Goal: Communication & Community: Answer question/provide support

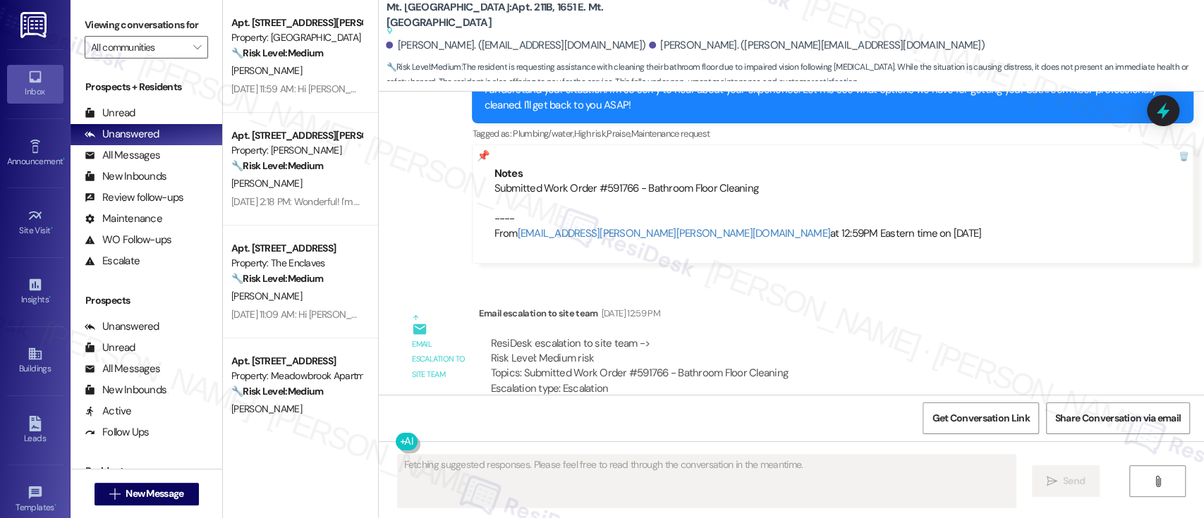
scroll to position [11151, 0]
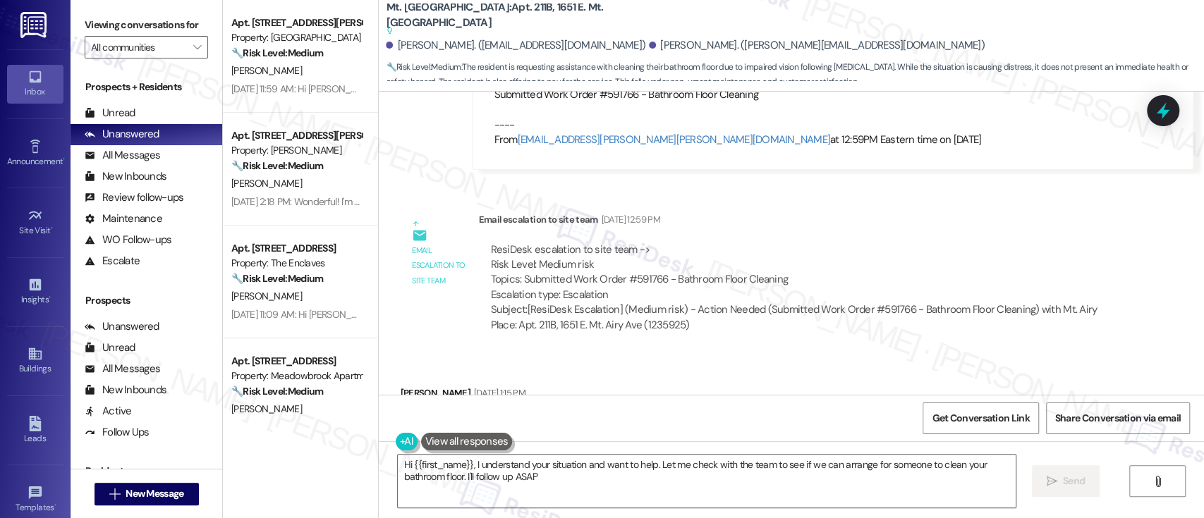
type textarea "Hi {{first_name}}, I understand your situation and want to help. Let me check w…"
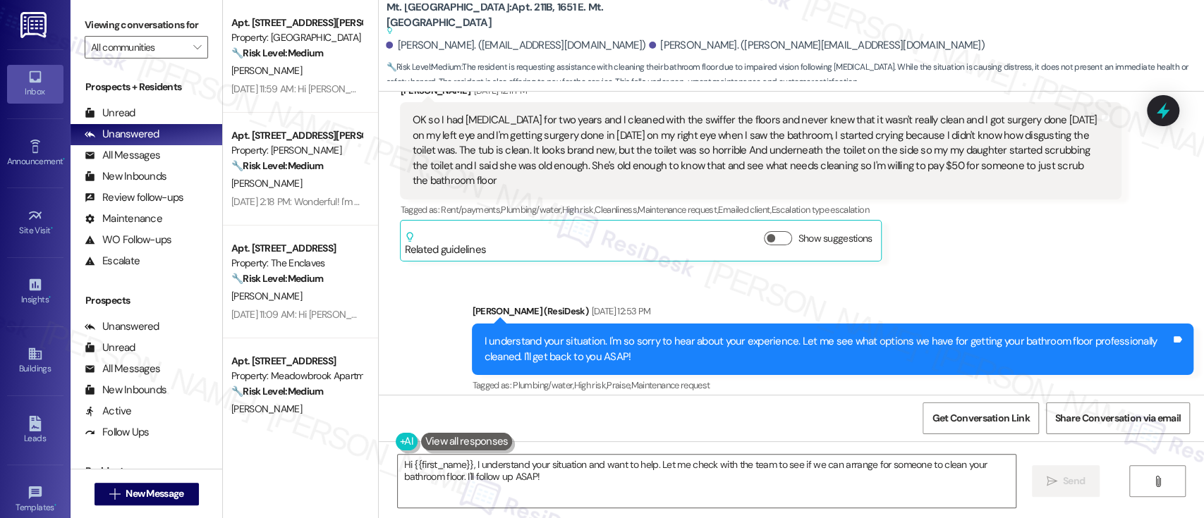
scroll to position [10776, 0]
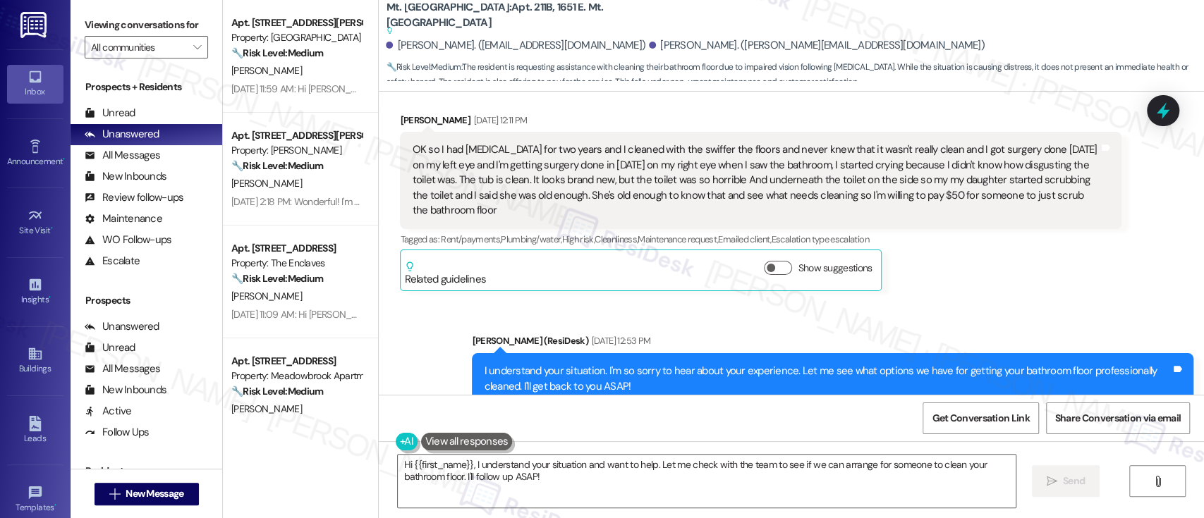
click at [613, 463] on div "Submitted Work Order #591766 - Bathroom Floor Cleaning ---- From automated-surv…" at bounding box center [833, 493] width 678 height 61
click at [612, 463] on div "Submitted Work Order #591766 - Bathroom Floor Cleaning ---- From automated-surv…" at bounding box center [833, 493] width 678 height 61
copy div "591766"
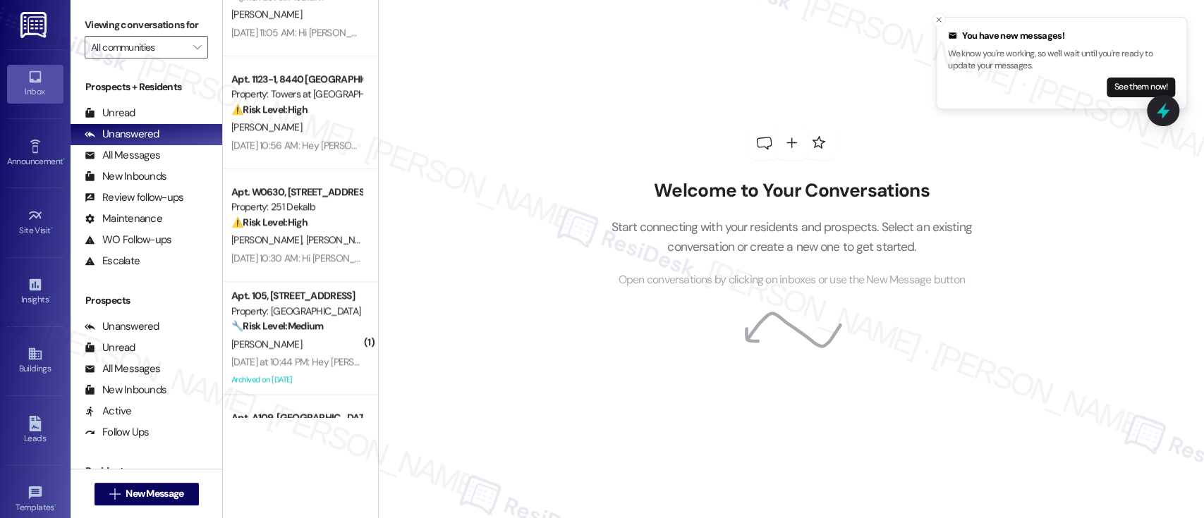
scroll to position [850, 0]
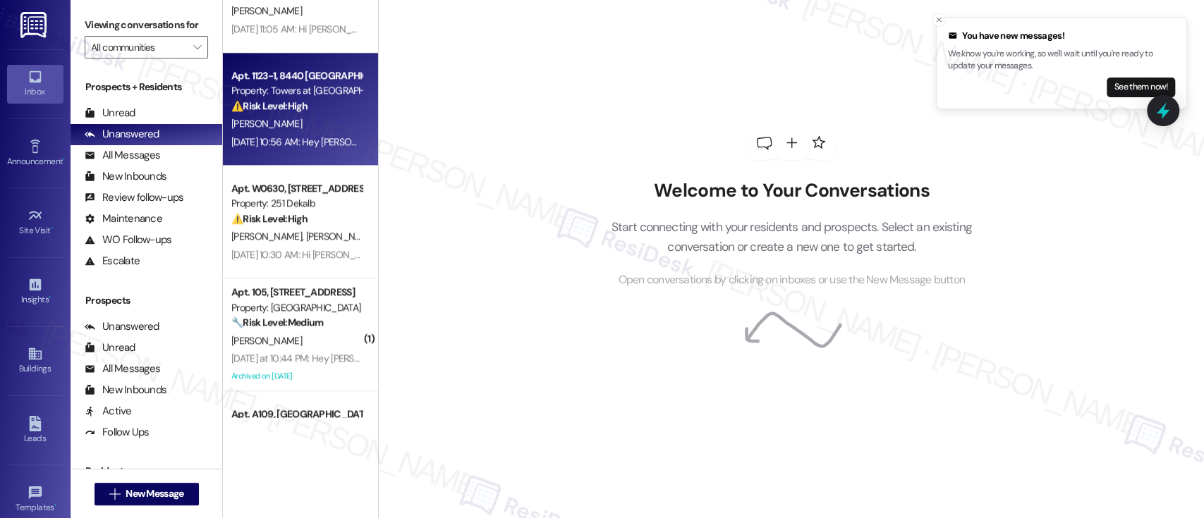
click at [298, 116] on div "C. Kirn" at bounding box center [296, 124] width 133 height 18
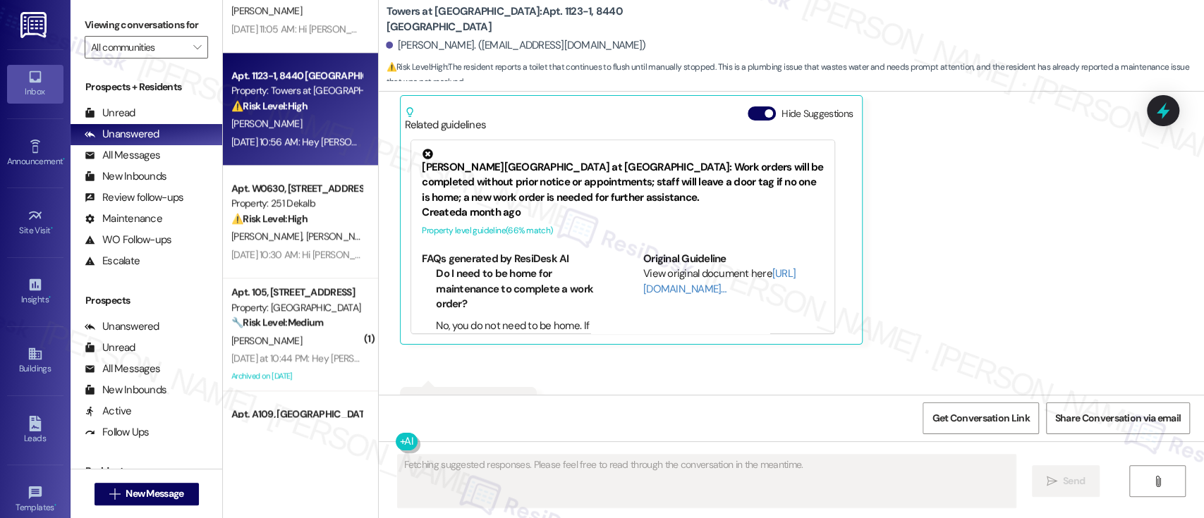
scroll to position [921, 0]
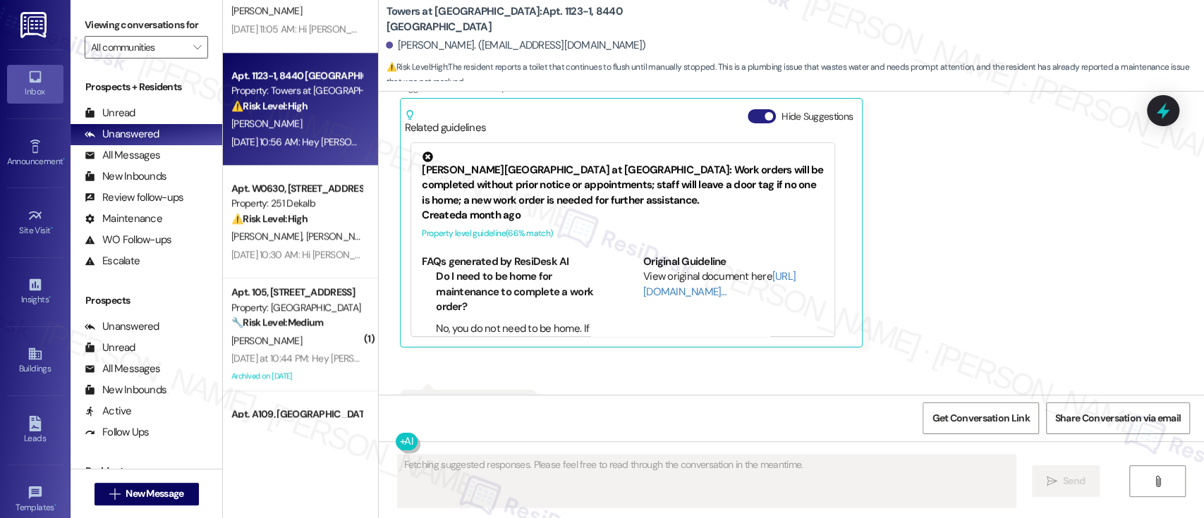
click at [765, 112] on span "button" at bounding box center [769, 116] width 8 height 8
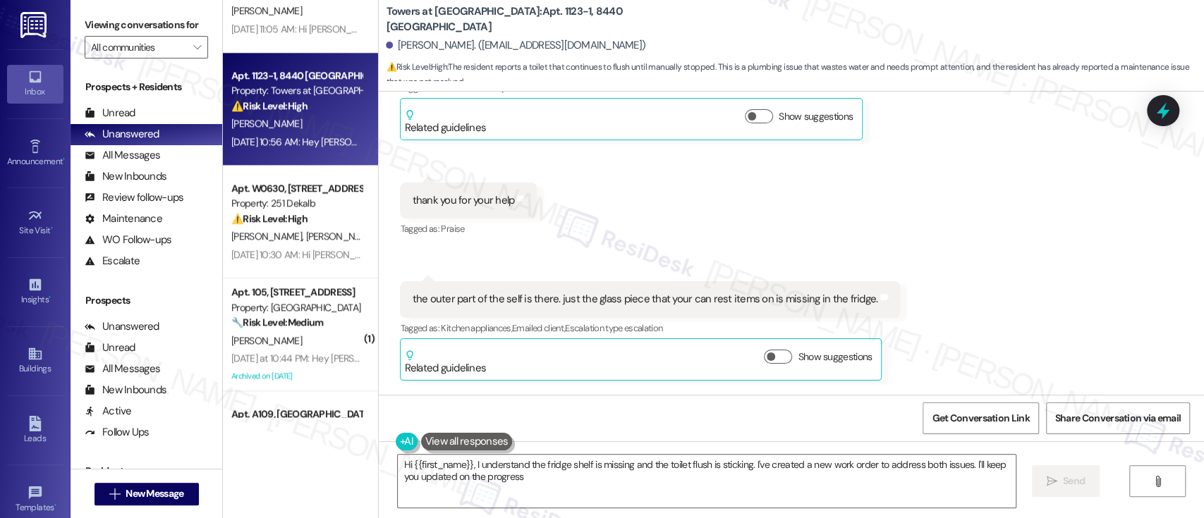
type textarea "Hi {{first_name}}, I understand the fridge shelf is missing and the toilet flus…"
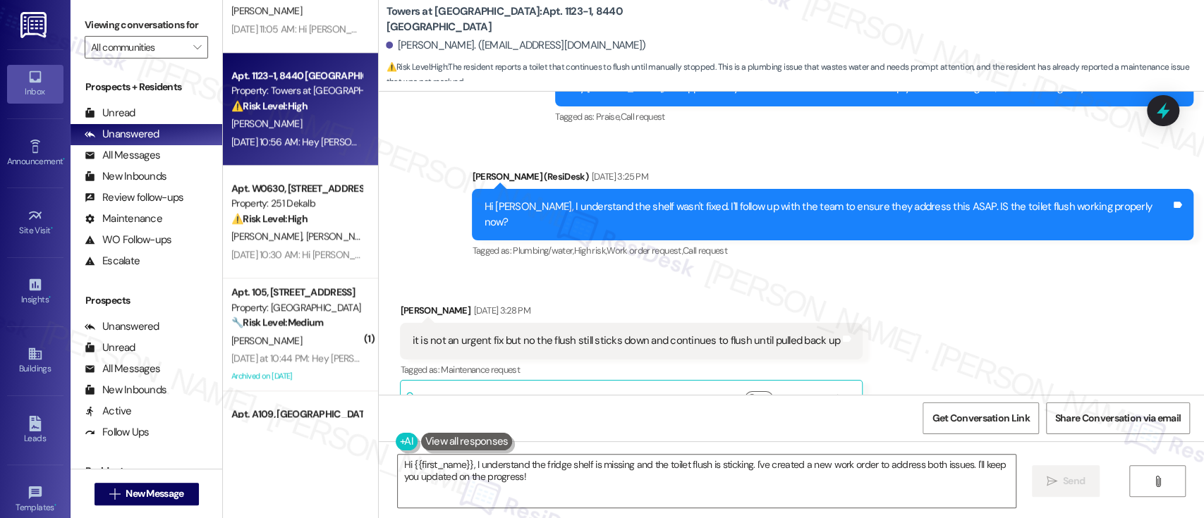
scroll to position [734, 0]
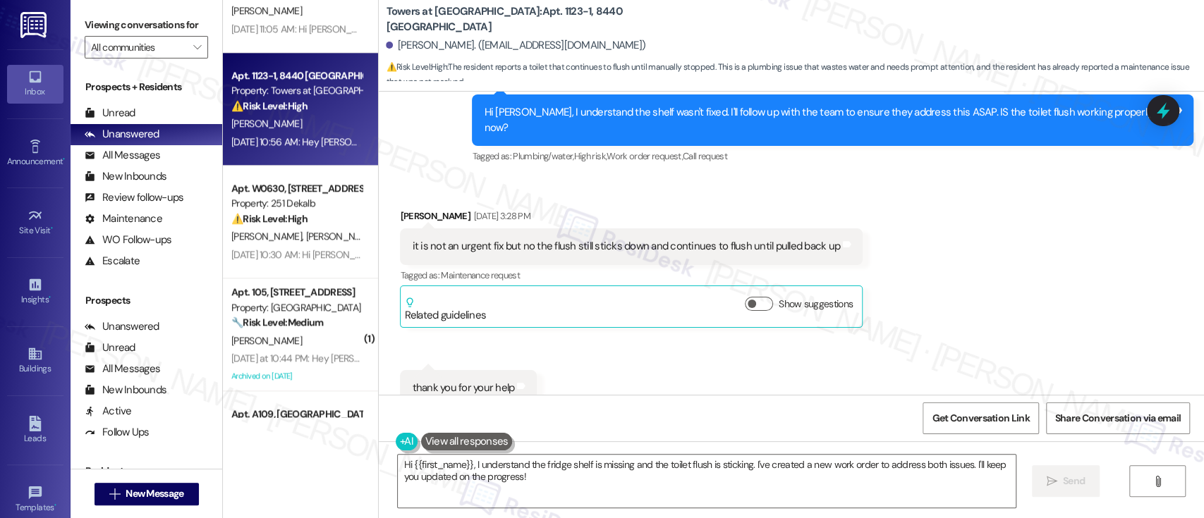
click at [999, 262] on div "Received via SMS Caroline Kirn Aug 28, 2025 at 3:28 PM it is not an urgent fix …" at bounding box center [791, 377] width 825 height 401
click at [994, 274] on div "Received via SMS Caroline Kirn Aug 28, 2025 at 3:28 PM it is not an urgent fix …" at bounding box center [791, 377] width 825 height 401
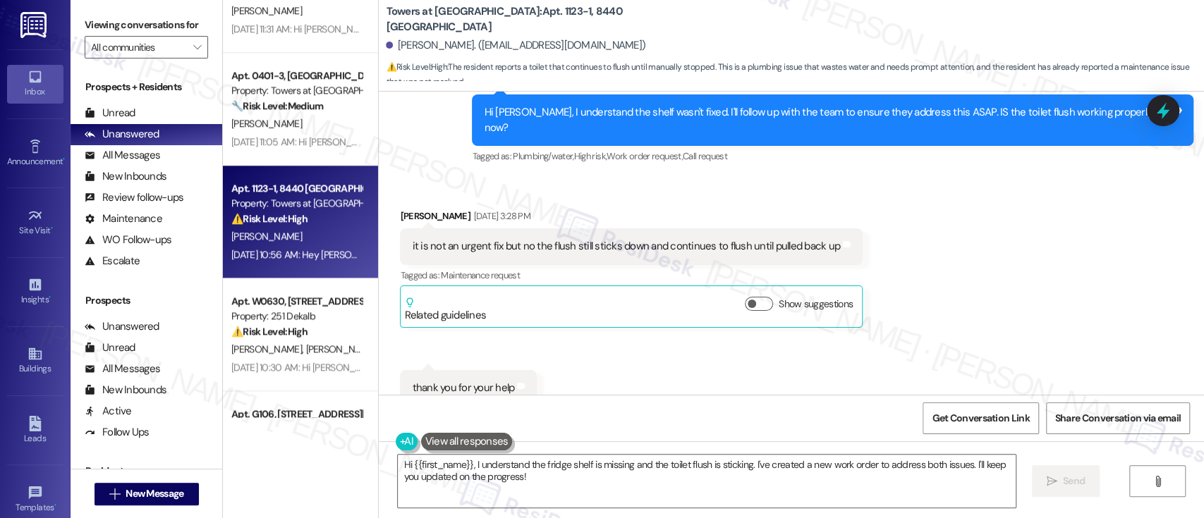
click at [1038, 259] on div "Received via SMS Caroline Kirn Aug 28, 2025 at 3:28 PM it is not an urgent fix …" at bounding box center [791, 377] width 825 height 401
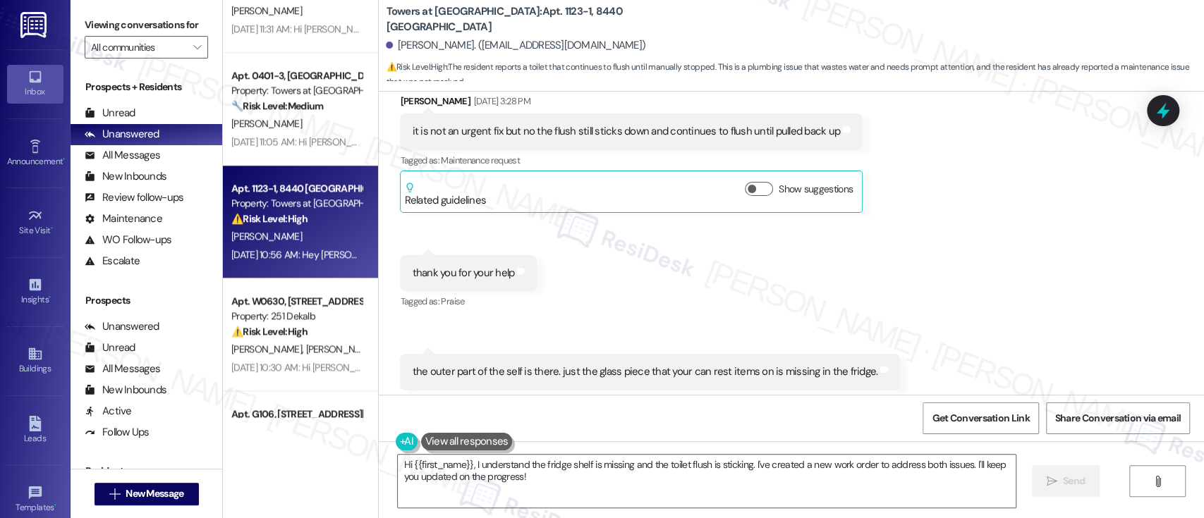
scroll to position [921, 0]
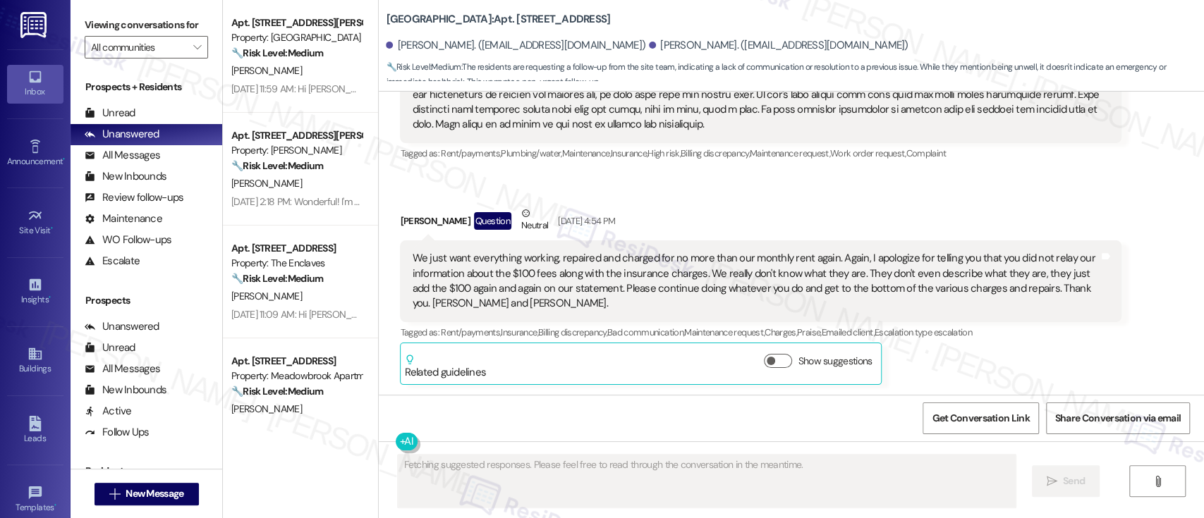
scroll to position [14226, 0]
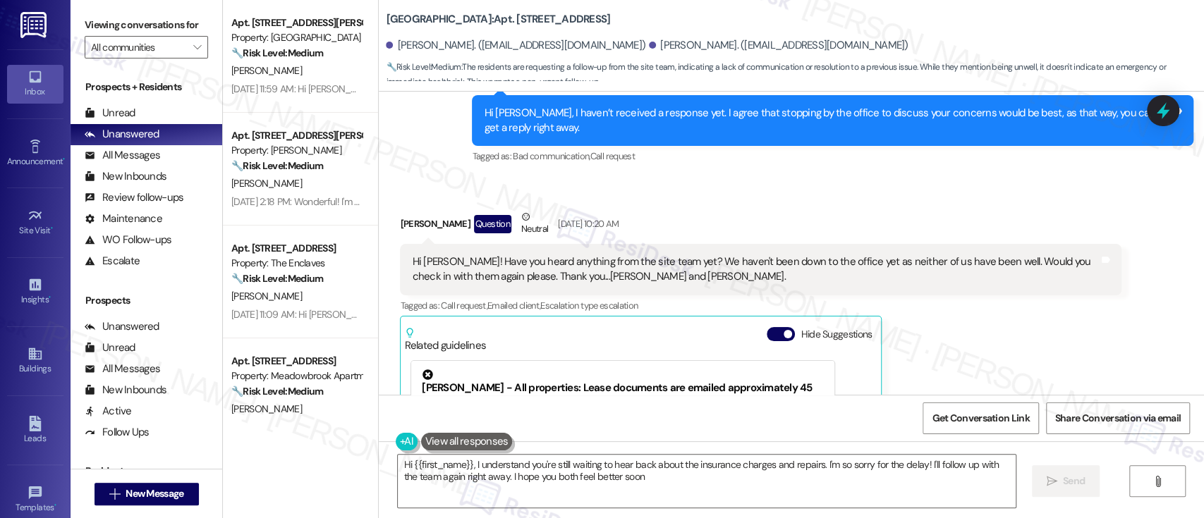
type textarea "Hi {{first_name}}, I understand you're still waiting to hear back about the ins…"
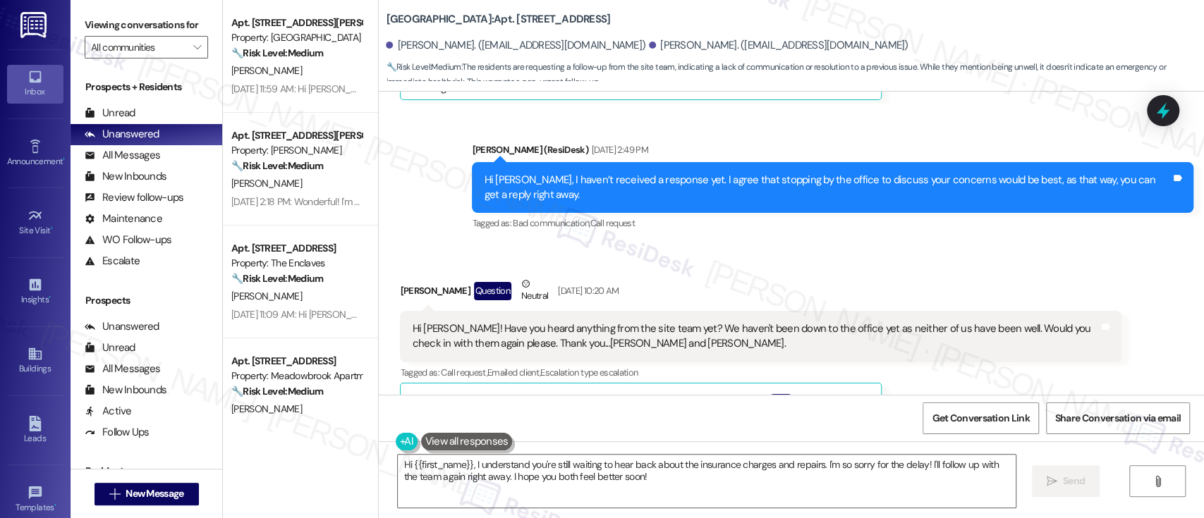
scroll to position [14132, 0]
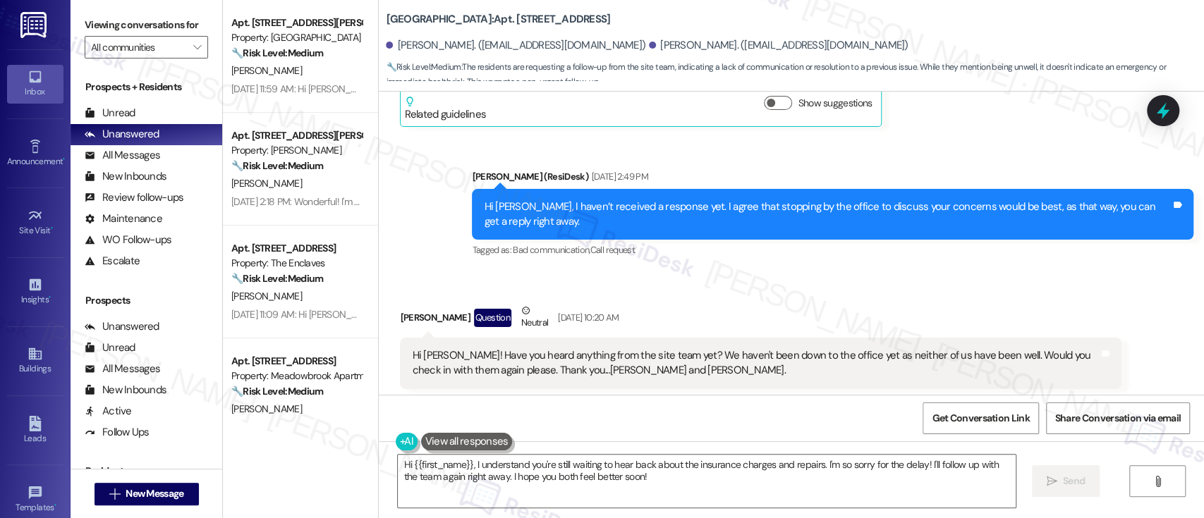
click at [769, 421] on button "Hide Suggestions" at bounding box center [781, 428] width 28 height 14
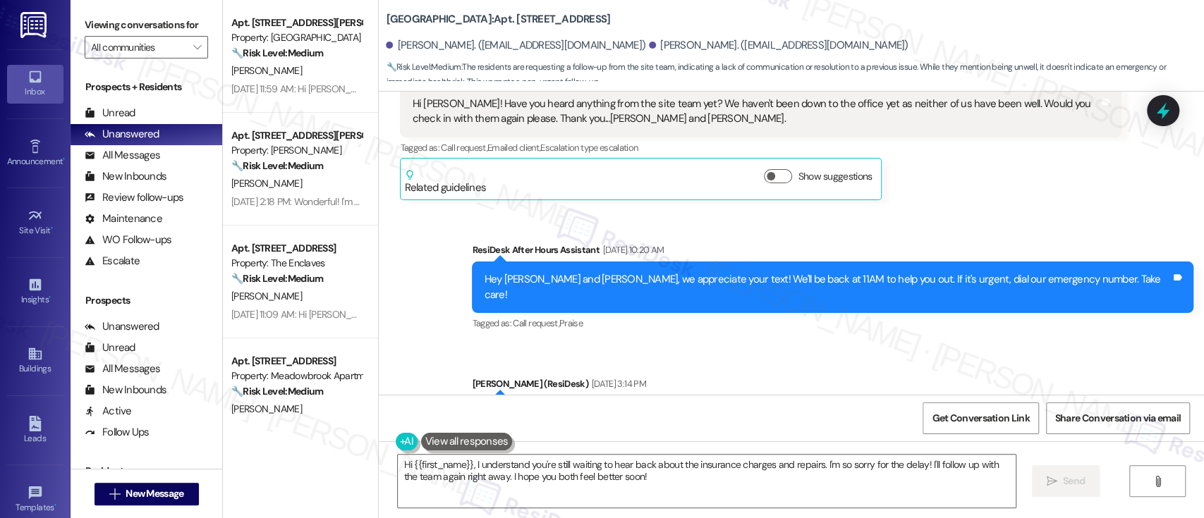
scroll to position [14447, 0]
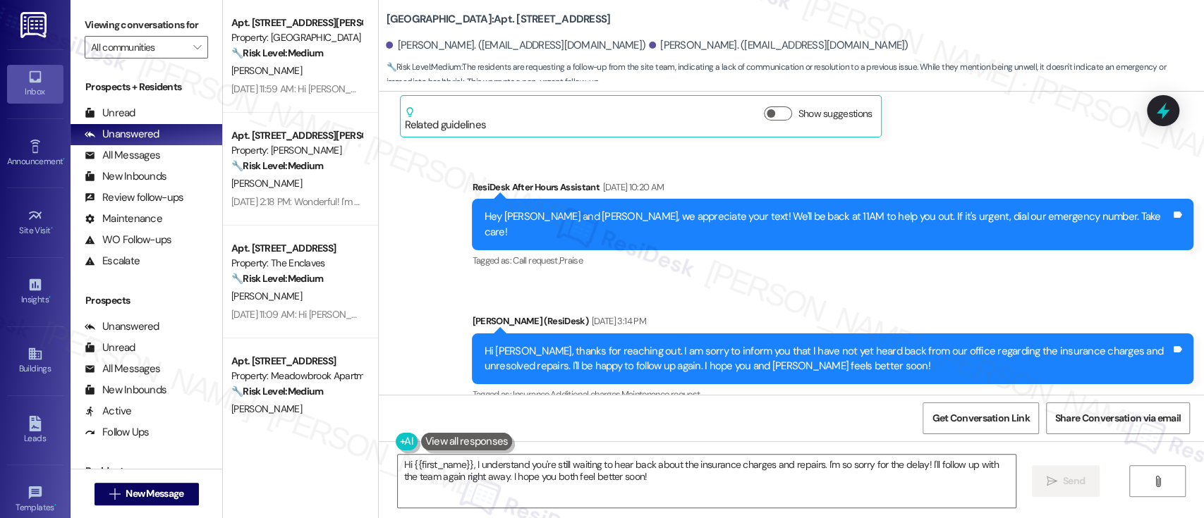
drag, startPoint x: 595, startPoint y: 20, endPoint x: 370, endPoint y: 15, distance: 225.8
click at [379, 15] on div "York House: Apt. 406, 5325 Old York Rd Sally Sims. (sallymcintyre59@gmail.com) …" at bounding box center [791, 43] width 825 height 78
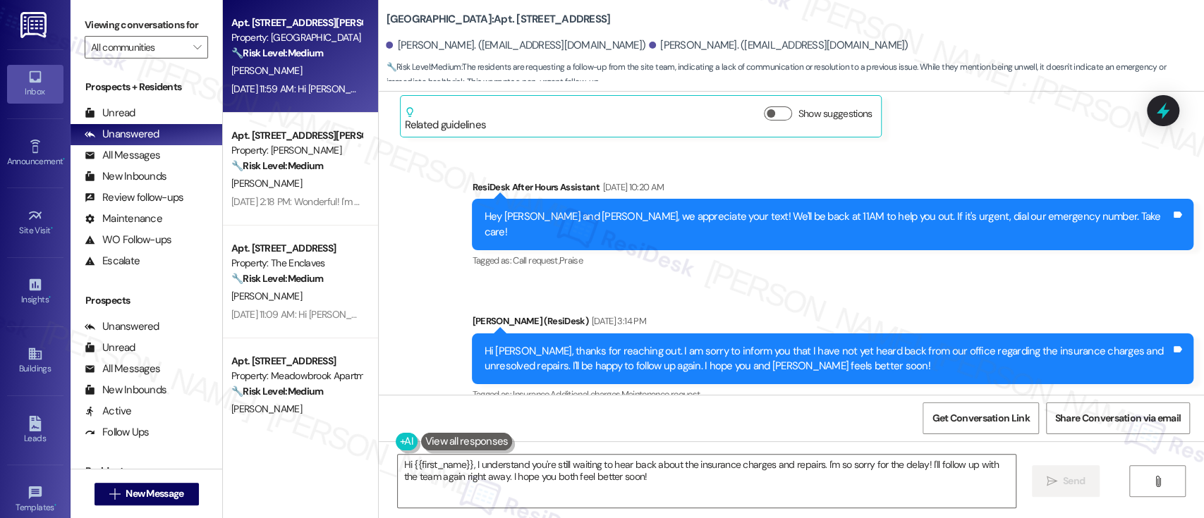
copy b "York House: Apt. 406, 5325 Old York Rd"
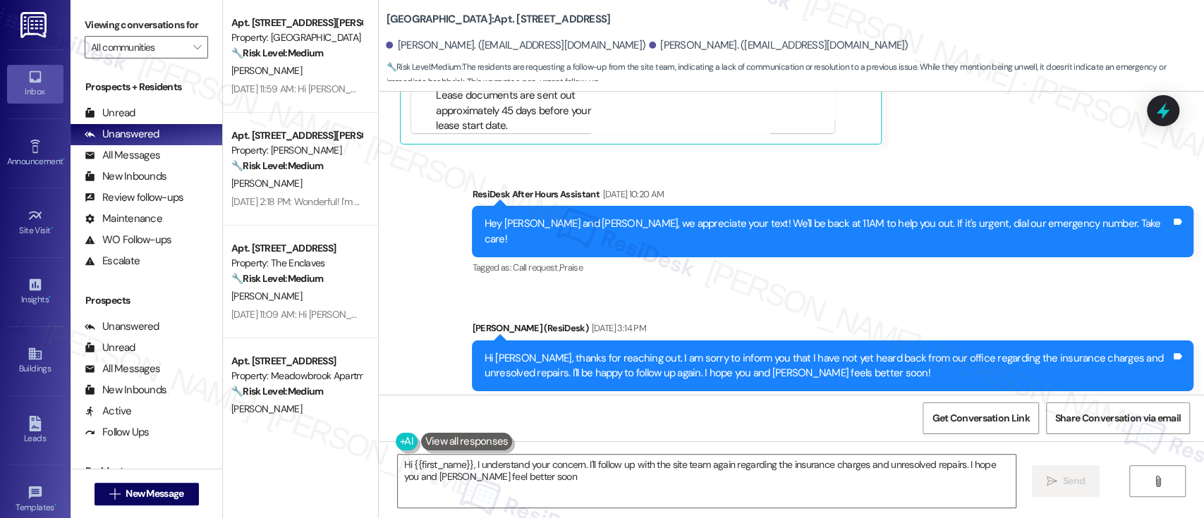
type textarea "Hi {{first_name}}, I understand your concern. I'll follow up with the site team…"
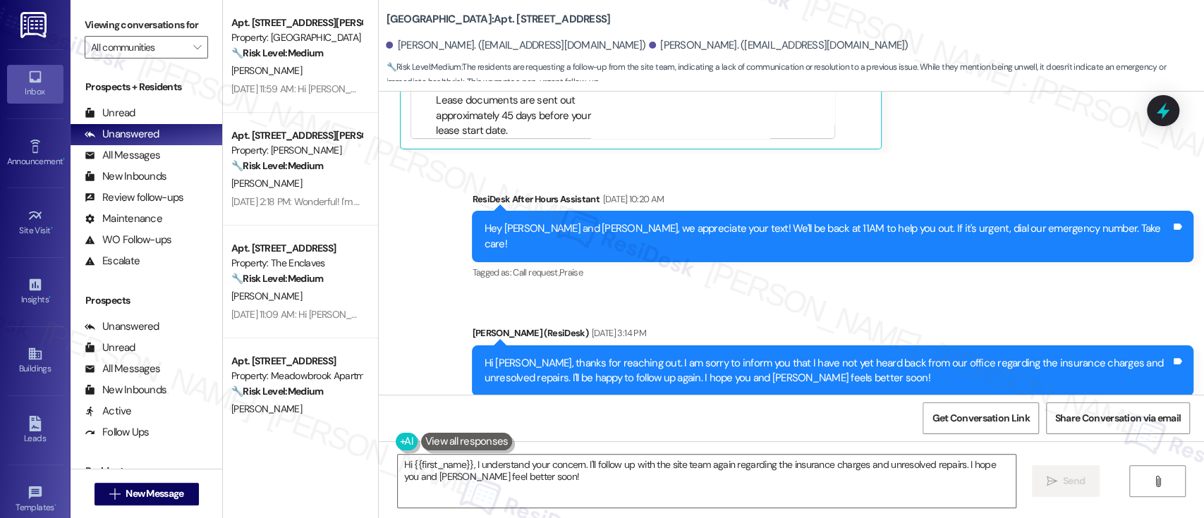
scroll to position [14654, 0]
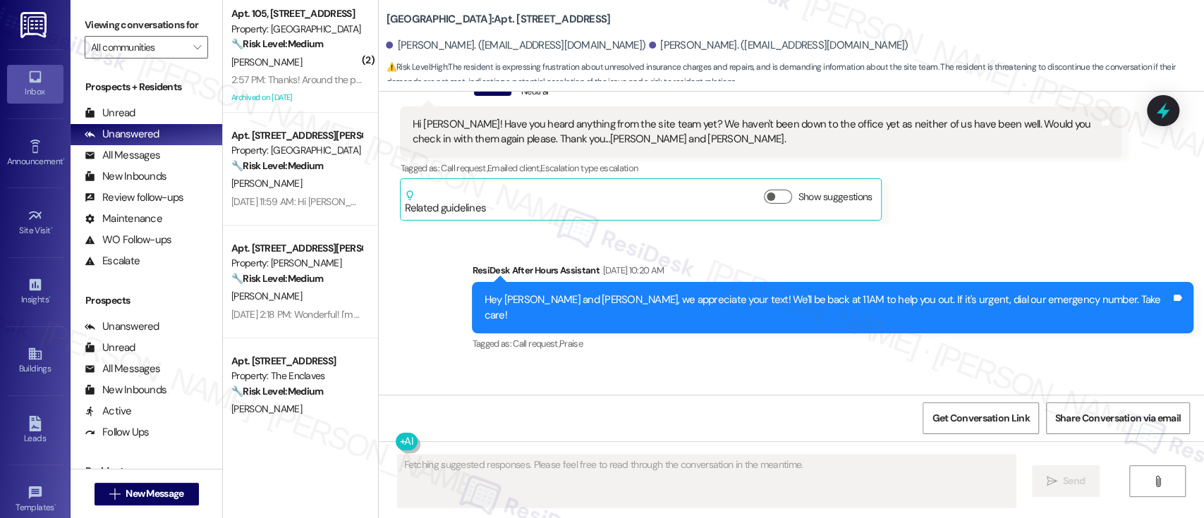
scroll to position [14979, 0]
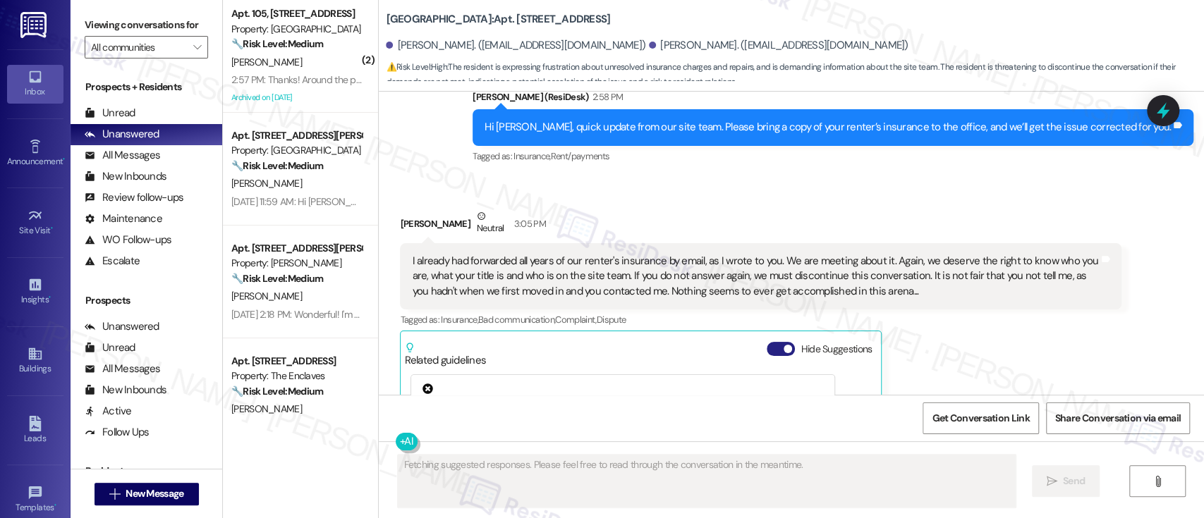
click at [784, 345] on span "button" at bounding box center [788, 349] width 8 height 8
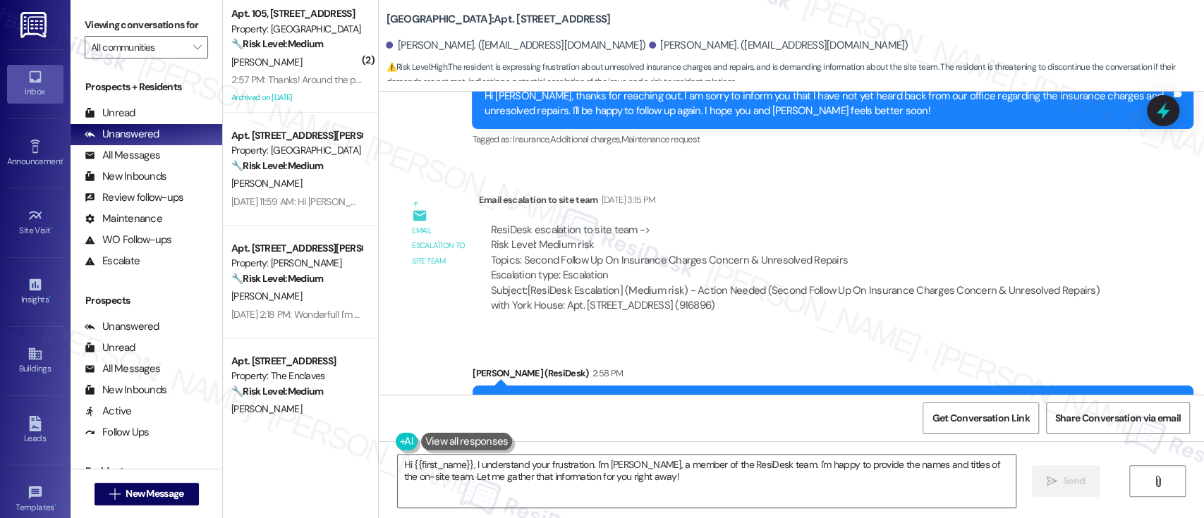
scroll to position [14772, 0]
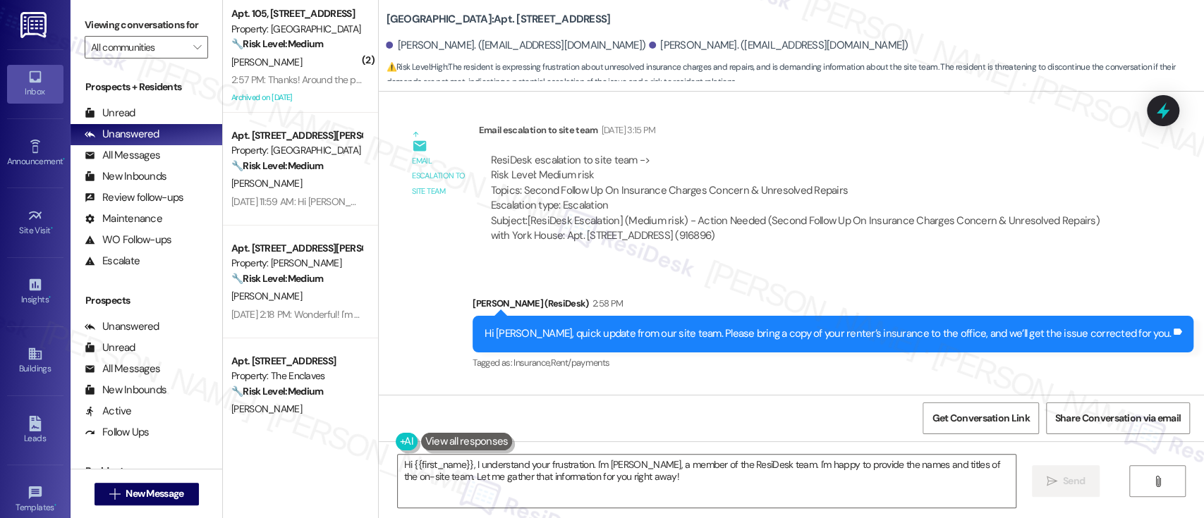
click at [1088, 415] on div "Sally Sims Neutral 3:05 PM I already had forwarded all years of our renter's in…" at bounding box center [761, 497] width 722 height 164
click at [1009, 415] on div "Sally Sims Neutral 3:05 PM I already had forwarded all years of our renter's in…" at bounding box center [761, 497] width 722 height 164
click at [704, 501] on textarea "Hi {{first_name}}, I understand your frustration. I'm Emily, a member of the Re…" at bounding box center [706, 481] width 617 height 53
click at [941, 415] on div "Sally Sims Neutral 3:05 PM I already had forwarded all years of our renter's in…" at bounding box center [761, 497] width 722 height 164
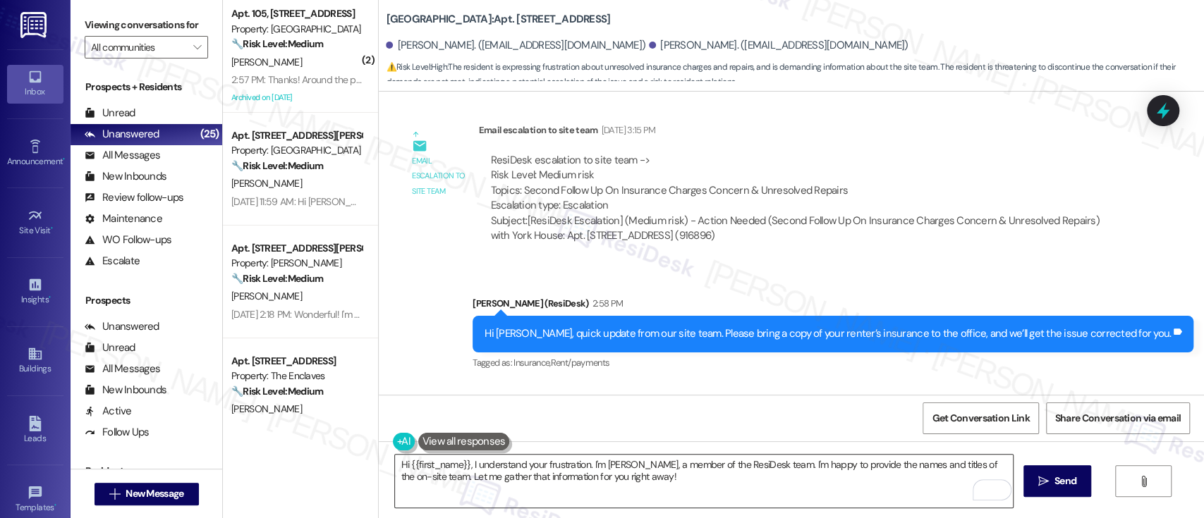
click at [666, 465] on textarea "Hi {{first_name}}, I understand your frustration. I'm Emily, a member of the Re…" at bounding box center [703, 481] width 617 height 53
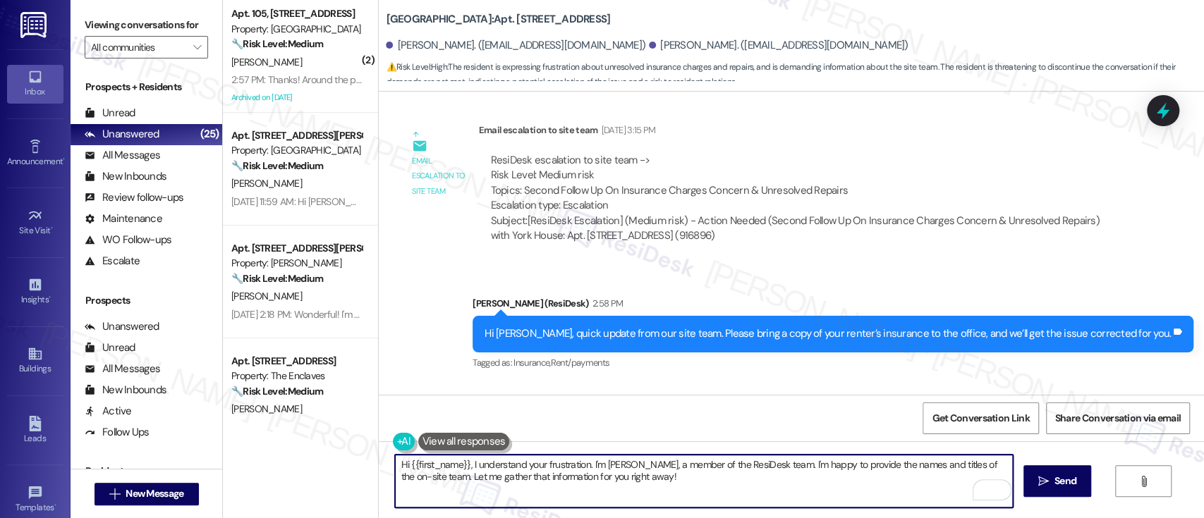
click at [805, 464] on textarea "Hi {{first_name}}, I understand your frustration. I'm Emily, a member of the Re…" at bounding box center [703, 481] width 617 height 53
drag, startPoint x: 621, startPoint y: 466, endPoint x: 684, endPoint y: 466, distance: 62.8
click at [684, 466] on textarea "Hi {{first_name}}, I understand your frustration. I'm Emily, a member of the Re…" at bounding box center [703, 481] width 617 height 53
click at [648, 486] on textarea "Hi {{first_name}}, I understand your frustration. I'm Emily, a member of the Re…" at bounding box center [703, 481] width 617 height 53
drag, startPoint x: 623, startPoint y: 466, endPoint x: 754, endPoint y: 467, distance: 131.2
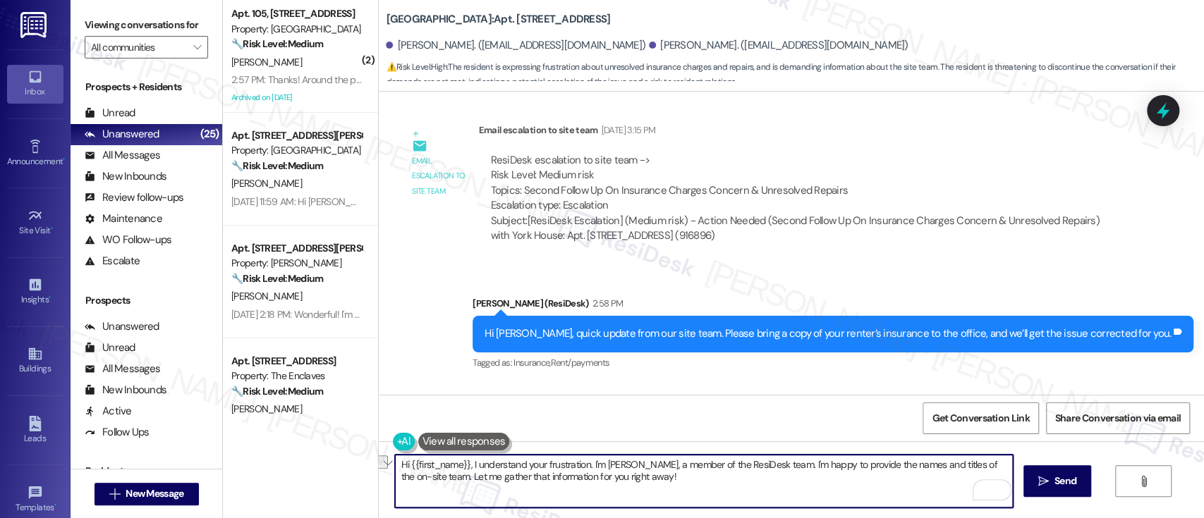
click at [754, 467] on textarea "Hi {{first_name}}, I understand your frustration. I'm Emily, a member of the Re…" at bounding box center [703, 481] width 617 height 53
paste textarea "I'm on the new offsite Resident Support Team for (COMMUNITY)! My job is to work…"
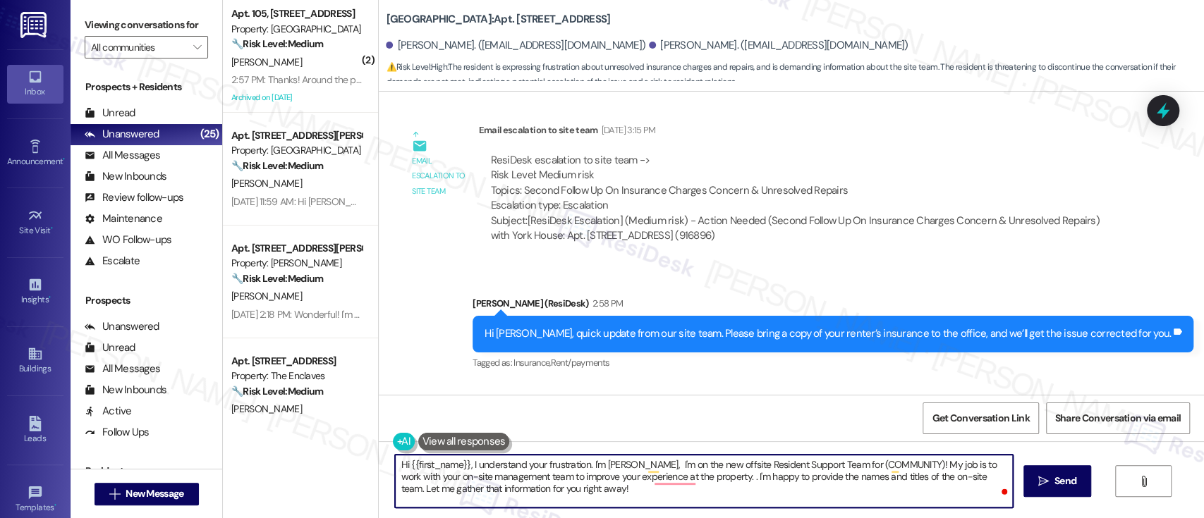
click at [625, 468] on textarea "Hi {{first_name}}, I understand your frustration. I'm Emily, I'm on the new off…" at bounding box center [703, 481] width 617 height 53
click at [683, 466] on textarea "Hi {{first_name}}, I understand your frustration. I'm Emily, I'm on the new off…" at bounding box center [703, 481] width 617 height 53
click at [752, 464] on textarea "Hi {{first_name}}, I understand your frustration. I'm Emily, the offsite Reside…" at bounding box center [703, 481] width 617 height 53
click at [755, 464] on textarea "Hi {{first_name}}, I understand your frustration. I'm Emily, the offsite Reside…" at bounding box center [703, 481] width 617 height 53
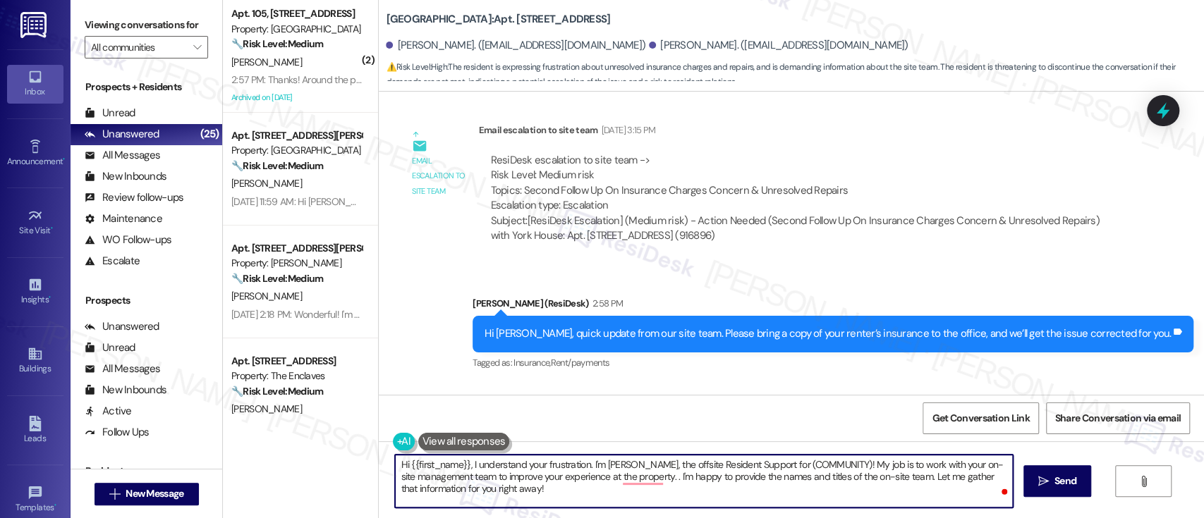
click at [812, 463] on textarea "Hi {{first_name}}, I understand your frustration. I'm Emily, the offsite Reside…" at bounding box center [703, 481] width 617 height 53
click at [896, 466] on textarea "Hi {{first_name}}, I understand your frustration. I'm Emily, the offsite Reside…" at bounding box center [703, 481] width 617 height 53
click at [912, 466] on textarea "Hi {{first_name}}, I understand your frustration. I'm Emily, the offsite Reside…" at bounding box center [703, 481] width 617 height 53
click at [661, 495] on textarea "Hi {{first_name}}, I understand your frustration. I'm Emily, the offsite Reside…" at bounding box center [703, 481] width 617 height 53
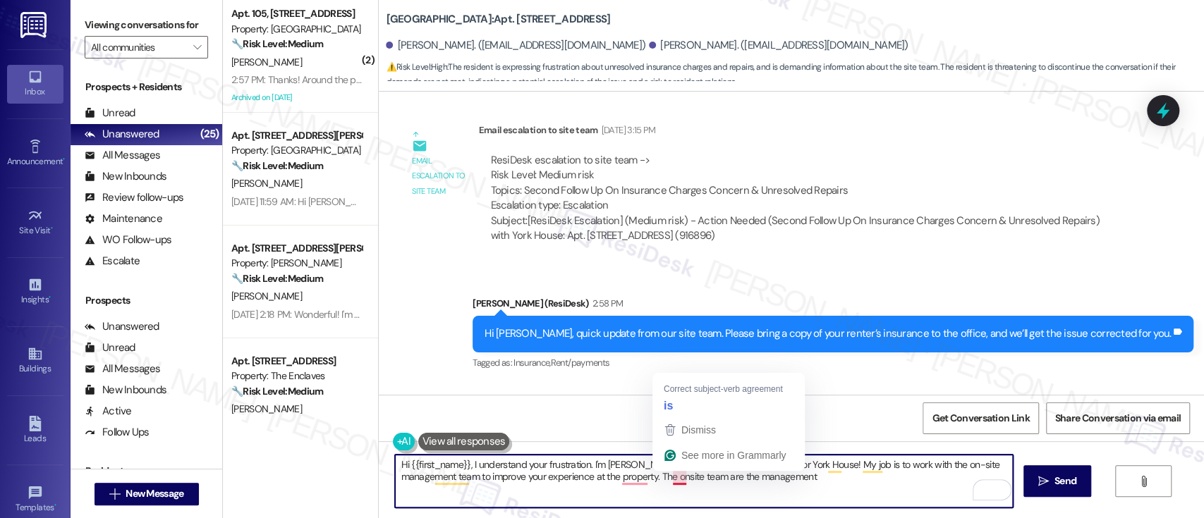
click at [668, 480] on textarea "Hi {{first_name}}, I understand your frustration. I'm Emily, the offsite Reside…" at bounding box center [703, 481] width 617 height 53
drag, startPoint x: 702, startPoint y: 478, endPoint x: 722, endPoint y: 476, distance: 20.6
click at [700, 478] on textarea "Hi {{first_name}}, I understand your frustration. I'm Emily, the offsite Reside…" at bounding box center [703, 481] width 617 height 53
drag, startPoint x: 1145, startPoint y: 244, endPoint x: 1191, endPoint y: 317, distance: 85.5
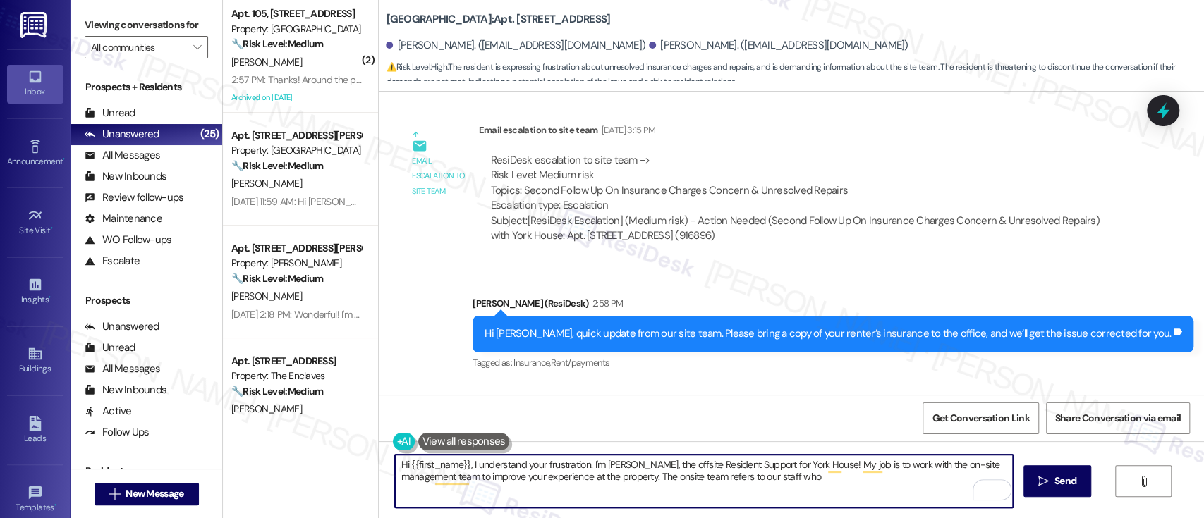
click at [1145, 384] on div "Received via SMS Sally Sims Neutral 3:05 PM I already had forwarded all years o…" at bounding box center [791, 487] width 825 height 206
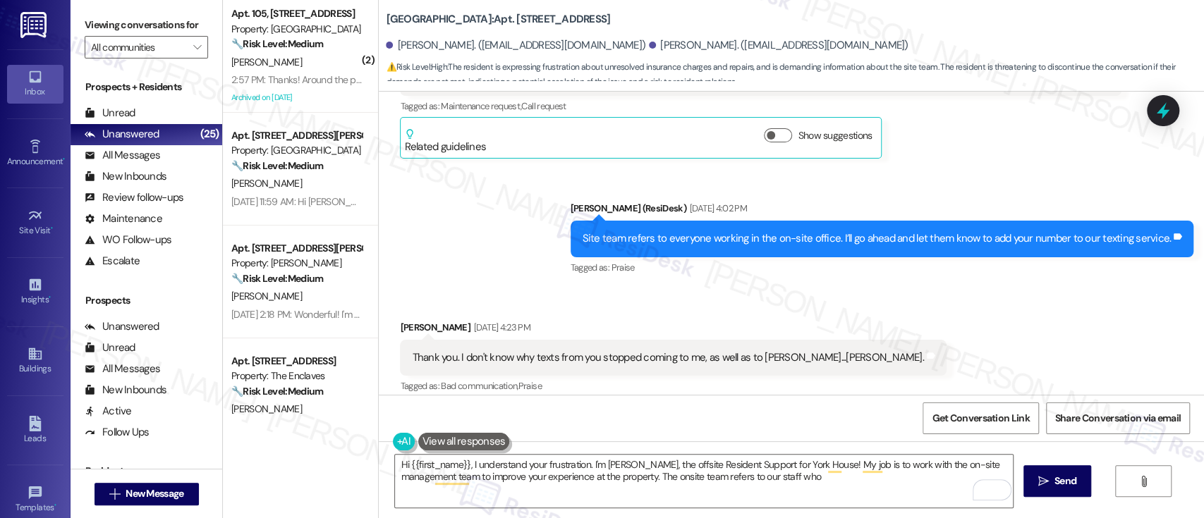
scroll to position [11311, 0]
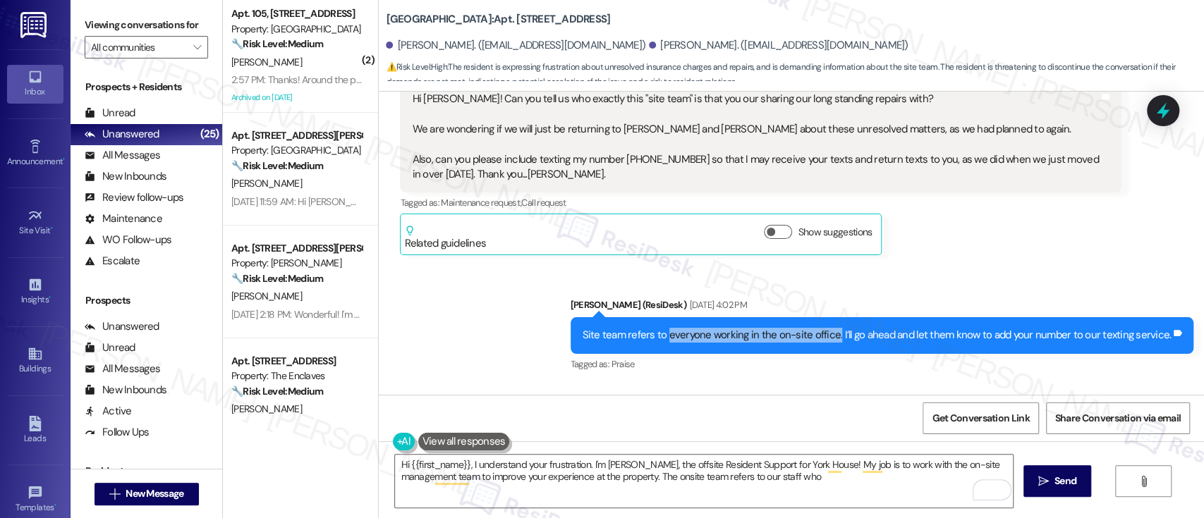
drag, startPoint x: 675, startPoint y: 199, endPoint x: 841, endPoint y: 195, distance: 166.5
click at [841, 328] on div "Site team refers to everyone working in the on-site office. I’ll go ahead and l…" at bounding box center [877, 335] width 589 height 15
copy div "everyone working in the on-site office."
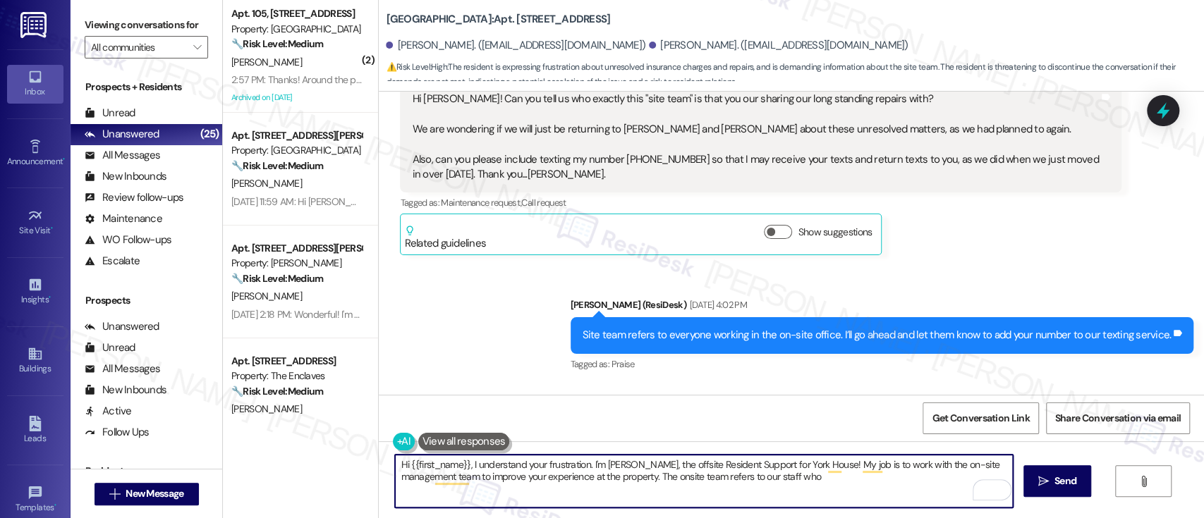
click at [766, 483] on textarea "Hi {{first_name}}, I understand your frustration. I'm Emily, the offsite Reside…" at bounding box center [703, 481] width 617 height 53
click at [698, 478] on textarea "Hi {{first_name}}, I understand your frustration. I'm Emily, the offsite Reside…" at bounding box center [703, 481] width 617 height 53
paste textarea "everyone working in the on-site office."
click at [897, 487] on textarea "Hi {{first_name}}, I understand your frustration. I'm Emily, the offsite Reside…" at bounding box center [703, 481] width 617 height 53
click at [887, 482] on textarea "Hi {{first_name}}, I understand your frustration. I'm Emily, the offsite Reside…" at bounding box center [703, 481] width 617 height 53
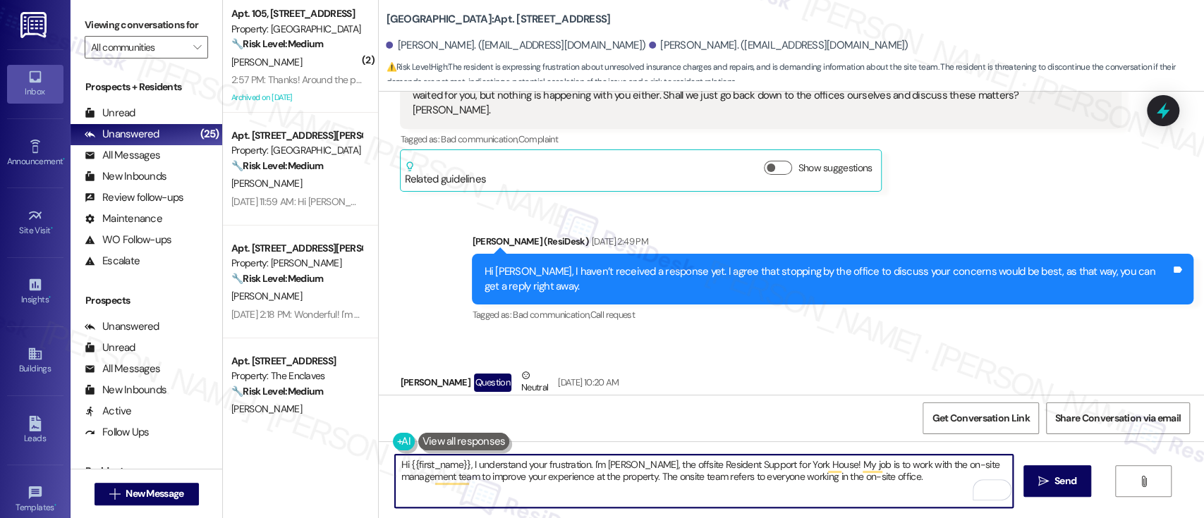
scroll to position [14772, 0]
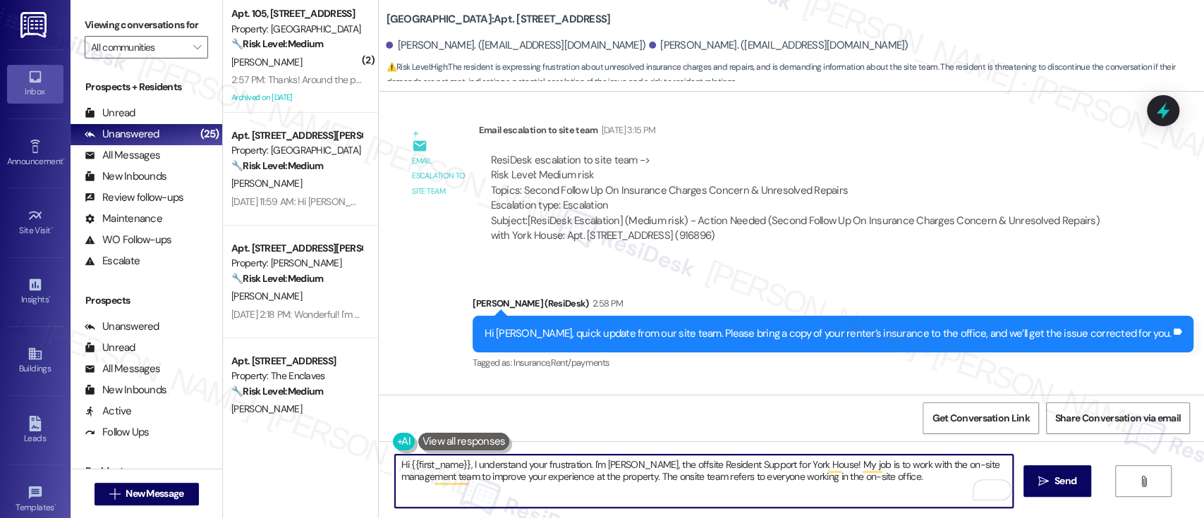
click at [1016, 516] on div "Tagged as: Insurance , Click to highlight conversations about Insurance Bad com…" at bounding box center [761, 526] width 722 height 20
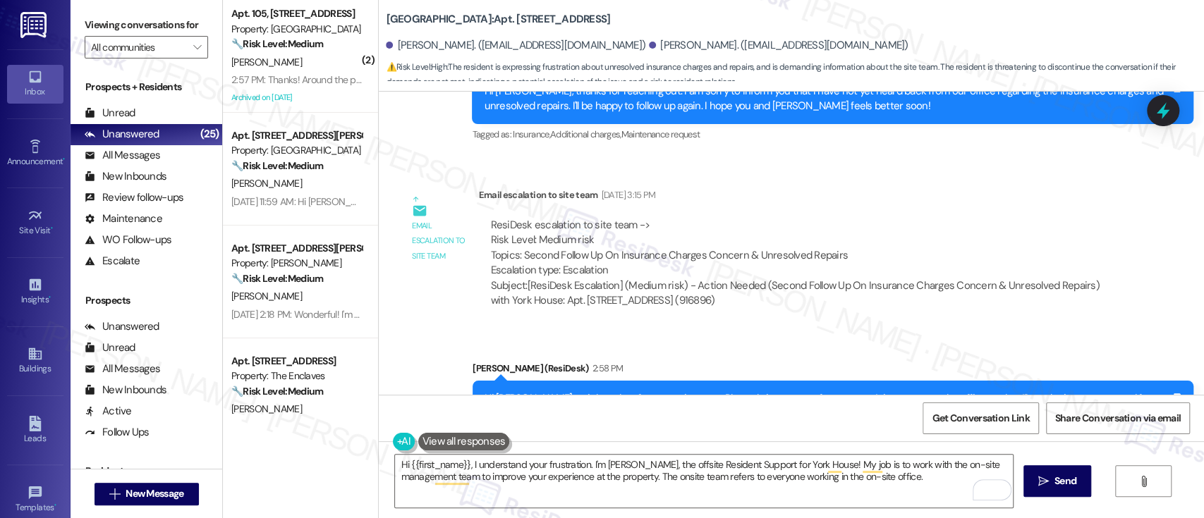
scroll to position [14678, 0]
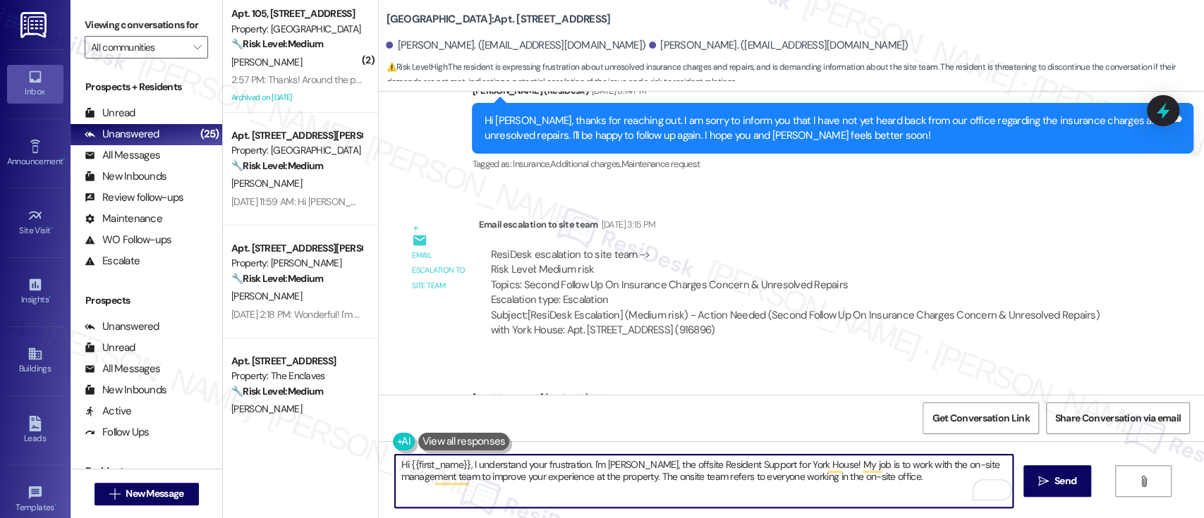
click at [889, 492] on textarea "Hi {{first_name}}, I understand your frustration. I'm Emily, the offsite Reside…" at bounding box center [703, 481] width 617 height 53
type textarea "Hi {{first_name}}, I understand your frustration. I'm Emily, the offsite Reside…"
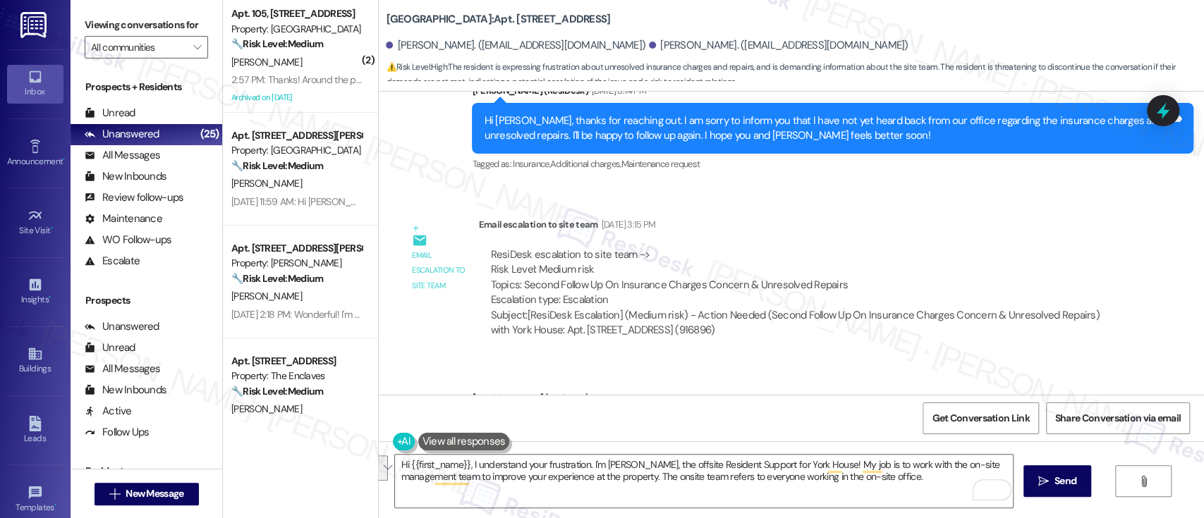
click at [129, 494] on span "New Message" at bounding box center [155, 494] width 58 height 15
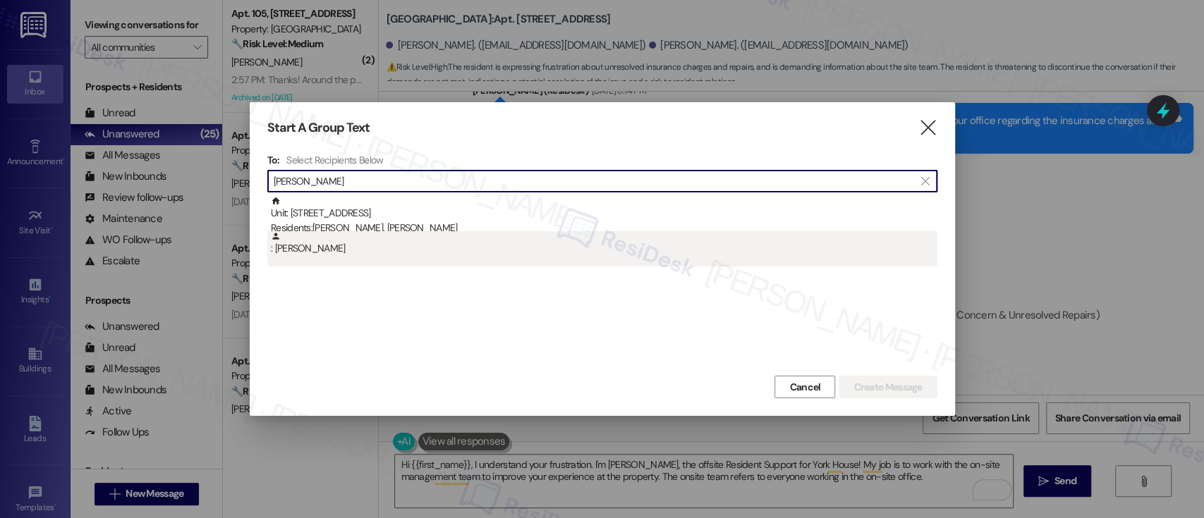
type input "sally sims"
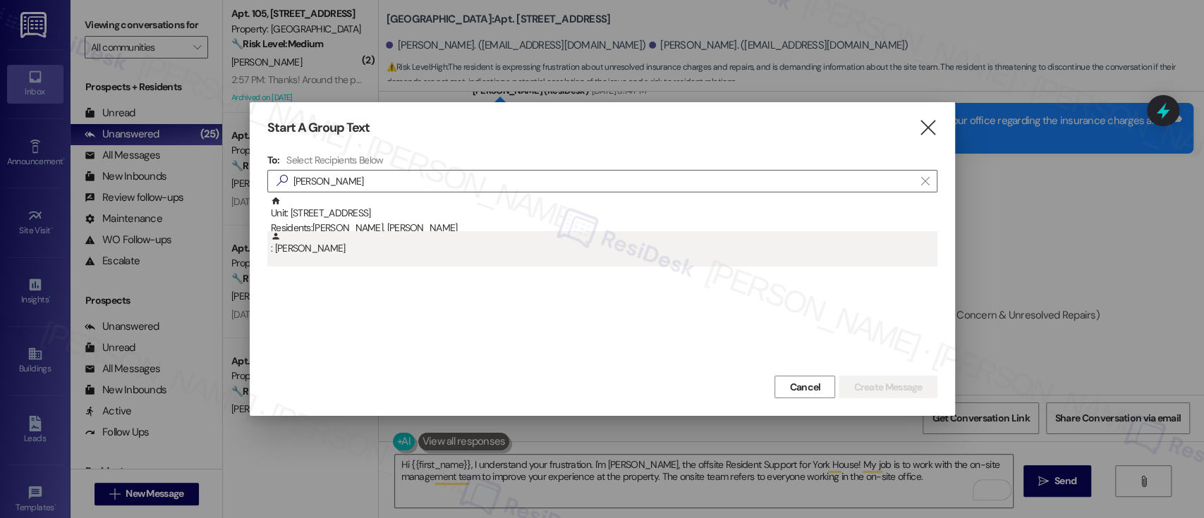
click at [461, 247] on div ": Sally Sims" at bounding box center [604, 243] width 667 height 25
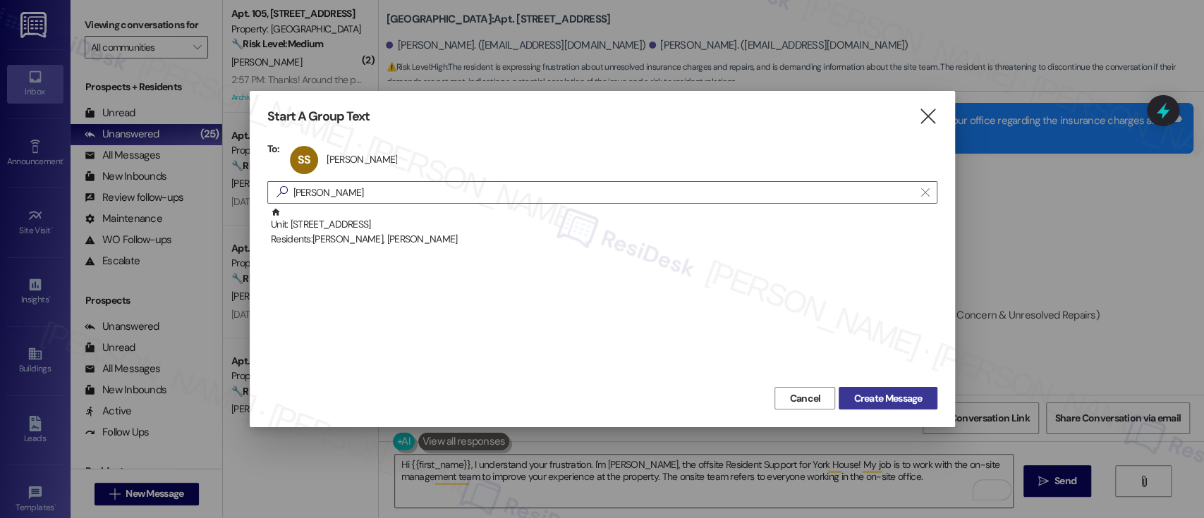
click at [868, 399] on span "Create Message" at bounding box center [887, 398] width 68 height 15
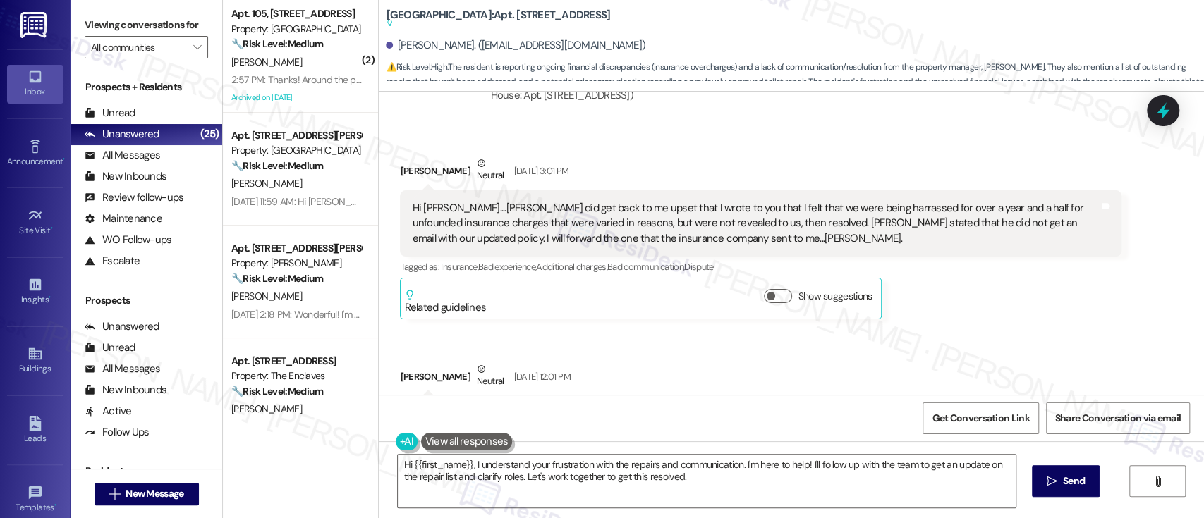
scroll to position [1059, 0]
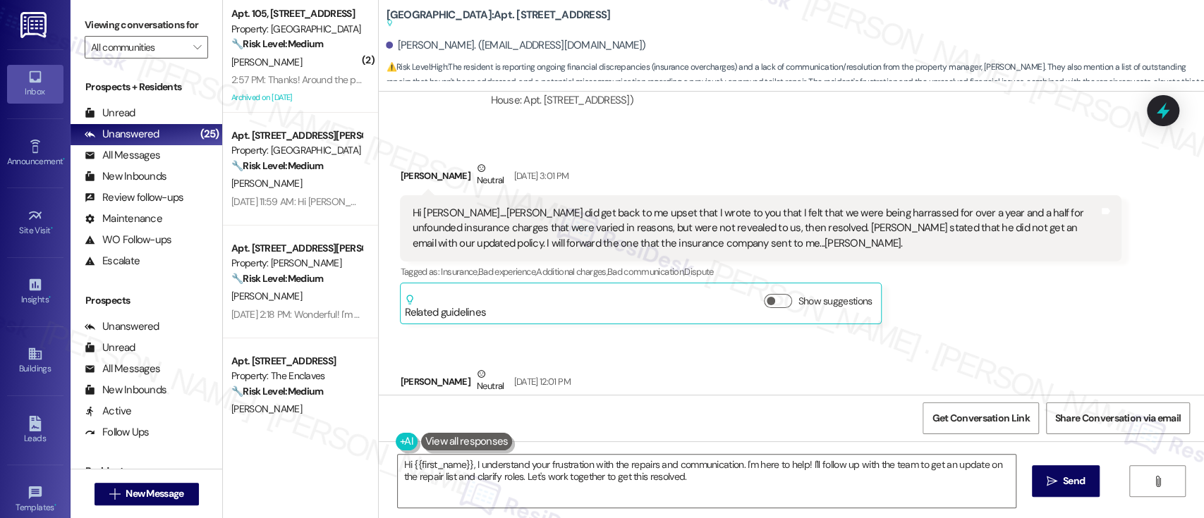
click at [1105, 274] on div "Sally Sims Neutral Aug 29, 2025 at 3:01 PM Hi Emily....Thomas did get back to m…" at bounding box center [761, 243] width 722 height 164
click at [1021, 288] on div "Sally Sims Neutral Aug 29, 2025 at 3:01 PM Hi Emily....Thomas did get back to m…" at bounding box center [761, 243] width 722 height 164
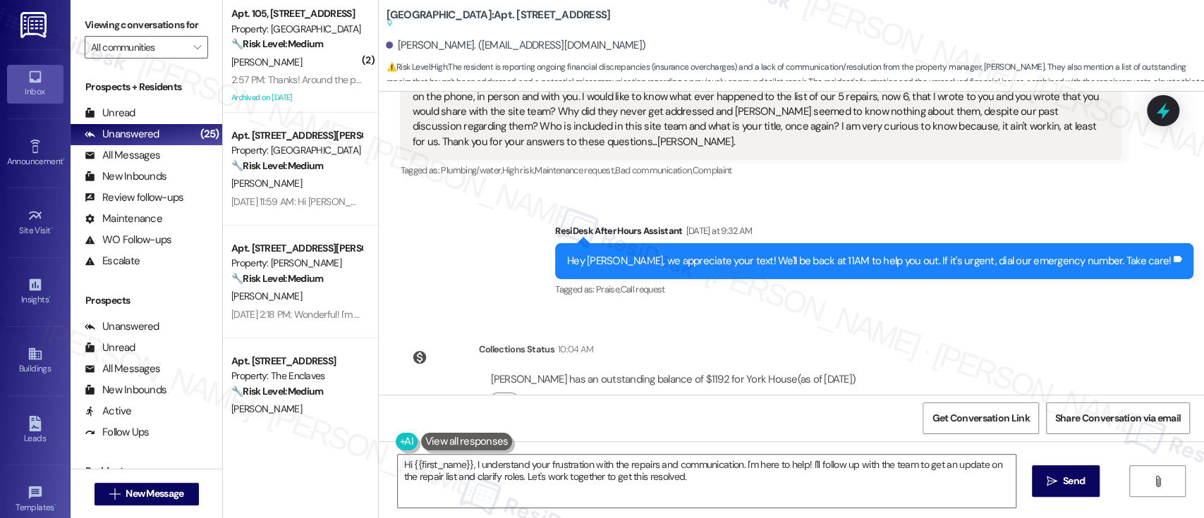
scroll to position [1840, 0]
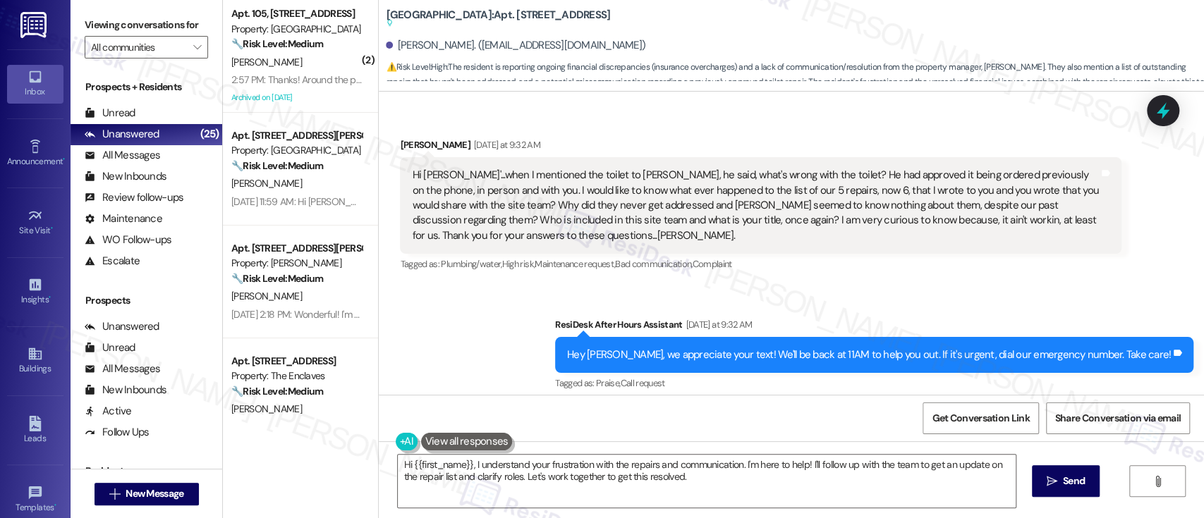
click at [558, 310] on div "Sent via SMS ResiDesk After Hours Assistant Yesterday at 9:32 AM Hey Sally, we …" at bounding box center [791, 345] width 825 height 119
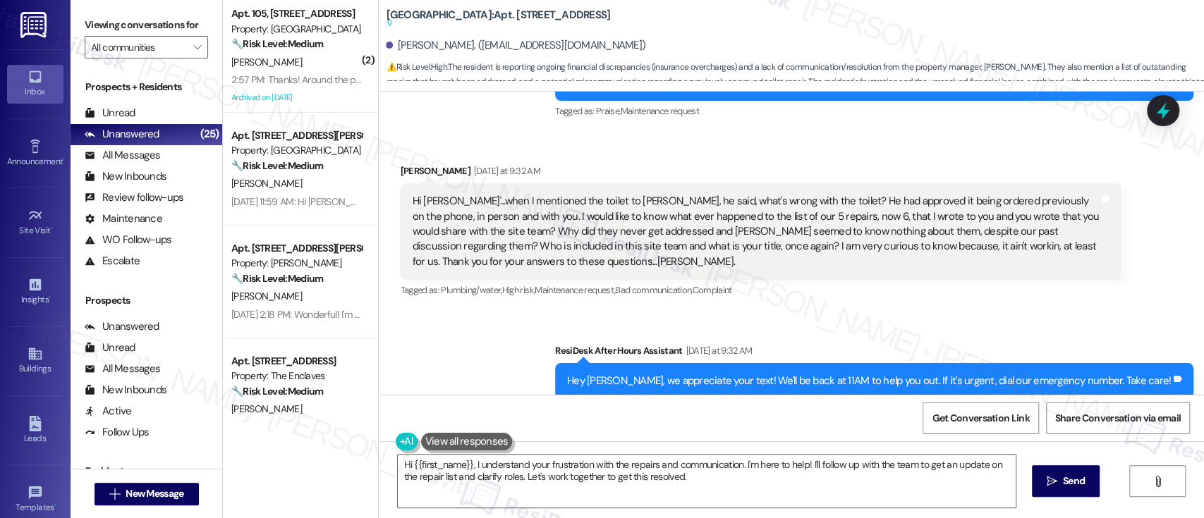
scroll to position [1745, 0]
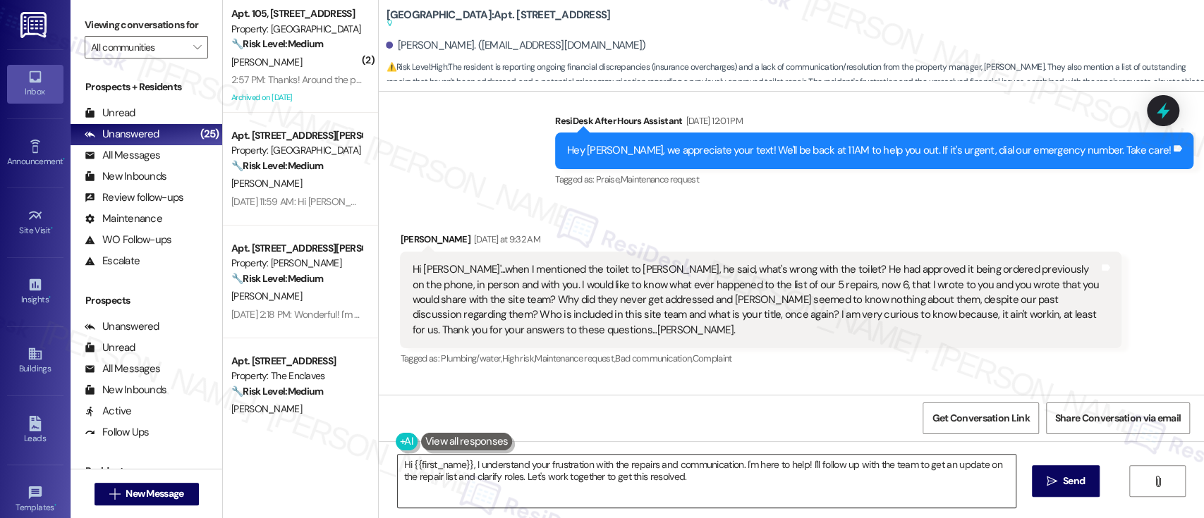
click at [609, 466] on textarea "Hi {{first_name}}, I understand your frustration with the repairs and communica…" at bounding box center [706, 481] width 617 height 53
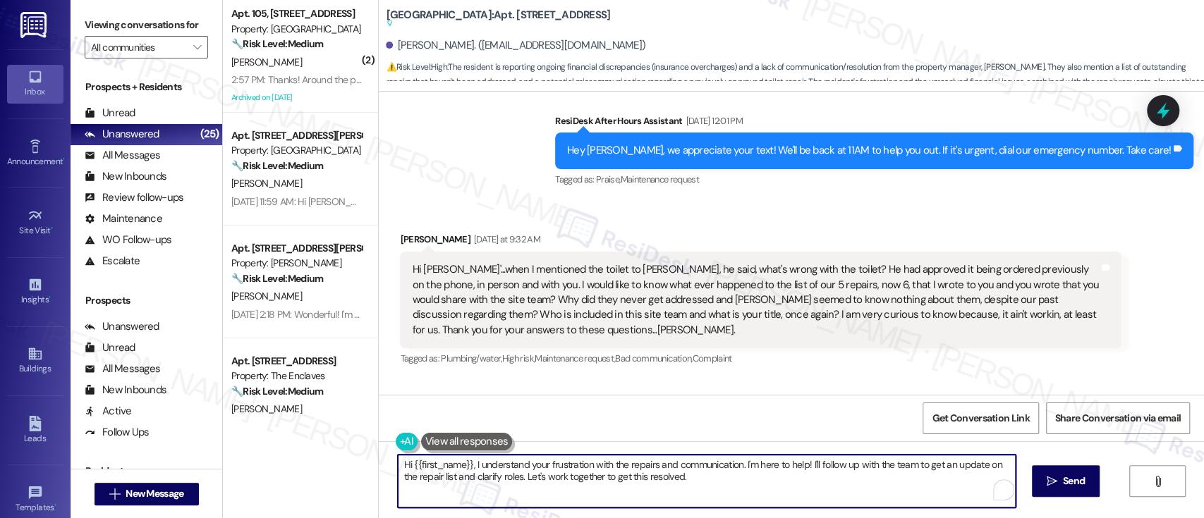
click at [711, 466] on textarea "Hi {{first_name}}, I understand your frustration with the repairs and communica…" at bounding box center [706, 481] width 617 height 53
click at [777, 465] on textarea "Hi {{first_name}}, I understand your frustration with the repairs and communica…" at bounding box center [706, 481] width 617 height 53
click at [823, 462] on textarea "Hi {{first_name}}, I understand your frustration with the repairs and communica…" at bounding box center [703, 481] width 617 height 53
click at [801, 466] on textarea "Hi {{first_name}}, I understand your frustration with the repairs and communica…" at bounding box center [703, 481] width 617 height 53
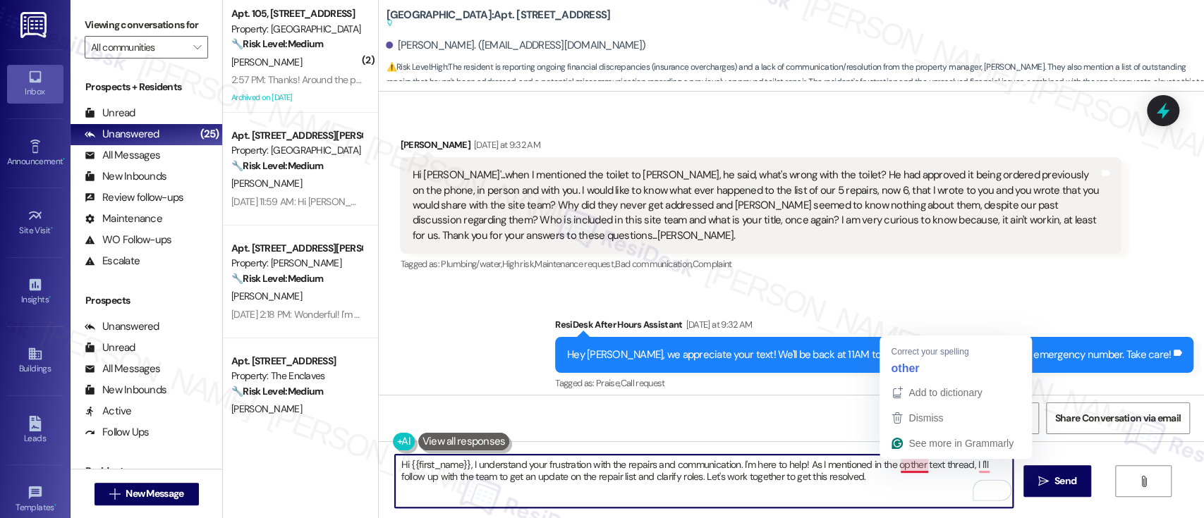
click at [906, 463] on textarea "Hi {{first_name}}, I understand your frustration with the repairs and communica…" at bounding box center [703, 481] width 617 height 53
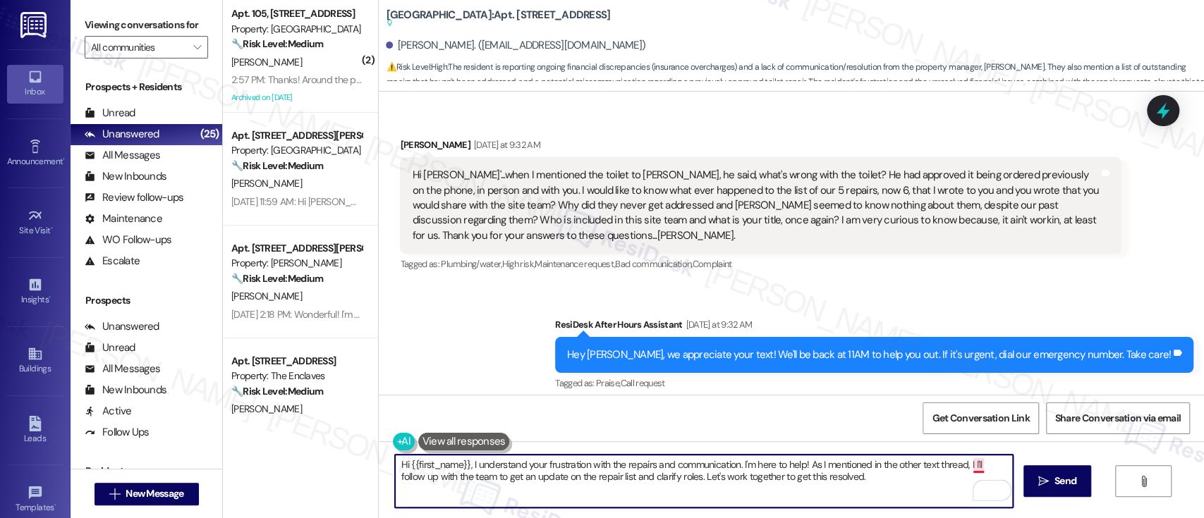
click at [967, 462] on textarea "Hi {{first_name}}, I understand your frustration with the repairs and communica…" at bounding box center [703, 481] width 617 height 53
paste textarea "offsite Resident Support for York House. My role is to collaborate with the ons…"
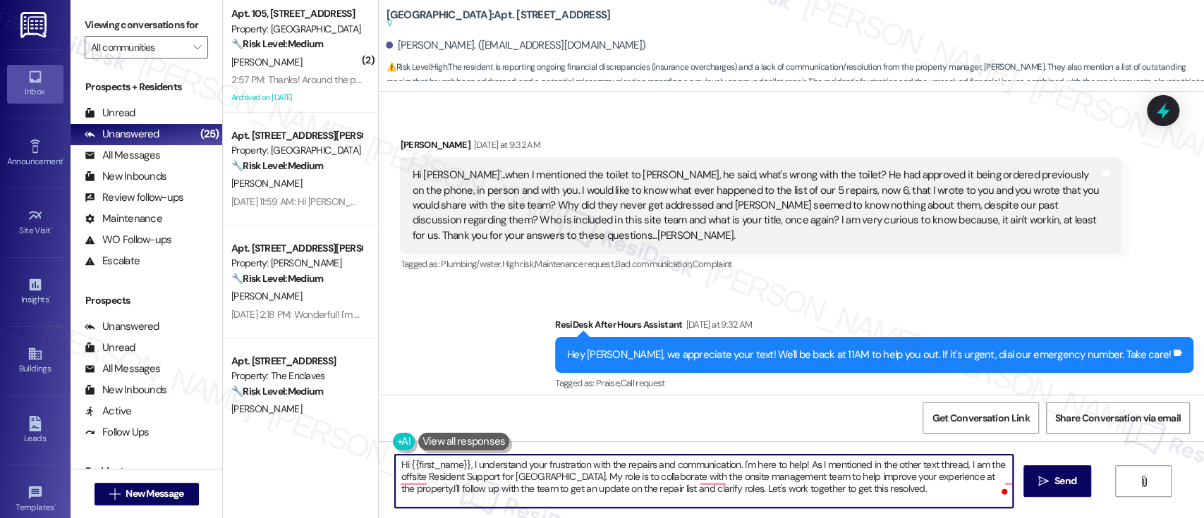
drag, startPoint x: 551, startPoint y: 478, endPoint x: 564, endPoint y: 478, distance: 13.4
click at [552, 478] on textarea "Hi {{first_name}}, I understand your frustration with the repairs and communica…" at bounding box center [703, 481] width 617 height 53
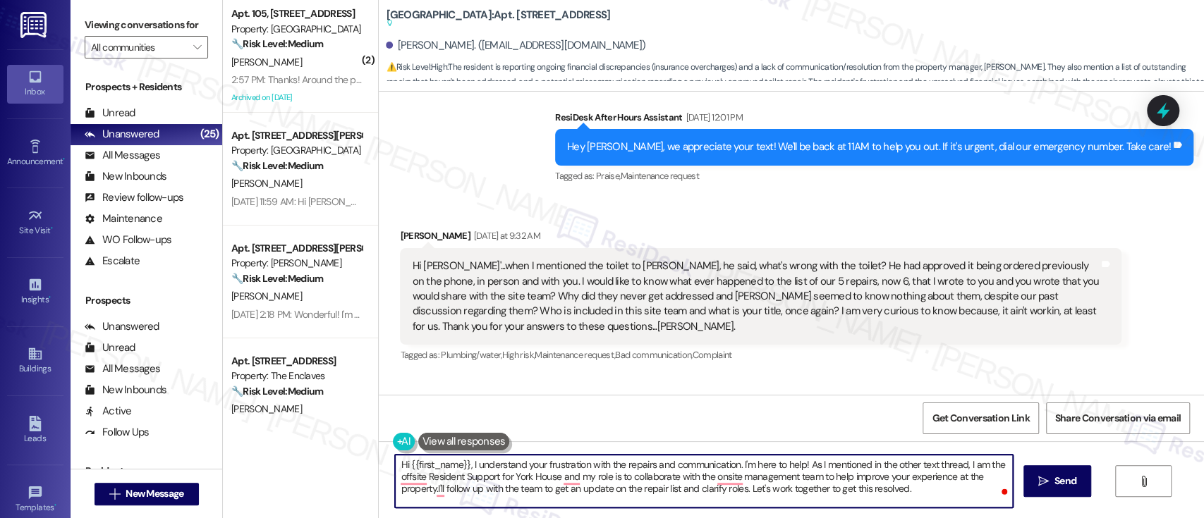
scroll to position [1745, 0]
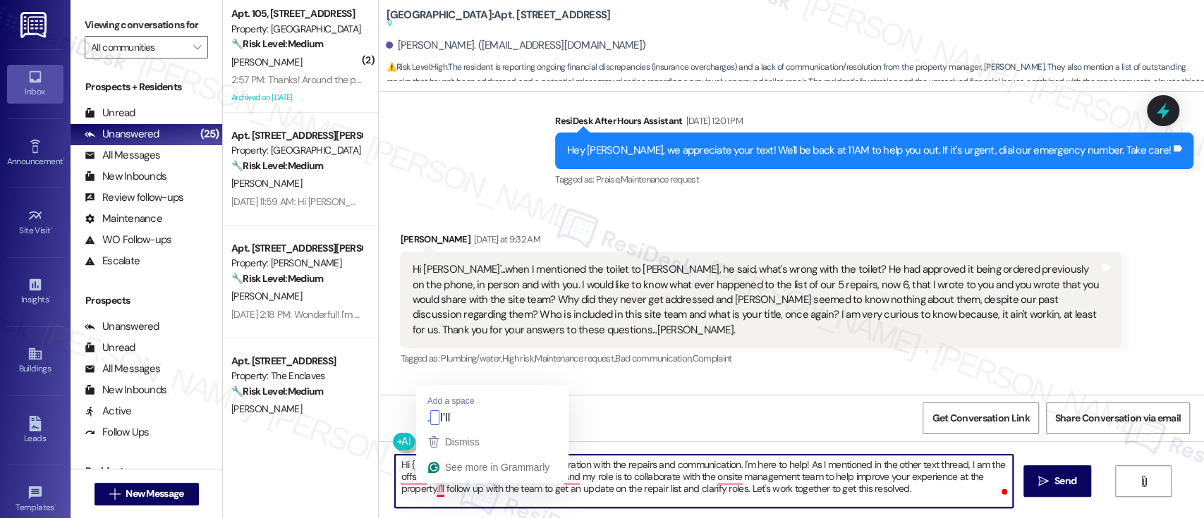
click at [427, 488] on textarea "Hi {{first_name}}, I understand your frustration with the repairs and communica…" at bounding box center [703, 481] width 617 height 53
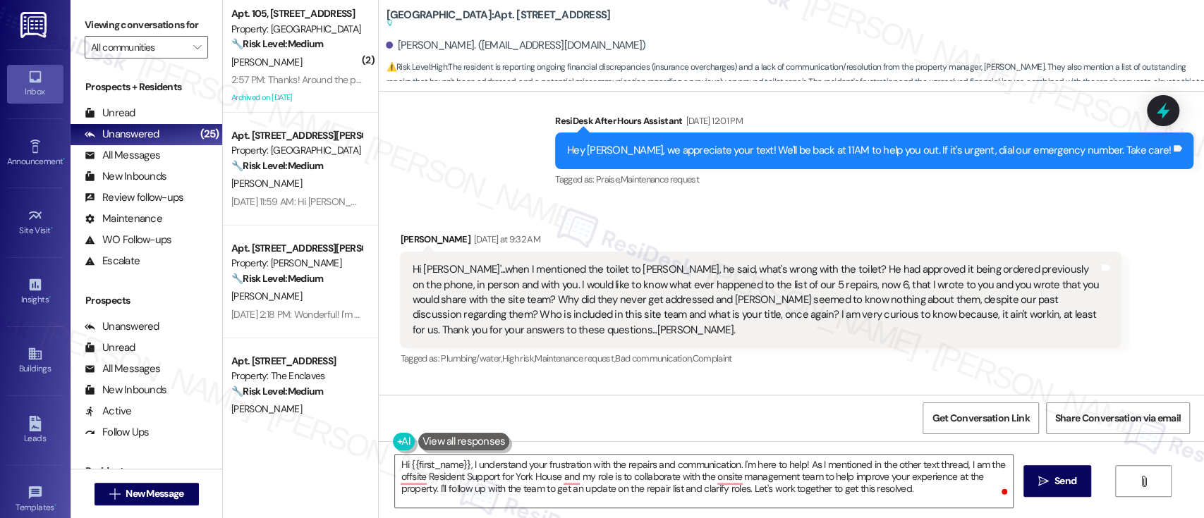
click at [839, 279] on div "Hi Emily'...when I mentioned the toilet to Thomas, he said, what's wrong with t…" at bounding box center [755, 299] width 687 height 75
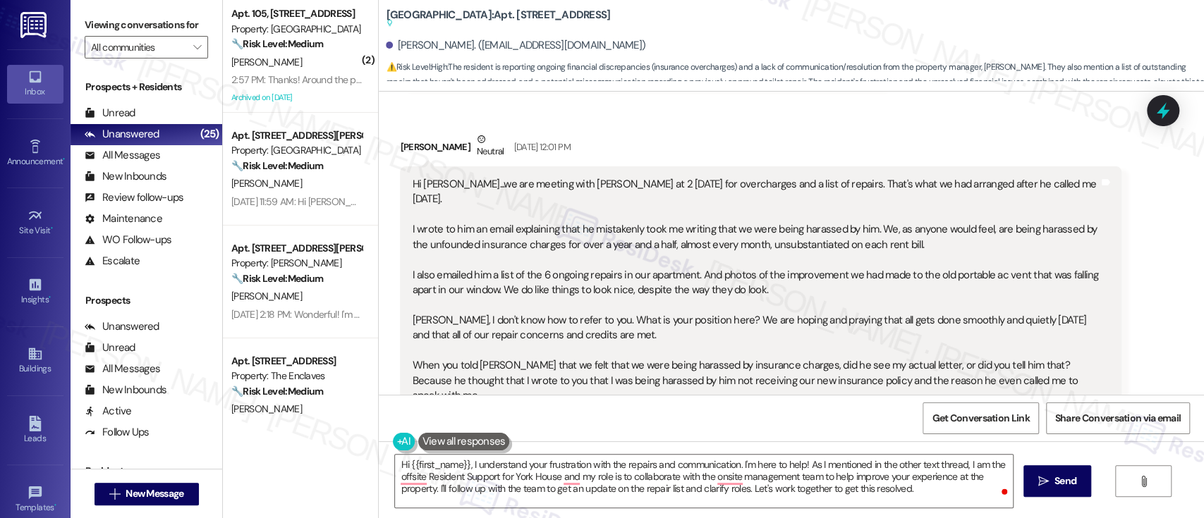
scroll to position [1275, 0]
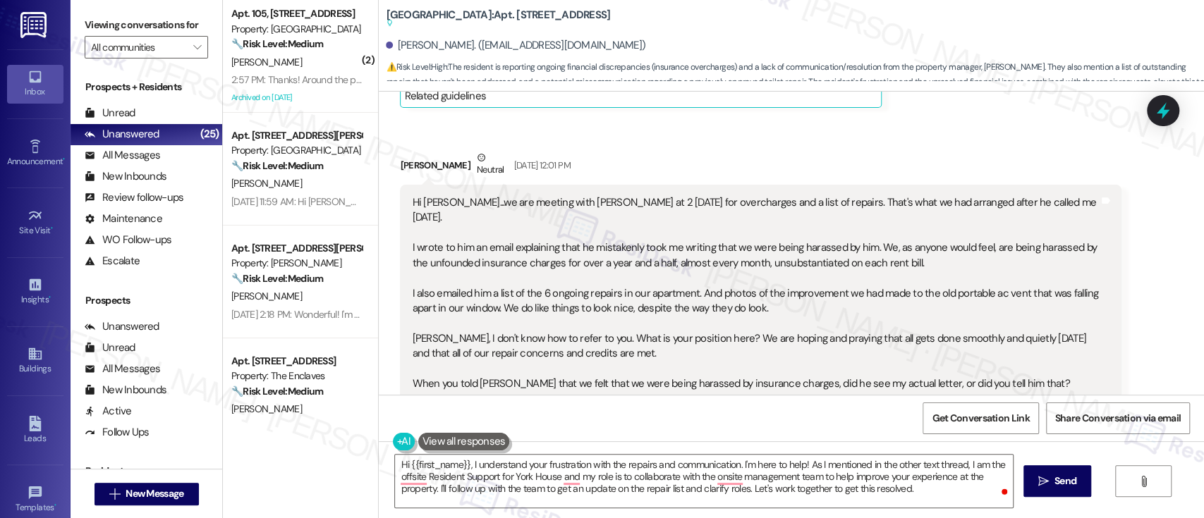
click at [734, 150] on div "Sally Sims Neutral Aug 30, 2025 at 12:01 PM" at bounding box center [761, 167] width 722 height 35
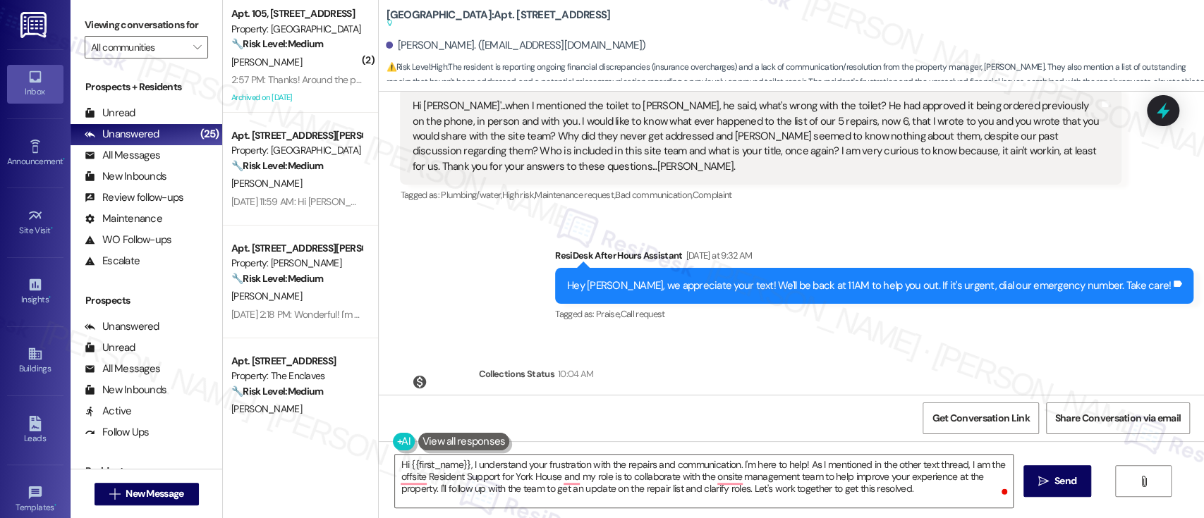
scroll to position [1933, 0]
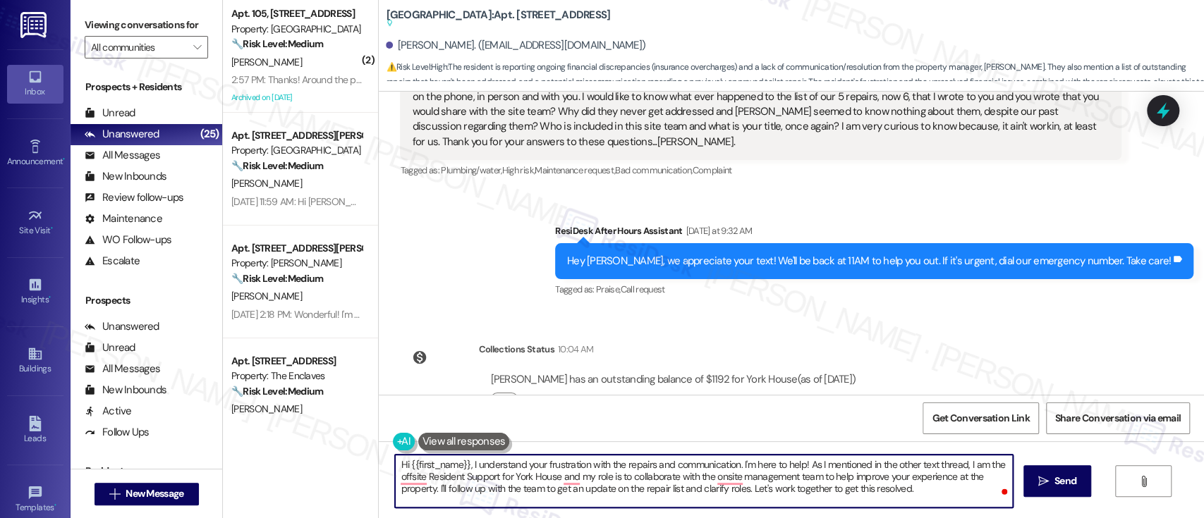
click at [430, 488] on textarea "Hi {{first_name}}, I understand your frustration with the repairs and communica…" at bounding box center [703, 481] width 617 height 53
click at [932, 494] on textarea "Hi {{first_name}}, I understand your frustration with the repairs and communica…" at bounding box center [703, 481] width 617 height 53
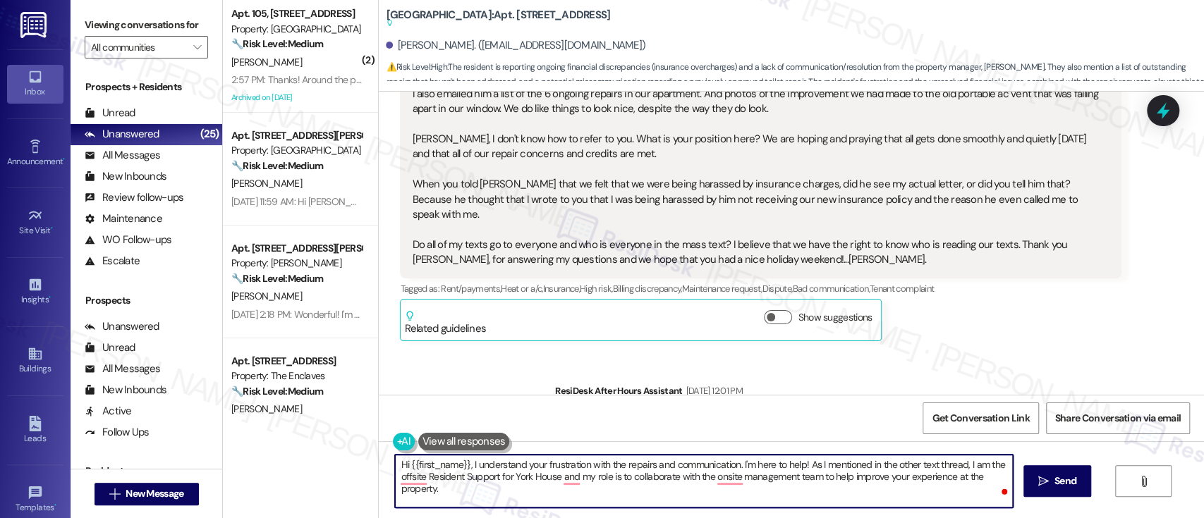
scroll to position [1369, 0]
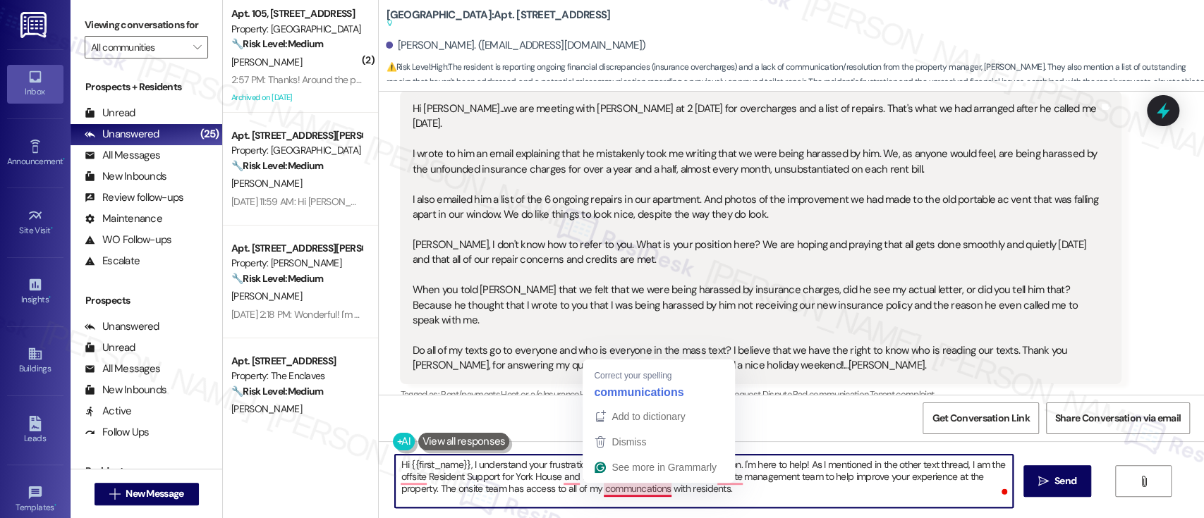
click at [649, 488] on textarea "Hi {{first_name}}, I understand your frustration with the repairs and communica…" at bounding box center [703, 481] width 617 height 53
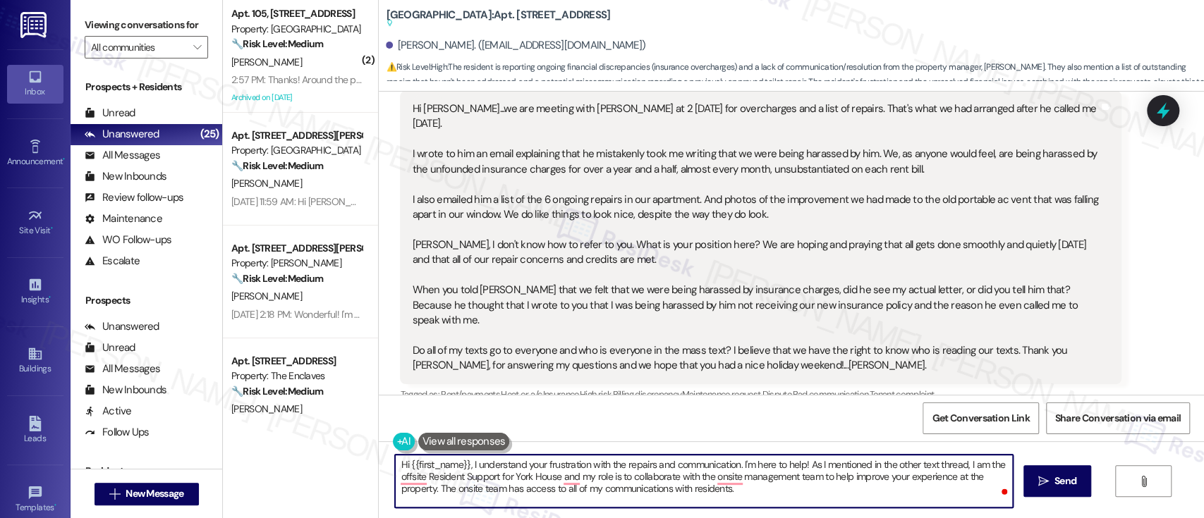
click at [773, 494] on textarea "Hi {{first_name}}, I understand your frustration with the repairs and communica…" at bounding box center [703, 481] width 617 height 53
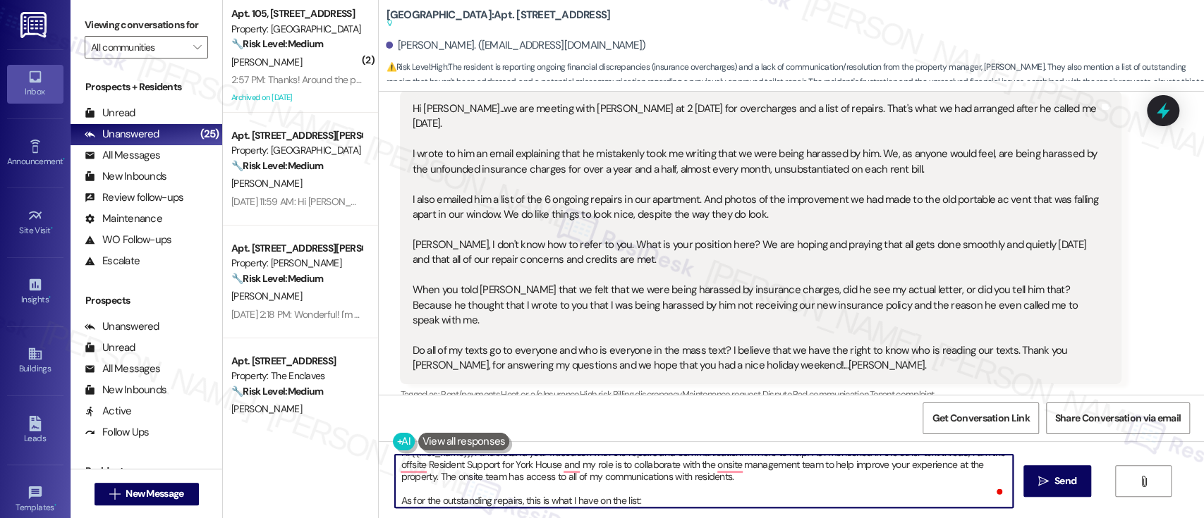
scroll to position [24, 0]
paste textarea "toilet, blinds, grab bar, cabinet, curtain rod"
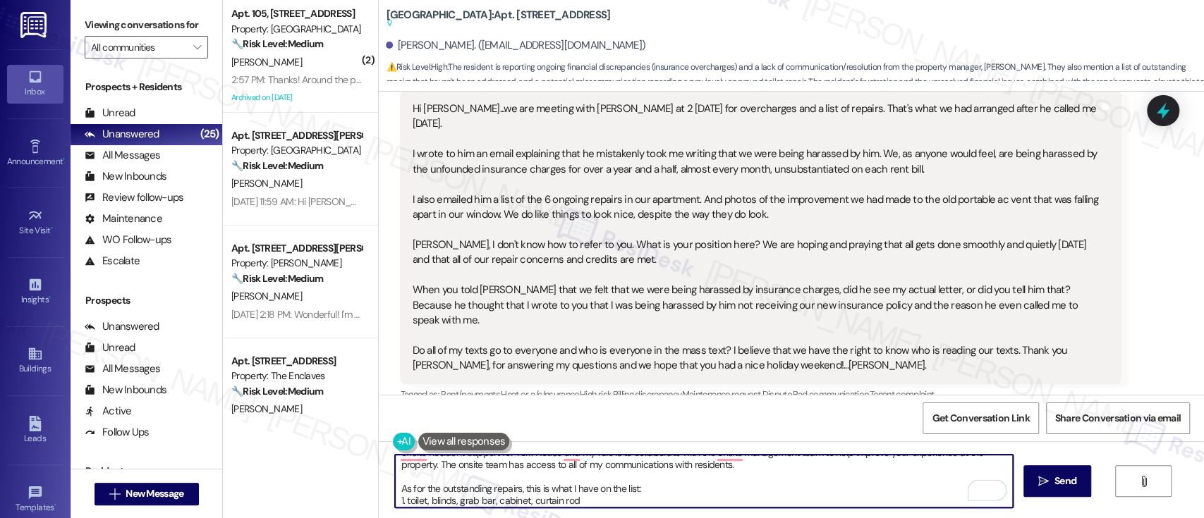
click at [417, 498] on textarea "Hi {{first_name}}, I understand your frustration with the repairs and communica…" at bounding box center [703, 481] width 617 height 53
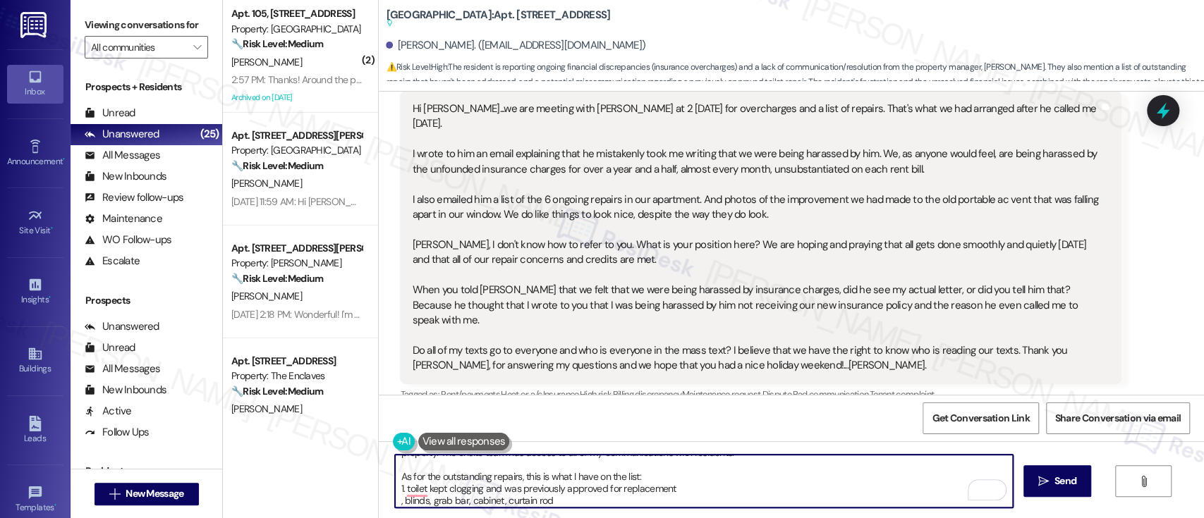
drag, startPoint x: 389, startPoint y: 499, endPoint x: 476, endPoint y: 502, distance: 86.8
click at [395, 499] on textarea "Hi {{first_name}}, I understand your frustration with the repairs and communica…" at bounding box center [703, 481] width 617 height 53
click at [432, 499] on textarea "Hi {{first_name}}, I understand your frustration with the repairs and communica…" at bounding box center [703, 481] width 617 height 53
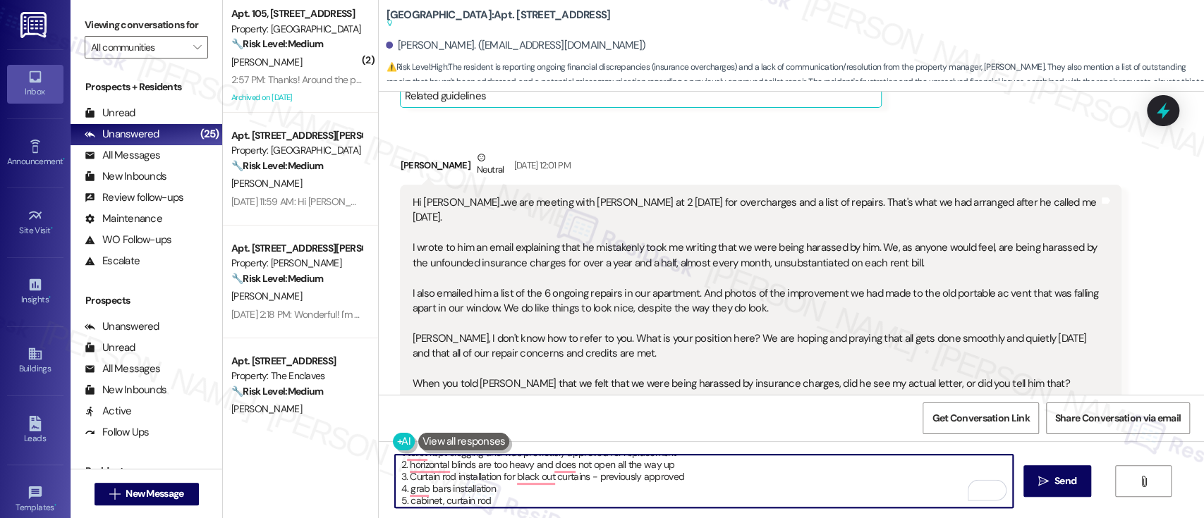
scroll to position [75, 0]
drag, startPoint x: 493, startPoint y: 499, endPoint x: 485, endPoint y: 503, distance: 8.8
click at [430, 502] on textarea "Hi {{first_name}}, I understand your frustration with the repairs and communica…" at bounding box center [703, 481] width 617 height 53
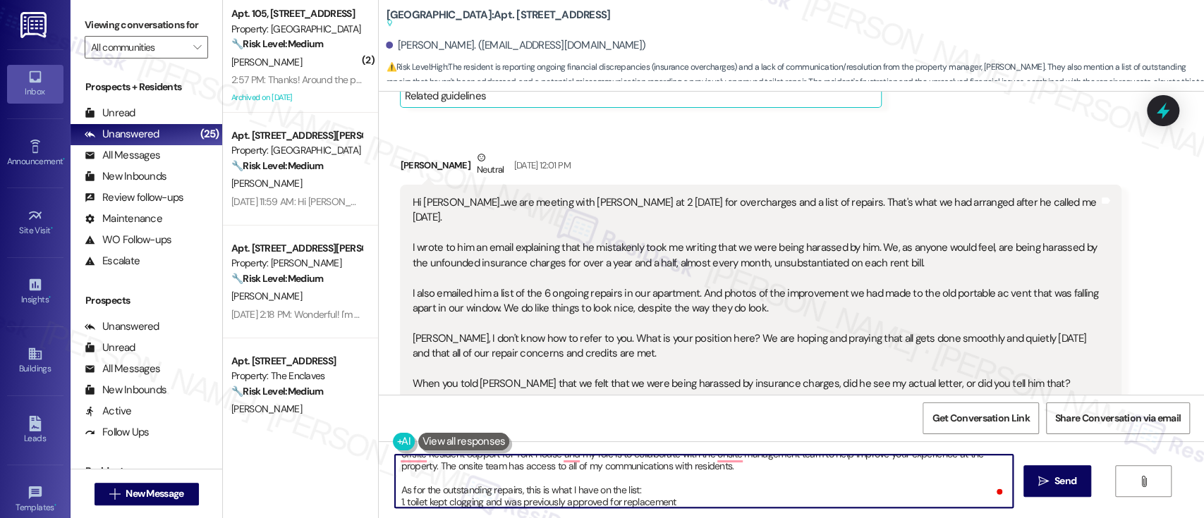
scroll to position [0, 0]
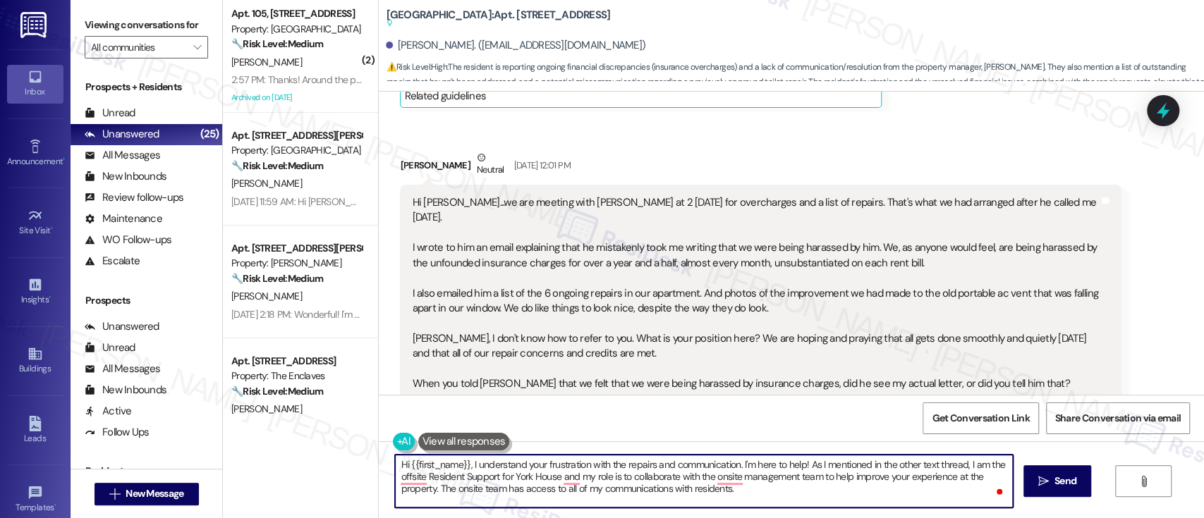
click at [480, 466] on textarea "Hi {{first_name}}, I understand your frustration with the repairs and communica…" at bounding box center [703, 481] width 617 height 53
click at [708, 470] on textarea "Hi {{first_name}}, I understand your frustration with the repairs and communica…" at bounding box center [703, 481] width 617 height 53
click at [784, 466] on textarea "Hi {{first_name}}, I understand your frustration with the repairs and communica…" at bounding box center [703, 481] width 617 height 53
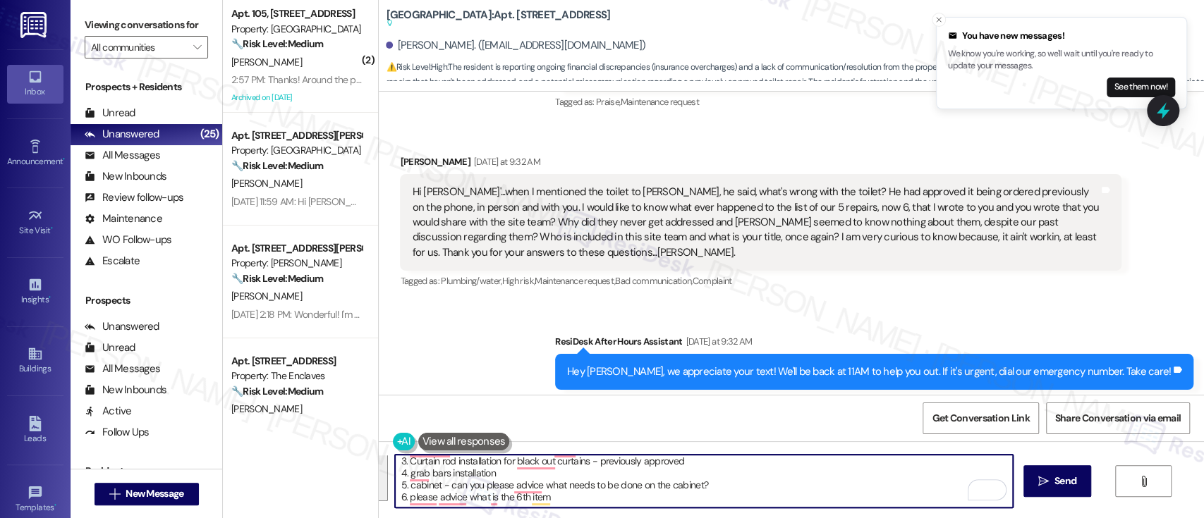
scroll to position [1933, 0]
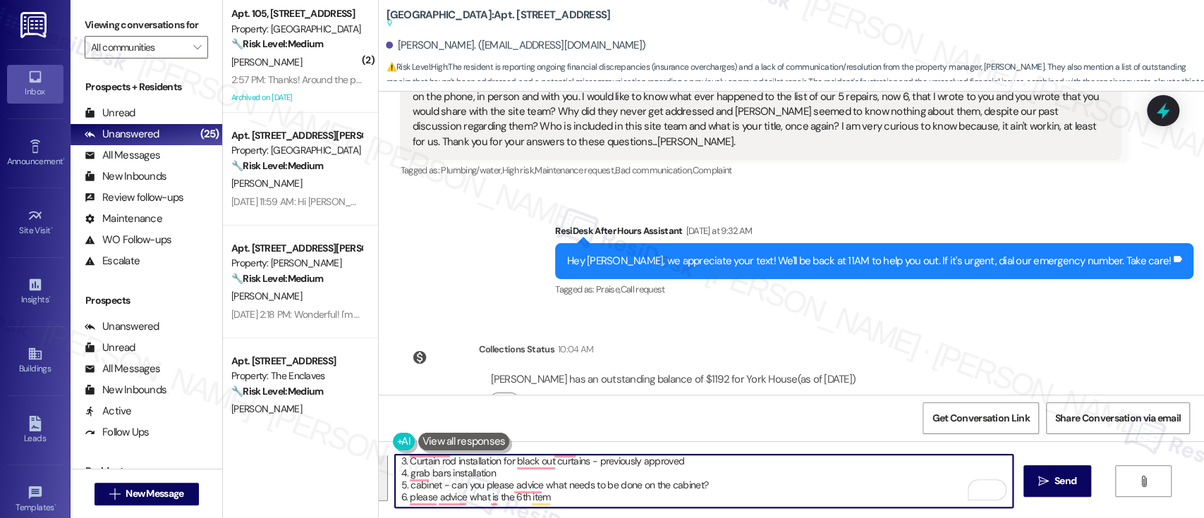
paste textarea "I understand your frustration with the repairs and the communication delays—I'm…"
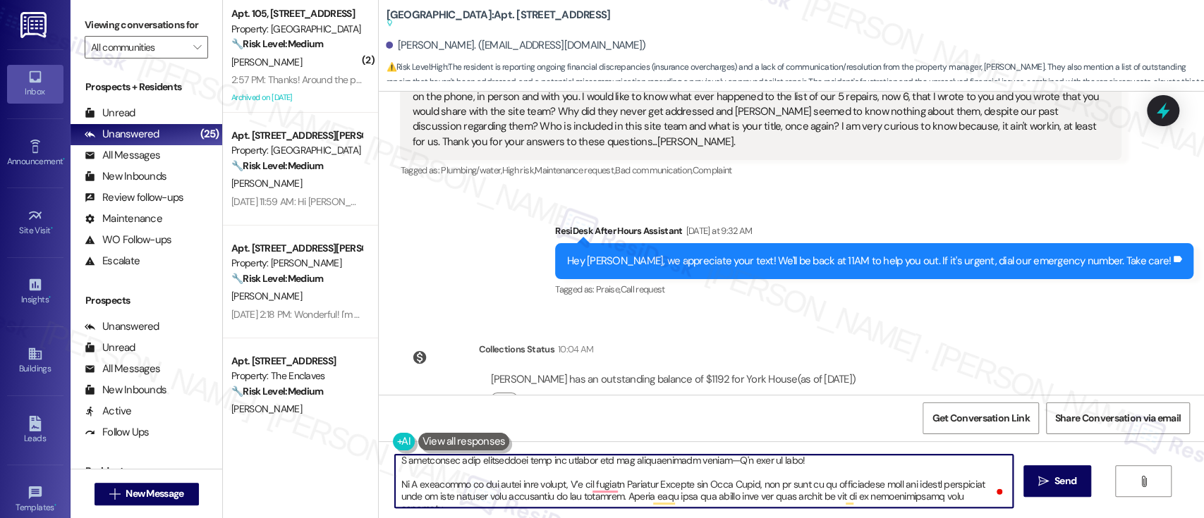
scroll to position [0, 0]
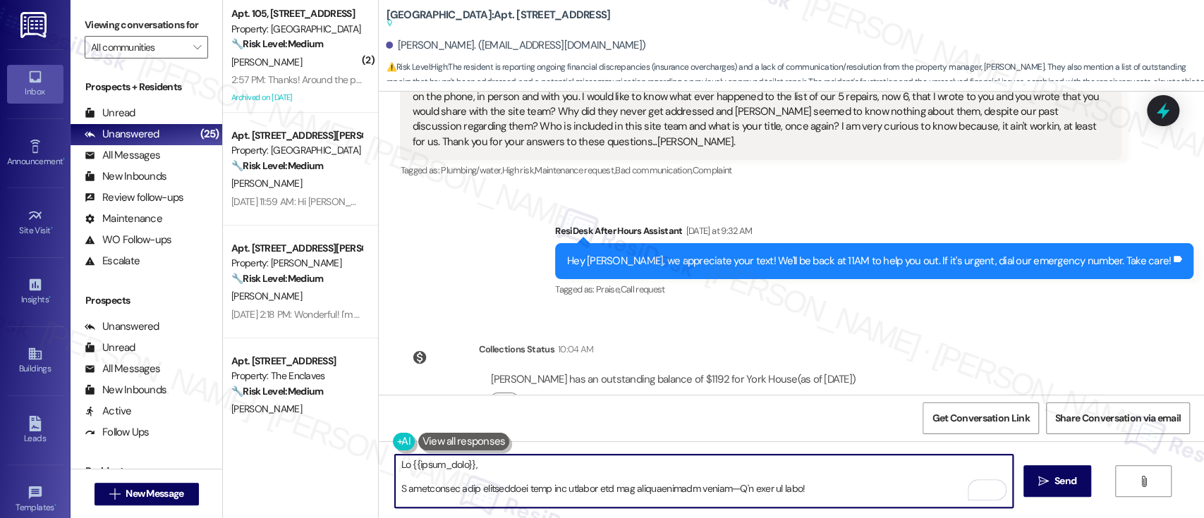
click at [644, 468] on textarea "To enrich screen reader interactions, please activate Accessibility in Grammarl…" at bounding box center [703, 481] width 617 height 53
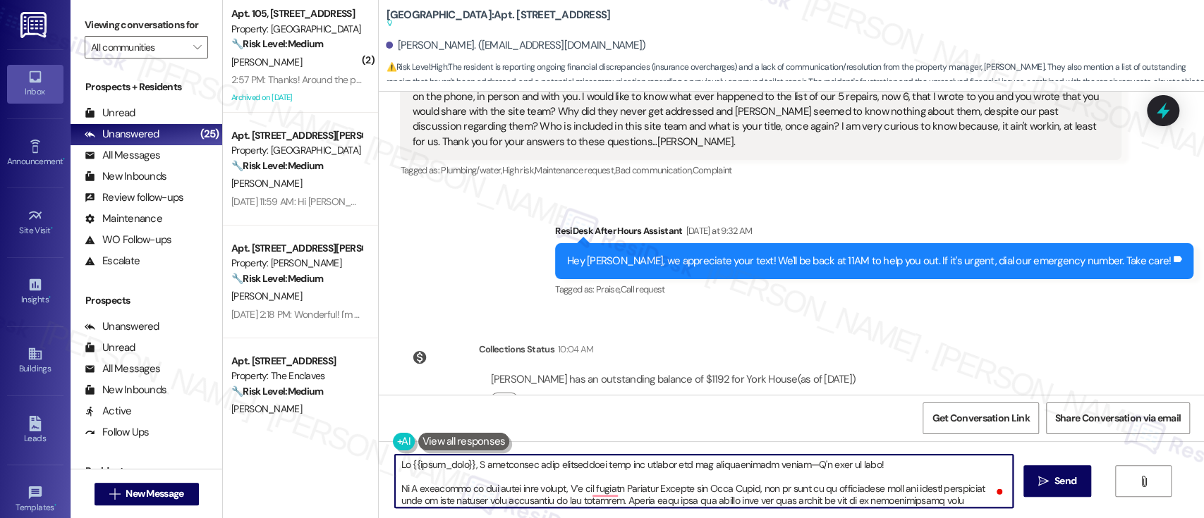
click at [875, 466] on textarea "To enrich screen reader interactions, please activate Accessibility in Grammarl…" at bounding box center [703, 481] width 617 height 53
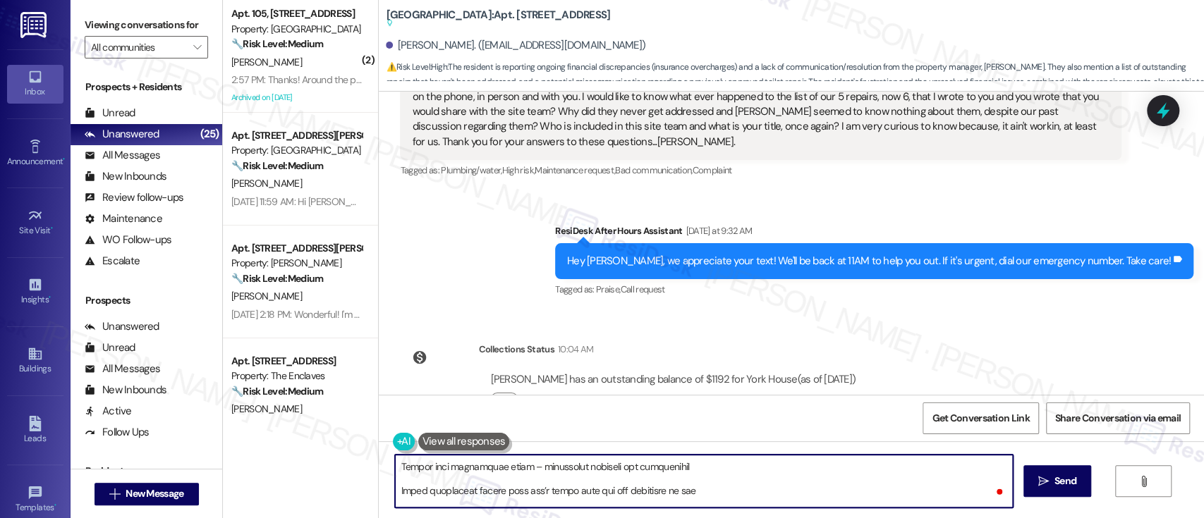
scroll to position [20, 0]
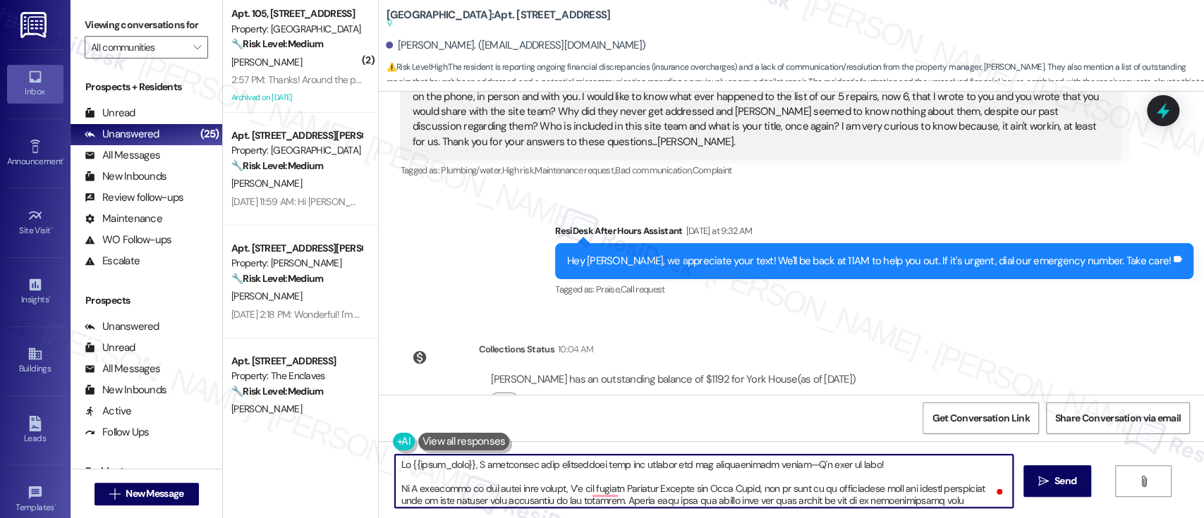
click at [870, 466] on textarea "To enrich screen reader interactions, please activate Accessibility in Grammarl…" at bounding box center [703, 481] width 617 height 53
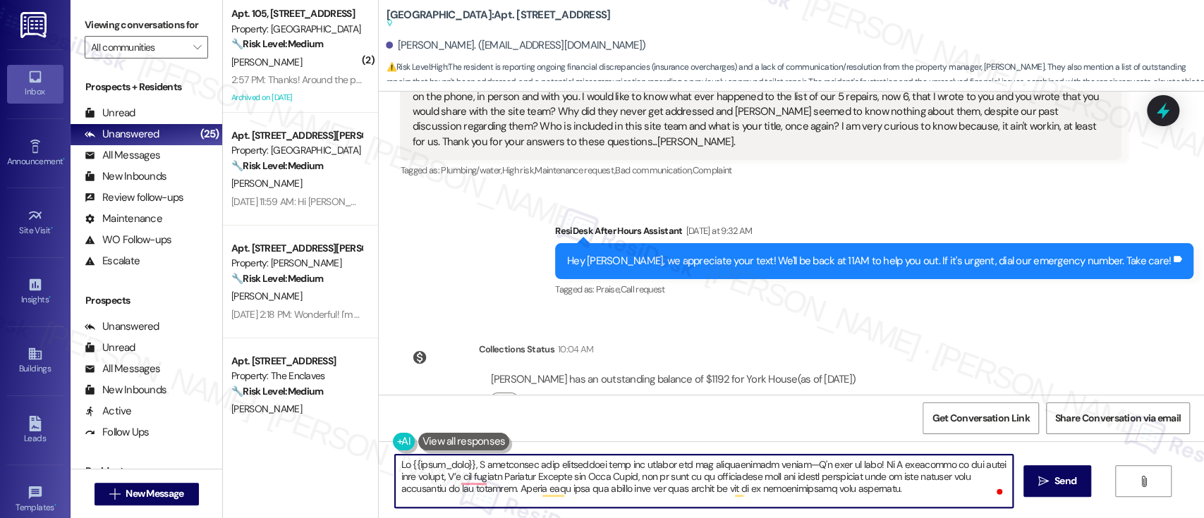
click at [891, 492] on textarea "To enrich screen reader interactions, please activate Accessibility in Grammarl…" at bounding box center [703, 481] width 617 height 53
click at [432, 498] on textarea "To enrich screen reader interactions, please activate Accessibility in Grammarl…" at bounding box center [703, 481] width 617 height 53
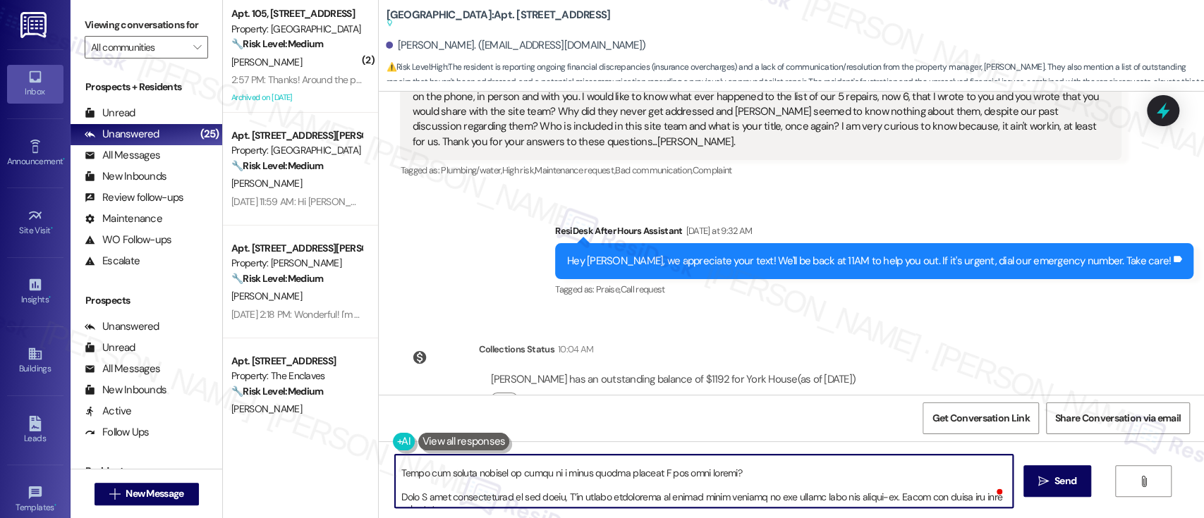
click at [1003, 503] on textarea "To enrich screen reader interactions, please activate Accessibility in Grammarl…" at bounding box center [703, 481] width 617 height 53
type textarea "Hi {{first_name}}, I understand your frustration with the repairs and the commu…"
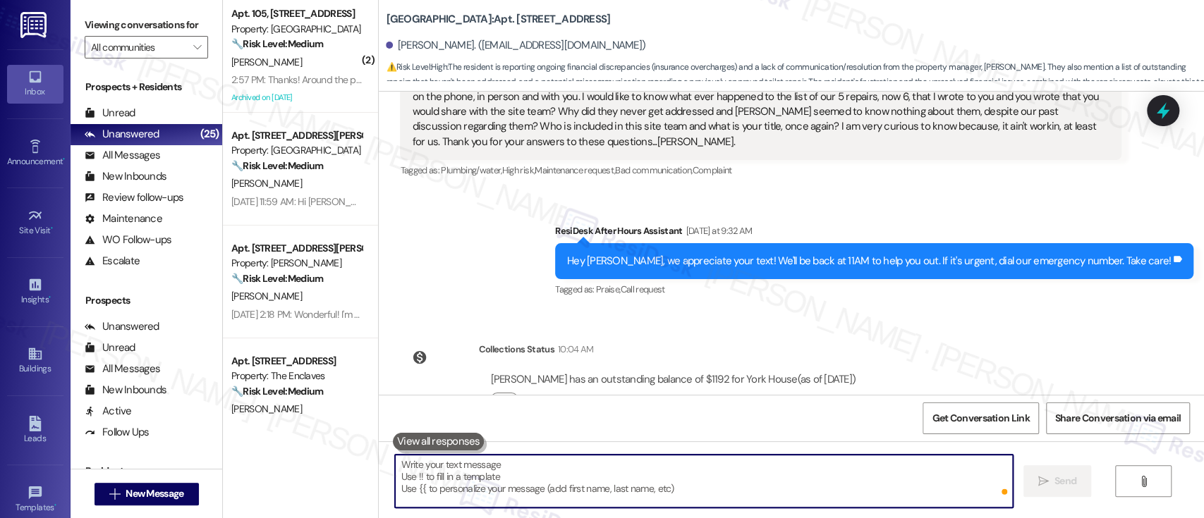
click at [762, 465] on textarea "To enrich screen reader interactions, please activate Accessibility in Grammarl…" at bounding box center [703, 481] width 617 height 53
paste textarea "Regarding your outstanding repairs, here’s what I currently have on your list: …"
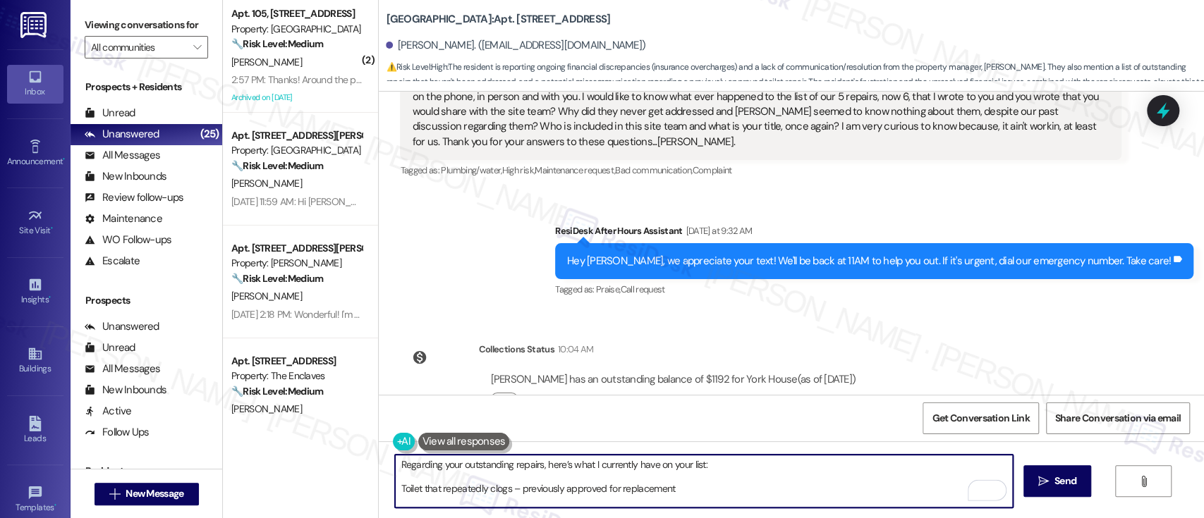
click at [395, 488] on textarea "Regarding your outstanding repairs, here’s what I currently have on your list: …" at bounding box center [703, 481] width 617 height 53
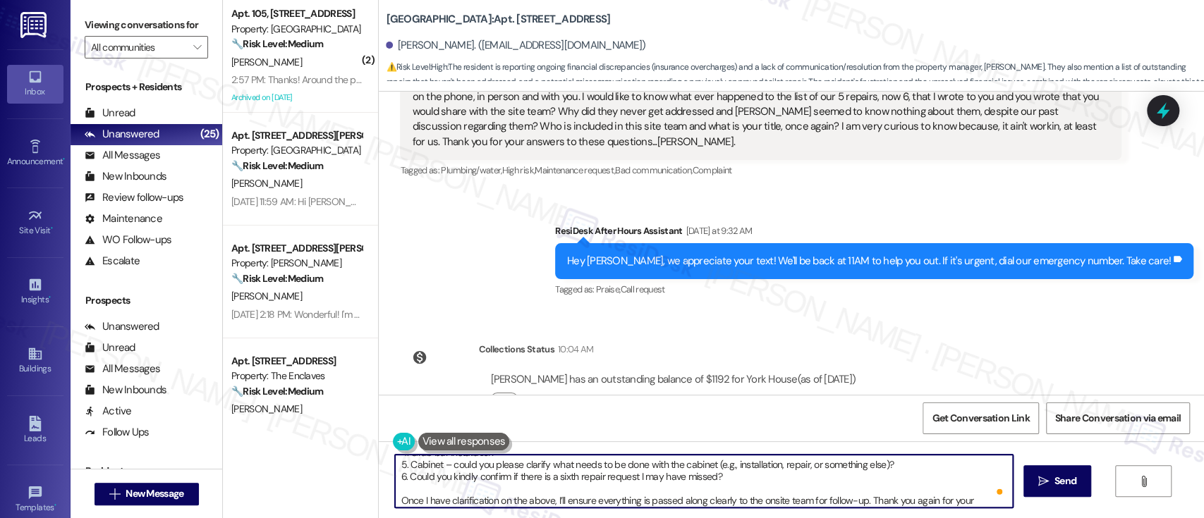
type textarea "Regarding your outstanding repairs, here’s what I currently have on your list: …"
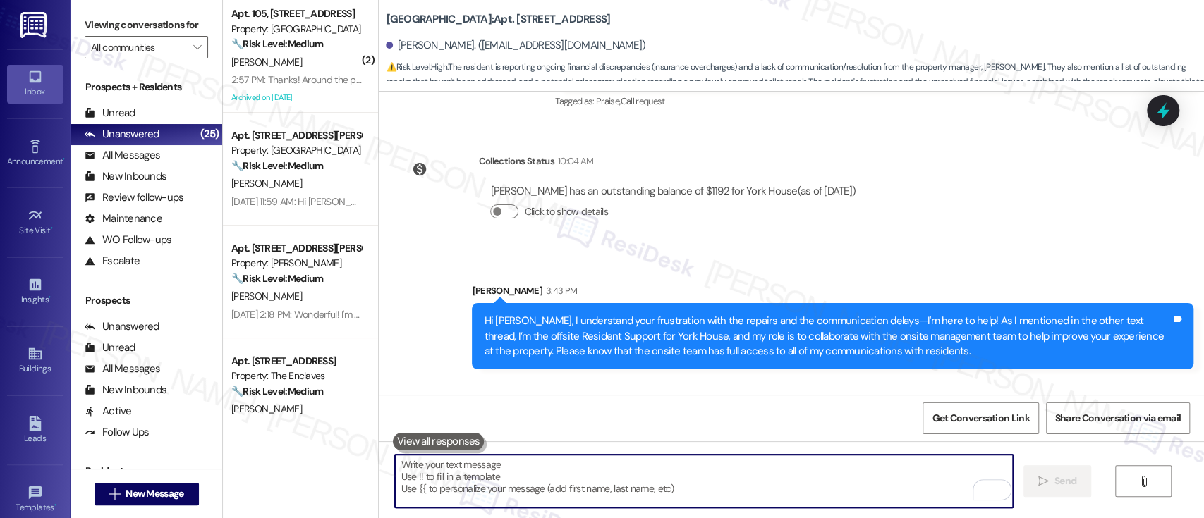
click at [745, 476] on textarea "To enrich screen reader interactions, please activate Accessibility in Grammarl…" at bounding box center [703, 481] width 617 height 53
paste textarea "Once I have clarification on the above, I’ll ensure everything is passed along …"
type textarea "Once I have clarification on the above, I’ll ensure everything is passed along …"
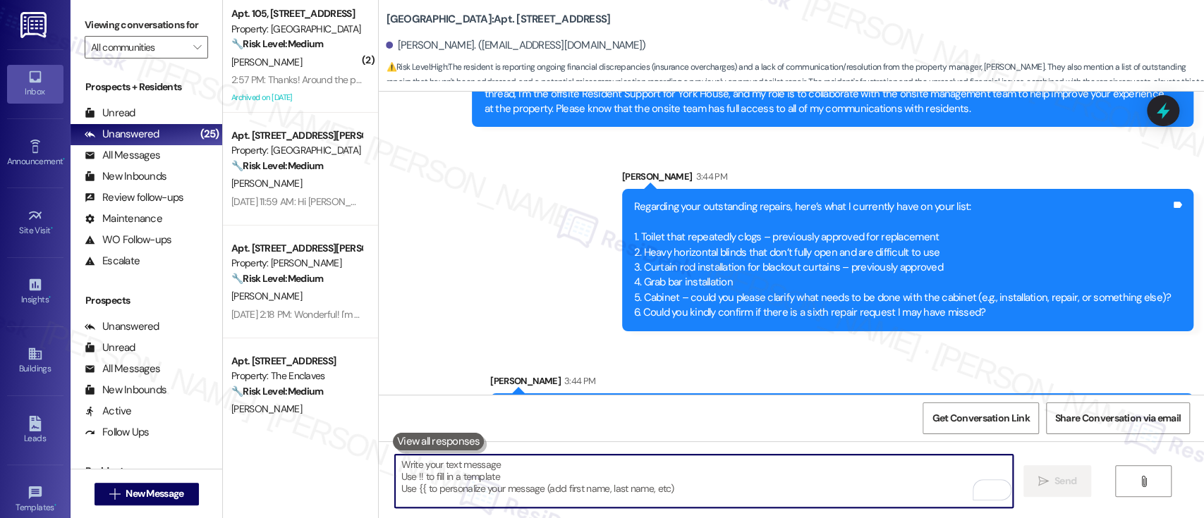
click at [1055, 303] on div "Sent via SMS Sarah 3:43 PM Hi Sally, I understand your frustration with the rep…" at bounding box center [791, 224] width 825 height 431
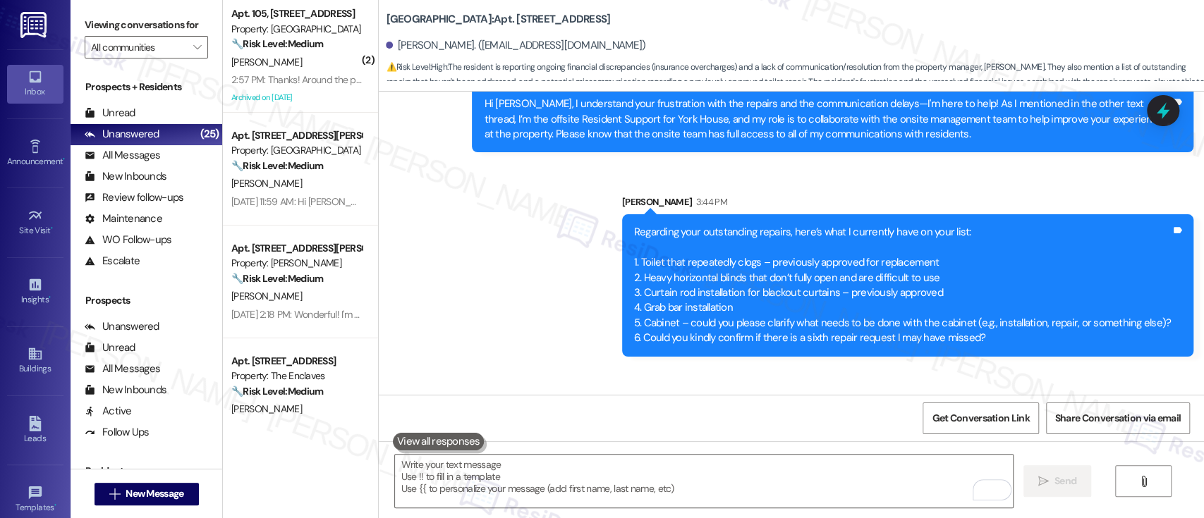
scroll to position [2364, 0]
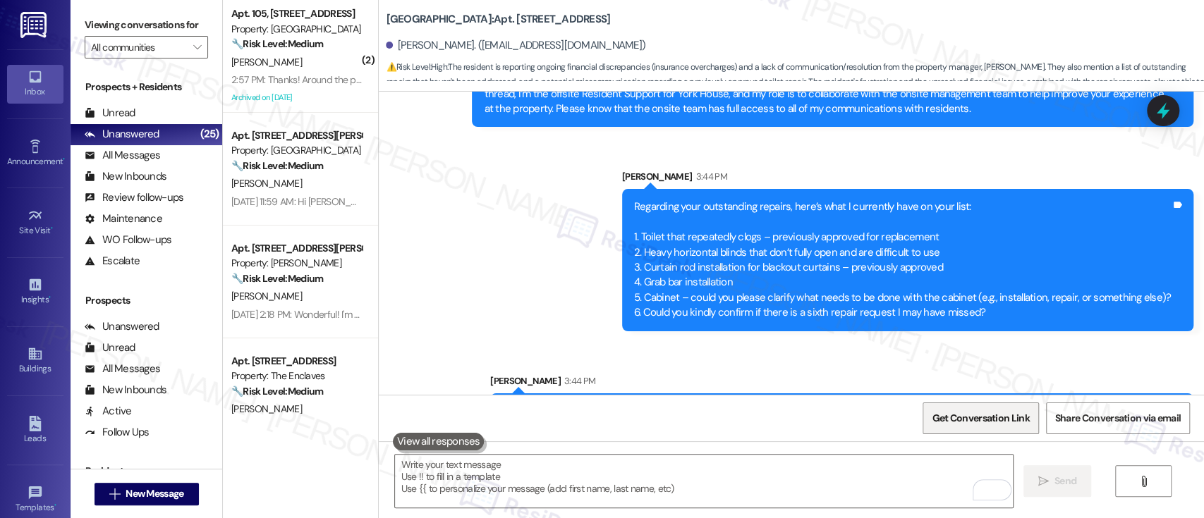
click at [969, 420] on span "Get Conversation Link" at bounding box center [980, 418] width 97 height 15
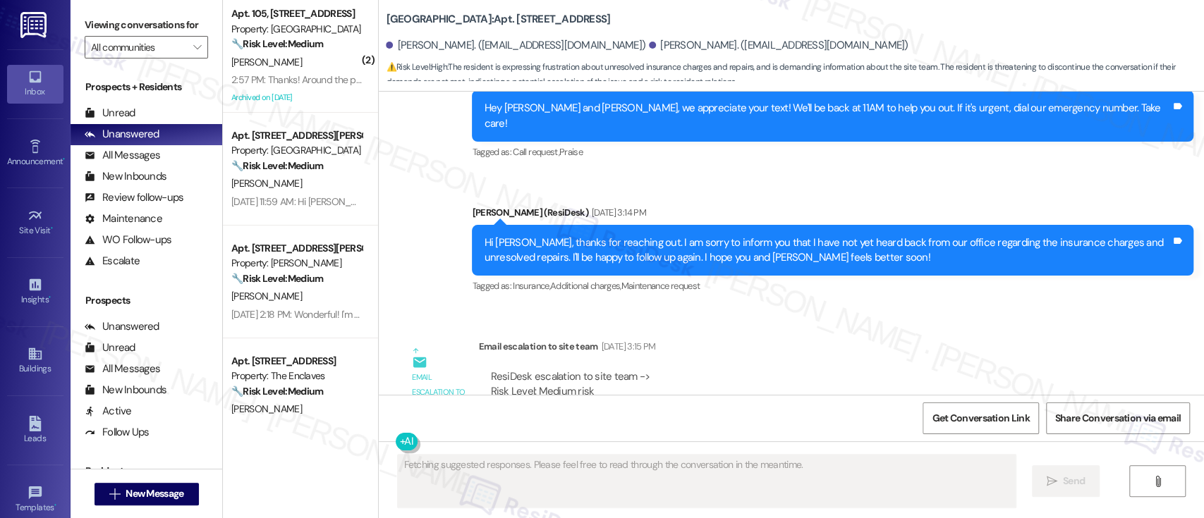
scroll to position [14979, 0]
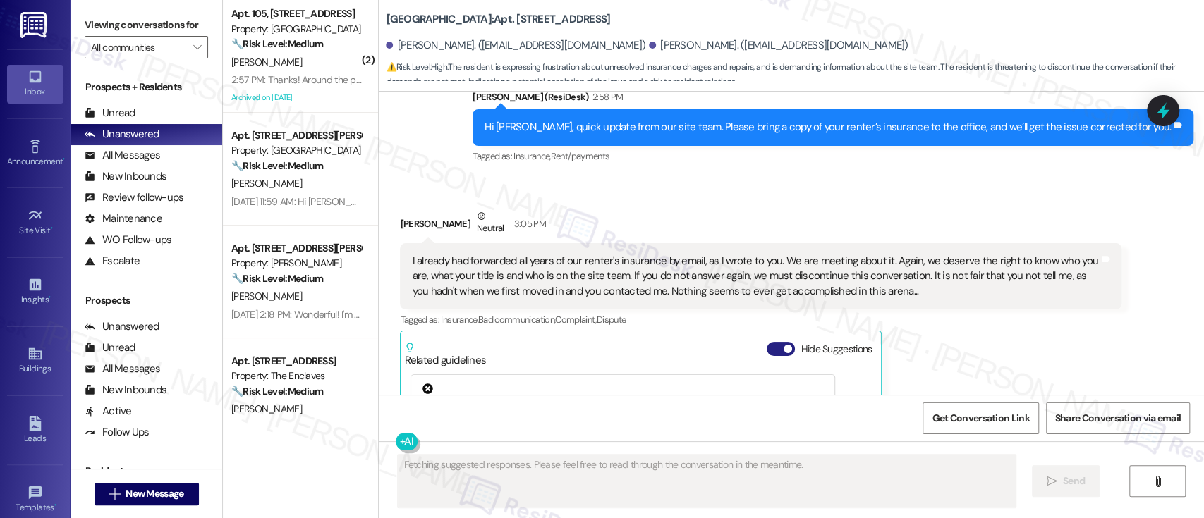
click at [784, 345] on span "button" at bounding box center [788, 349] width 8 height 8
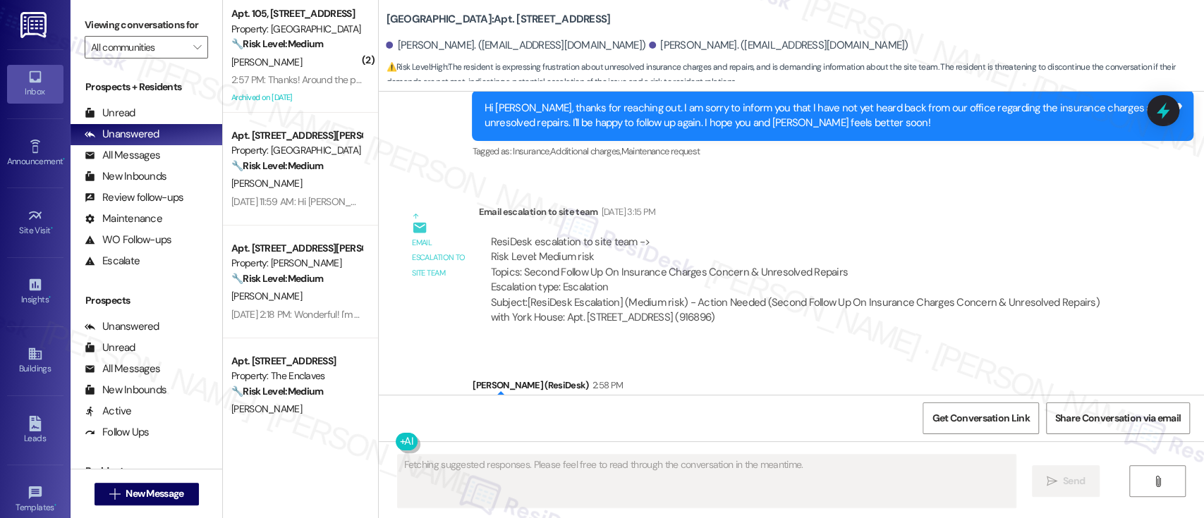
scroll to position [14772, 0]
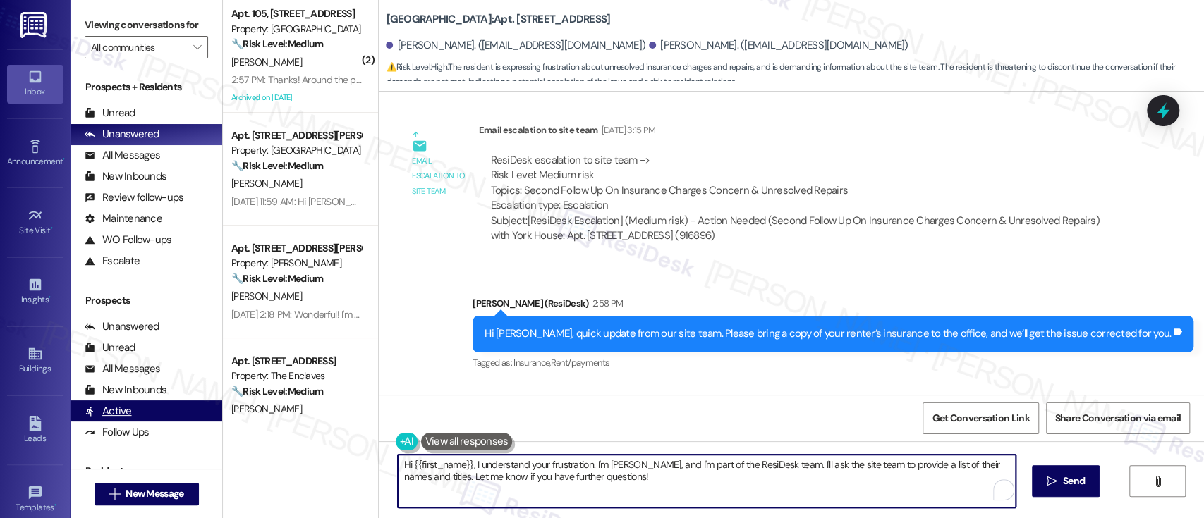
drag, startPoint x: 611, startPoint y: 485, endPoint x: 194, endPoint y: 411, distance: 423.4
click at [194, 411] on div "Viewing conversations for All communities  Prospects + Residents Unread (0) Un…" at bounding box center [638, 259] width 1134 height 518
paste textarea "the offsite Resident Support for York House! My job is to work with the on-site…"
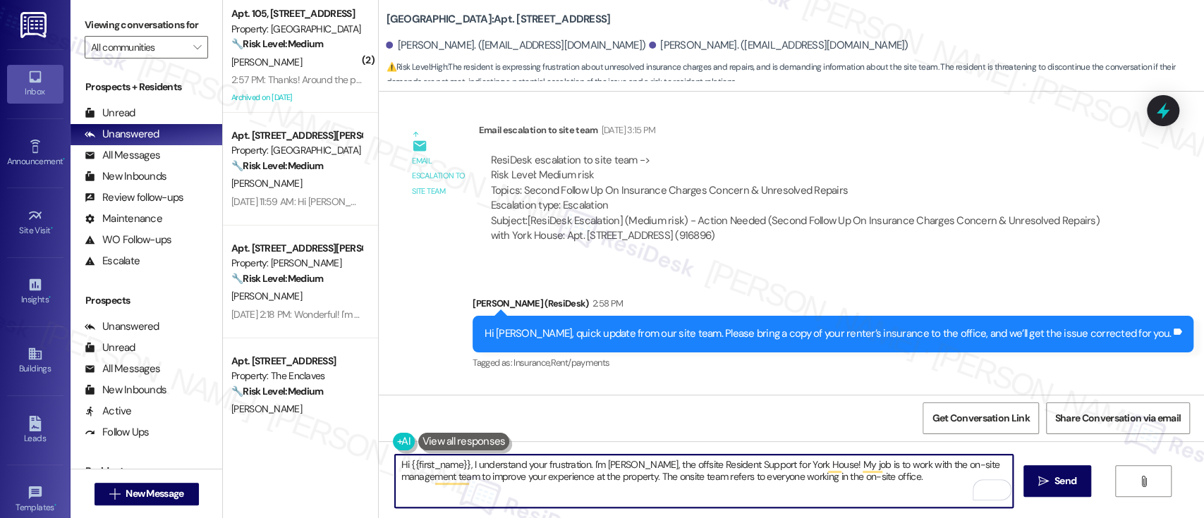
click at [905, 486] on textarea "Hi {{first_name}}, I understand your frustration. I'm Emily, the offsite Reside…" at bounding box center [703, 481] width 617 height 53
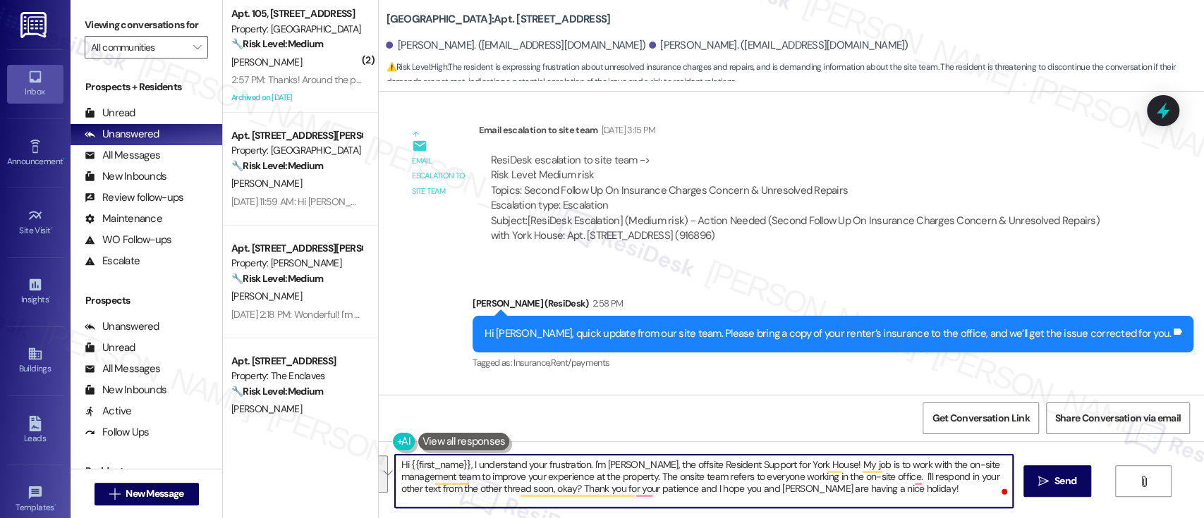
paste textarea "I completely understand your frustration. My name is Emily, and I’m the offsite…"
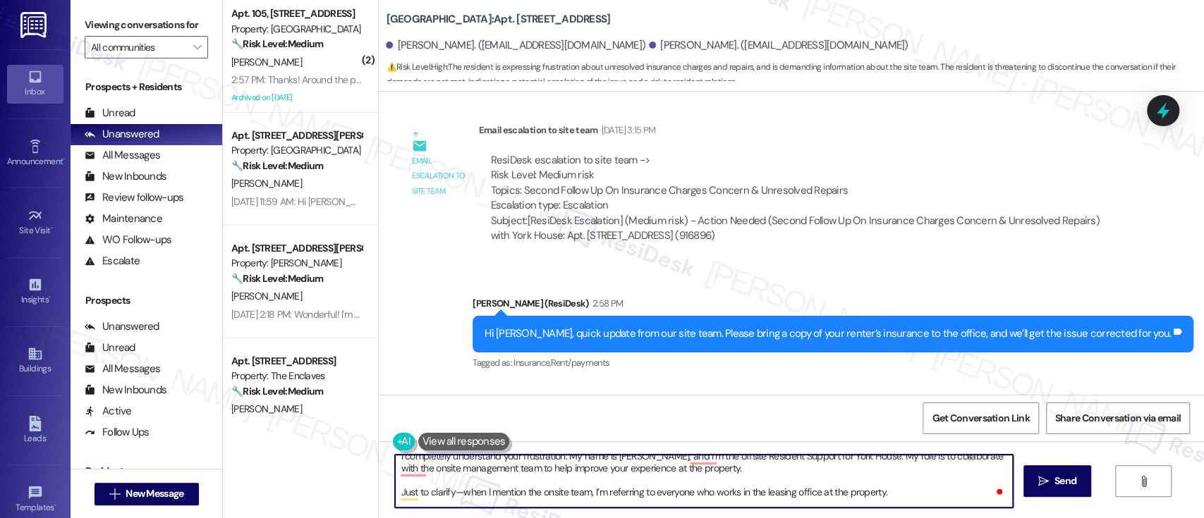
scroll to position [0, 0]
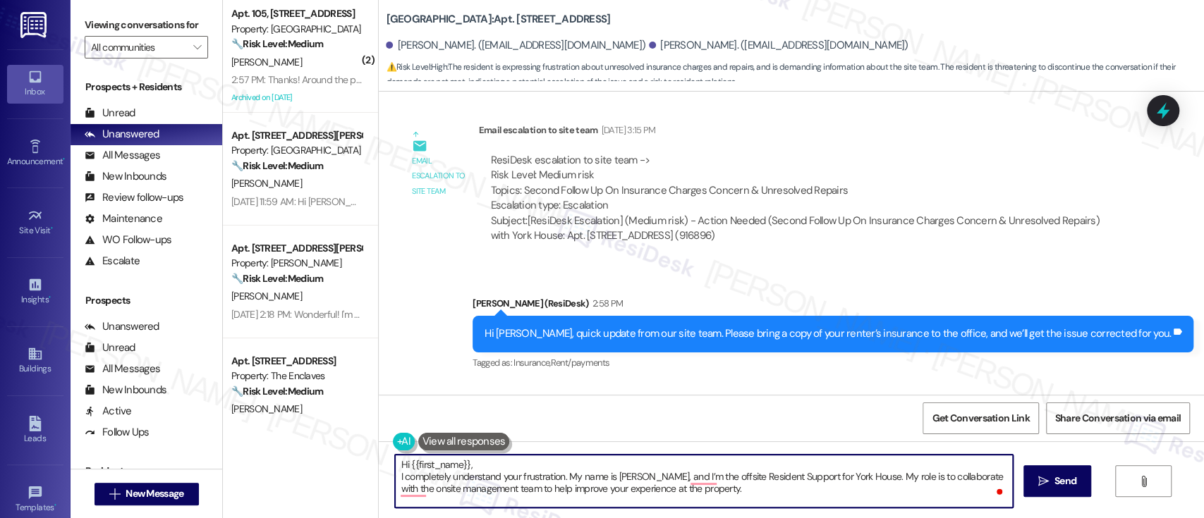
click at [551, 464] on textarea "Hi {{first_name}}, I completely understand your frustration. My name is Emily, …" at bounding box center [703, 481] width 617 height 53
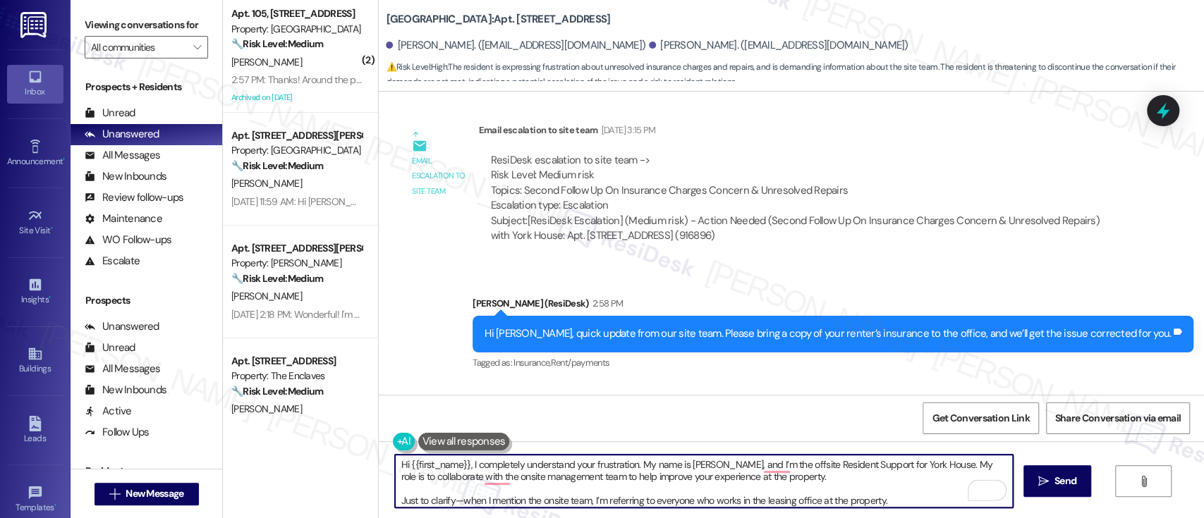
scroll to position [39, 0]
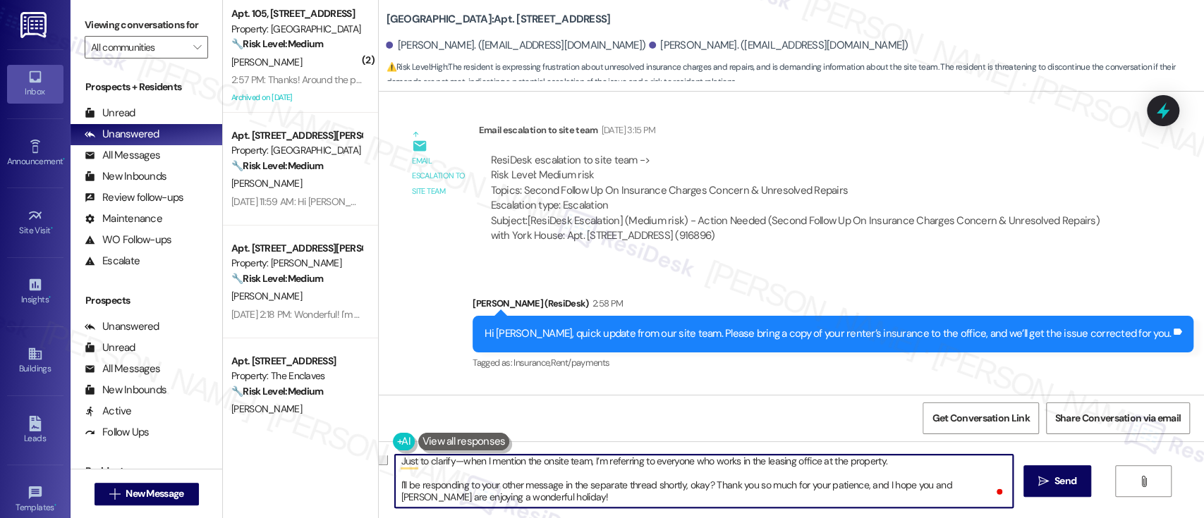
drag, startPoint x: 388, startPoint y: 464, endPoint x: 577, endPoint y: 528, distance: 199.4
click at [577, 518] on html "Inbox Go to Inbox Announcement • Send A Text Announcement Site Visit • Go to Si…" at bounding box center [602, 259] width 1204 height 518
type textarea "Hi {{first_name}}, I completely understand your frustration. My name is Emily, …"
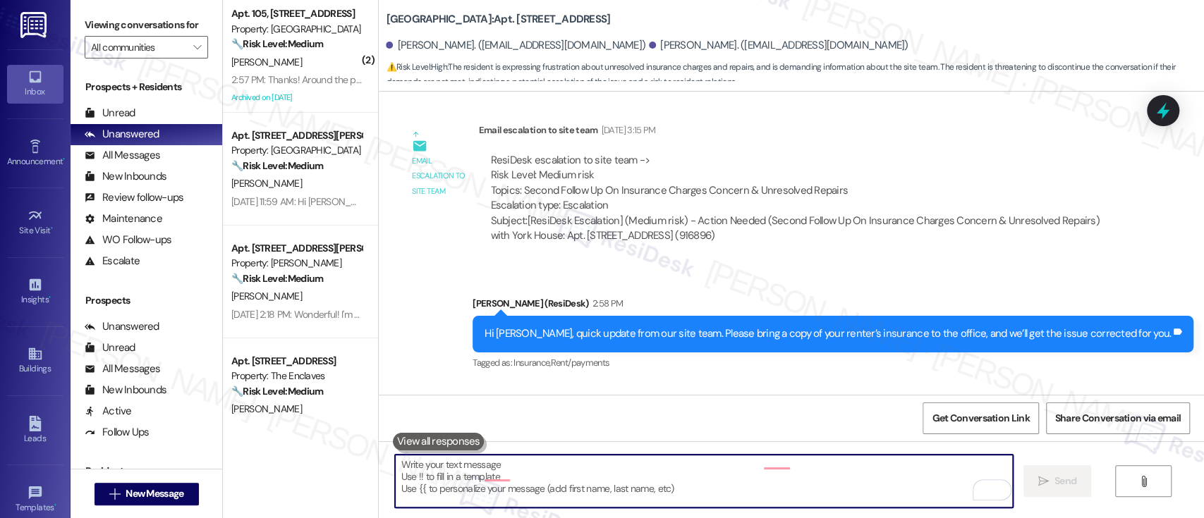
scroll to position [0, 0]
click at [666, 466] on textarea "To enrich screen reader interactions, please activate Accessibility in Grammarl…" at bounding box center [703, 481] width 617 height 53
paste textarea "Just to clarify—when I mention the onsite team, I’m referring to everyone who w…"
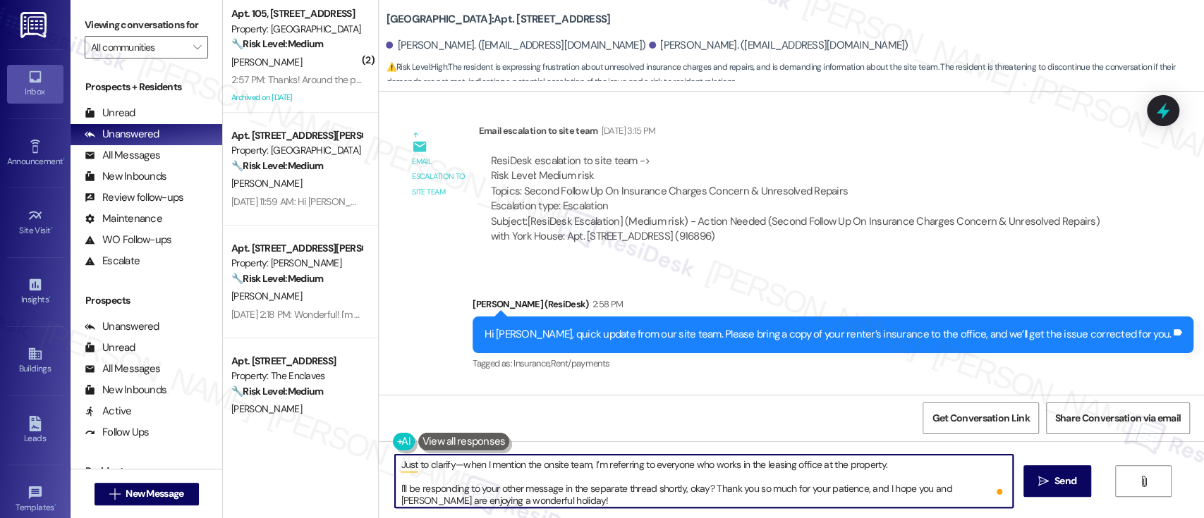
click at [907, 465] on textarea "Just to clarify—when I mention the onsite team, I’m referring to everyone who w…" at bounding box center [703, 481] width 617 height 53
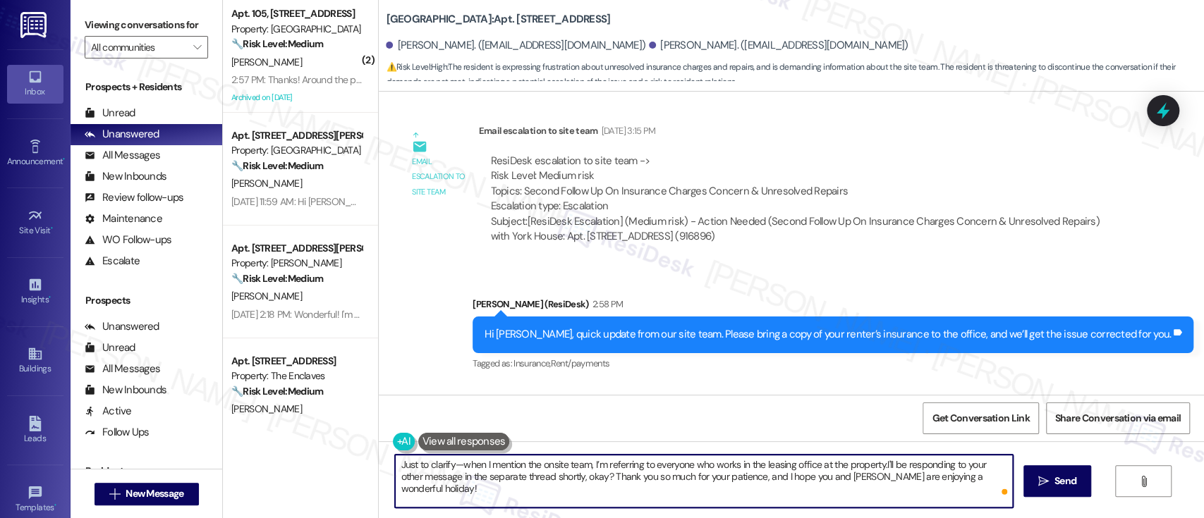
type textarea "Just to clarify—when I mention the onsite team, I’m referring to everyone who w…"
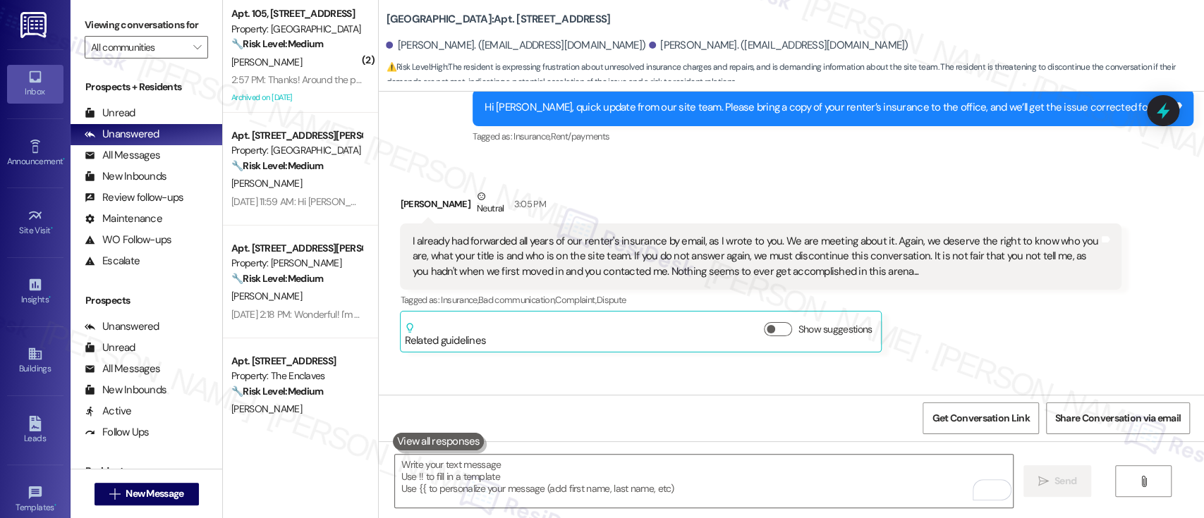
click at [868, 363] on div "Sent via SMS Sarah 3:20 PM Hi Sally and Darrin, I completely understand your fr…" at bounding box center [791, 484] width 825 height 242
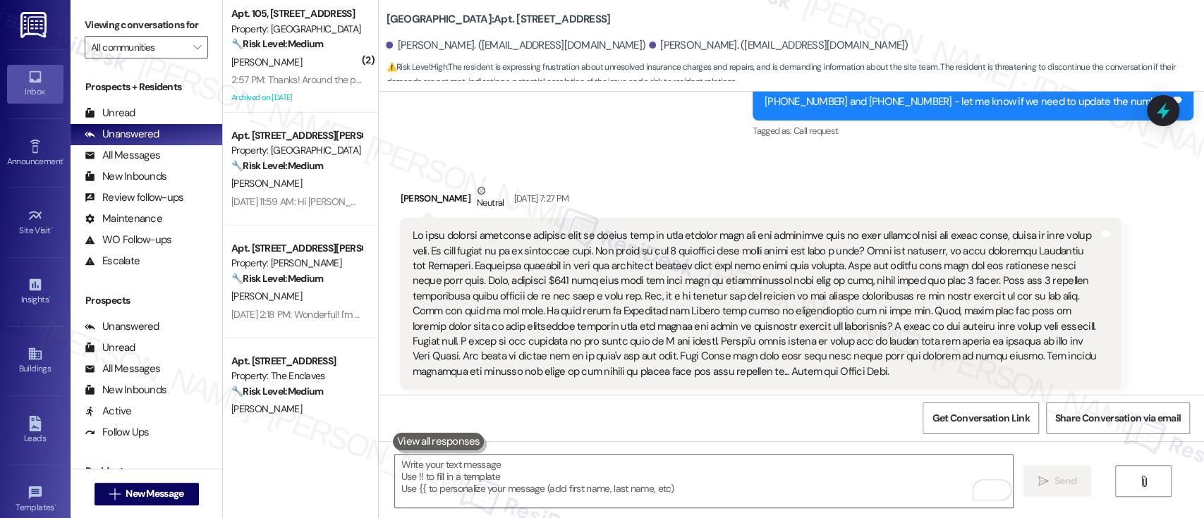
scroll to position [12083, 0]
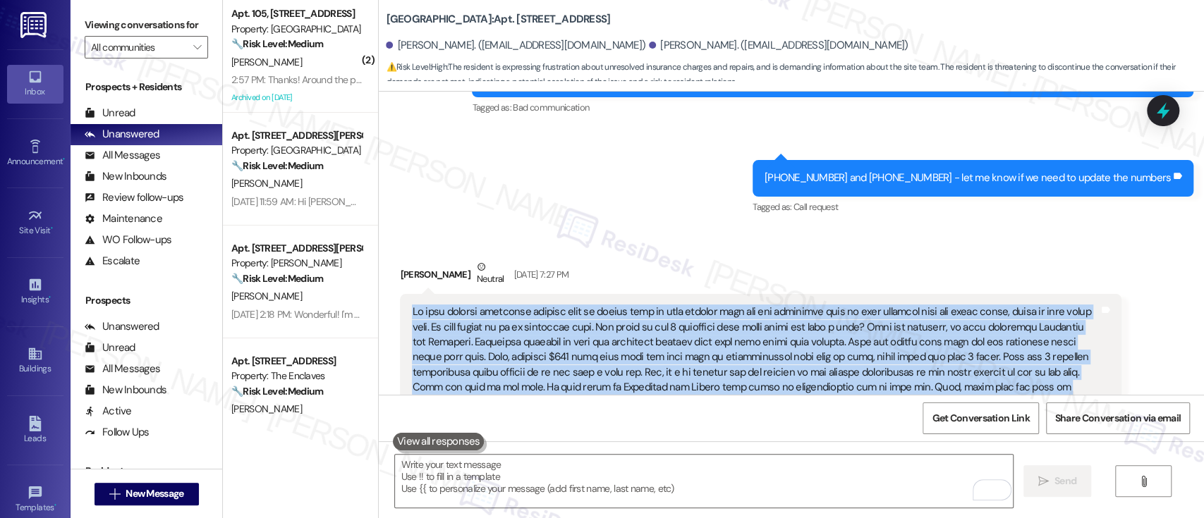
drag, startPoint x: 400, startPoint y: 174, endPoint x: 914, endPoint y: 310, distance: 531.7
click at [914, 310] on div "Tags and notes" at bounding box center [761, 380] width 722 height 172
copy div "We keep getting insurance charges that we proved that we were covered with our …"
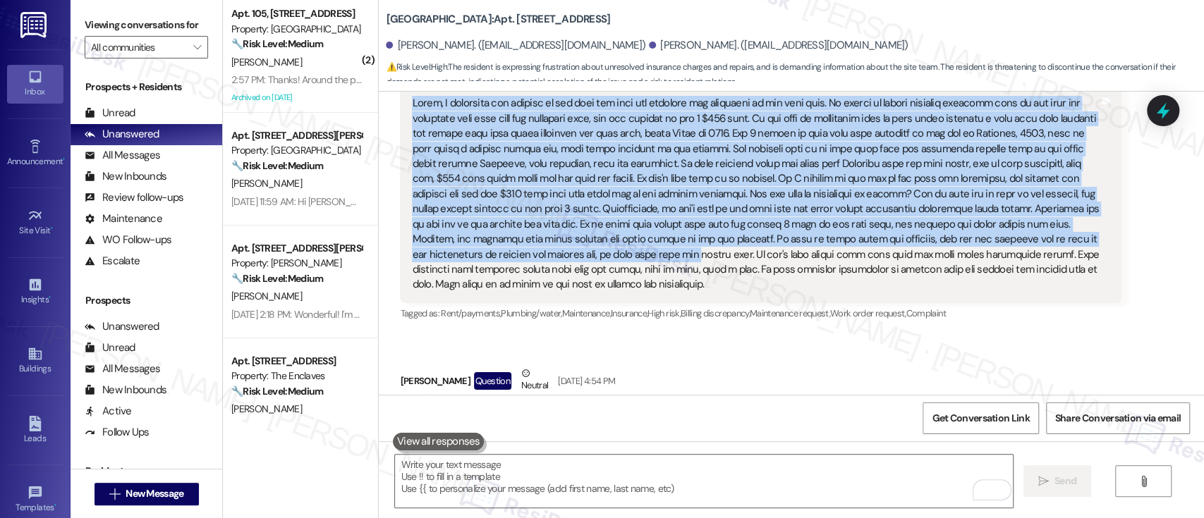
scroll to position [12713, 0]
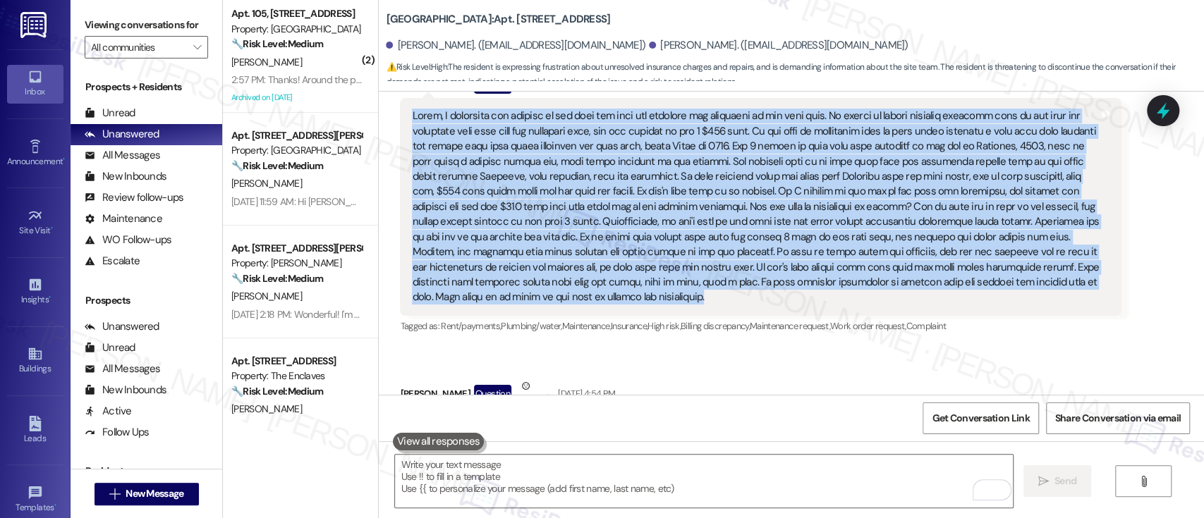
drag, startPoint x: 400, startPoint y: 314, endPoint x: 575, endPoint y: 152, distance: 238.6
click at [575, 152] on div "Tags and notes" at bounding box center [761, 206] width 722 height 217
copy div "Emily, I apologize for writing to you that you were not relaying our situation …"
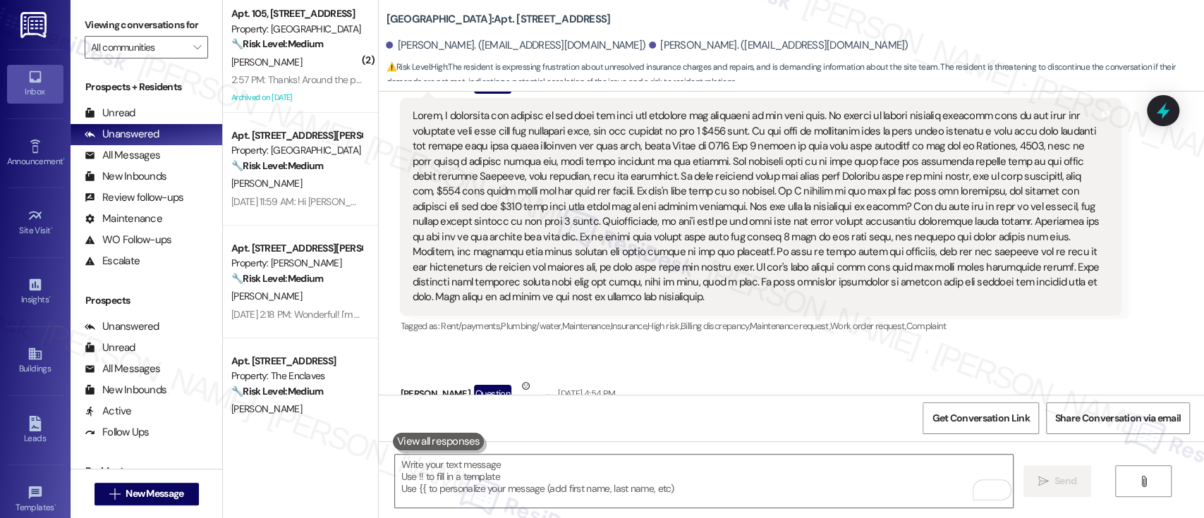
drag, startPoint x: 402, startPoint y: 277, endPoint x: 476, endPoint y: 330, distance: 91.0
click at [476, 424] on div "We just want everything working, repaired and charged for no more than our mont…" at bounding box center [755, 454] width 687 height 61
copy div "We just want everything working, repaired and charged for no more than our mont…"
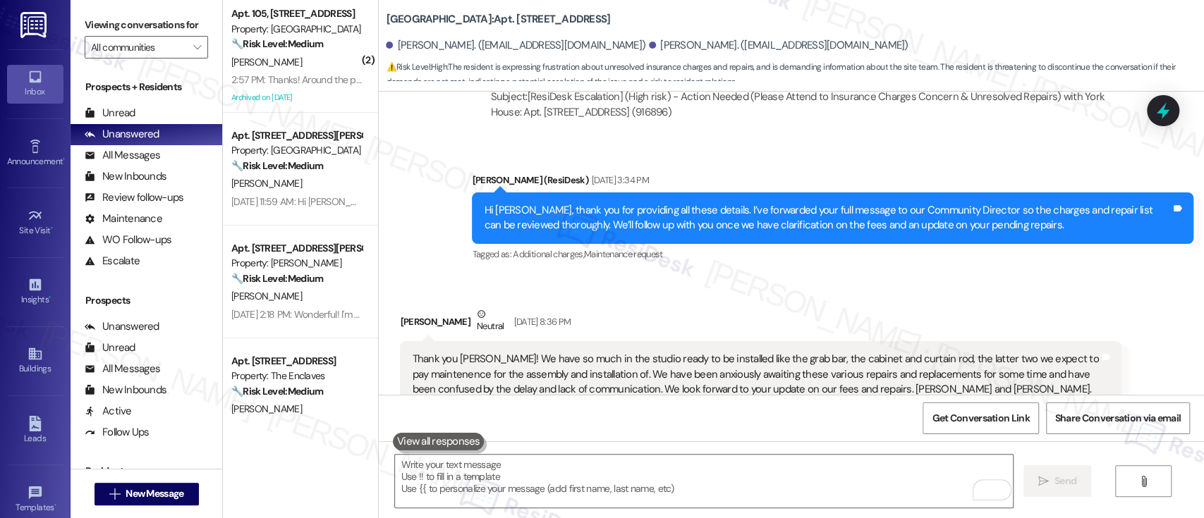
scroll to position [13371, 0]
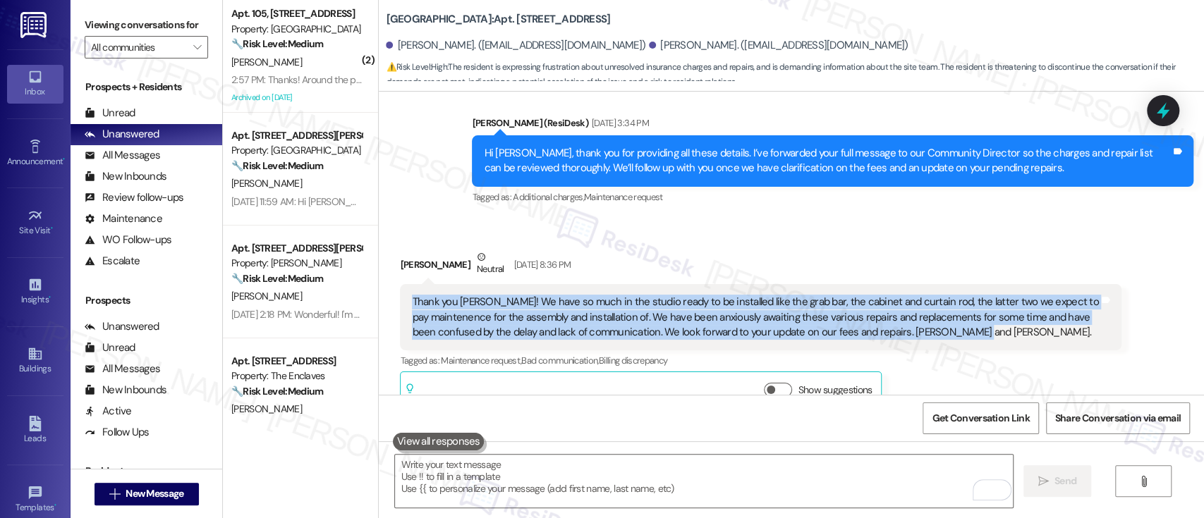
drag, startPoint x: 978, startPoint y: 177, endPoint x: 401, endPoint y: 149, distance: 578.4
click at [411, 295] on div "Thank you Emily! We have so much in the studio ready to be installed like the g…" at bounding box center [756, 317] width 690 height 45
copy div "Thank you Emily! We have so much in the studio ready to be installed like the g…"
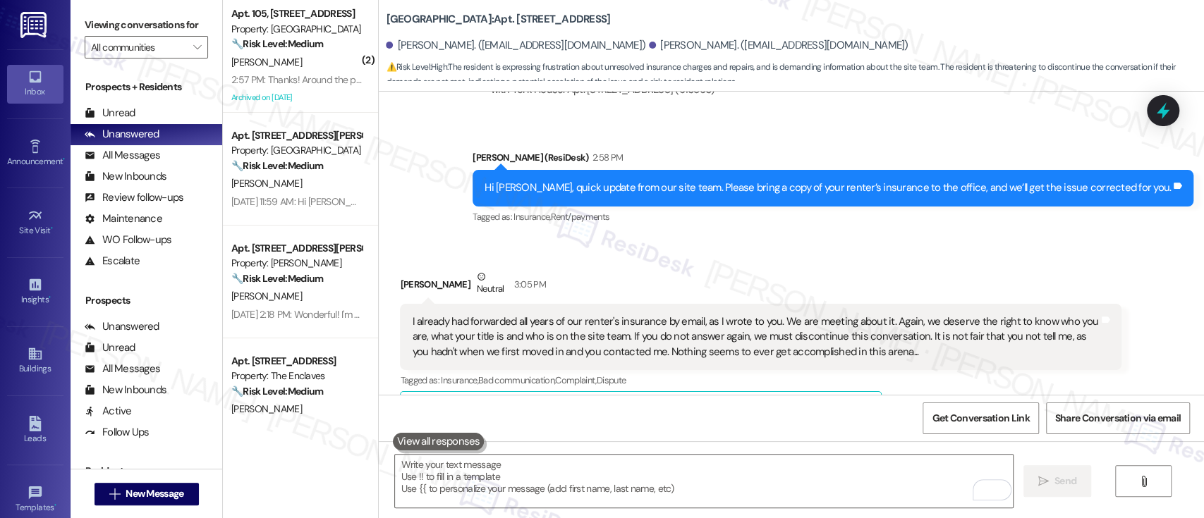
scroll to position [14811, 0]
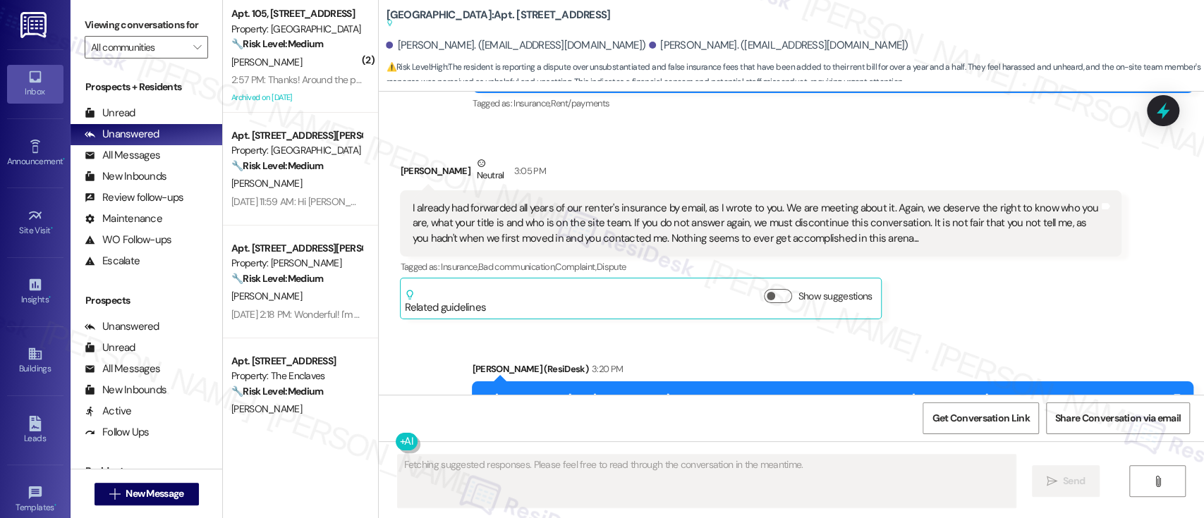
scroll to position [15675, 0]
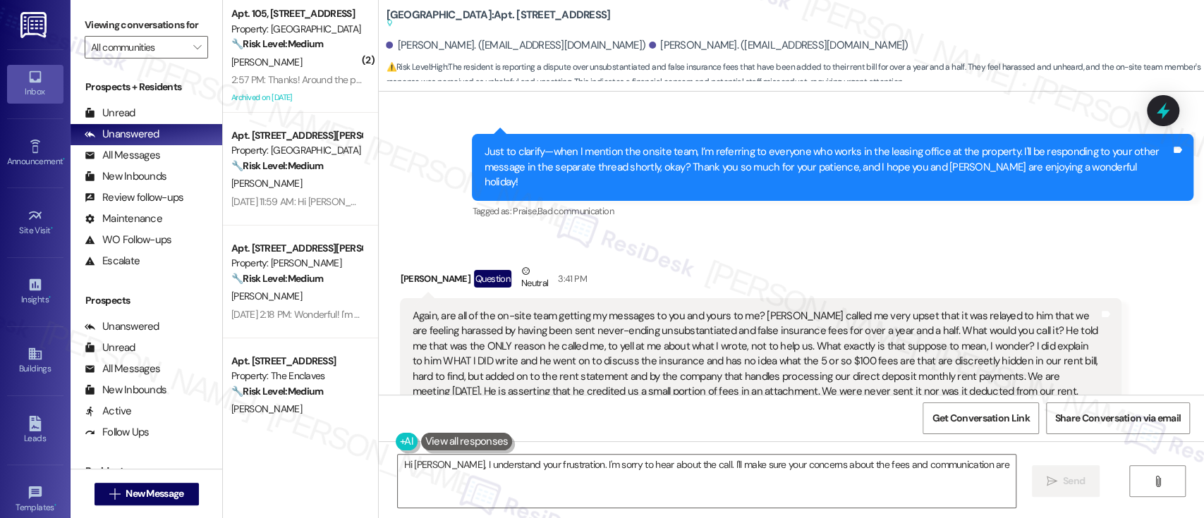
click at [767, 457] on button "Hide Suggestions" at bounding box center [781, 464] width 28 height 14
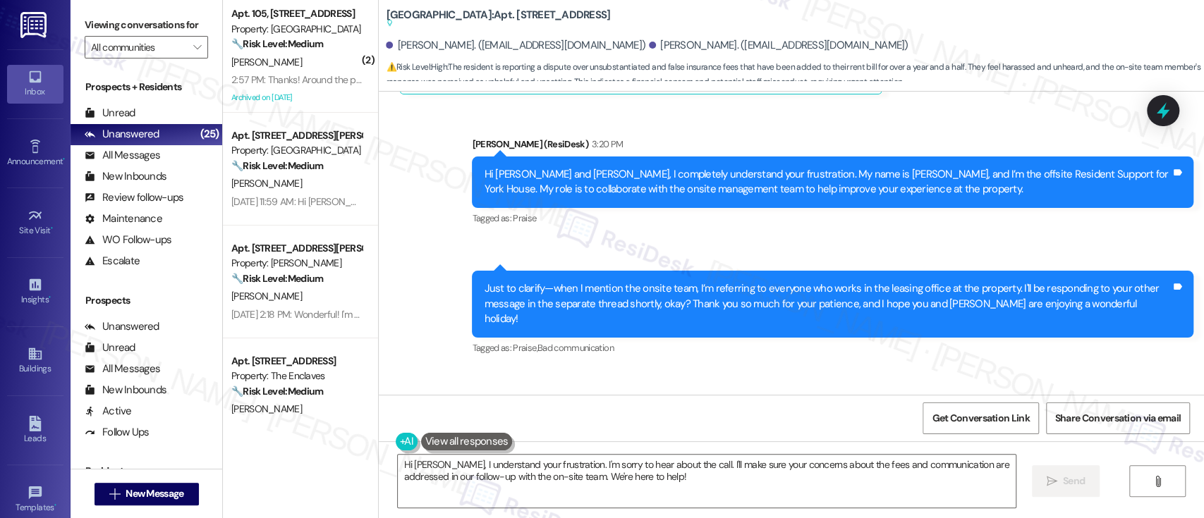
scroll to position [15272, 0]
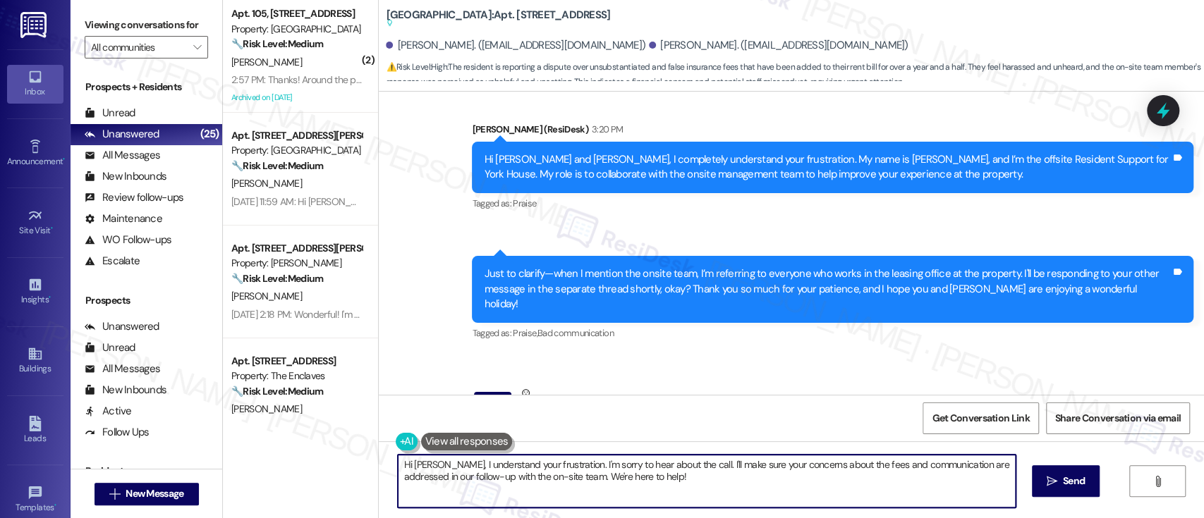
click at [714, 479] on textarea "Hi Sally, I understand your frustration. I'm sorry to hear about the call. I'll…" at bounding box center [706, 481] width 617 height 53
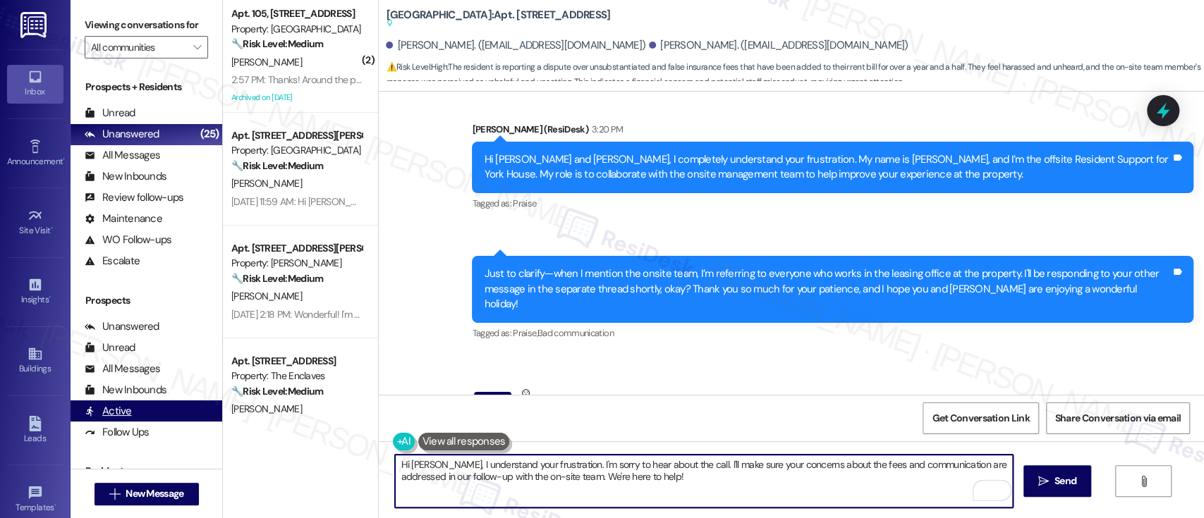
drag, startPoint x: 667, startPoint y: 488, endPoint x: 90, endPoint y: 403, distance: 583.3
click at [90, 403] on div "Viewing conversations for All communities  Prospects + Residents Unread (0) Un…" at bounding box center [638, 259] width 1134 height 518
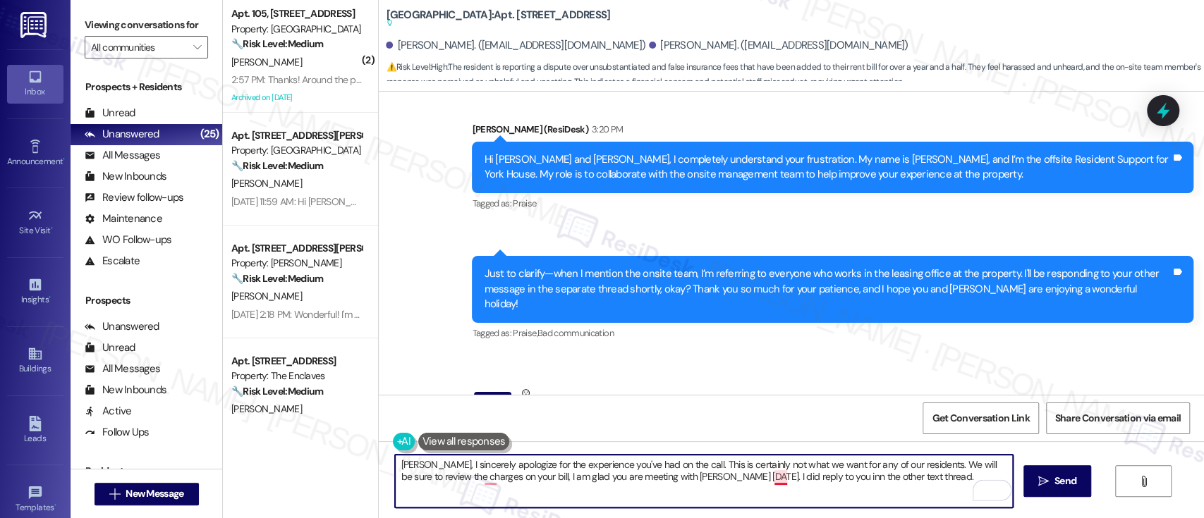
click at [772, 480] on textarea "Sally, I sincerely apologize for the experience you've had on the call. This is…" at bounding box center [703, 481] width 617 height 53
click at [903, 487] on textarea "Sally, I sincerely apologize for the experience you've had on the call. This is…" at bounding box center [703, 481] width 617 height 53
paste textarea "I sincerely apologize for your experience on the call—that’s certainly not the …"
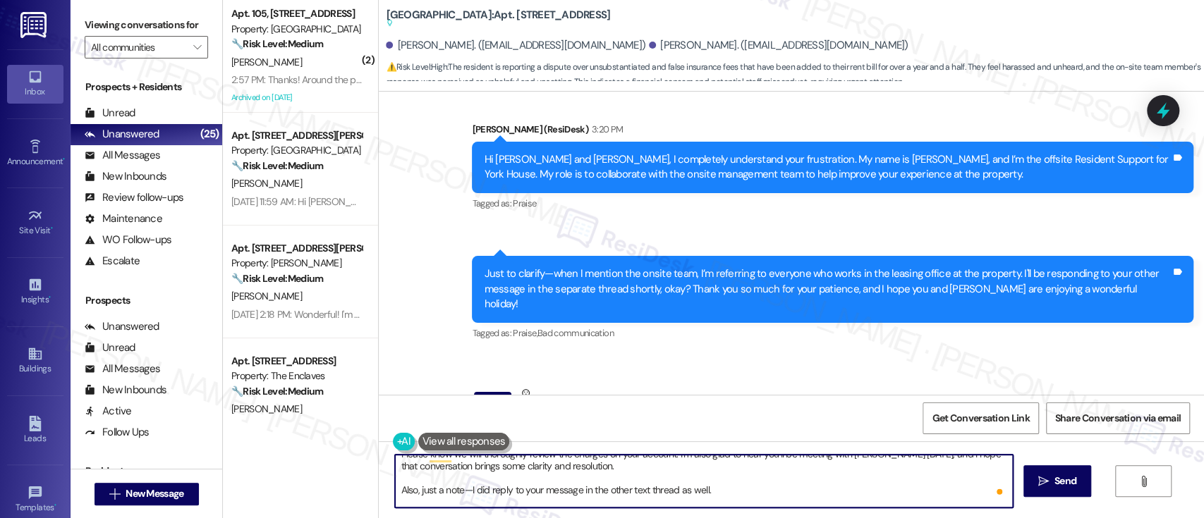
scroll to position [0, 0]
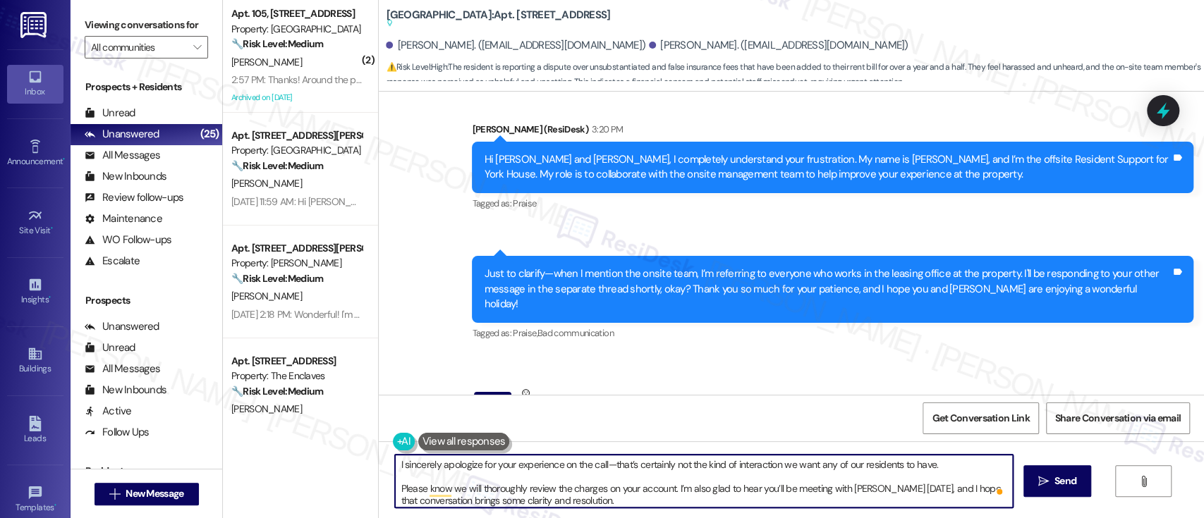
click at [559, 465] on textarea "I sincerely apologize for your experience on the call—that’s certainly not the …" at bounding box center [703, 481] width 617 height 53
click at [944, 468] on textarea "I sincerely apologize for your experience on the call—that’s certainly not the …" at bounding box center [703, 481] width 617 height 53
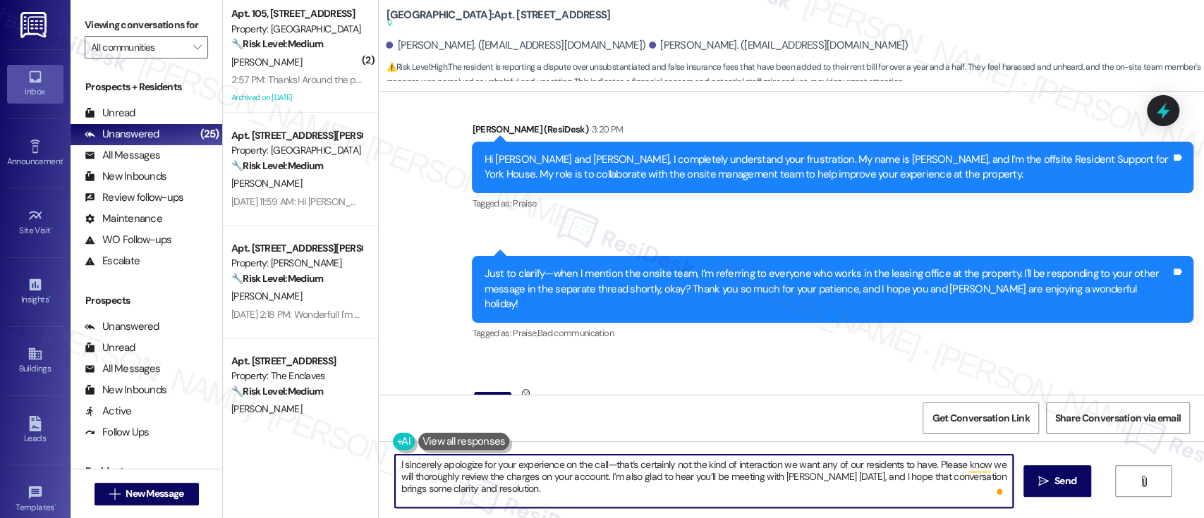
click at [552, 491] on textarea "I sincerely apologize for your experience on the call—that’s certainly not the …" at bounding box center [703, 481] width 617 height 53
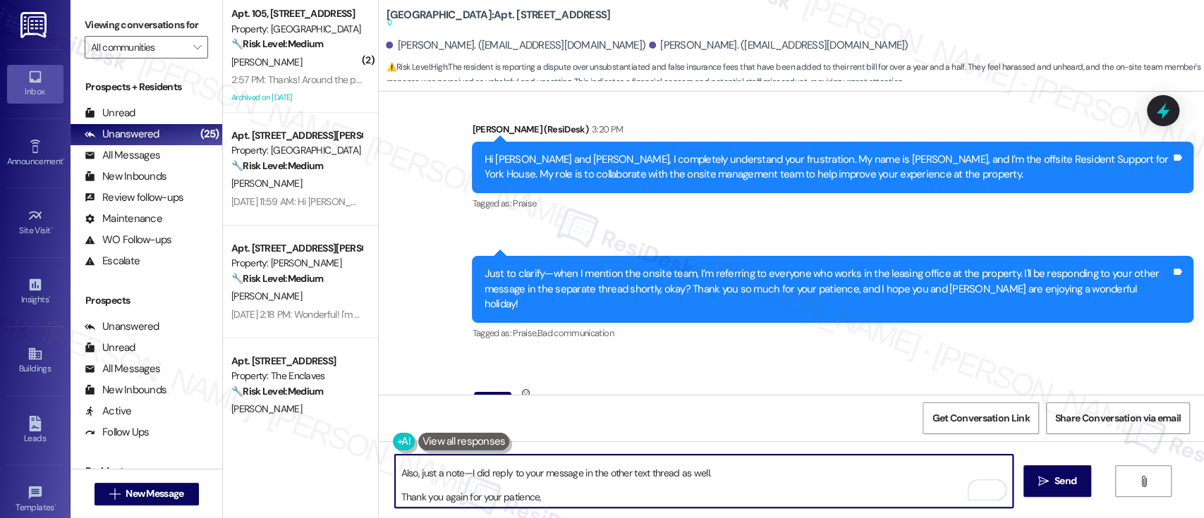
click at [622, 498] on textarea "I sincerely apologize for your experience on the call—that’s certainly not the …" at bounding box center [703, 481] width 617 height 53
type textarea "I sincerely apologize for your experience on the call—that’s certainly not the …"
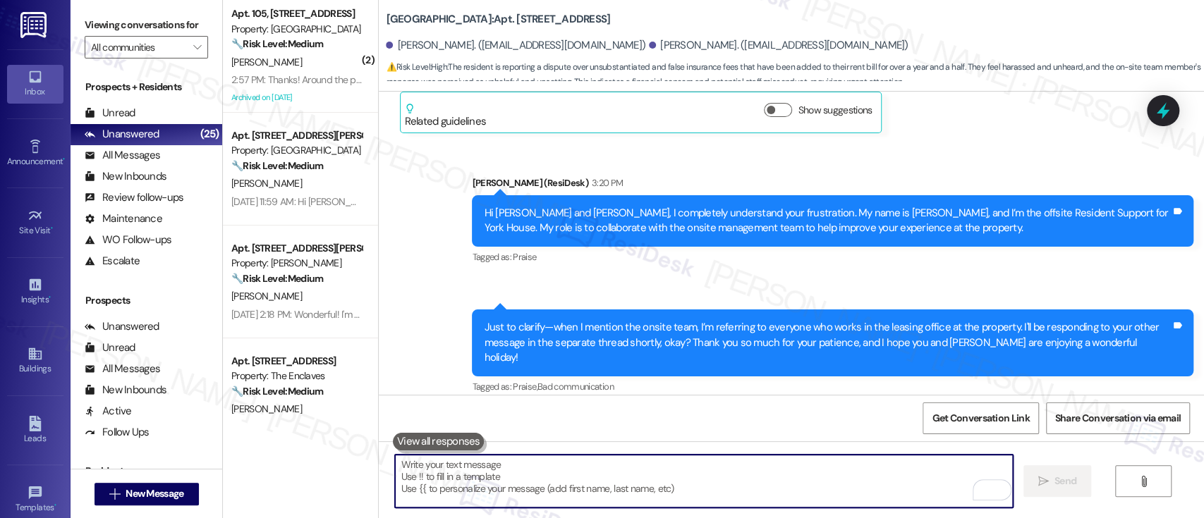
scroll to position [15212, 0]
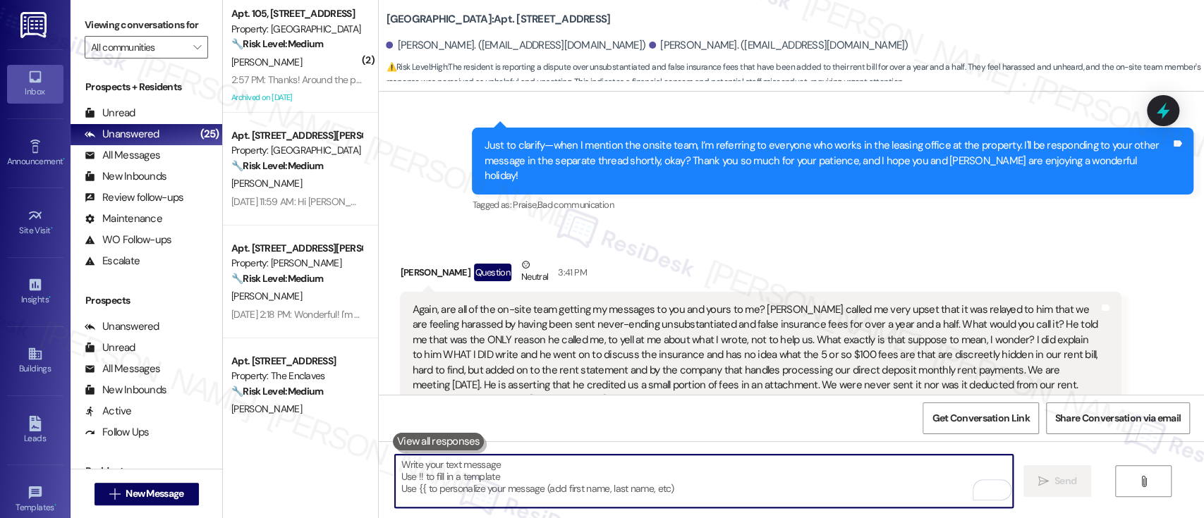
click at [868, 482] on textarea "To enrich screen reader interactions, please activate Accessibility in Grammarl…" at bounding box center [703, 481] width 617 height 53
paste textarea "Also, just a note—I did reply to your message in the other text thread as well.…"
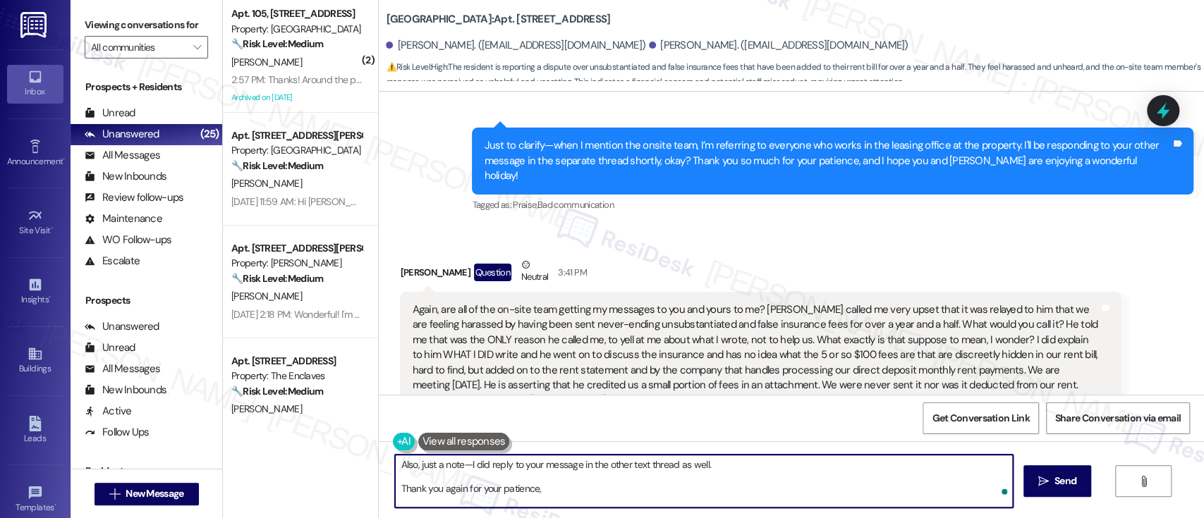
click at [754, 460] on textarea "Also, just a note—I did reply to your message in the other text thread as well.…" at bounding box center [703, 481] width 617 height 53
type textarea "Also, just a note—I did reply to your message in the other text thread as well.…"
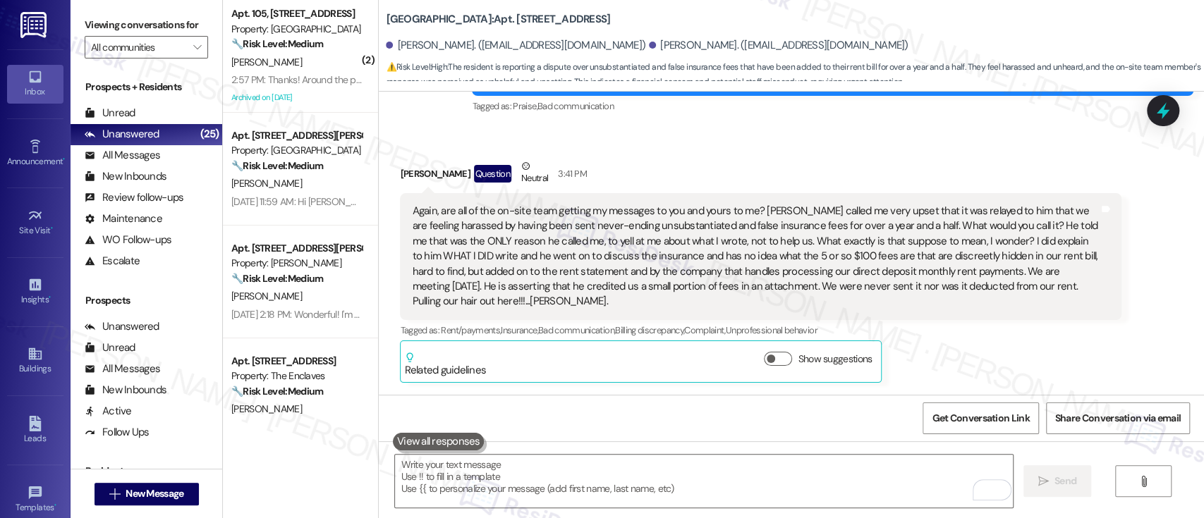
click at [982, 418] on span "Get Conversation Link" at bounding box center [980, 418] width 97 height 15
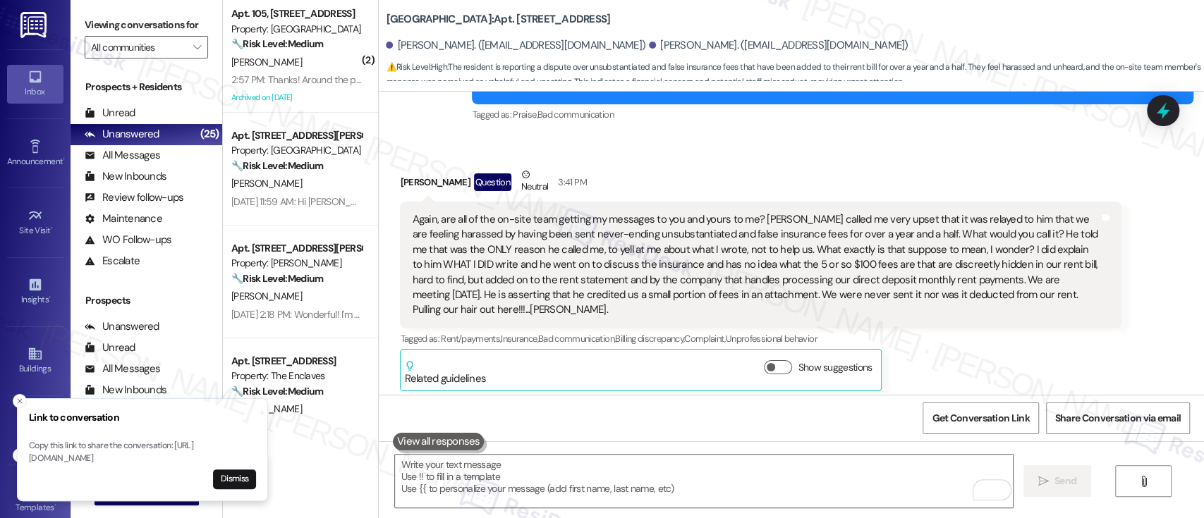
scroll to position [15499, 0]
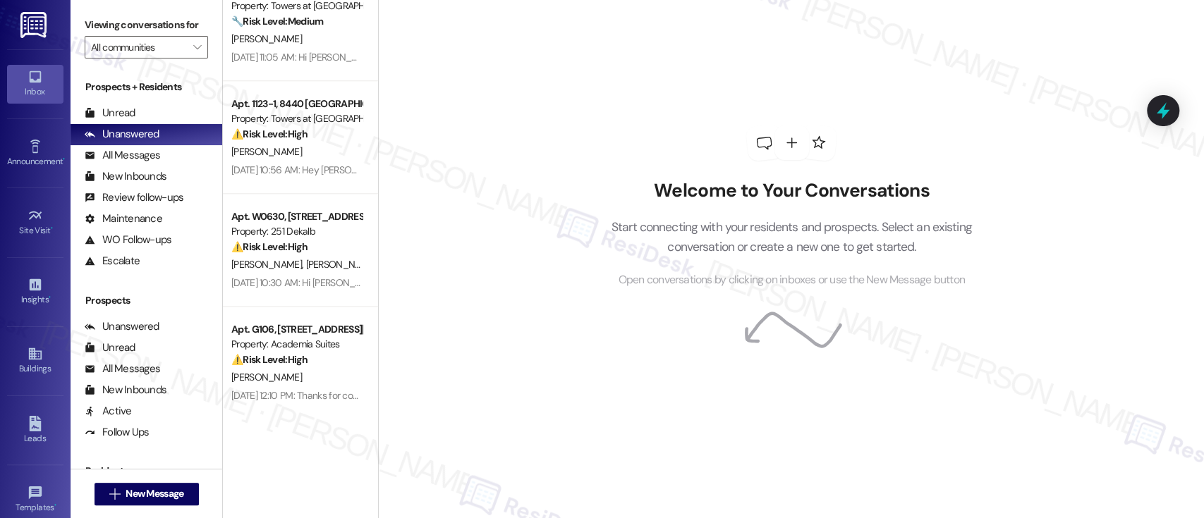
scroll to position [935, 0]
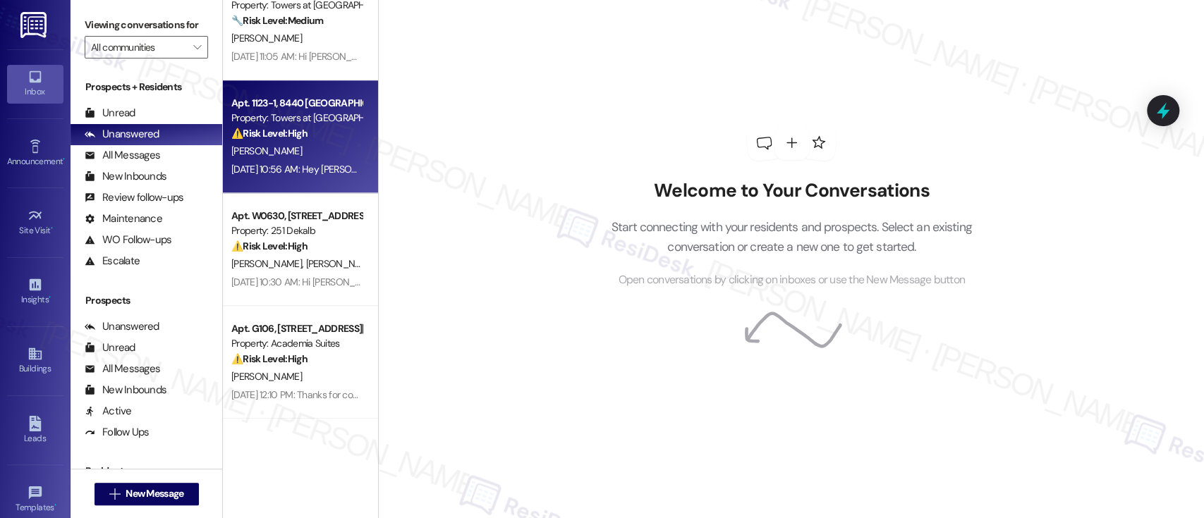
click at [309, 136] on div "⚠️ Risk Level: High The resident reports a toilet that continues to flush until…" at bounding box center [296, 133] width 130 height 15
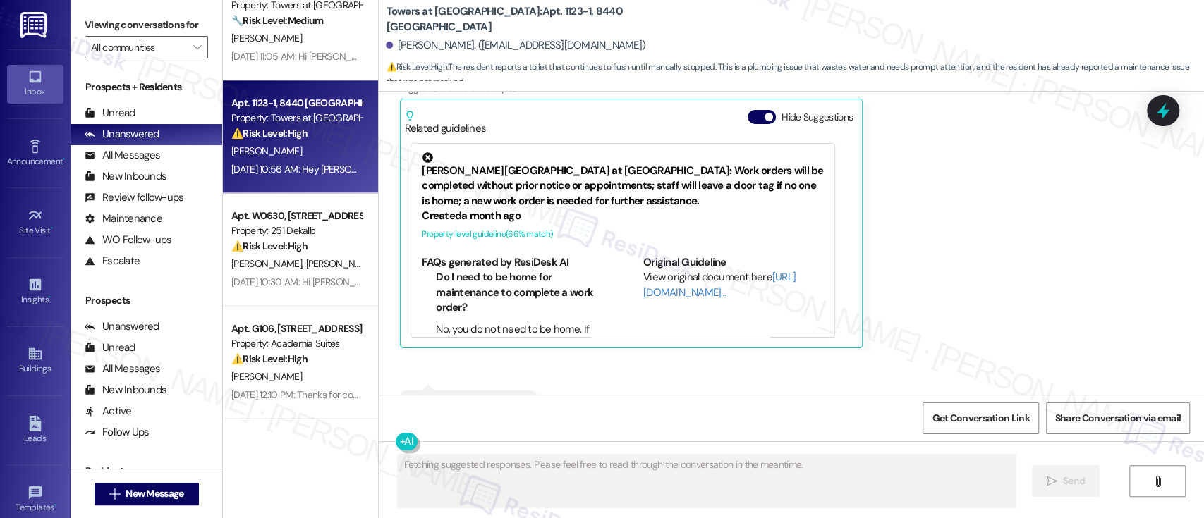
scroll to position [1110, 0]
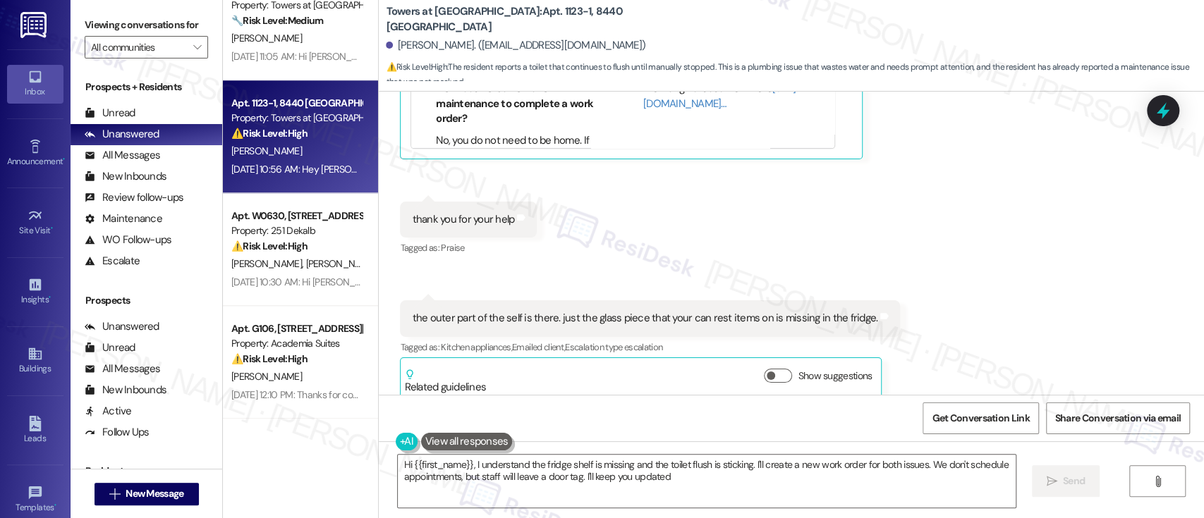
type textarea "Hi {{first_name}}, I understand the fridge shelf is missing and the toilet flus…"
click at [1027, 200] on div "Received via SMS [PERSON_NAME] [DATE] 3:28 PM it is not an urgent fix but no th…" at bounding box center [791, 105] width 825 height 609
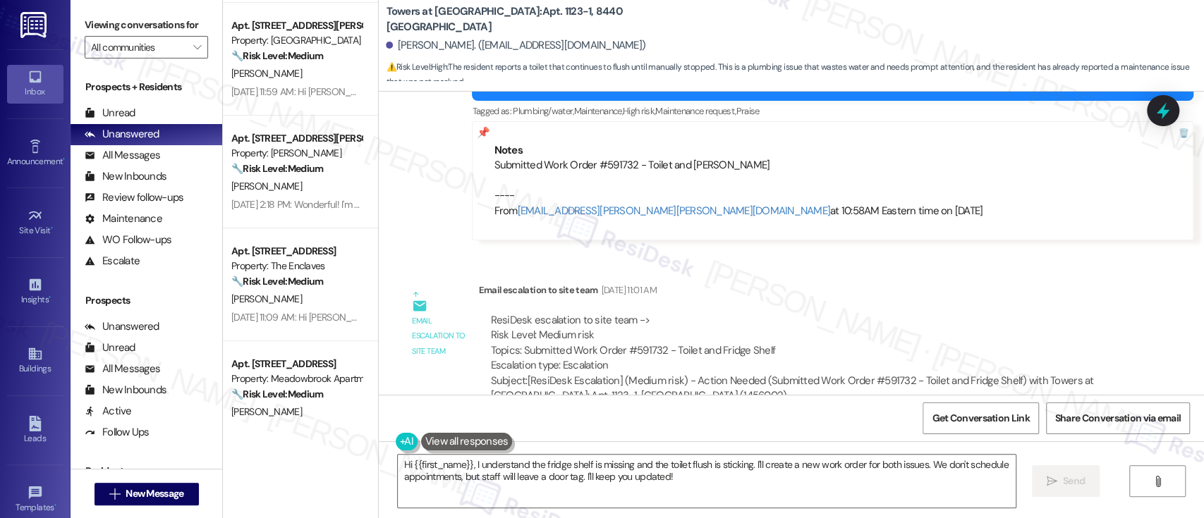
scroll to position [0, 0]
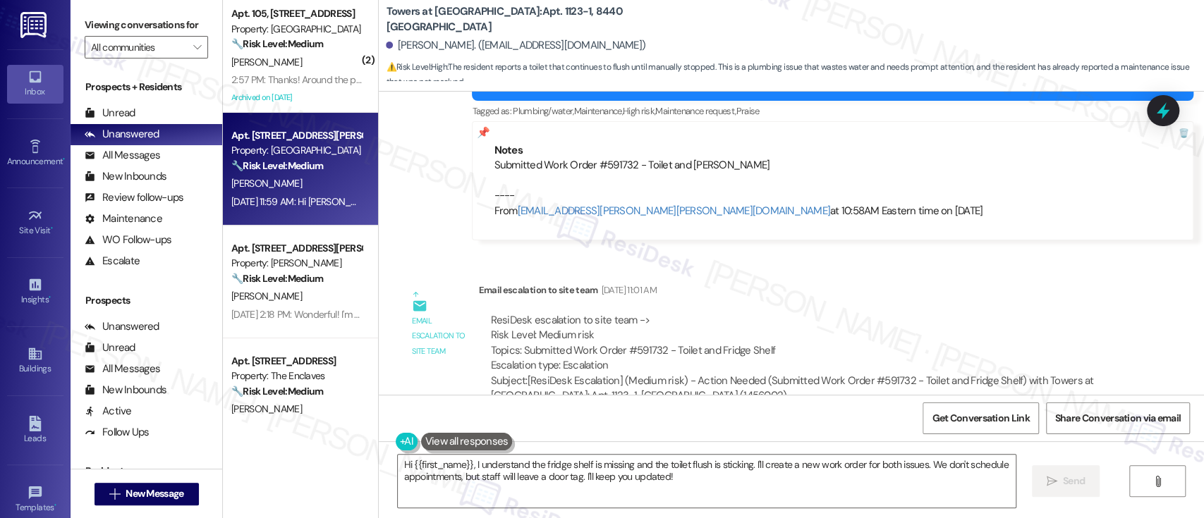
click at [319, 175] on div "[PERSON_NAME]" at bounding box center [296, 184] width 133 height 18
type textarea "Fetching suggested responses. Please feel free to read through the conversation…"
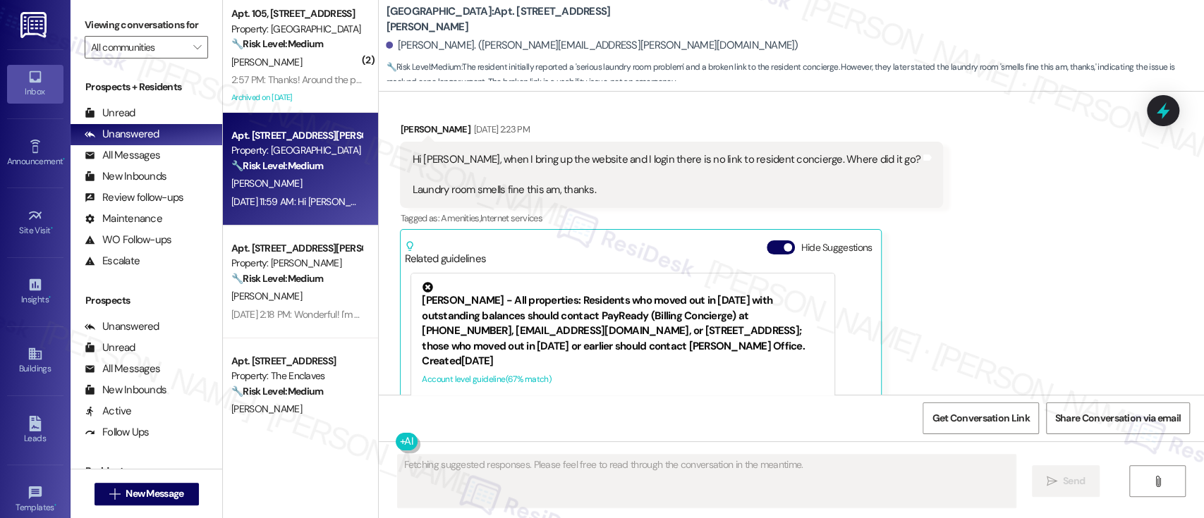
scroll to position [7226, 0]
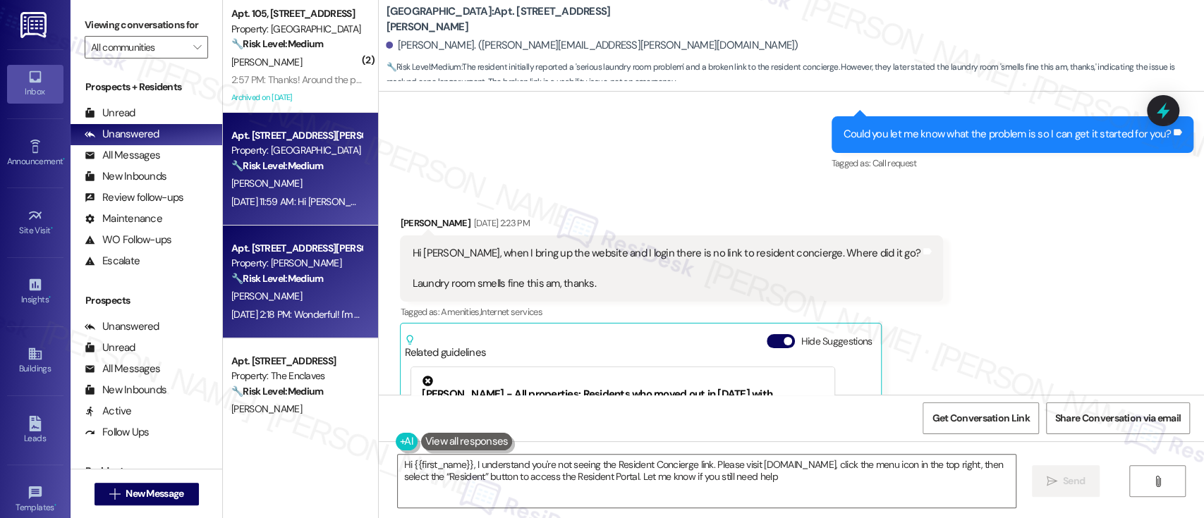
type textarea "Hi {{first_name}}, I understand you're not seeing the Resident Concierge link. …"
click at [279, 298] on div "[PERSON_NAME]" at bounding box center [296, 297] width 133 height 18
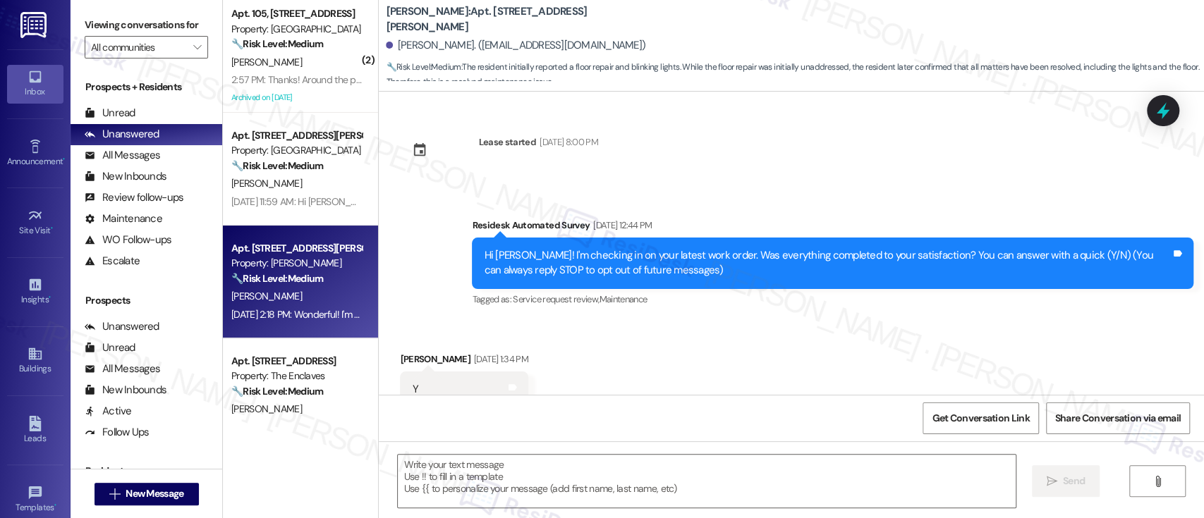
scroll to position [5885, 0]
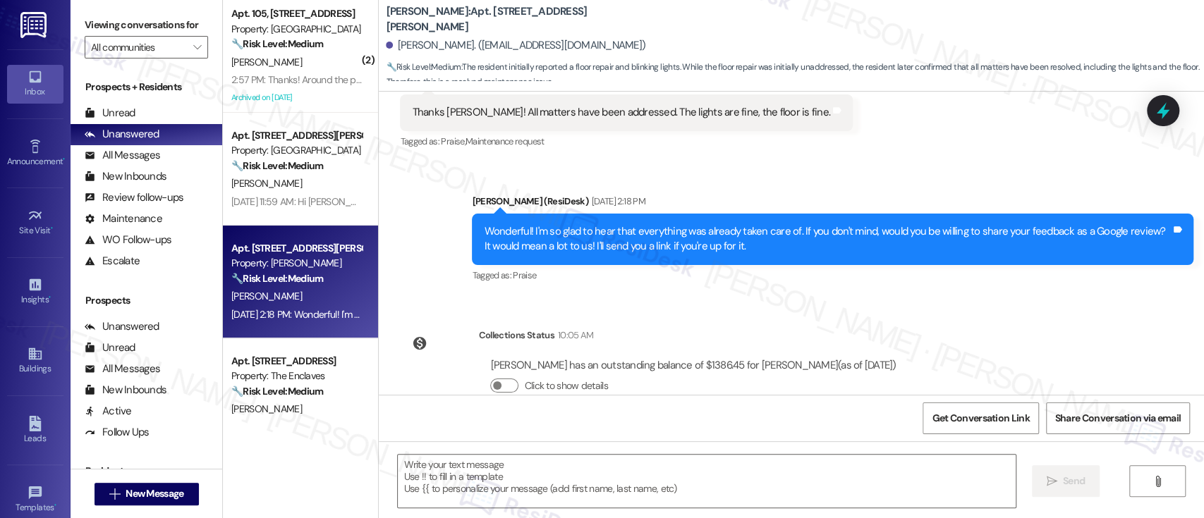
type textarea "Fetching suggested responses. Please feel free to read through the conversation…"
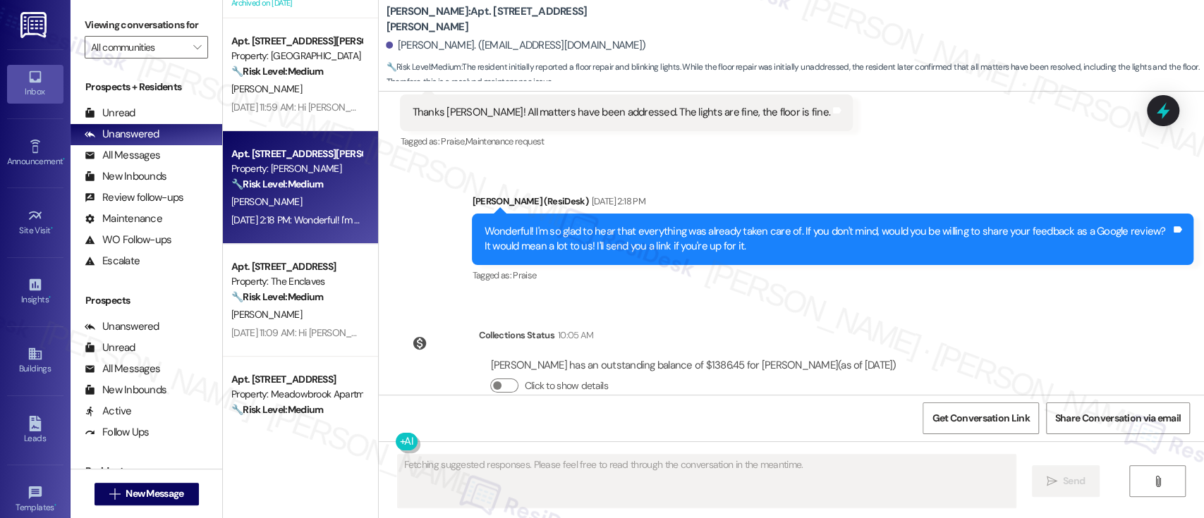
scroll to position [94, 0]
click at [295, 273] on div "Apt. [STREET_ADDRESS]" at bounding box center [296, 267] width 130 height 15
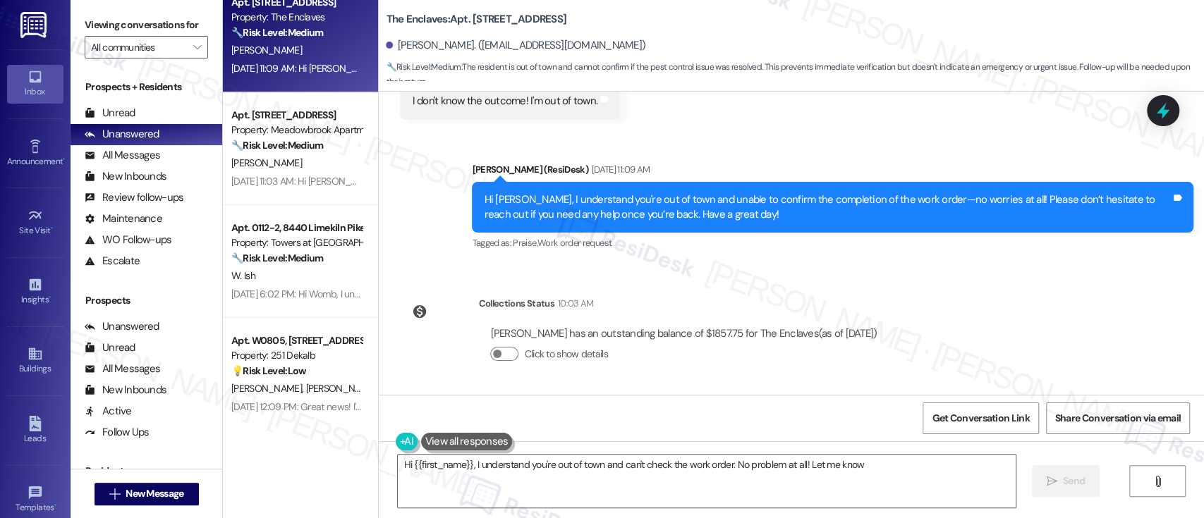
scroll to position [384, 0]
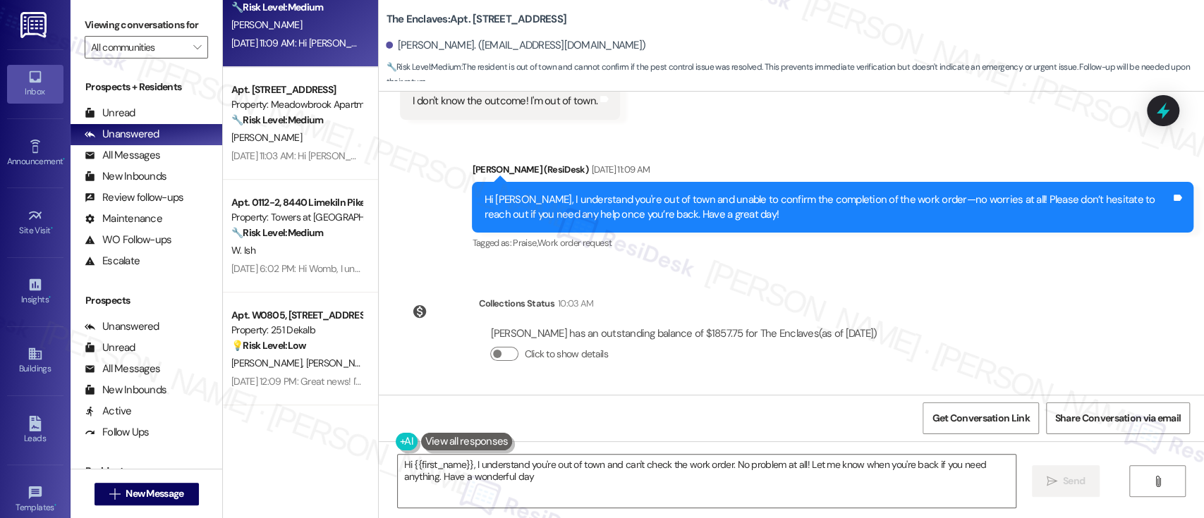
type textarea "Hi {{first_name}}, I understand you're out of town and can't check the work ord…"
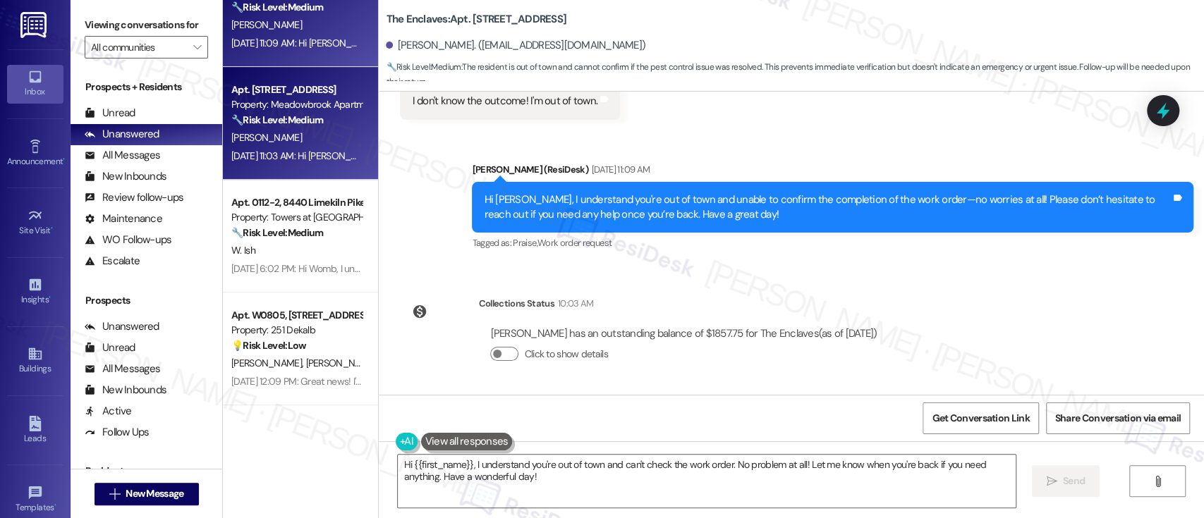
click at [321, 134] on div "[PERSON_NAME]" at bounding box center [296, 138] width 133 height 18
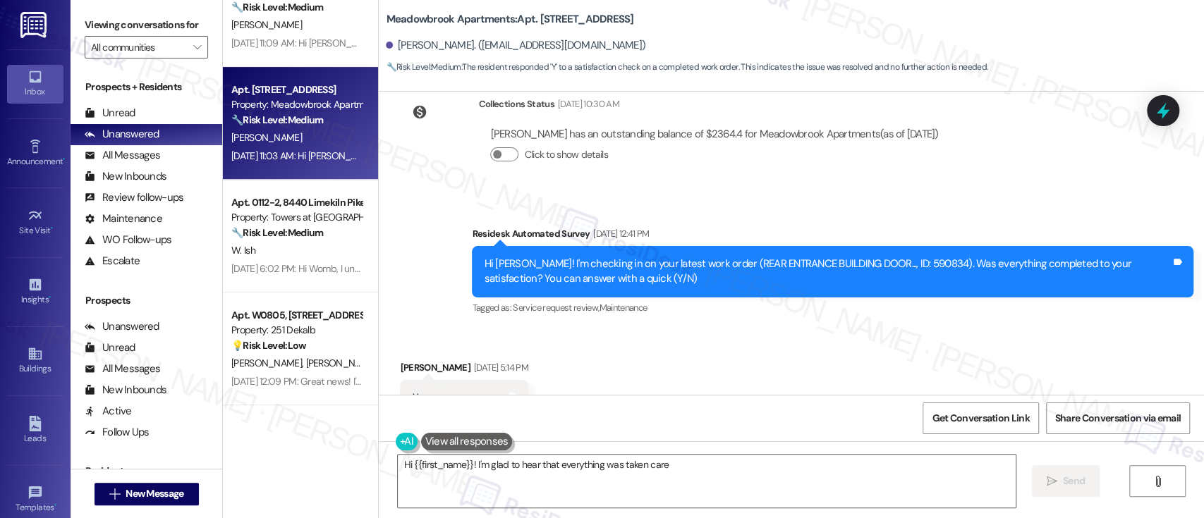
scroll to position [5860, 0]
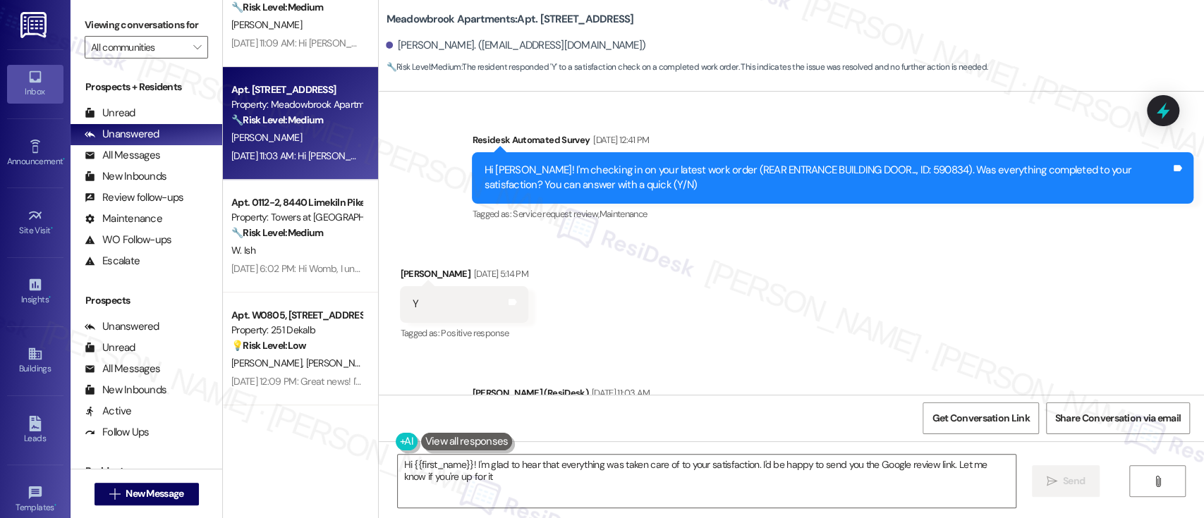
type textarea "Hi {{first_name}}! I'm glad to hear that everything was taken care of to your s…"
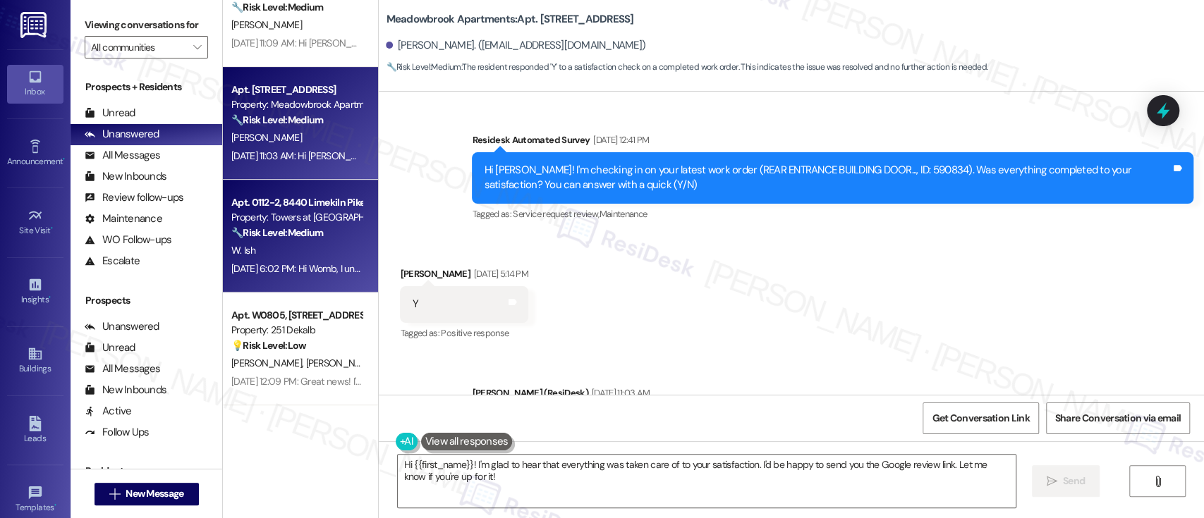
click at [241, 252] on span "W. Ish" at bounding box center [243, 250] width 24 height 13
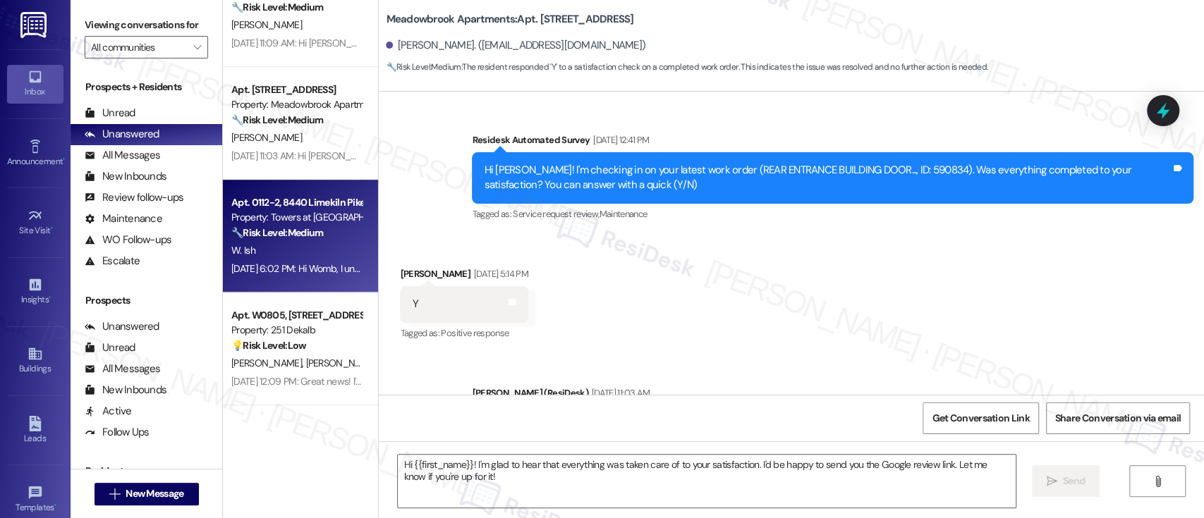
type textarea "Fetching suggested responses. Please feel free to read through the conversation…"
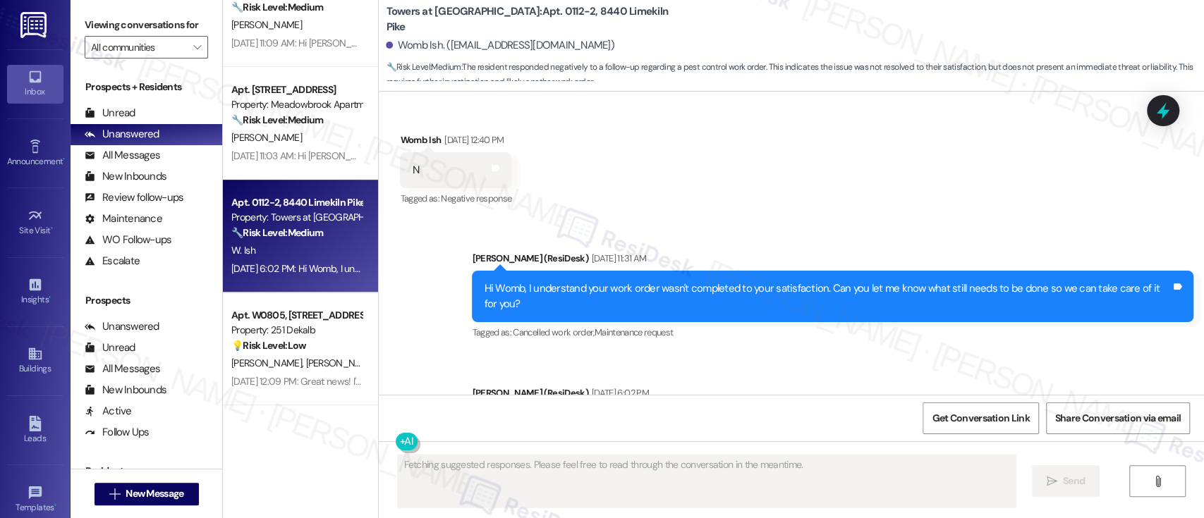
scroll to position [3843, 0]
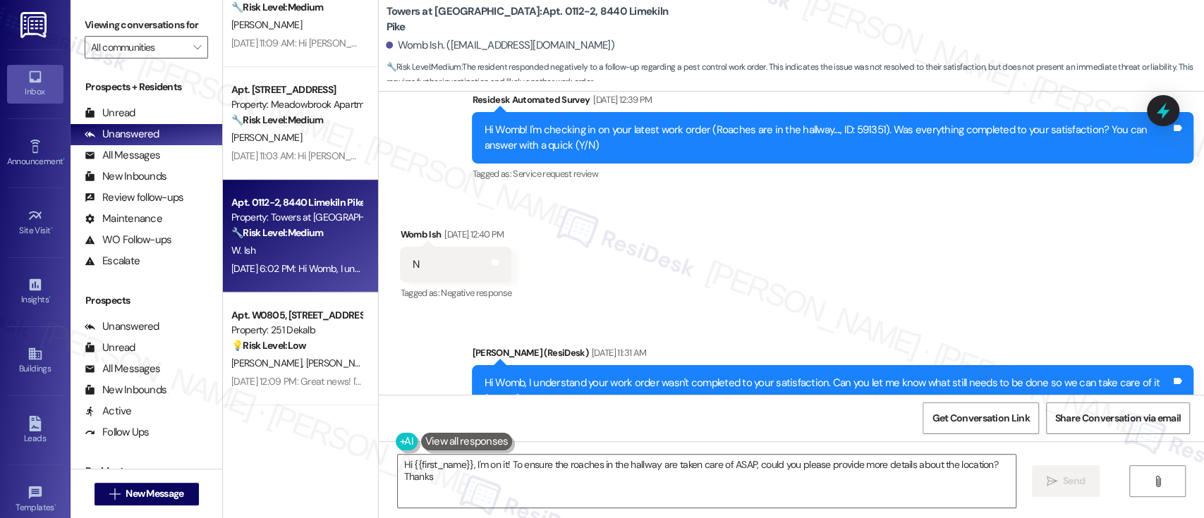
type textarea "Hi {{first_name}}, I'm on it! To ensure the roaches in the hallway are taken ca…"
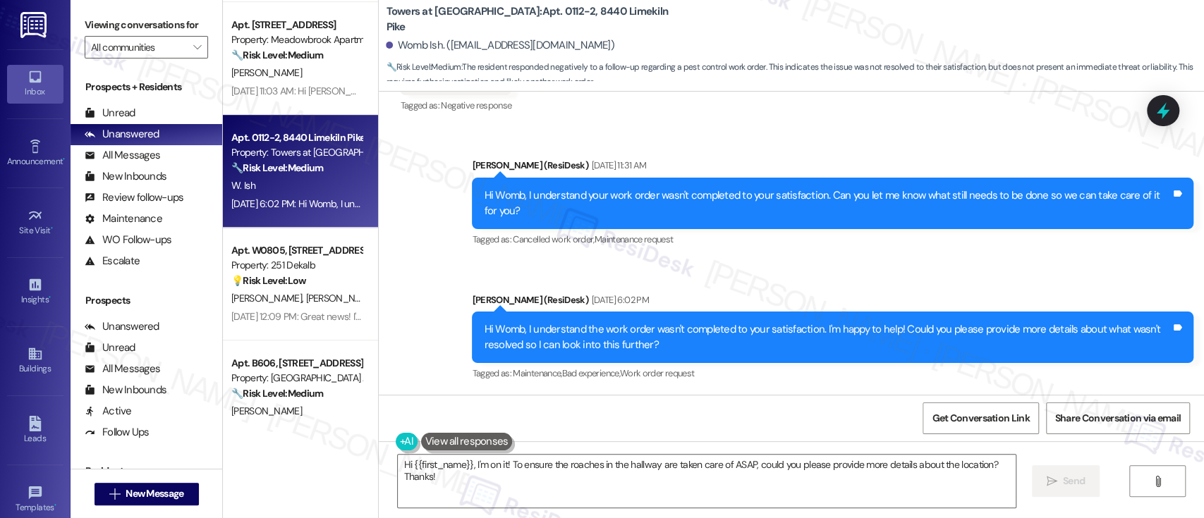
scroll to position [573, 0]
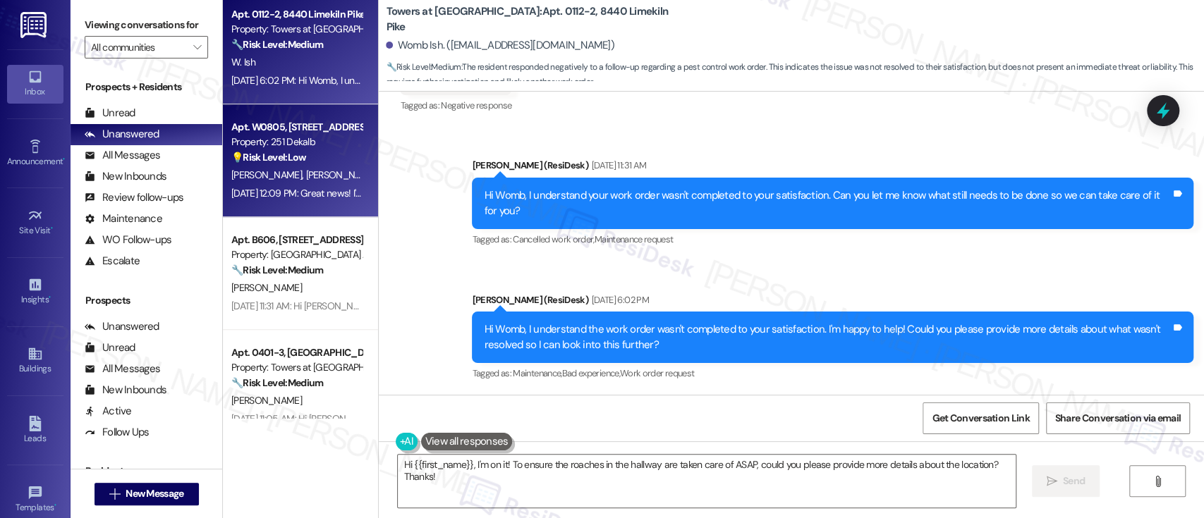
click at [306, 179] on span "[PERSON_NAME]" at bounding box center [341, 175] width 71 height 13
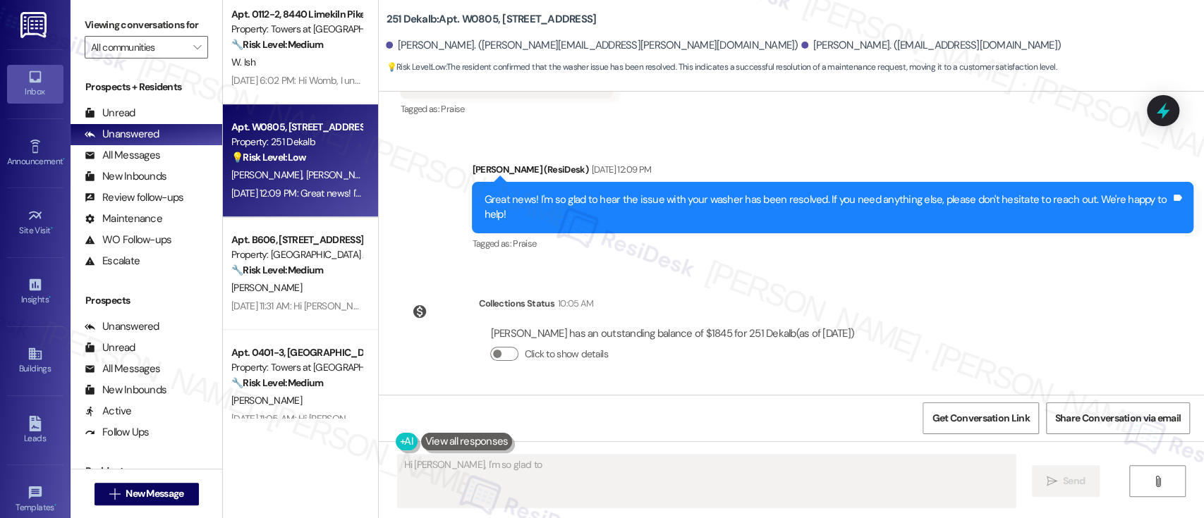
scroll to position [1033, 0]
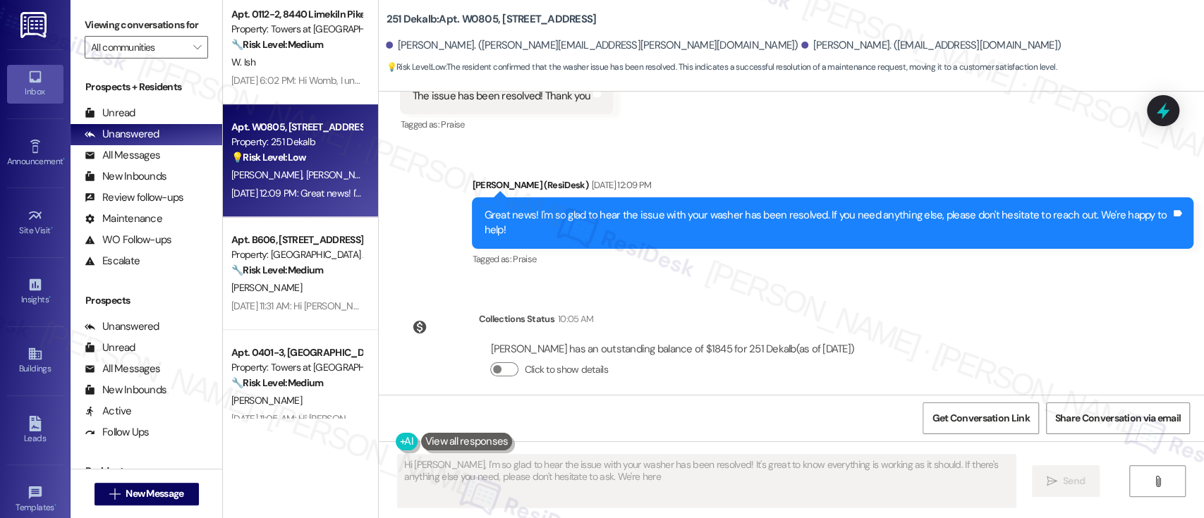
type textarea "Hi [PERSON_NAME], I'm so glad to hear the issue with your washer has been resol…"
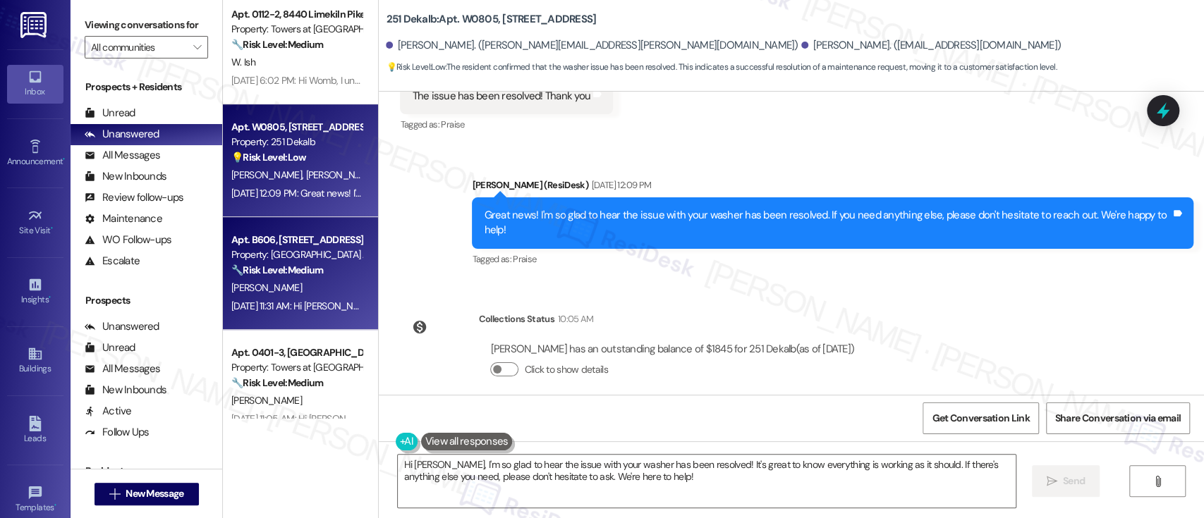
click at [303, 279] on div "[PERSON_NAME]" at bounding box center [296, 288] width 133 height 18
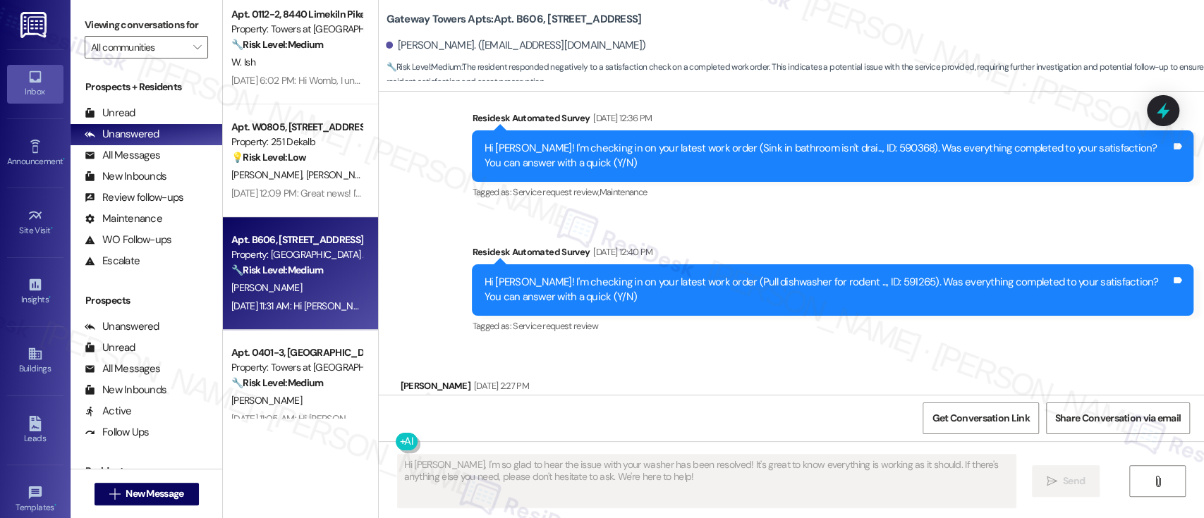
scroll to position [6023, 0]
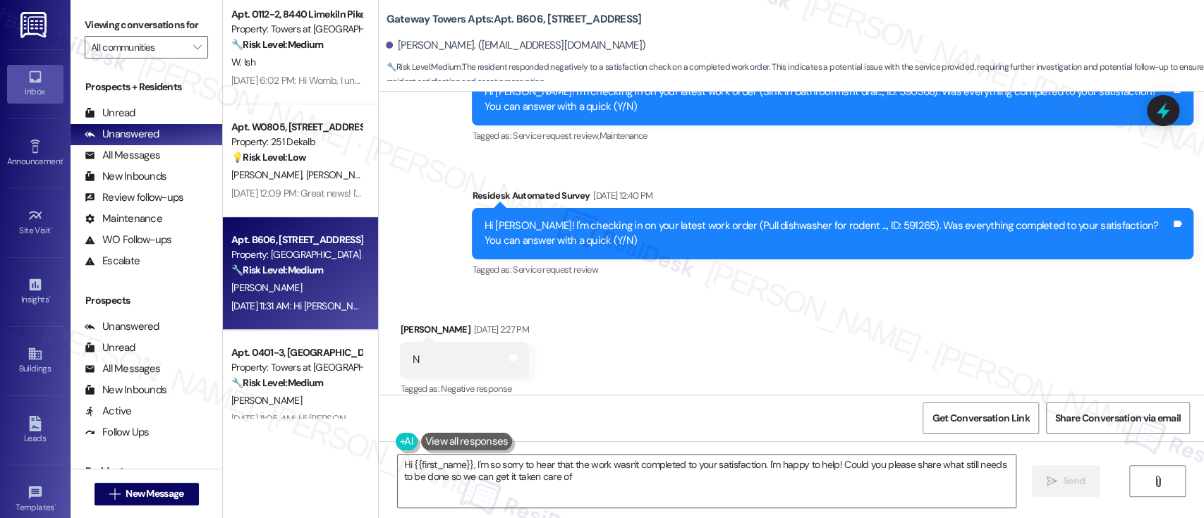
type textarea "Hi {{first_name}}, I'm so sorry to hear that the work wasn't completed to your …"
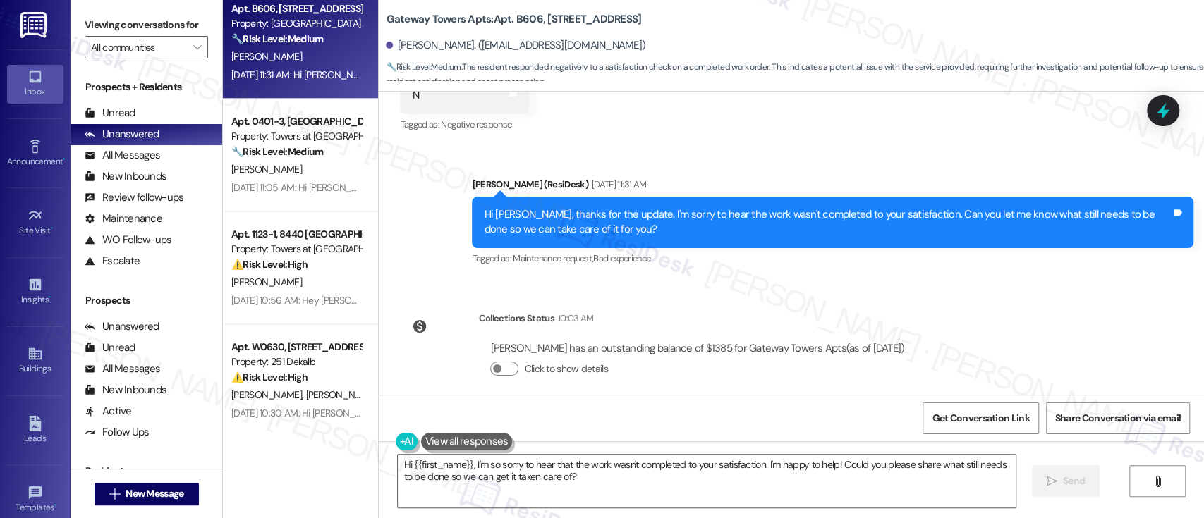
scroll to position [855, 0]
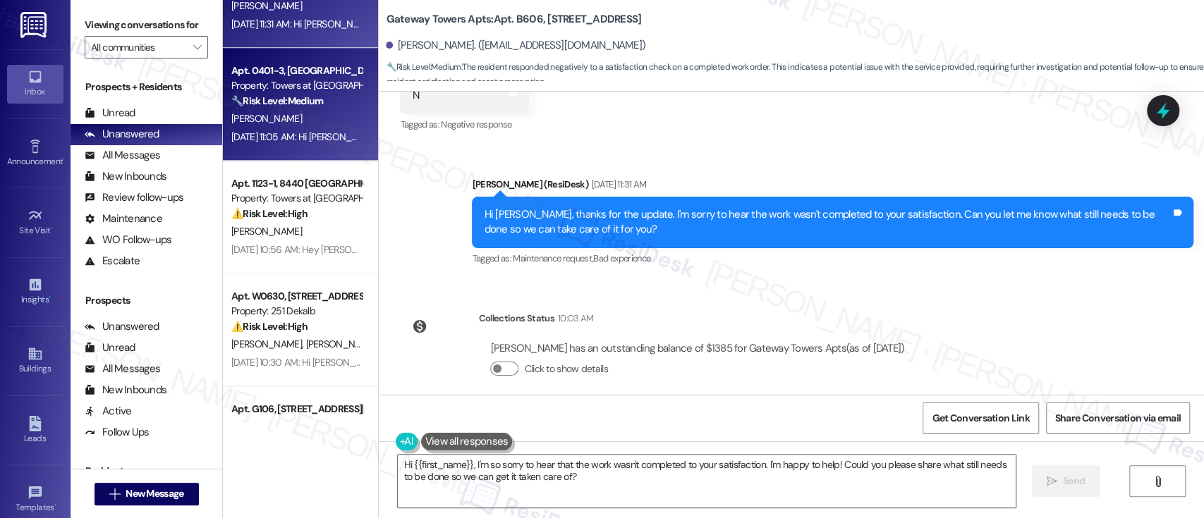
click at [268, 147] on div "Apt. 0401-3, [GEOGRAPHIC_DATA] Property: Towers at [GEOGRAPHIC_DATA] 🔧 Risk Lev…" at bounding box center [300, 104] width 155 height 113
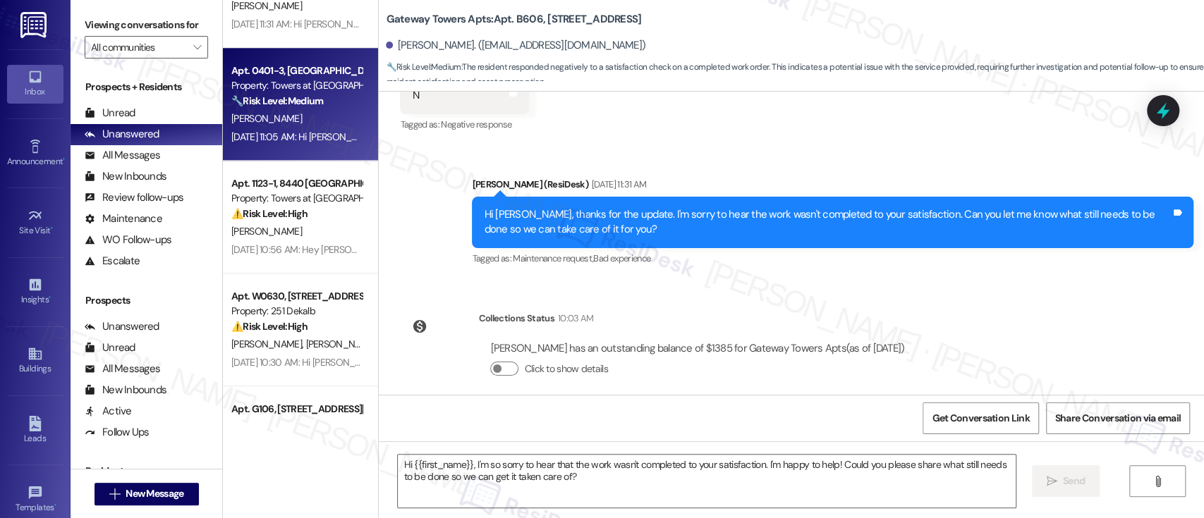
type textarea "Fetching suggested responses. Please feel free to read through the conversation…"
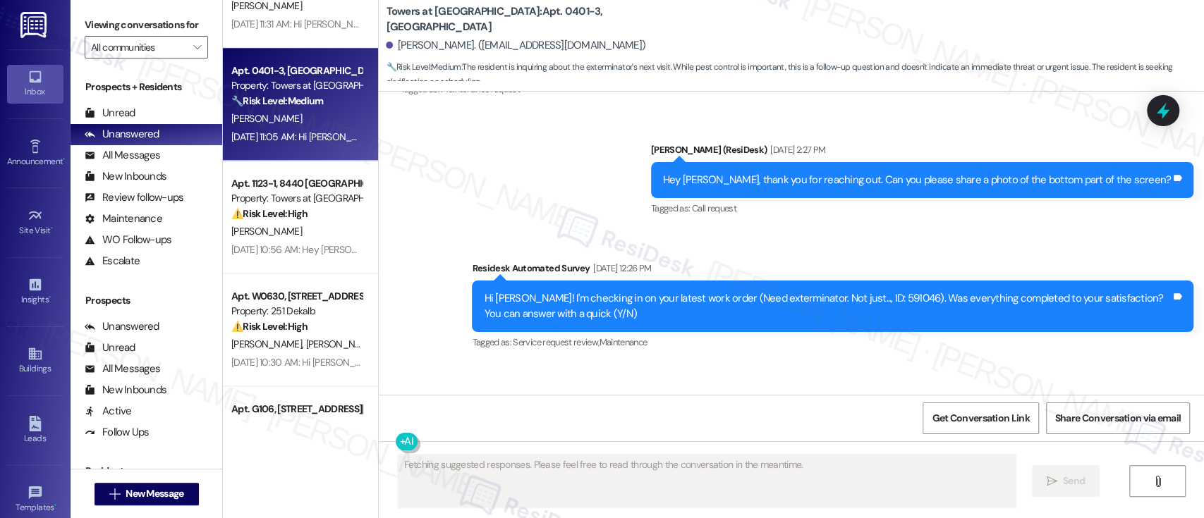
scroll to position [7978, 0]
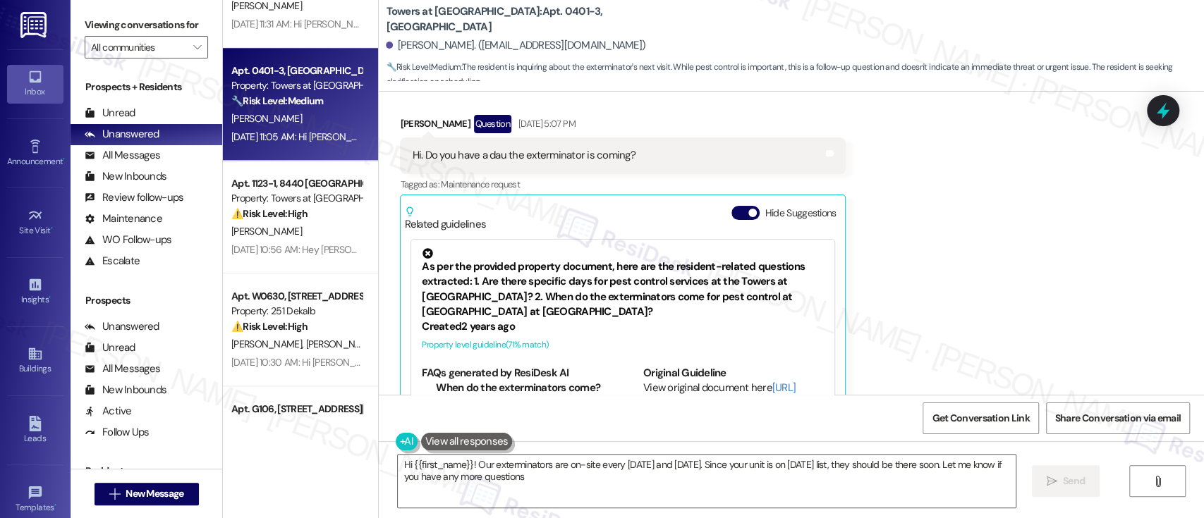
type textarea "Hi {{first_name}}! Our exterminators are on-site every [DATE] and [DATE]. Since…"
click at [738, 206] on button "Hide Suggestions" at bounding box center [745, 213] width 28 height 14
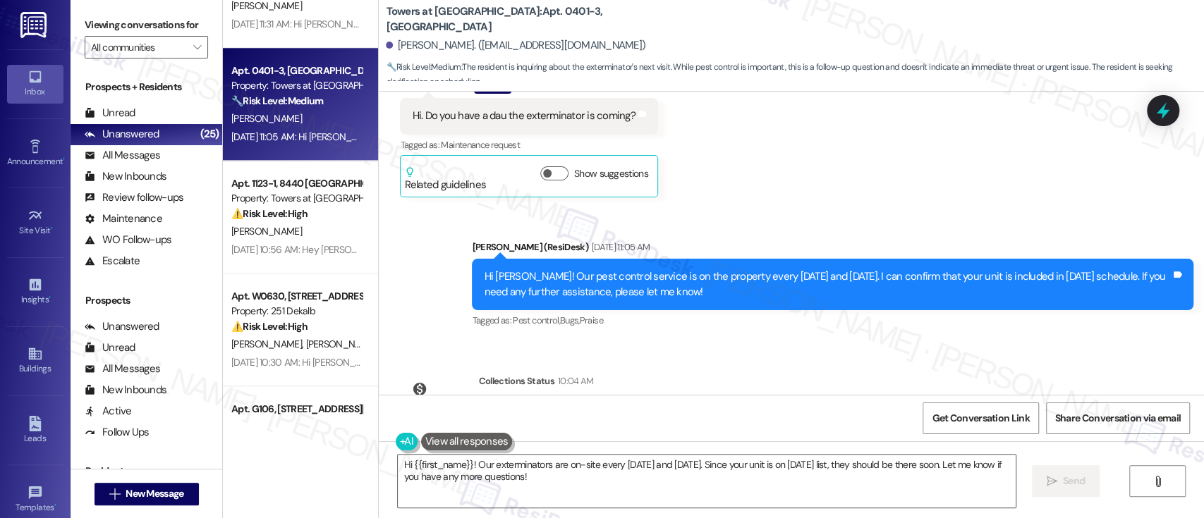
scroll to position [8035, 0]
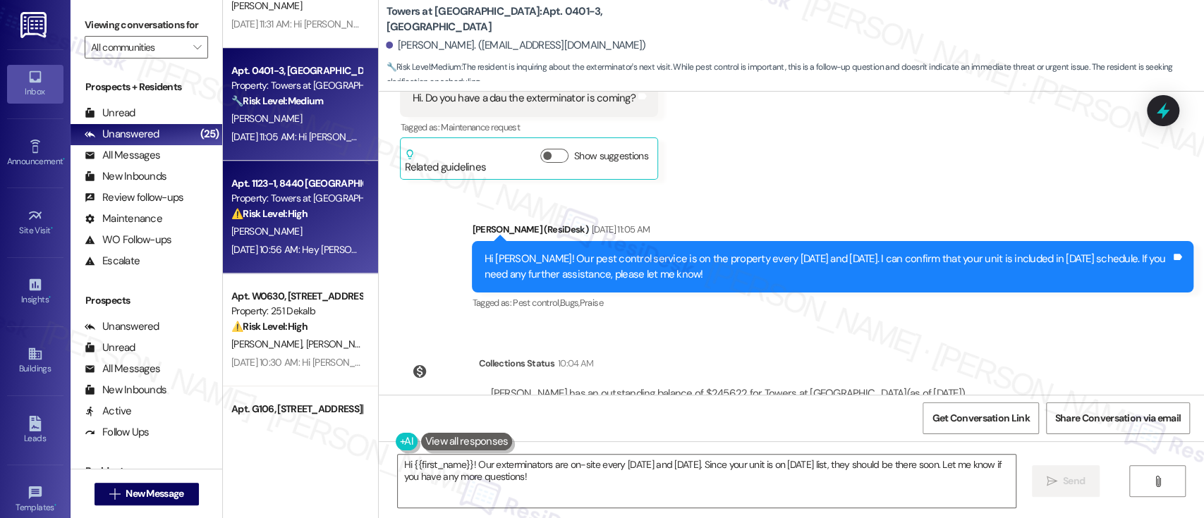
click at [304, 227] on div "[PERSON_NAME]" at bounding box center [296, 232] width 133 height 18
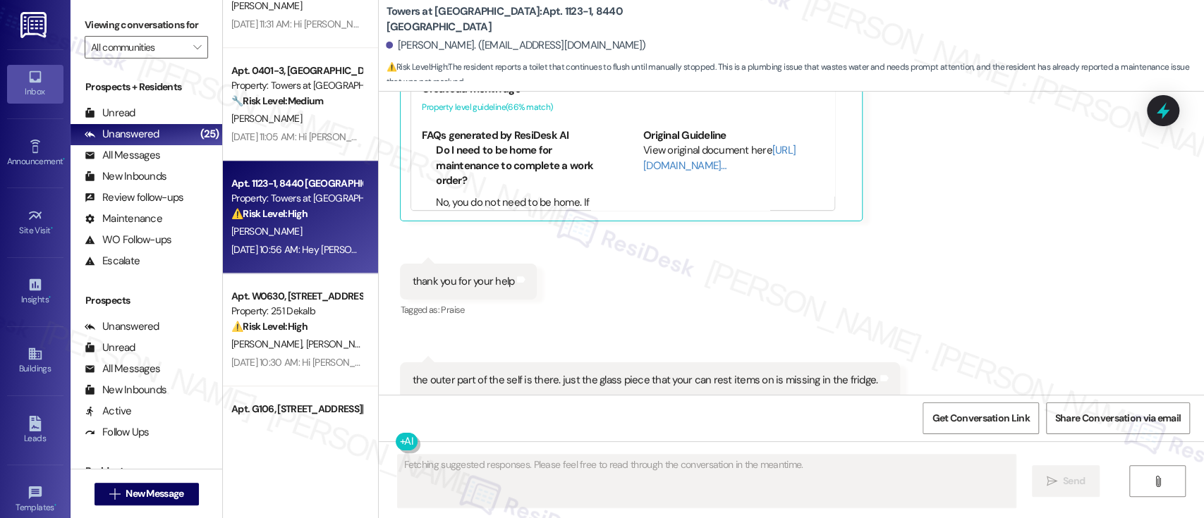
scroll to position [1110, 0]
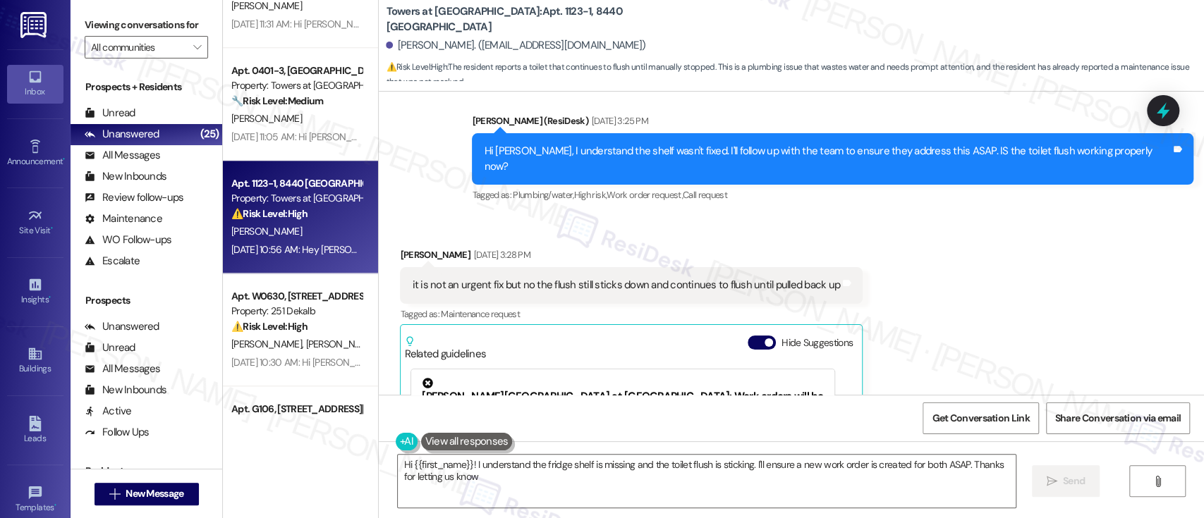
type textarea "Hi {{first_name}}! I understand the fridge shelf is missing and the toilet flus…"
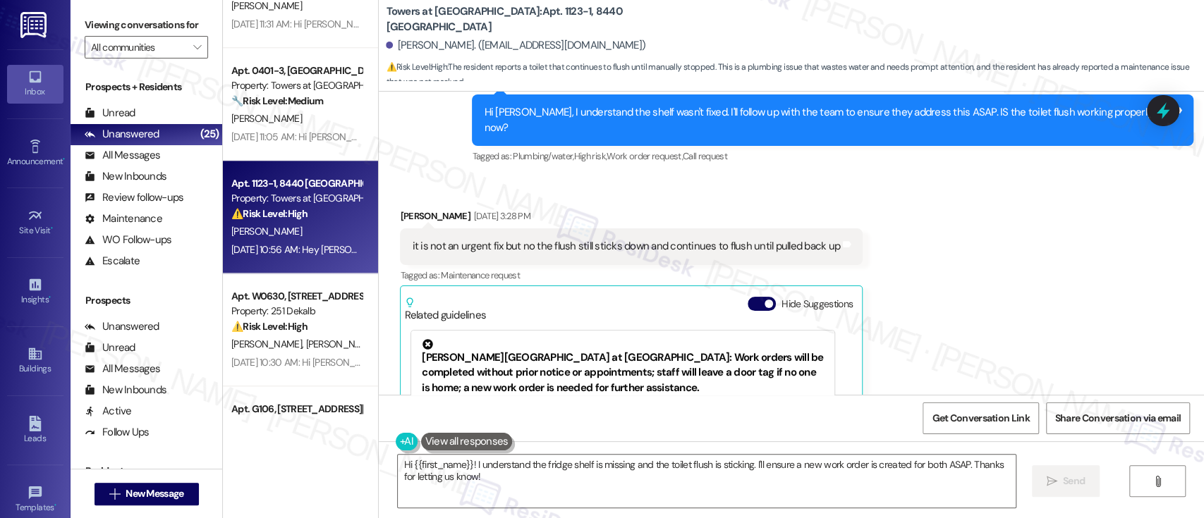
click at [748, 297] on div "Hide Suggestions" at bounding box center [803, 304] width 111 height 15
click at [748, 297] on button "Hide Suggestions" at bounding box center [762, 304] width 28 height 14
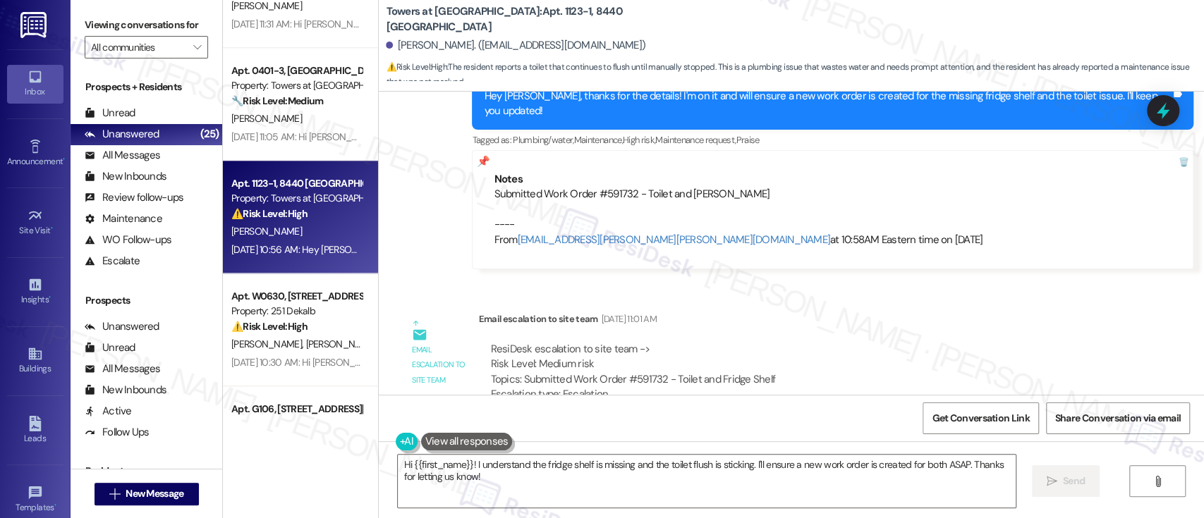
scroll to position [1315, 0]
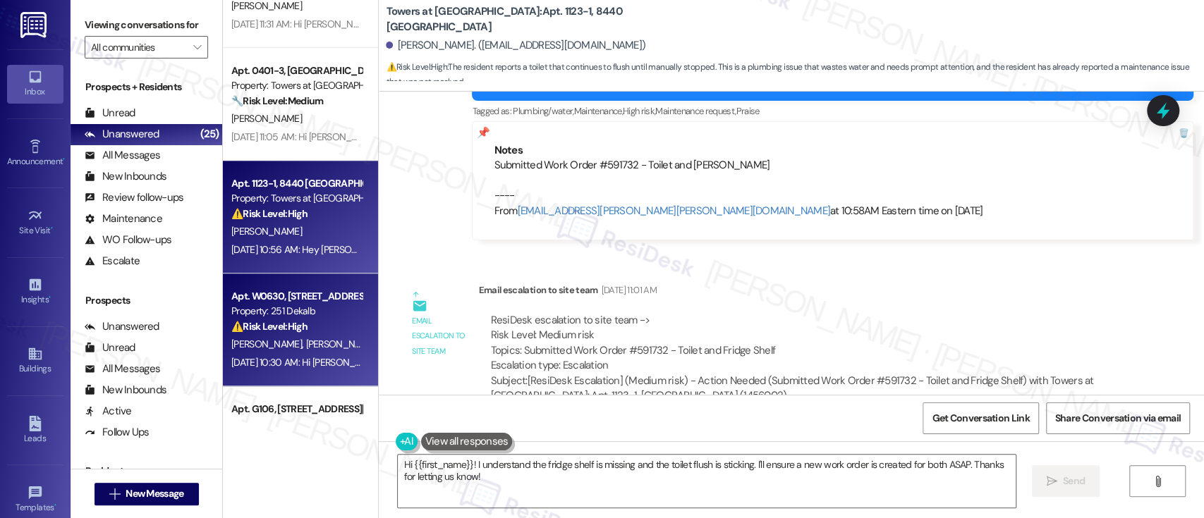
click at [306, 346] on span "[PERSON_NAME]" at bounding box center [341, 344] width 71 height 13
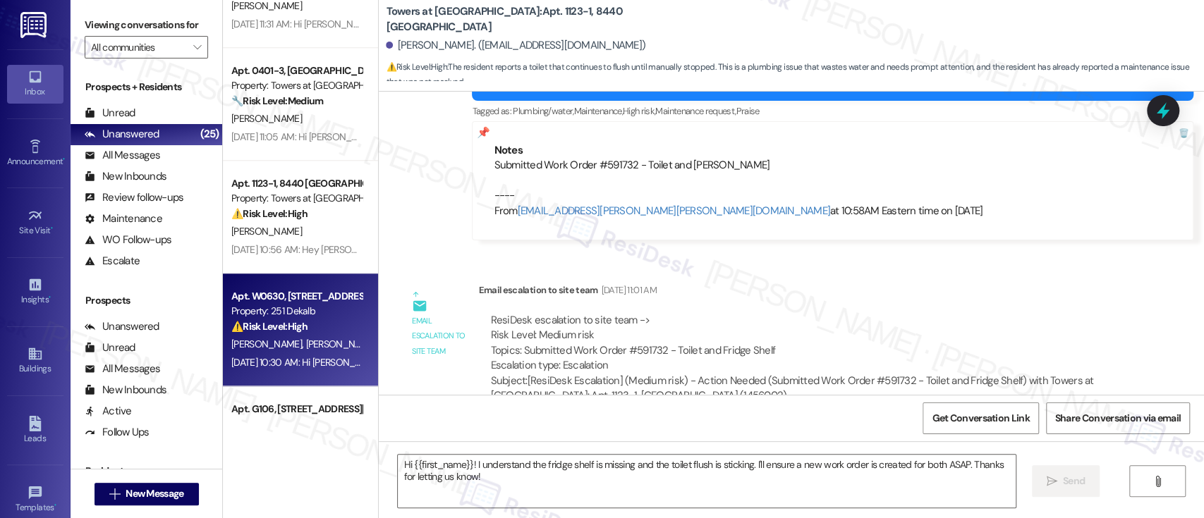
type textarea "Fetching suggested responses. Please feel free to read through the conversation…"
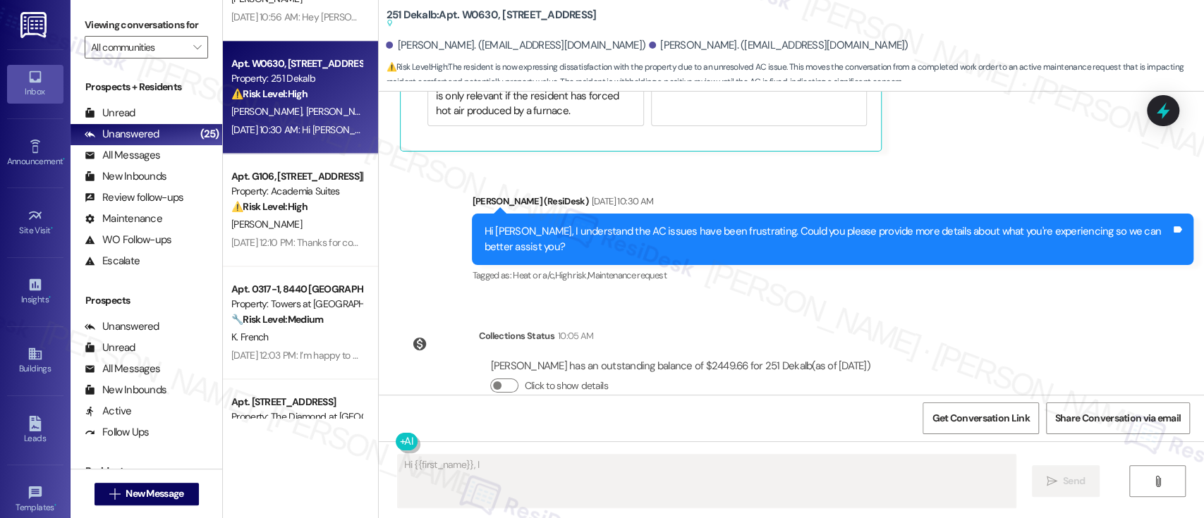
scroll to position [1091, 0]
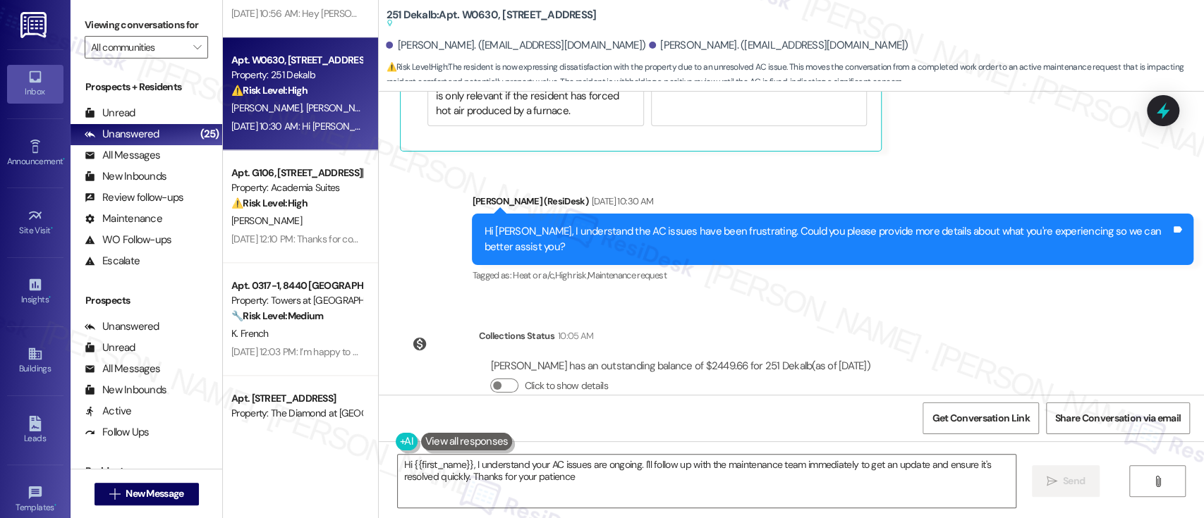
type textarea "Hi {{first_name}}, I understand your AC issues are ongoing. I'll follow up with…"
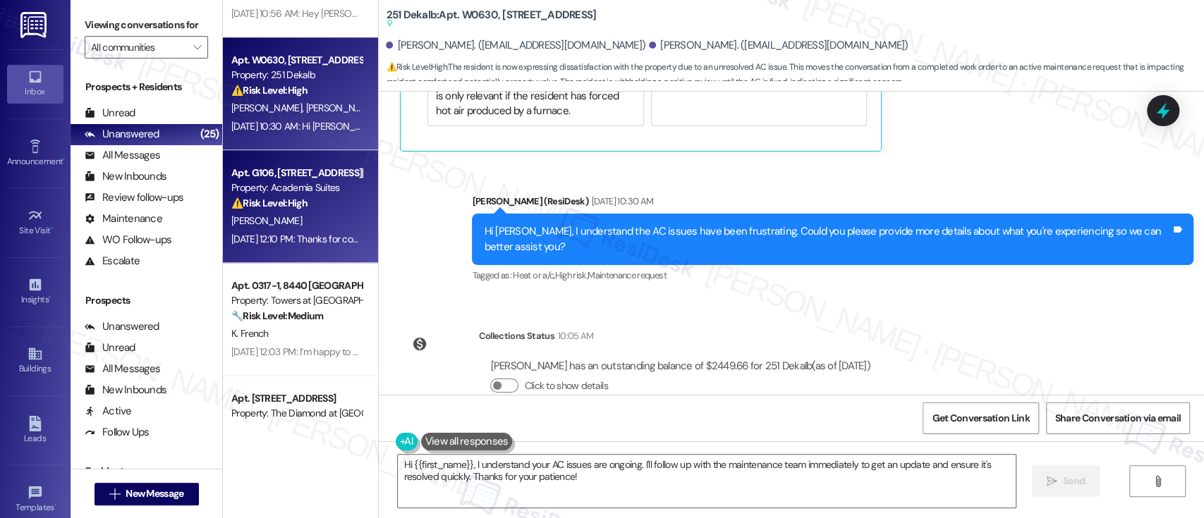
click at [290, 209] on div "⚠️ Risk Level: High The resident reports that the outside lights are still not …" at bounding box center [296, 203] width 130 height 15
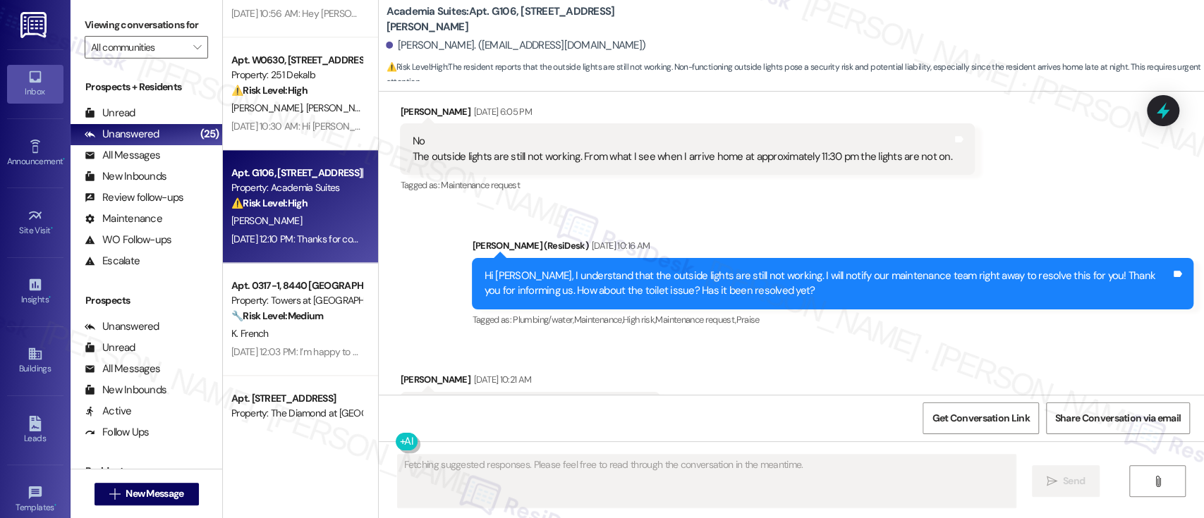
scroll to position [6737, 0]
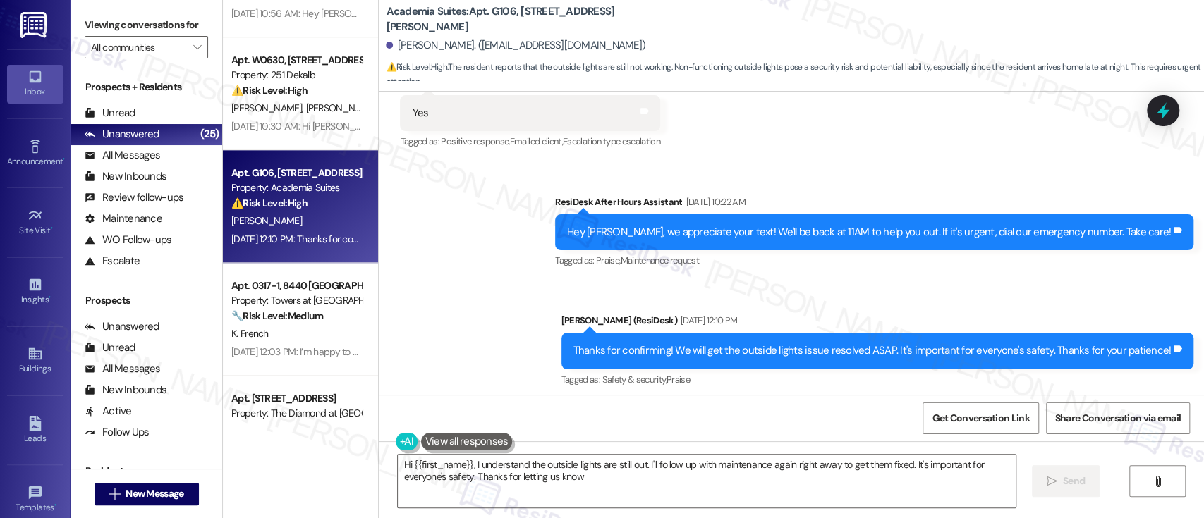
type textarea "Hi {{first_name}}, I understand the outside lights are still out. I'll follow u…"
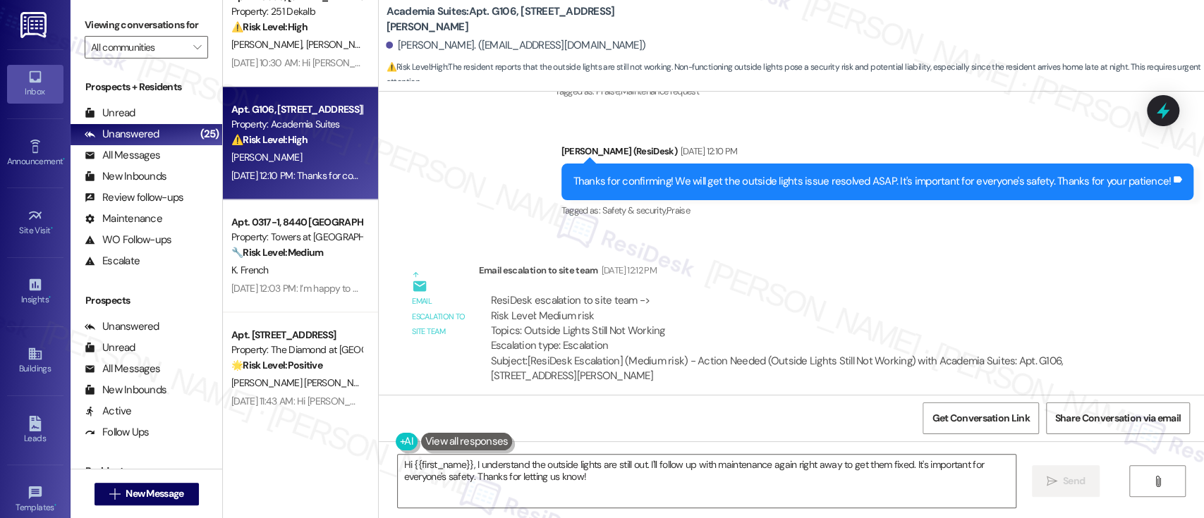
scroll to position [1193, 0]
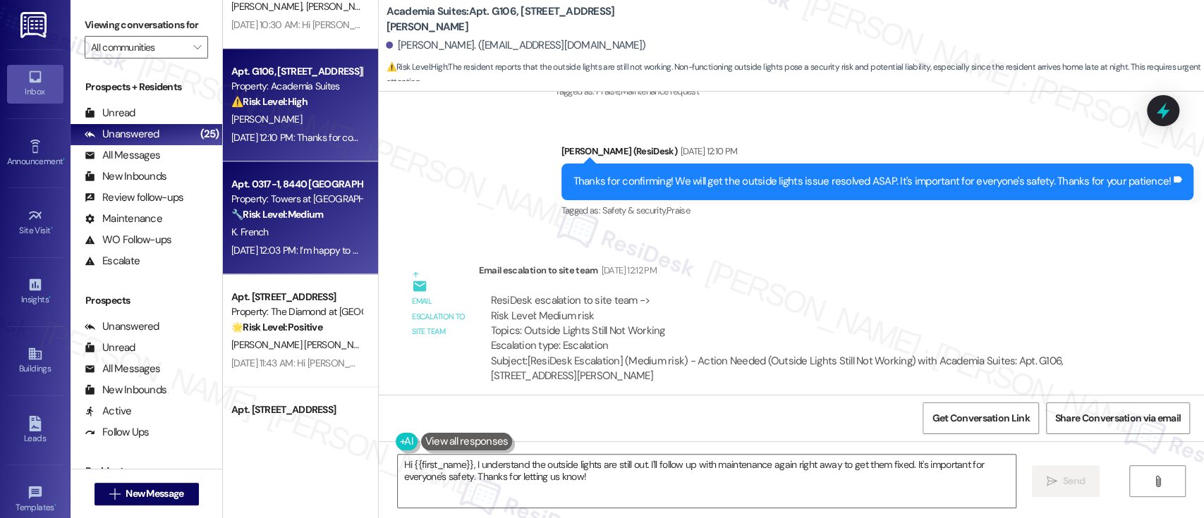
click at [270, 209] on strong "🔧 Risk Level: Medium" at bounding box center [277, 214] width 92 height 13
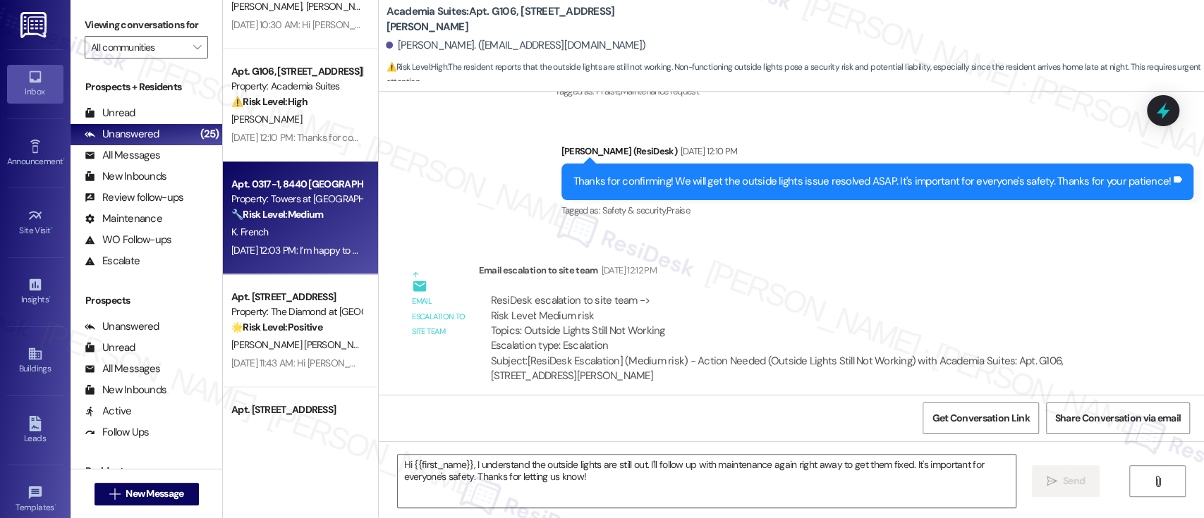
type textarea "Fetching suggested responses. Please feel free to read through the conversation…"
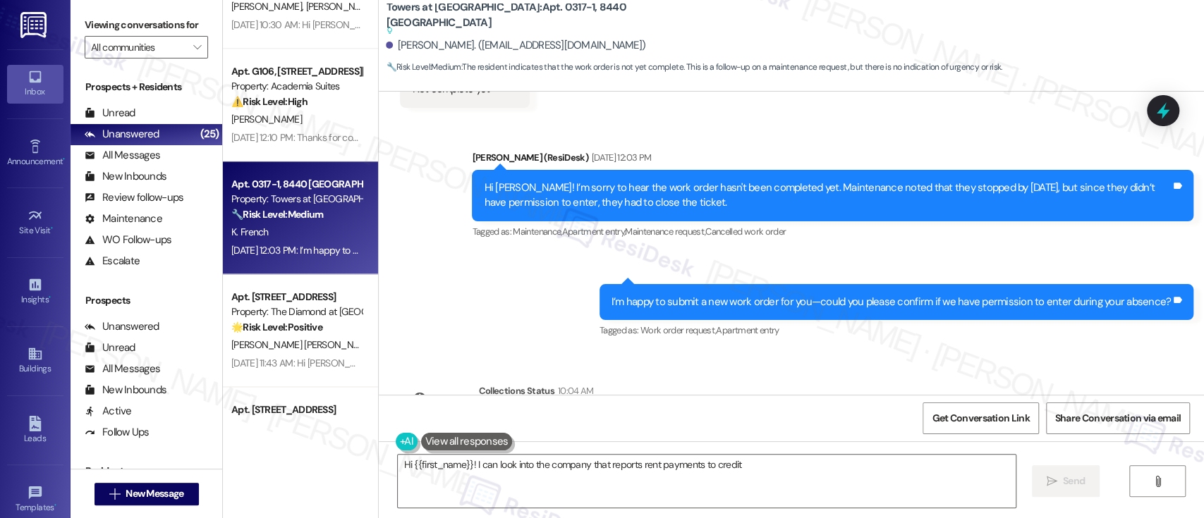
scroll to position [8161, 0]
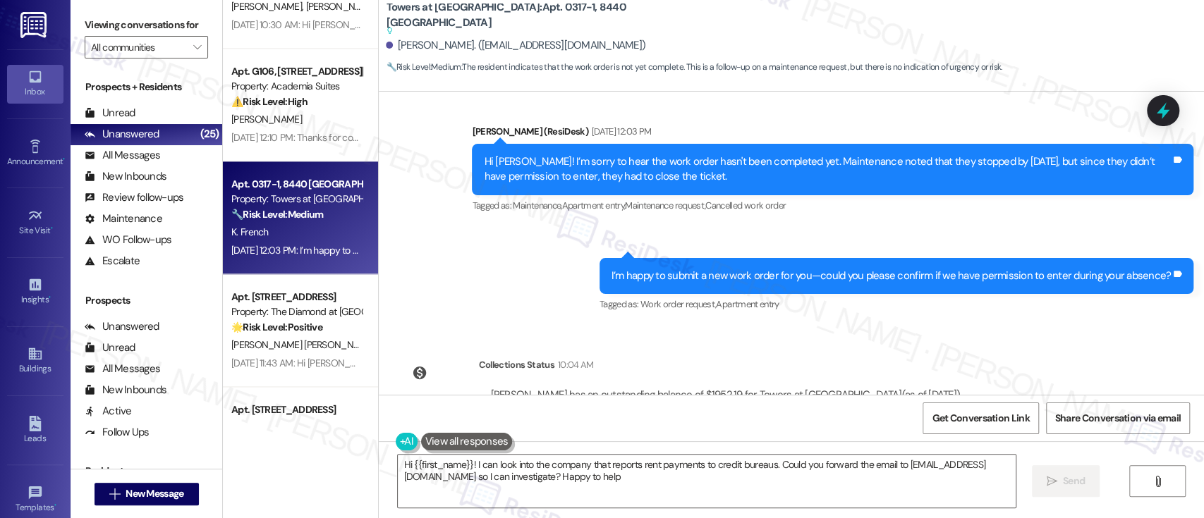
type textarea "Hi {{first_name}}! I can look into the company that reports rent payments to cr…"
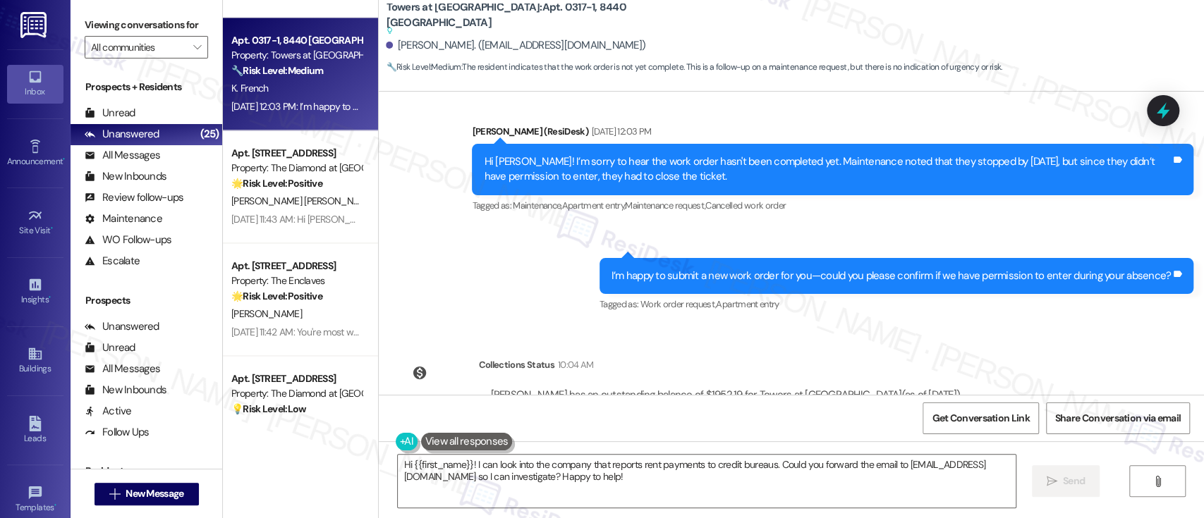
scroll to position [1342, 0]
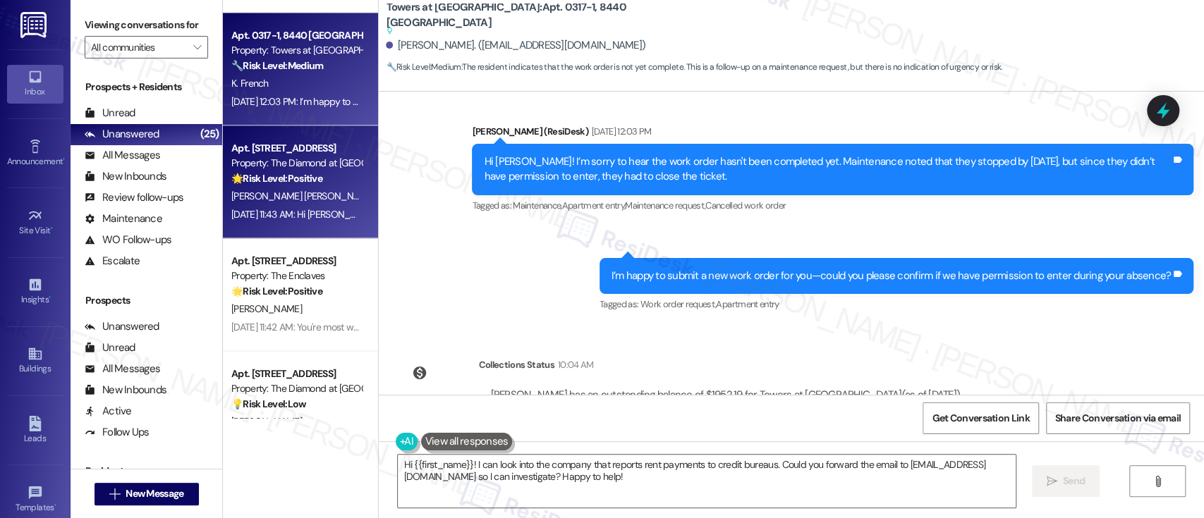
click at [303, 184] on strong "🌟 Risk Level: Positive" at bounding box center [276, 178] width 91 height 13
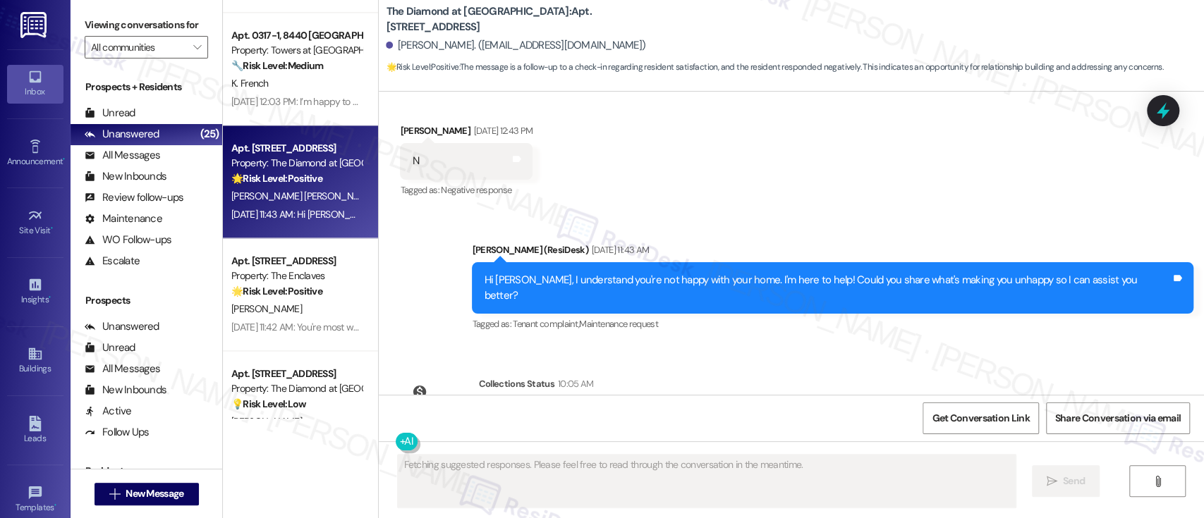
scroll to position [468, 0]
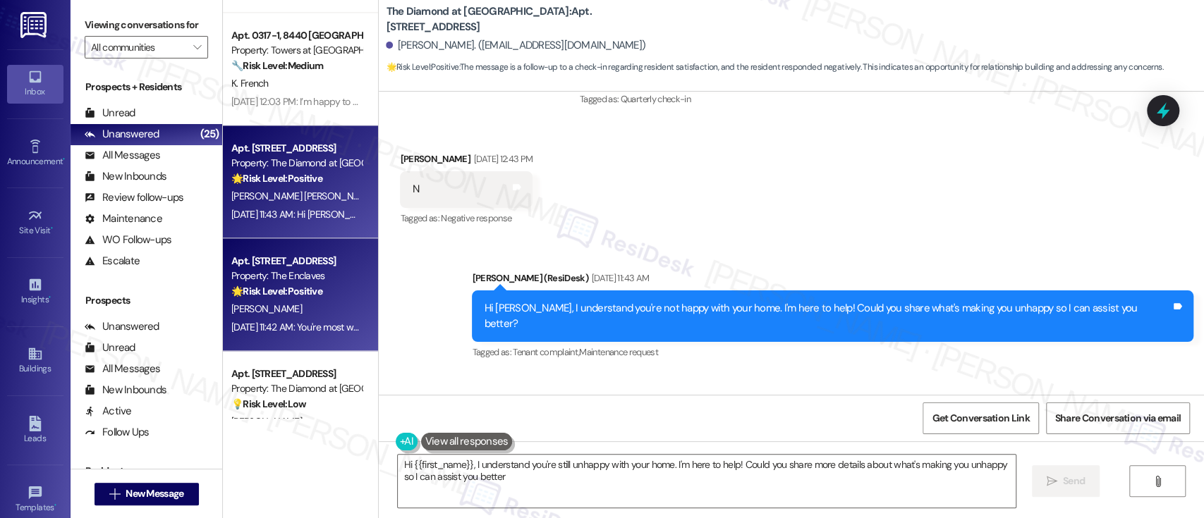
type textarea "Hi {{first_name}}, I understand you're still unhappy with your home. I'm here t…"
click at [307, 284] on div "🌟 Risk Level: Positive The resident is expressing gratitude and confirming that…" at bounding box center [296, 291] width 130 height 15
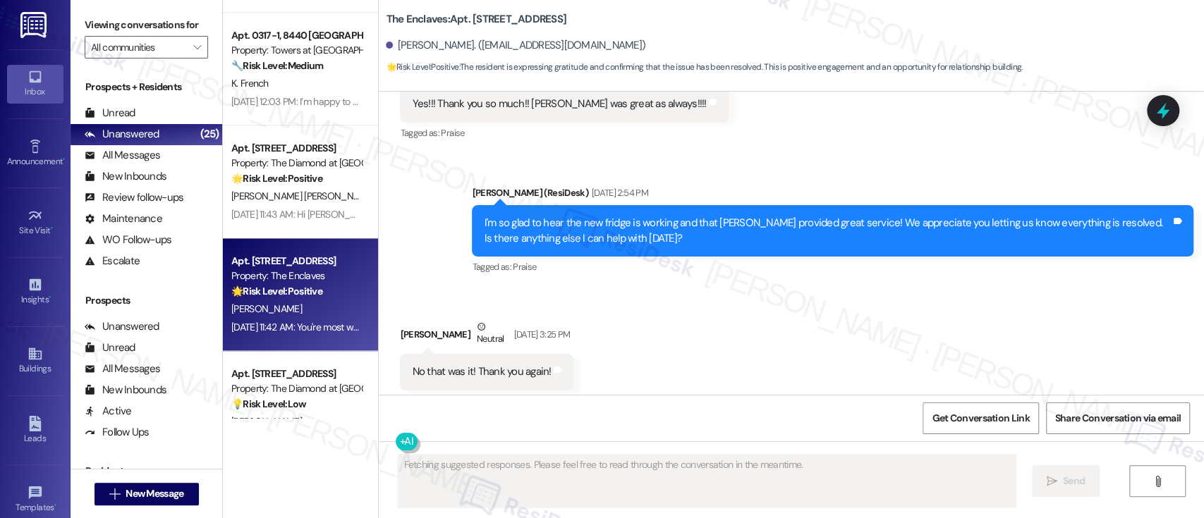
scroll to position [3103, 0]
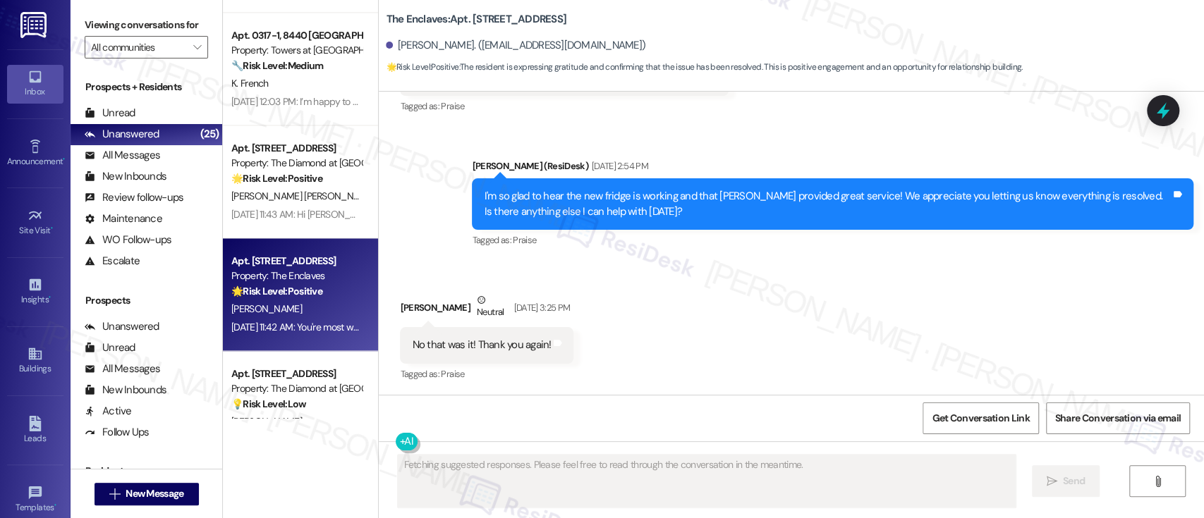
click at [832, 278] on div "Received via SMS [PERSON_NAME] Neutral [DATE] 3:25 PM No that was it! Thank you…" at bounding box center [791, 328] width 825 height 134
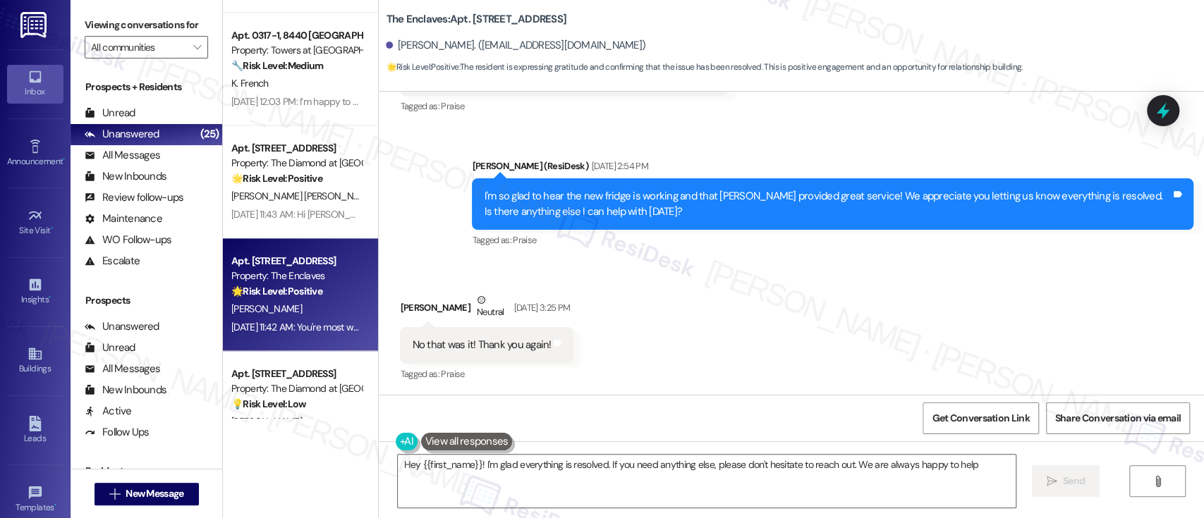
type textarea "Hey {{first_name}}! I'm glad everything is resolved. If you need anything else,…"
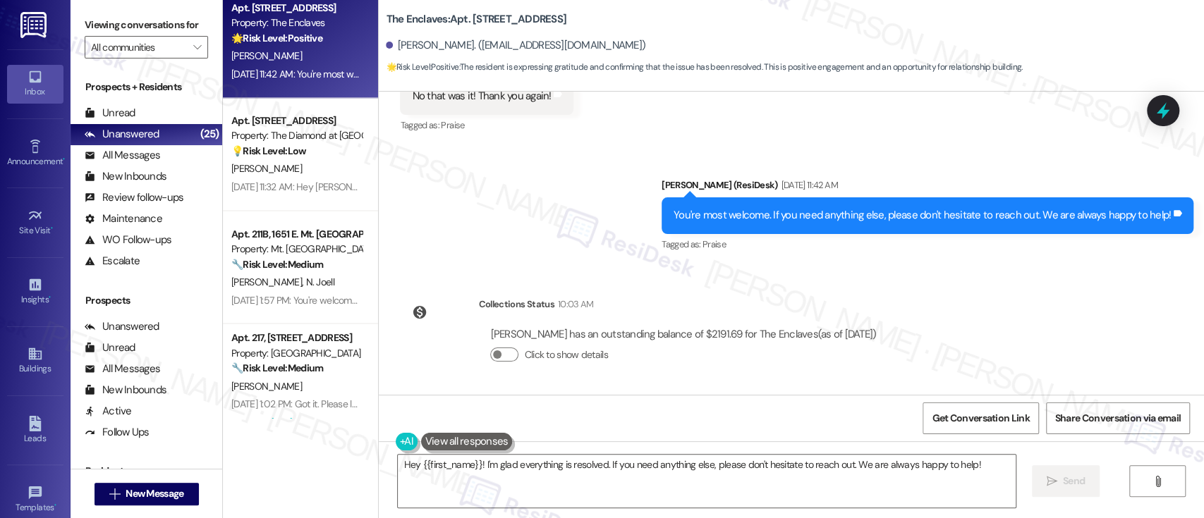
scroll to position [1629, 0]
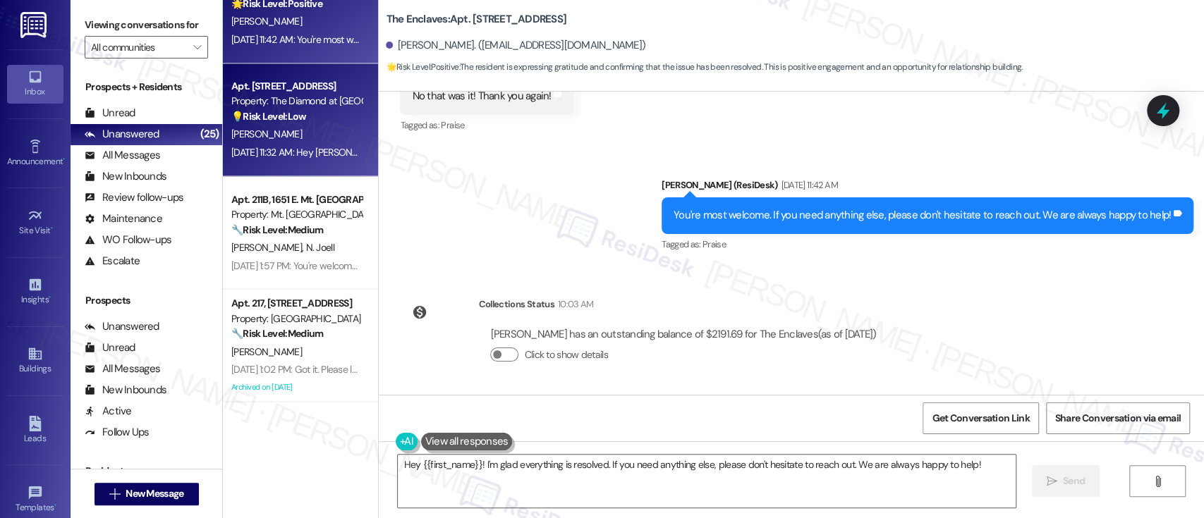
click at [286, 127] on div "N. Carter" at bounding box center [296, 135] width 133 height 18
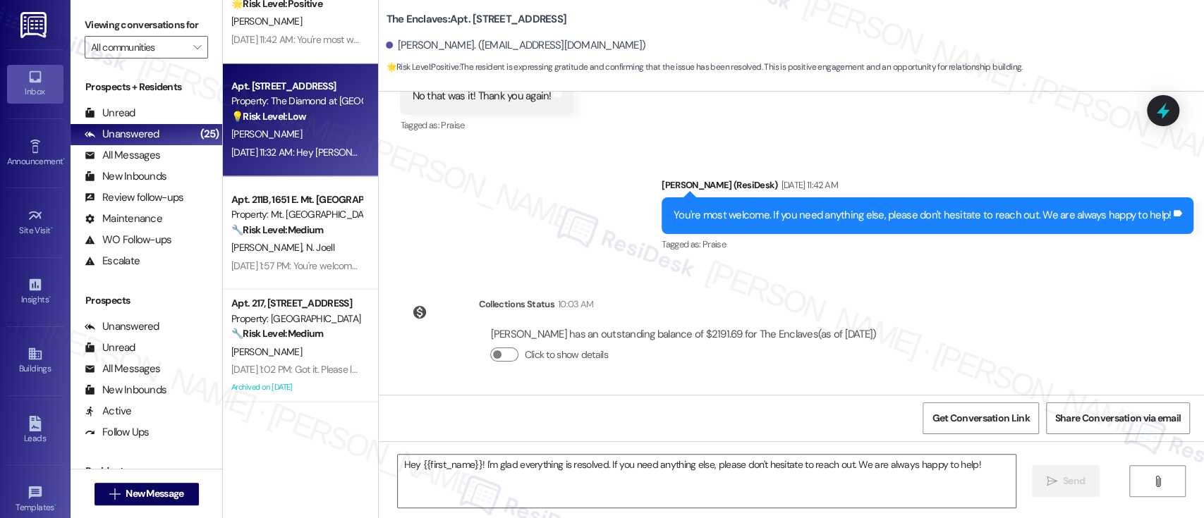
type textarea "Fetching suggested responses. Please feel free to read through the conversation…"
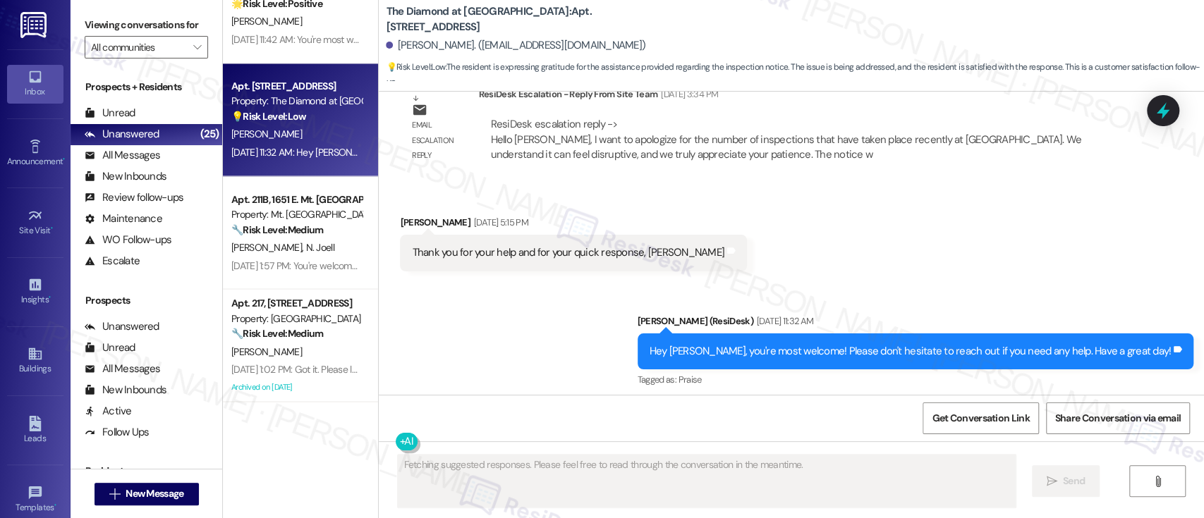
scroll to position [4809, 0]
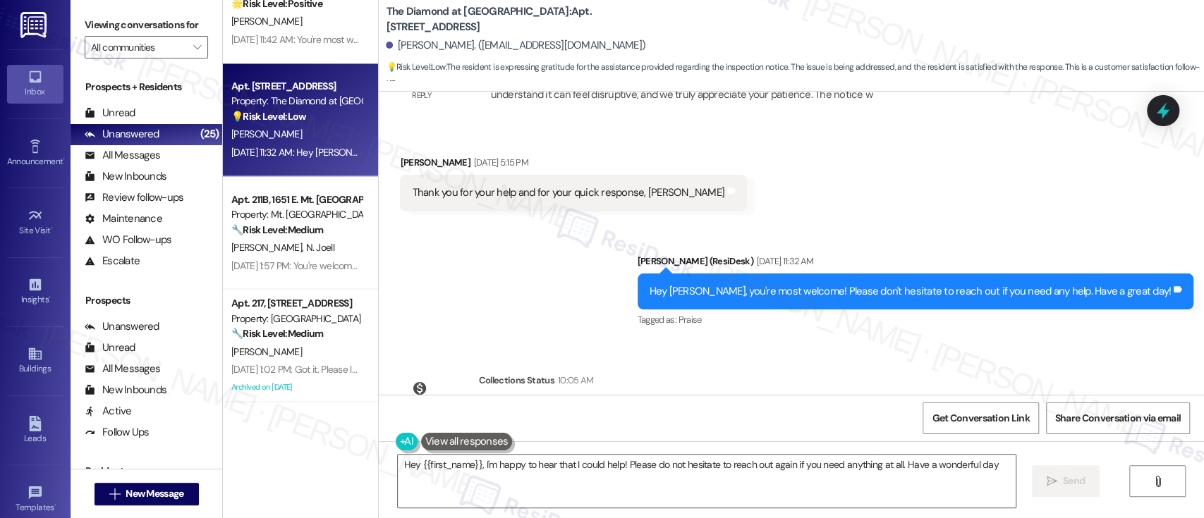
type textarea "Hey {{first_name}}, I'm happy to hear that I could help! Please do not hesitate…"
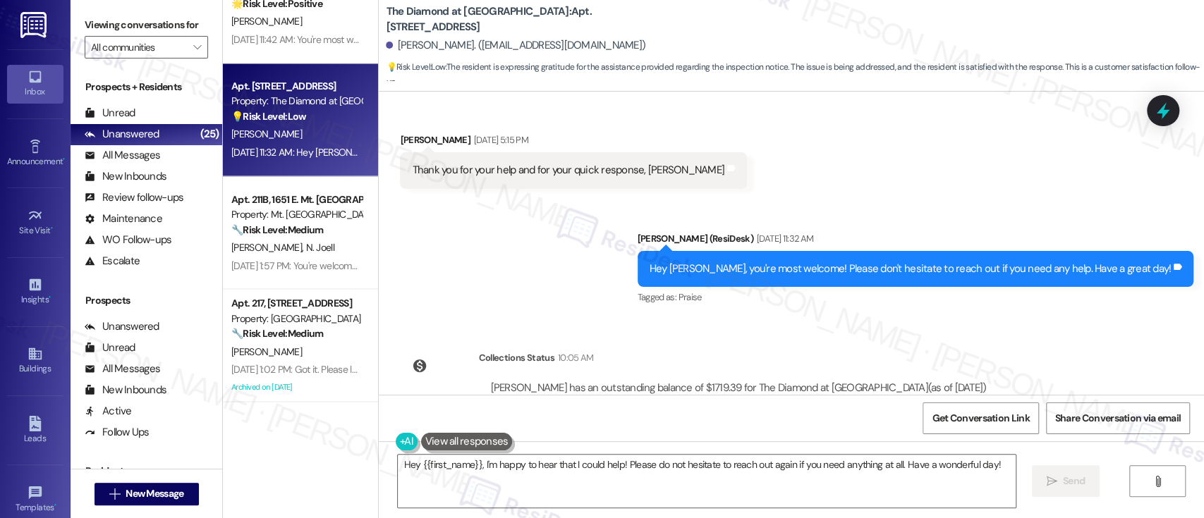
scroll to position [4870, 0]
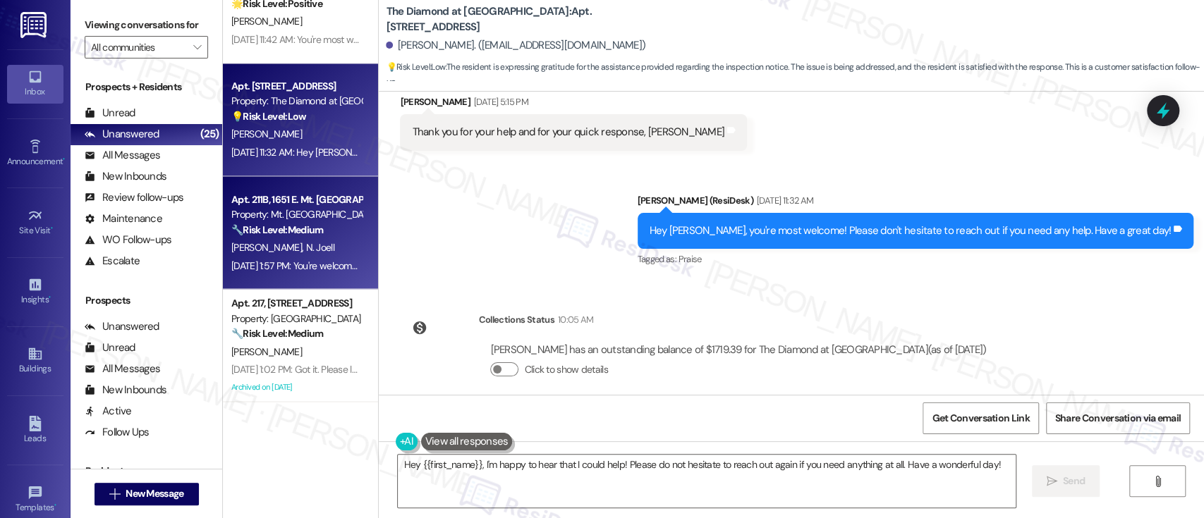
click at [308, 229] on strong "🔧 Risk Level: Medium" at bounding box center [277, 229] width 92 height 13
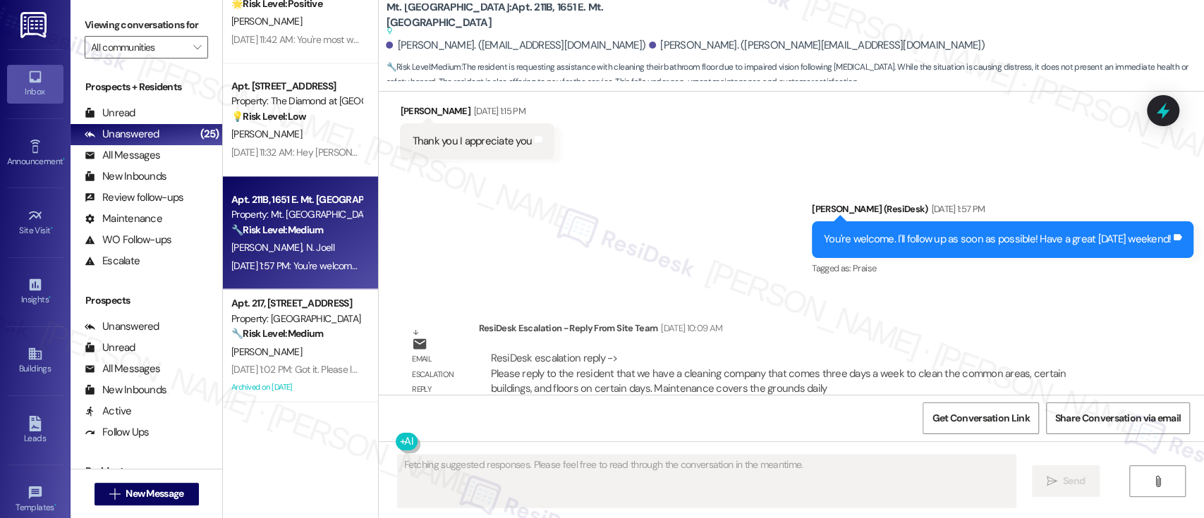
scroll to position [11434, 0]
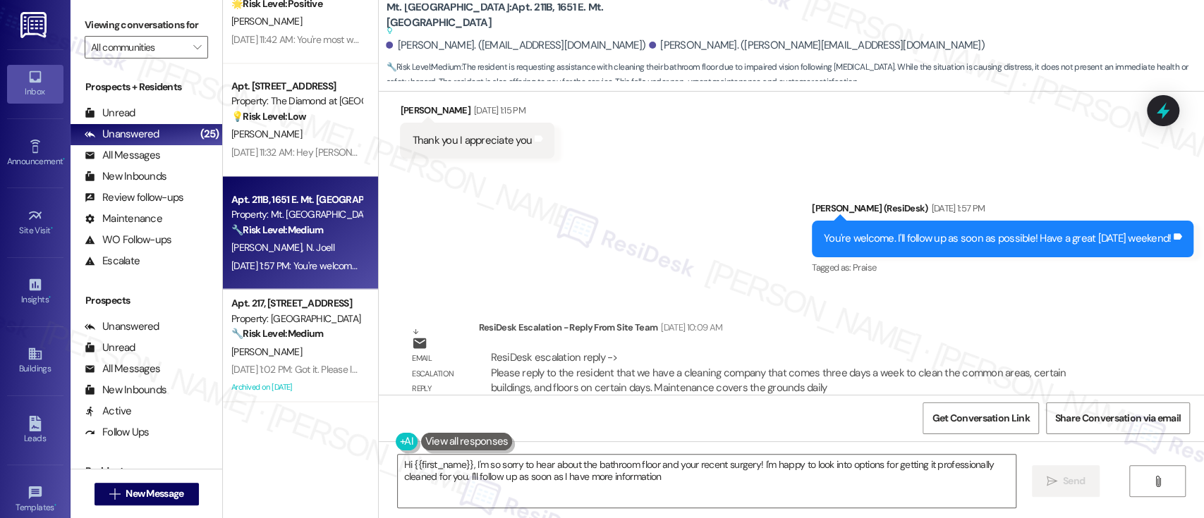
type textarea "Hi {{first_name}}, I'm so sorry to hear about the bathroom floor and your recen…"
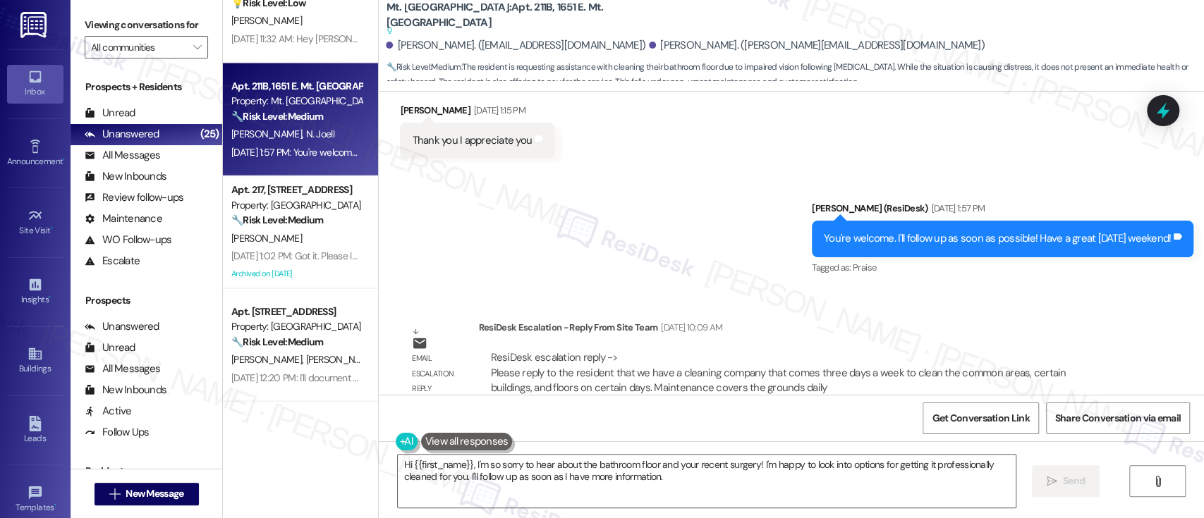
scroll to position [1751, 0]
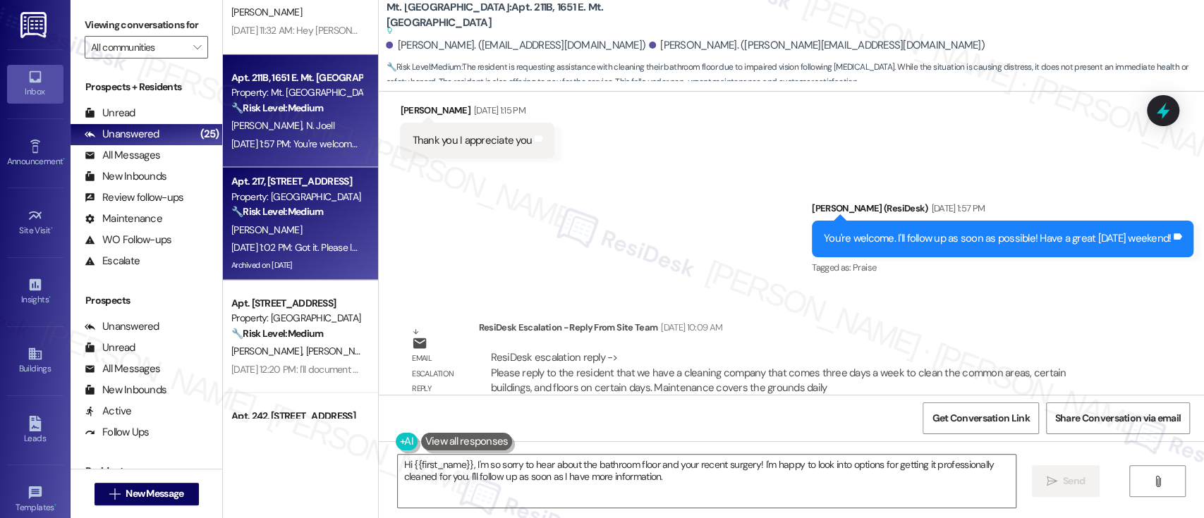
click at [274, 234] on div "A. Ollison" at bounding box center [296, 230] width 133 height 18
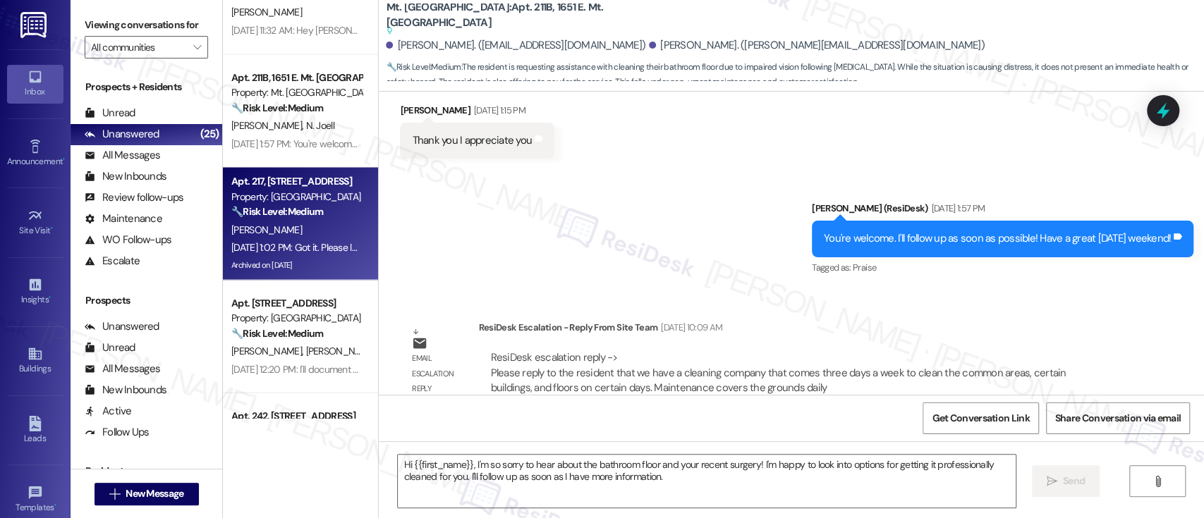
type textarea "Fetching suggested responses. Please feel free to read through the conversation…"
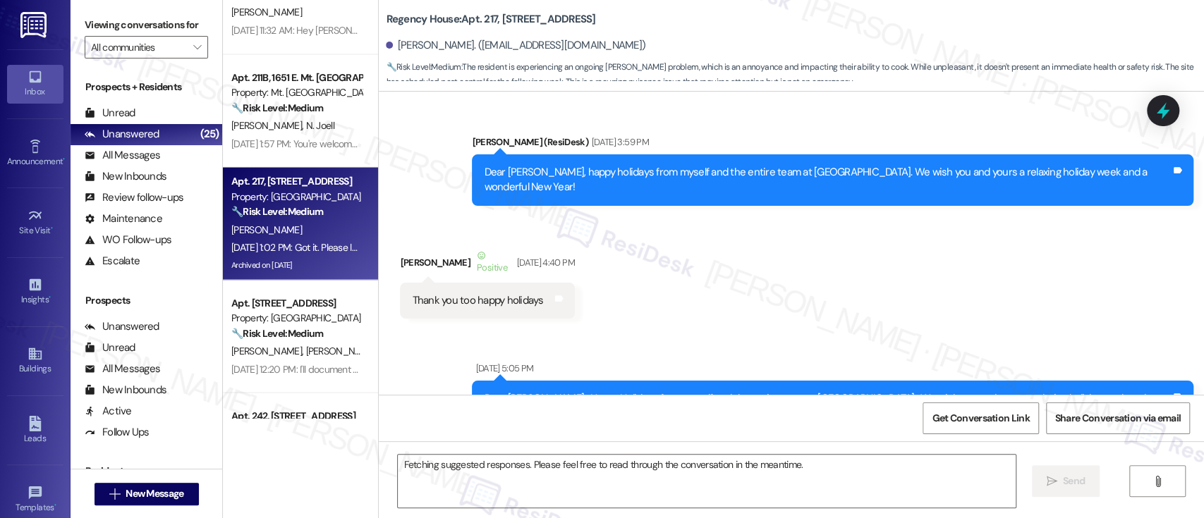
scroll to position [9833, 0]
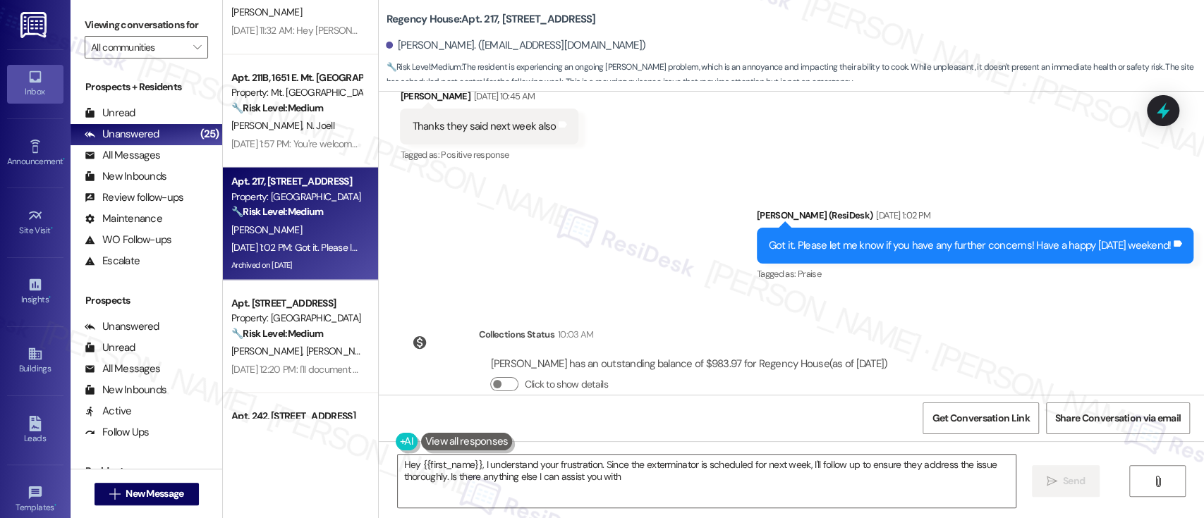
type textarea "Hey {{first_name}}, I understand your frustration. Since the exterminator is sc…"
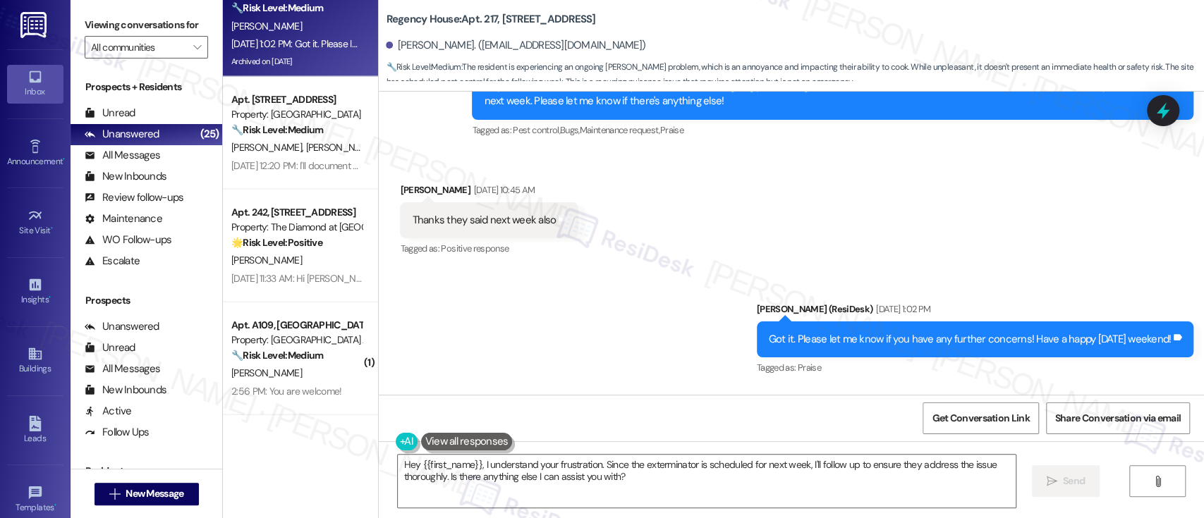
scroll to position [1958, 0]
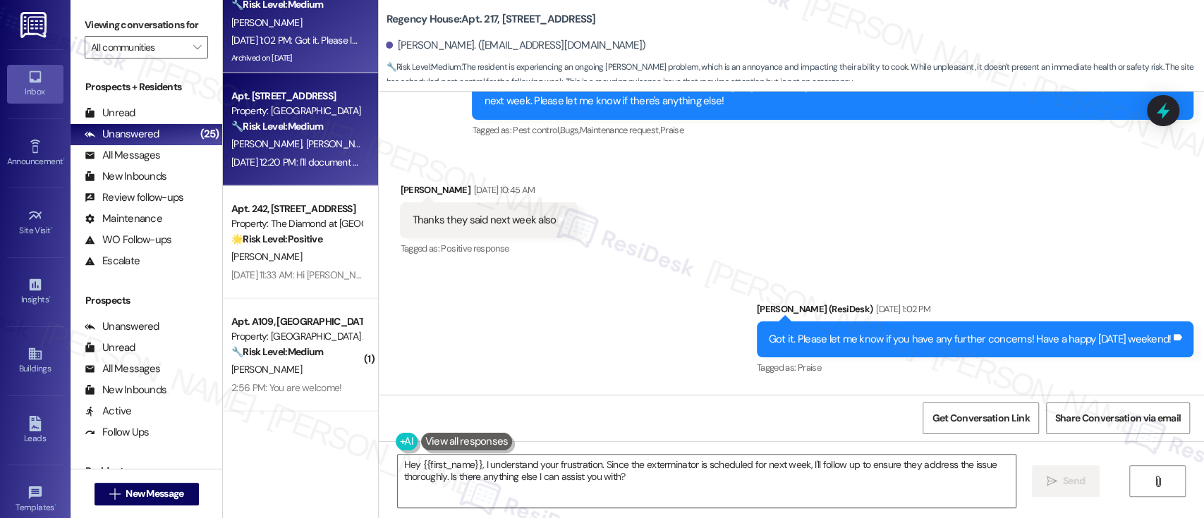
click at [301, 140] on div "K. Reid W. Jessop" at bounding box center [296, 144] width 133 height 18
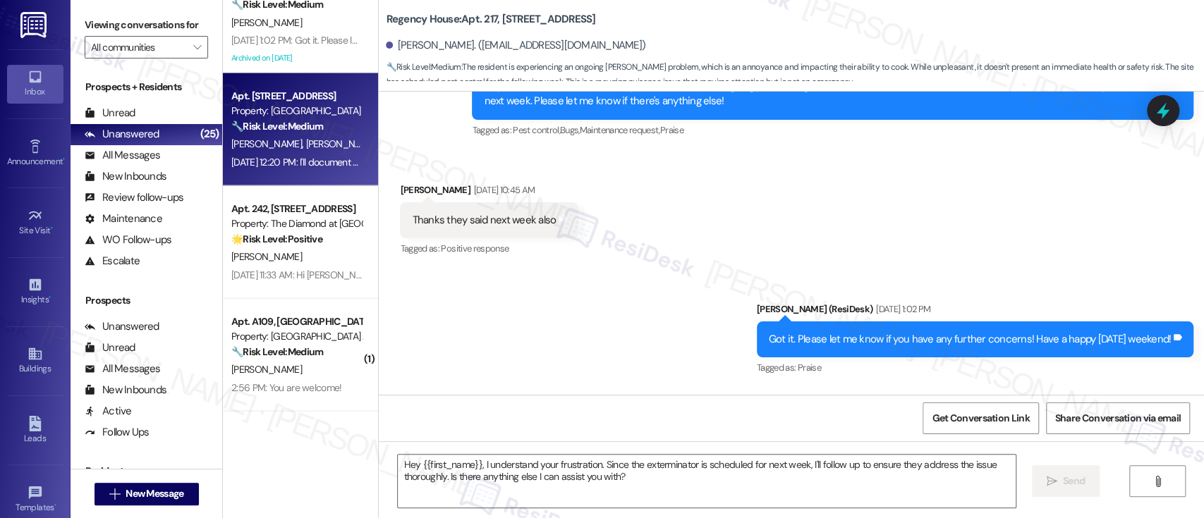
type textarea "Fetching suggested responses. Please feel free to read through the conversation…"
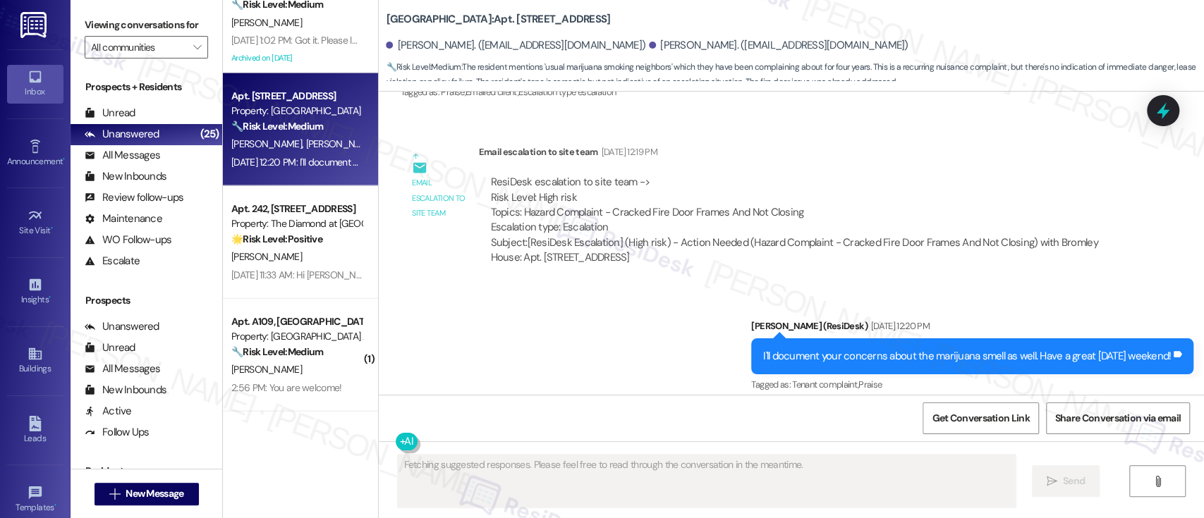
scroll to position [2249, 0]
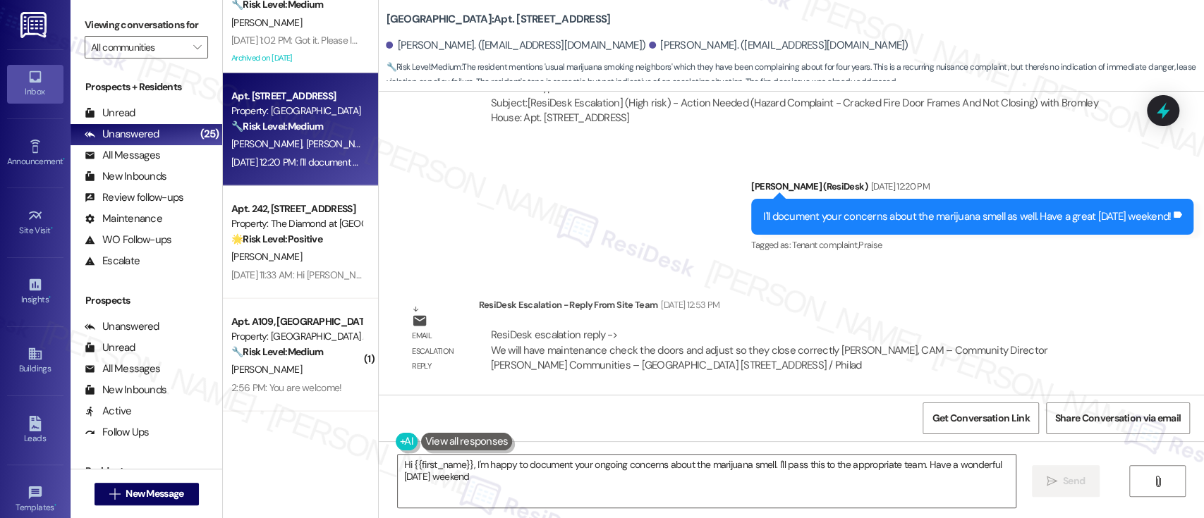
type textarea "Hi {{first_name}}, I'm happy to document your ongoing concerns about the mariju…"
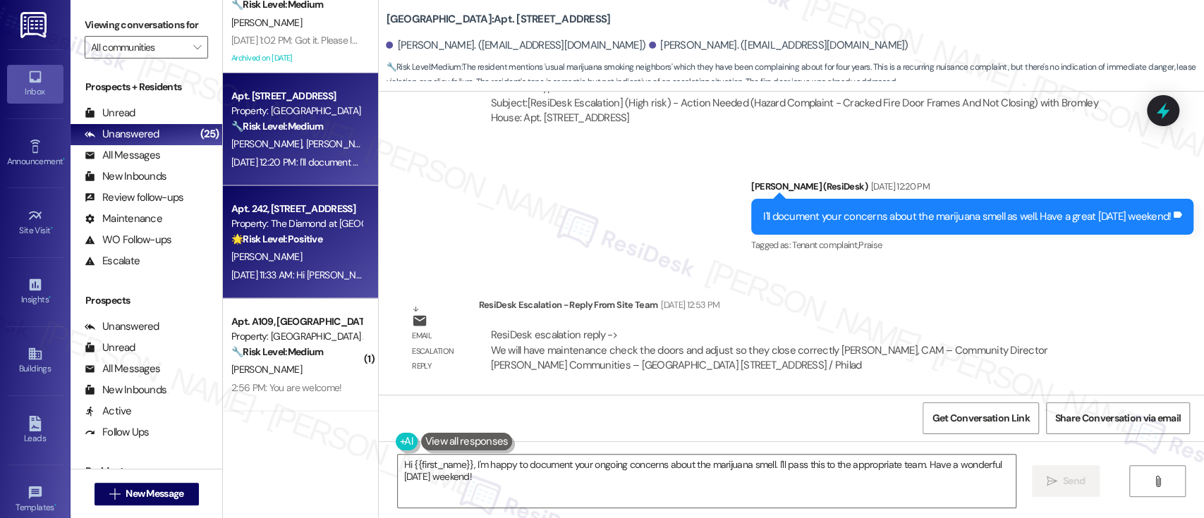
click at [291, 226] on div "Property: The Diamond at [GEOGRAPHIC_DATA]" at bounding box center [296, 224] width 130 height 15
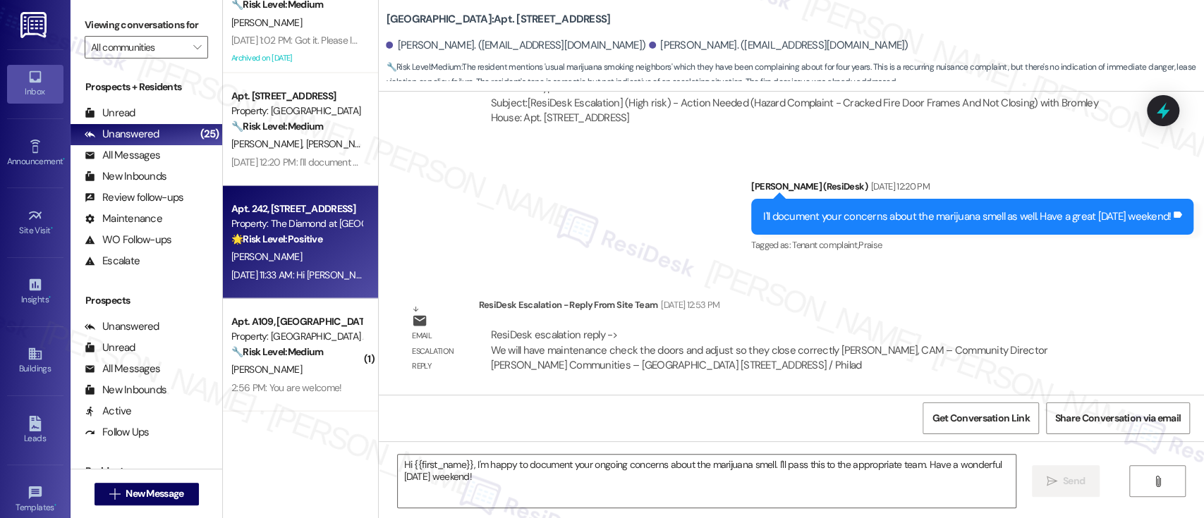
type textarea "Fetching suggested responses. Please feel free to read through the conversation…"
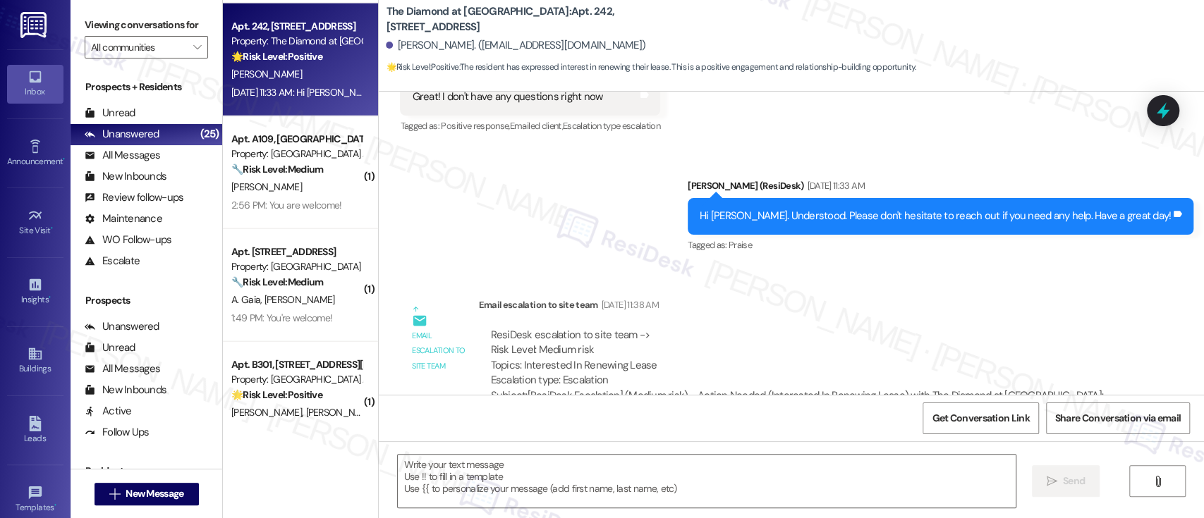
scroll to position [2149, 0]
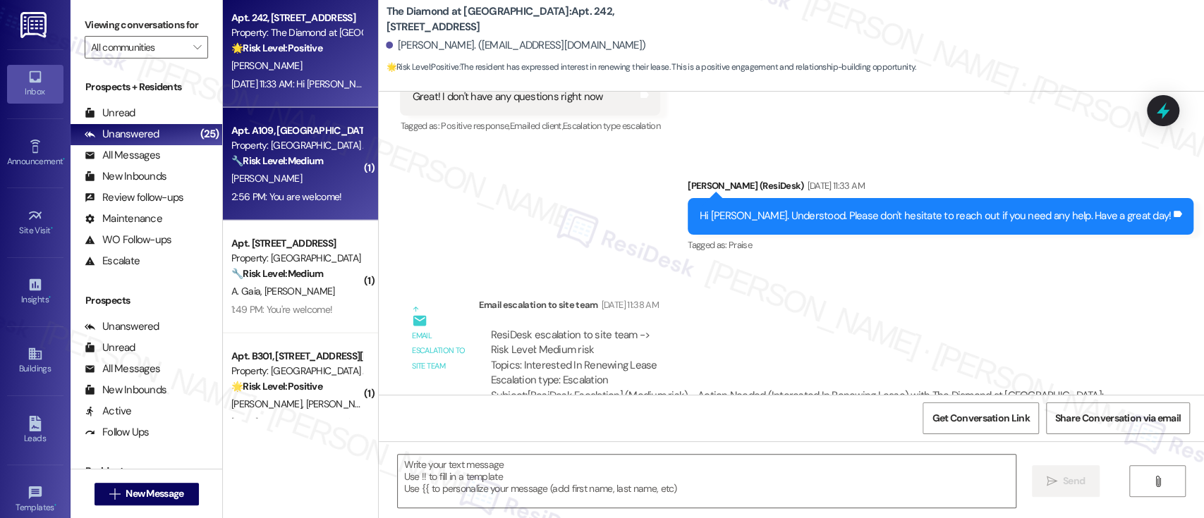
click at [316, 190] on div "2:56 PM: You are welcome! 2:56 PM: You are welcome!" at bounding box center [286, 196] width 111 height 13
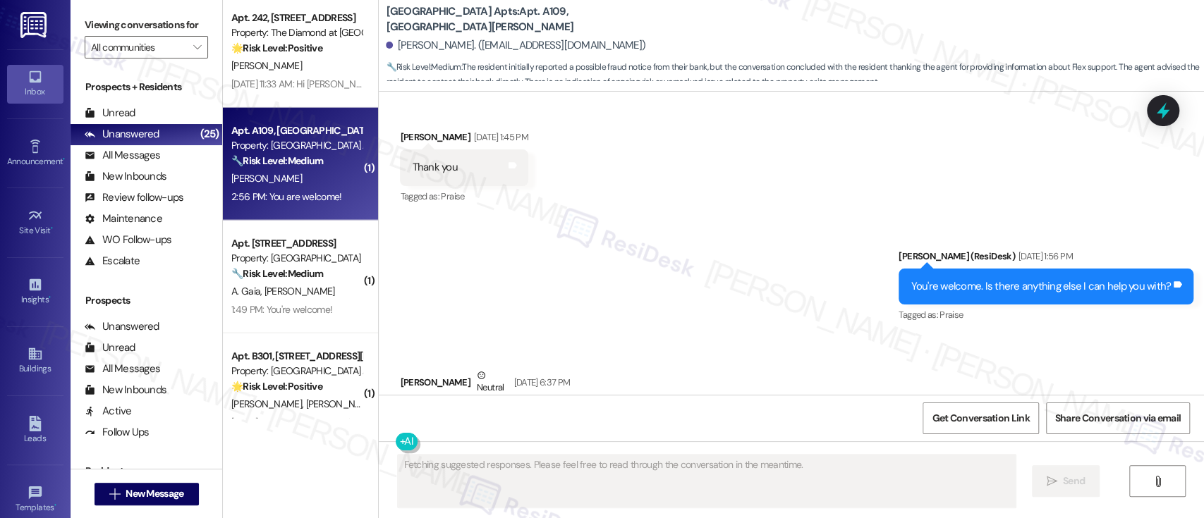
scroll to position [3174, 0]
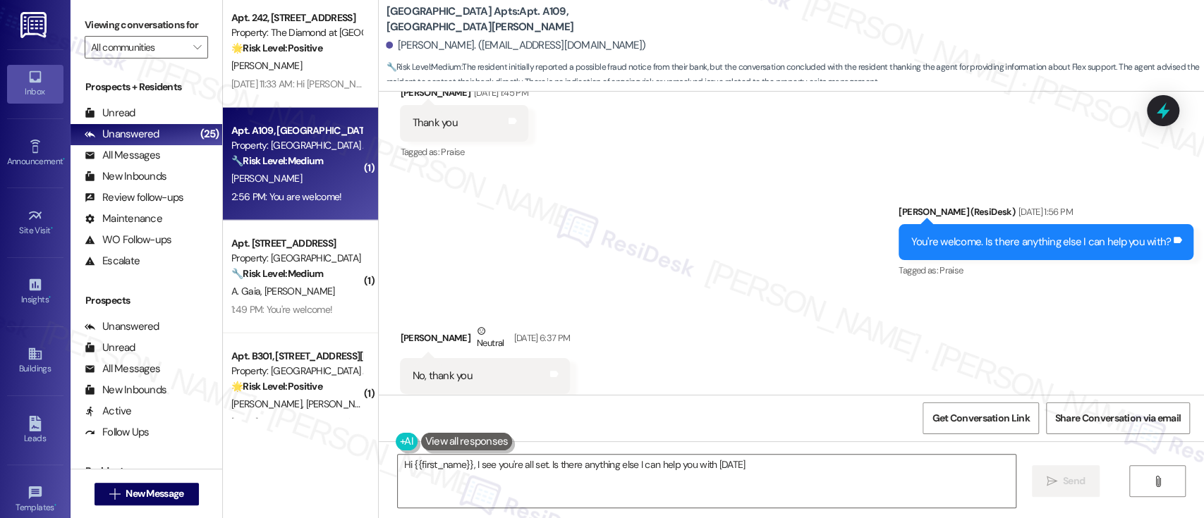
type textarea "Hi {{first_name}}, I see you're all set. Is there anything else I can help you …"
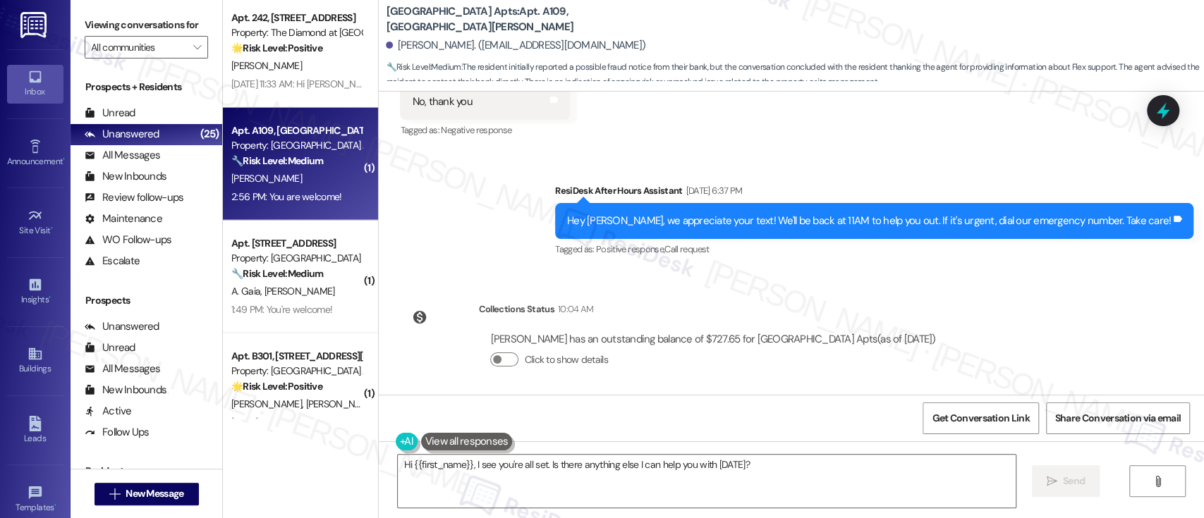
scroll to position [3543, 0]
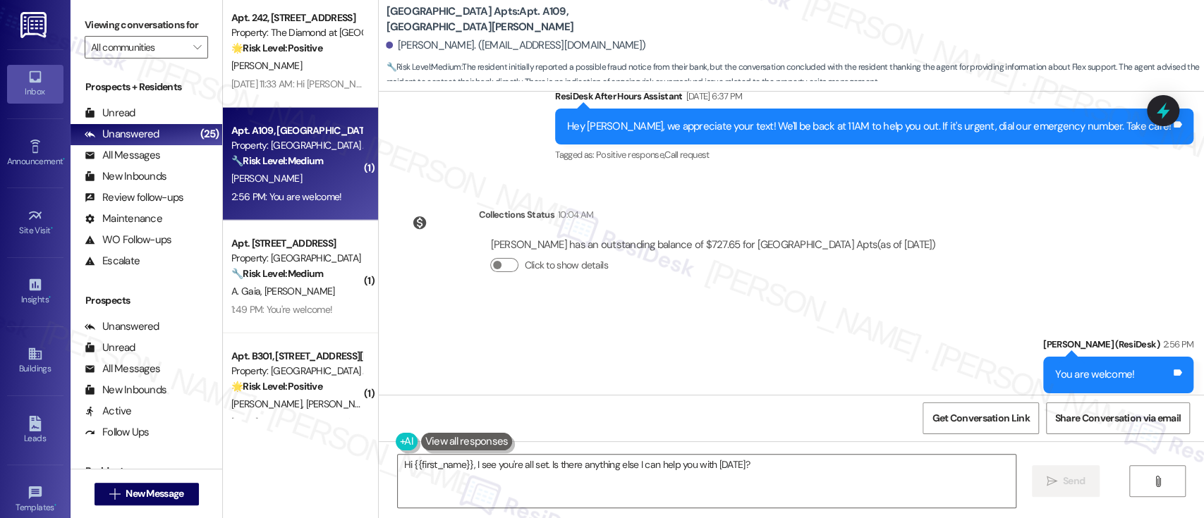
click at [786, 305] on div "Sent via SMS Emily (ResiDesk) 2:56 PM You are welcome! Tags and notes Tagged as…" at bounding box center [791, 364] width 825 height 119
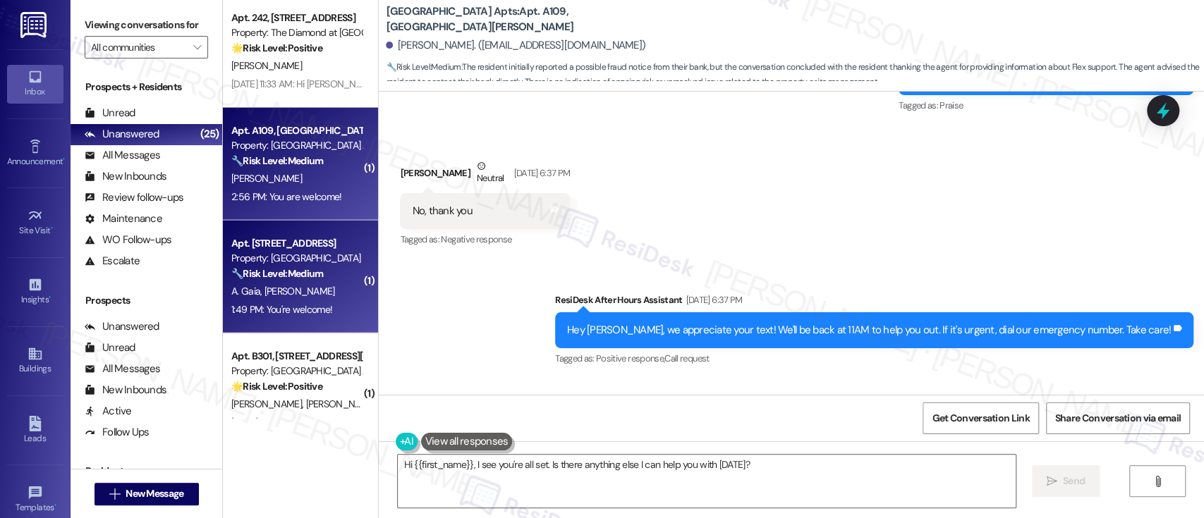
scroll to position [3355, 0]
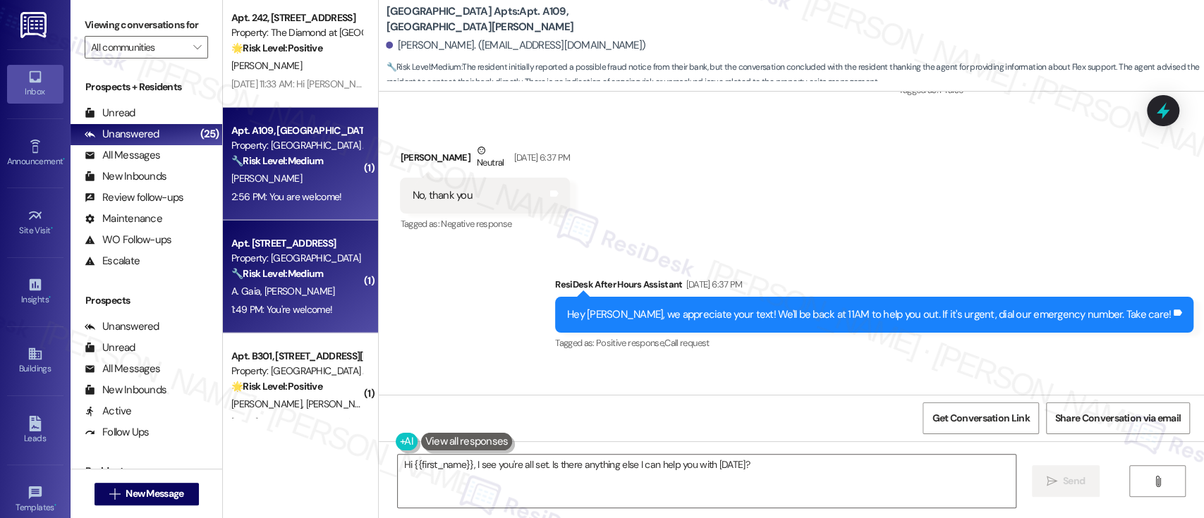
click at [310, 278] on strong "🔧 Risk Level: Medium" at bounding box center [277, 273] width 92 height 13
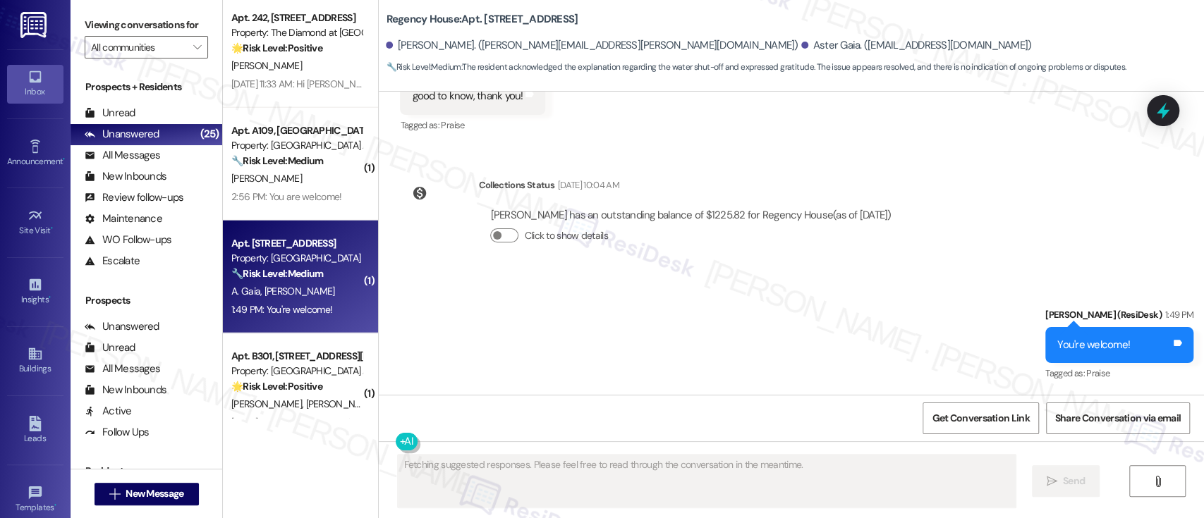
scroll to position [1655, 0]
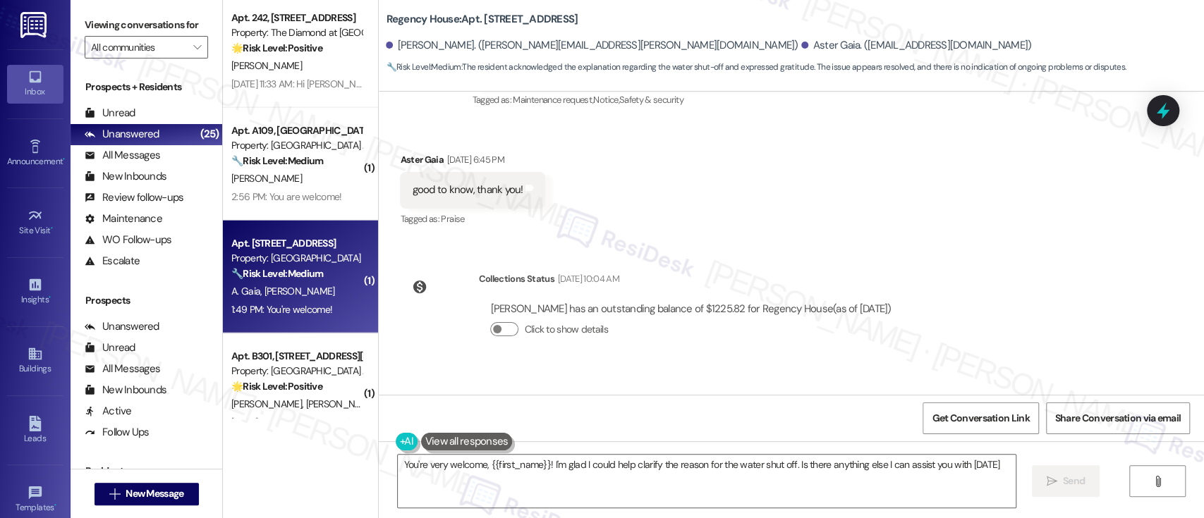
type textarea "You're very welcome, {{first_name}}! I'm glad I could help clarify the reason f…"
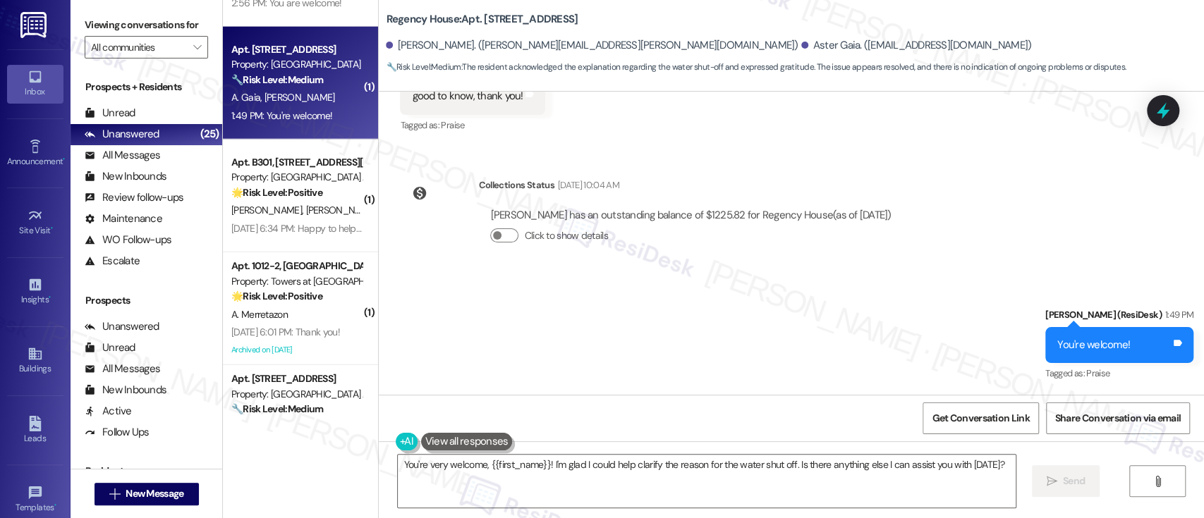
scroll to position [2347, 0]
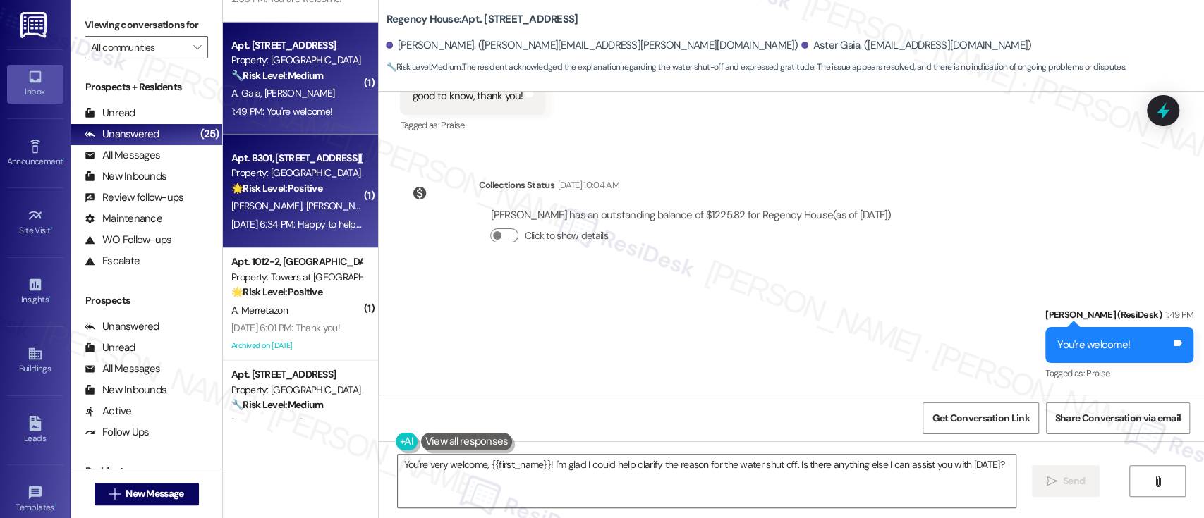
click at [315, 203] on span "F. Medina" at bounding box center [341, 206] width 71 height 13
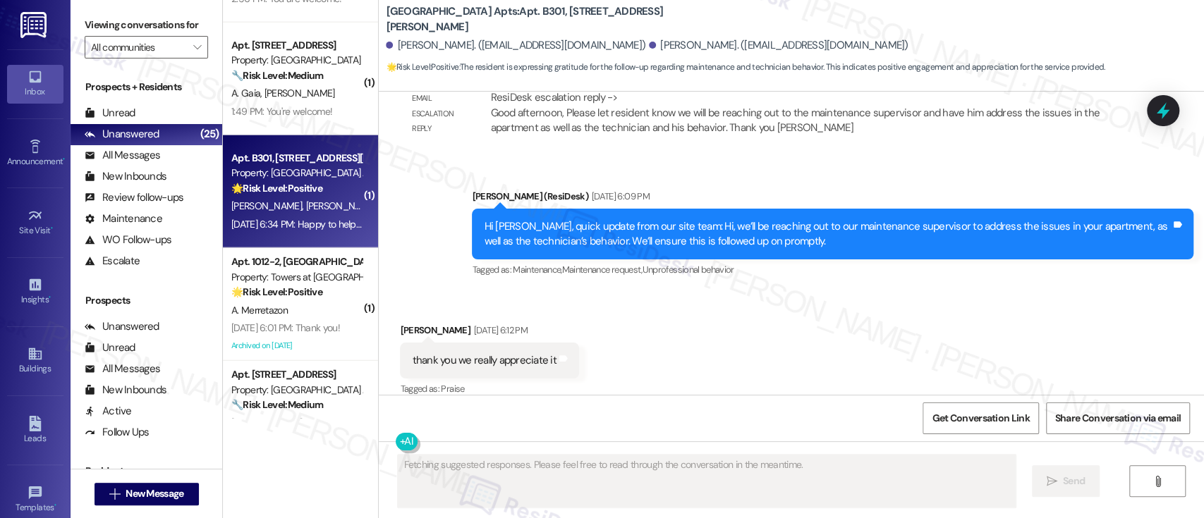
scroll to position [2403, 0]
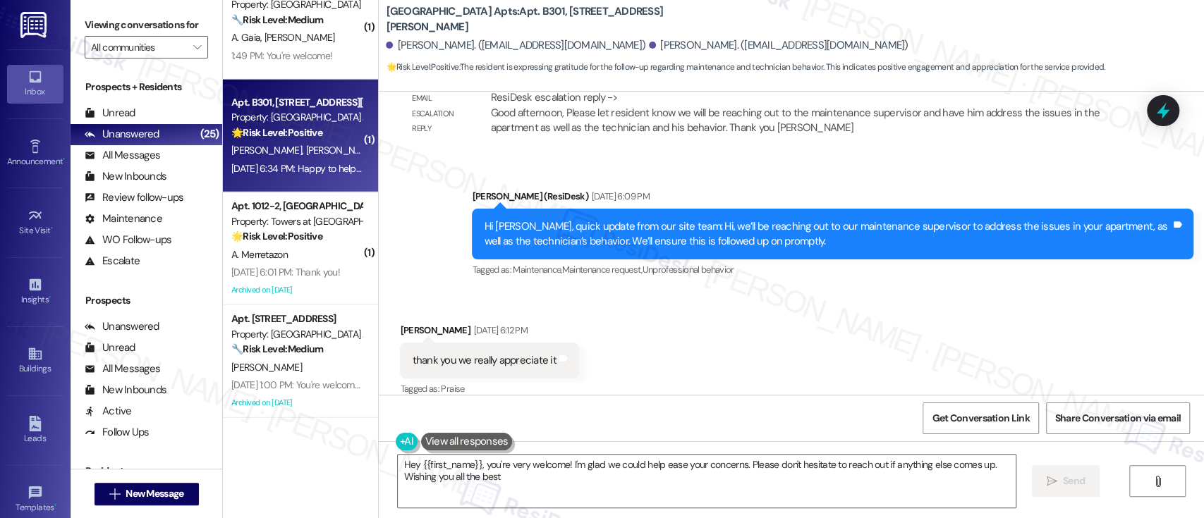
type textarea "Hey {{first_name}}, you're very welcome! I'm glad we could help ease your conce…"
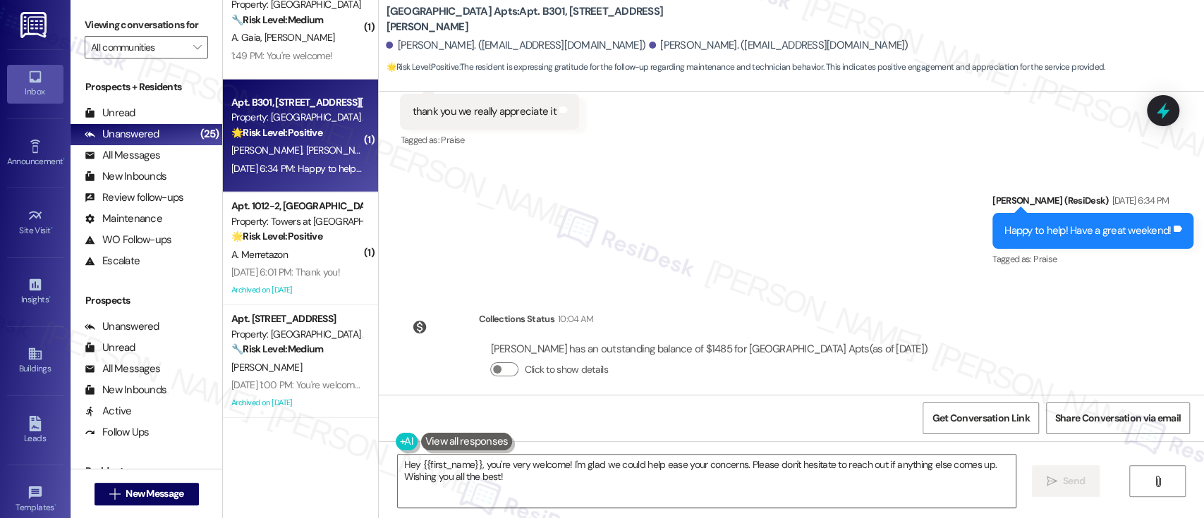
scroll to position [2348, 0]
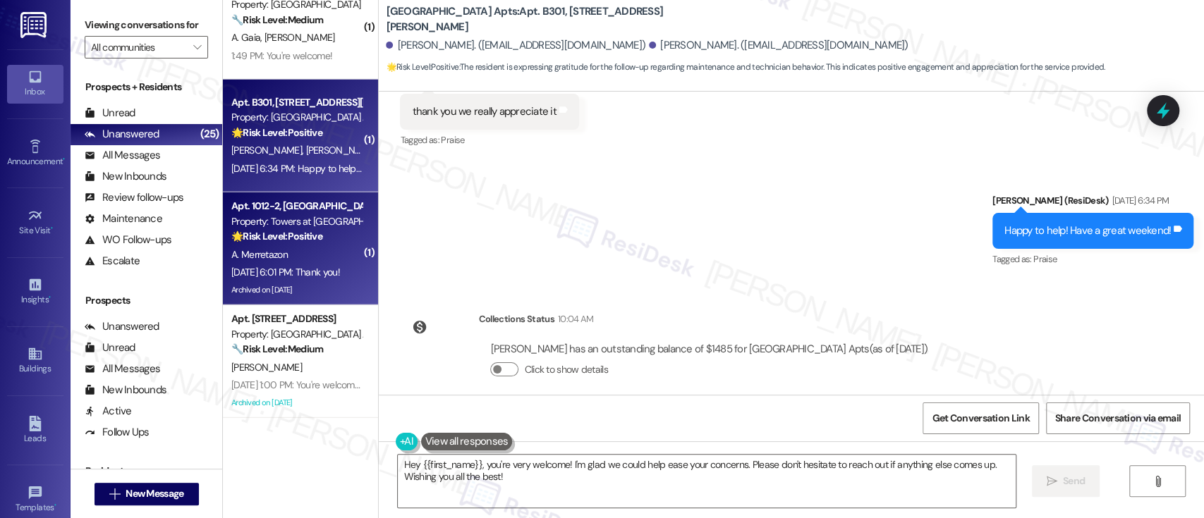
click at [245, 255] on span "A. Merretazon" at bounding box center [259, 254] width 56 height 13
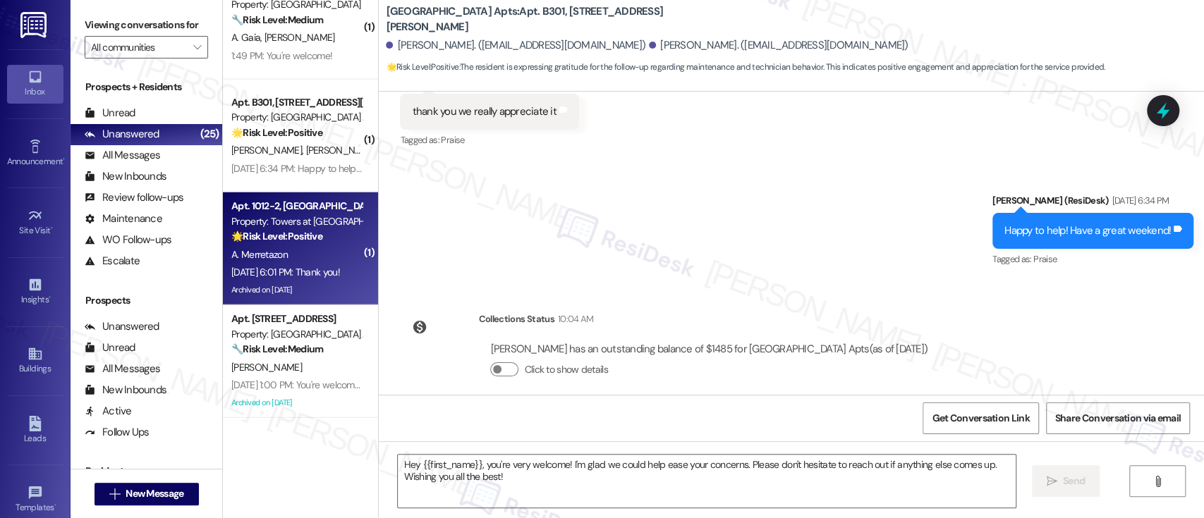
type textarea "Fetching suggested responses. Please feel free to read through the conversation…"
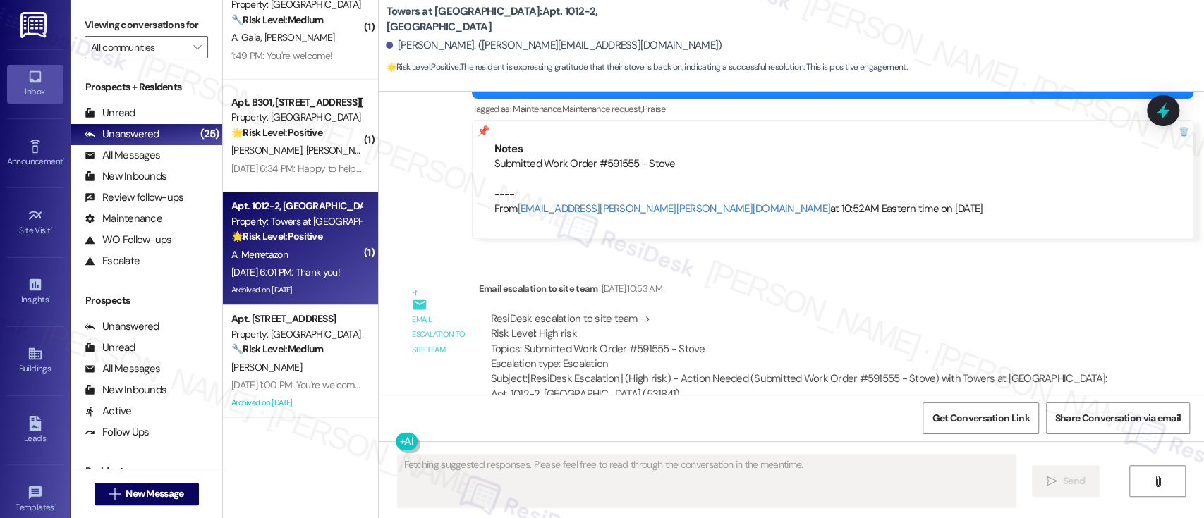
scroll to position [10307, 0]
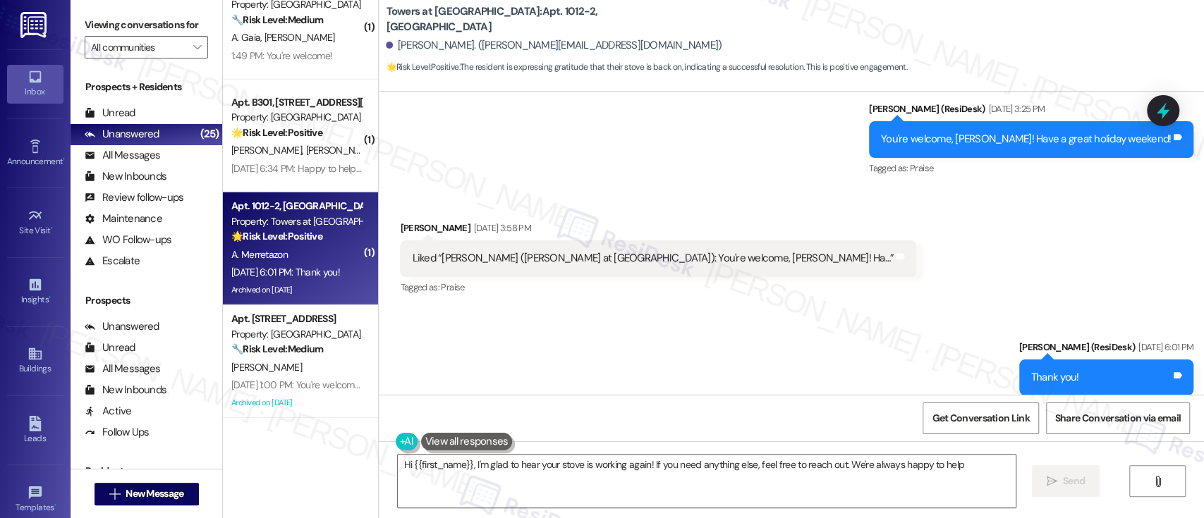
type textarea "Hi {{first_name}}, I'm glad to hear your stove is working again! If you need an…"
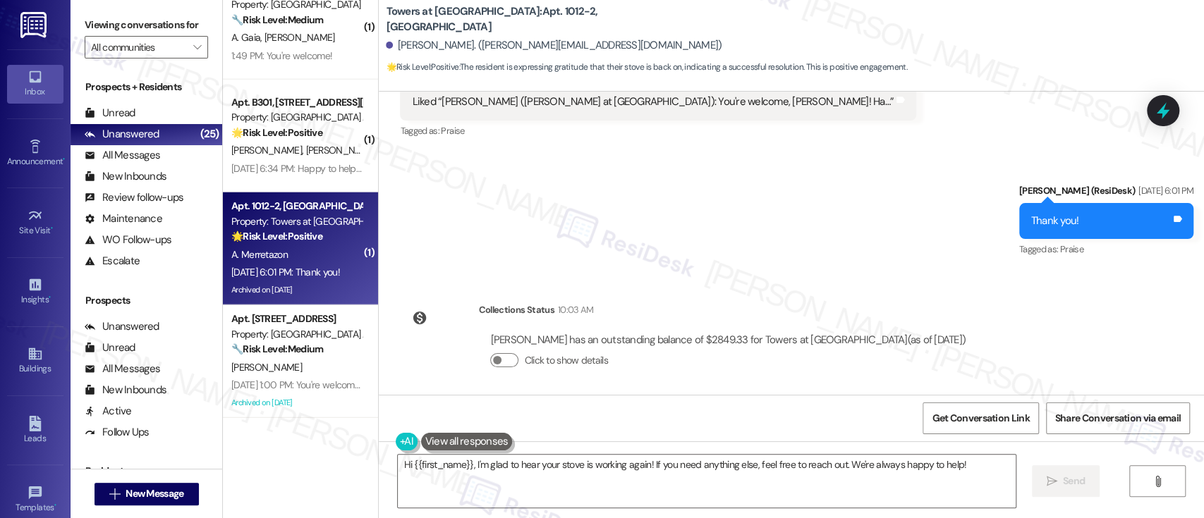
scroll to position [10557, 0]
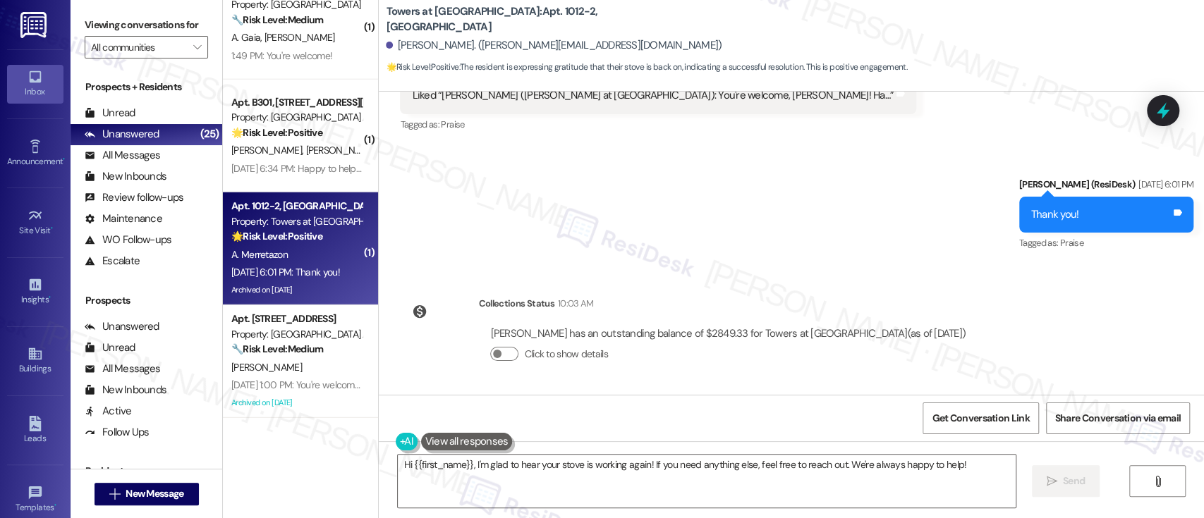
click at [725, 215] on div "Sent via SMS Emily (ResiDesk) Aug 29, 2025 at 6:01 PM Thank you! Tags and notes…" at bounding box center [791, 204] width 825 height 119
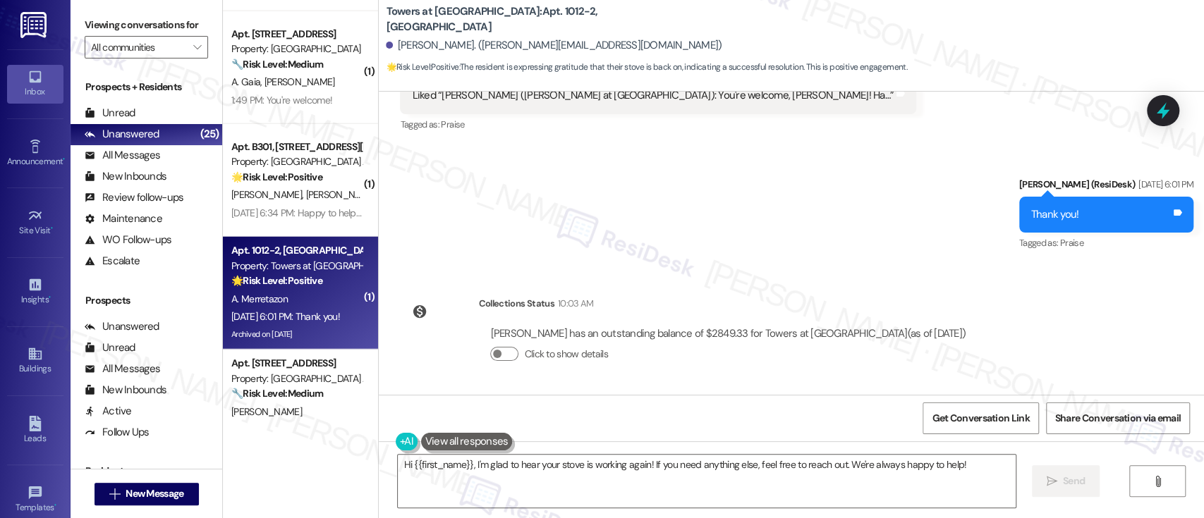
scroll to position [2403, 0]
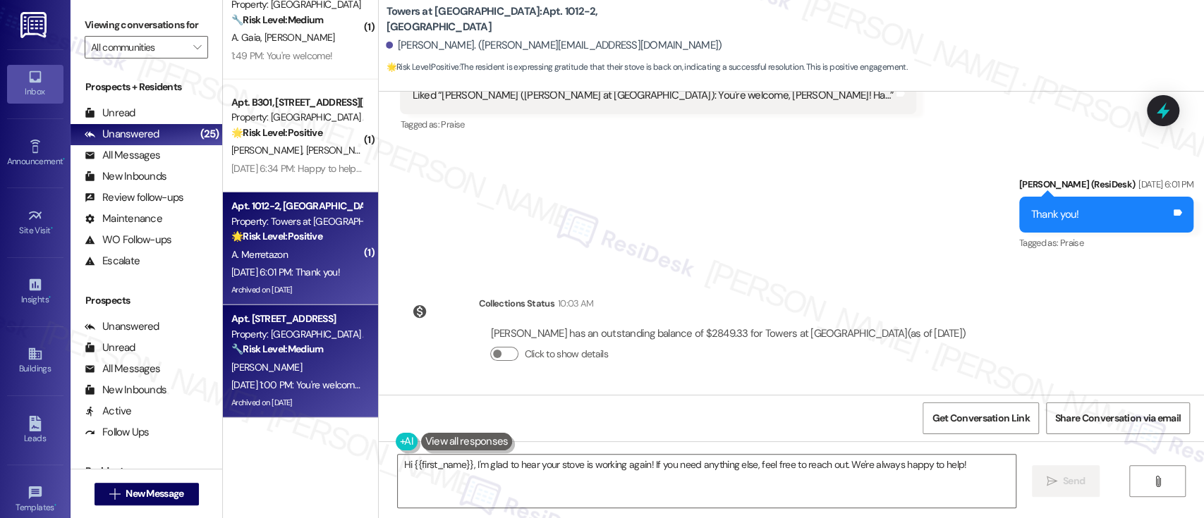
click at [292, 356] on div "🔧 Risk Level: Medium The resident is reporting a rumbling noise that started af…" at bounding box center [296, 349] width 130 height 15
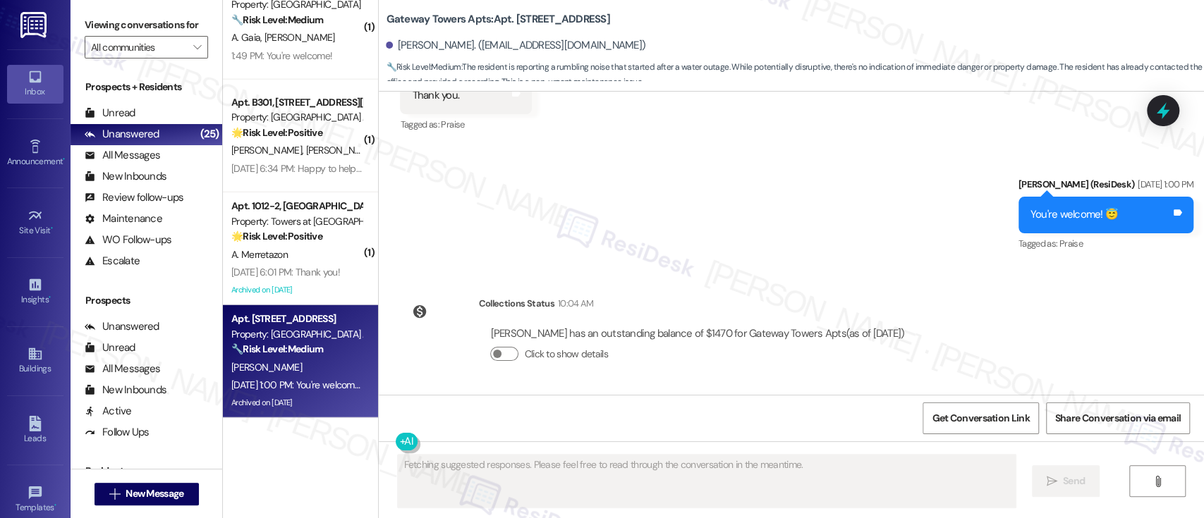
scroll to position [6511, 0]
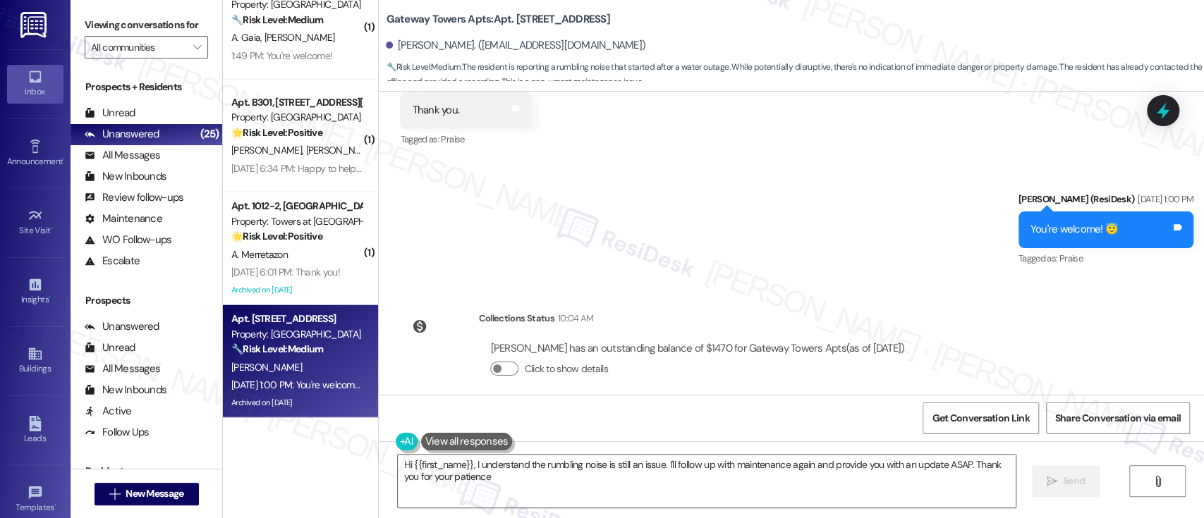
type textarea "Hi {{first_name}}, I understand the rumbling noise is still an issue. I'll foll…"
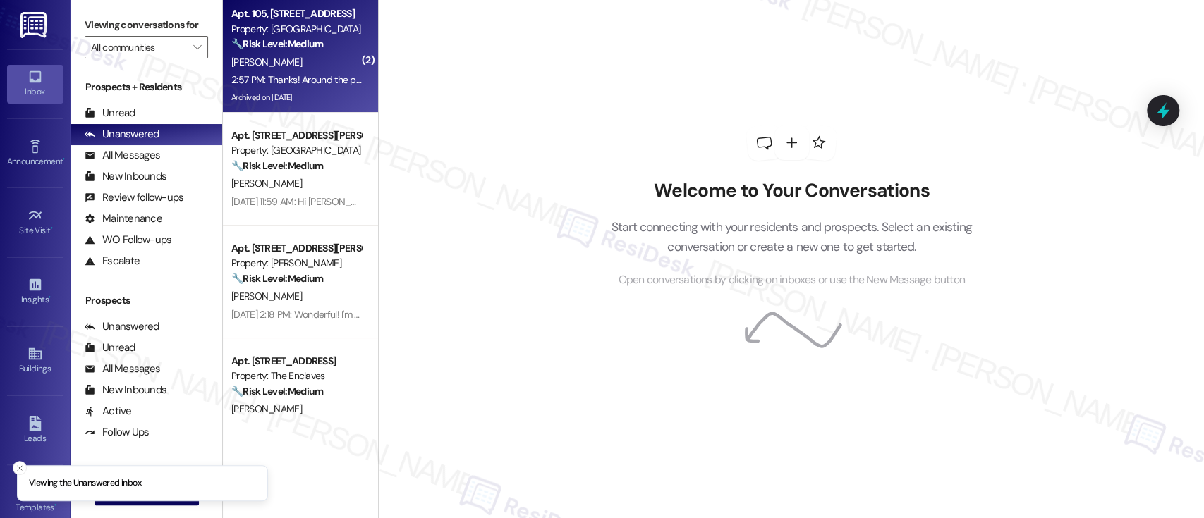
click at [273, 44] on strong "🔧 Risk Level: Medium" at bounding box center [277, 43] width 92 height 13
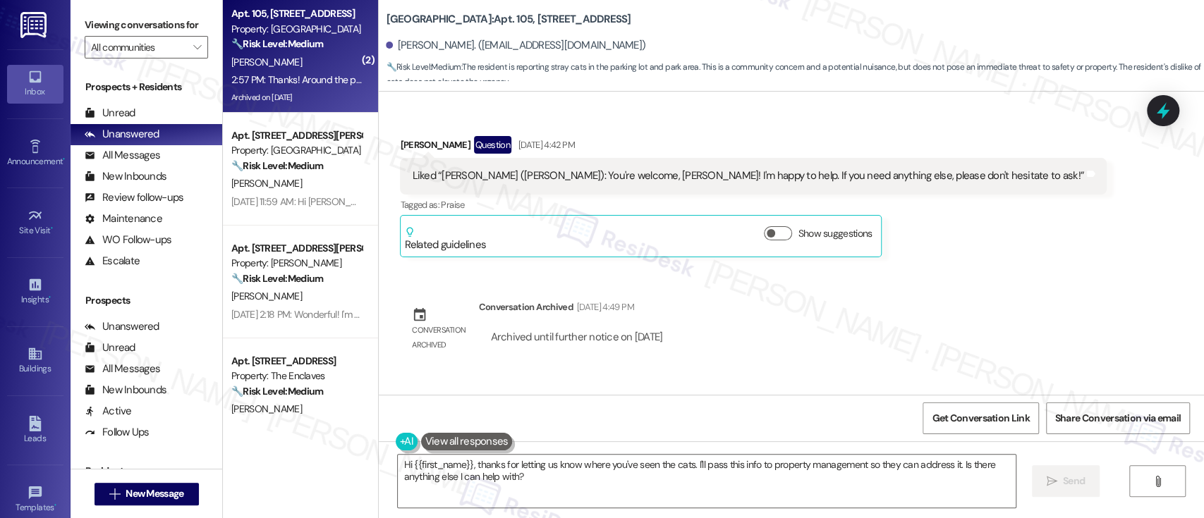
scroll to position [27719, 0]
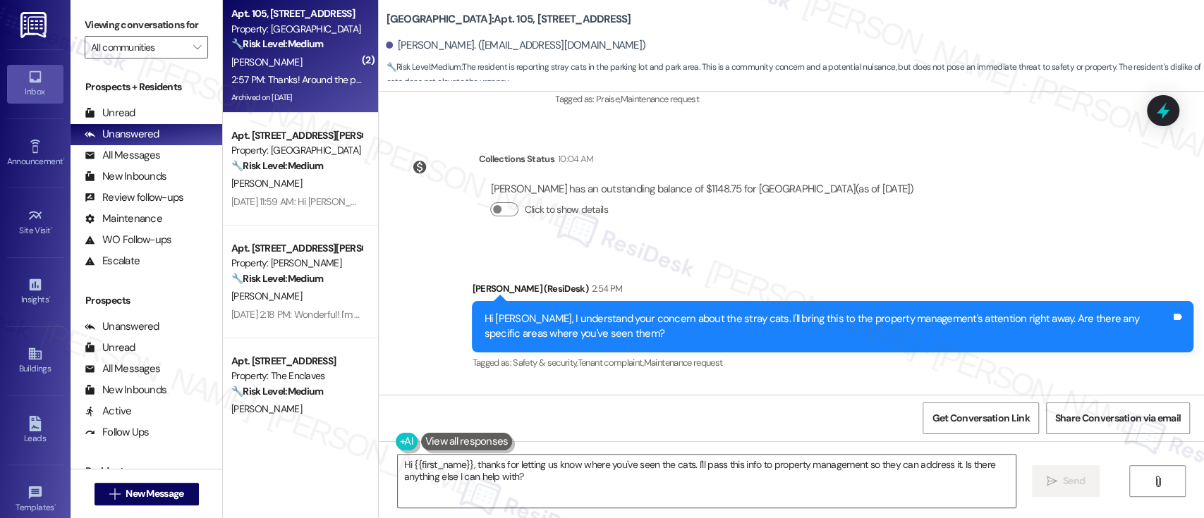
click at [1050, 384] on div "Received via SMS [PERSON_NAME] 2:57 PM Thanks! Around the parking lot and park …" at bounding box center [791, 451] width 825 height 134
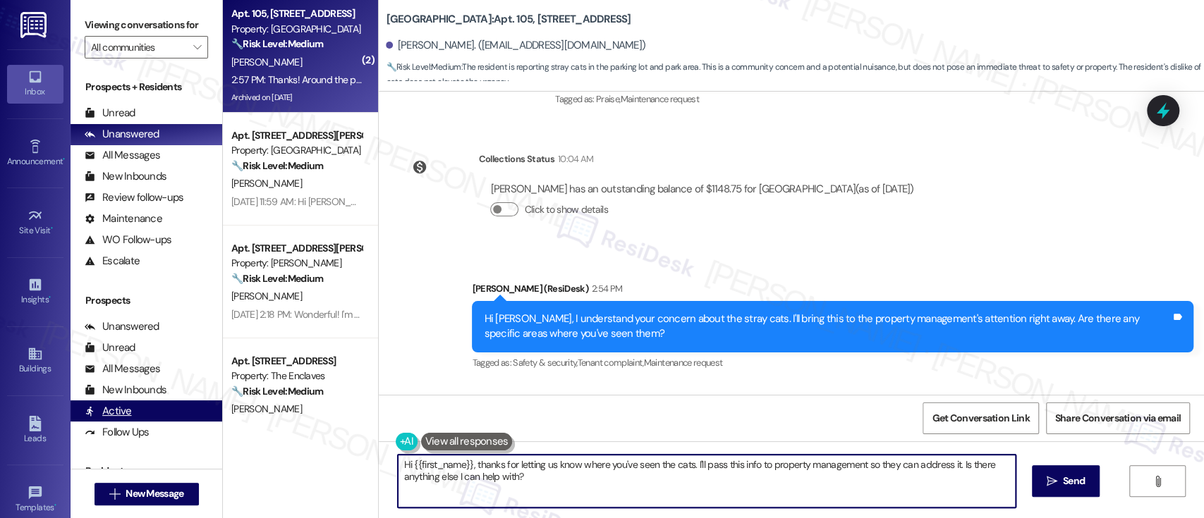
drag, startPoint x: 470, startPoint y: 462, endPoint x: 110, endPoint y: 412, distance: 363.2
click at [110, 412] on div "Viewing conversations for All communities  Prospects + Residents Unread (0) Un…" at bounding box center [638, 259] width 1134 height 518
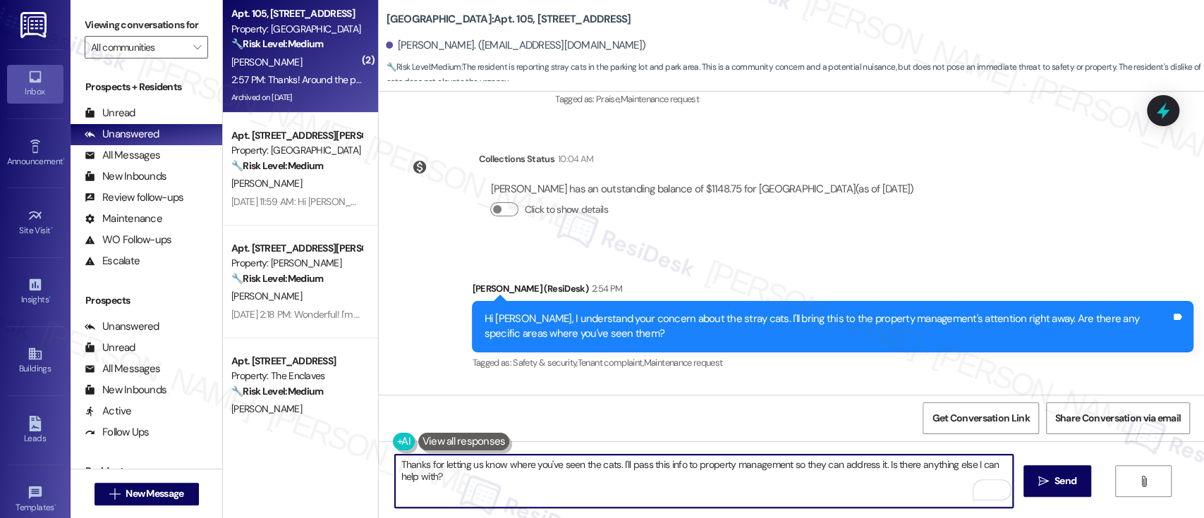
click at [720, 466] on textarea "Thanks for letting us know where you've seen the cats. I'll pass this info to p…" at bounding box center [703, 481] width 617 height 53
click at [710, 466] on textarea "Thanks for letting us know where you've seen the cats. I'll pass this info to p…" at bounding box center [703, 481] width 617 height 53
type textarea "Thanks for letting us know where you've seen the cats. I'll pass this info to o…"
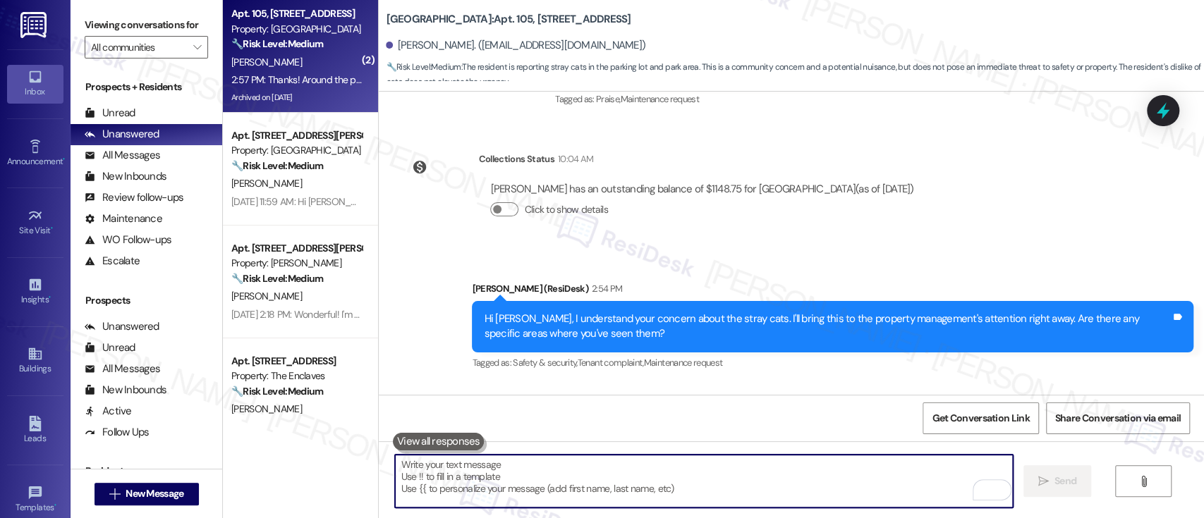
scroll to position [27718, 0]
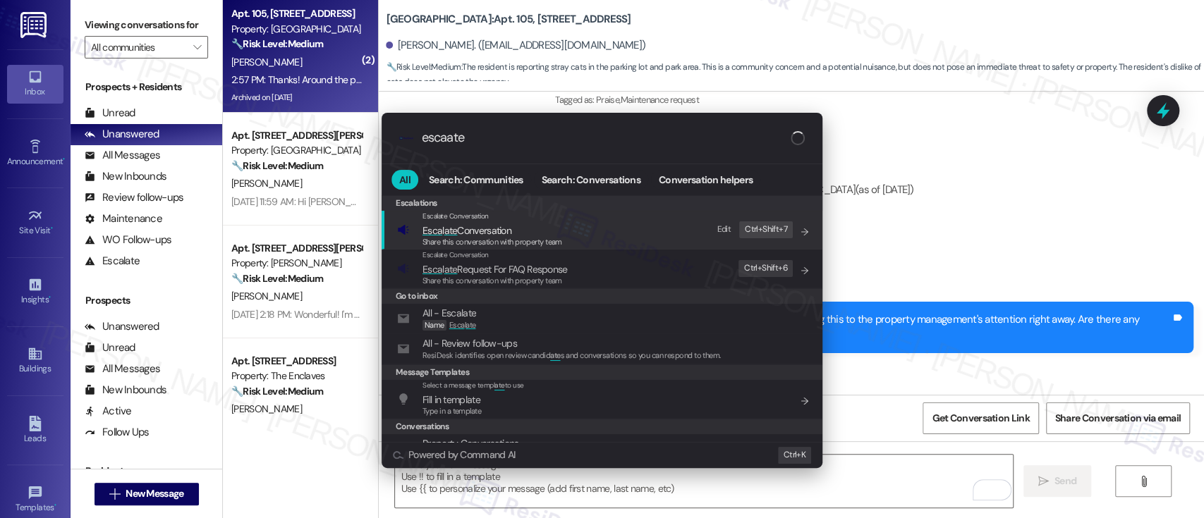
type input "escaate"
click at [518, 226] on span "Esca l ate Conversation" at bounding box center [493, 231] width 140 height 16
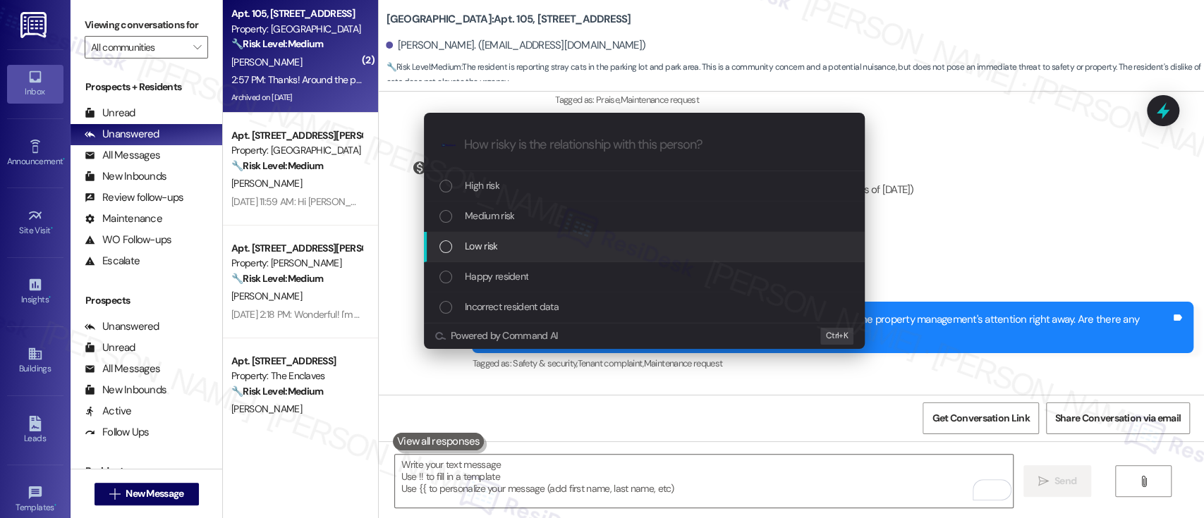
click at [503, 238] on div "Low risk" at bounding box center [645, 246] width 413 height 16
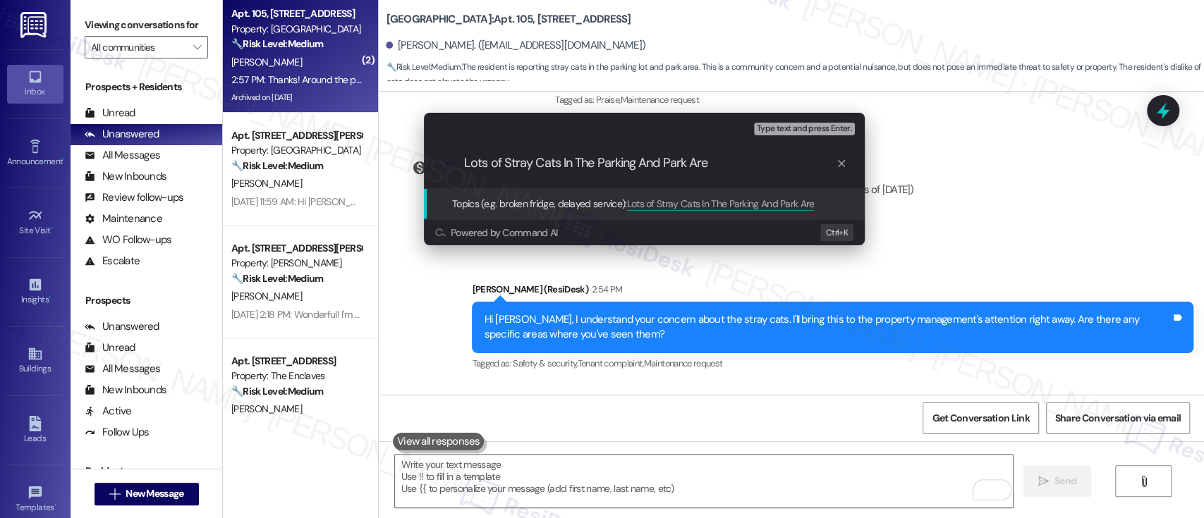
type input "Lots of Stray Cats In The Parking And Park Area"
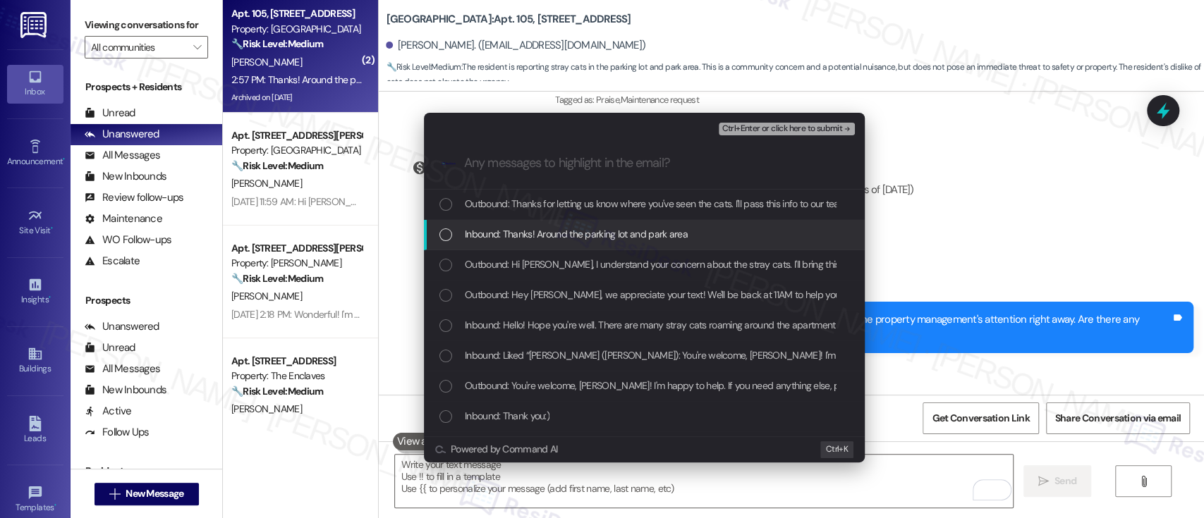
click at [516, 226] on span "Inbound: Thanks! Around the parking lot and park area" at bounding box center [576, 234] width 223 height 16
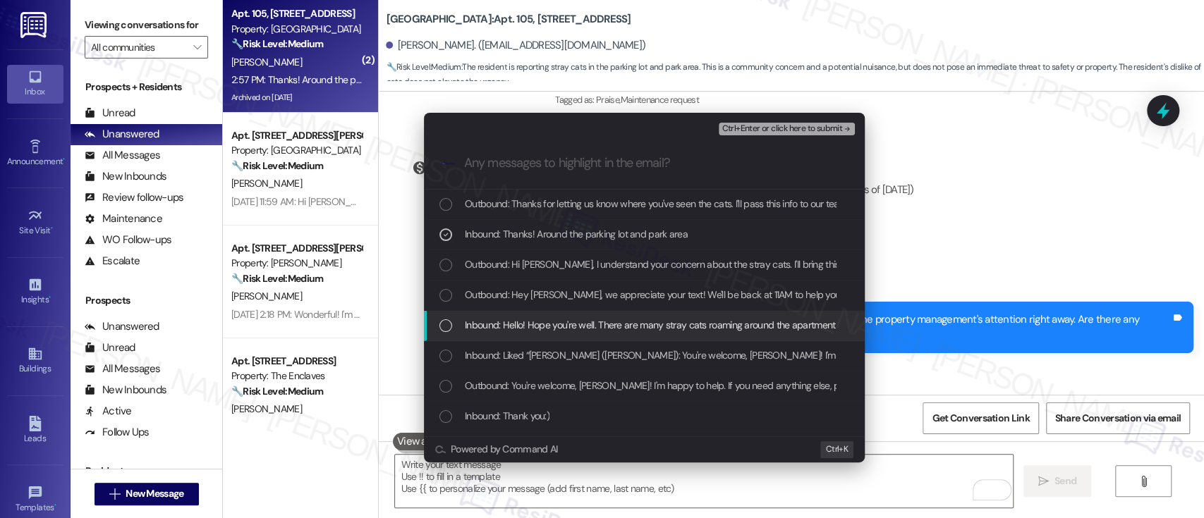
click at [527, 329] on span "Inbound: Hello! Hope you're well. There are many stray cats roaming around the …" at bounding box center [928, 325] width 927 height 16
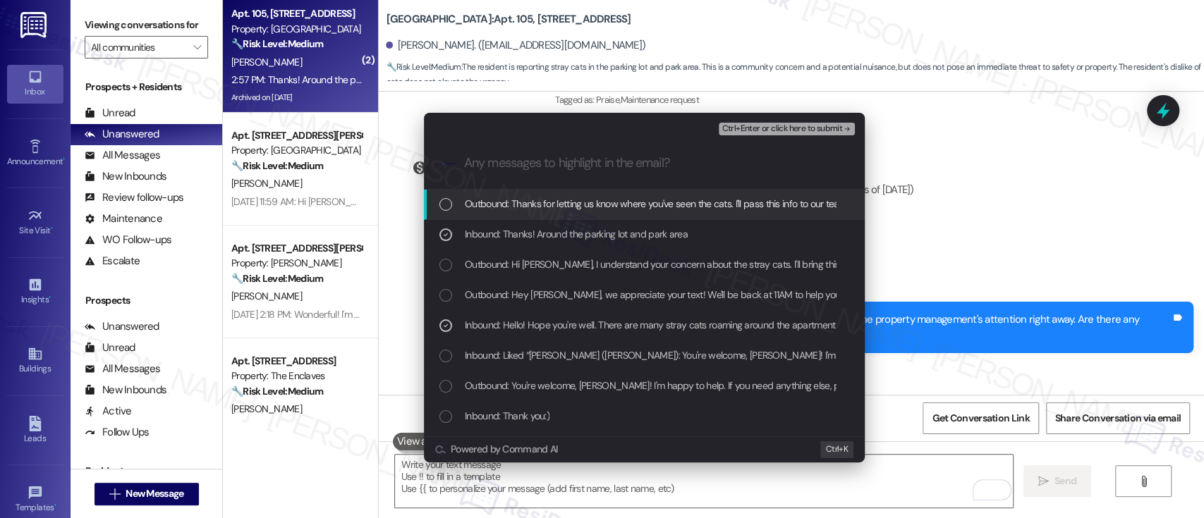
click at [786, 126] on span "Ctrl+Enter or click here to submit" at bounding box center [782, 129] width 121 height 10
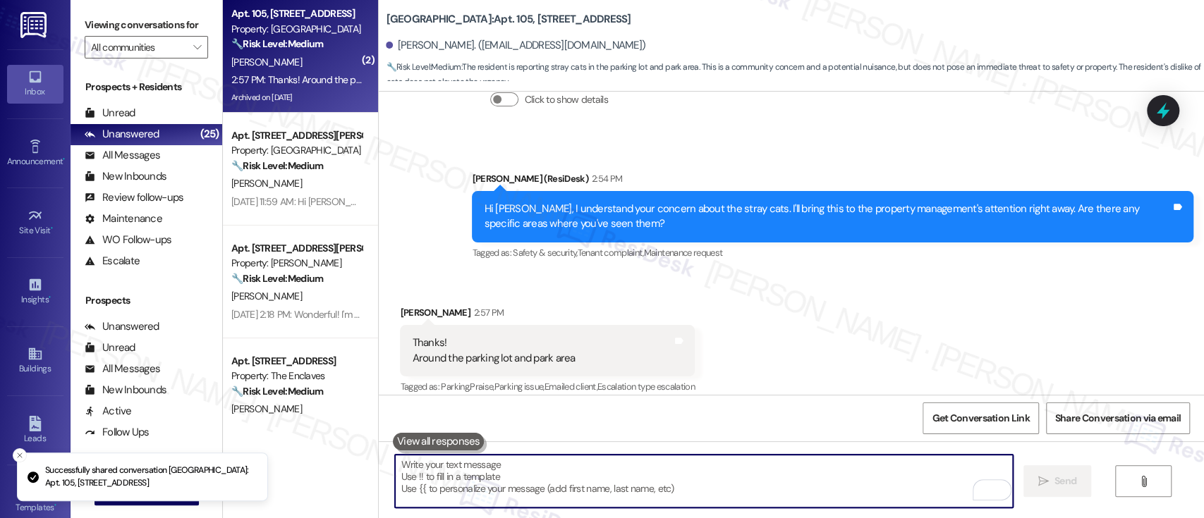
scroll to position [27838, 0]
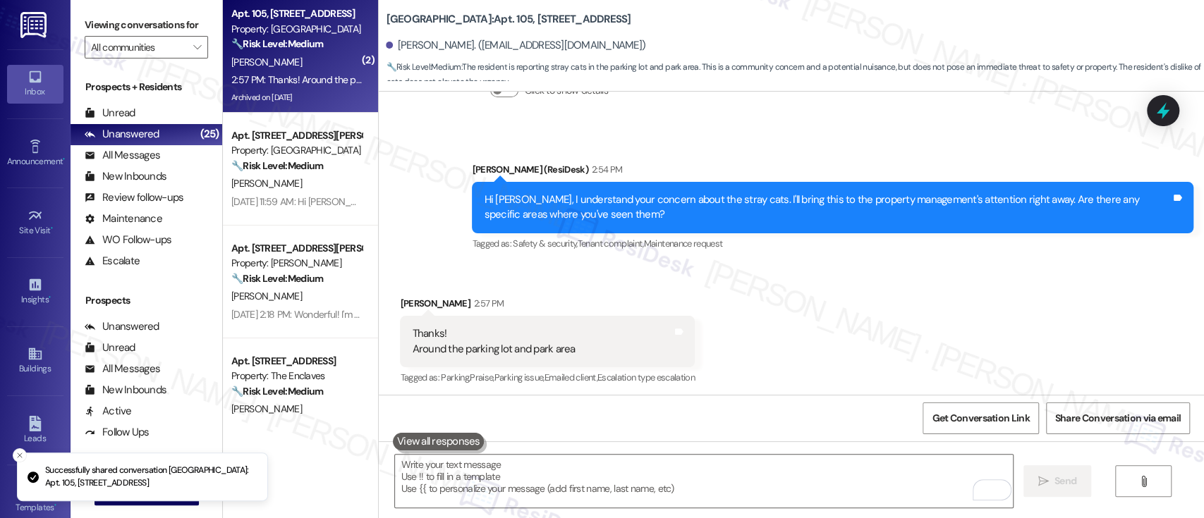
click at [982, 265] on div "Received via SMS [PERSON_NAME] 2:57 PM Thanks! Around the parking lot and park …" at bounding box center [791, 332] width 825 height 134
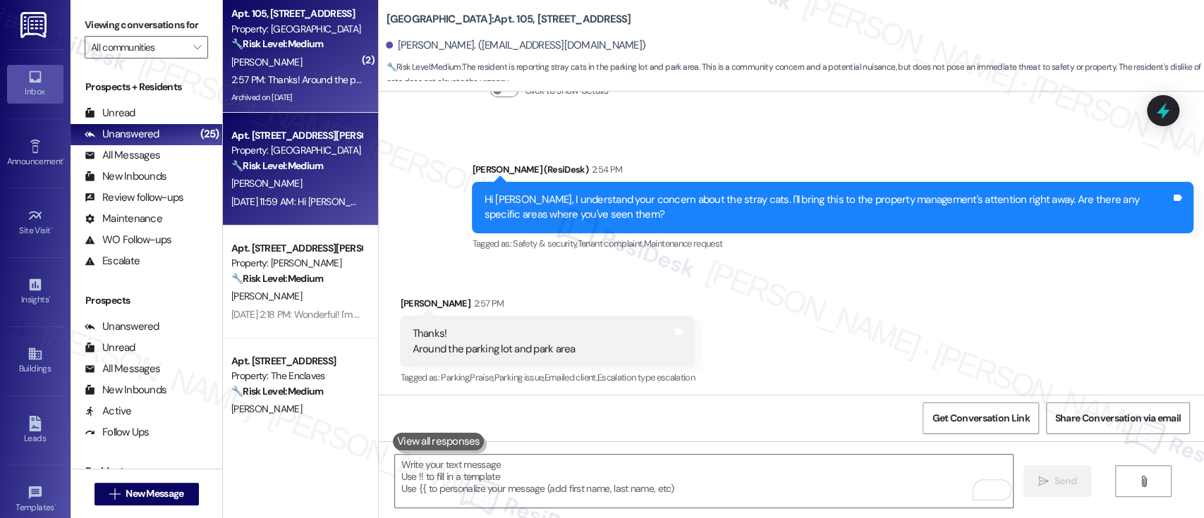
click at [291, 162] on strong "🔧 Risk Level: Medium" at bounding box center [277, 165] width 92 height 13
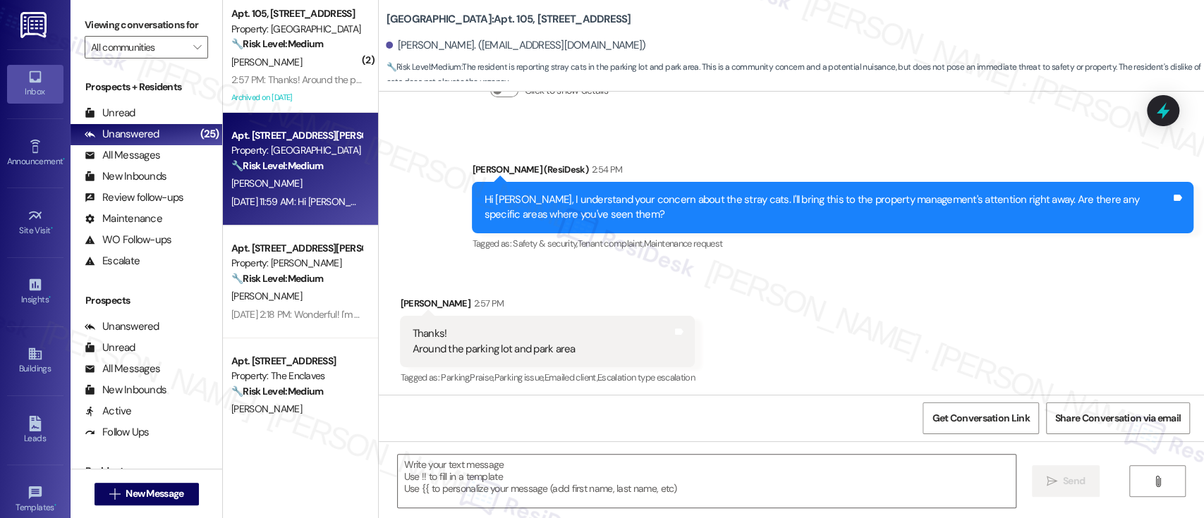
type textarea "Fetching suggested responses. Please feel free to read through the conversation…"
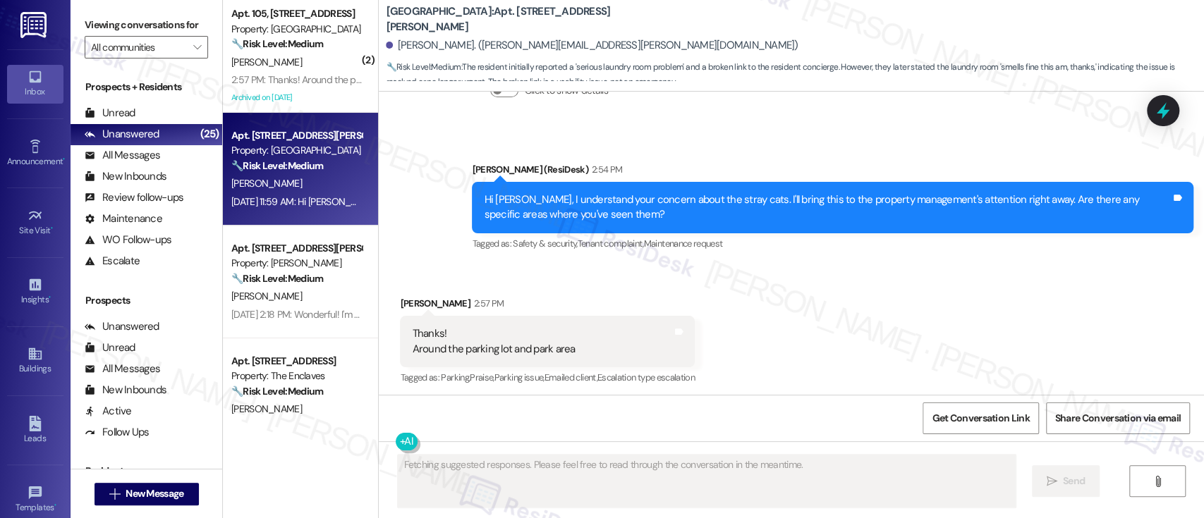
click at [293, 68] on div "[PERSON_NAME]" at bounding box center [296, 63] width 133 height 18
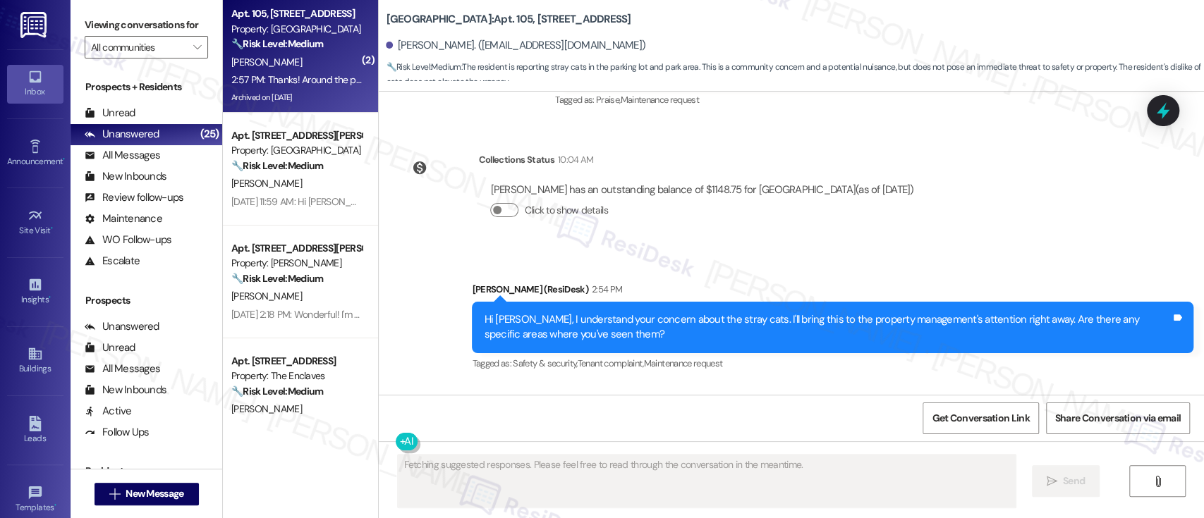
scroll to position [28012, 0]
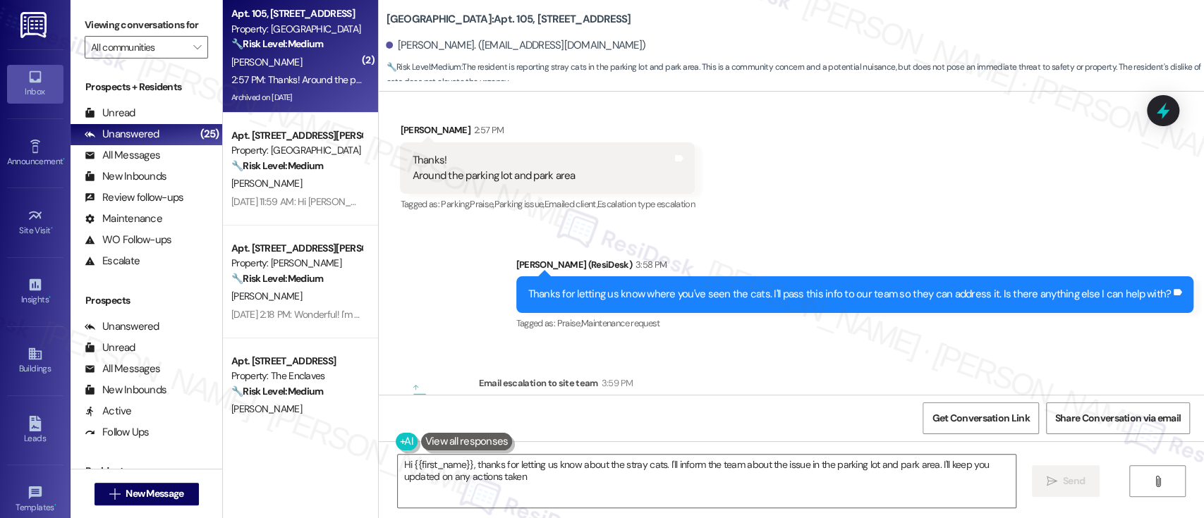
type textarea "Hi {{first_name}}, thanks for letting us know about the stray cats. I'll inform…"
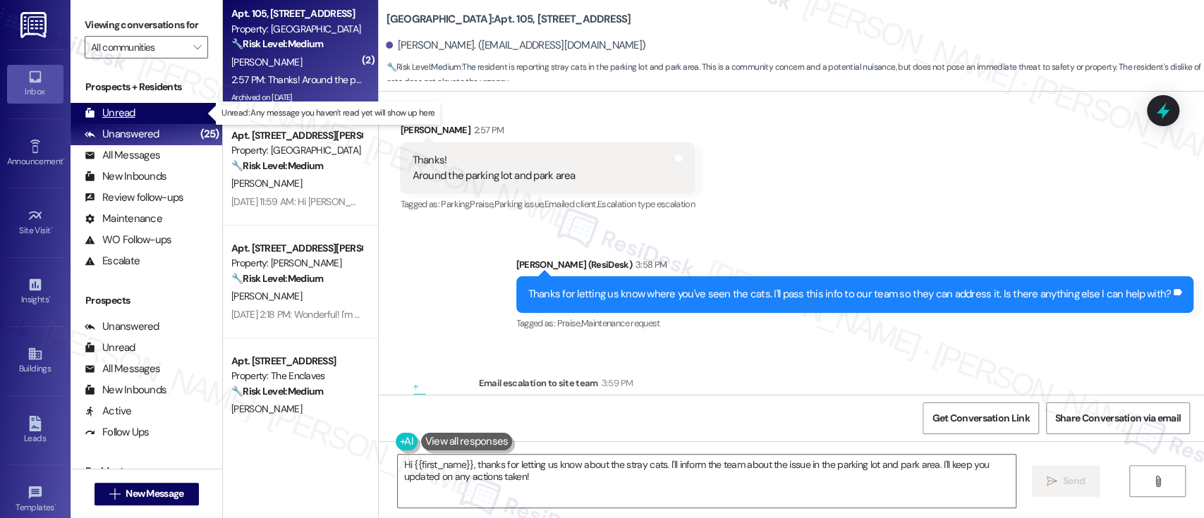
click at [126, 109] on div "Unread" at bounding box center [110, 113] width 51 height 15
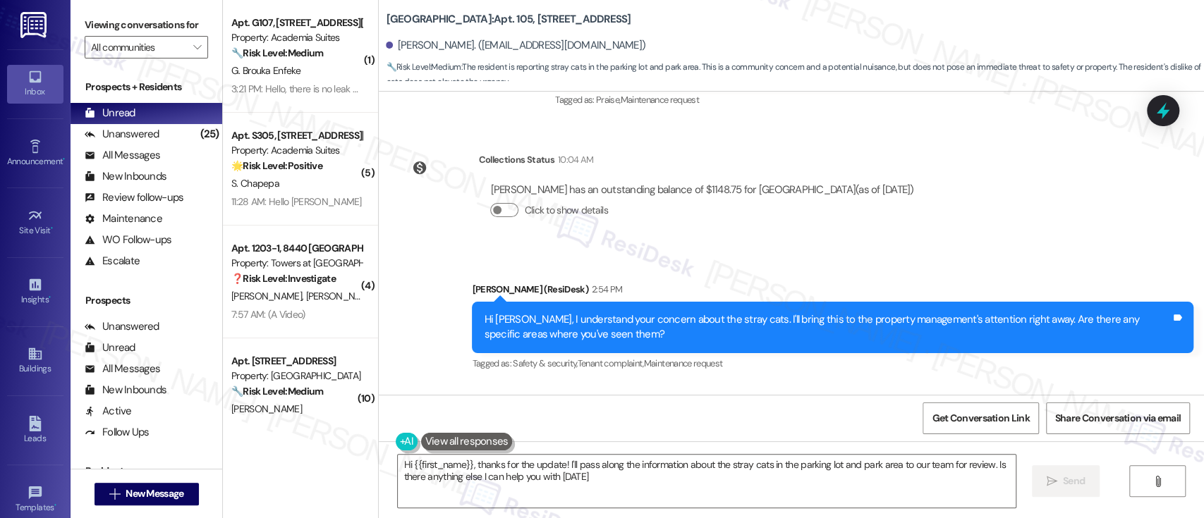
type textarea "Hi {{first_name}}, thanks for the update! I'll pass along the information about…"
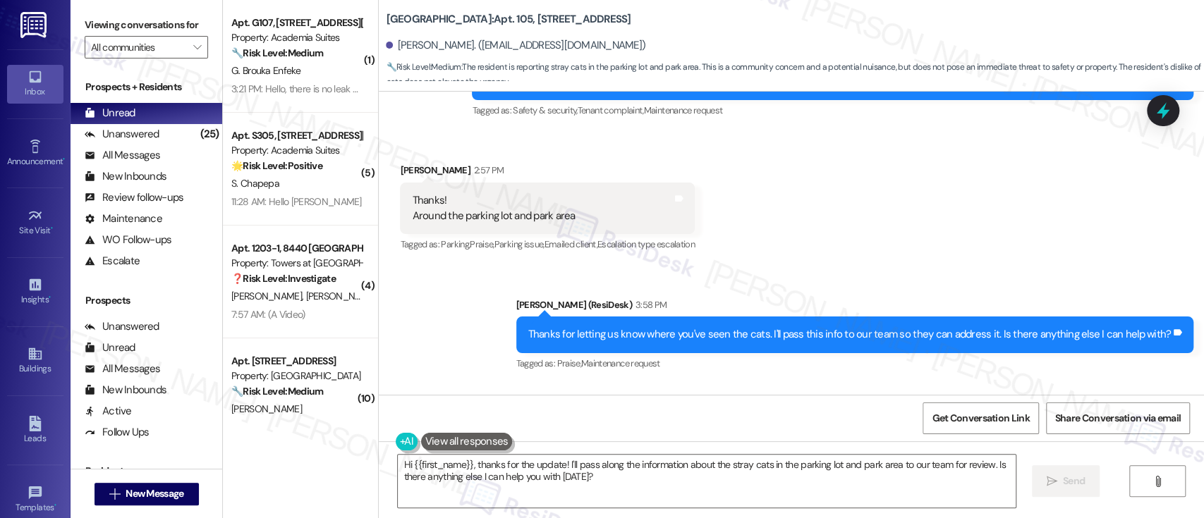
scroll to position [28000, 0]
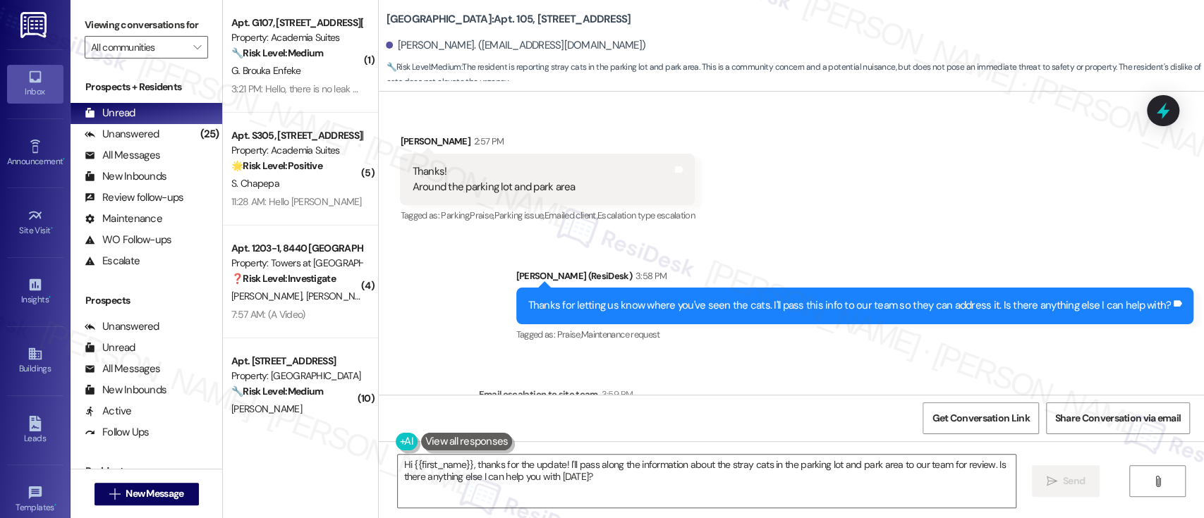
click at [813, 19] on div "Eola Park: Apt. 105, 6344 N. 8th St Olufunke Konigbagbe. (okonigbagbe3@gmail.co…" at bounding box center [795, 43] width 818 height 78
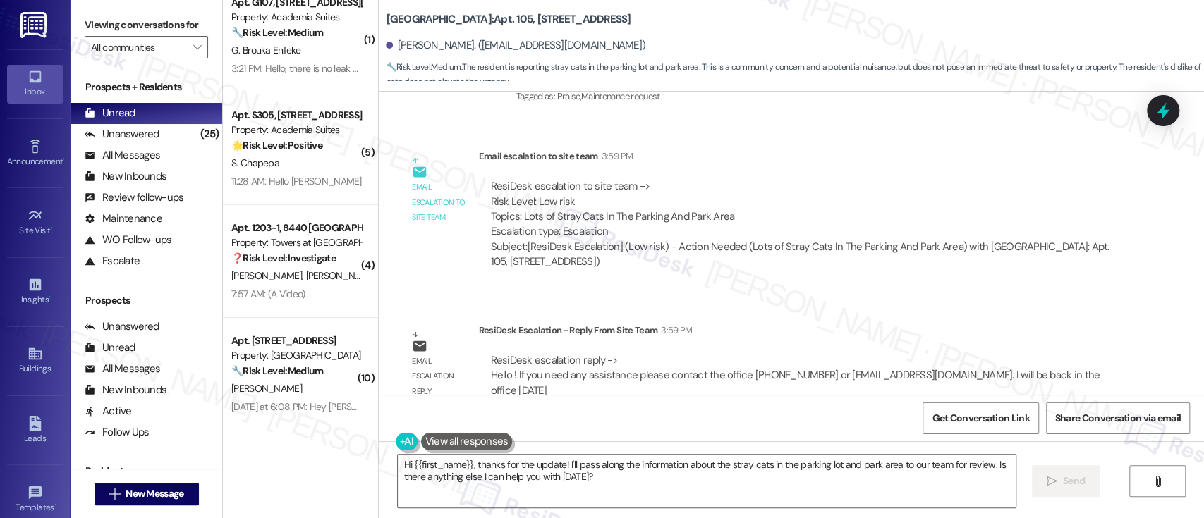
scroll to position [0, 0]
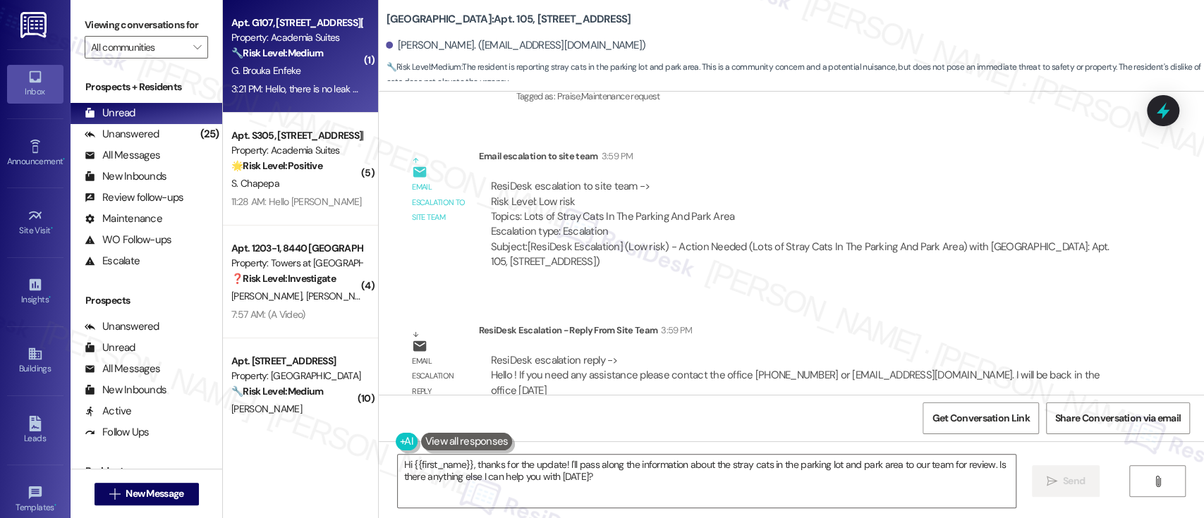
click at [288, 49] on strong "🔧 Risk Level: Medium" at bounding box center [277, 53] width 92 height 13
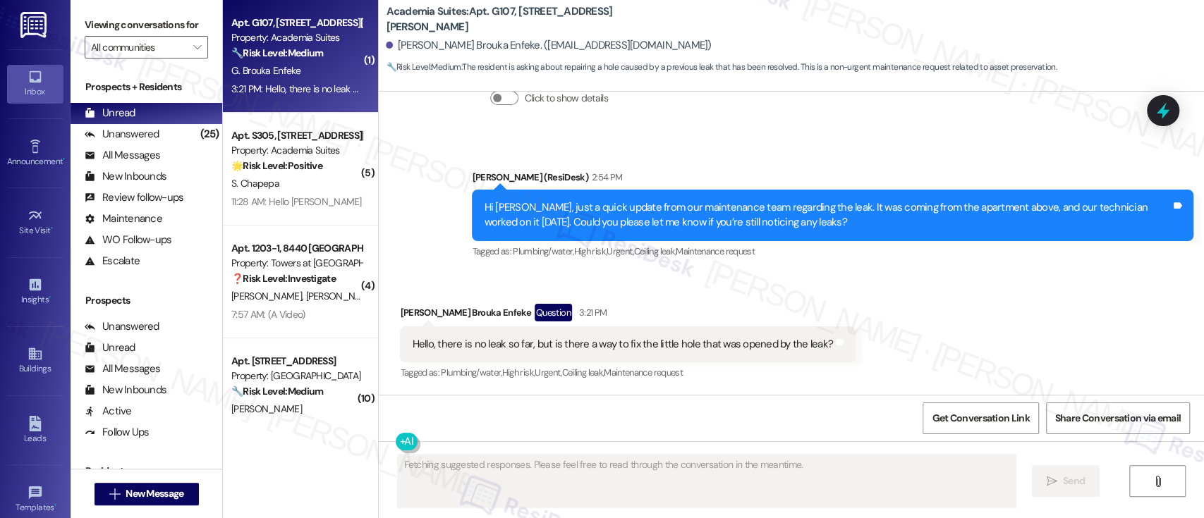
scroll to position [5617, 0]
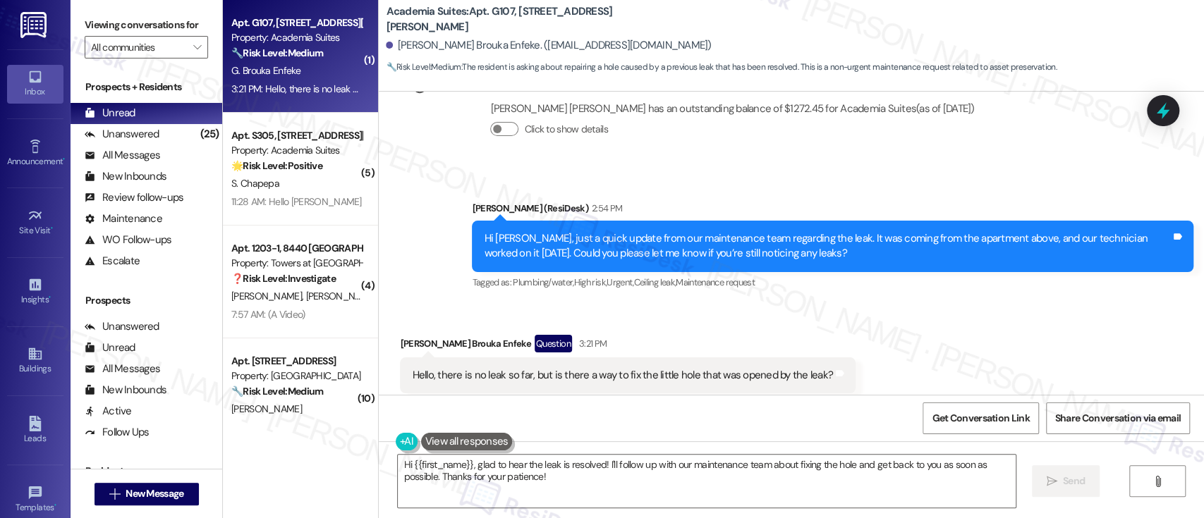
click at [976, 325] on div "Received via SMS Gael De Bonheur Brouka Enfeke Question 3:21 PM Hello, there is…" at bounding box center [791, 364] width 825 height 122
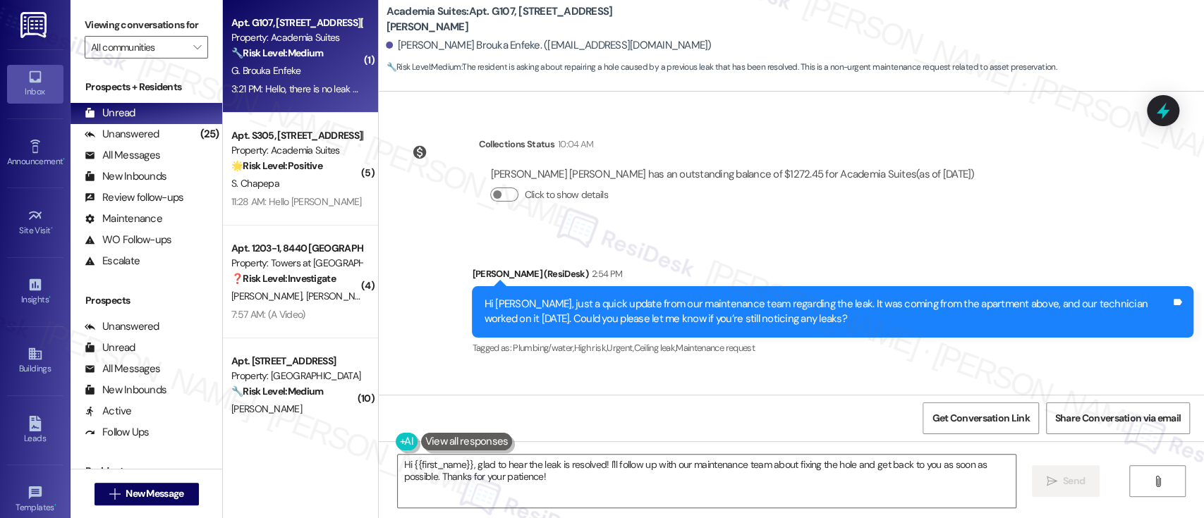
scroll to position [5524, 0]
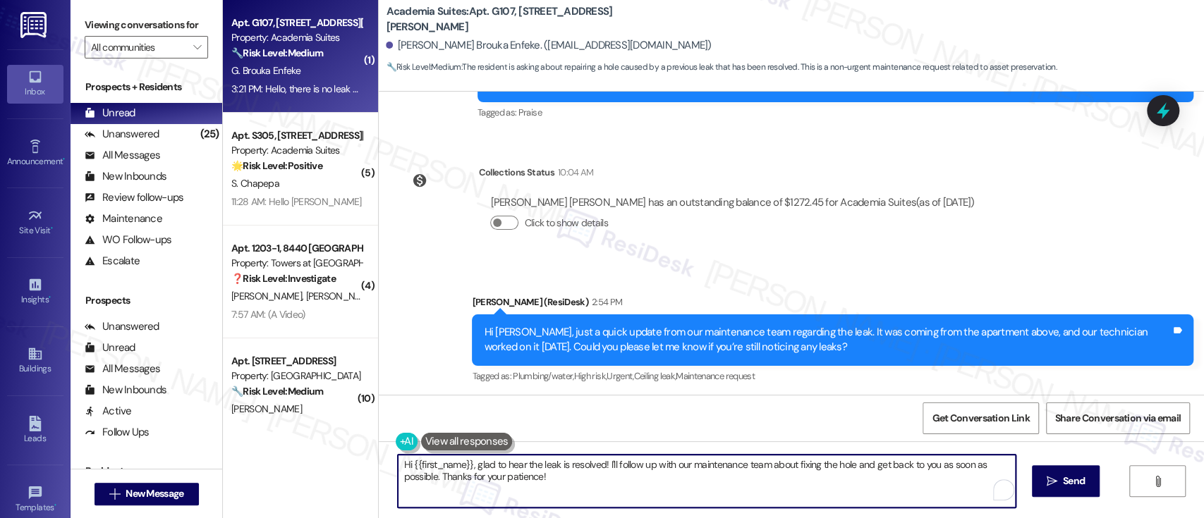
drag, startPoint x: 469, startPoint y: 467, endPoint x: 321, endPoint y: 438, distance: 150.9
click at [321, 438] on div "( 1 ) Apt. G107, 1100 Godfrey Ave Property: Academia Suites 🔧 Risk Level: Mediu…" at bounding box center [713, 259] width 981 height 518
click at [613, 488] on textarea "Glad to hear the leak is resolved! I'll follow up with our maintenance team abo…" at bounding box center [703, 481] width 617 height 53
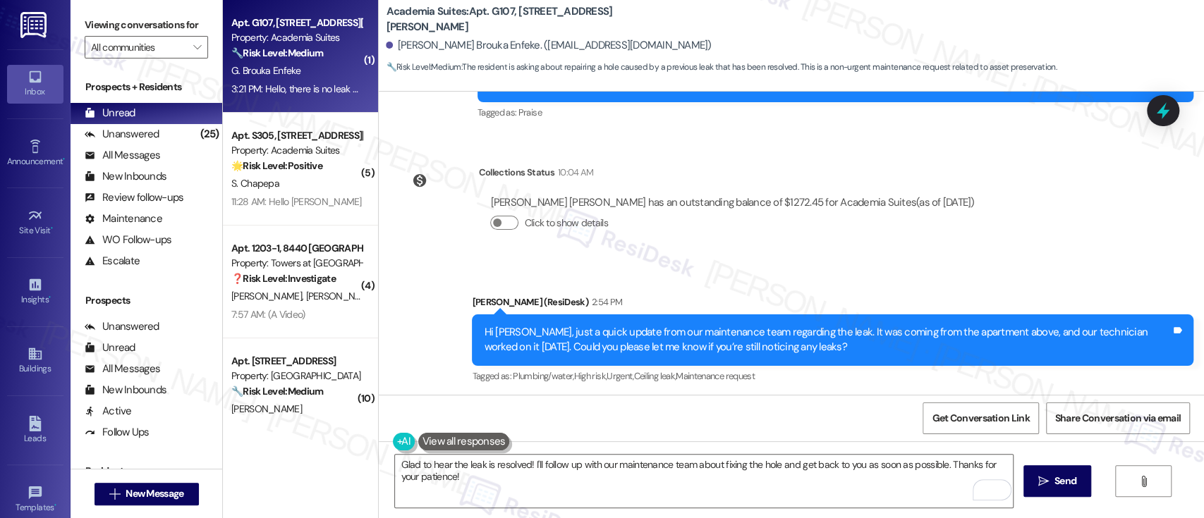
click at [487, 17] on b "Academia Suites: Apt. G107, 1100 Godfrey Ave" at bounding box center [527, 19] width 282 height 30
copy b "G107"
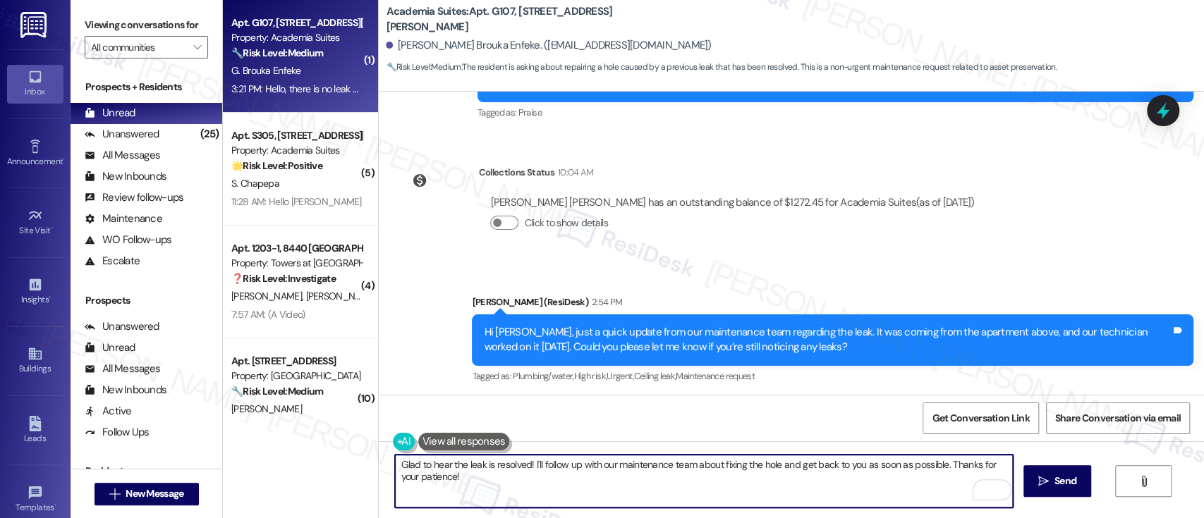
click at [525, 461] on textarea "Glad to hear the leak is resolved! I'll follow up with our maintenance team abo…" at bounding box center [703, 481] width 617 height 53
drag, startPoint x: 966, startPoint y: 466, endPoint x: 968, endPoint y: 430, distance: 36.1
click at [966, 463] on textarea "Glad to hear the leak is resolved! MaintreI'll follow up with our maintenance t…" at bounding box center [703, 481] width 617 height 53
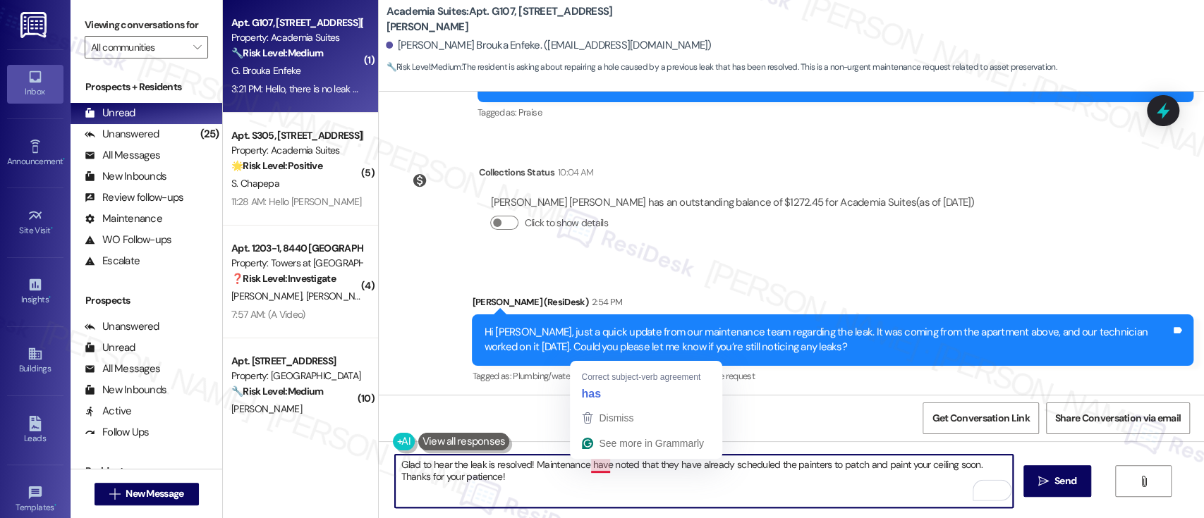
click at [588, 466] on textarea "Glad to hear the leak is resolved! Maintenance have noted that they have alread…" at bounding box center [703, 481] width 617 height 53
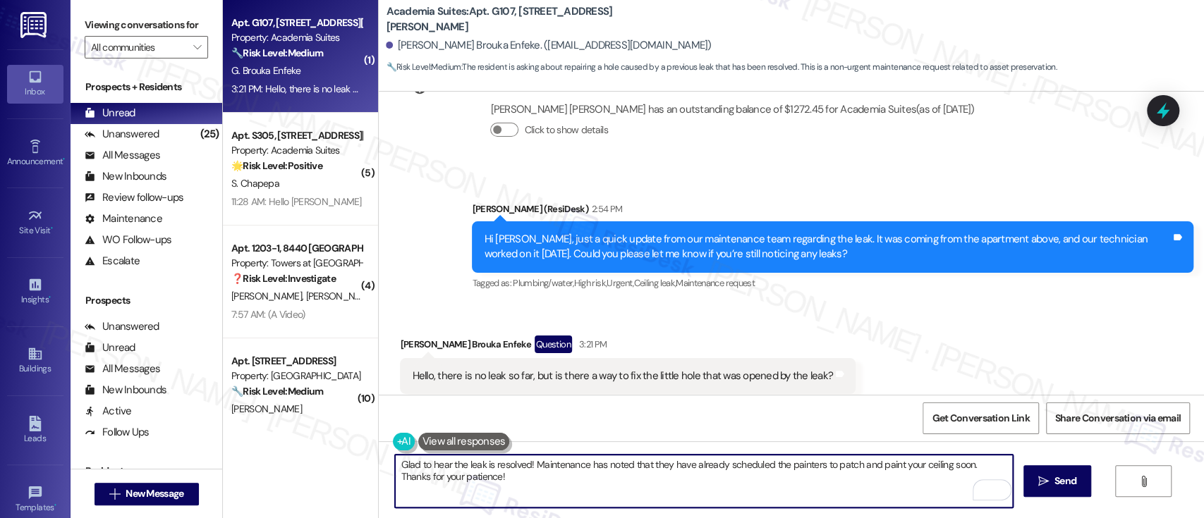
scroll to position [5617, 0]
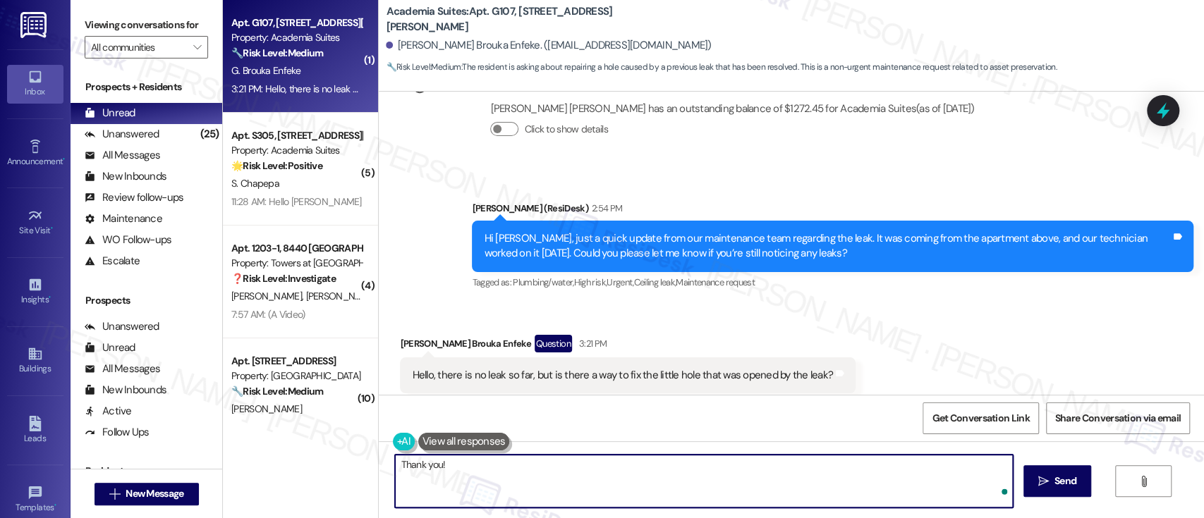
paste textarea "I’m glad to hear the leak has been resolved! Maintenance has confirmed that the…"
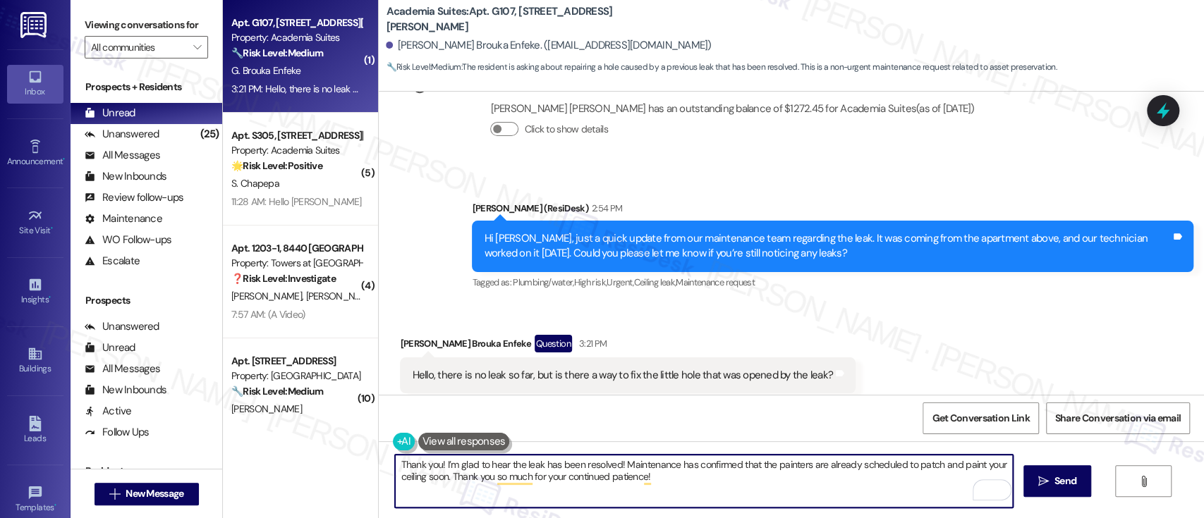
click at [432, 466] on textarea "Thank you! I’m glad to hear the leak has been resolved! Maintenance has confirm…" at bounding box center [703, 481] width 617 height 53
click at [395, 466] on textarea "Thank you! I’m glad to hear the leak has been resolved! Maintenance has confirm…" at bounding box center [703, 481] width 617 height 53
type textarea "Great! I’m glad to hear the leak has been resolved! Maintenance has confirmed t…"
click at [696, 485] on textarea "Great! I’m glad to hear the leak has been resolved! Maintenance has confirmed t…" at bounding box center [703, 481] width 617 height 53
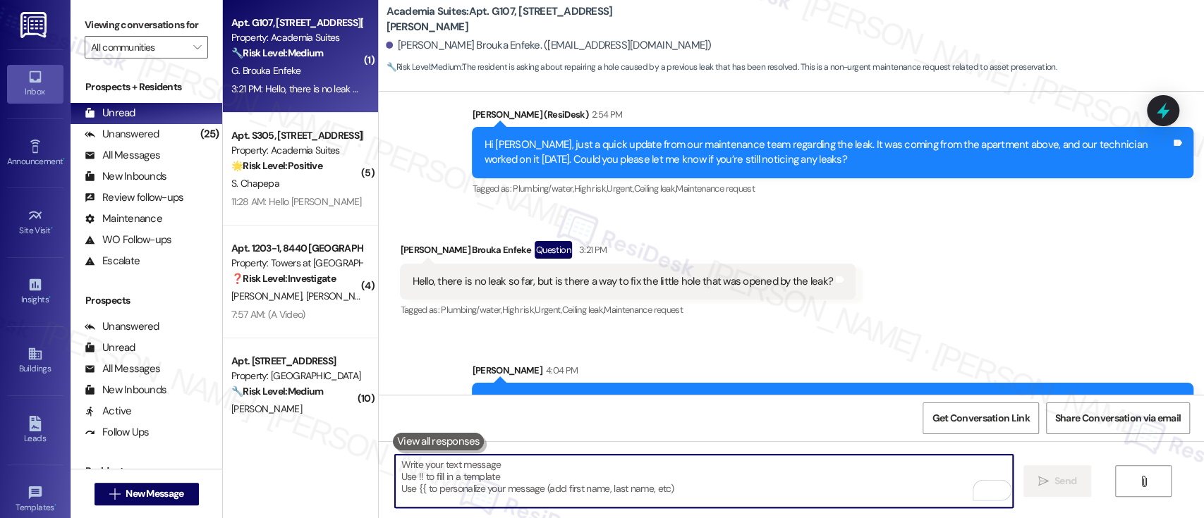
scroll to position [5731, 0]
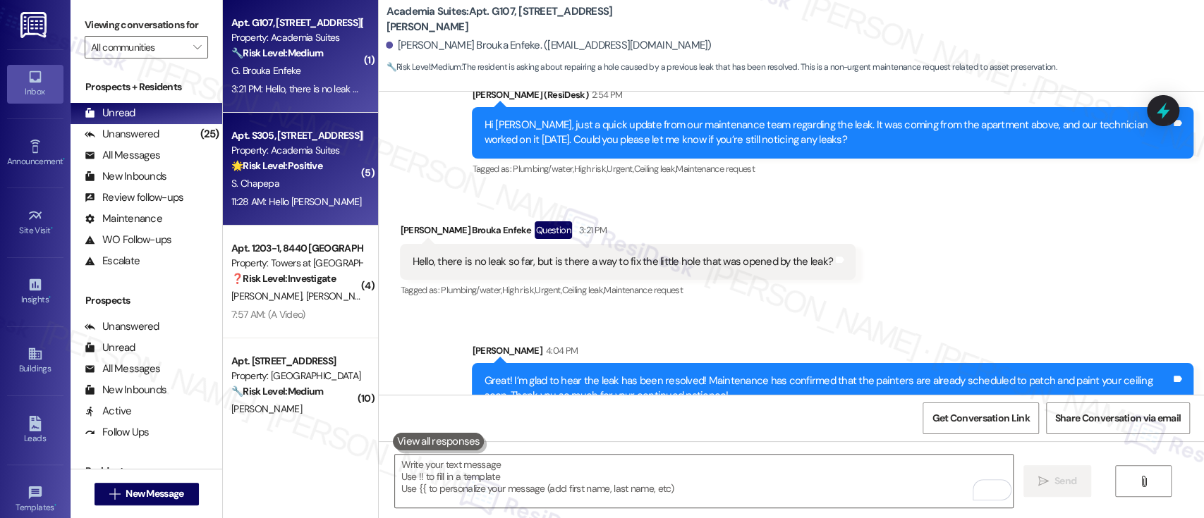
click at [267, 168] on strong "🌟 Risk Level: Positive" at bounding box center [276, 165] width 91 height 13
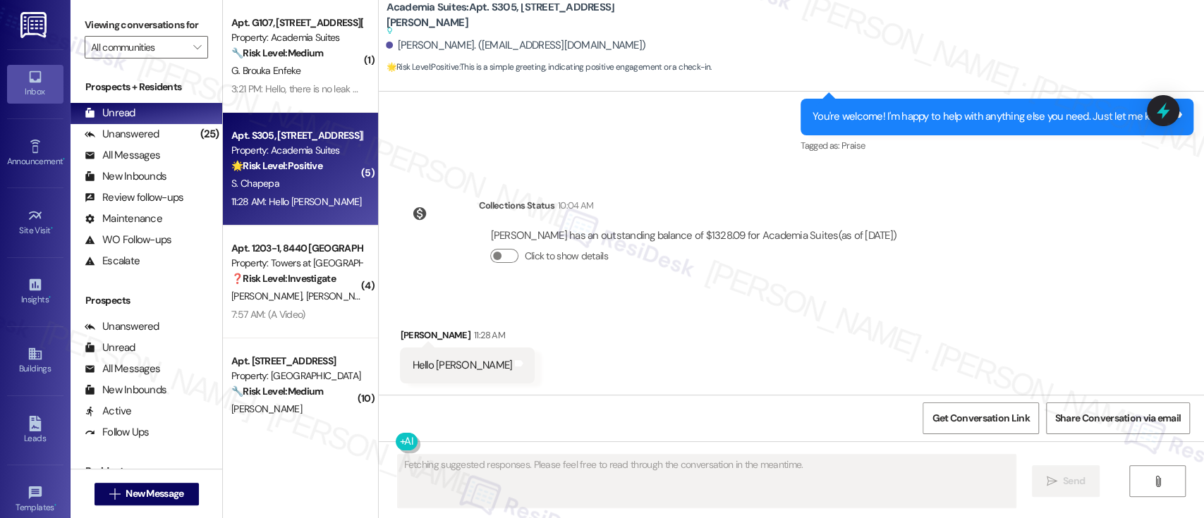
scroll to position [4491, 0]
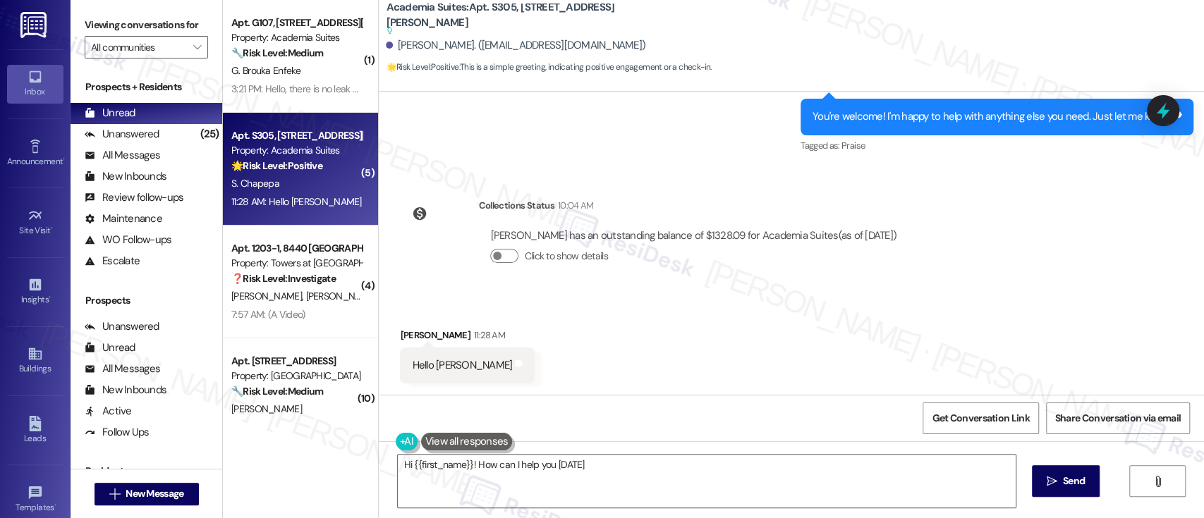
type textarea "Hi {{first_name}}! How can I help you today?"
click at [1066, 492] on button " Send" at bounding box center [1066, 482] width 68 height 32
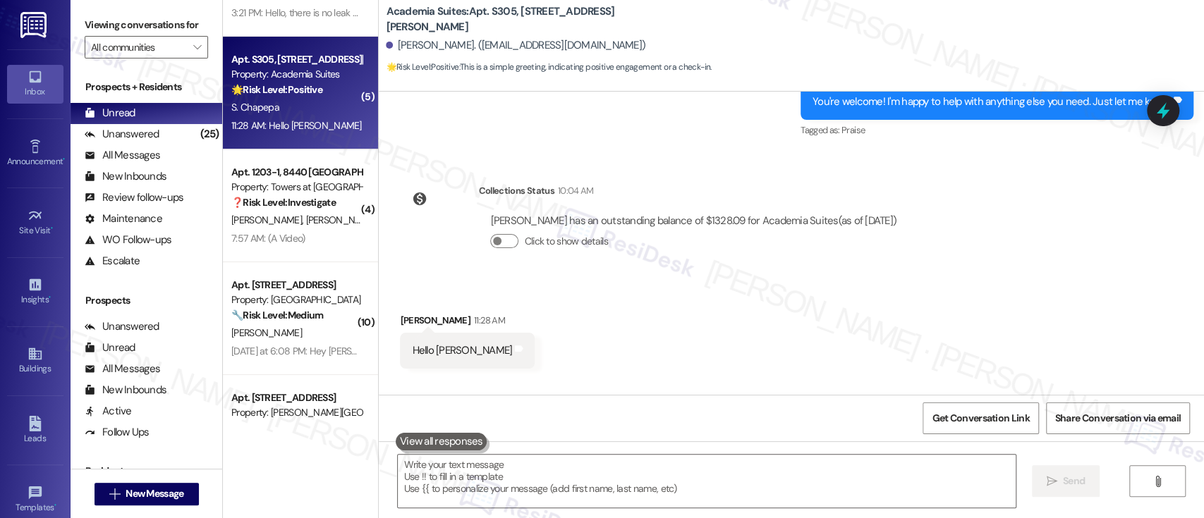
scroll to position [94, 0]
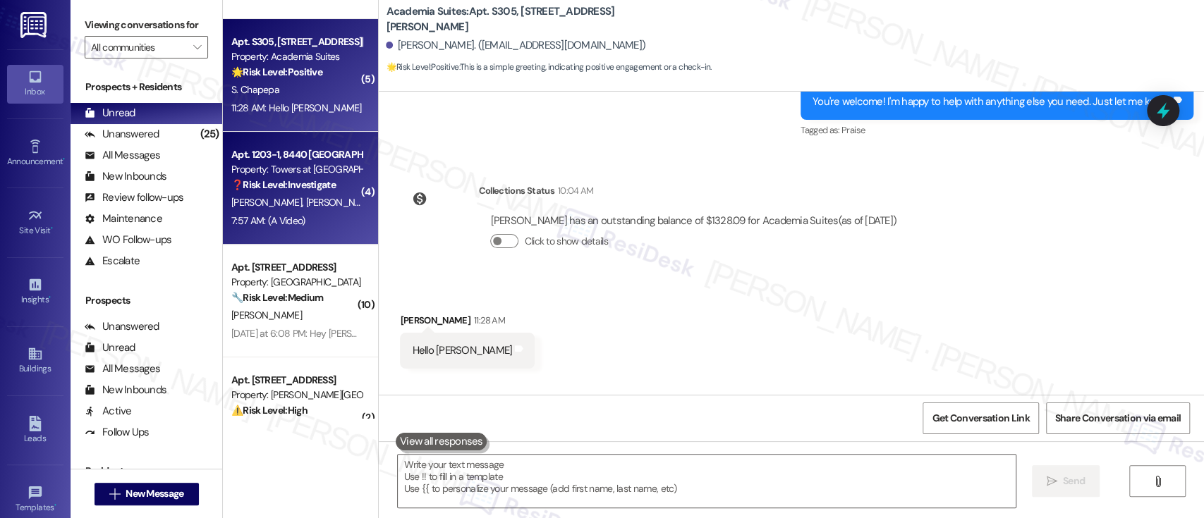
click at [307, 197] on span "R. Gregory" at bounding box center [341, 202] width 71 height 13
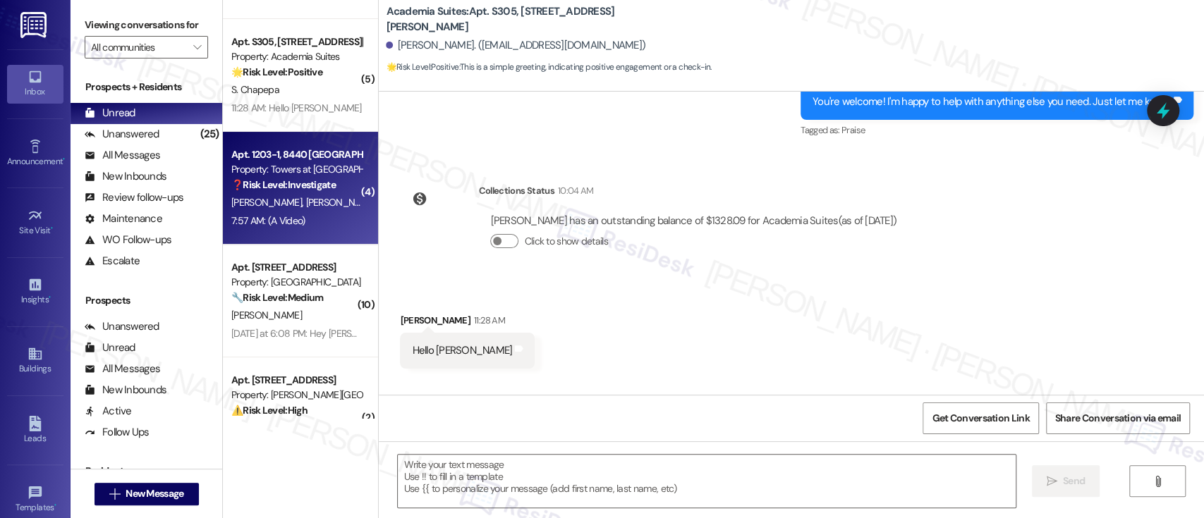
type textarea "Fetching suggested responses. Please feel free to read through the conversation…"
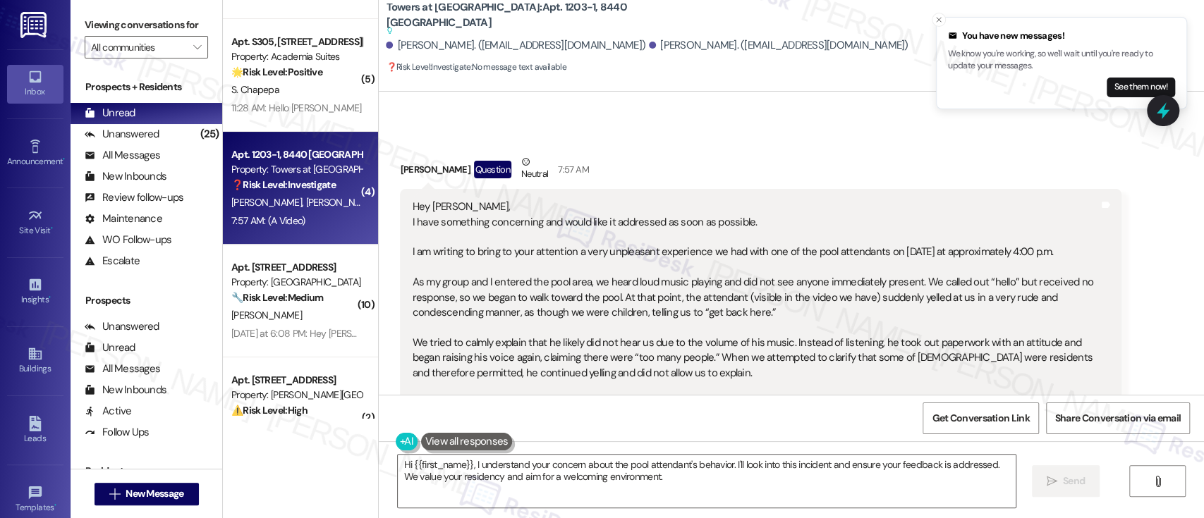
scroll to position [3985, 0]
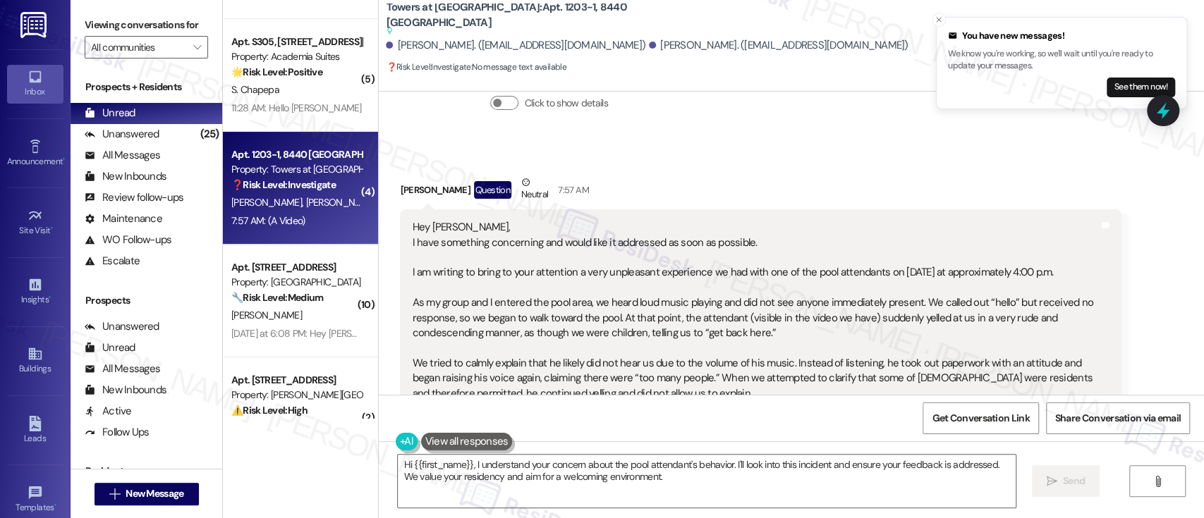
click at [408, 190] on div "Timmara Gooden Question Neutral 7:57 AM" at bounding box center [761, 192] width 722 height 35
copy div "Timmara"
click at [427, 470] on textarea "Hi {{first_name}}, I understand your concern about the pool attendant's behavio…" at bounding box center [706, 481] width 617 height 53
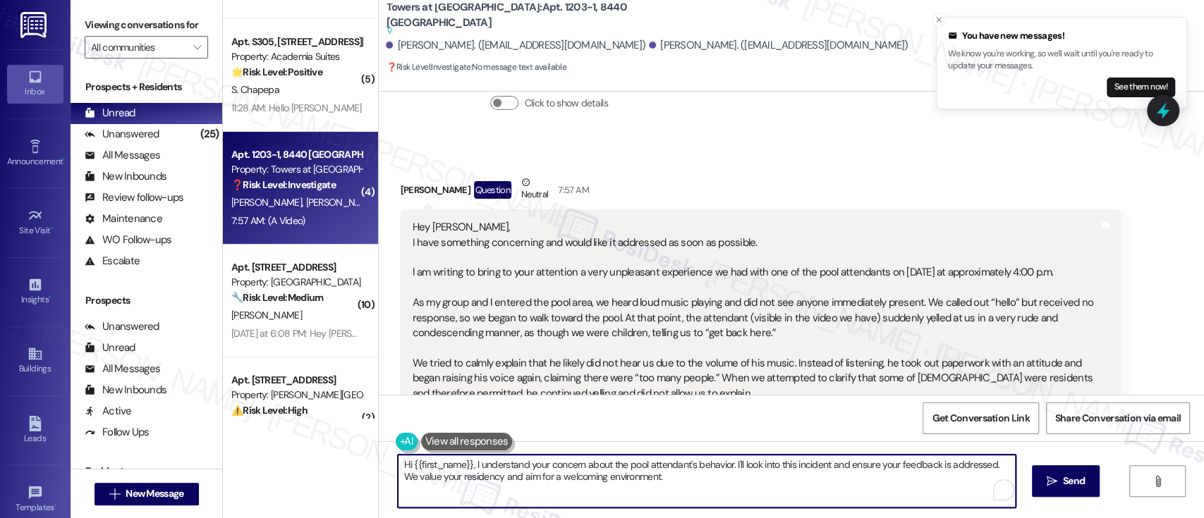
click at [427, 470] on textarea "Hi {{first_name}}, I understand your concern about the pool attendant's behavio…" at bounding box center [706, 481] width 617 height 53
paste textarea "Timmara"
click at [642, 465] on textarea "Hi Timmara, I understand your concern about the pool attendant's behavior. I'll…" at bounding box center [703, 481] width 617 height 53
click at [446, 468] on textarea "Hi Timmara, I understand your concern about the pool attendant's behavior. I'll…" at bounding box center [703, 481] width 617 height 53
click at [550, 467] on textarea "Hi Timmara, I understand your concern about the pool attendant's behavior. I'll…" at bounding box center [703, 481] width 617 height 53
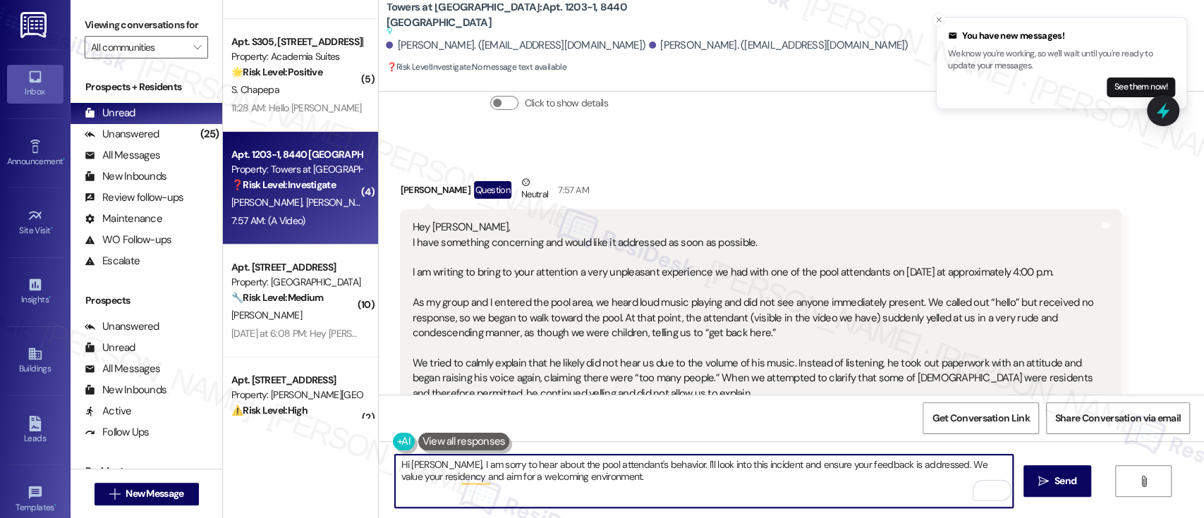
click at [542, 464] on textarea "Hi Timmara, I am sorry to hear about the pool attendant's behavior. I'll look i…" at bounding box center [703, 481] width 617 height 53
click at [705, 467] on textarea "Hi Timmara, I am sorry to hear about your experience with the pool attendant's …" at bounding box center [703, 481] width 617 height 53
click at [614, 466] on textarea "Hi Timmara, I am sorry to hear about your experience with the pool attendant's …" at bounding box center [703, 481] width 617 height 53
click at [635, 465] on textarea "Hi Timmara, I am sorry to hear about your experience at the pool attendant's be…" at bounding box center [703, 481] width 617 height 53
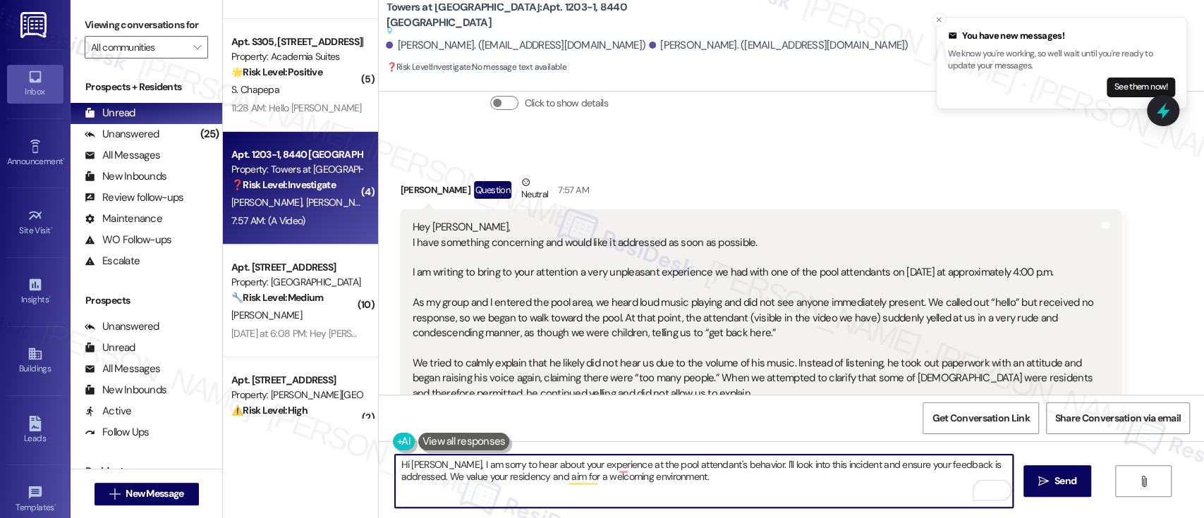
click at [655, 461] on textarea "Hi Timmara, I am sorry to hear about your experience at the pool attendant's be…" at bounding box center [703, 481] width 617 height 53
click at [654, 468] on textarea "Hi Timmara, I am sorry to hear about your experience at the pooland the attenda…" at bounding box center [703, 481] width 617 height 53
click at [743, 466] on textarea "Hi Timmara, I am sorry to hear about your experience at the pool and the attend…" at bounding box center [703, 481] width 617 height 53
click at [776, 470] on textarea "Hi Timmara, I am sorry to hear about your experience at the pool and the attend…" at bounding box center [703, 481] width 617 height 53
click at [806, 474] on textarea "Hi Timmara, I am sorry to hear about your experience at the pool and the attend…" at bounding box center [703, 481] width 617 height 53
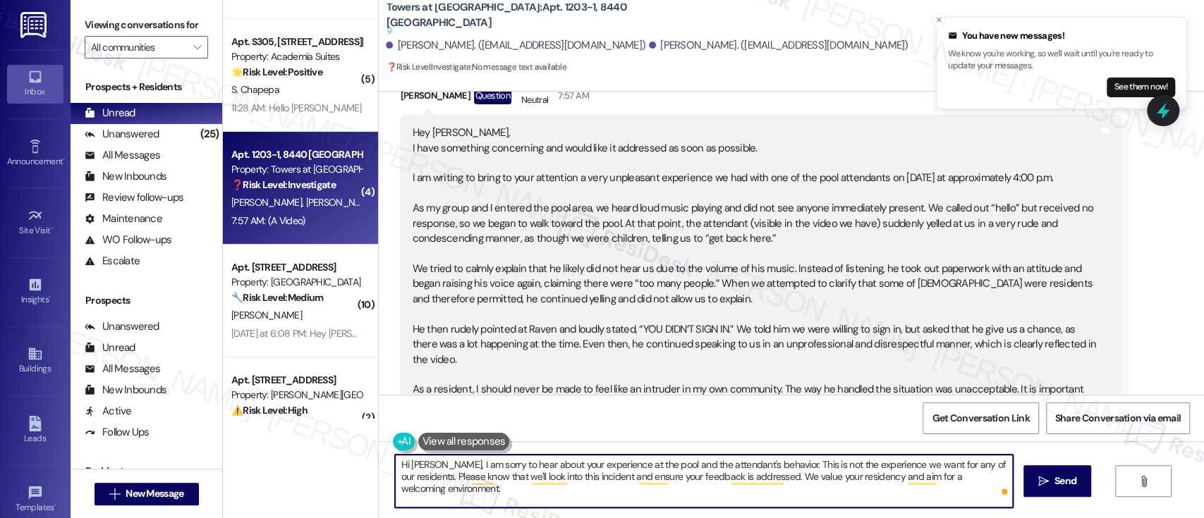
scroll to position [4662, 0]
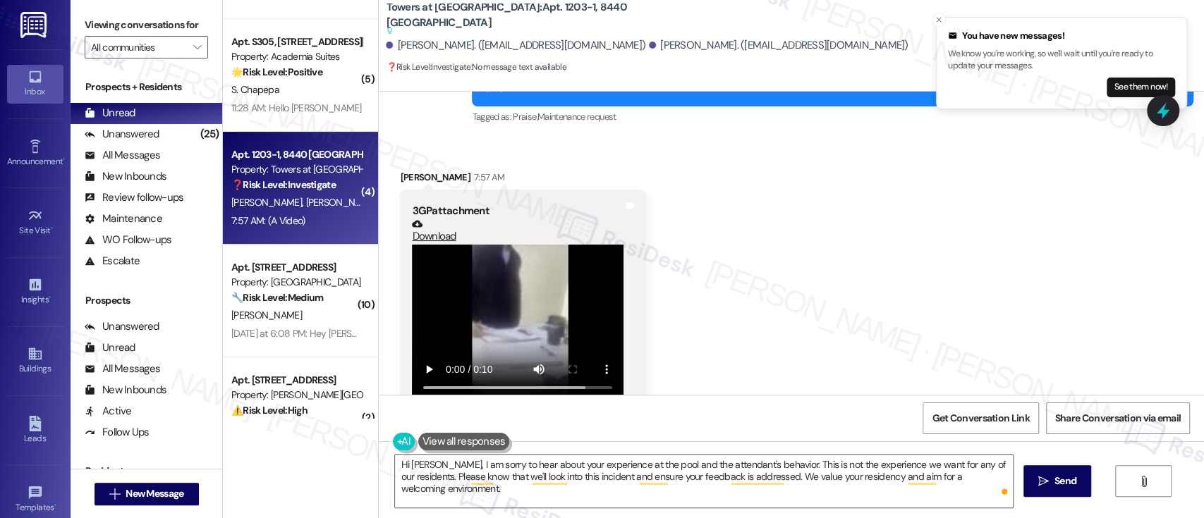
click at [942, 297] on div "Received via SMS Timmara Gooden 7:57 AM 3GP attachment Download Tags and notes" at bounding box center [791, 281] width 825 height 286
click at [793, 494] on textarea "Hi Timmara, I am sorry to hear about your experience at the pool and the attend…" at bounding box center [703, 481] width 617 height 53
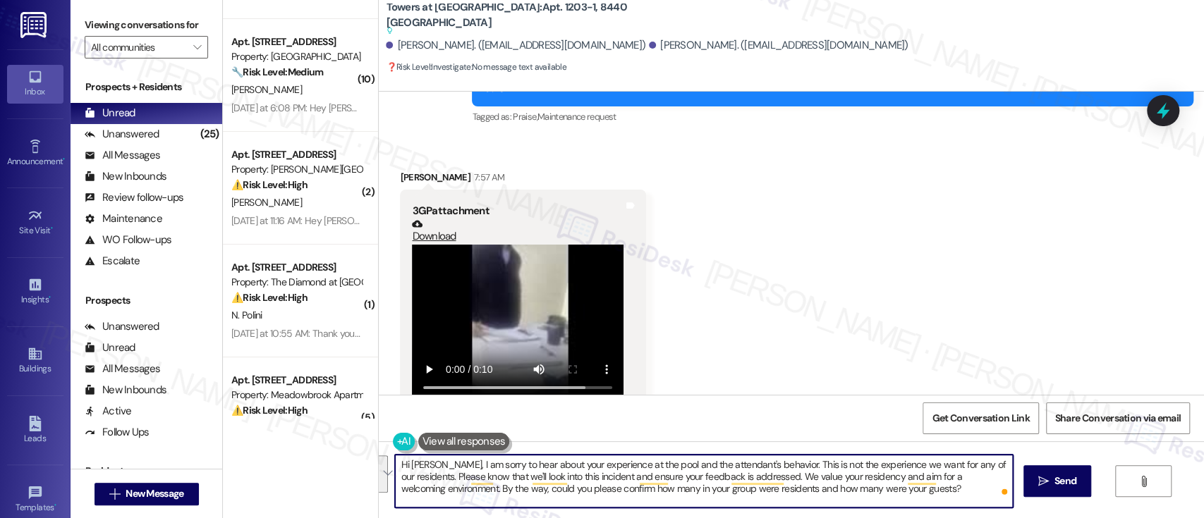
paste textarea "I'm so sorry to hear about your experience at the pool and the behavior of the …"
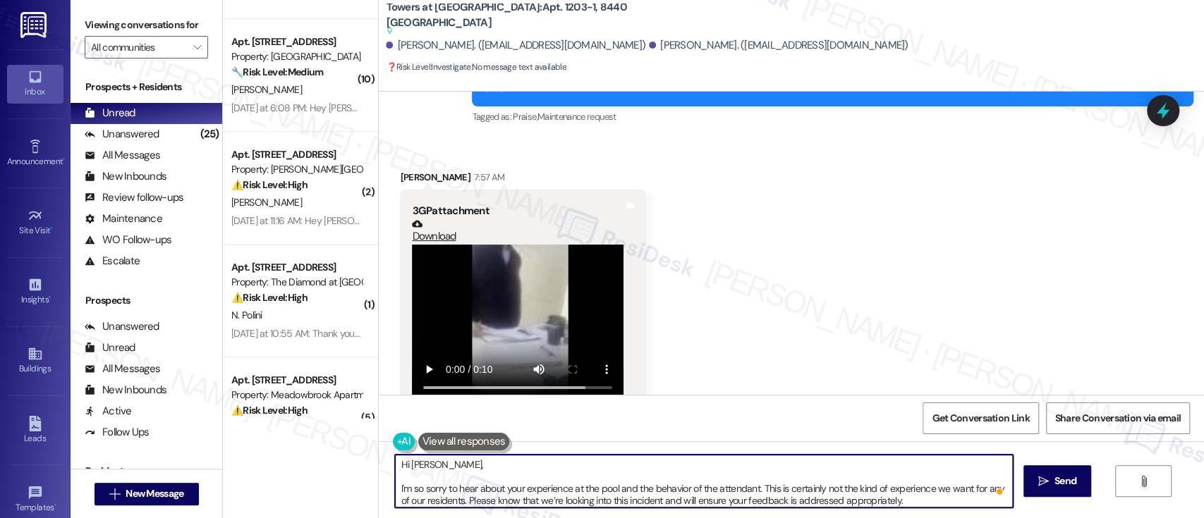
click at [556, 464] on textarea "Hi Timmara, I'm so sorry to hear about your experience at the pool and the beha…" at bounding box center [703, 481] width 617 height 53
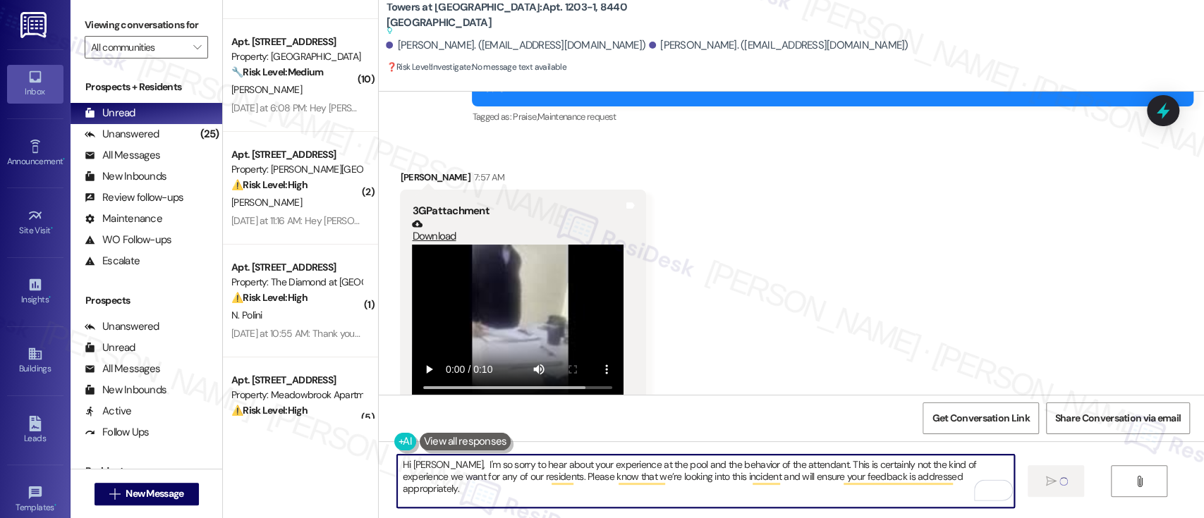
type textarea "Hi Timmara, I'm so sorry to hear about your experience at the pool and the beha…"
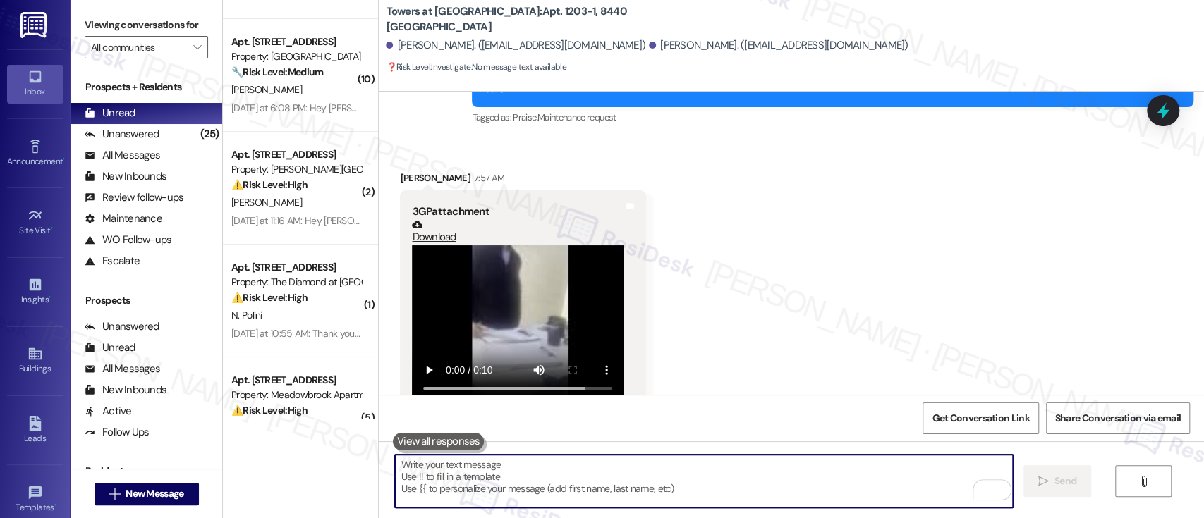
scroll to position [4775, 0]
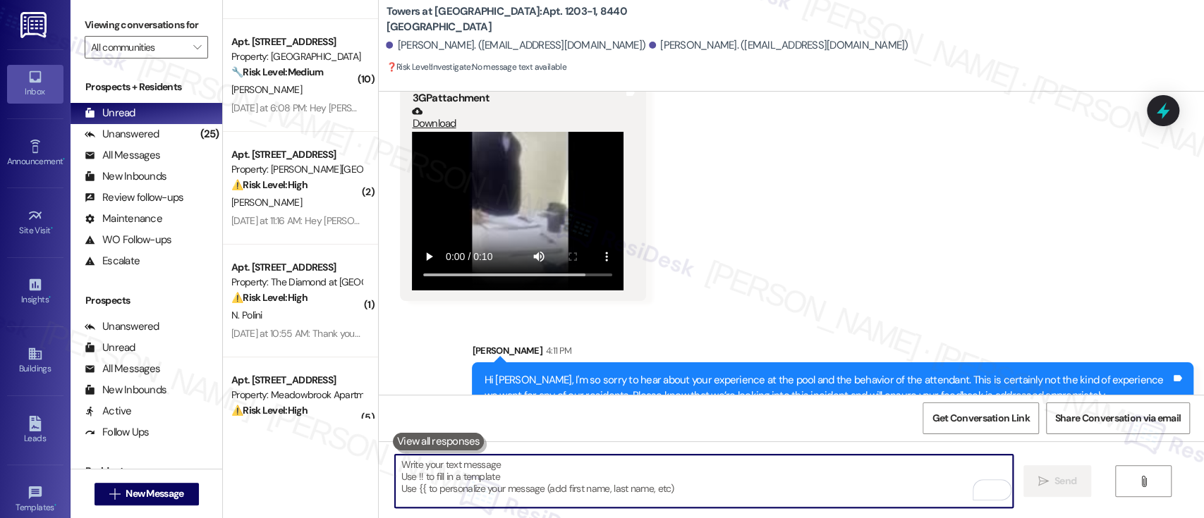
click at [880, 487] on textarea "To enrich screen reader interactions, please activate Accessibility in Grammarl…" at bounding box center [703, 481] width 617 height 53
paste textarea "If you don’t mind, could you please confirm how many members of your group were…"
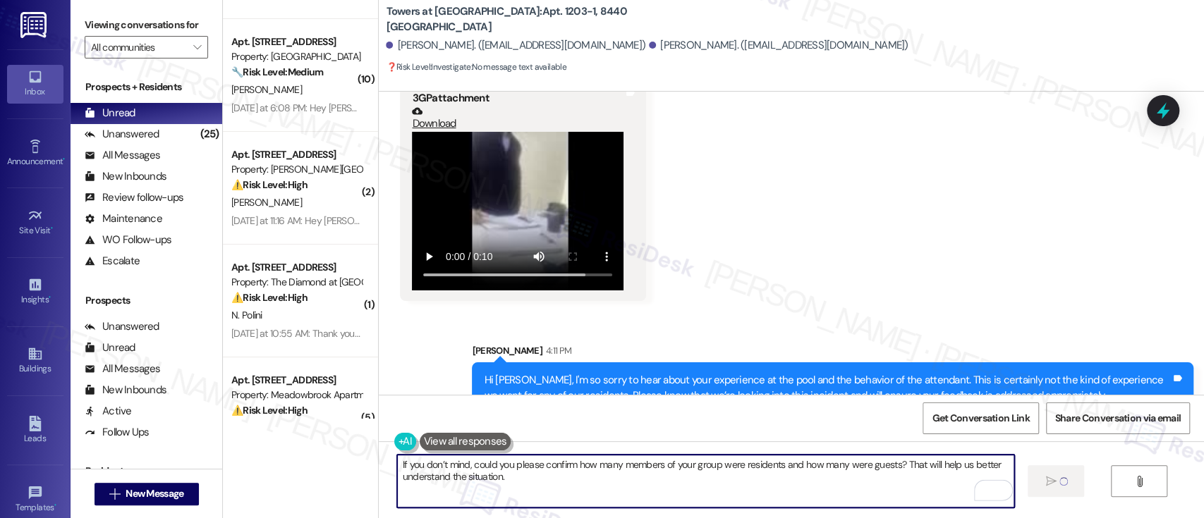
type textarea "If you don’t mind, could you please confirm how many members of your group were…"
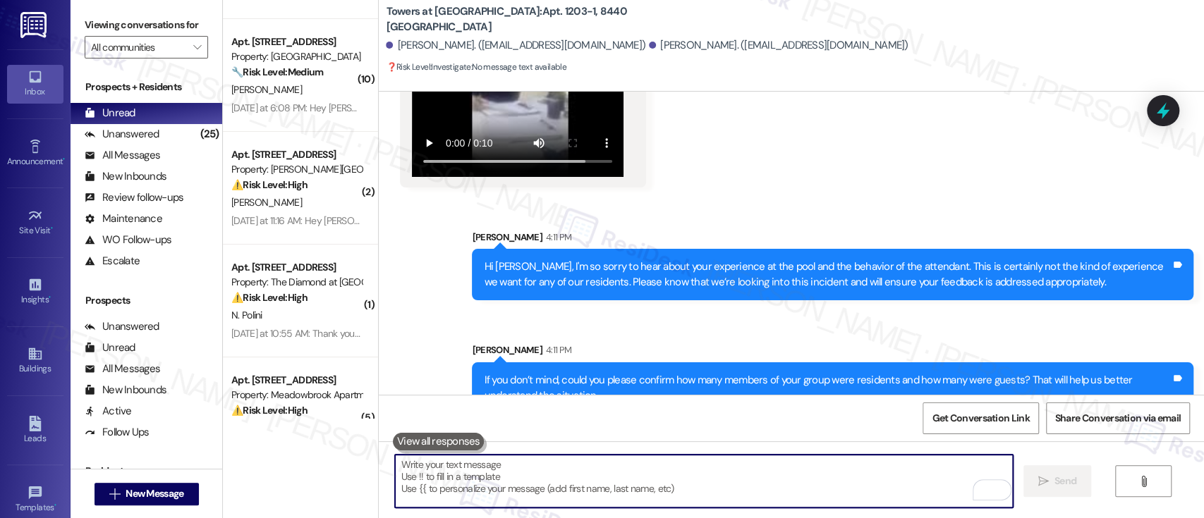
scroll to position [0, 0]
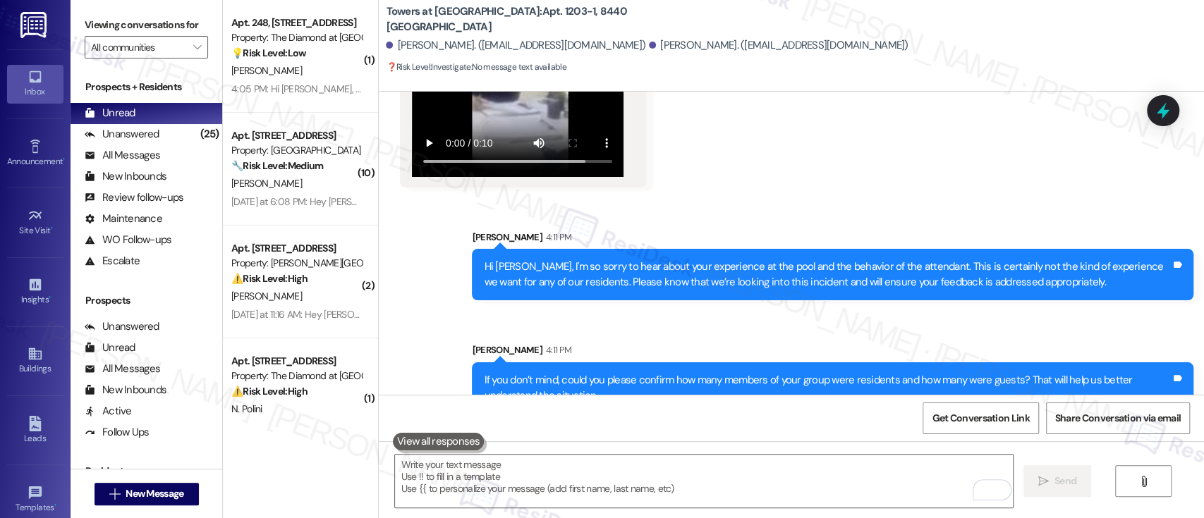
click at [822, 141] on div "Received via SMS Timmara Gooden 7:57 AM 3GP attachment Download Tags and notes" at bounding box center [791, 55] width 825 height 286
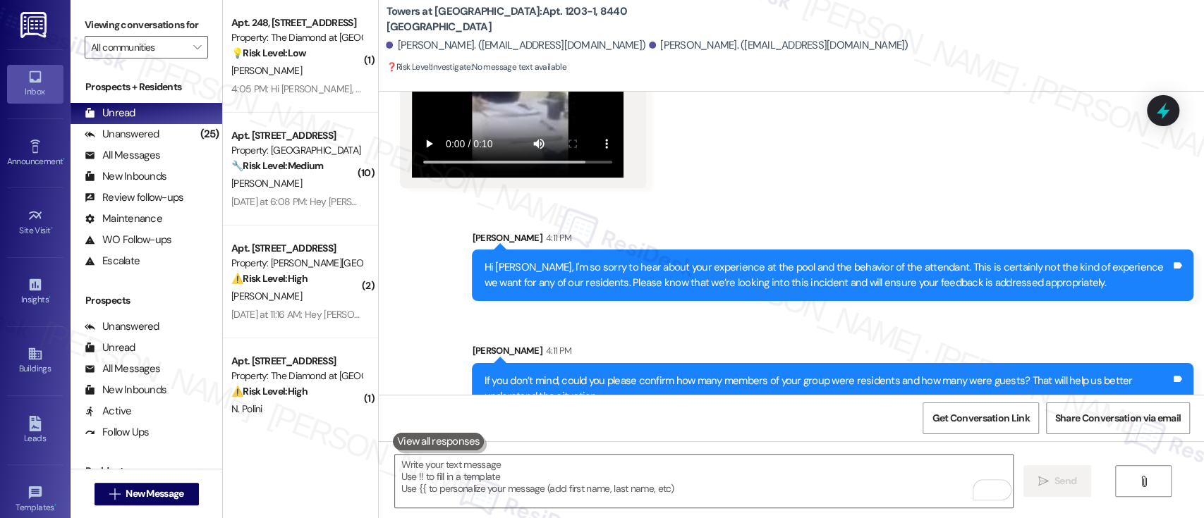
scroll to position [4889, 0]
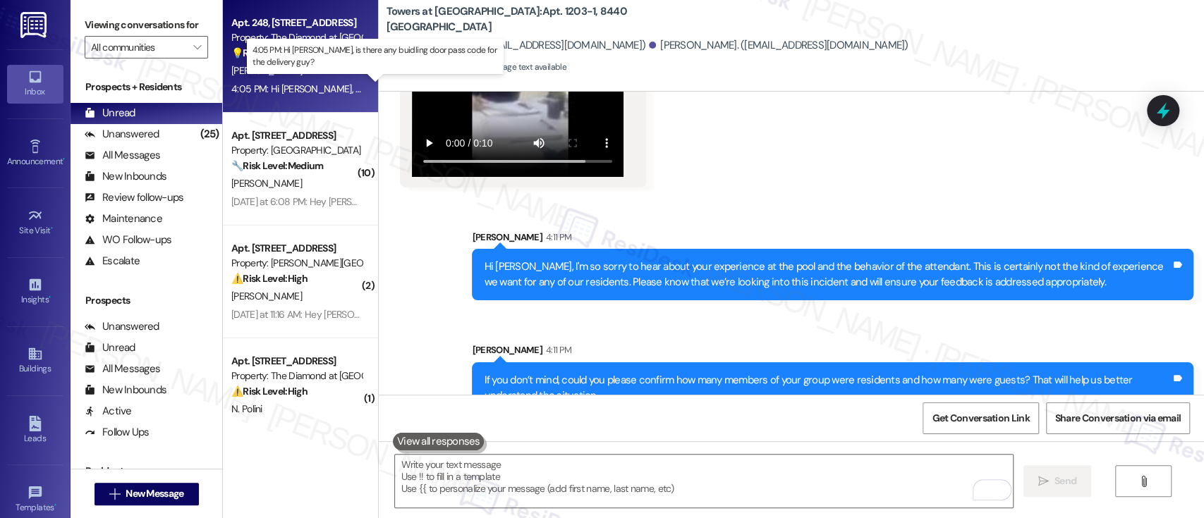
click at [300, 83] on div "4:05 PM: Hi Emily, is there any buidling door pass code for the delivery guy? 4…" at bounding box center [411, 89] width 360 height 13
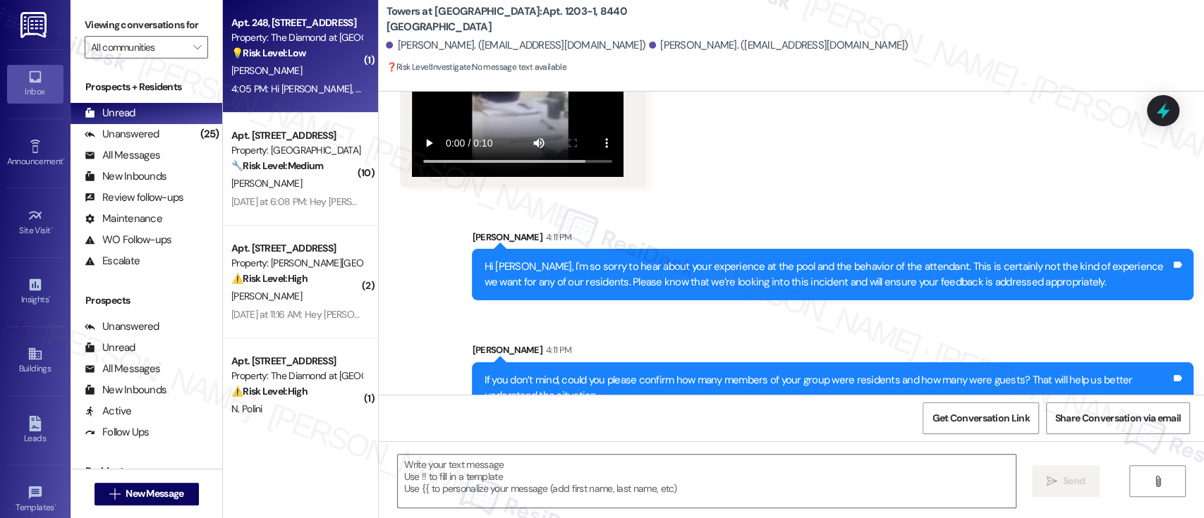
type textarea "Fetching suggested responses. Please feel free to read through the conversation…"
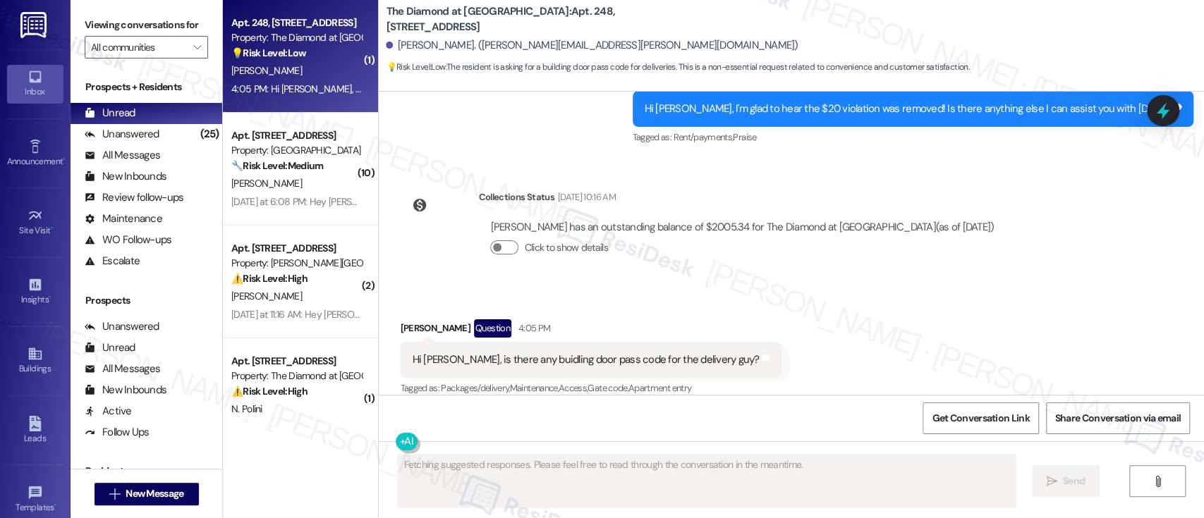
scroll to position [6501, 0]
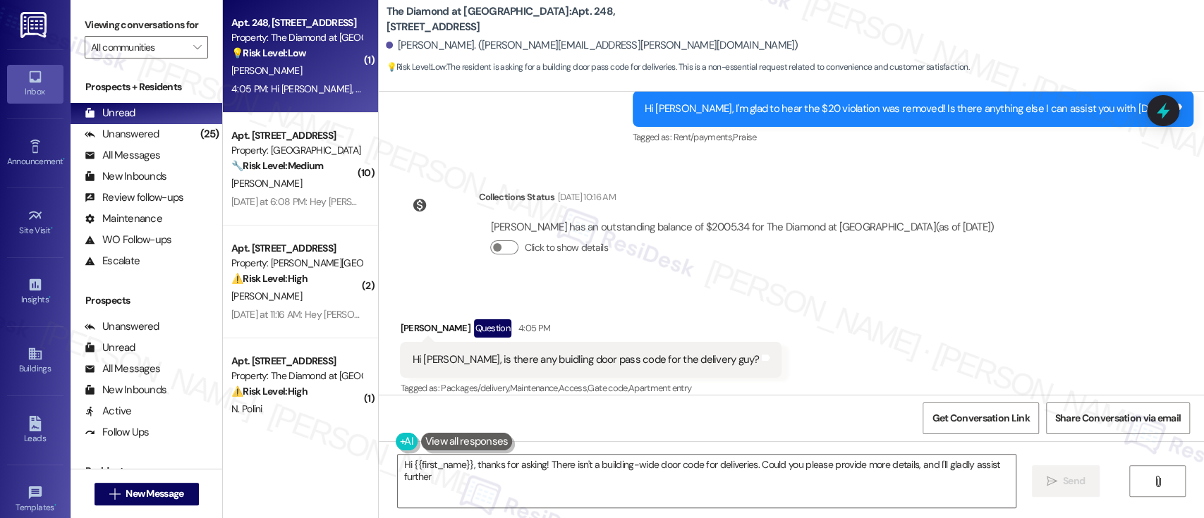
type textarea "Hi {{first_name}}, thanks for asking! There isn't a building-wide door code for…"
click at [880, 267] on div "Collections Status Aug 30, 2025 at 10:16 AM Abdelrahman Omara has an outstandin…" at bounding box center [702, 233] width 627 height 109
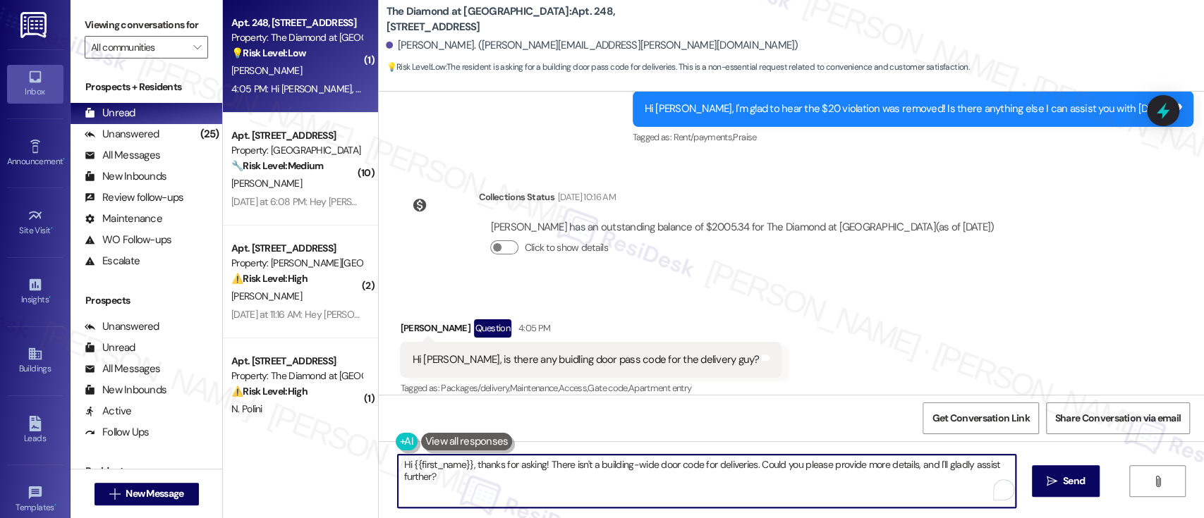
click at [521, 494] on textarea "Hi {{first_name}}, thanks for asking! There isn't a building-wide door code for…" at bounding box center [706, 481] width 617 height 53
click at [639, 466] on textarea "Hi {{first_name}}, thanks for asking! There isn't a building-wide door code for…" at bounding box center [706, 481] width 617 height 53
click at [802, 466] on textarea "Hi {{first_name}}, thanks for asking! There isn't a building-wide door code for…" at bounding box center [703, 481] width 617 height 53
click at [748, 466] on textarea "Hi {{first_name}}, thanks for asking! There isn't a building-wide door code for…" at bounding box center [703, 481] width 617 height 53
click at [573, 492] on textarea "Hi {{first_name}}, thanks for asking! There isn't a building-wide door code for…" at bounding box center [703, 481] width 617 height 53
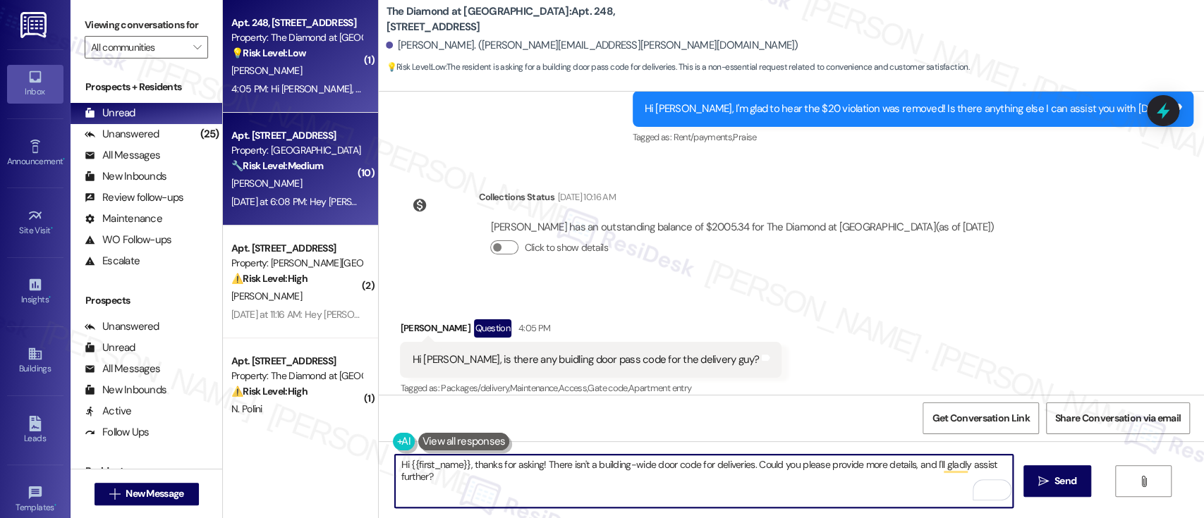
click at [246, 166] on strong "🔧 Risk Level: Medium" at bounding box center [277, 165] width 92 height 13
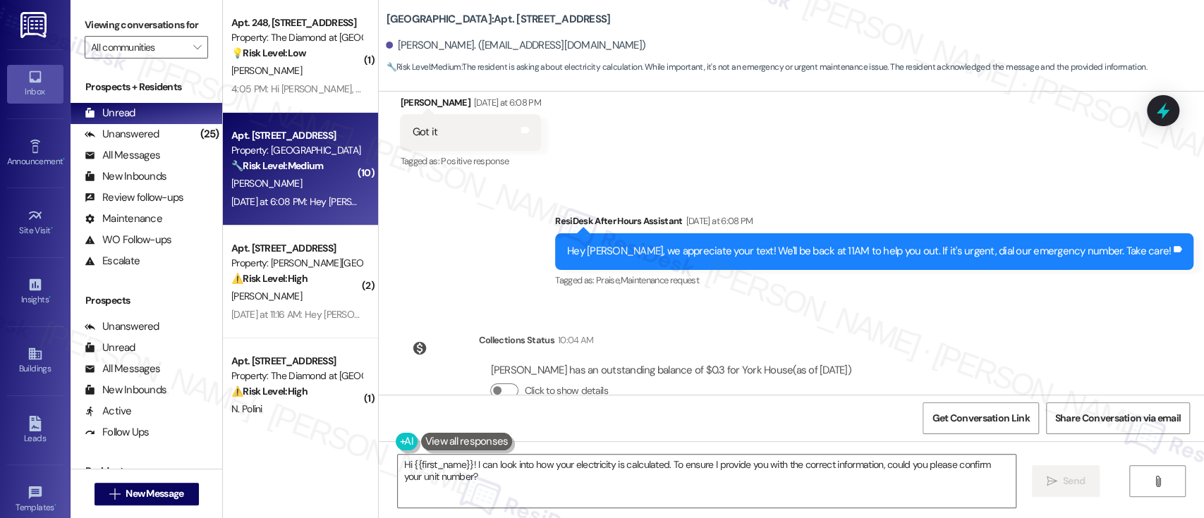
scroll to position [9325, 0]
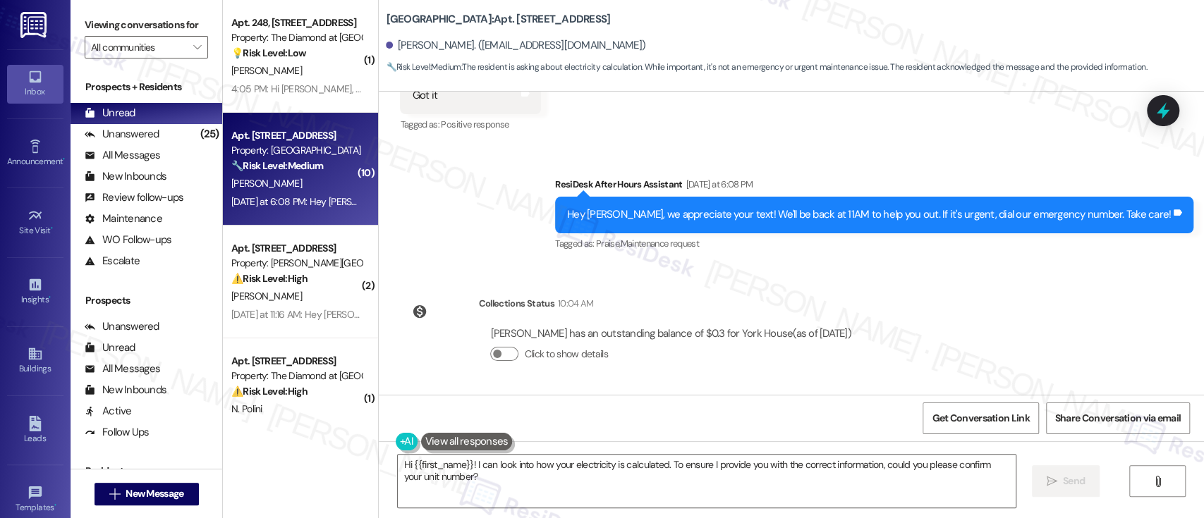
click at [851, 324] on div "Collections Status 10:04 AM Tanya Ruff has an outstanding balance of $0.3 for Y…" at bounding box center [631, 340] width 484 height 109
click at [846, 302] on div "Collections Status 10:04 AM" at bounding box center [670, 306] width 384 height 20
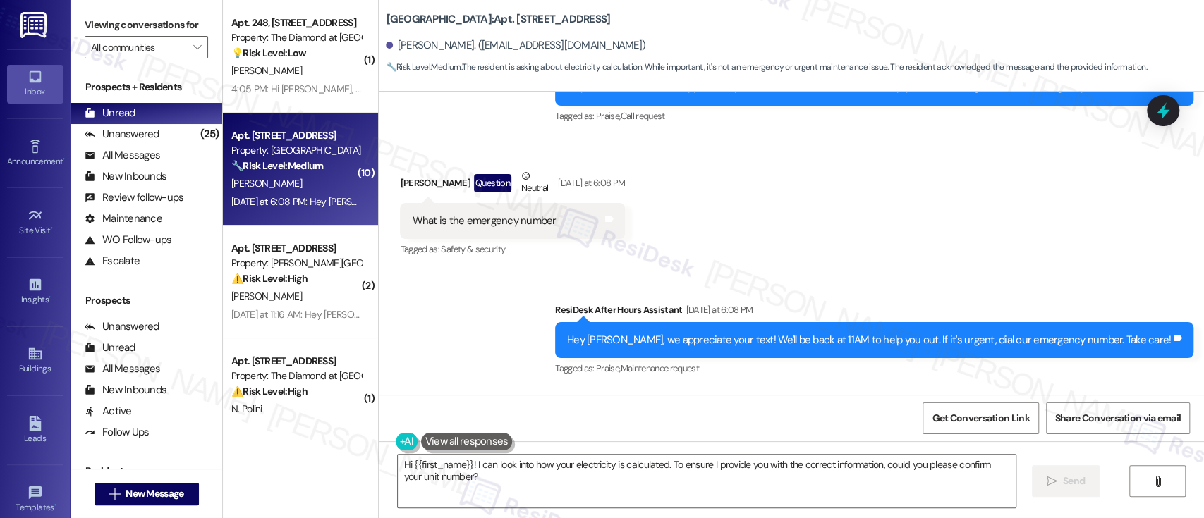
scroll to position [8981, 0]
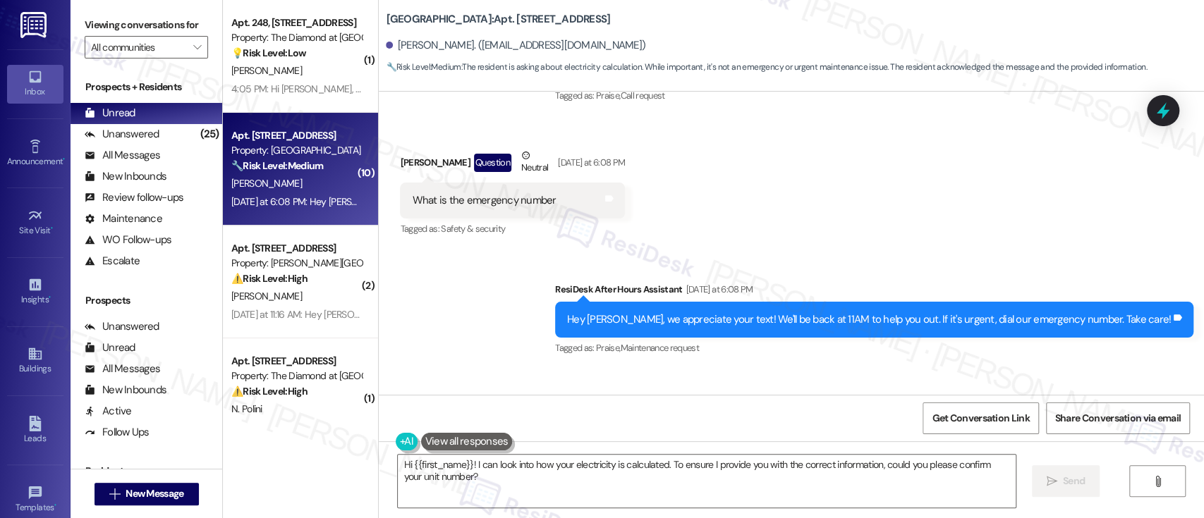
click at [1061, 182] on div "Received via SMS Tanya Ruff Question Neutral Yesterday at 6:08 PM What is the e…" at bounding box center [791, 183] width 825 height 134
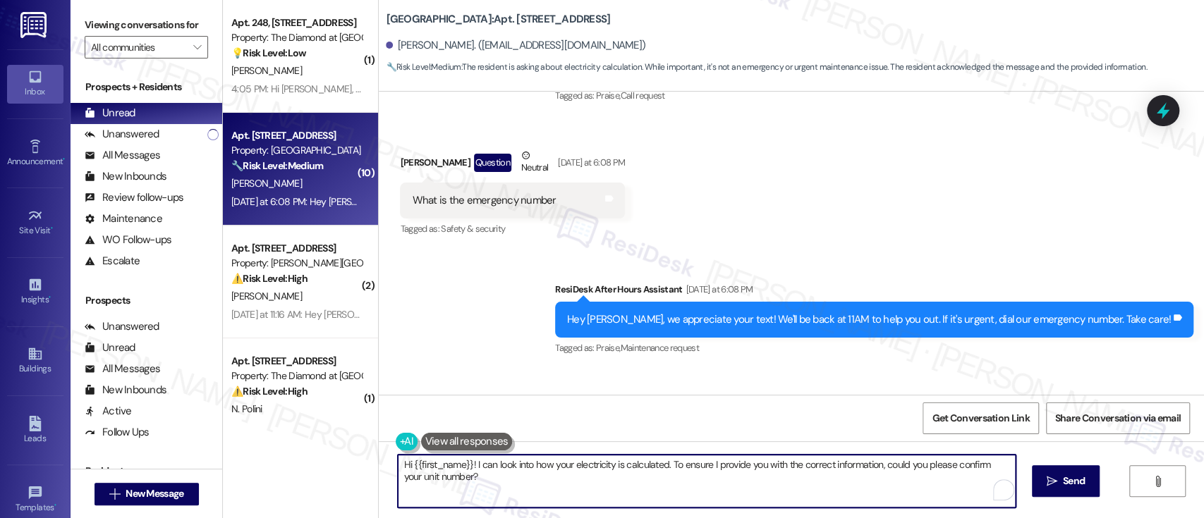
click at [671, 479] on textarea "Hi {{first_name}}! I can look into how your electricity is calculated. To ensur…" at bounding box center [706, 481] width 617 height 53
drag, startPoint x: 665, startPoint y: 459, endPoint x: 722, endPoint y: 479, distance: 59.8
click at [722, 479] on textarea "Hi {{first_name}}! I can look into how your electricity is calculated. To ensur…" at bounding box center [703, 481] width 617 height 53
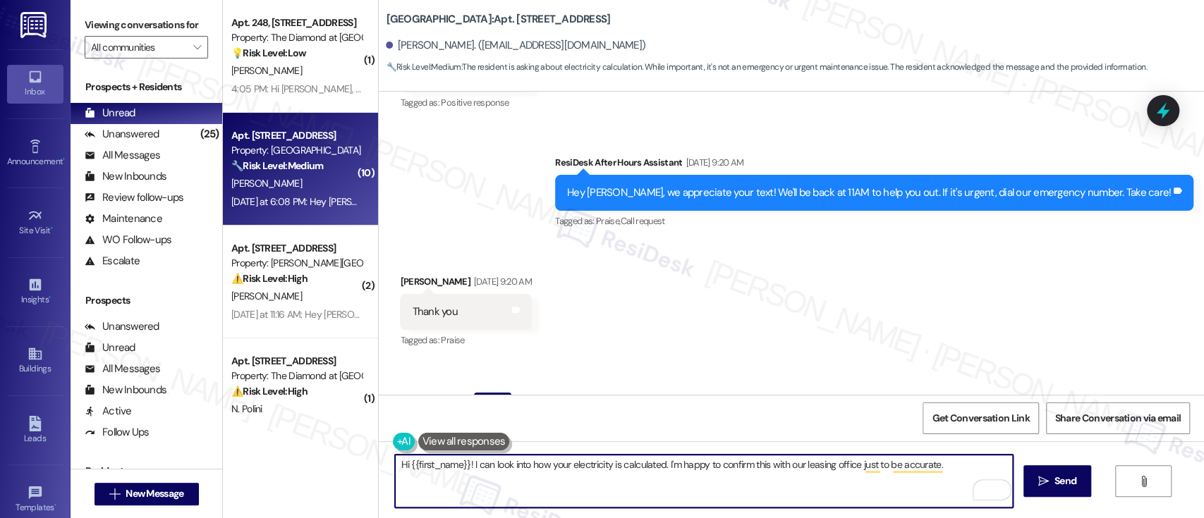
scroll to position [9325, 0]
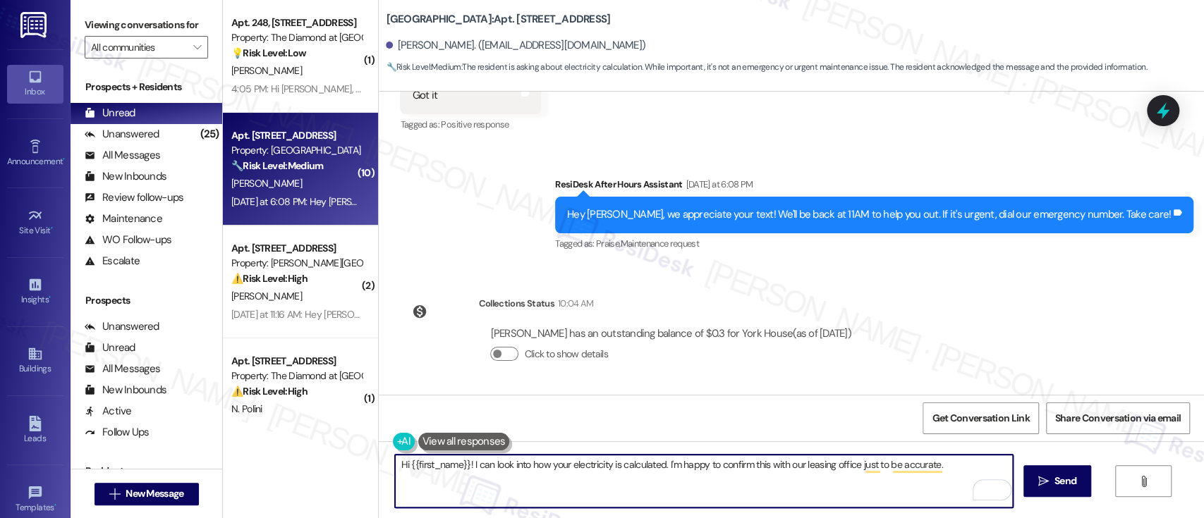
click at [990, 310] on div "Lease started Sep 15, 2024 at 8:00 PM Announcement, sent via SMS Emily (ResiDes…" at bounding box center [791, 243] width 825 height 303
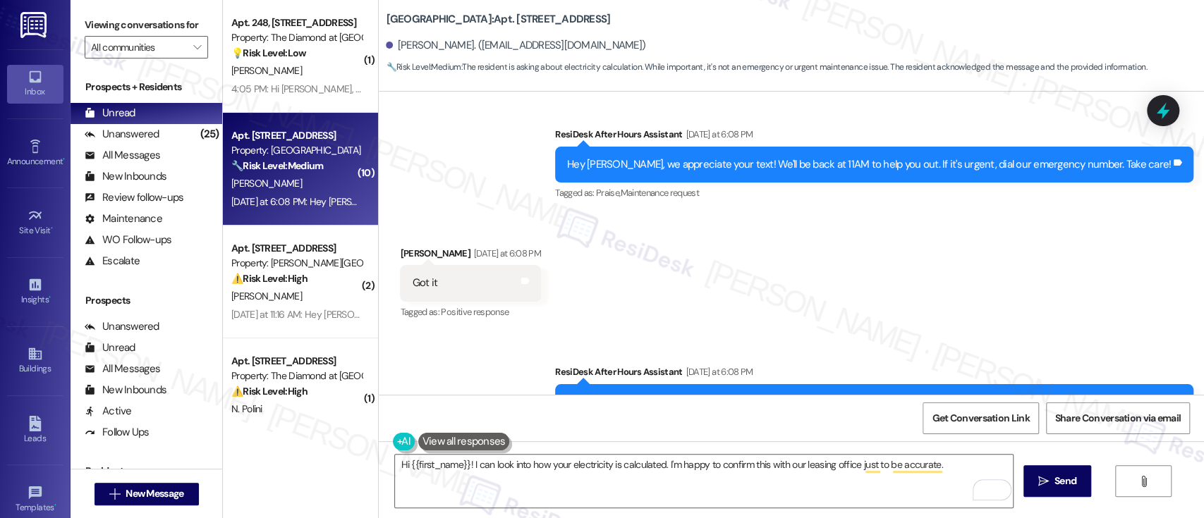
scroll to position [8854, 0]
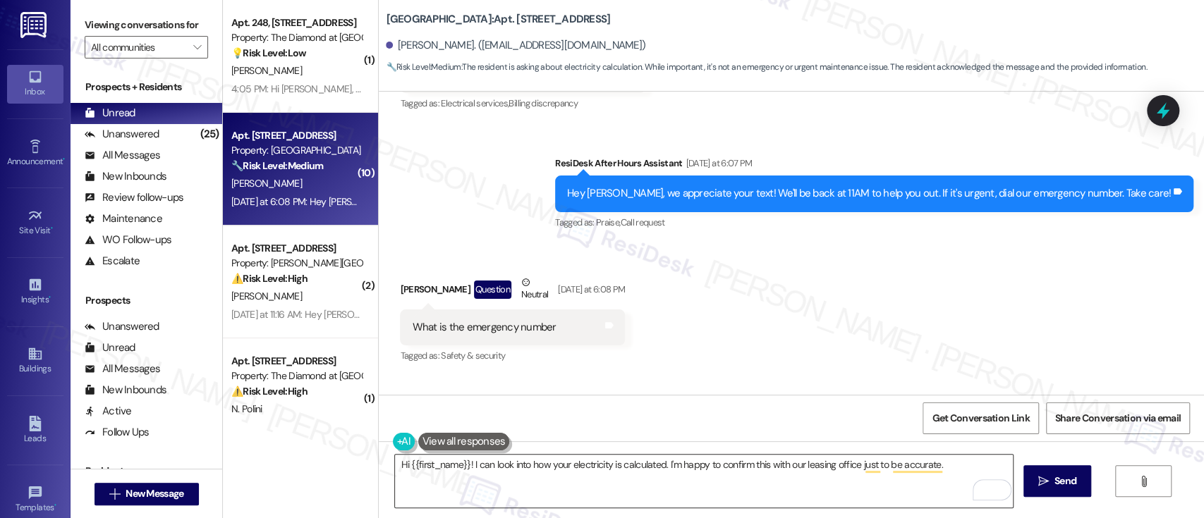
click at [946, 460] on textarea "Hi {{first_name}}! I can look into how your electricity is calculated. I'm happ…" at bounding box center [703, 481] width 617 height 53
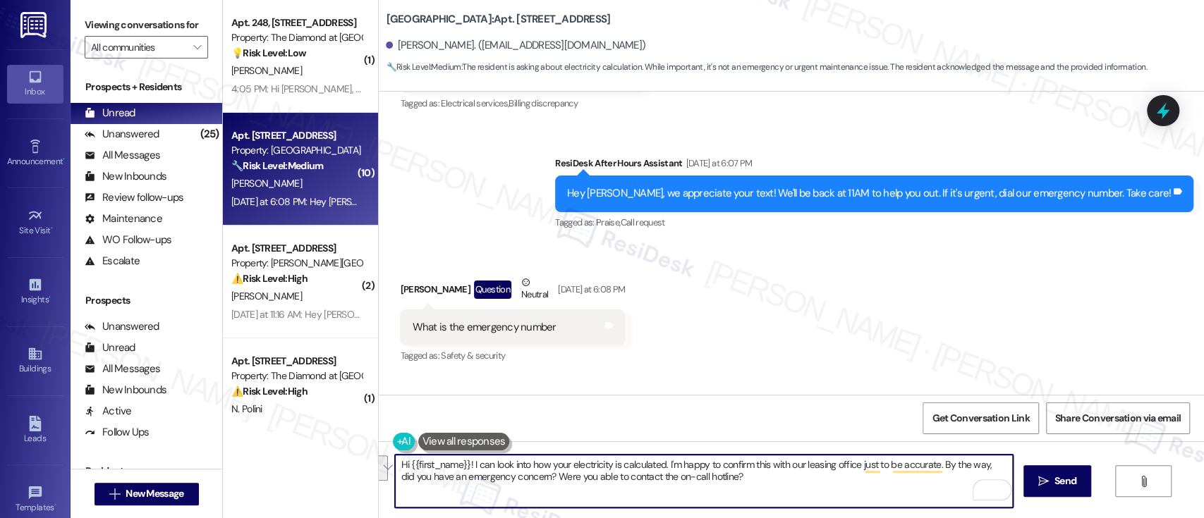
paste textarea ", I'd be happy to look into how your electricity charges are calculated. I’ll c…"
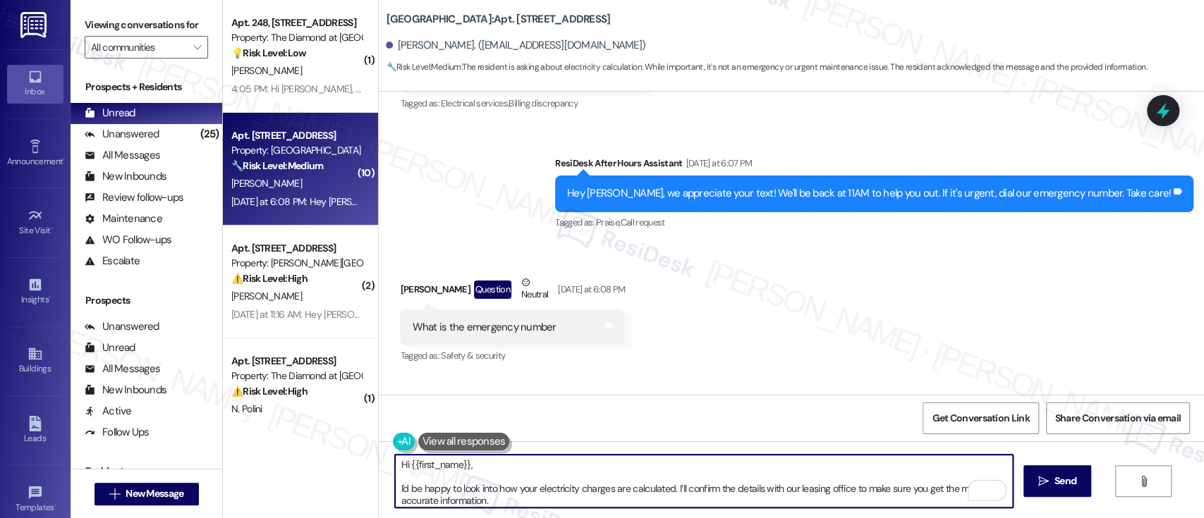
scroll to position [0, 0]
click at [545, 468] on textarea "Hi {{first_name}}, I'd be happy to look into how your electricity charges are c…" at bounding box center [703, 481] width 617 height 53
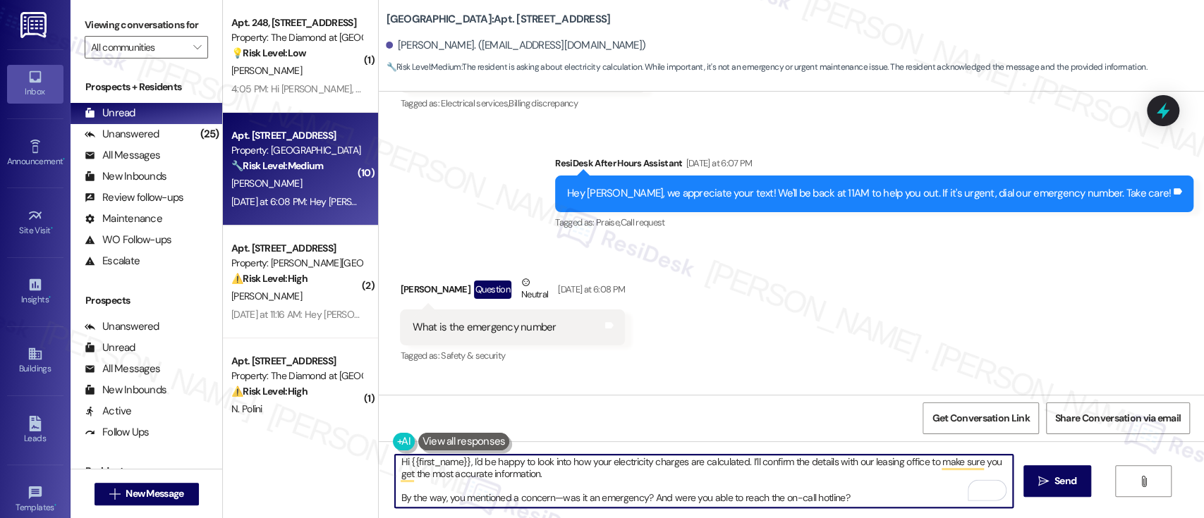
scroll to position [4, 0]
click at [866, 495] on textarea "Hi {{first_name}}, I'd be happy to look into how your electricity charges are c…" at bounding box center [703, 481] width 617 height 53
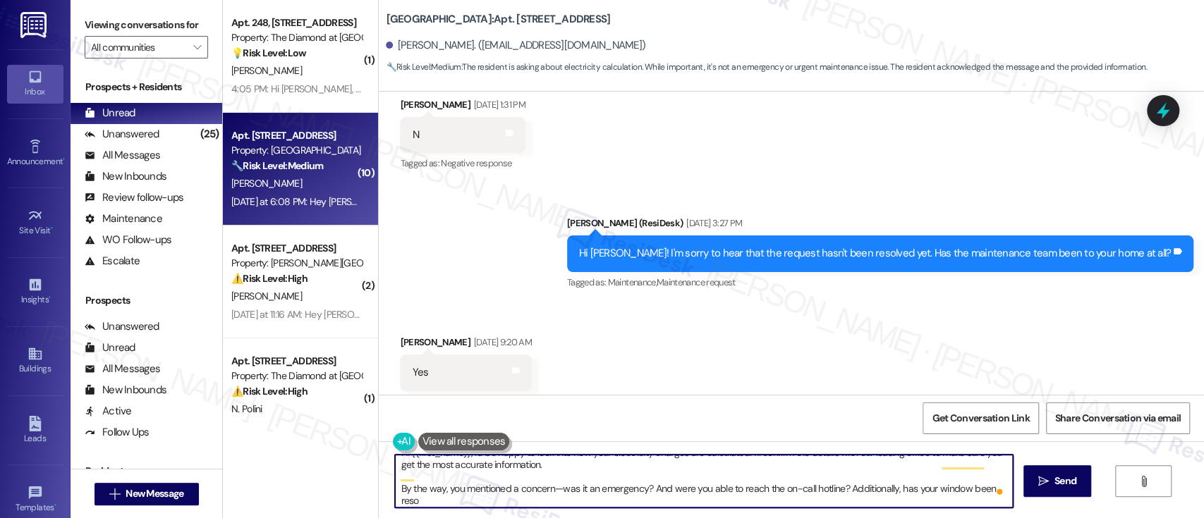
scroll to position [12, 0]
click at [395, 491] on textarea "Hi {{first_name}}, I'd be happy to look into how your electricity charges are c…" at bounding box center [703, 481] width 617 height 53
type textarea "Hi {{first_name}}, I'd be happy to look into how your electricity charges are c…"
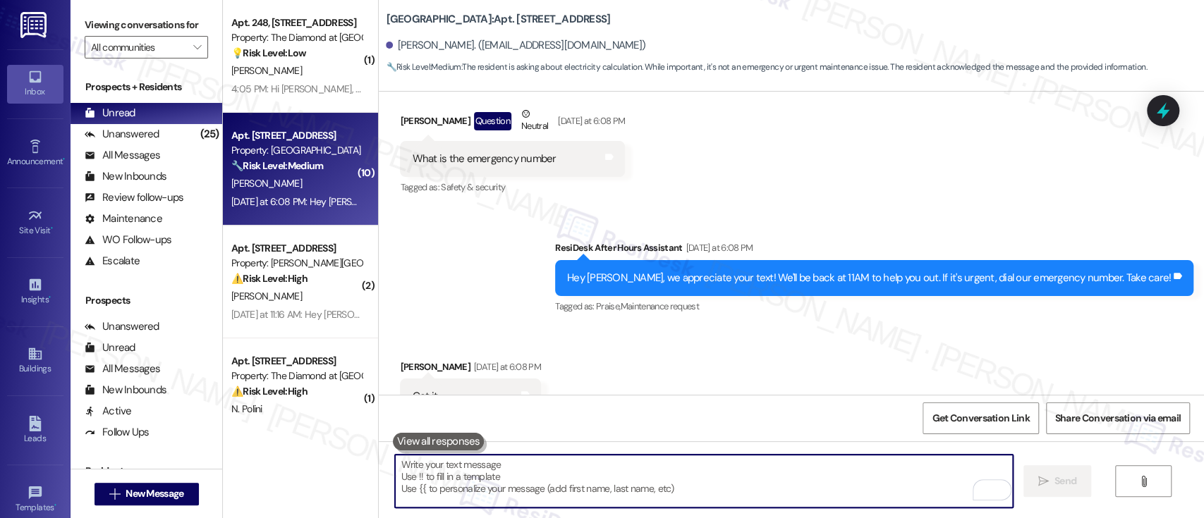
scroll to position [9075, 0]
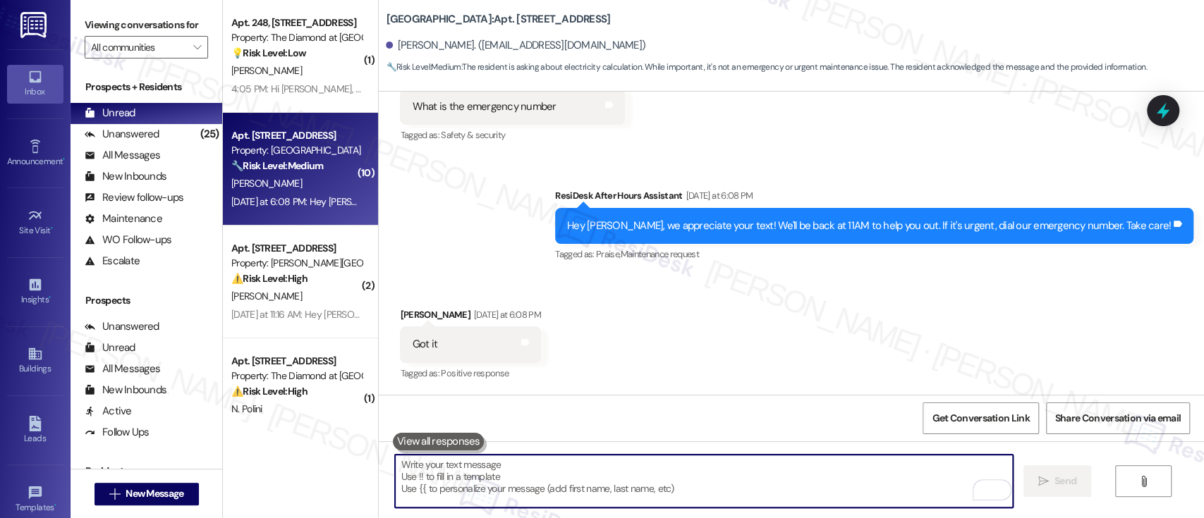
paste textarea "By the way, you mentioned a concern—was it an emergency? And were you able to r…"
type textarea "By the way, you mentioned a concern—was it an emergency? And were you able to r…"
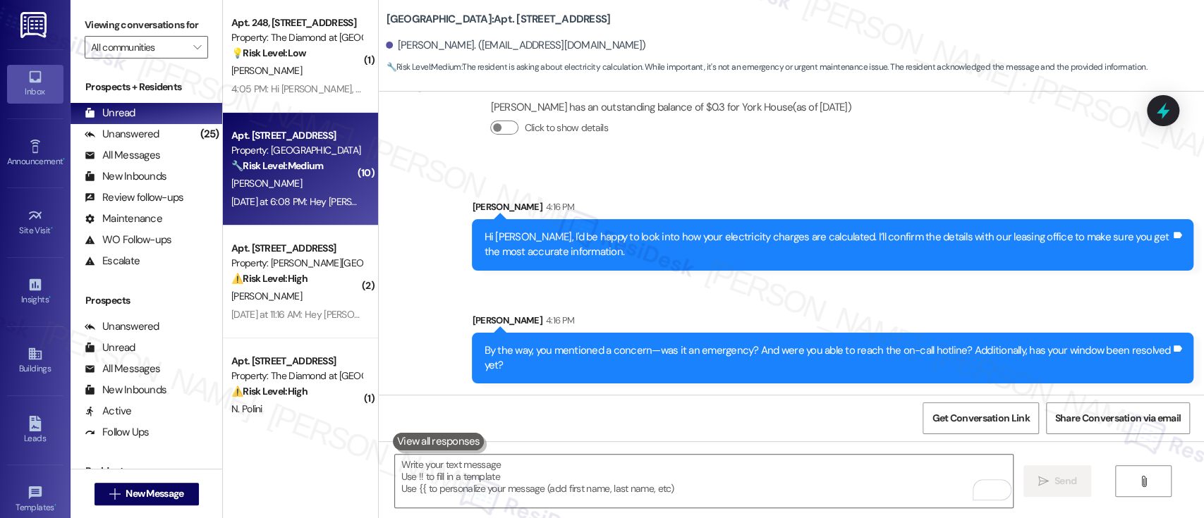
click at [819, 284] on div "Sent via SMS Sarah 4:16 PM Hi Tanya, I'd be happy to look into how your electri…" at bounding box center [791, 281] width 825 height 227
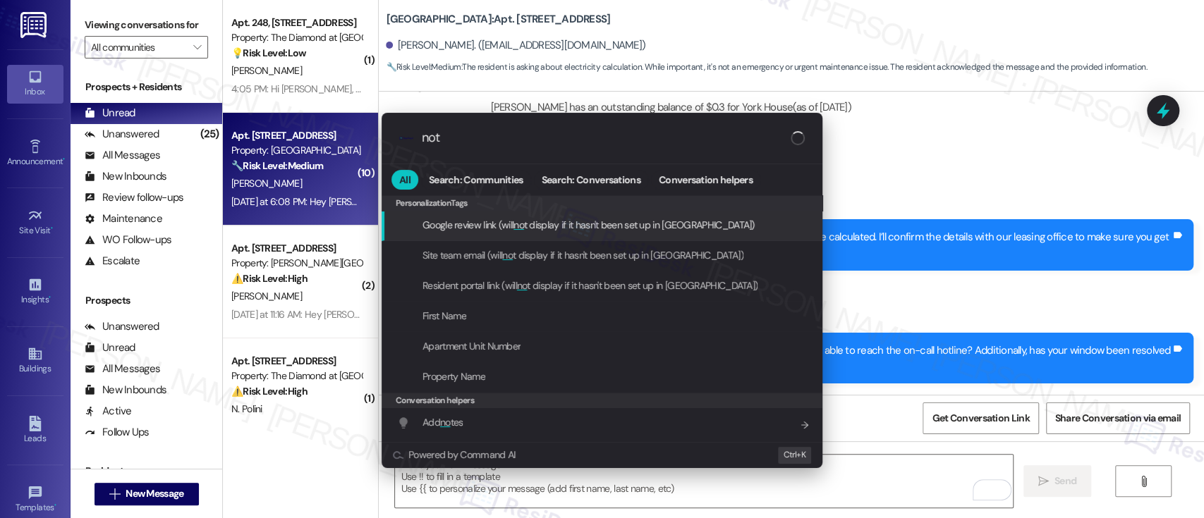
type input "note"
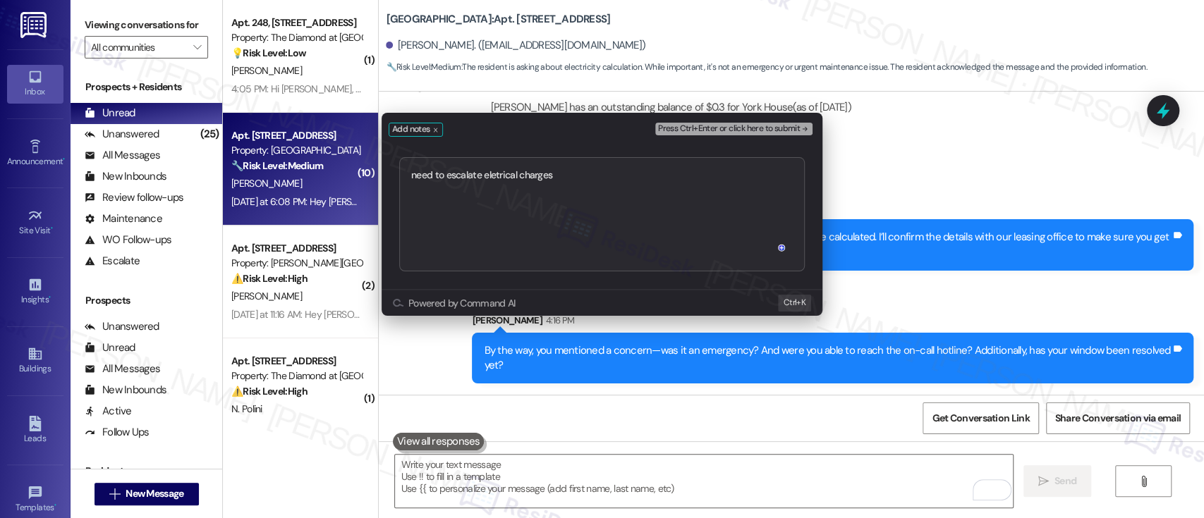
type textarea "need to escalate eletrical charges"
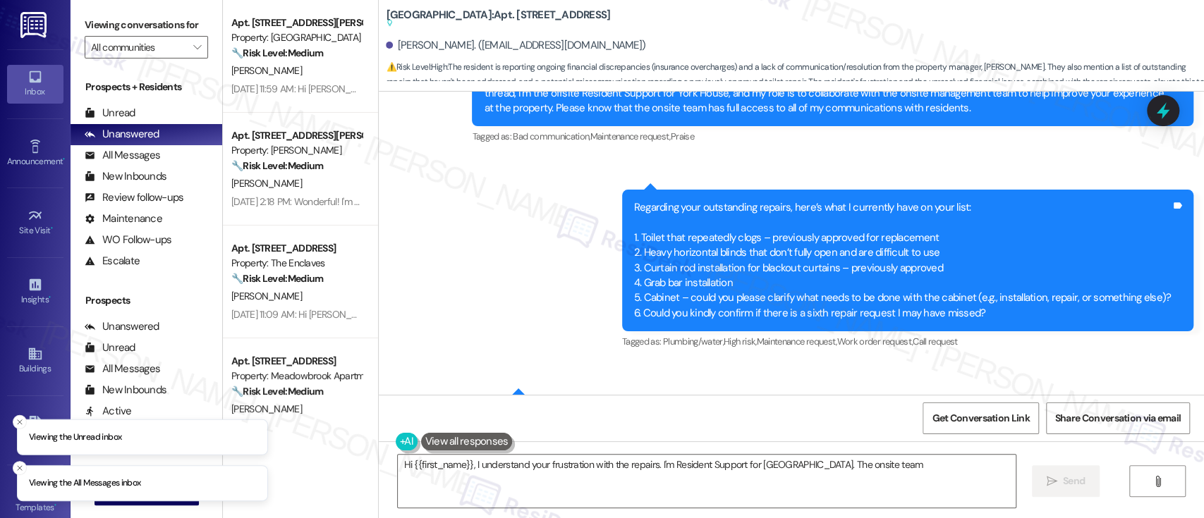
scroll to position [2387, 0]
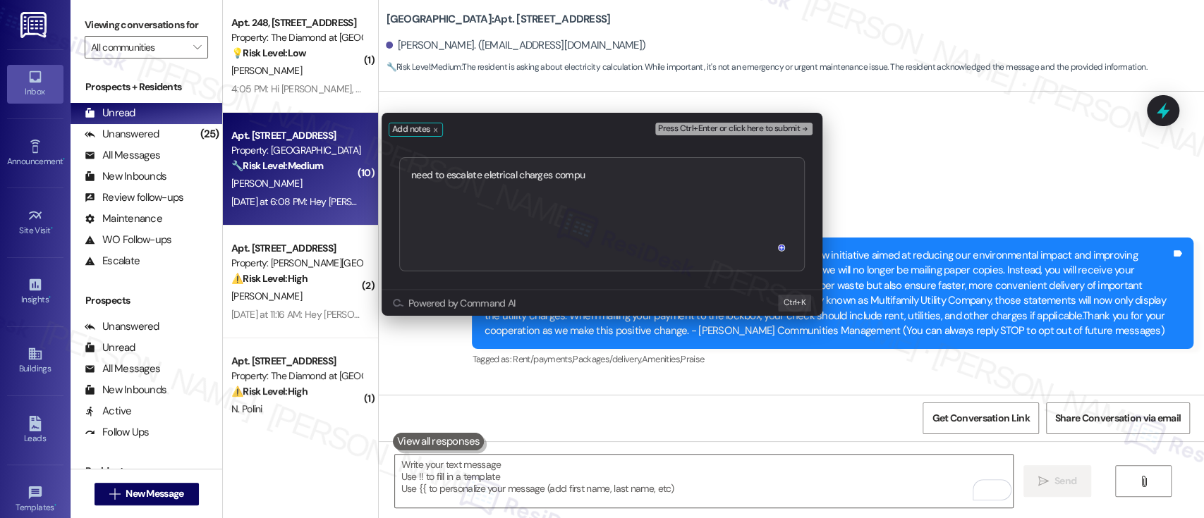
scroll to position [9552, 0]
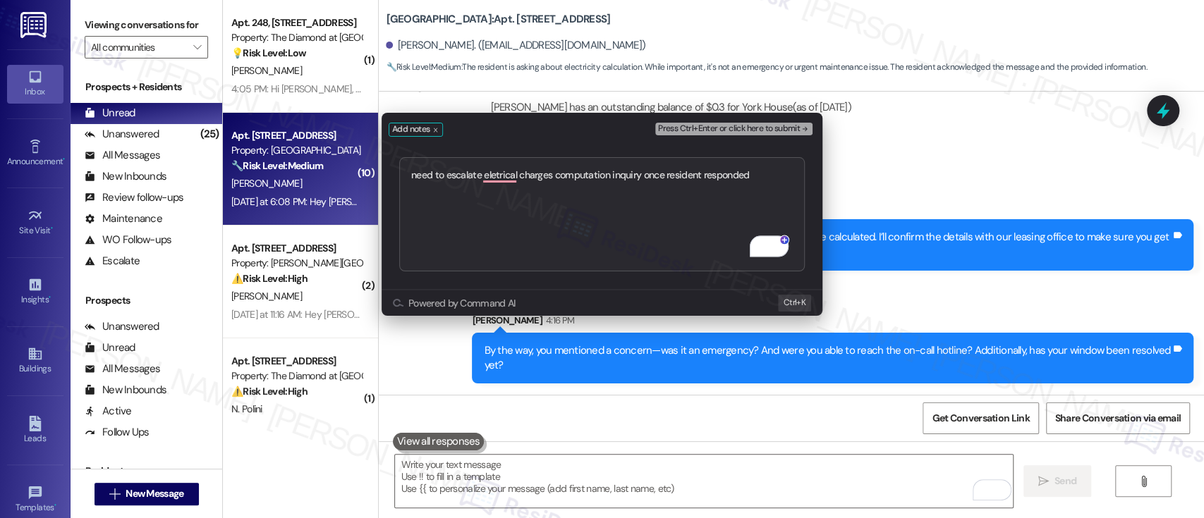
click at [501, 212] on textarea "need to escalate eletrical charges computation inquiry once resident responded" at bounding box center [602, 214] width 406 height 114
type textarea "need to escalate eletrical charges computation inquiry once resident responded"
click at [779, 127] on span "Press Ctrl+Enter or click here to submit" at bounding box center [729, 129] width 142 height 10
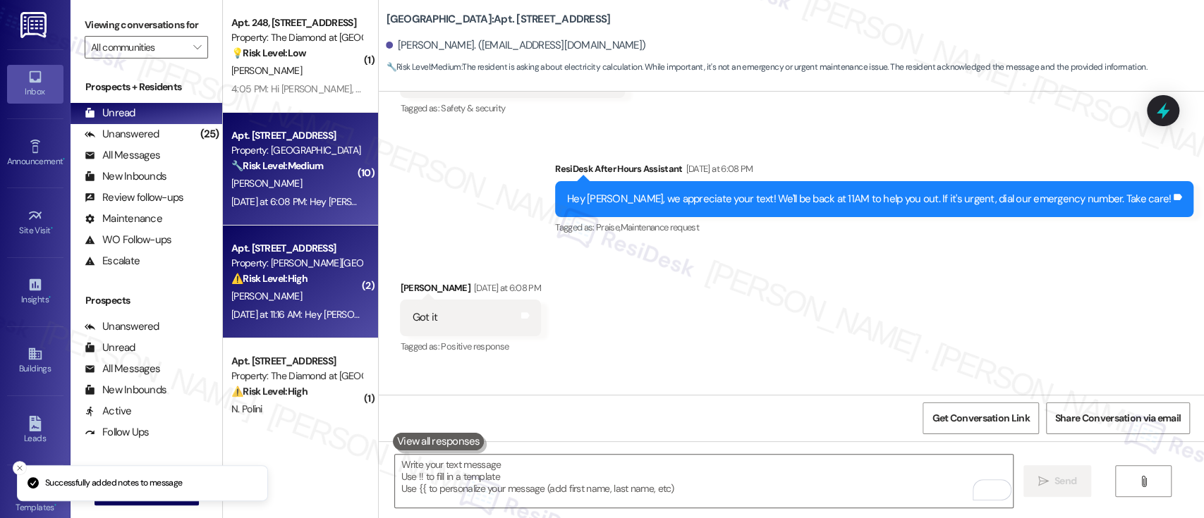
scroll to position [9075, 0]
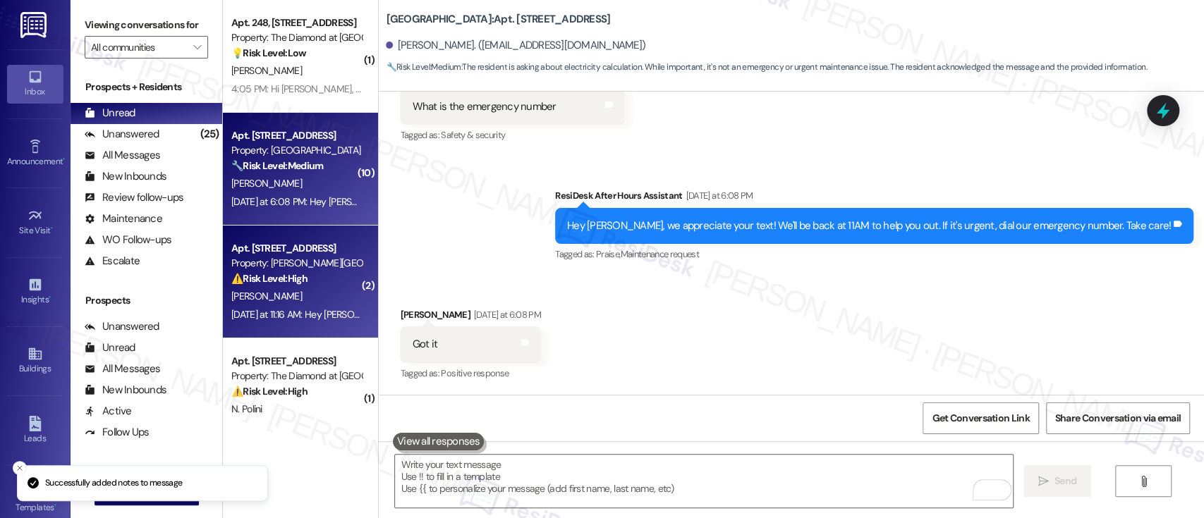
click at [279, 289] on div "[PERSON_NAME]" at bounding box center [296, 297] width 133 height 18
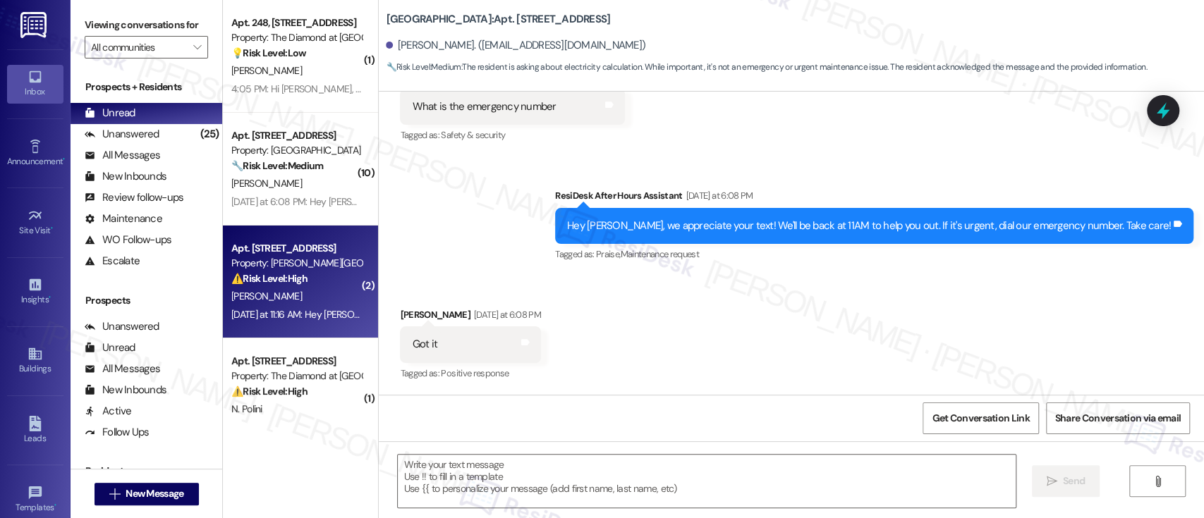
type textarea "Fetching suggested responses. Please feel free to read through the conversation…"
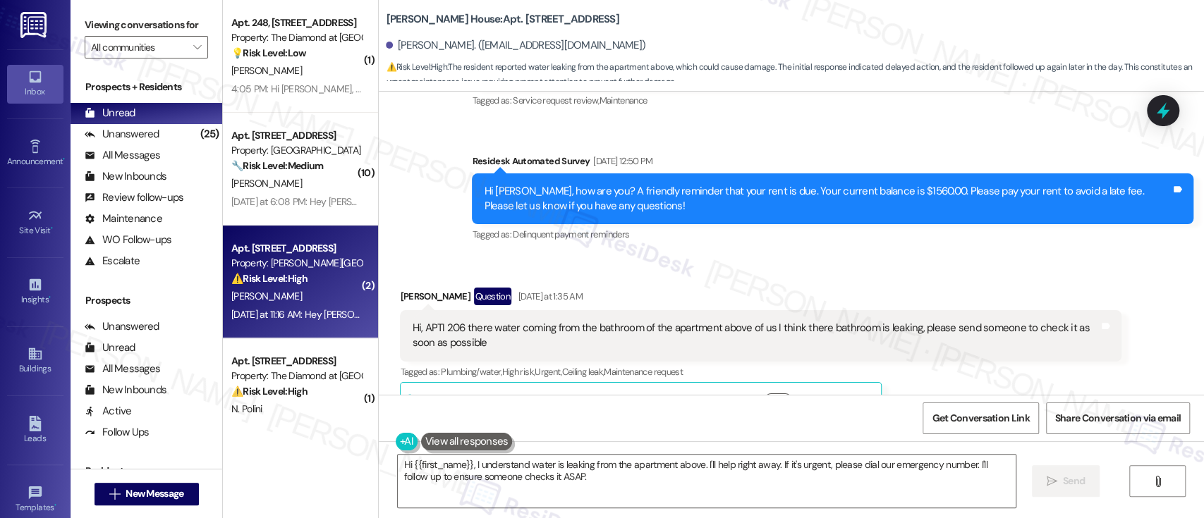
scroll to position [9910, 0]
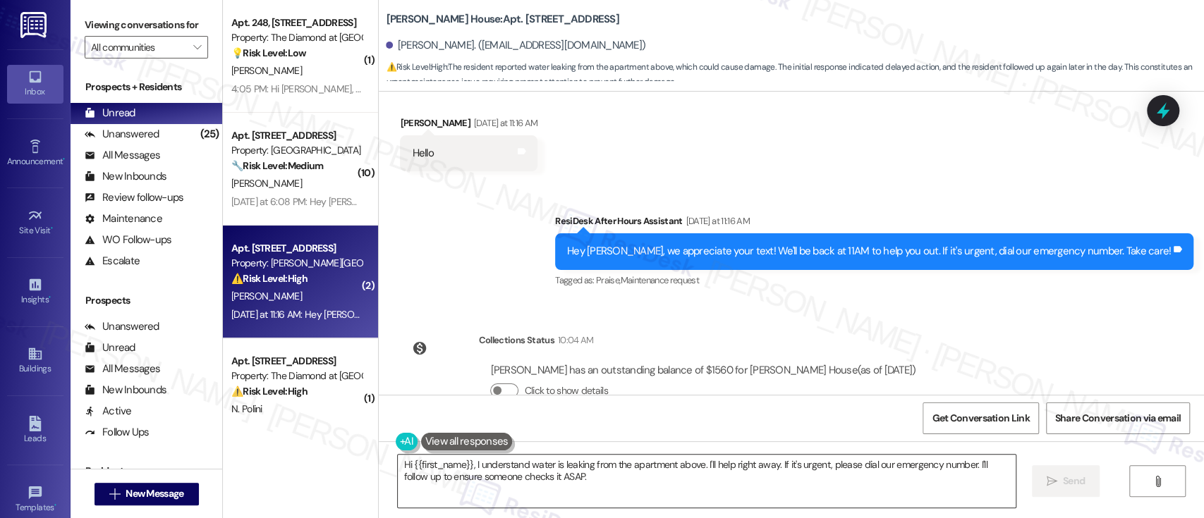
click at [677, 467] on textarea "Hi {{first_name}}, I understand water is leaking from the apartment above. I'll…" at bounding box center [706, 481] width 617 height 53
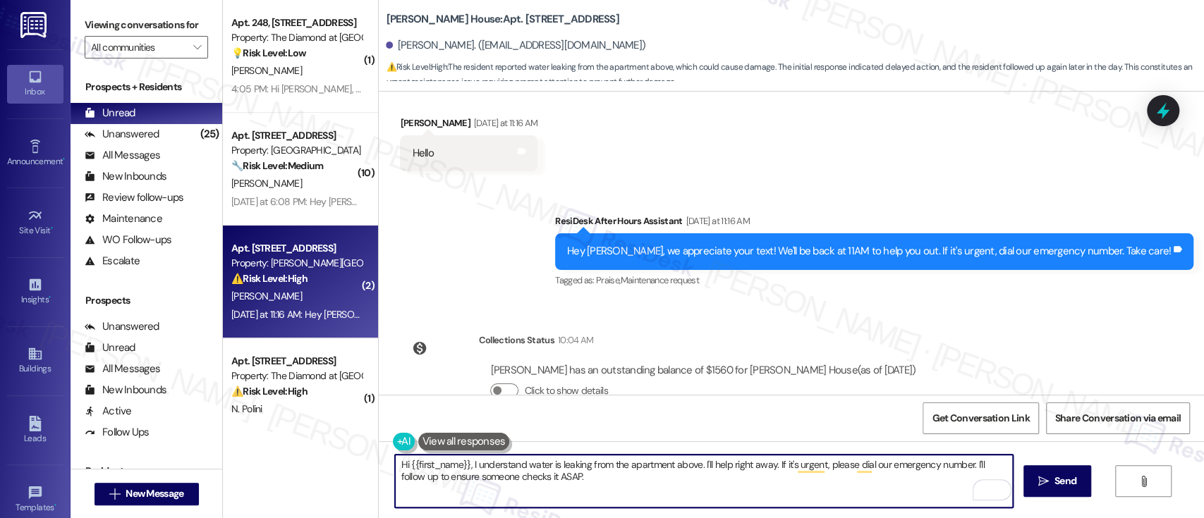
click at [480, 467] on textarea "Hi {{first_name}}, I understand water is leaking from the apartment above. I'll…" at bounding box center [703, 481] width 617 height 53
click at [726, 466] on textarea "Hi {{first_name}}, I am so sorry to hear water is leaking from the apartment ab…" at bounding box center [703, 481] width 617 height 53
paste textarea "understand this is frustrating. I'm here to helpI"
click at [848, 466] on textarea "Hi {{first_name}}, I am so sorry to hear water is leaking from the apartment ab…" at bounding box center [703, 481] width 617 height 53
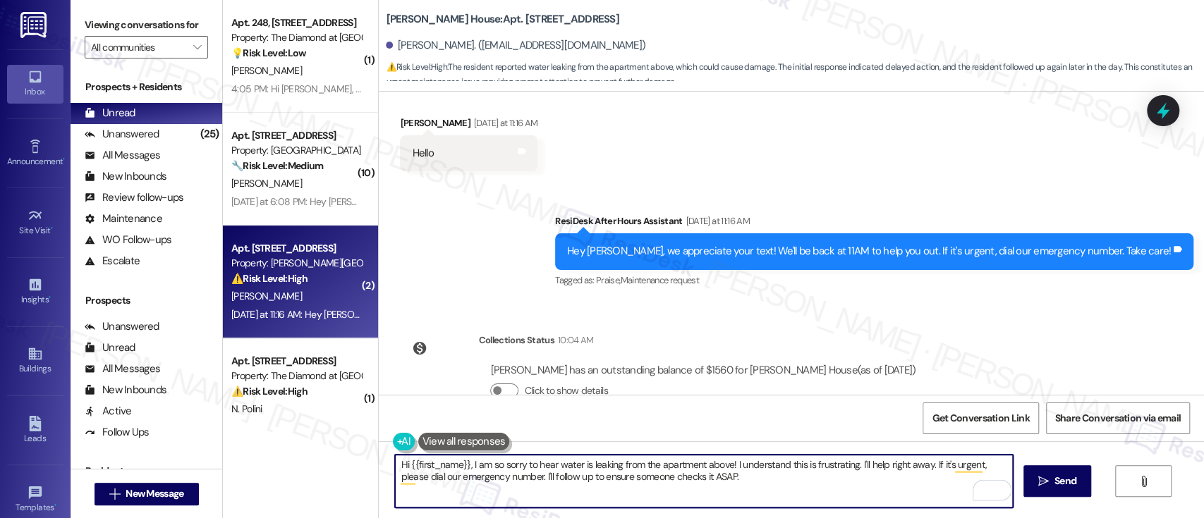
click at [920, 492] on textarea "Hi {{first_name}}, I am so sorry to hear water is leaking from the apartment ab…" at bounding box center [703, 481] width 617 height 53
drag, startPoint x: 925, startPoint y: 463, endPoint x: 937, endPoint y: 492, distance: 32.2
click at [937, 492] on textarea "Hi {{first_name}}, I am so sorry to hear water is leaking from the apartment ab…" at bounding box center [703, 481] width 617 height 53
paste textarea "I’m so sorry to hear that water is leaking from the apartment above—I'm sure th…"
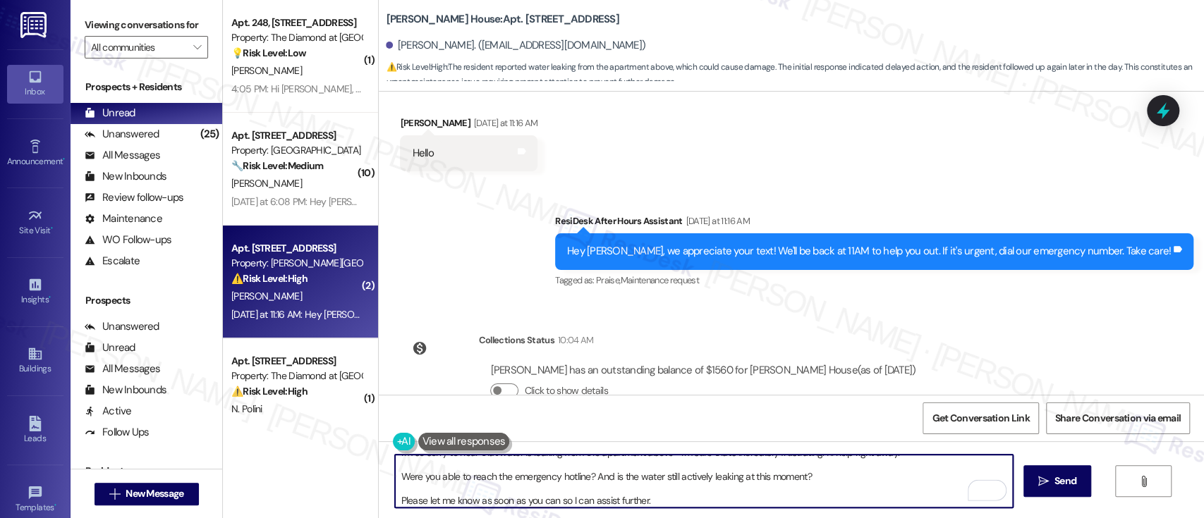
scroll to position [0, 0]
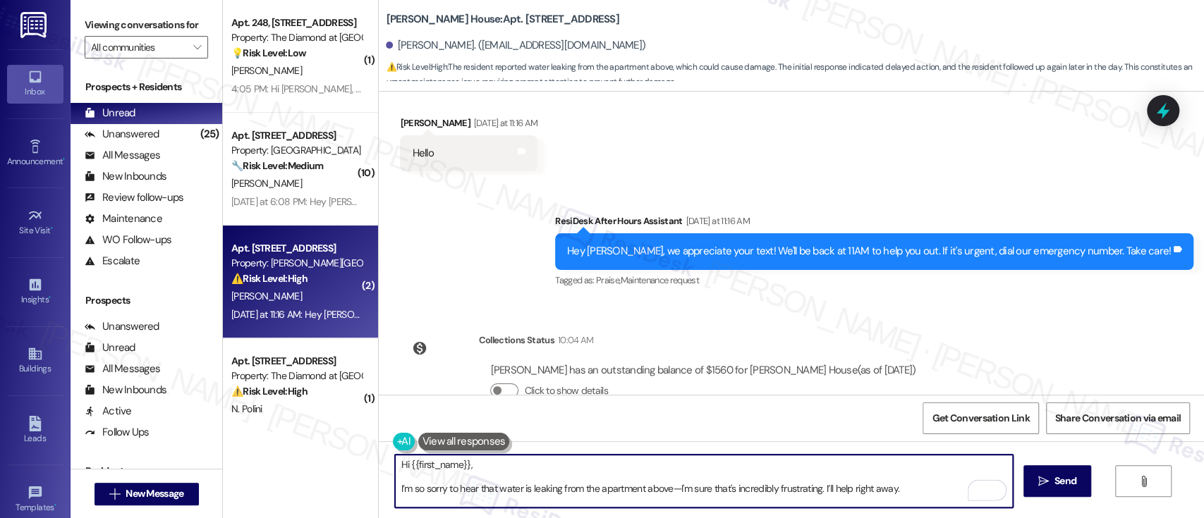
click at [552, 458] on textarea "Hi {{first_name}}, I’m so sorry to hear that water is leaking from the apartmen…" at bounding box center [703, 481] width 617 height 53
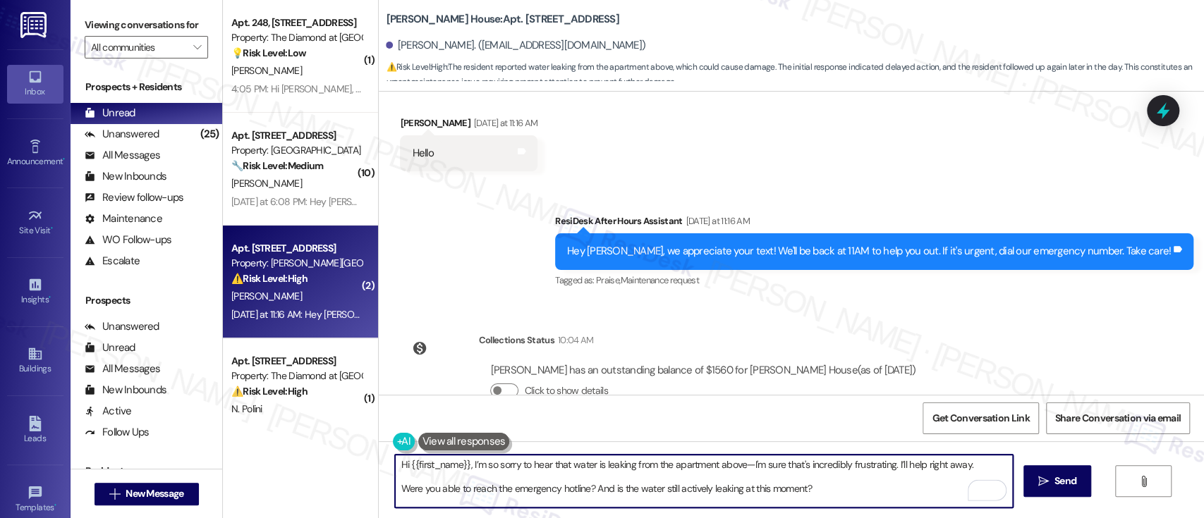
click at [827, 492] on textarea "Hi {{first_name}}, I’m so sorry to hear that water is leaking from the apartmen…" at bounding box center [703, 481] width 617 height 53
drag, startPoint x: 569, startPoint y: 501, endPoint x: 346, endPoint y: 490, distance: 223.1
click at [346, 490] on div "( 1 ) Apt. 248, [STREET_ADDRESS] Property: The Diamond at [GEOGRAPHIC_DATA] 💡 R…" at bounding box center [713, 259] width 981 height 518
type textarea "Hi {{first_name}}, I’m so sorry to hear that water is leaking from the apartmen…"
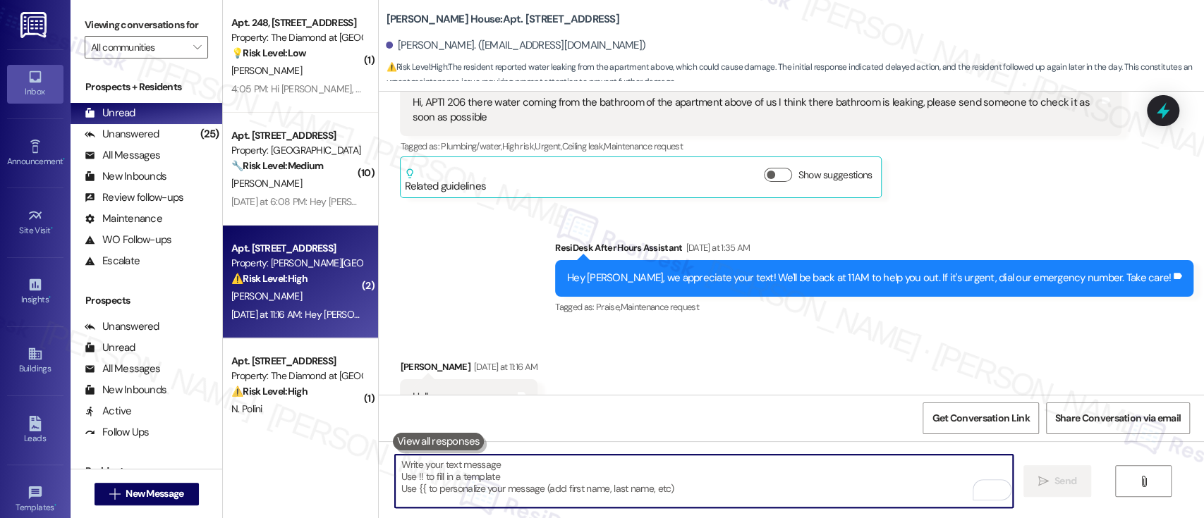
scroll to position [9661, 0]
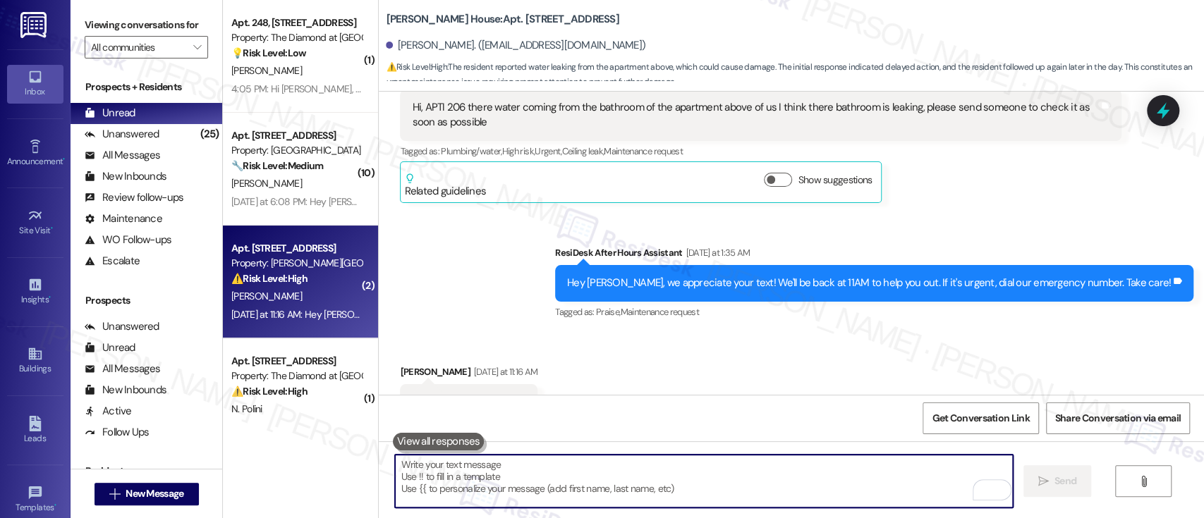
paste textarea "Were you able to reach the emergency hotline? And is the water still actively l…"
type textarea "Were you able to reach the emergency hotline? And is the water still actively l…"
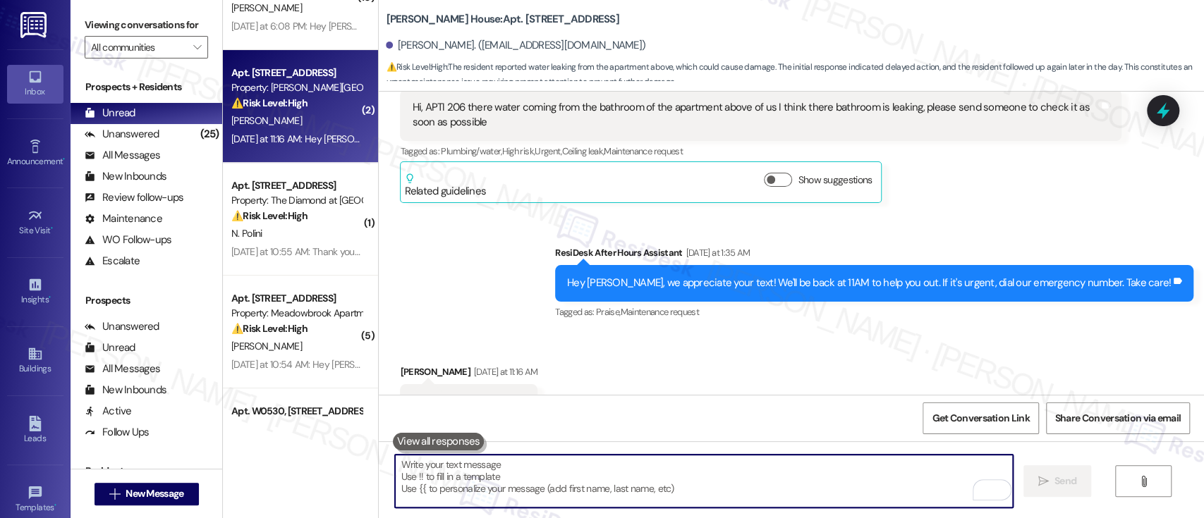
scroll to position [188, 0]
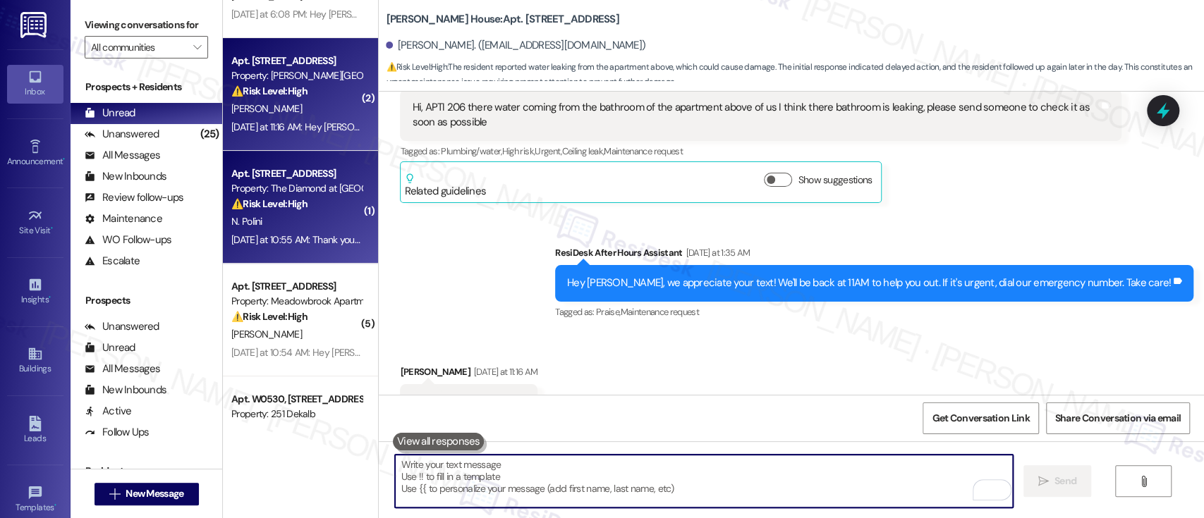
click at [276, 226] on div "N. Polini" at bounding box center [296, 222] width 133 height 18
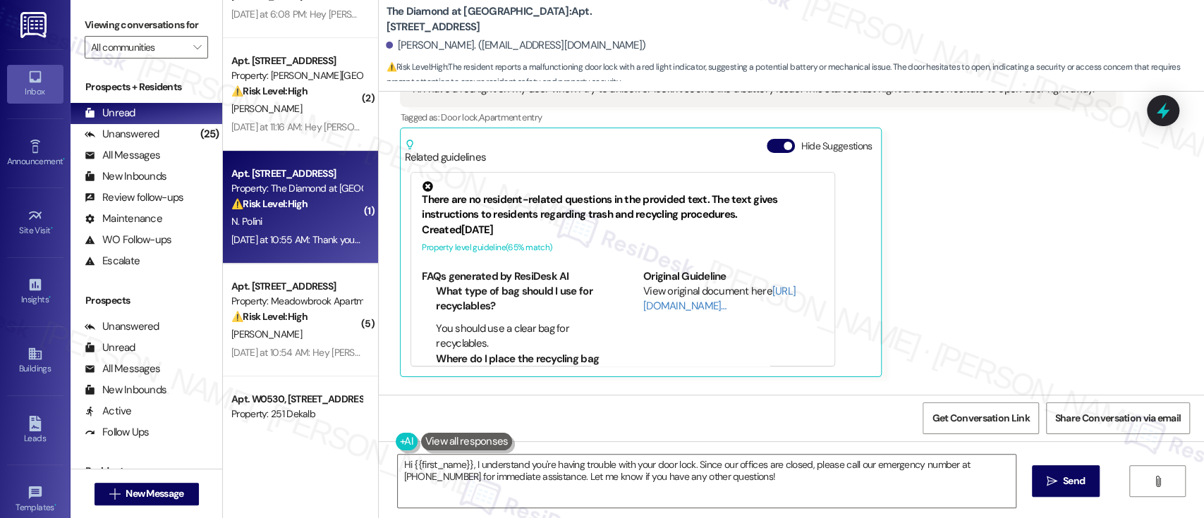
scroll to position [934, 0]
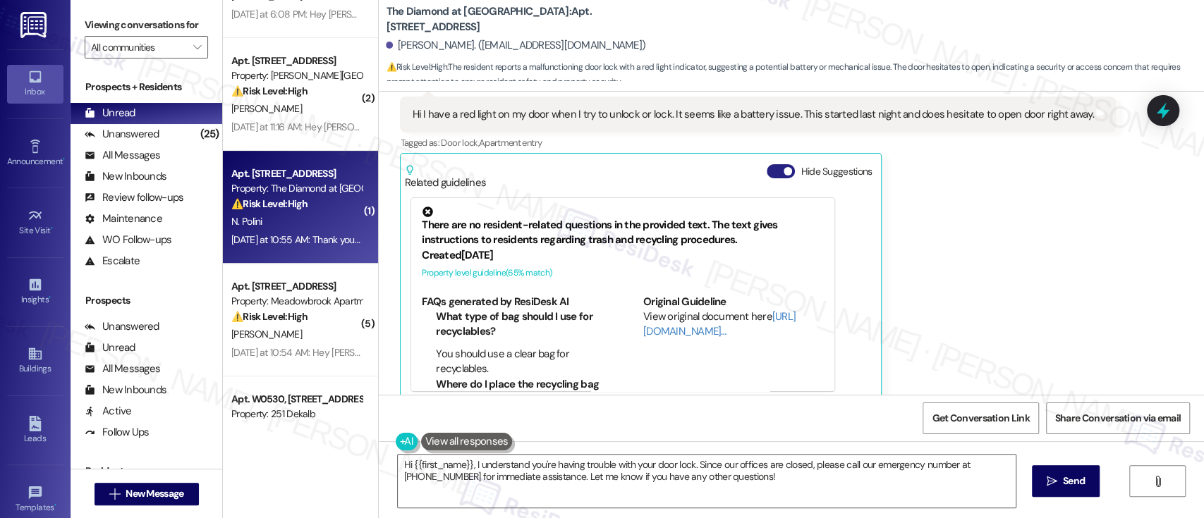
click at [784, 169] on span "button" at bounding box center [788, 171] width 8 height 8
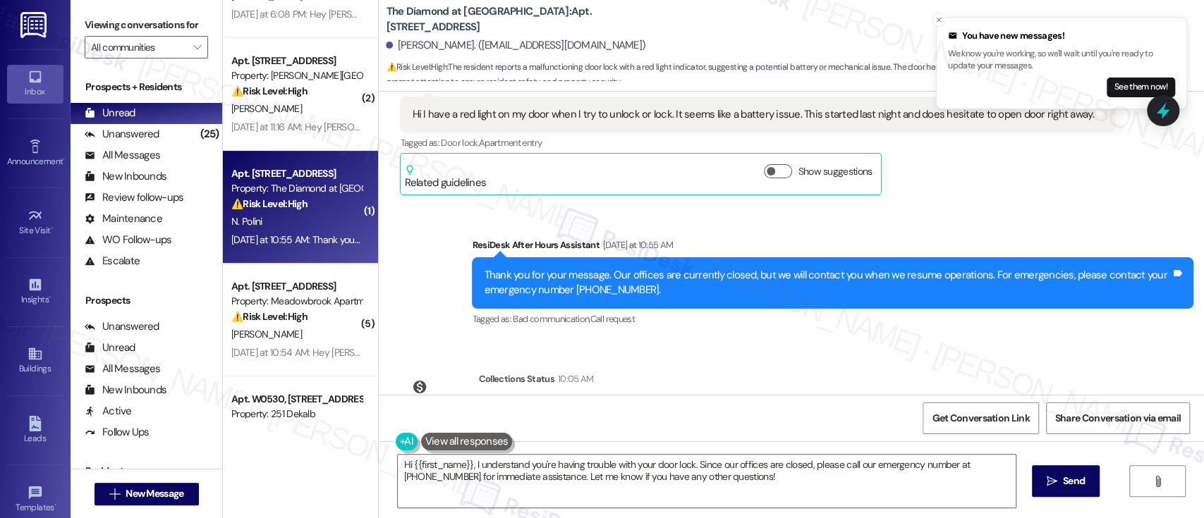
scroll to position [1009, 0]
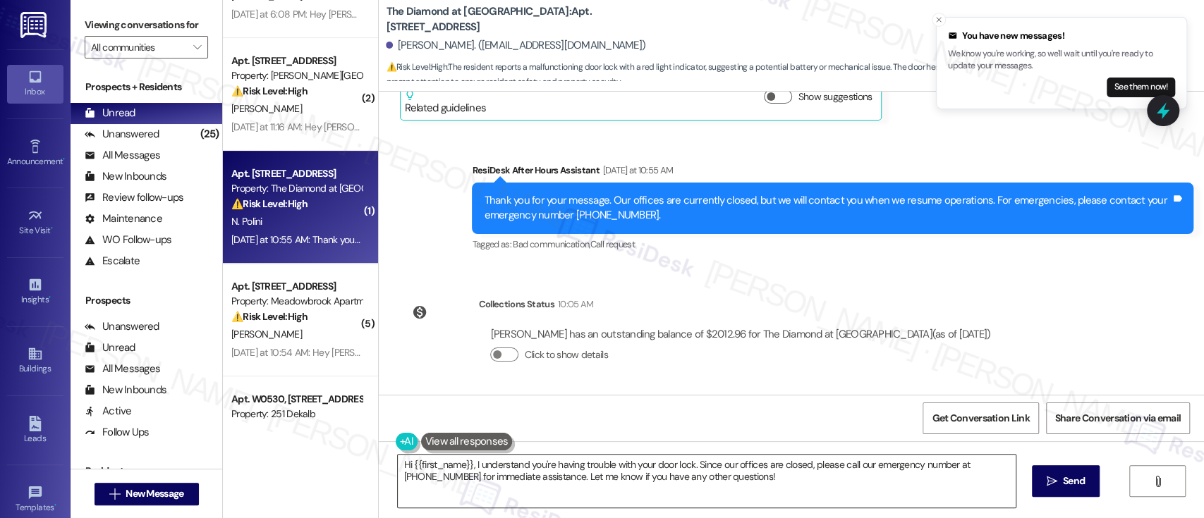
drag, startPoint x: 897, startPoint y: 482, endPoint x: 878, endPoint y: 492, distance: 21.1
click at [881, 490] on textarea "Hi {{first_name}}, I understand you're having trouble with your door lock. Sinc…" at bounding box center [706, 481] width 617 height 53
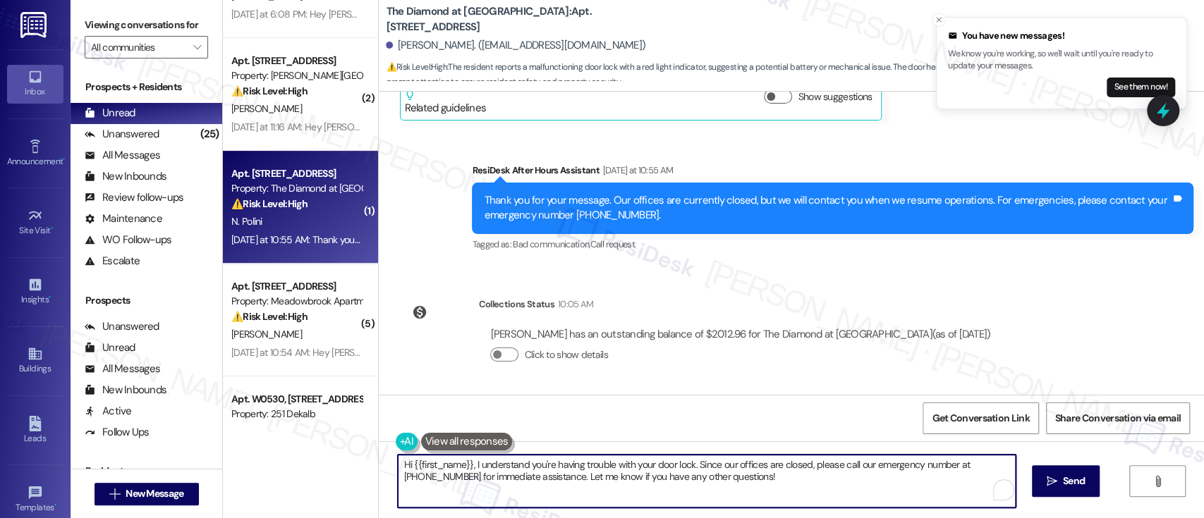
click at [710, 486] on textarea "Hi {{first_name}}, I understand you're having trouble with your door lock. Sinc…" at bounding box center [706, 481] width 617 height 53
drag, startPoint x: 688, startPoint y: 466, endPoint x: 775, endPoint y: 477, distance: 88.2
click at [775, 477] on textarea "Hi {{first_name}}, I understand you're having trouble with your door lock. Sinc…" at bounding box center [703, 481] width 617 height 53
click at [491, 463] on textarea "Hi {{first_name}}, I understand you're having trouble with your door lock. Sinc…" at bounding box center [703, 481] width 617 height 53
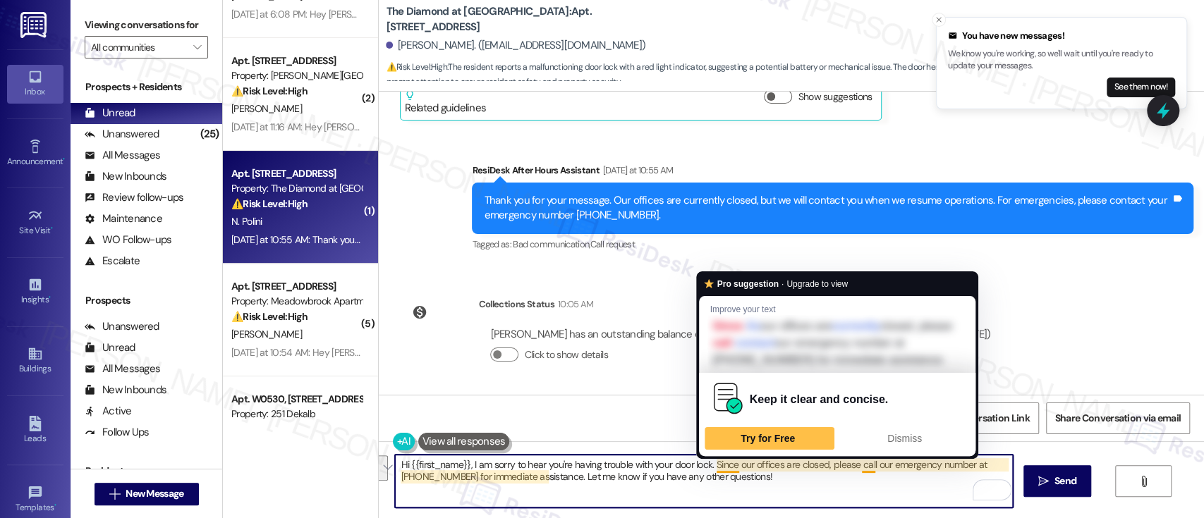
drag, startPoint x: 708, startPoint y: 460, endPoint x: 746, endPoint y: 487, distance: 46.0
click at [745, 487] on textarea "Hi {{first_name}}, I am sorry to hear you're having trouble with your door lock…" at bounding box center [703, 481] width 617 height 53
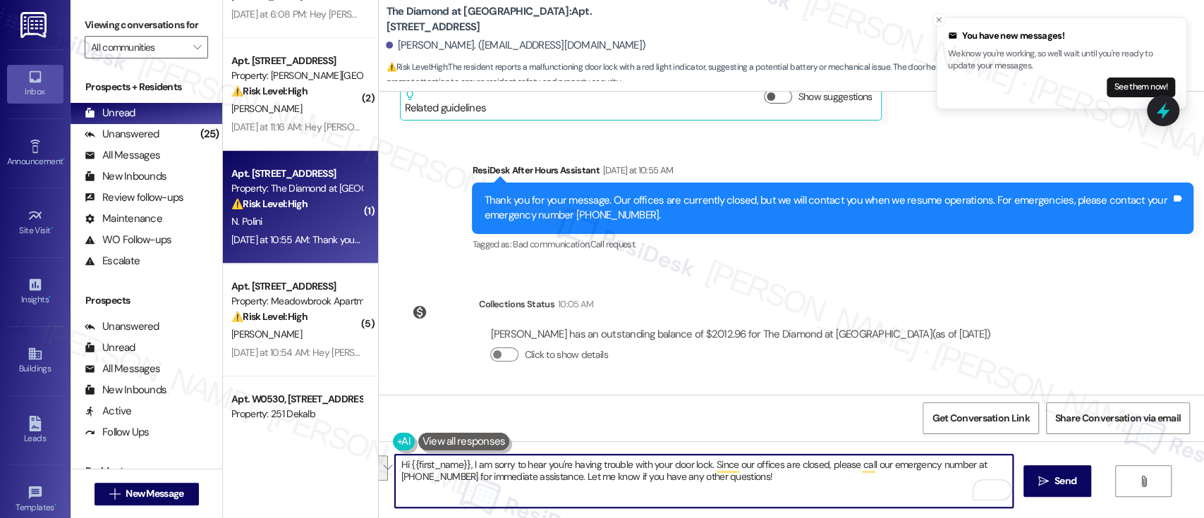
paste textarea "I understand this is concerning for you"
type textarea "Hi {{first_name}}, I am sorry to hear you're having trouble with your door lock…"
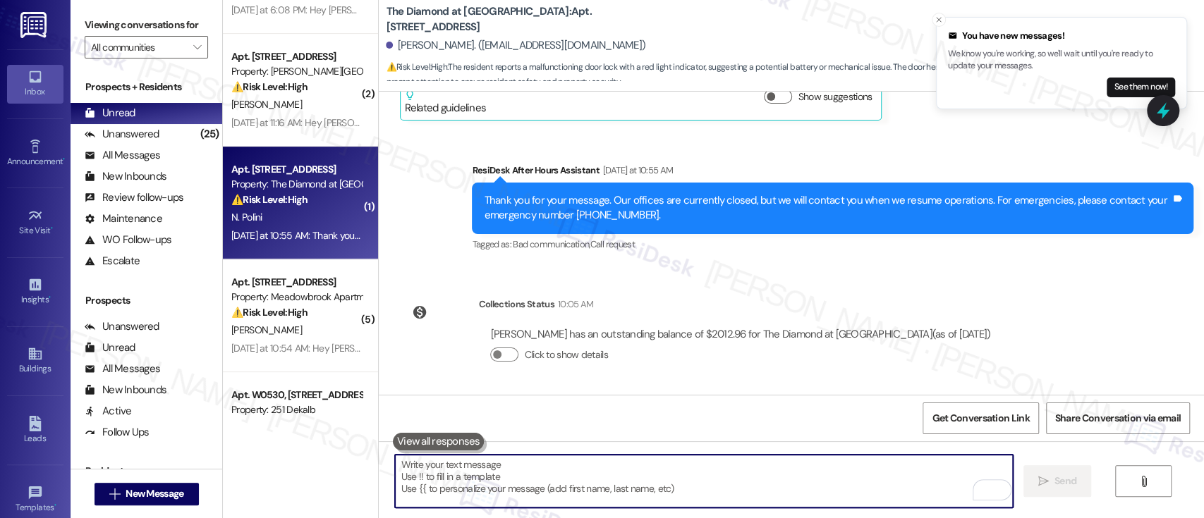
scroll to position [282, 0]
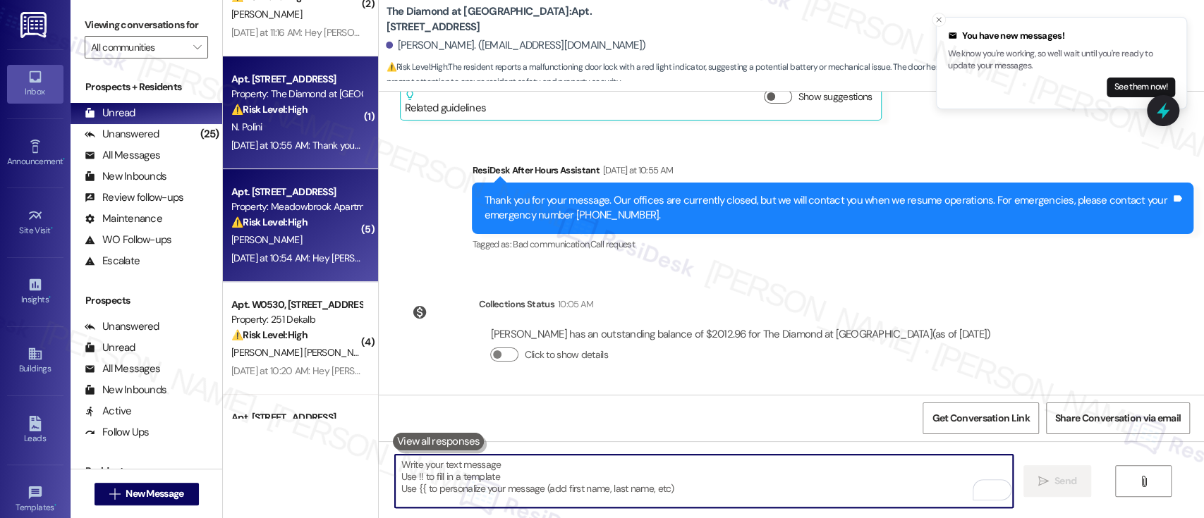
click at [302, 217] on strong "⚠️ Risk Level: High" at bounding box center [269, 222] width 76 height 13
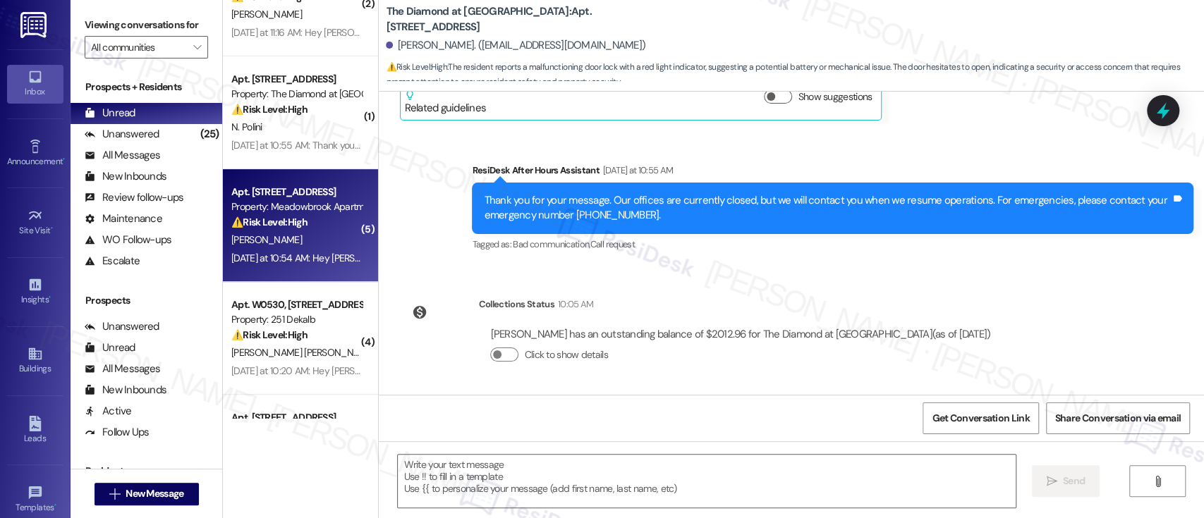
type textarea "Fetching suggested responses. Please feel free to read through the conversation…"
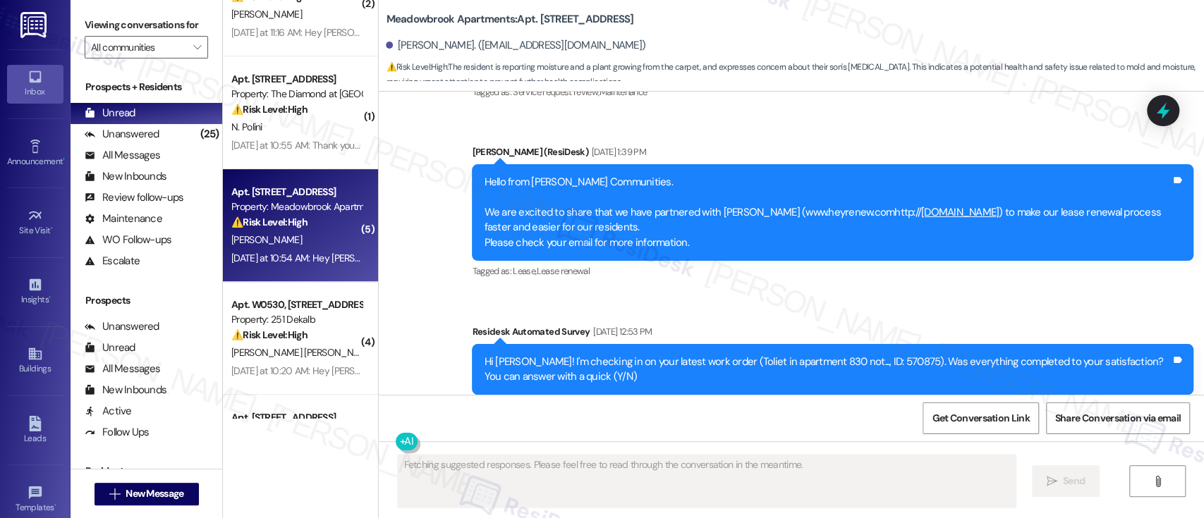
scroll to position [6467, 0]
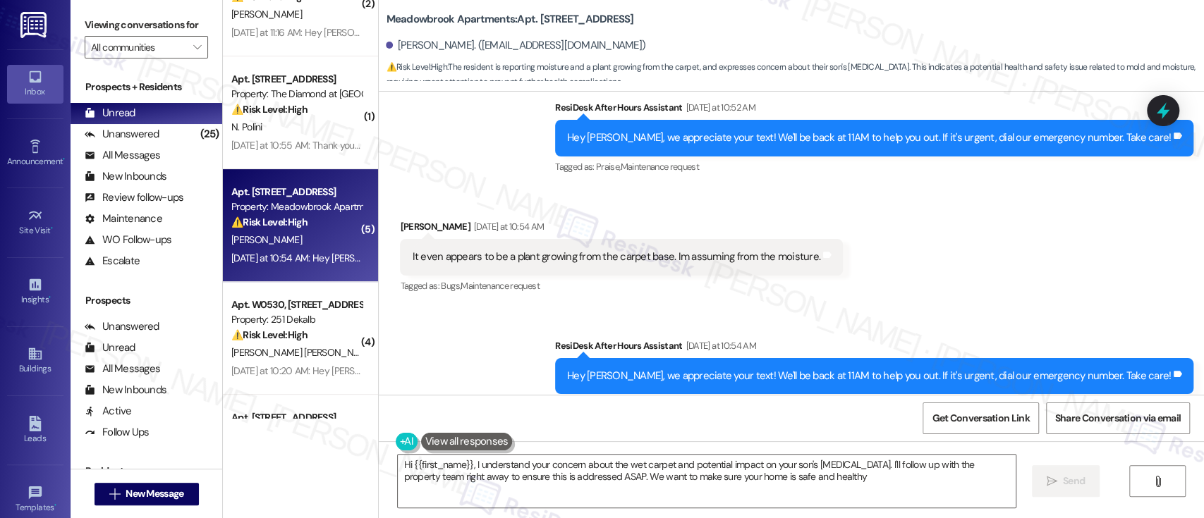
type textarea "Hi {{first_name}}, I understand your concern about the wet carpet and potential…"
click at [502, 307] on div "Sent via SMS ResiDesk After Hours Assistant Yesterday at 10:54 AM Hey Jeanette,…" at bounding box center [791, 366] width 825 height 119
click at [496, 274] on div "Received via SMS Jeanette Gonzalez Yesterday at 10:54 AM It even appears to be …" at bounding box center [621, 258] width 464 height 98
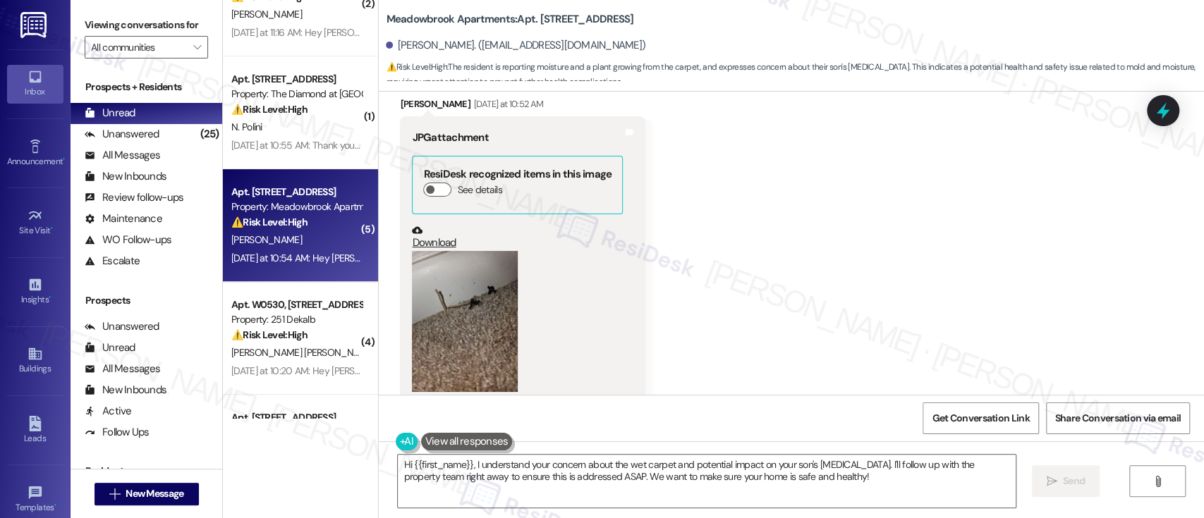
scroll to position [6091, 0]
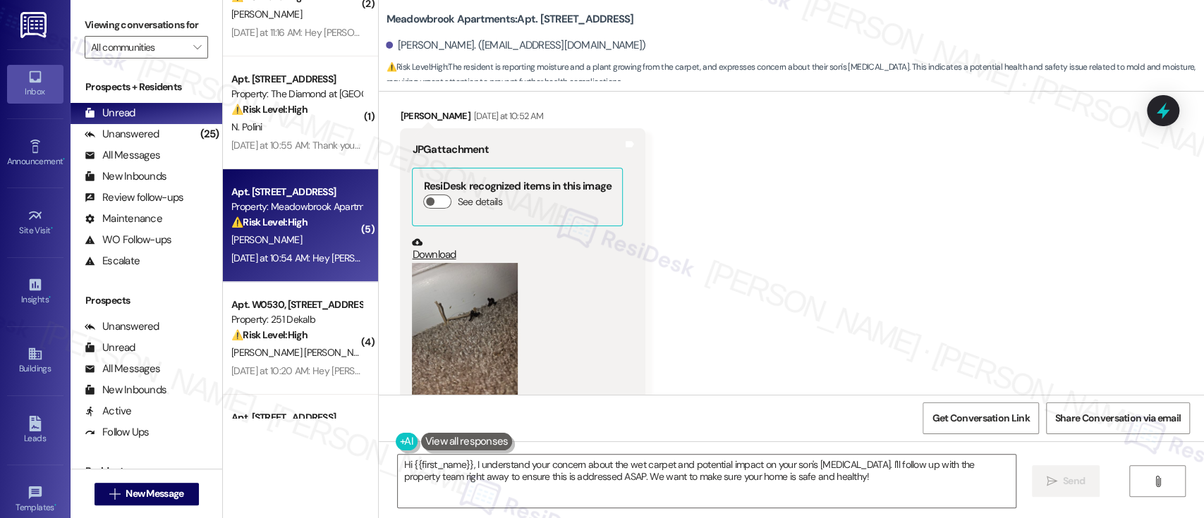
click at [441, 288] on button "Zoom image" at bounding box center [465, 333] width 106 height 141
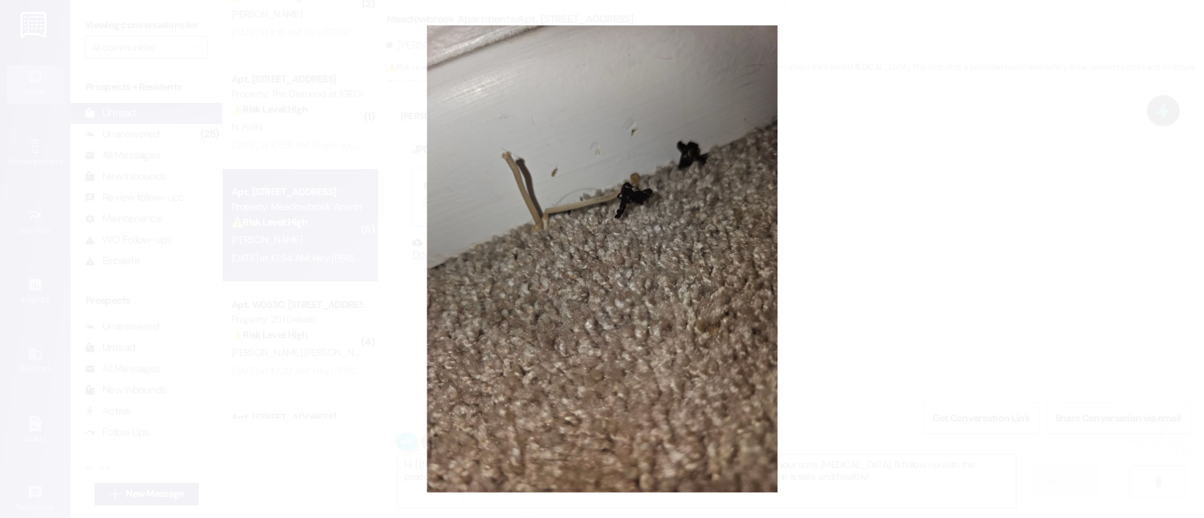
click at [853, 243] on button "Unzoom image" at bounding box center [602, 259] width 1204 height 518
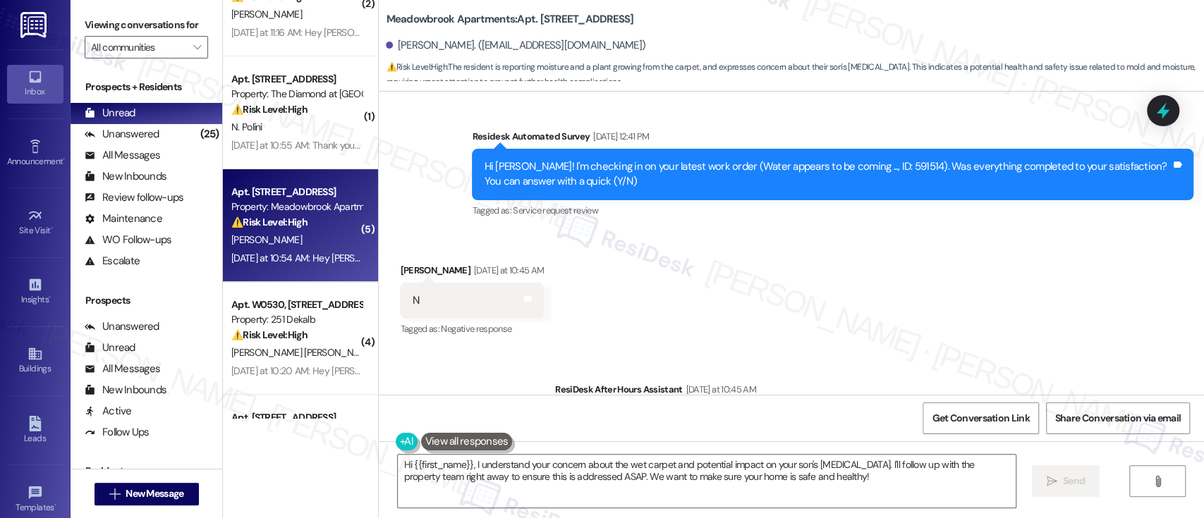
scroll to position [5057, 0]
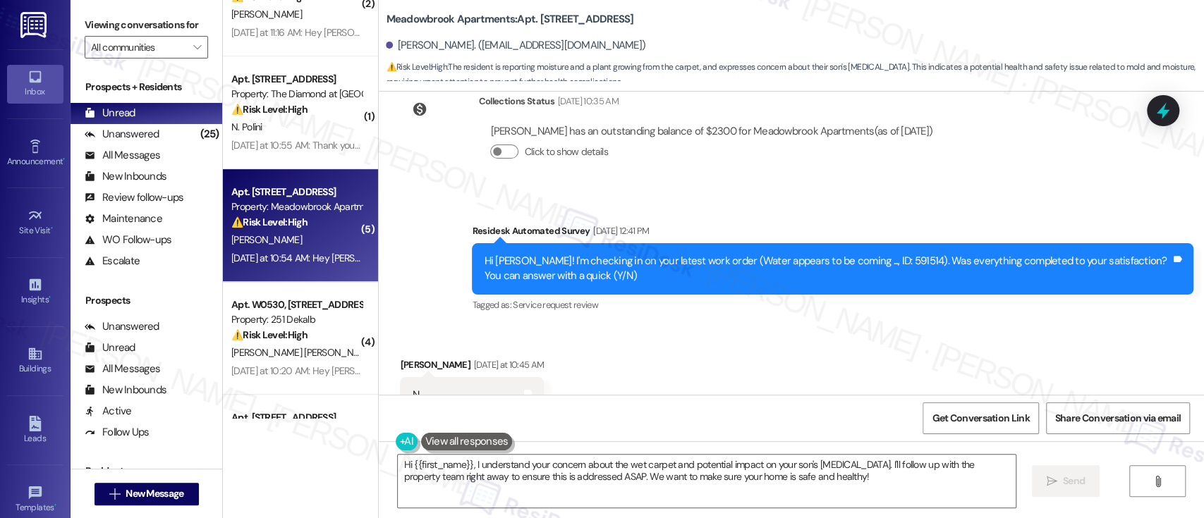
drag, startPoint x: 741, startPoint y: 298, endPoint x: 750, endPoint y: 305, distance: 11.2
click at [747, 326] on div "Received via SMS Jeanette Gonzalez Yesterday at 10:45 AM N Tags and notes Tagge…" at bounding box center [791, 385] width 825 height 119
click at [951, 339] on div "Received via SMS Jeanette Gonzalez Yesterday at 10:45 AM N Tags and notes Tagge…" at bounding box center [791, 385] width 825 height 119
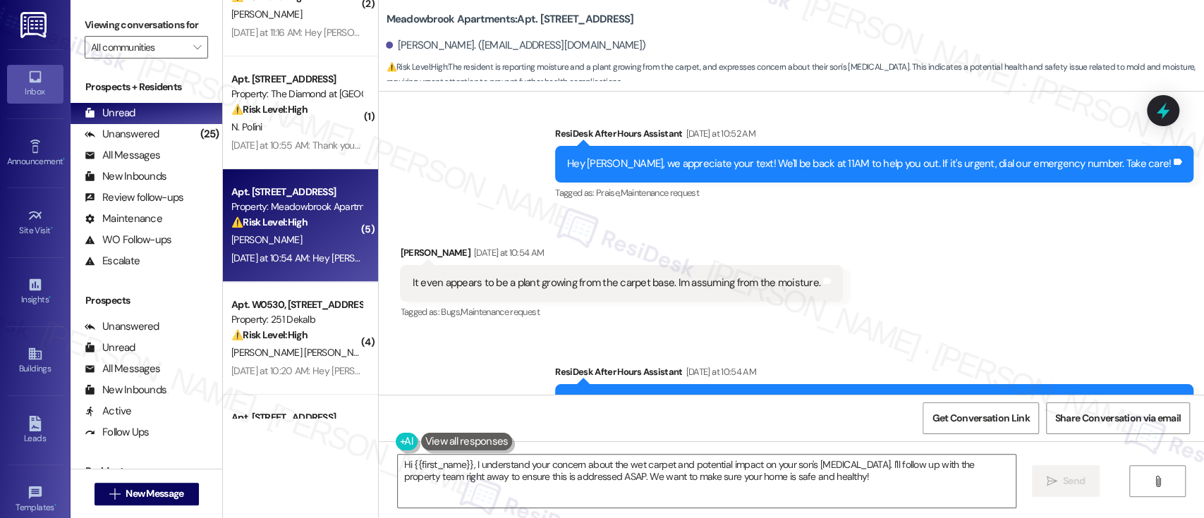
scroll to position [6467, 0]
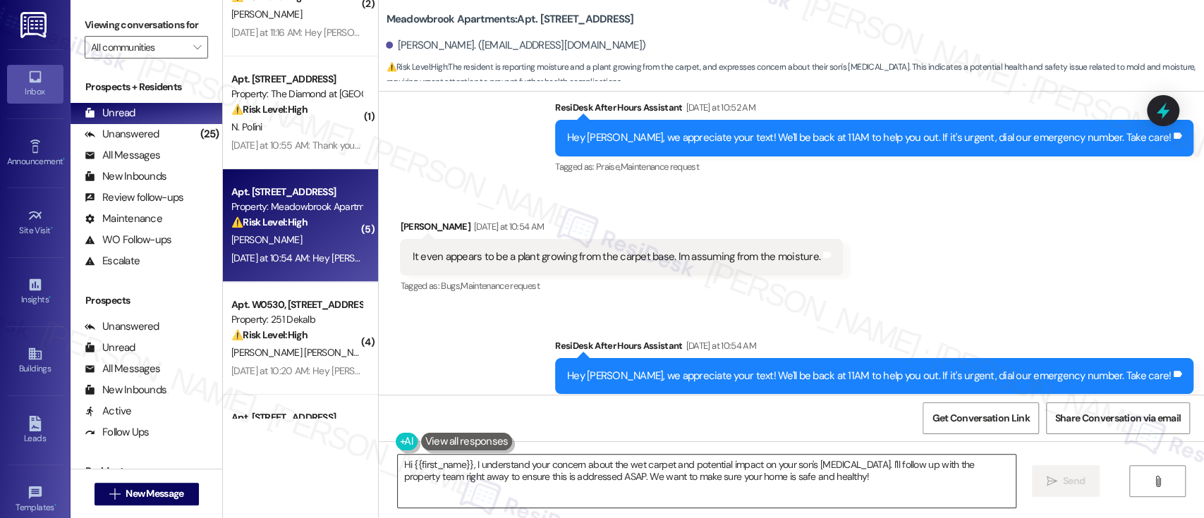
click at [844, 466] on textarea "Hi {{first_name}}, I understand your concern about the wet carpet and potential…" at bounding box center [706, 481] width 617 height 53
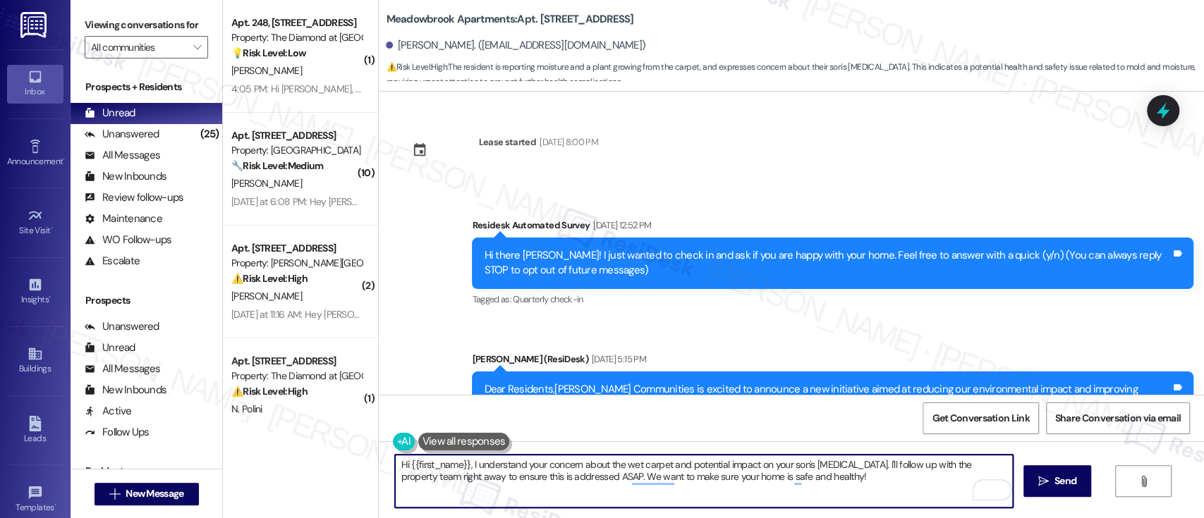
scroll to position [6467, 0]
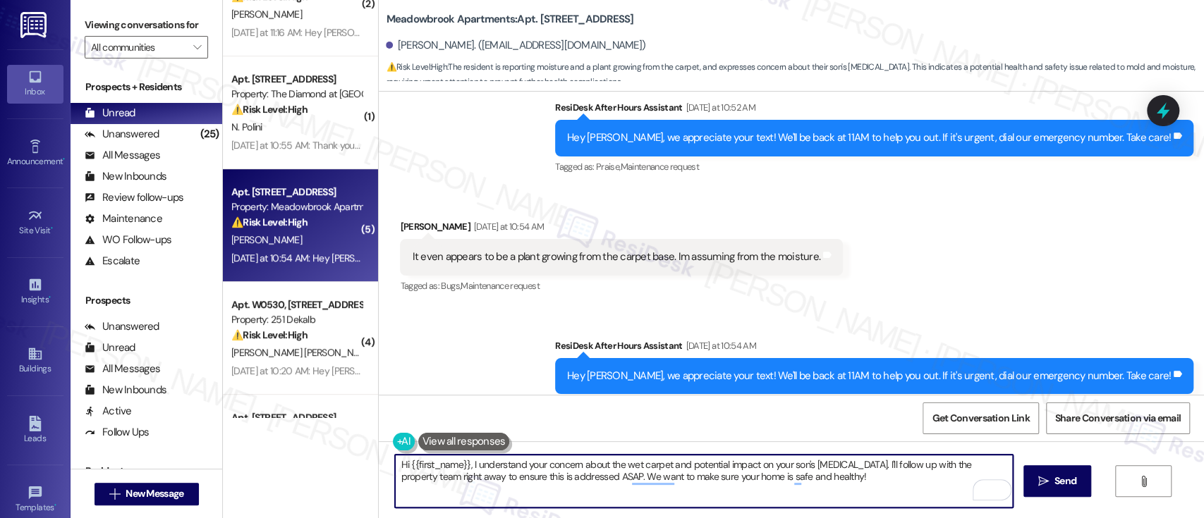
click at [858, 483] on textarea "Hi {{first_name}}, I understand your concern about the wet carpet and potential…" at bounding box center [703, 481] width 617 height 53
click at [834, 497] on textarea "Hi {{first_name}}, I understand your concern about the wet carpet and potential…" at bounding box center [703, 481] width 617 height 53
paste textarea "I completely understand your concern about the wet carpet and how it could affe…"
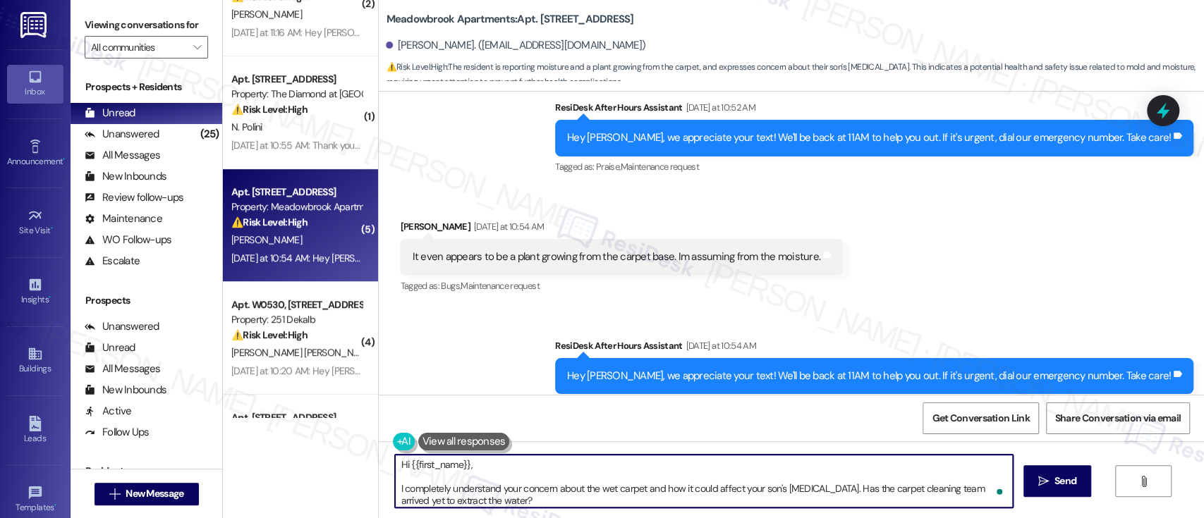
click at [624, 466] on textarea "Hi {{first_name}}, I completely understand your concern about the wet carpet an…" at bounding box center [703, 481] width 617 height 53
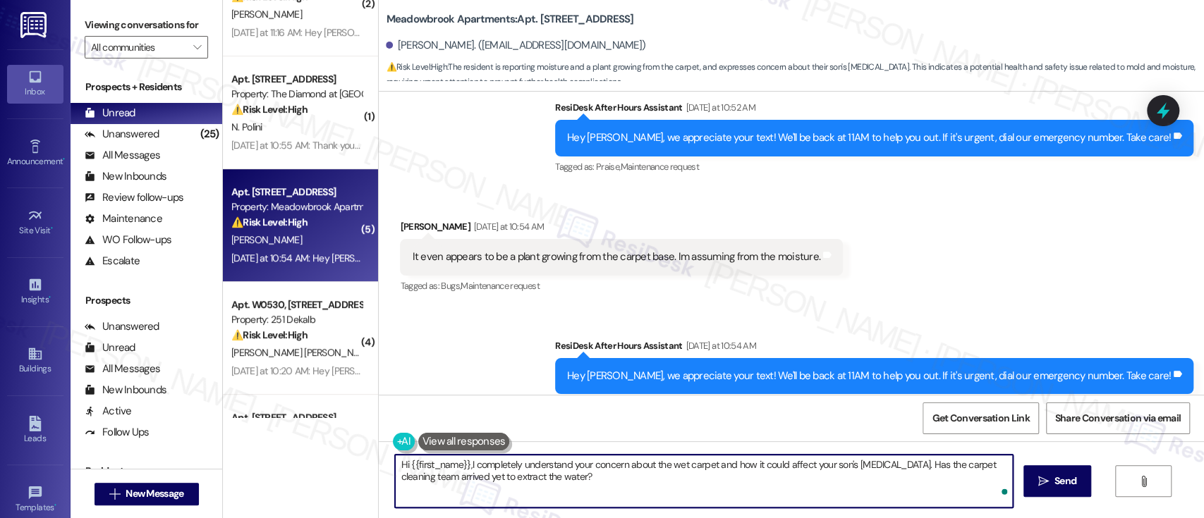
type textarea "Hi {{first_name}}, I completely understand your concern about the wet carpet an…"
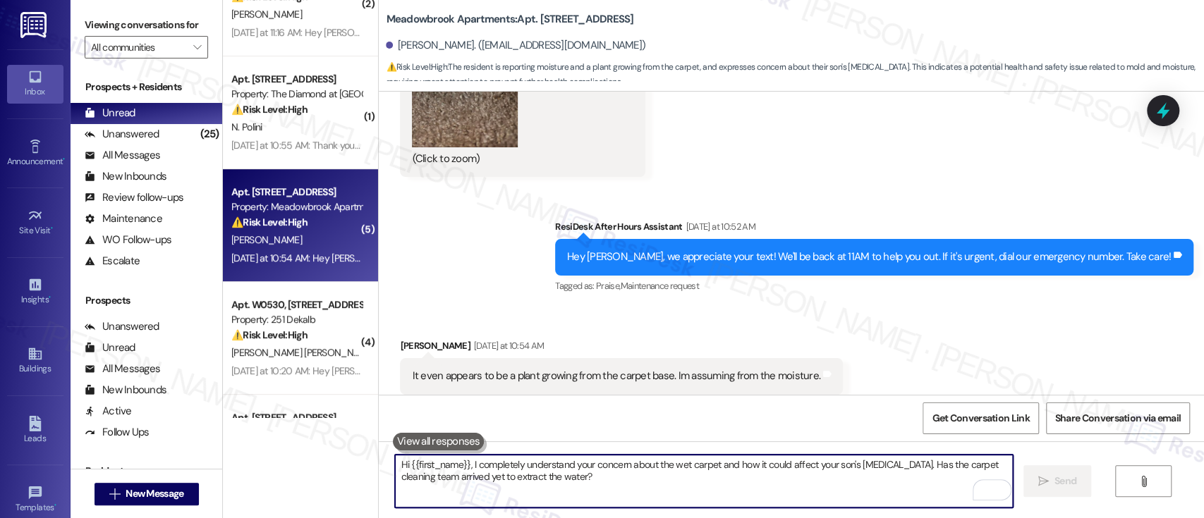
scroll to position [376, 0]
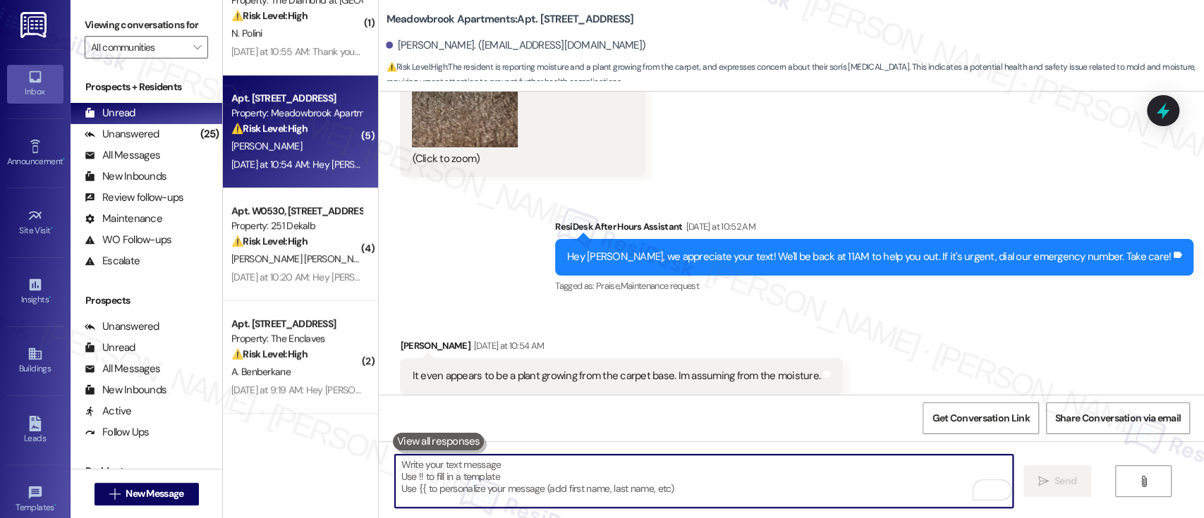
click at [296, 257] on span "[PERSON_NAME] [PERSON_NAME]" at bounding box center [304, 259] width 147 height 13
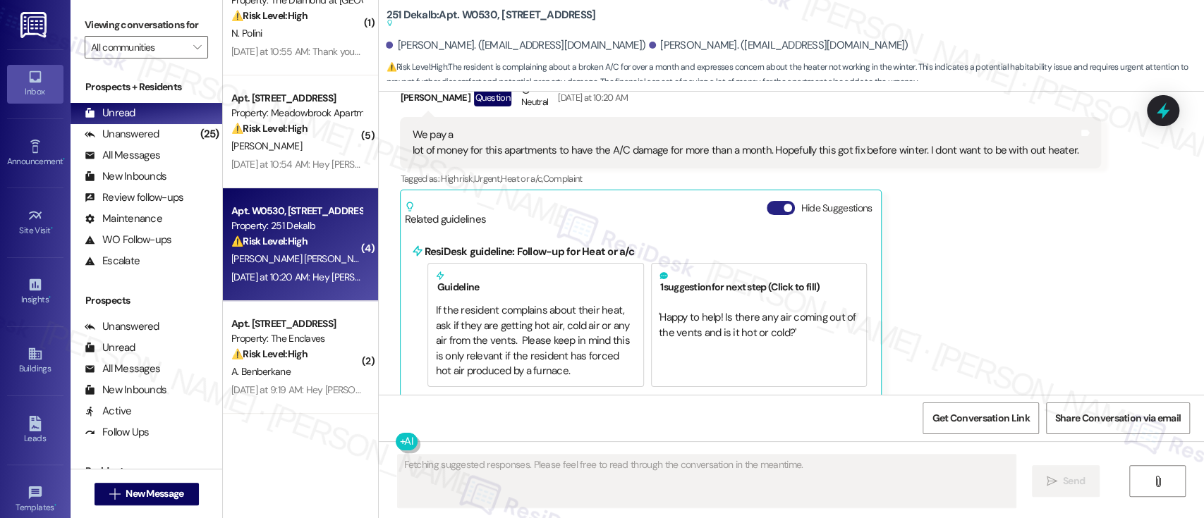
click at [774, 201] on div "Hide Suggestions" at bounding box center [822, 208] width 111 height 15
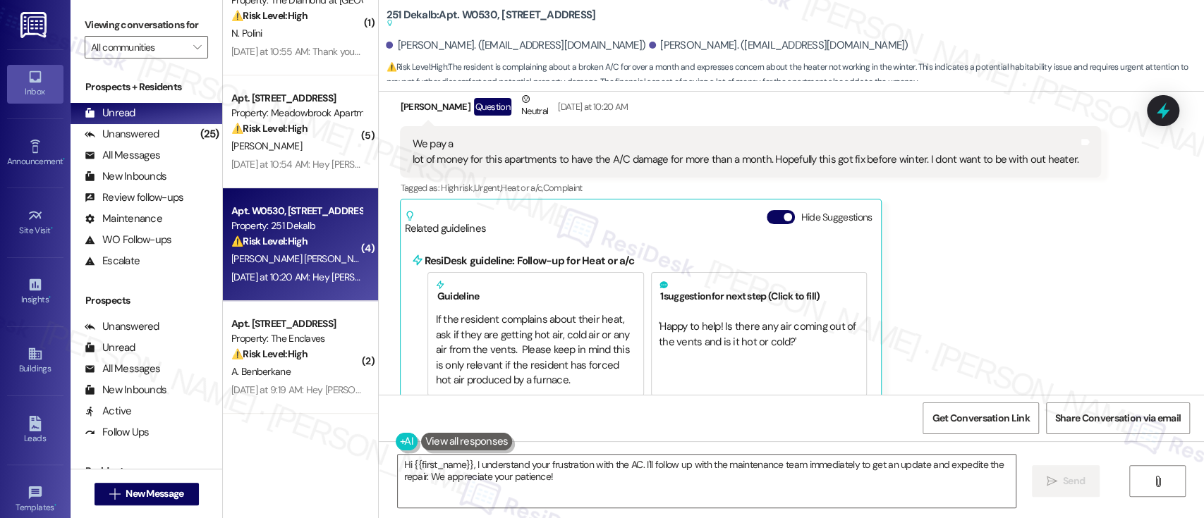
scroll to position [10384, 0]
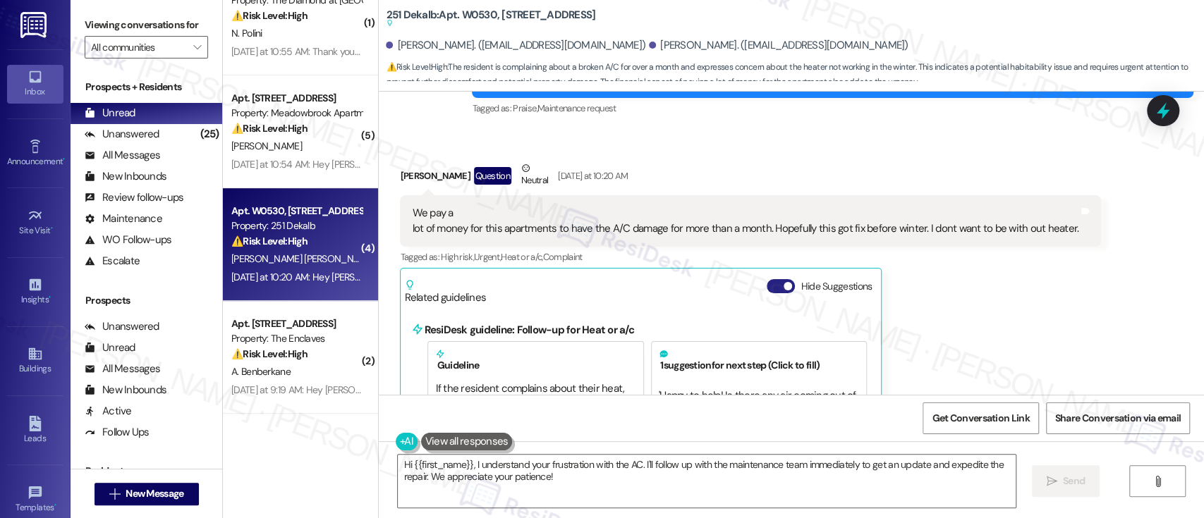
click at [774, 279] on button "Hide Suggestions" at bounding box center [781, 286] width 28 height 14
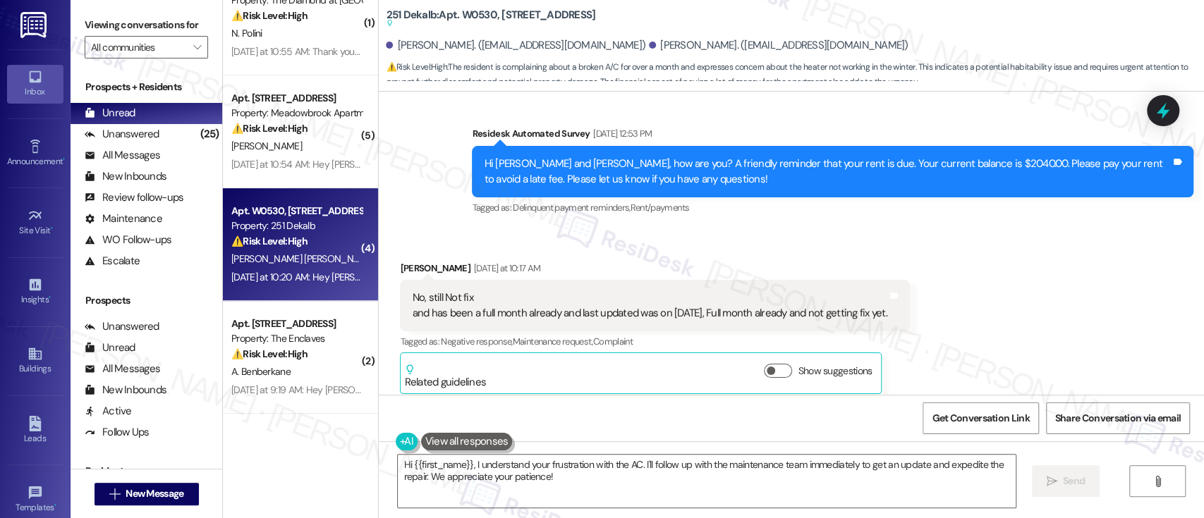
scroll to position [9161, 0]
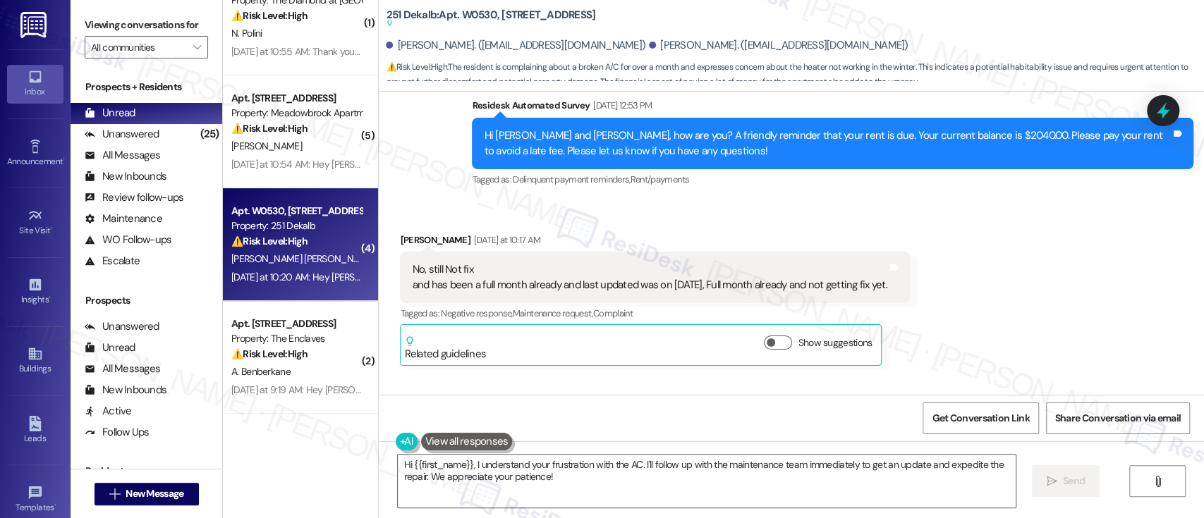
click at [463, 13] on b "251 Dekalb: Apt. W0530, 251 W Dekalb Pike Suggested actions and notes available…" at bounding box center [490, 19] width 209 height 23
copy b "W0530"
click at [993, 253] on div "Received via SMS [PERSON_NAME] [DATE] at 10:17 AM No, still Not fix and has bee…" at bounding box center [791, 289] width 825 height 176
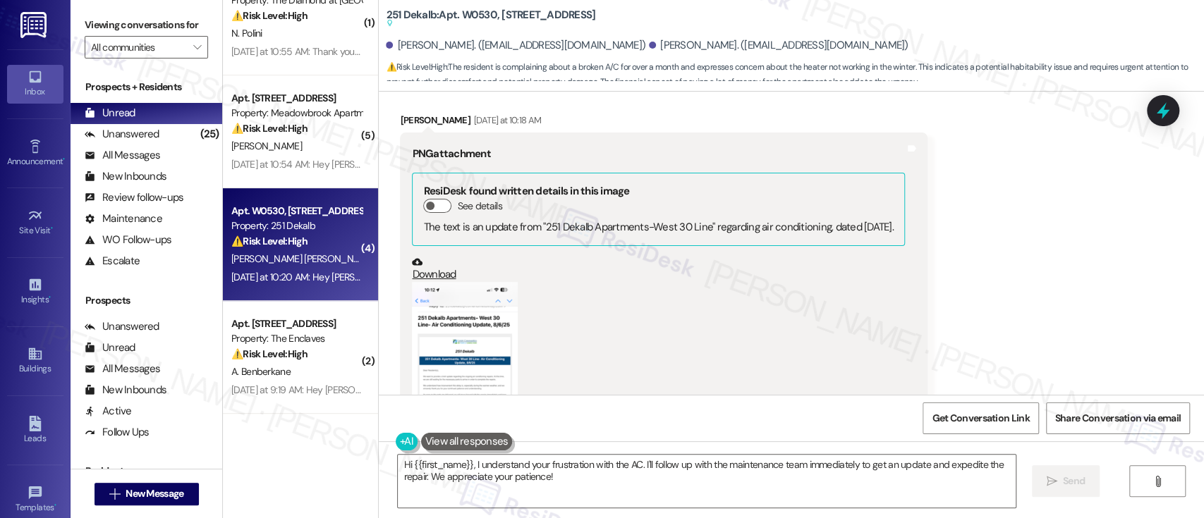
scroll to position [9725, 0]
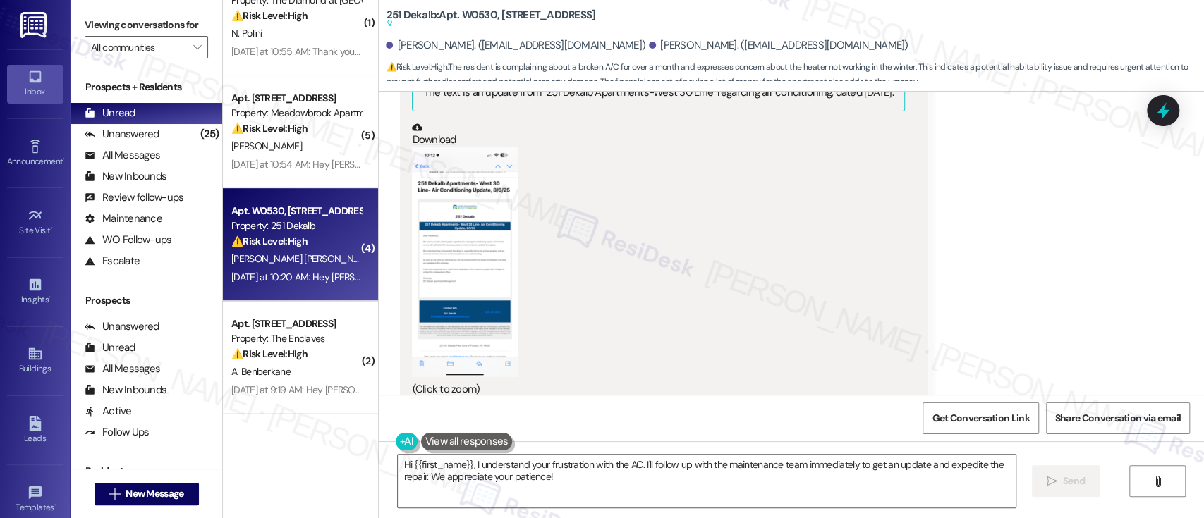
click at [439, 178] on button "Zoom image" at bounding box center [465, 262] width 106 height 230
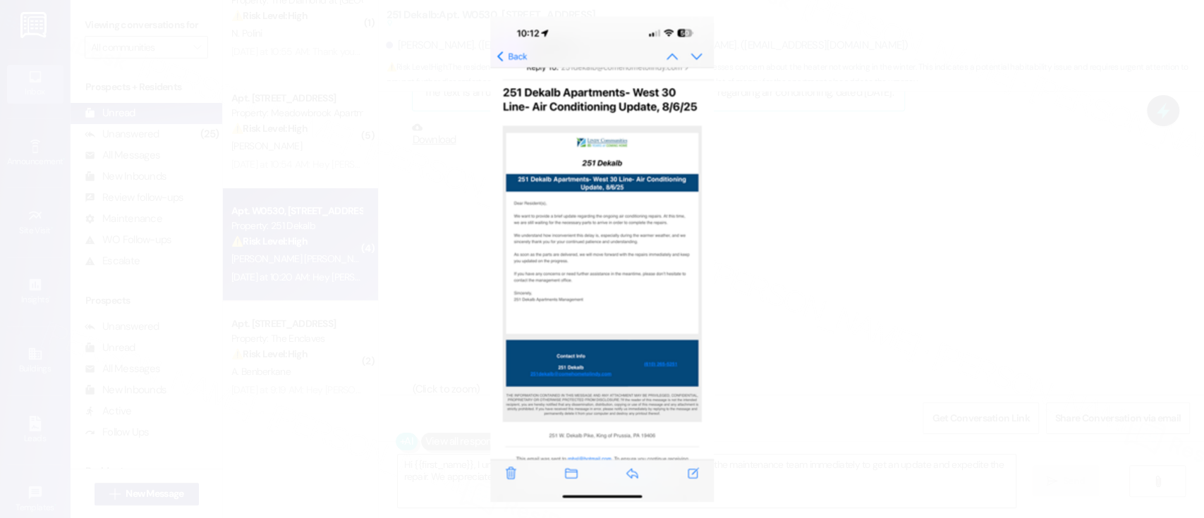
click at [903, 201] on button "Unzoom image" at bounding box center [602, 259] width 1204 height 518
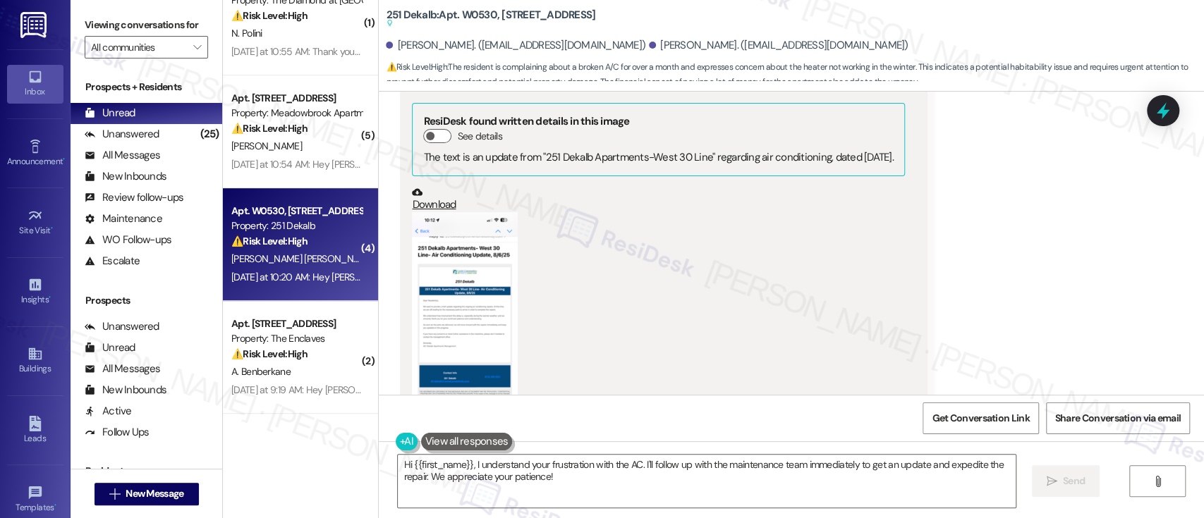
scroll to position [9620, 0]
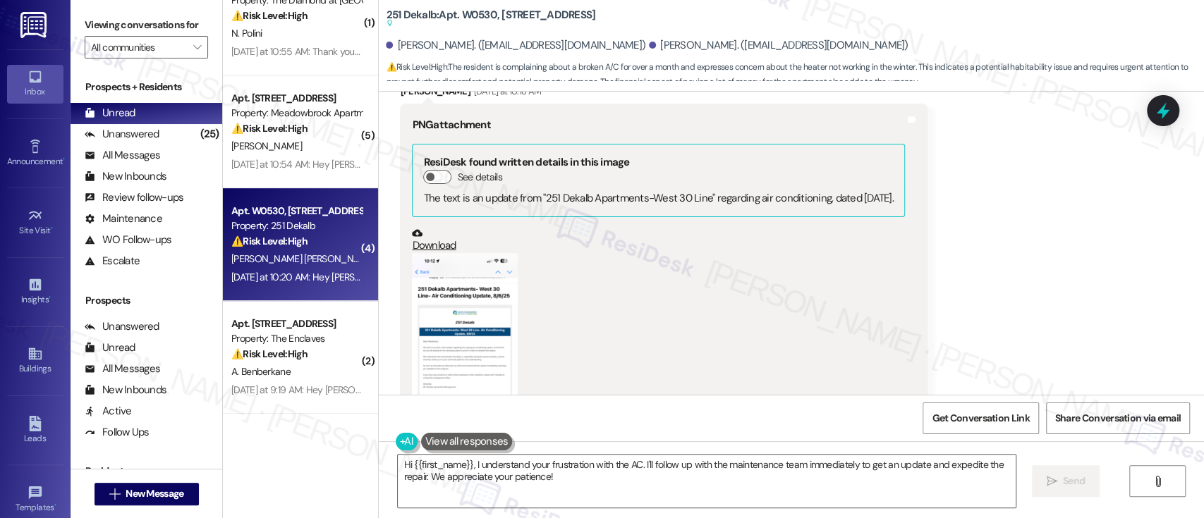
click at [429, 228] on link "Download" at bounding box center [658, 240] width 492 height 25
click at [1106, 202] on div "Received via SMS Roger Perez Hernandez Yesterday at 10:18 AM PNG attachment Res…" at bounding box center [791, 348] width 825 height 592
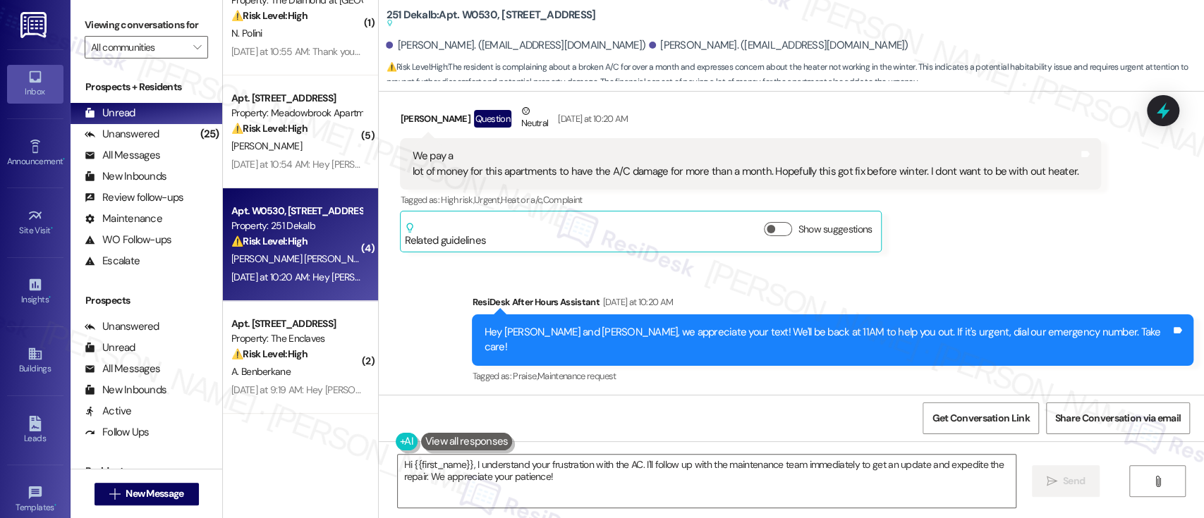
scroll to position [10466, 0]
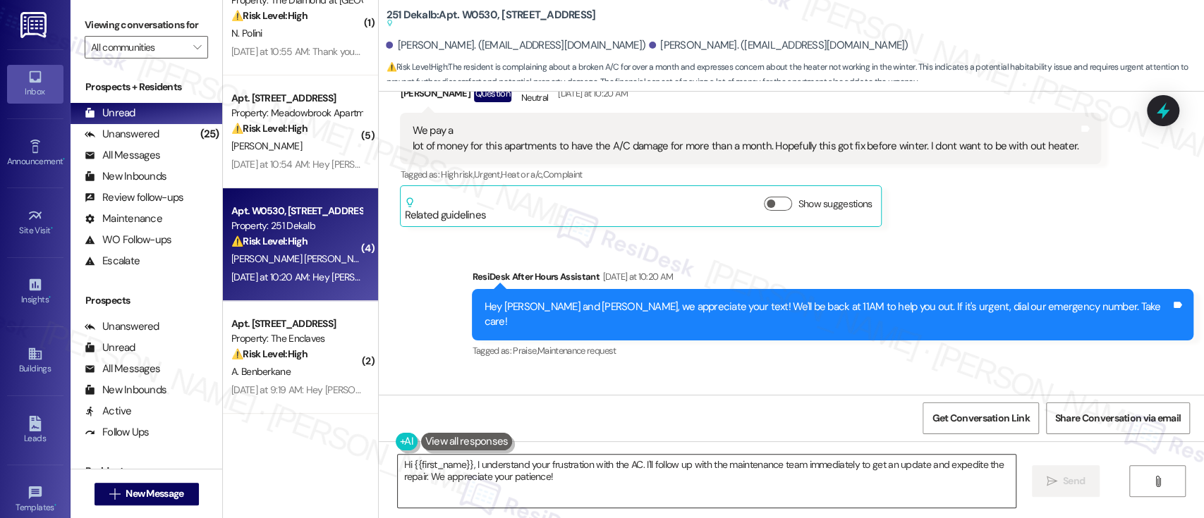
click at [632, 463] on textarea "Hi {{first_name}}, I understand your frustration with the AC. I'll follow up wi…" at bounding box center [706, 481] width 617 height 53
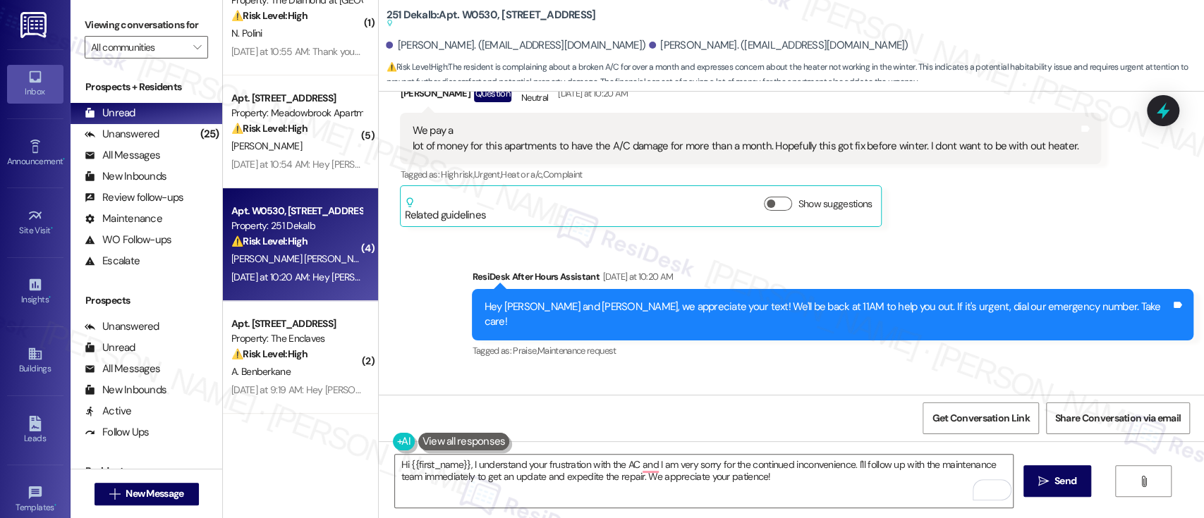
click at [490, 434] on div "Roger Perez Hernandez has an outstanding balance of $2040 for 251 Dekalb (as of…" at bounding box center [674, 441] width 368 height 15
copy div "Roger"
click at [430, 458] on textarea "Hi {{first_name}}, I understand your frustration with the AC and I am very sorr…" at bounding box center [703, 481] width 617 height 53
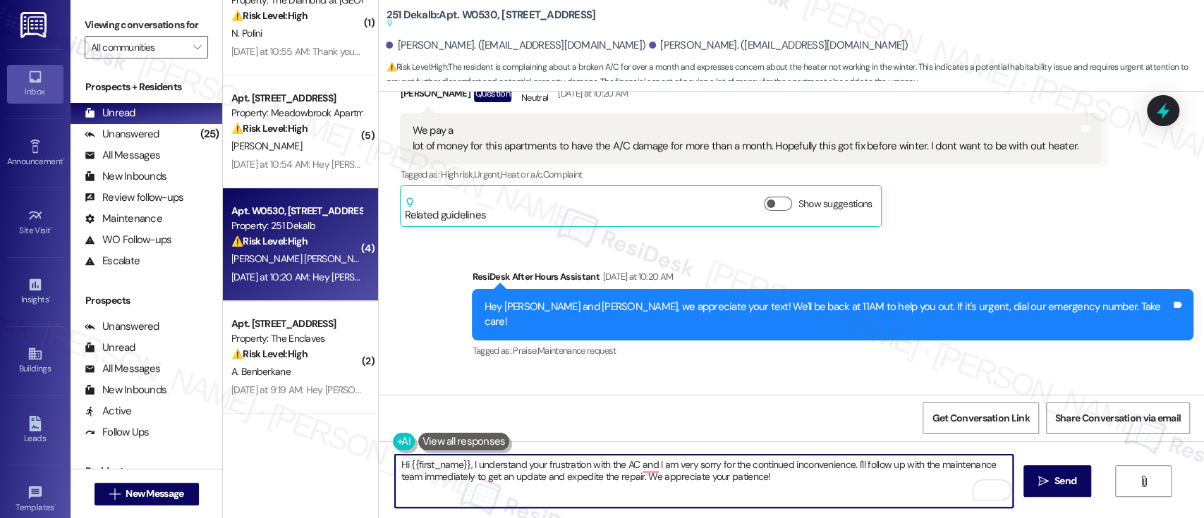
click at [430, 458] on textarea "Hi {{first_name}}, I understand your frustration with the AC and I am very sorr…" at bounding box center [703, 481] width 617 height 53
paste textarea "Roger"
type textarea "Hi Roger, I understand your frustration with the AC and I am very sorry for the…"
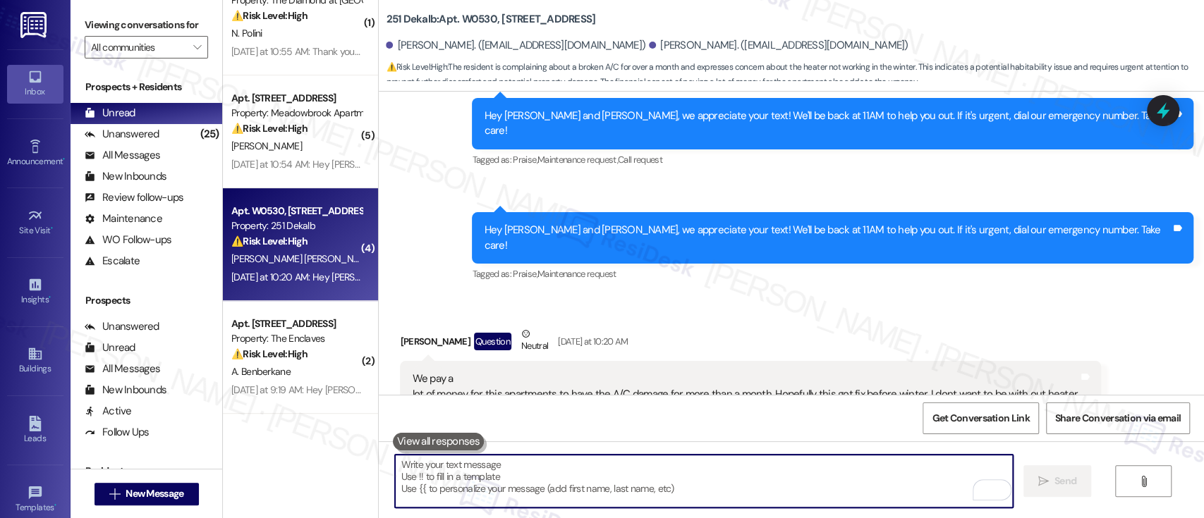
scroll to position [10216, 0]
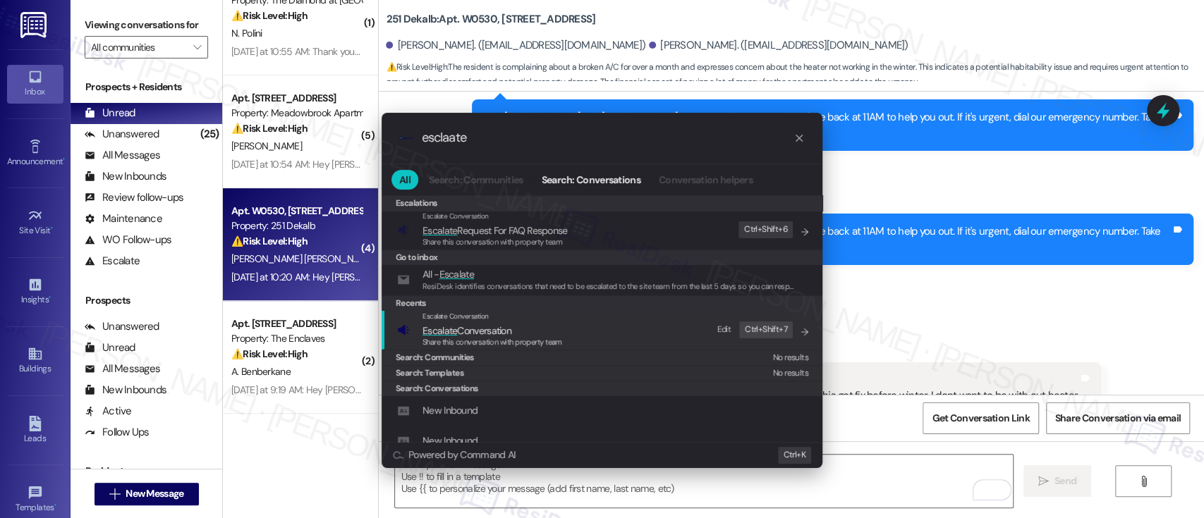
type input "esclaate"
click at [478, 329] on span "Escalate Conversation" at bounding box center [467, 330] width 89 height 13
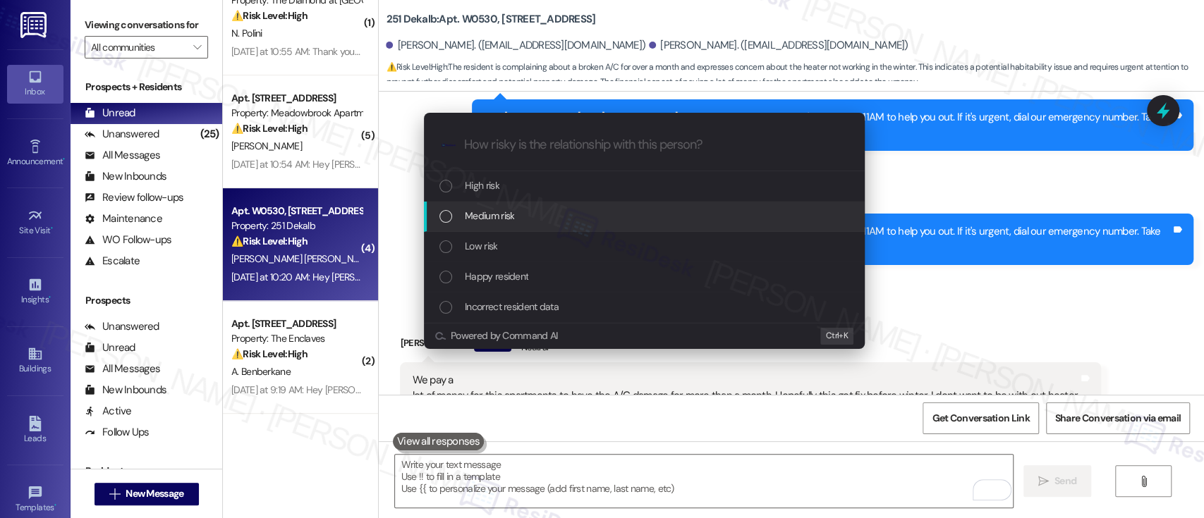
click at [505, 217] on span "Medium risk" at bounding box center [489, 216] width 49 height 16
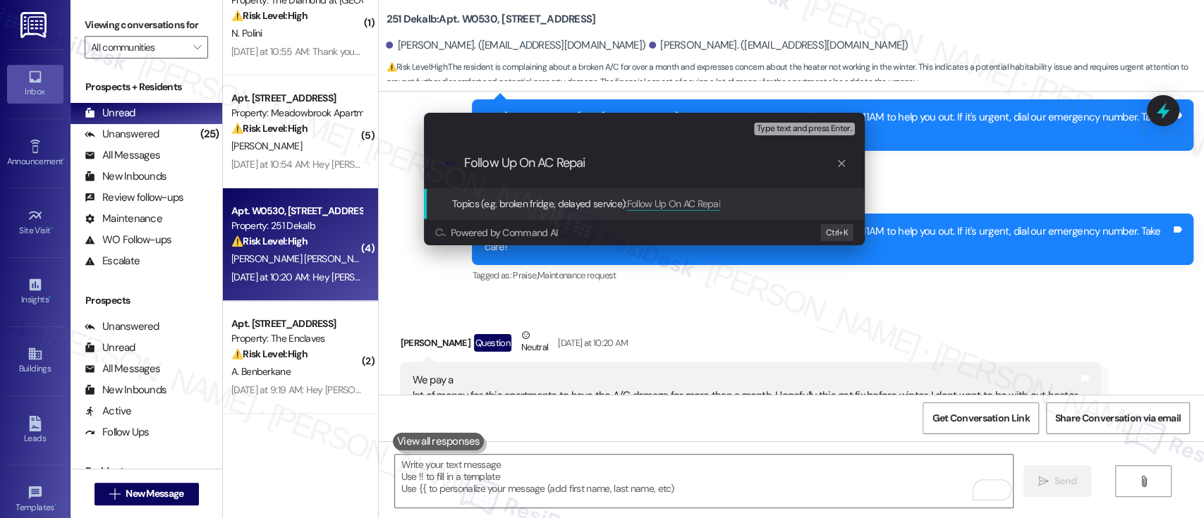
type input "Follow Up On AC Repair"
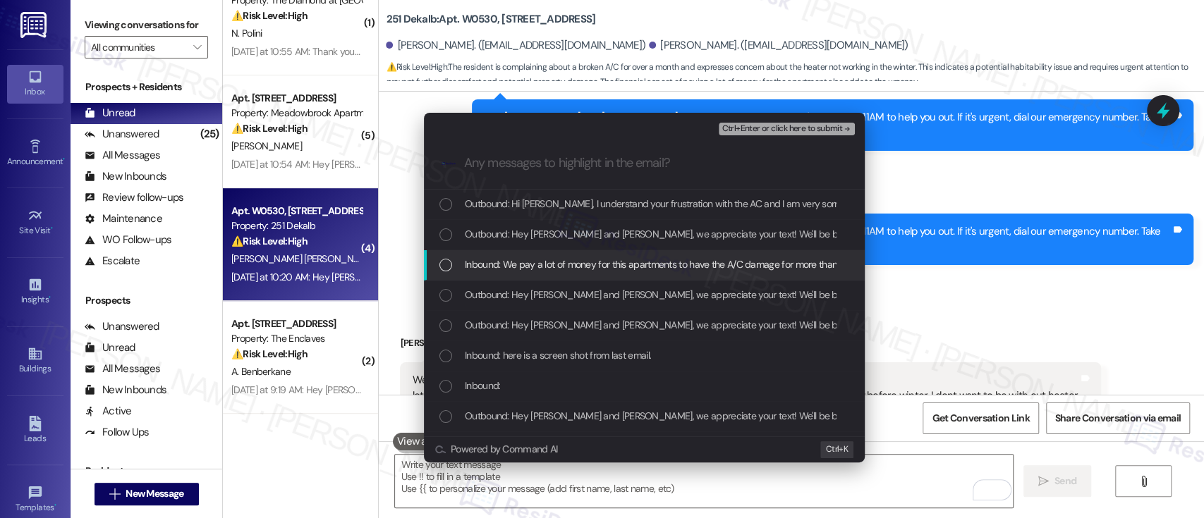
click at [549, 265] on span "Inbound: We pay a lot of money for this apartments to have the A/C damage for m…" at bounding box center [810, 265] width 691 height 16
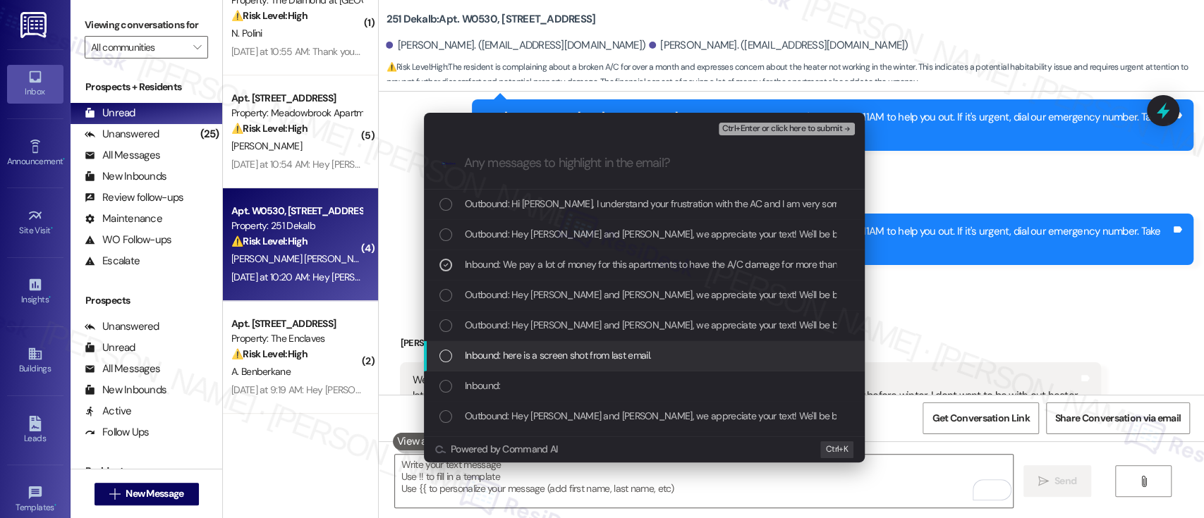
click at [679, 353] on div "Inbound: here is a screen shot from last email." at bounding box center [645, 356] width 413 height 16
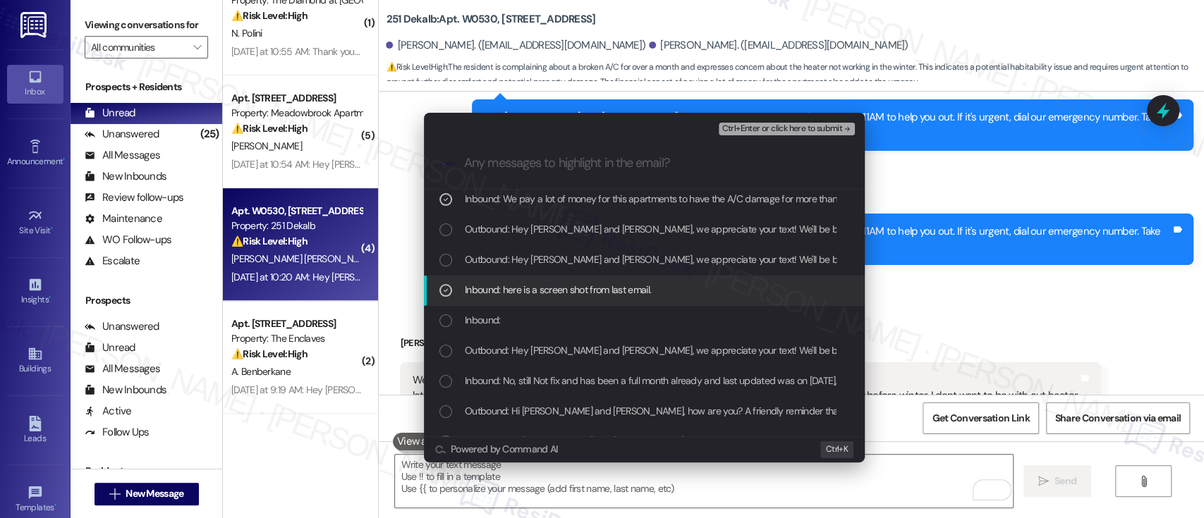
scroll to position [94, 0]
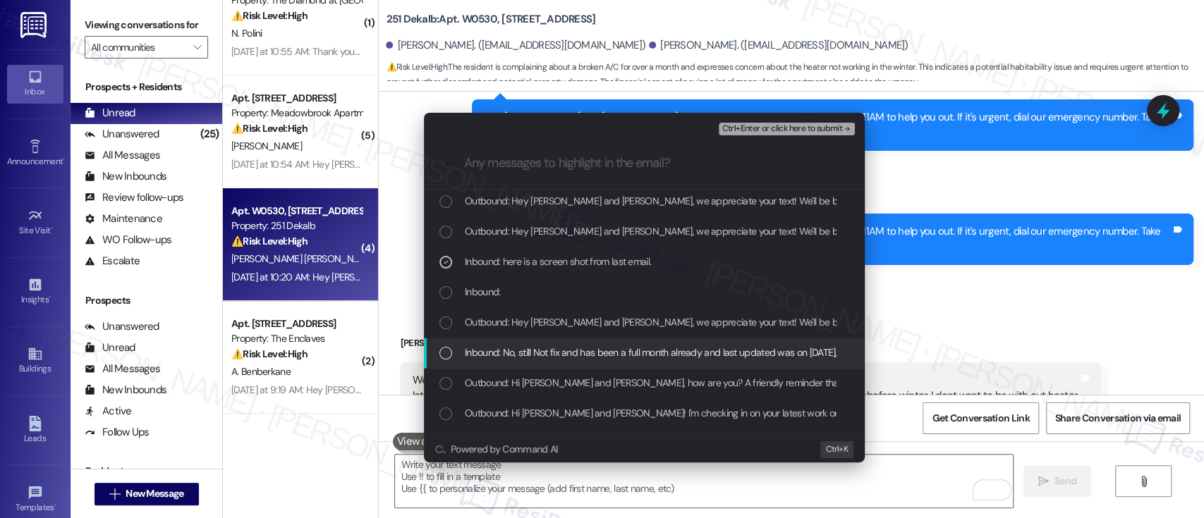
drag, startPoint x: 542, startPoint y: 346, endPoint x: 671, endPoint y: 341, distance: 128.5
click at [545, 346] on span "Inbound: No, still Not fix and has been a full month already and last updated w…" at bounding box center [736, 353] width 542 height 16
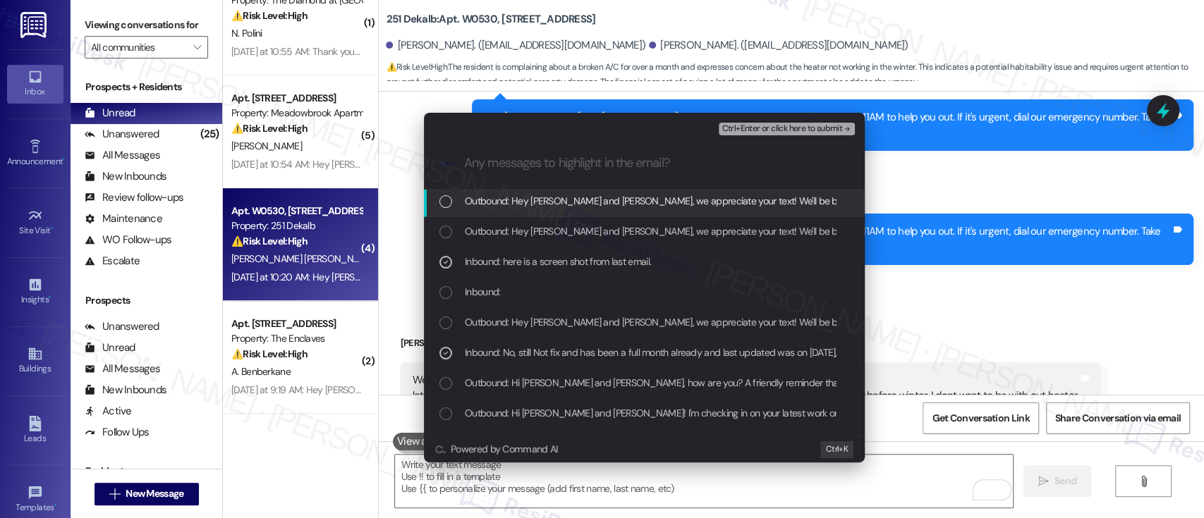
click at [831, 123] on button "Ctrl+Enter or click here to submit" at bounding box center [787, 129] width 136 height 13
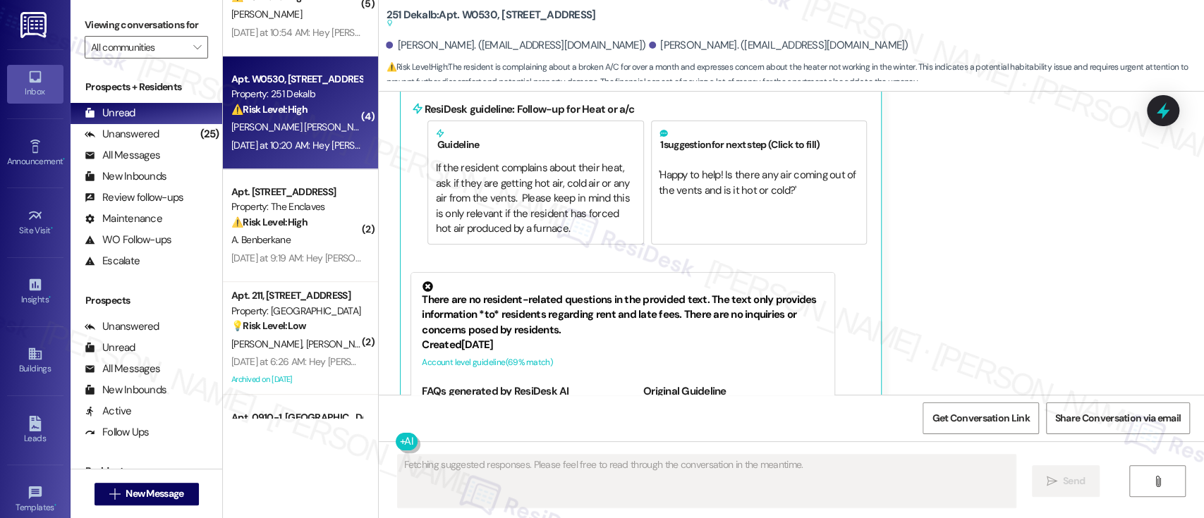
scroll to position [564, 0]
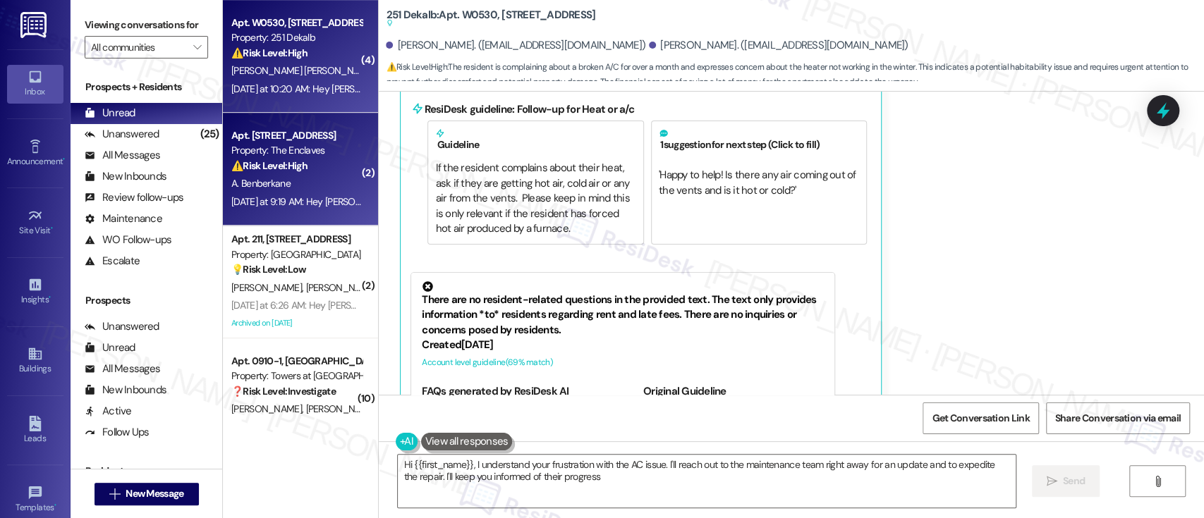
type textarea "Hi {{first_name}}, I understand your frustration with the AC issue. I'll reach …"
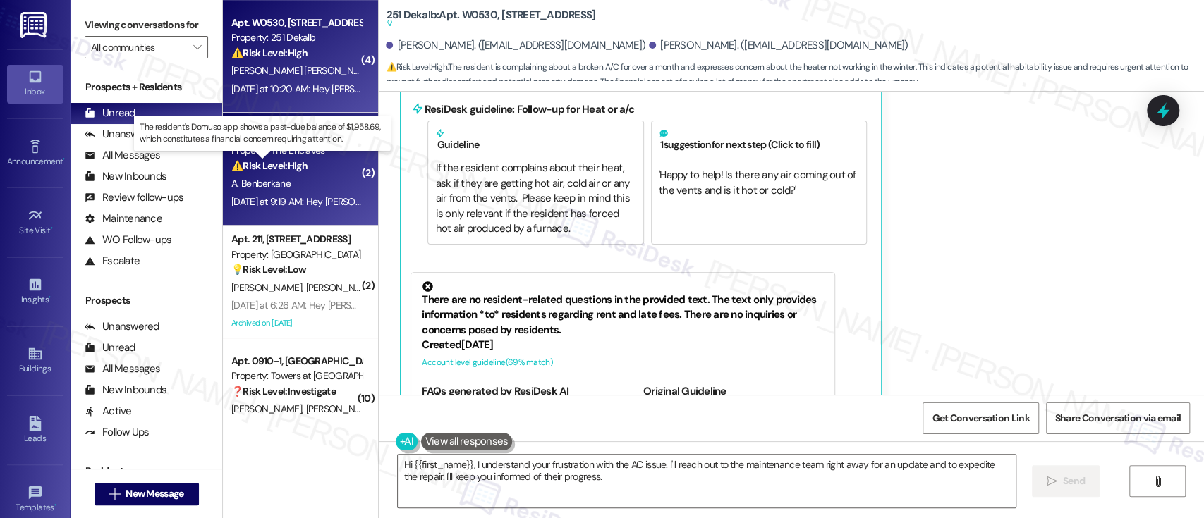
click at [291, 168] on strong "⚠️ Risk Level: High" at bounding box center [269, 165] width 76 height 13
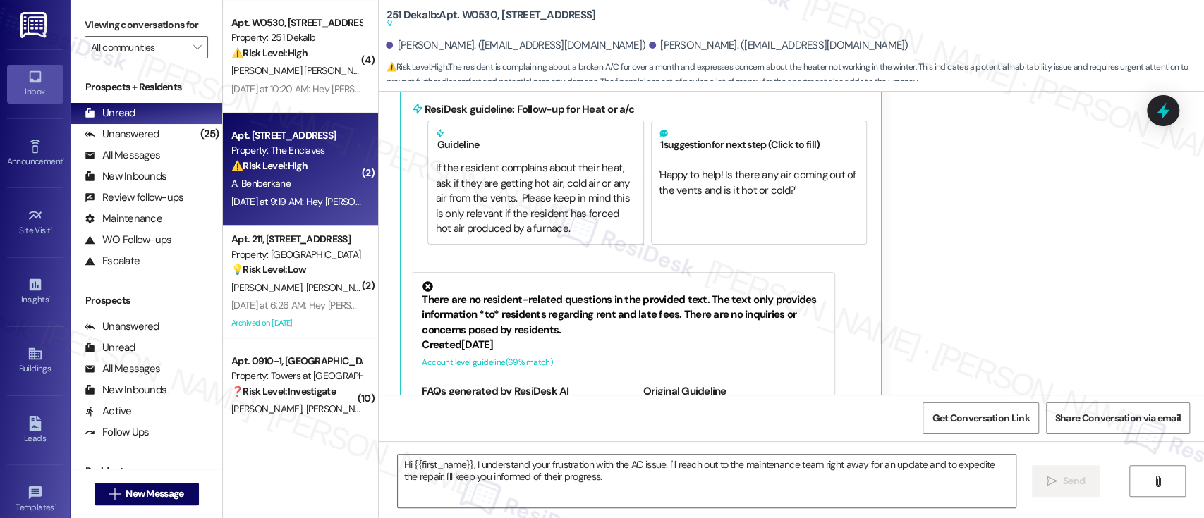
type textarea "Fetching suggested responses. Please feel free to read through the conversation…"
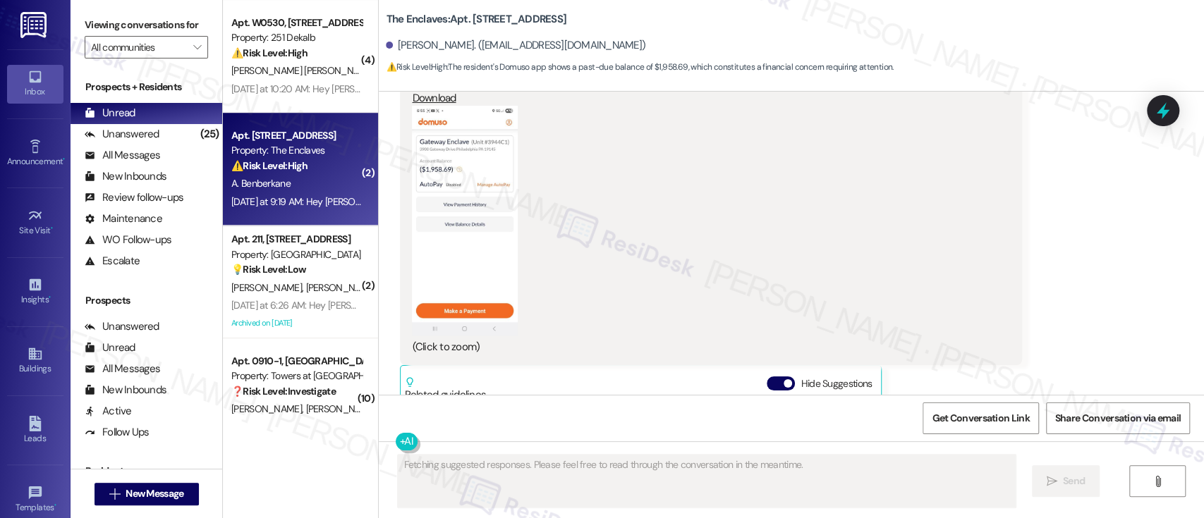
scroll to position [863, 0]
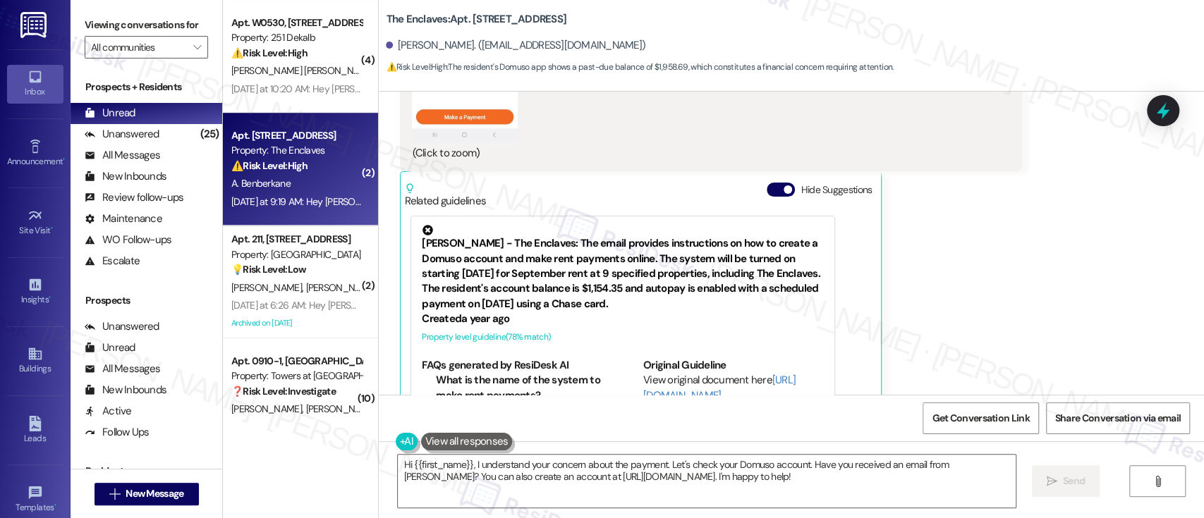
scroll to position [674, 0]
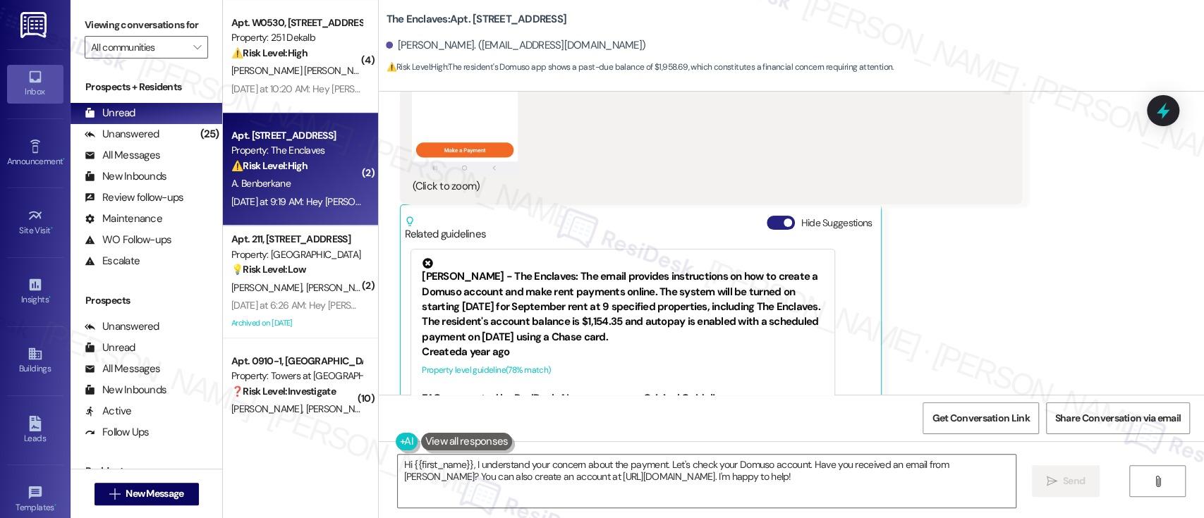
click at [771, 223] on button "Hide Suggestions" at bounding box center [781, 223] width 28 height 14
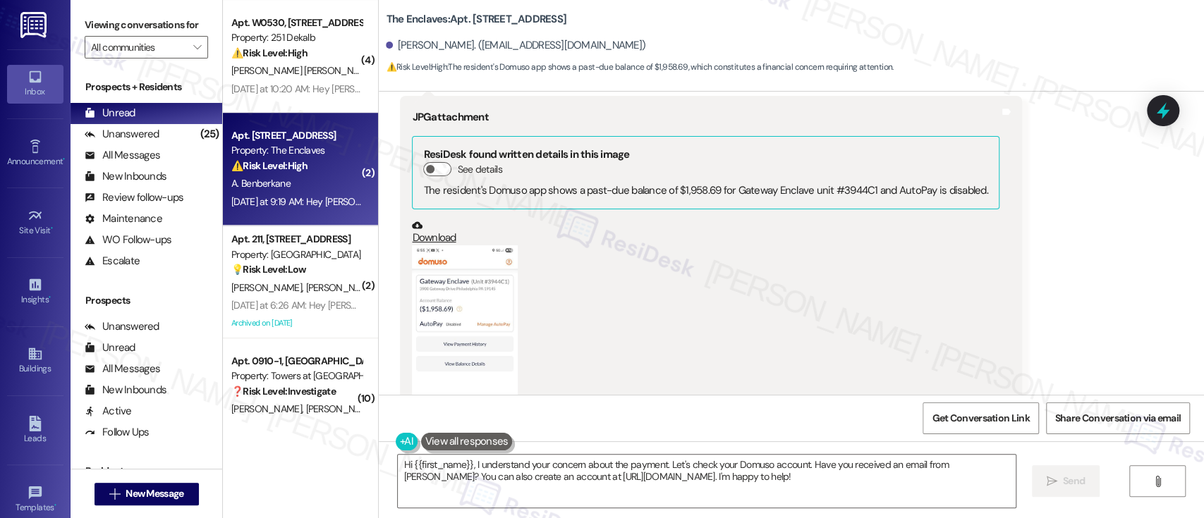
scroll to position [373, 0]
click at [446, 303] on button "Zoom image" at bounding box center [465, 360] width 106 height 229
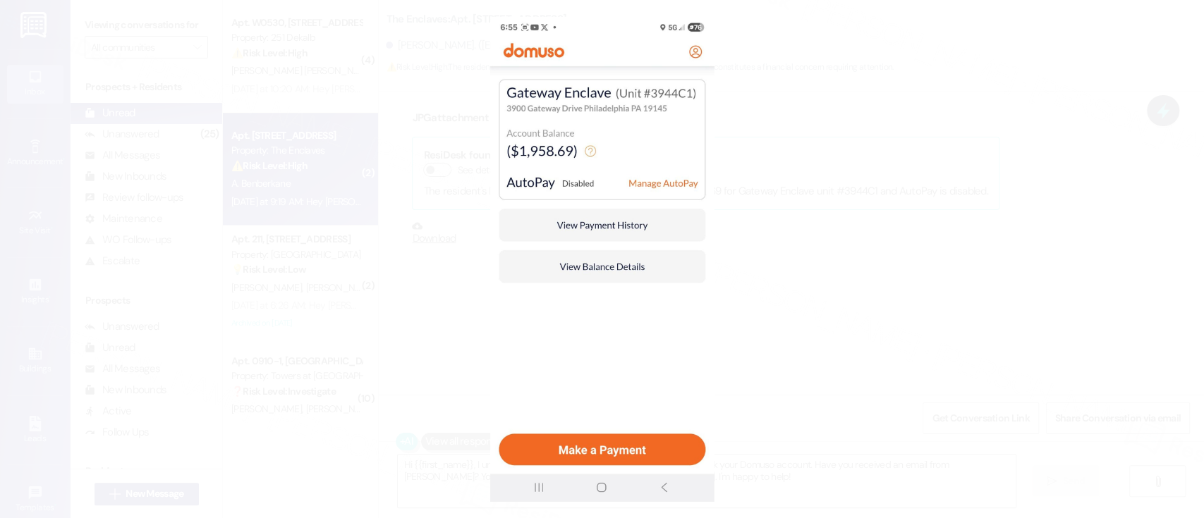
click at [906, 219] on button "Unzoom image" at bounding box center [602, 259] width 1204 height 518
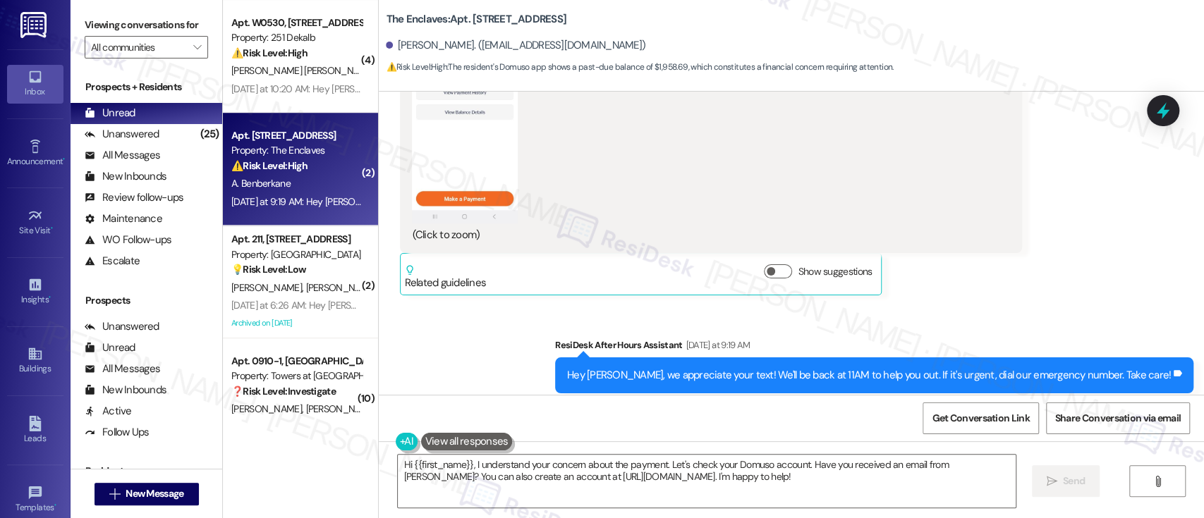
scroll to position [655, 0]
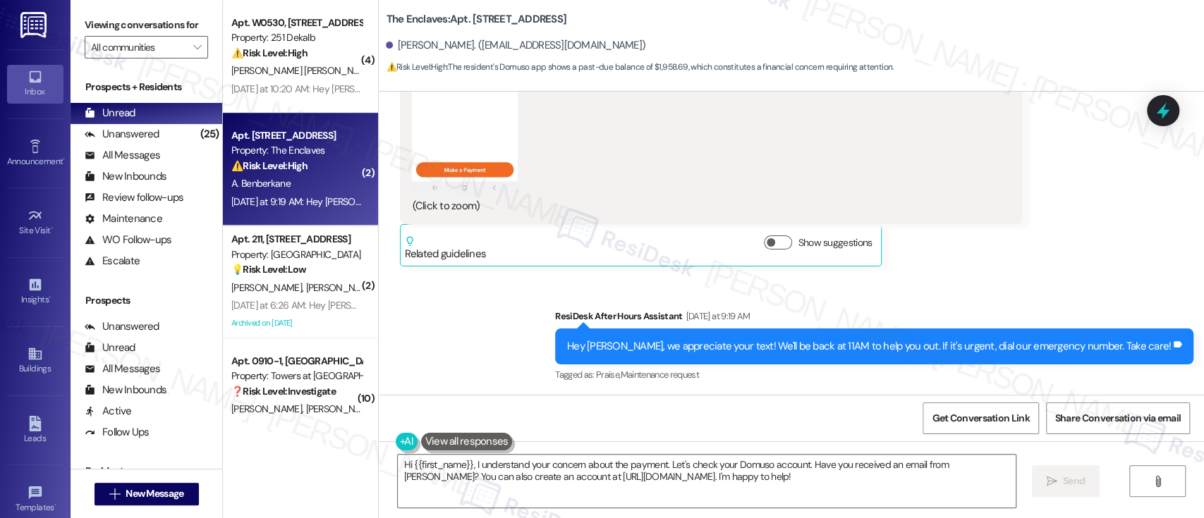
click at [454, 341] on div "Sent via SMS ResiDesk After Hours Assistant Yesterday at 9:19 AM Hey Abdellah, …" at bounding box center [791, 336] width 825 height 119
click at [1019, 260] on div "Received via SMS Abdellah Benberkane Yesterday at 9:19 AM JPG attachment ResiDe…" at bounding box center [791, 20] width 825 height 513
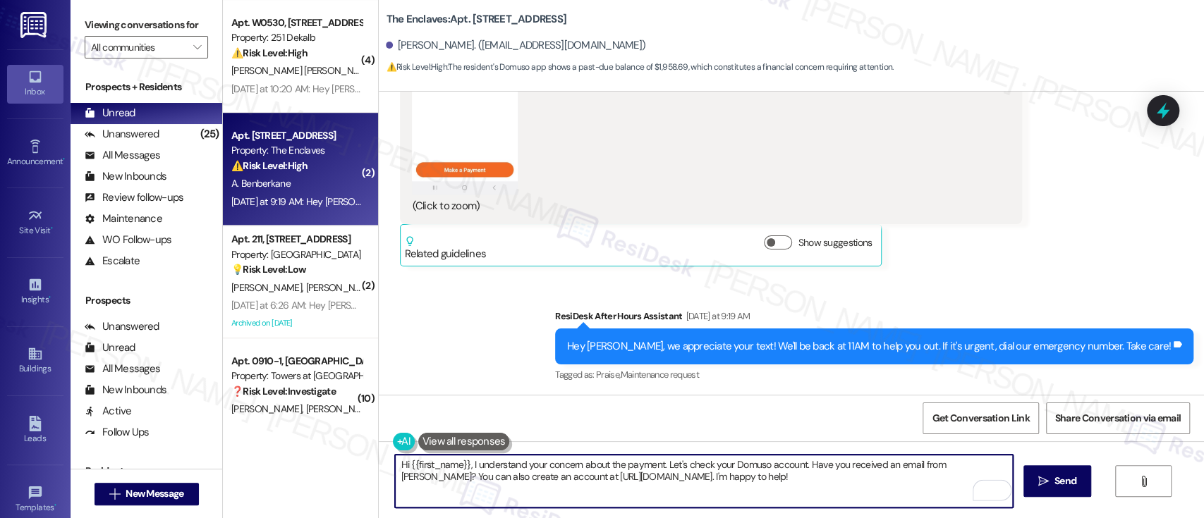
drag, startPoint x: 662, startPoint y: 463, endPoint x: 655, endPoint y: 480, distance: 18.1
click at [655, 480] on textarea "Hi {{first_name}}, I understand your concern about the payment. Let's check you…" at bounding box center [703, 481] width 617 height 53
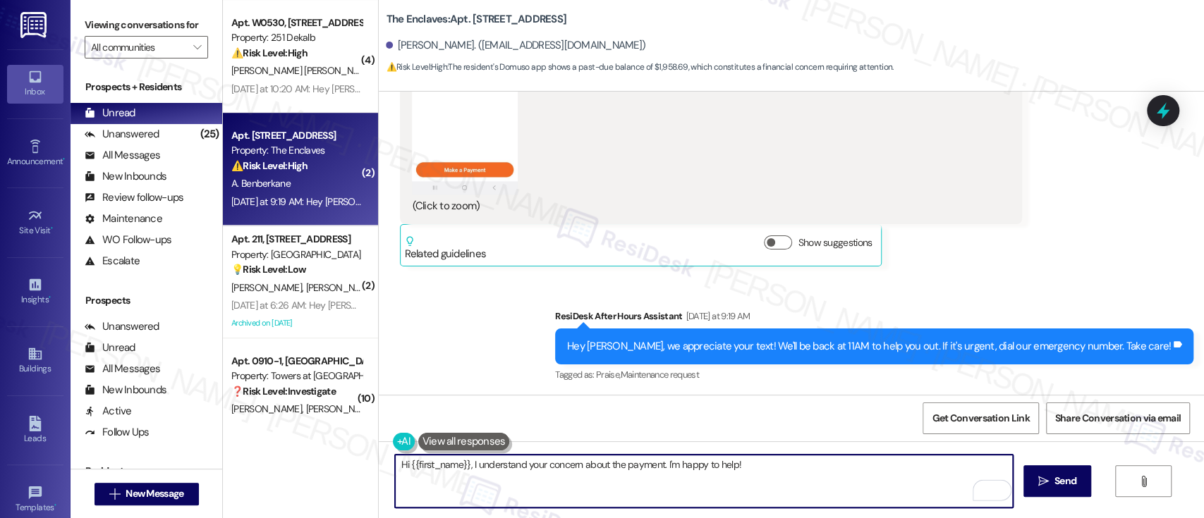
click at [766, 469] on textarea "Hi {{first_name}}, I understand your concern about the payment. I'm happy to he…" at bounding box center [703, 481] width 617 height 53
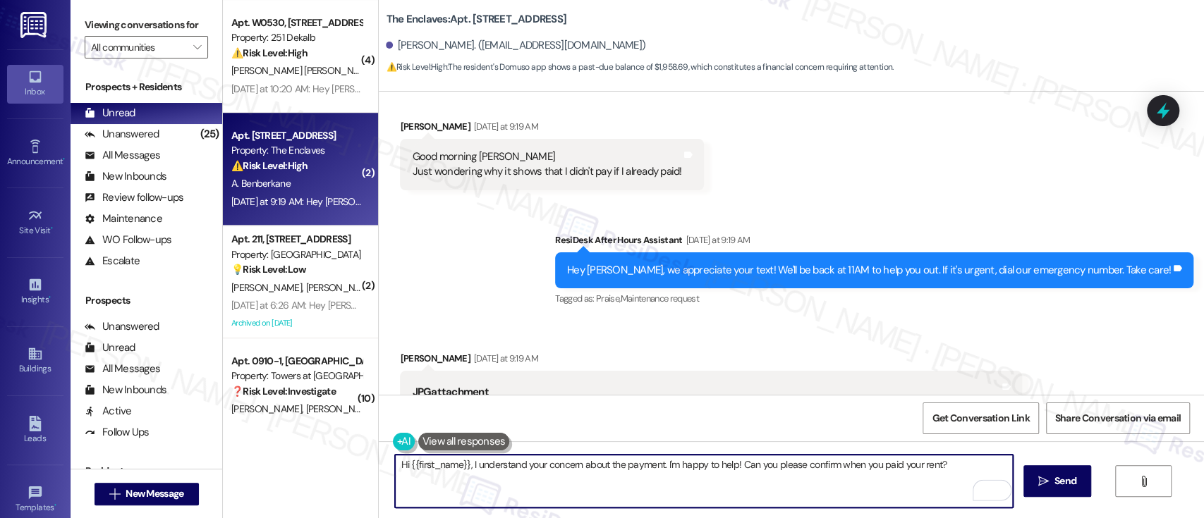
scroll to position [0, 0]
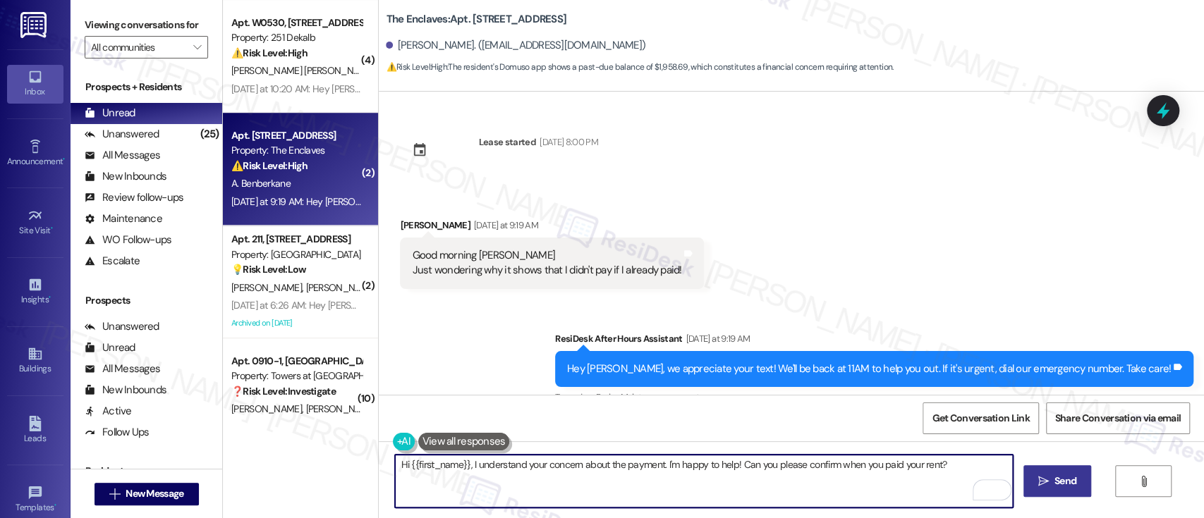
type textarea "Hi {{first_name}}, I understand your concern about the payment. I'm happy to he…"
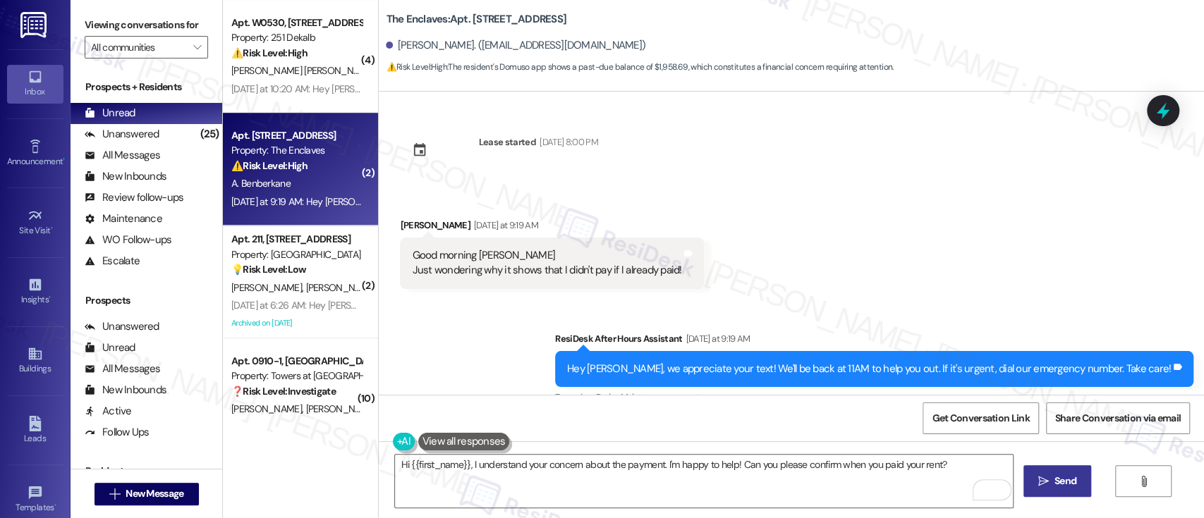
click at [1036, 493] on button " Send" at bounding box center [1057, 482] width 68 height 32
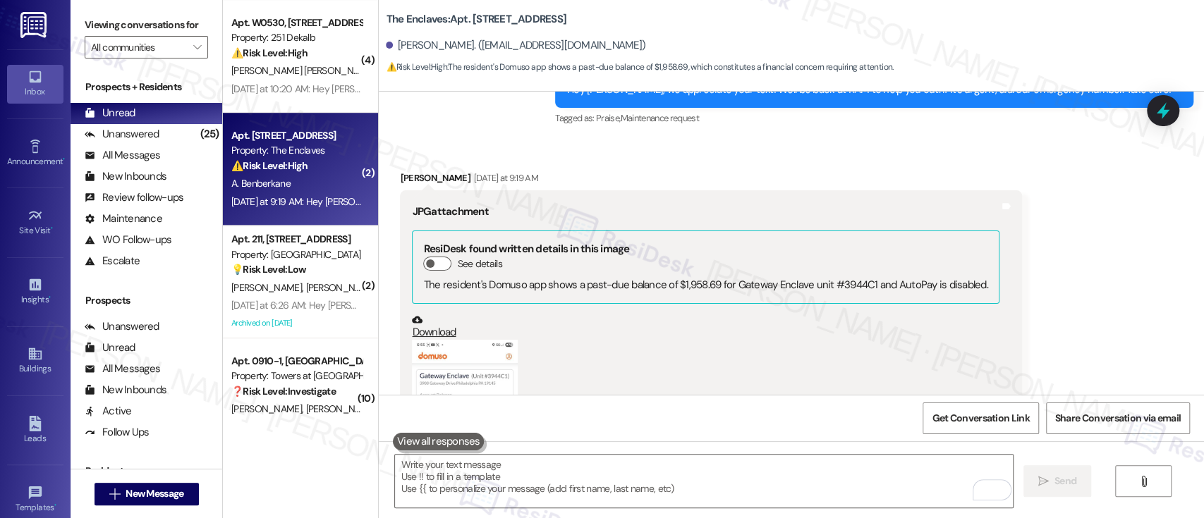
scroll to position [535, 0]
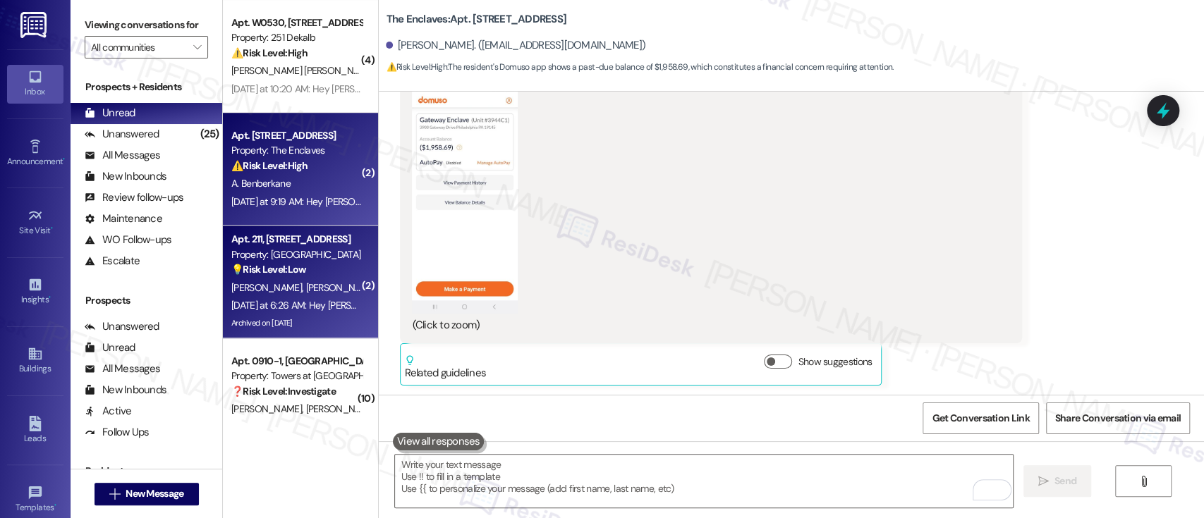
click at [306, 293] on span "B. Croswell" at bounding box center [341, 287] width 71 height 13
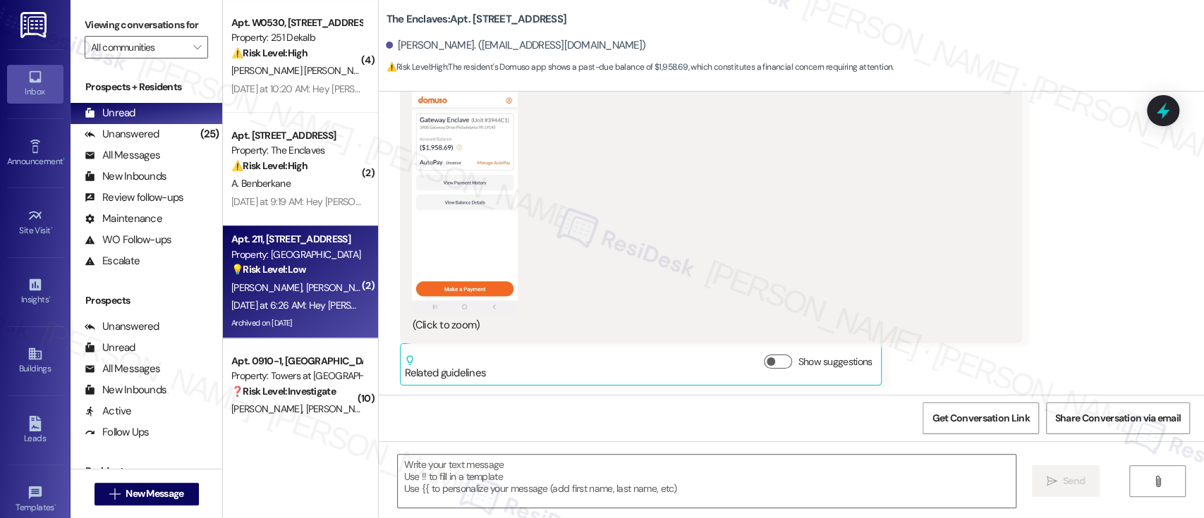
type textarea "Fetching suggested responses. Please feel free to read through the conversation…"
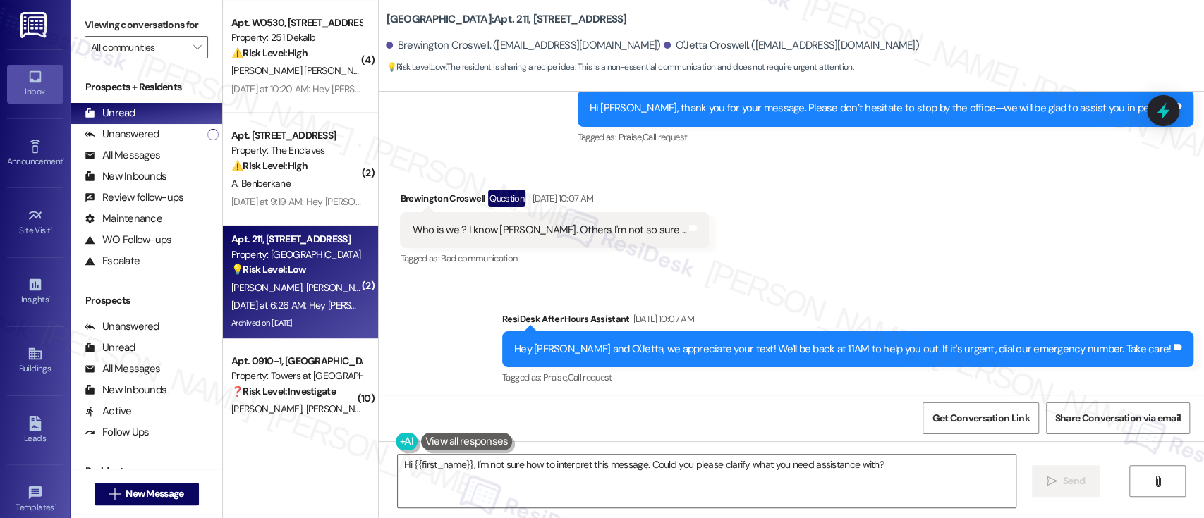
scroll to position [16341, 0]
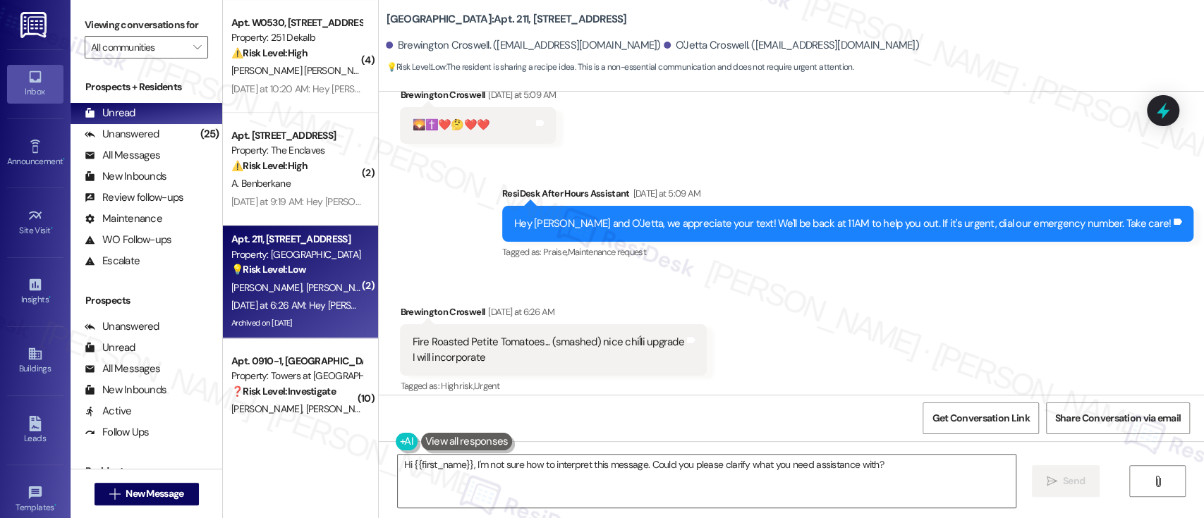
click at [854, 279] on div "Received via SMS Brewington Croswell Yesterday at 6:26 AM Fire Roasted Petite T…" at bounding box center [791, 340] width 825 height 134
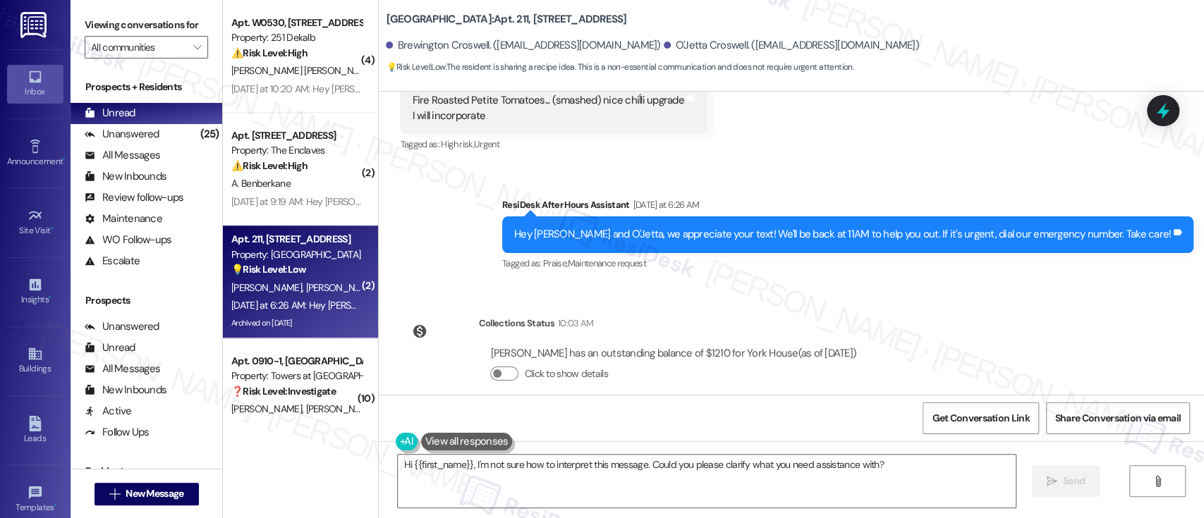
scroll to position [16590, 0]
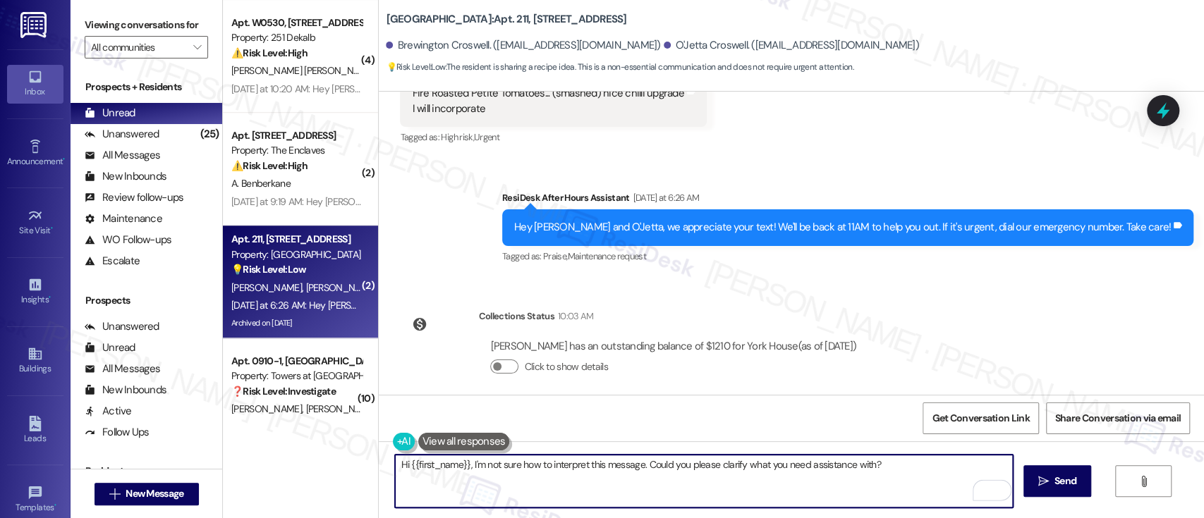
drag, startPoint x: 599, startPoint y: 466, endPoint x: 466, endPoint y: 463, distance: 132.6
click at [466, 463] on textarea "Hi {{first_name}}, I'm not sure how to interpret this message. Could you please…" at bounding box center [703, 481] width 617 height 53
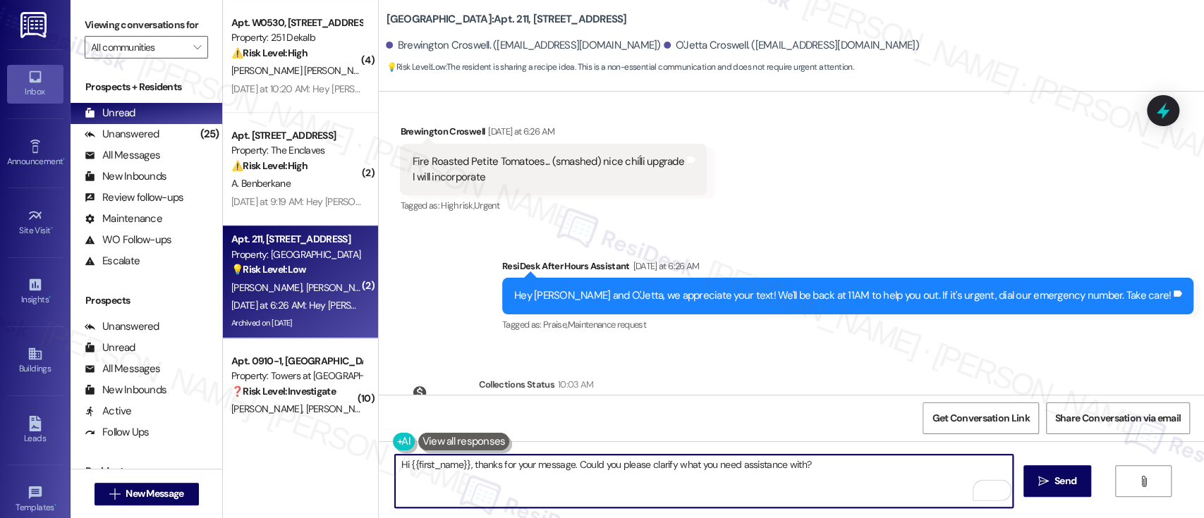
scroll to position [16495, 0]
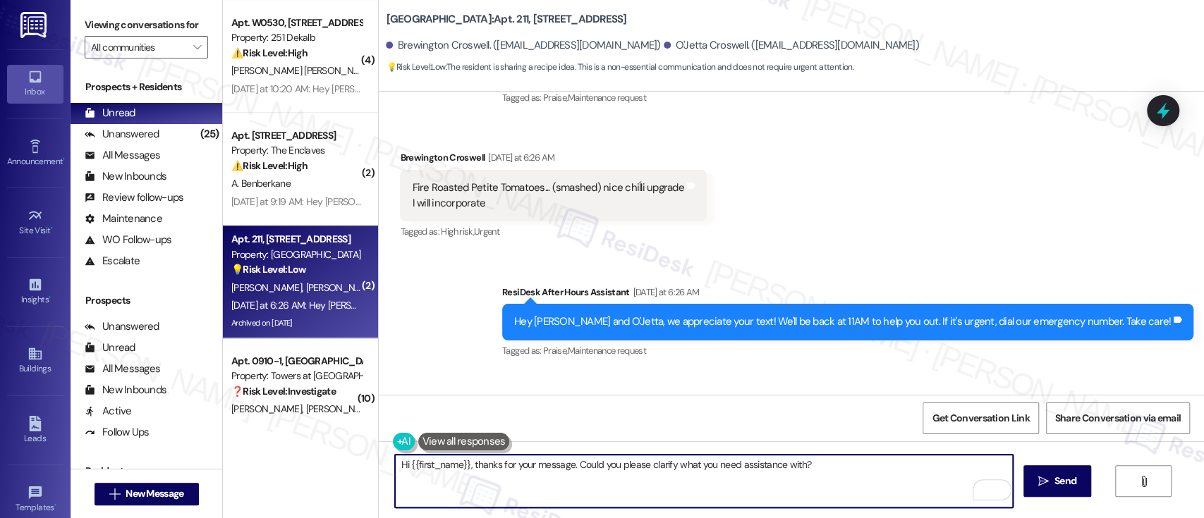
click at [571, 463] on textarea "Hi {{first_name}}, thanks for your message. Could you please clarify what you n…" at bounding box center [703, 481] width 617 height 53
click at [822, 459] on textarea "Hi {{first_name}}, thanks for your message. Could you please clarify what you n…" at bounding box center [703, 481] width 617 height 53
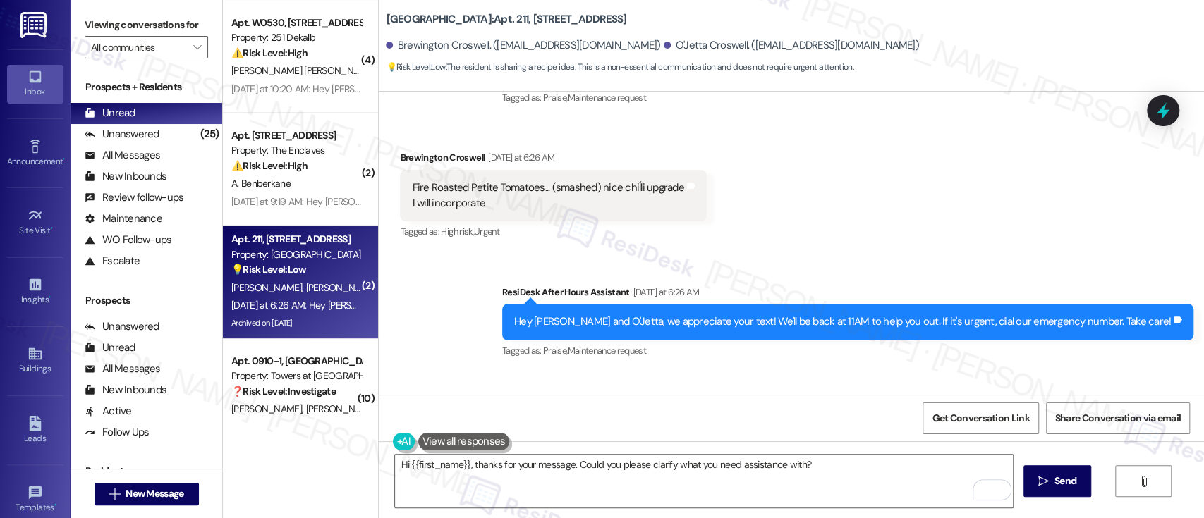
click at [594, 315] on div "Hey Brewington and O'Jetta, we appreciate your text! We'll be back at 11AM to h…" at bounding box center [842, 322] width 657 height 15
copy div "Brewington"
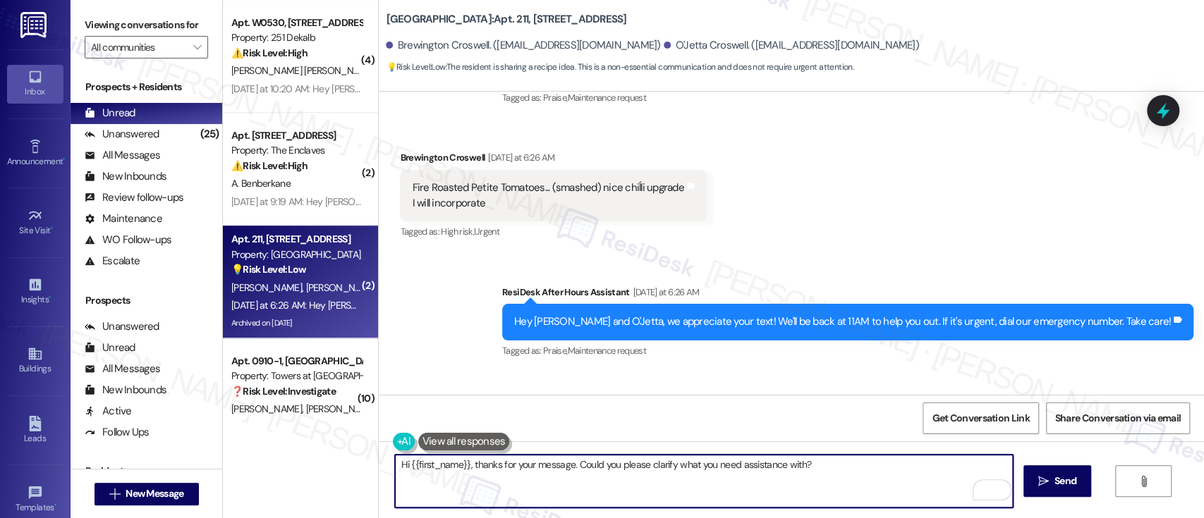
click at [424, 466] on textarea "Hi {{first_name}}, thanks for your message. Could you please clarify what you n…" at bounding box center [703, 481] width 617 height 53
paste textarea "Brewington"
type textarea "Hi Brewington, thanks for your message. Could you please clarify what you need …"
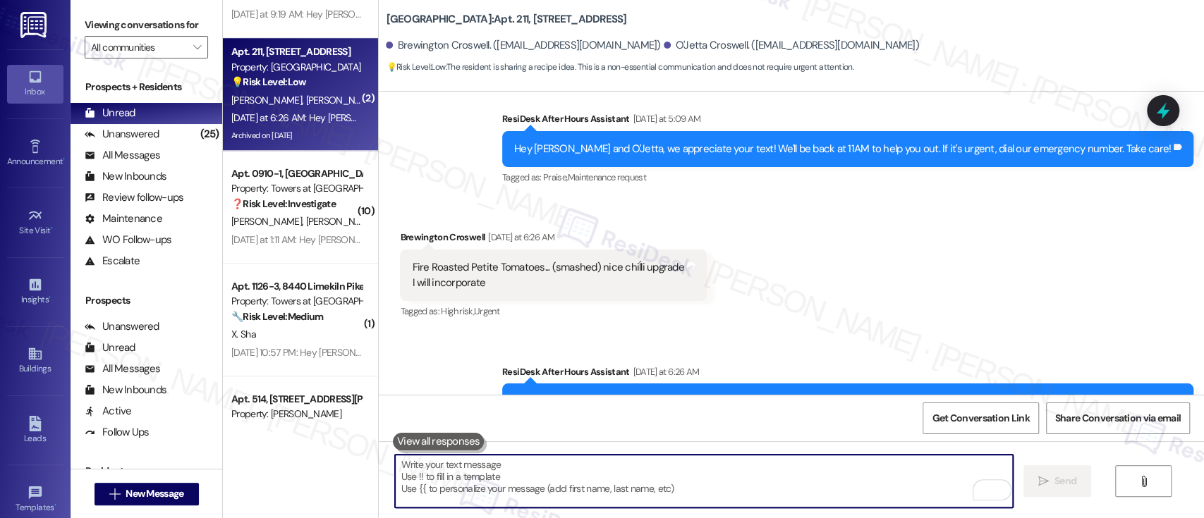
scroll to position [16341, 0]
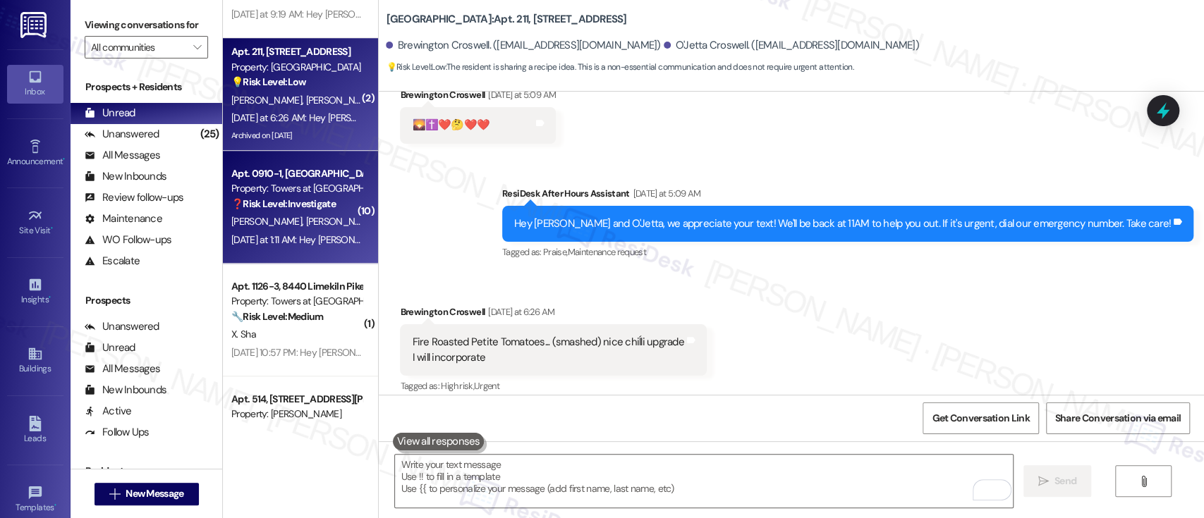
click at [306, 223] on span "[PERSON_NAME]" at bounding box center [341, 221] width 71 height 13
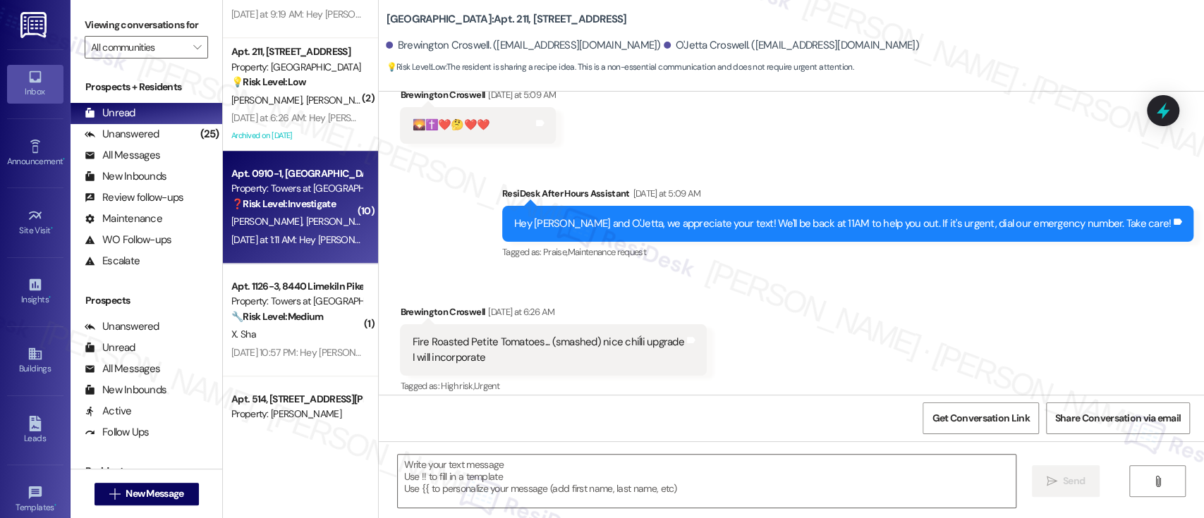
type textarea "Fetching suggested responses. Please feel free to read through the conversation…"
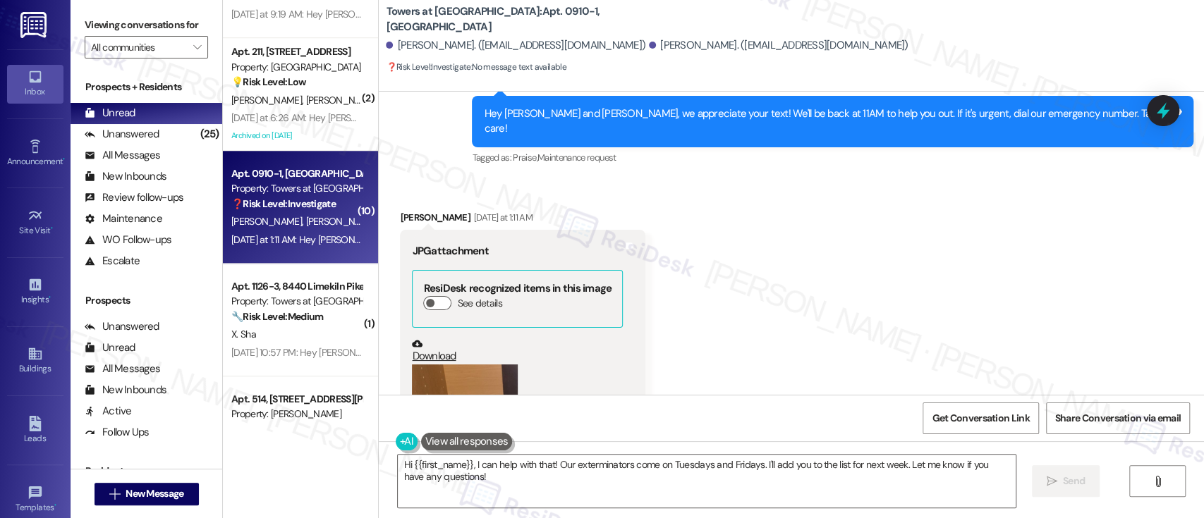
scroll to position [14660, 0]
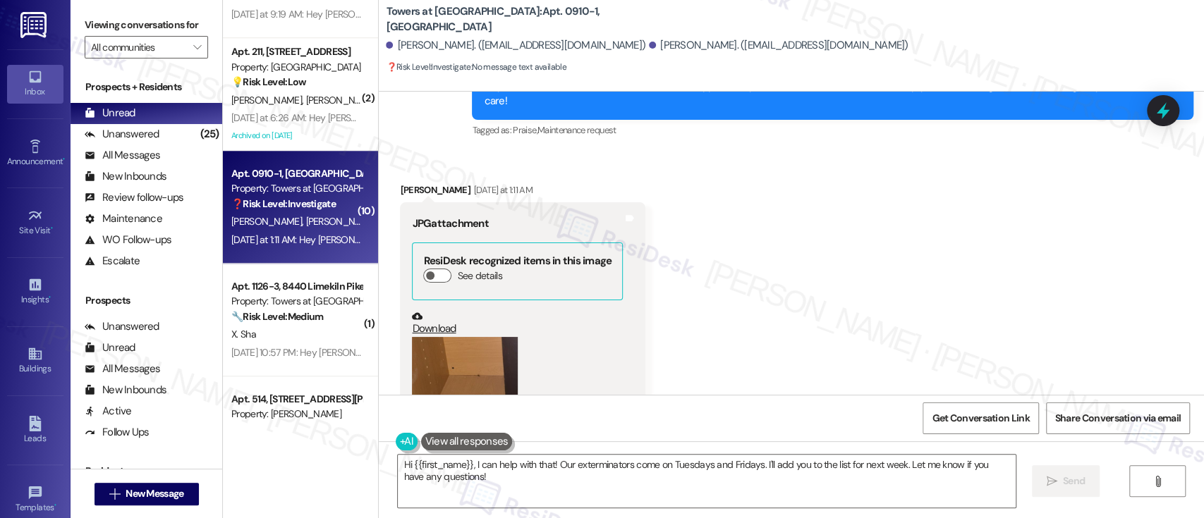
click at [478, 337] on button "Zoom image" at bounding box center [465, 407] width 106 height 141
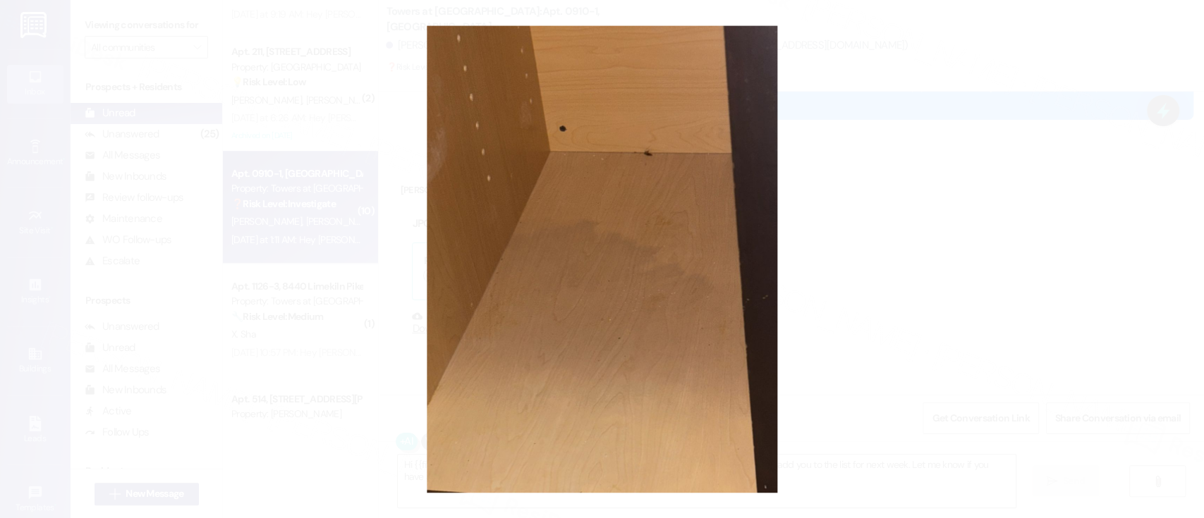
click at [849, 235] on button "Unzoom image" at bounding box center [602, 259] width 1204 height 518
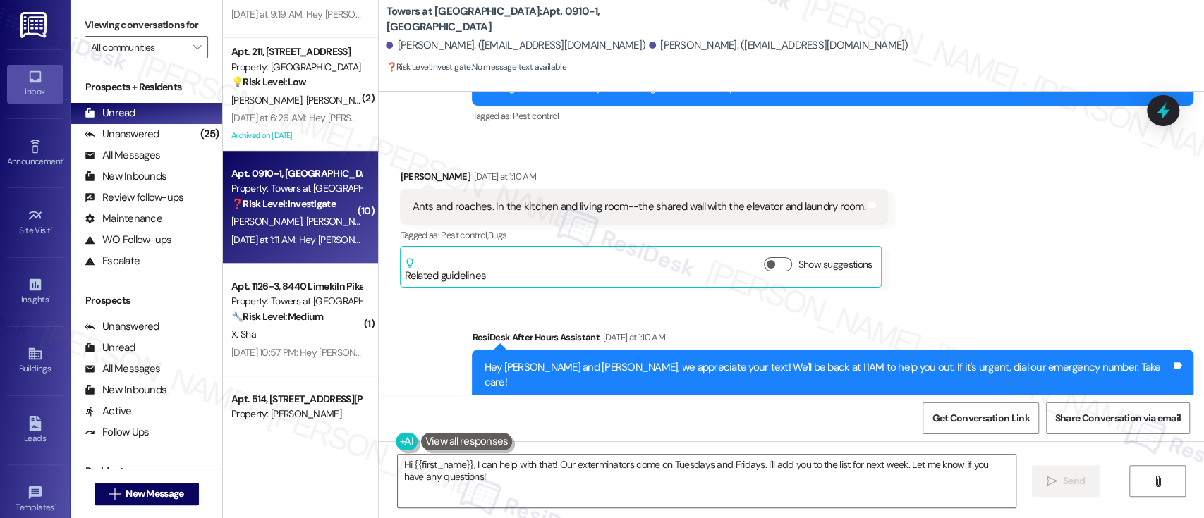
scroll to position [14283, 0]
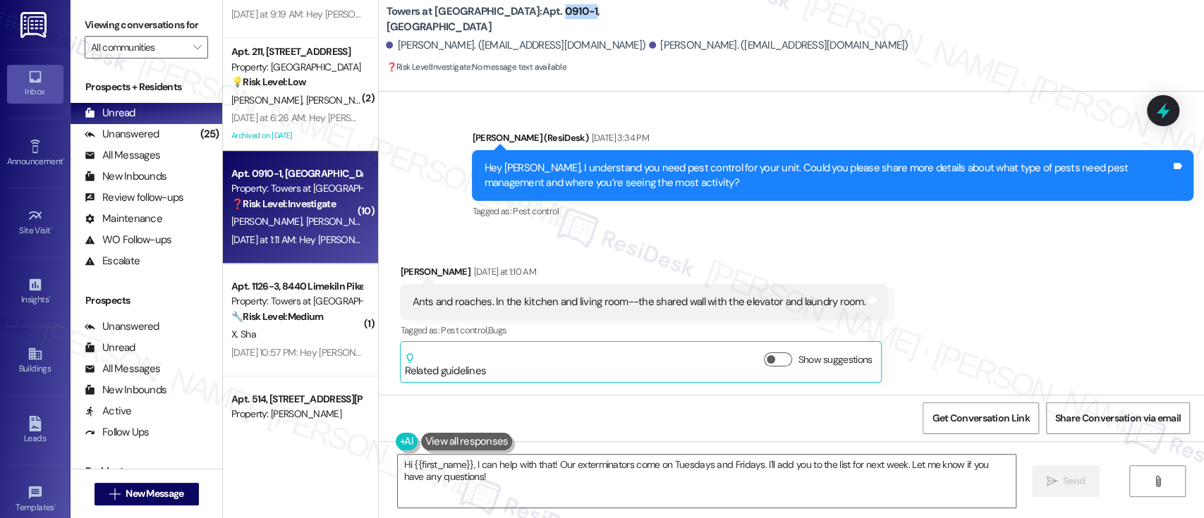
drag, startPoint x: 491, startPoint y: 25, endPoint x: 524, endPoint y: 23, distance: 33.2
click at [524, 23] on b "Towers at [GEOGRAPHIC_DATA]: Apt. 0910-1, [GEOGRAPHIC_DATA]" at bounding box center [527, 19] width 282 height 30
copy b "0910-1"
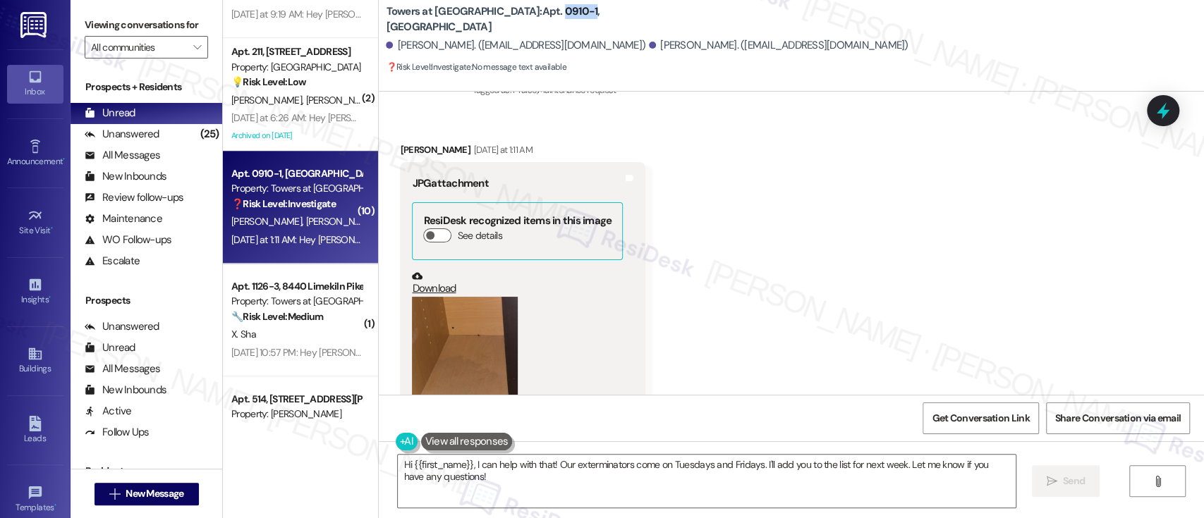
scroll to position [14660, 0]
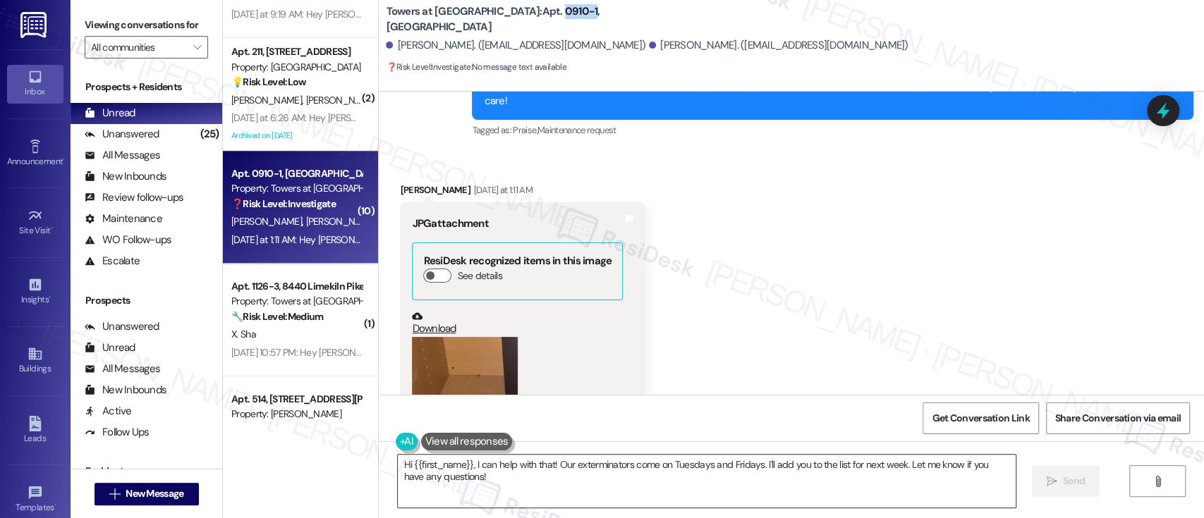
click at [515, 477] on textarea "Hi {{first_name}}, I can help with that! Our exterminators come on Tuesdays and…" at bounding box center [706, 481] width 617 height 53
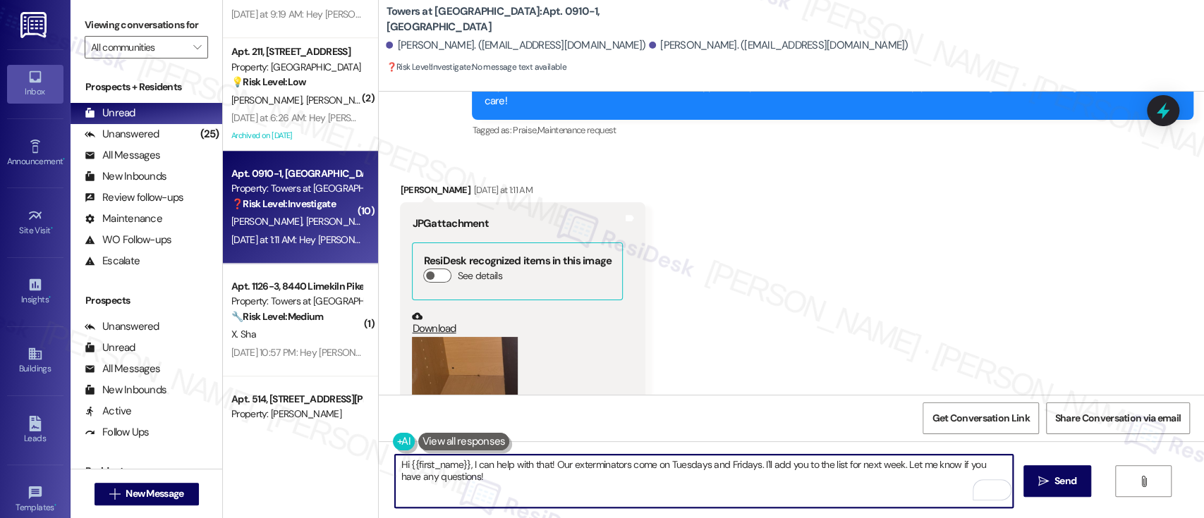
drag, startPoint x: 461, startPoint y: 466, endPoint x: 402, endPoint y: 466, distance: 58.5
click at [401, 466] on textarea "Hi {{first_name}}, I can help with that! Our exterminators come on Tuesdays and…" at bounding box center [703, 481] width 617 height 53
drag, startPoint x: 899, startPoint y: 466, endPoint x: 954, endPoint y: 466, distance: 55.7
click at [954, 466] on textarea "Hi Pamela, thanks for the picture! I can help with that! Our exterminators come…" at bounding box center [703, 481] width 617 height 53
paste textarea "Thanks for the picture—I can definitely help with that! Our exterminators are o…"
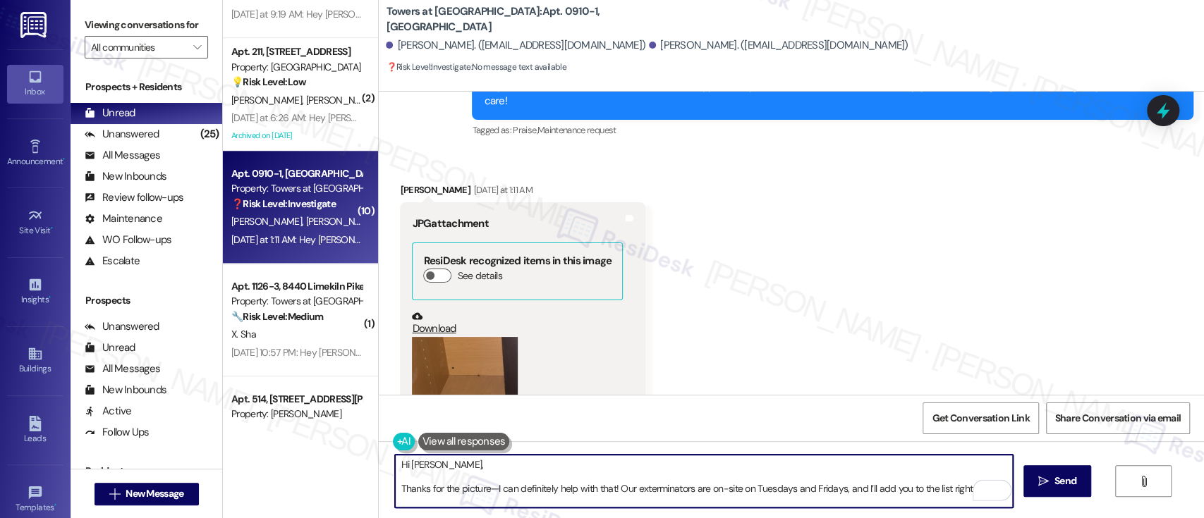
click at [508, 467] on textarea "Hi Pamela, Thanks for the picture—I can definitely help with that! Our extermin…" at bounding box center [703, 481] width 617 height 53
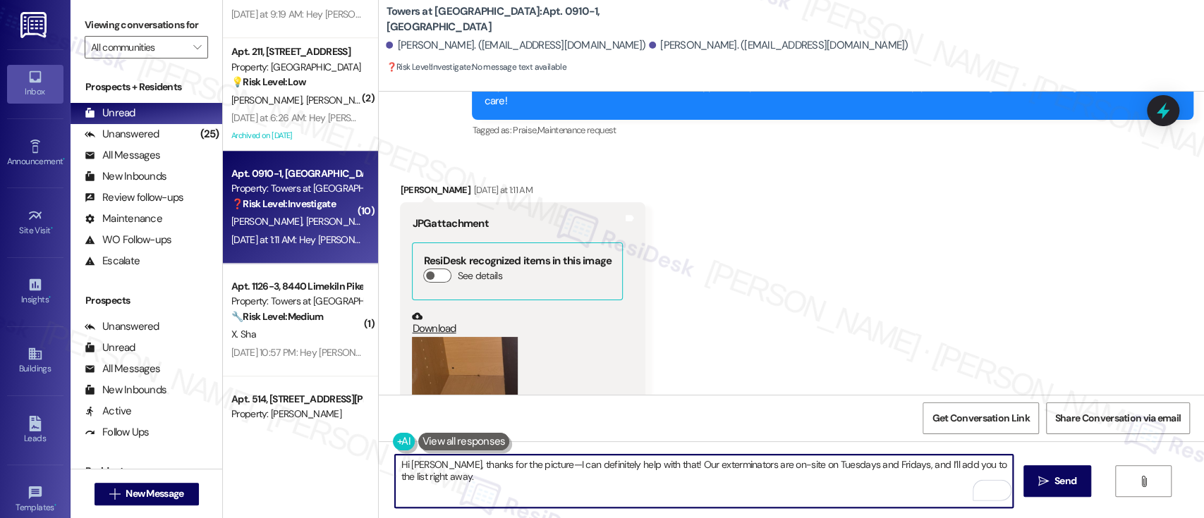
click at [510, 483] on textarea "Hi Pamela, thanks for the picture—I can definitely help with that! Our extermin…" at bounding box center [703, 481] width 617 height 53
type textarea "Hi Pamela, thanks for the picture—I can definitely help with that! Our extermin…"
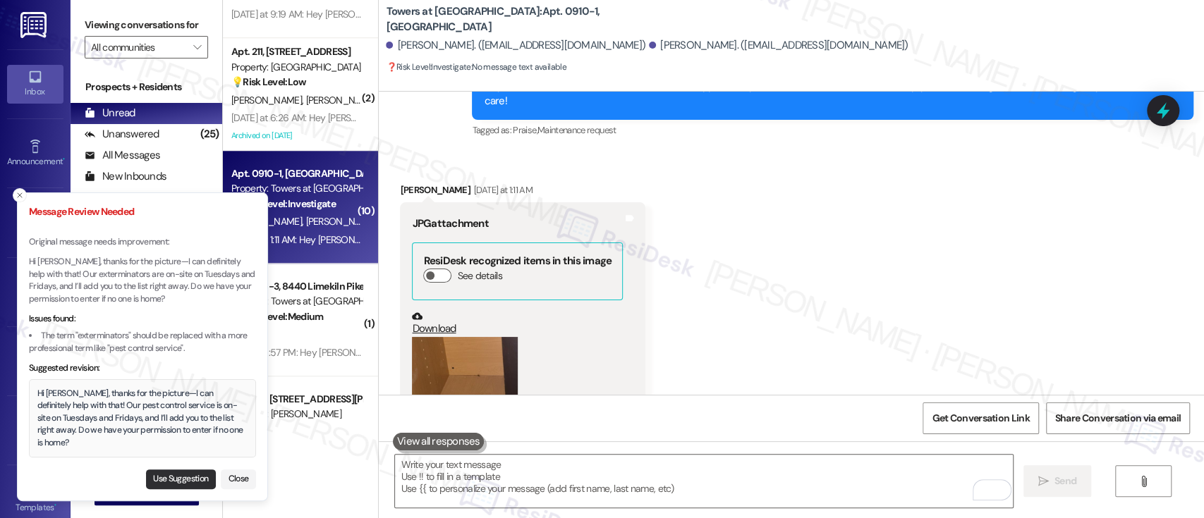
click at [174, 476] on button "Use Suggestion" at bounding box center [181, 480] width 70 height 20
type textarea "Hi [PERSON_NAME], thanks for the picture—I can definitely help with that! Our p…"
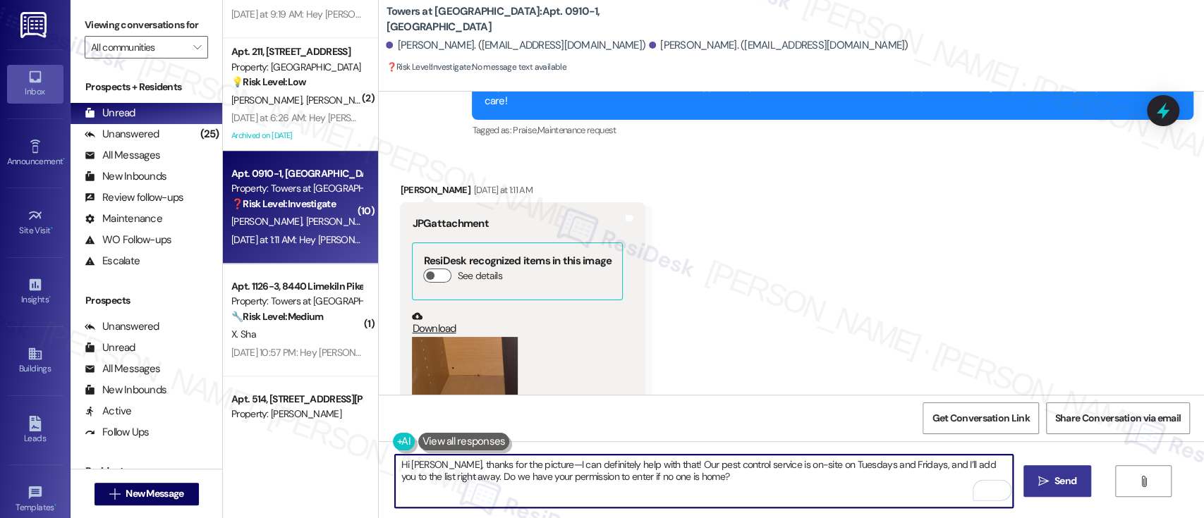
click at [1035, 487] on span " Send" at bounding box center [1057, 481] width 44 height 15
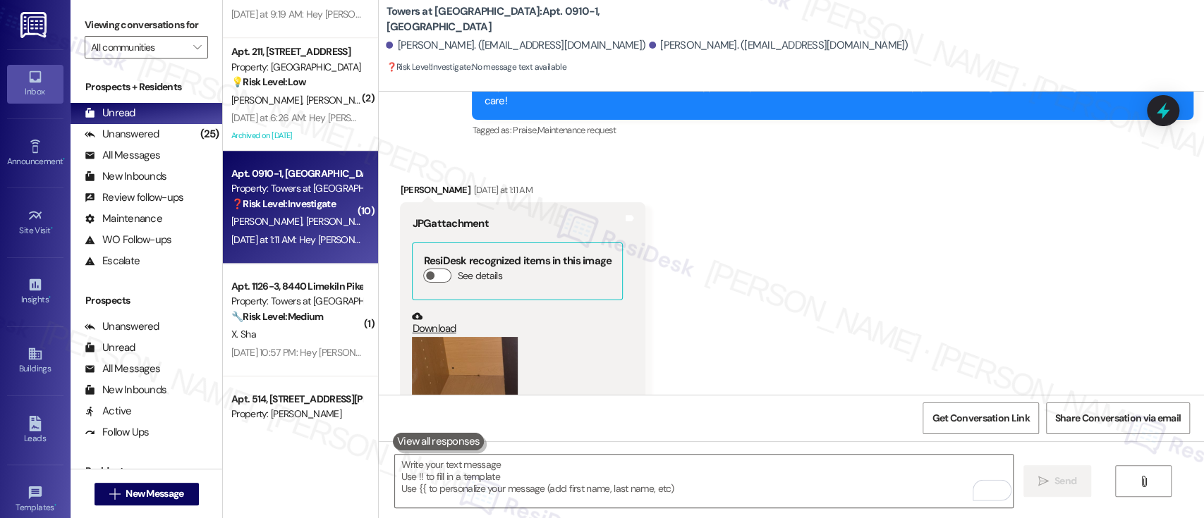
scroll to position [14599, 0]
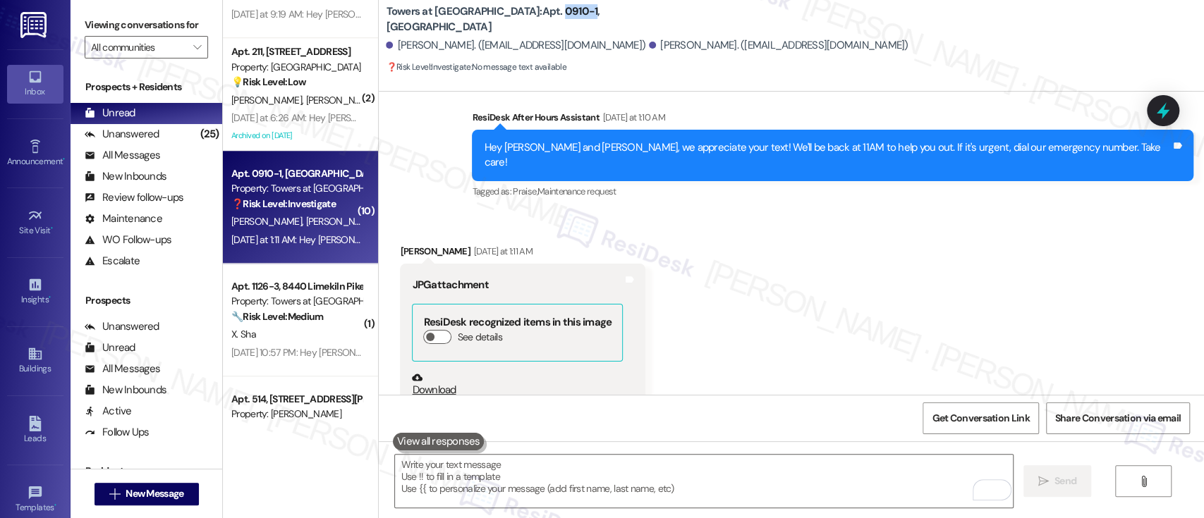
drag, startPoint x: 492, startPoint y: 22, endPoint x: 525, endPoint y: 18, distance: 32.6
click at [525, 18] on b "Towers at [GEOGRAPHIC_DATA]: Apt. 0910-1, [GEOGRAPHIC_DATA]" at bounding box center [527, 19] width 282 height 30
copy b "0910-1"
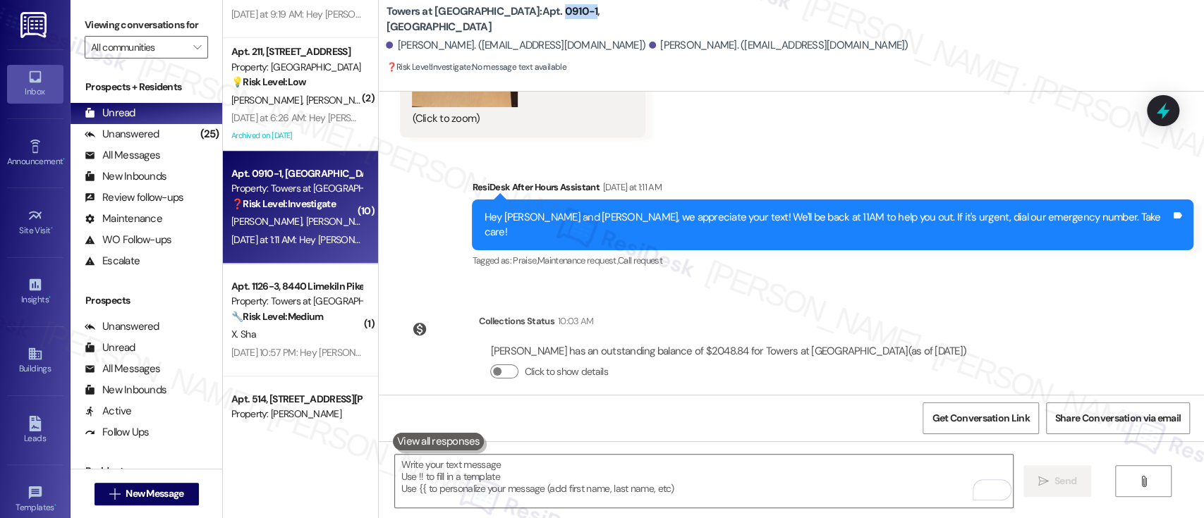
scroll to position [15060, 0]
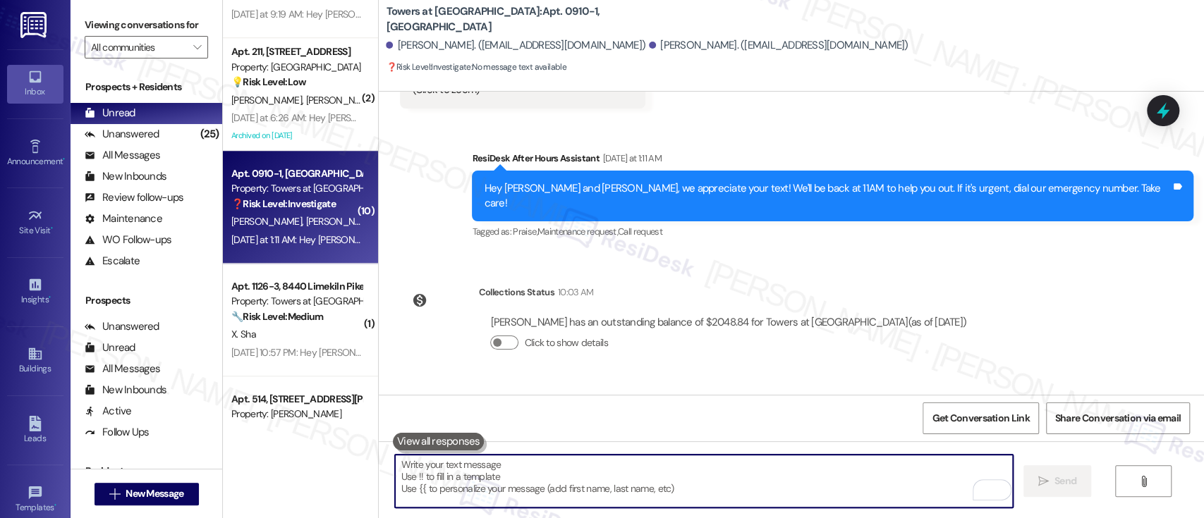
click at [729, 463] on textarea "To enrich screen reader interactions, please activate Accessibility in Grammarl…" at bounding box center [703, 481] width 617 height 53
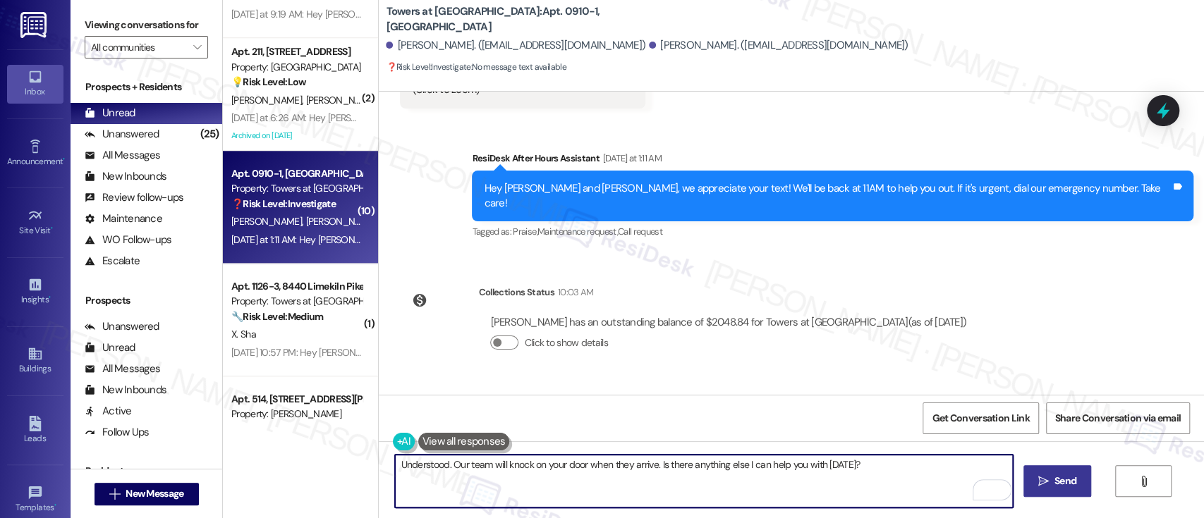
type textarea "Understood. Our team will knock on your door when they arrive. Is there anythin…"
click at [1043, 488] on span " Send" at bounding box center [1057, 481] width 44 height 15
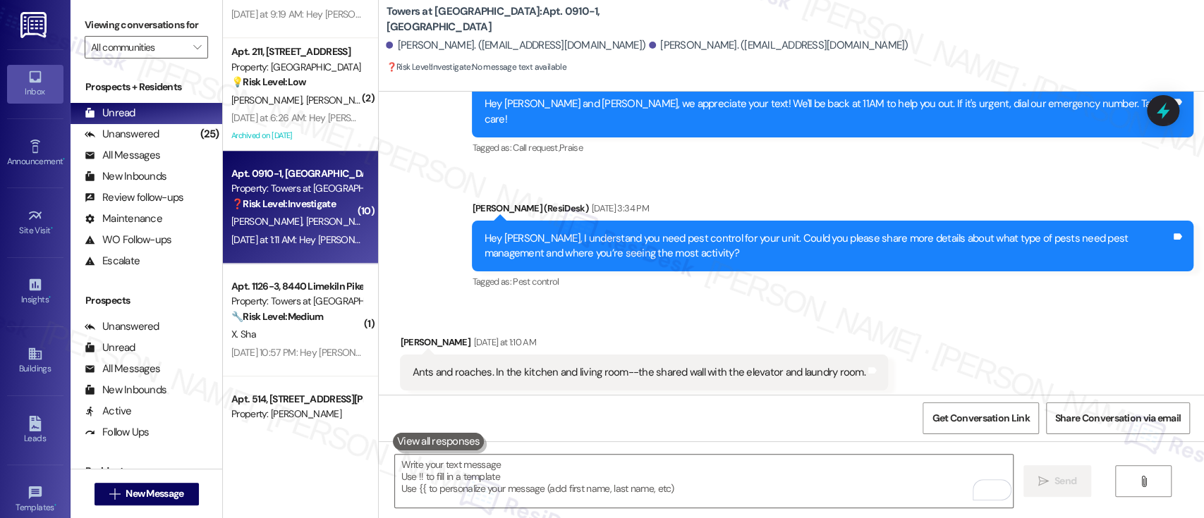
scroll to position [15158, 0]
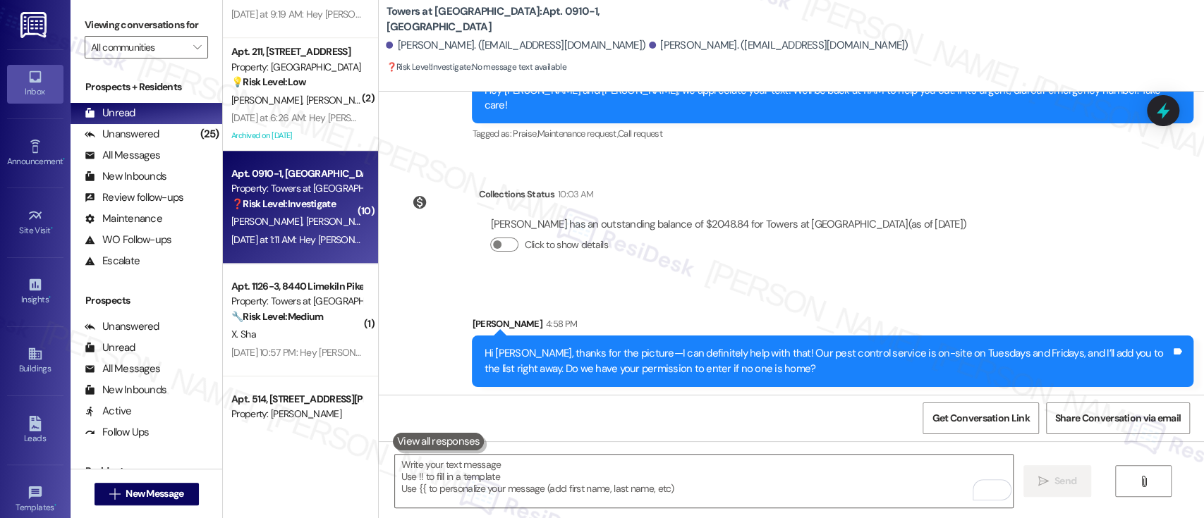
click at [1047, 398] on div "Received via SMS Pamela Tilghman 4:59 PM No Tags and notes" at bounding box center [791, 447] width 825 height 98
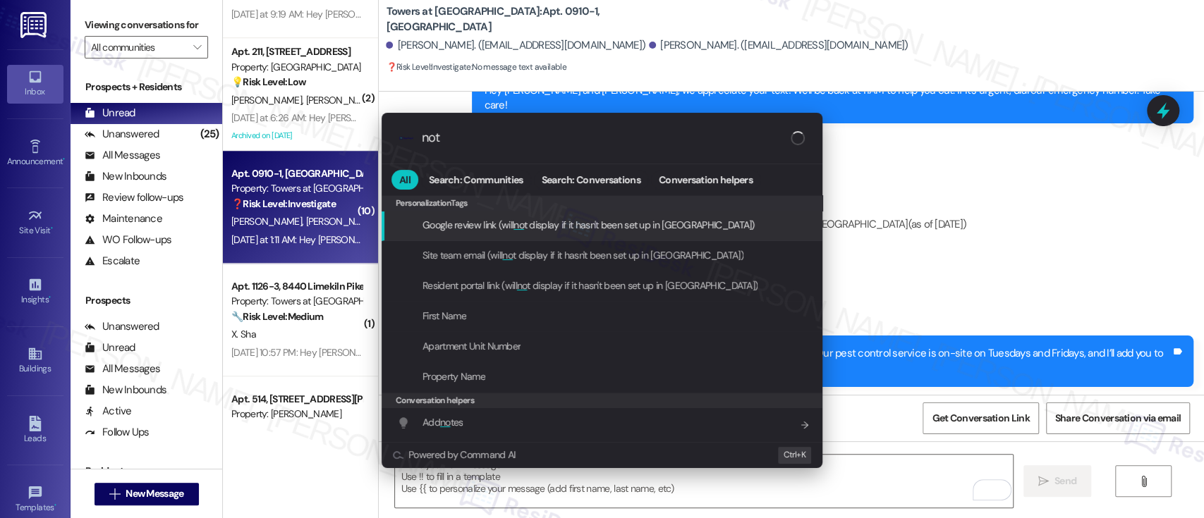
type input "note"
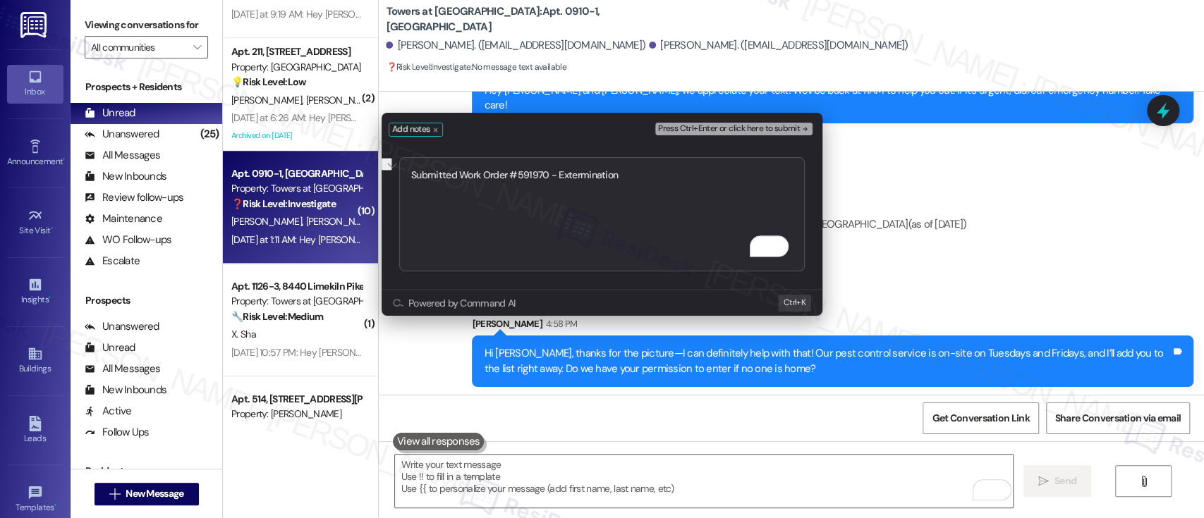
type textarea "Submitted Work Order #591970 - Extermination"
click at [767, 117] on div "Add notes Press Ctrl+Enter or click here to submit" at bounding box center [602, 126] width 441 height 27
click at [752, 129] on span "Press Ctrl+Enter or click here to submit" at bounding box center [729, 129] width 142 height 10
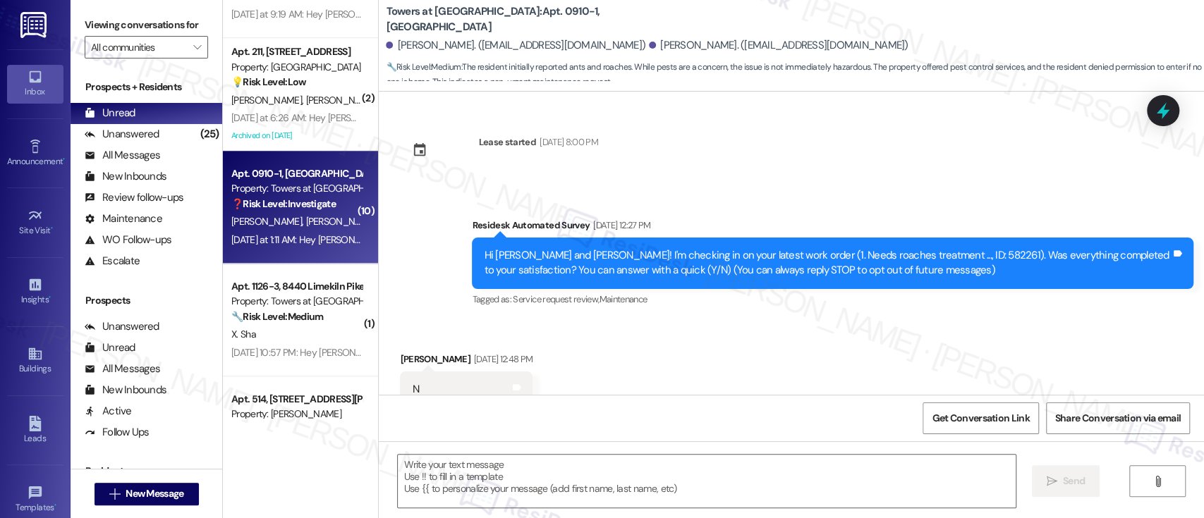
type textarea "Fetching suggested responses. Please feel free to read through the conversation…"
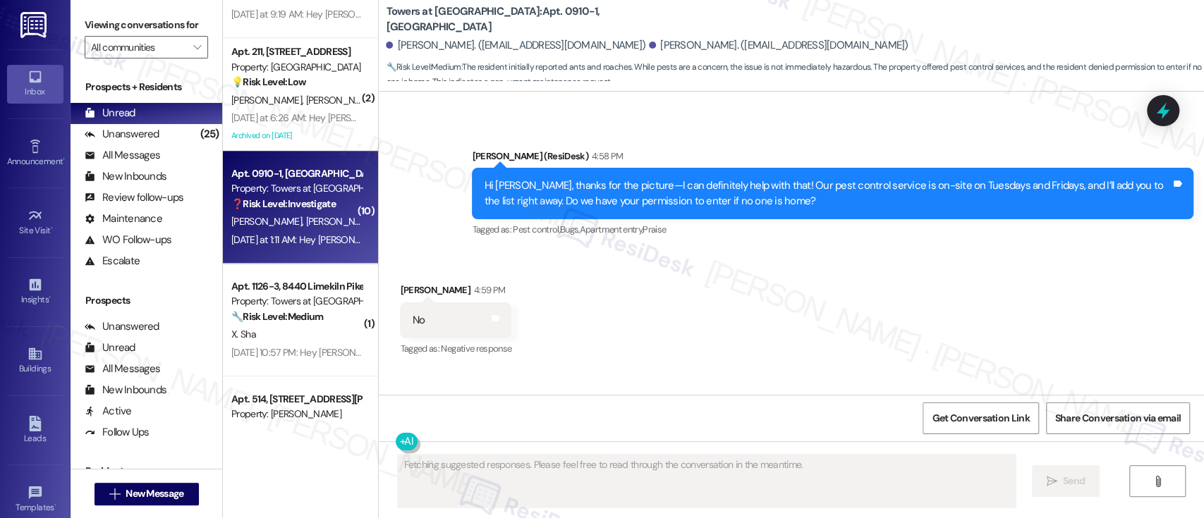
scroll to position [15339, 0]
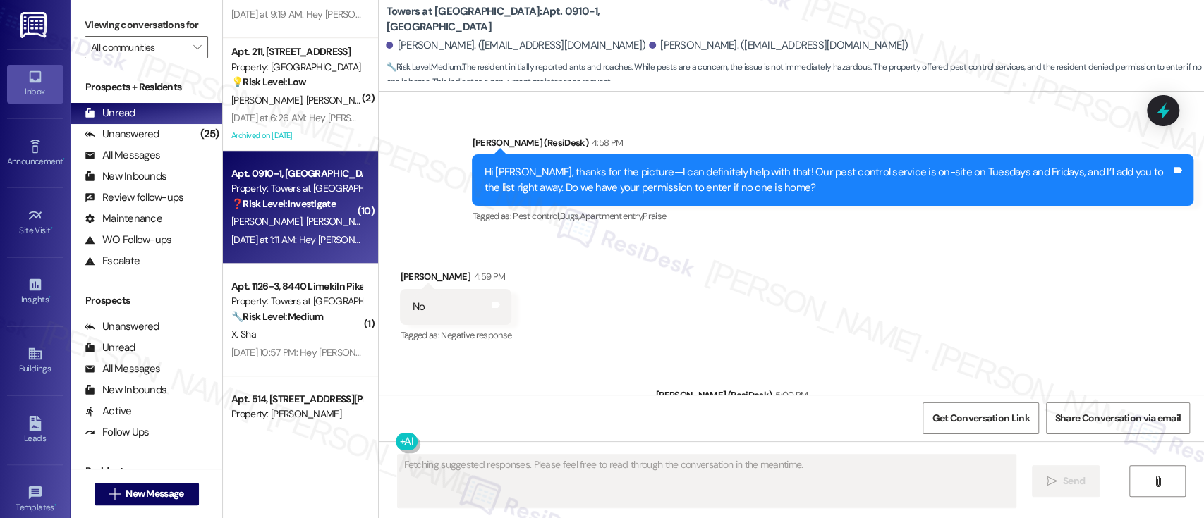
click at [954, 356] on div "Sent via SMS Emily (ResiDesk) 5:00 PM Understood. Our team will knock on your d…" at bounding box center [791, 475] width 825 height 238
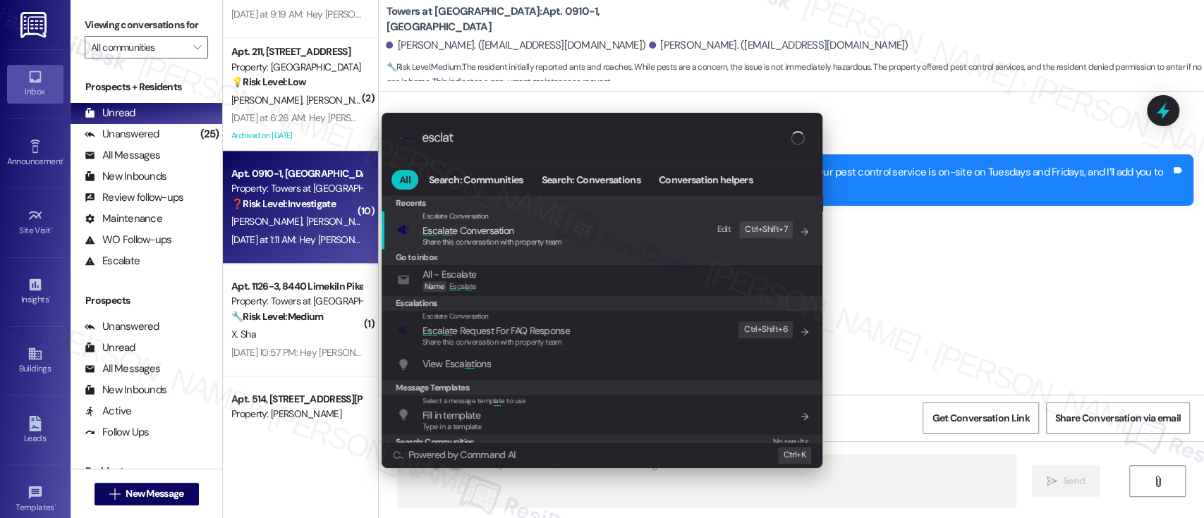
type input "esclate"
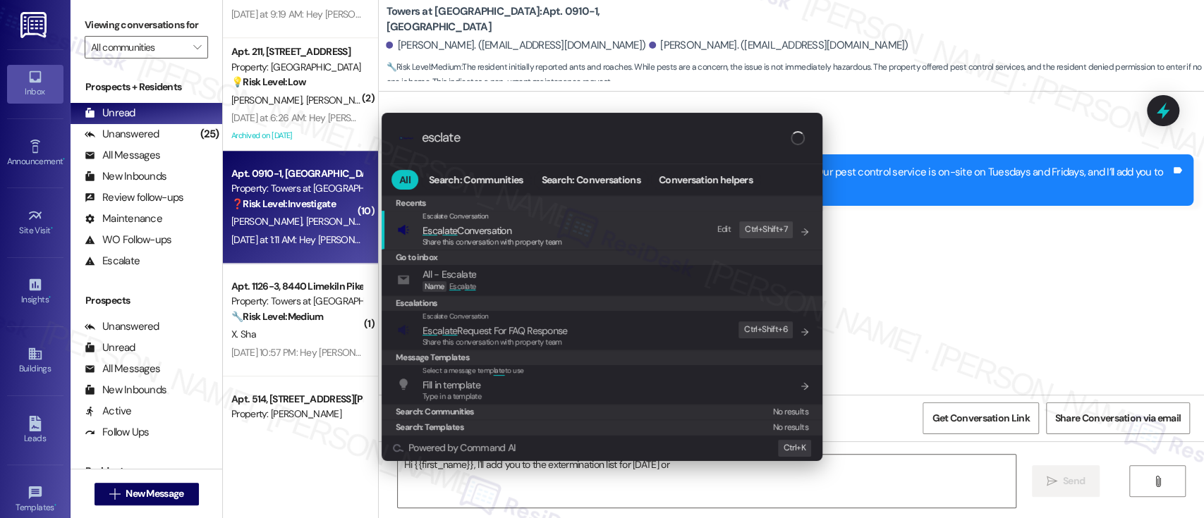
type textarea "Hi {{first_name}}, I'll add you to the extermination list for this Tuesday or F…"
type input "esclate"
type textarea "Hi {{first_name}}, I'll add you to the extermination list for this Tuesday or F…"
click at [564, 233] on div "Escalate Conversation Esc a late Conversation Share this conversation with prop…" at bounding box center [603, 230] width 413 height 38
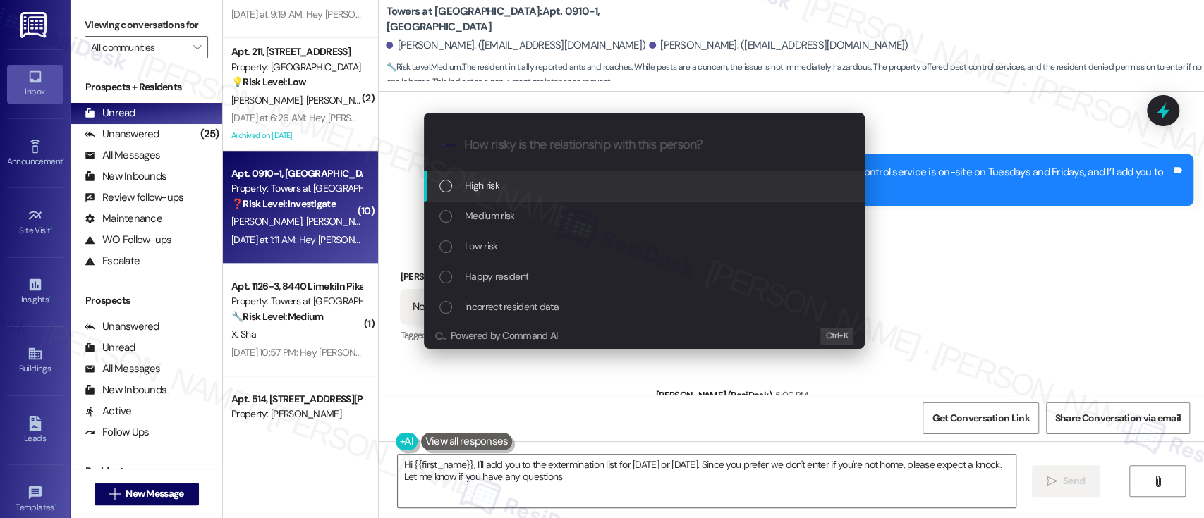
type textarea "Hi {{first_name}}, I'll add you to the extermination list for this Tuesday or F…"
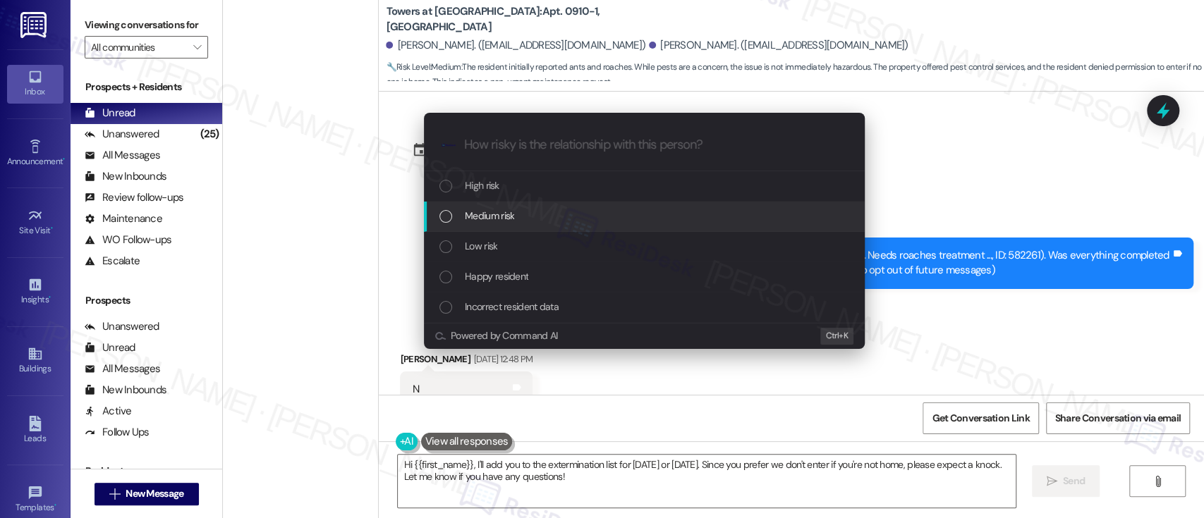
click at [528, 217] on div "Medium risk" at bounding box center [645, 216] width 413 height 16
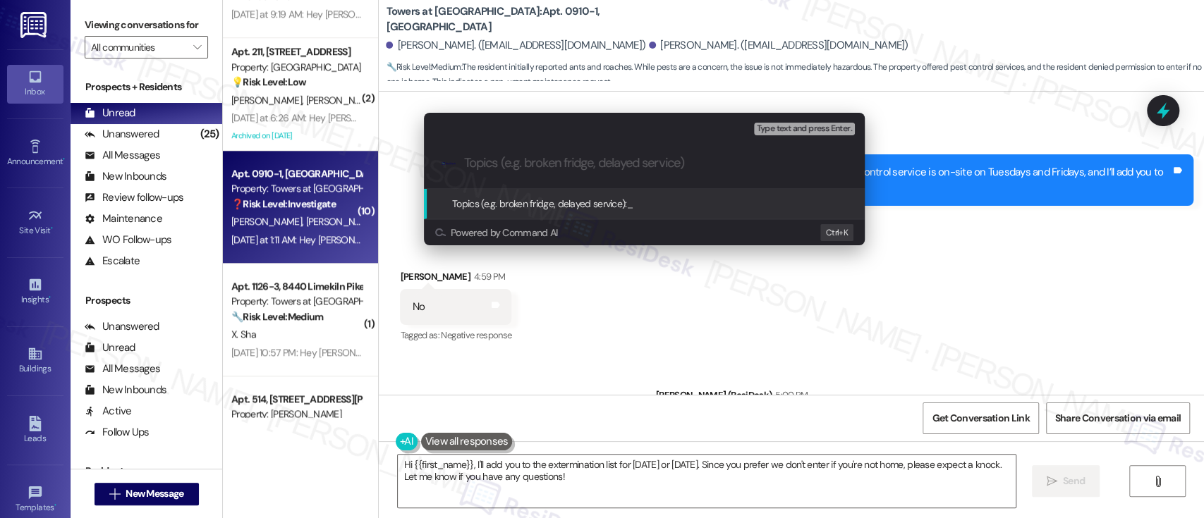
paste input "Submitted Work Order #591970 - Extermination"
type input "Submitted Work Order #591970 - Extermination"
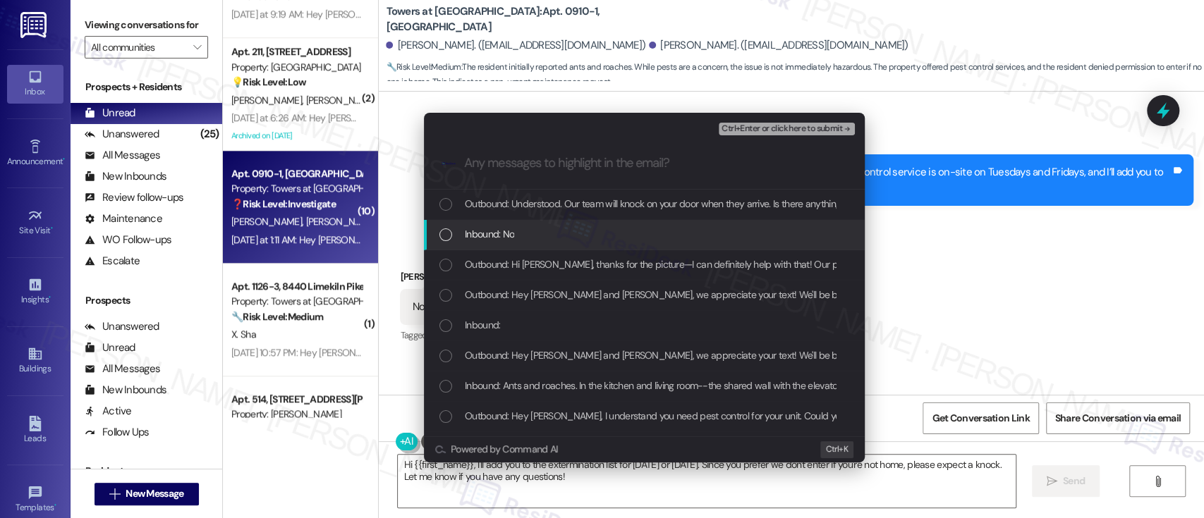
click at [513, 233] on span "Inbound: No" at bounding box center [489, 234] width 49 height 16
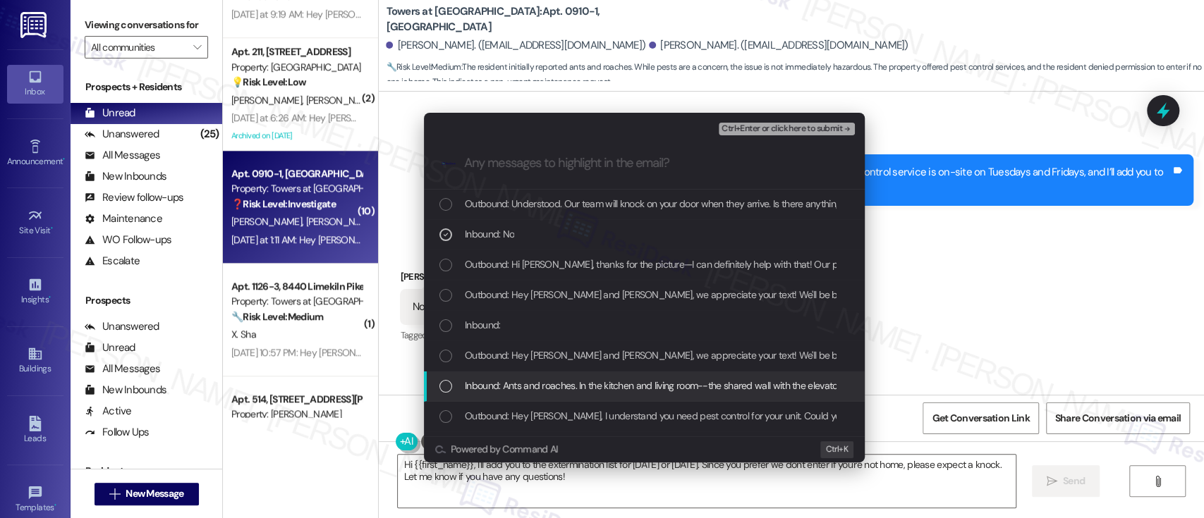
click at [518, 388] on span "Inbound: Ants and roaches. In the kitchen and living room--the shared wall with…" at bounding box center [691, 386] width 453 height 16
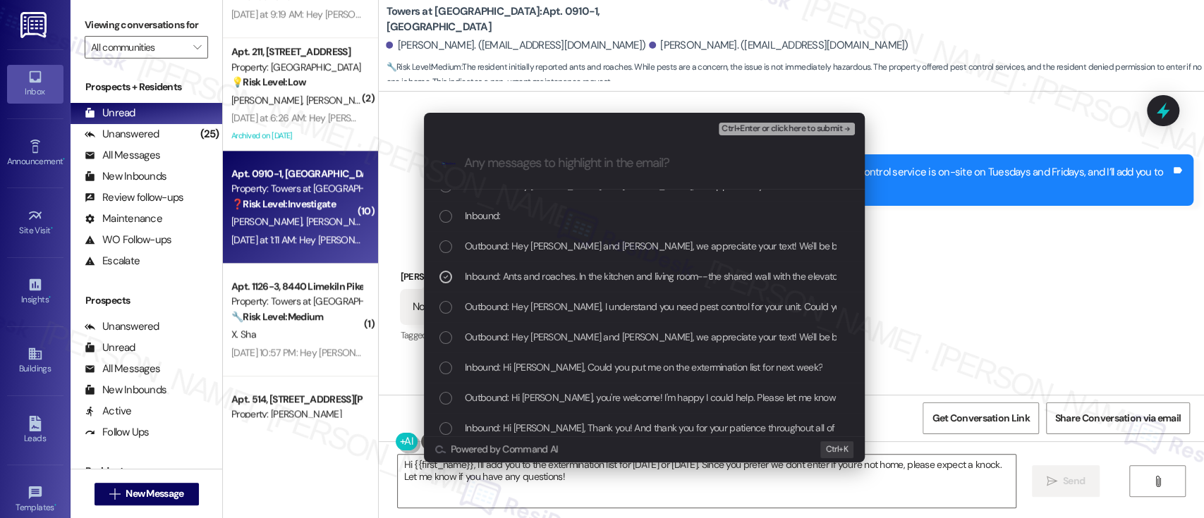
scroll to position [94, 0]
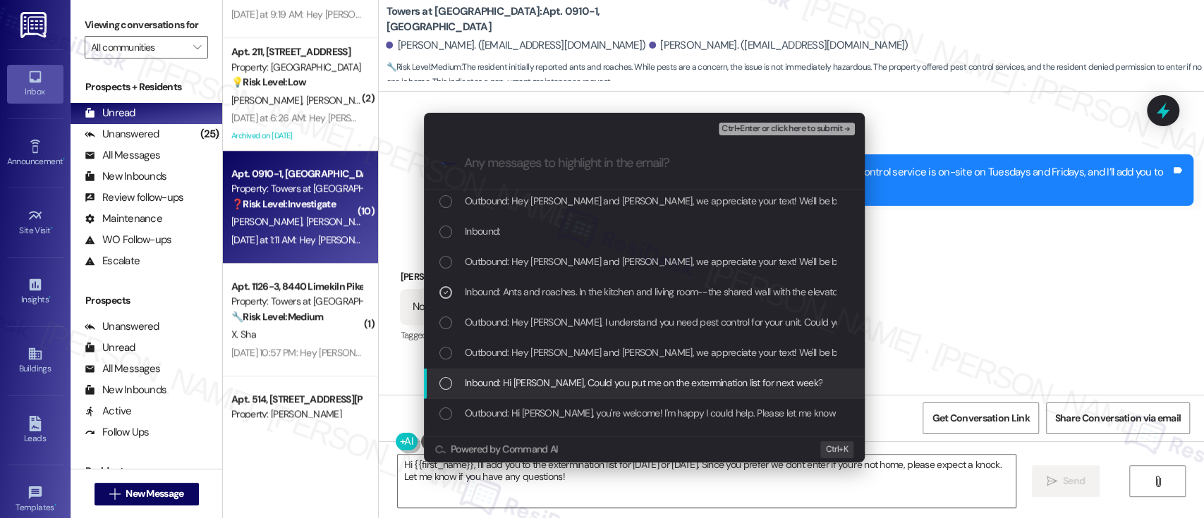
click at [509, 379] on span "Inbound: Hi [PERSON_NAME], Could you put me on the extermination list for next …" at bounding box center [644, 383] width 358 height 16
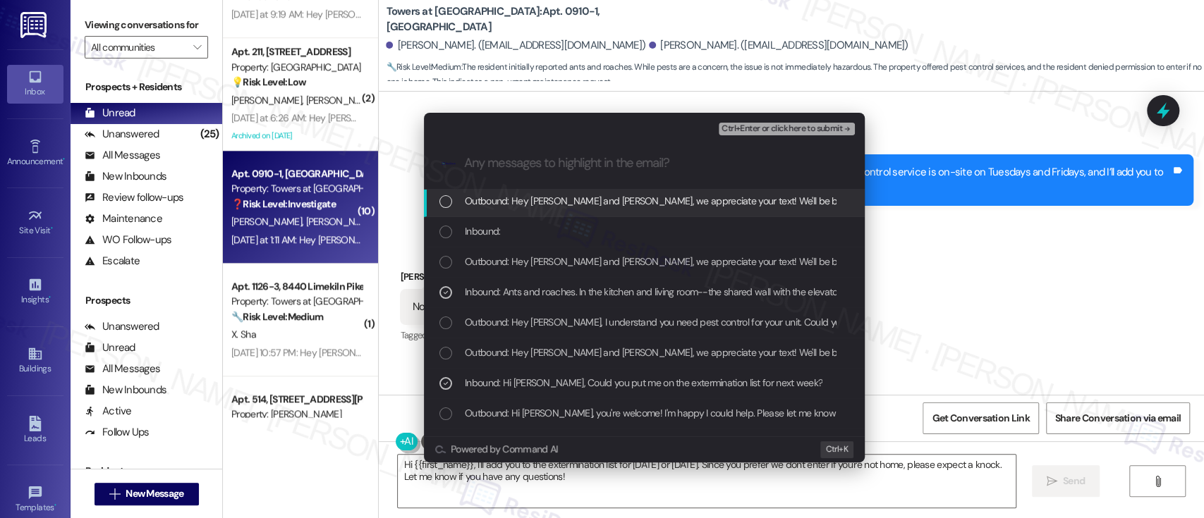
click at [799, 121] on div "Ctrl+Enter or click here to submit" at bounding box center [788, 129] width 139 height 18
click at [800, 124] on span "Ctrl+Enter or click here to submit" at bounding box center [782, 129] width 121 height 10
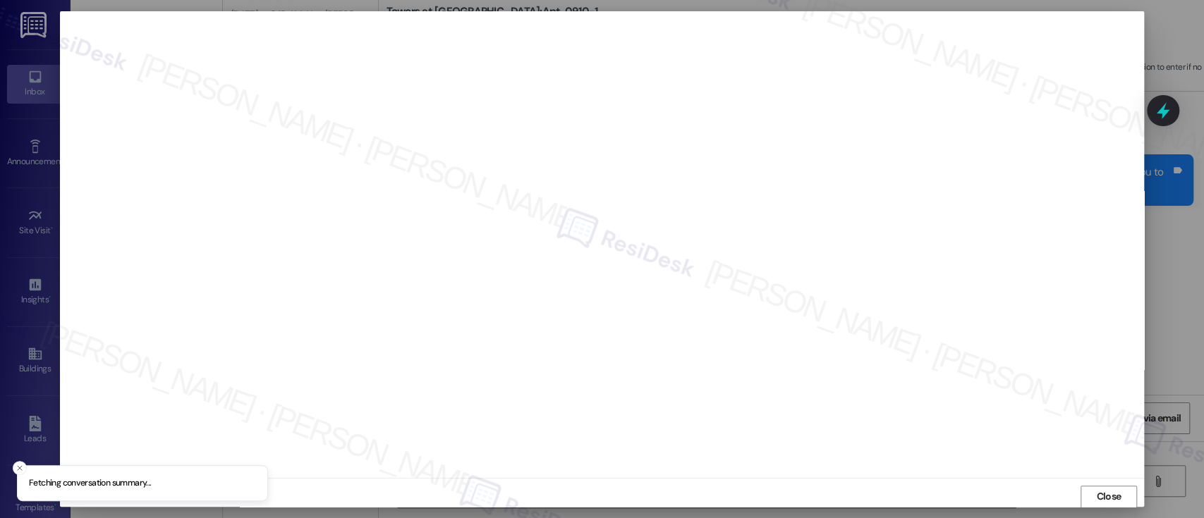
scroll to position [1, 0]
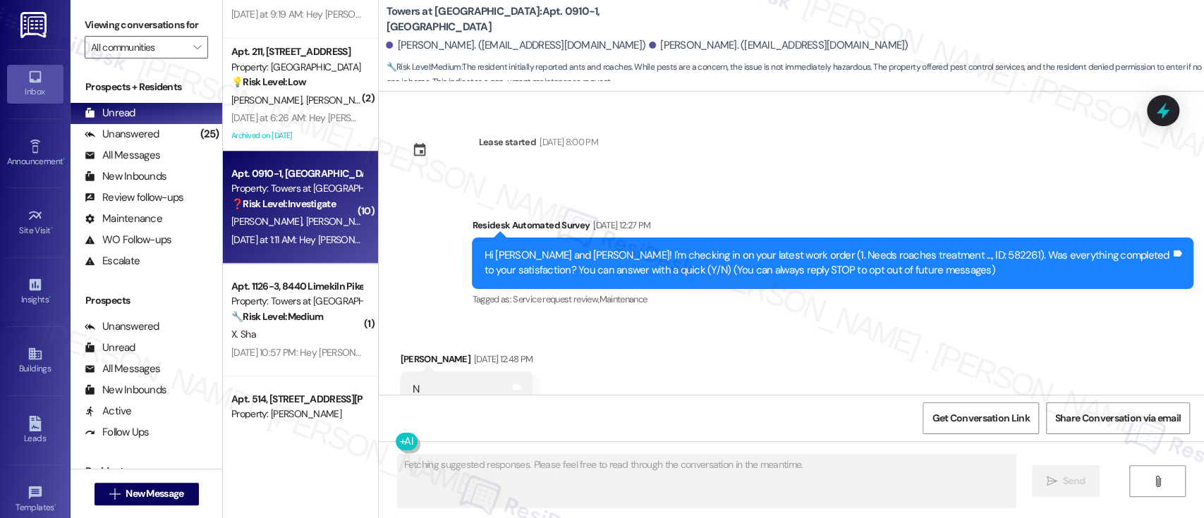
type textarea "Fetching suggested responses. Please feel free to read through the conversation…"
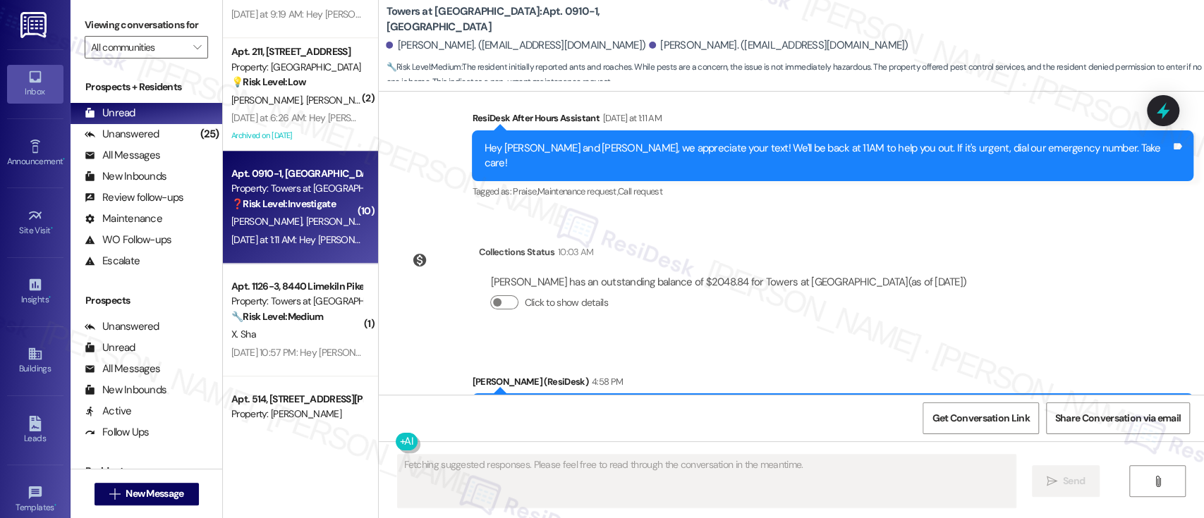
scroll to position [15339, 0]
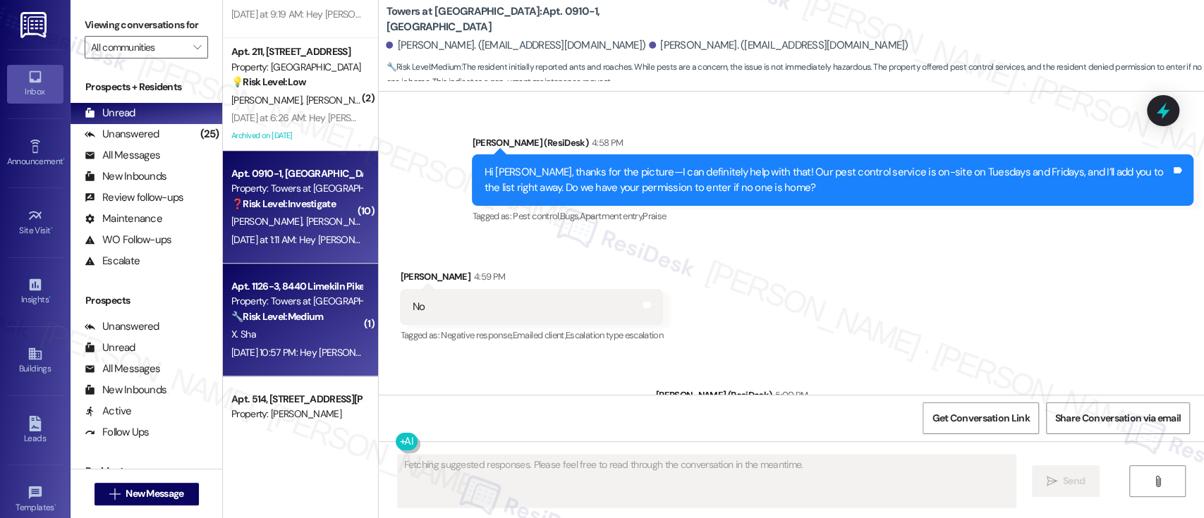
click at [313, 342] on div "X. Sha" at bounding box center [296, 335] width 133 height 18
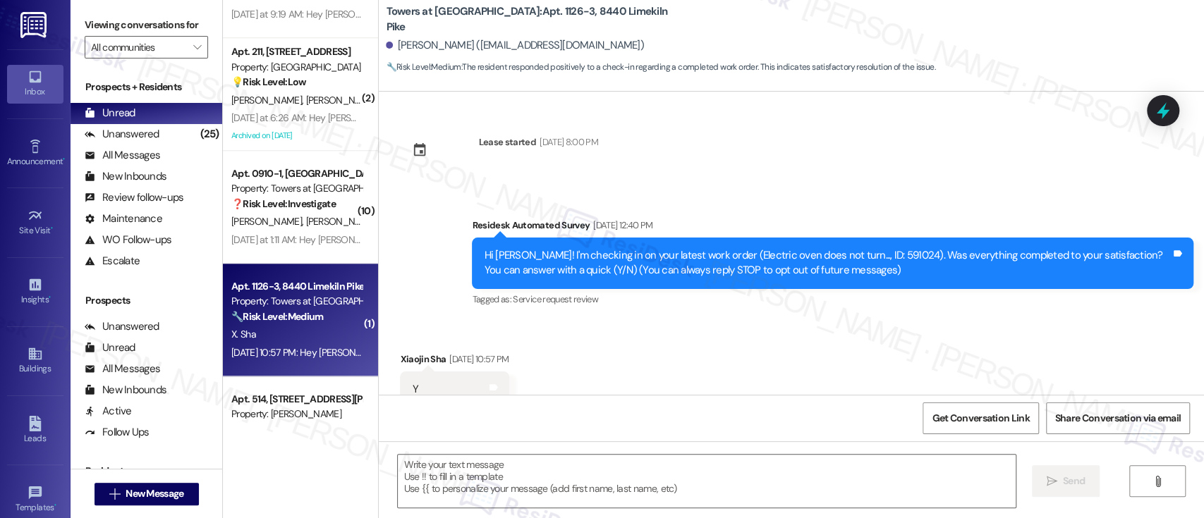
type textarea "Fetching suggested responses. Please feel free to read through the conversation…"
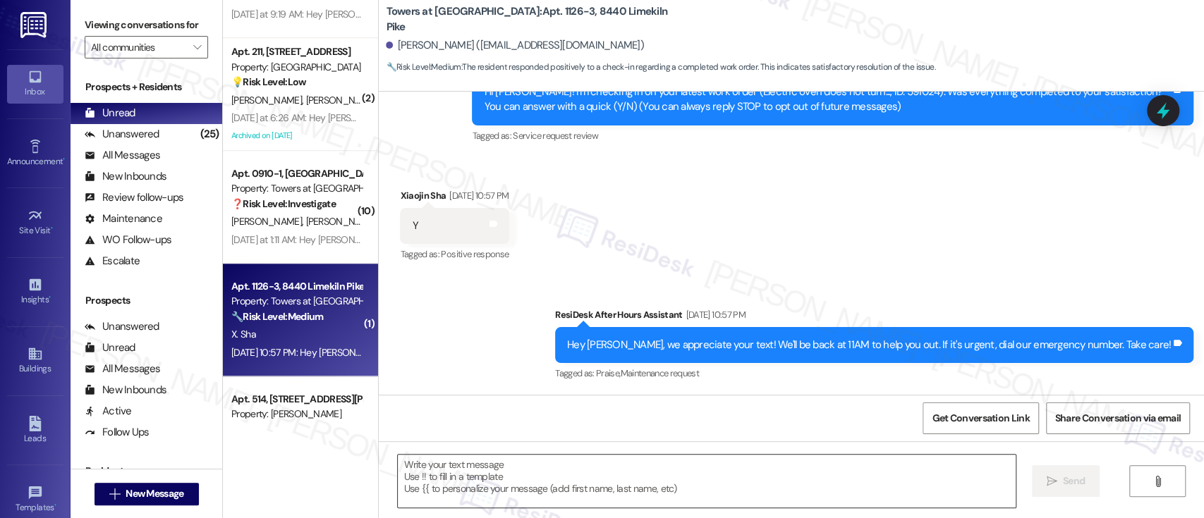
click at [603, 489] on textarea at bounding box center [706, 481] width 617 height 53
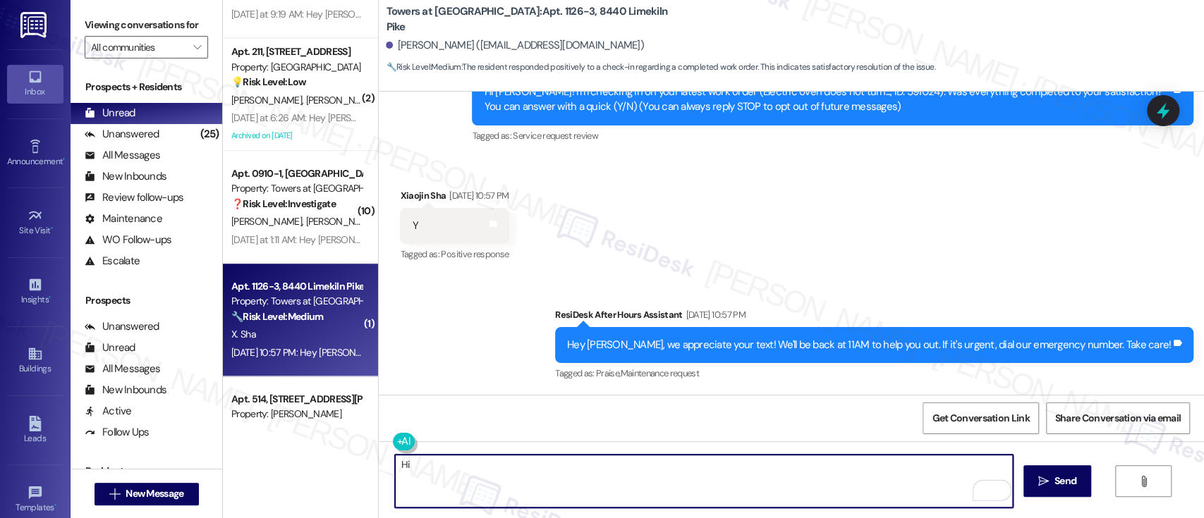
paste textarea "I'm so glad to hear that everything was taken care of to your satisfaction. If …"
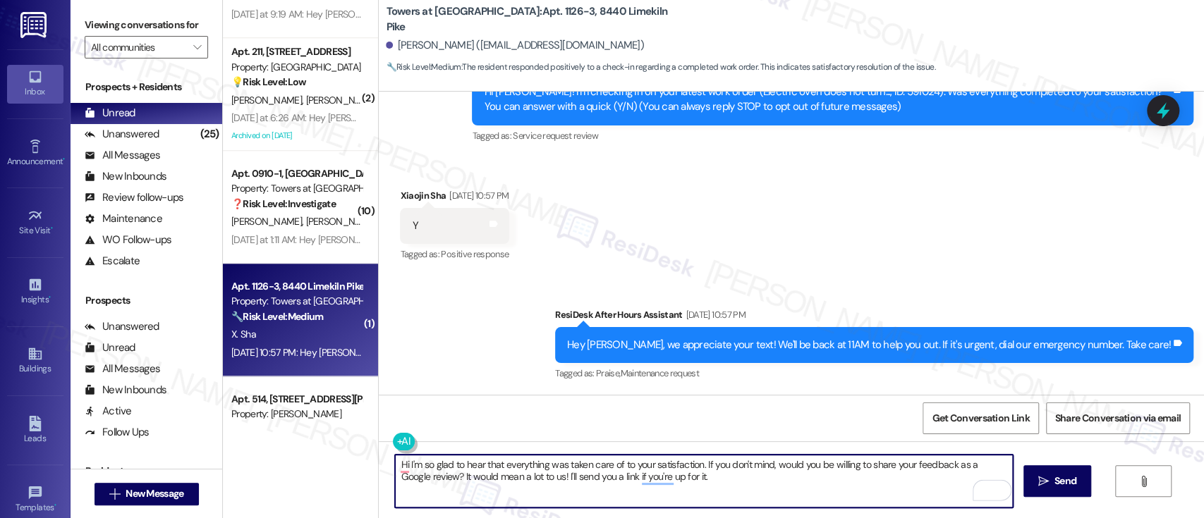
click at [402, 190] on div "Xiaojin Sha Aug 30, 2025 at 10:57 PM" at bounding box center [454, 198] width 109 height 20
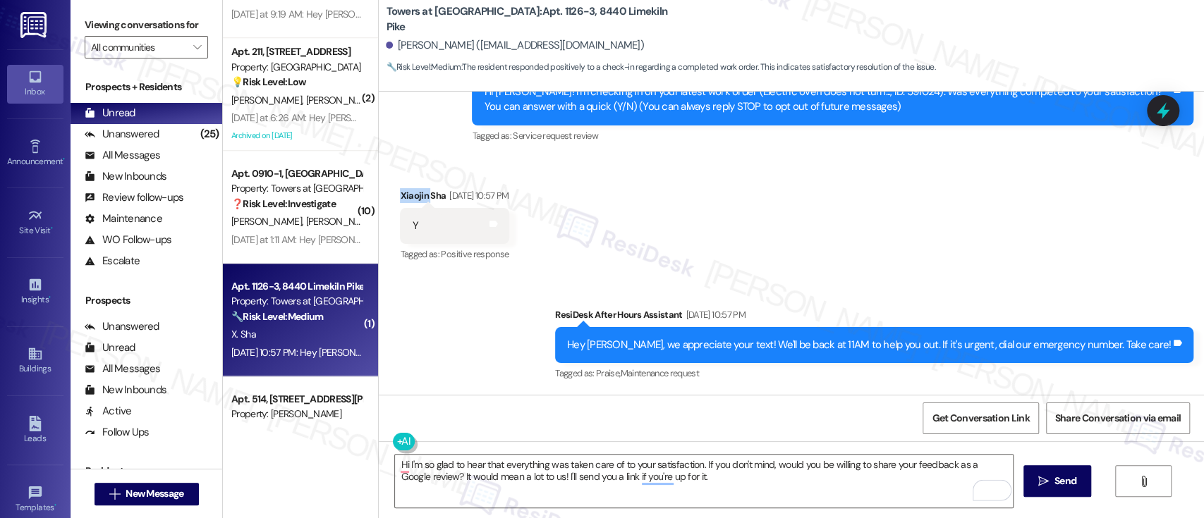
click at [402, 190] on div "Xiaojin Sha Aug 30, 2025 at 10:57 PM" at bounding box center [454, 198] width 109 height 20
copy div "Xiaojin"
click at [401, 465] on textarea "Hi I'm so glad to hear that everything was taken care of to your satisfaction. …" at bounding box center [703, 481] width 617 height 53
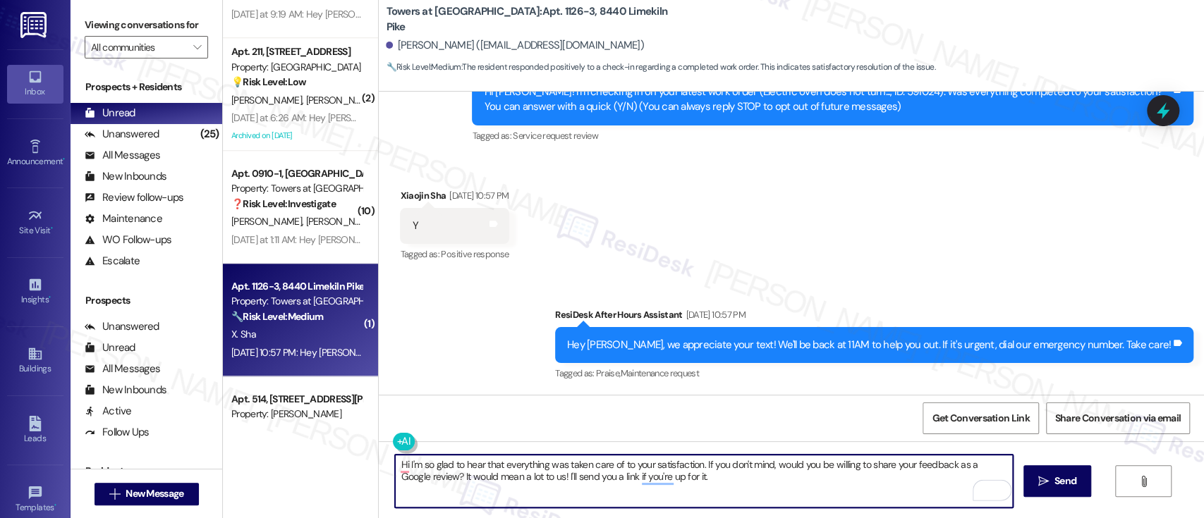
paste textarea "Xiaojin"
type textarea "Hi Xiaojin! I'm so glad to hear that everything was taken care of to your satis…"
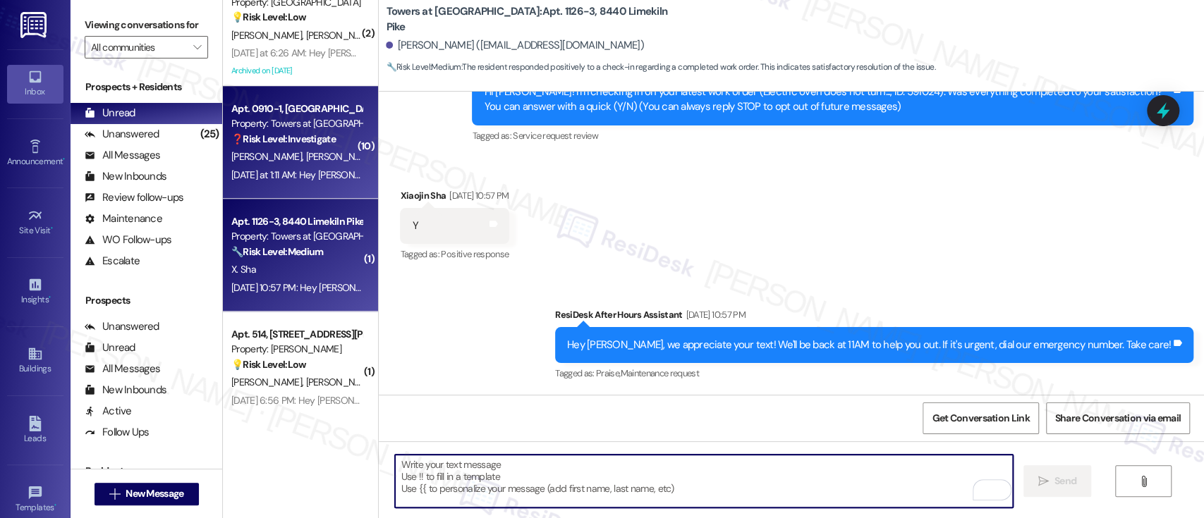
scroll to position [846, 0]
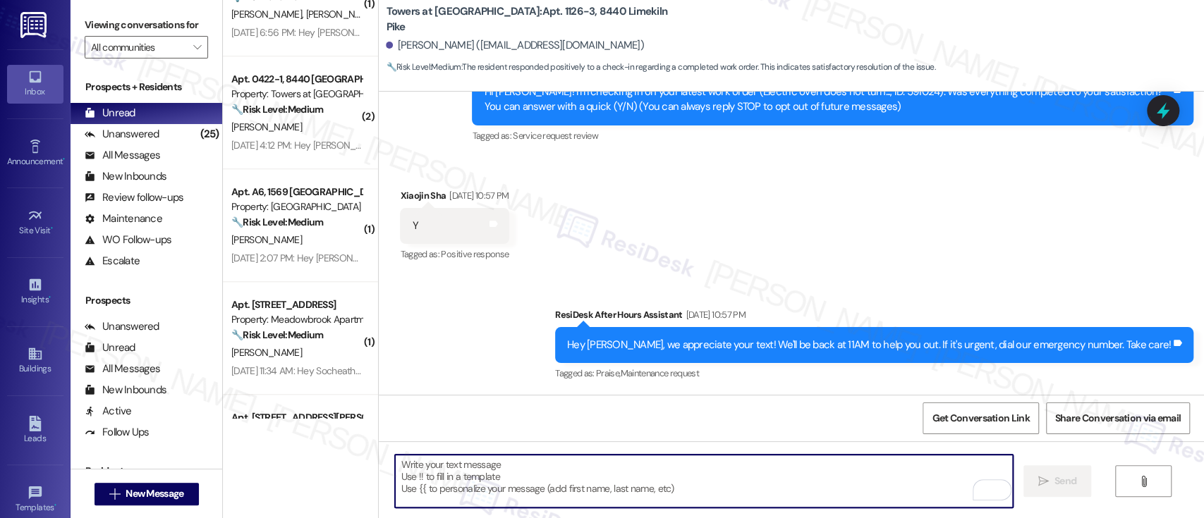
click at [886, 174] on div "Received via SMS Xiaojin Sha Aug 30, 2025 at 10:57 PM Y Tags and notes Tagged a…" at bounding box center [791, 216] width 825 height 119
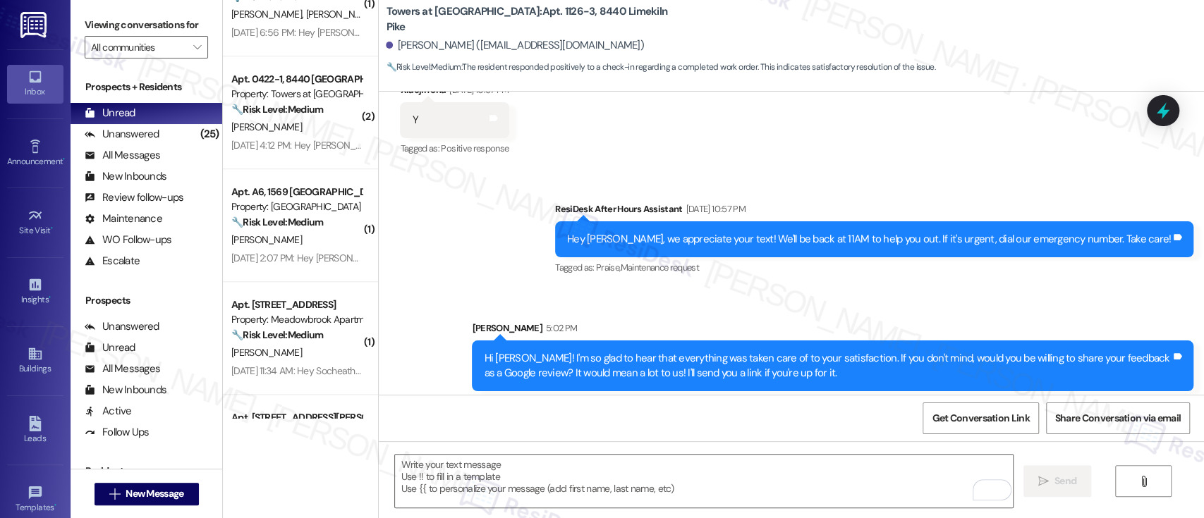
scroll to position [276, 0]
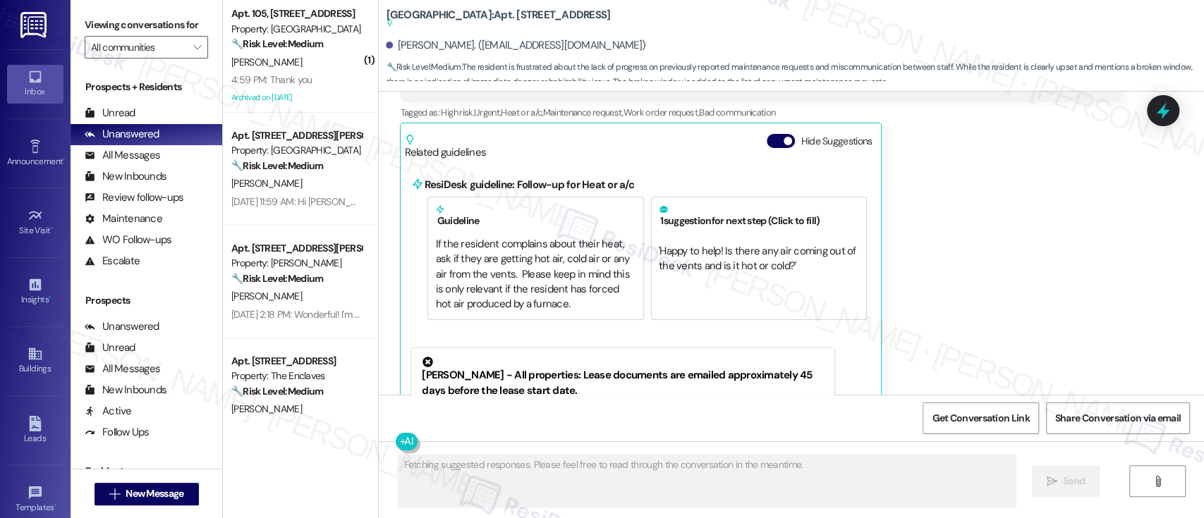
scroll to position [2996, 0]
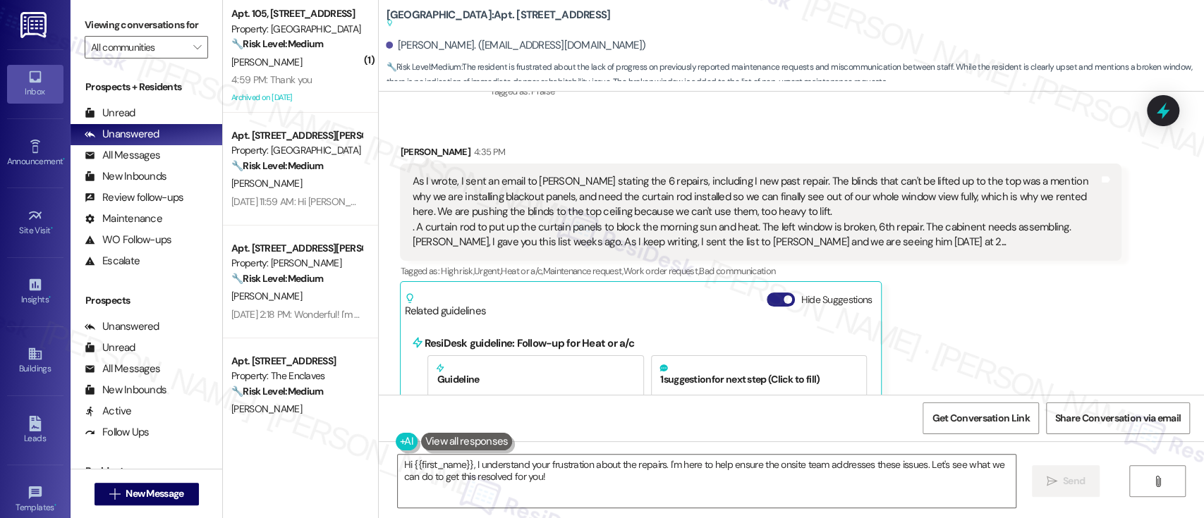
click at [773, 293] on button "Hide Suggestions" at bounding box center [781, 300] width 28 height 14
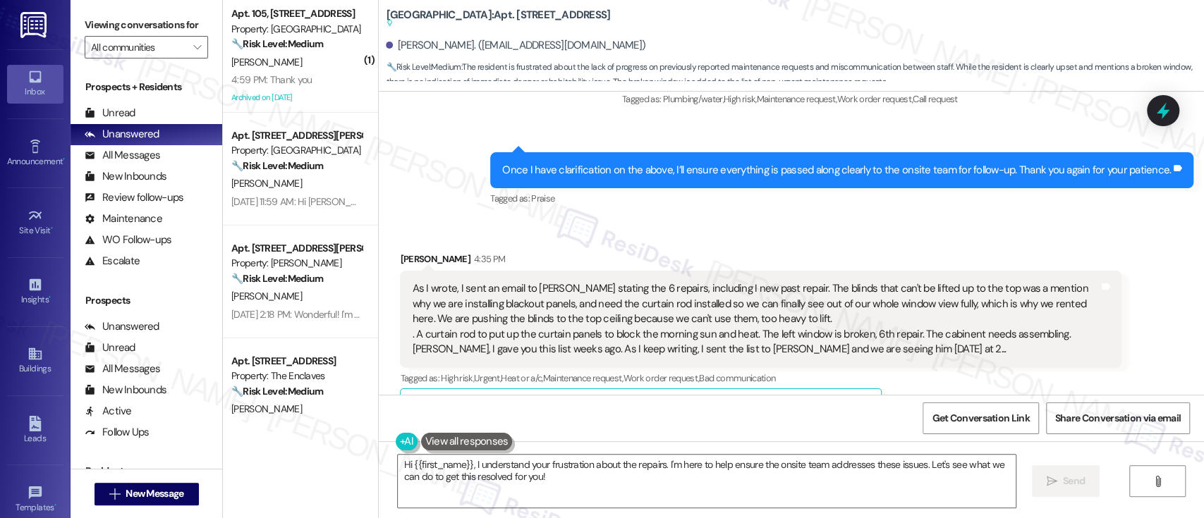
scroll to position [2608, 0]
click at [1005, 316] on div "As I wrote, I sent an email to [PERSON_NAME] stating the 6 repairs, including I…" at bounding box center [761, 318] width 722 height 97
click at [928, 358] on div "[PERSON_NAME] 4:35 PM As I wrote, I sent an email to [PERSON_NAME] stating the …" at bounding box center [761, 340] width 722 height 179
click at [953, 367] on div "Tagged as: High risk , Click to highlight conversations about High risk Urgent …" at bounding box center [761, 377] width 722 height 20
click at [954, 367] on div "Tagged as: High risk , Click to highlight conversations about High risk Urgent …" at bounding box center [761, 377] width 722 height 20
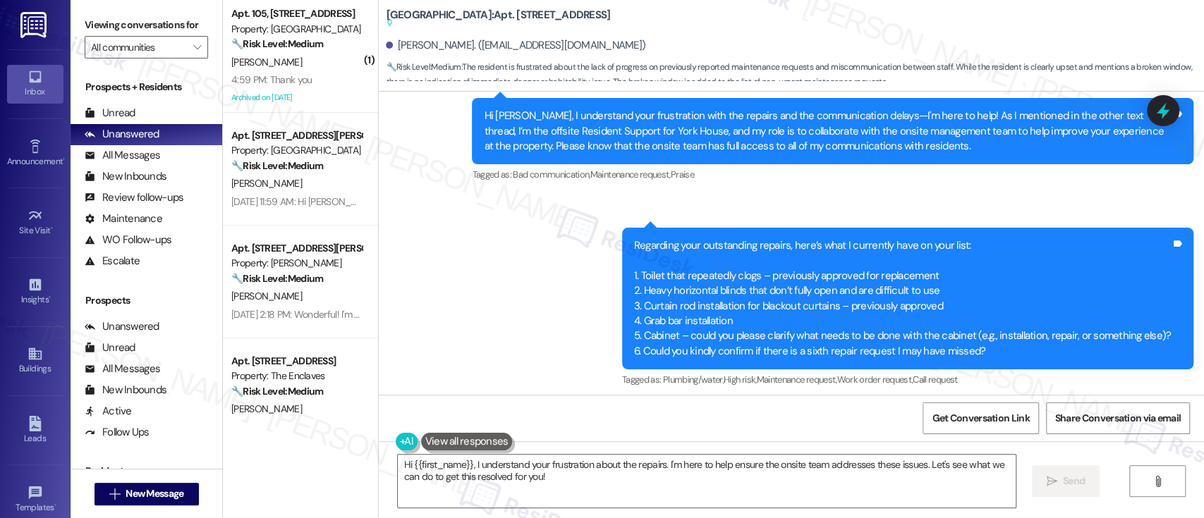
scroll to position [2326, 0]
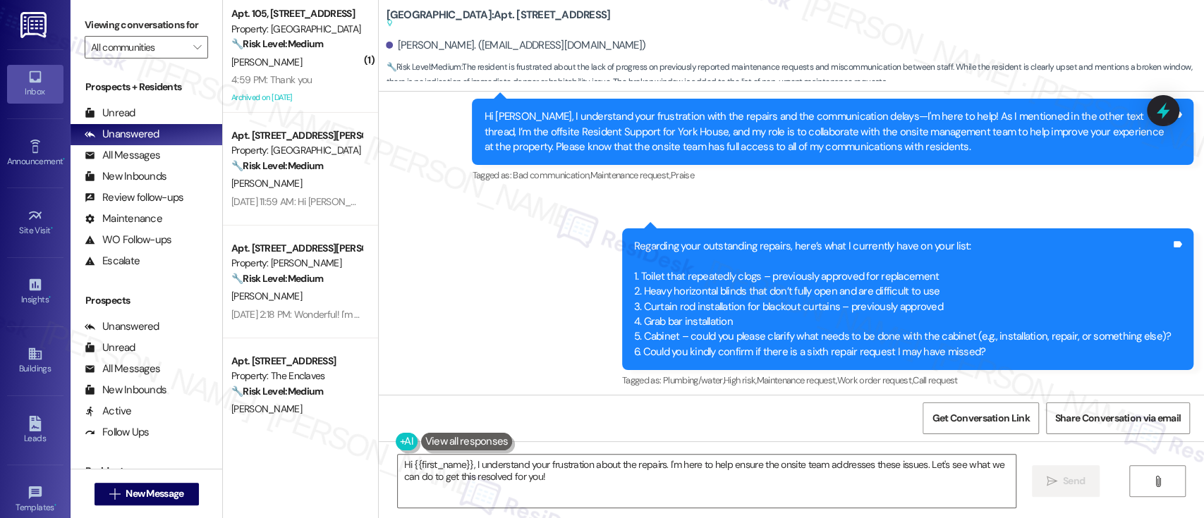
click at [583, 275] on div "Sent via SMS Emily (ResiDesk) 3:43 PM Hi Sally, I understand your frustration w…" at bounding box center [791, 274] width 825 height 454
click at [491, 245] on div "Sent via SMS Emily (ResiDesk) 3:43 PM Hi Sally, I understand your frustration w…" at bounding box center [791, 274] width 825 height 454
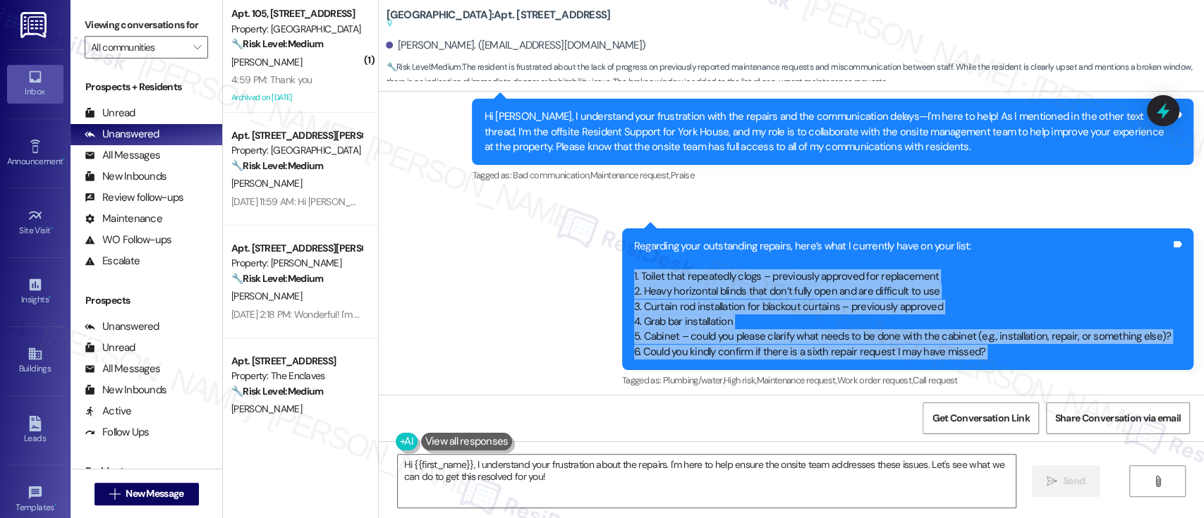
drag, startPoint x: 638, startPoint y: 227, endPoint x: 1178, endPoint y: 302, distance: 545.4
click at [1178, 302] on div "Regarding your outstanding repairs, here’s what I currently have on your list: …" at bounding box center [907, 300] width 571 height 142
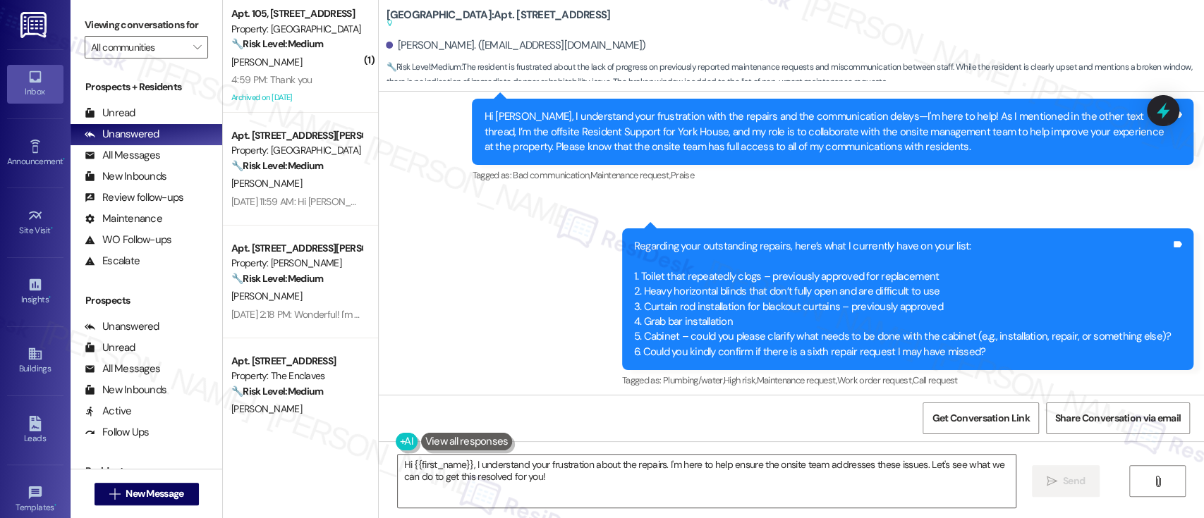
drag, startPoint x: 458, startPoint y: 286, endPoint x: 566, endPoint y: 290, distance: 107.3
click at [458, 286] on div "Sent via SMS Emily (ResiDesk) 3:43 PM Hi Sally, I understand your frustration w…" at bounding box center [791, 274] width 825 height 454
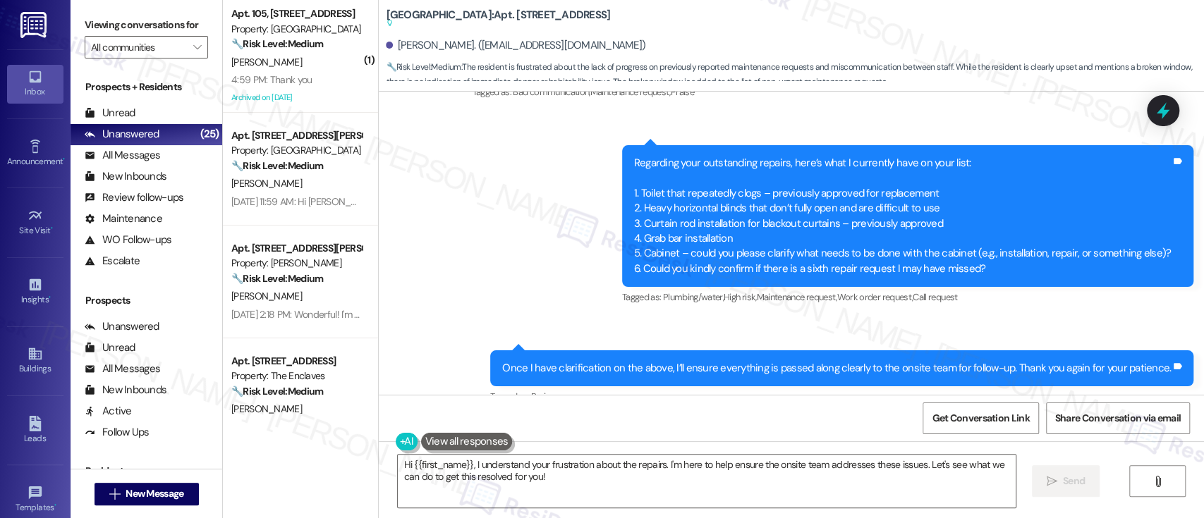
scroll to position [2608, 0]
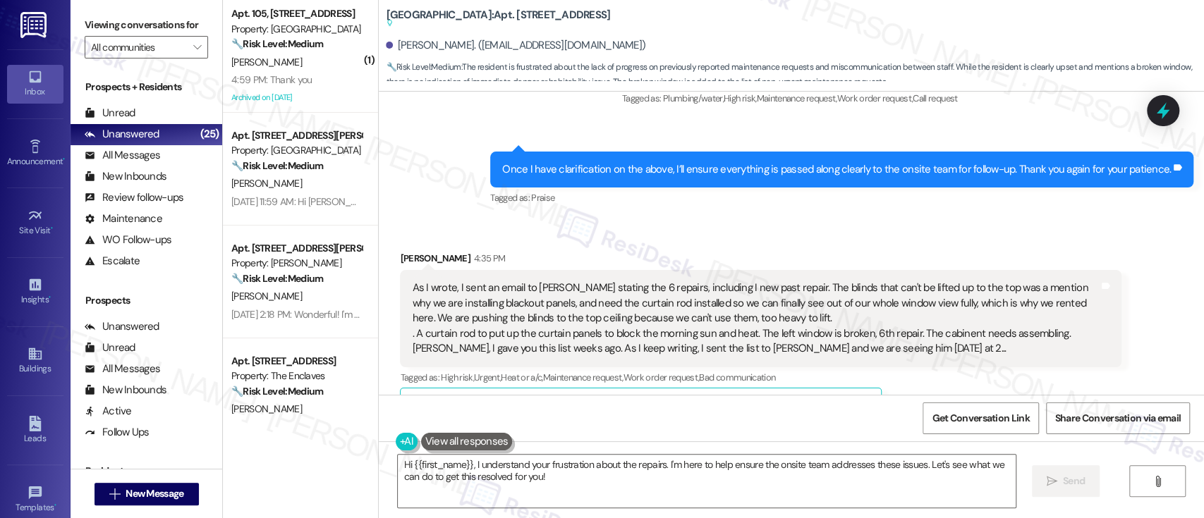
click at [983, 355] on div "Sally Sims 4:35 PM As I wrote, I sent an email to Thomas stating the 6 repairs,…" at bounding box center [761, 340] width 722 height 179
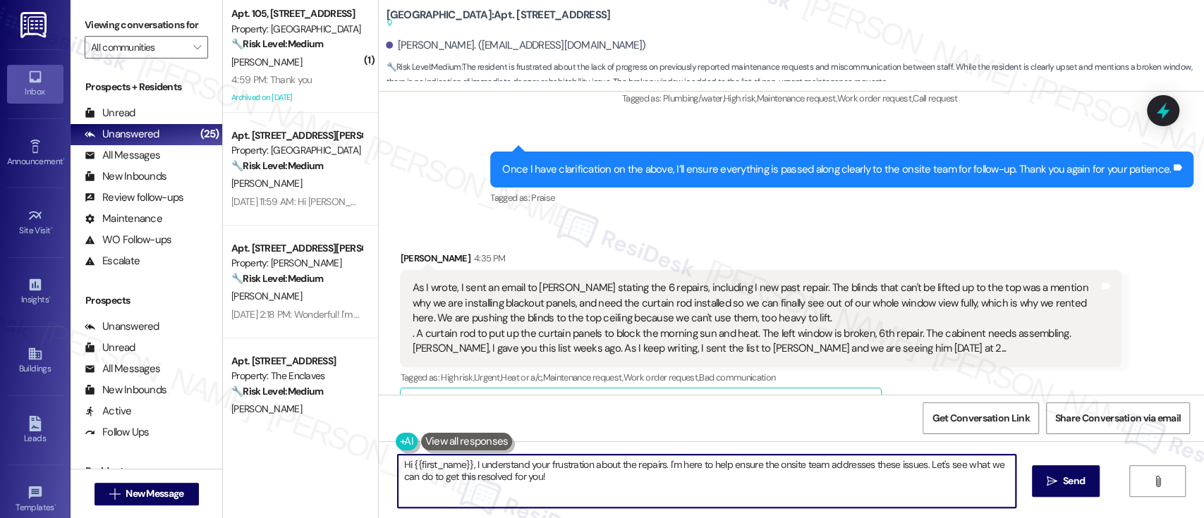
drag, startPoint x: 297, startPoint y: 434, endPoint x: 636, endPoint y: 241, distance: 389.5
click at [300, 435] on div "( 1 ) Apt. 105, 6344 N. 8th St Property: Eola Park 🔧 Risk Level: Medium The res…" at bounding box center [713, 259] width 981 height 518
paste textarea "’ll make sure this list is ready for Thomas before your meeting tomorrow. I rea…"
type textarea "Thanks for confirming. I’ll make sure this list is ready for Thomas before your…"
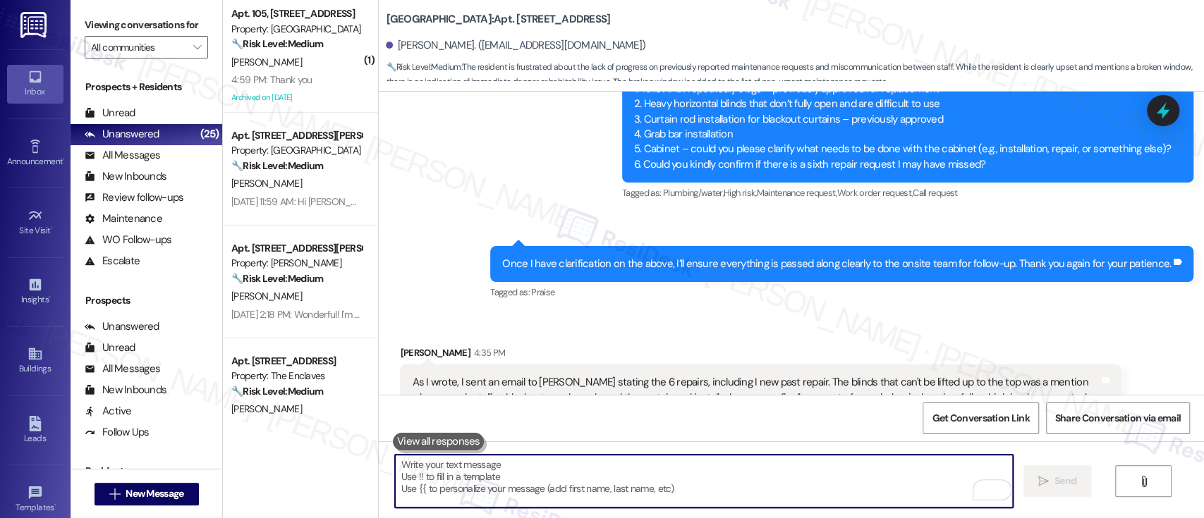
scroll to position [2420, 0]
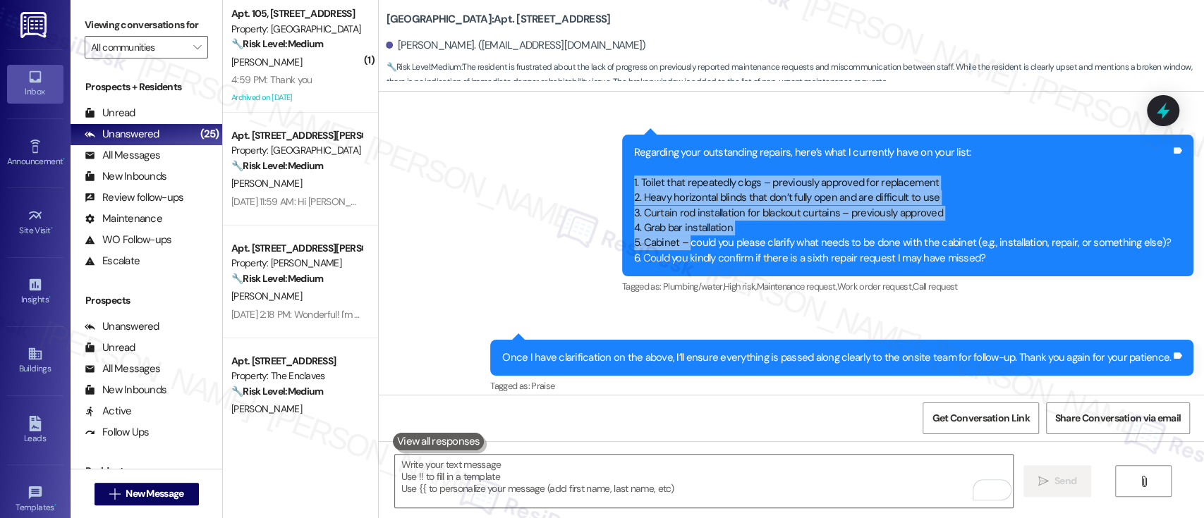
drag, startPoint x: 695, startPoint y: 198, endPoint x: 635, endPoint y: 140, distance: 83.8
click at [635, 140] on div "Regarding your outstanding repairs, here’s what I currently have on your list: …" at bounding box center [907, 206] width 571 height 142
copy div "1. Toilet that repeatedly clogs – previously approved for replacement 2. Heavy …"
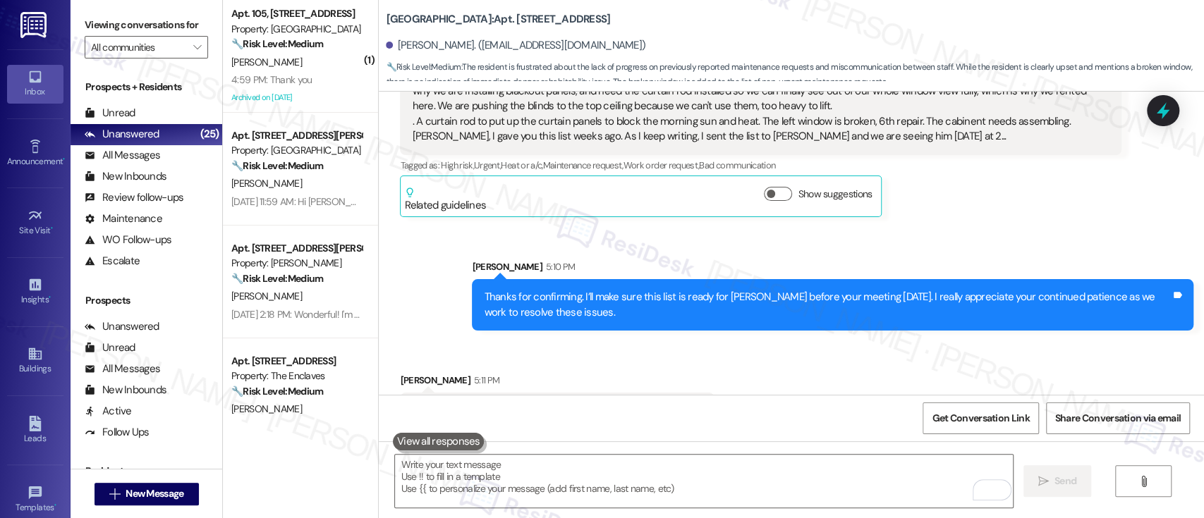
scroll to position [2821, 0]
click at [803, 341] on div "Received via SMS Sally Sims 5:11 PM Thank you Emily! Look what I ate for our di…" at bounding box center [791, 390] width 825 height 98
click at [752, 353] on div "Received via SMS Sally Sims 5:11 PM Thank you Emily! Look what I ate for our di…" at bounding box center [791, 390] width 825 height 98
click at [802, 341] on div "Received via SMS Sally Sims 5:11 PM Thank you Emily! Look what I ate for our di…" at bounding box center [791, 390] width 825 height 98
click at [769, 341] on div "Received via SMS Sally Sims 5:11 PM Thank you Emily! Look what I ate for our di…" at bounding box center [791, 390] width 825 height 98
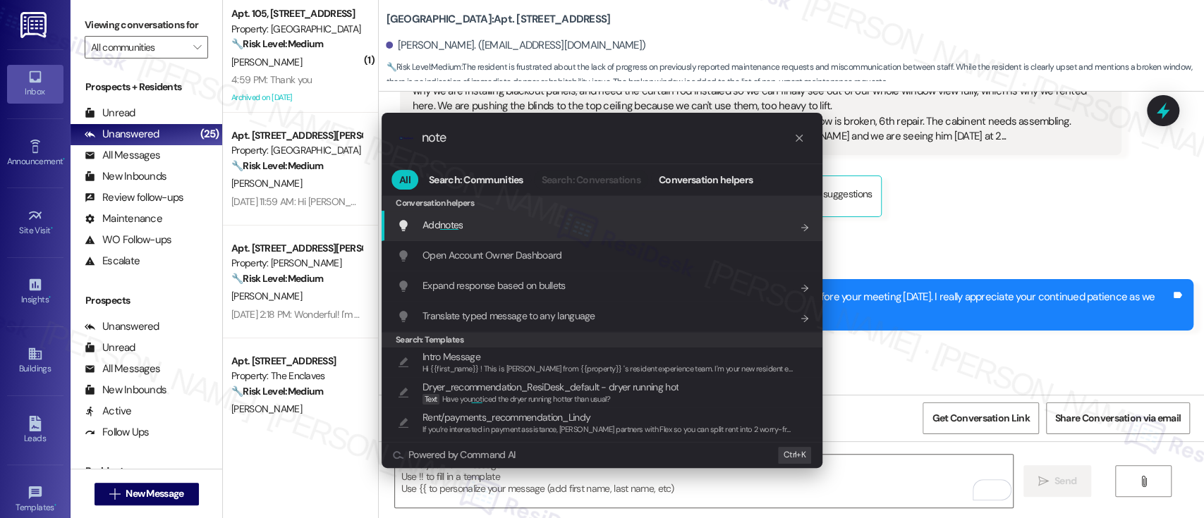
type input "note"
click at [480, 220] on div "Add note s Add shortcut" at bounding box center [603, 225] width 413 height 16
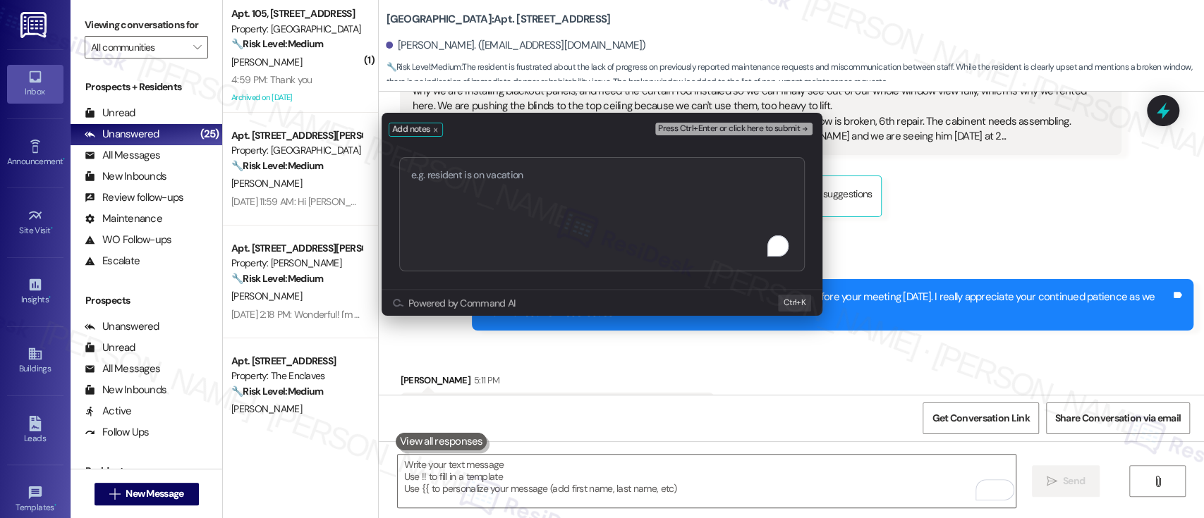
click at [524, 184] on textarea "To enrich screen reader interactions, please activate Accessibility in Grammarl…" at bounding box center [602, 214] width 406 height 114
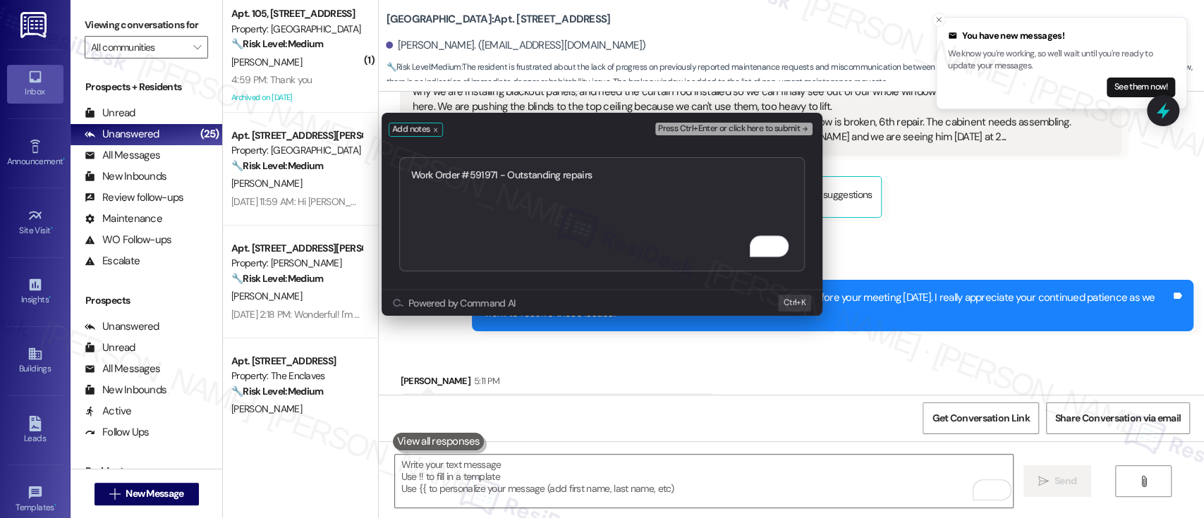
scroll to position [3061, 0]
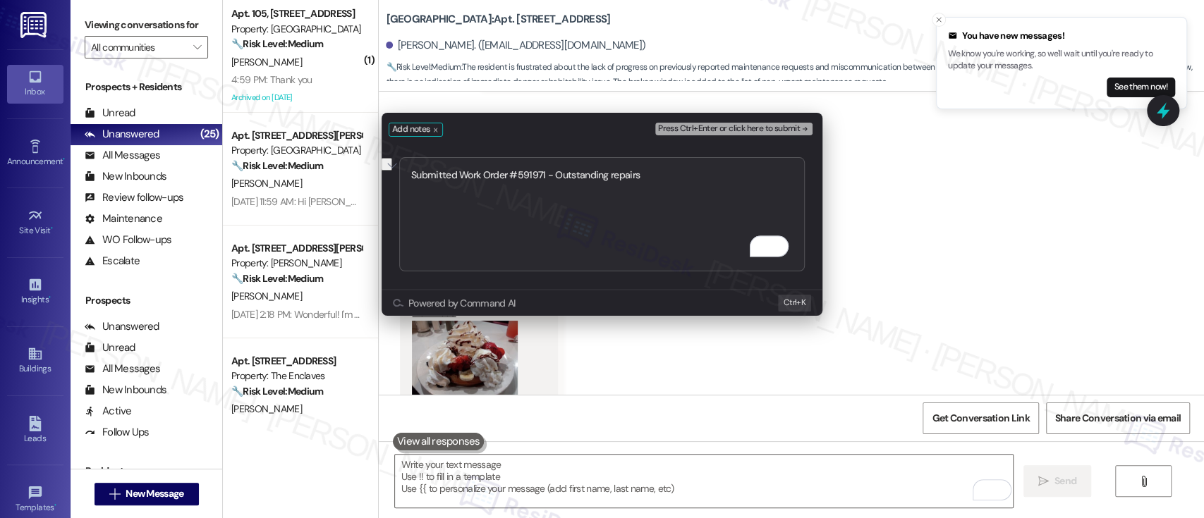
drag, startPoint x: 705, startPoint y: 179, endPoint x: 42, endPoint y: 159, distance: 662.6
click at [42, 159] on div "Add notes Press Ctrl+Enter or click here to submit Submitted Work Order #591971…" at bounding box center [602, 259] width 1204 height 518
type textarea "Submitted Work Order #591971 - Outstanding repairs"
click at [956, 278] on div "Add notes Press Ctrl+Enter or click here to submit Submitted Work Order #591971…" at bounding box center [602, 259] width 1204 height 518
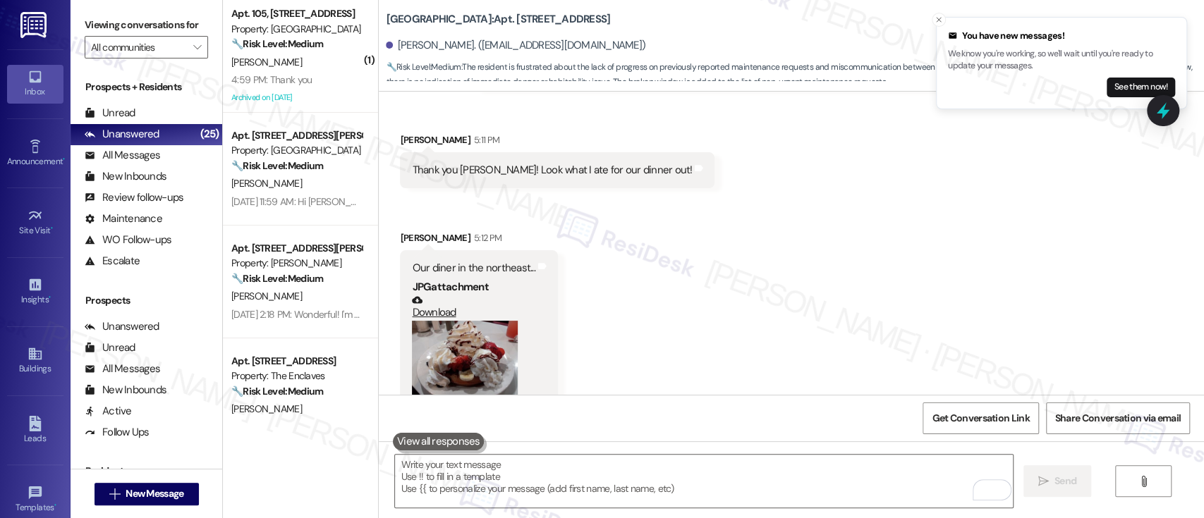
click at [439, 321] on button "Zoom image" at bounding box center [465, 361] width 106 height 80
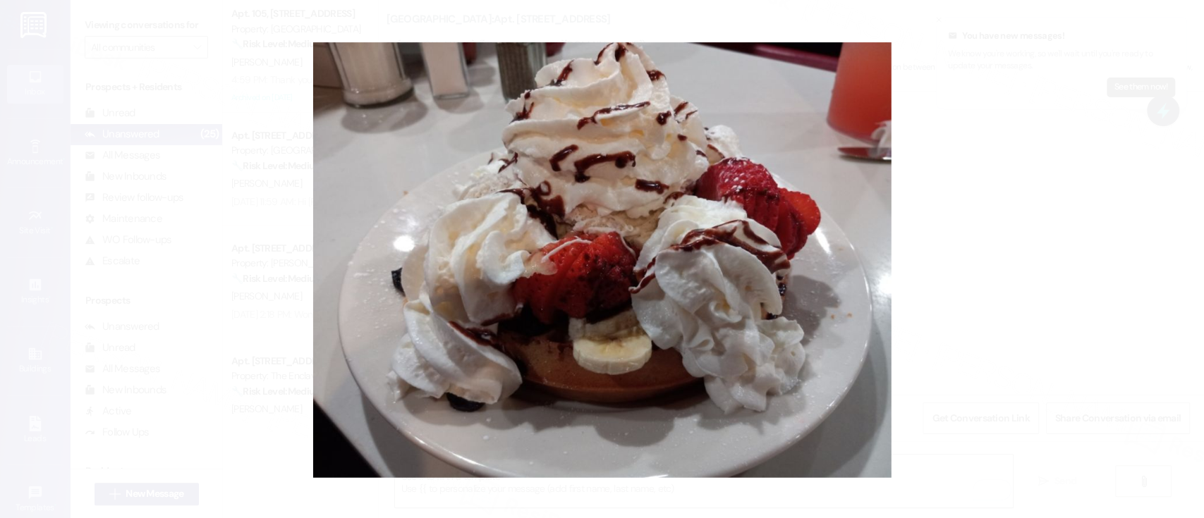
click at [1016, 291] on button "Unzoom image" at bounding box center [602, 259] width 1204 height 518
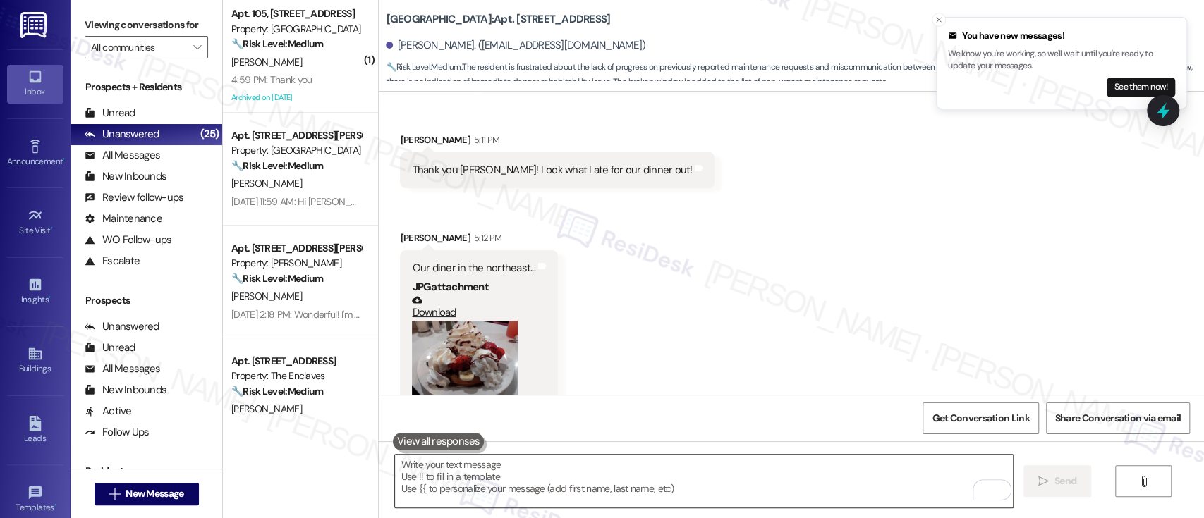
click at [686, 484] on textarea "To enrich screen reader interactions, please activate Accessibility in Grammarl…" at bounding box center [703, 481] width 617 height 53
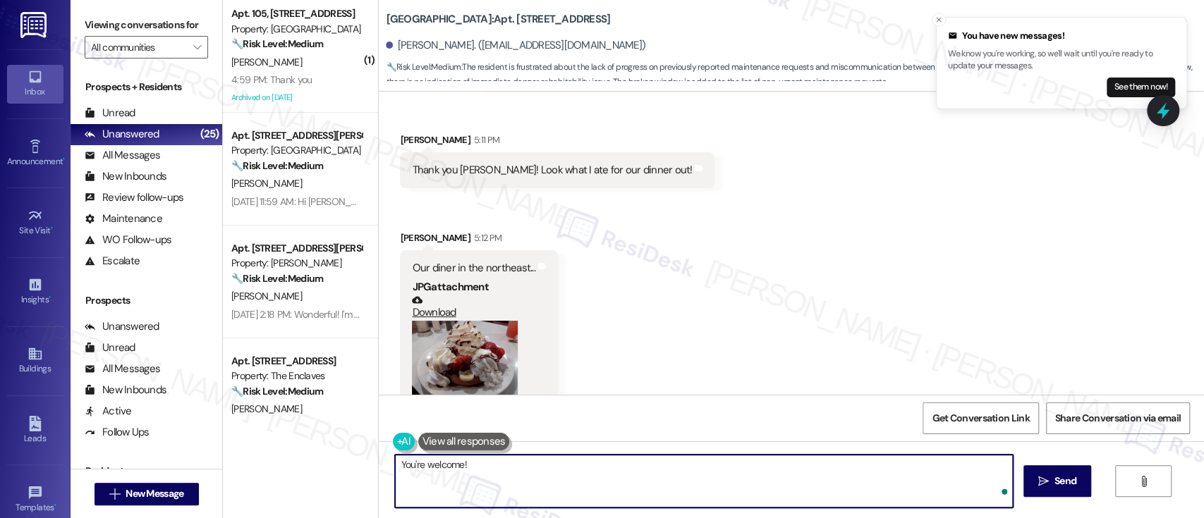
paste textarea "Wow, that banana split looks delicious! Definitely a sweet treat — hope you enj…"
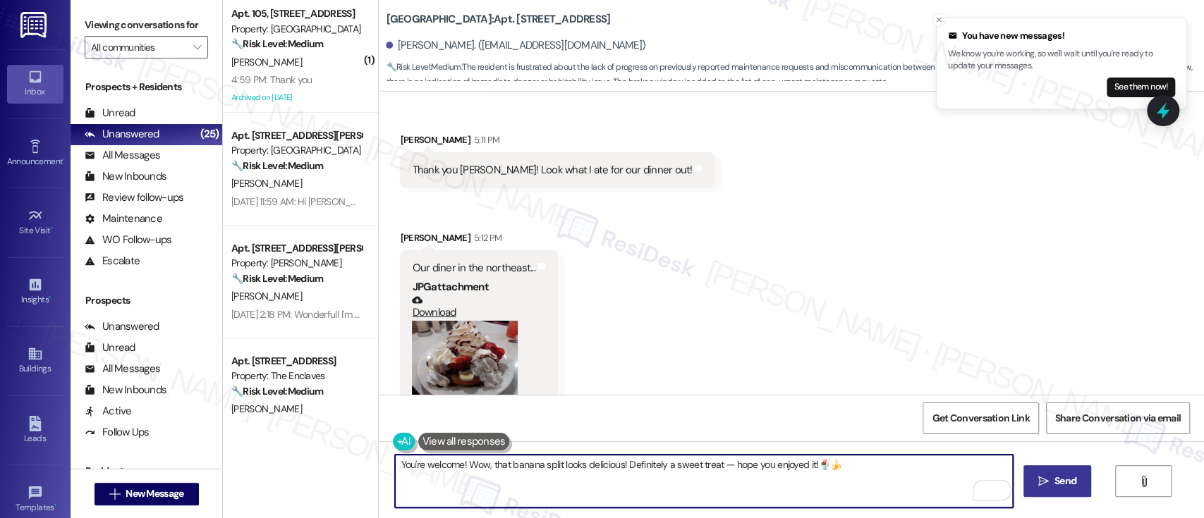
type textarea "You're welcome! Wow, that banana split looks delicious! Definitely a sweet trea…"
click at [1038, 476] on icon "" at bounding box center [1043, 481] width 11 height 11
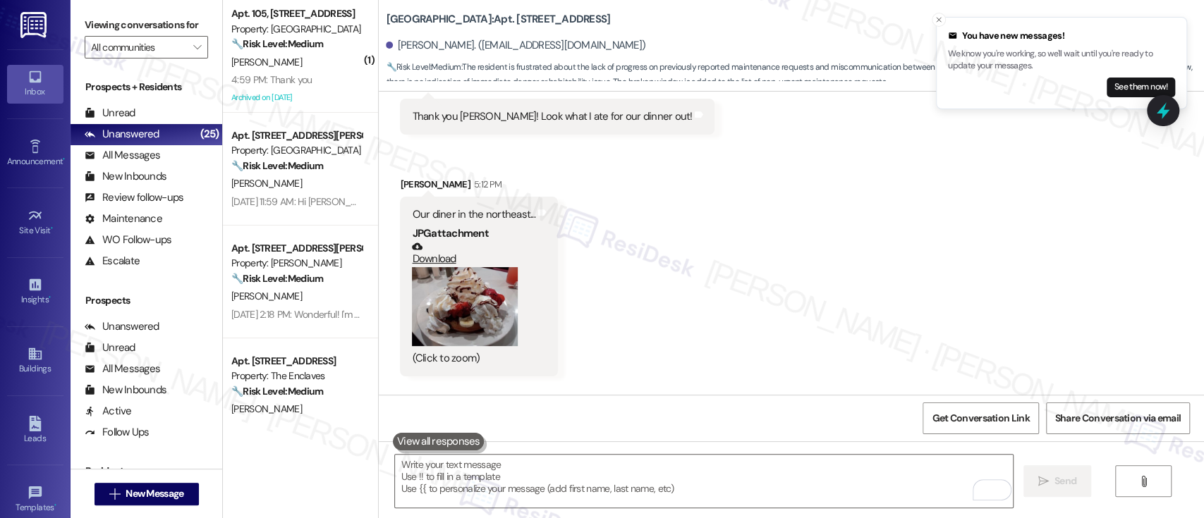
scroll to position [3154, 0]
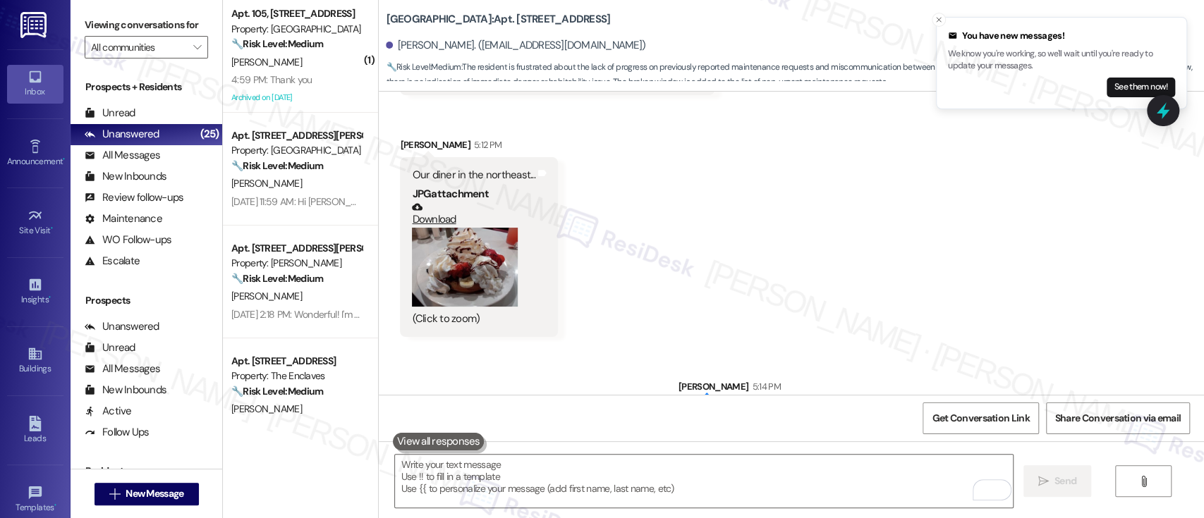
click at [899, 267] on div "Received via SMS Sally Sims 5:11 PM Thank you Emily! Look what I ate for our di…" at bounding box center [791, 178] width 825 height 340
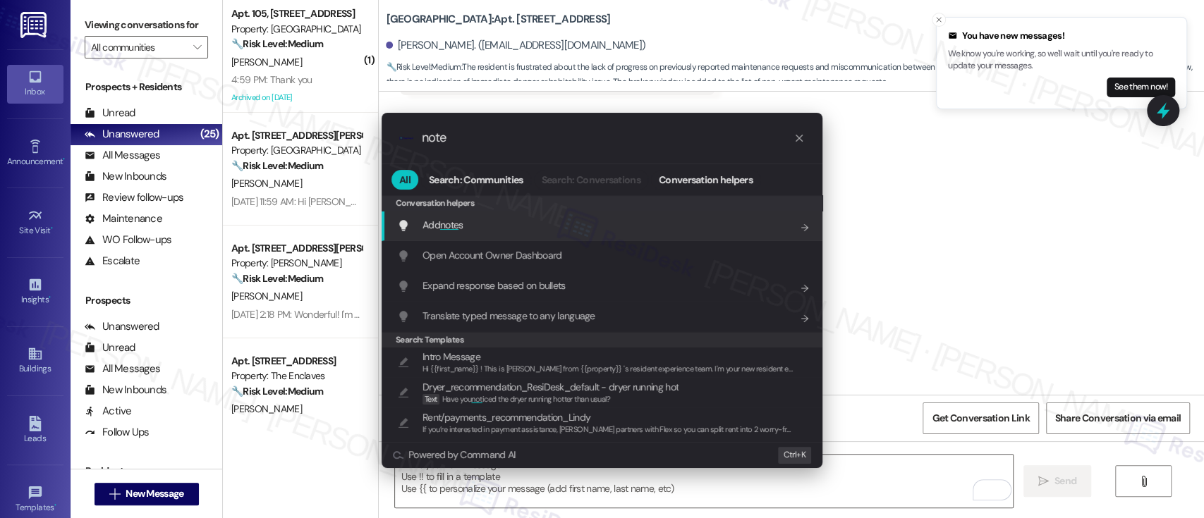
type input "note"
click at [525, 227] on div "Add note s Add shortcut" at bounding box center [603, 225] width 413 height 16
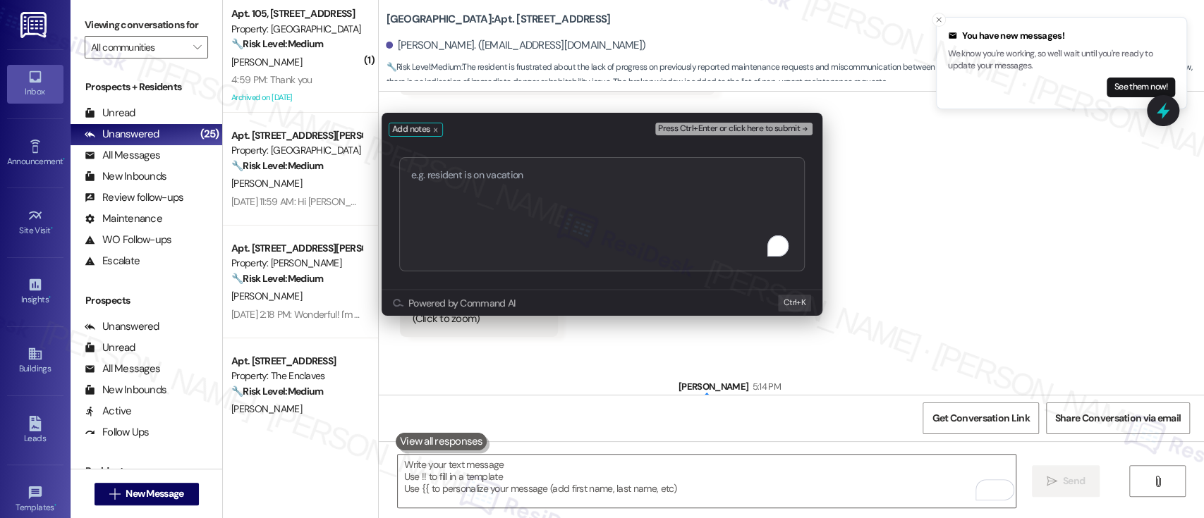
type textarea "Wow, that banana split looks delicious! Definitely a sweet treat — hope you enj…"
paste textarea "Work Order #591971"
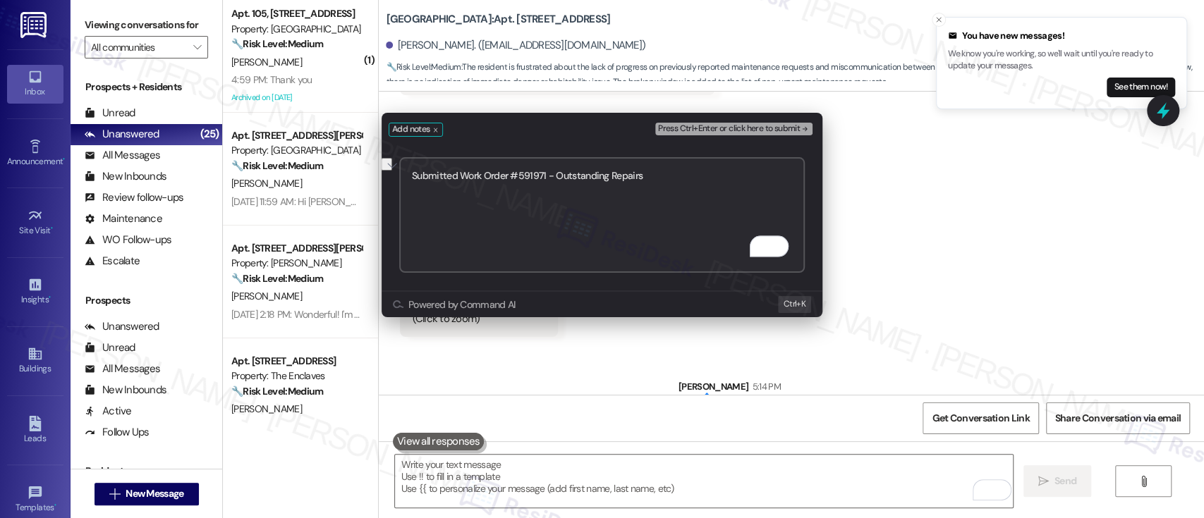
type textarea "Submitted Work Order #591971 - Outstanding Repairs"
click at [786, 132] on span "Press Ctrl+Enter or click here to submit" at bounding box center [729, 129] width 142 height 10
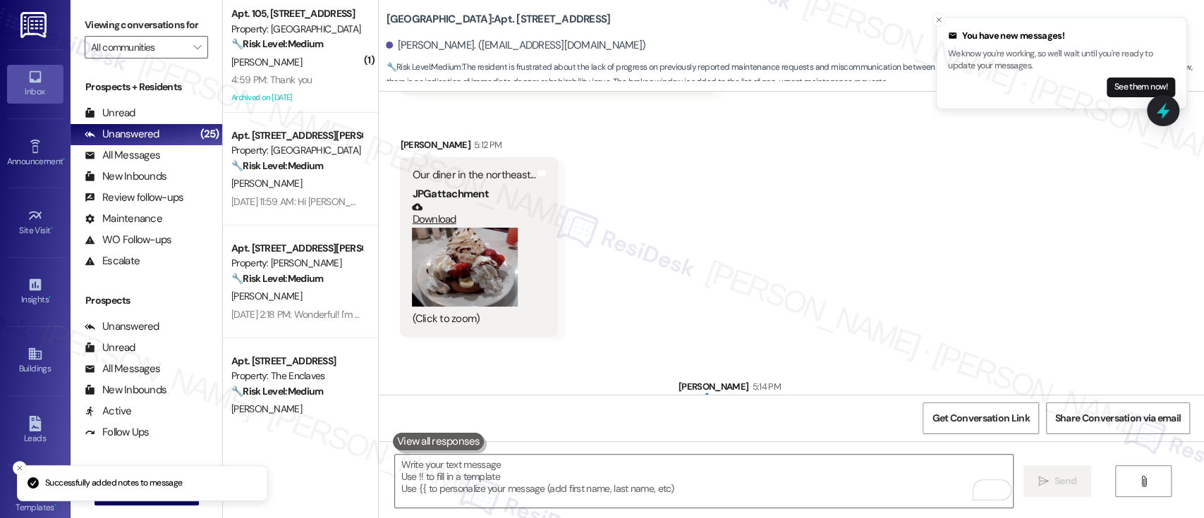
click at [936, 227] on div "Received via SMS Sally Sims 5:11 PM Thank you Emily! Look what I ate for our di…" at bounding box center [791, 178] width 825 height 340
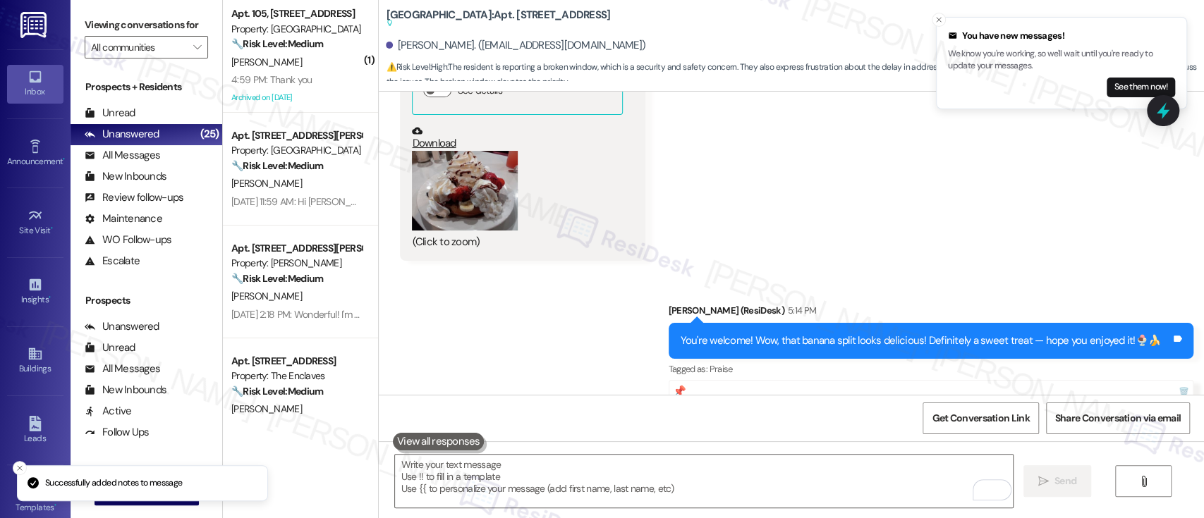
scroll to position [3401, 0]
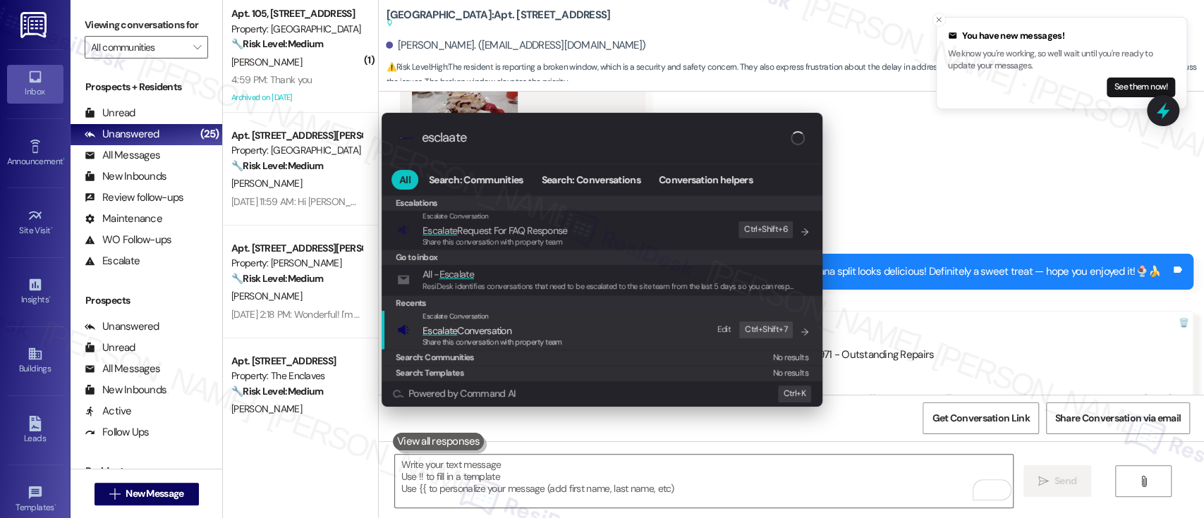
type input "esclaate"
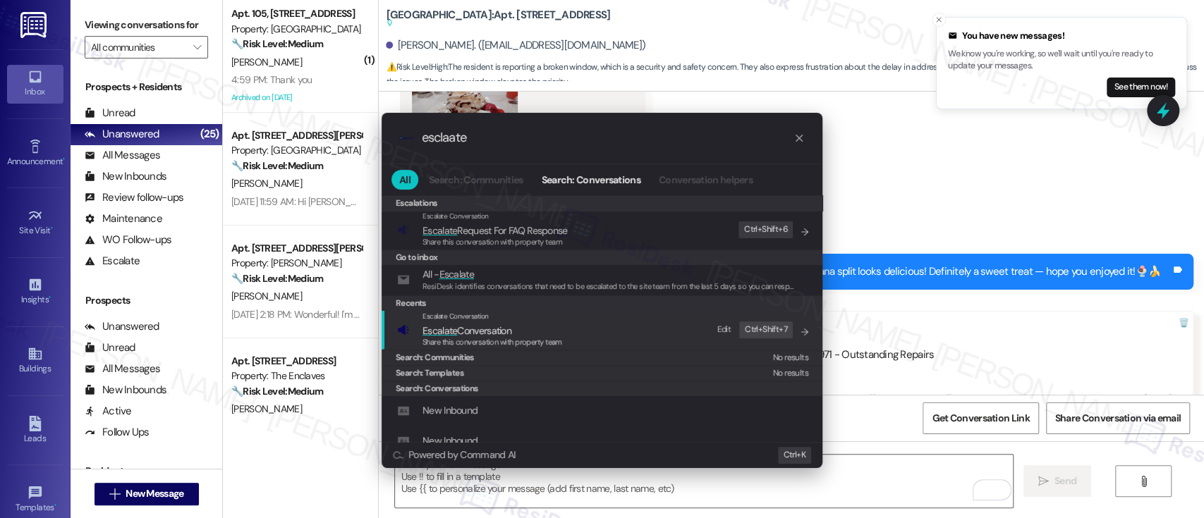
click at [485, 324] on span "Escalate Conversation" at bounding box center [467, 330] width 89 height 13
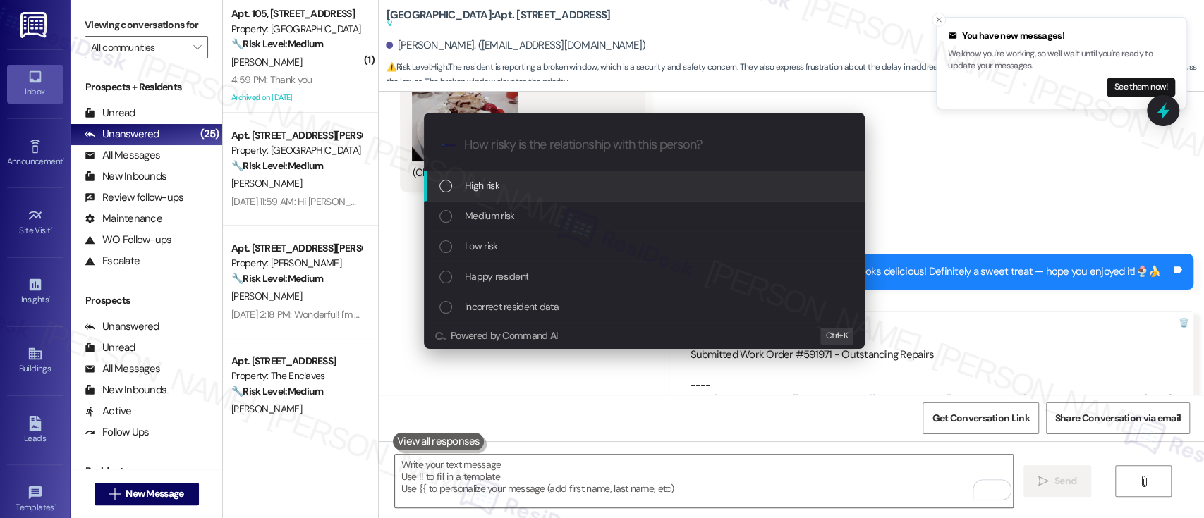
click at [487, 186] on span "High risk" at bounding box center [482, 186] width 35 height 16
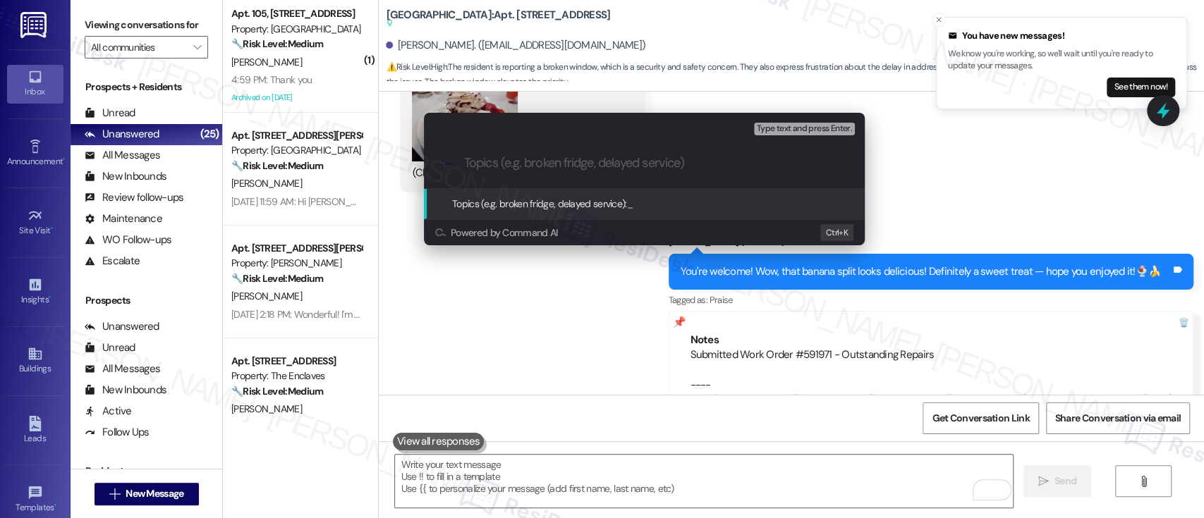
paste input "Submitted Work Order #591971 - Outstanding Repairs"
type input "Submitted Work Order #591971 - Outstanding Repairs"
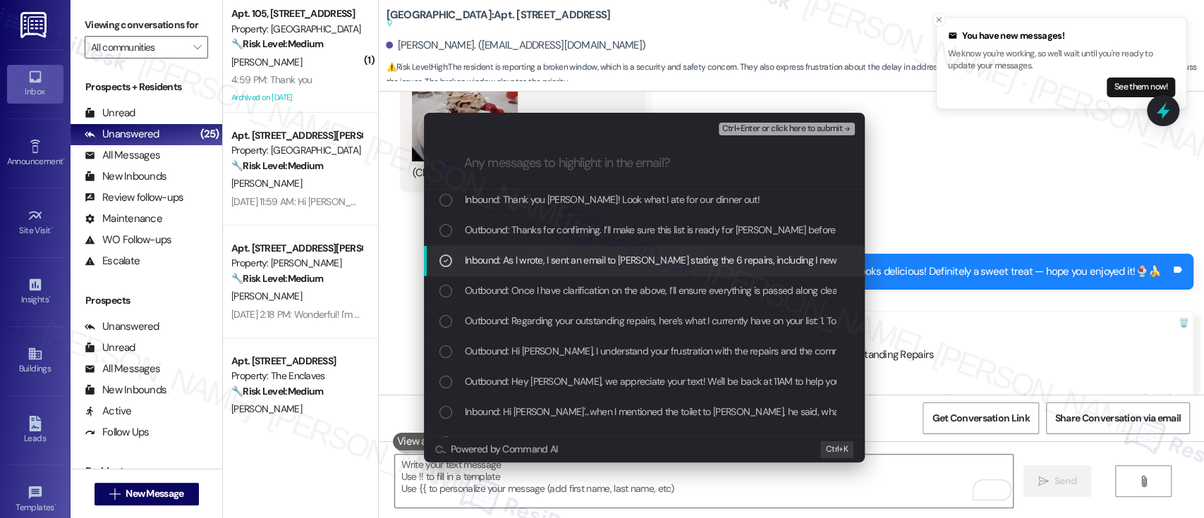
scroll to position [94, 0]
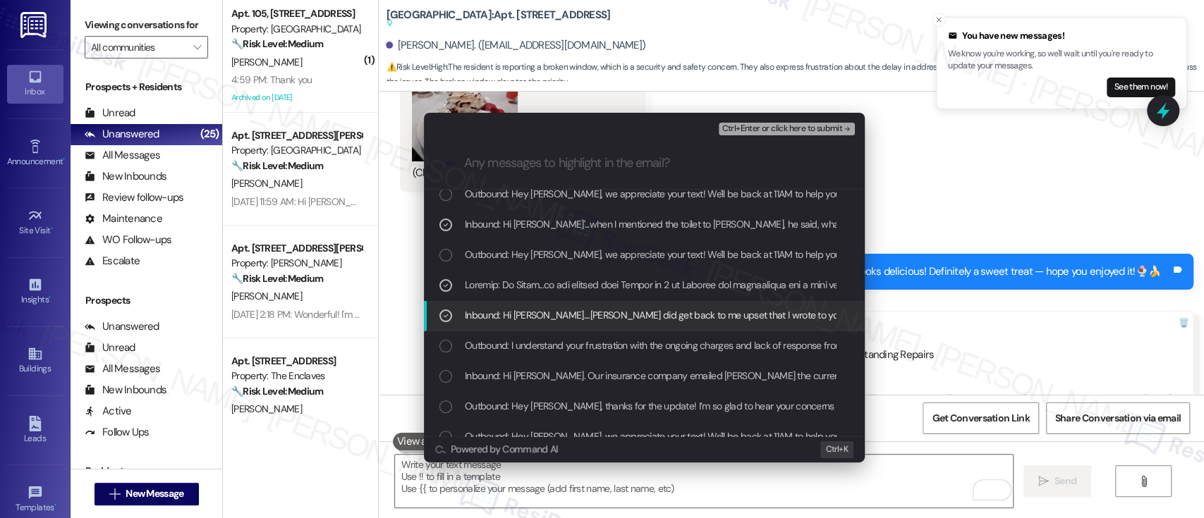
scroll to position [282, 0]
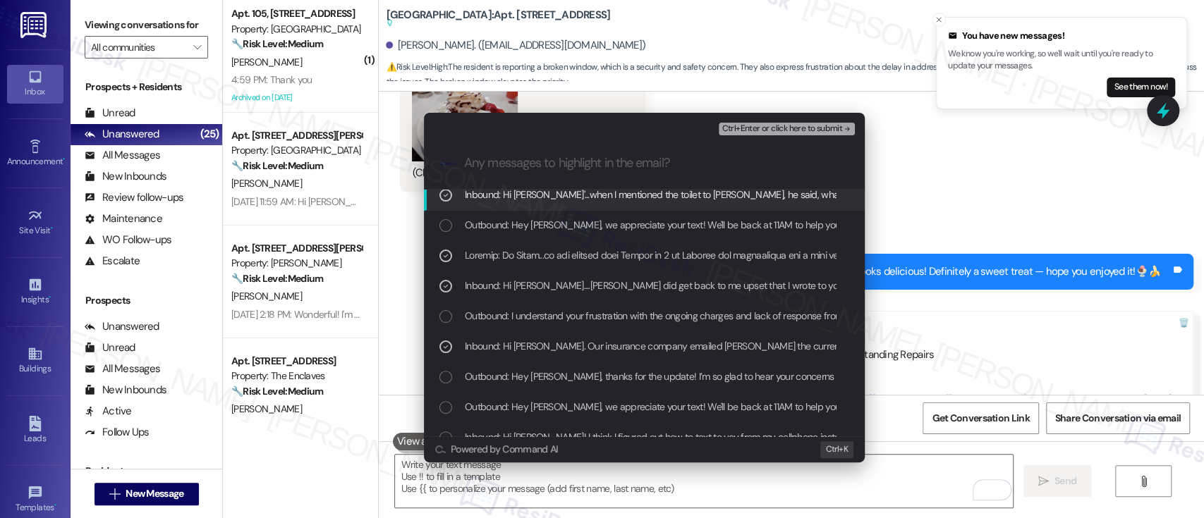
click at [777, 128] on span "Ctrl+Enter or click here to submit" at bounding box center [782, 129] width 121 height 10
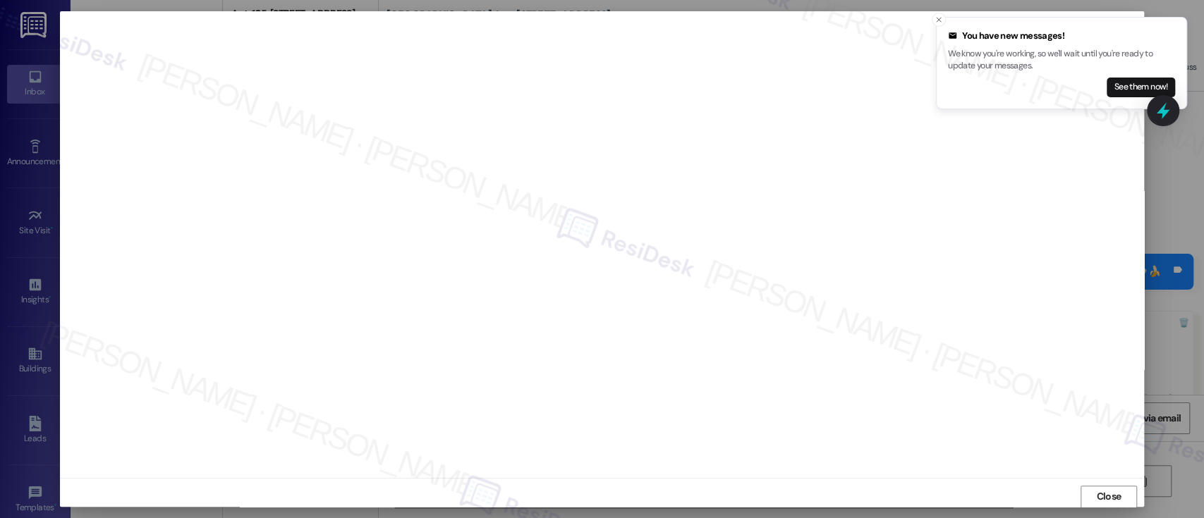
scroll to position [1, 0]
click at [940, 19] on icon "Close toast" at bounding box center [939, 20] width 8 height 8
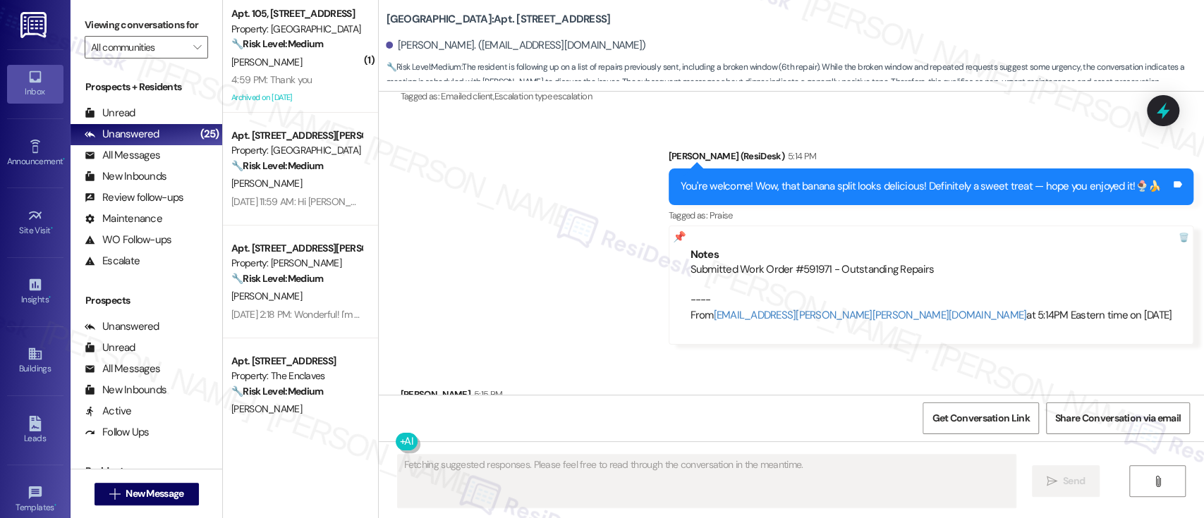
scroll to position [3520, 0]
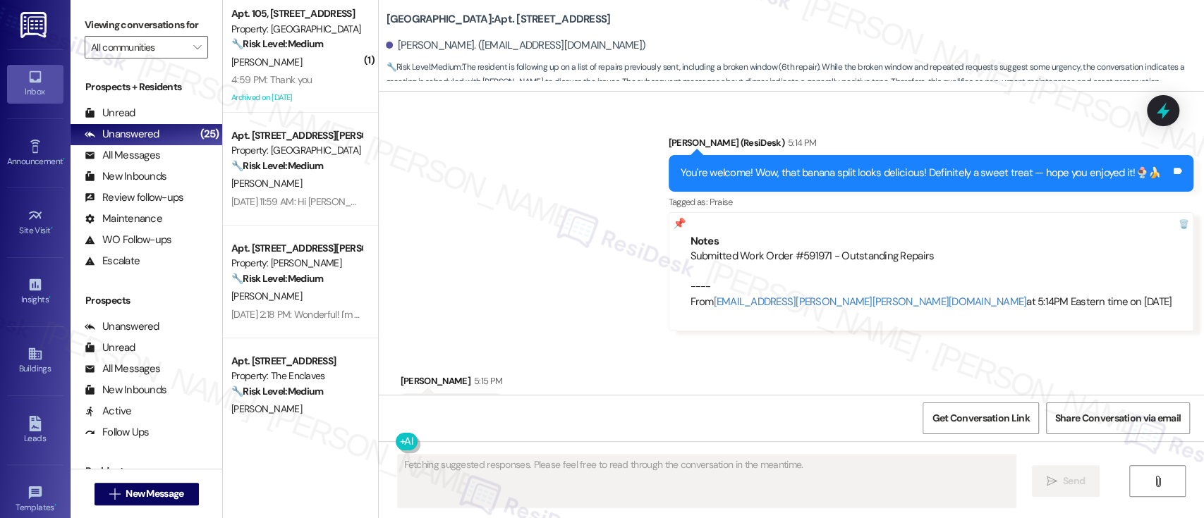
click at [576, 247] on div "Sent via SMS Emily (ResiDesk) 5:14 PM You're welcome! Wow, that banana split lo…" at bounding box center [791, 223] width 825 height 238
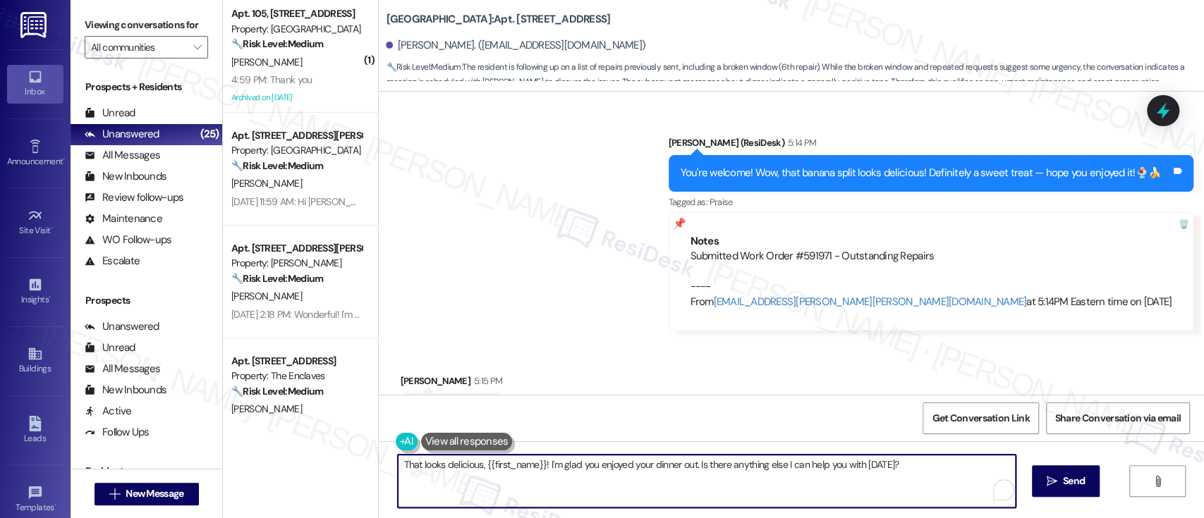
drag, startPoint x: 687, startPoint y: 463, endPoint x: 318, endPoint y: 451, distance: 369.1
click at [318, 451] on div "( 1 ) Apt. 105, 6344 N. 8th St Property: Eola Park 🔧 Risk Level: Medium The res…" at bounding box center [713, 259] width 981 height 518
type textarea "I hope you're enjoying your holiday! Is there anything else I can help you with…"
drag, startPoint x: 798, startPoint y: 478, endPoint x: 789, endPoint y: 473, distance: 10.1
click at [796, 477] on textarea "I hope you're enjoying your holiday! Is there anything else I can help you with…" at bounding box center [703, 481] width 617 height 53
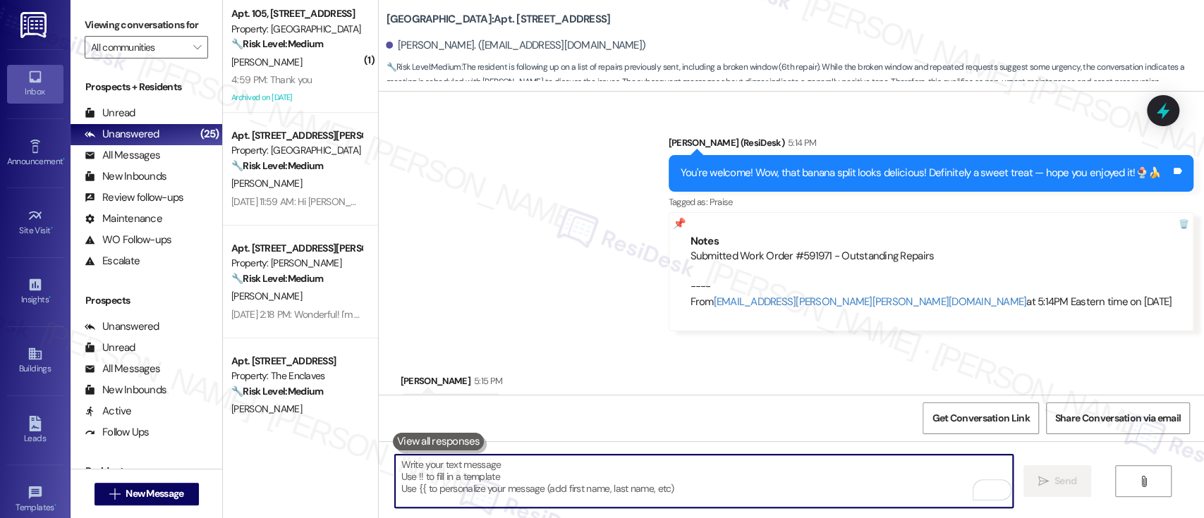
scroll to position [3520, 0]
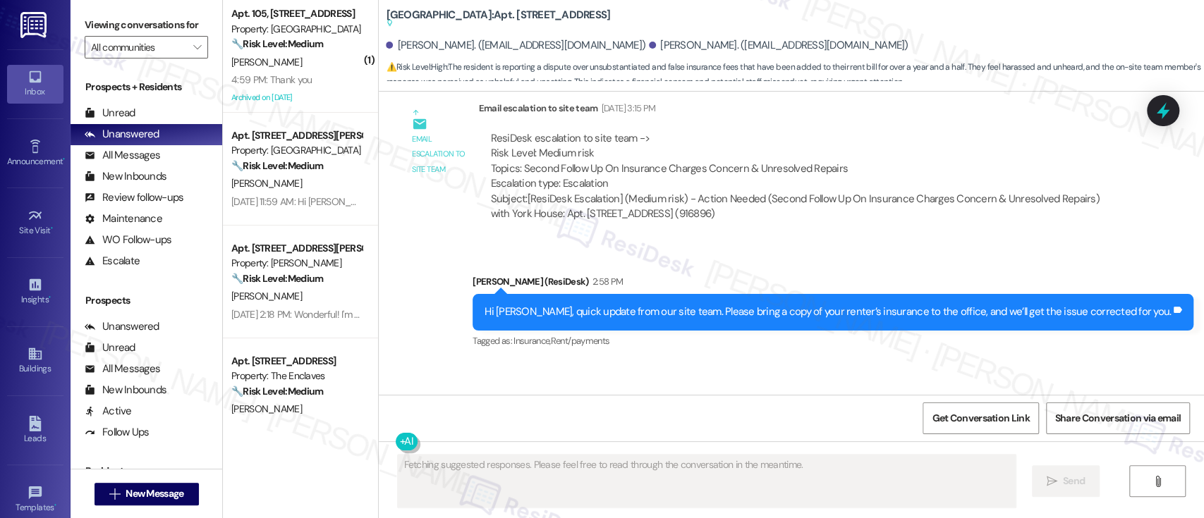
scroll to position [15675, 0]
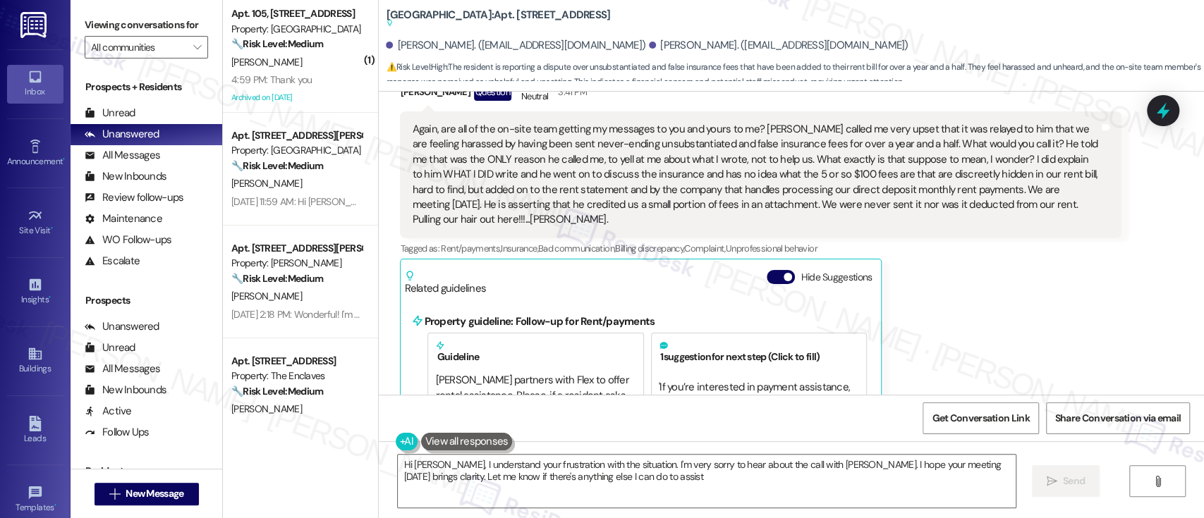
type textarea "Hi [PERSON_NAME], I understand your frustration with the situation. I'm very so…"
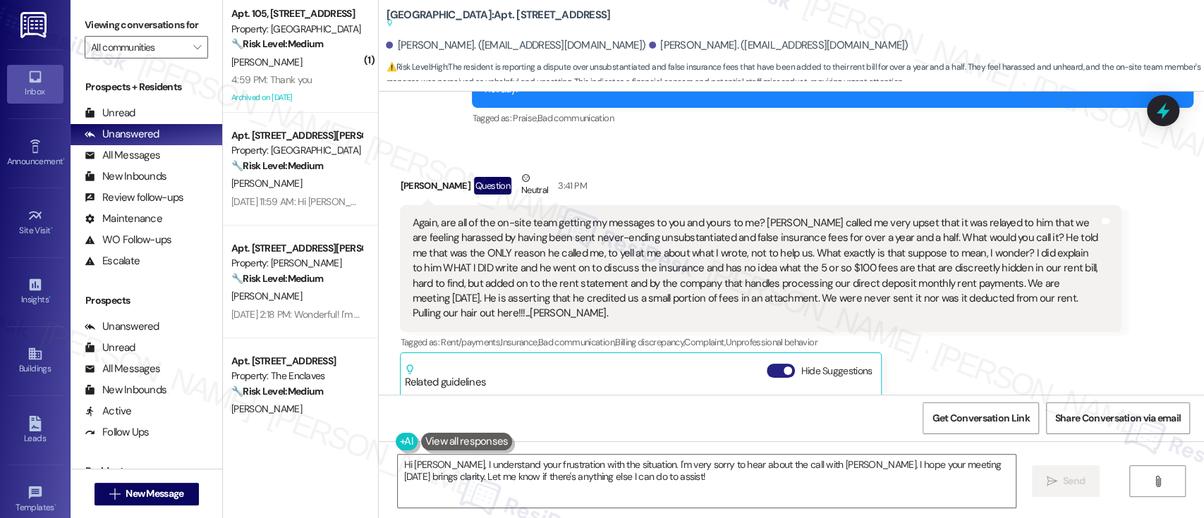
click at [769, 364] on button "Hide Suggestions" at bounding box center [781, 371] width 28 height 14
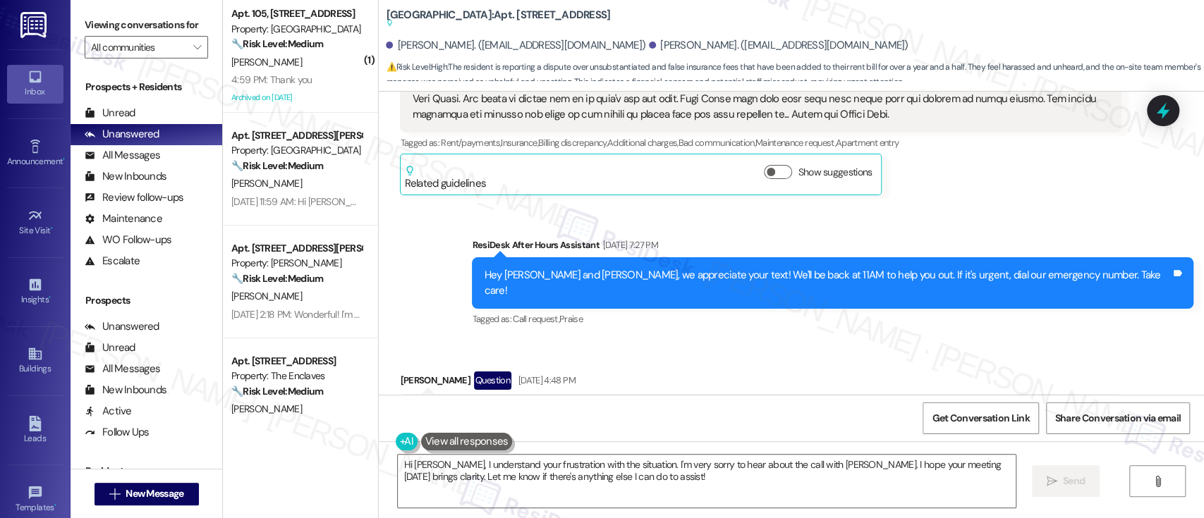
scroll to position [12699, 0]
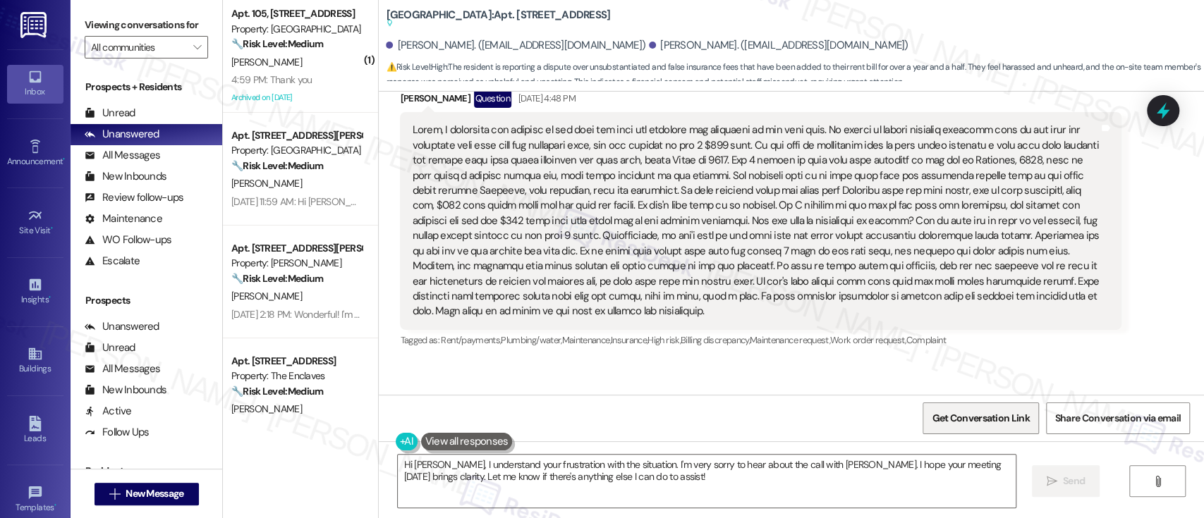
click at [952, 418] on span "Get Conversation Link" at bounding box center [980, 418] width 97 height 15
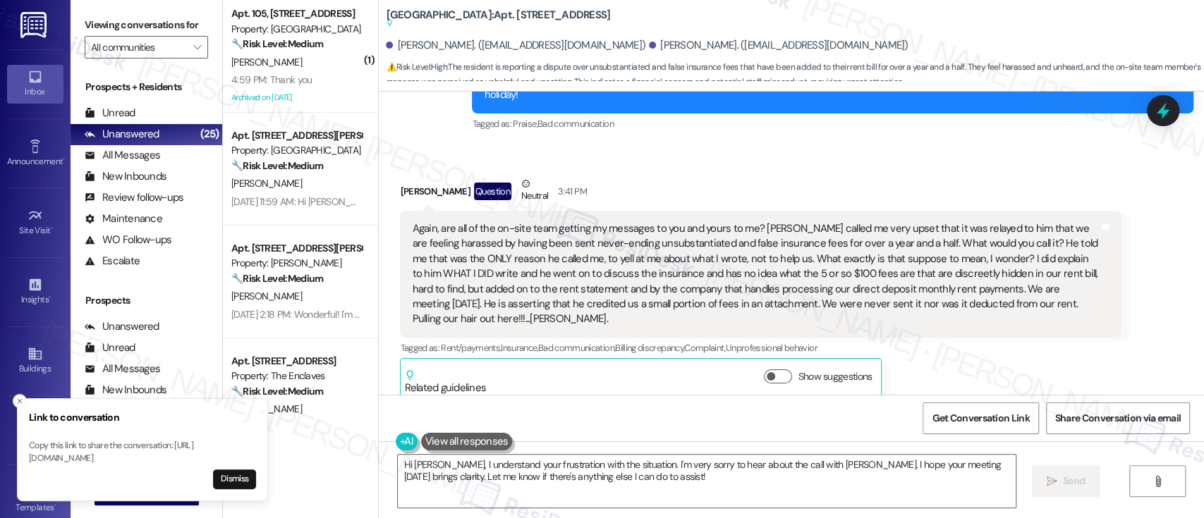
scroll to position [15521, 0]
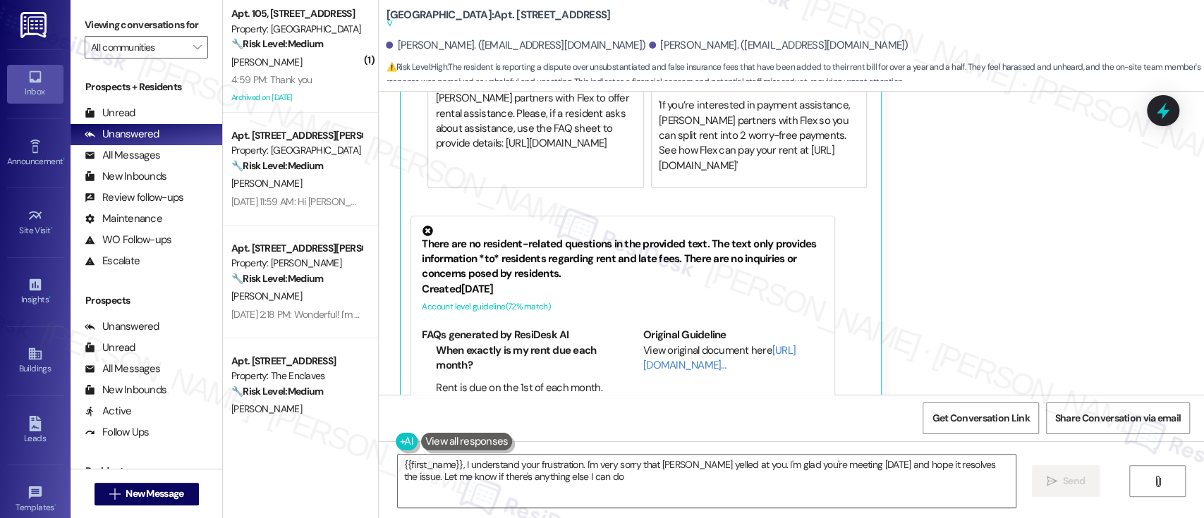
type textarea "{{first_name}}, I understand your frustration. I'm very sorry that [PERSON_NAME…"
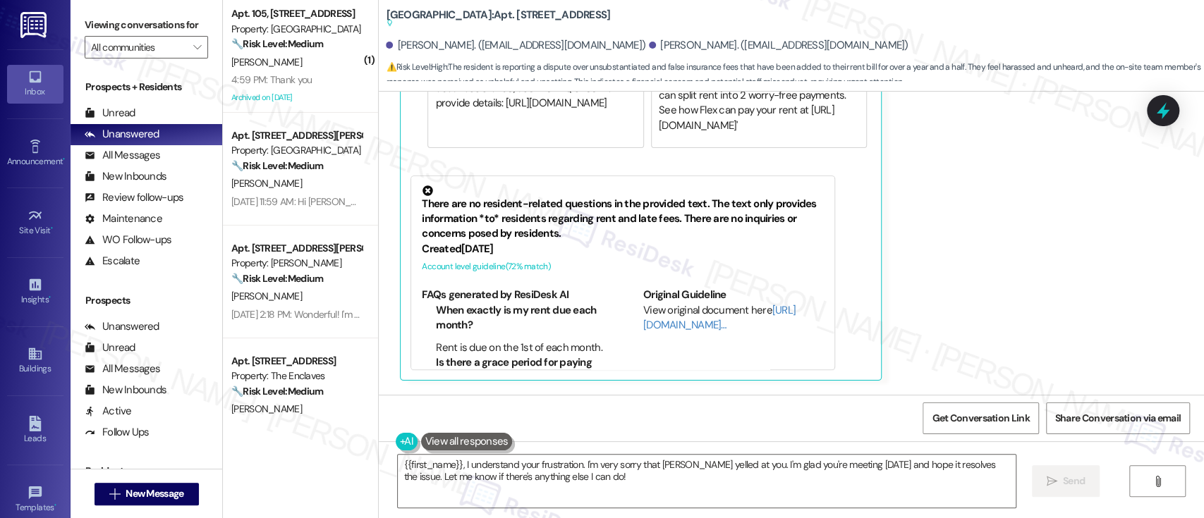
scroll to position [15924, 0]
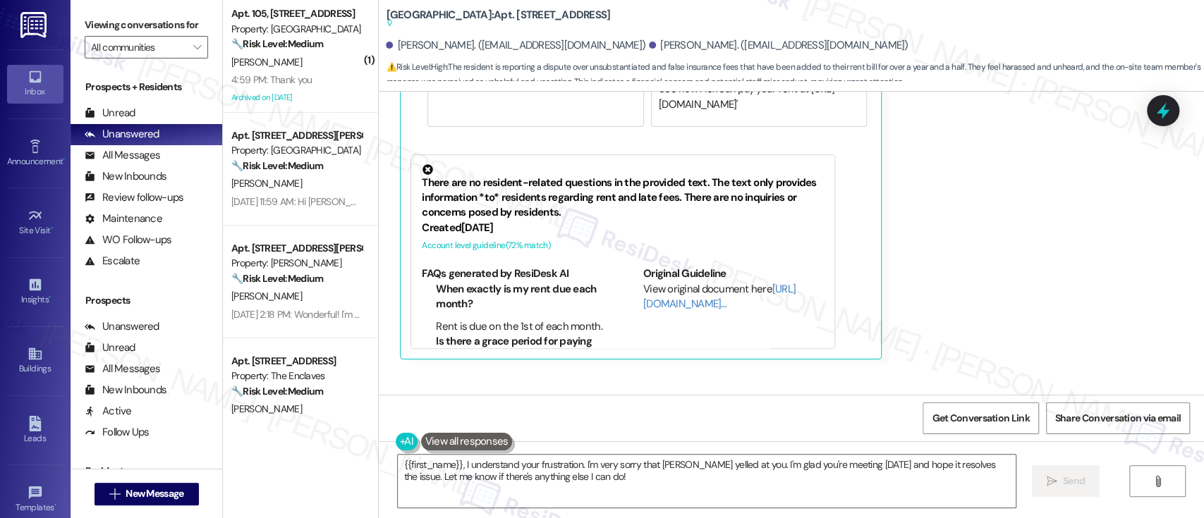
click at [509, 370] on div "Sent via SMS [PERSON_NAME] (ResiDesk) 3:48 PM I sincerely apologize for your ex…" at bounding box center [791, 494] width 825 height 248
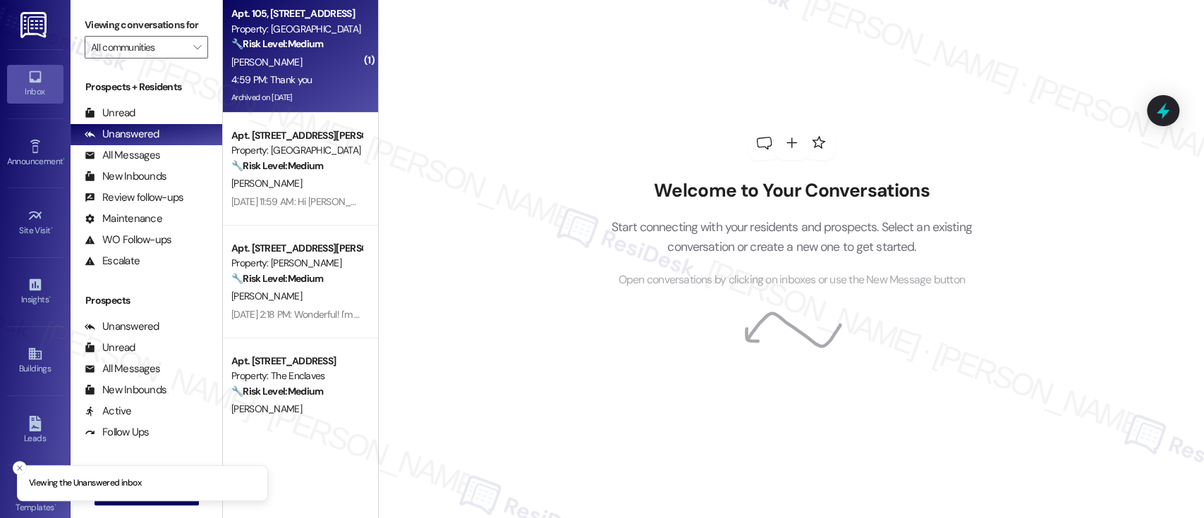
click at [302, 41] on strong "🔧 Risk Level: Medium" at bounding box center [277, 43] width 92 height 13
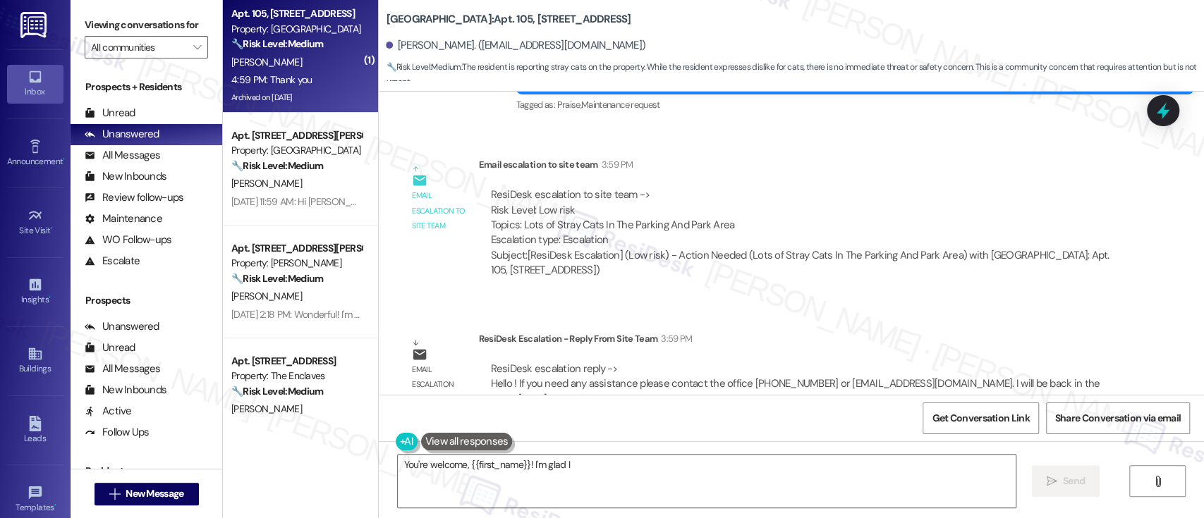
scroll to position [28259, 0]
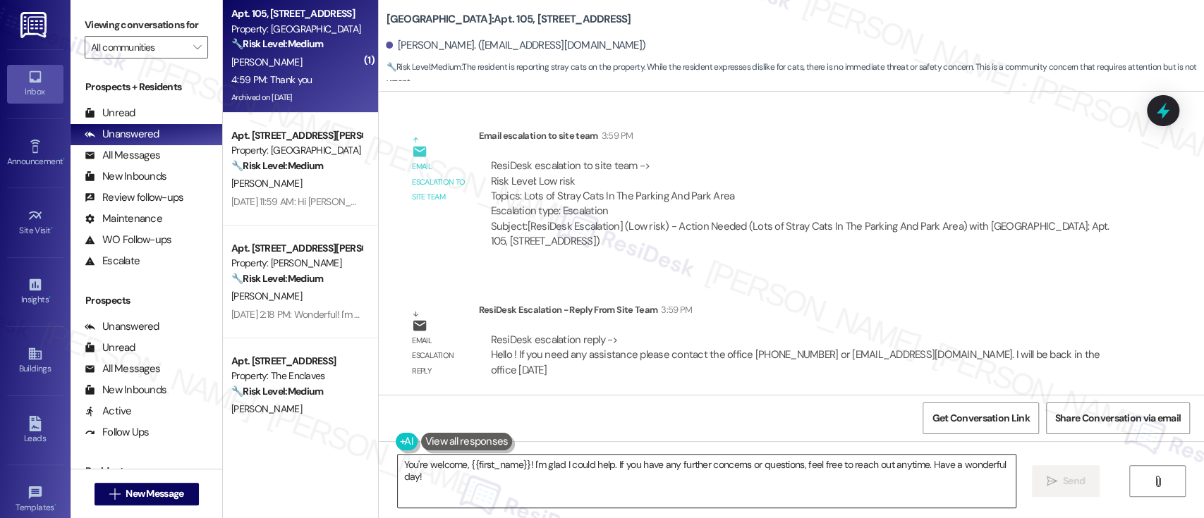
drag, startPoint x: 525, startPoint y: 462, endPoint x: 547, endPoint y: 466, distance: 22.8
click at [525, 462] on textarea "You're welcome, {{first_name}}! I'm glad I could help. If you have any further …" at bounding box center [706, 481] width 617 height 53
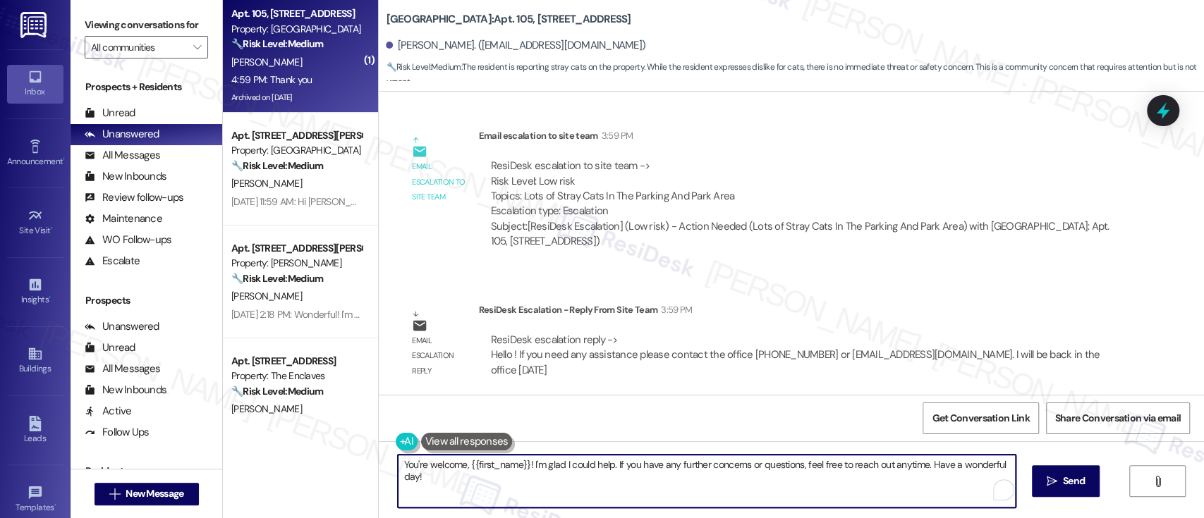
click at [607, 465] on textarea "You're welcome, {{first_name}}! I'm glad I could help. If you have any further …" at bounding box center [706, 481] width 617 height 53
type textarea "You're welcome, {{first_name}}! If you have any further concerns or questions, …"
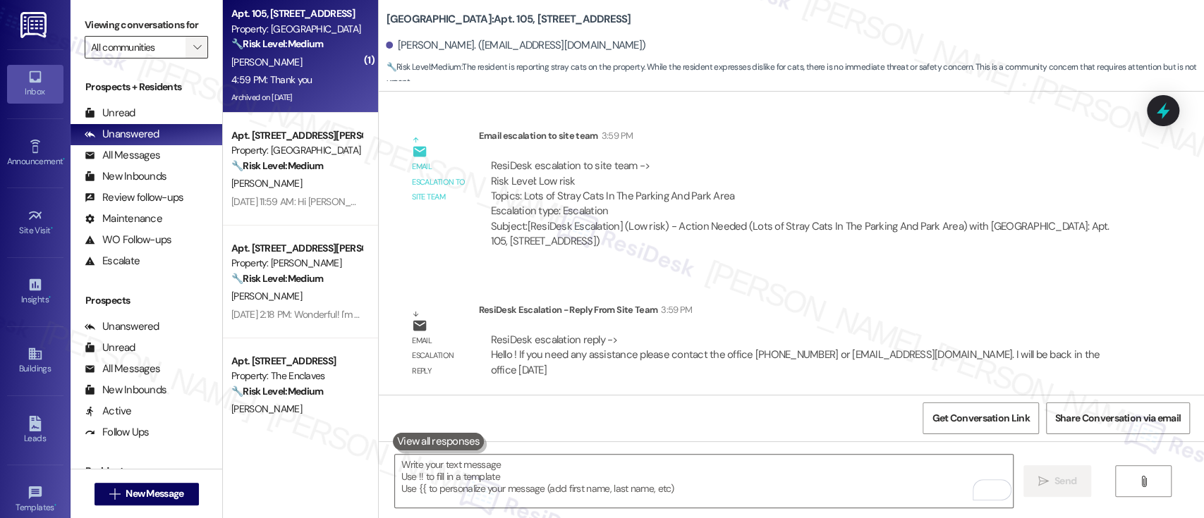
click at [193, 43] on icon "" at bounding box center [197, 47] width 8 height 11
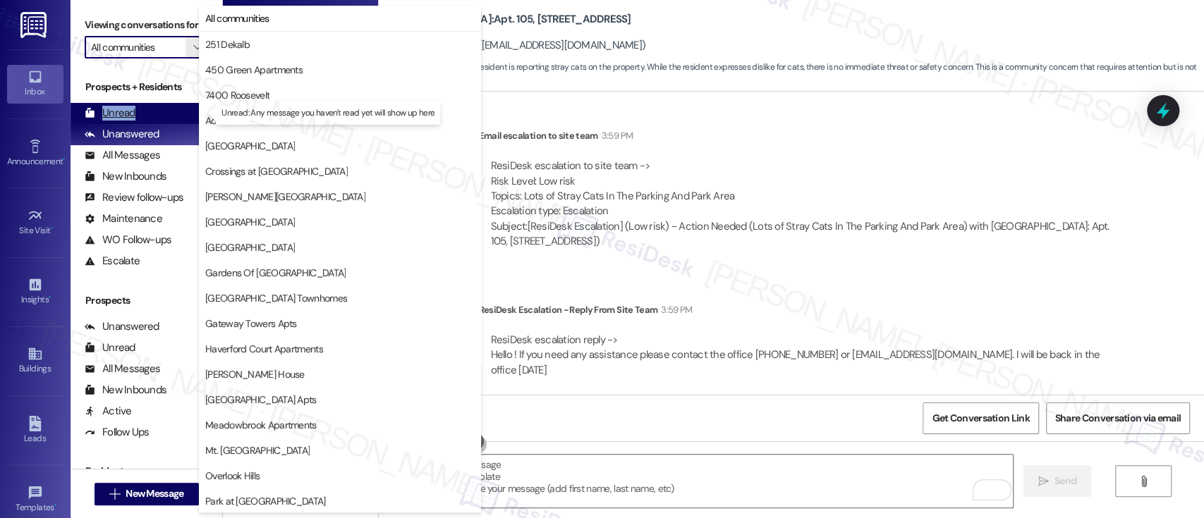
click at [150, 123] on div "Unread (0)" at bounding box center [147, 113] width 152 height 21
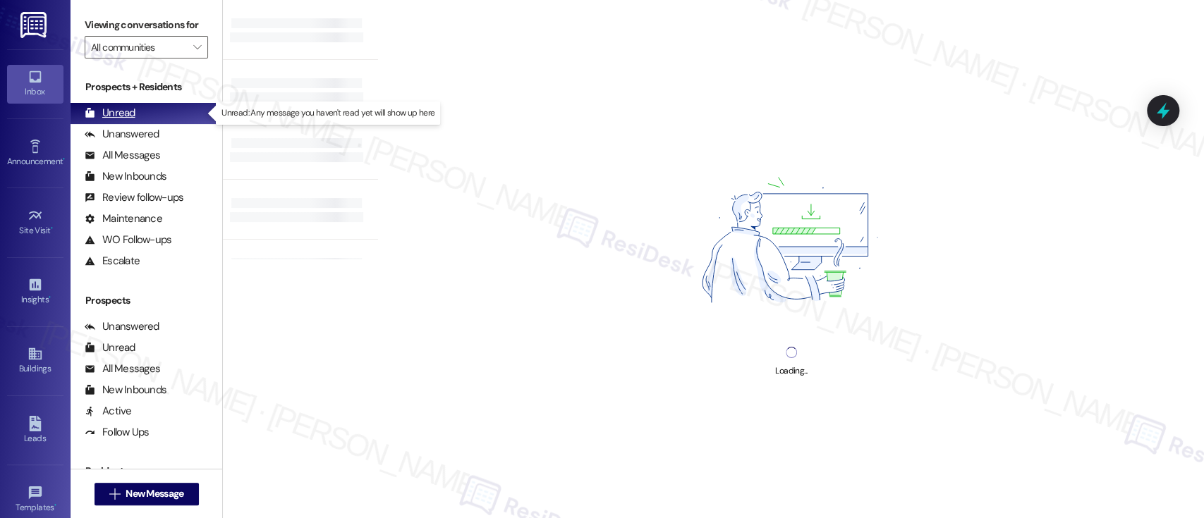
click at [150, 116] on div "Unread (0)" at bounding box center [147, 113] width 152 height 21
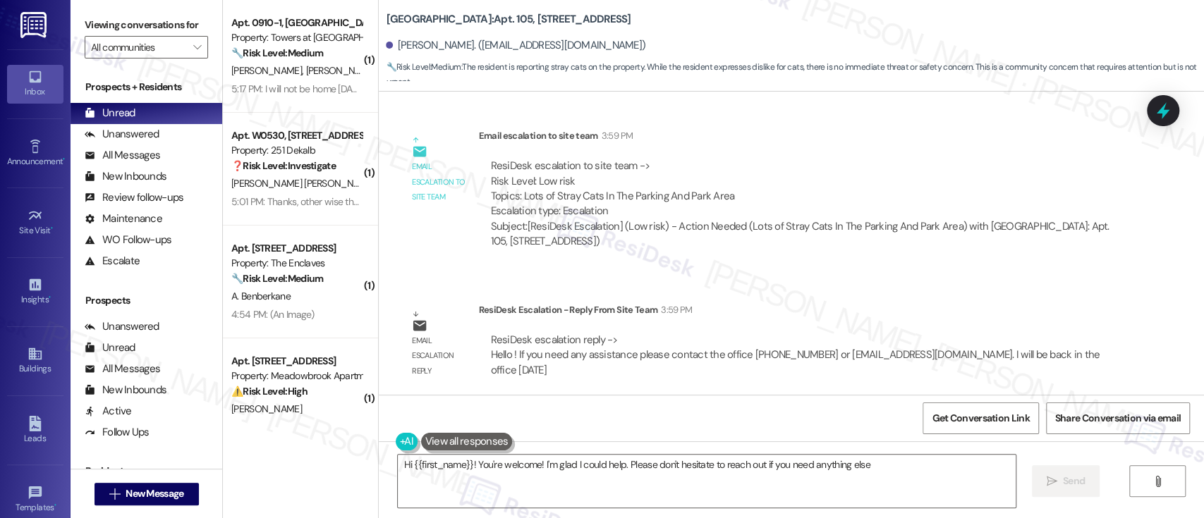
type textarea "Hi {{first_name}}! You're welcome! I'm glad I could help. Please don't hesitate…"
click at [786, 399] on div "Received via SMS [PERSON_NAME] 4:59 PM Thank you Tags and notes Tagged as: Prai…" at bounding box center [791, 458] width 825 height 119
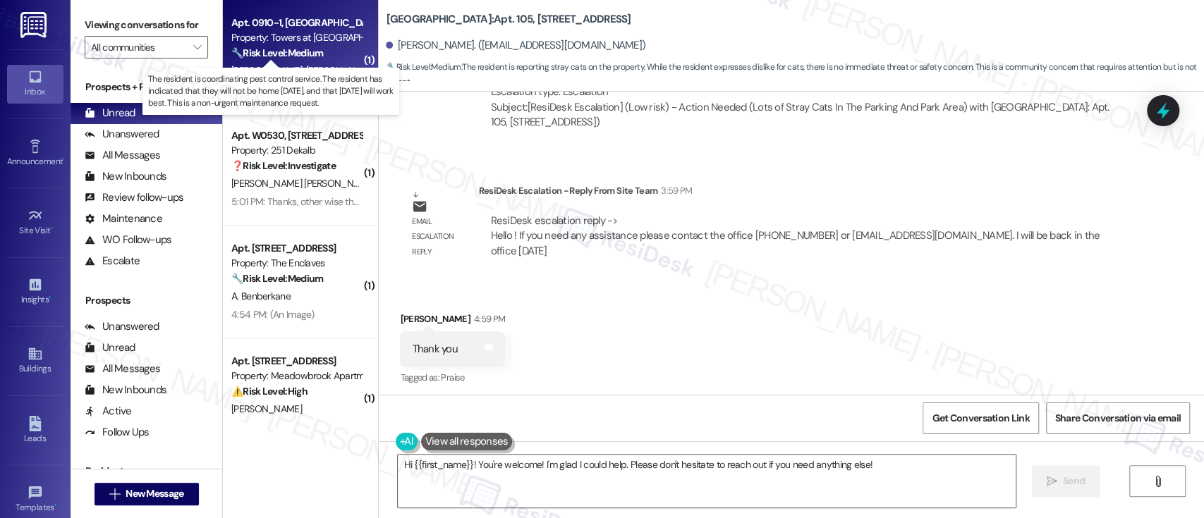
click at [318, 51] on strong "🔧 Risk Level: Medium" at bounding box center [277, 53] width 92 height 13
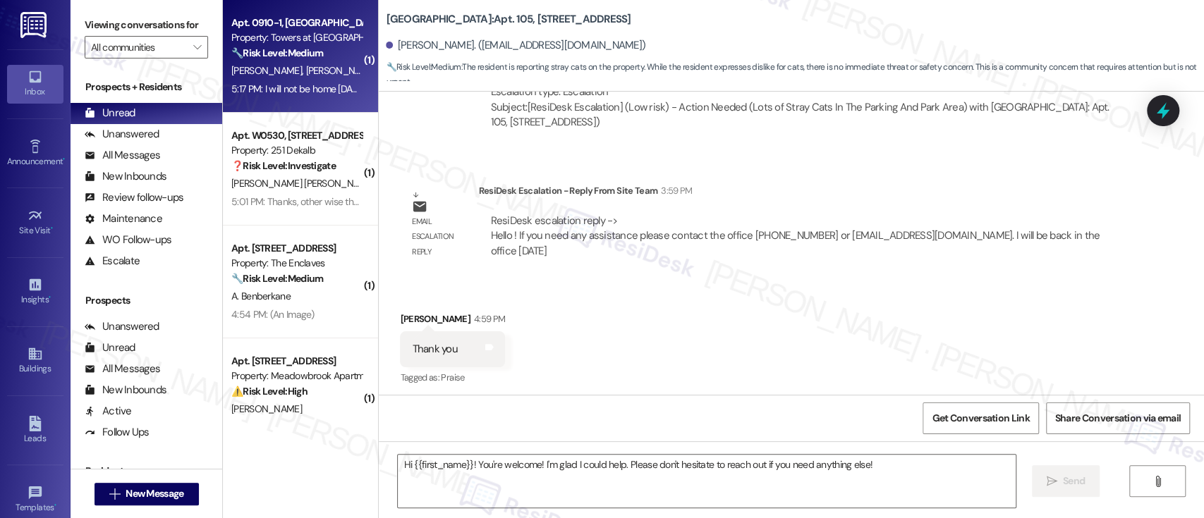
type textarea "Fetching suggested responses. Please feel free to read through the conversation…"
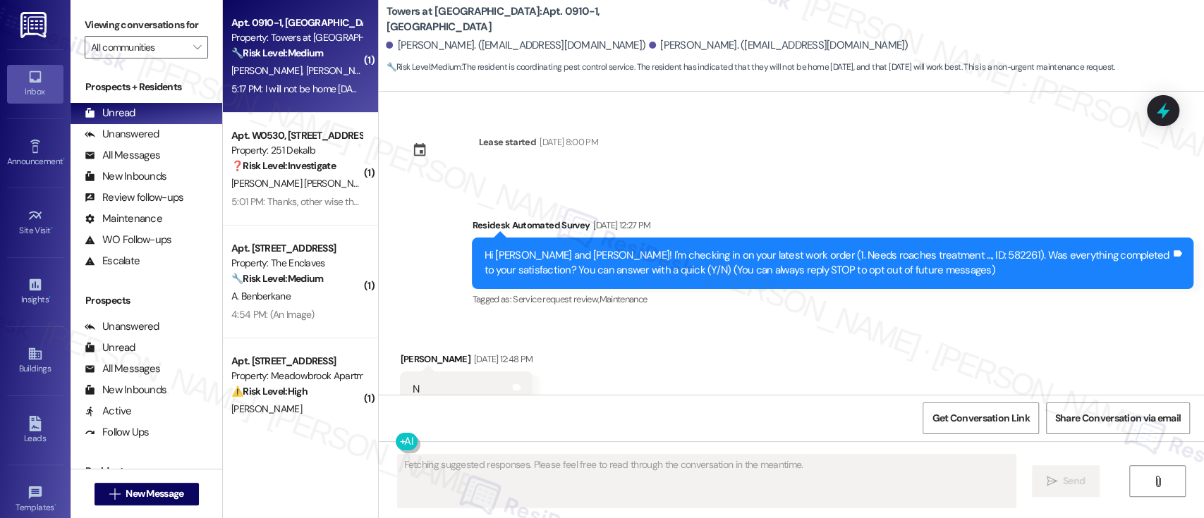
scroll to position [16023, 0]
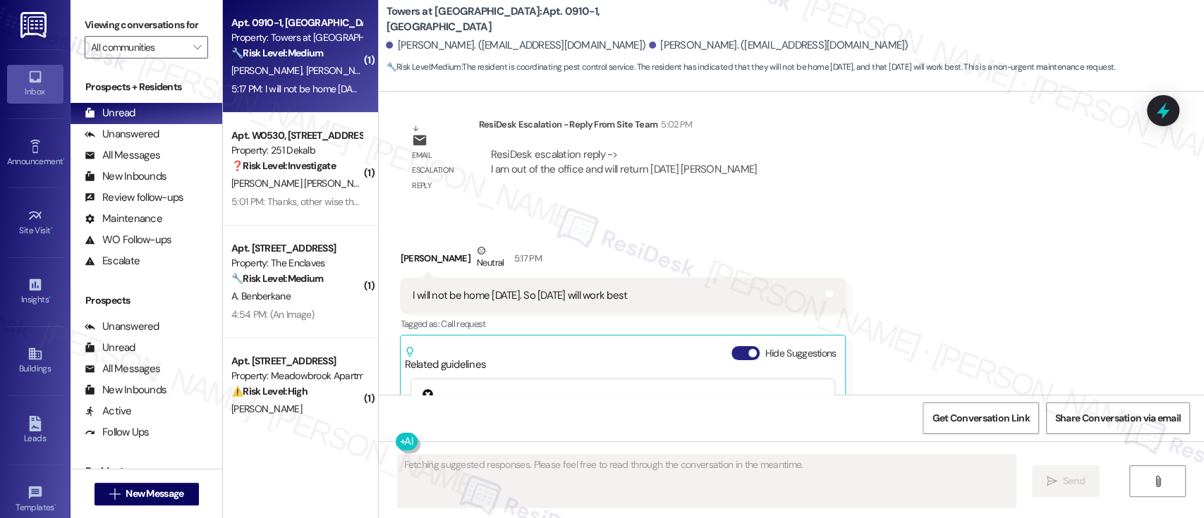
click at [731, 346] on button "Hide Suggestions" at bounding box center [745, 353] width 28 height 14
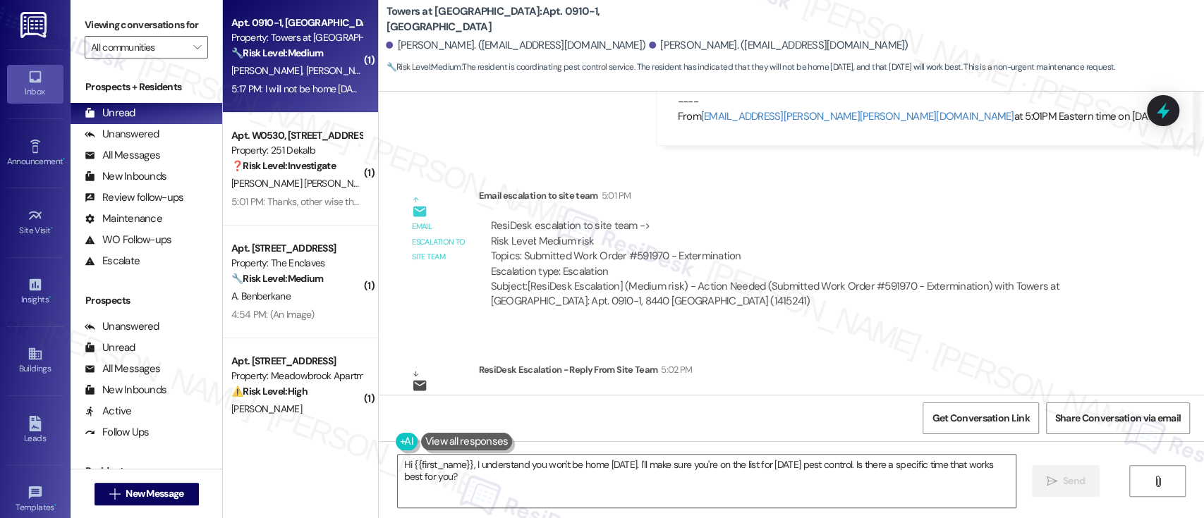
scroll to position [15815, 0]
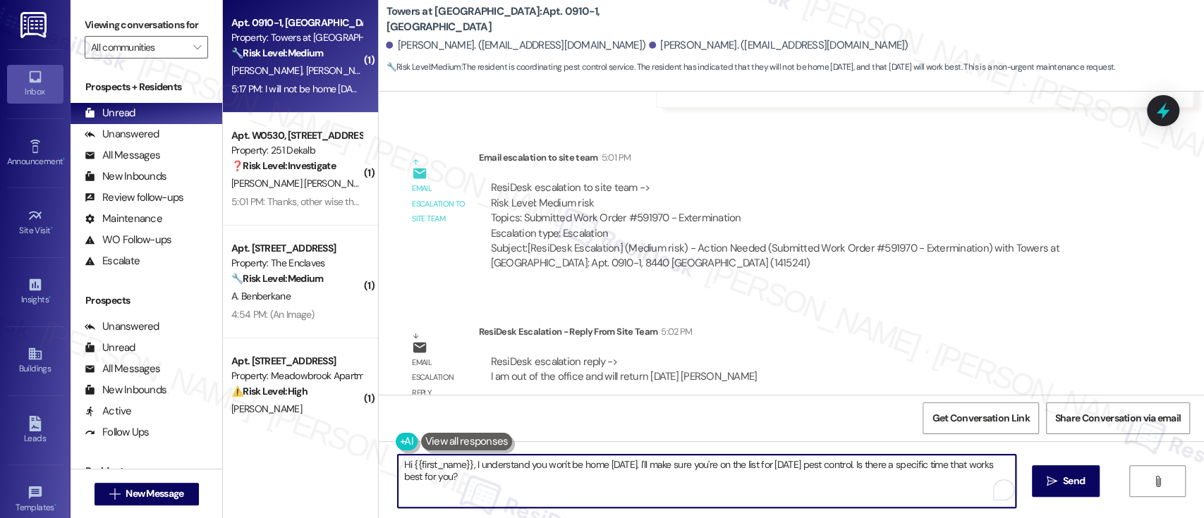
drag, startPoint x: 640, startPoint y: 466, endPoint x: 686, endPoint y: 431, distance: 57.4
click at [255, 442] on div "( 1 ) Apt. 0910-1, [GEOGRAPHIC_DATA] Property: Towers at [GEOGRAPHIC_DATA] 🔧 Ri…" at bounding box center [713, 259] width 981 height 518
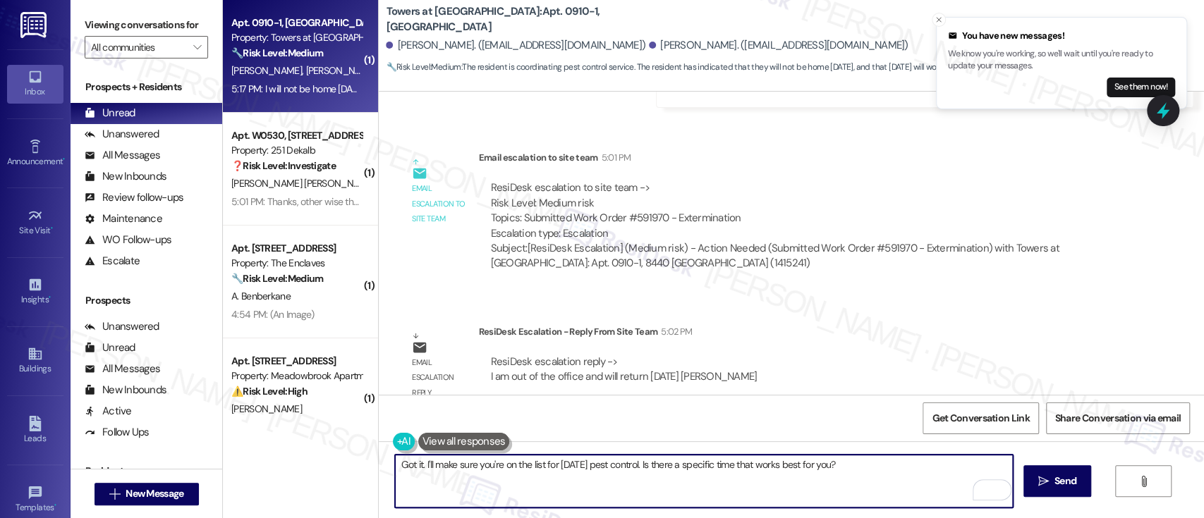
click at [686, 467] on textarea "Got it. I'll make sure you're on the list for [DATE] pest control. Is there a s…" at bounding box center [703, 481] width 617 height 53
drag, startPoint x: 882, startPoint y: 466, endPoint x: 638, endPoint y: 466, distance: 244.8
click at [638, 466] on textarea "Got it. I'll make sure you're on the list for [DATE] pest control. Is there a s…" at bounding box center [703, 481] width 617 height 53
type textarea "Got it. I'll make sure you're on the list for [DATE] pest control. Thanks for l…"
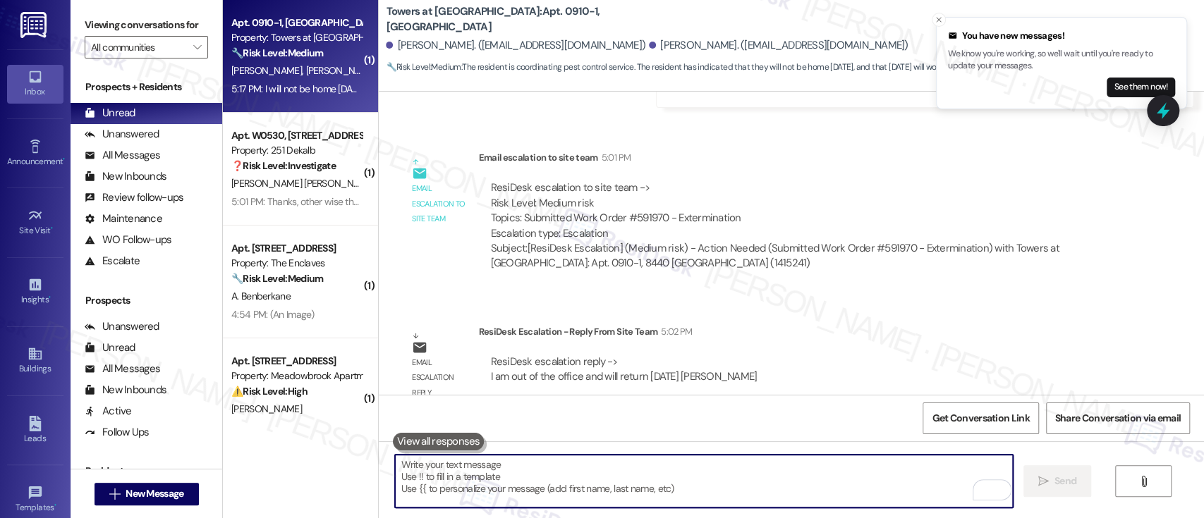
scroll to position [15815, 0]
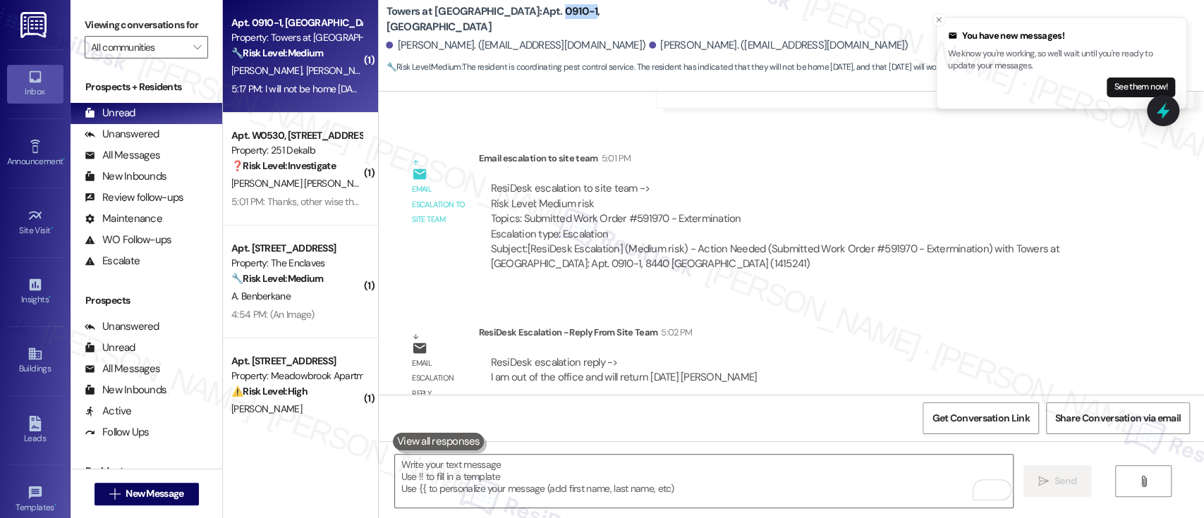
drag, startPoint x: 494, startPoint y: 17, endPoint x: 524, endPoint y: 14, distance: 30.5
click at [524, 14] on b "Towers at [GEOGRAPHIC_DATA]: Apt. 0910-1, [GEOGRAPHIC_DATA]" at bounding box center [527, 19] width 282 height 30
click at [885, 420] on div "Received via SMS [PERSON_NAME] Neutral 5:17 PM I will not be home [DATE]. So [D…" at bounding box center [791, 508] width 825 height 176
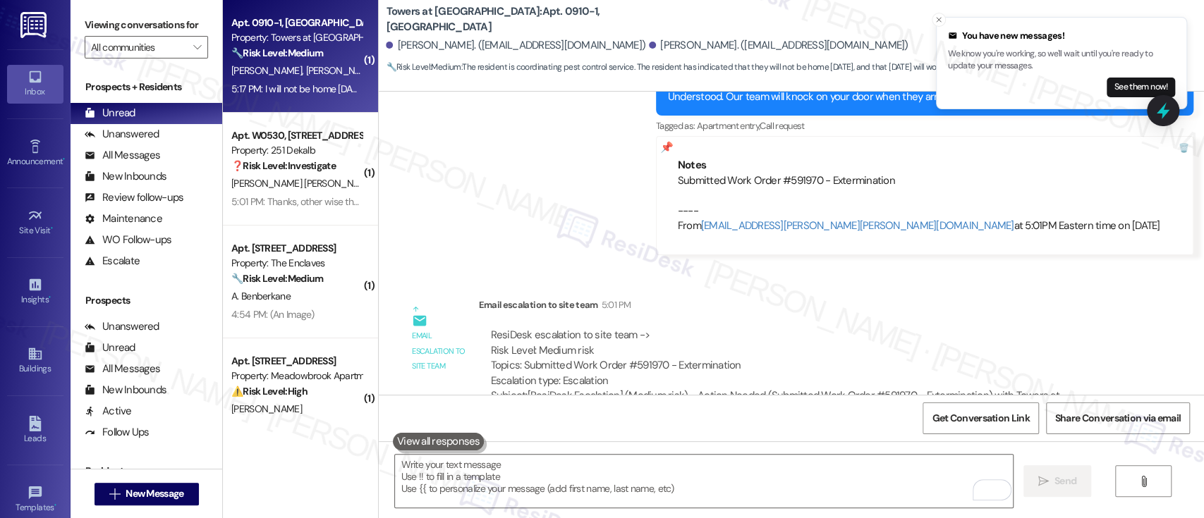
scroll to position [15626, 0]
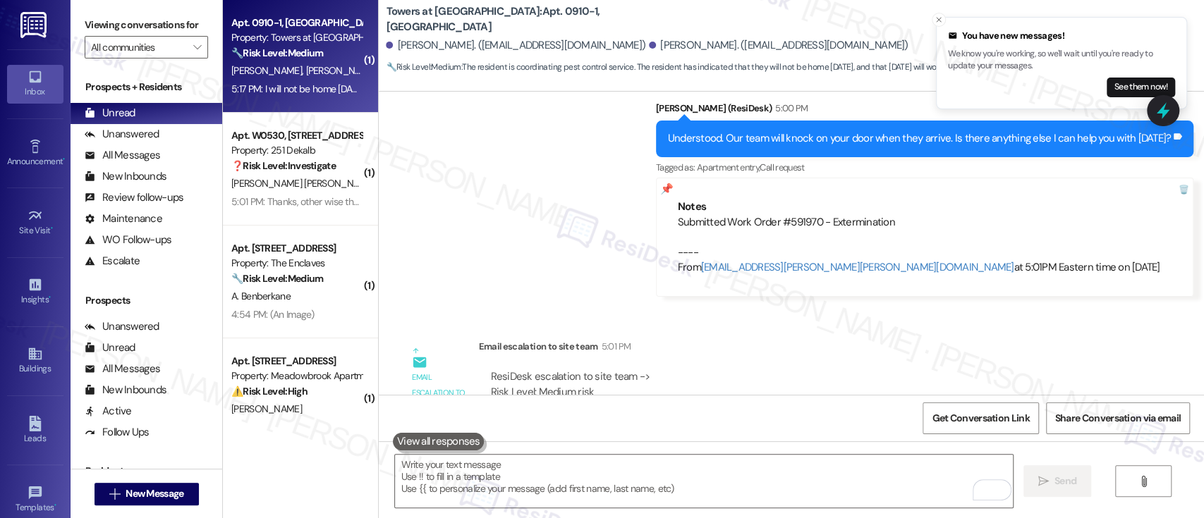
click at [644, 370] on div "ResiDesk escalation to site team -> Risk Level: Medium risk Topics: Submitted W…" at bounding box center [799, 400] width 619 height 61
copy div "591970"
click at [958, 373] on div "Lease started [DATE] 8:00 PM Survey, sent via SMS Residesk Automated Survey [DA…" at bounding box center [791, 243] width 825 height 303
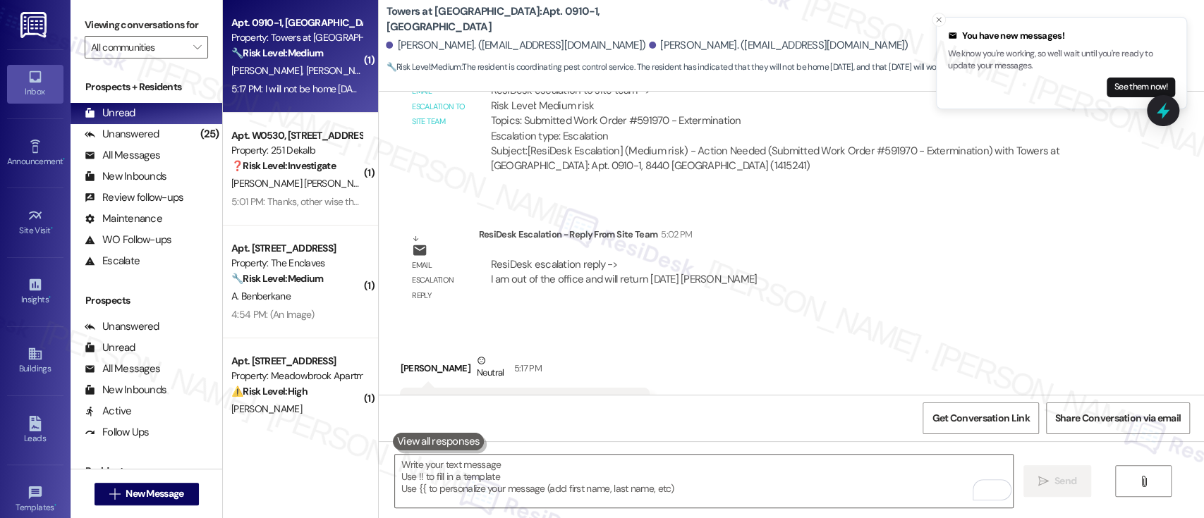
scroll to position [15913, 0]
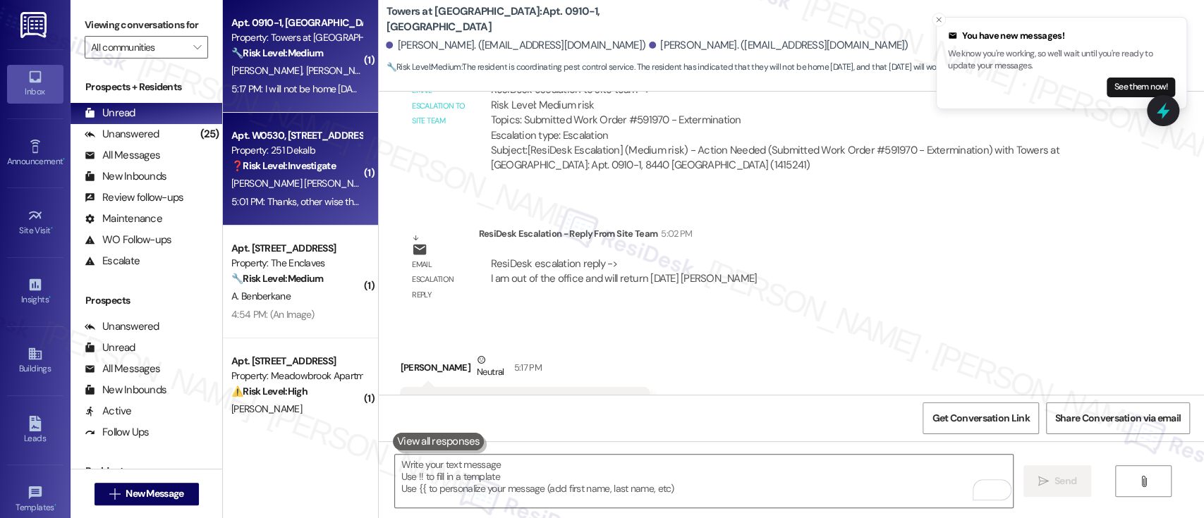
click at [289, 183] on span "R. Perez Hernandez" at bounding box center [304, 183] width 147 height 13
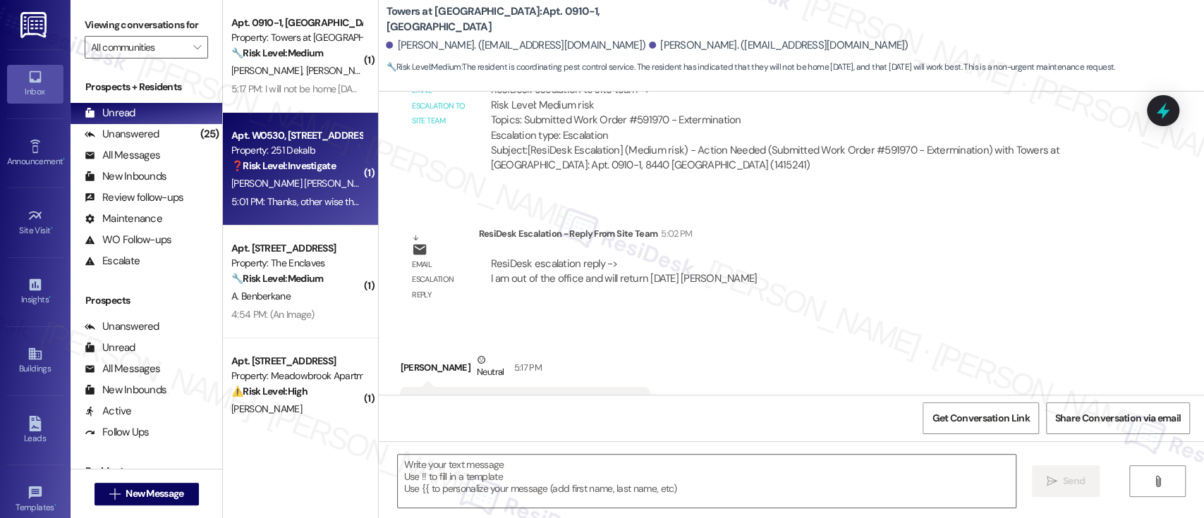
type textarea "Fetching suggested responses. Please feel free to read through the conversation…"
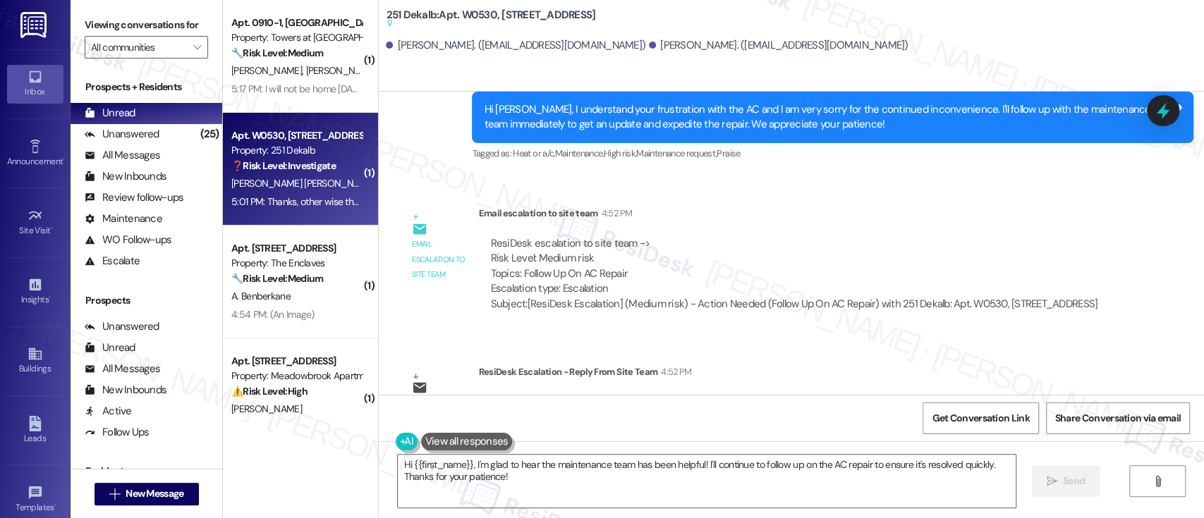
scroll to position [11021, 0]
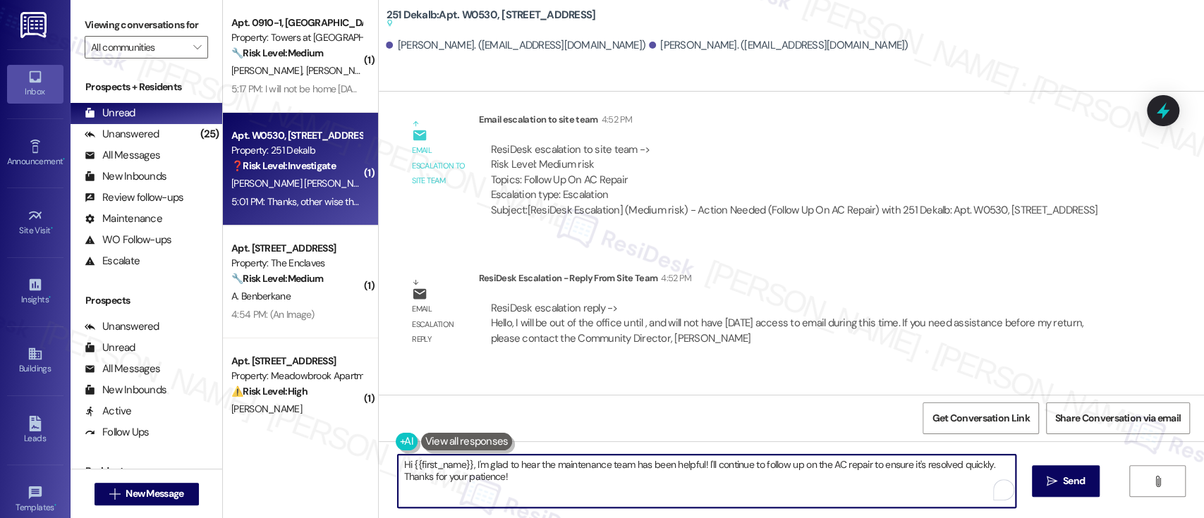
drag, startPoint x: 466, startPoint y: 464, endPoint x: 335, endPoint y: 446, distance: 132.5
click at [302, 456] on div "( 1 ) Apt. 0910-1, 8440 Limekiln Pike Property: Towers at Wyncote 🔧 Risk Level:…" at bounding box center [713, 259] width 981 height 518
type textarea "I'm glad to hear the maintenance team has been helpful! I'll continue to follow…"
click at [709, 463] on textarea "I'm glad to hear the maintenance team has been helpful! I'll continue to follow…" at bounding box center [703, 481] width 617 height 53
click at [711, 478] on textarea "I'm glad to hear the maintenance team has been helpful! I'll continue to follow…" at bounding box center [703, 481] width 617 height 53
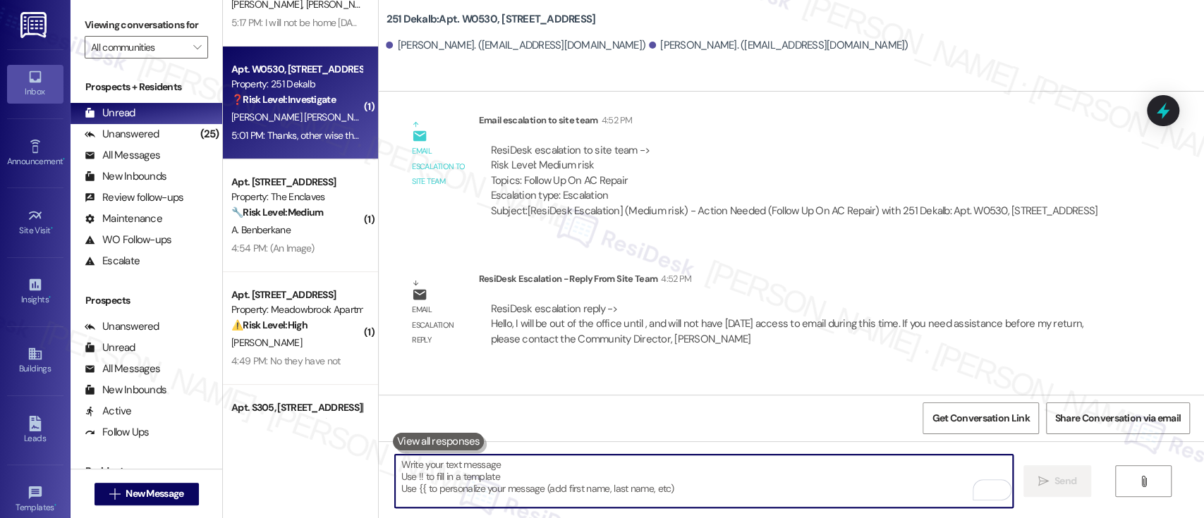
scroll to position [94, 0]
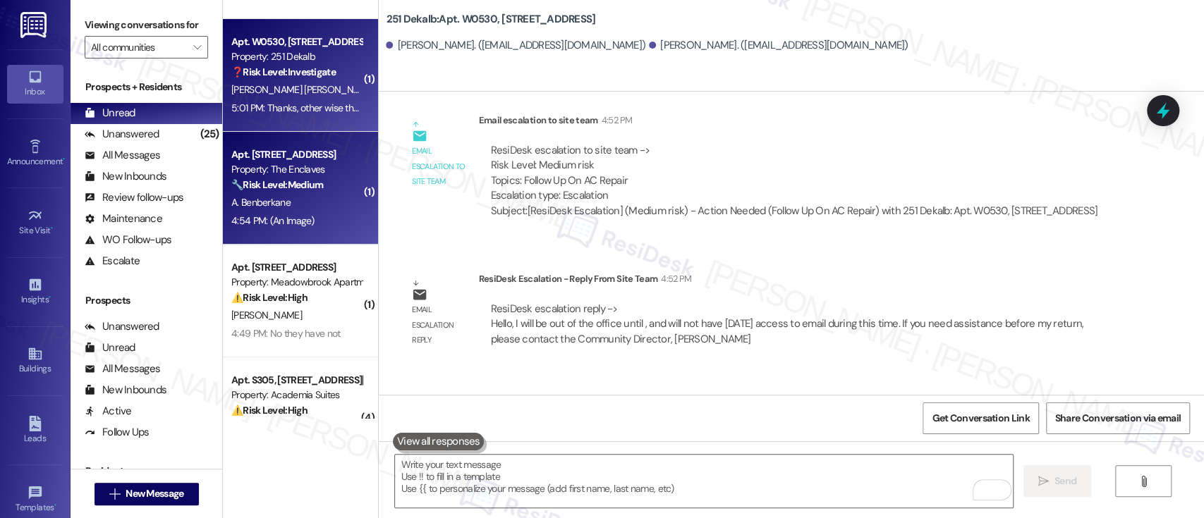
click at [280, 203] on span "A. Benberkane" at bounding box center [260, 202] width 59 height 13
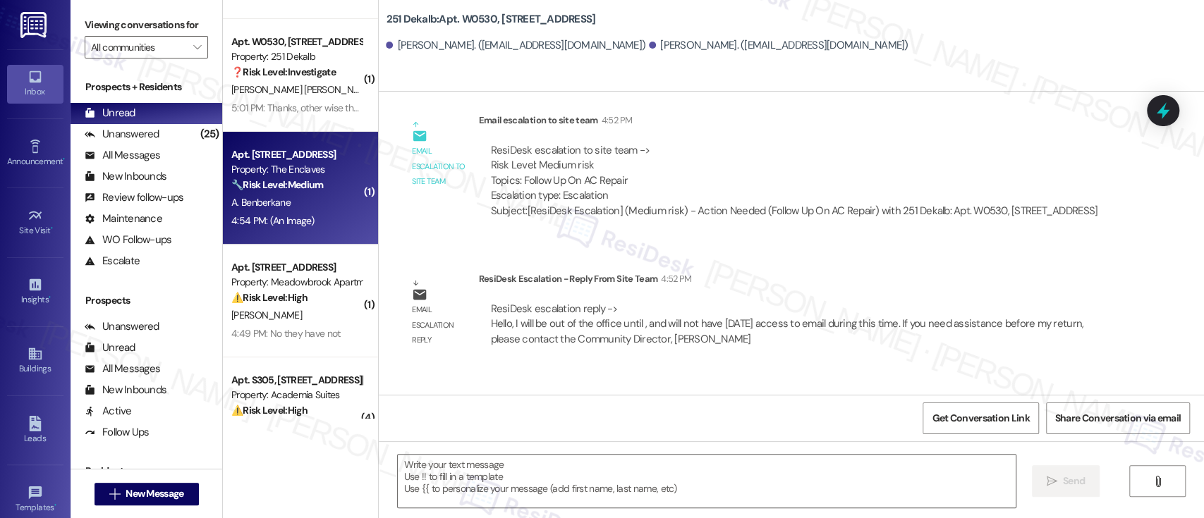
type textarea "Fetching suggested responses. Please feel free to read through the conversation…"
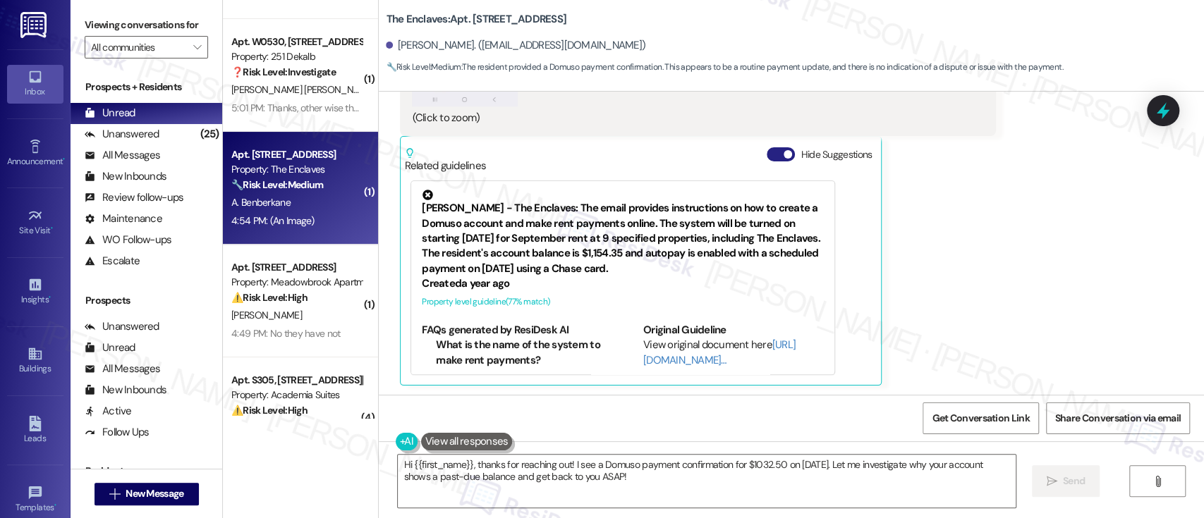
click at [772, 153] on button "Hide Suggestions" at bounding box center [781, 154] width 28 height 14
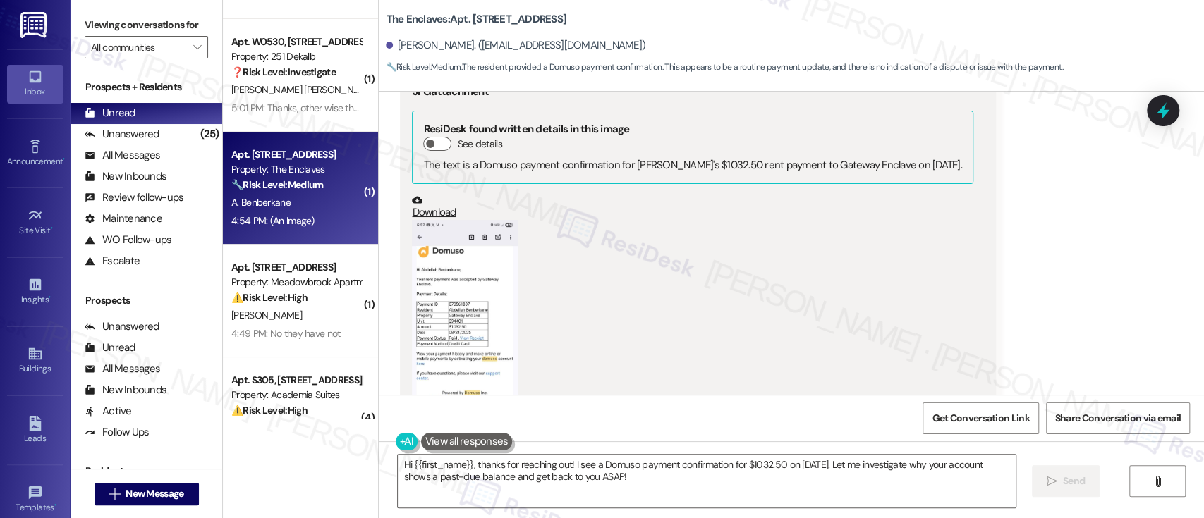
scroll to position [1192, 0]
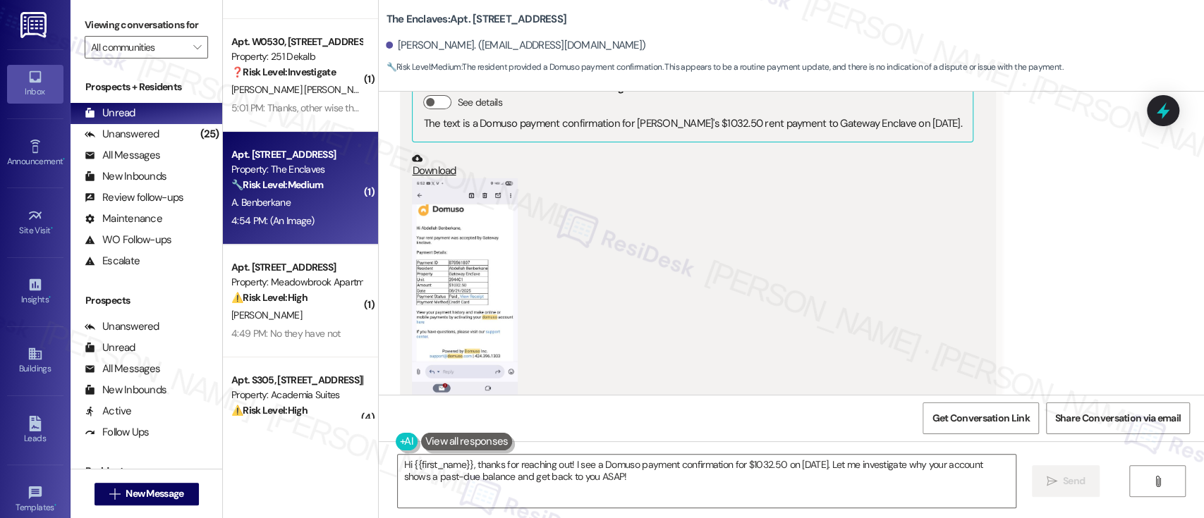
click at [478, 285] on button "Zoom image" at bounding box center [465, 292] width 106 height 229
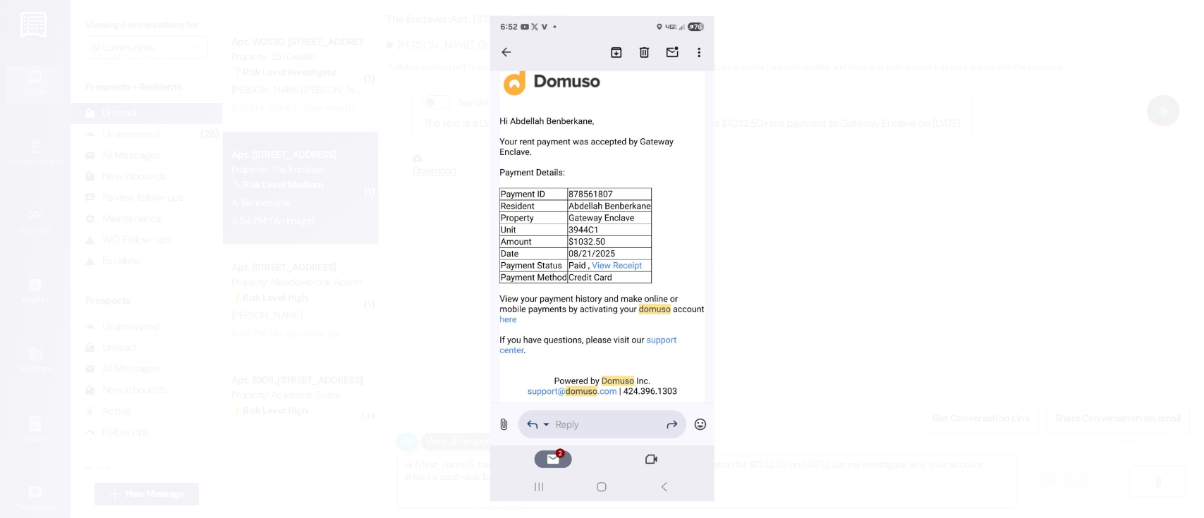
click at [1033, 274] on button "Unzoom image" at bounding box center [602, 259] width 1204 height 518
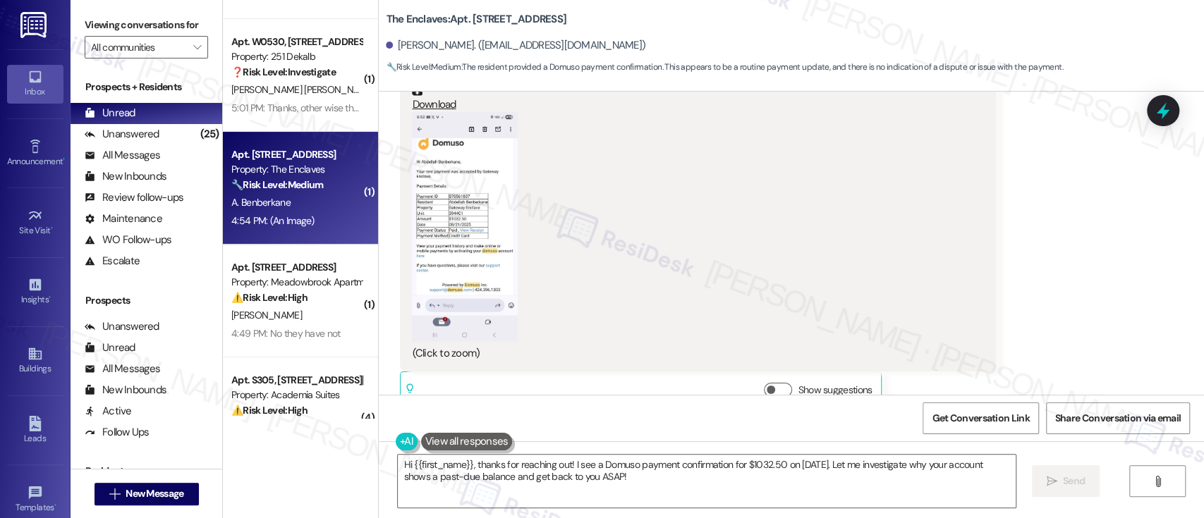
scroll to position [1287, 0]
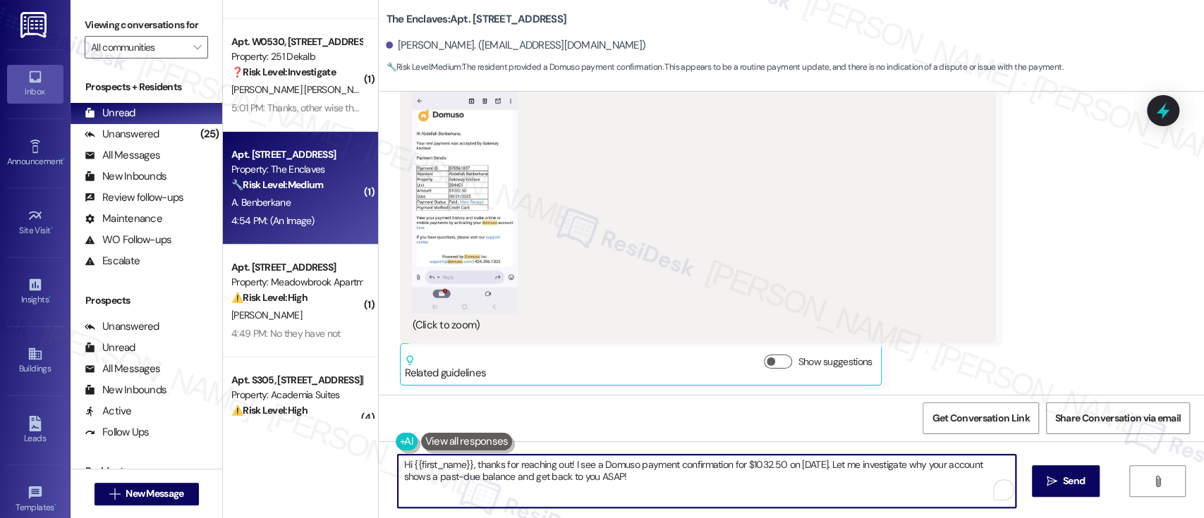
click at [643, 470] on textarea "Hi {{first_name}}, thanks for reaching out! I see a Domuso payment confirmation…" at bounding box center [706, 481] width 617 height 53
drag, startPoint x: 558, startPoint y: 466, endPoint x: 533, endPoint y: 426, distance: 46.6
click at [254, 460] on div "( 1 ) Apt. 0910-1, 8440 Limekiln Pike Property: Towers at Wyncote 🔧 Risk Level:…" at bounding box center [713, 259] width 981 height 518
click at [846, 487] on textarea "Thanks for the picture! I see a Domuso payment confirmation for $1032.50 on 08/…" at bounding box center [703, 481] width 617 height 53
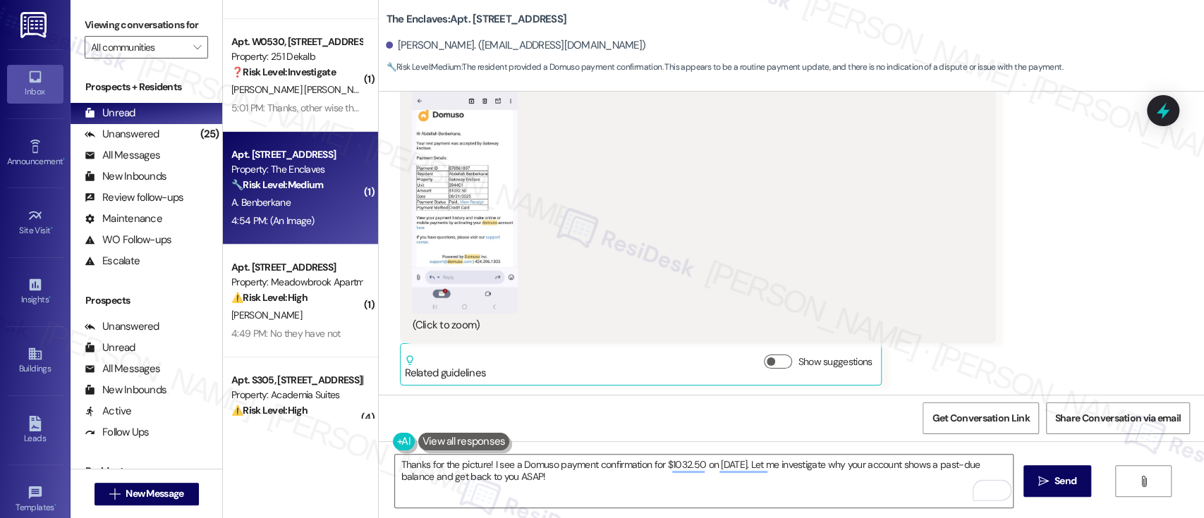
click at [458, 211] on button "Zoom image" at bounding box center [465, 198] width 106 height 229
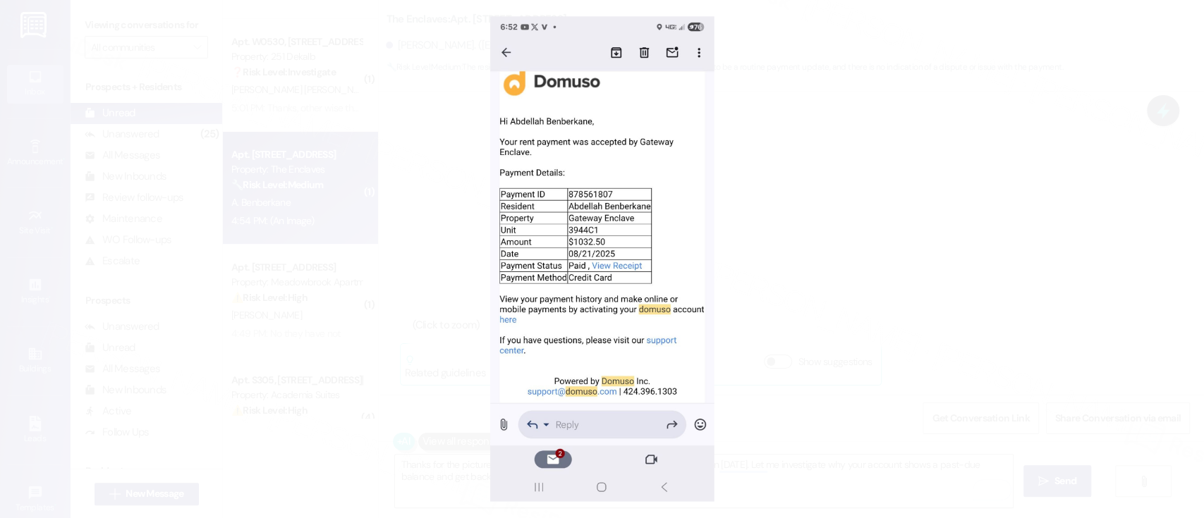
click at [976, 330] on button "Unzoom image" at bounding box center [602, 259] width 1204 height 518
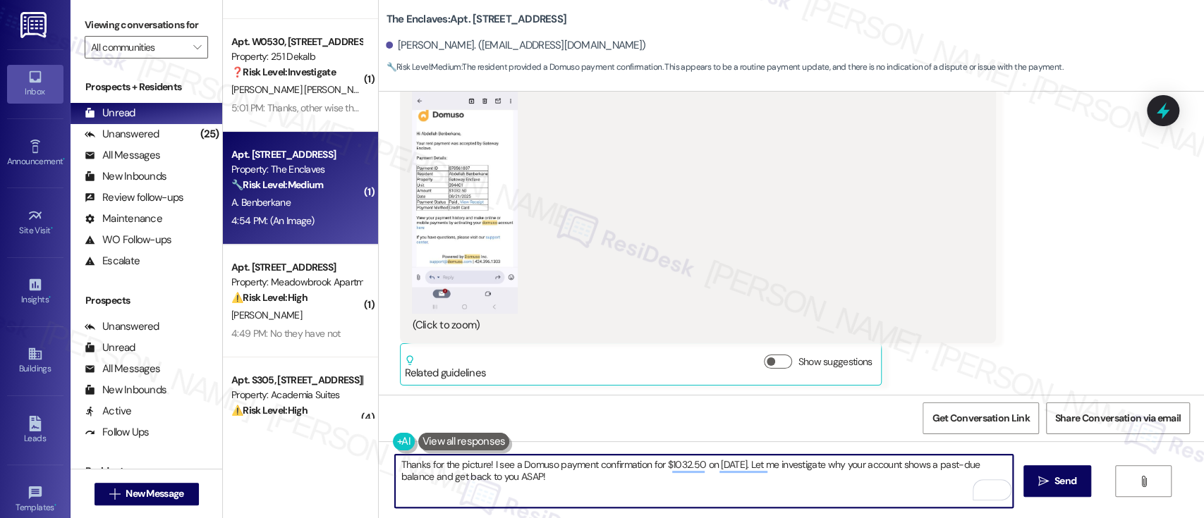
click at [803, 477] on textarea "Thanks for the picture! I see a Domuso payment confirmation for $1032.50 on 08/…" at bounding box center [703, 481] width 617 height 53
drag, startPoint x: 762, startPoint y: 464, endPoint x: 763, endPoint y: 483, distance: 19.1
click at [763, 483] on textarea "Thanks for the picture! I see a Domuso payment confirmation for $1032.50 on 08/…" at bounding box center [703, 481] width 617 height 53
paste textarea ",032.50 dated 08/21/2025. Just to confirm, is your payment still not showing in…"
type textarea "Thanks for the picture! I see a Domuso payment confirmation for $1,032.50 dated…"
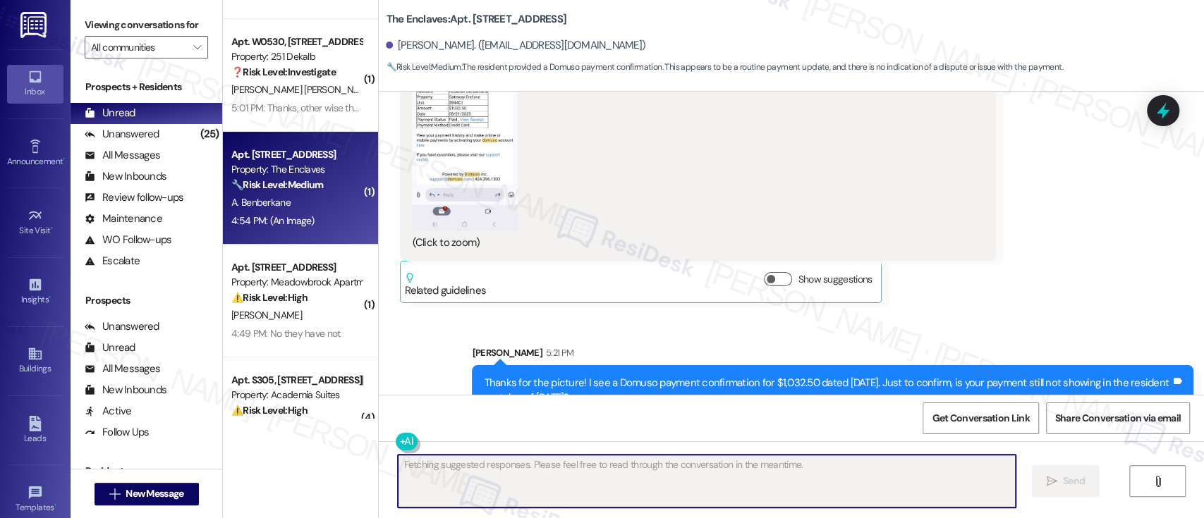
scroll to position [1399, 0]
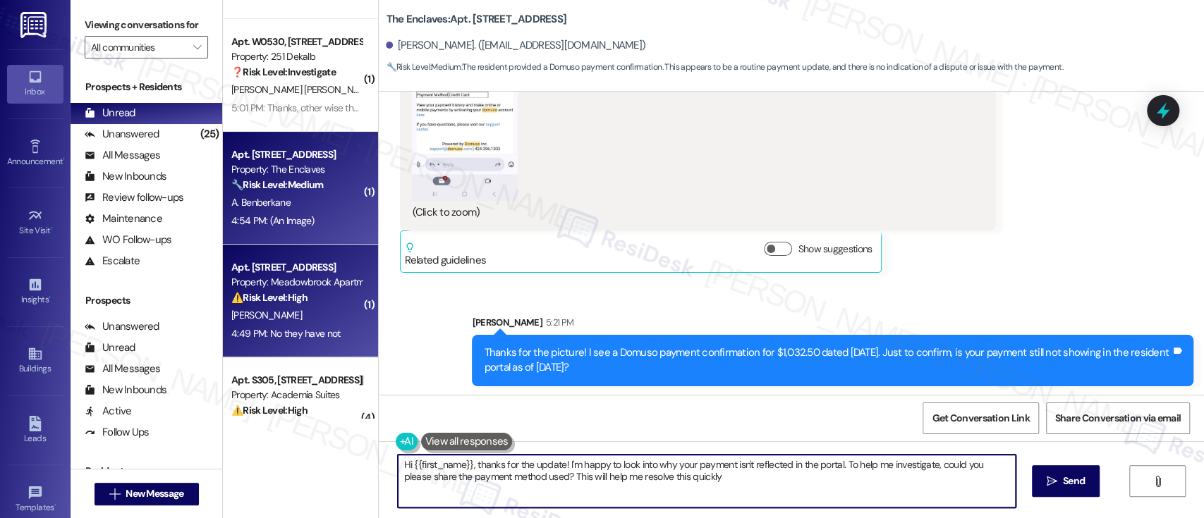
type textarea "Hi {{first_name}}, thanks for the update! I'm happy to look into why your payme…"
click at [297, 301] on strong "⚠️ Risk Level: High" at bounding box center [269, 297] width 76 height 13
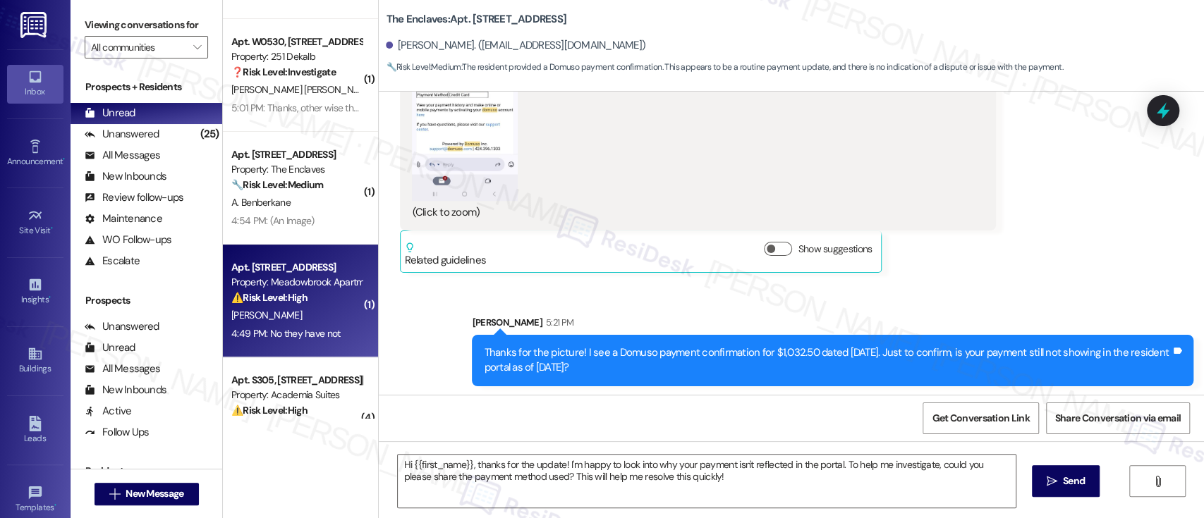
type textarea "Fetching suggested responses. Please feel free to read through the conversation…"
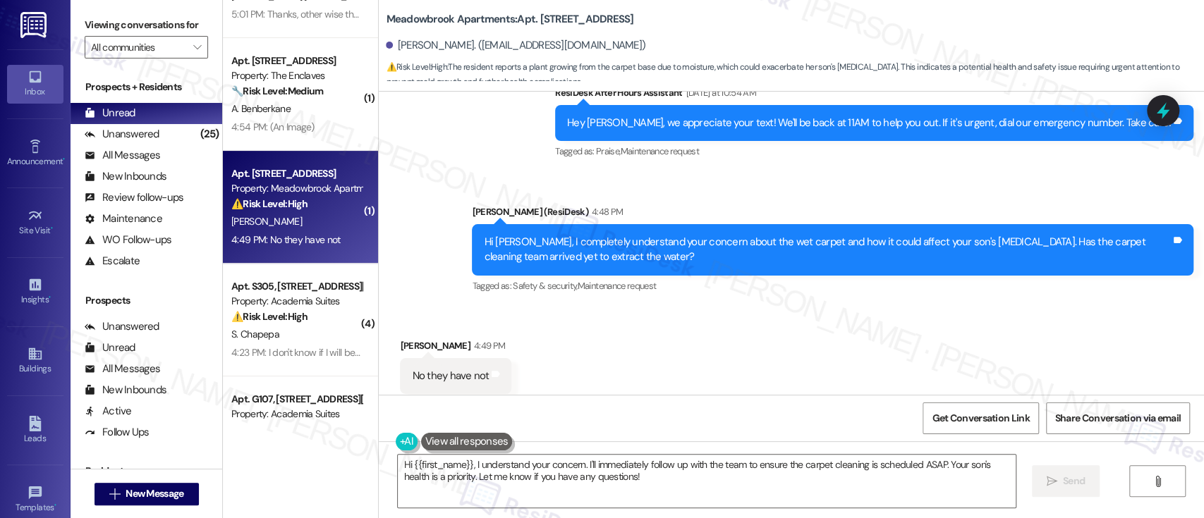
scroll to position [6721, 0]
click at [891, 307] on div "Received via SMS Jeanette Gonzalez 4:49 PM No they have not Tags and notes Tagg…" at bounding box center [791, 366] width 825 height 119
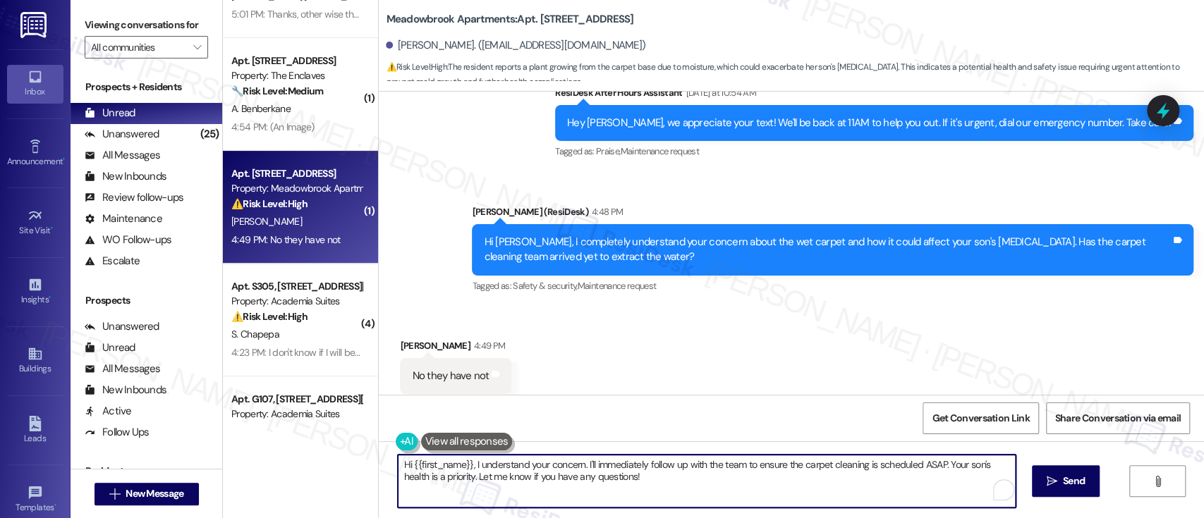
drag, startPoint x: 575, startPoint y: 465, endPoint x: 288, endPoint y: 466, distance: 287.1
click at [288, 466] on div "( 1 ) Apt. 0910-1, 8440 Limekiln Pike Property: Towers at Wyncote 🔧 Risk Level:…" at bounding box center [713, 259] width 981 height 518
type textarea "Thanks for confirming. I'll immediately follow up with the team to ensure the c…"
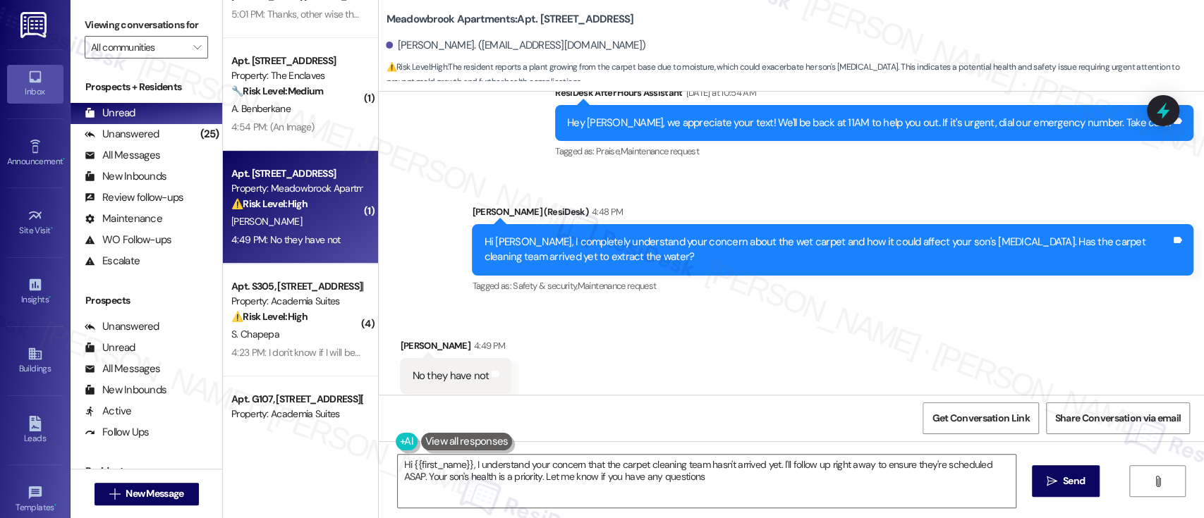
type textarea "Hi {{first_name}}, I understand your concern that the carpet cleaning team hasn…"
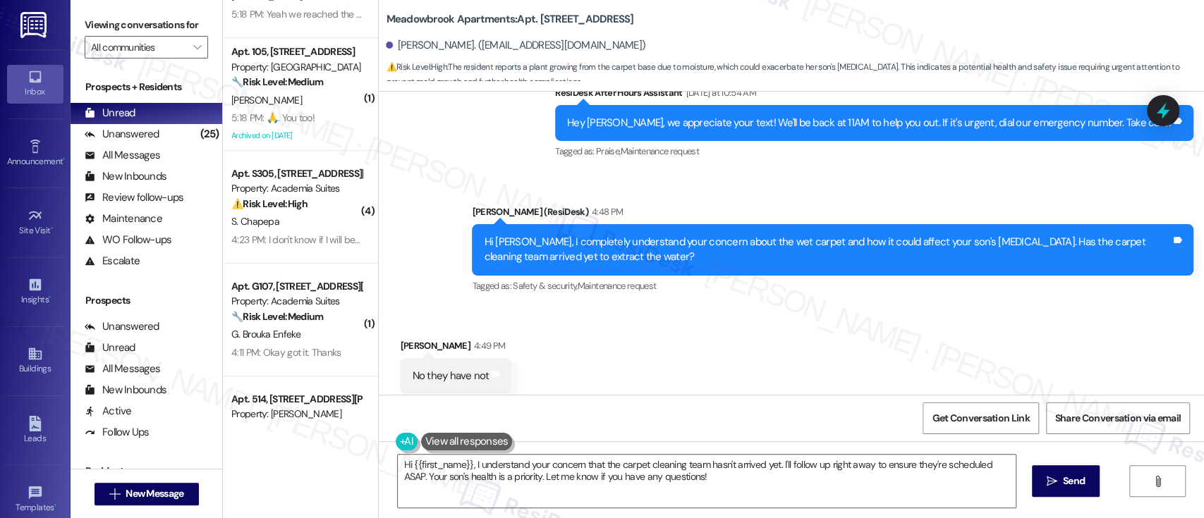
drag, startPoint x: 801, startPoint y: 281, endPoint x: 935, endPoint y: 281, distance: 133.3
click at [801, 307] on div "Received via SMS Jeanette Gonzalez 4:49 PM No they have not Tags and notes Tagg…" at bounding box center [791, 366] width 825 height 119
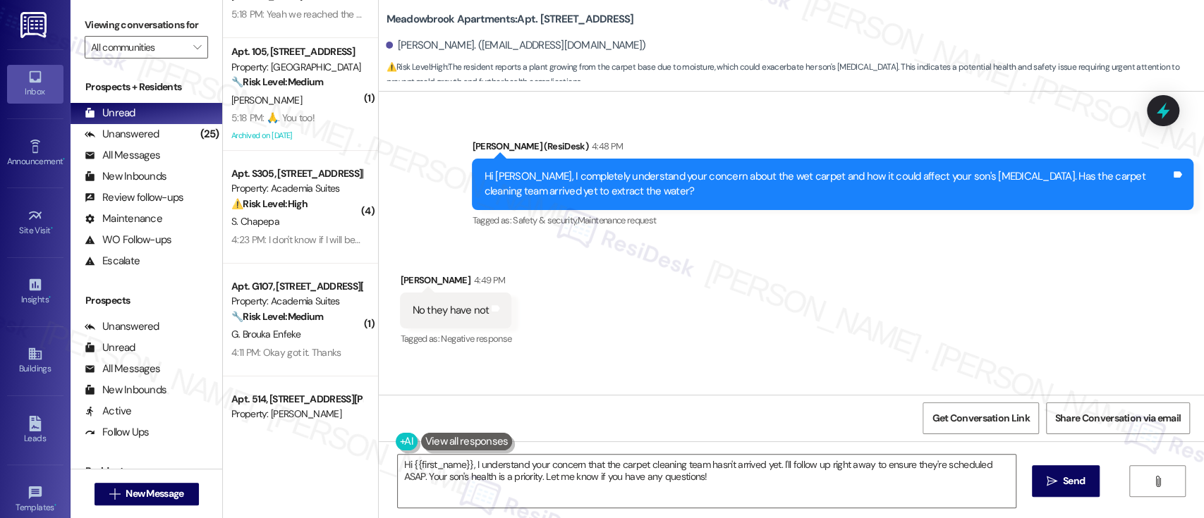
scroll to position [6834, 0]
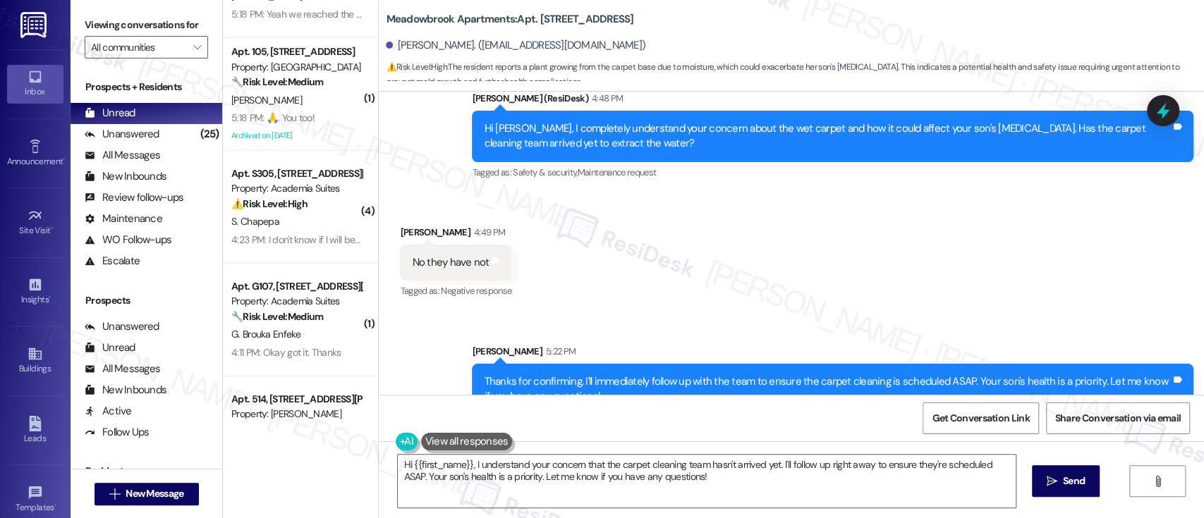
click at [857, 242] on div "Received via SMS Jeanette Gonzalez 4:49 PM No they have not Tags and notes Tagg…" at bounding box center [791, 252] width 825 height 119
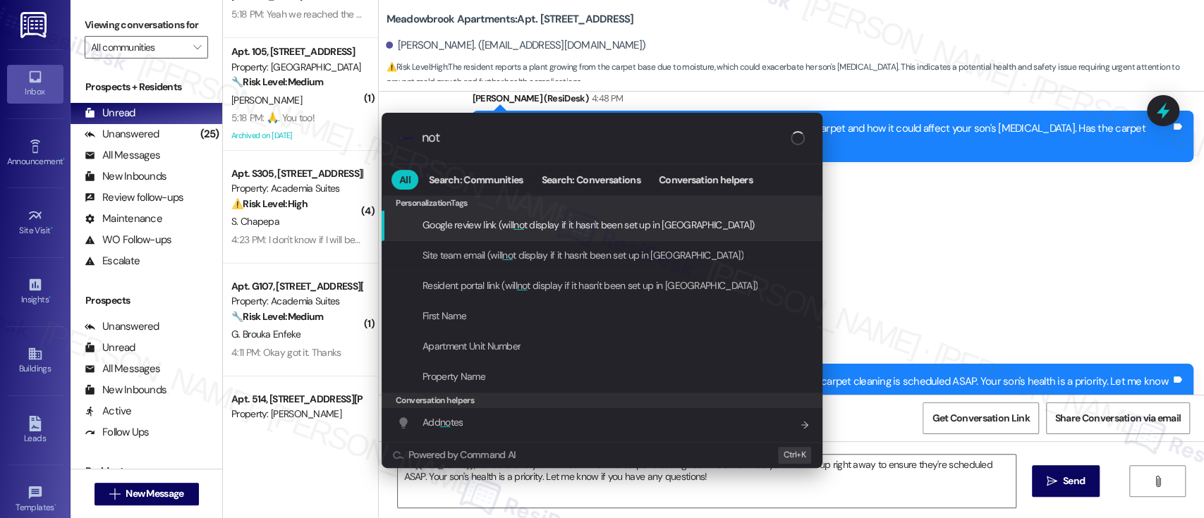
type input "note"
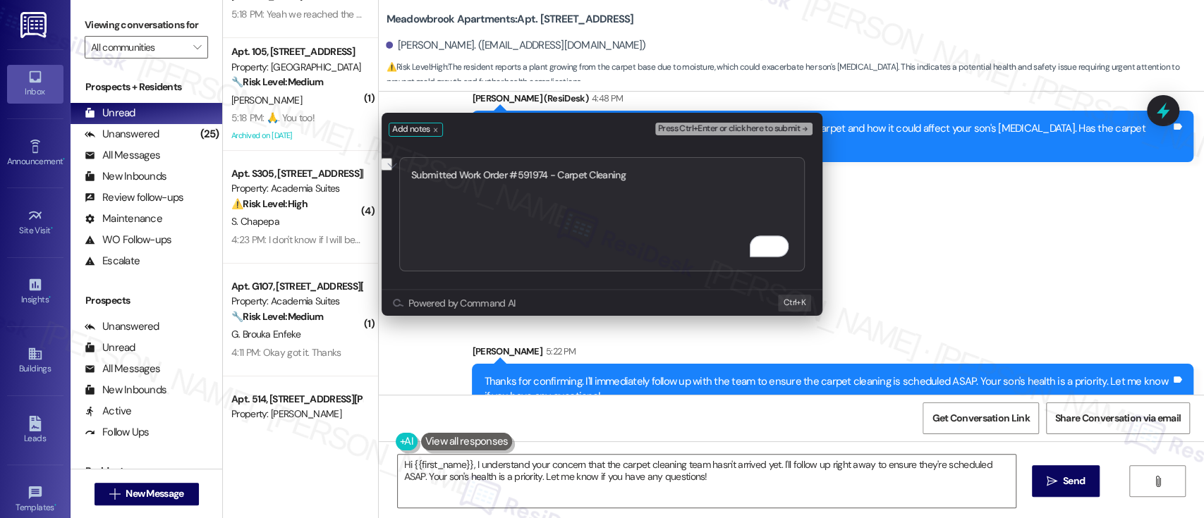
type textarea "Submitted Work Order #591974 - Carpet Cleaning"
click at [793, 130] on span "Press Ctrl+Enter or click here to submit" at bounding box center [729, 129] width 142 height 10
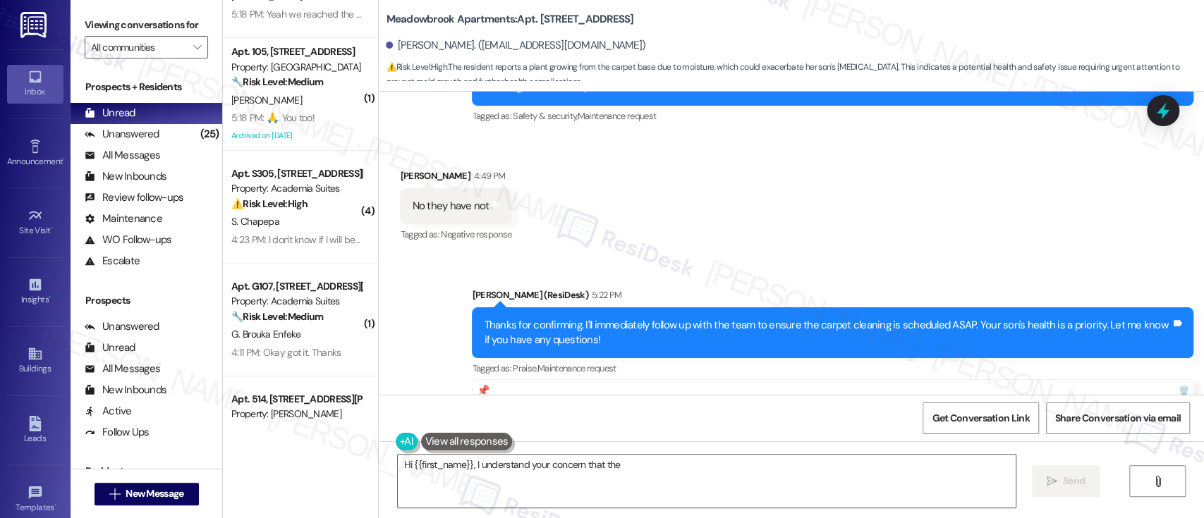
scroll to position [6721, 0]
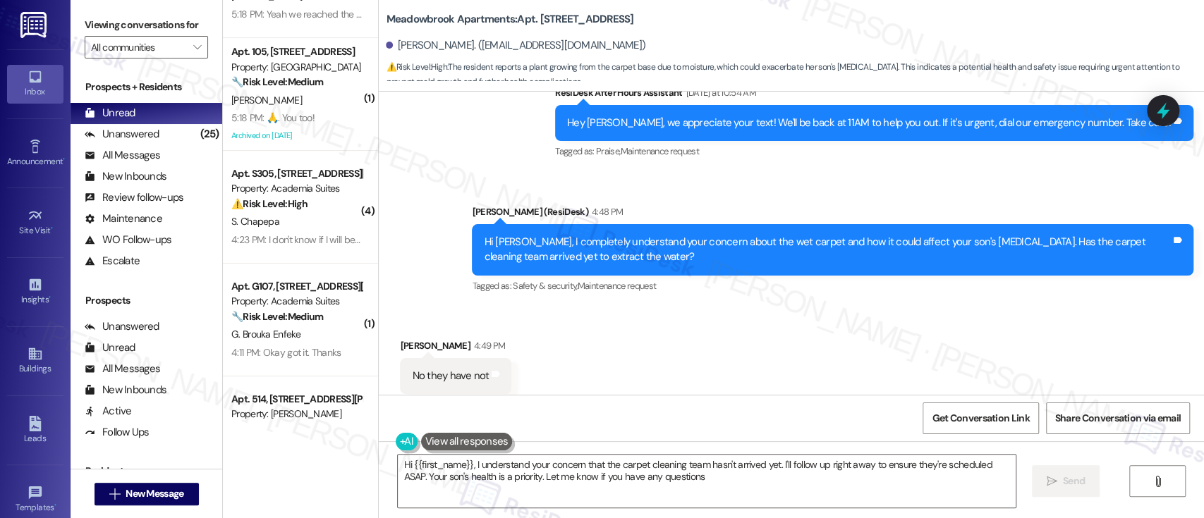
type textarea "Hi {{first_name}}, I understand your concern that the carpet cleaning team hasn…"
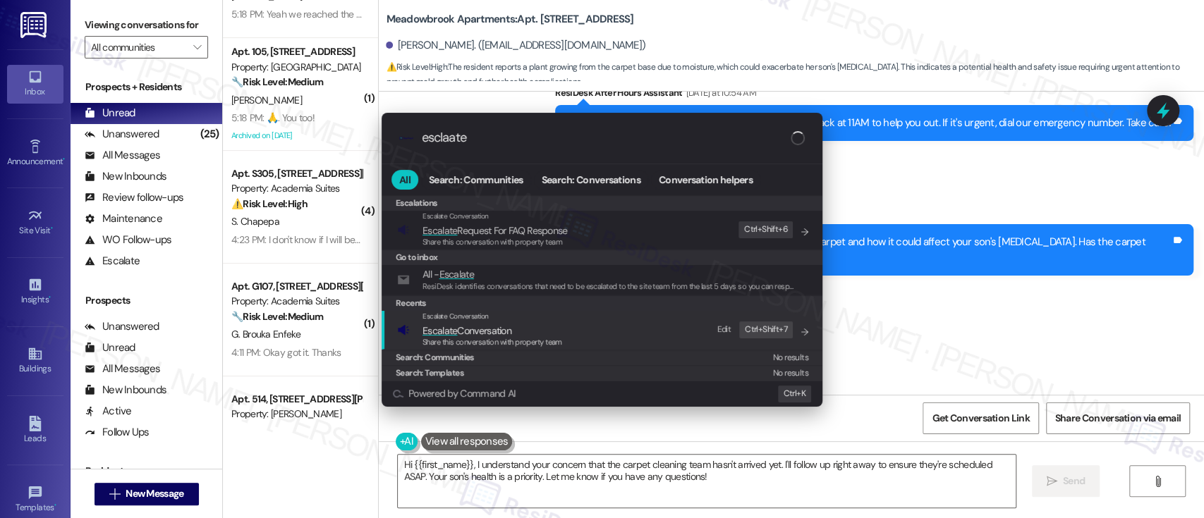
type input "esclaate"
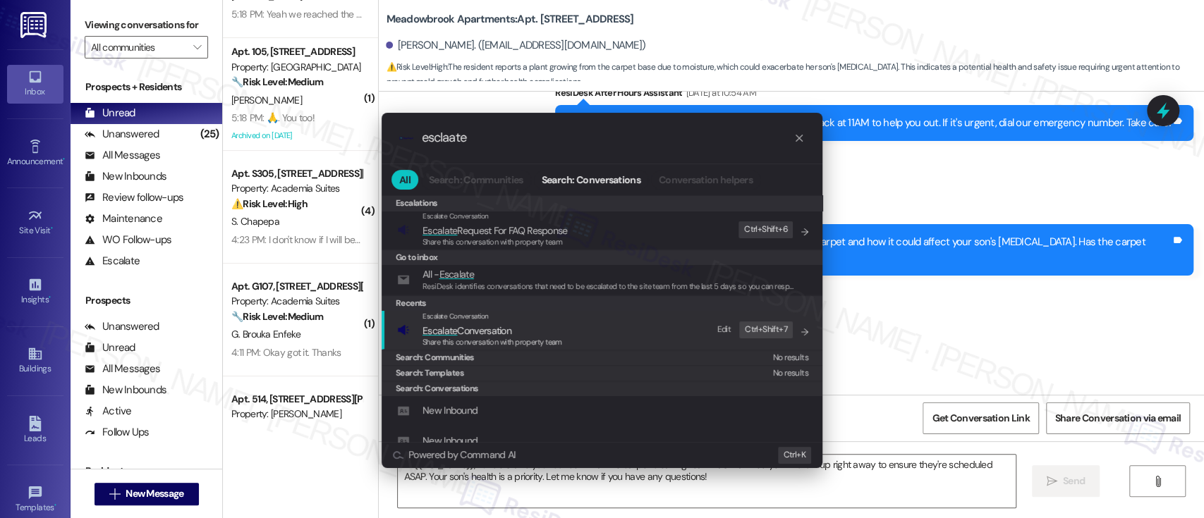
click at [468, 327] on span "Escalate Conversation" at bounding box center [467, 330] width 89 height 13
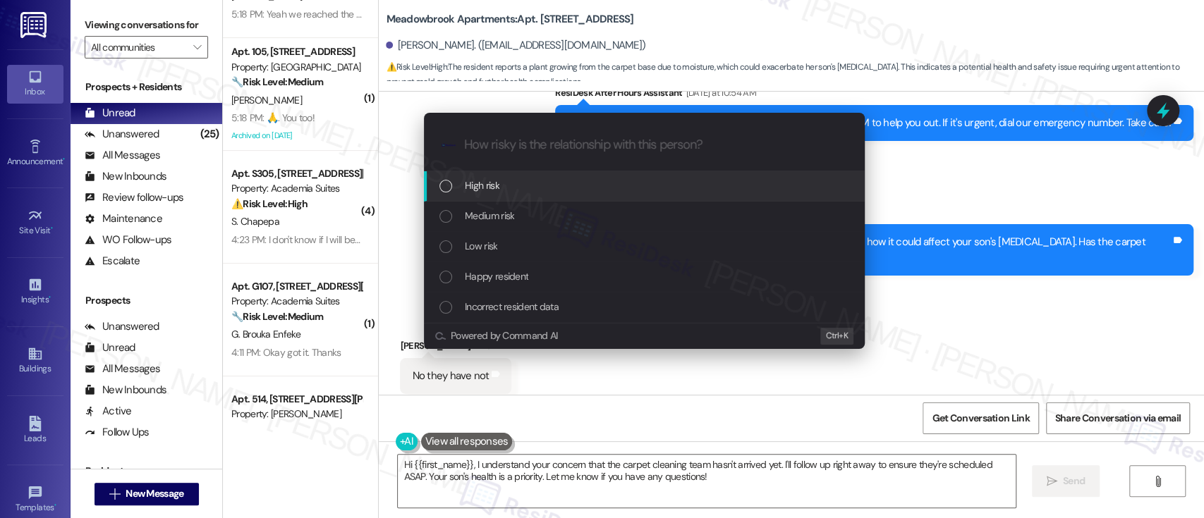
click at [488, 180] on span "High risk" at bounding box center [482, 186] width 35 height 16
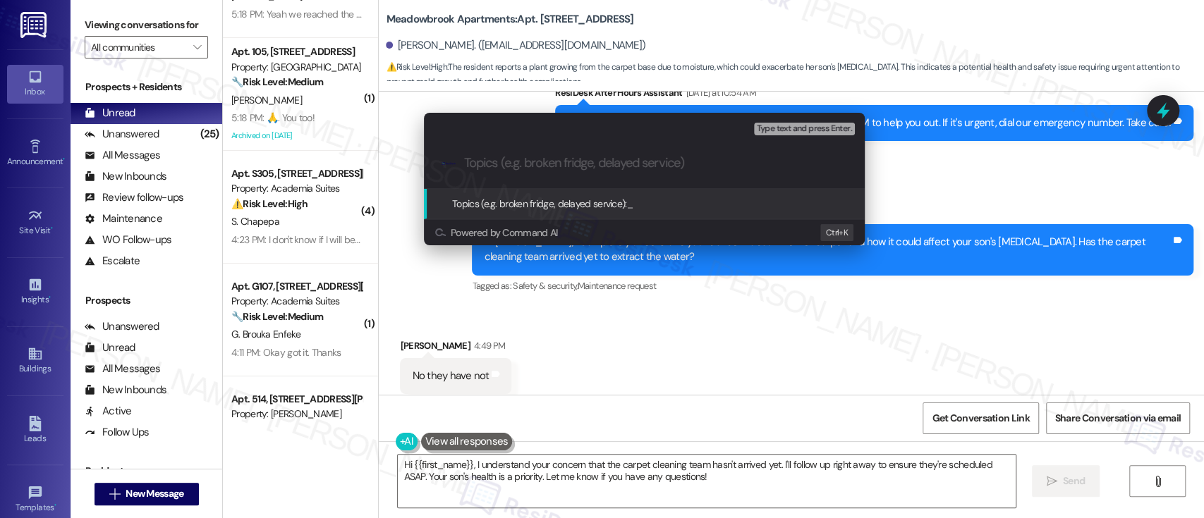
paste input "Submitted Work Order #591974 - Carpet Cleaning"
type input "Submitted Work Order #591974 - Carpet Cleaning"
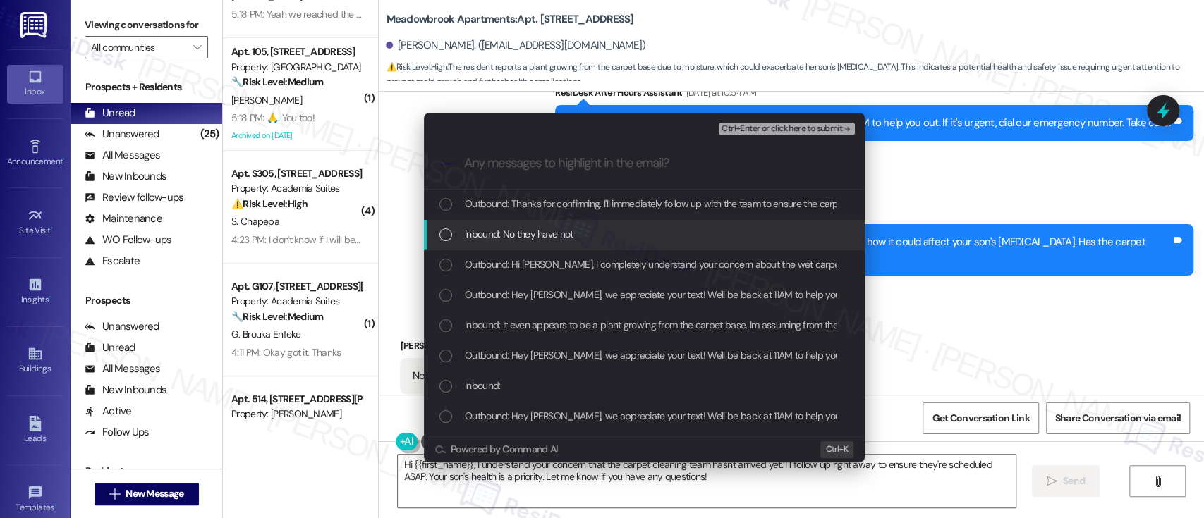
click at [539, 229] on span "Inbound: No they have not" at bounding box center [519, 234] width 109 height 16
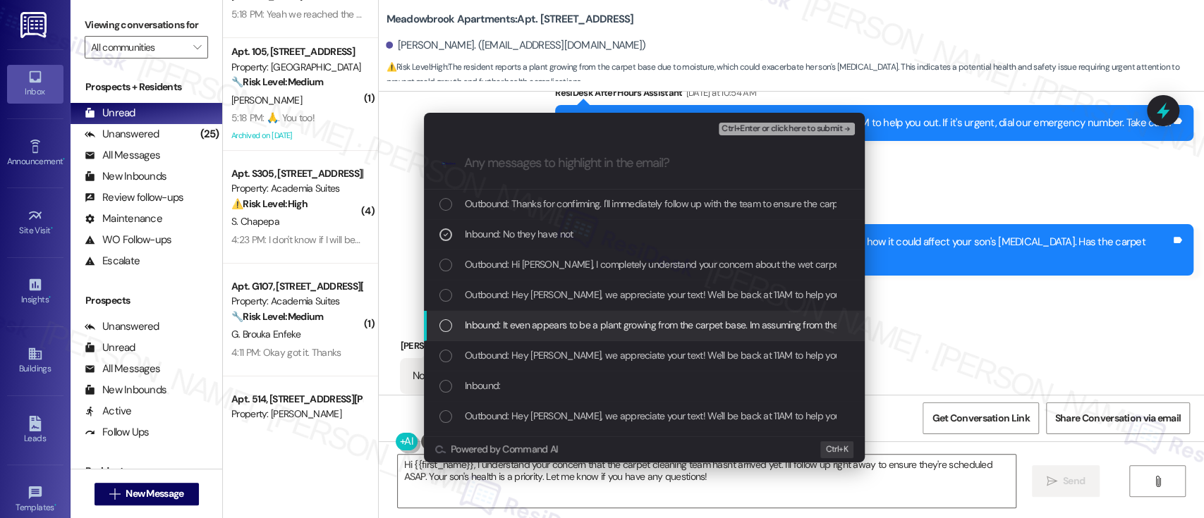
click at [536, 326] on span "Inbound: It even appears to be a plant growing from the carpet base. Im assumin…" at bounding box center [671, 325] width 413 height 16
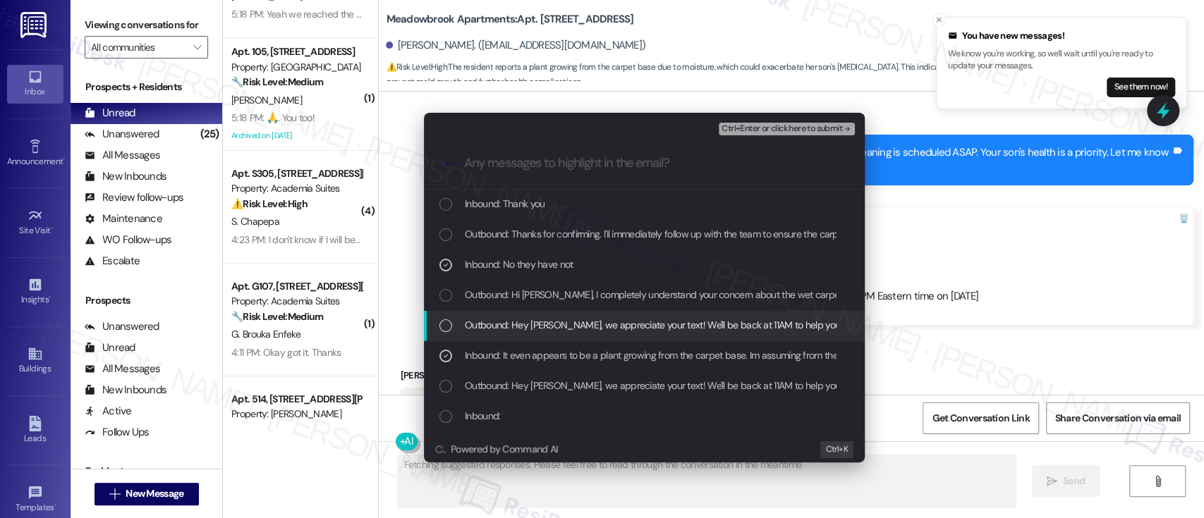
scroll to position [7072, 0]
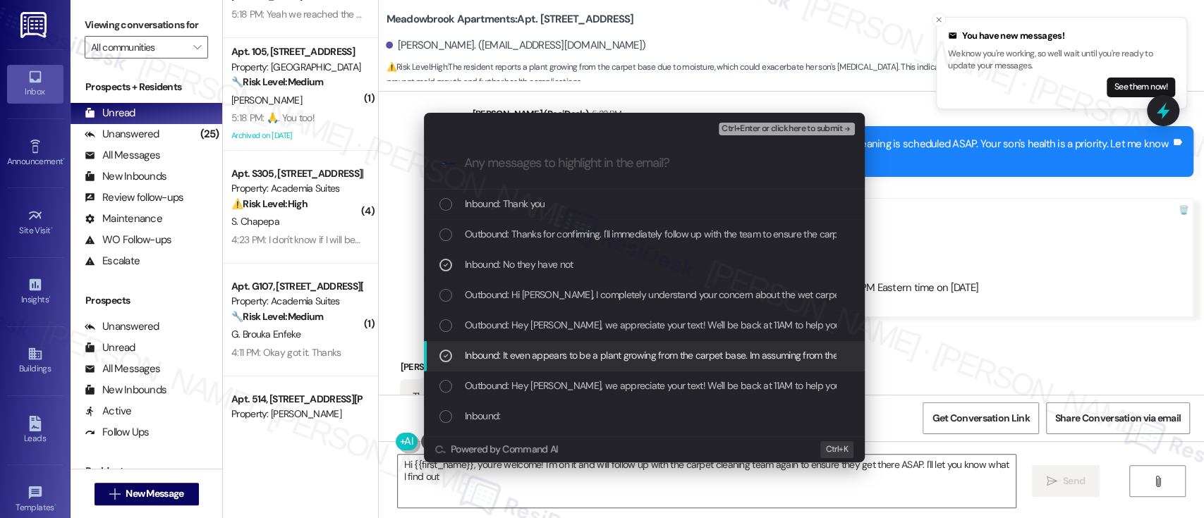
type textarea "Hi {{first_name}}, you're welcome! I'm on it and will follow up with the carpet…"
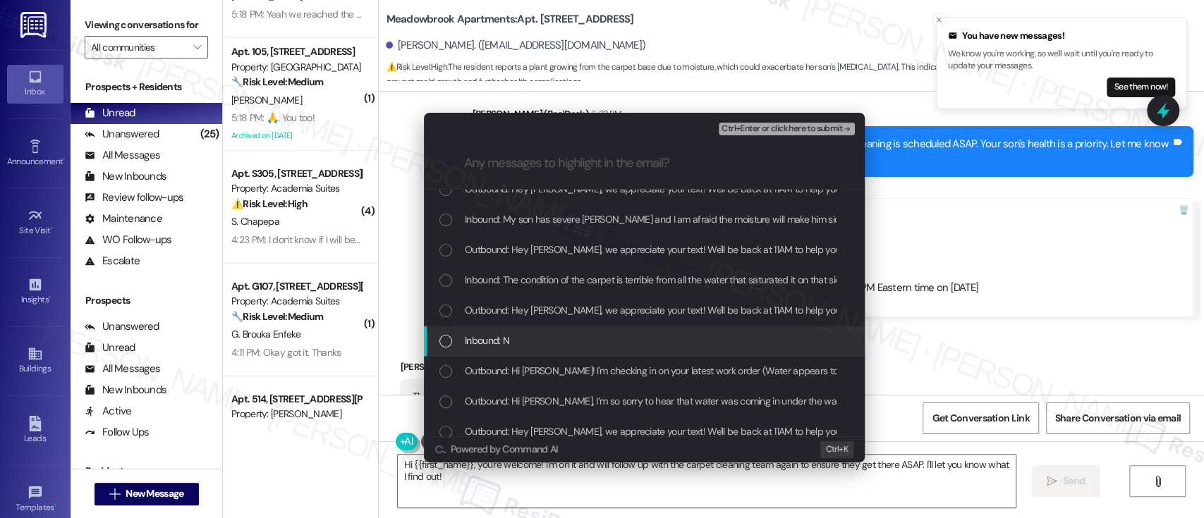
scroll to position [282, 0]
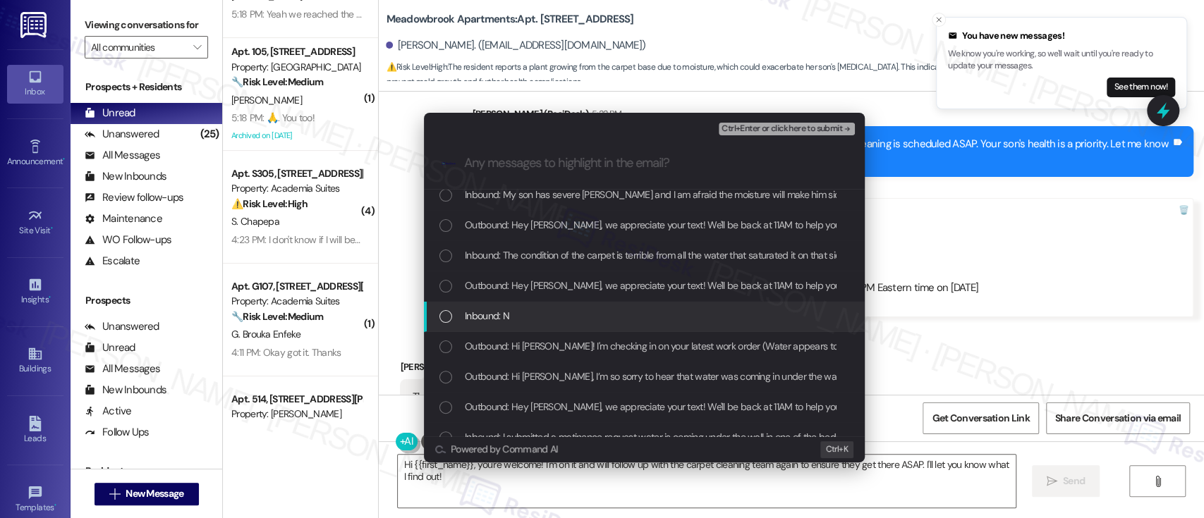
click at [485, 302] on div "Inbound: N" at bounding box center [644, 317] width 441 height 30
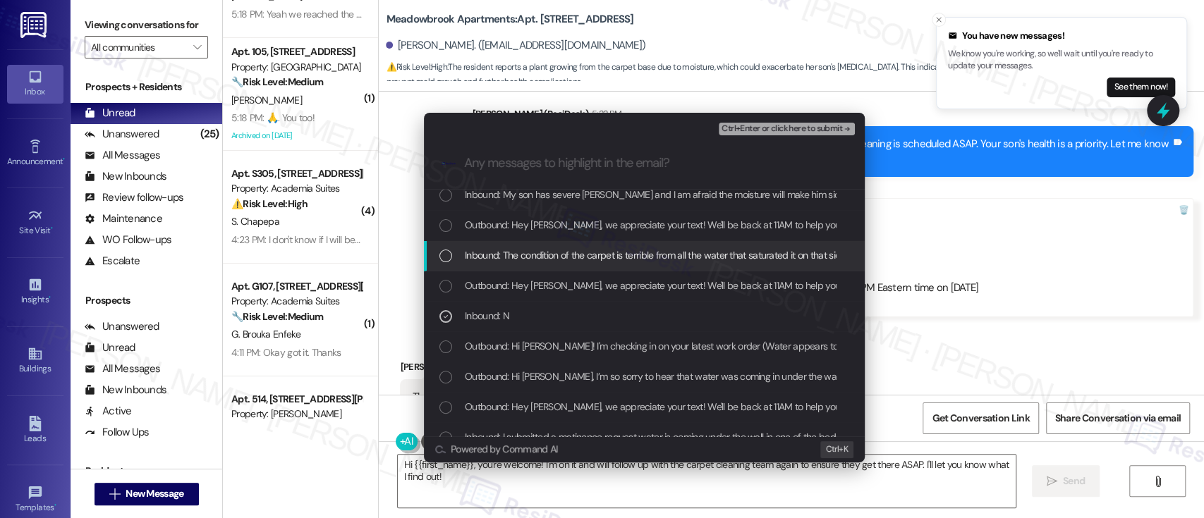
click at [511, 248] on span "Inbound: The condition of the carpet is terrible from all the water that satura…" at bounding box center [770, 256] width 611 height 16
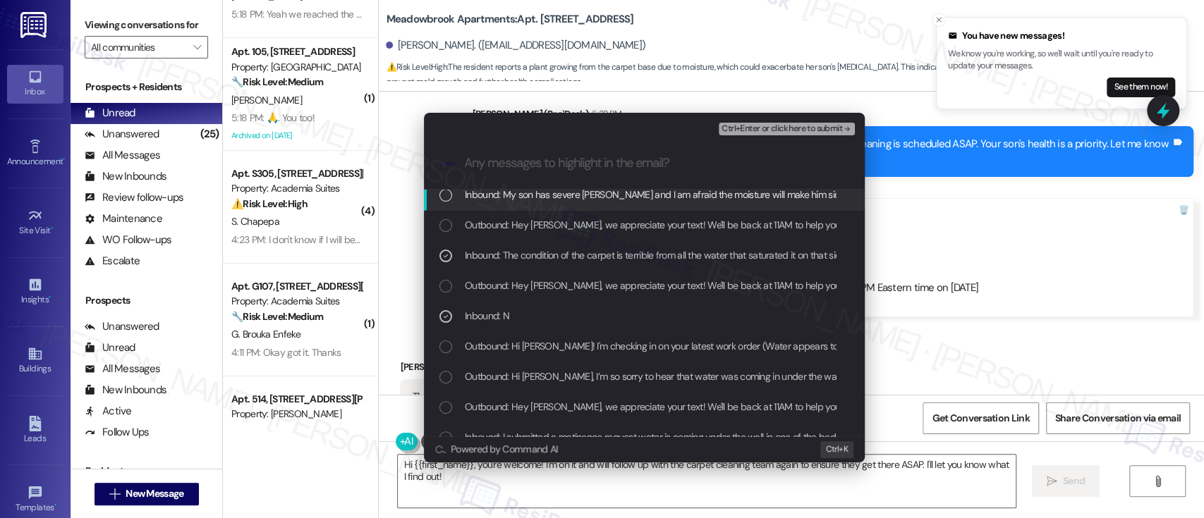
click at [578, 191] on span "Inbound: My son has severe ashma and I am afraid the moisture will make him sic…" at bounding box center [655, 195] width 381 height 16
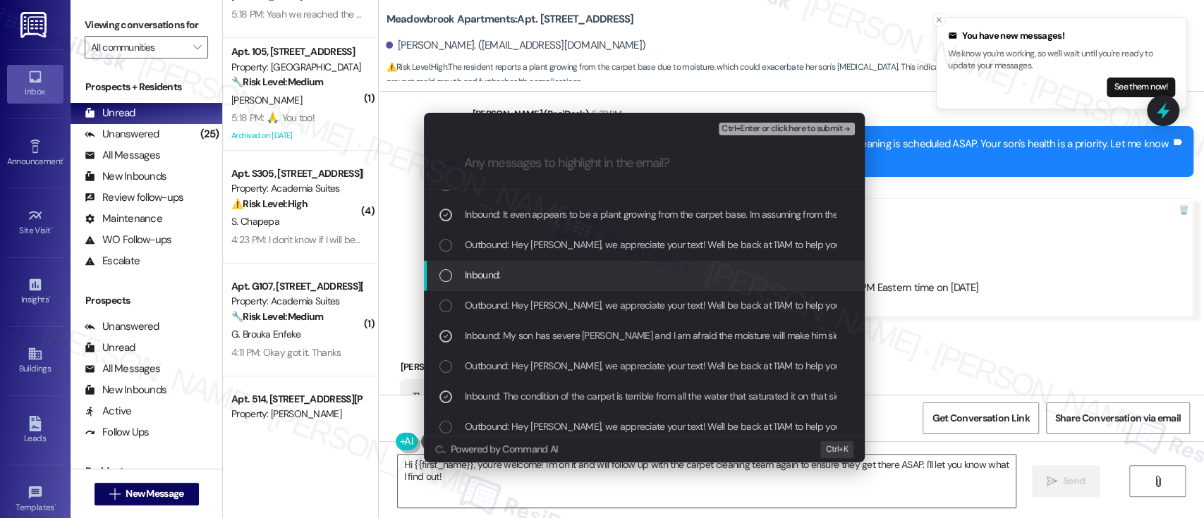
scroll to position [94, 0]
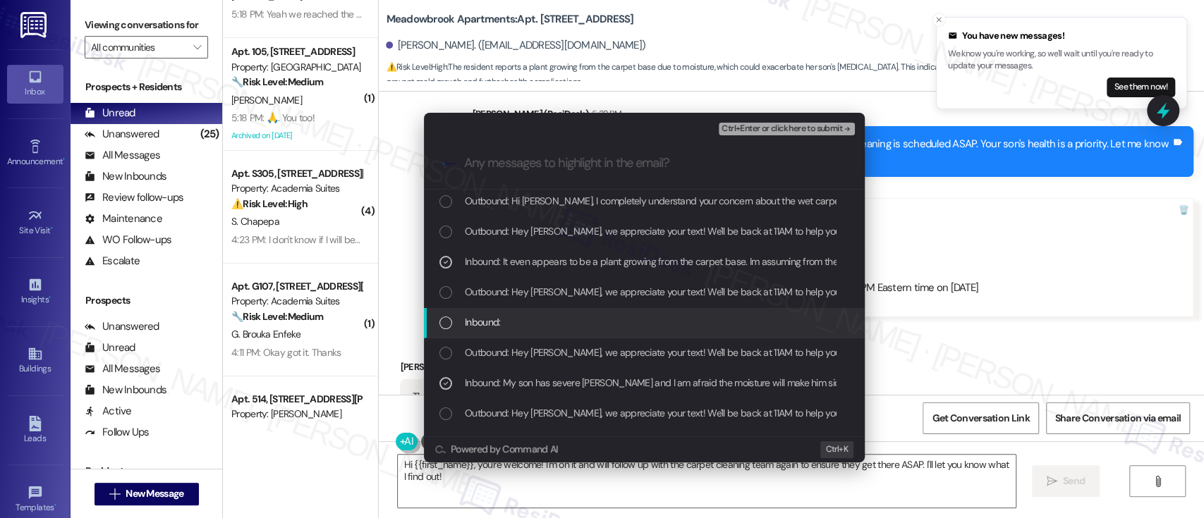
click at [486, 317] on span "Inbound:" at bounding box center [482, 323] width 35 height 16
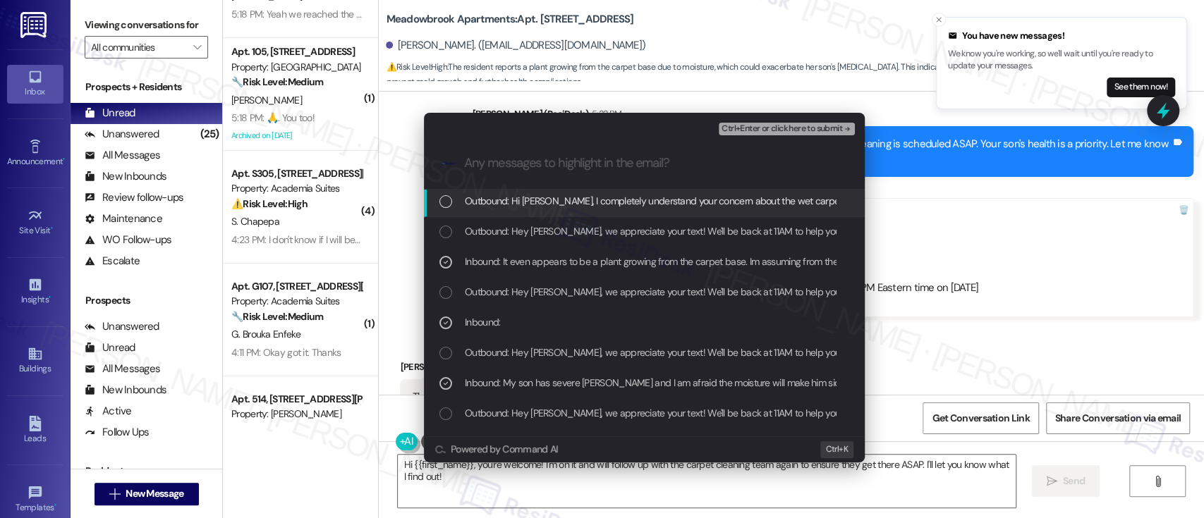
click at [786, 133] on span "Ctrl+Enter or click here to submit" at bounding box center [782, 129] width 121 height 10
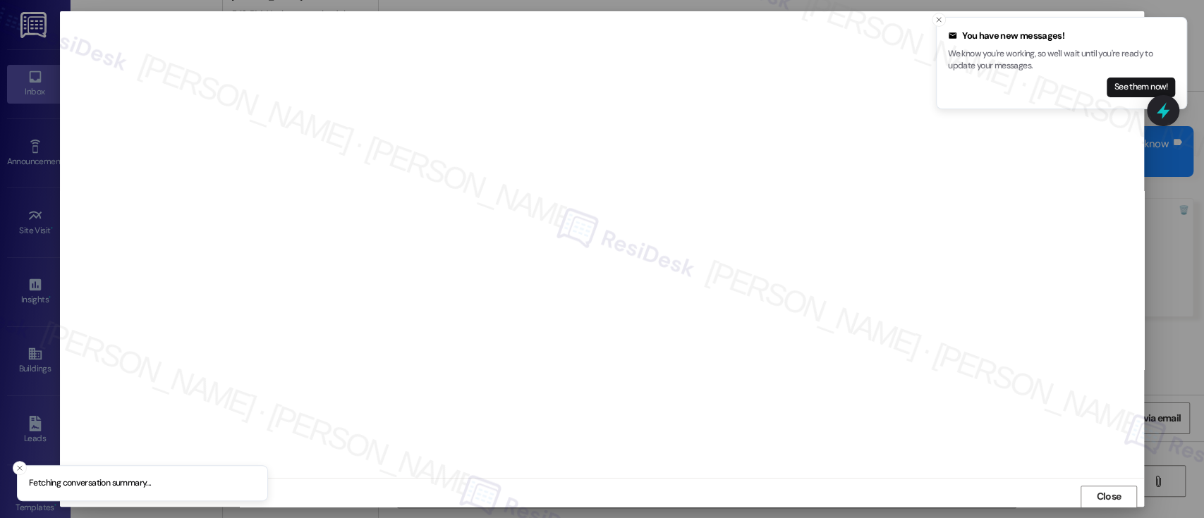
scroll to position [1, 0]
click at [942, 20] on icon "Close toast" at bounding box center [939, 20] width 8 height 8
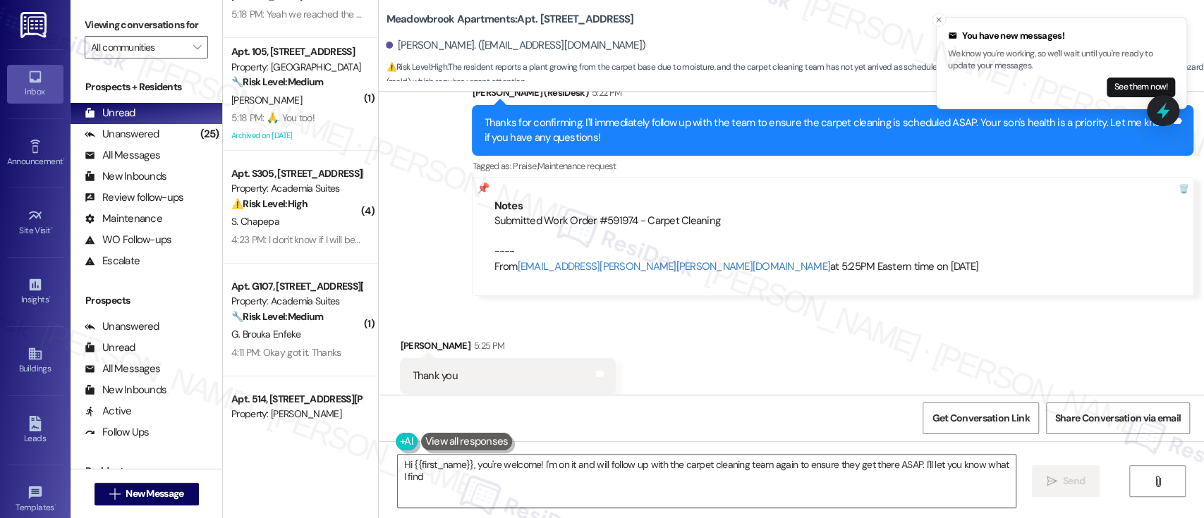
scroll to position [7093, 0]
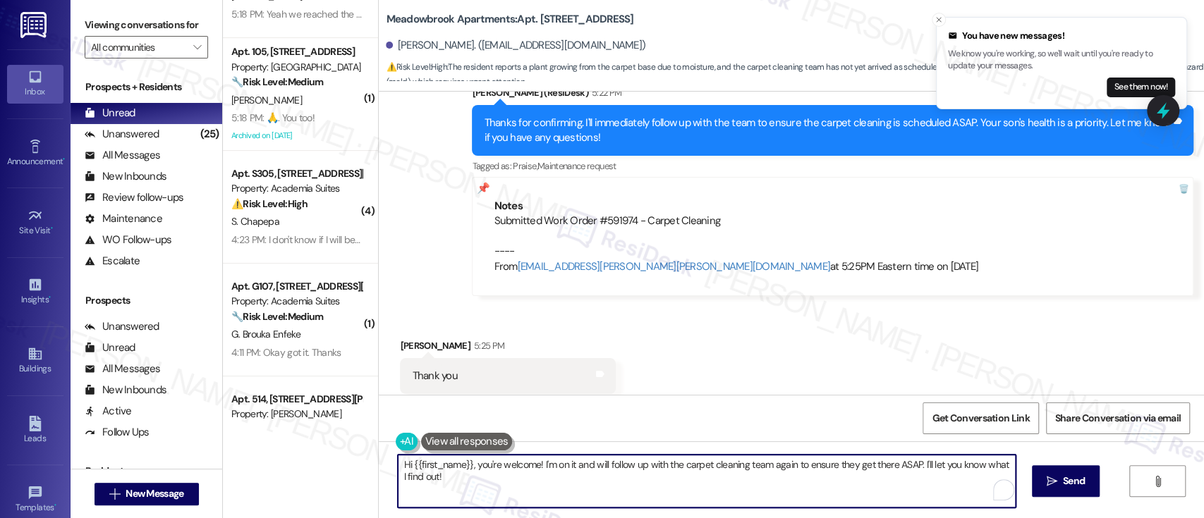
drag, startPoint x: 471, startPoint y: 469, endPoint x: 351, endPoint y: 454, distance: 121.5
click at [351, 454] on div "( 1 ) Apt. 406, 5325 Old York Rd Property: York House 🌟 Risk Level: Positive Th…" at bounding box center [713, 259] width 981 height 518
click at [458, 463] on textarea "You're welcome! I'm on it and will follow up with the carpet cleaning team agai…" at bounding box center [703, 481] width 617 height 53
click at [967, 464] on textarea "You're welcome! I'm on it and will follow up with the carpet cleaning team agai…" at bounding box center [703, 481] width 617 height 53
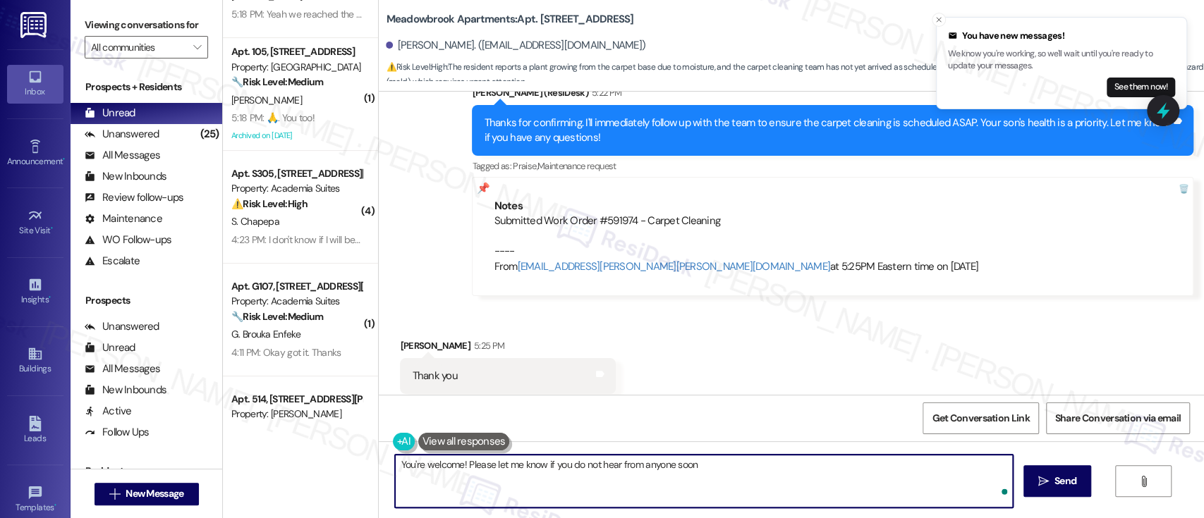
type textarea "You're welcome! Please let me know if you do not hear from anyone soon"
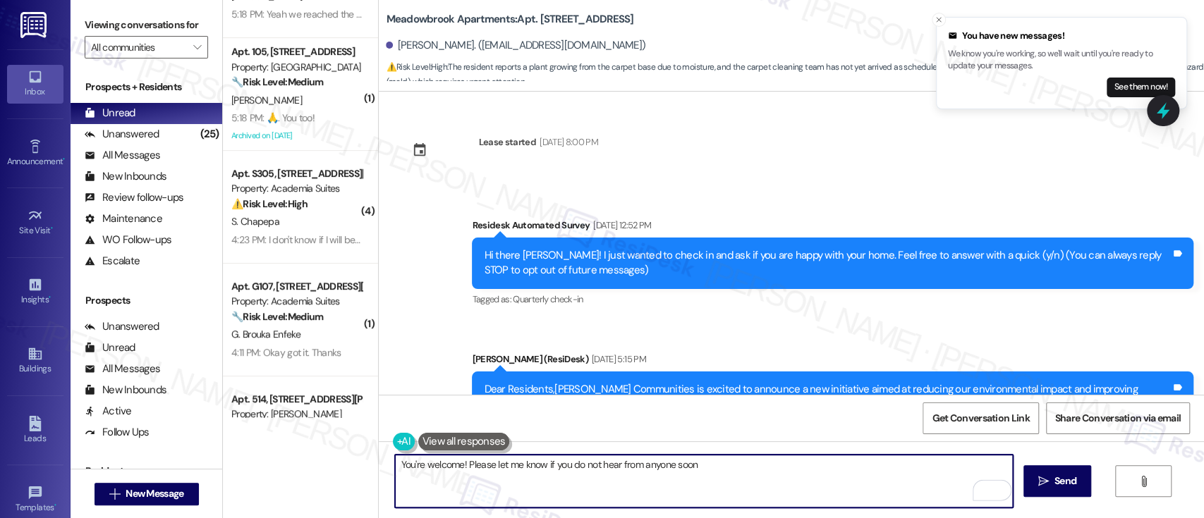
scroll to position [7093, 0]
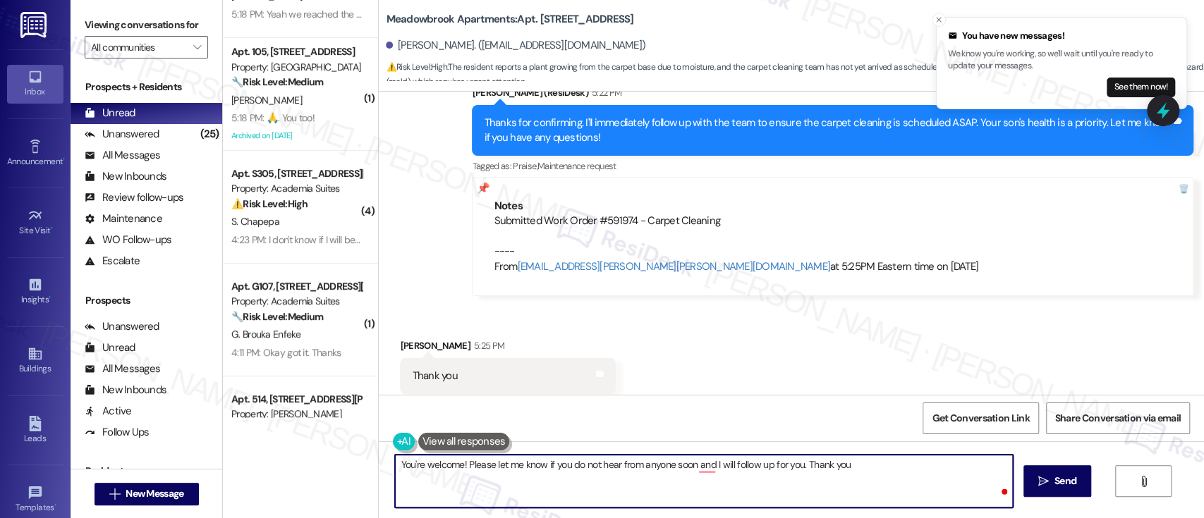
type textarea "You're welcome! Please let me know if you do not hear from anyone soon and I wi…"
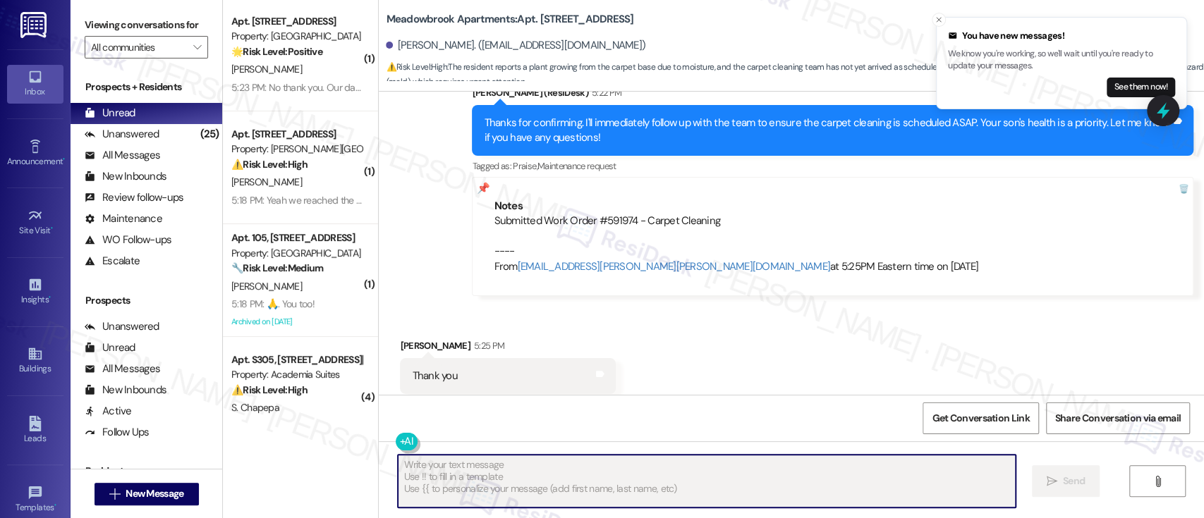
scroll to position [0, 0]
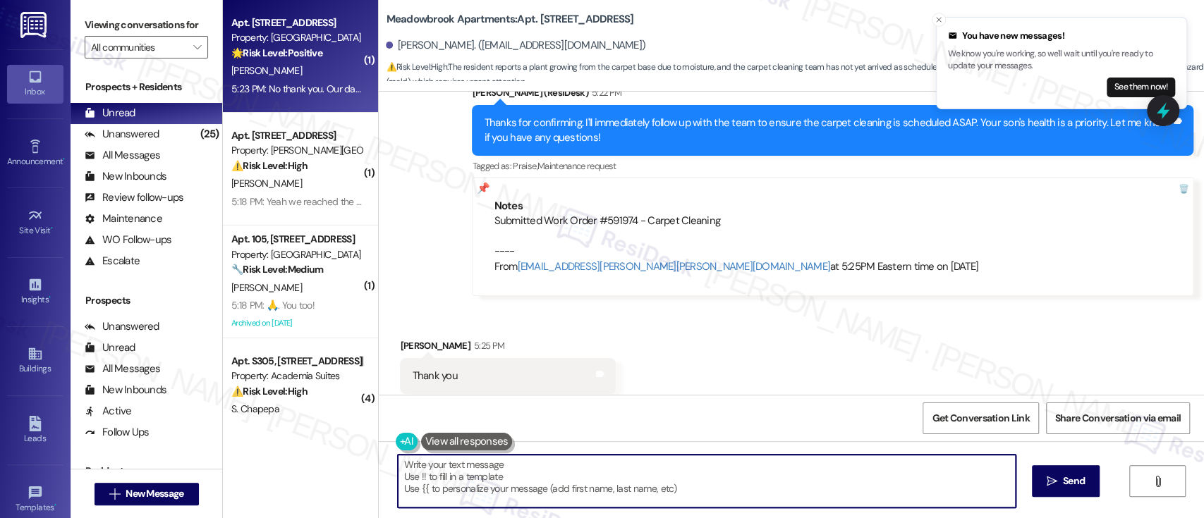
click at [287, 60] on div "🌟 Risk Level: Positive The resident is sharing details about their day and upco…" at bounding box center [296, 53] width 130 height 15
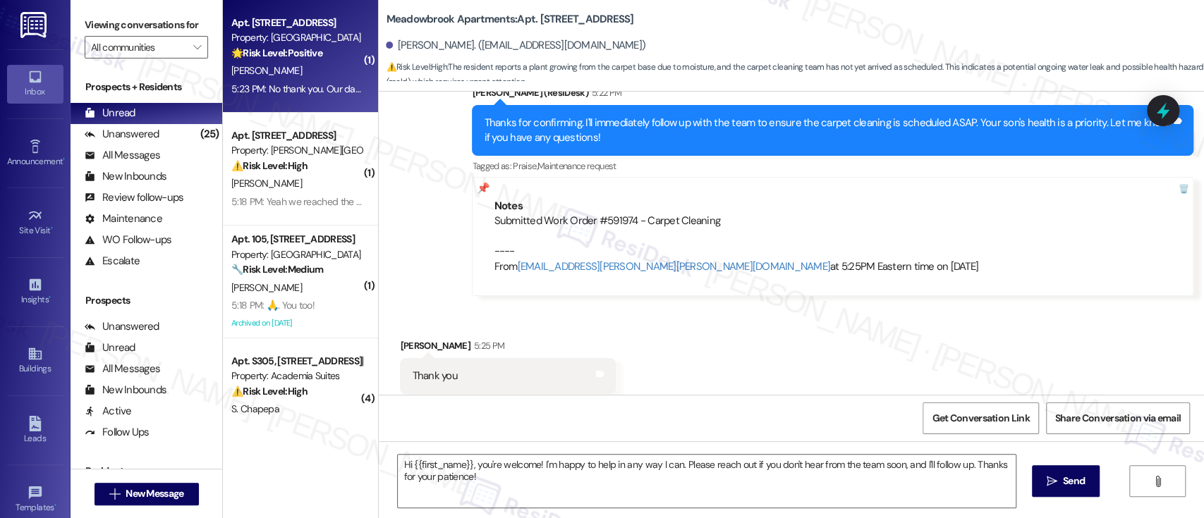
type textarea "Fetching suggested responses. Please feel free to read through the conversation…"
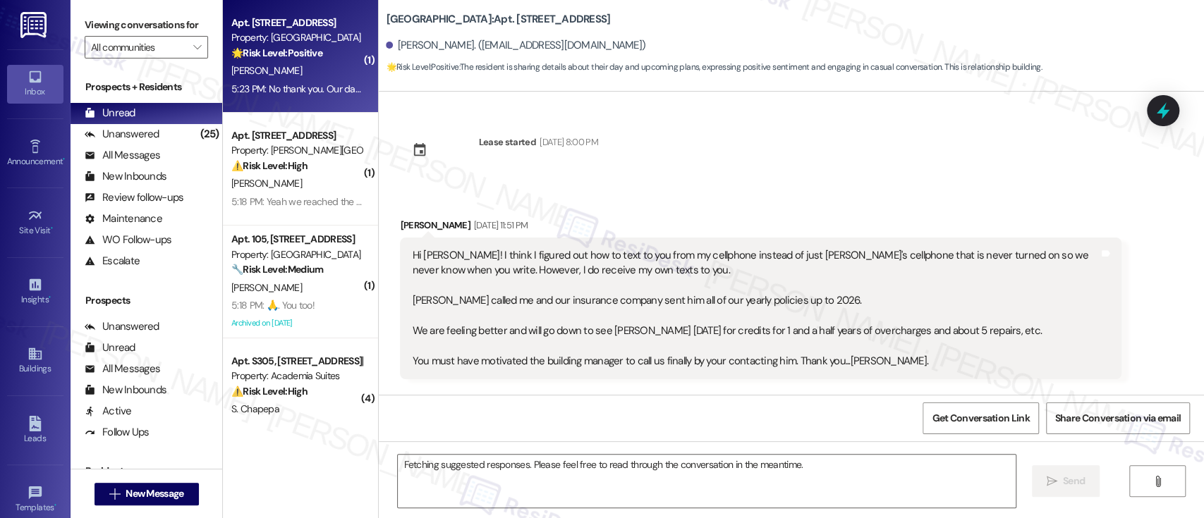
scroll to position [3961, 0]
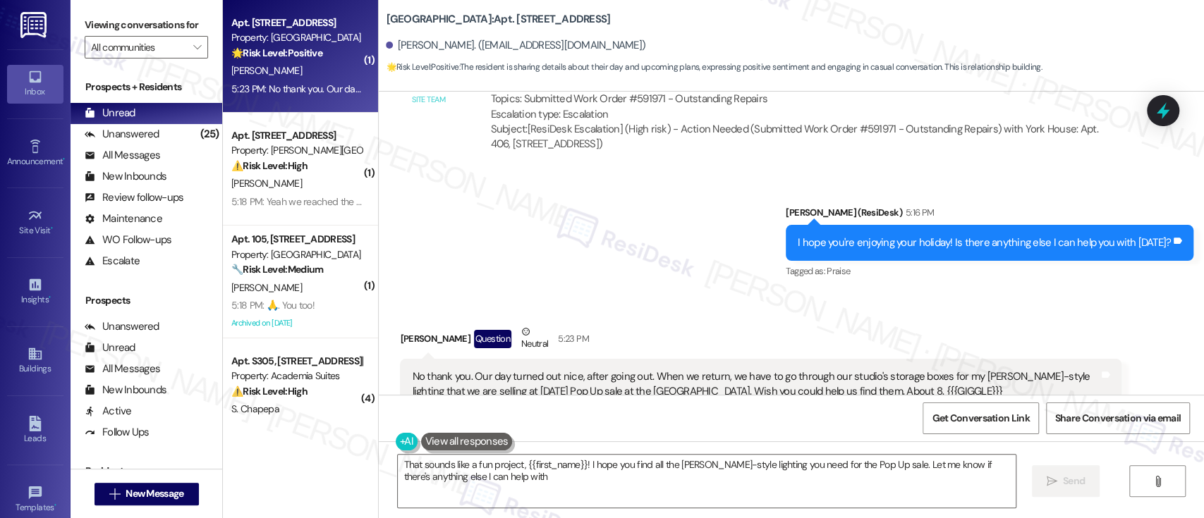
type textarea "That sounds like a fun project, {{first_name}}! I hope you find all the [PERSON…"
click at [648, 224] on div "Sent via SMS [PERSON_NAME] (ResiDesk) 5:16 PM I hope you're enjoying your holid…" at bounding box center [791, 233] width 825 height 119
click at [598, 238] on div "Sent via SMS [PERSON_NAME] (ResiDesk) 5:16 PM I hope you're enjoying your holid…" at bounding box center [791, 233] width 825 height 119
click at [667, 314] on div "Received via SMS [PERSON_NAME] Question Neutral 5:23 PM No thank you. Our day t…" at bounding box center [760, 378] width 743 height 128
click at [668, 471] on textarea "That sounds like a fun project, {{first_name}}! I hope you find all the [PERSON…" at bounding box center [706, 481] width 617 height 53
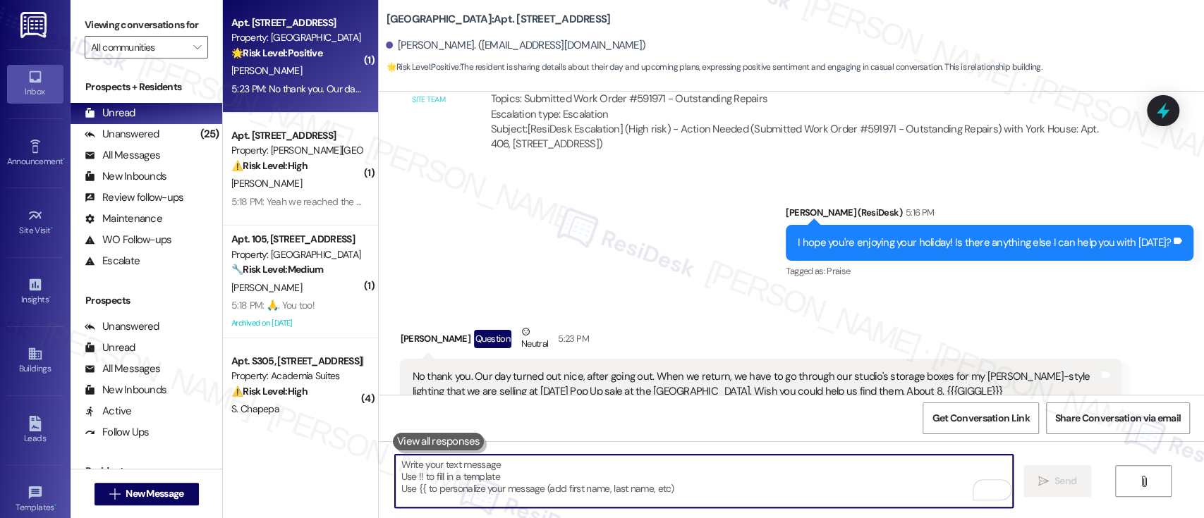
click at [679, 186] on div "Sent via SMS [PERSON_NAME] (ResiDesk) 5:16 PM I hope you're enjoying your holid…" at bounding box center [791, 233] width 825 height 119
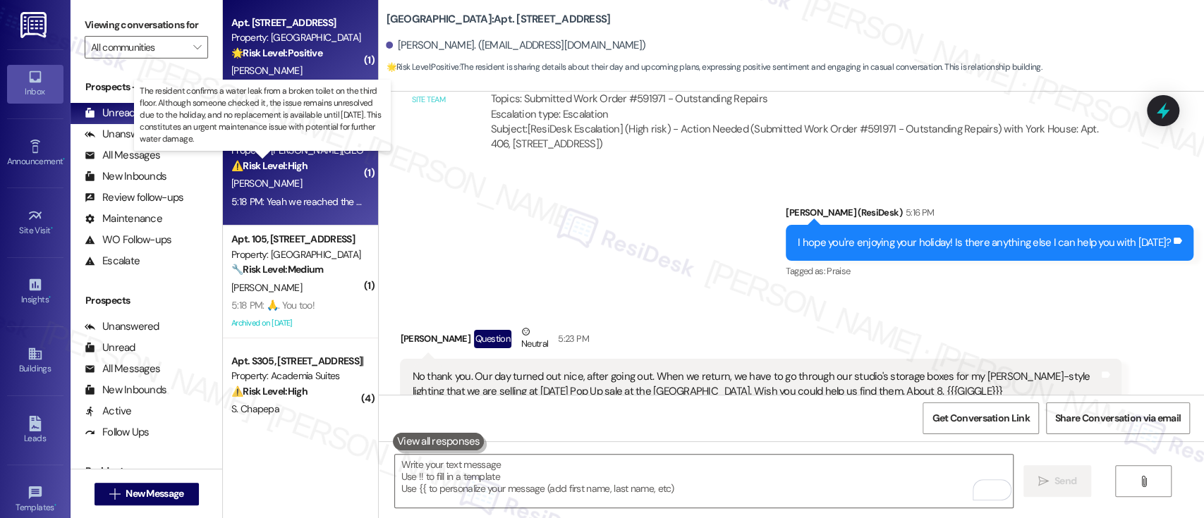
click at [291, 169] on strong "⚠️ Risk Level: High" at bounding box center [269, 165] width 76 height 13
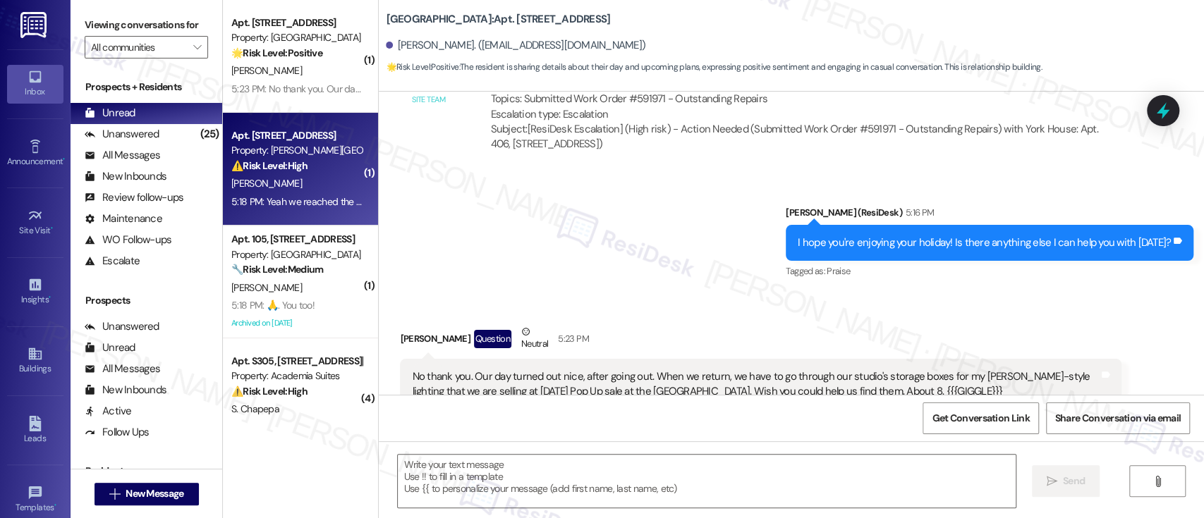
type textarea "Fetching suggested responses. Please feel free to read through the conversation…"
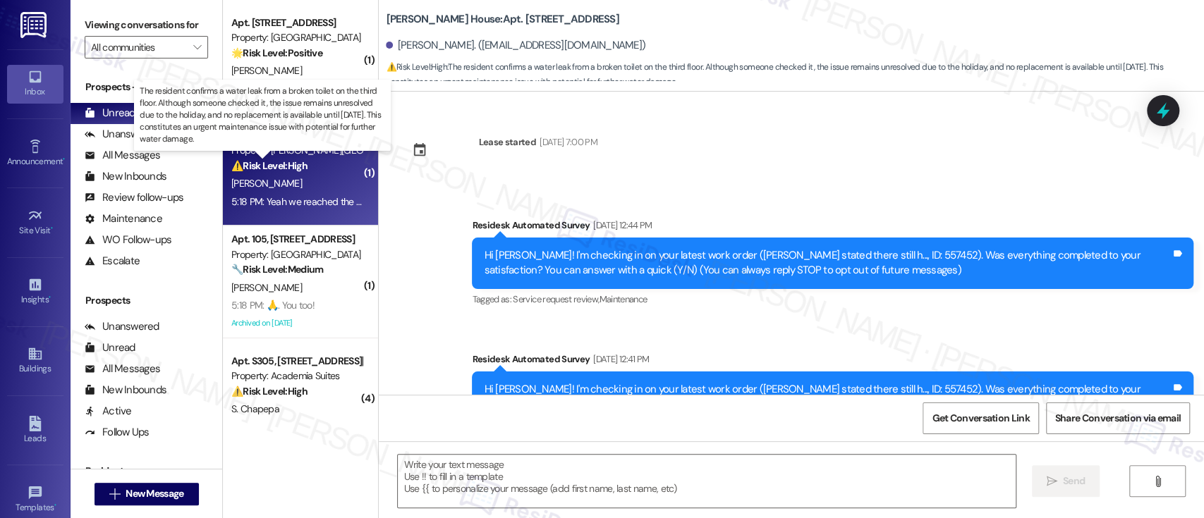
scroll to position [10542, 0]
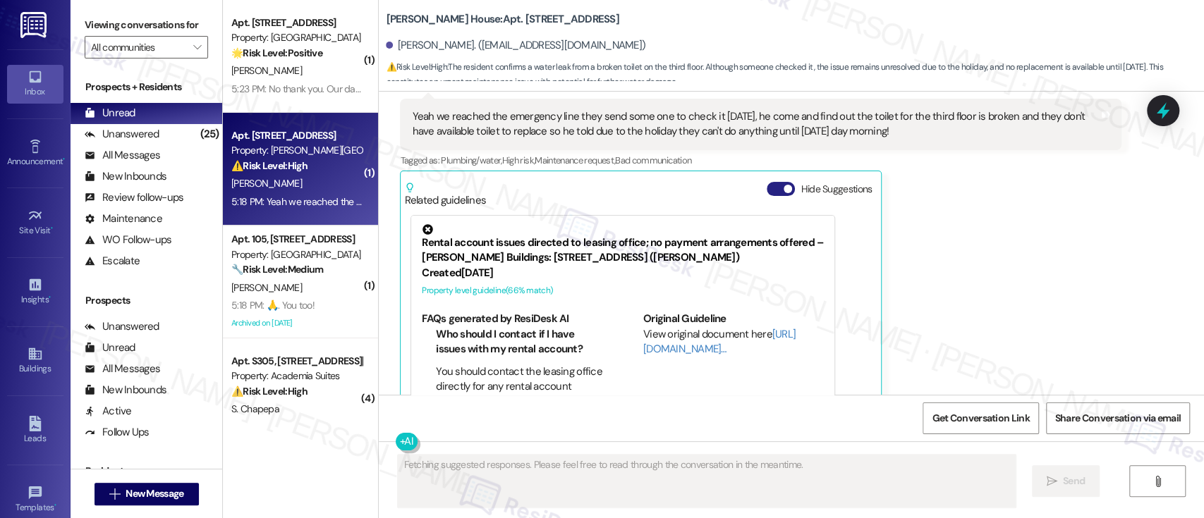
click at [767, 182] on button "Hide Suggestions" at bounding box center [781, 189] width 28 height 14
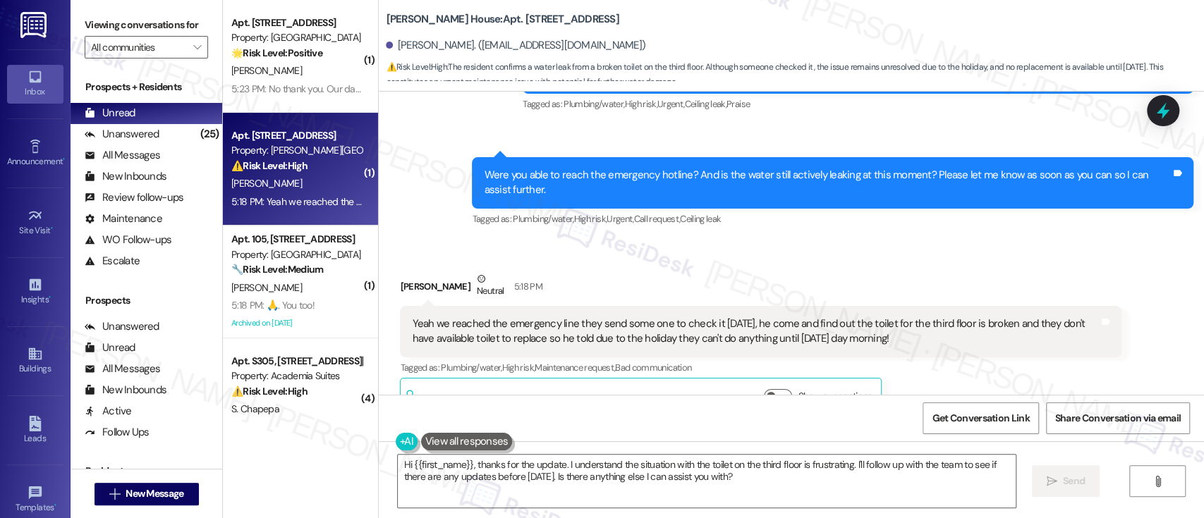
click at [991, 347] on div "[PERSON_NAME] Neutral 5:18 PM Yeah we reached the emergency line they send some…" at bounding box center [761, 346] width 722 height 149
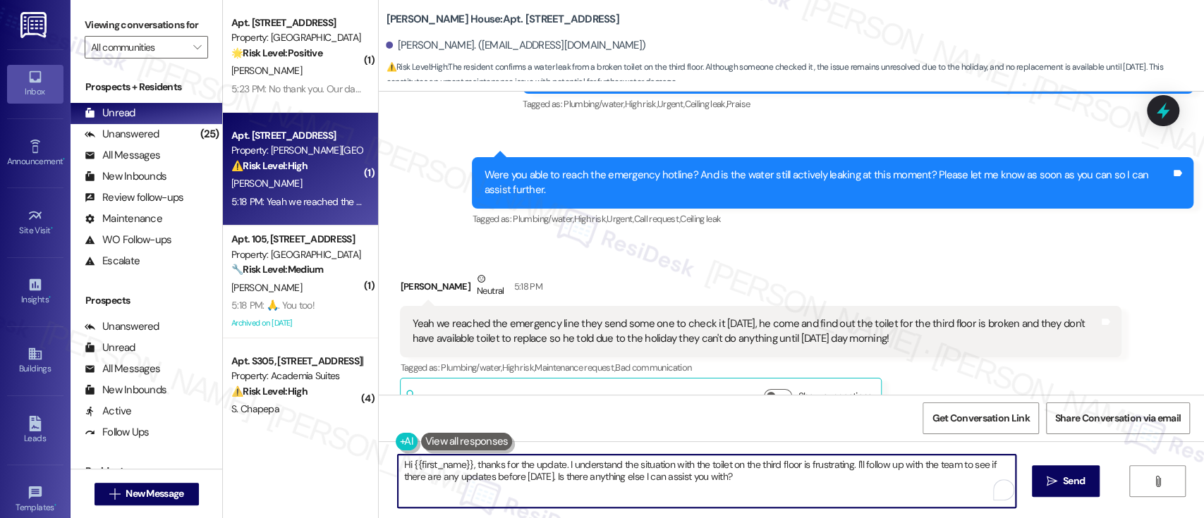
drag, startPoint x: 470, startPoint y: 463, endPoint x: 293, endPoint y: 450, distance: 178.3
click at [293, 450] on div "( 1 ) Apt. 406, [STREET_ADDRESS] Property: York House 🌟 Risk Level: Positive Th…" at bounding box center [713, 259] width 981 height 518
click at [779, 474] on textarea "Thanks for the update. I understand the situation with the toilet on the third …" at bounding box center [703, 481] width 617 height 53
click at [801, 463] on textarea "Thanks for the update. I understand the situation with the toilet on the third …" at bounding box center [703, 481] width 617 height 53
click at [772, 466] on textarea "Thanks for the update. I understand the situation with the toilet on the third …" at bounding box center [703, 481] width 617 height 53
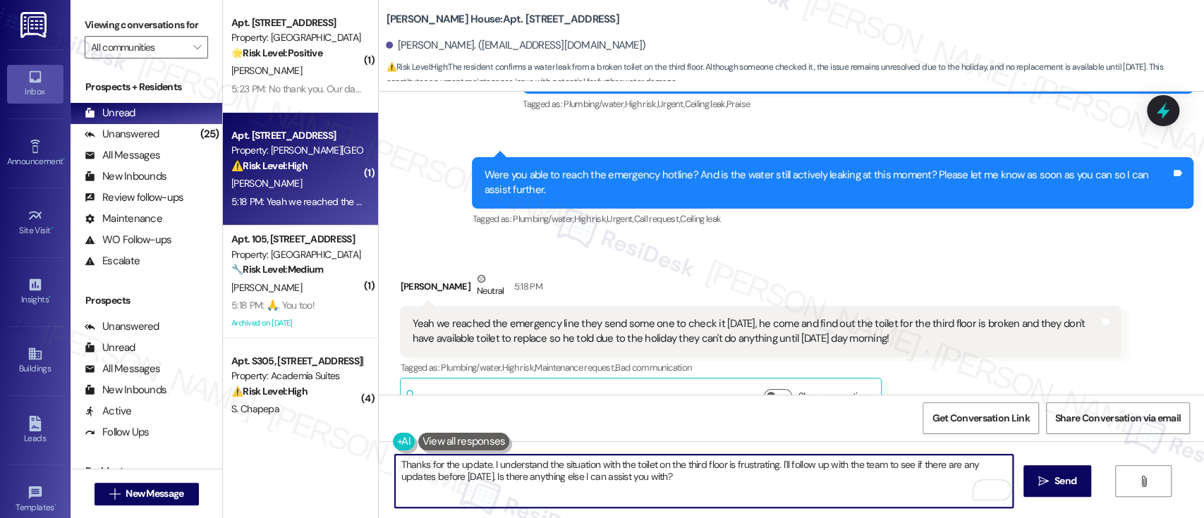
click at [489, 477] on textarea "Thanks for the update. I understand the situation with the toilet on the third …" at bounding box center [703, 481] width 617 height 53
paste textarea "has been frustrating, but I’m glad our on-call team was able to respond quickl"
type textarea "Thanks for the update. I understand the situation with the toilet on the third …"
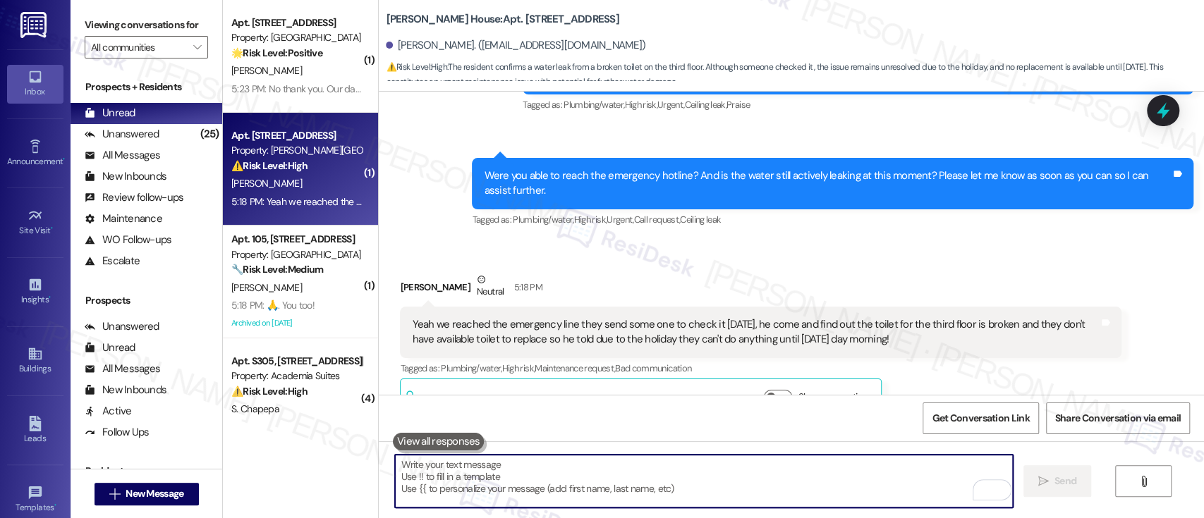
scroll to position [94, 0]
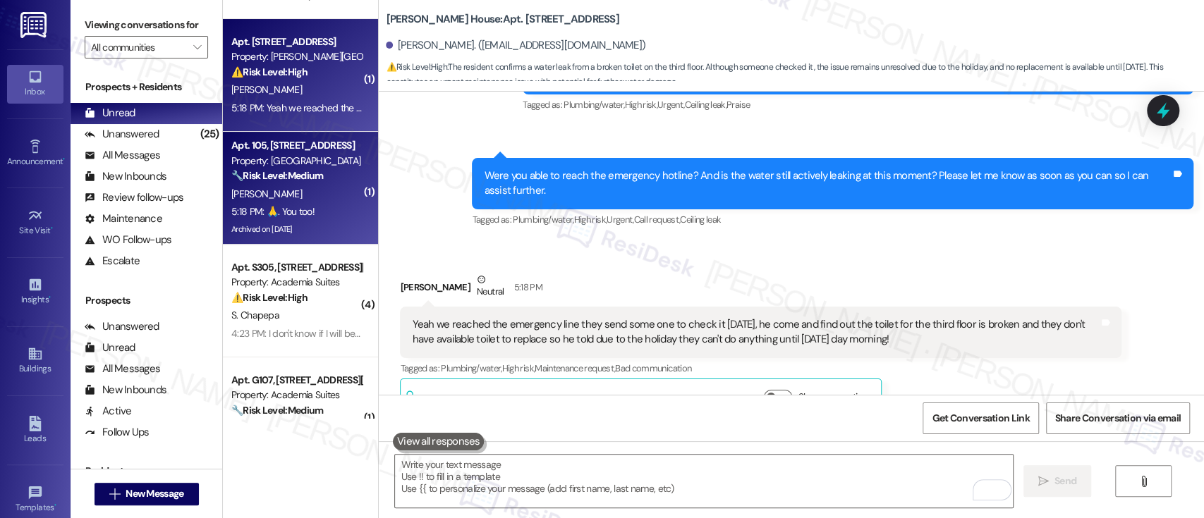
click at [271, 193] on span "[PERSON_NAME]" at bounding box center [266, 194] width 71 height 13
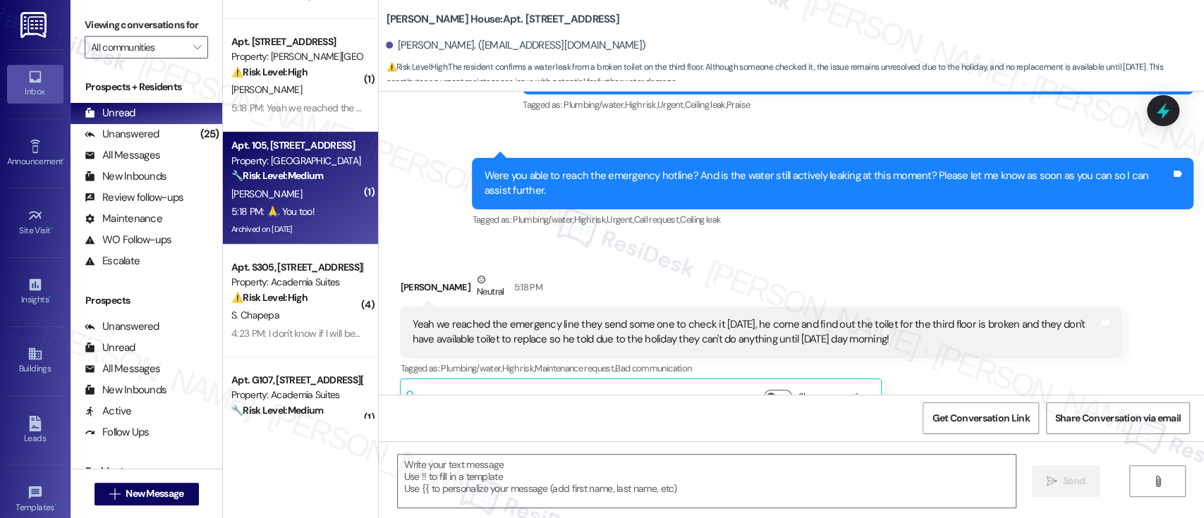
type textarea "Fetching suggested responses. Please feel free to read through the conversation…"
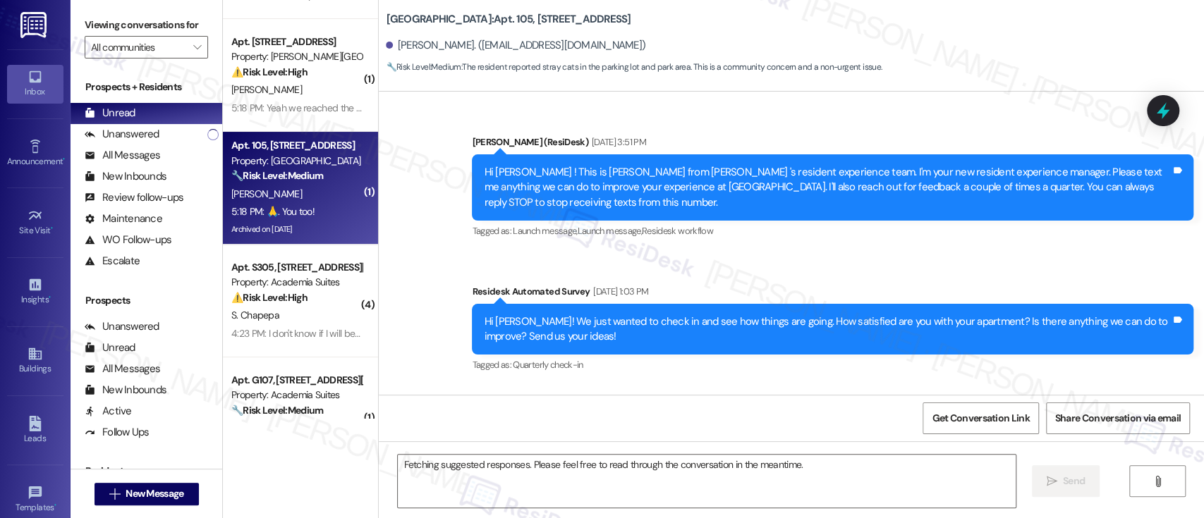
scroll to position [28497, 0]
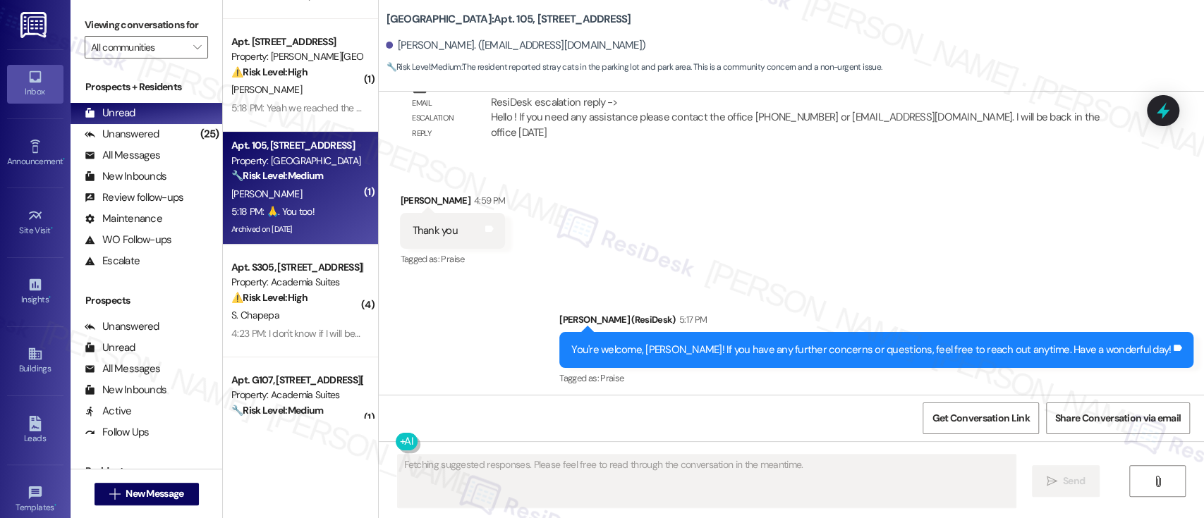
click at [812, 399] on div "Received via SMS [PERSON_NAME] 5:18 PM 🙏. You too! Tags and notes Tagged as: Pr…" at bounding box center [791, 458] width 825 height 119
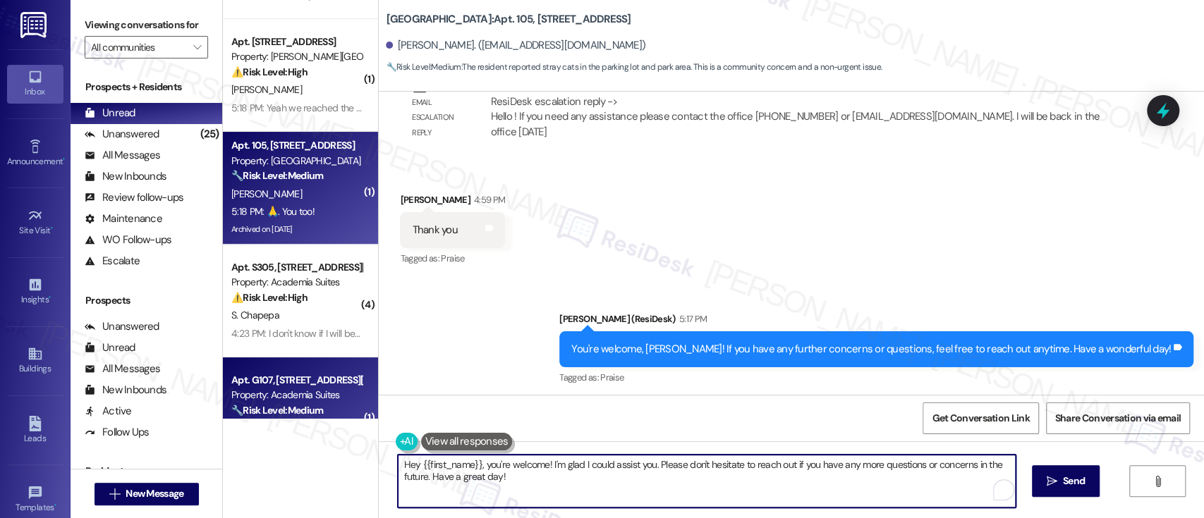
drag, startPoint x: 584, startPoint y: 490, endPoint x: 272, endPoint y: 403, distance: 324.3
click at [224, 405] on div "( 1 ) Apt. 406, [STREET_ADDRESS] Property: York House 🌟 Risk Level: Positive Th…" at bounding box center [713, 259] width 981 height 518
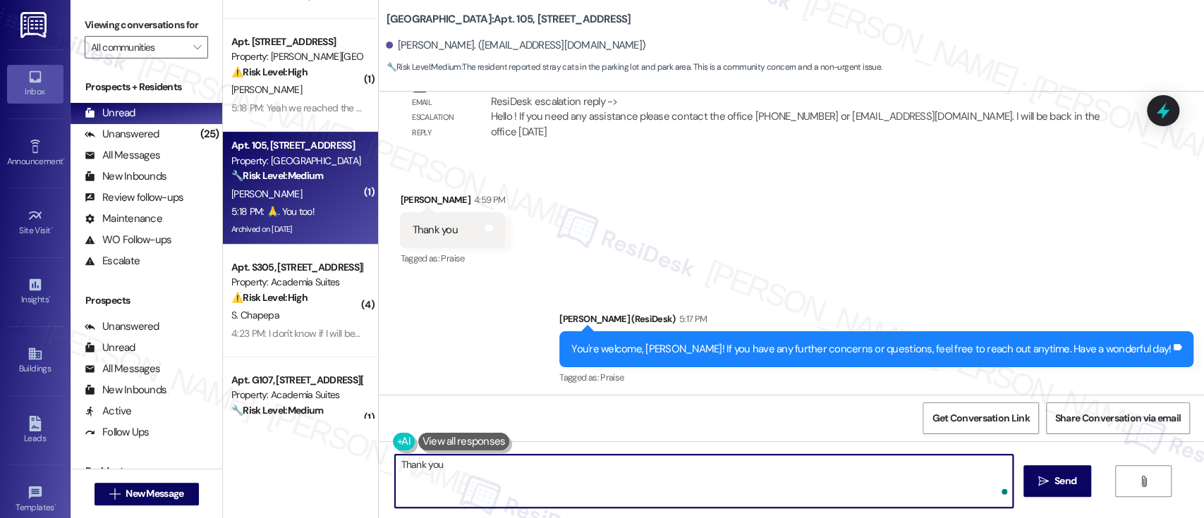
type textarea "Thank you!"
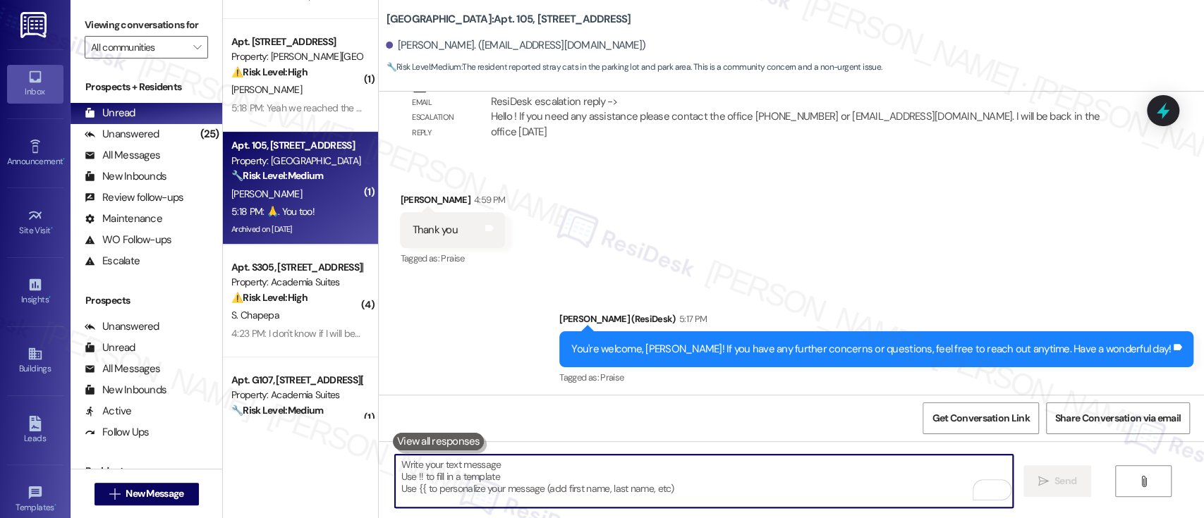
scroll to position [28497, 0]
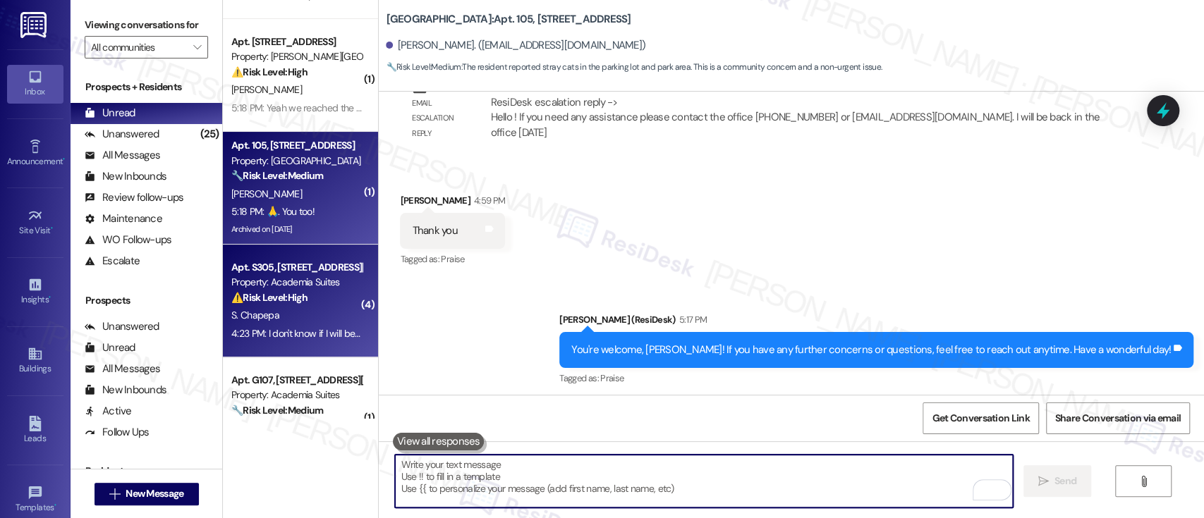
click at [265, 308] on div "S. Chapepa" at bounding box center [296, 316] width 133 height 18
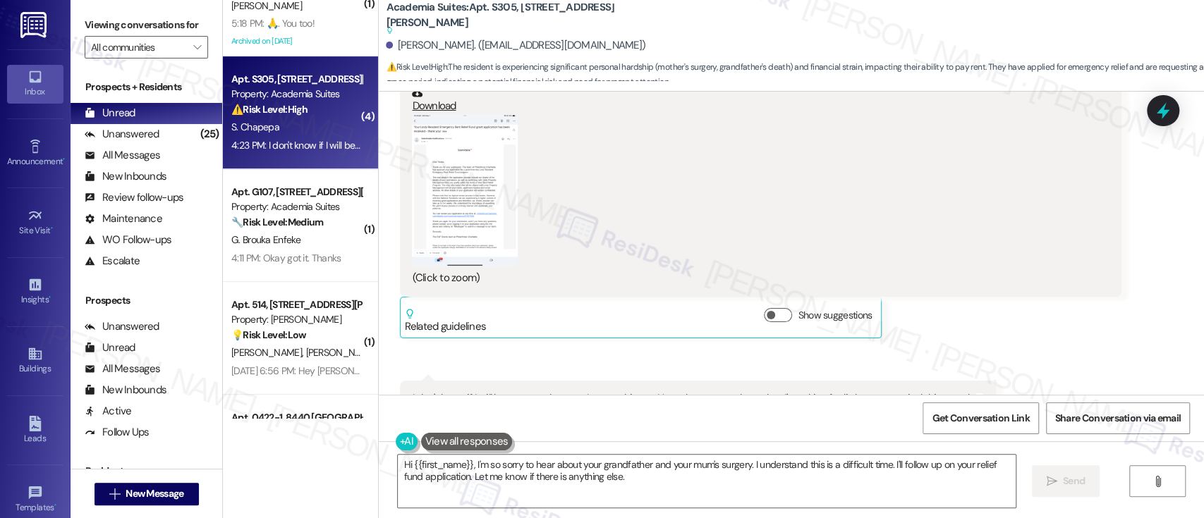
scroll to position [5259, 0]
click at [451, 221] on button "Zoom image" at bounding box center [465, 189] width 106 height 152
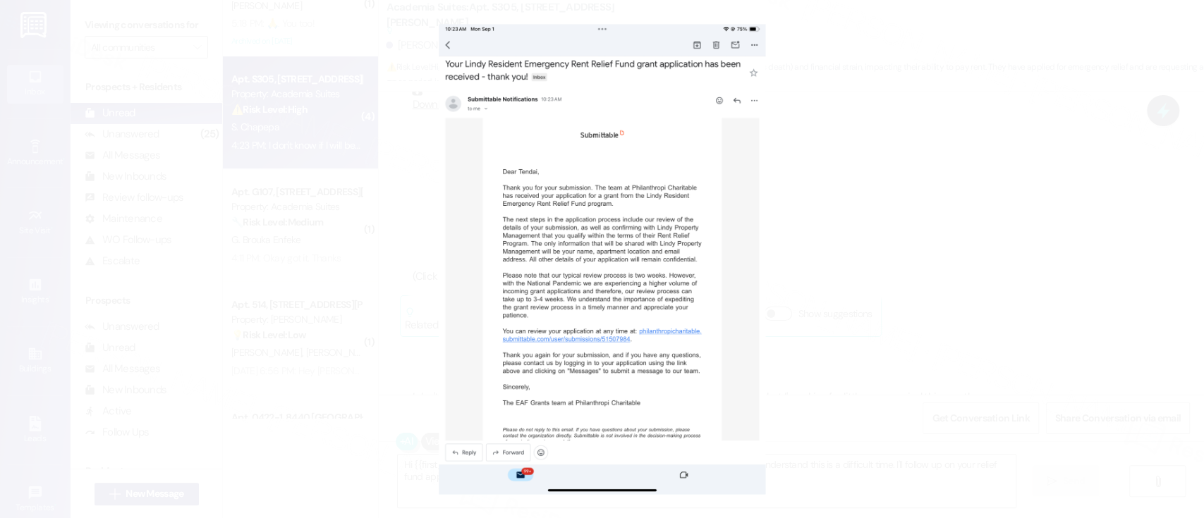
click at [957, 310] on button "Unzoom image" at bounding box center [602, 259] width 1204 height 518
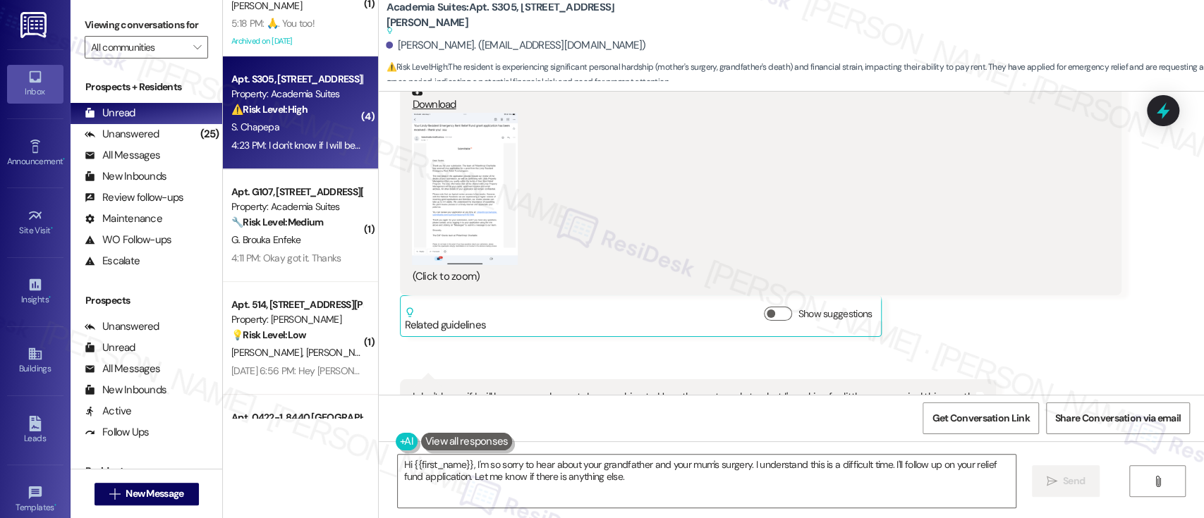
scroll to position [5353, 0]
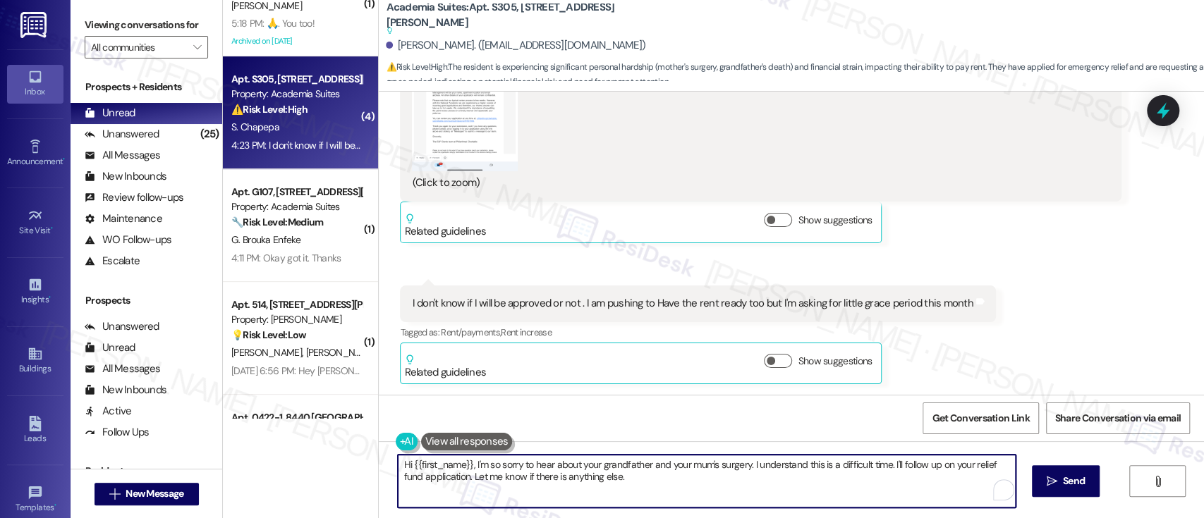
drag, startPoint x: 466, startPoint y: 463, endPoint x: 316, endPoint y: 463, distance: 149.5
click at [316, 463] on div "( 1 ) Apt. 406, [STREET_ADDRESS] Property: York House 🌟 Risk Level: Positive Th…" at bounding box center [713, 259] width 981 height 518
click at [818, 468] on textarea "I'm so sorry to hear about your grandfather and your mum's surgery. I understan…" at bounding box center [703, 481] width 617 height 53
click at [839, 485] on textarea "I'm so sorry to hear about your grandfather and your mum's surgery. I understan…" at bounding box center [703, 481] width 617 height 53
paste textarea "’m so sorry to hear about your grandfather and your mum’s surgery. I understand…"
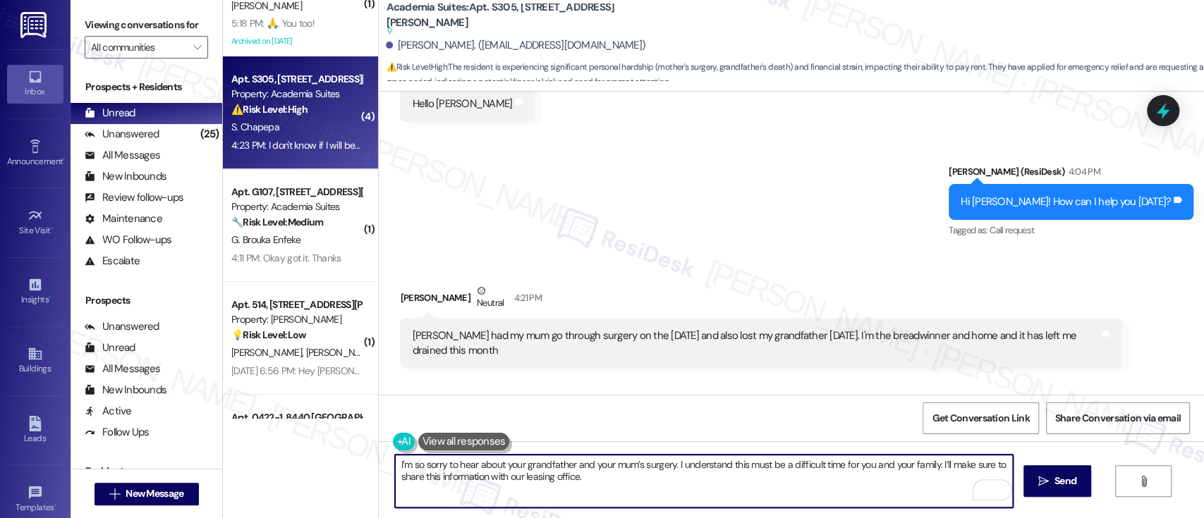
scroll to position [4695, 0]
click at [672, 463] on textarea "I’m so sorry to hear about your grandfather and your mum’s surgery. I understan…" at bounding box center [703, 481] width 617 height 53
click at [930, 466] on textarea "I’m so sorry to hear about your grandfather and your mum’s surgery. I understan…" at bounding box center [703, 481] width 617 height 53
click at [932, 466] on textarea "I’m so sorry to hear about your grandfather and your mum’s surgery. I understan…" at bounding box center [703, 481] width 617 height 53
click at [779, 482] on textarea "I’m so sorry to hear about your grandfather and your mum’s surgery. I understan…" at bounding box center [703, 481] width 617 height 53
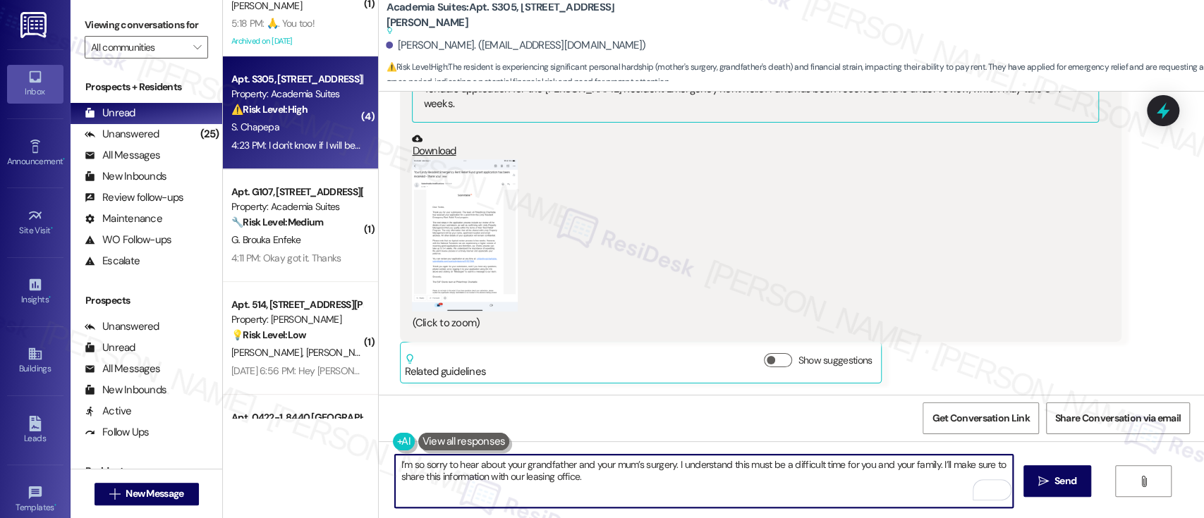
scroll to position [5353, 0]
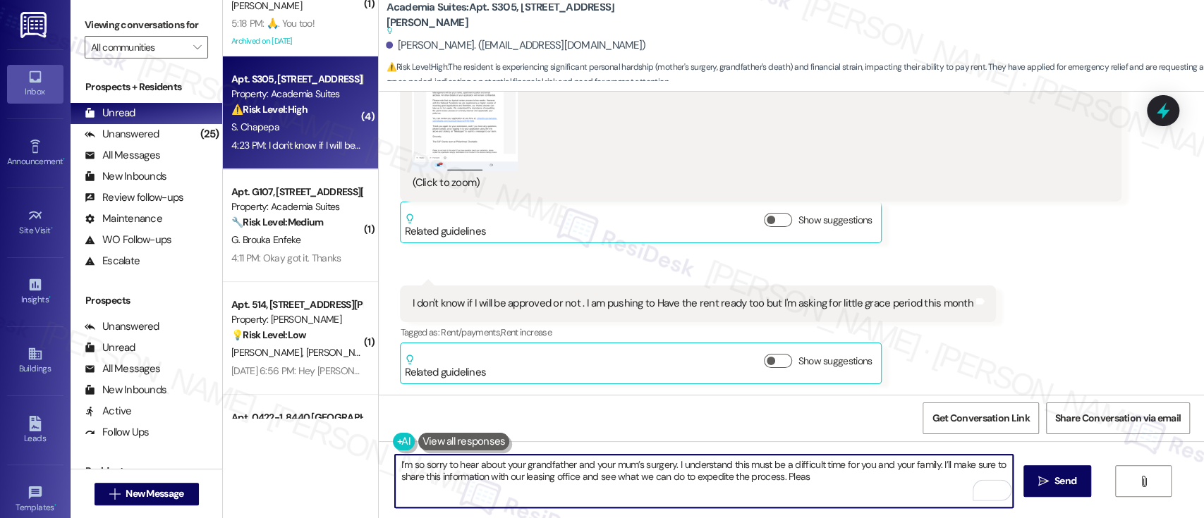
click at [590, 478] on textarea "I’m so sorry to hear about your grandfather and your mum’s surgery. I understan…" at bounding box center [703, 481] width 617 height 53
click at [876, 484] on textarea "I’m so sorry to hear about your grandfather and your mum’s surgery. I understan…" at bounding box center [703, 481] width 617 height 53
click at [741, 477] on textarea "I’m so sorry to hear about your grandfather and your mum’s surgery. I understan…" at bounding box center [703, 481] width 617 height 53
paste textarea "eep in mind that any applicable fees may still apply if the balance remains unp…"
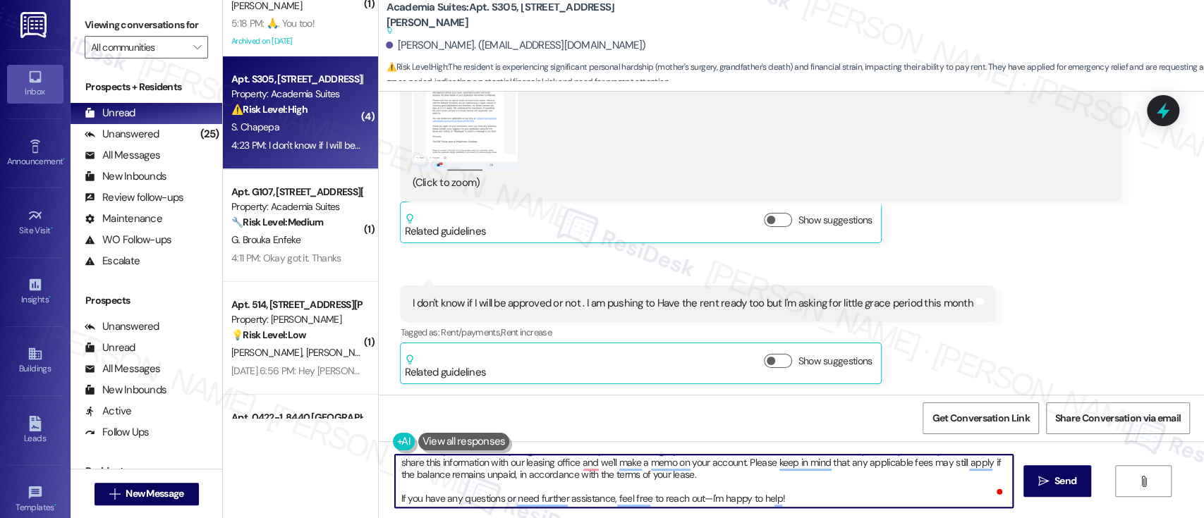
scroll to position [16, 0]
paste textarea "be sure to share this information with our leasing office and make a memo on yo…"
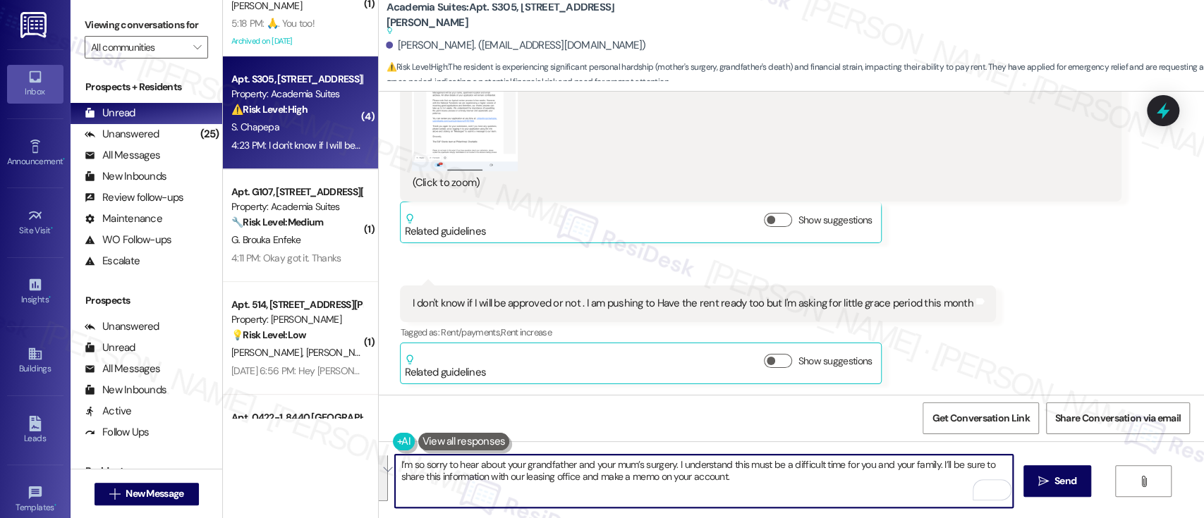
scroll to position [0, 0]
paste textarea "Please keep in mind that any applicable fees may still apply if the balance rem…"
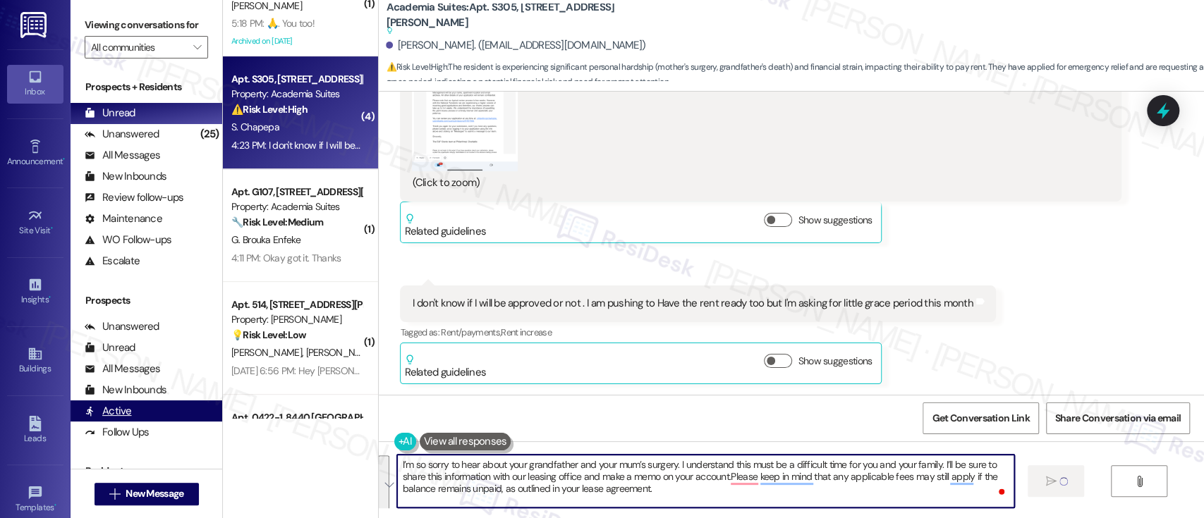
drag, startPoint x: 855, startPoint y: 501, endPoint x: 204, endPoint y: 403, distance: 658.3
click at [204, 403] on div "Viewing conversations for All communities  Prospects + Residents Unread (0) Un…" at bounding box center [638, 259] width 1134 height 518
paste textarea "To enrich screen reader interactions, please activate Accessibility in Grammarl…"
type textarea "I’m so sorry to hear about your grandfather and your mum’s surgery. I understan…"
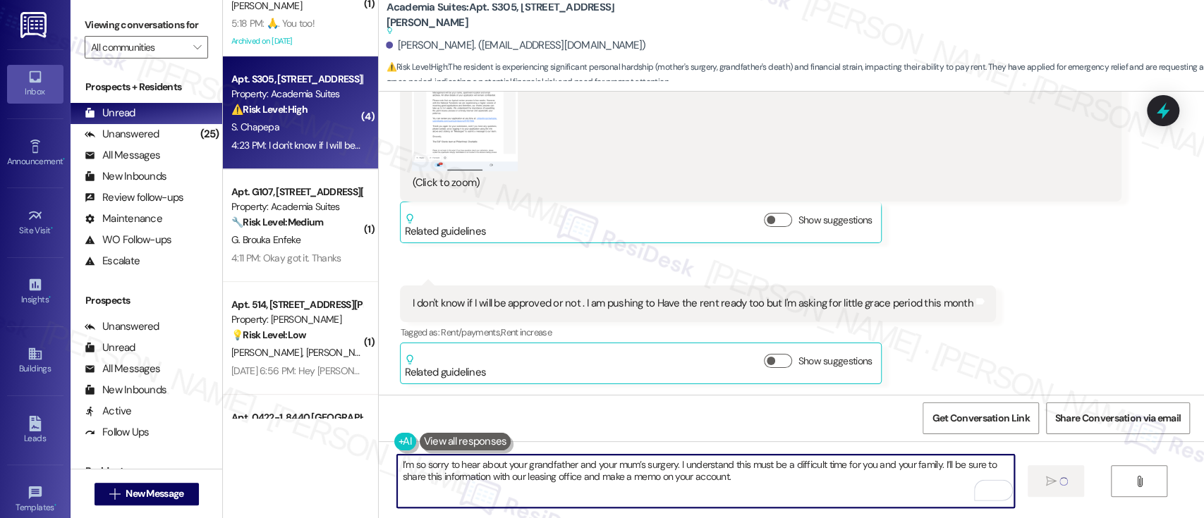
click at [823, 488] on textarea "I’m so sorry to hear about your grandfather and your mum’s surgery. I understan…" at bounding box center [705, 481] width 617 height 53
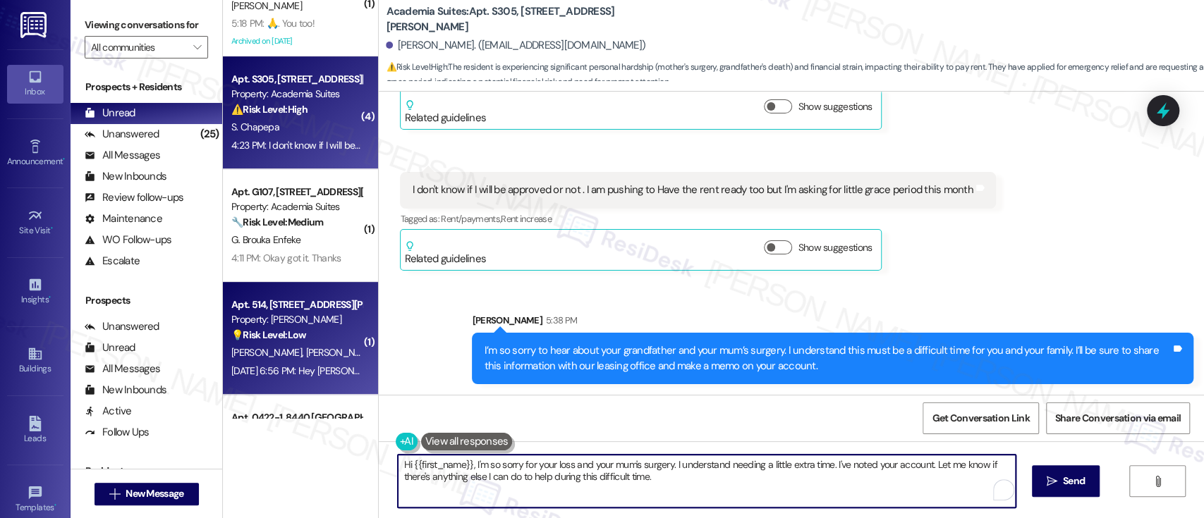
drag, startPoint x: 669, startPoint y: 482, endPoint x: 312, endPoint y: 385, distance: 369.1
click at [232, 392] on div "( 1 ) Apt. 406, [STREET_ADDRESS] Property: York House 🌟 Risk Level: Positive Th…" at bounding box center [713, 259] width 981 height 518
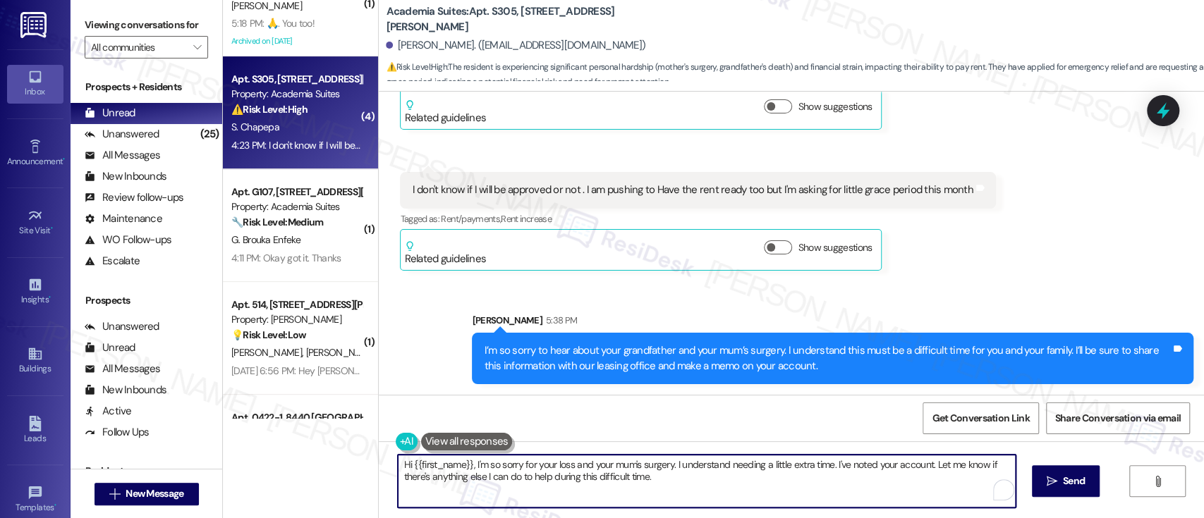
paste textarea "Please keep in mind that any applicable fees may still apply if the balance rem…"
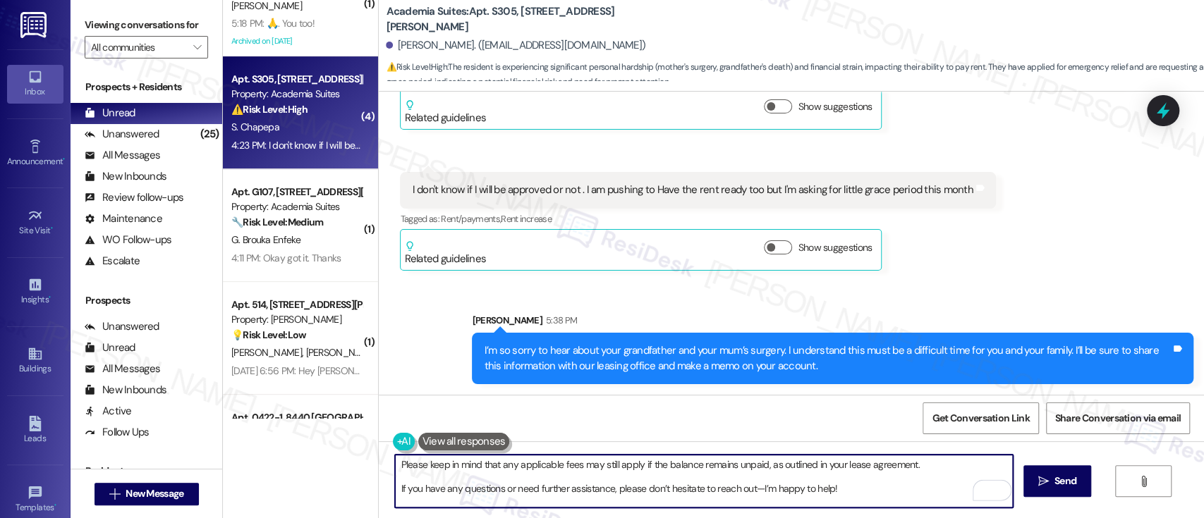
click at [935, 470] on textarea "Please keep in mind that any applicable fees may still apply if the balance rem…" at bounding box center [703, 481] width 617 height 53
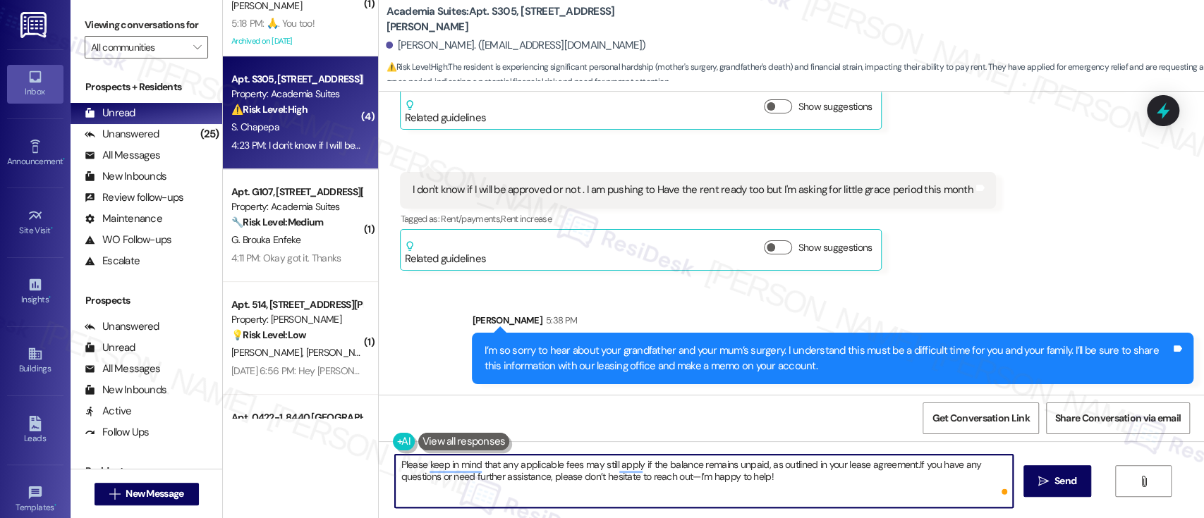
type textarea "Please keep in mind that any applicable fees may still apply if the balance rem…"
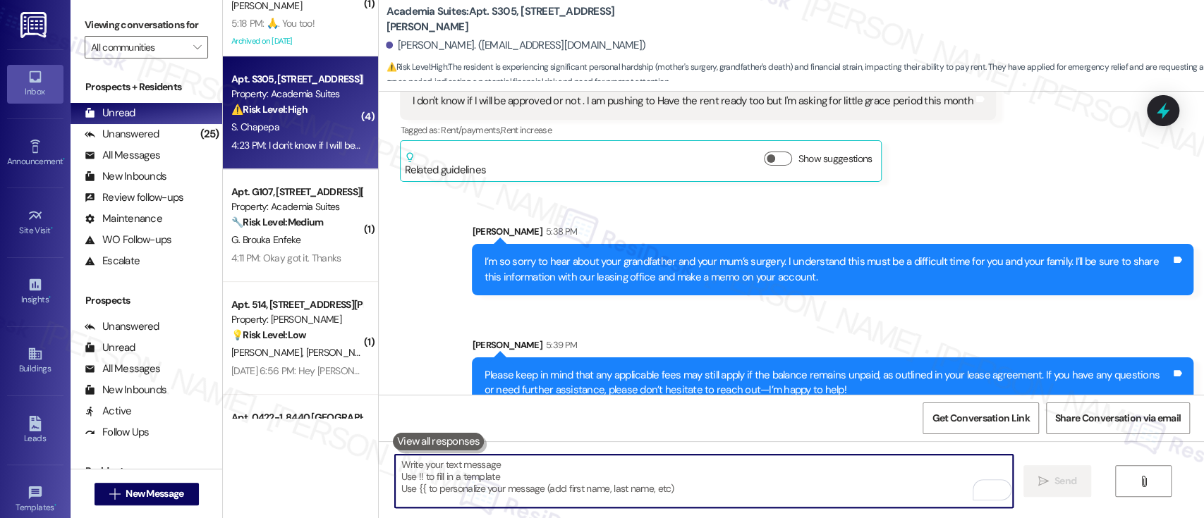
scroll to position [5580, 0]
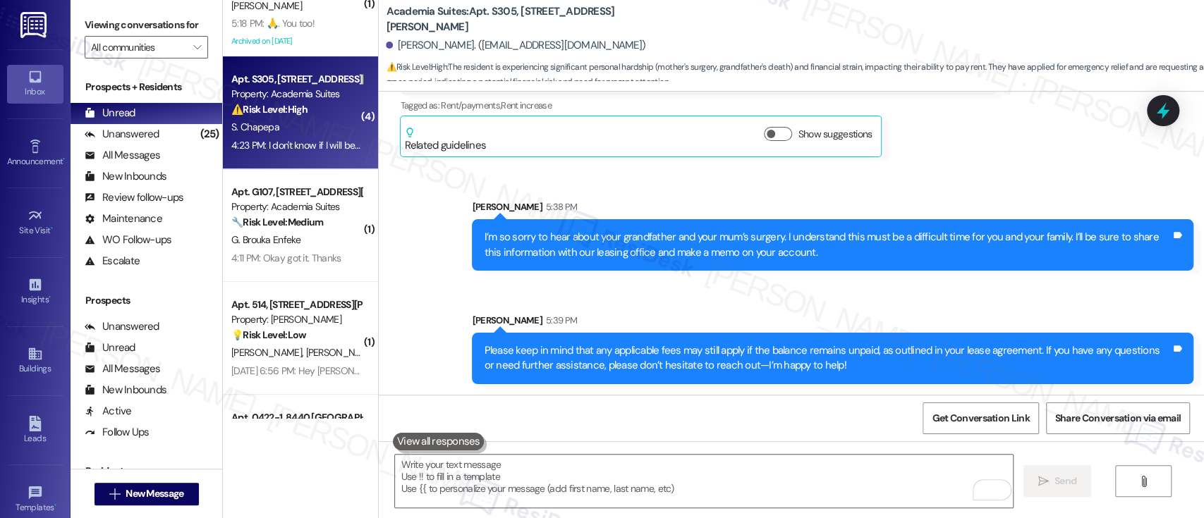
click at [917, 297] on div "Sent via SMS Sarah 5:38 PM I’m so sorry to hear about your grandfather and your…" at bounding box center [791, 281] width 825 height 227
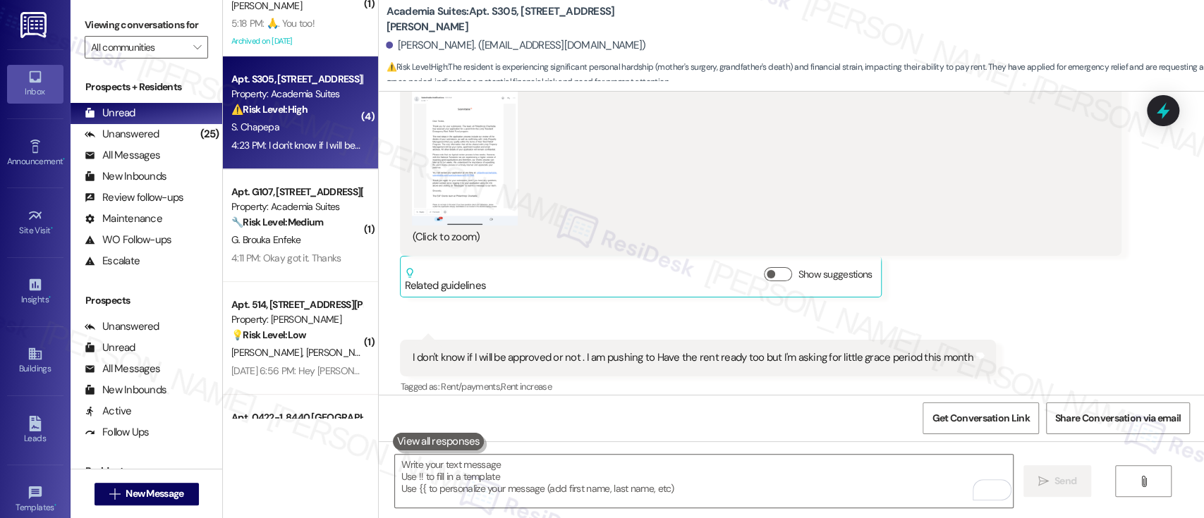
scroll to position [5298, 0]
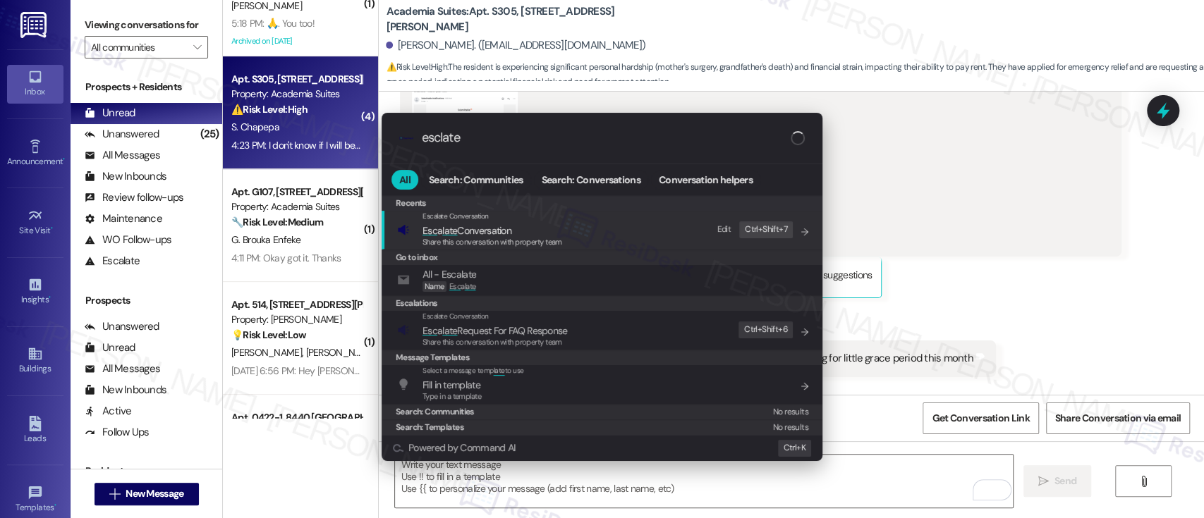
type input "esclate"
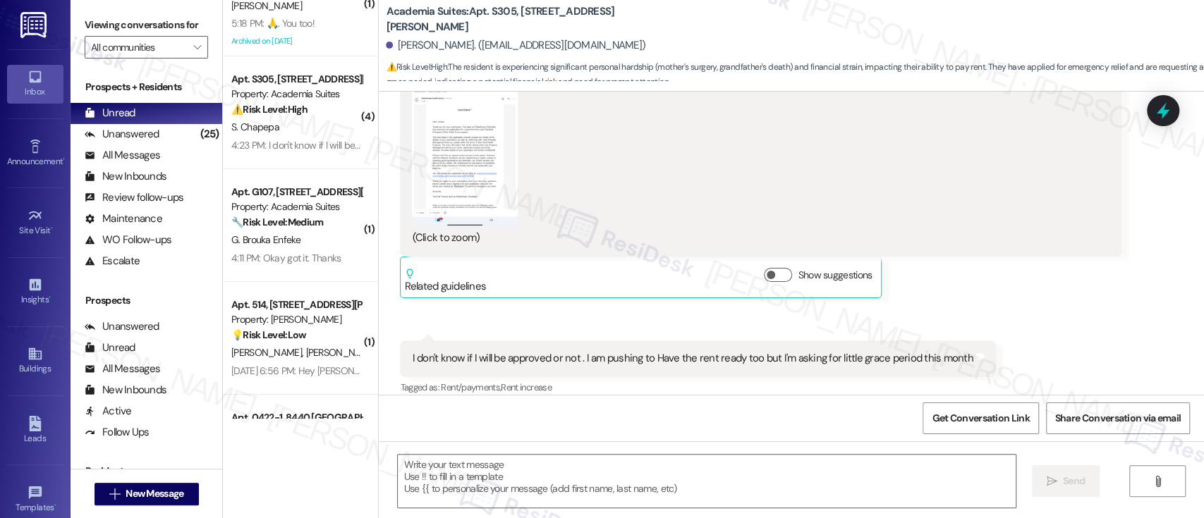
type textarea "Fetching suggested responses. Please feel free to read through the conversation…"
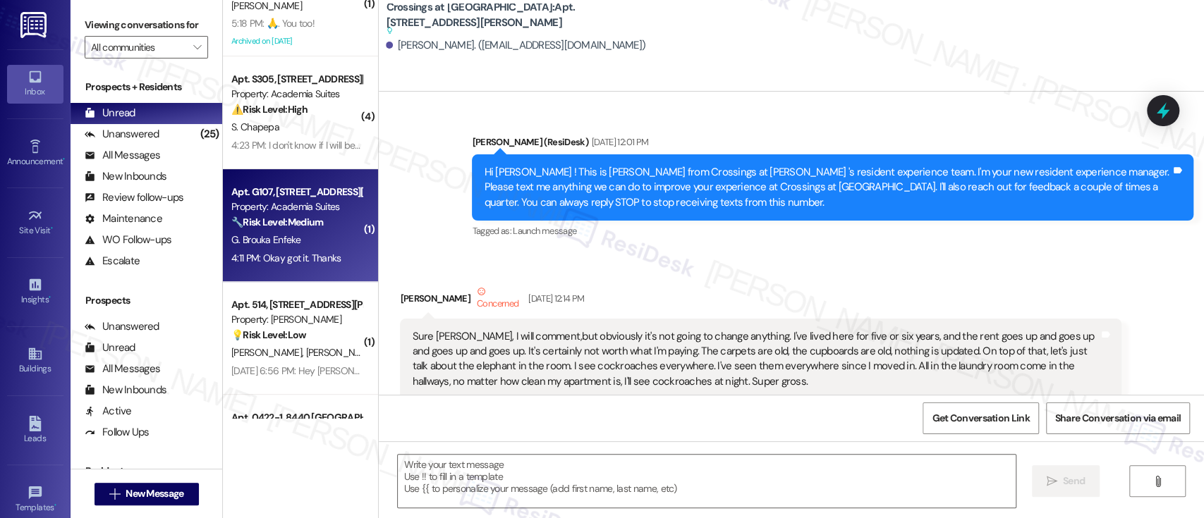
type textarea "Fetching suggested responses. Please feel free to read through the conversation…"
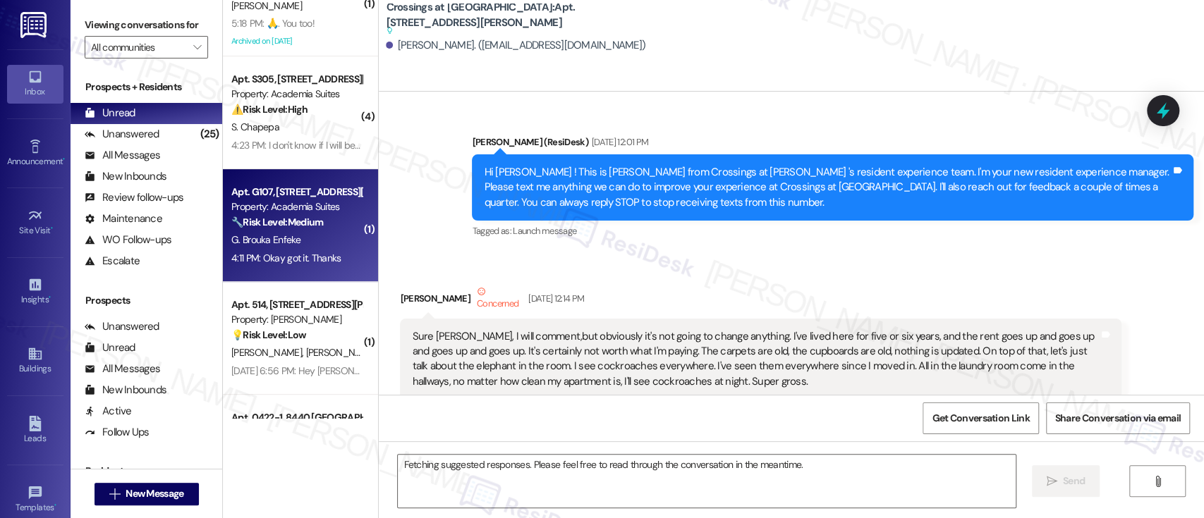
scroll to position [13232, 0]
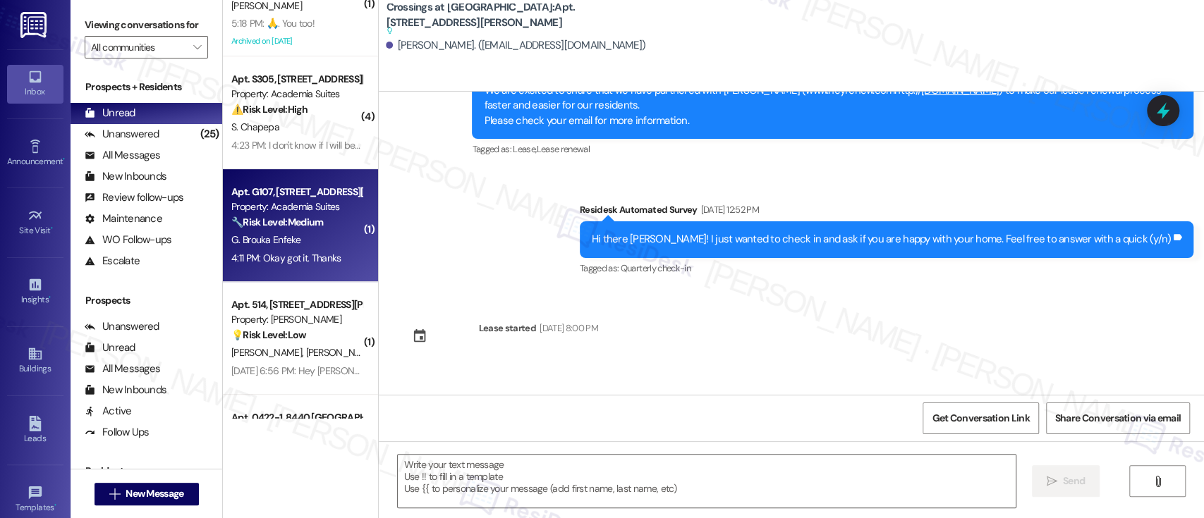
click at [305, 224] on strong "🔧 Risk Level: Medium" at bounding box center [277, 222] width 92 height 13
type textarea "Fetching suggested responses. Please feel free to read through the conversation…"
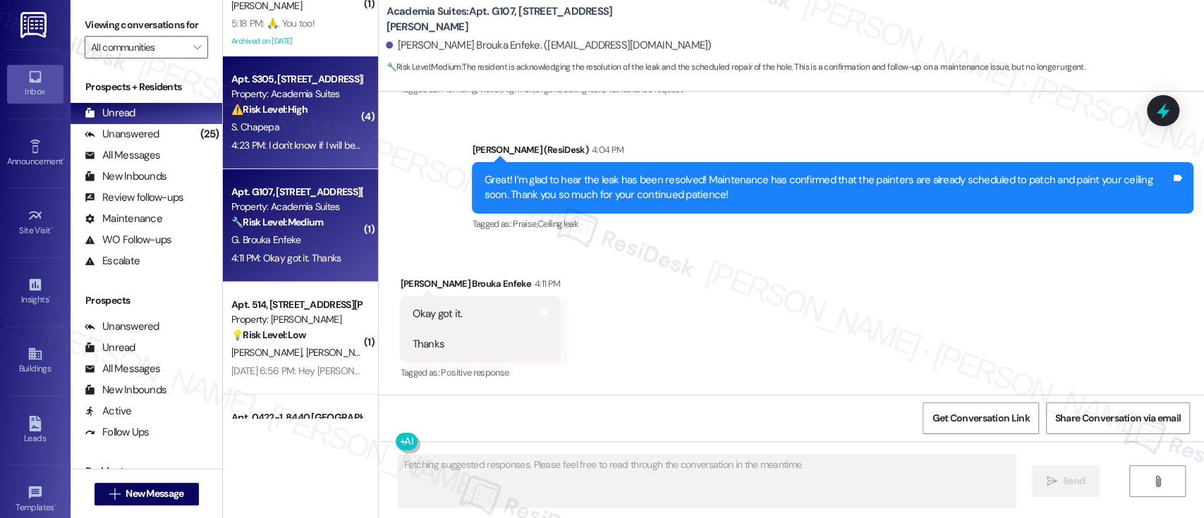
scroll to position [5901, 0]
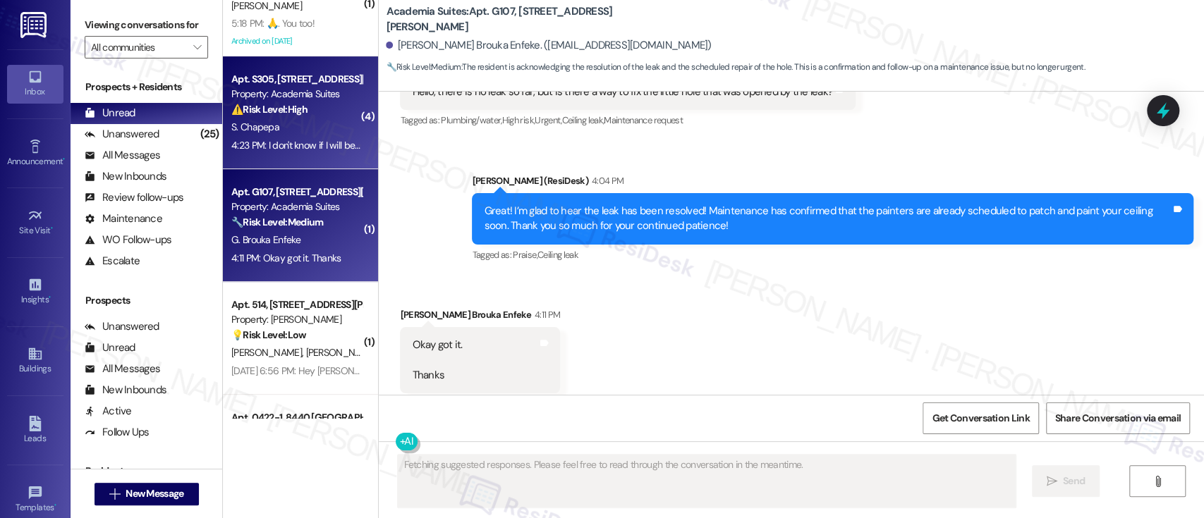
click at [310, 123] on div "S. Chapepa" at bounding box center [296, 127] width 133 height 18
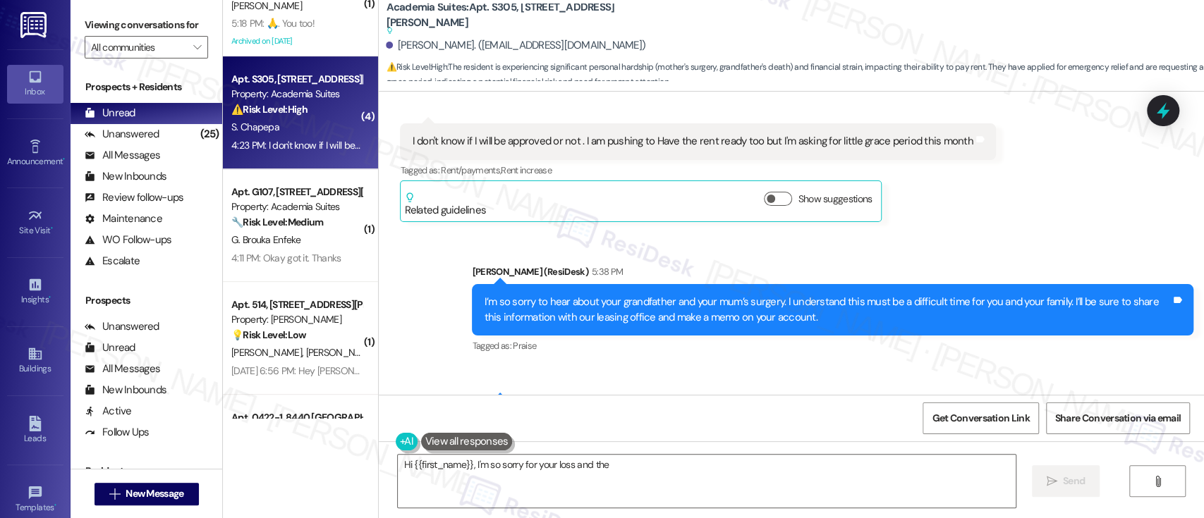
scroll to position [5541, 0]
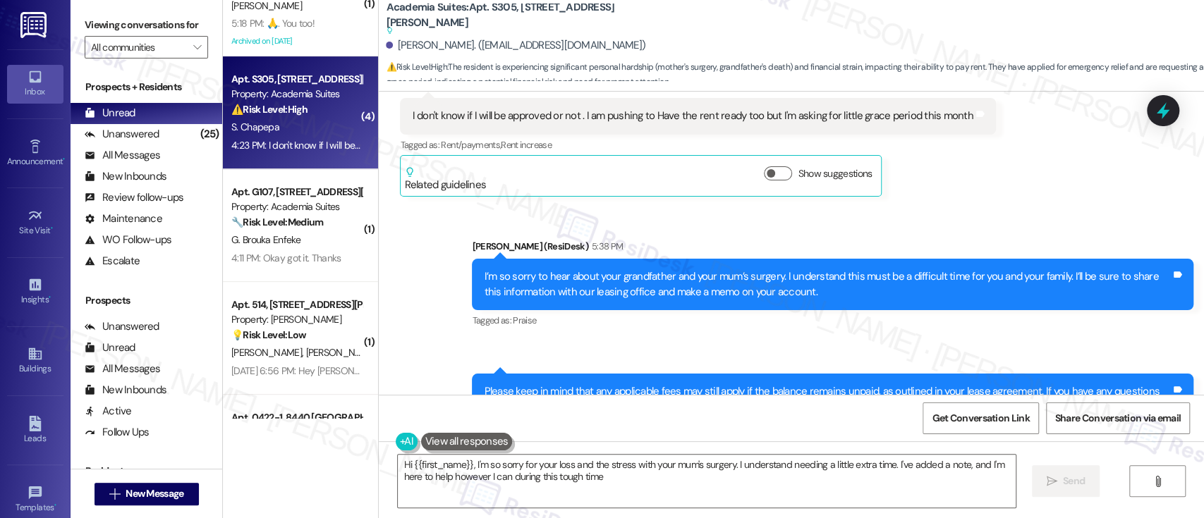
type textarea "Hi {{first_name}}, I'm so sorry for your loss and the stress with your mum's su…"
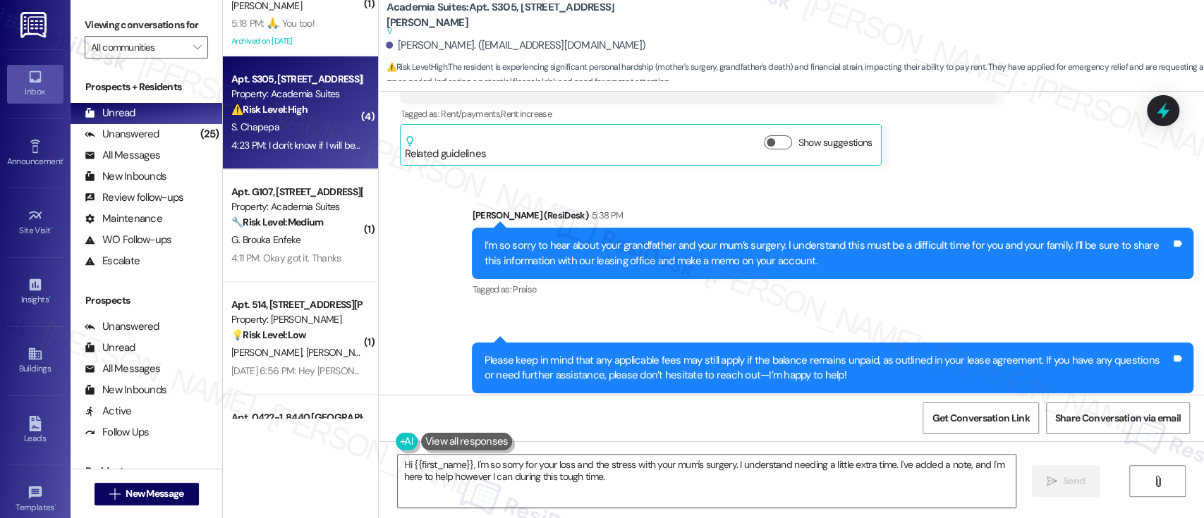
scroll to position [5602, 0]
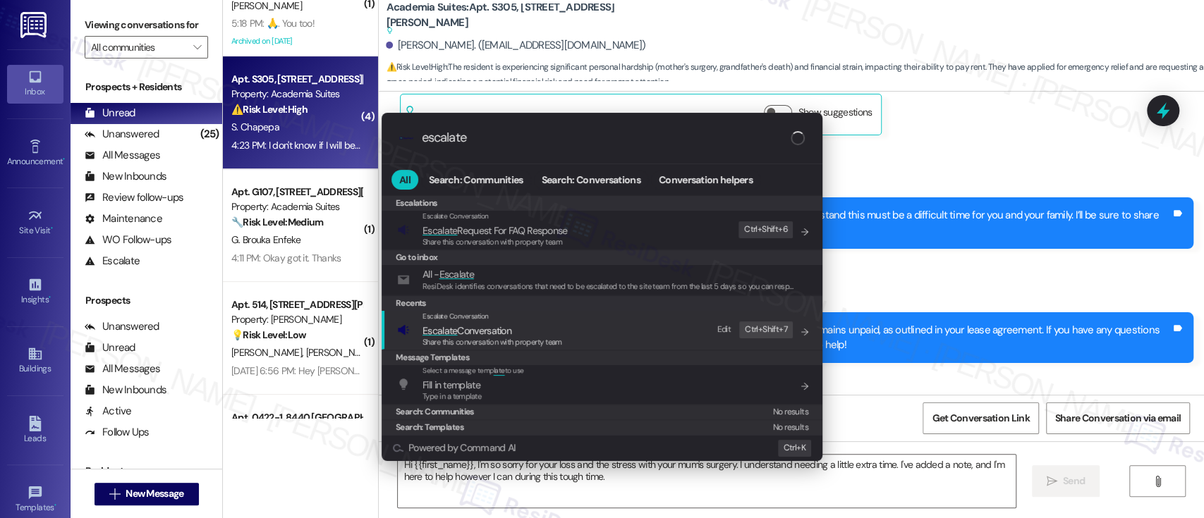
type input "escalate"
click at [580, 338] on div "Escalate Conversation Escalate Conversation Share this conversation with proper…" at bounding box center [603, 330] width 413 height 38
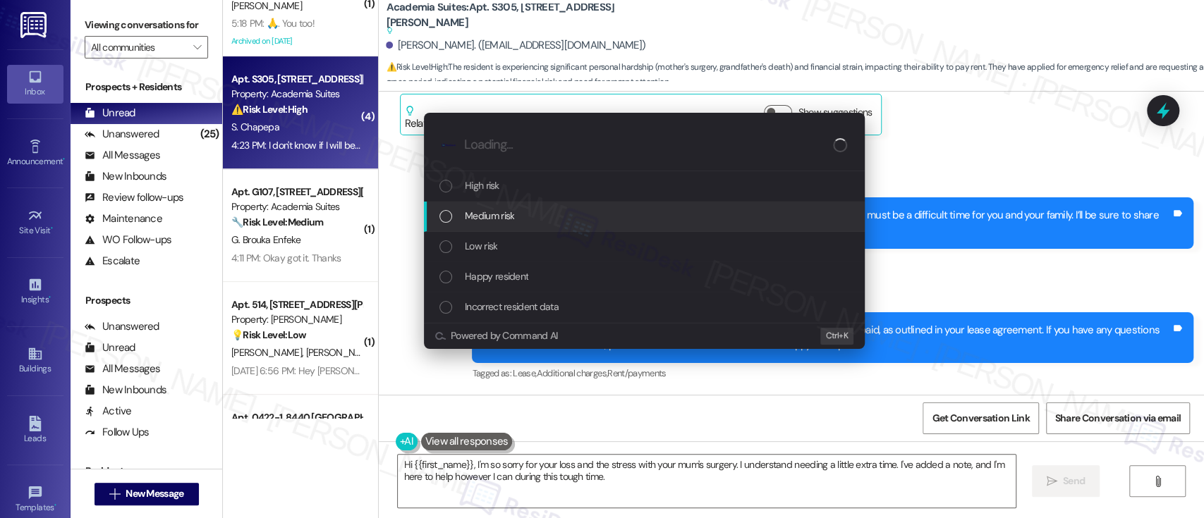
click at [506, 213] on span "Medium risk" at bounding box center [489, 216] width 49 height 16
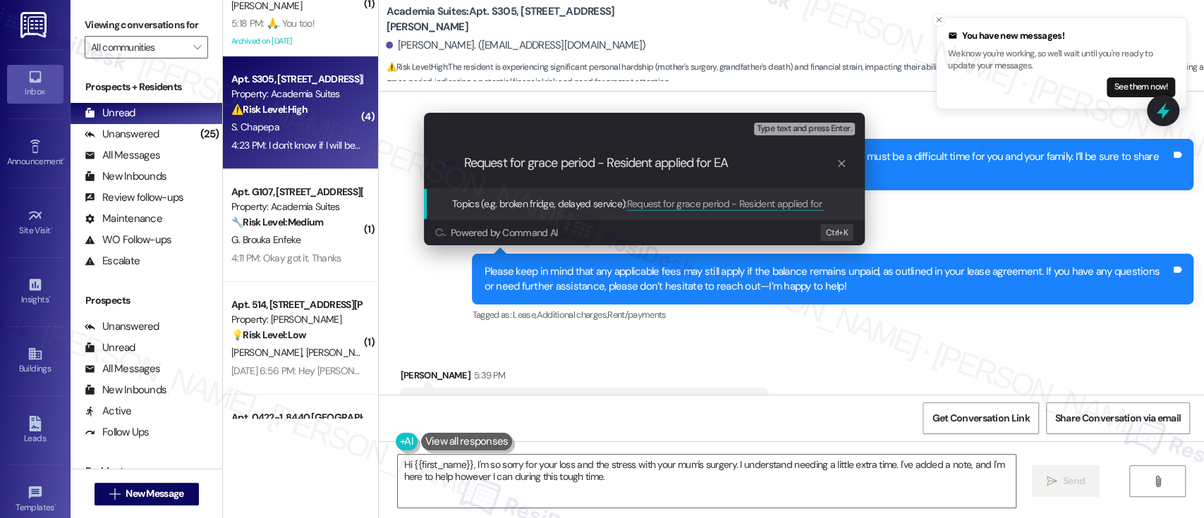
scroll to position [5699, 0]
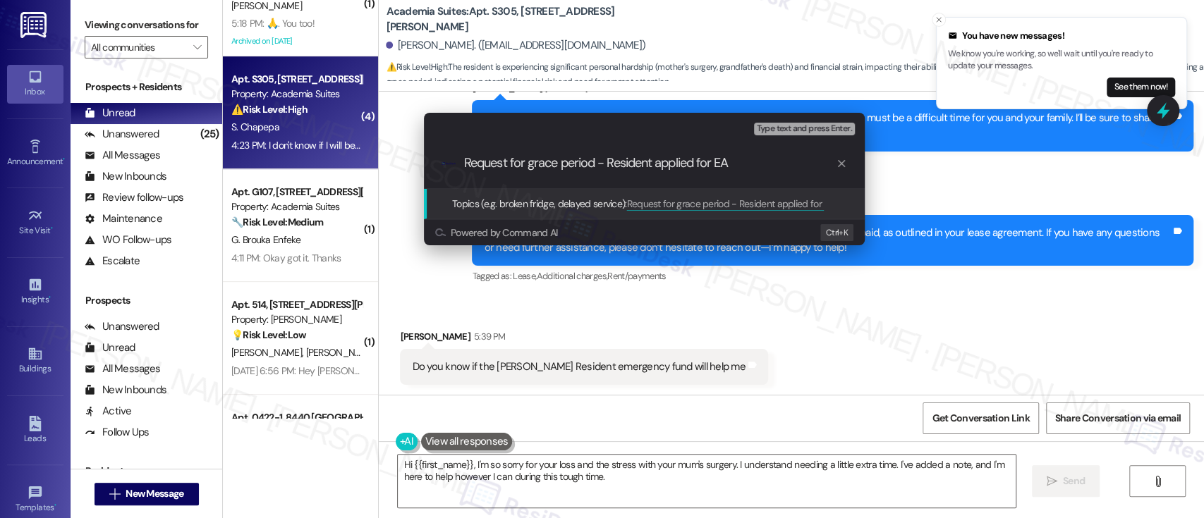
type input "Request for grace period - Resident applied for EA"
click at [813, 341] on div "Escalate Conversation Medium risk Topics (e.g. broken fridge, delayed service) …" at bounding box center [602, 259] width 1204 height 518
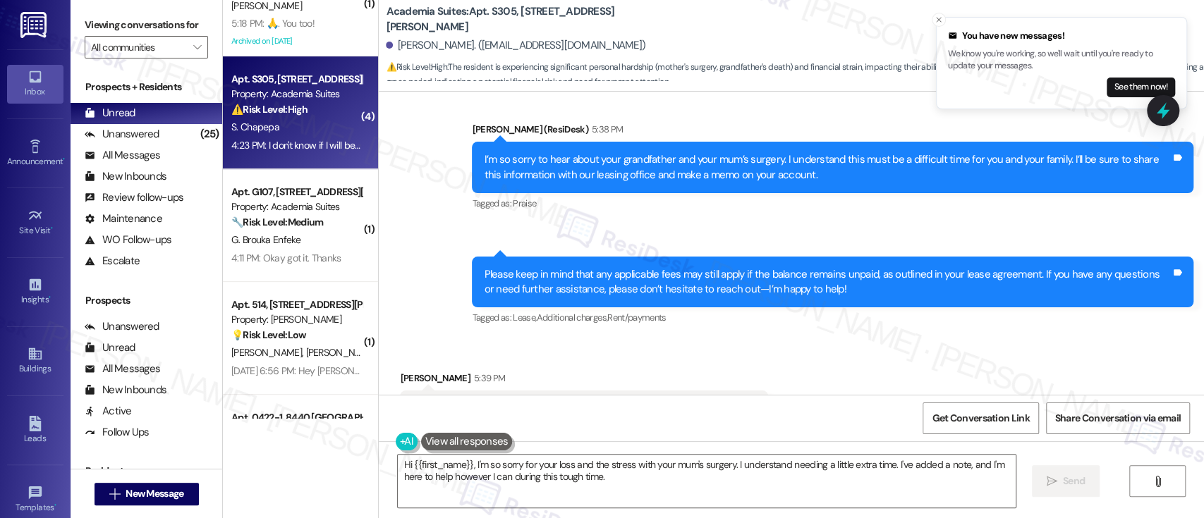
scroll to position [5700, 0]
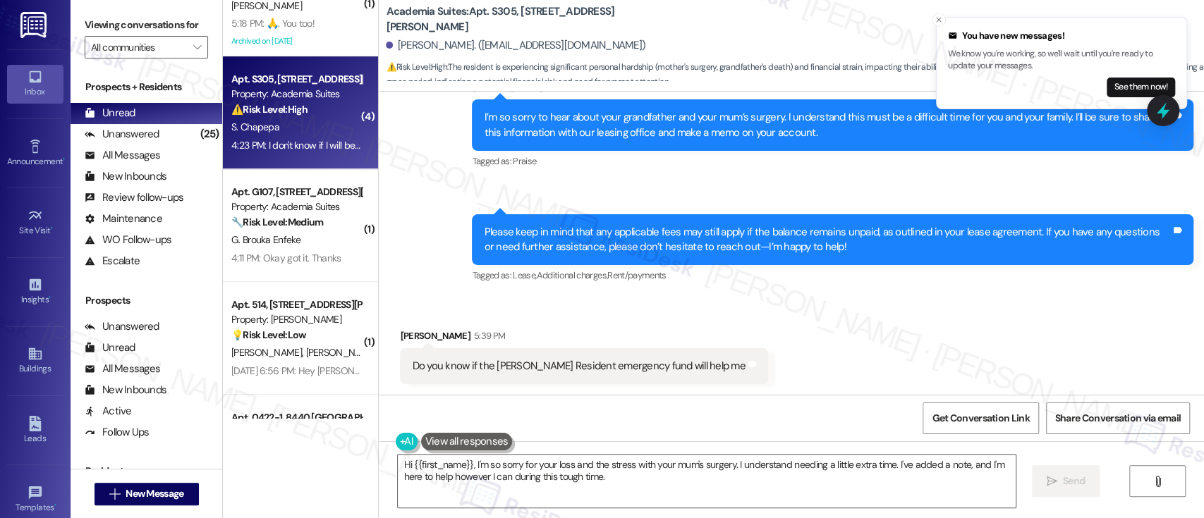
click at [875, 351] on div "Received via SMS Sharon Chapepa 5:39 PM Do you know if the Lindy Resident emerg…" at bounding box center [791, 346] width 825 height 98
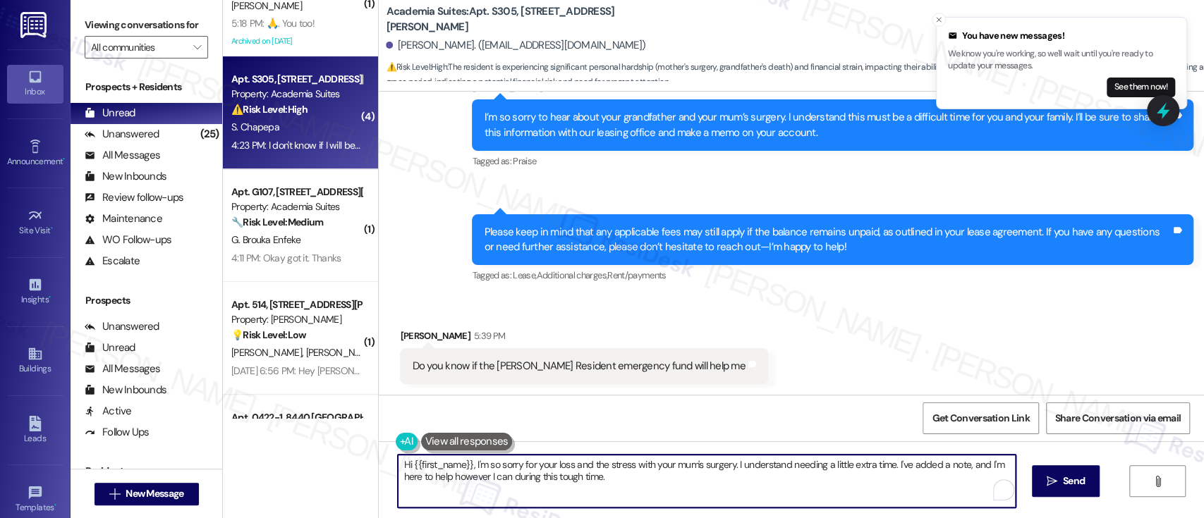
click at [760, 492] on textarea "Hi {{first_name}}, I'm so sorry for your loss and the stress with your mum's su…" at bounding box center [706, 481] width 617 height 53
drag, startPoint x: 640, startPoint y: 482, endPoint x: 363, endPoint y: 446, distance: 278.9
click at [363, 446] on div "( 1 ) Apt. 406, [STREET_ADDRESS] Property: York House 🌟 Risk Level: Positive Th…" at bounding box center [713, 259] width 981 height 518
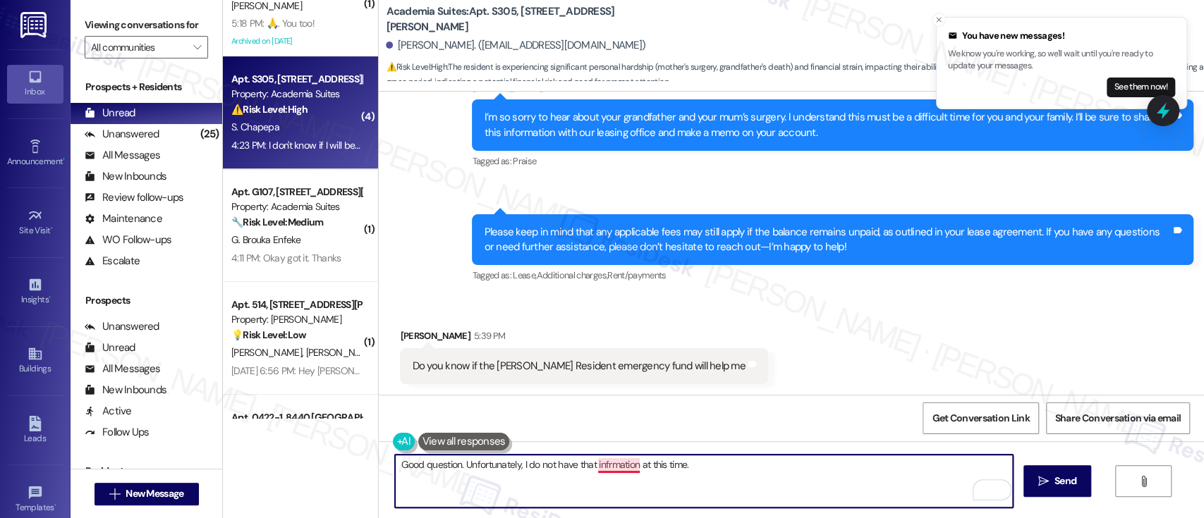
click at [603, 468] on textarea "Good question. Unfortunately, I do not have that infrmation at this time." at bounding box center [703, 481] width 617 height 53
click at [776, 481] on textarea "Good question. Unfortunately, I do not have that information at this time." at bounding box center [703, 481] width 617 height 53
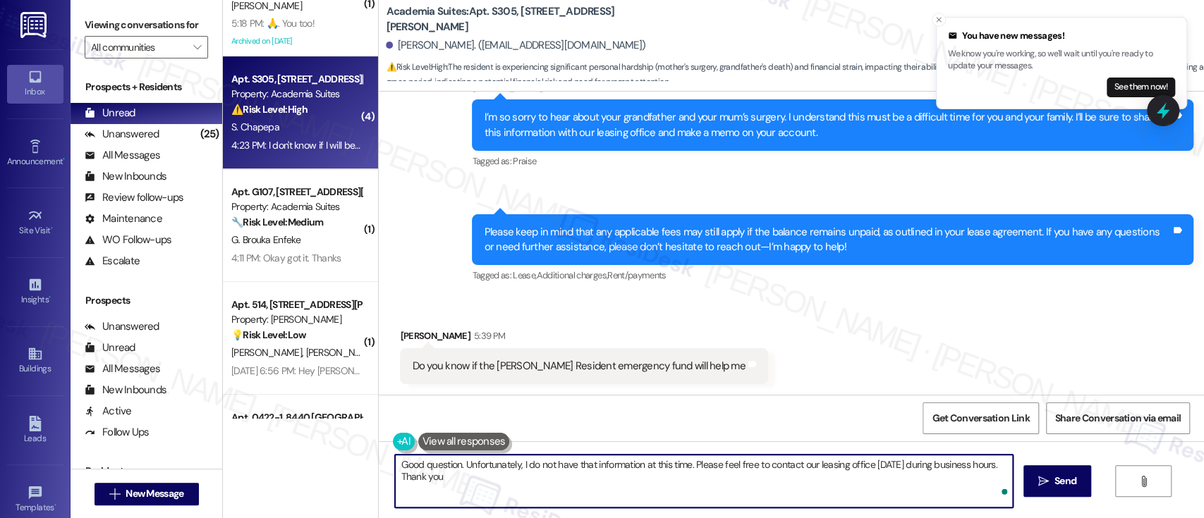
type textarea "Good question. Unfortunately, I do not have that information at this time. Plea…"
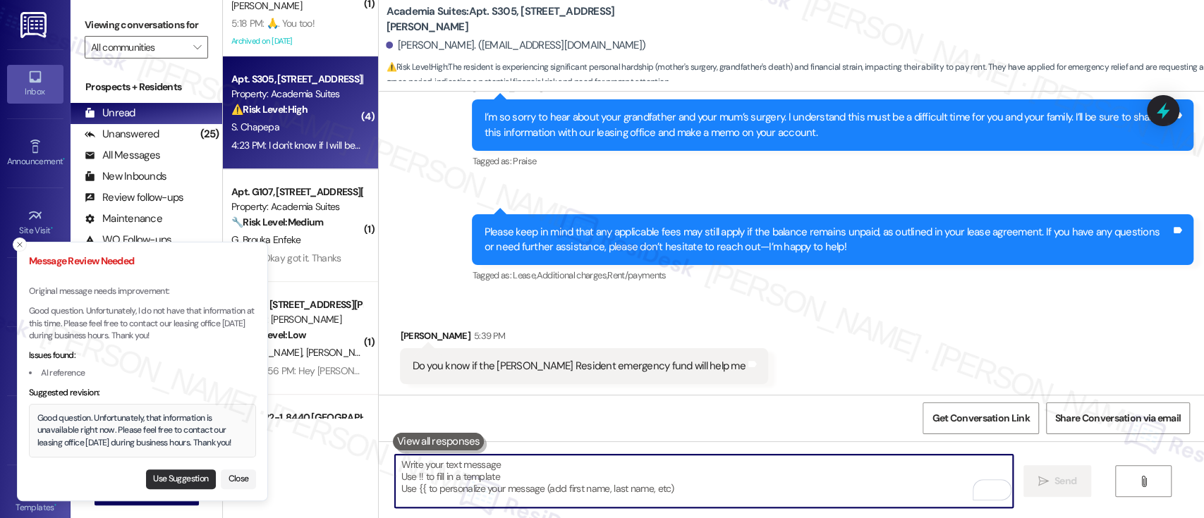
click at [172, 478] on button "Use Suggestion" at bounding box center [181, 480] width 70 height 20
type textarea "Good question. Unfortunately, that information is unavailable right now. Please…"
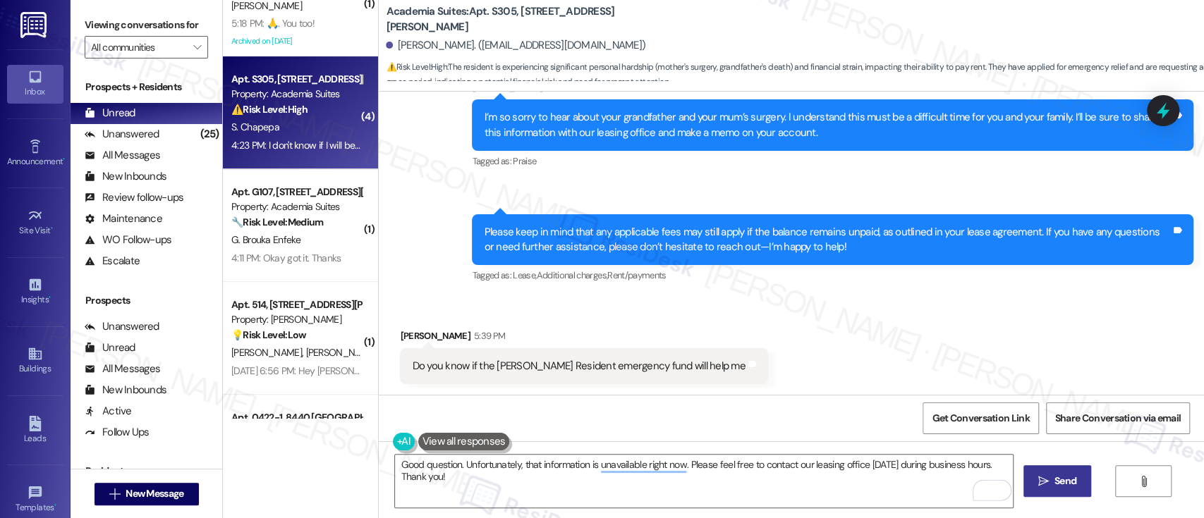
click at [1043, 488] on span " Send" at bounding box center [1057, 481] width 44 height 15
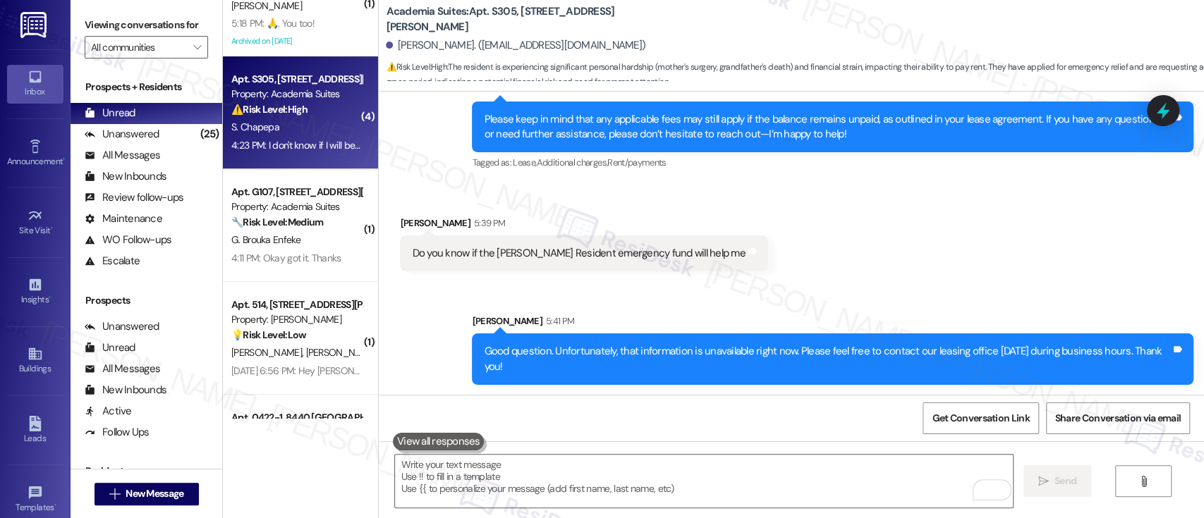
scroll to position [5720, 0]
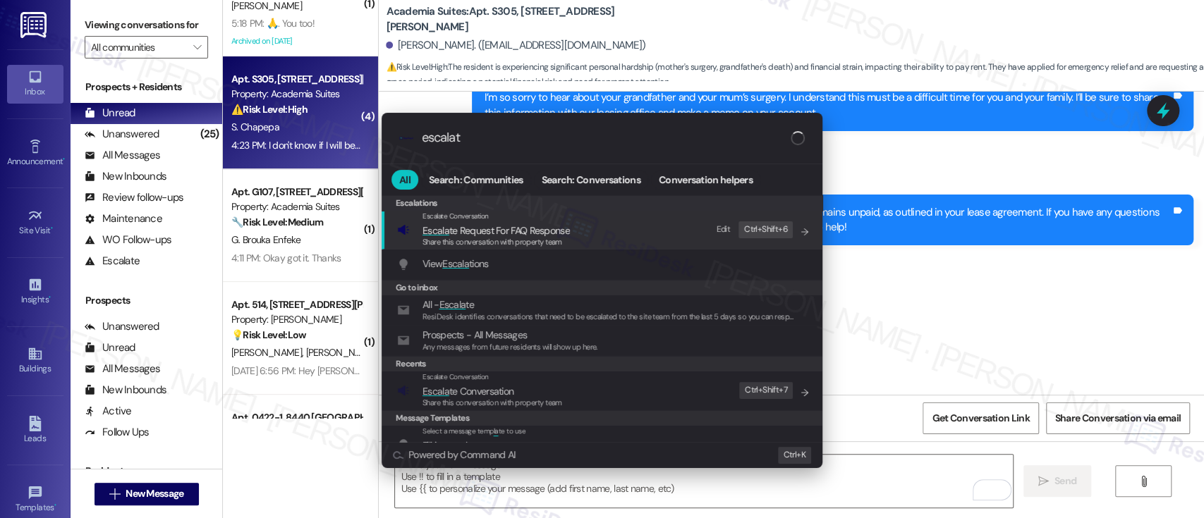
type input "escalate"
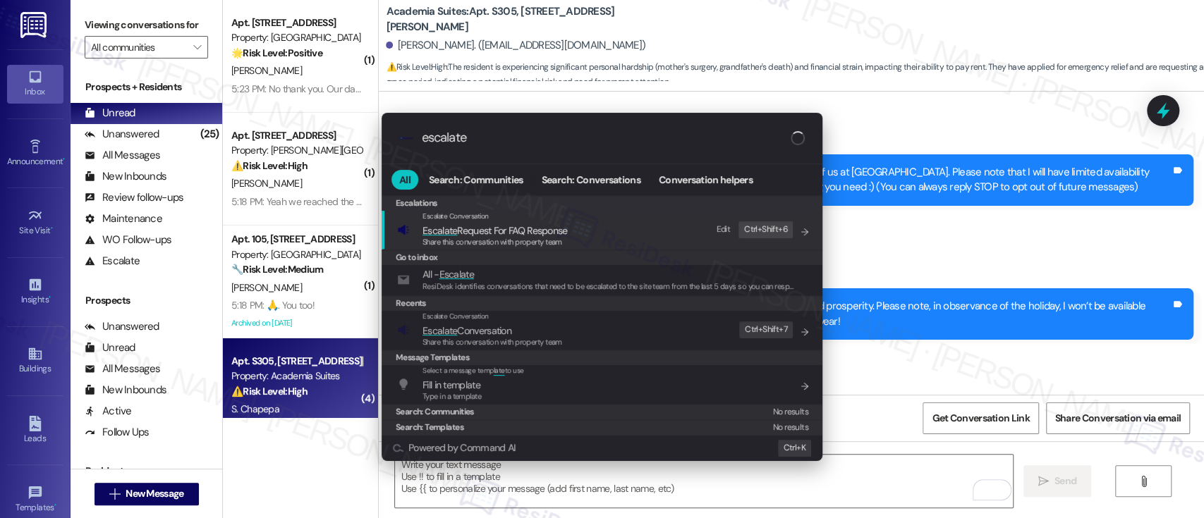
scroll to position [5720, 0]
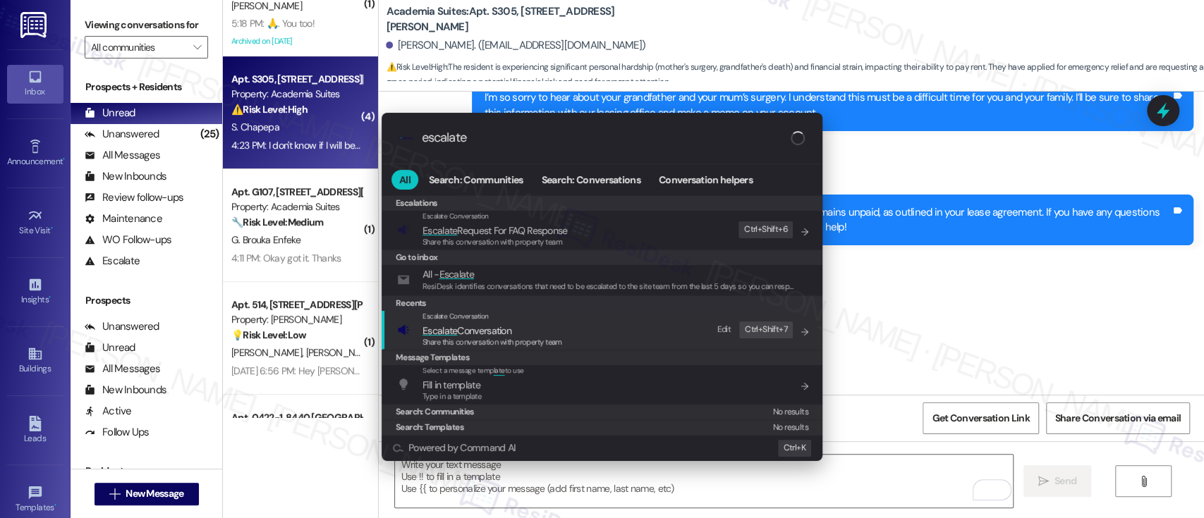
type input "escalate"
click at [499, 334] on span "Escalate Conversation" at bounding box center [467, 330] width 89 height 13
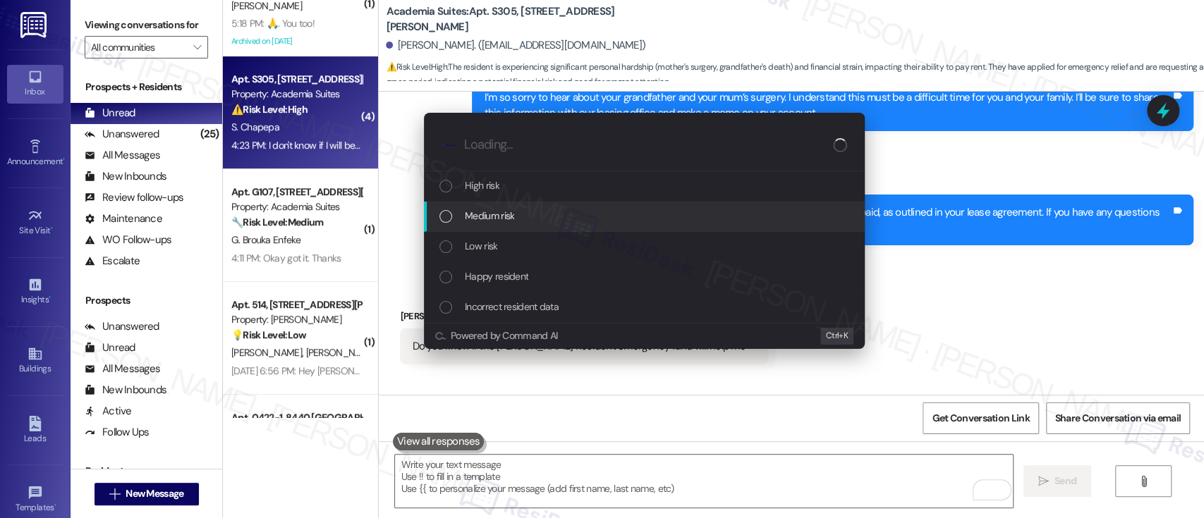
click at [510, 212] on span "Medium risk" at bounding box center [489, 216] width 49 height 16
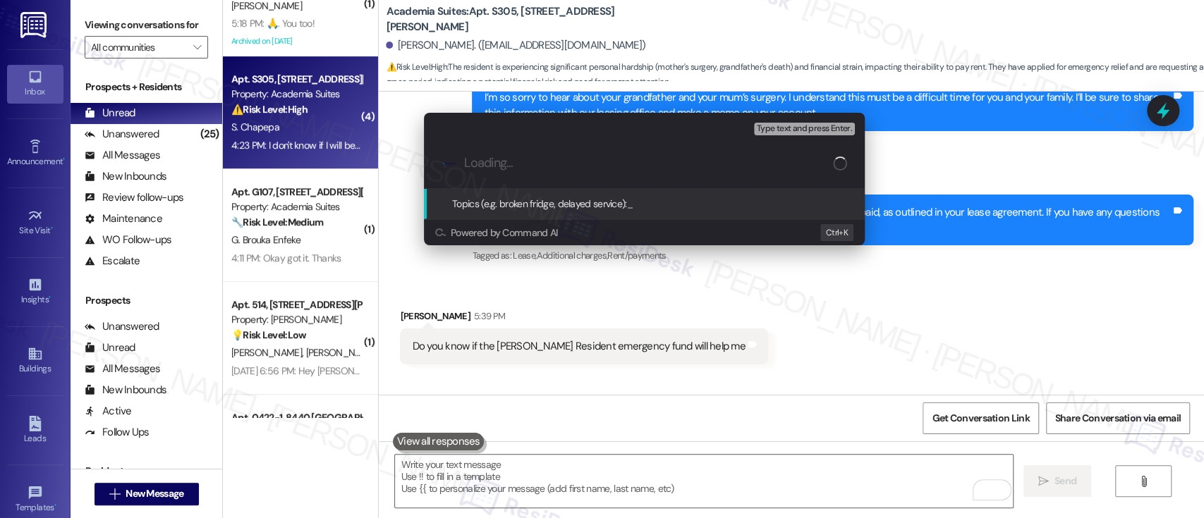
paste input "Request for grace period - Resident applied for EA"
type input "Request for grace period - Resident applied for EA"
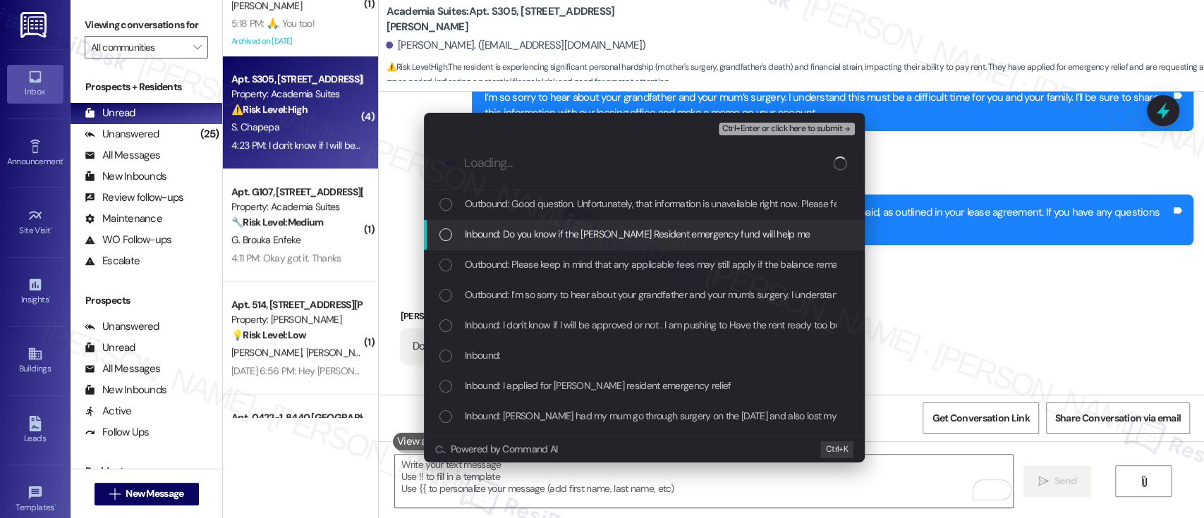
click at [516, 229] on span "Inbound: Do you know if the [PERSON_NAME] Resident emergency fund will help me" at bounding box center [637, 234] width 345 height 16
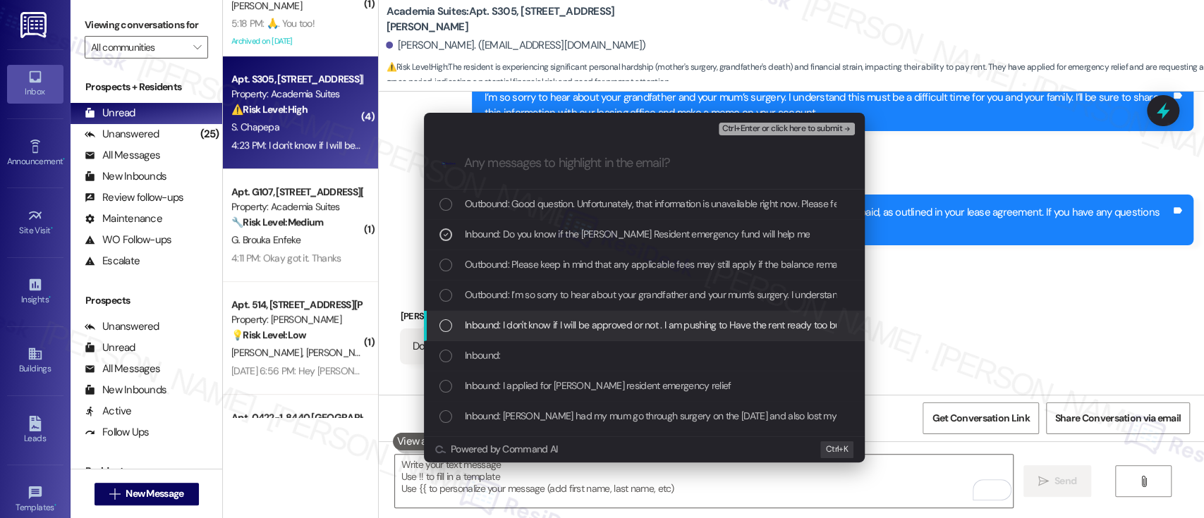
click at [487, 318] on span "Inbound: I don't know if I will be approved or not . I am pushing to Have the r…" at bounding box center [741, 325] width 552 height 16
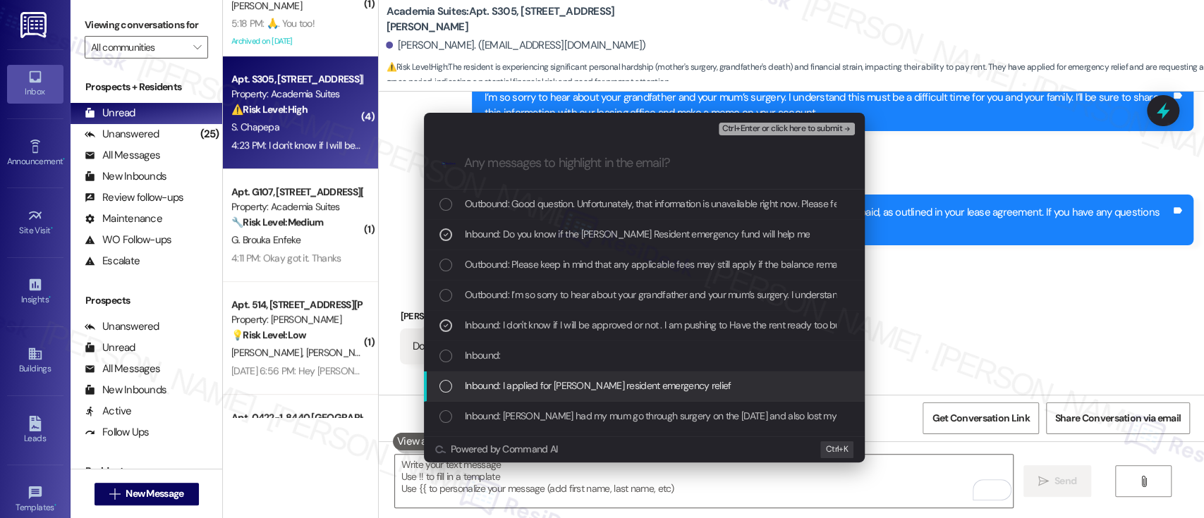
click at [489, 387] on span "Inbound: I applied for [PERSON_NAME] resident emergency relief" at bounding box center [598, 386] width 267 height 16
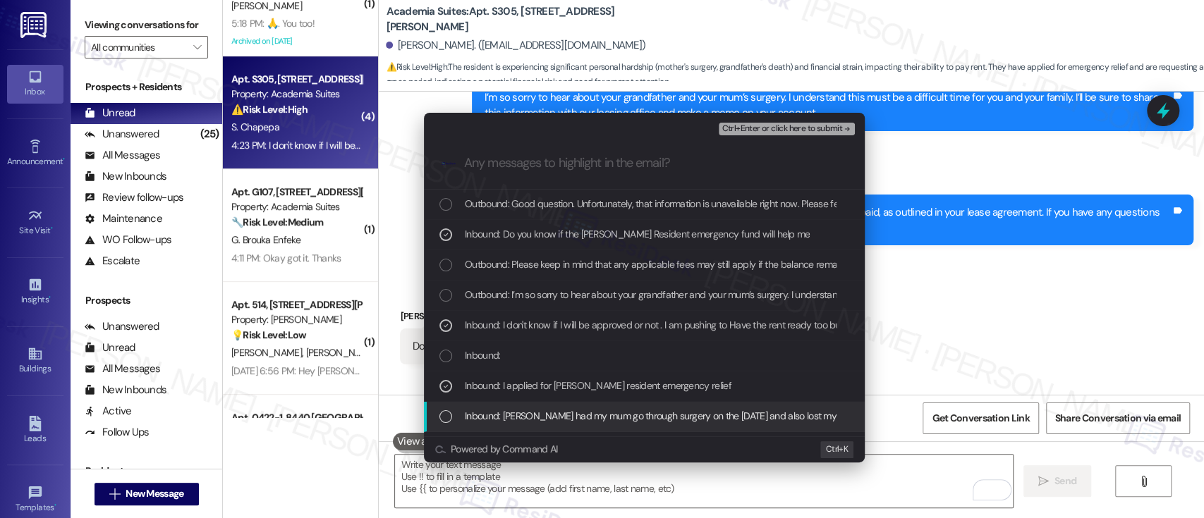
click at [530, 411] on span "Inbound: [PERSON_NAME] had my mum go through surgery on the [DATE] and also los…" at bounding box center [831, 416] width 733 height 16
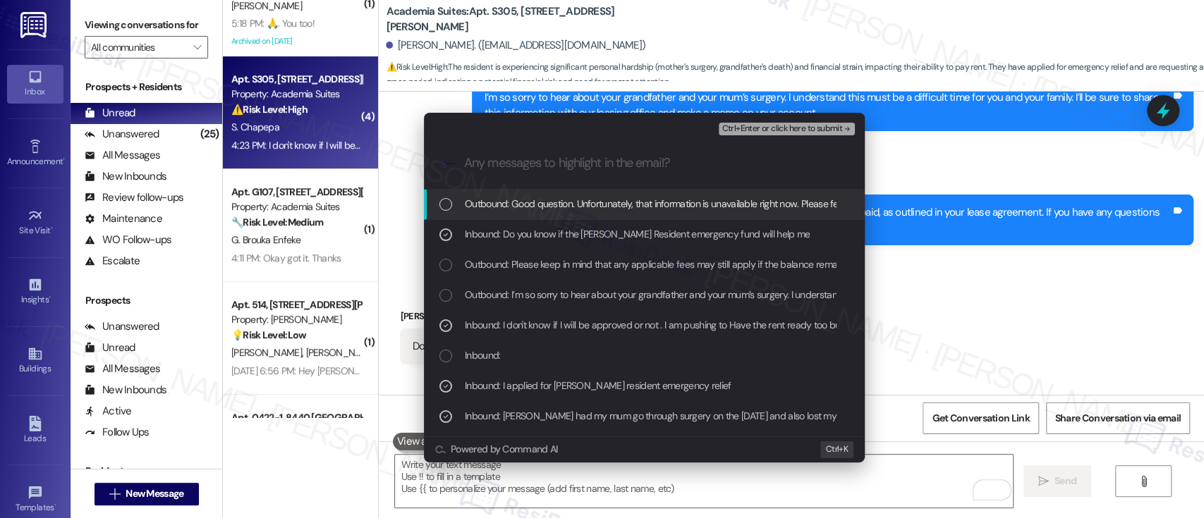
click at [791, 124] on span "Ctrl+Enter or click here to submit" at bounding box center [782, 129] width 121 height 10
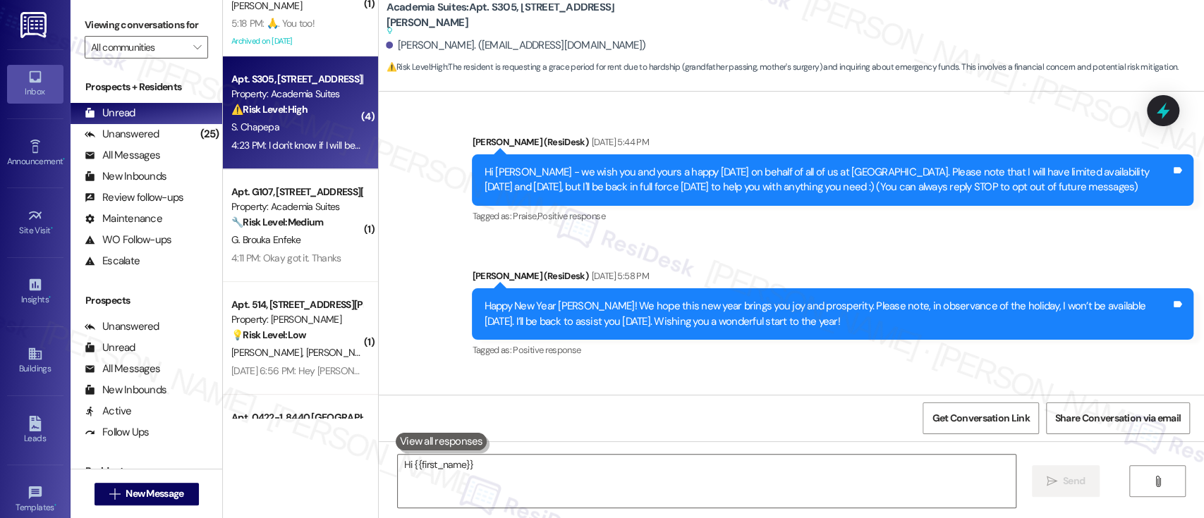
scroll to position [5976, 0]
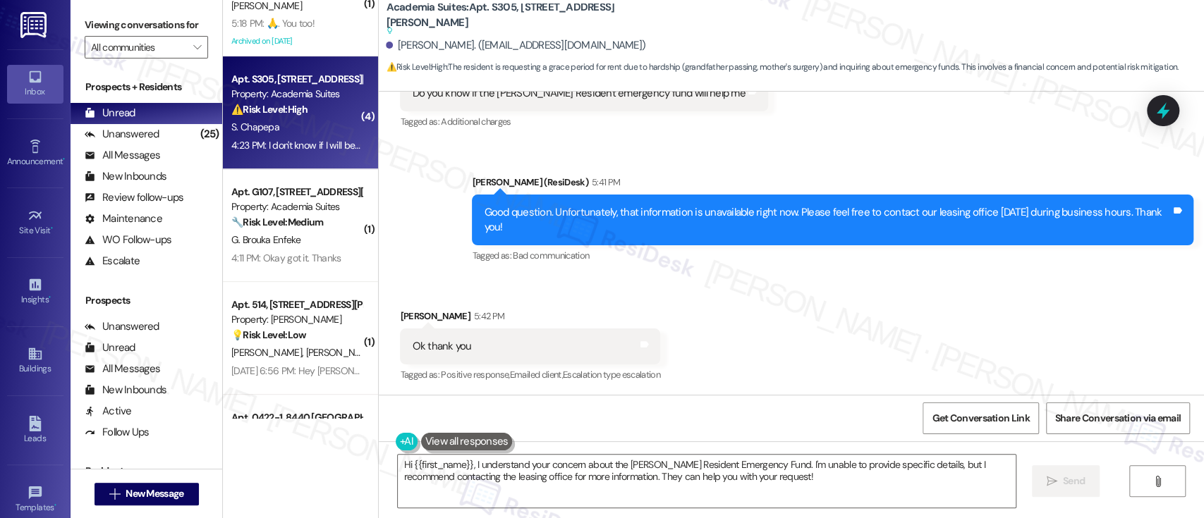
click at [858, 280] on div "Received via SMS Sharon Chapepa 5:42 PM Ok thank you Tags and notes Tagged as: …" at bounding box center [791, 336] width 825 height 119
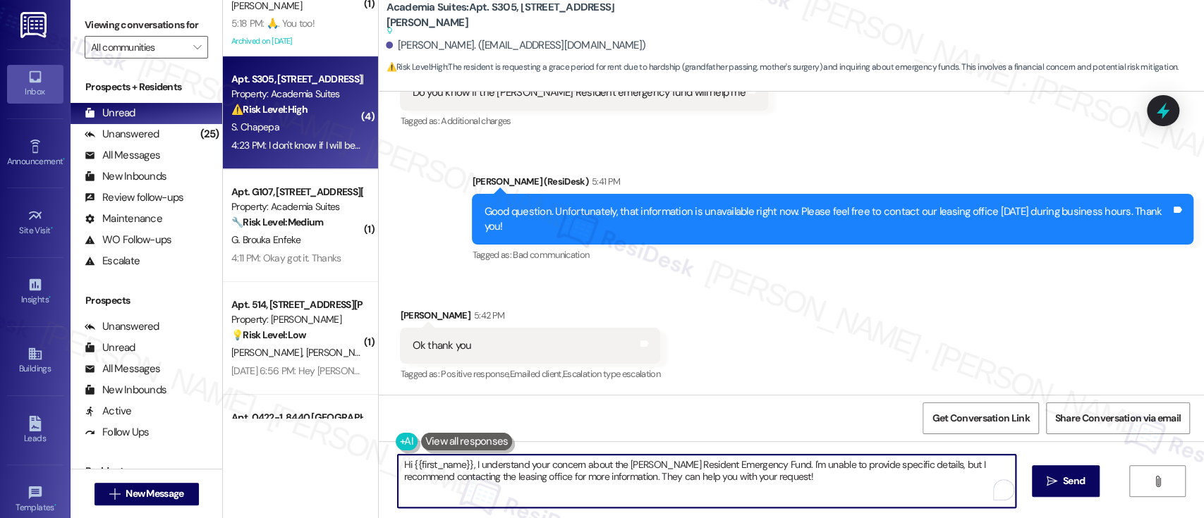
click at [863, 479] on textarea "Hi {{first_name}}, I understand your concern about the Lindy Resident Emergency…" at bounding box center [706, 481] width 617 height 53
drag, startPoint x: 801, startPoint y: 482, endPoint x: 420, endPoint y: 425, distance: 385.8
click at [326, 437] on div "( 1 ) Apt. 406, 5325 Old York Rd Property: York House 🌟 Risk Level: Positive Th…" at bounding box center [713, 259] width 981 height 518
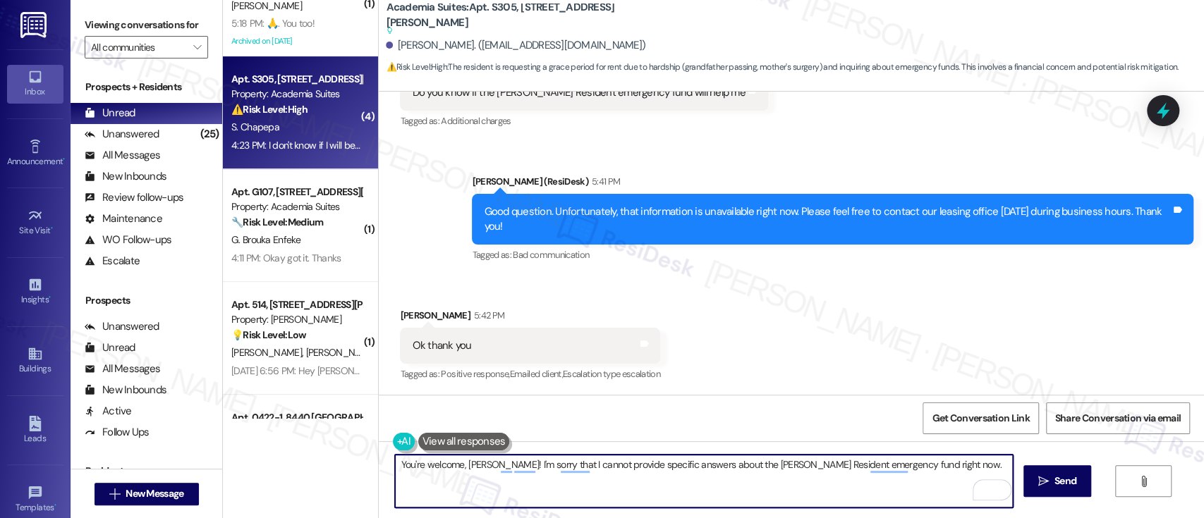
click at [718, 494] on textarea "You're welcome, Sharon! I'm sorry that I cannot provide specific answers about …" at bounding box center [703, 481] width 617 height 53
click at [652, 470] on textarea "You're welcome, Sharon! I'm sorry that I cannot provide specific answers about …" at bounding box center [703, 481] width 617 height 53
click at [761, 466] on textarea "You're welcome, Sharon! I'm sorry that I cannot provide specific answers about …" at bounding box center [703, 481] width 617 height 53
click at [945, 480] on textarea "You're welcome, Sharon! I'm sorry that I cannot provide specific answers about …" at bounding box center [703, 481] width 617 height 53
click at [926, 470] on textarea "You're welcome, Sharon! I'm sorry that I cannot provide specific answers about …" at bounding box center [703, 481] width 617 height 53
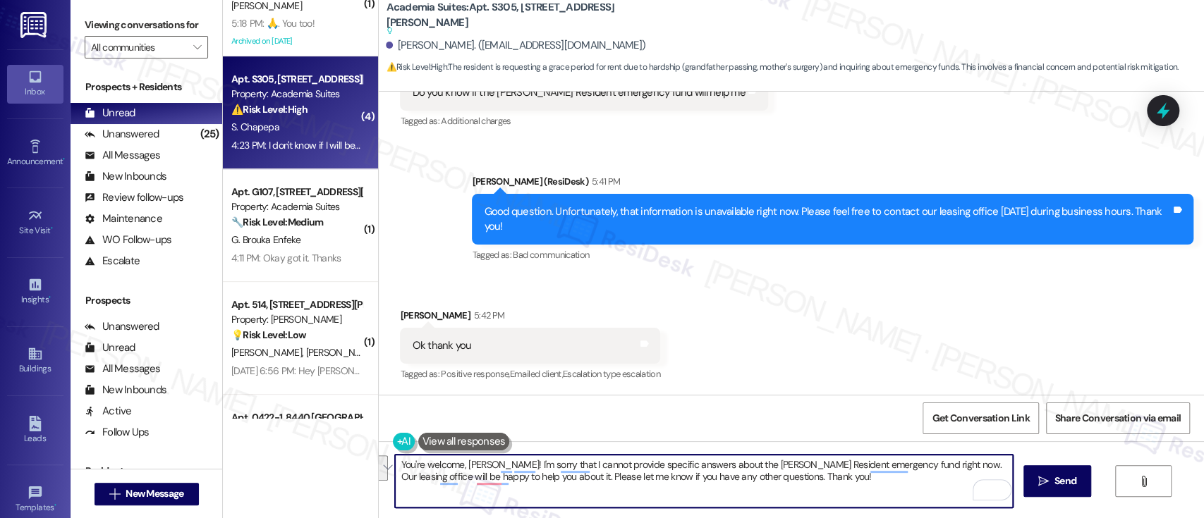
paste textarea "’re welcome, Sharon! I’m sorry I can’t provide specific details about the Lindy…"
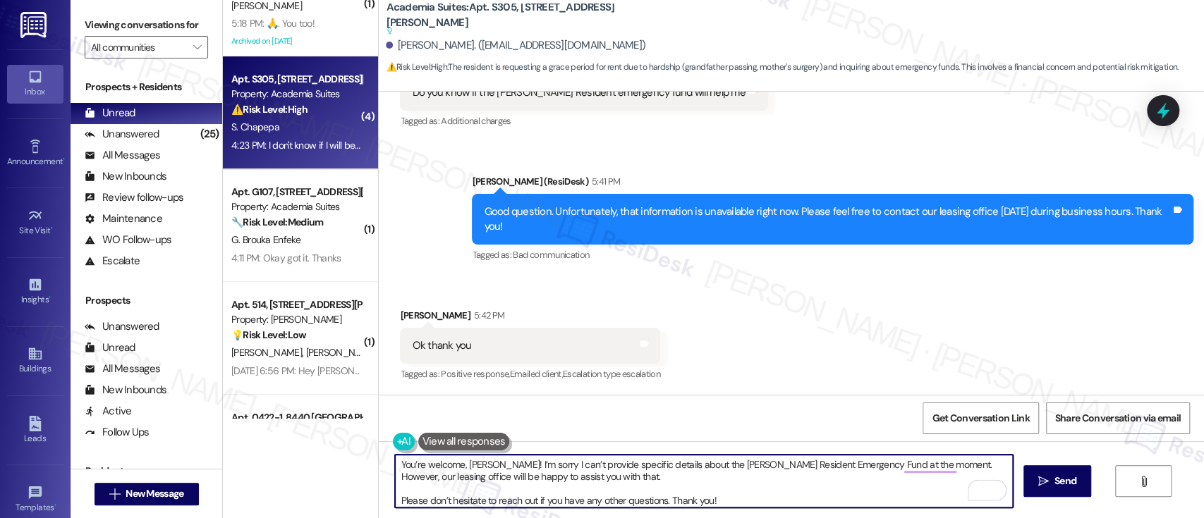
click at [597, 478] on textarea "You’re welcome, Sharon! I’m sorry I can’t provide specific details about the Li…" at bounding box center [703, 481] width 617 height 53
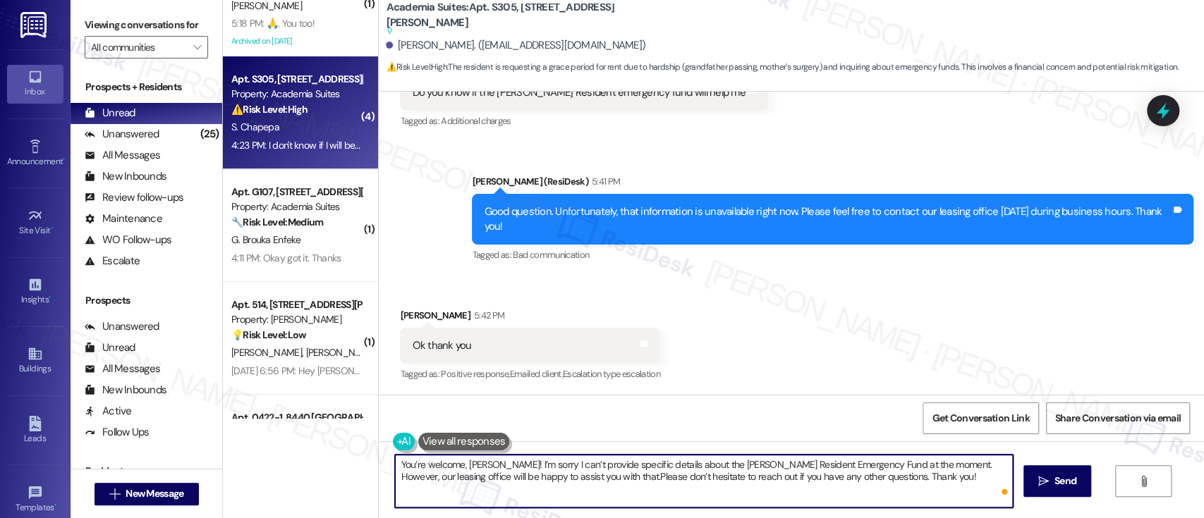
type textarea "You’re welcome, [PERSON_NAME]! I’m sorry I can’t provide specific details about…"
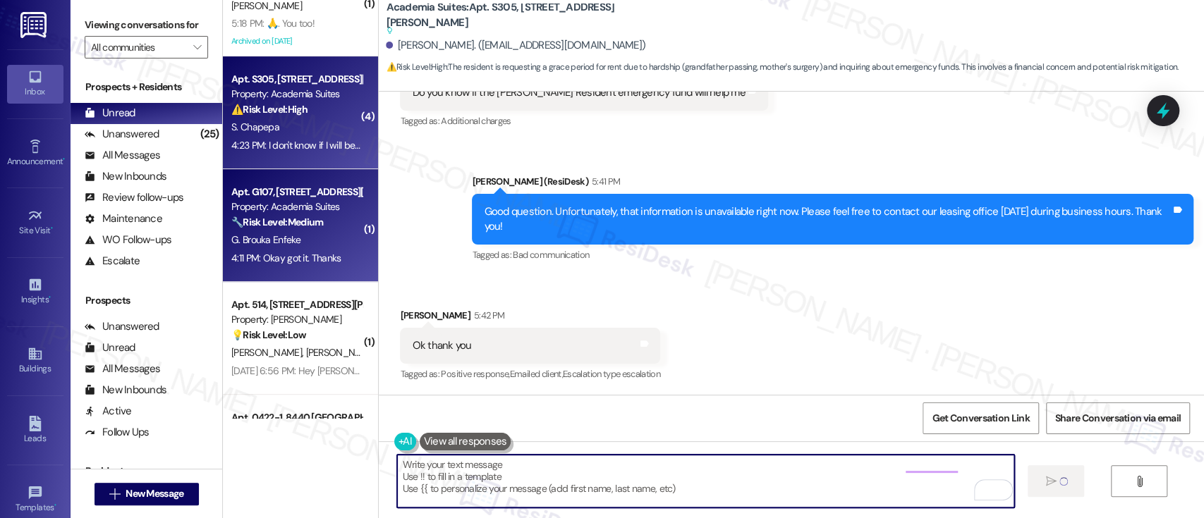
type textarea "Fetching suggested responses. Please feel free to read through the conversation…"
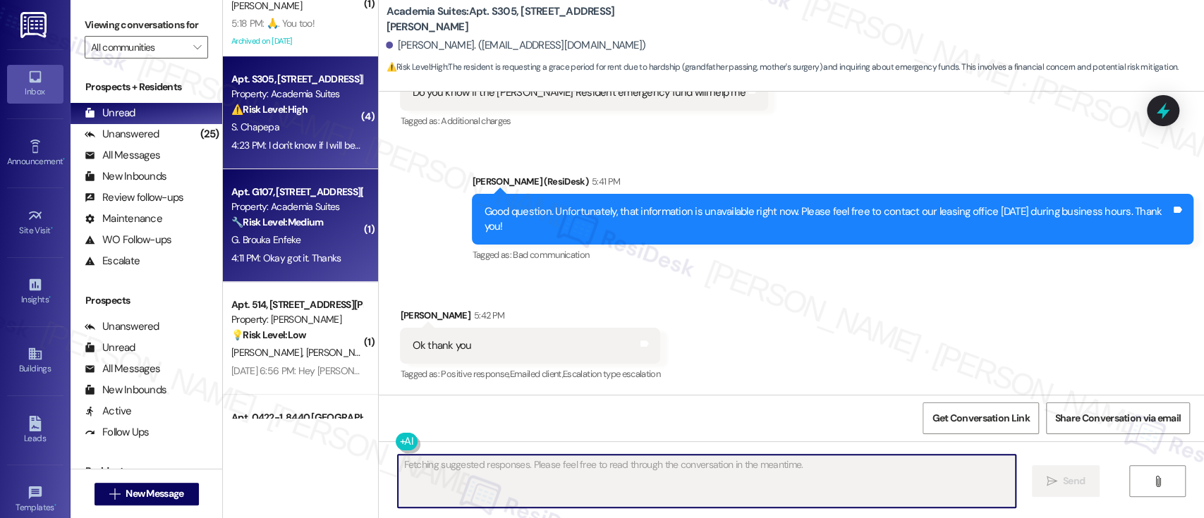
scroll to position [5976, 0]
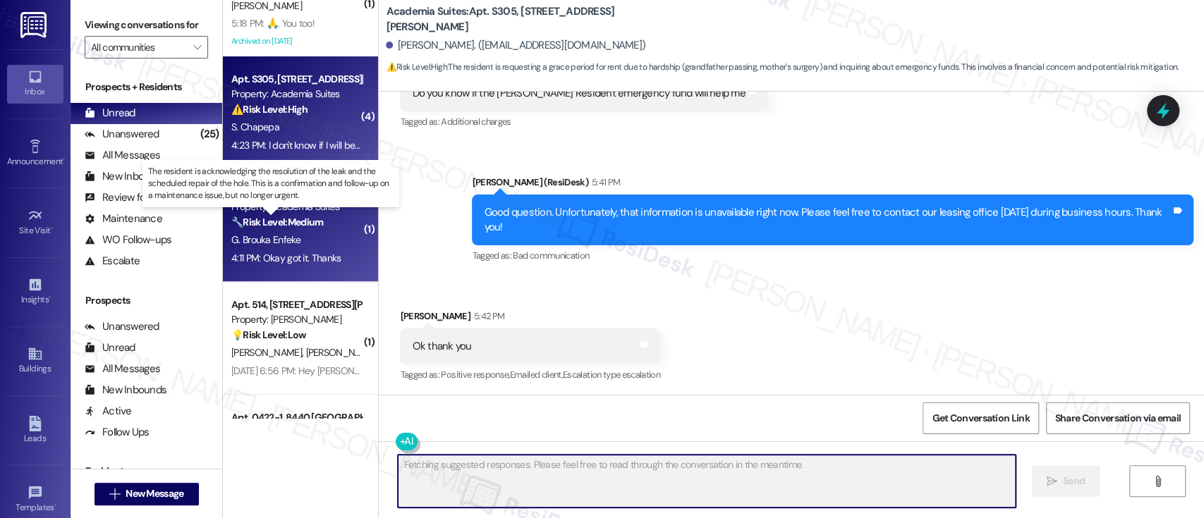
click at [283, 227] on strong "🔧 Risk Level: Medium" at bounding box center [277, 222] width 92 height 13
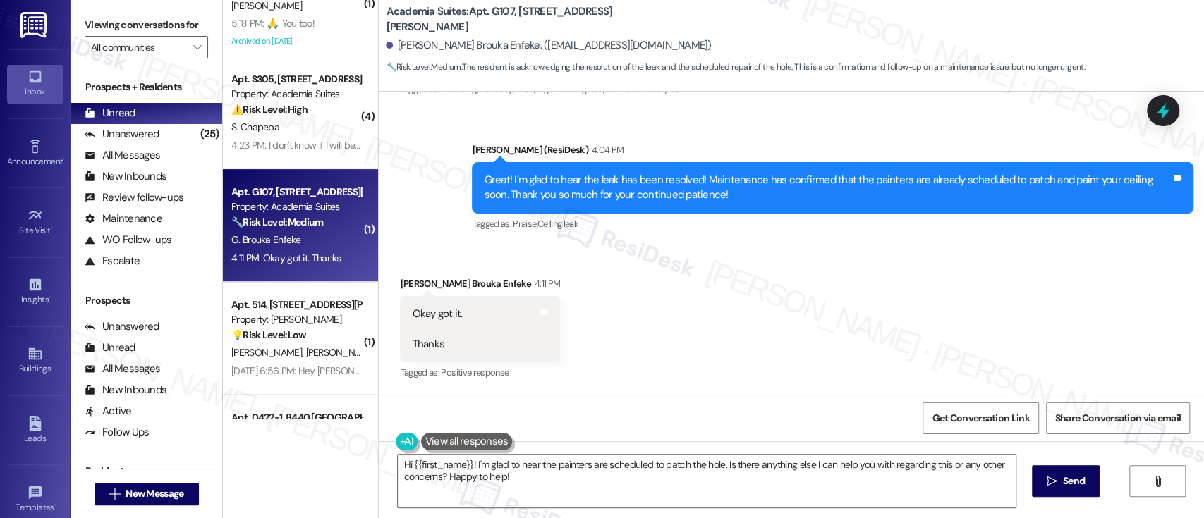
scroll to position [5901, 0]
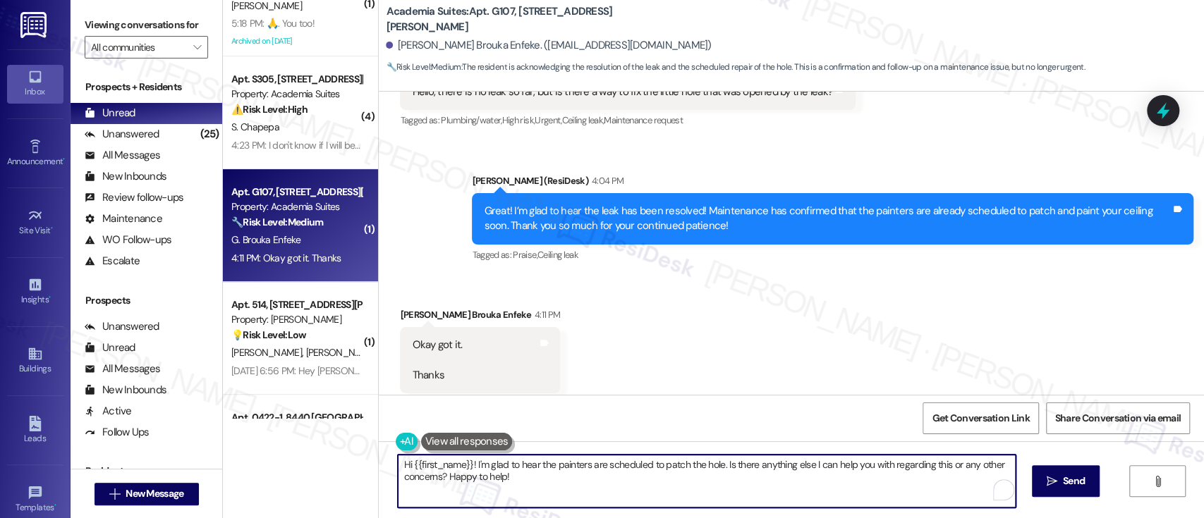
drag, startPoint x: 626, startPoint y: 490, endPoint x: 604, endPoint y: 422, distance: 71.2
click at [223, 433] on div "( 1 ) Apt. 406, 5325 Old York Rd Property: York House 🌟 Risk Level: Positive Th…" at bounding box center [713, 259] width 981 height 518
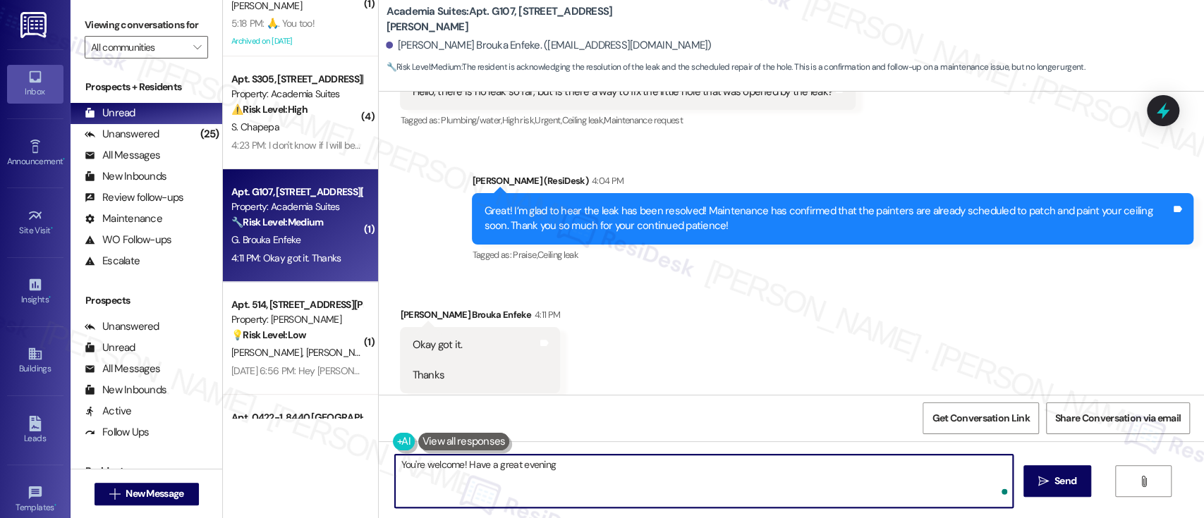
type textarea "You're welcome! Have a great evening!"
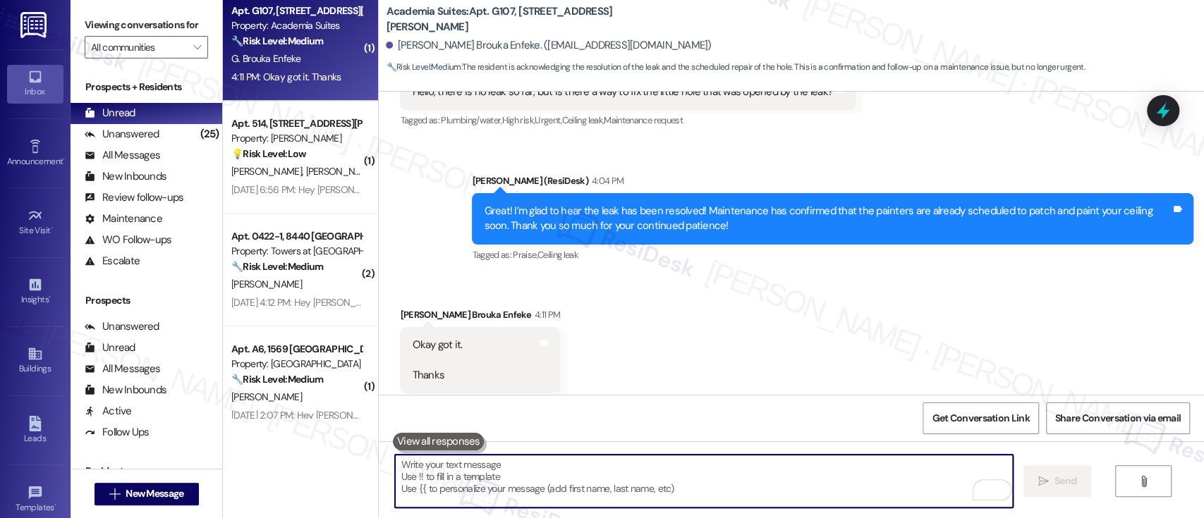
scroll to position [470, 0]
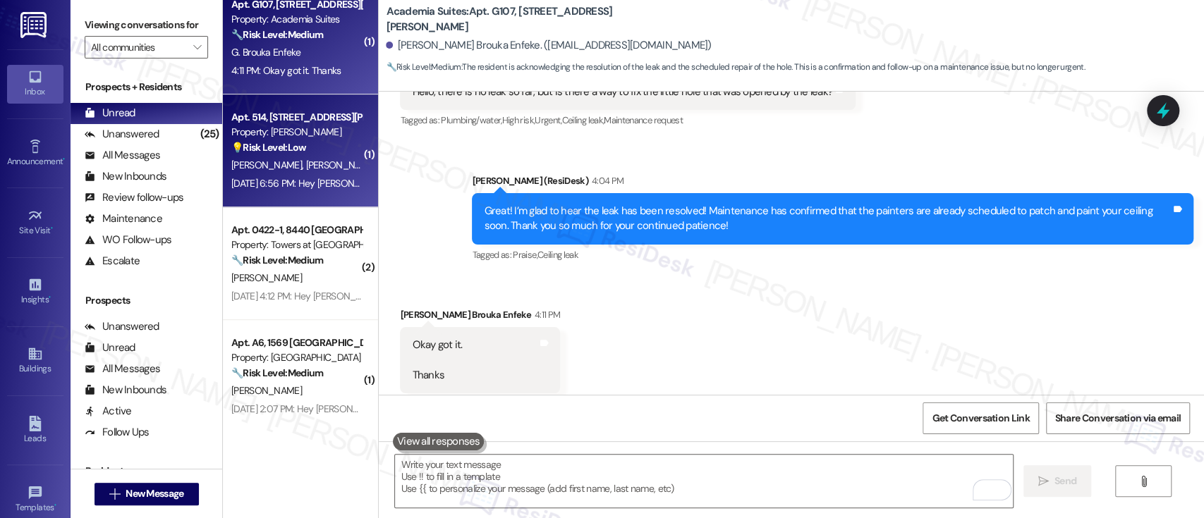
click at [306, 160] on span "C. Winrow" at bounding box center [341, 165] width 71 height 13
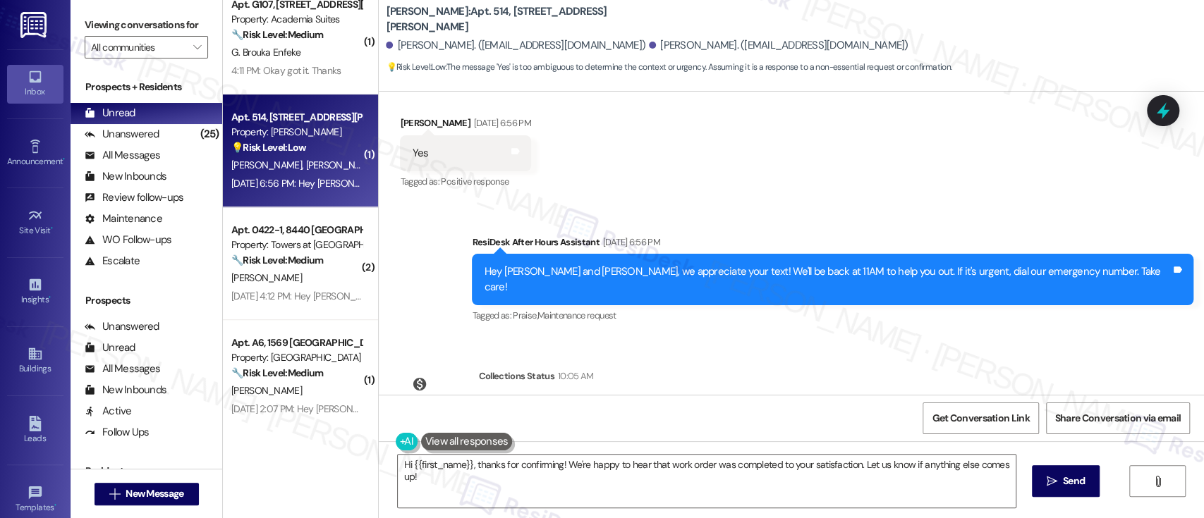
scroll to position [1915, 0]
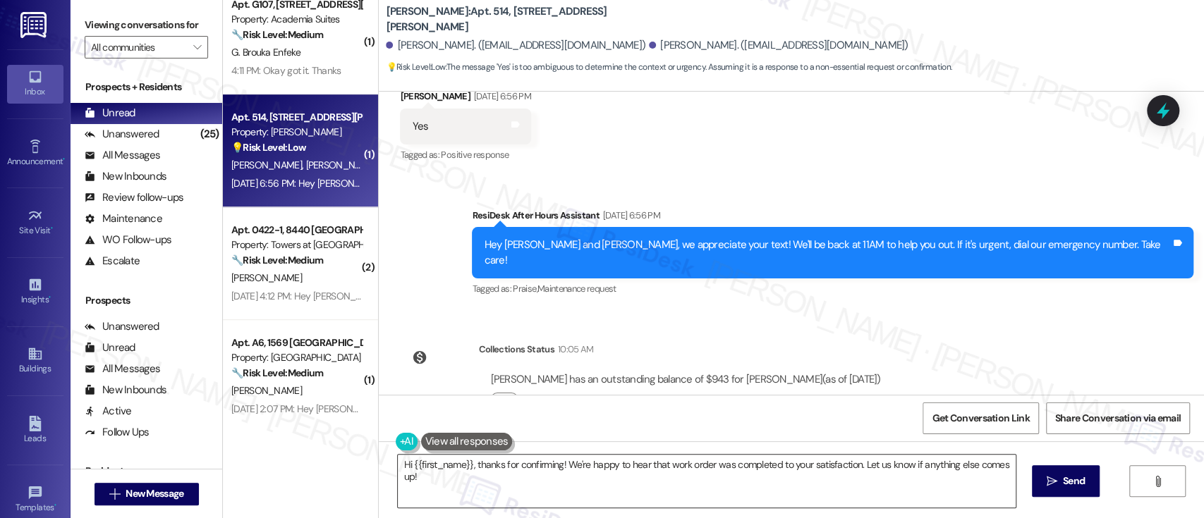
click at [444, 466] on textarea "Hi {{first_name}}, thanks for confirming! We're happy to hear that work order w…" at bounding box center [706, 481] width 617 height 53
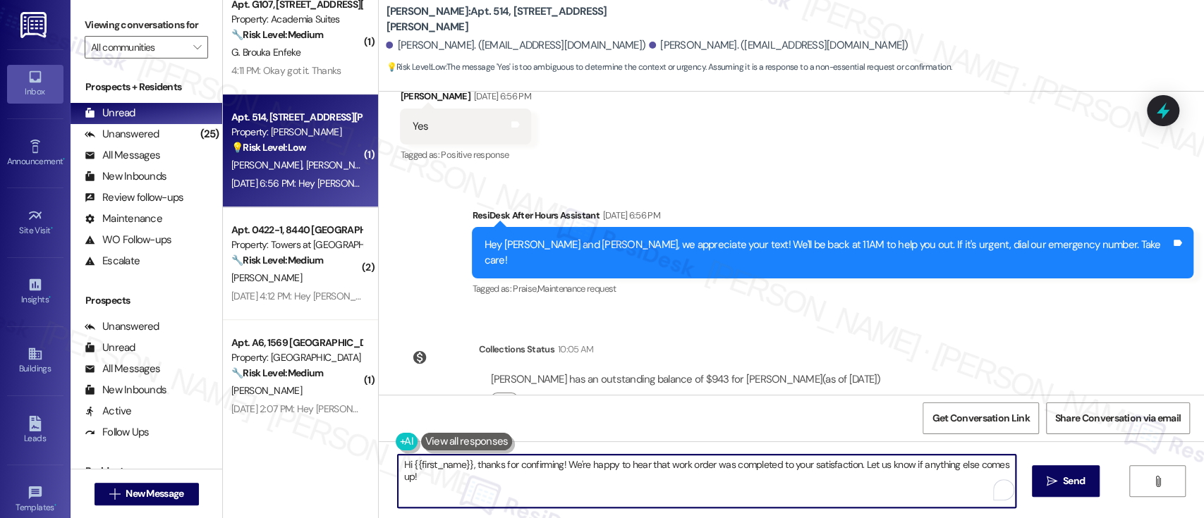
click at [444, 466] on textarea "Hi {{first_name}}, thanks for confirming! We're happy to hear that work order w…" at bounding box center [706, 481] width 617 height 53
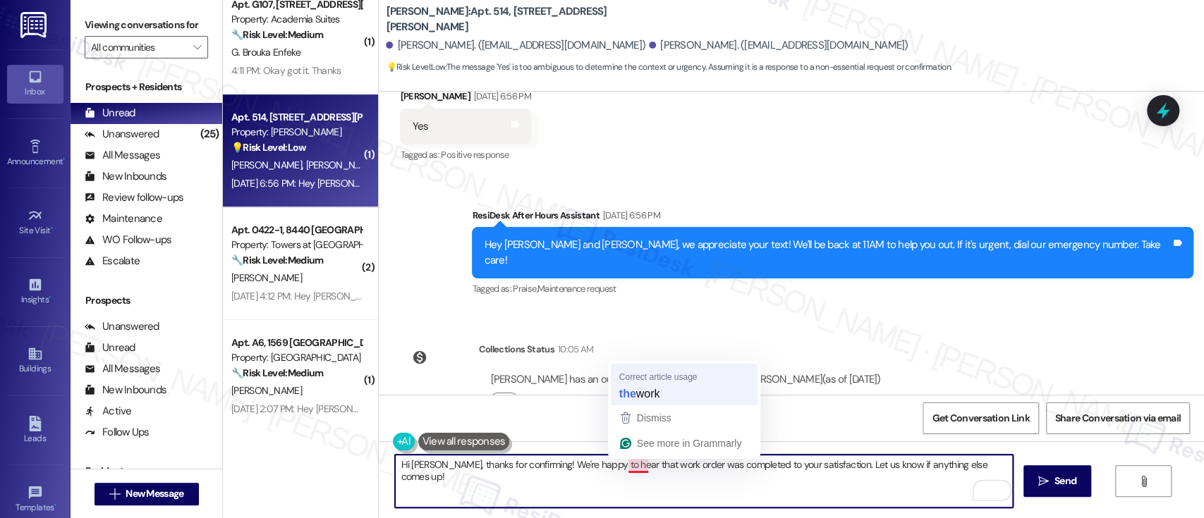
type textarea "Hi Mark, thanks for confirming! We're happy to hear that the work order was com…"
click at [867, 493] on textarea "Hi Mark, thanks for confirming! We're happy to hear that the work order was com…" at bounding box center [703, 481] width 617 height 53
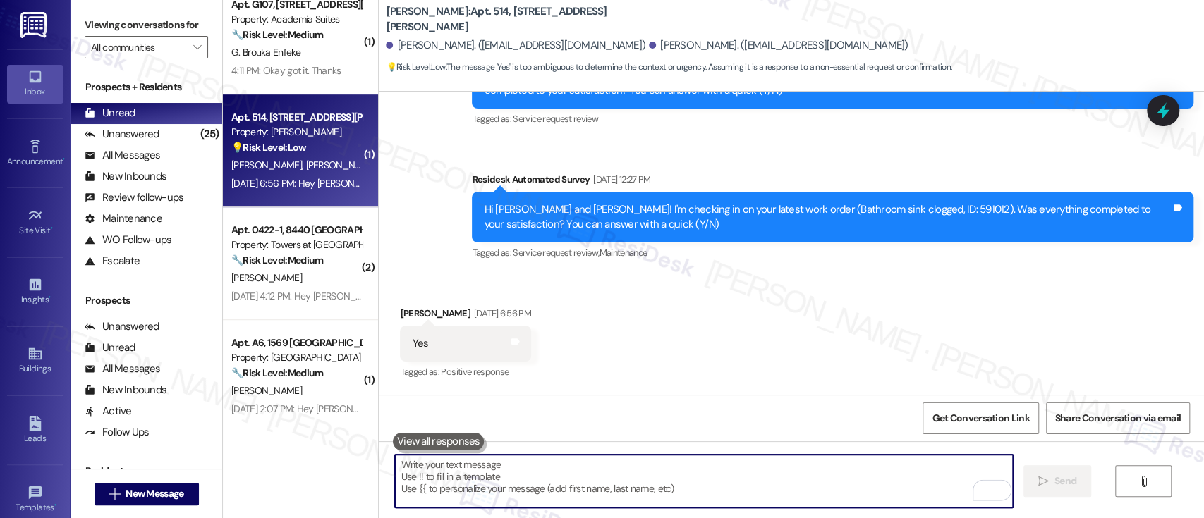
scroll to position [1665, 0]
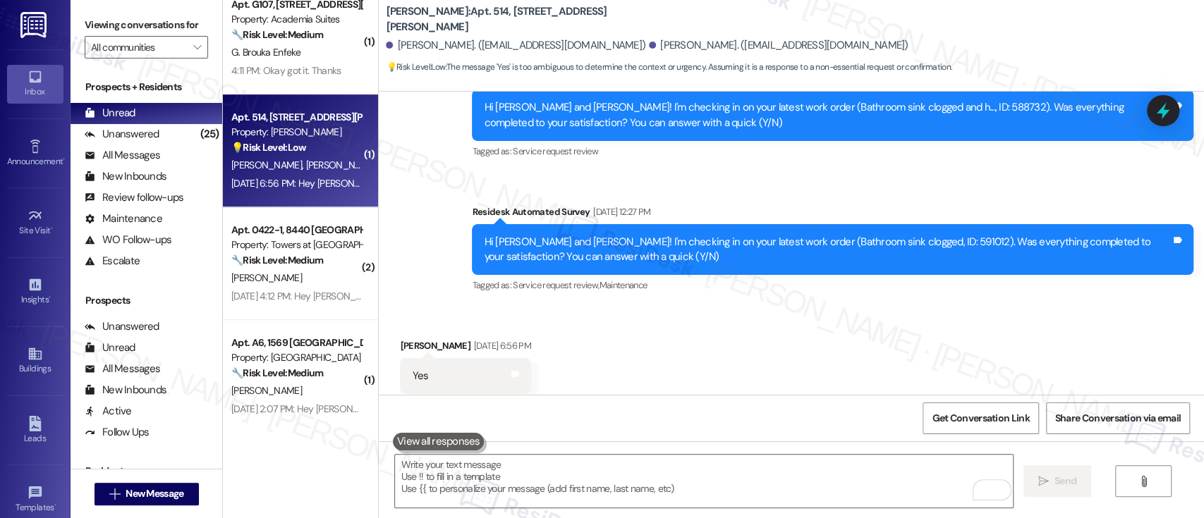
click at [283, 251] on div "Property: Towers at [GEOGRAPHIC_DATA]" at bounding box center [296, 245] width 130 height 15
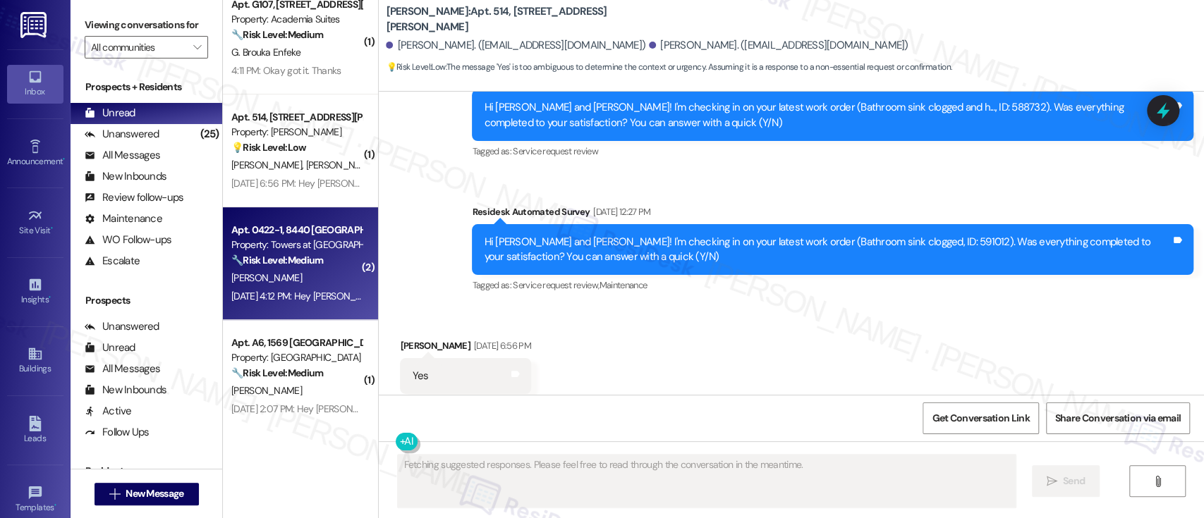
scroll to position [1964, 0]
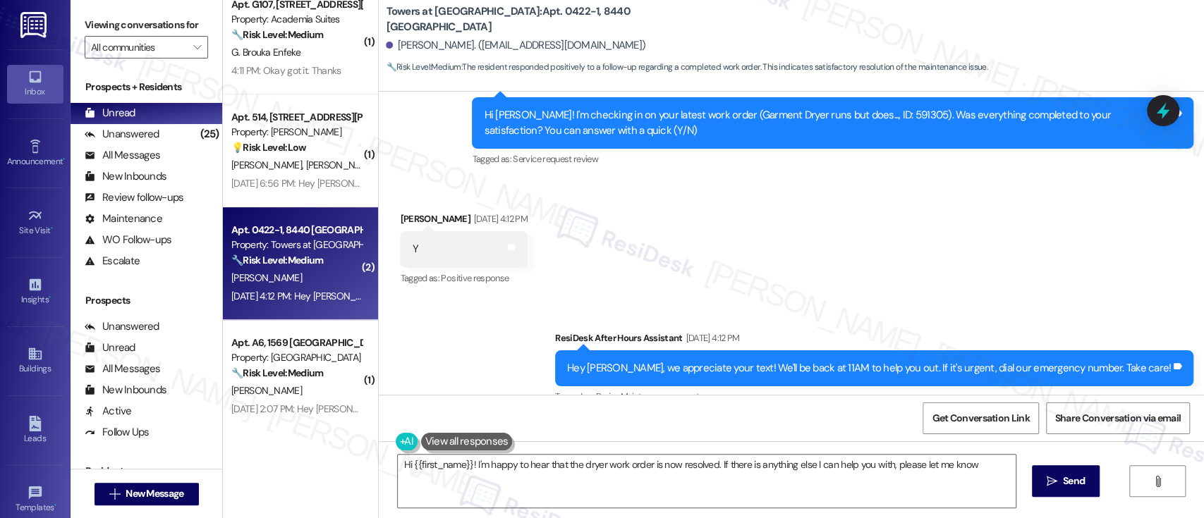
type textarea "Hi {{first_name}}! I'm happy to hear that the dryer work order is now resolved.…"
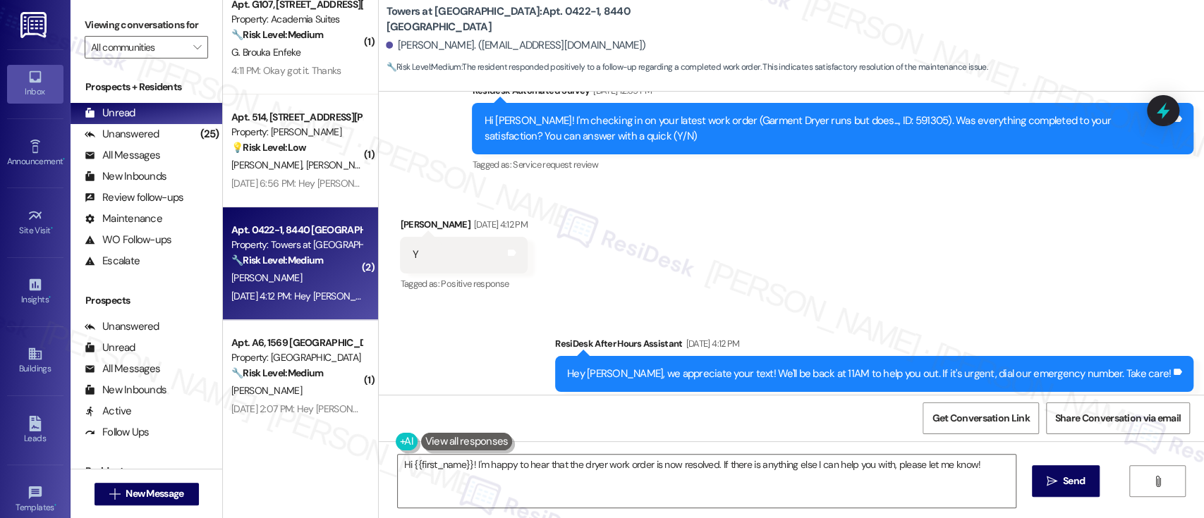
scroll to position [2202, 0]
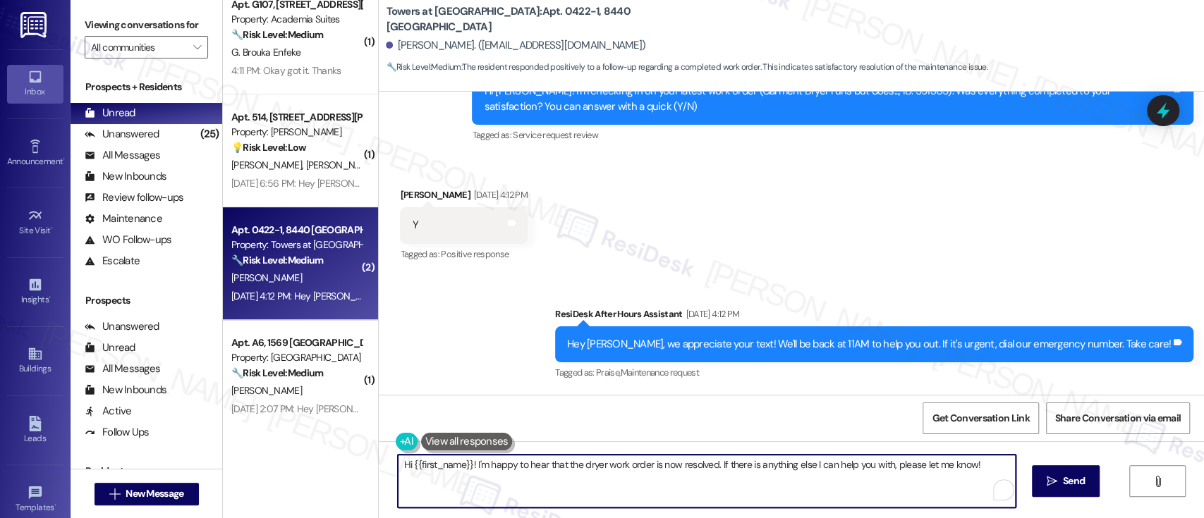
click at [643, 465] on textarea "Hi {{first_name}}! I'm happy to hear that the dryer work order is now resolved.…" at bounding box center [706, 481] width 617 height 53
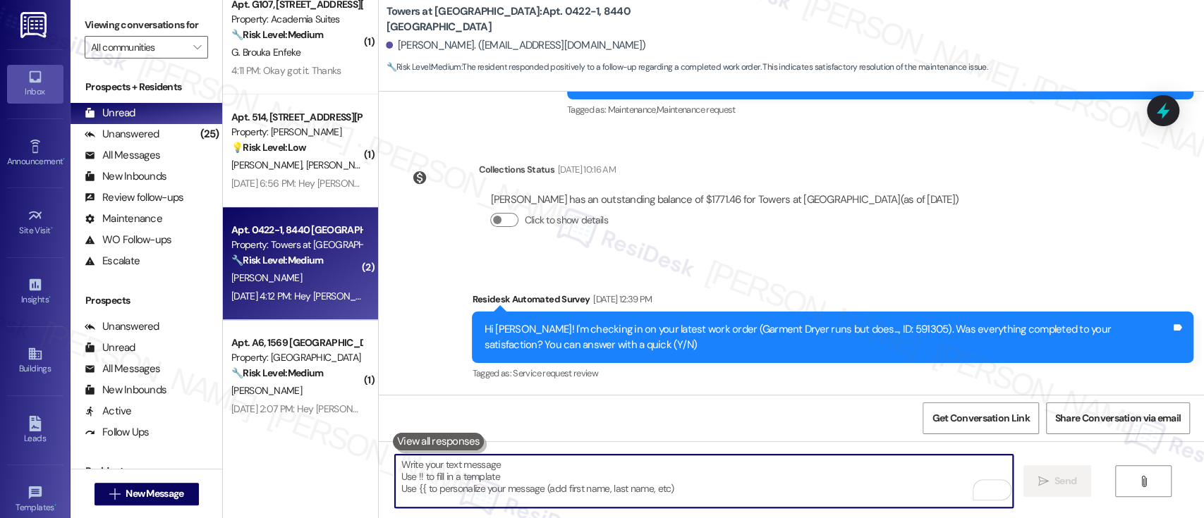
scroll to position [684, 0]
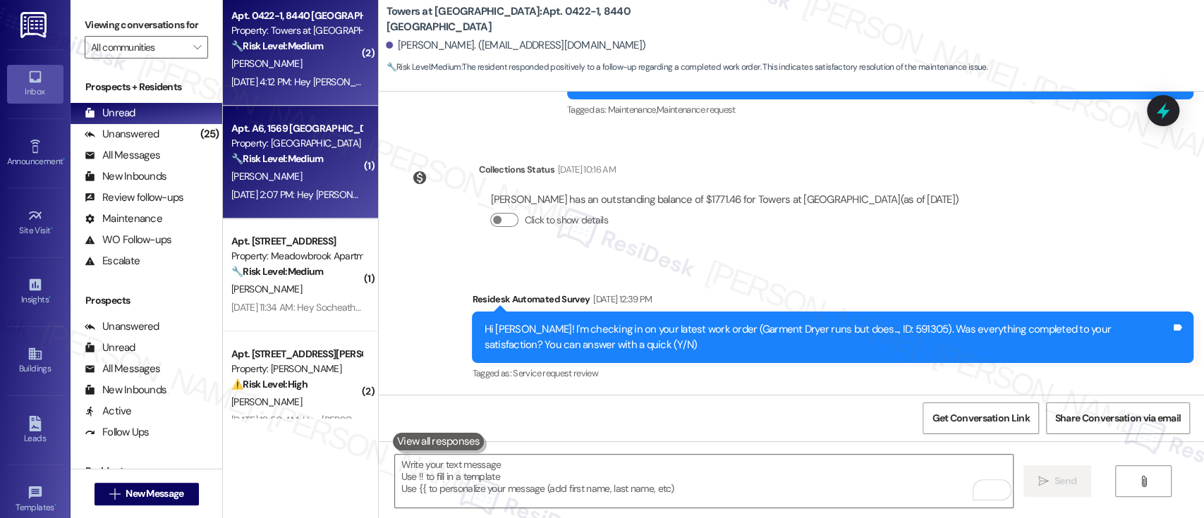
click at [288, 157] on strong "🔧 Risk Level: Medium" at bounding box center [277, 158] width 92 height 13
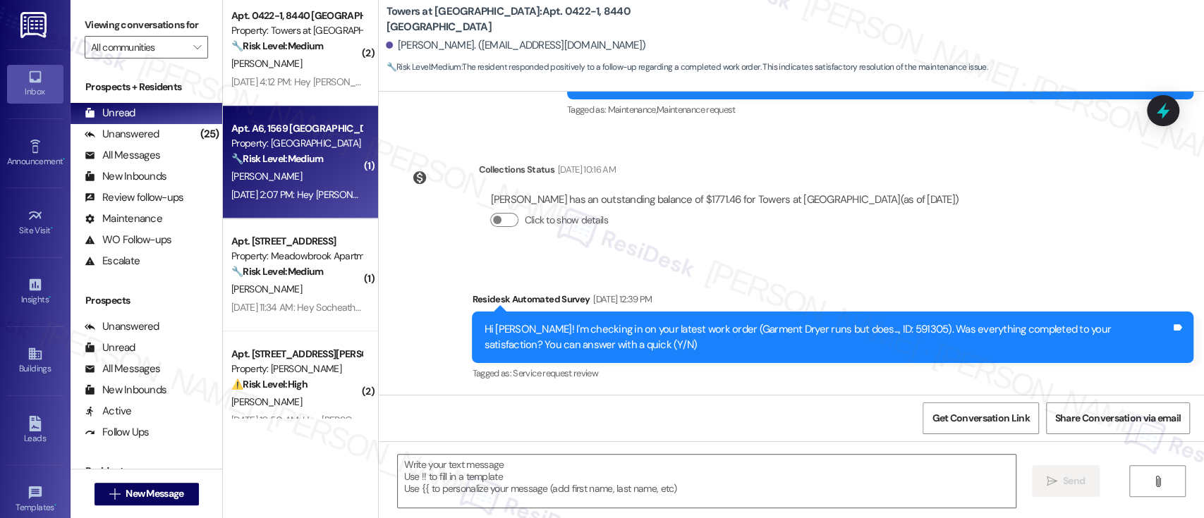
type textarea "Fetching suggested responses. Please feel free to read through the conversation…"
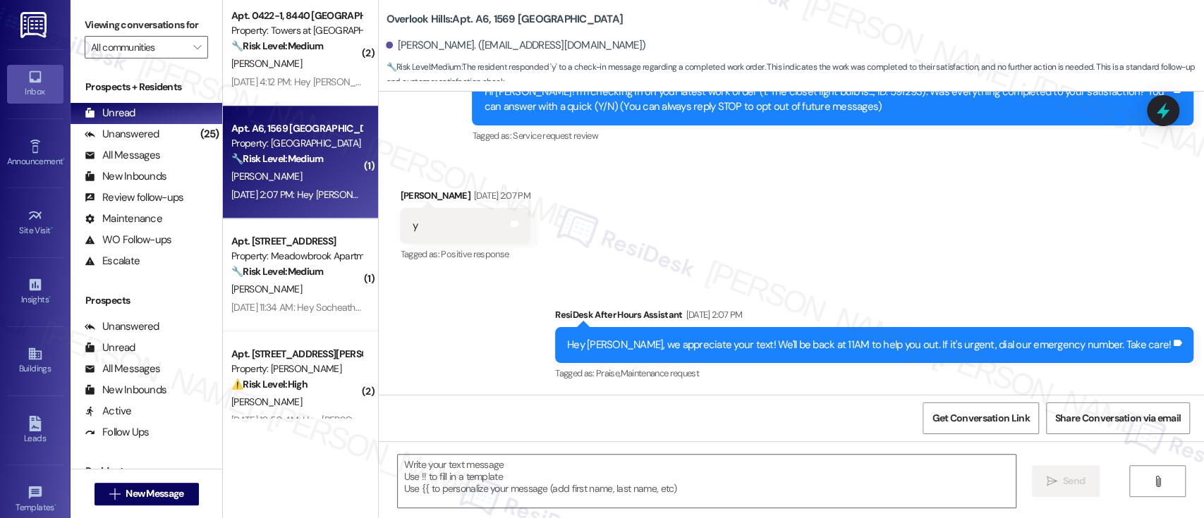
scroll to position [70, 0]
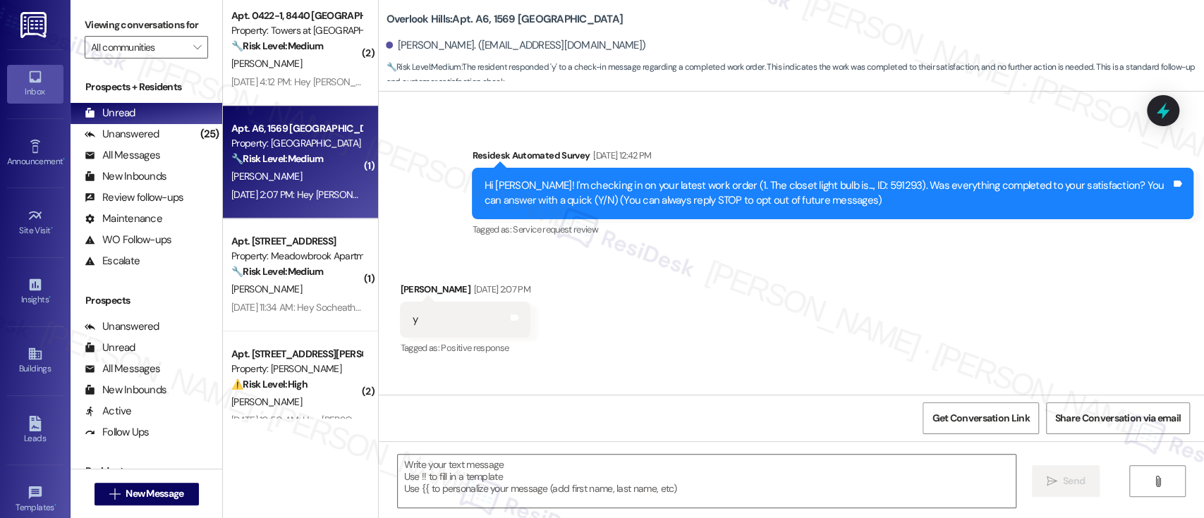
click at [934, 286] on div "Received via SMS Sean Thornton Aug 30, 2025 at 2:07 PM y Tags and notes Tagged …" at bounding box center [791, 309] width 825 height 119
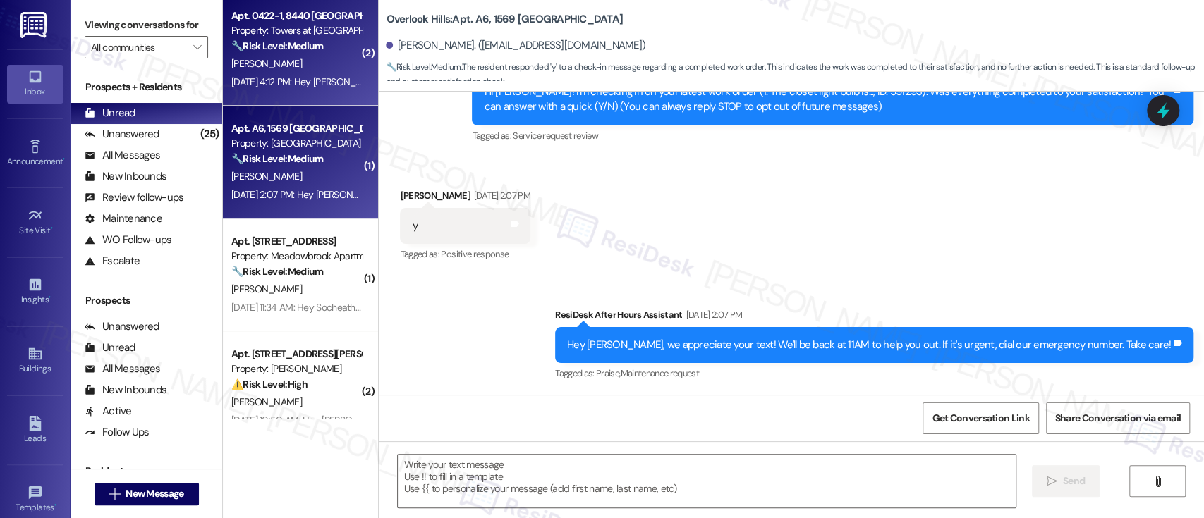
click at [321, 71] on div "J. Mann" at bounding box center [296, 64] width 133 height 18
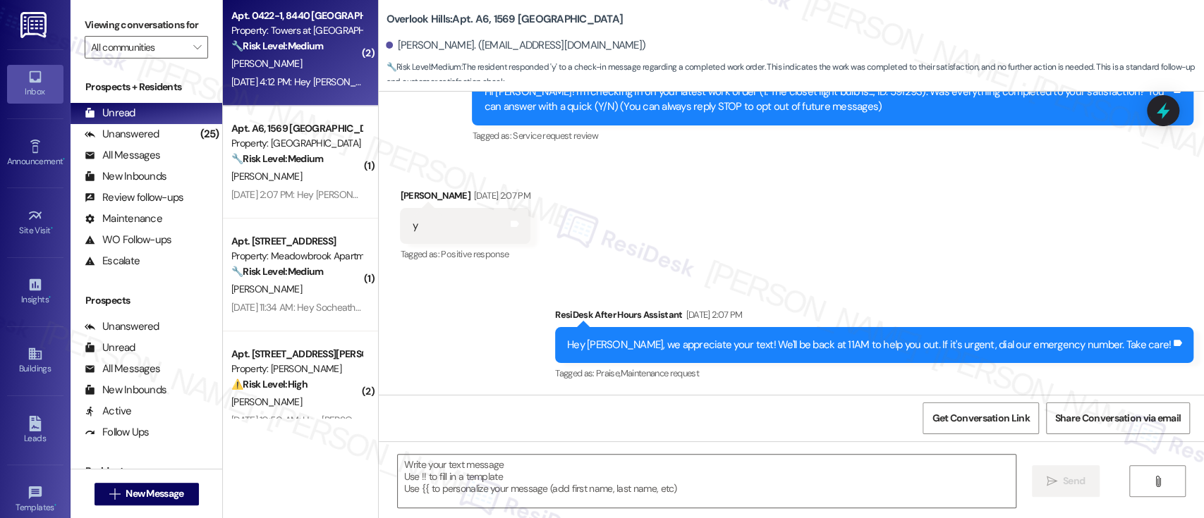
type textarea "Fetching suggested responses. Please feel free to read through the conversation…"
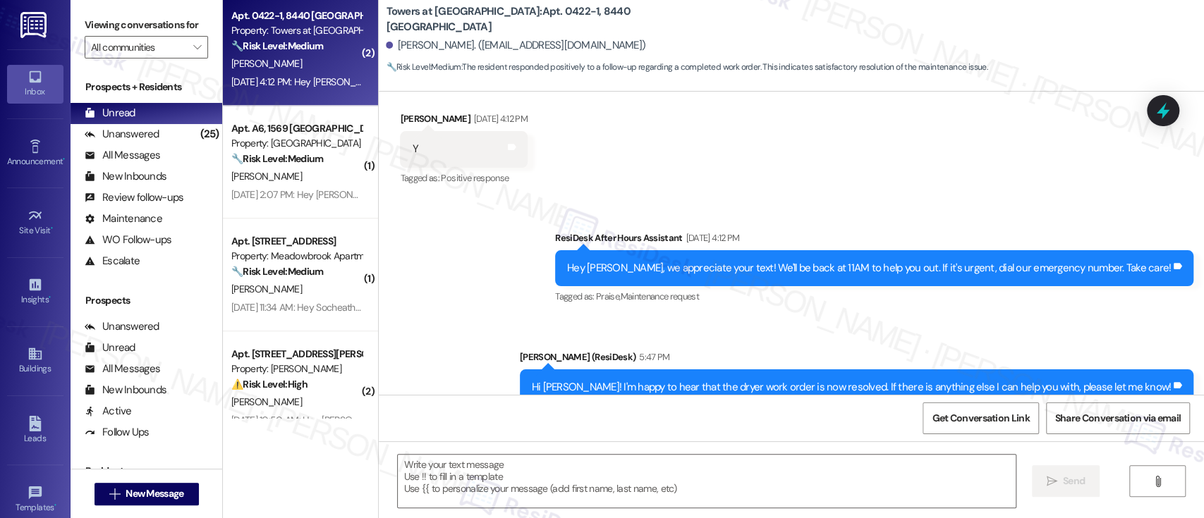
scroll to position [2321, 0]
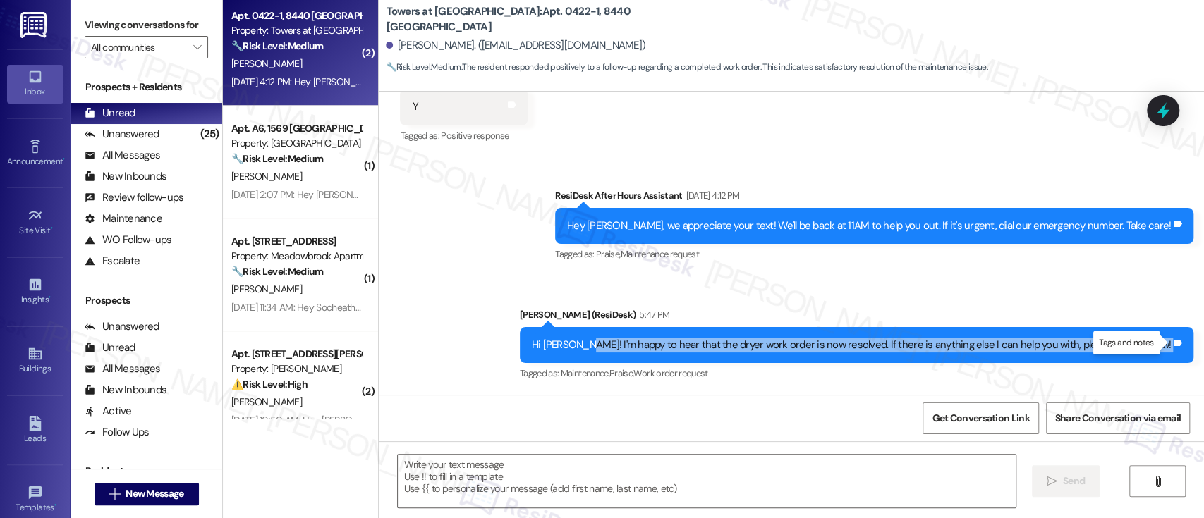
drag, startPoint x: 631, startPoint y: 346, endPoint x: 1140, endPoint y: 342, distance: 509.3
click at [1171, 344] on div "Hi Jasmeen! I'm happy to hear that the dryer work order is now resolved. If the…" at bounding box center [857, 345] width 674 height 36
copy div "I'm happy to hear that the dryer work order is now resolved. If there is anythi…"
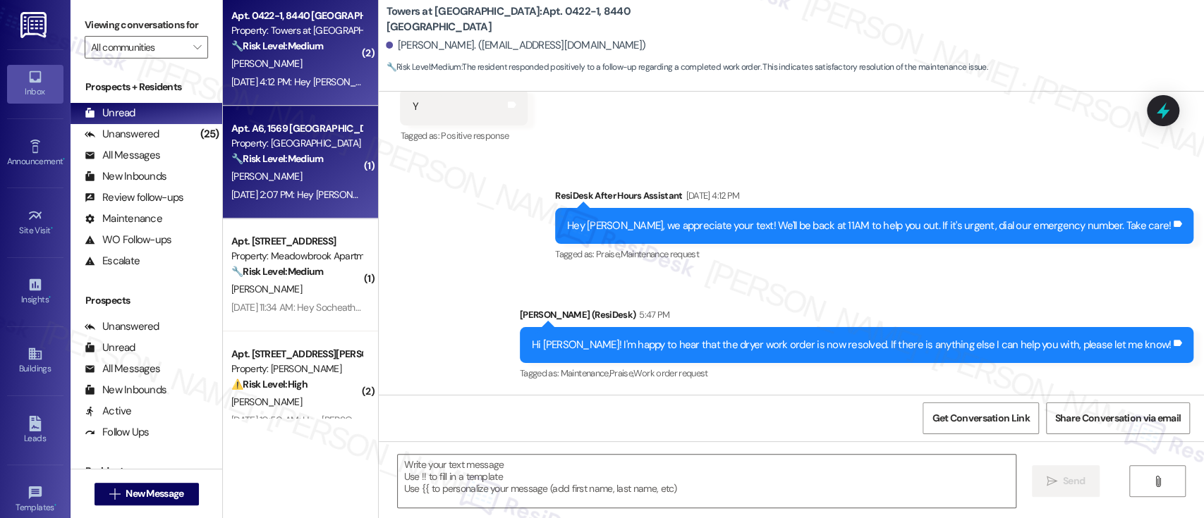
click at [271, 164] on strong "🔧 Risk Level: Medium" at bounding box center [277, 158] width 92 height 13
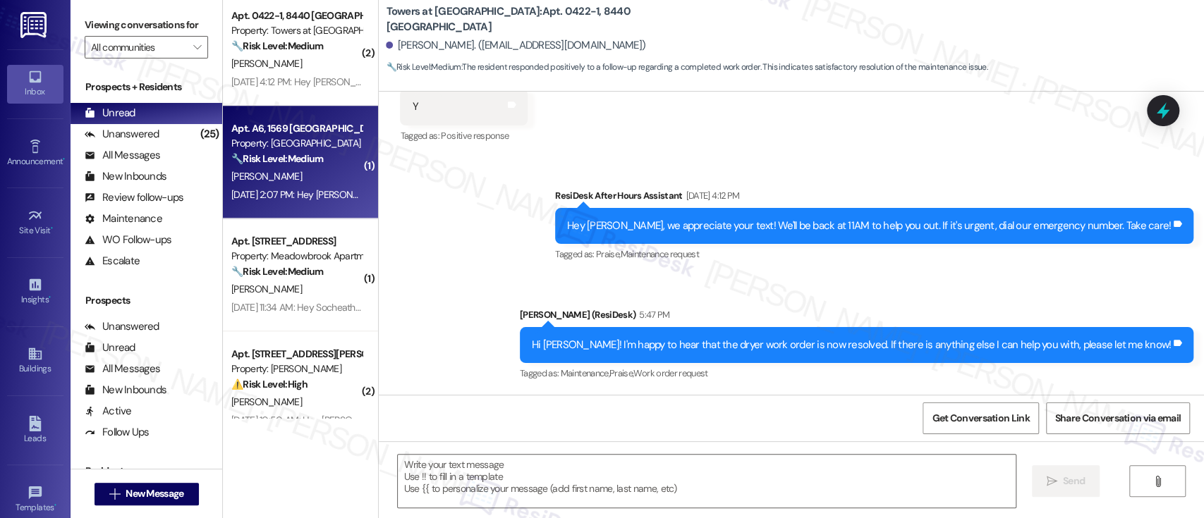
type textarea "Fetching suggested responses. Please feel free to read through the conversation…"
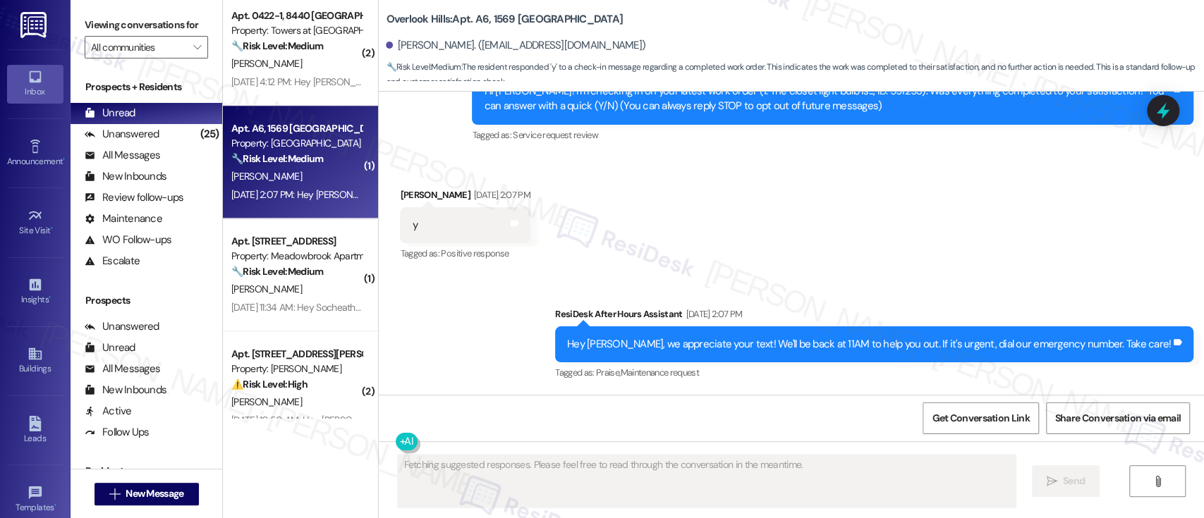
scroll to position [164, 0]
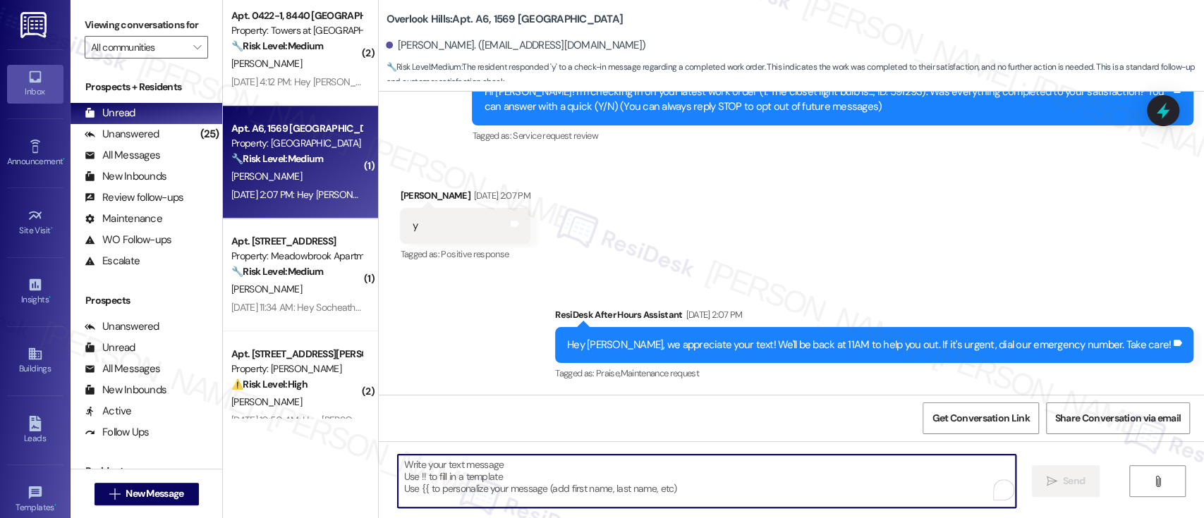
click at [631, 492] on textarea "To enrich screen reader interactions, please activate Accessibility in Grammarl…" at bounding box center [706, 481] width 617 height 53
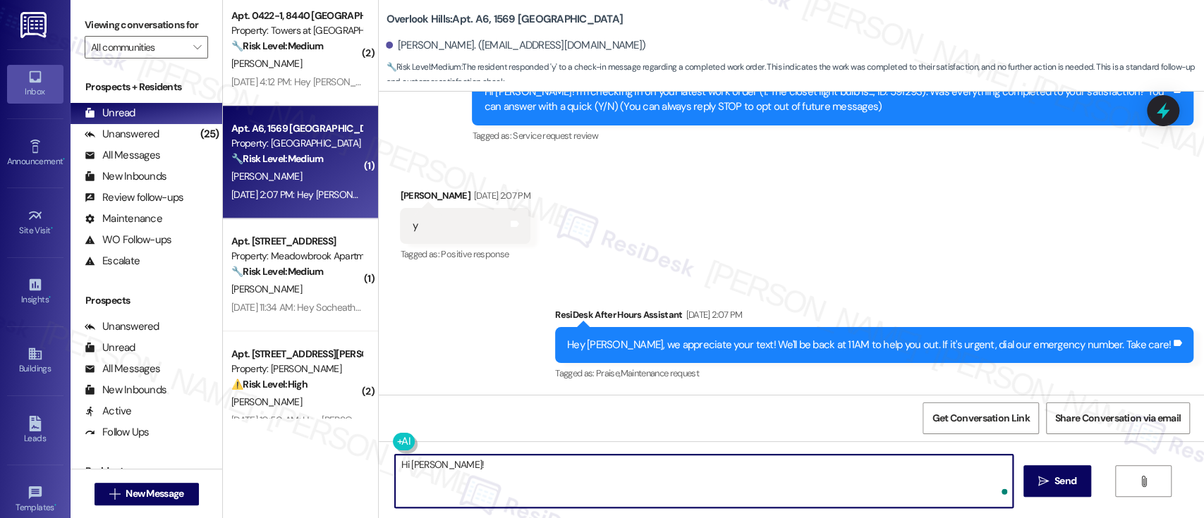
paste textarea "I'm happy to hear that the dryer work order is now resolved. If there is anythi…"
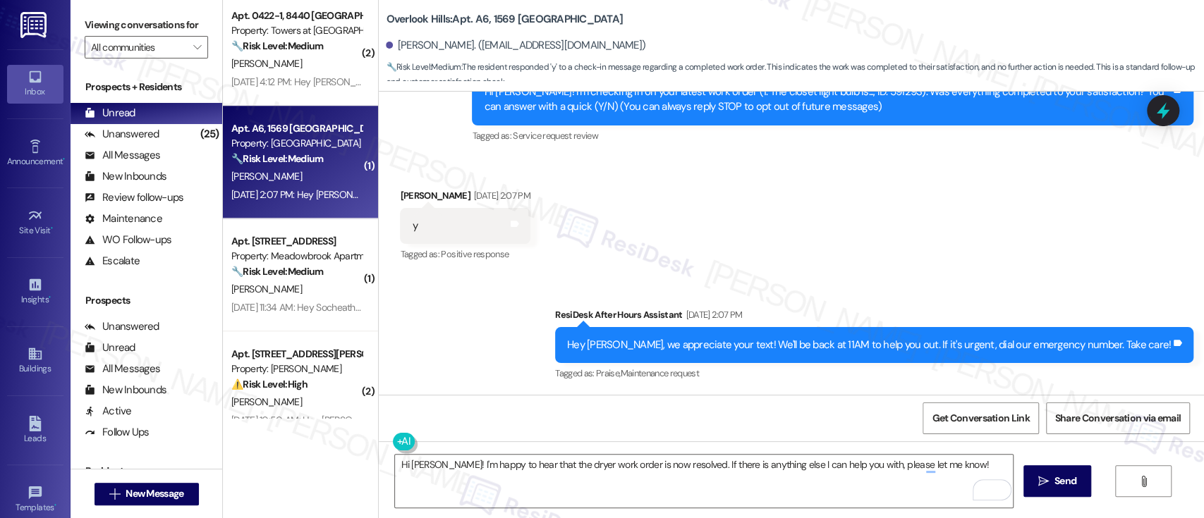
click at [895, 230] on div "Received via SMS Sean Thornton Aug 30, 2025 at 2:07 PM y Tags and notes Tagged …" at bounding box center [791, 216] width 825 height 119
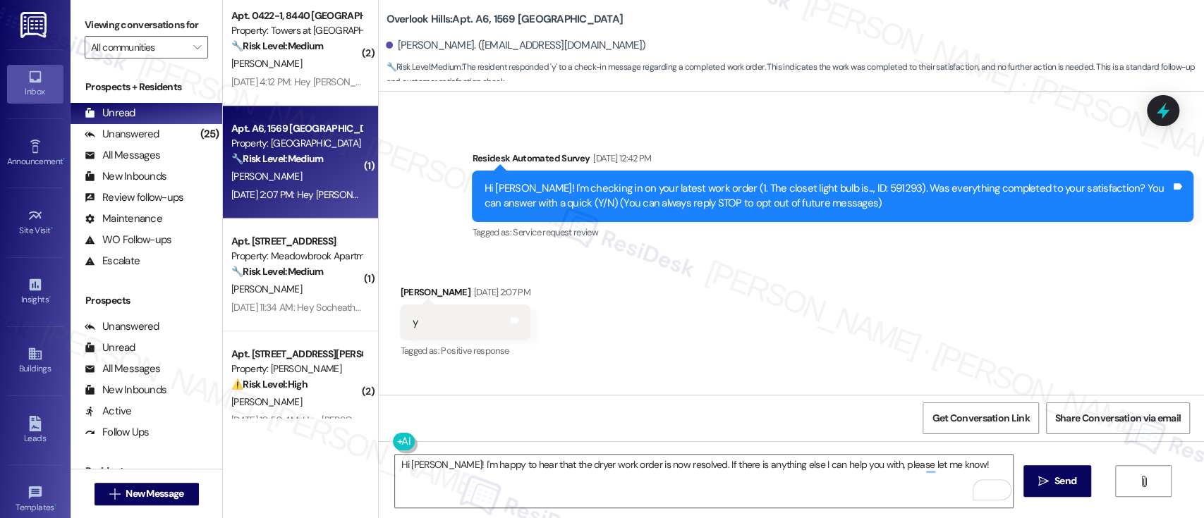
scroll to position [94, 0]
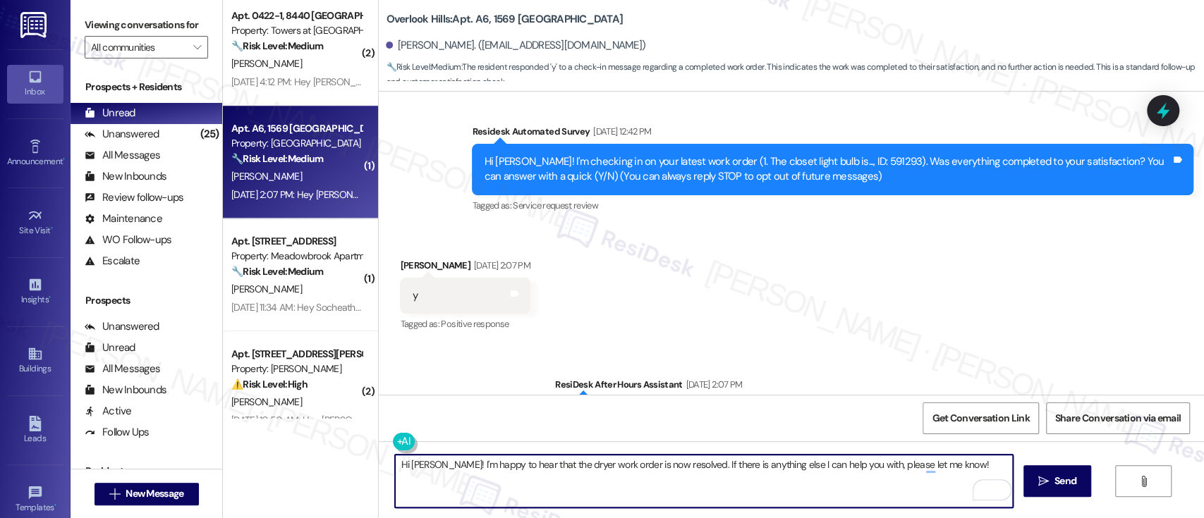
click at [533, 464] on textarea "Hi Sean! I'm happy to hear that the dryer work order is now resolved. If there …" at bounding box center [703, 481] width 617 height 53
click at [536, 463] on textarea "Hi Sean! I'm happy to hear that the dryer work order is now resolved. If there …" at bounding box center [703, 481] width 617 height 53
drag, startPoint x: 536, startPoint y: 463, endPoint x: 553, endPoint y: 461, distance: 17.0
click at [536, 462] on textarea "Hi Sean! I'm happy to hear that the dryer work order is now resolved. If there …" at bounding box center [703, 481] width 617 height 53
type textarea "Hi Sean! I'm happy to hear that the closet light bulb work order is now resolve…"
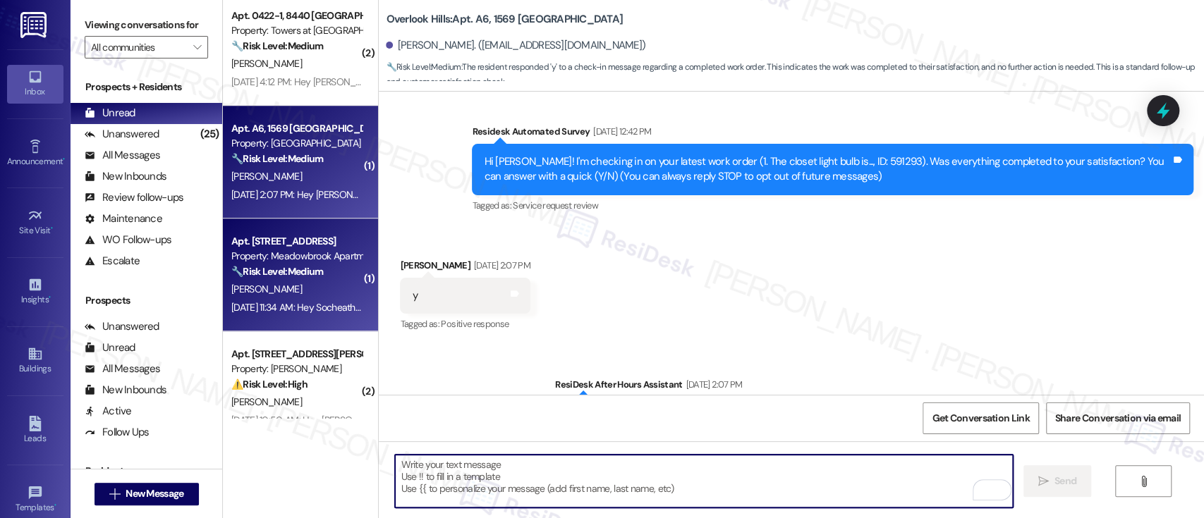
click at [310, 257] on div "Property: Meadowbrook Apartments" at bounding box center [296, 256] width 130 height 15
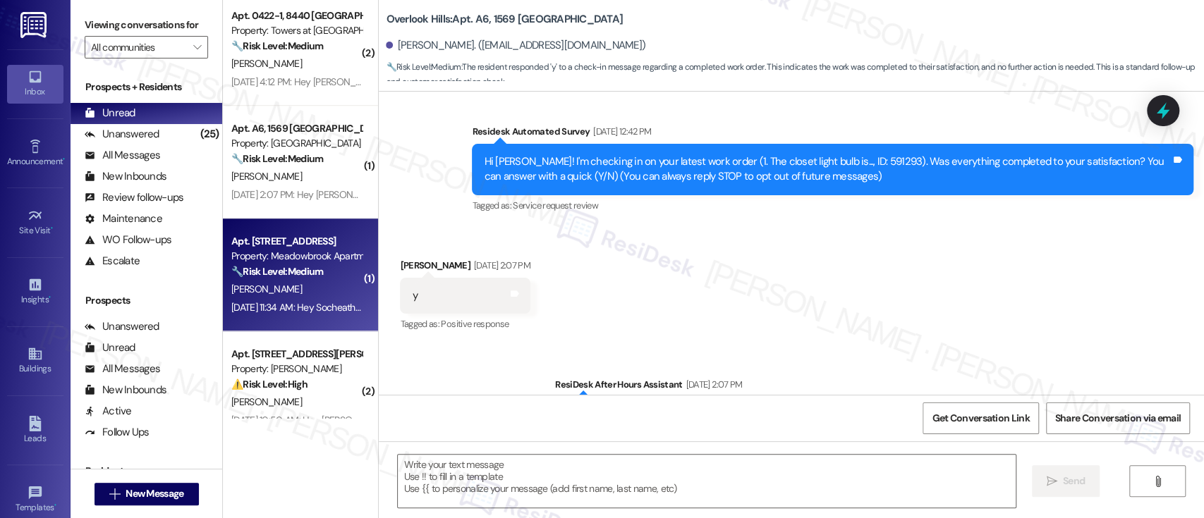
type textarea "Fetching suggested responses. Please feel free to read through the conversation…"
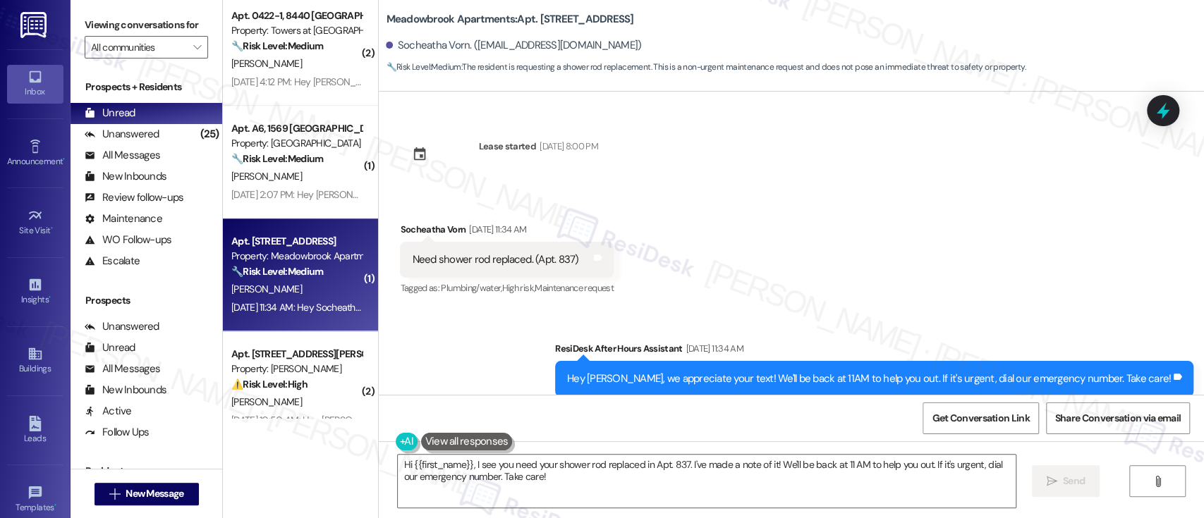
scroll to position [10851, 0]
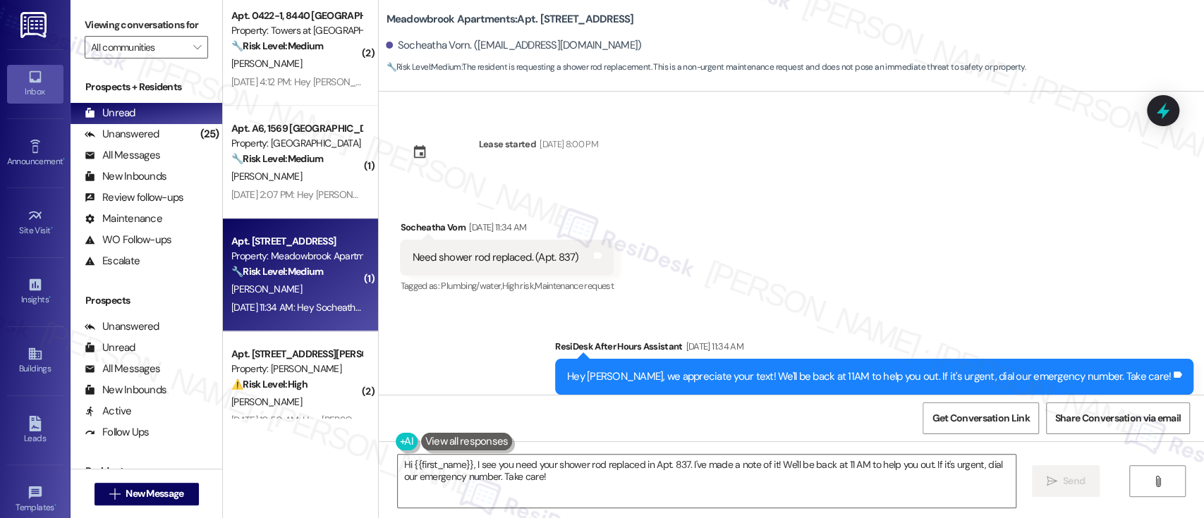
click at [764, 217] on div "Received via SMS Socheatha Vorn Aug 30, 2025 at 11:34 AM Need shower rod replac…" at bounding box center [791, 247] width 825 height 119
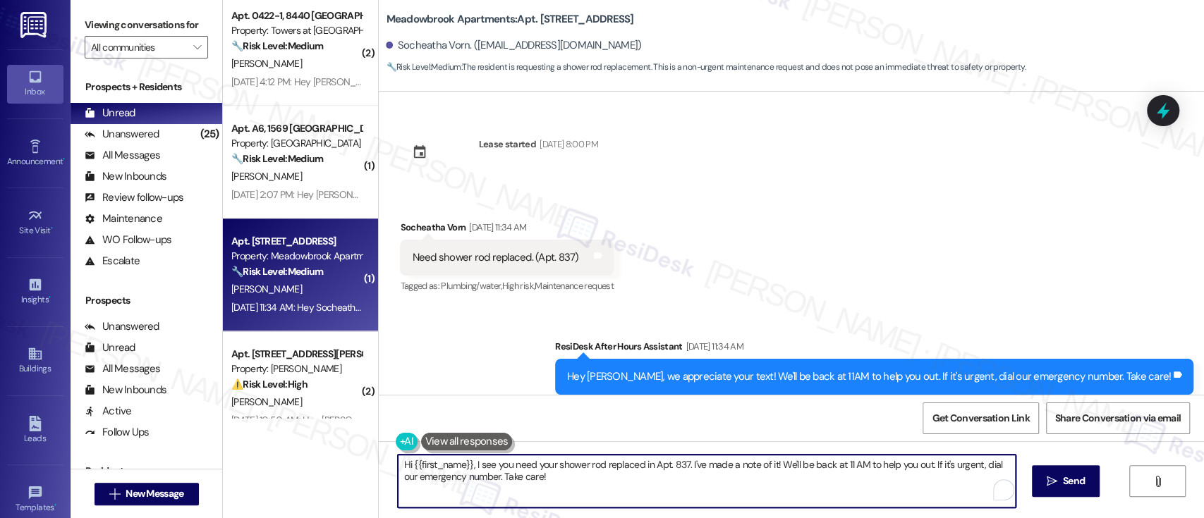
drag, startPoint x: 633, startPoint y: 466, endPoint x: 633, endPoint y: 487, distance: 21.9
click at [633, 487] on textarea "Hi {{first_name}}, I see you need your shower rod replaced in Apt. 837. I've ma…" at bounding box center [706, 481] width 617 height 53
click at [453, 481] on textarea "Hi {{first_name}}, I see you need your shower rod replaced. I'm happy to submit…" at bounding box center [703, 481] width 617 height 53
click at [516, 476] on textarea "Hi {{first_name}}, I see you need your shower rod replaced. I'm happy to submit…" at bounding box center [703, 481] width 617 height 53
click at [555, 482] on textarea "Hi {{first_name}}, I see you need your shower rod replaced. I'm happy to submit…" at bounding box center [703, 481] width 617 height 53
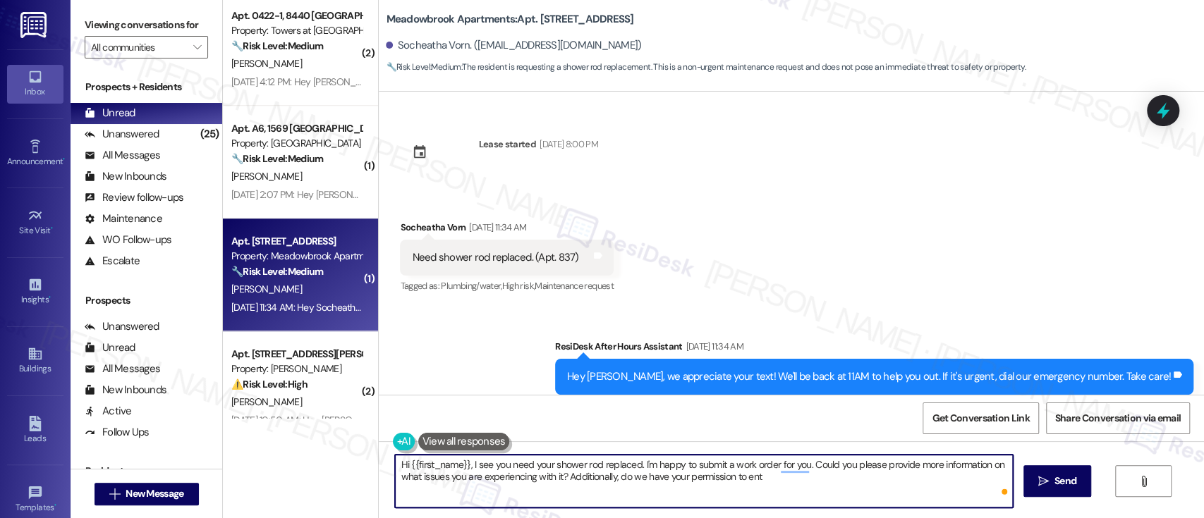
type textarea "Hi {{first_name}}, I see you need your shower rod replaced. I'm happy to submit…"
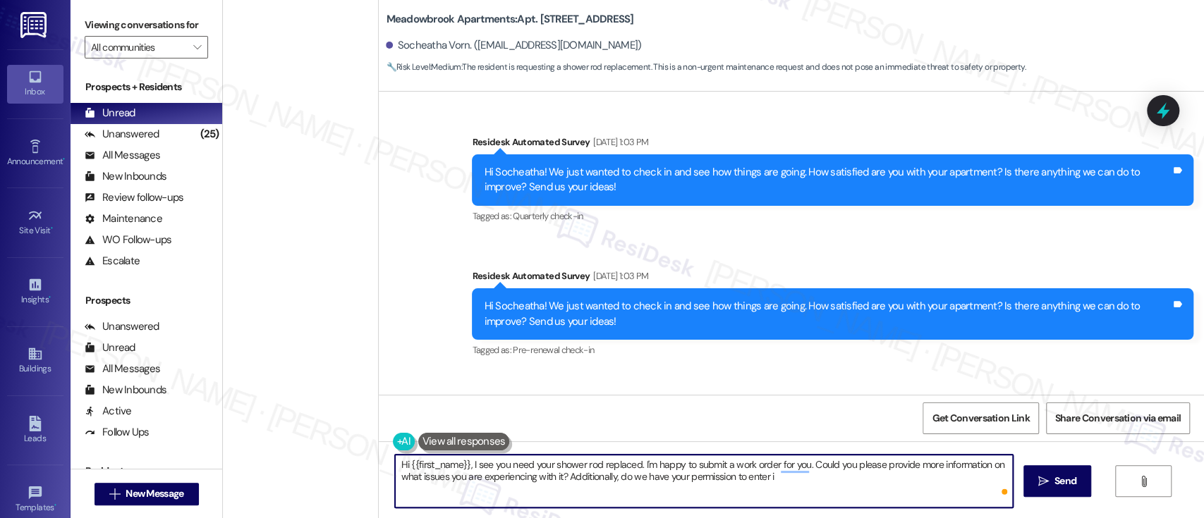
scroll to position [10851, 0]
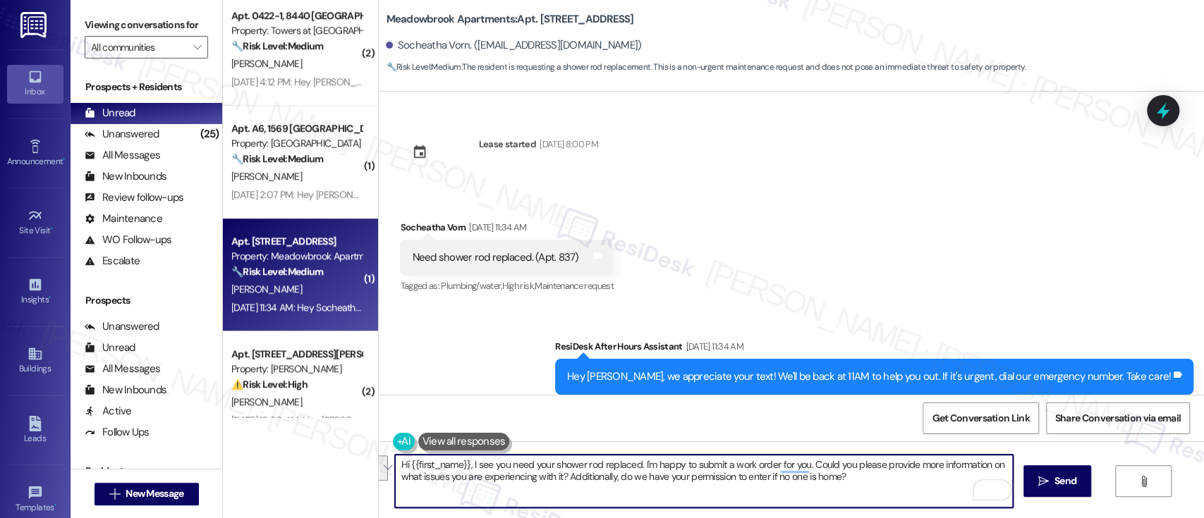
paste textarea "I see you need your shower rod replaced. I’m happy to submit a work order for y…"
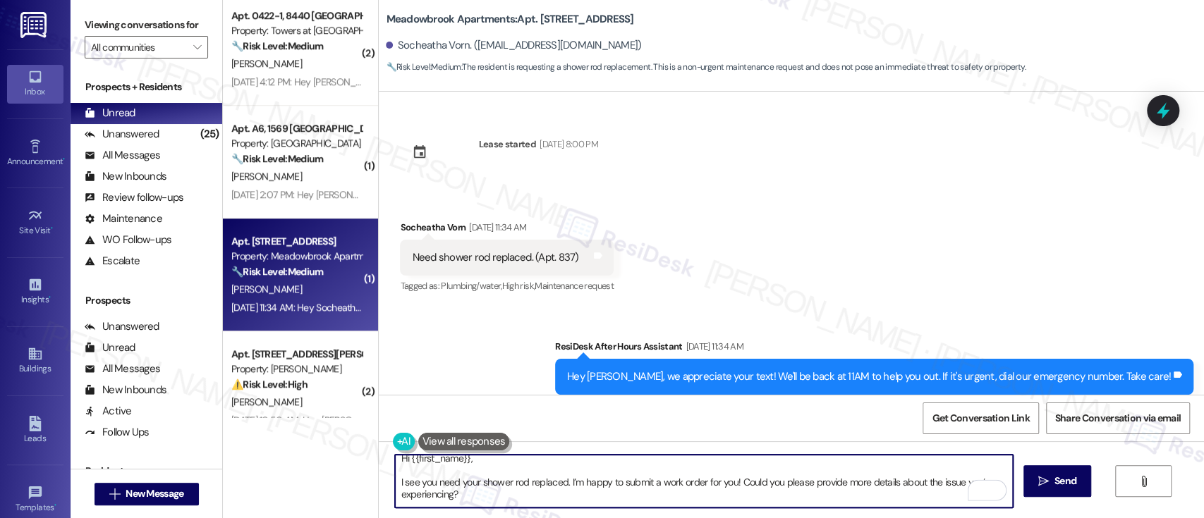
scroll to position [0, 0]
click at [536, 465] on textarea "Hi {{first_name}}, I see you need your shower rod replaced. I’m happy to submit…" at bounding box center [703, 481] width 617 height 53
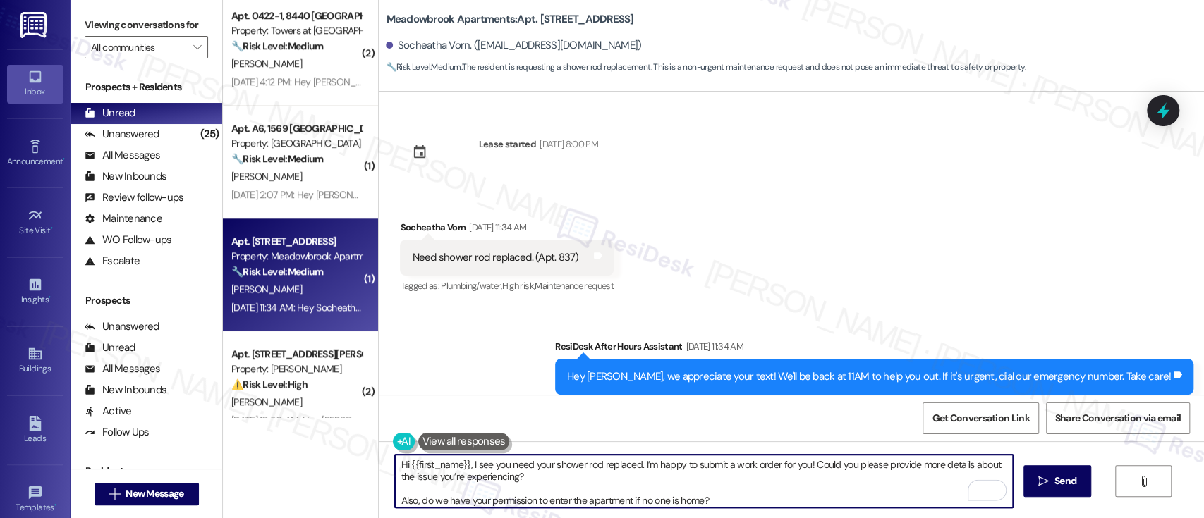
scroll to position [4, 0]
drag, startPoint x: 714, startPoint y: 500, endPoint x: 346, endPoint y: 499, distance: 368.2
click at [346, 499] on div "( 1 ) Apt. G107, [STREET_ADDRESS][PERSON_NAME] Property: Academia Suites 🔧 Risk…" at bounding box center [713, 259] width 981 height 518
type textarea "Hi {{first_name}}, I see you need your shower rod replaced. I’m happy to submit…"
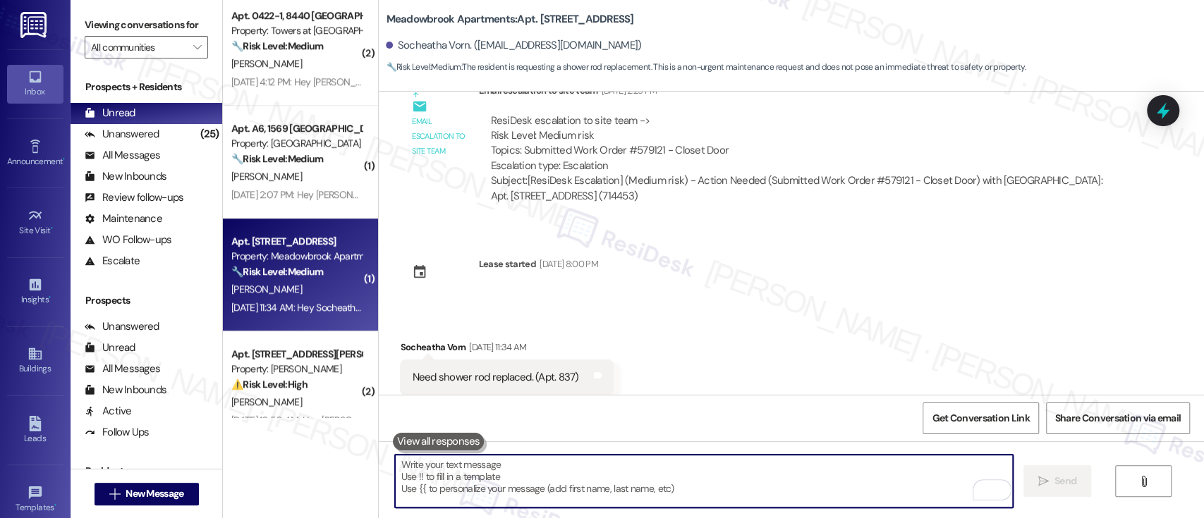
scroll to position [10964, 0]
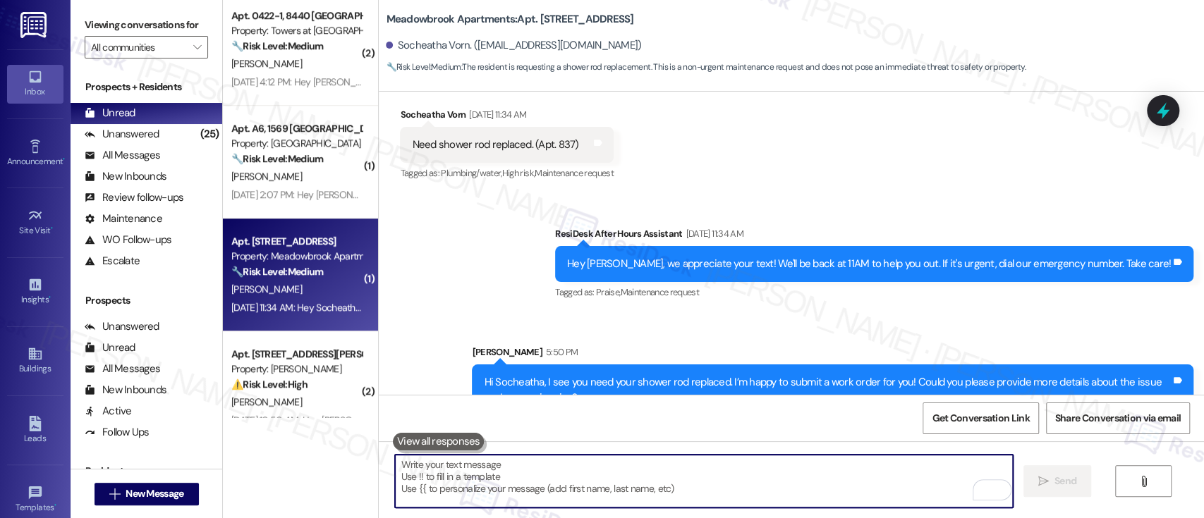
click at [798, 482] on textarea "To enrich screen reader interactions, please activate Accessibility in Grammarl…" at bounding box center [703, 481] width 617 height 53
paste textarea "Also, do we have your permission to enter the apartment if no one is home?"
type textarea "Also, do we have your permission to enter the apartment if no one is home?"
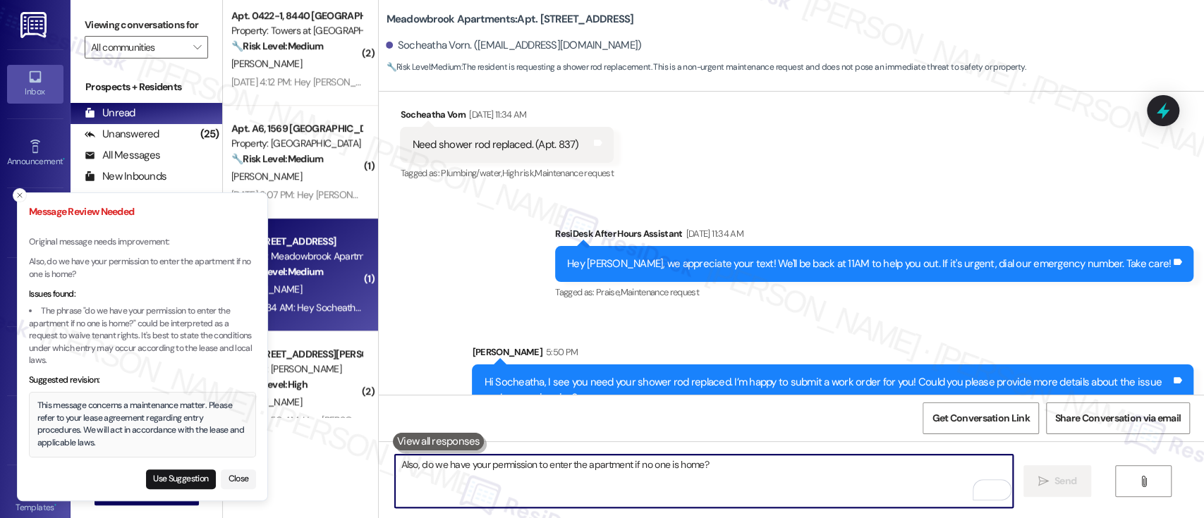
click at [633, 476] on textarea "Also, do we have your permission to enter the apartment if no one is home?" at bounding box center [703, 481] width 617 height 53
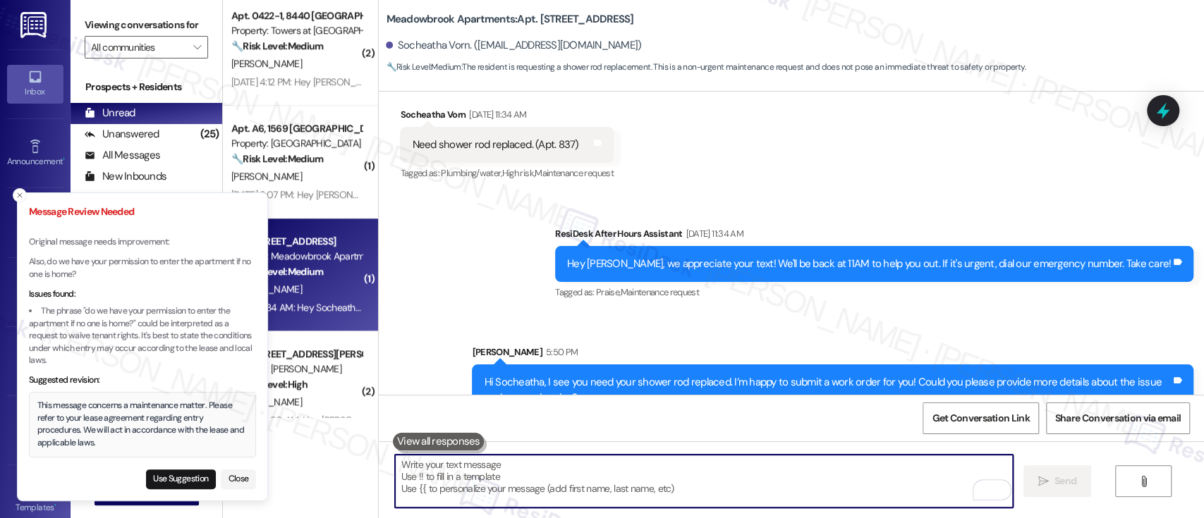
paste textarea "Also, do we have your permission to enter the apartment if no one is home?"
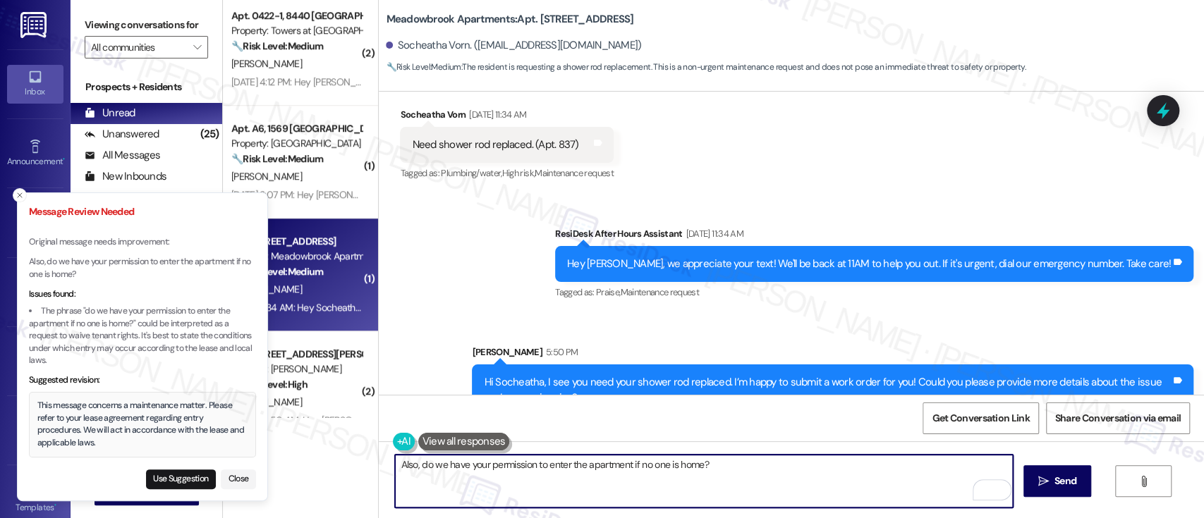
drag, startPoint x: 239, startPoint y: 471, endPoint x: 297, endPoint y: 473, distance: 57.9
click at [239, 473] on button "Close" at bounding box center [238, 480] width 35 height 20
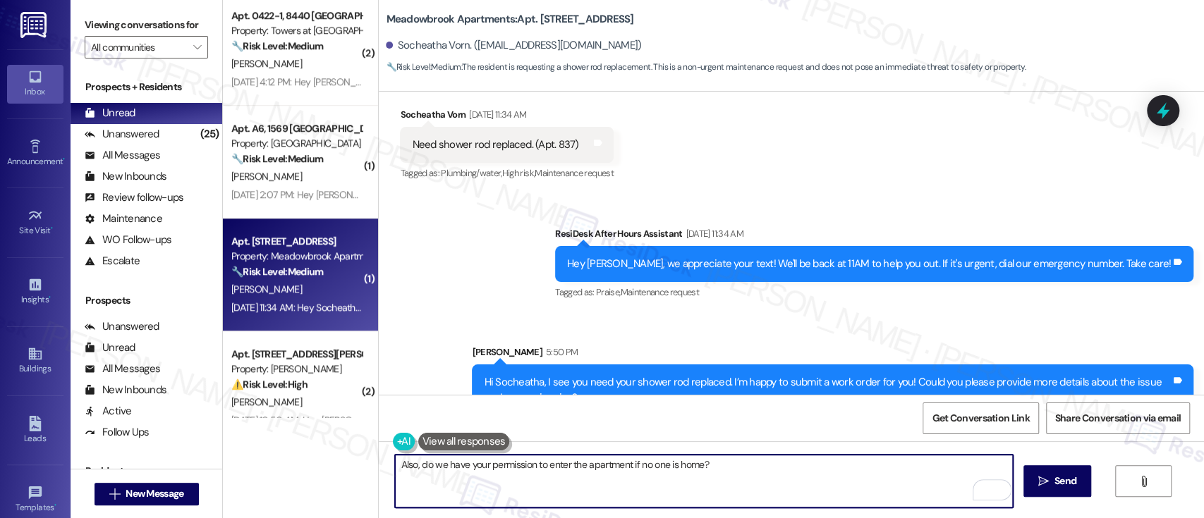
click at [413, 467] on textarea "Also, do we have your permission to enter the apartment if no one is home?" at bounding box center [703, 481] width 617 height 53
type textarea "Also, could you please confirm if we have your permission to enter the apartmen…"
drag, startPoint x: 818, startPoint y: 473, endPoint x: 829, endPoint y: 473, distance: 11.3
click at [823, 473] on textarea "Also, could you please confirm if we have your permission to enter the apartmen…" at bounding box center [703, 481] width 617 height 53
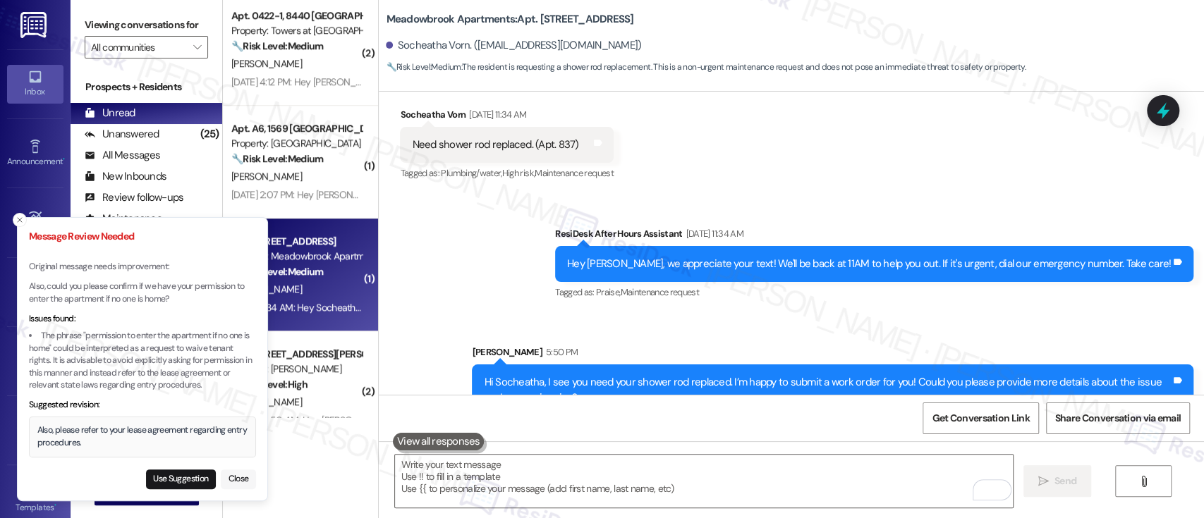
click at [241, 480] on button "Close" at bounding box center [238, 480] width 35 height 20
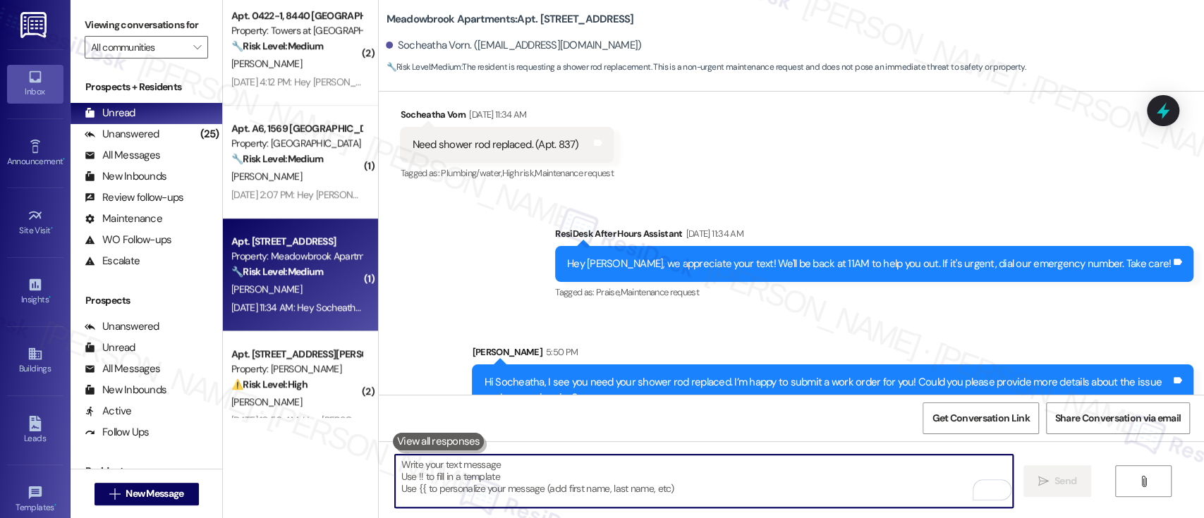
click at [767, 473] on textarea "To enrich screen reader interactions, please activate Accessibility in Grammarl…" at bounding box center [703, 481] width 617 height 53
drag, startPoint x: 582, startPoint y: 473, endPoint x: 623, endPoint y: 469, distance: 41.1
click at [597, 473] on textarea "To enrich screen reader interactions, please activate Accessibility in Grammarl…" at bounding box center [703, 481] width 617 height 53
click at [770, 471] on textarea "To enrich screen reader interactions, please activate Accessibility in Grammarl…" at bounding box center [703, 481] width 617 height 53
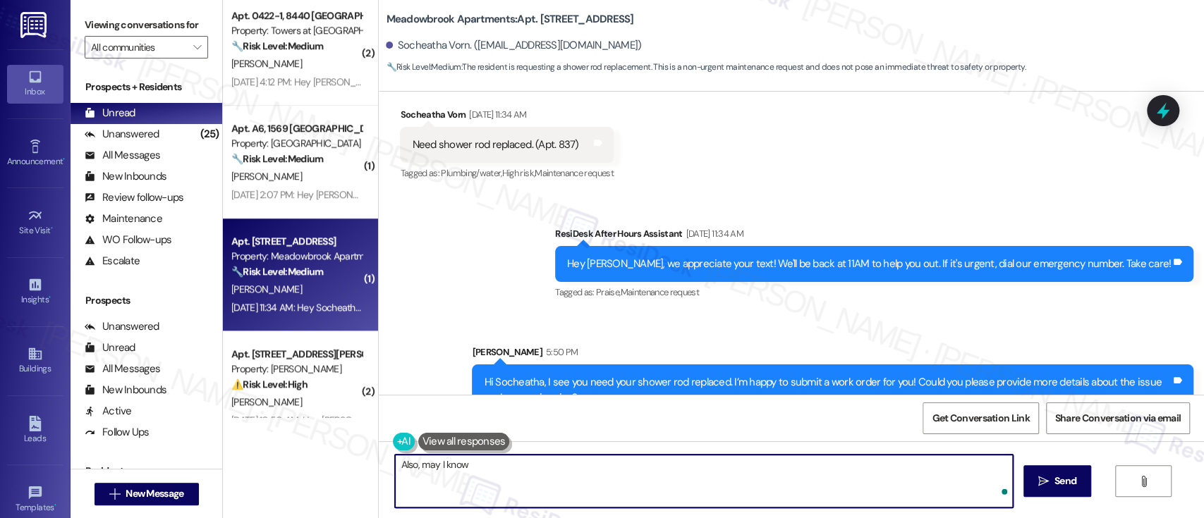
paste textarea "we have your permission to enter the apartment if no one is home?"
click at [466, 466] on textarea "Also, may I know we have your permission to enter the apartment if no one is ho…" at bounding box center [703, 481] width 617 height 53
click at [844, 468] on textarea "Also, may I know if we have your permission to enter the apartment if no one is…" at bounding box center [703, 481] width 617 height 53
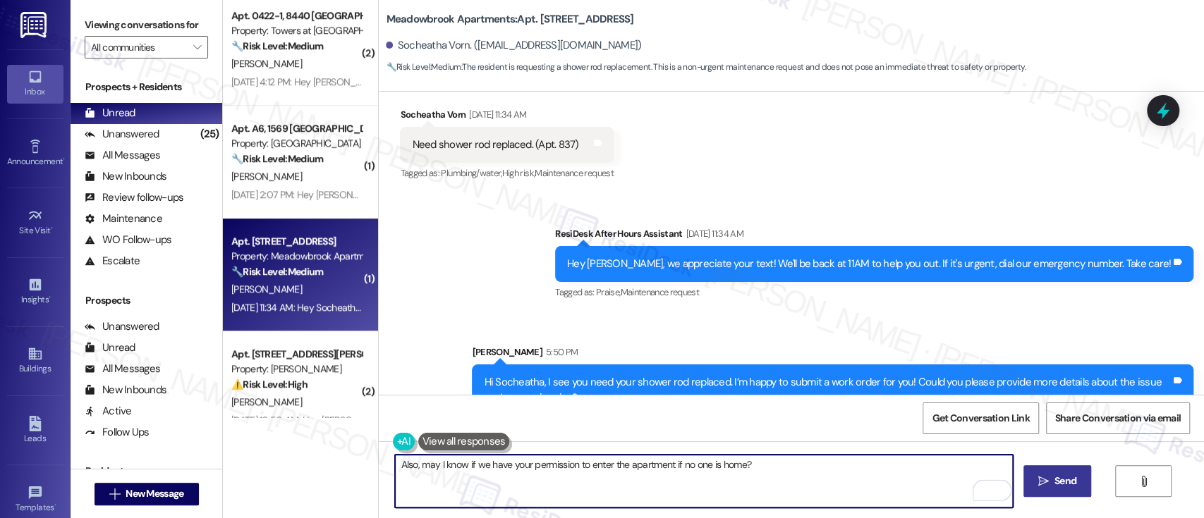
type textarea "Also, may I know if we have your permission to enter the apartment if no one is…"
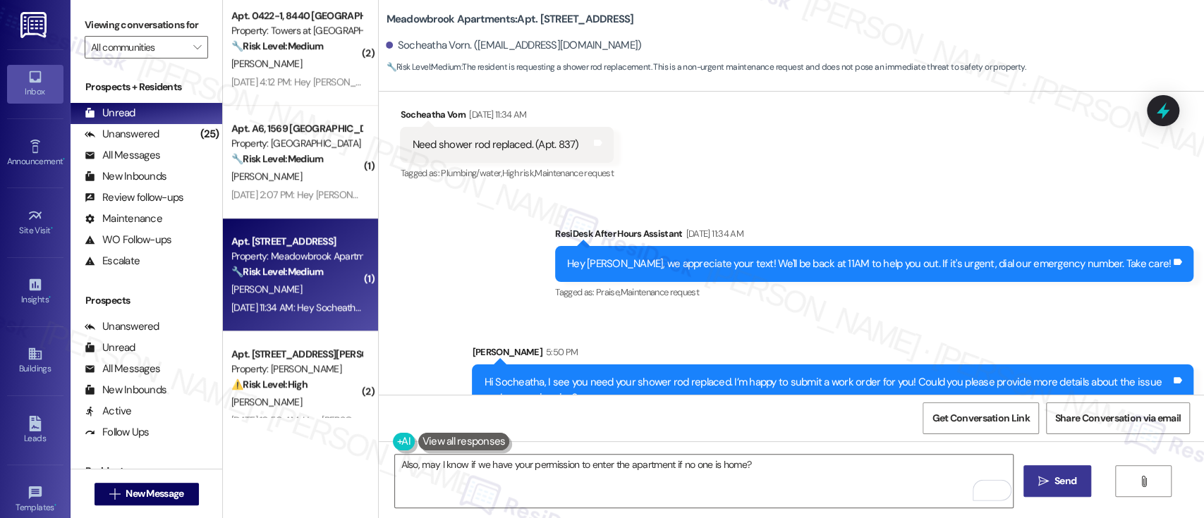
click at [1044, 478] on icon "" at bounding box center [1043, 481] width 11 height 11
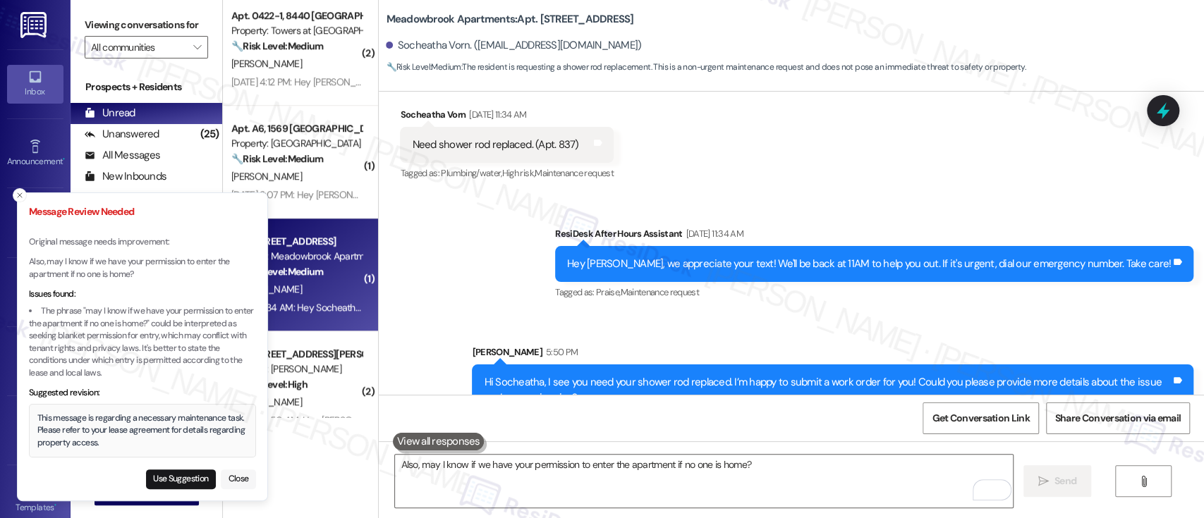
click at [234, 477] on button "Close" at bounding box center [238, 480] width 35 height 20
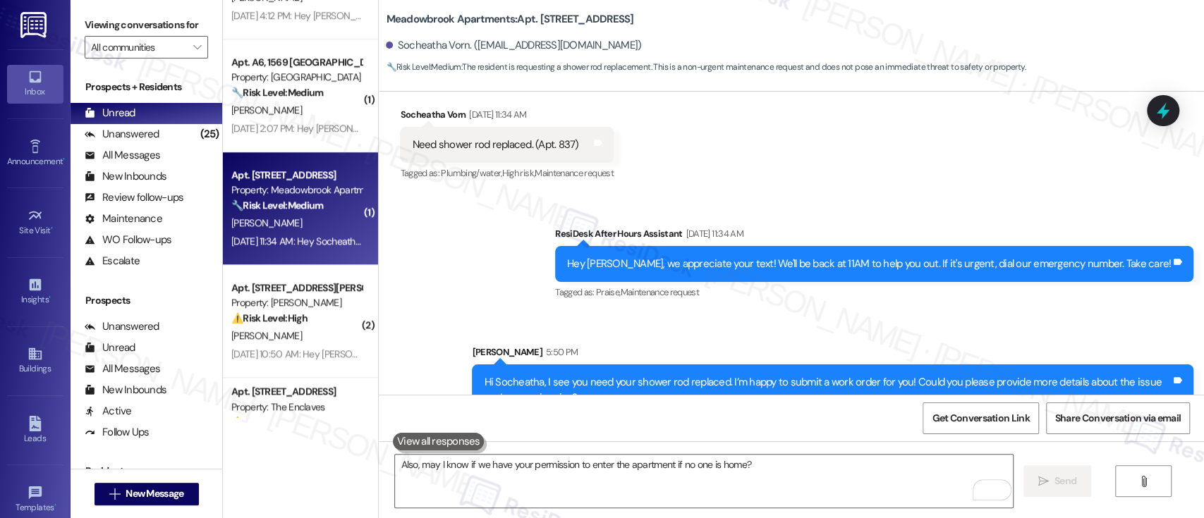
scroll to position [779, 0]
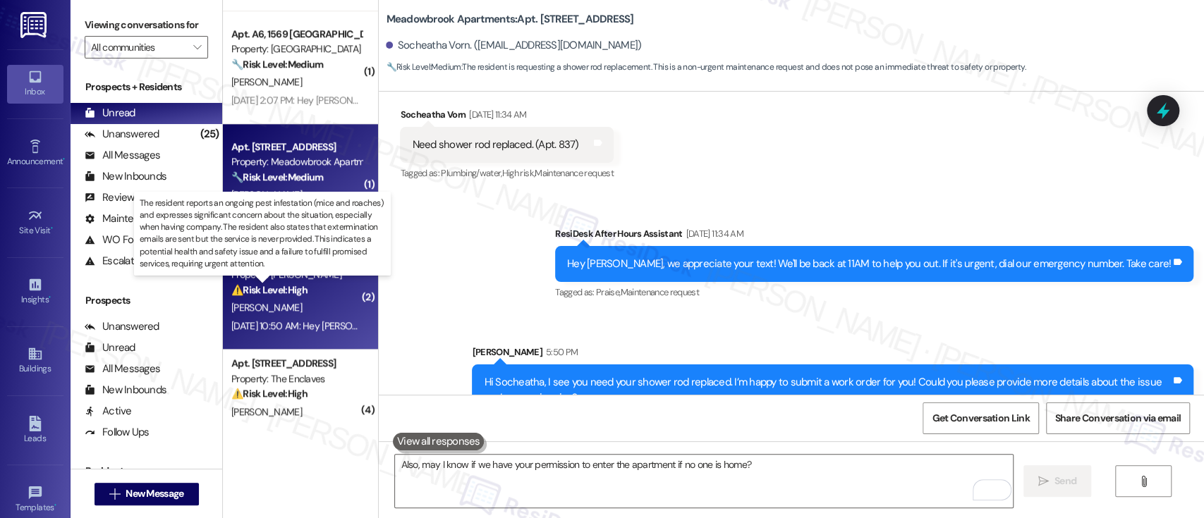
click at [287, 296] on strong "⚠️ Risk Level: High" at bounding box center [269, 290] width 76 height 13
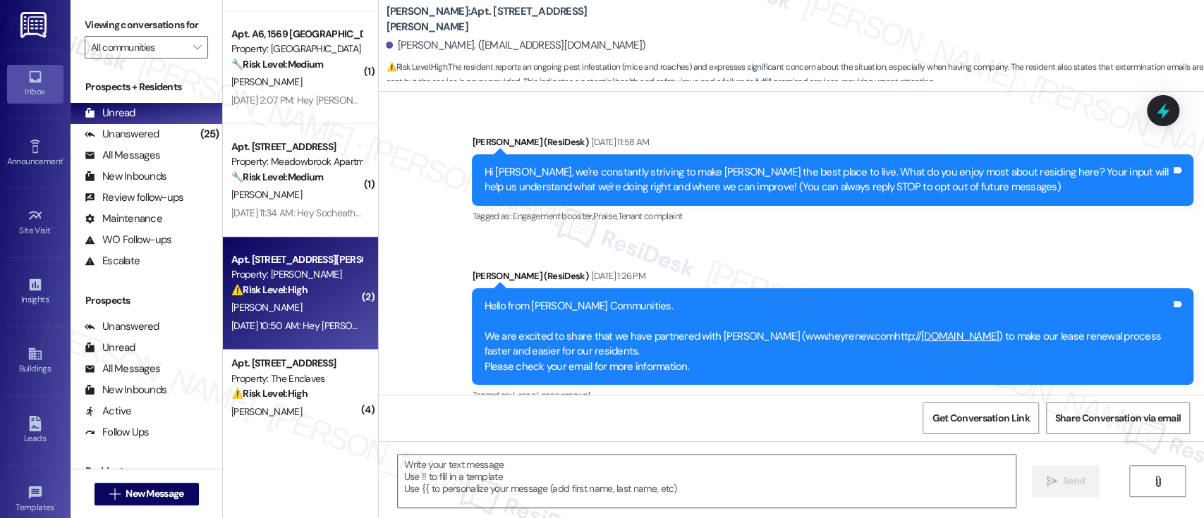
scroll to position [7439, 0]
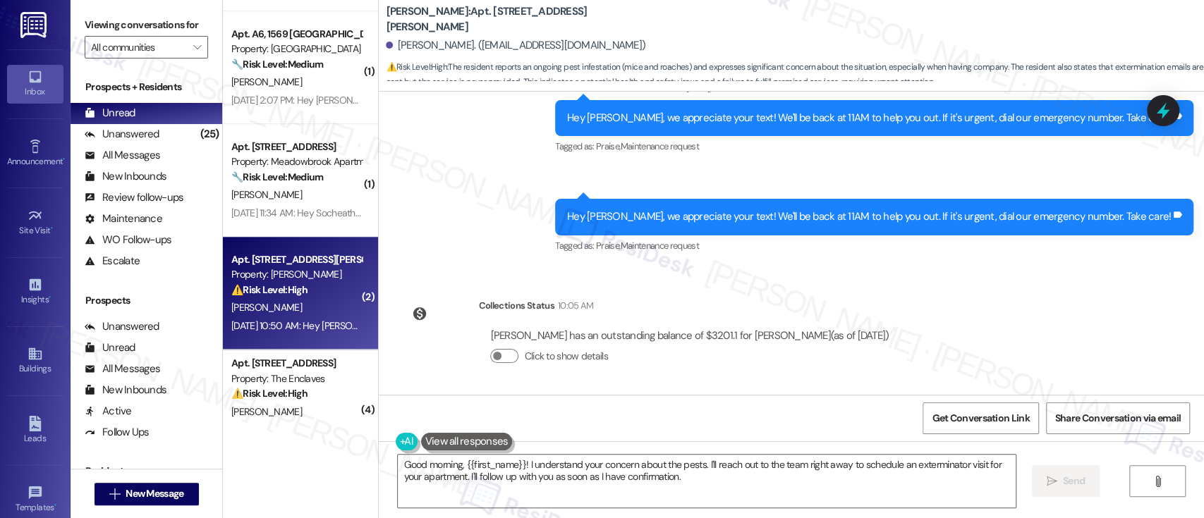
click at [1143, 312] on div "Announcement, sent via SMS Emily (ResiDesk) Oct 25, 2024 at 11:58 AM Hi Jewel, …" at bounding box center [791, 243] width 825 height 303
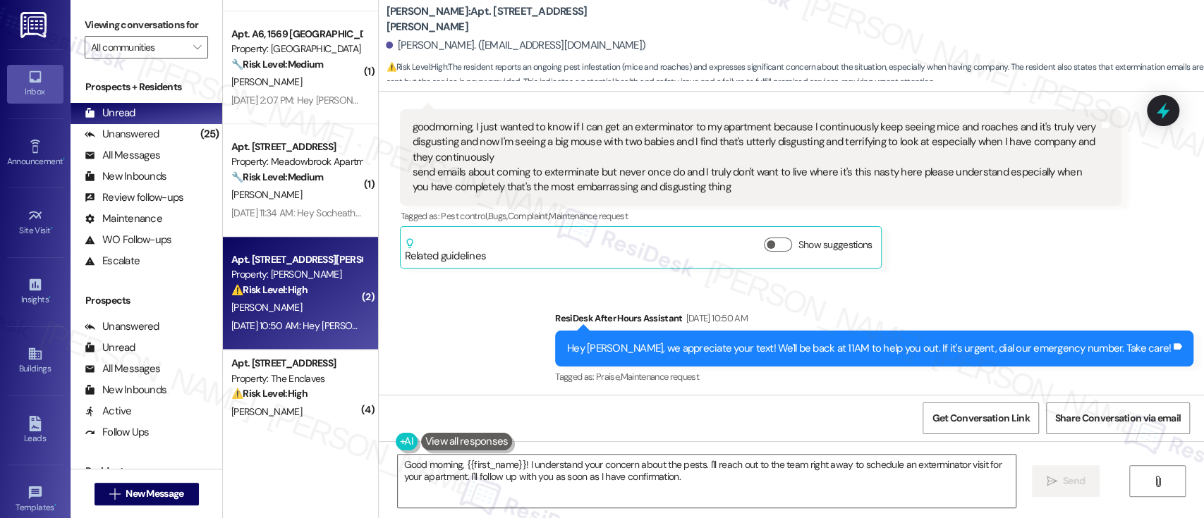
scroll to position [7251, 0]
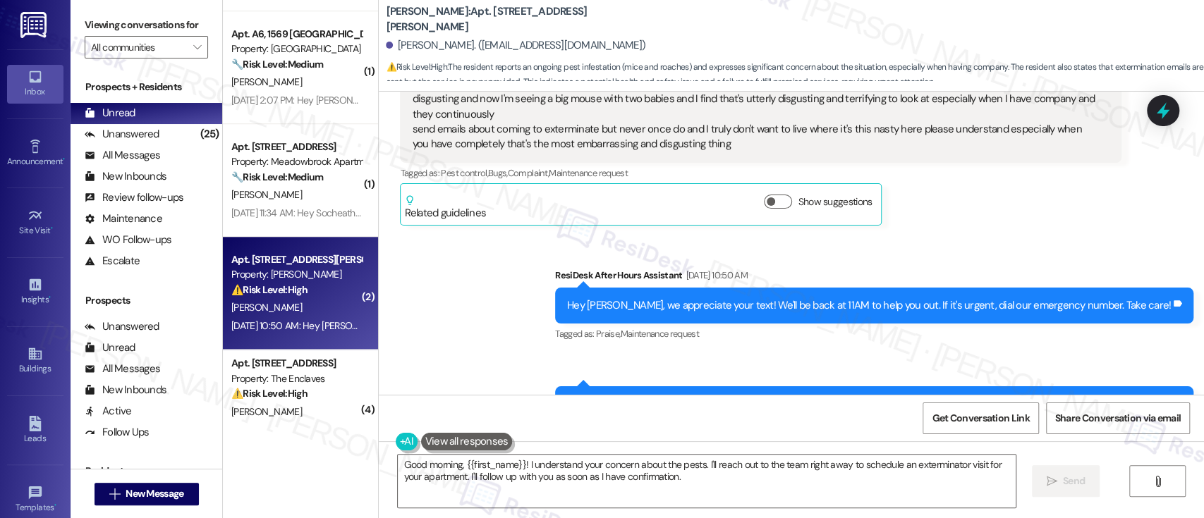
click at [439, 16] on b "YONO: Apt. 1013, 1320 W. Somerville Ave" at bounding box center [527, 19] width 282 height 30
copy b "1013"
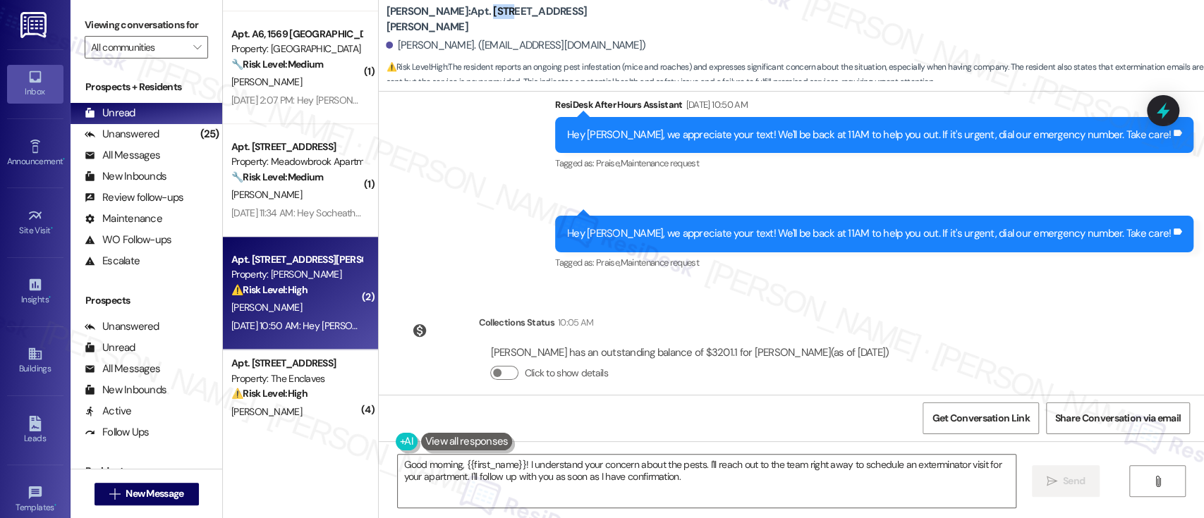
scroll to position [7439, 0]
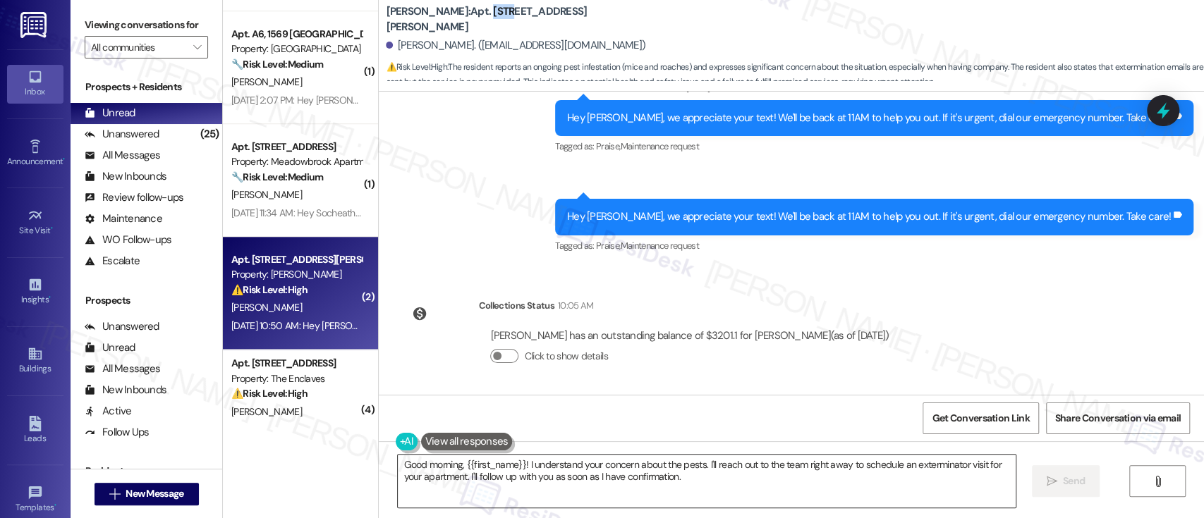
click at [432, 461] on textarea "Good morning, {{first_name}}! I understand your concern about the pests. I'll r…" at bounding box center [706, 481] width 617 height 53
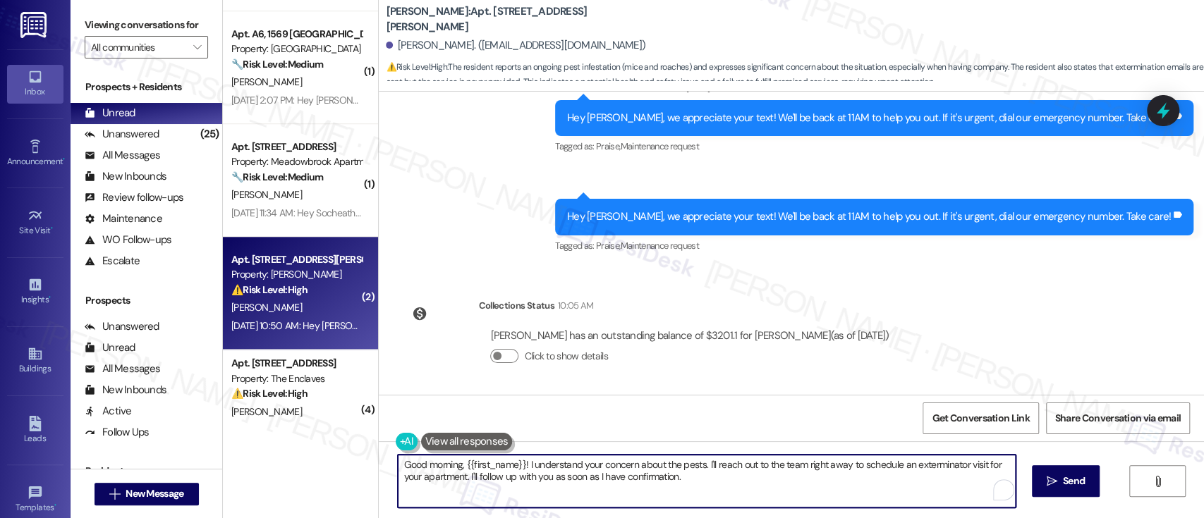
click at [432, 461] on textarea "Good morning, {{first_name}}! I understand your concern about the pests. I'll r…" at bounding box center [706, 481] width 617 height 53
click at [704, 466] on textarea "Good evening, {{first_name}}! I understand your concern about the pests. I'll r…" at bounding box center [703, 481] width 617 height 53
click at [914, 461] on textarea "Good evening, {{first_name}}! I understand your concern about the pests. I'll r…" at bounding box center [703, 481] width 617 height 53
click at [451, 481] on textarea "Good evening, {{first_name}}! I understand your concern about the pests. I'll r…" at bounding box center [703, 481] width 617 height 53
click at [711, 488] on textarea "Good evening, {{first_name}}! I understand your concern about the pests. I'll r…" at bounding box center [703, 481] width 617 height 53
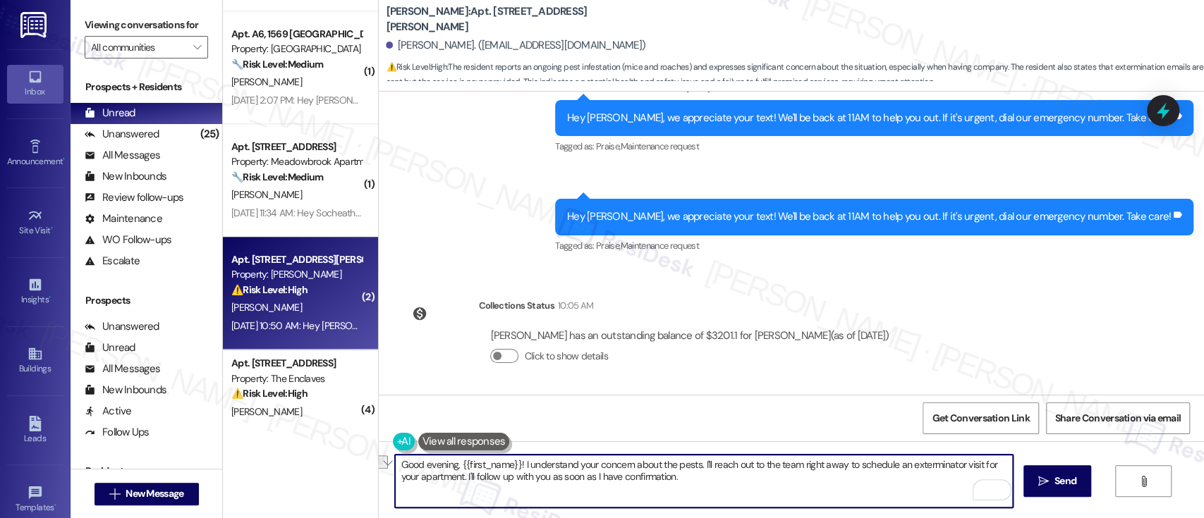
drag, startPoint x: 725, startPoint y: 482, endPoint x: 459, endPoint y: 478, distance: 266.0
click at [459, 478] on textarea "Good evening, {{first_name}}! I understand your concern about the pests. I'll r…" at bounding box center [703, 481] width 617 height 53
type textarea "Good evening, {{first_name}}! I understand your concern about the pests. I'll r…"
click at [797, 485] on textarea "Good evening, {{first_name}}! I understand your concern about the pests. I'll r…" at bounding box center [703, 481] width 617 height 53
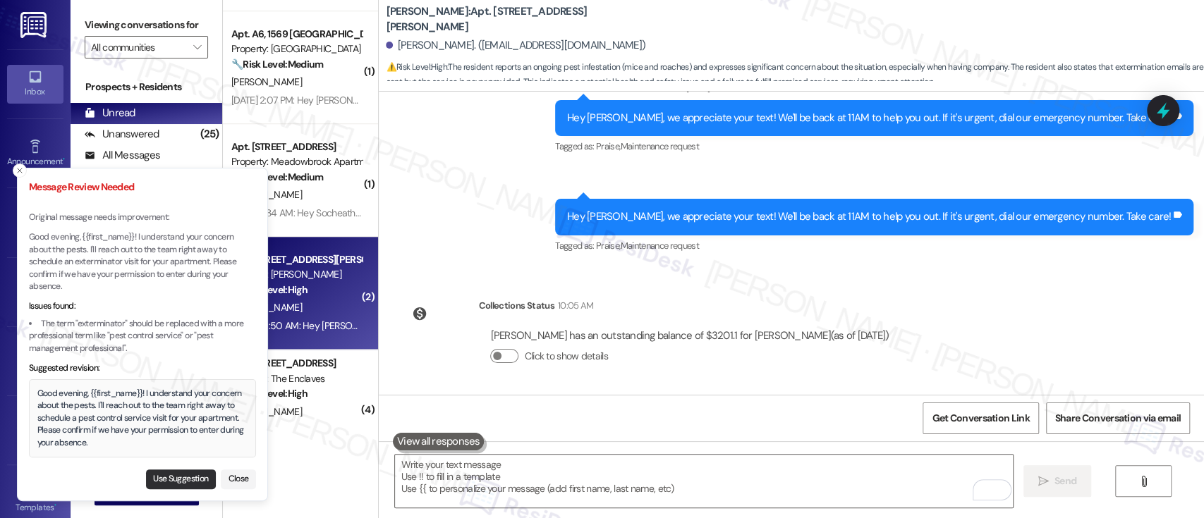
click at [169, 477] on button "Use Suggestion" at bounding box center [181, 480] width 70 height 20
type textarea "Good evening, {{first_name}}! I understand your concern about the pests. I'll r…"
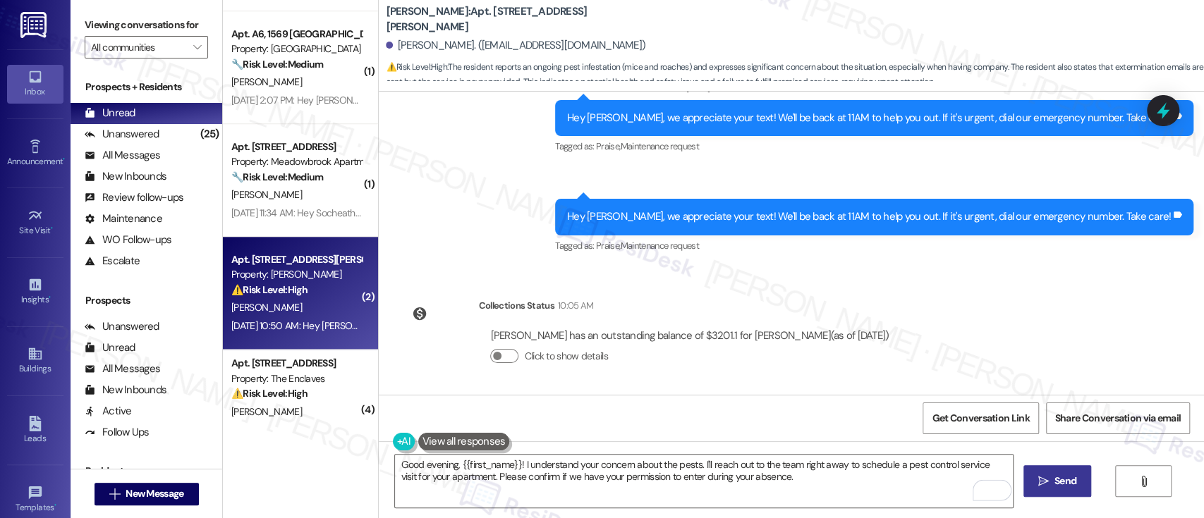
click at [1044, 481] on icon "" at bounding box center [1043, 481] width 11 height 11
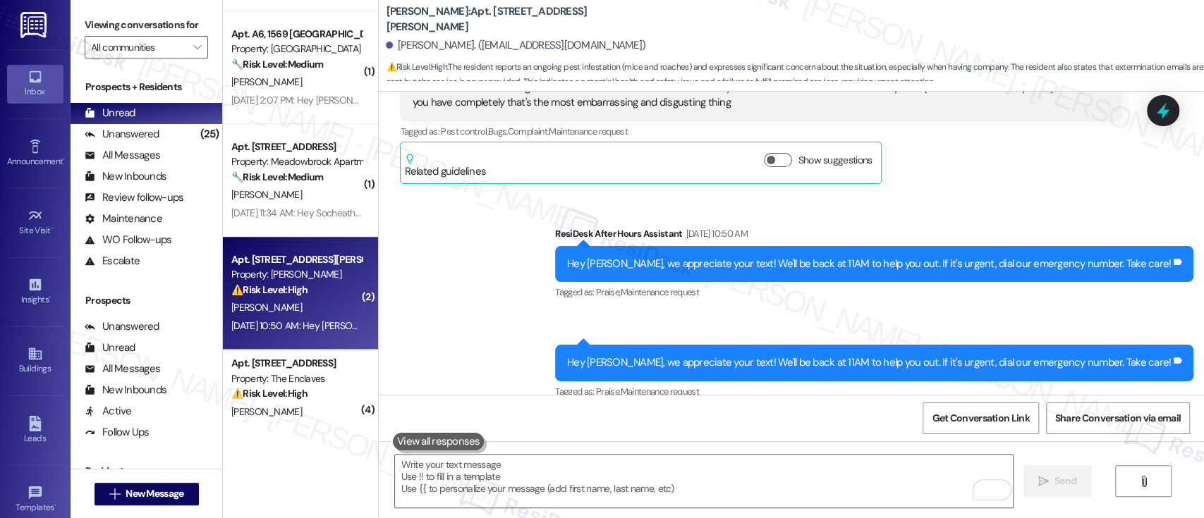
scroll to position [7552, 0]
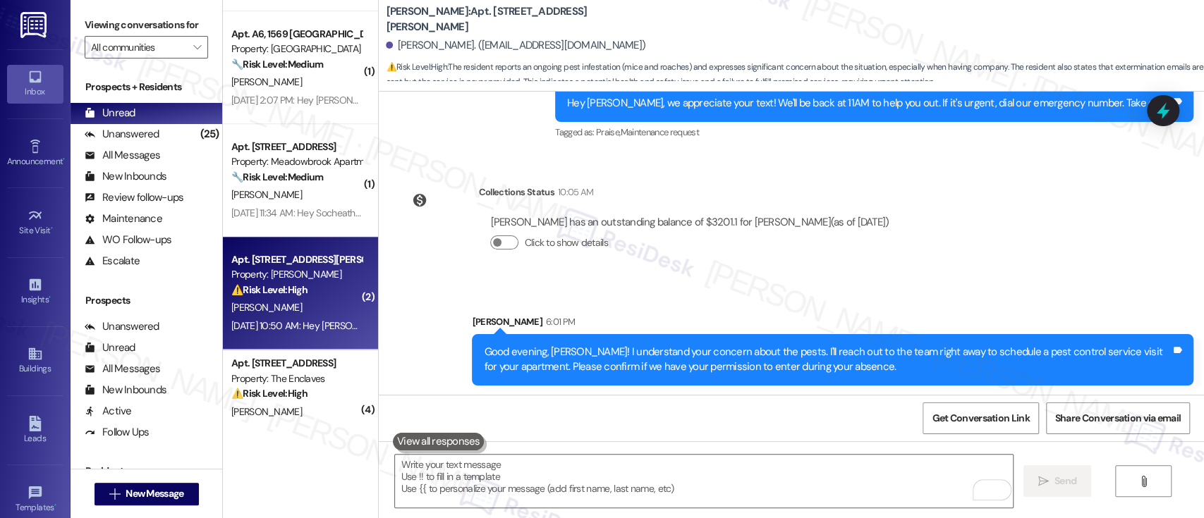
click at [970, 250] on div "Announcement, sent via SMS Emily (ResiDesk) Oct 25, 2024 at 11:58 AM Hi Jewel, …" at bounding box center [791, 243] width 825 height 303
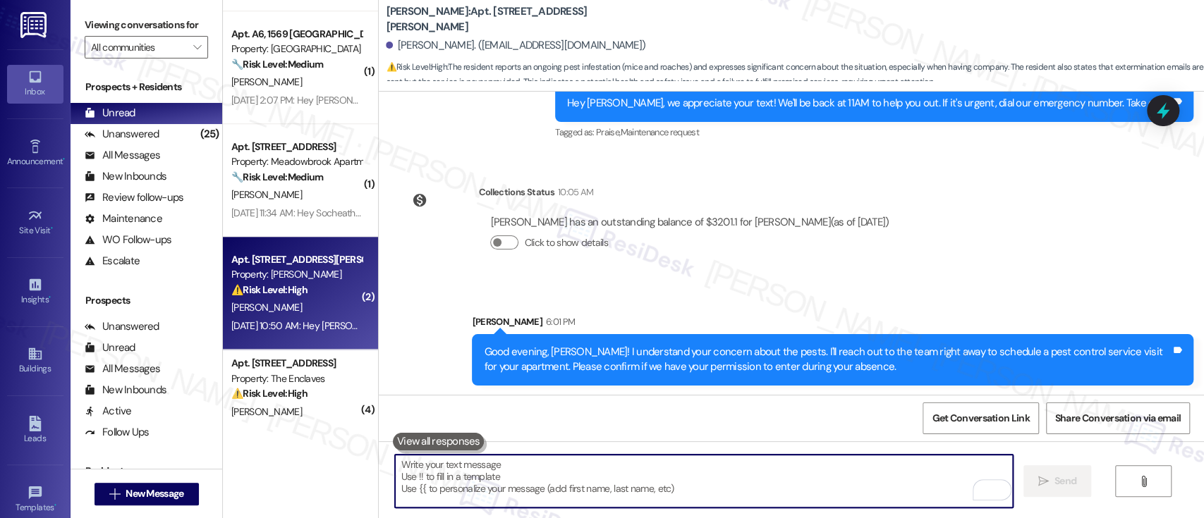
click at [661, 504] on textarea "To enrich screen reader interactions, please activate Accessibility in Grammarl…" at bounding box center [703, 481] width 617 height 53
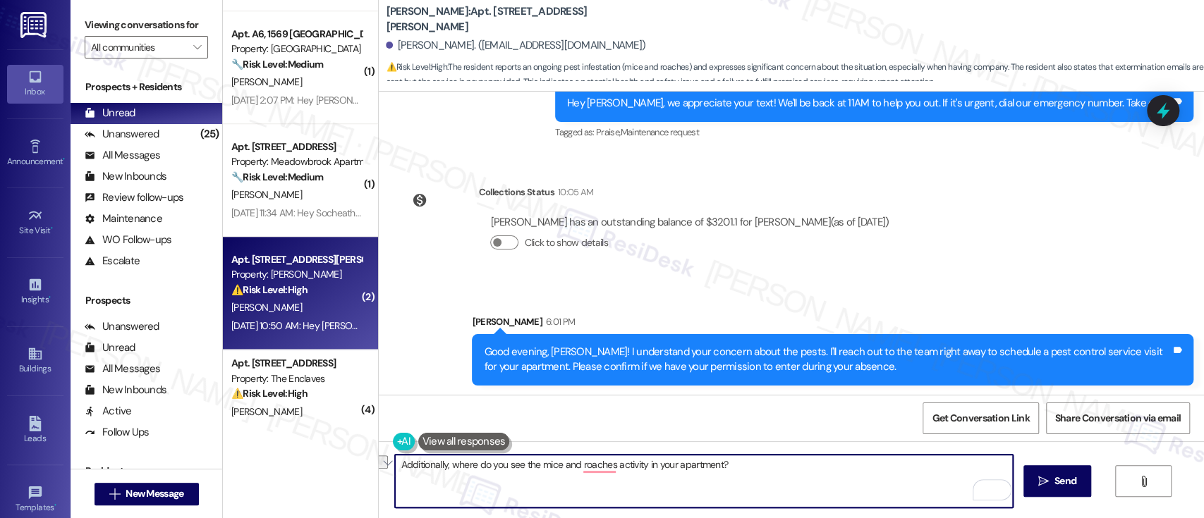
paste textarea "could you please let me know where in your apartment you’ve noticed mice and ro…"
type textarea "Additionally, could you please let me know where in your apartment you’ve notic…"
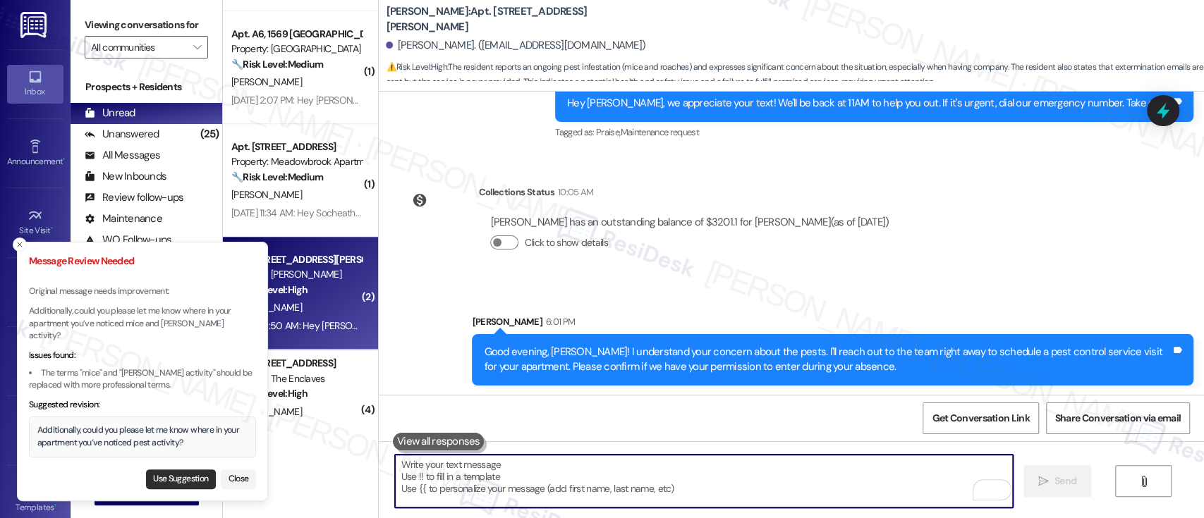
click at [181, 480] on button "Use Suggestion" at bounding box center [181, 480] width 70 height 20
type textarea "Additionally, could you please let me know where in your apartment you’ve notic…"
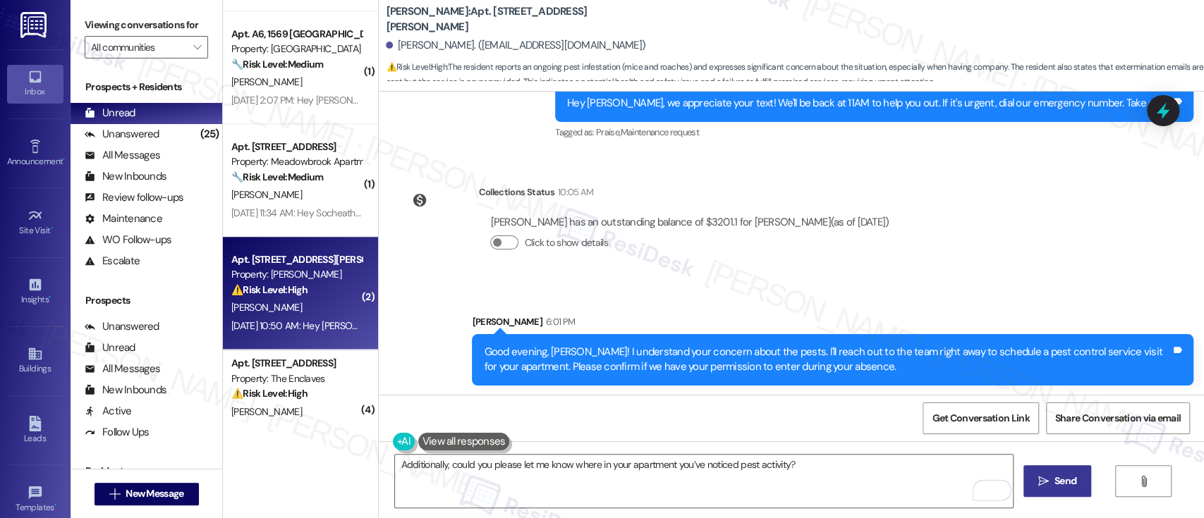
click at [1045, 484] on icon "" at bounding box center [1043, 481] width 11 height 11
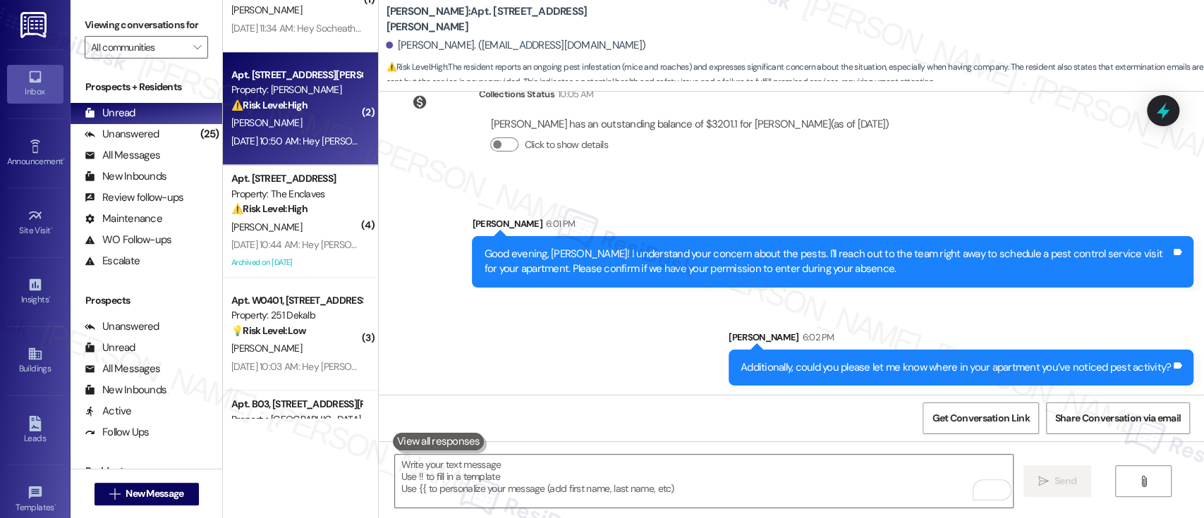
scroll to position [966, 0]
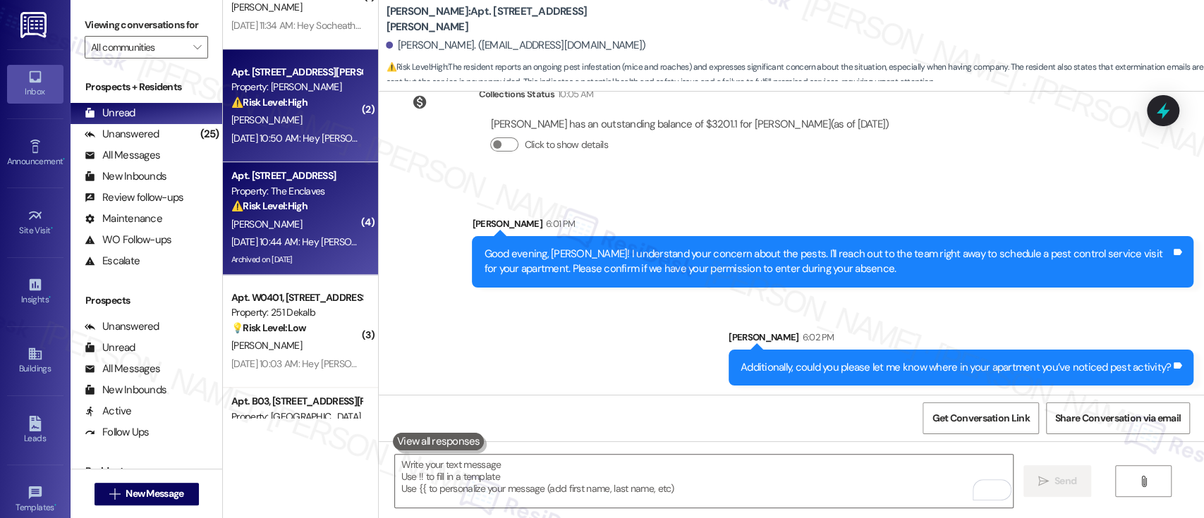
click at [289, 212] on strong "⚠️ Risk Level: High" at bounding box center [269, 206] width 76 height 13
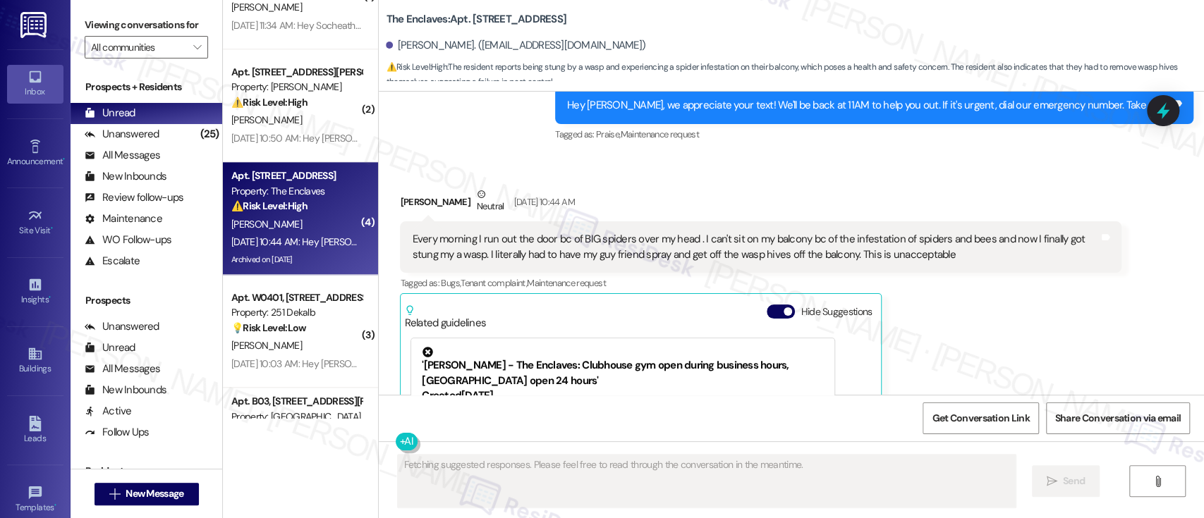
scroll to position [8358, 0]
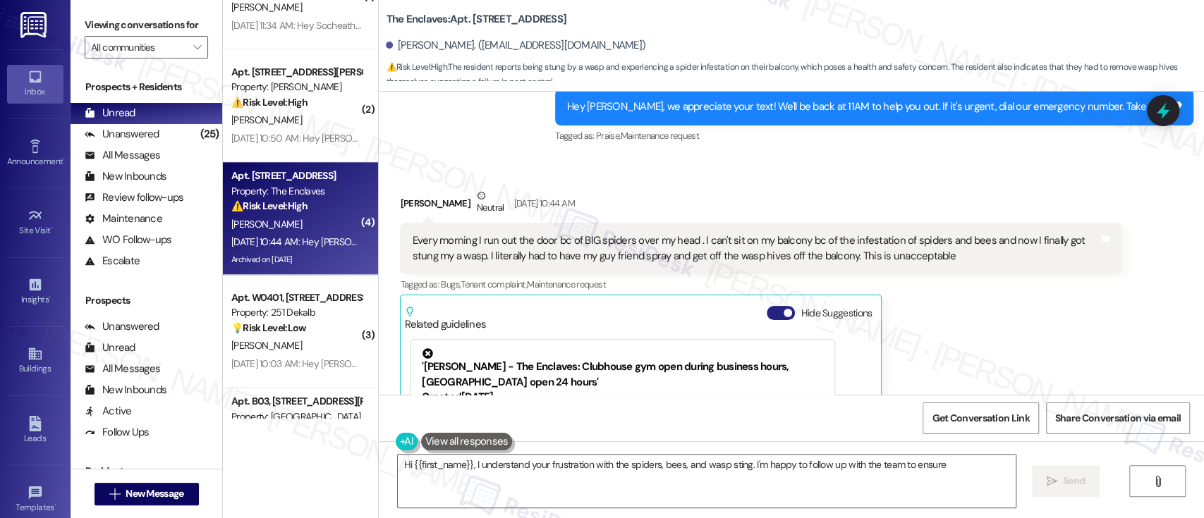
click at [767, 306] on button "Hide Suggestions" at bounding box center [781, 313] width 28 height 14
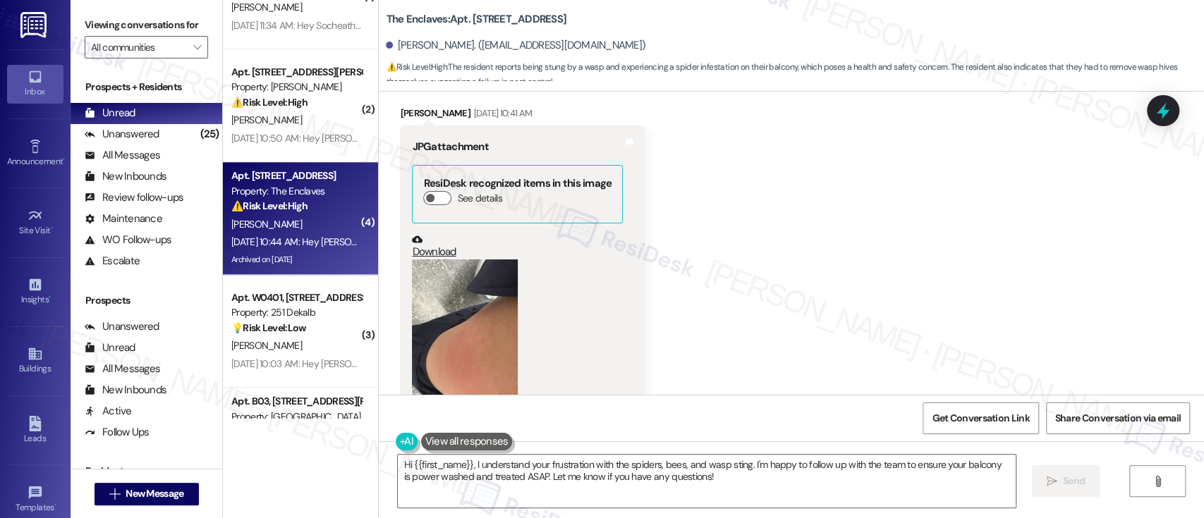
scroll to position [7700, 0]
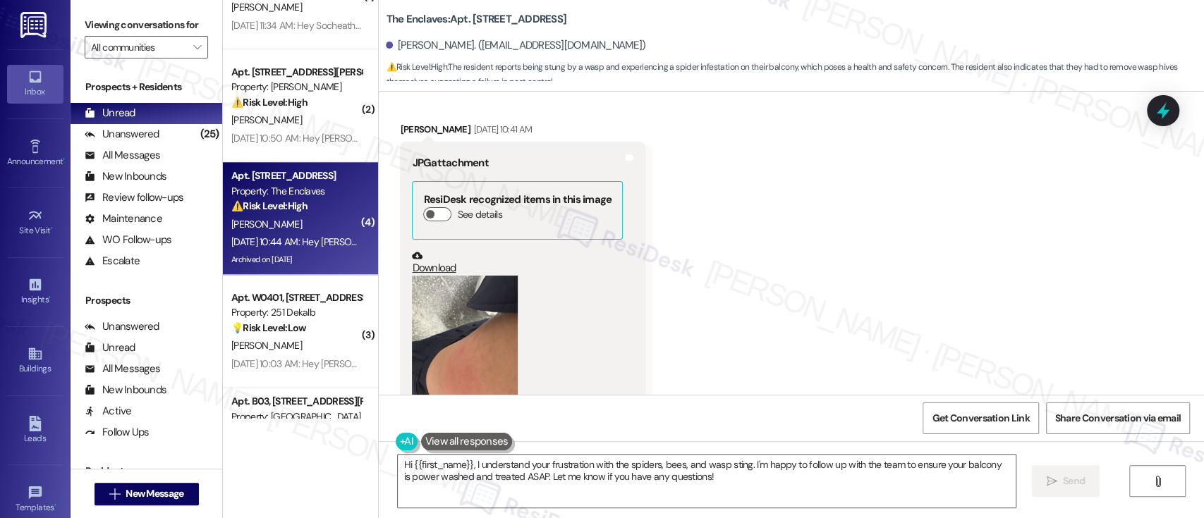
click at [494, 311] on button "Zoom image" at bounding box center [465, 346] width 106 height 141
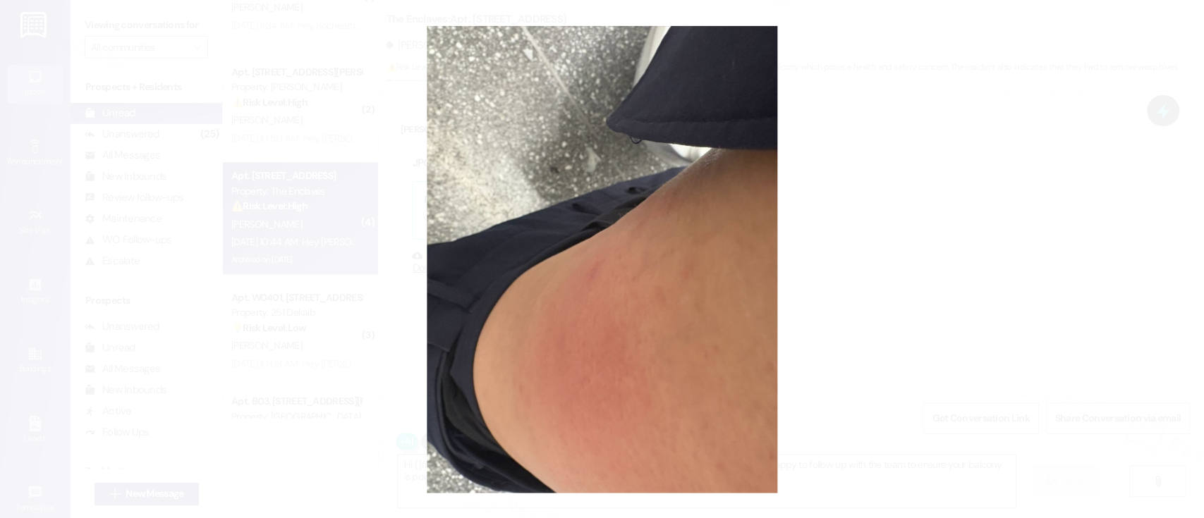
click at [852, 256] on button "Unzoom image" at bounding box center [602, 259] width 1204 height 518
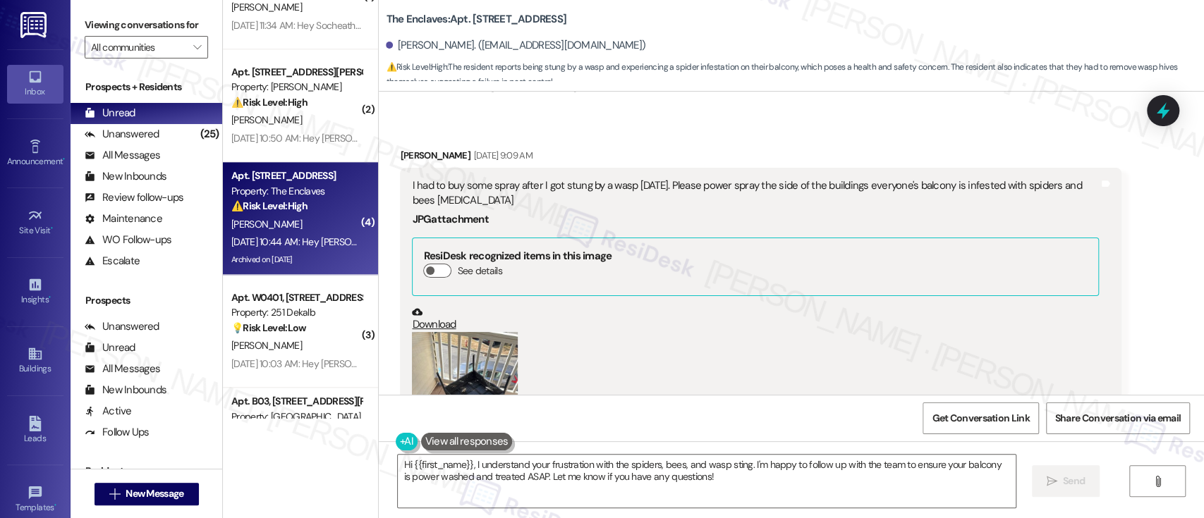
scroll to position [7135, 0]
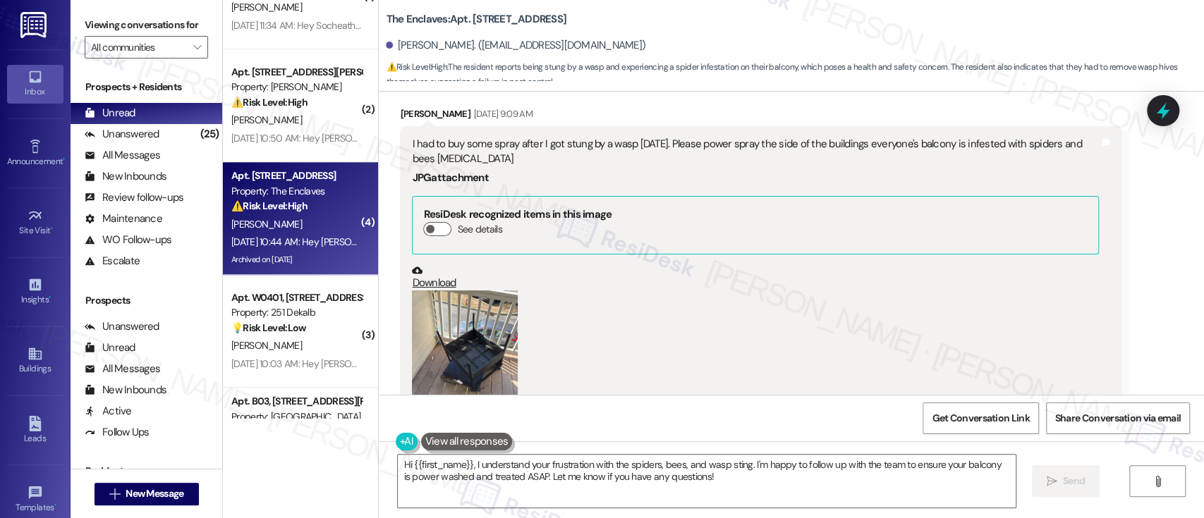
click at [466, 322] on button "Zoom image" at bounding box center [465, 361] width 106 height 141
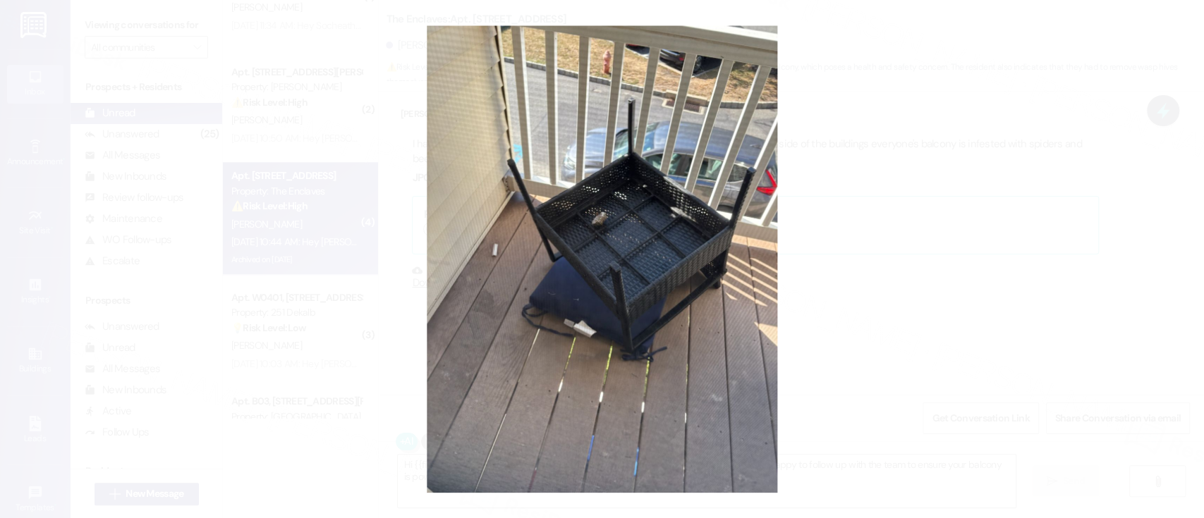
click at [861, 255] on button "Unzoom image" at bounding box center [602, 259] width 1204 height 518
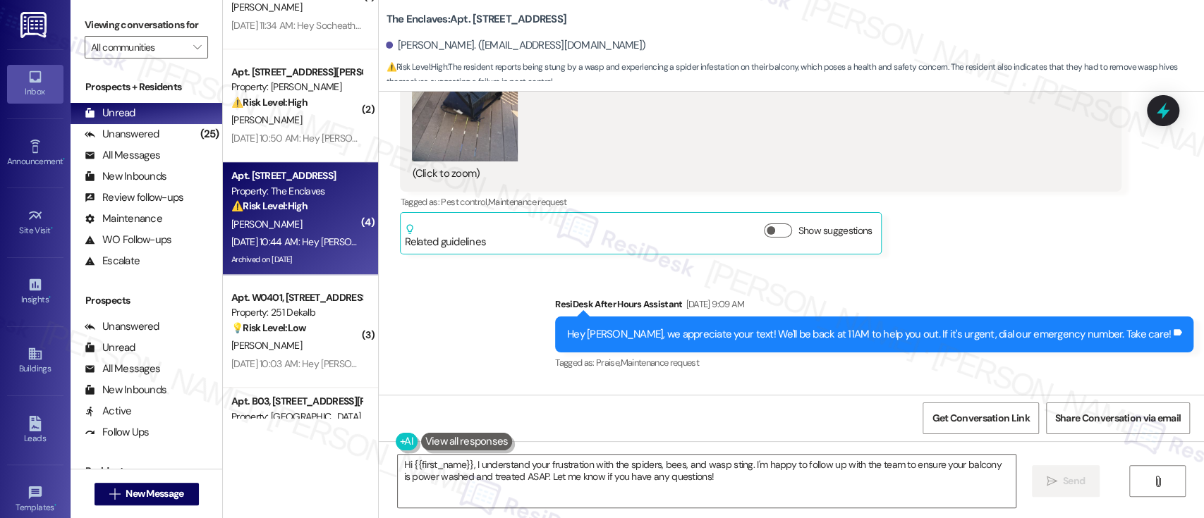
scroll to position [7418, 0]
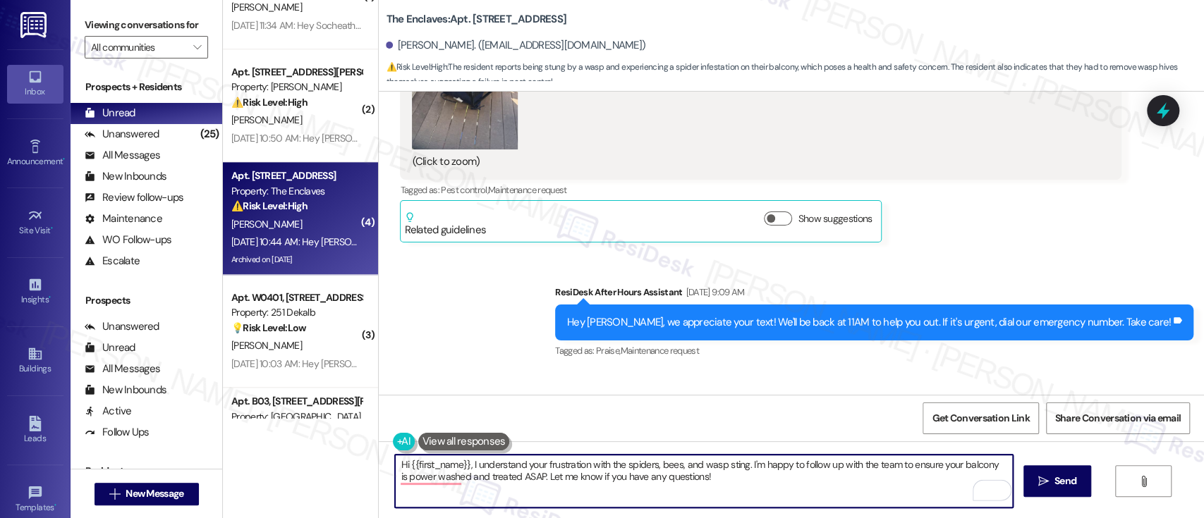
drag, startPoint x: 470, startPoint y: 466, endPoint x: 599, endPoint y: 461, distance: 129.2
click at [599, 461] on textarea "Hi {{first_name}}, I understand your frustration with the spiders, bees, and wa…" at bounding box center [703, 481] width 617 height 53
click at [805, 464] on textarea "Hi {{first_name}}, I am so sorry about the continued inconvenience caused by th…" at bounding box center [703, 481] width 617 height 53
click at [890, 463] on textarea "Hi {{first_name}}, I am so sorry about the continued inconvenience caused by th…" at bounding box center [703, 481] width 617 height 53
click at [933, 466] on textarea "Hi {{first_name}}, I am so sorry about the continued inconvenience caused by th…" at bounding box center [703, 481] width 617 height 53
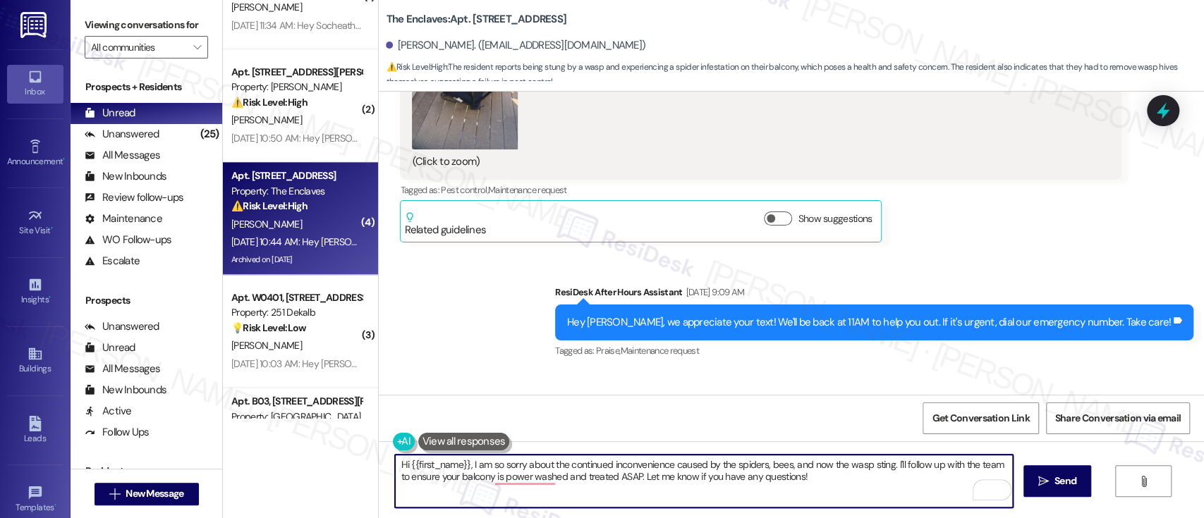
click at [993, 464] on textarea "Hi {{first_name}}, I am so sorry about the continued inconvenience caused by th…" at bounding box center [703, 481] width 617 height 53
drag, startPoint x: 482, startPoint y: 478, endPoint x: 514, endPoint y: 436, distance: 52.8
click at [482, 477] on textarea "Hi {{first_name}}, I am so sorry about the continued inconvenience caused by th…" at bounding box center [703, 481] width 617 height 53
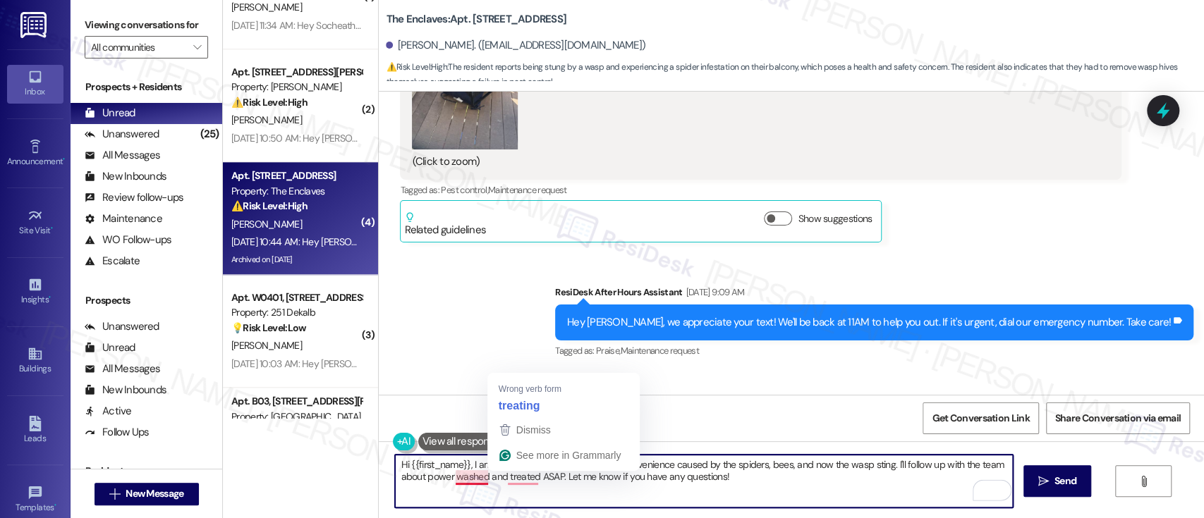
click at [466, 475] on textarea "Hi {{first_name}}, I am so sorry about the continued inconvenience caused by th…" at bounding box center [703, 481] width 617 height 53
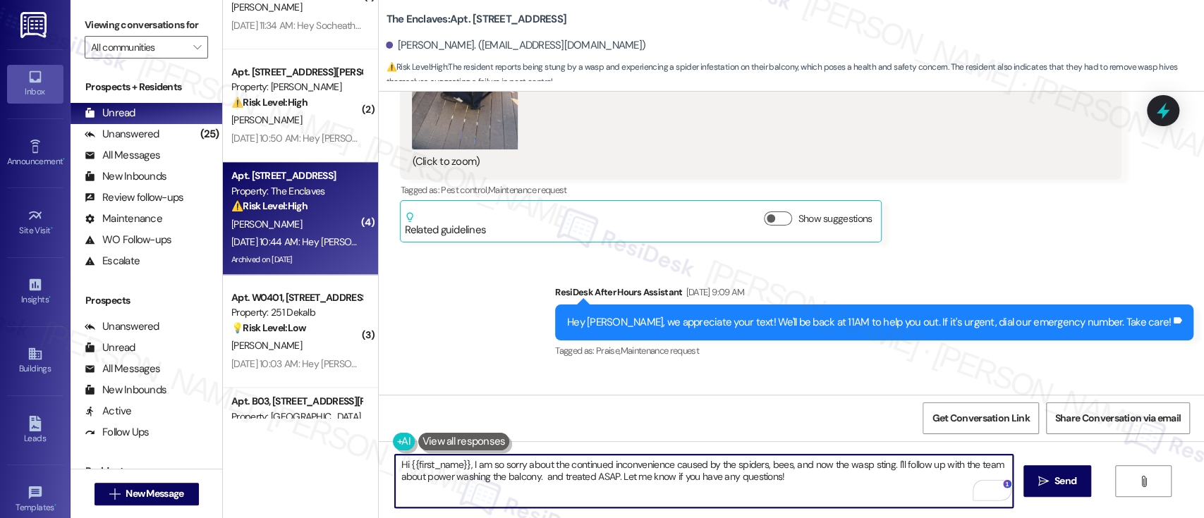
click at [606, 478] on textarea "Hi {{first_name}}, I am so sorry about the continued inconvenience caused by th…" at bounding box center [703, 481] width 617 height 53
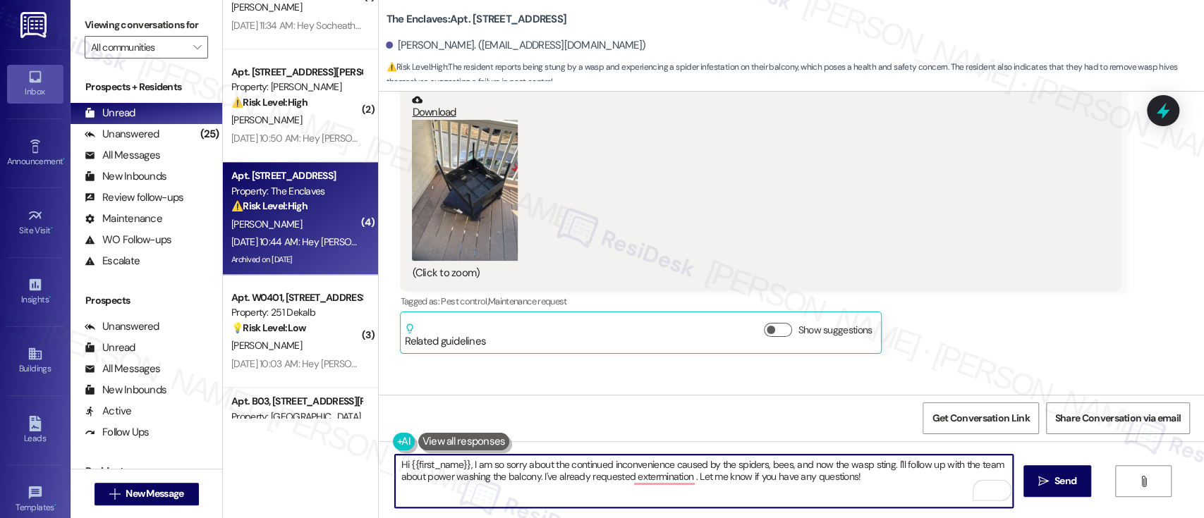
scroll to position [7324, 0]
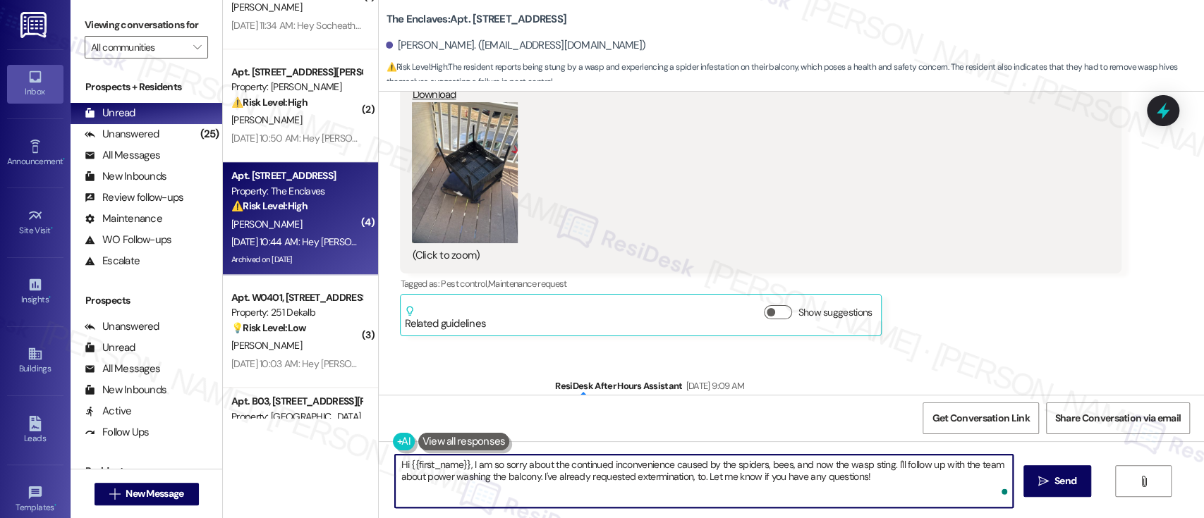
type textarea "Hi {{first_name}}, I am so sorry about the continued inconvenience caused by th…"
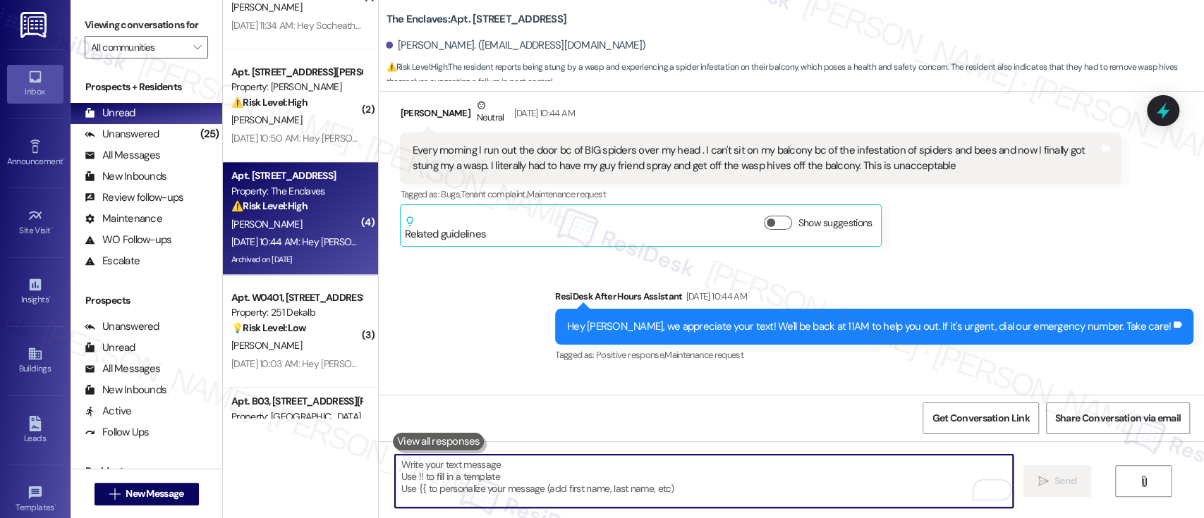
scroll to position [8433, 0]
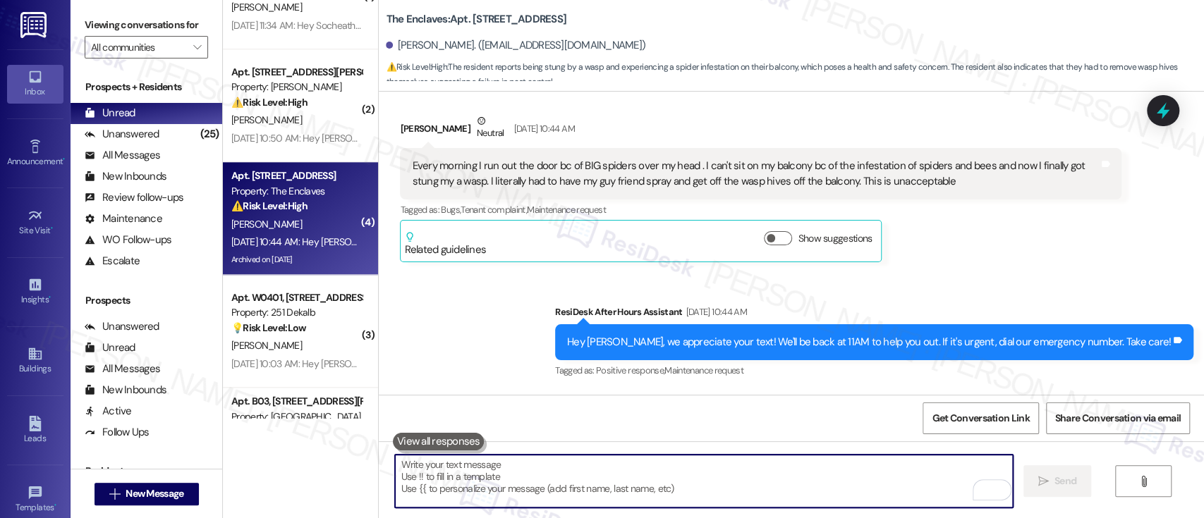
click at [829, 477] on textarea "To enrich screen reader interactions, please activate Accessibility in Grammarl…" at bounding box center [703, 481] width 617 height 53
paste textarea "Additionally, could you please let me know where in your apartment you’ve notic…"
type textarea "Additionally, could you please let me know where in your apartment you’ve notic…"
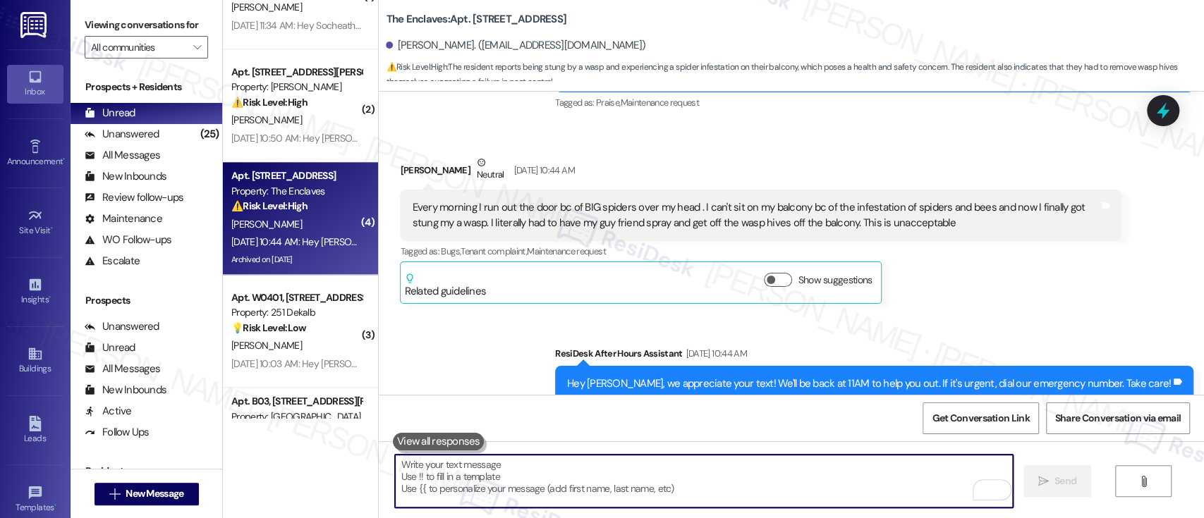
scroll to position [8526, 0]
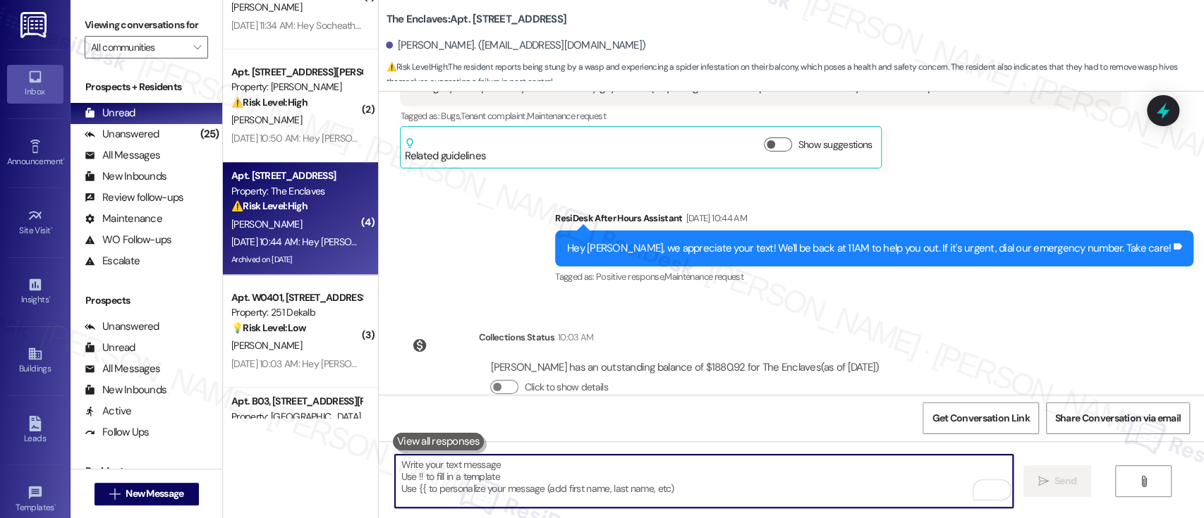
click at [412, 444] on button at bounding box center [439, 442] width 92 height 18
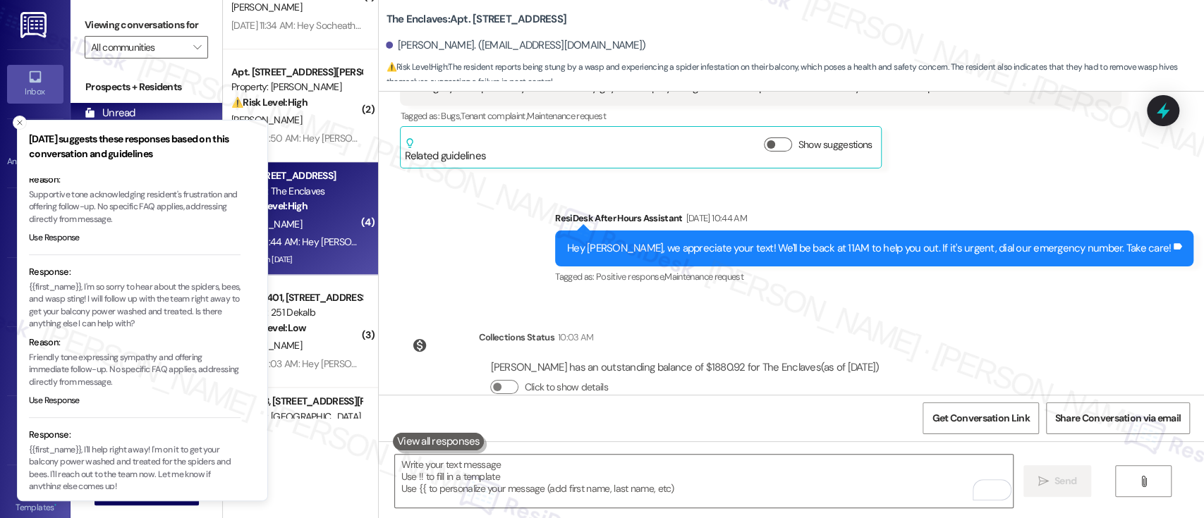
scroll to position [171, 0]
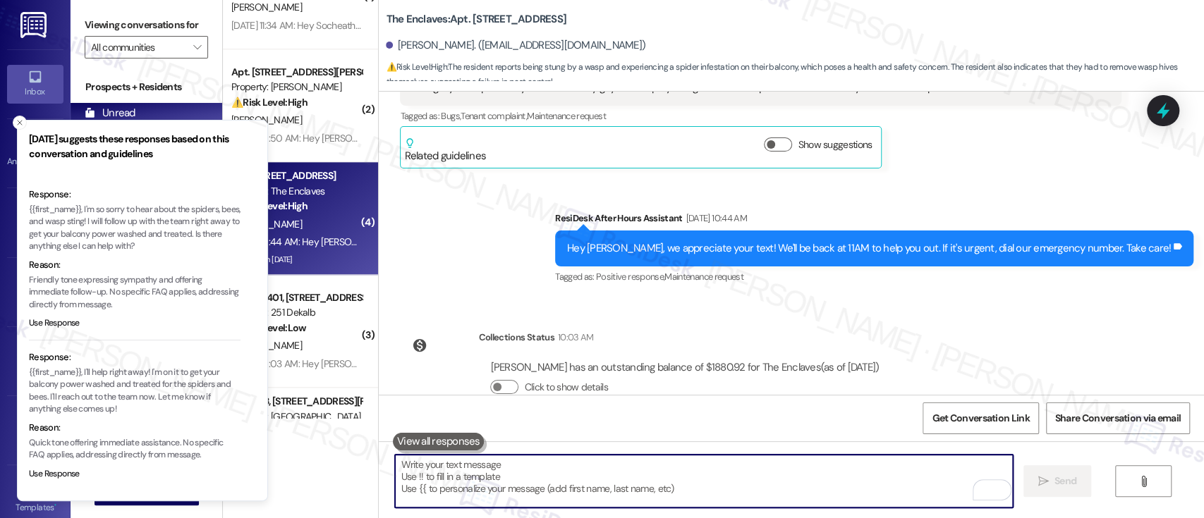
drag, startPoint x: 767, startPoint y: 477, endPoint x: 774, endPoint y: 464, distance: 14.9
click at [767, 477] on textarea "To enrich screen reader interactions, please activate Accessibility in Grammarl…" at bounding box center [703, 481] width 617 height 53
click at [668, 466] on textarea "To enrich screen reader interactions, please activate Accessibility in Grammarl…" at bounding box center [703, 481] width 617 height 53
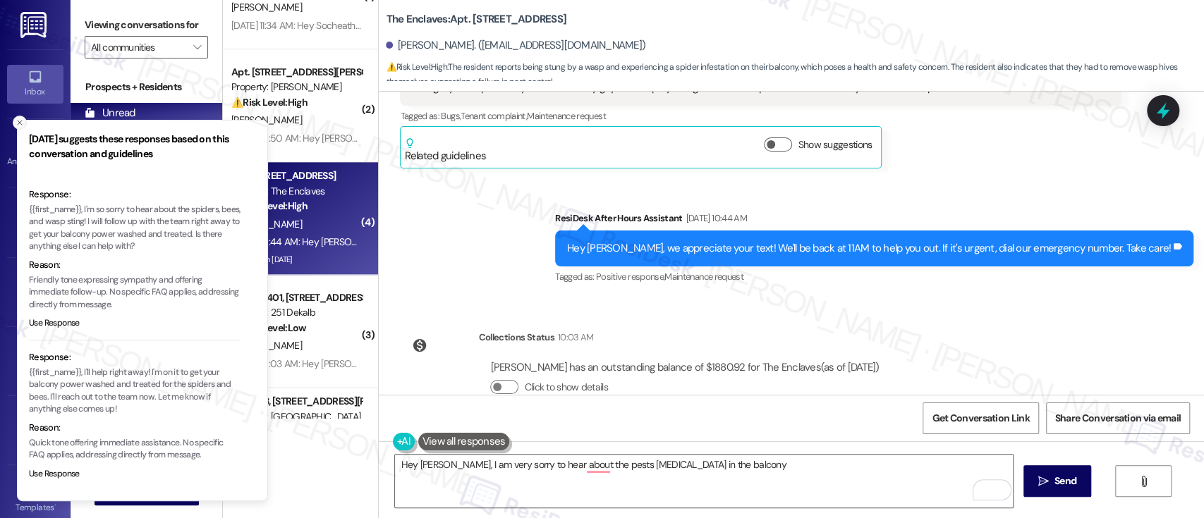
click at [18, 123] on line "Close toast" at bounding box center [20, 123] width 4 height 4
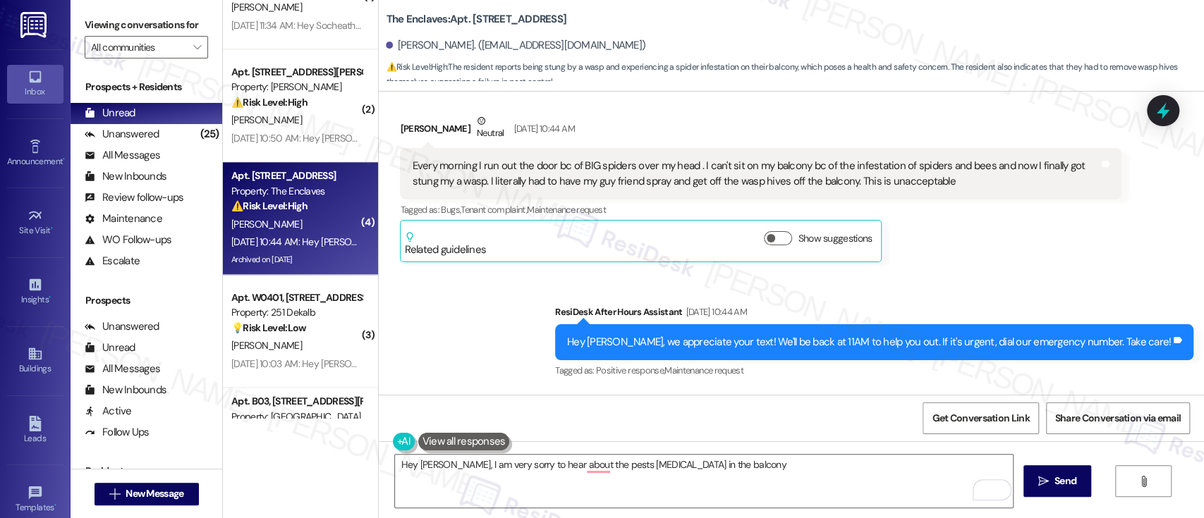
scroll to position [8339, 0]
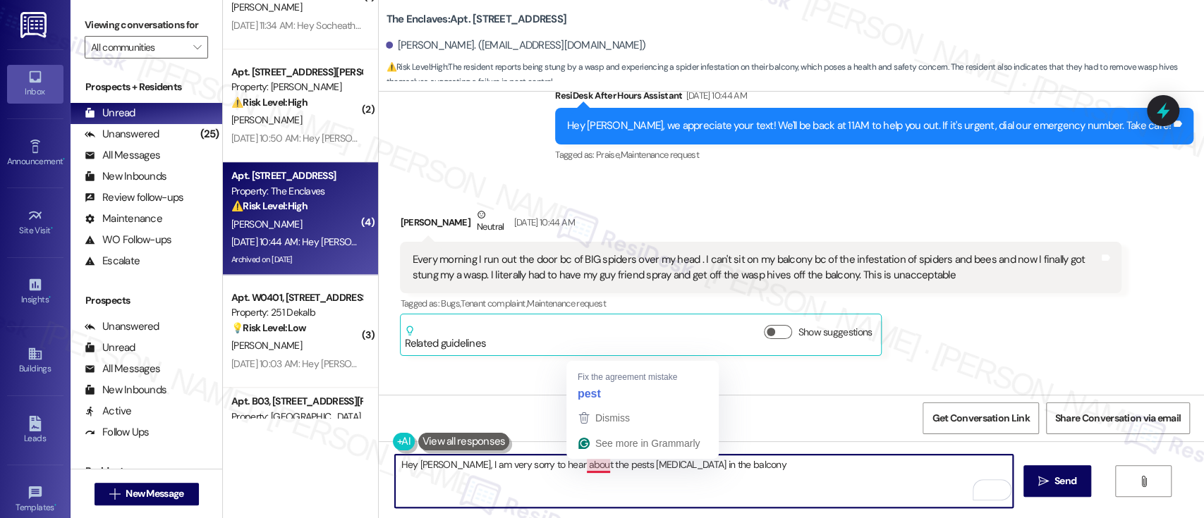
click at [589, 468] on textarea "Hey Dianna, I am very sorry to hear about the pests infestation in the balcony" at bounding box center [703, 481] width 617 height 53
click at [583, 471] on textarea "Hey Dianna, I am very sorry to hear about the pests infestation in the balcony" at bounding box center [703, 481] width 617 height 53
click at [745, 474] on textarea "Hey Dianna, I am very sorry to hear about the pest infestation in the balcony" at bounding box center [703, 481] width 617 height 53
drag, startPoint x: 643, startPoint y: 468, endPoint x: 654, endPoint y: 470, distance: 10.7
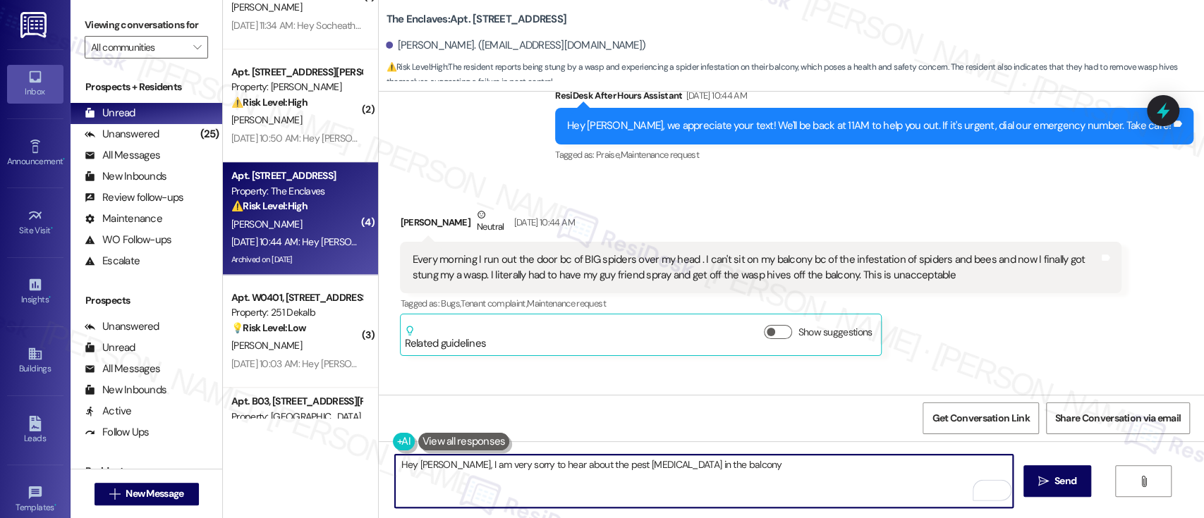
click at [644, 468] on textarea "Hey Dianna, I am very sorry to hear about the pest infestation in the balcony" at bounding box center [703, 481] width 617 height 53
click at [779, 458] on textarea "Hey Dianna, I am very sorry to hear about the pest infestation on the balcony" at bounding box center [703, 481] width 617 height 53
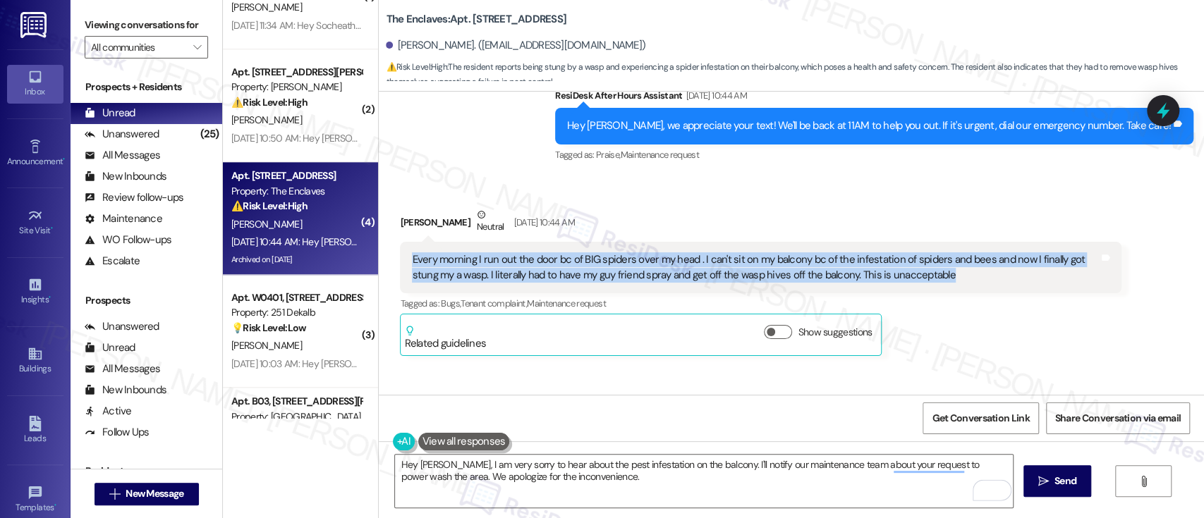
drag, startPoint x: 895, startPoint y: 238, endPoint x: 375, endPoint y: 217, distance: 521.0
click at [379, 217] on div "Received via SMS Dianna Lemmon Neutral Aug 30, 2025 at 10:44 AM Every morning I…" at bounding box center [791, 271] width 825 height 191
copy div "Every morning I run out the door bc of BIG spiders over my head . I can't sit o…"
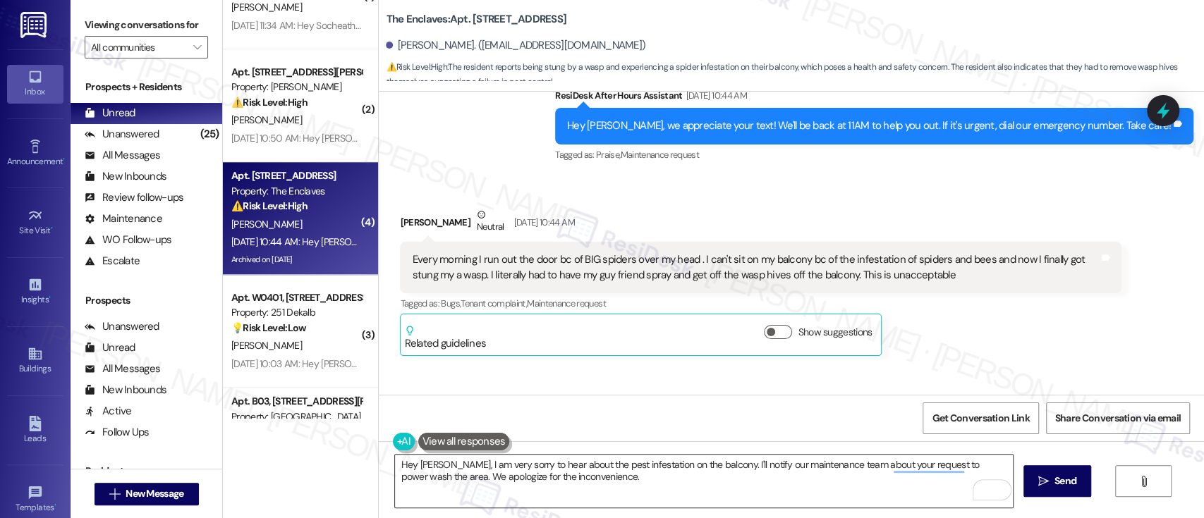
click at [622, 482] on textarea "Hey Dianna, I am very sorry to hear about the pest infestation on the balcony. …" at bounding box center [703, 481] width 617 height 53
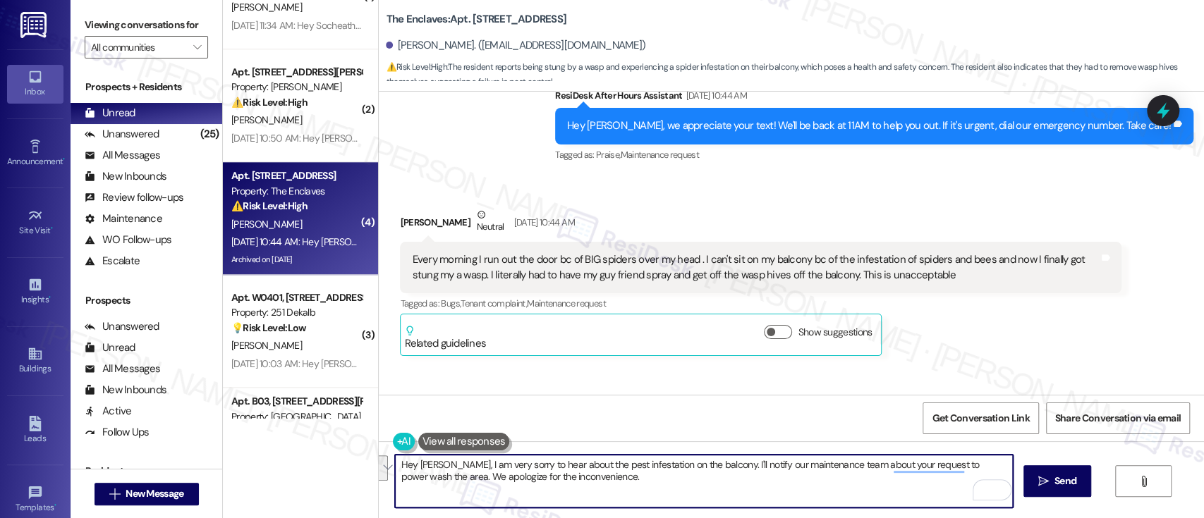
drag, startPoint x: 622, startPoint y: 482, endPoint x: 355, endPoint y: 443, distance: 269.4
click at [360, 443] on div "( 2 ) Apt. 0422-1, 8440 Limekiln Pike Property: Towers at Wyncote 🔧 Risk Level:…" at bounding box center [713, 259] width 981 height 518
paste textarea "I’m very sorry to hear about the pest infestation on your balcony. I’ll notify …"
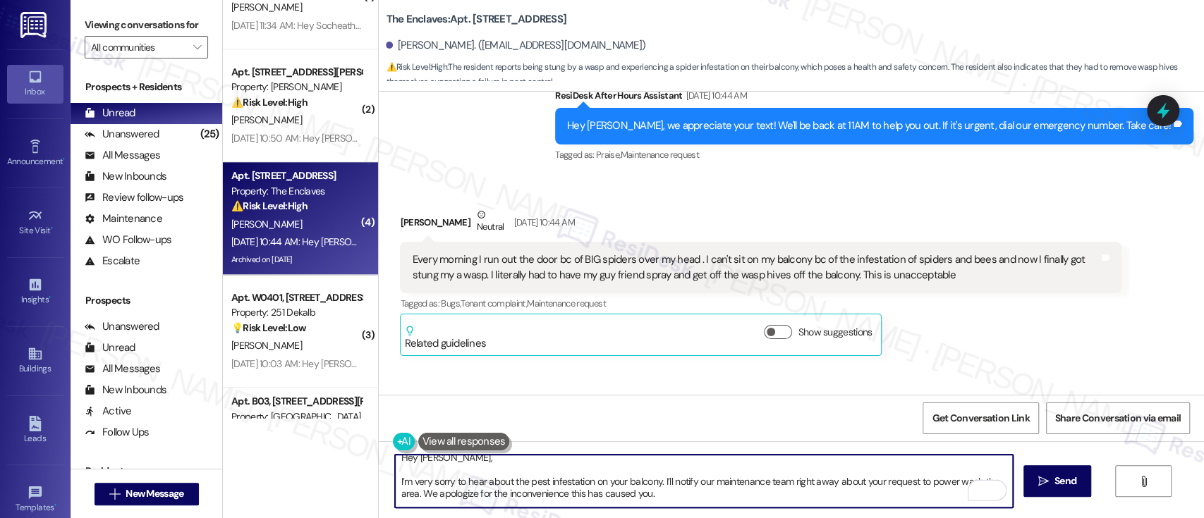
scroll to position [2, 0]
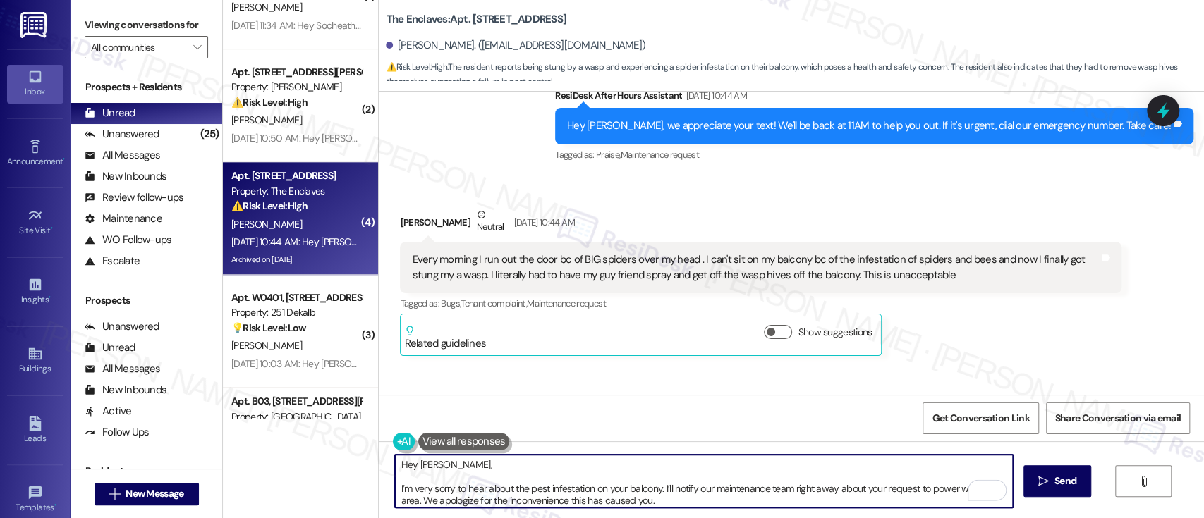
click at [520, 468] on textarea "Hey Dianna, I’m very sorry to hear about the pest infestation on your balcony. …" at bounding box center [703, 481] width 617 height 53
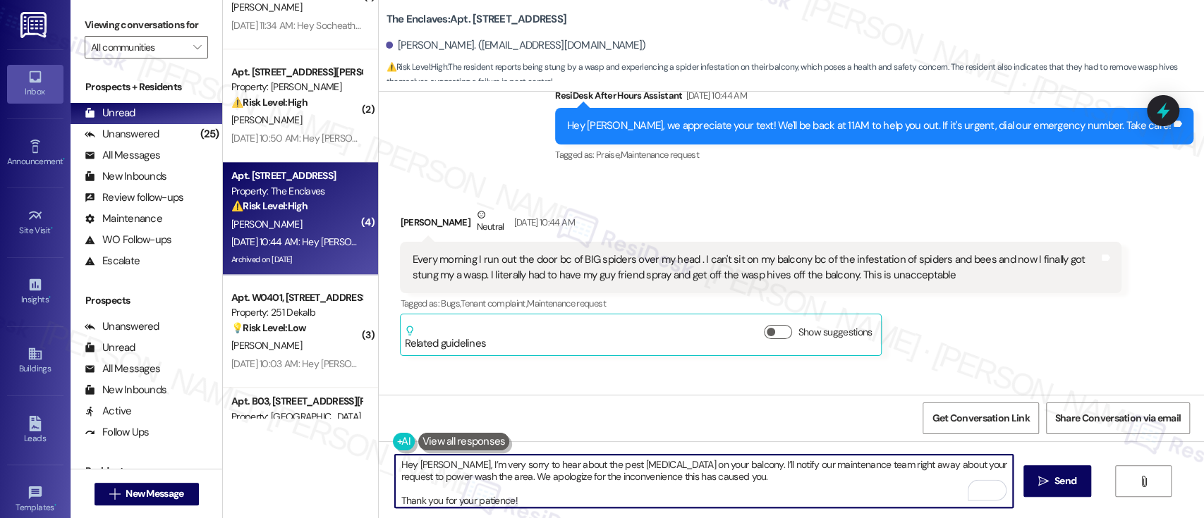
click at [701, 466] on textarea "Hey Dianna, I’m very sorry to hear about the pest infestation on your balcony. …" at bounding box center [703, 481] width 617 height 53
click at [858, 480] on textarea "Hey Dianna, I’m very sorry to hear about the pest infestation on your balcony a…" at bounding box center [703, 481] width 617 height 53
drag, startPoint x: 946, startPoint y: 484, endPoint x: 318, endPoint y: 430, distance: 630.1
click at [318, 430] on div "( 2 ) Apt. 0422-1, 8440 Limekiln Pike Property: Towers at Wyncote 🔧 Risk Level:…" at bounding box center [713, 259] width 981 height 518
click at [740, 466] on textarea "Hey Dianna, I’m very sorry to hear about the pest infestation on your balcony a…" at bounding box center [703, 481] width 617 height 53
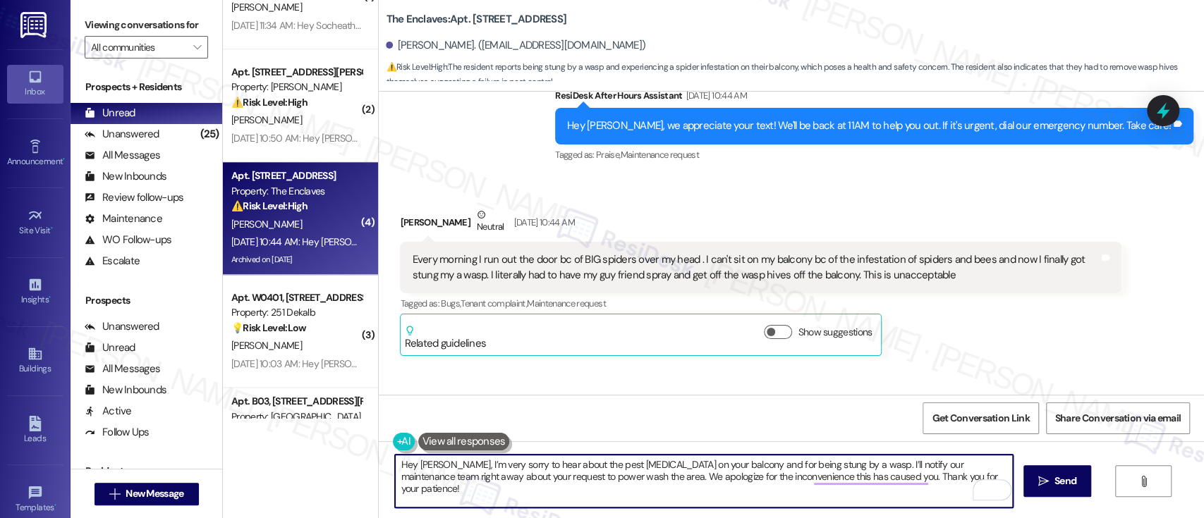
click at [722, 466] on textarea "Hey Dianna, I’m very sorry to hear about the pest infestation on your balcony a…" at bounding box center [703, 481] width 617 height 53
click at [826, 469] on textarea "Hey Dianna, I’m very sorry to hear about the pest infestation on your balcony a…" at bounding box center [703, 481] width 617 height 53
paste textarea "that you were"
type textarea "Hey Dianna, I’m very sorry to hear about the pest infestation on your balcony a…"
click at [1055, 474] on span "Send" at bounding box center [1066, 481] width 22 height 15
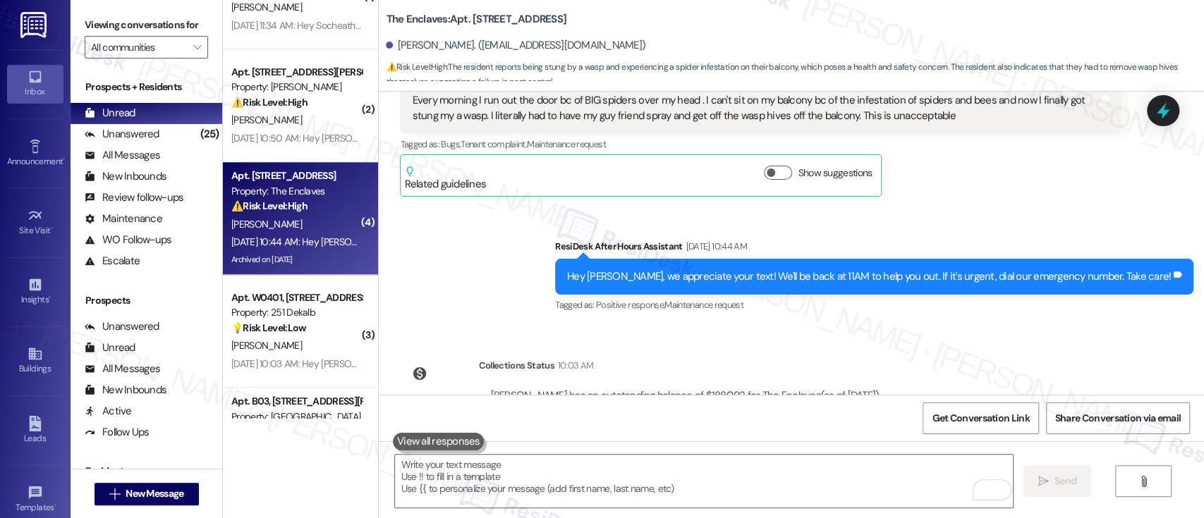
scroll to position [8526, 0]
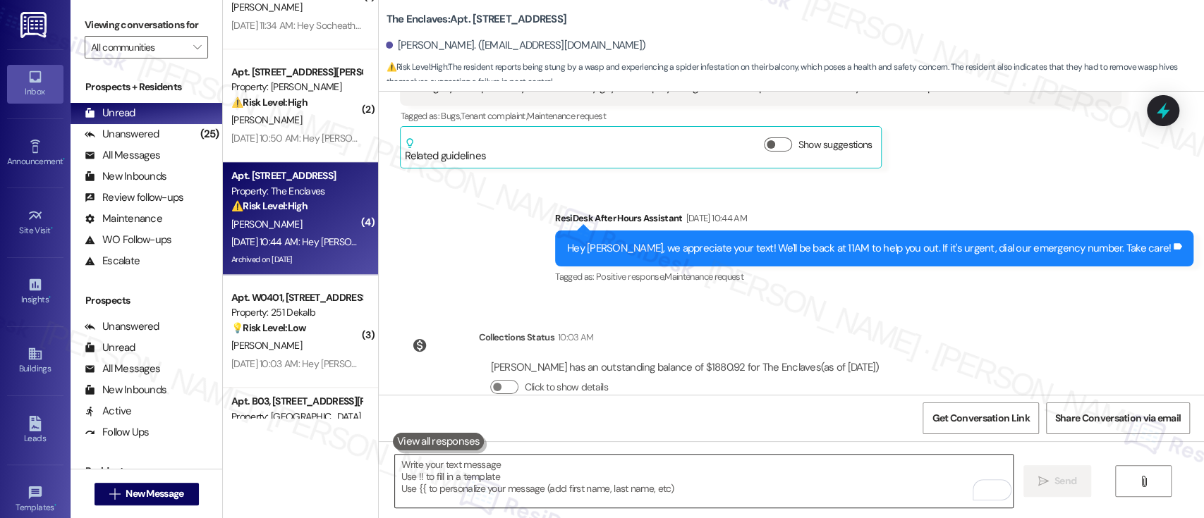
click at [834, 472] on textarea "To enrich screen reader interactions, please activate Accessibility in Grammarl…" at bounding box center [703, 481] width 617 height 53
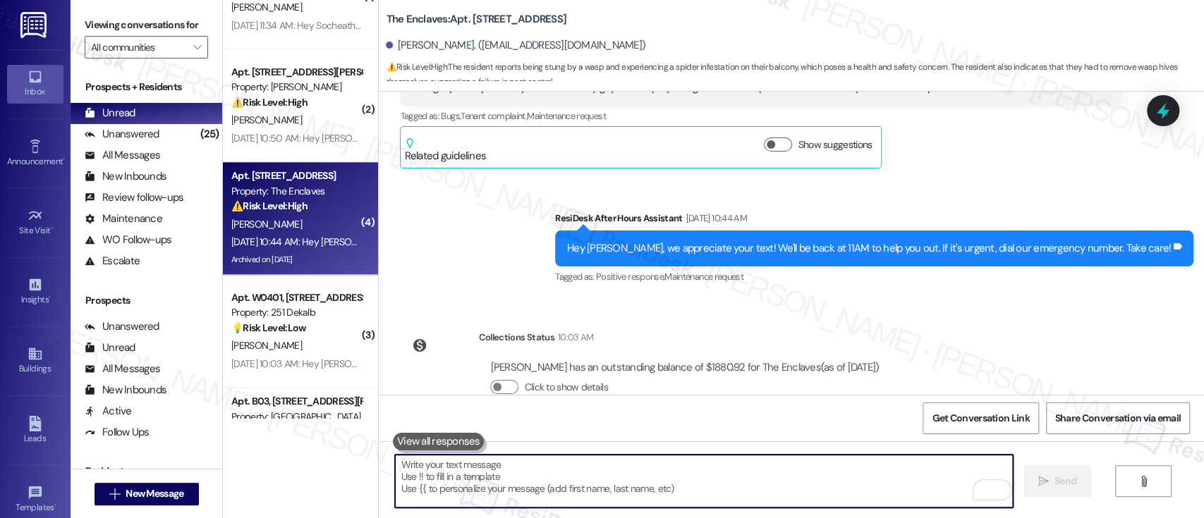
paste textarea "Hey Dianna, I’m very sorry to hear about the pest infestation on your balcony a…"
type textarea "Hey Dianna, I’m very sorry to hear about the pest infestation on your balcony a…"
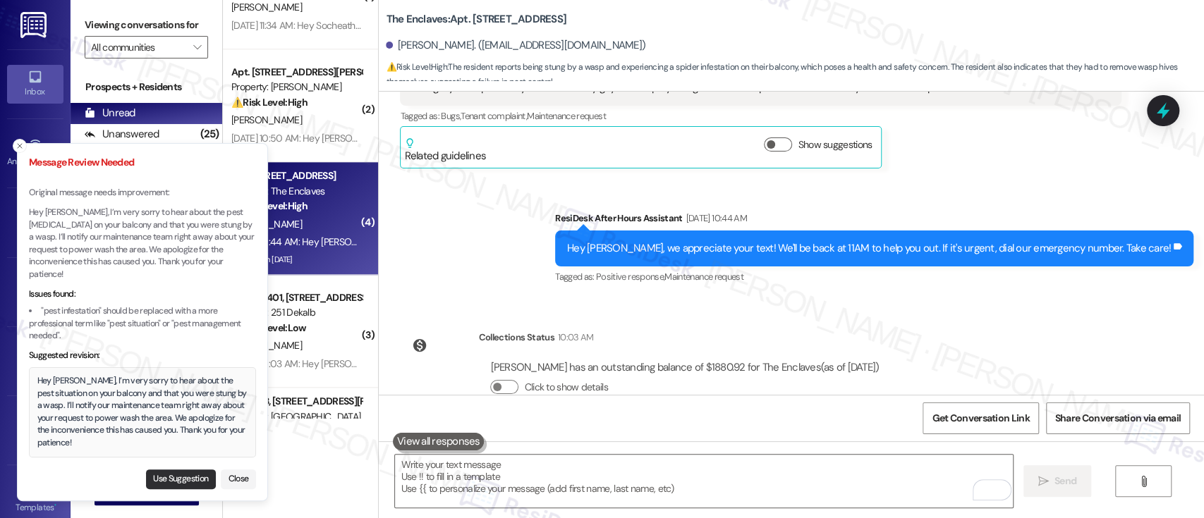
click at [173, 482] on button "Use Suggestion" at bounding box center [181, 480] width 70 height 20
type textarea "Hey Dianna, I’m very sorry to hear about the pest situation on your balcony and…"
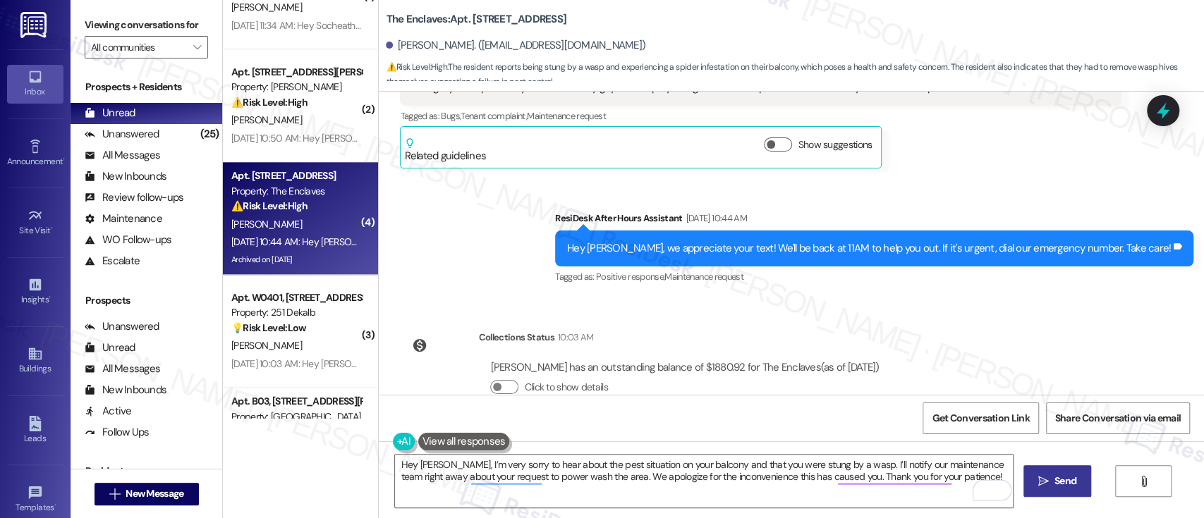
click at [1038, 483] on icon "" at bounding box center [1043, 481] width 11 height 11
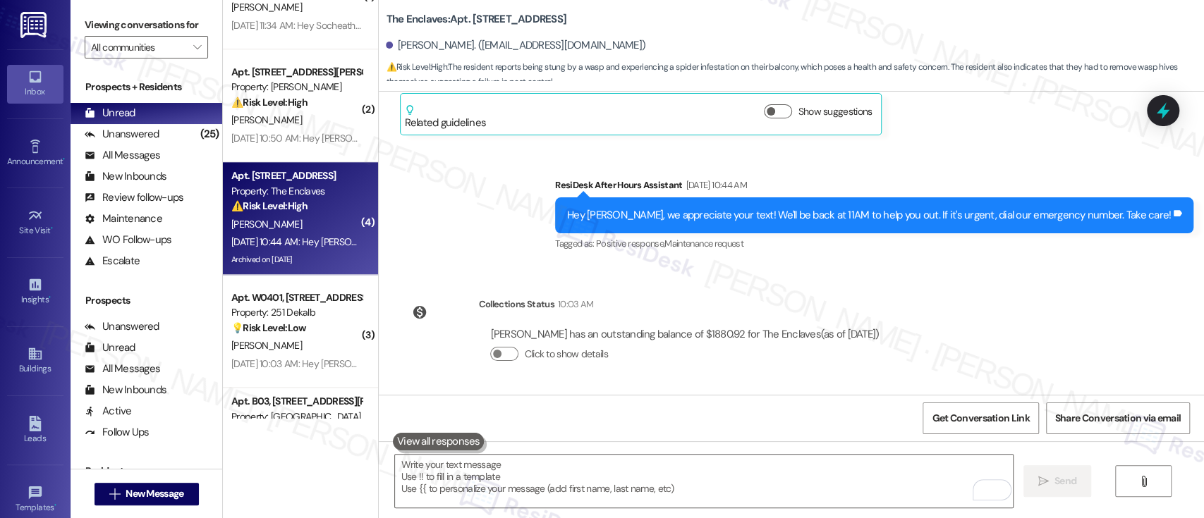
scroll to position [8640, 0]
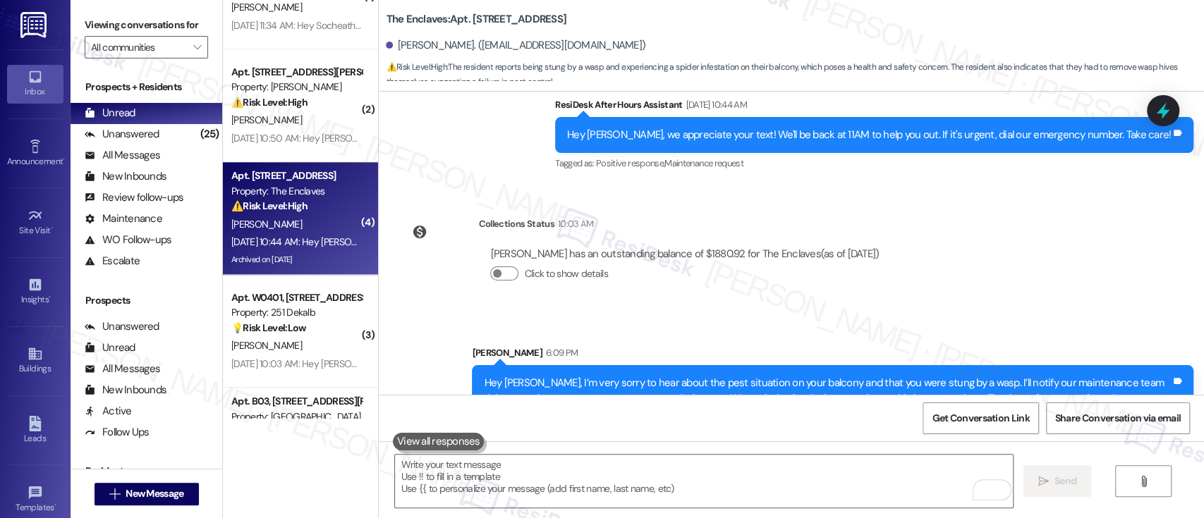
click at [993, 191] on div "Announcement, sent via SMS Emily (ResiDesk) Jun 30, 2022 at 3:52 PM Hi Dianna !…" at bounding box center [791, 243] width 825 height 303
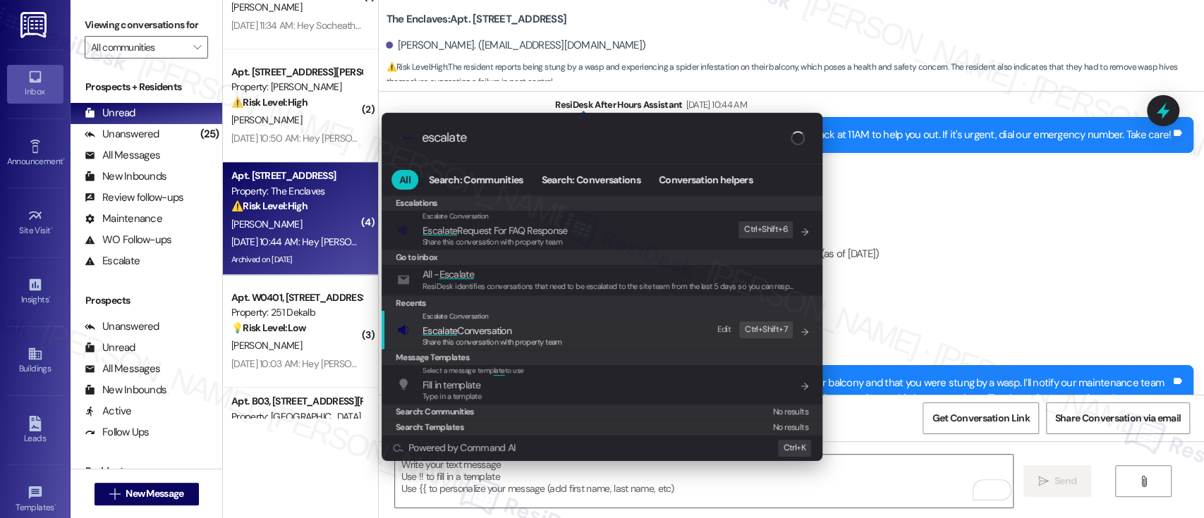
type input "escalate"
click at [492, 339] on span "Share this conversation with property team" at bounding box center [493, 342] width 140 height 10
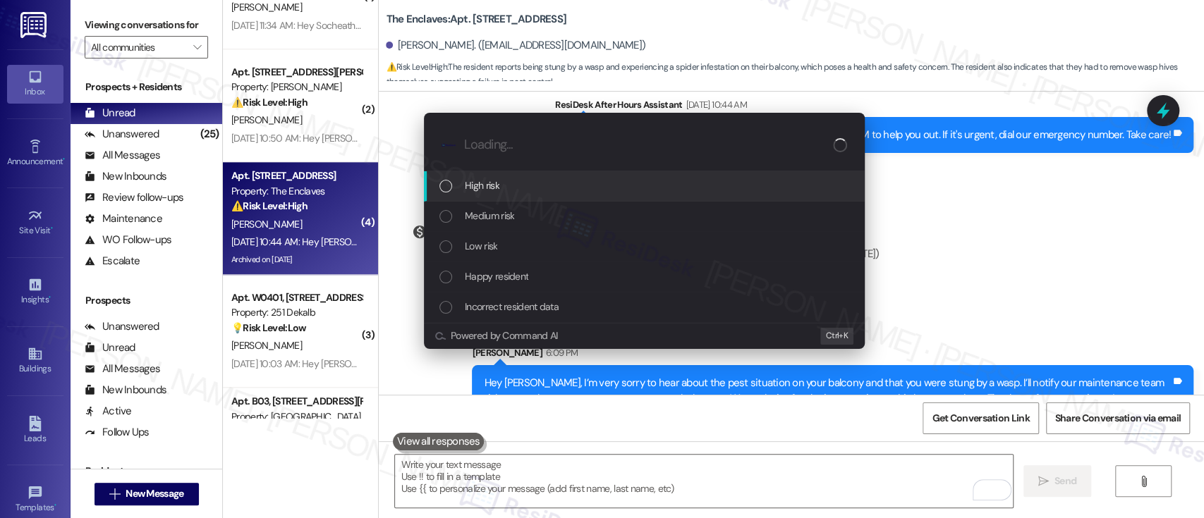
click at [494, 183] on span "High risk" at bounding box center [482, 186] width 35 height 16
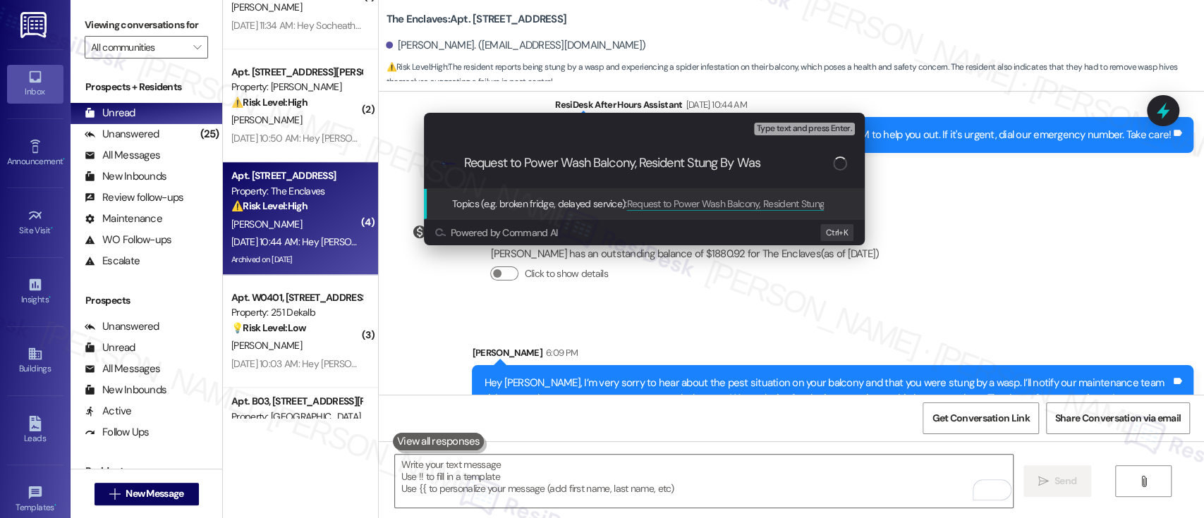
type input "Request to Power Wash Balcony, Resident Stung By Wasp"
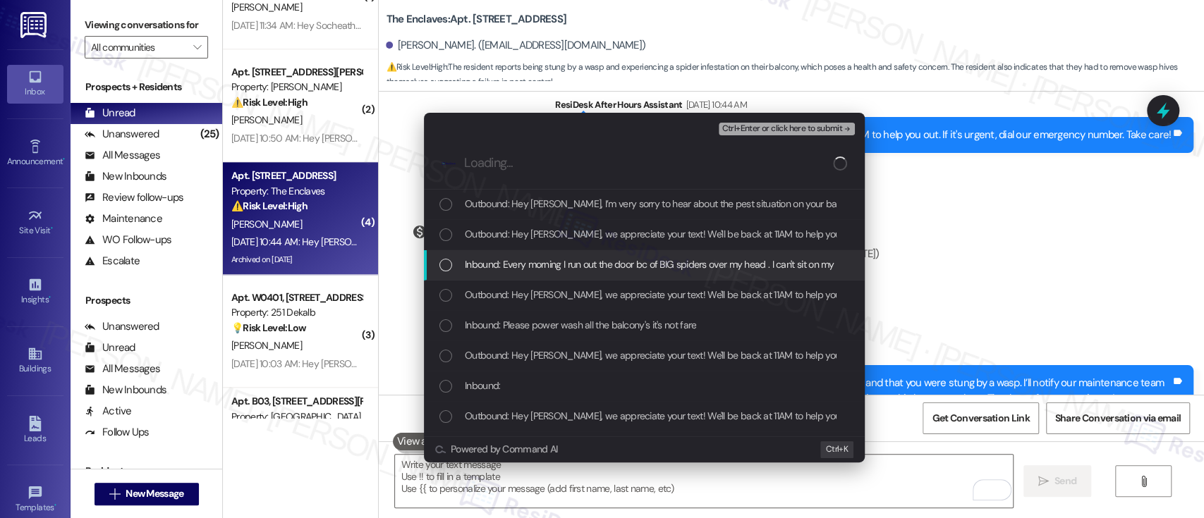
click at [535, 267] on span "Inbound: Every morning I run out the door bc of BIG spiders over my head . I ca…" at bounding box center [1048, 265] width 1167 height 16
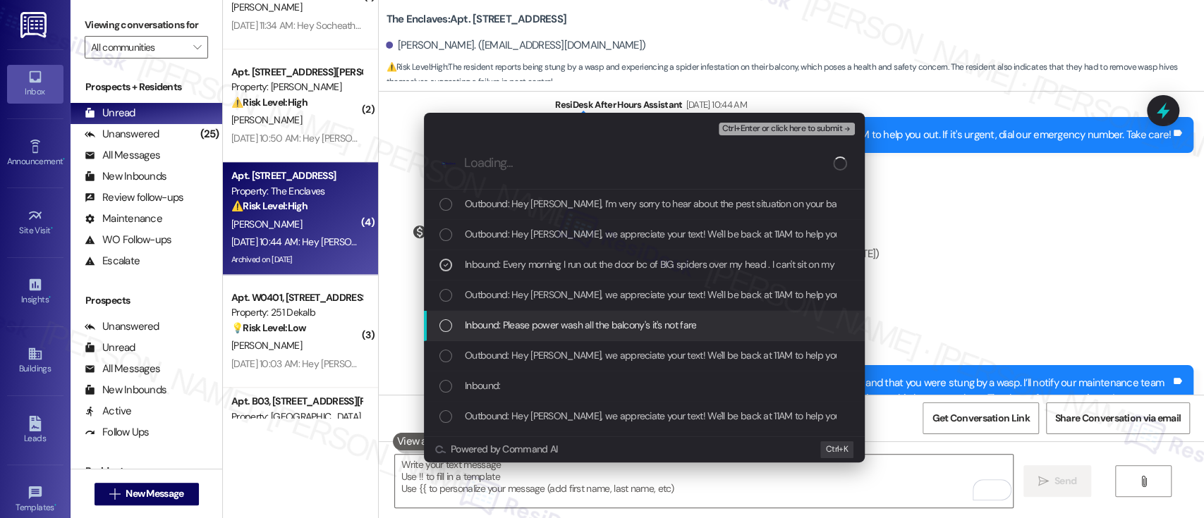
click at [542, 332] on div "Inbound: Please power wash all the balcony's it's not fare" at bounding box center [644, 326] width 441 height 30
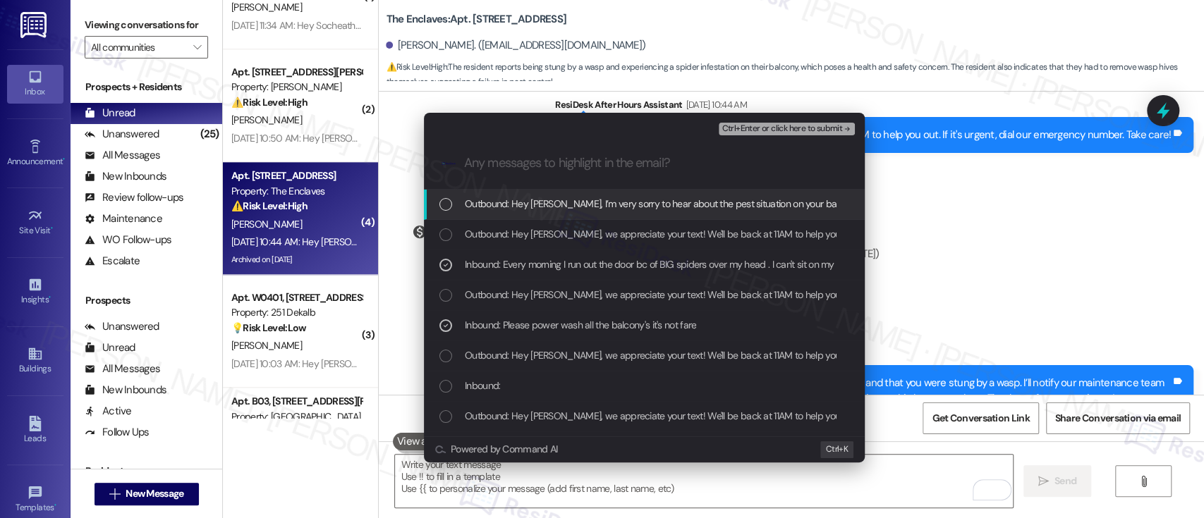
click at [810, 125] on span "Ctrl+Enter or click here to submit" at bounding box center [782, 129] width 121 height 10
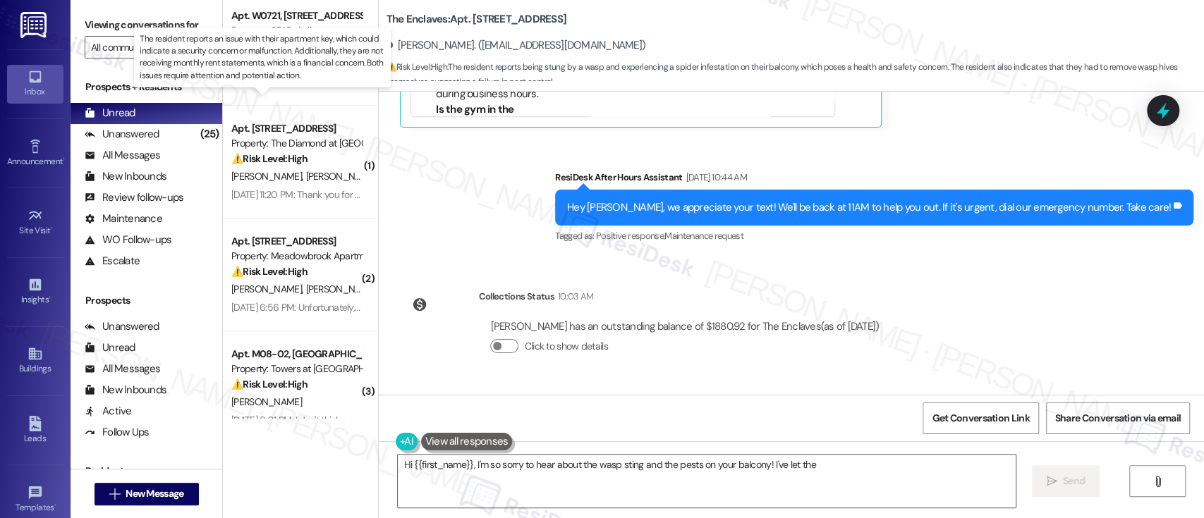
scroll to position [873, 0]
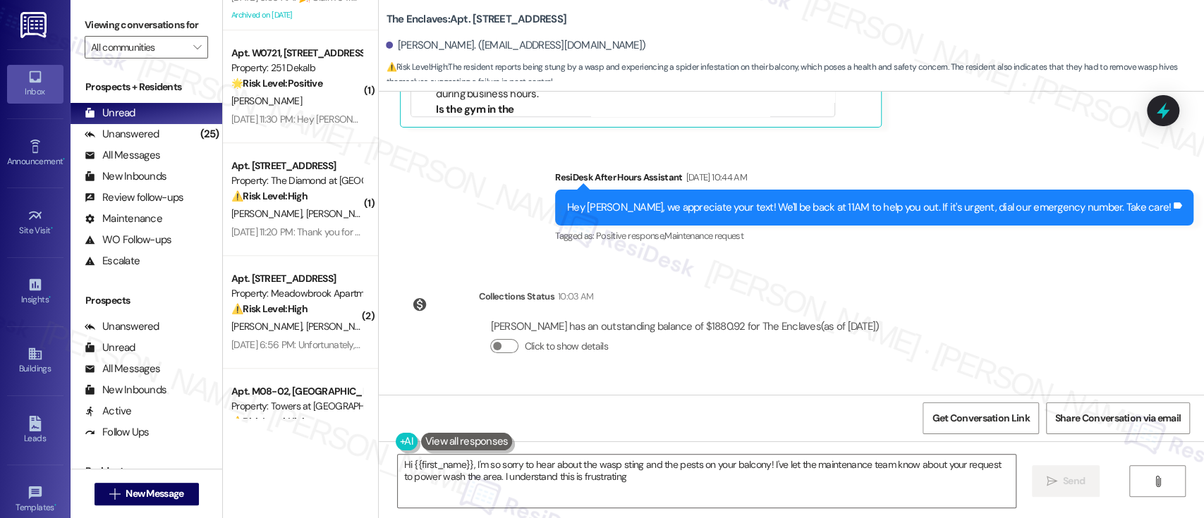
type textarea "Hi {{first_name}}, I'm so sorry to hear about the wasp sting and the pests on y…"
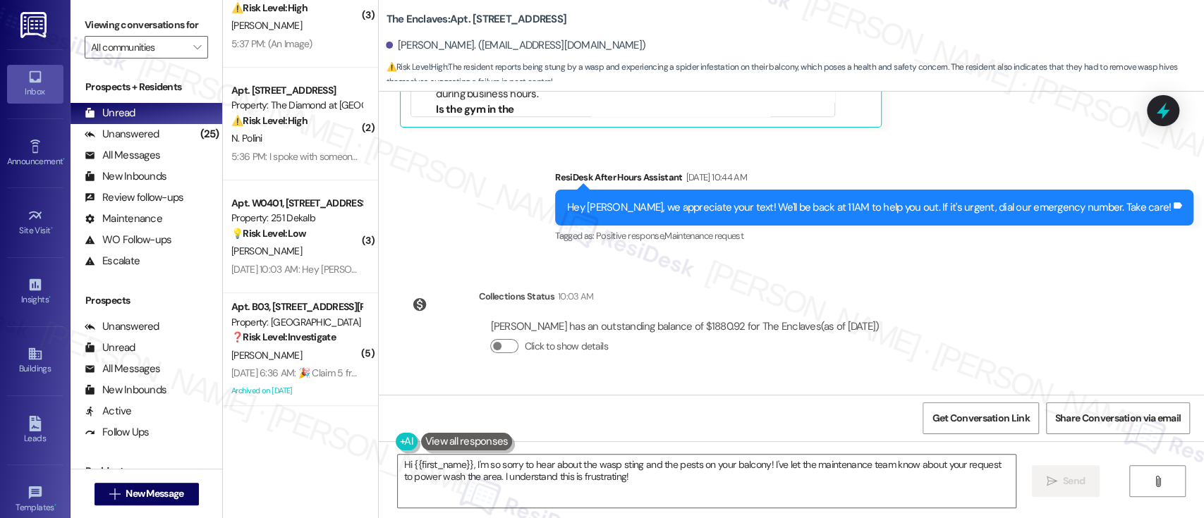
scroll to position [402, 0]
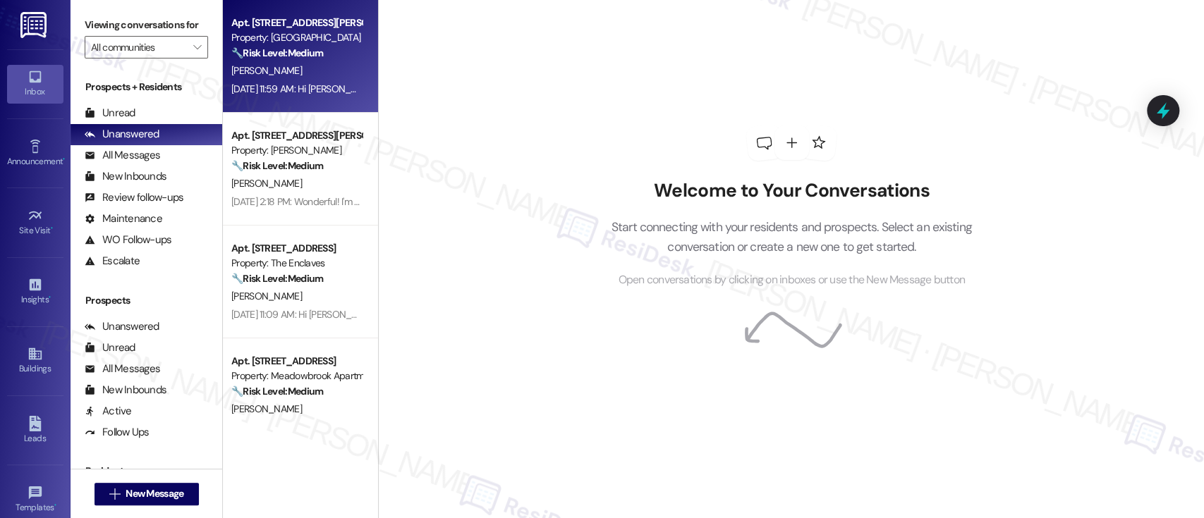
click at [298, 47] on strong "🔧 Risk Level: Medium" at bounding box center [277, 53] width 92 height 13
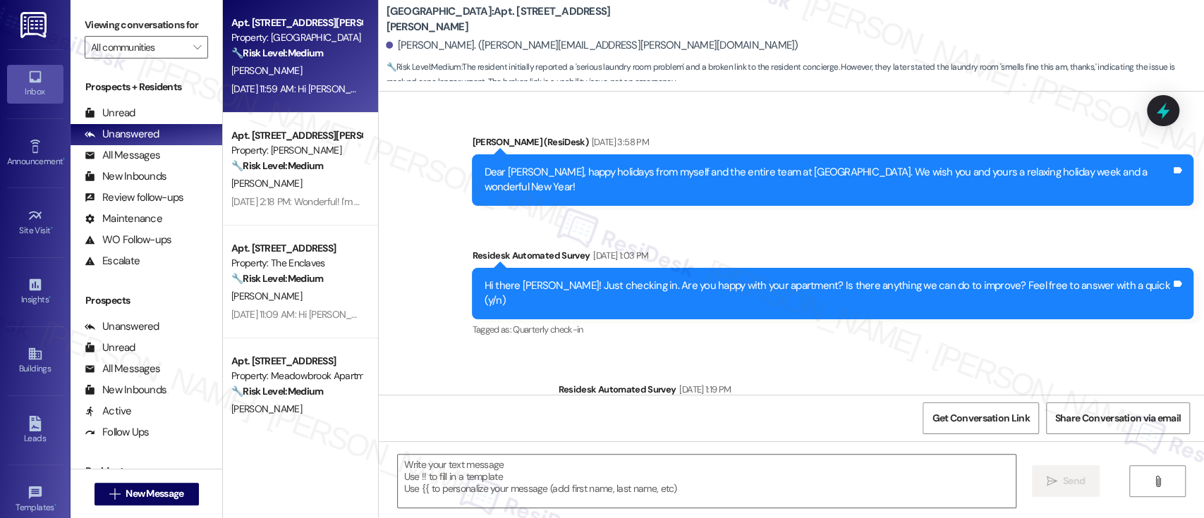
type textarea "Fetching suggested responses. Please feel free to read through the conversation…"
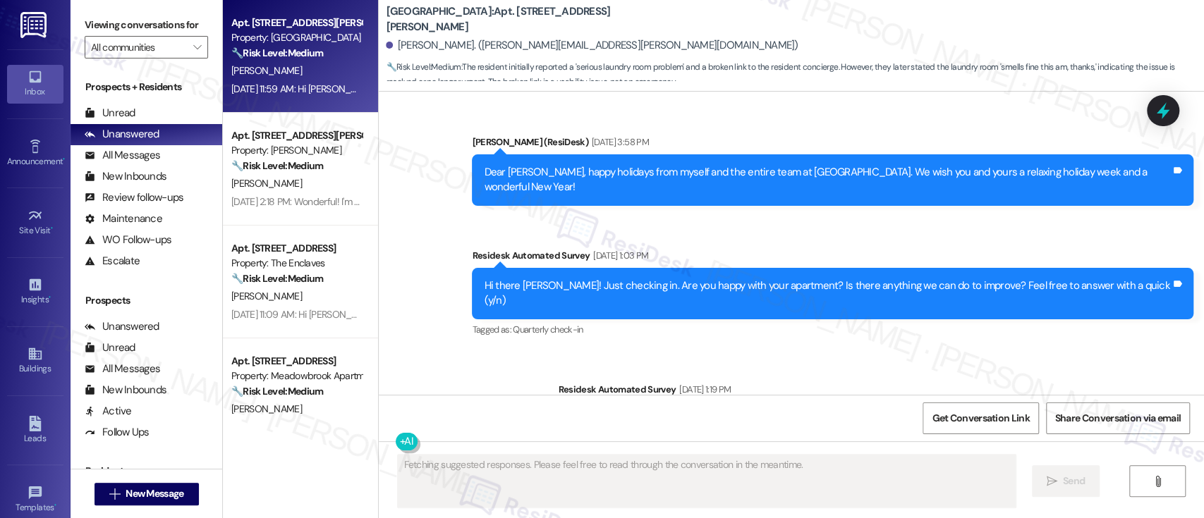
scroll to position [7602, 0]
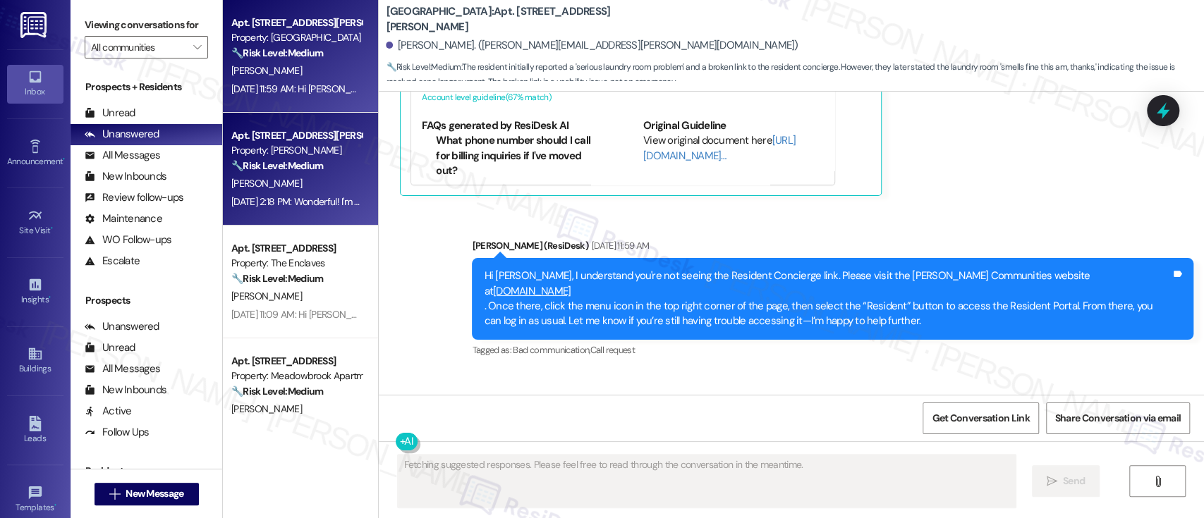
click at [284, 189] on div "[PERSON_NAME]" at bounding box center [296, 184] width 133 height 18
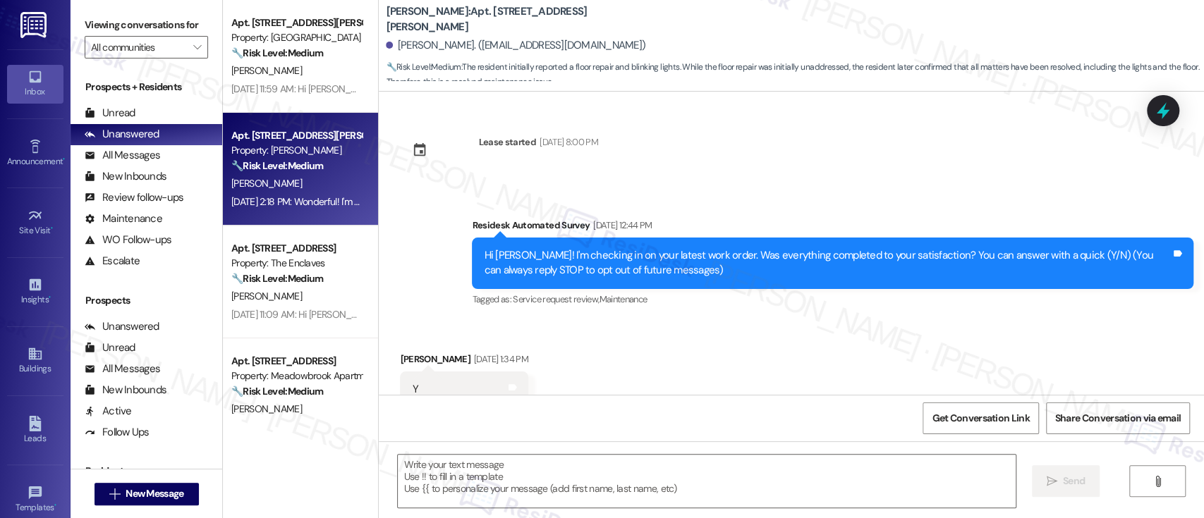
type textarea "Fetching suggested responses. Please feel free to read through the conversation…"
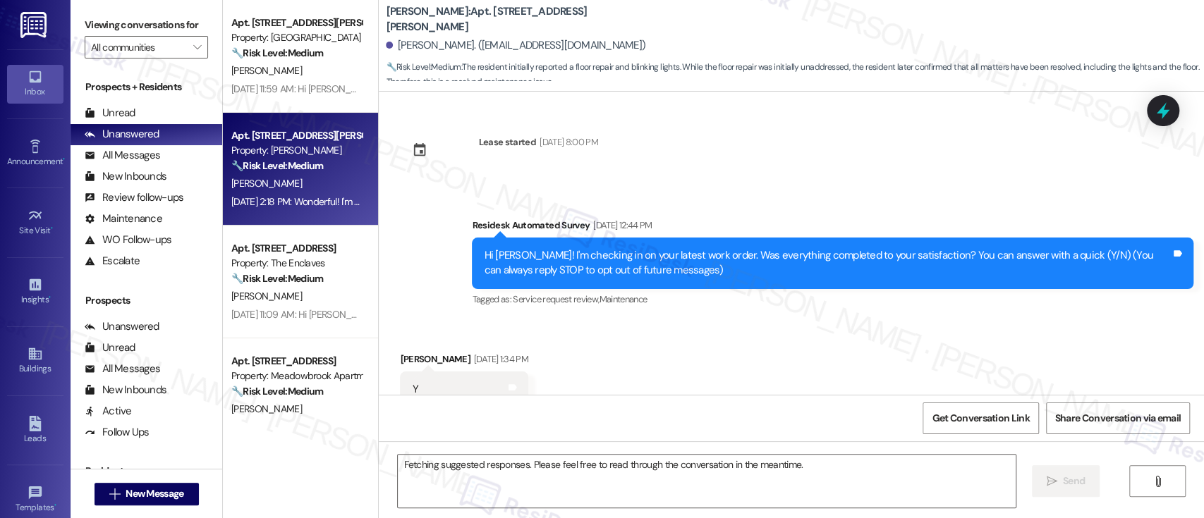
scroll to position [5885, 0]
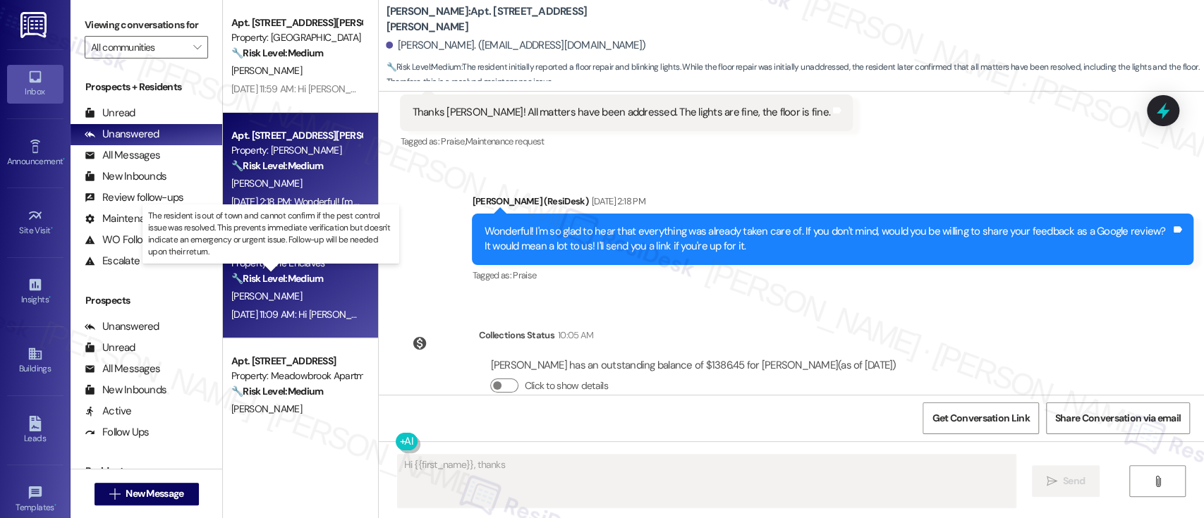
click at [304, 279] on strong "🔧 Risk Level: Medium" at bounding box center [277, 278] width 92 height 13
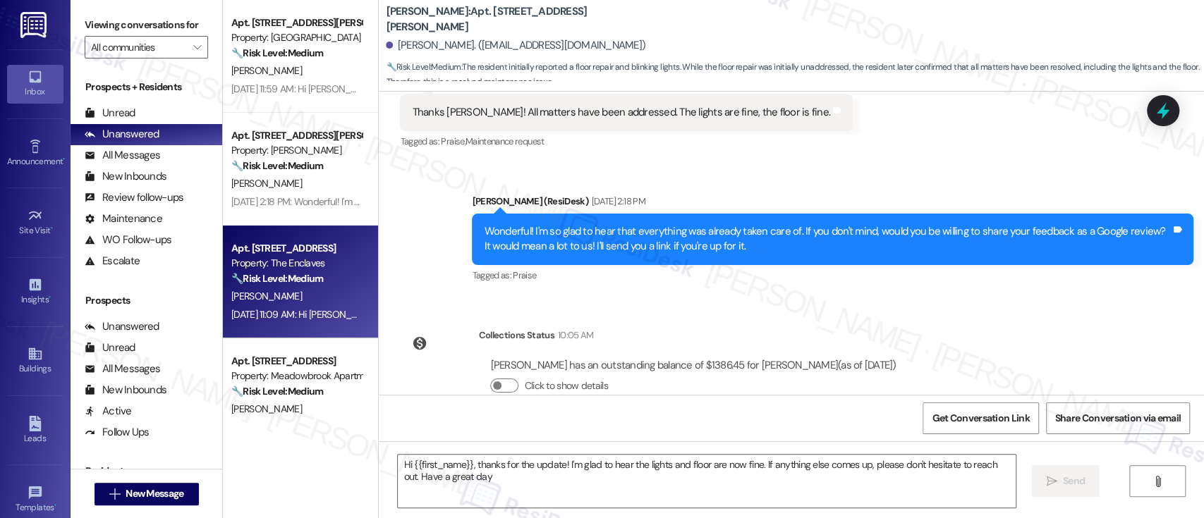
type textarea "Hi {{first_name}}, thanks for the update! I'm glad to hear the lights and floor…"
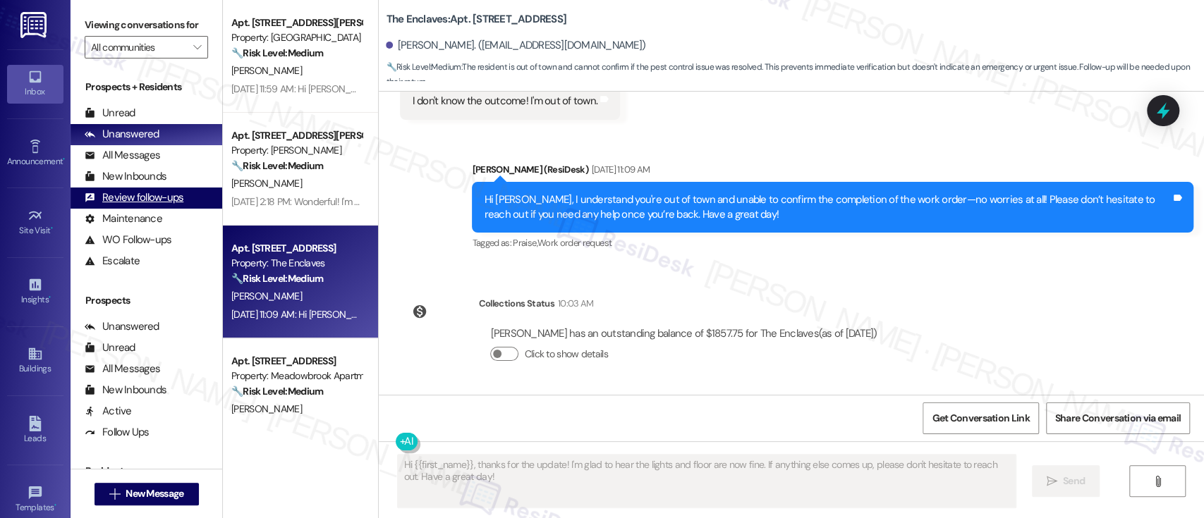
scroll to position [2426, 0]
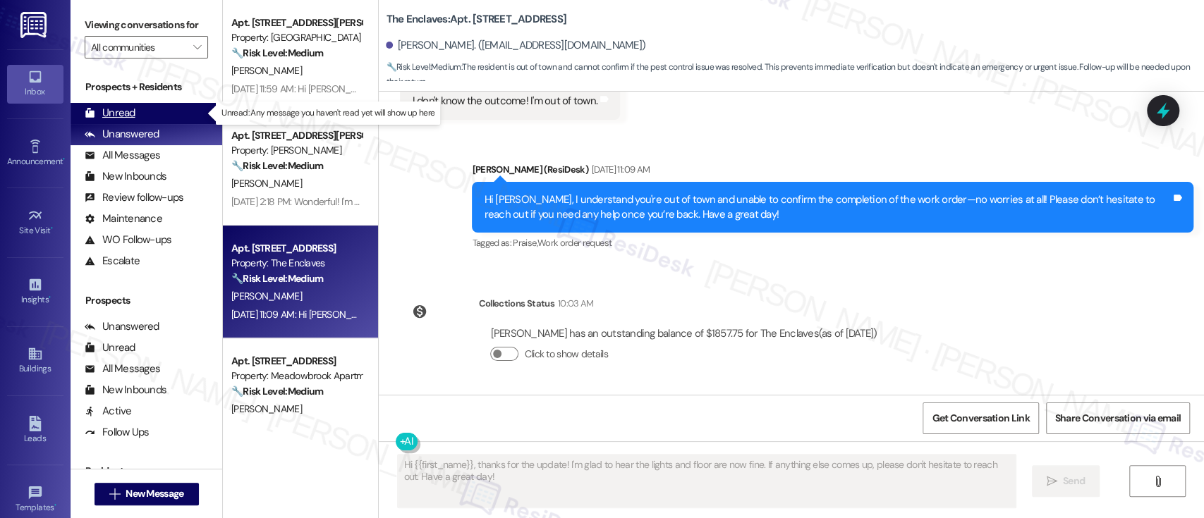
click at [119, 104] on div "Unread (0)" at bounding box center [147, 113] width 152 height 21
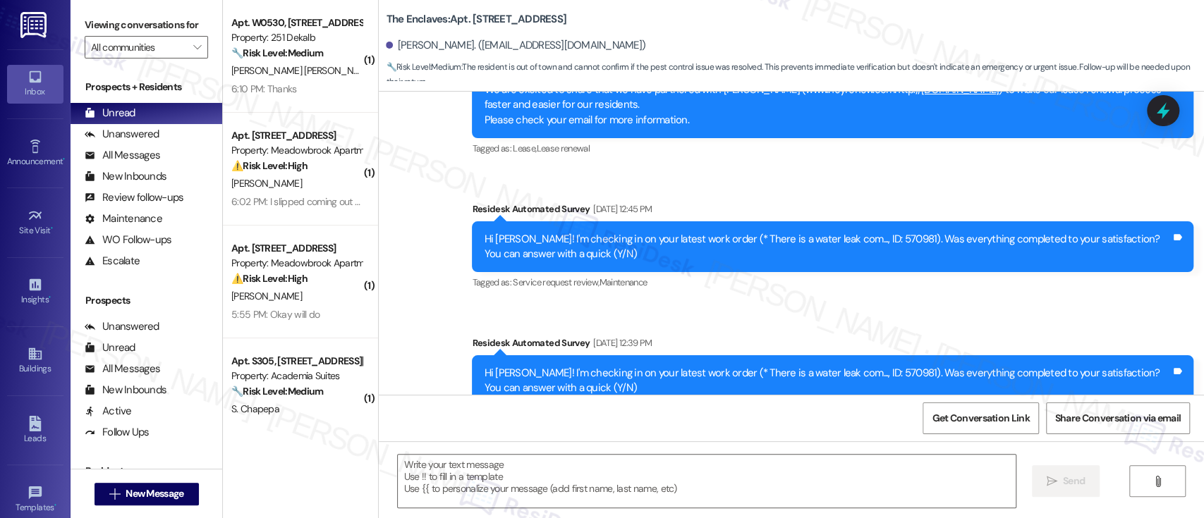
type textarea "Fetching suggested responses. Please feel free to read through the conversation…"
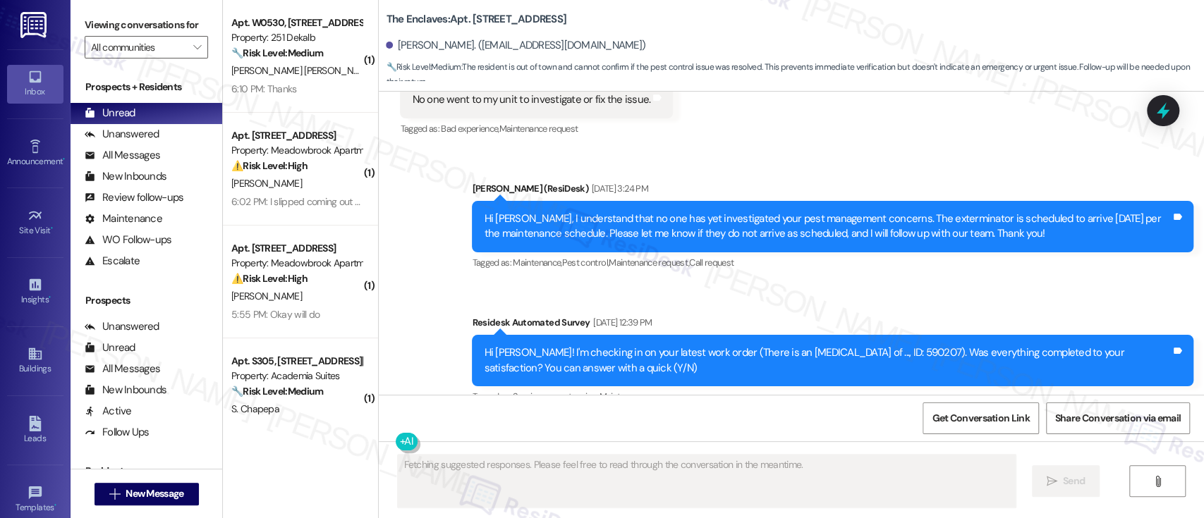
scroll to position [2161, 0]
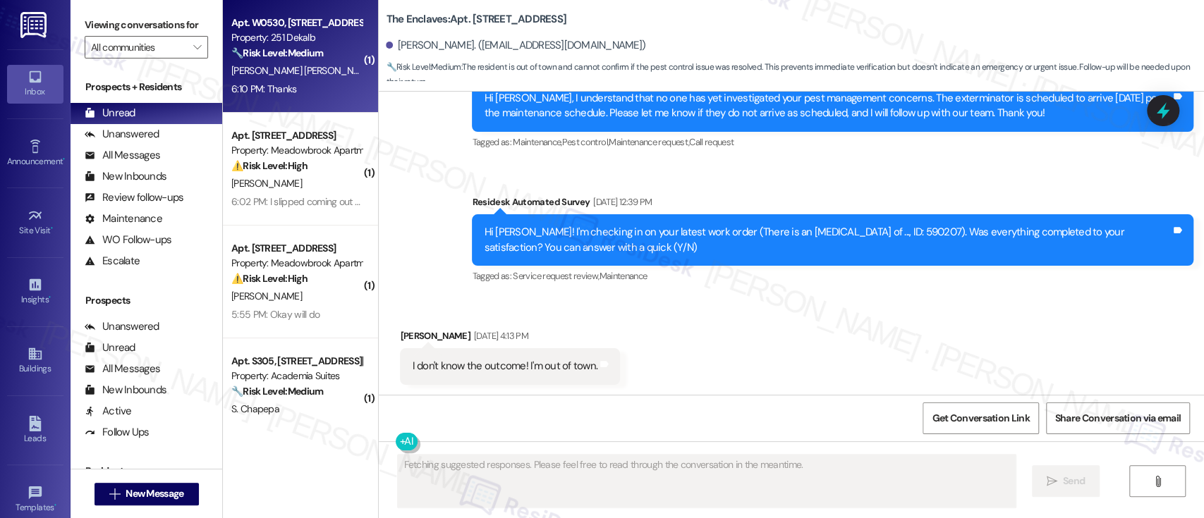
click at [270, 38] on div "Property: 251 Dekalb" at bounding box center [296, 37] width 130 height 15
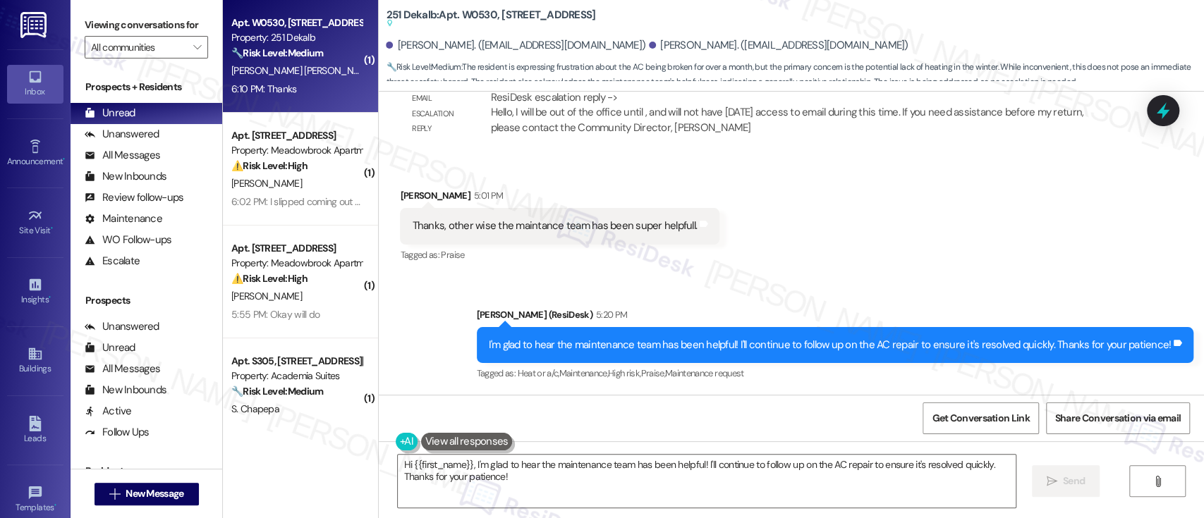
scroll to position [11260, 0]
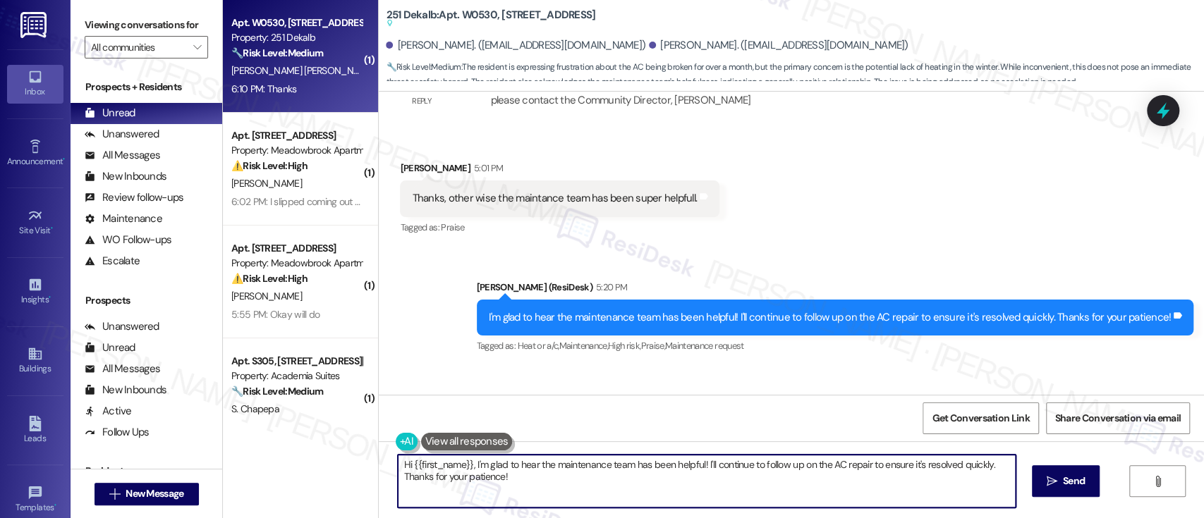
drag, startPoint x: 533, startPoint y: 482, endPoint x: 444, endPoint y: 398, distance: 121.7
click at [346, 408] on div "( 1 ) Apt. W0530, [STREET_ADDRESS] Property: 251 Dekalb 🔧 Risk Level: Medium Th…" at bounding box center [713, 259] width 981 height 518
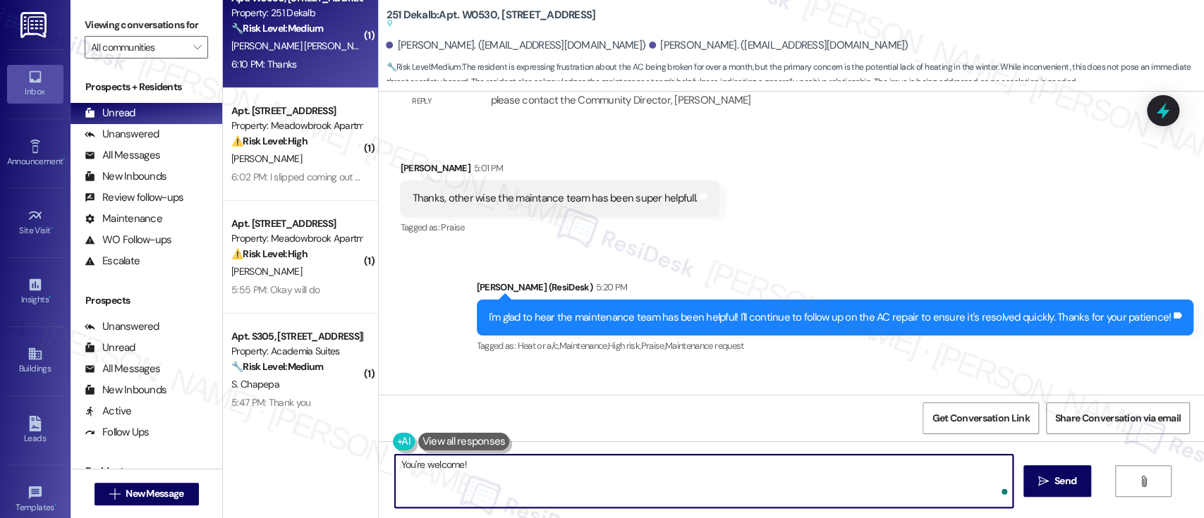
type textarea "You're welcome!"
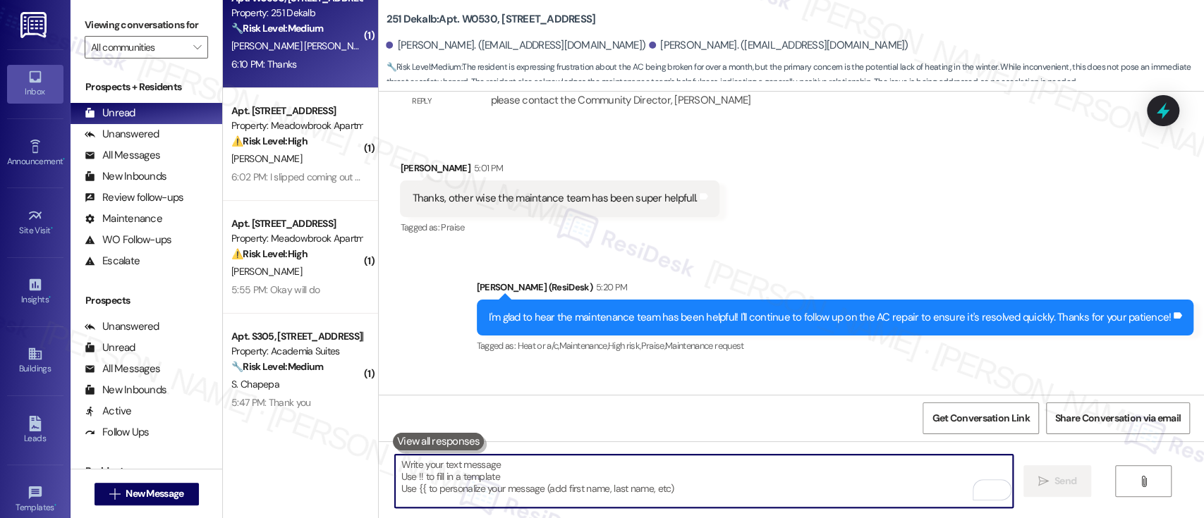
scroll to position [11259, 0]
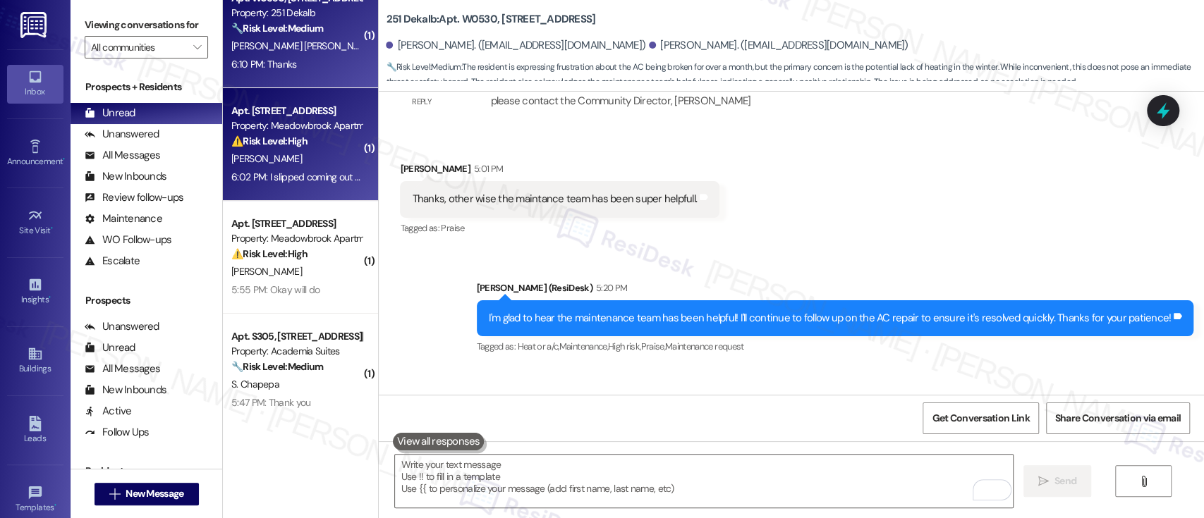
click at [287, 129] on div "Property: Meadowbrook Apartments" at bounding box center [296, 125] width 130 height 15
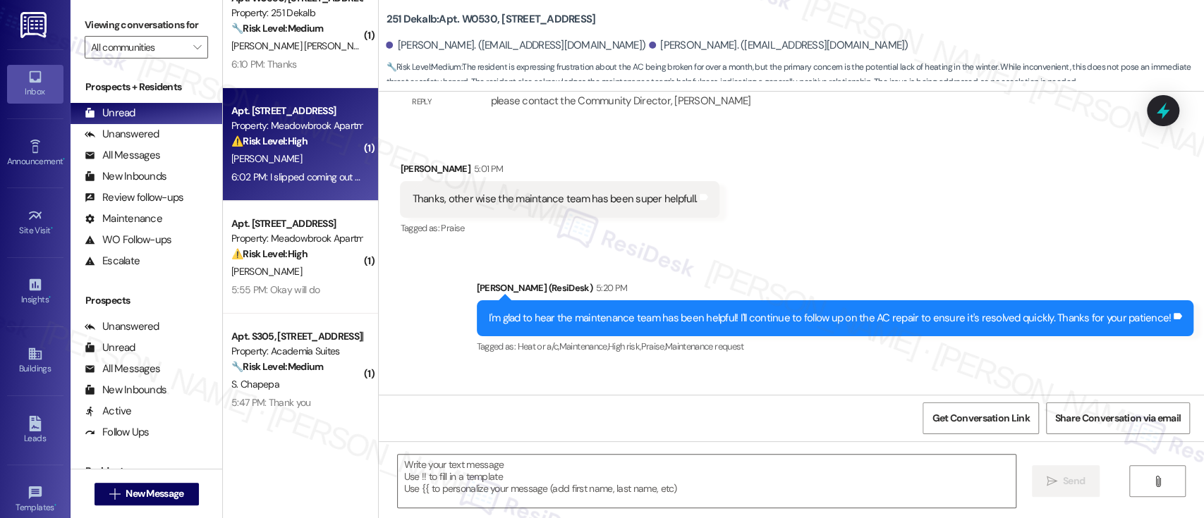
type textarea "Fetching suggested responses. Please feel free to read through the conversation…"
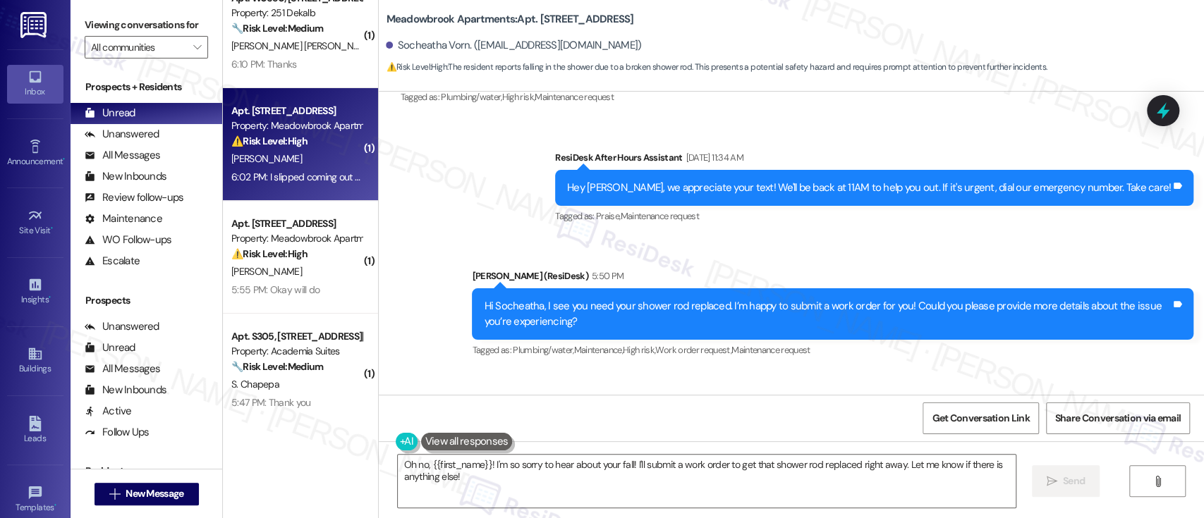
scroll to position [11134, 0]
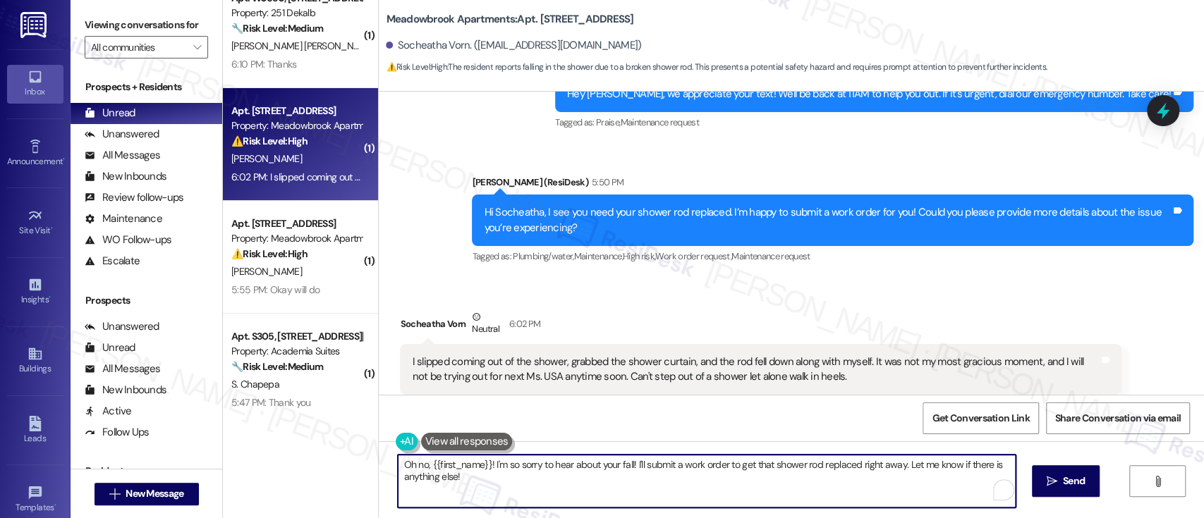
drag, startPoint x: 899, startPoint y: 468, endPoint x: 904, endPoint y: 494, distance: 26.7
click at [904, 494] on textarea "Oh no, {{first_name}}! I'm so sorry to hear about your fall! I'll submit a work…" at bounding box center [706, 481] width 617 height 53
type textarea "Oh no, {{first_name}}! I'm so sorry to hear about your fall! I'll submit a work…"
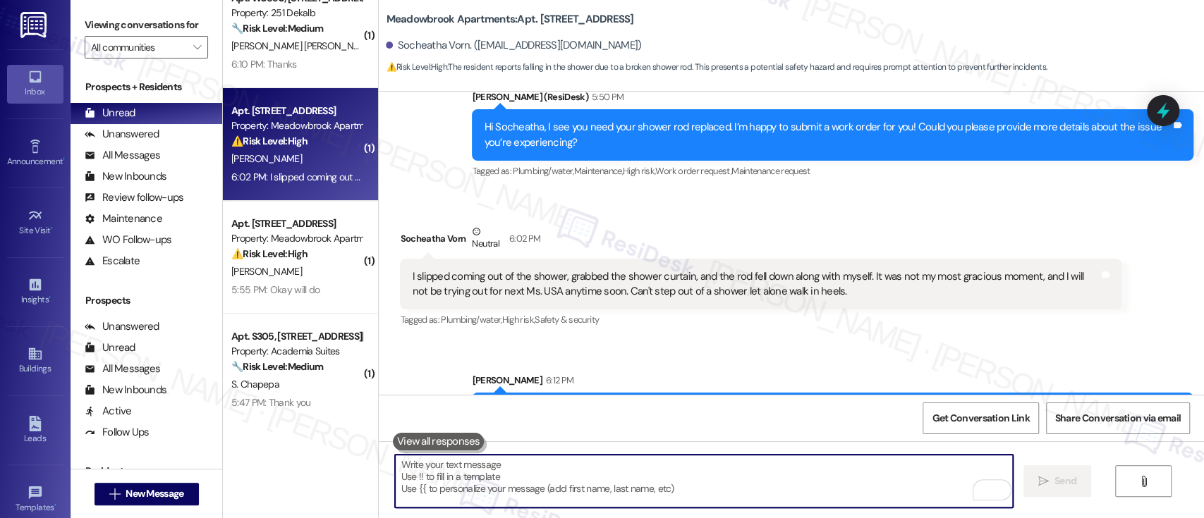
scroll to position [11248, 0]
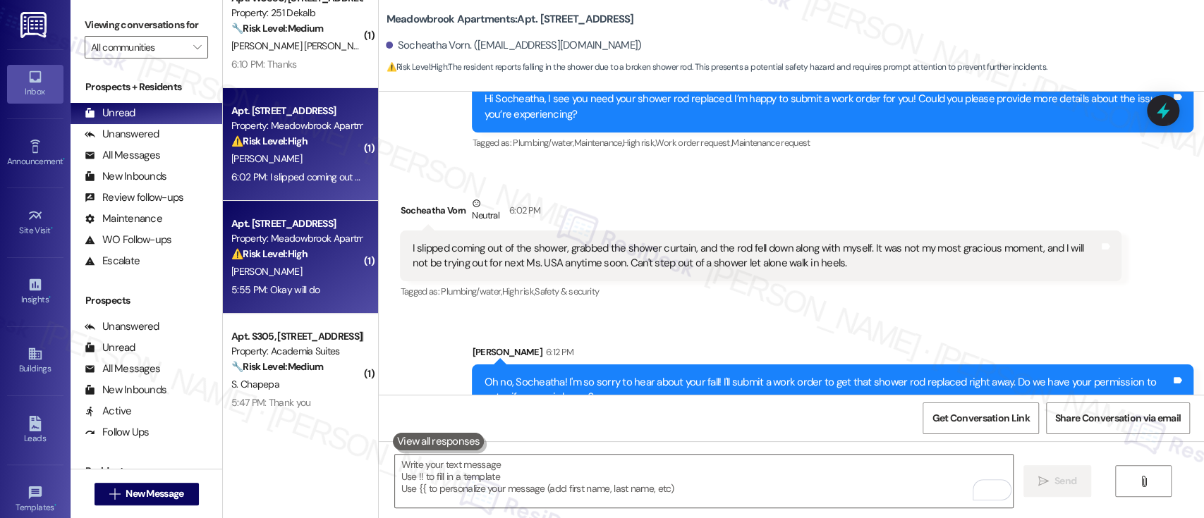
click at [288, 263] on div "[PERSON_NAME]" at bounding box center [296, 272] width 133 height 18
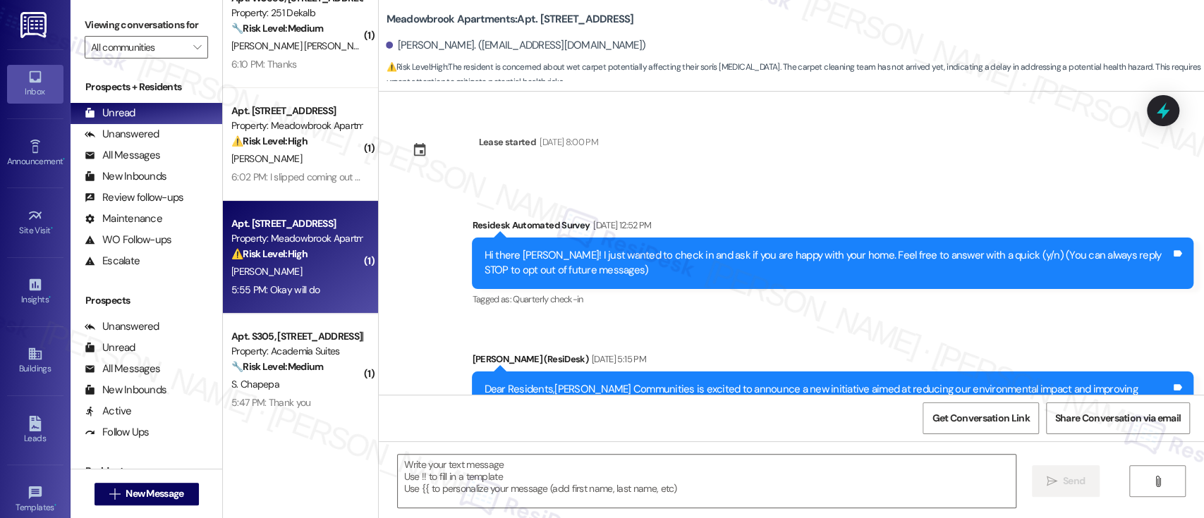
scroll to position [7505, 0]
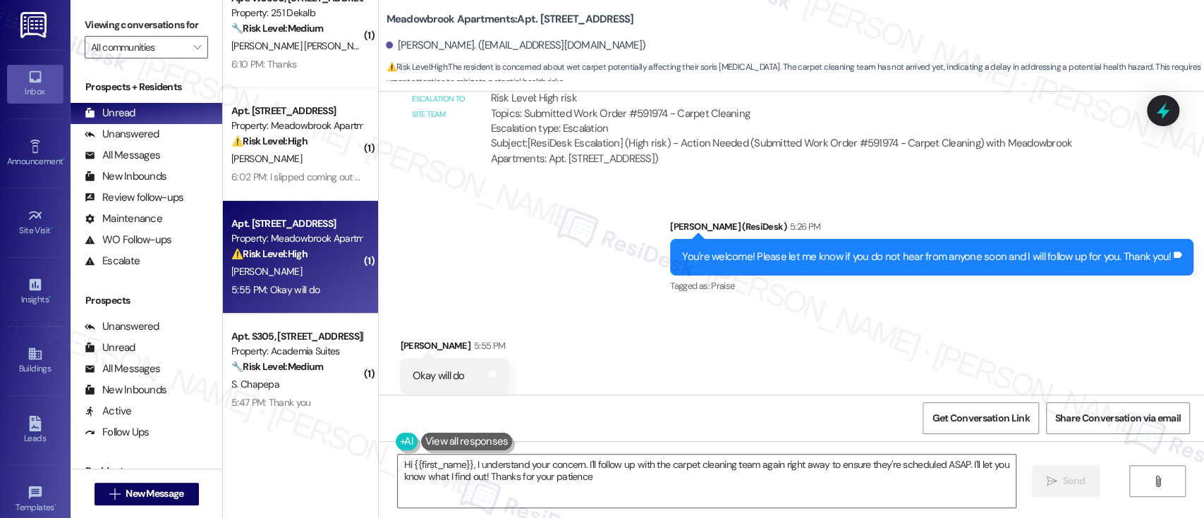
type textarea "Hi {{first_name}}, I understand your concern. I'll follow up with the carpet cl…"
click at [602, 335] on div "Received via SMS [PERSON_NAME] 5:55 PM Okay will do Tags and notes Tagged as: P…" at bounding box center [791, 366] width 825 height 119
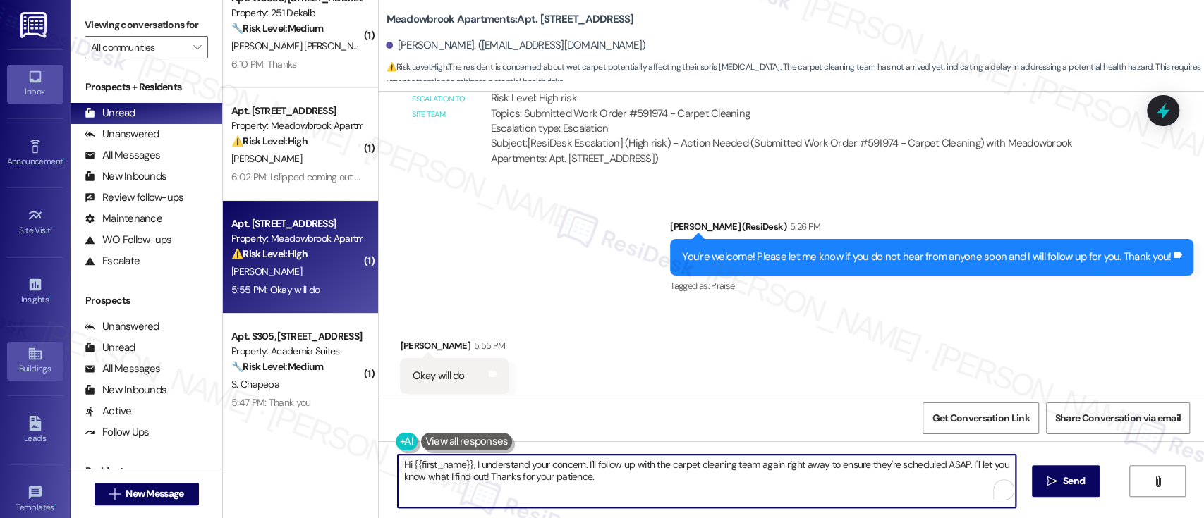
drag, startPoint x: 628, startPoint y: 482, endPoint x: 63, endPoint y: 364, distance: 578.0
click at [6, 363] on div "Inbox Go to Inbox Announcement • Send A Text Announcement Site Visit • Go to Si…" at bounding box center [602, 259] width 1204 height 518
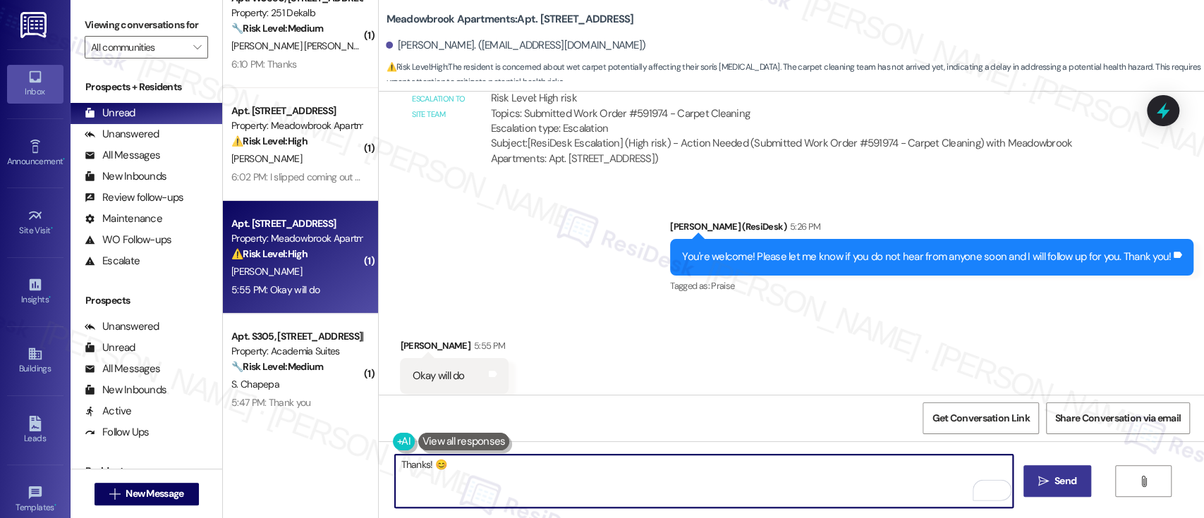
type textarea "Thanks! 😊"
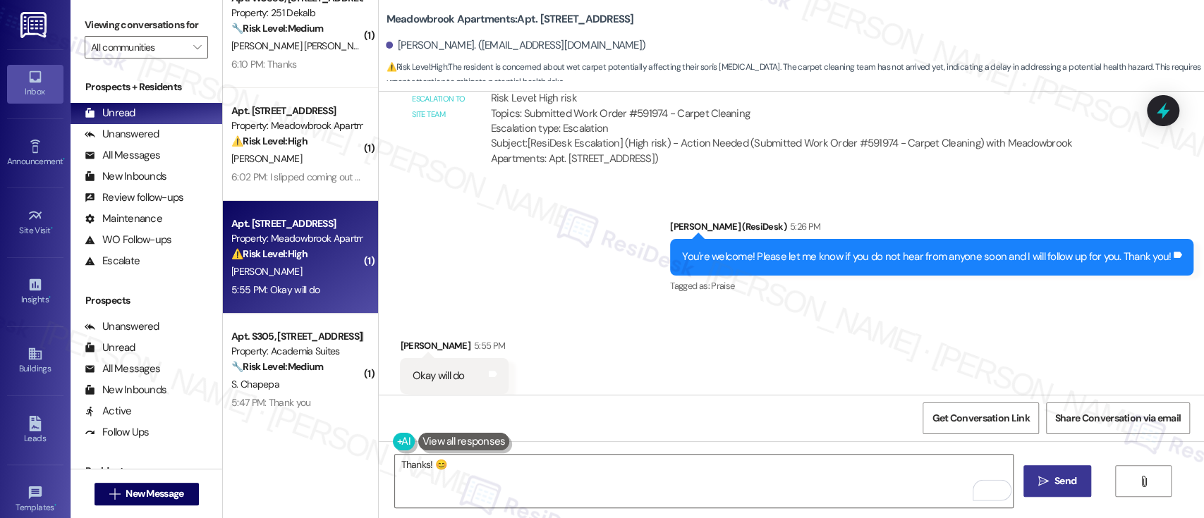
click at [1063, 478] on span "Send" at bounding box center [1066, 481] width 22 height 15
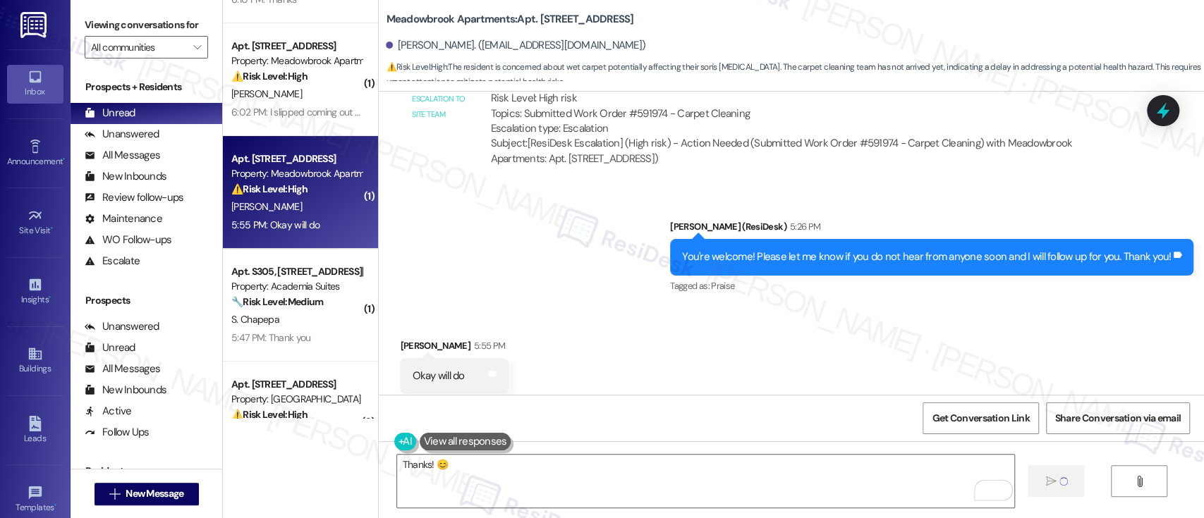
scroll to position [118, 0]
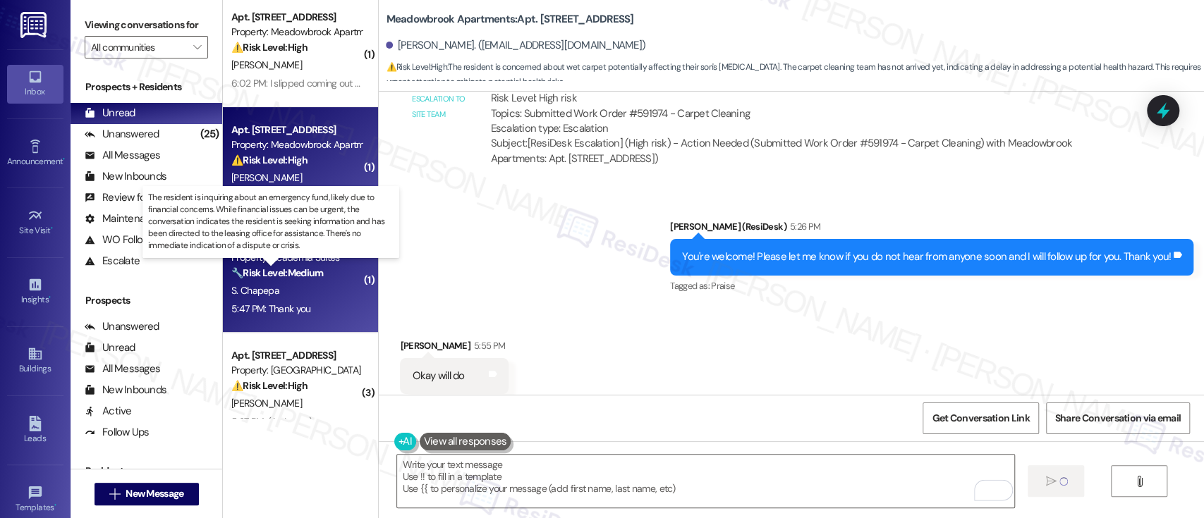
click at [286, 271] on strong "🔧 Risk Level: Medium" at bounding box center [277, 273] width 92 height 13
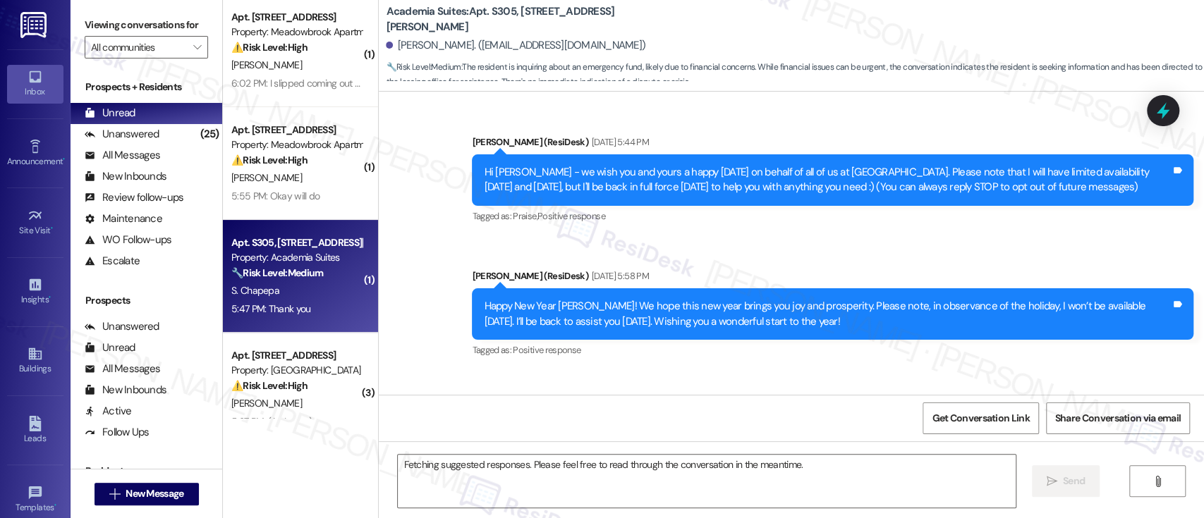
scroll to position [6404, 0]
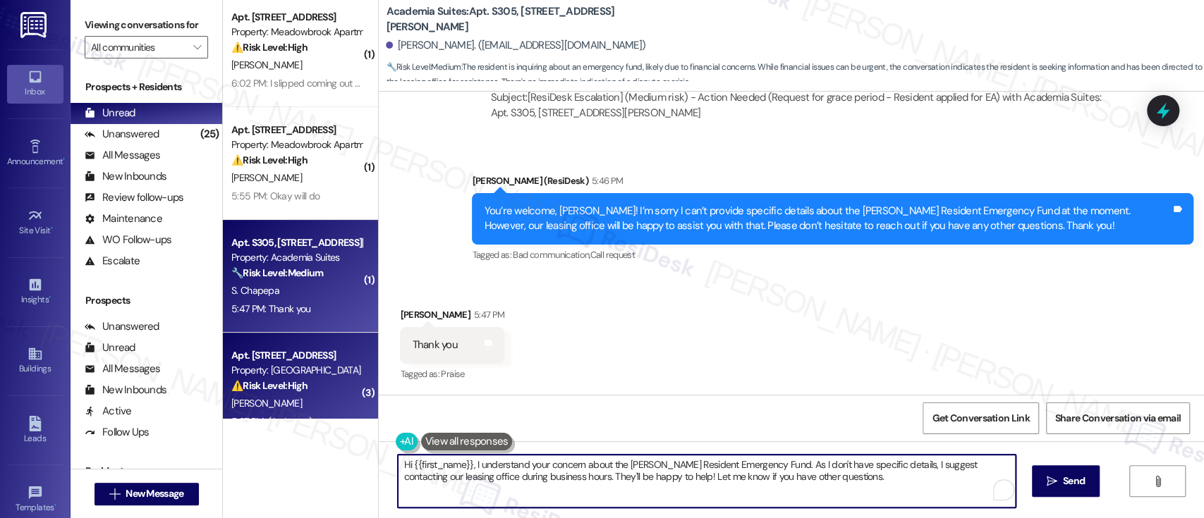
drag, startPoint x: 846, startPoint y: 480, endPoint x: 289, endPoint y: 410, distance: 561.0
click at [289, 410] on div "( 1 ) Apt. W0530, [STREET_ADDRESS] Property: 251 Dekalb 🔧 Risk Level: Medium Th…" at bounding box center [713, 259] width 981 height 518
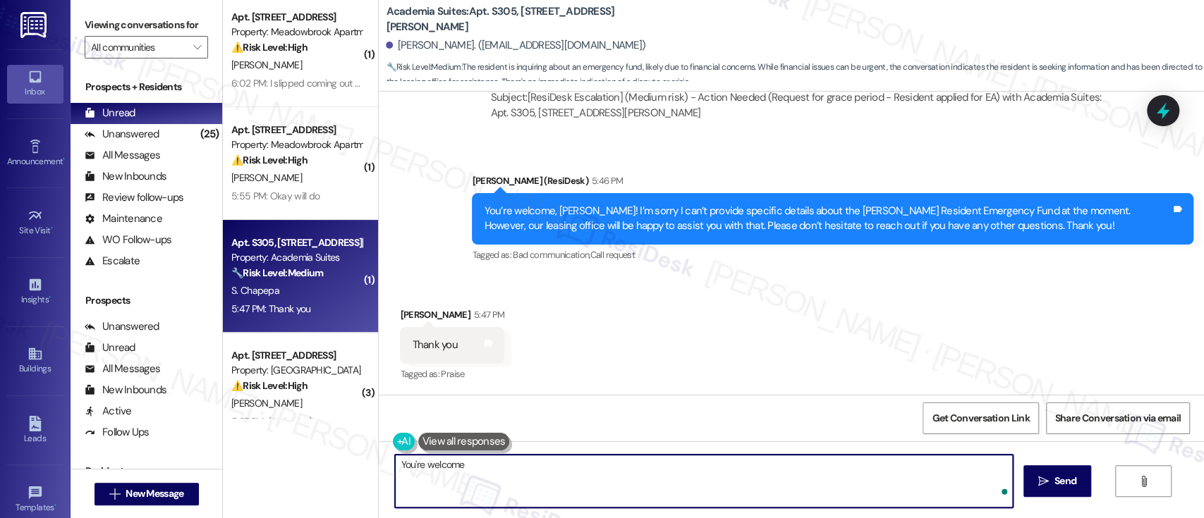
type textarea "You're welcome!"
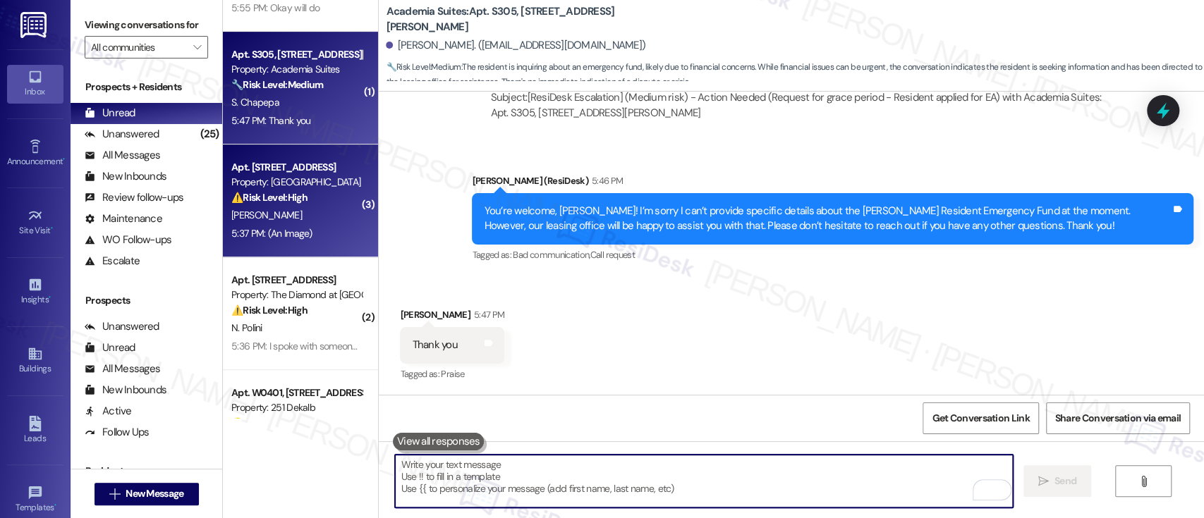
scroll to position [6403, 0]
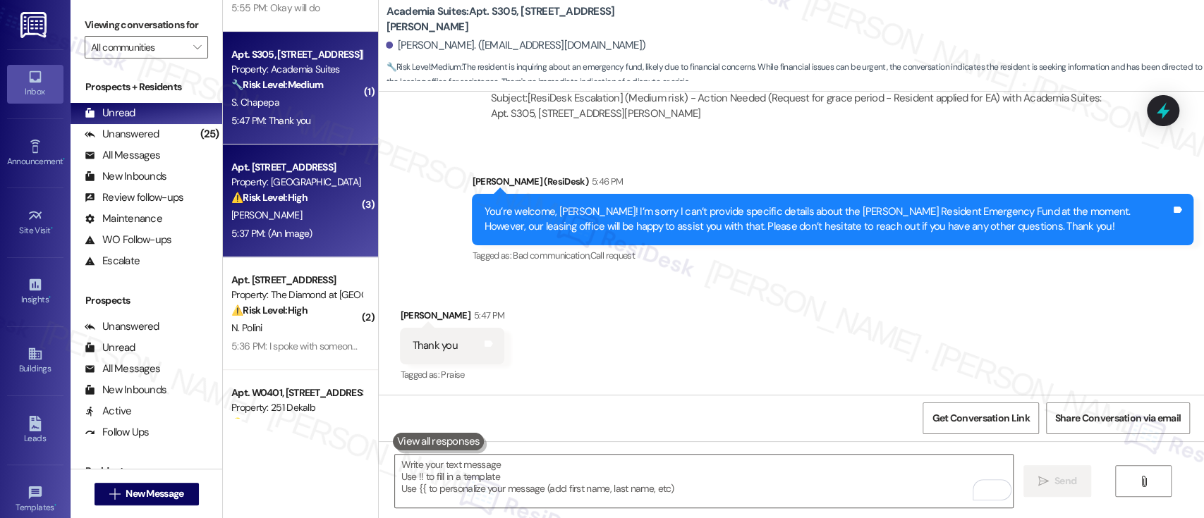
click at [264, 208] on div "[PERSON_NAME]" at bounding box center [296, 216] width 133 height 18
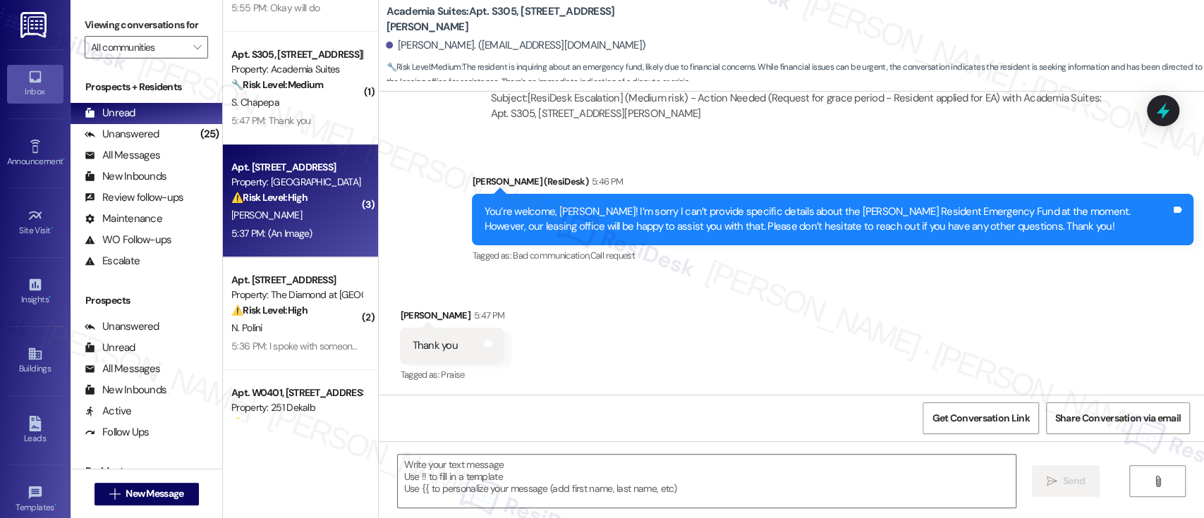
type textarea "Fetching suggested responses. Please feel free to read through the conversation…"
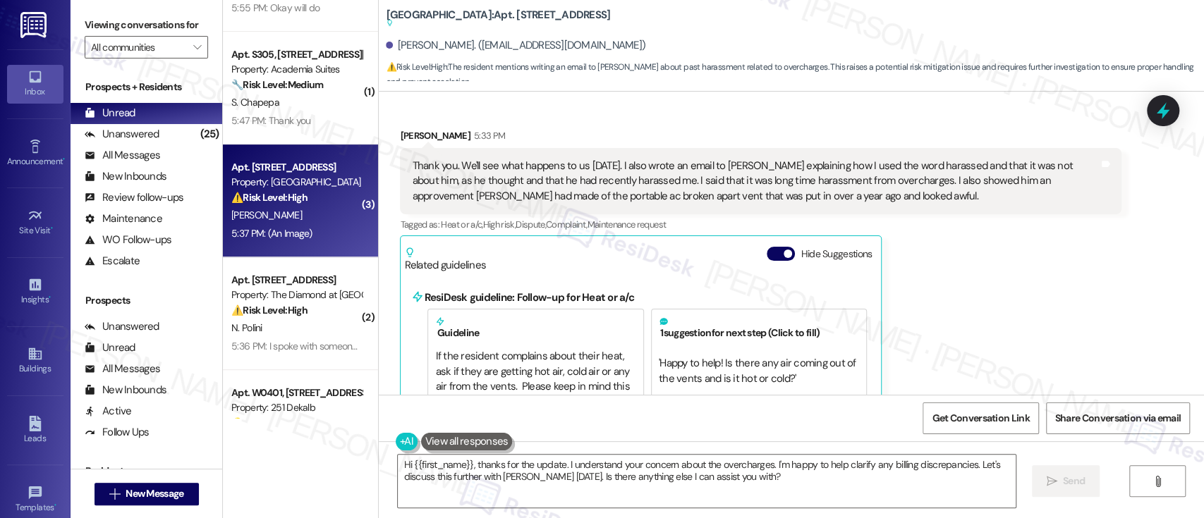
scroll to position [4430, 0]
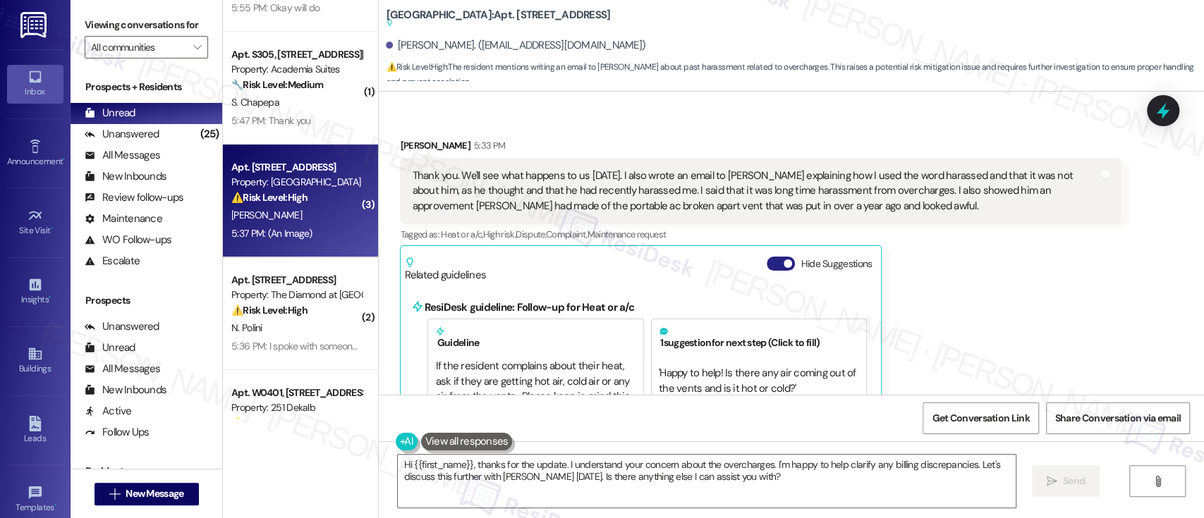
click at [784, 260] on span "button" at bounding box center [788, 264] width 8 height 8
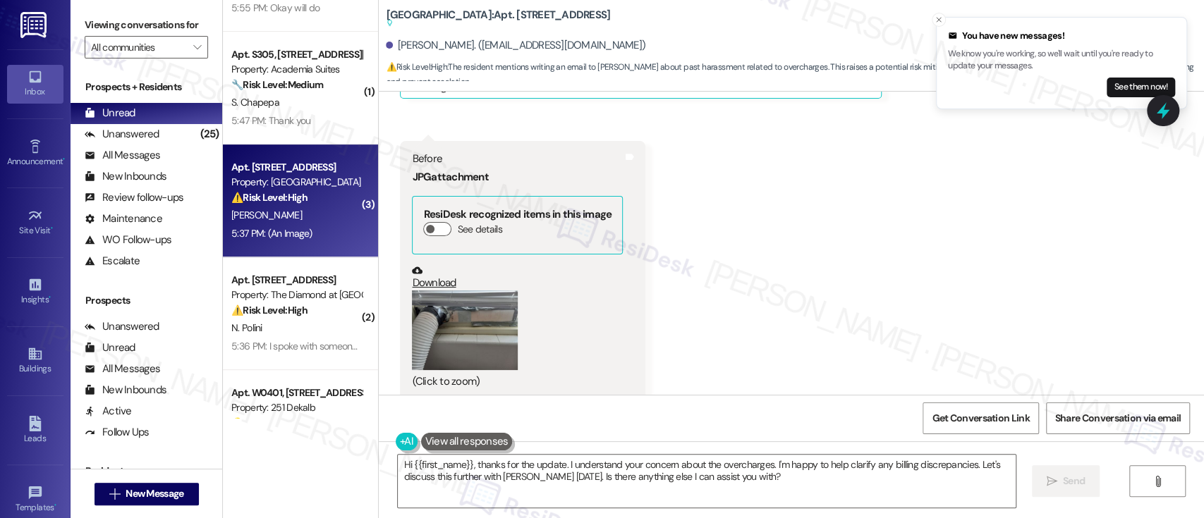
scroll to position [4712, 0]
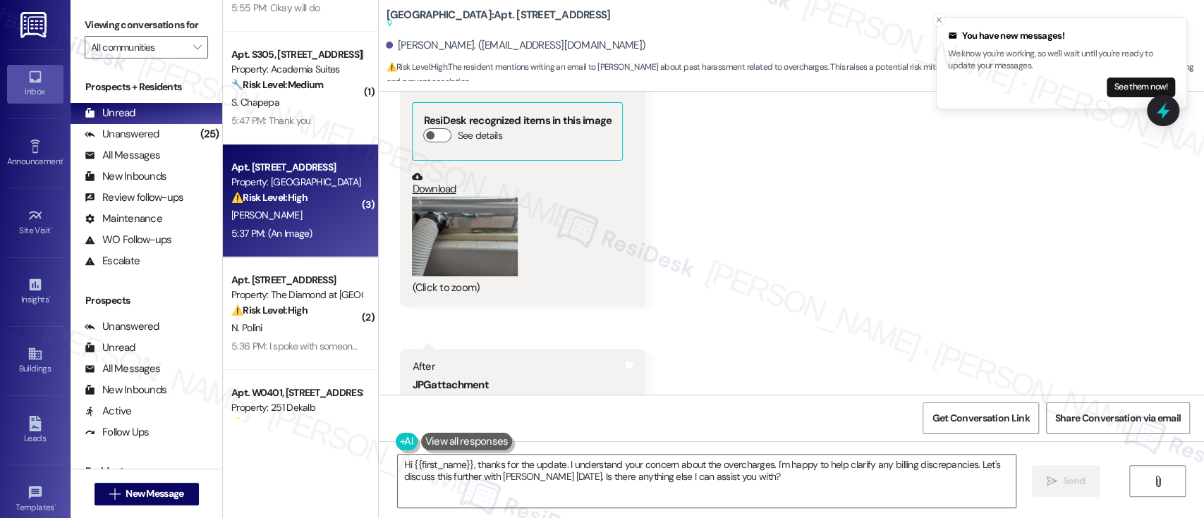
click at [475, 197] on button "Zoom image" at bounding box center [465, 237] width 106 height 80
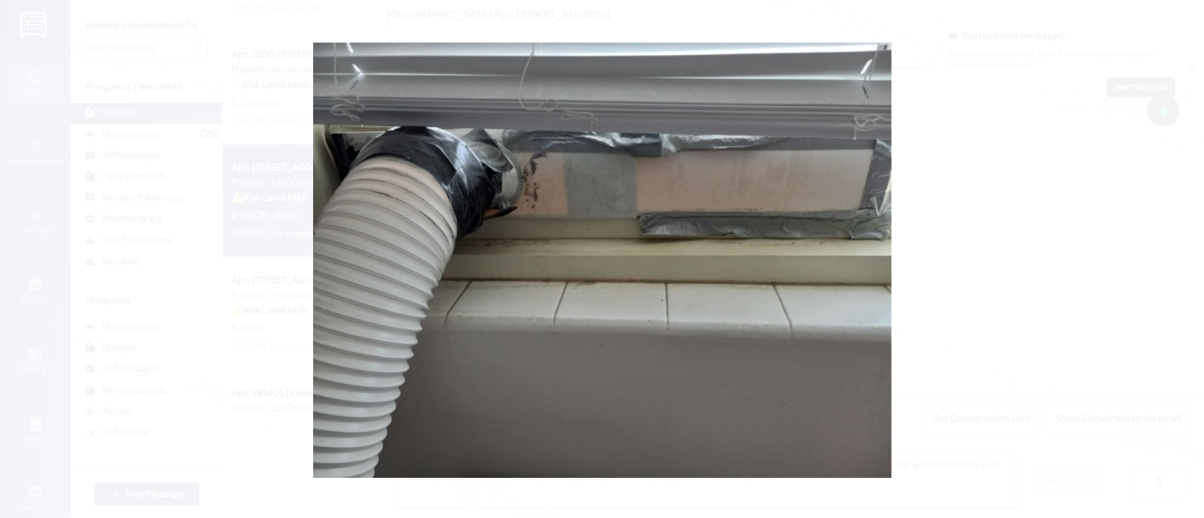
click at [1051, 224] on button "Unzoom image" at bounding box center [602, 259] width 1204 height 518
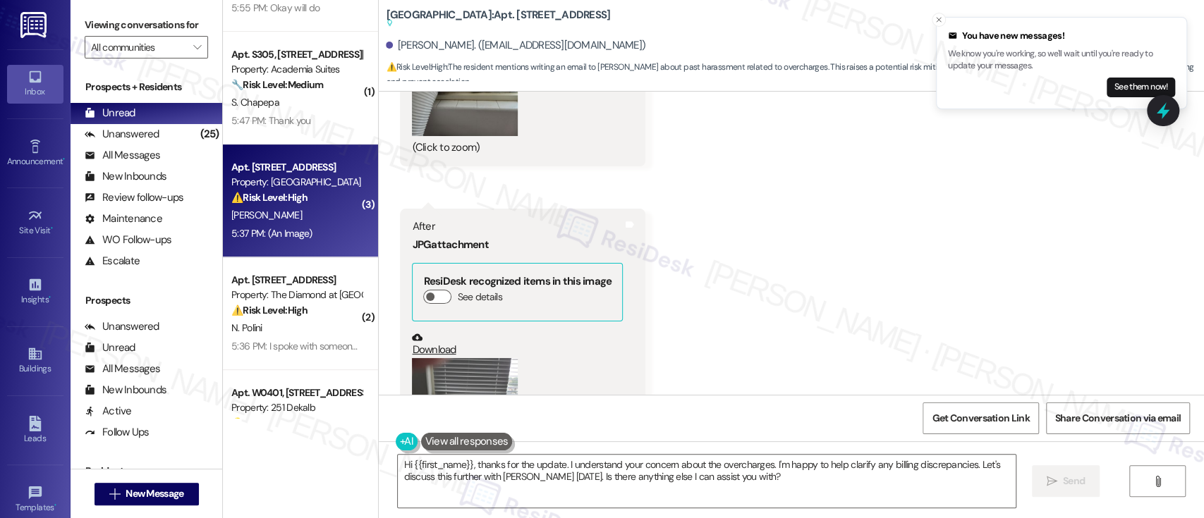
scroll to position [4888, 0]
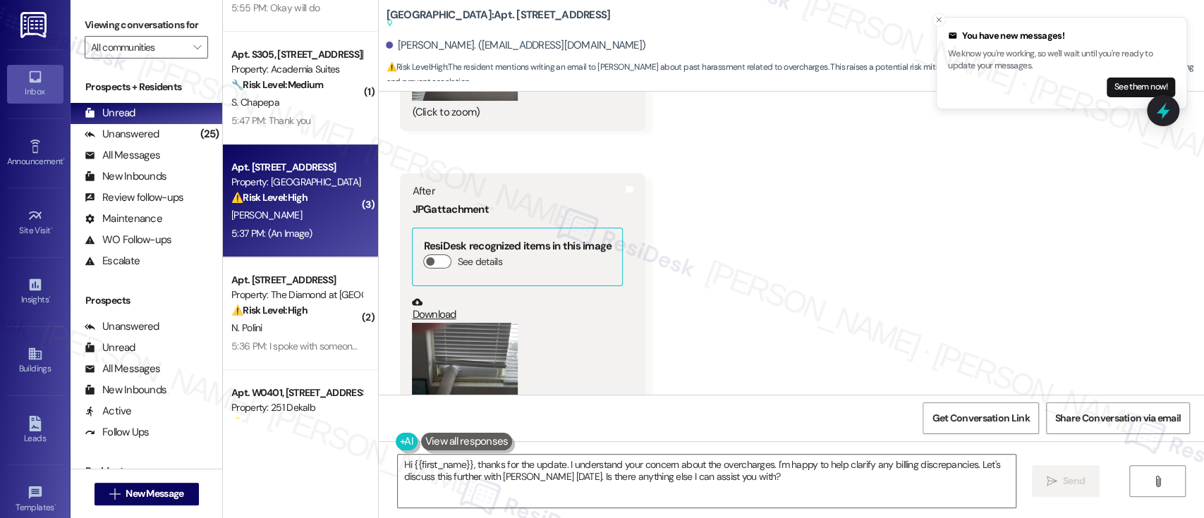
click at [475, 323] on button "Zoom image" at bounding box center [465, 363] width 106 height 80
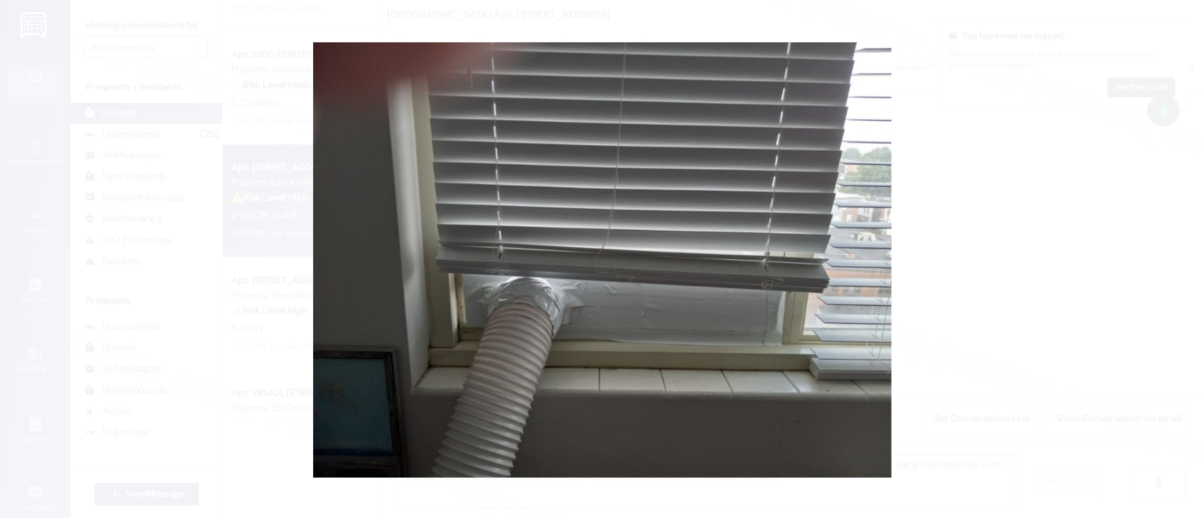
click at [986, 271] on button "Unzoom image" at bounding box center [602, 259] width 1204 height 518
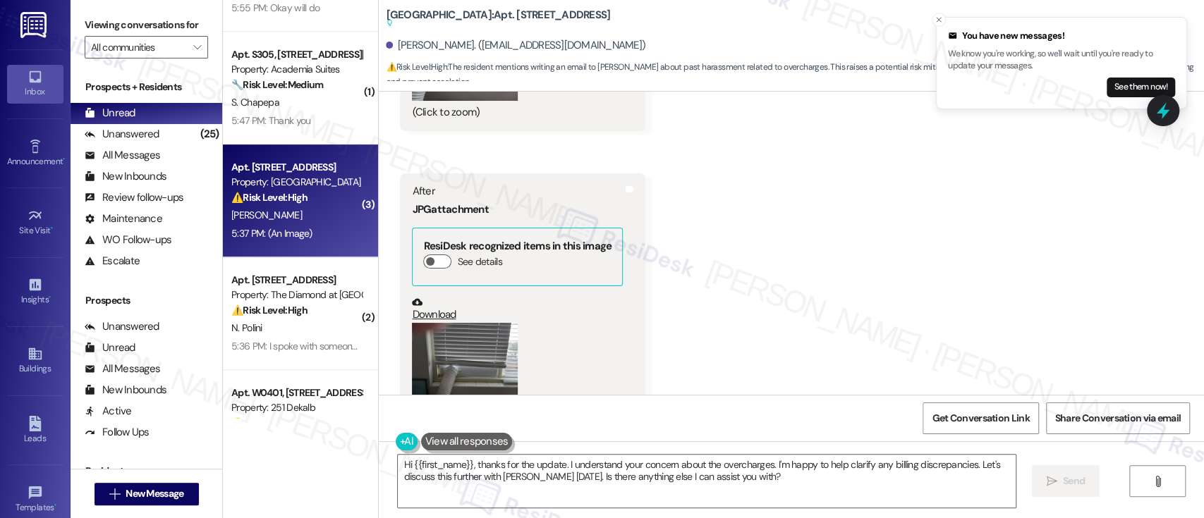
click at [923, 273] on div "Received via SMS [PERSON_NAME] 5:33 PM Thank you. We'll see what happens to us …" at bounding box center [791, 46] width 825 height 794
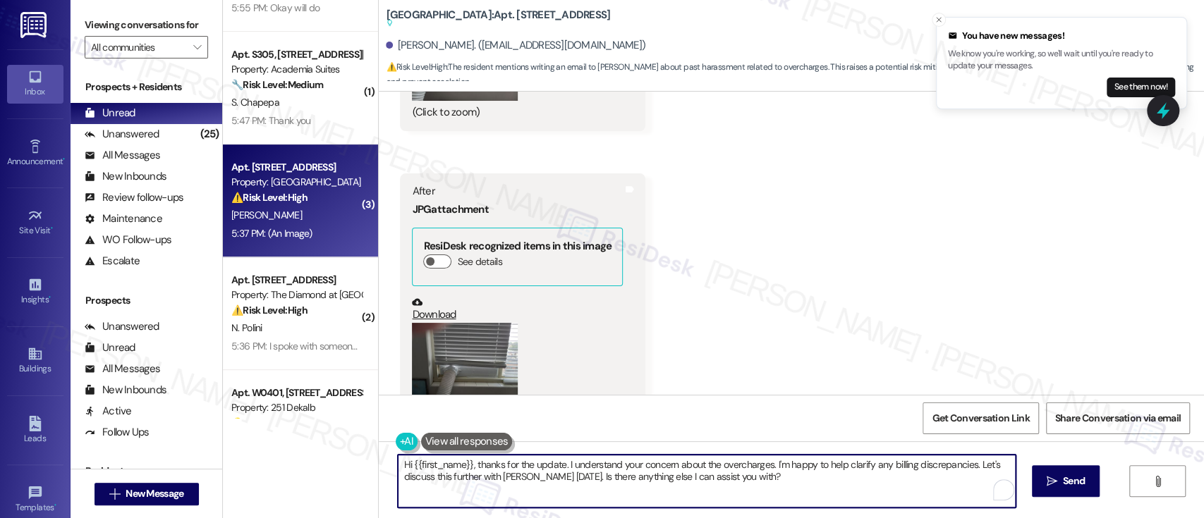
drag, startPoint x: 790, startPoint y: 479, endPoint x: 236, endPoint y: 427, distance: 556.9
click at [227, 427] on div "( 1 ) Apt. W0530, [STREET_ADDRESS] Property: 251 Dekalb 🔧 Risk Level: Medium Th…" at bounding box center [713, 259] width 981 height 518
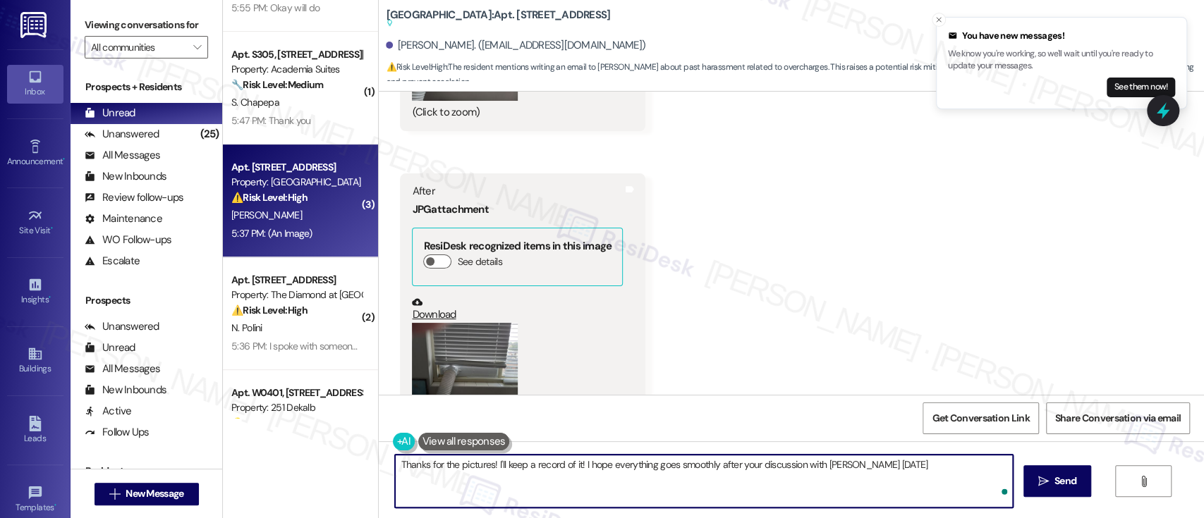
type textarea "Thanks for the pictures! I'll keep a record of it! I hope everything goes smoot…"
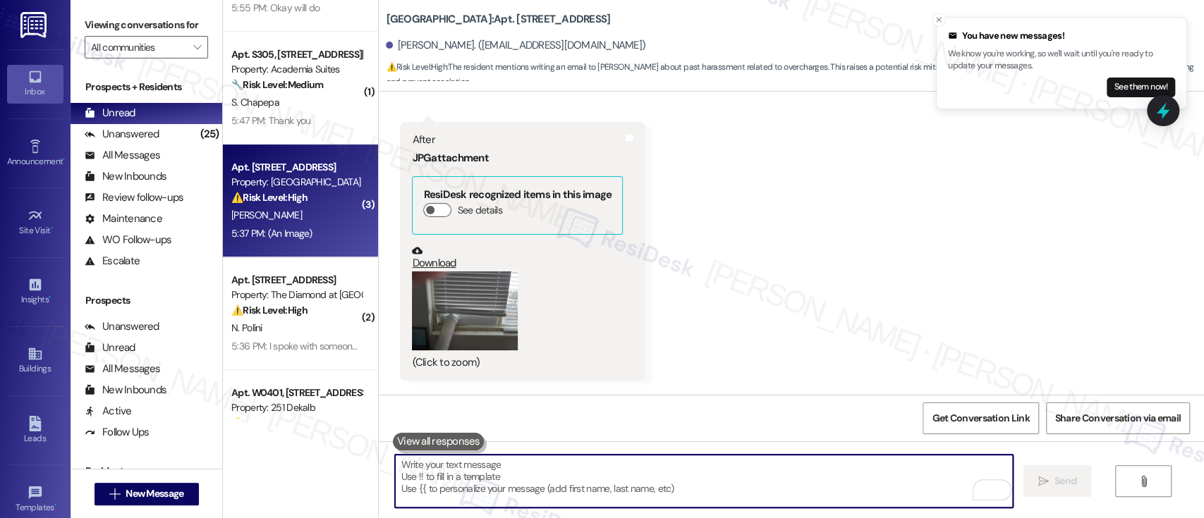
scroll to position [4982, 0]
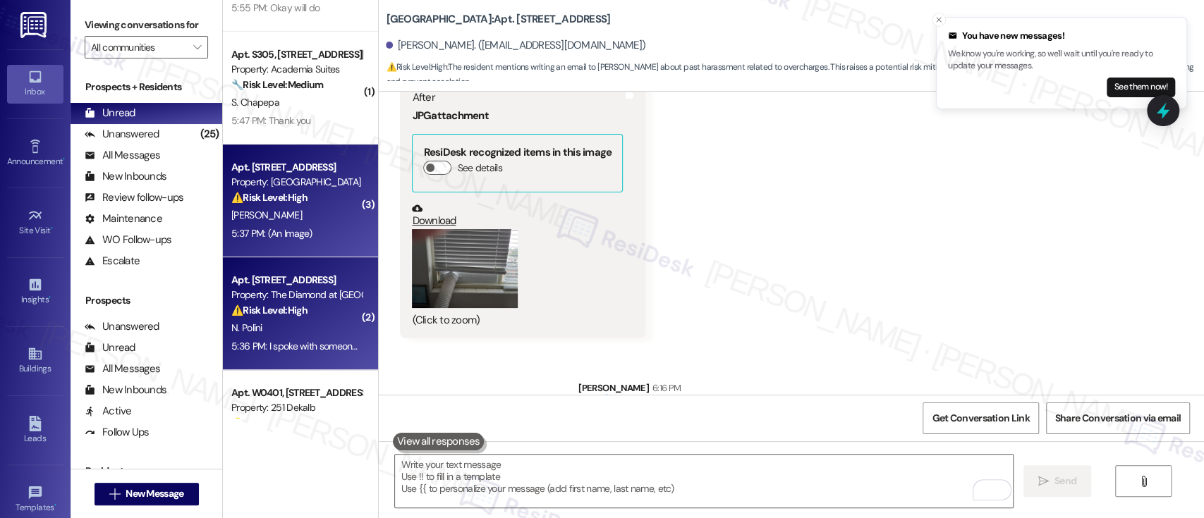
click at [269, 333] on div "N. Polini" at bounding box center [296, 329] width 133 height 18
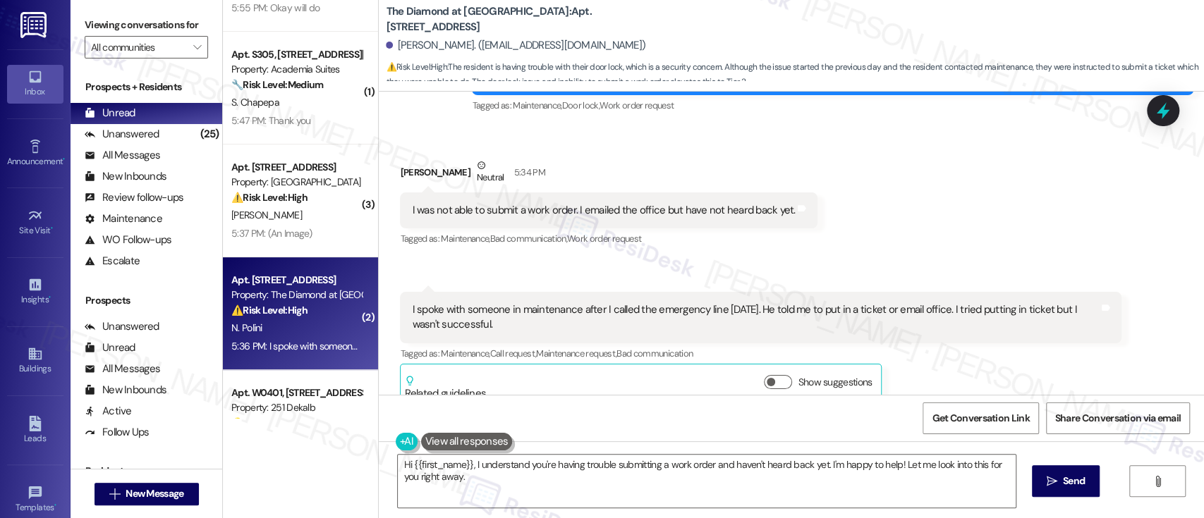
scroll to position [1433, 0]
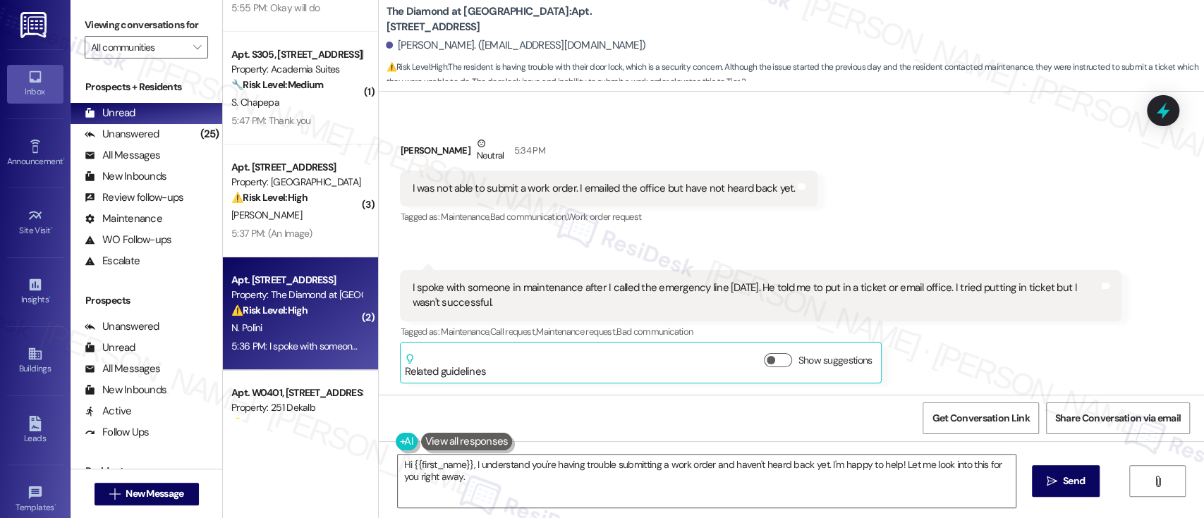
click at [1010, 316] on div "I spoke with someone in maintenance after I called the emergency line [DATE]. H…" at bounding box center [761, 295] width 722 height 51
click at [577, 485] on textarea "Hi {{first_name}}, I understand you're having trouble submitting a work order a…" at bounding box center [706, 481] width 617 height 53
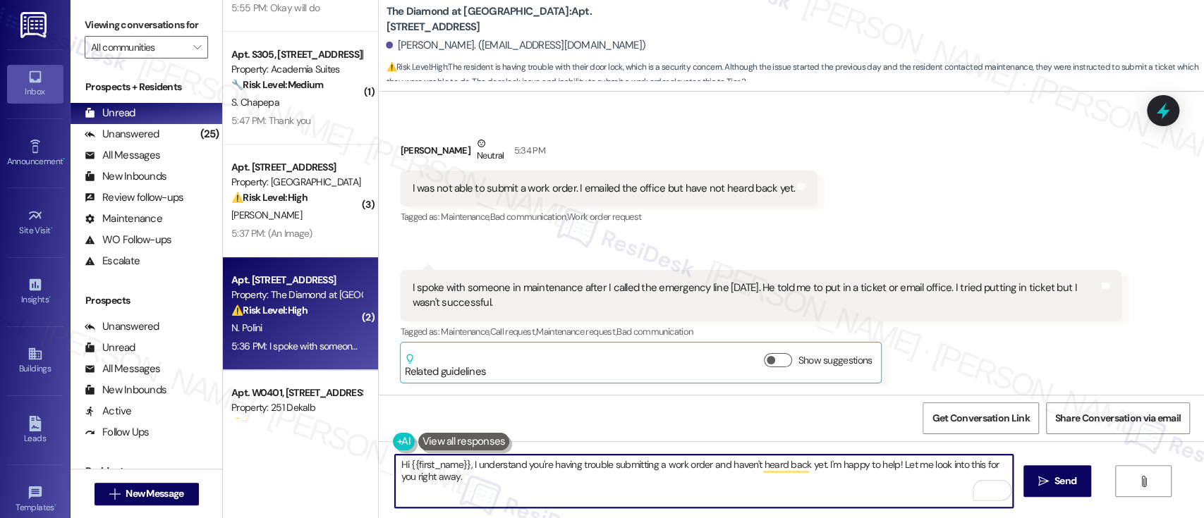
drag, startPoint x: 460, startPoint y: 463, endPoint x: 330, endPoint y: 446, distance: 130.9
click at [323, 451] on div "( 1 ) Apt. W0530, 251 W Dekalb Pike Property: 251 Dekalb 🔧 Risk Level: Medium T…" at bounding box center [713, 259] width 981 height 518
drag, startPoint x: 927, startPoint y: 466, endPoint x: 929, endPoint y: 494, distance: 29.0
click at [929, 494] on textarea "Thanks for letting me know, I understand you're having trouble submitting a wor…" at bounding box center [703, 481] width 617 height 53
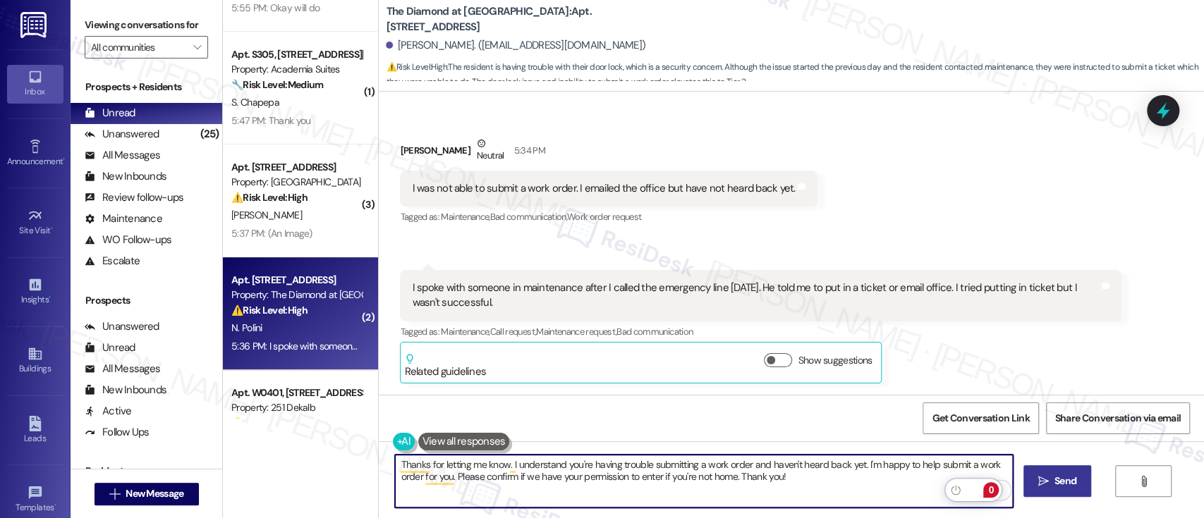
type textarea "Thanks for letting me know. I understand you're having trouble submitting a wor…"
click at [1038, 469] on button " Send" at bounding box center [1057, 482] width 68 height 32
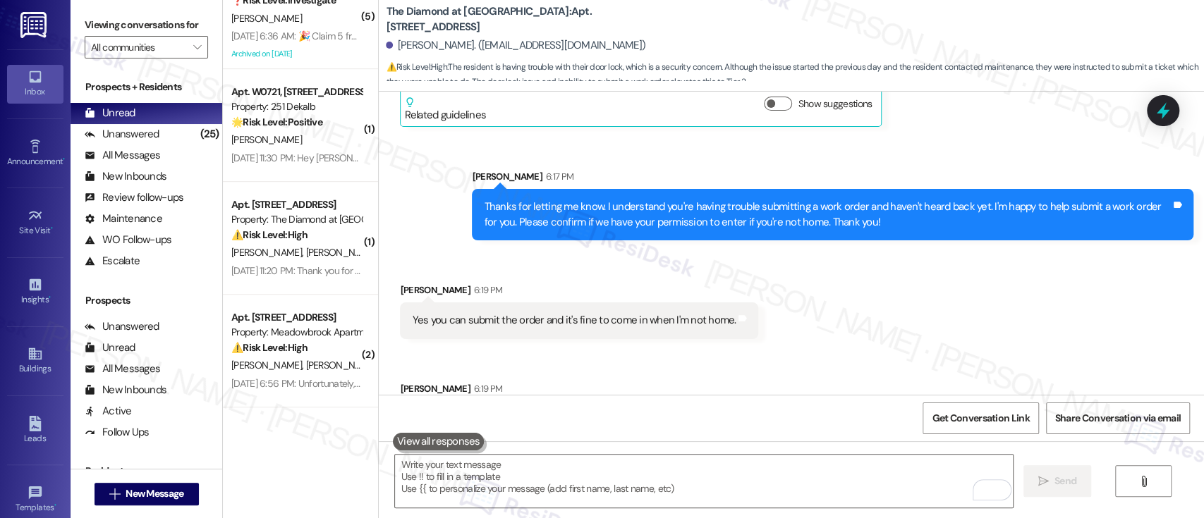
scroll to position [1649, 0]
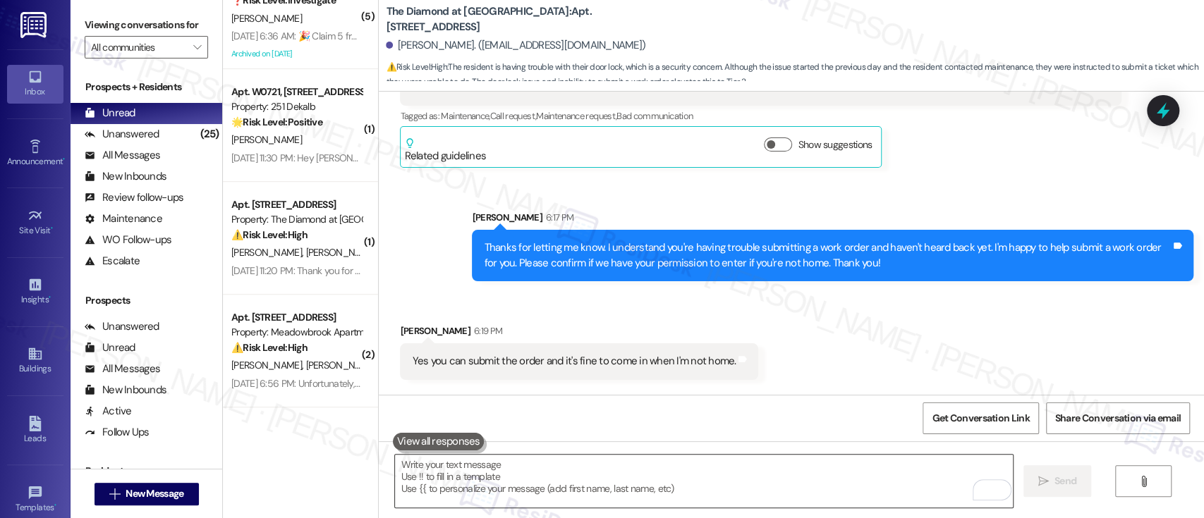
click at [751, 471] on textarea "To enrich screen reader interactions, please activate Accessibility in Grammarl…" at bounding box center [703, 481] width 617 height 53
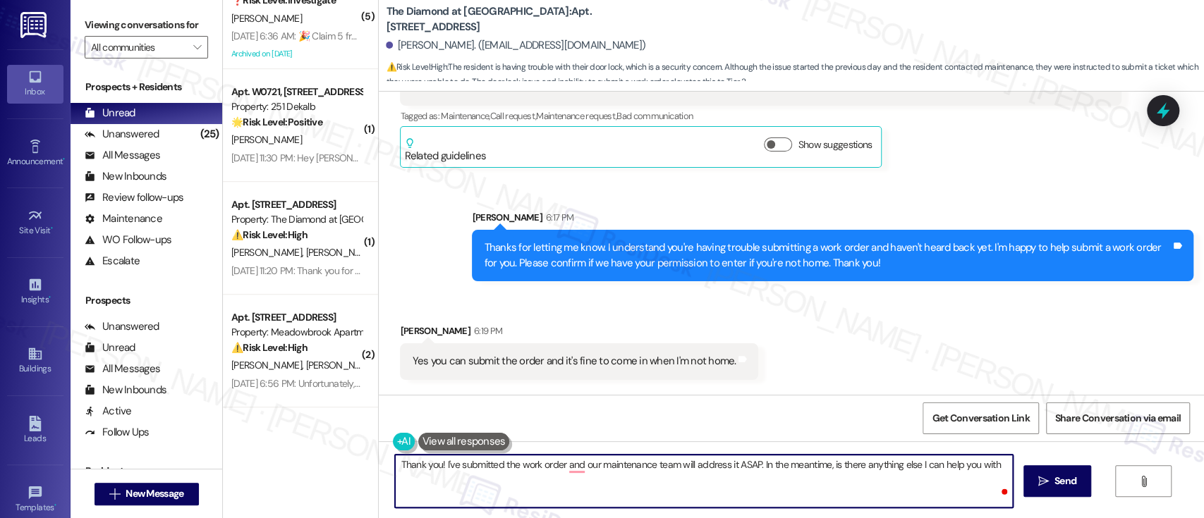
type textarea "Thank you! I've submitted the work order and our maintenance team will address …"
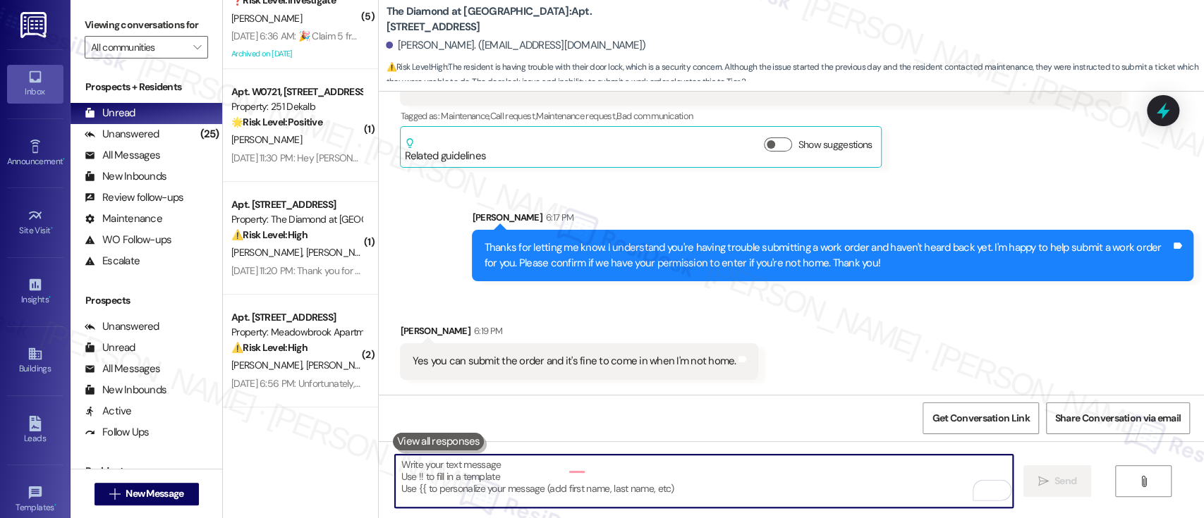
scroll to position [1743, 0]
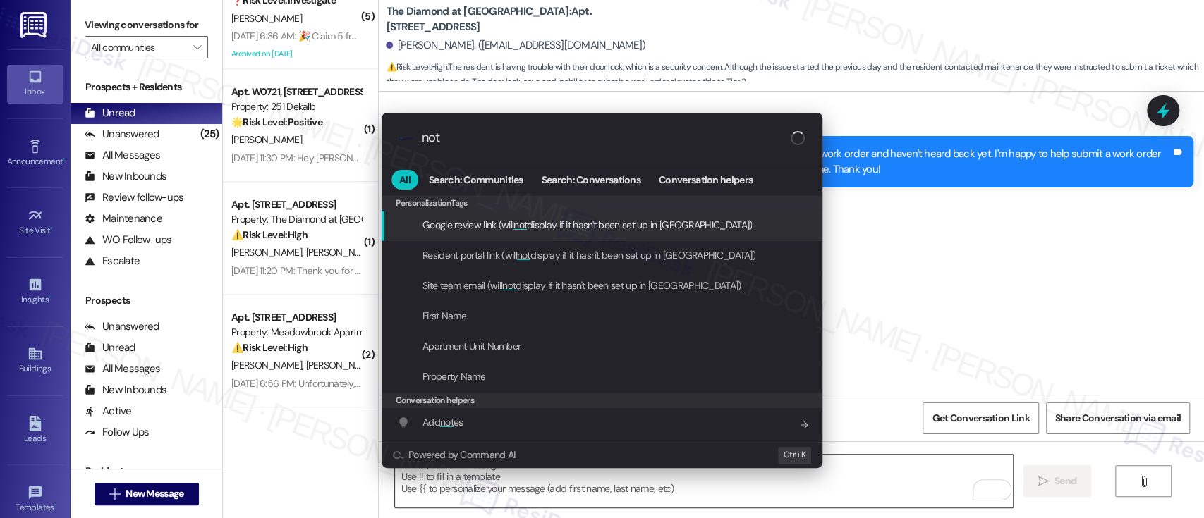
type input "note"
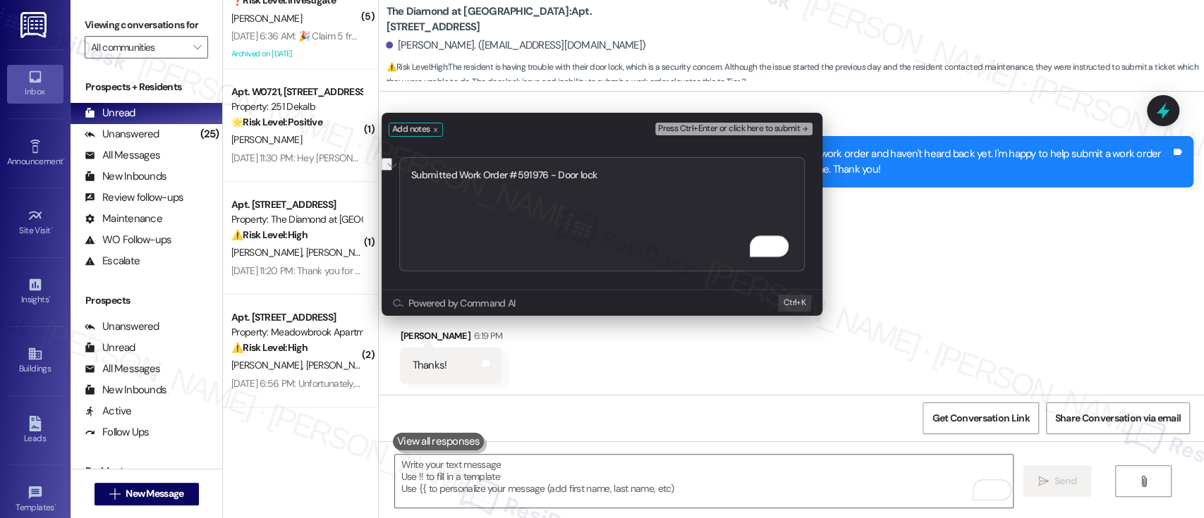
type textarea "Submitted Work Order #591976 - Door lock"
click at [798, 127] on span "Press Ctrl+Enter or click here to submit" at bounding box center [729, 129] width 142 height 10
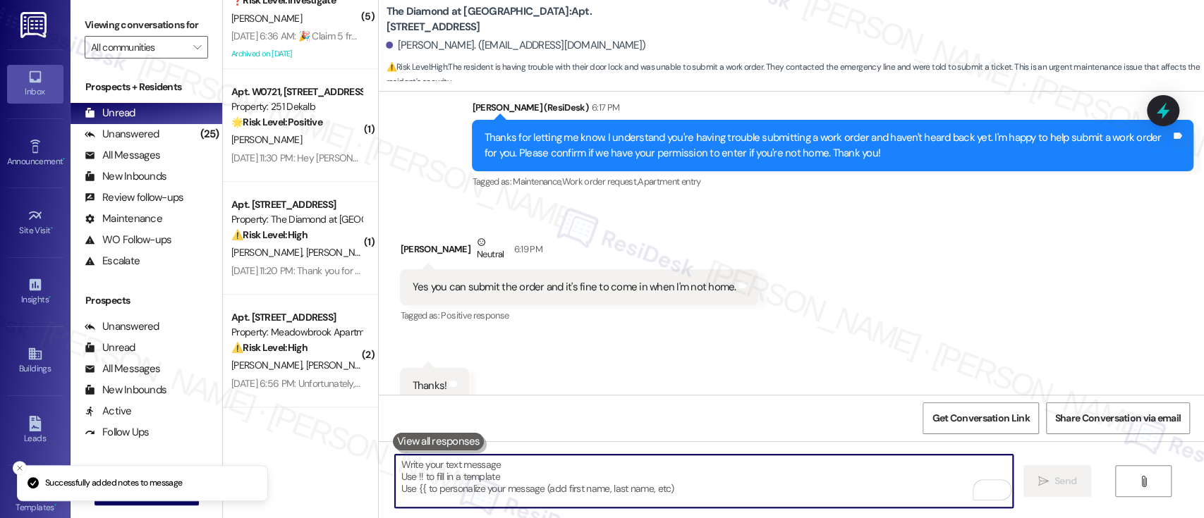
scroll to position [1902, 0]
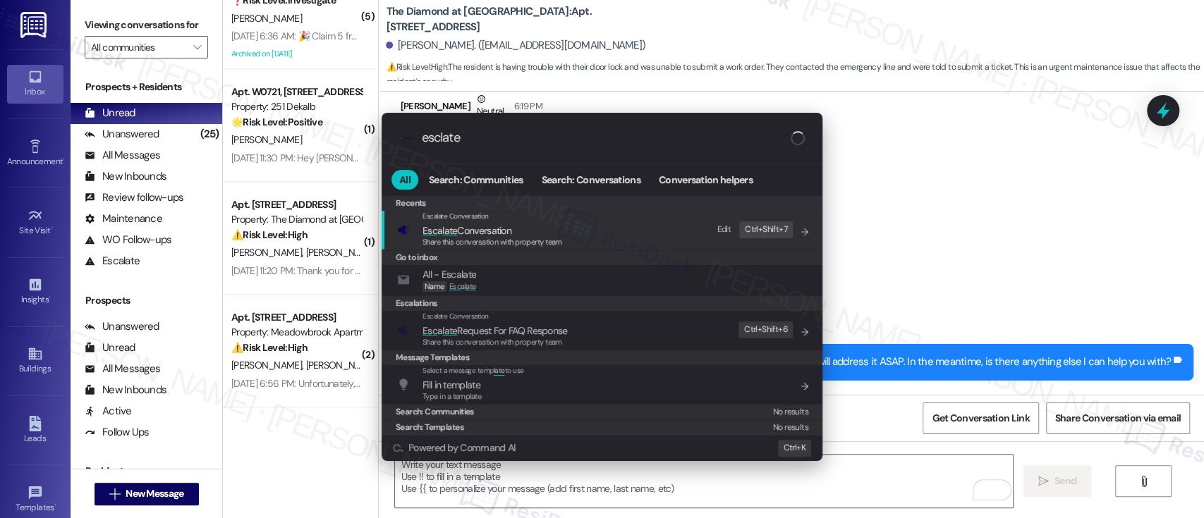
type input "esclate"
click at [600, 234] on div "Escalate Conversation Esc a late Conversation Share this conversation with prop…" at bounding box center [603, 230] width 413 height 38
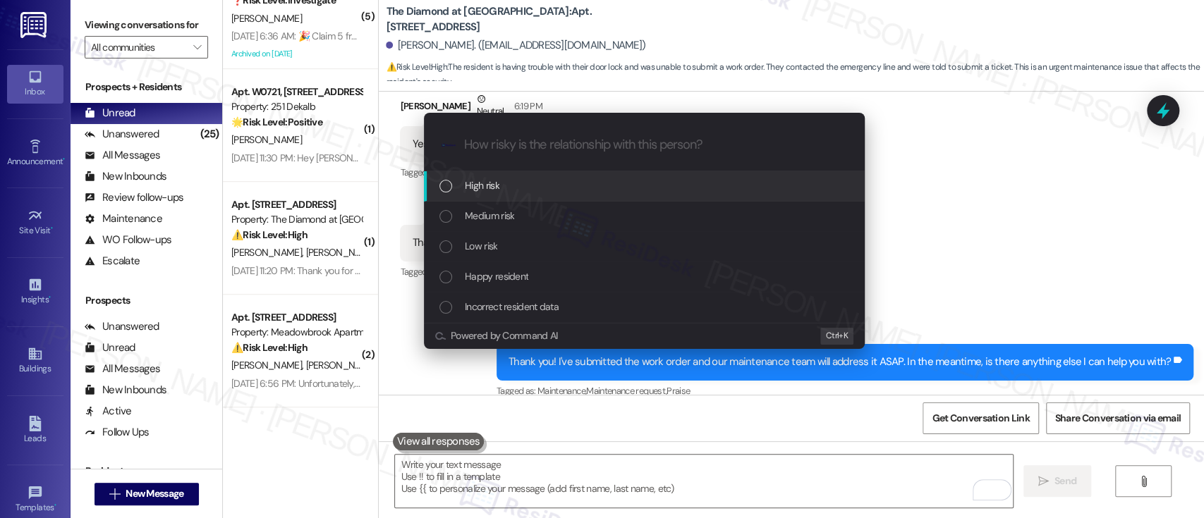
click at [476, 188] on span "High risk" at bounding box center [482, 186] width 35 height 16
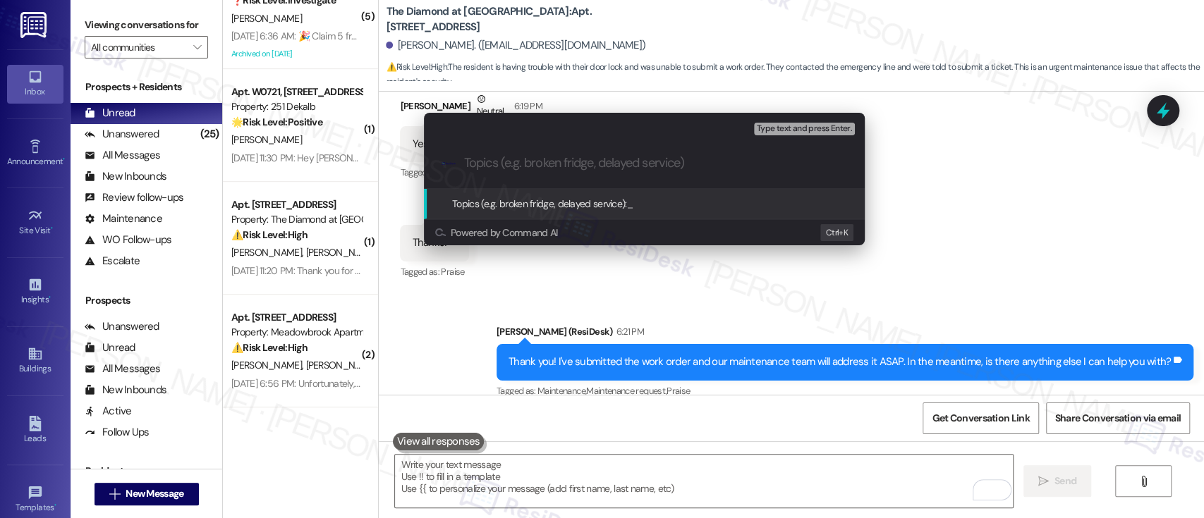
paste input "Submitted Work Order #591976 - Door lock"
type input "Submitted Work Order #591976 - Door lock"
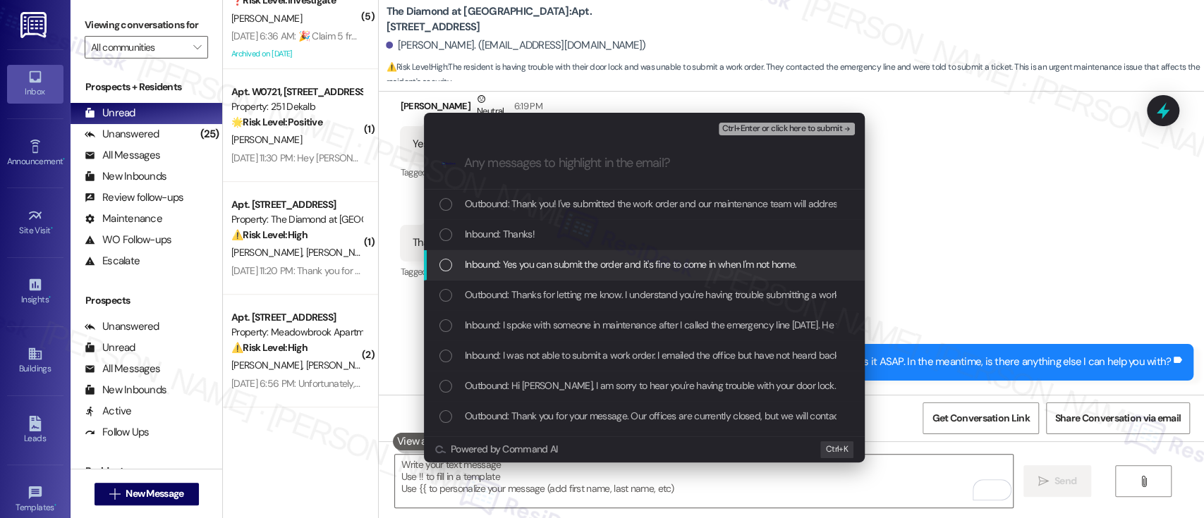
click at [499, 257] on span "Inbound: Yes you can submit the order and it's fine to come in when I'm not hom…" at bounding box center [631, 265] width 332 height 16
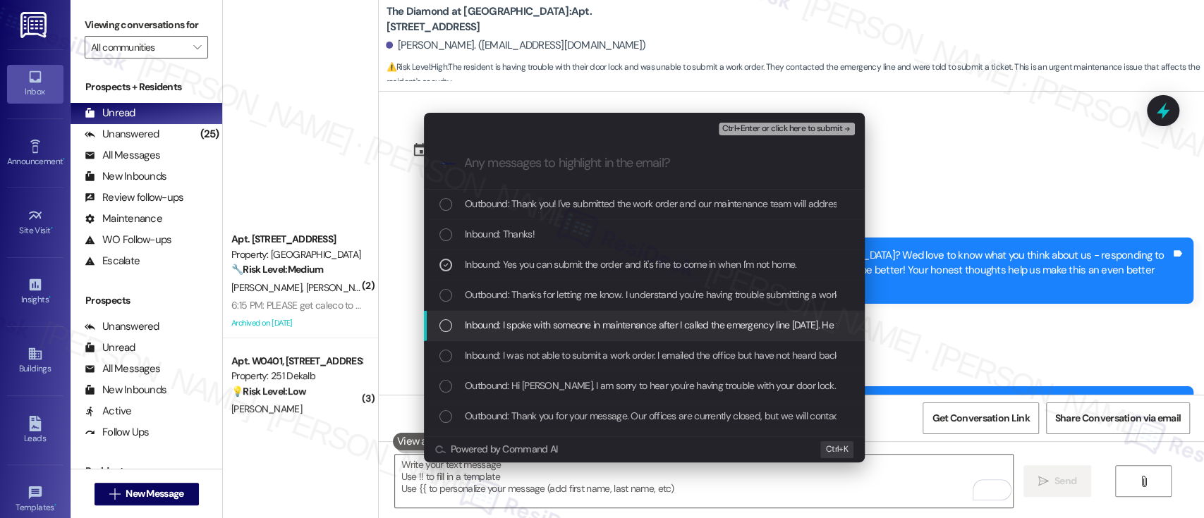
scroll to position [1902, 0]
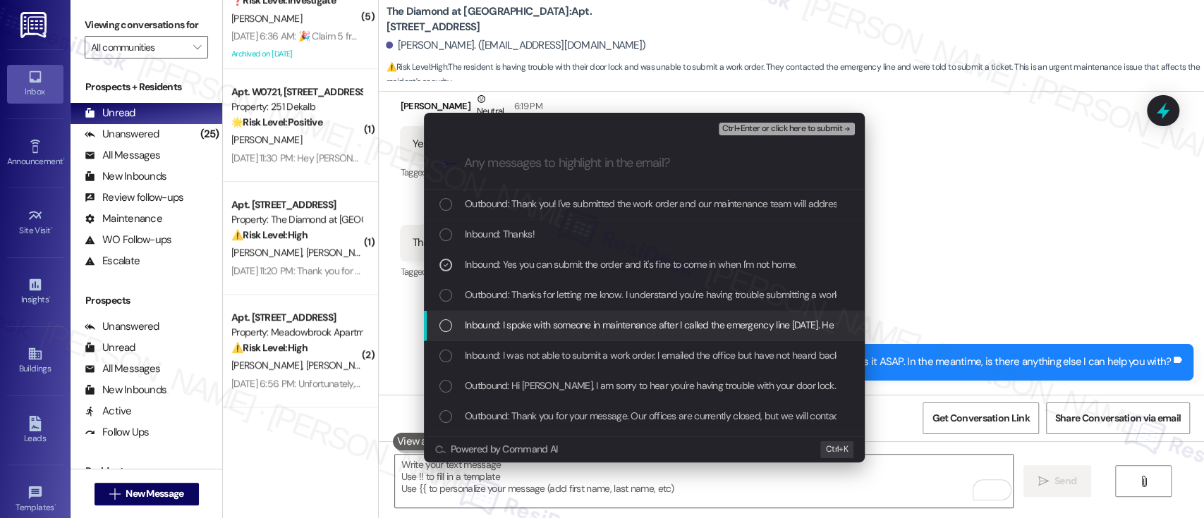
click at [491, 333] on span "Inbound: I spoke with someone in maintenance after I called the emergency line …" at bounding box center [823, 325] width 716 height 16
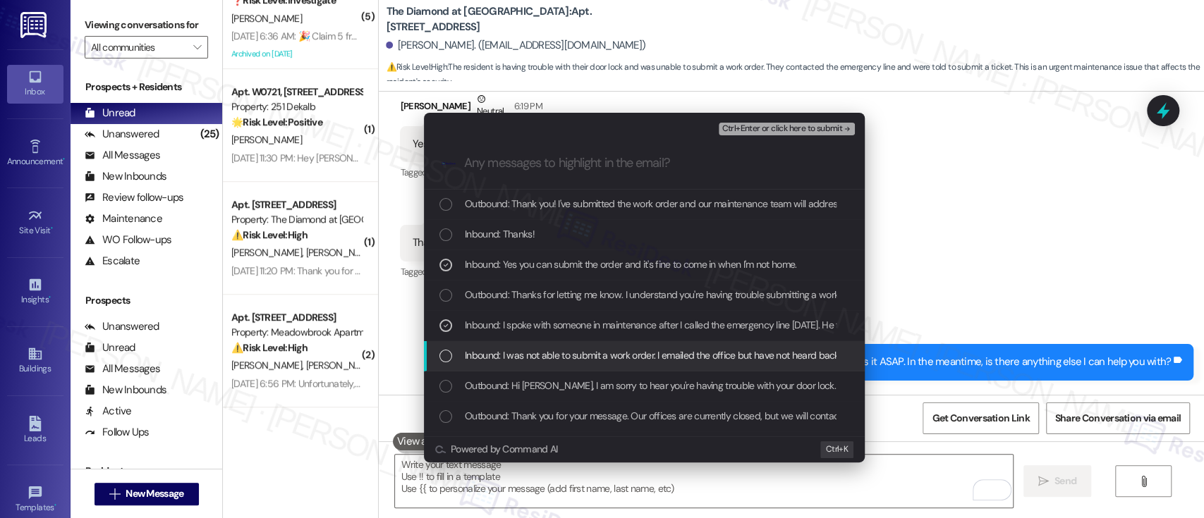
click at [497, 355] on span "Inbound: I was not able to submit a work order. I emailed the office but have n…" at bounding box center [660, 356] width 391 height 16
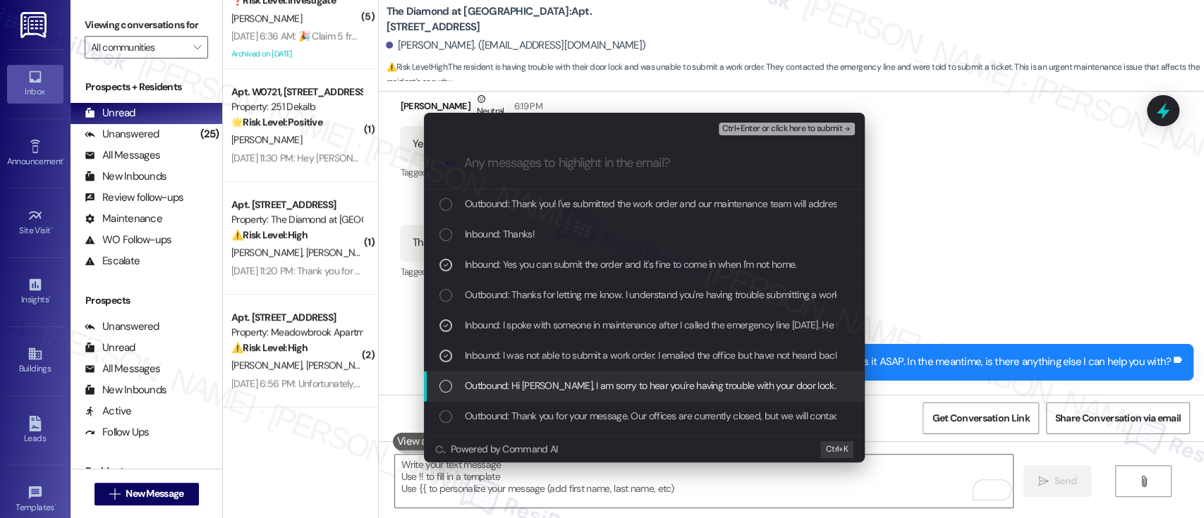
scroll to position [94, 0]
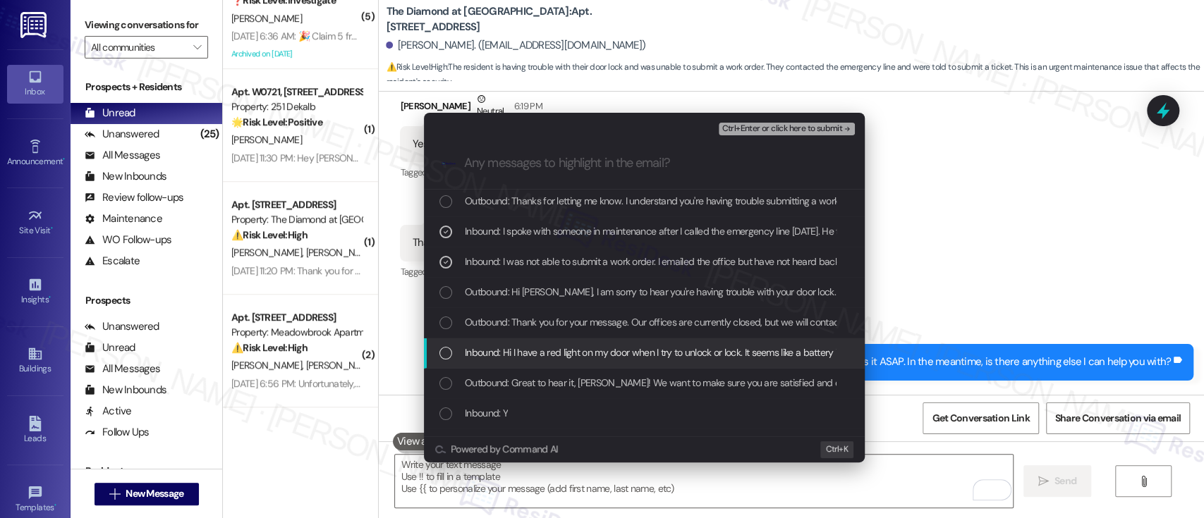
click at [524, 348] on span "Inbound: Hi I have a red light on my door when I try to unlock or lock. It seem…" at bounding box center [796, 353] width 662 height 16
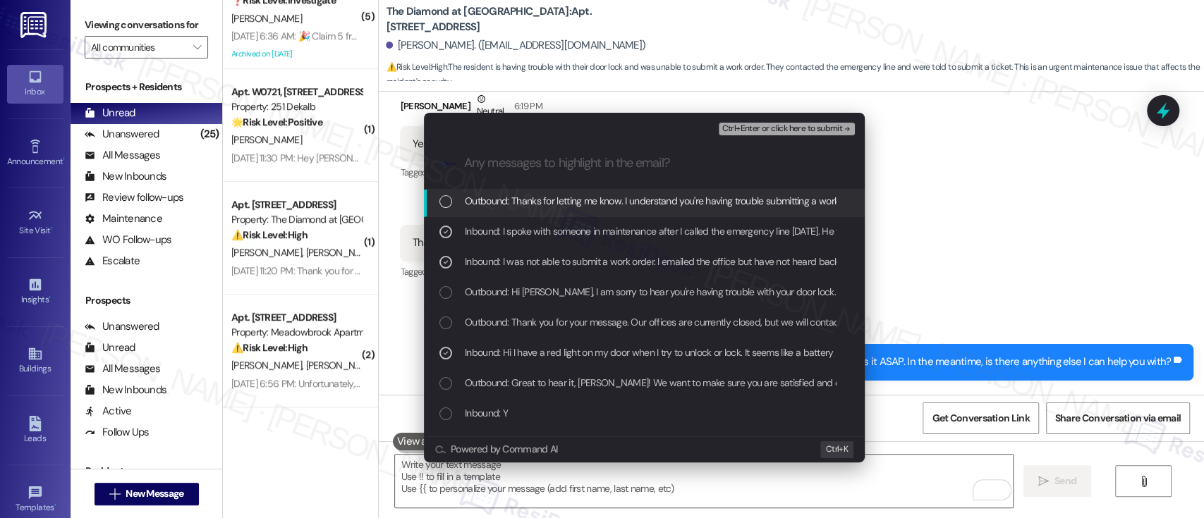
click at [756, 132] on span "Ctrl+Enter or click here to submit" at bounding box center [782, 129] width 121 height 10
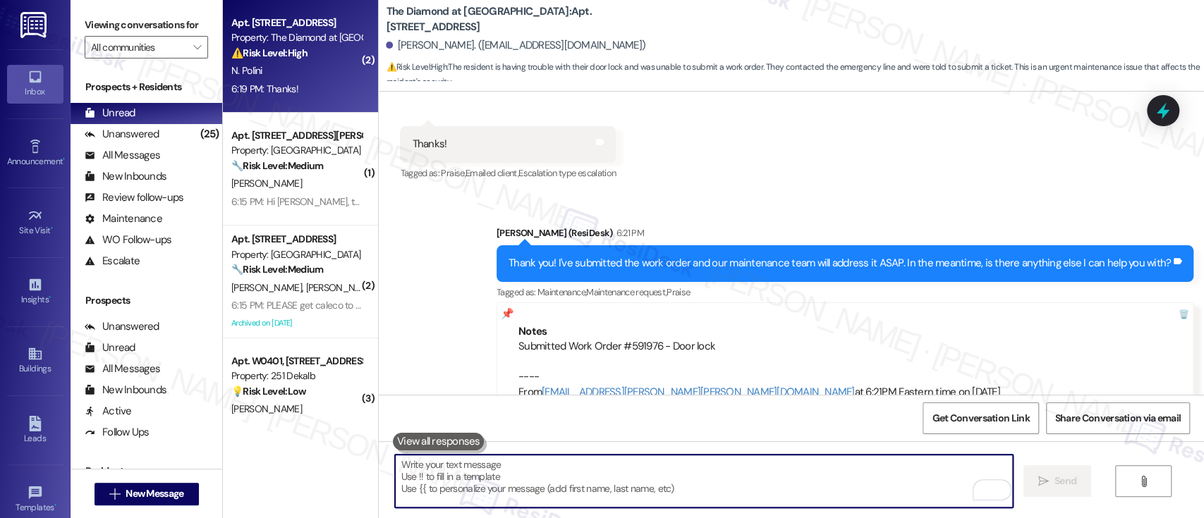
scroll to position [2038, 0]
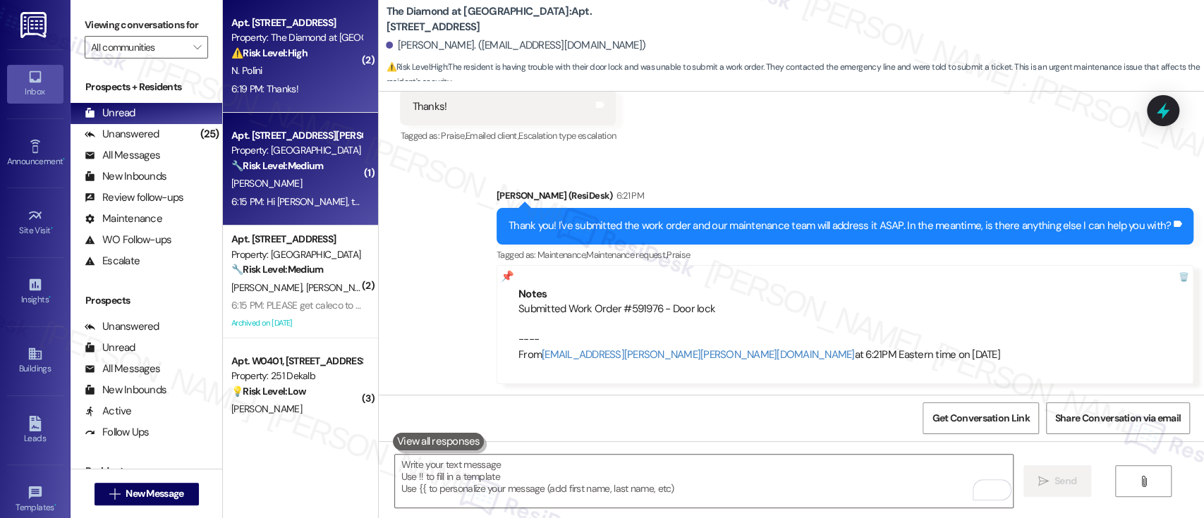
click at [256, 164] on strong "🔧 Risk Level: Medium" at bounding box center [277, 165] width 92 height 13
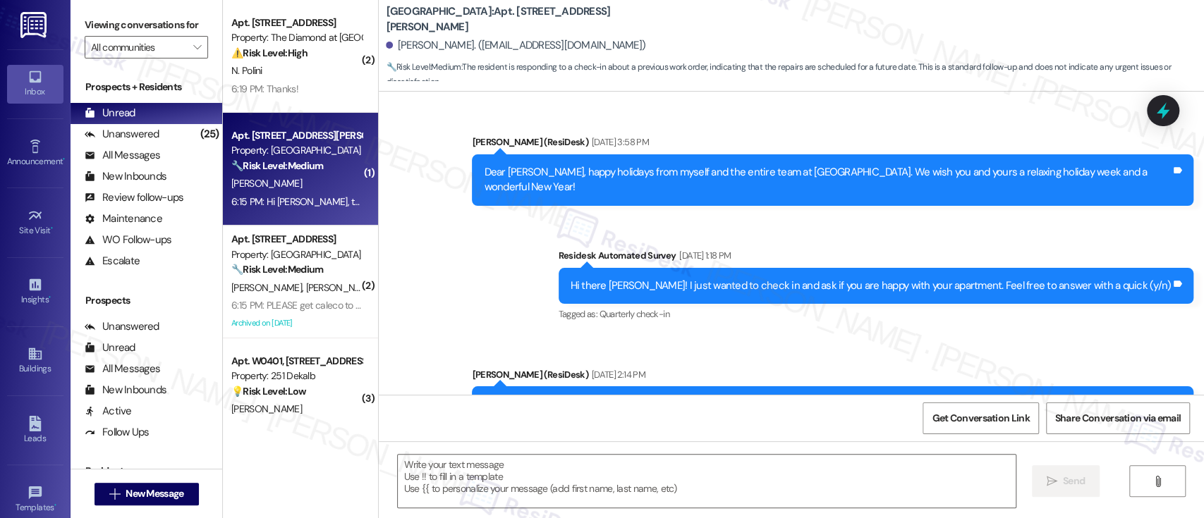
type textarea "Fetching suggested responses. Please feel free to read through the conversation…"
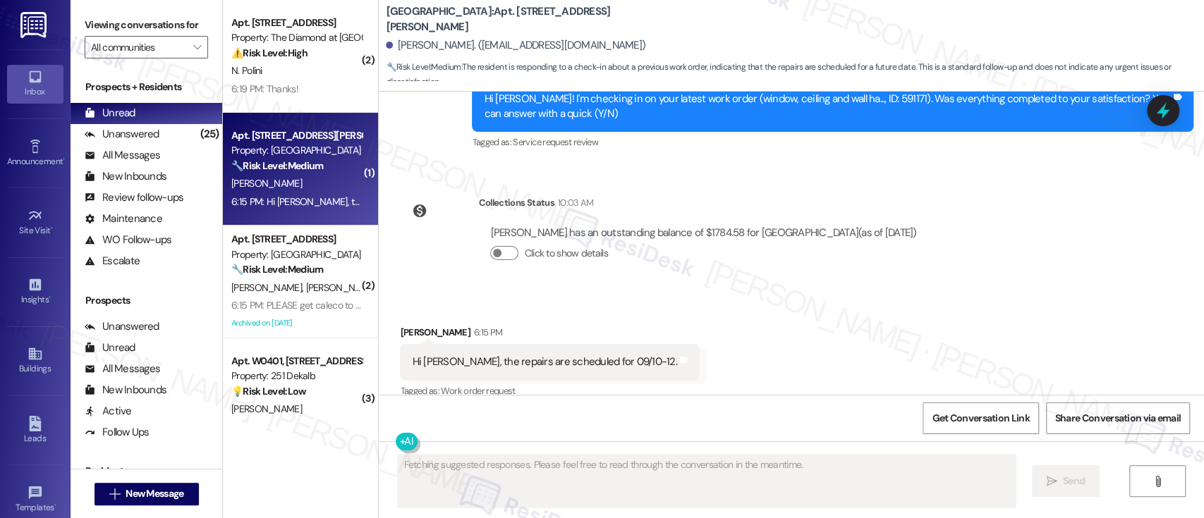
scroll to position [2496, 0]
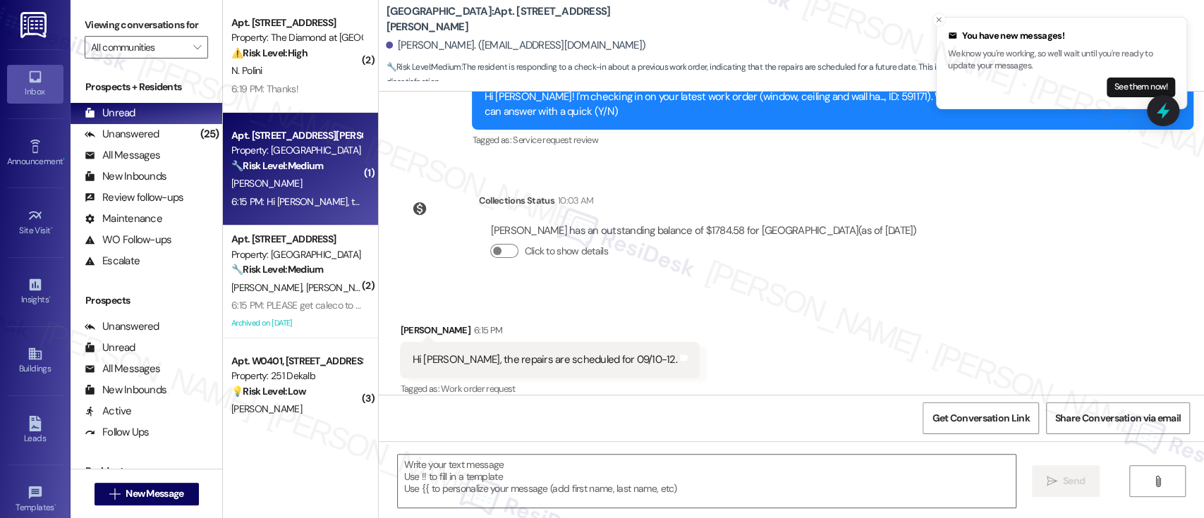
click at [889, 298] on div "Received via SMS Nevia Mcarthur 6:15 PM Hi Emily, the repairs are scheduled for…" at bounding box center [791, 350] width 825 height 119
click at [687, 470] on textarea at bounding box center [706, 481] width 617 height 53
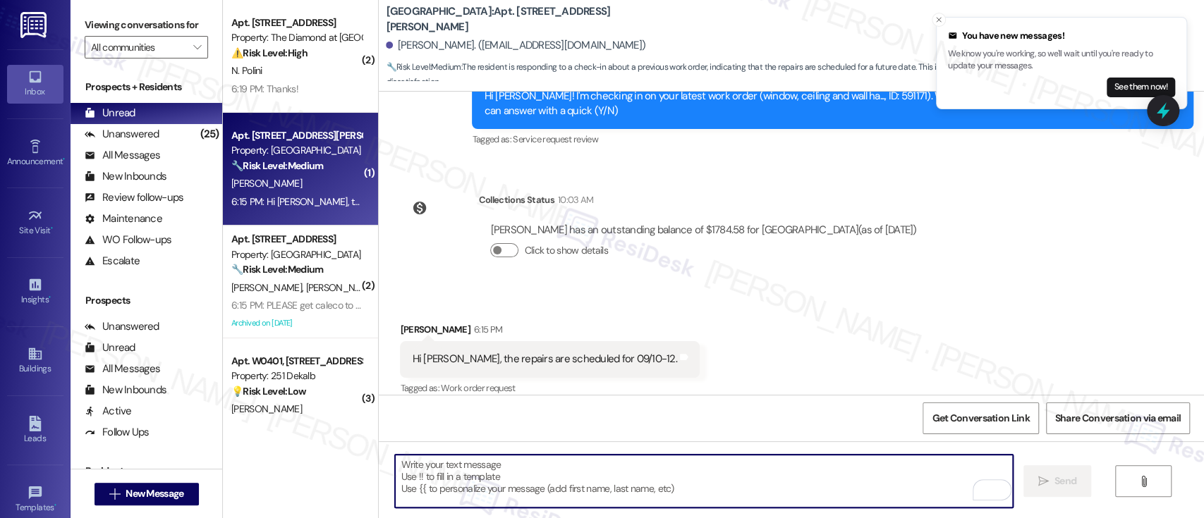
click at [400, 322] on div "Nevia Mcarthur 6:15 PM" at bounding box center [549, 332] width 299 height 20
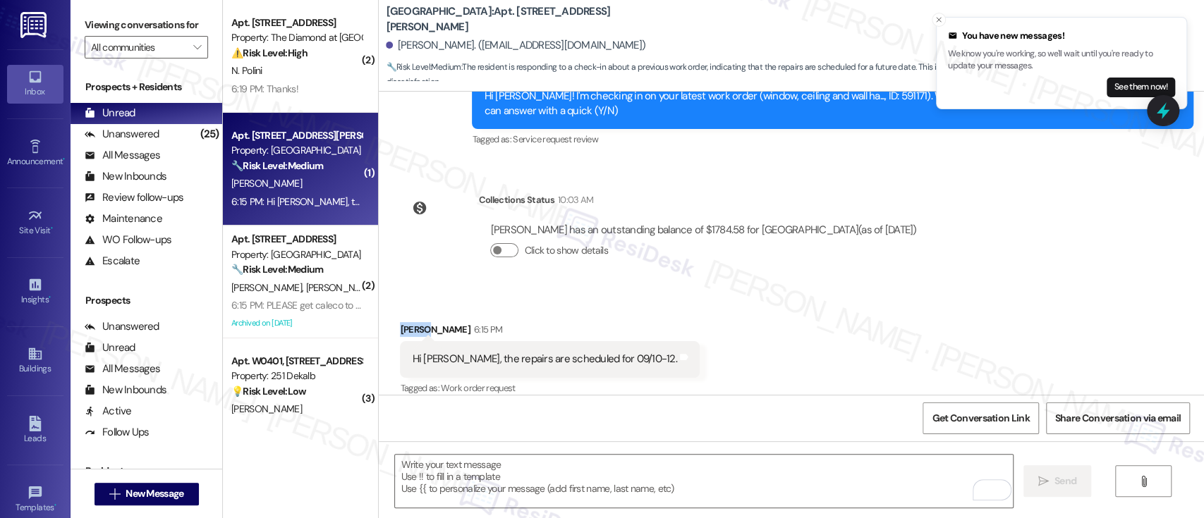
click at [400, 322] on div "Nevia Mcarthur 6:15 PM" at bounding box center [549, 332] width 299 height 20
copy div "Nevia"
click at [527, 466] on textarea "To enrich screen reader interactions, please activate Accessibility in Grammarl…" at bounding box center [703, 481] width 617 height 53
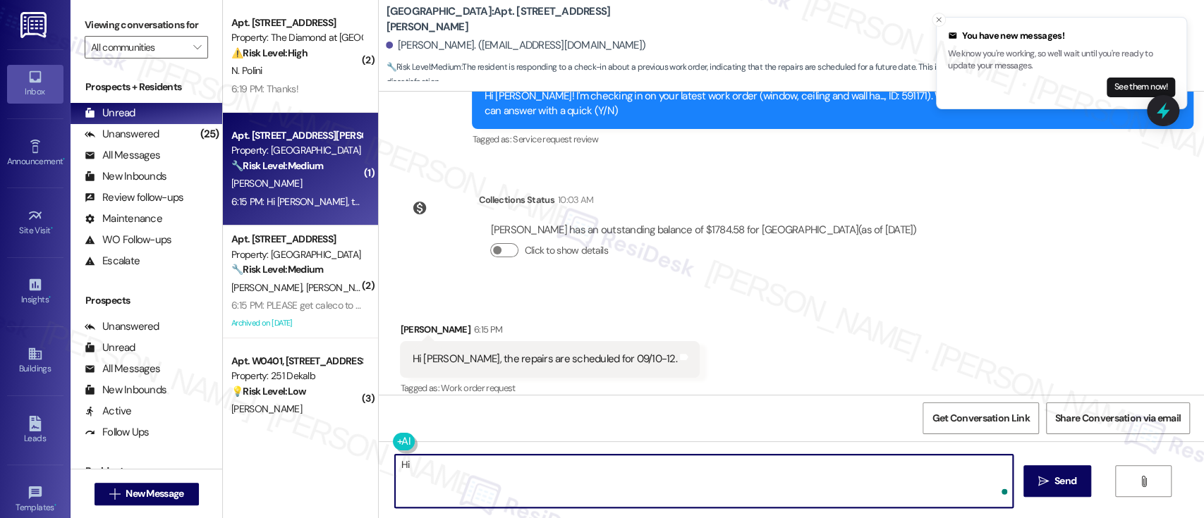
paste textarea "Nevia"
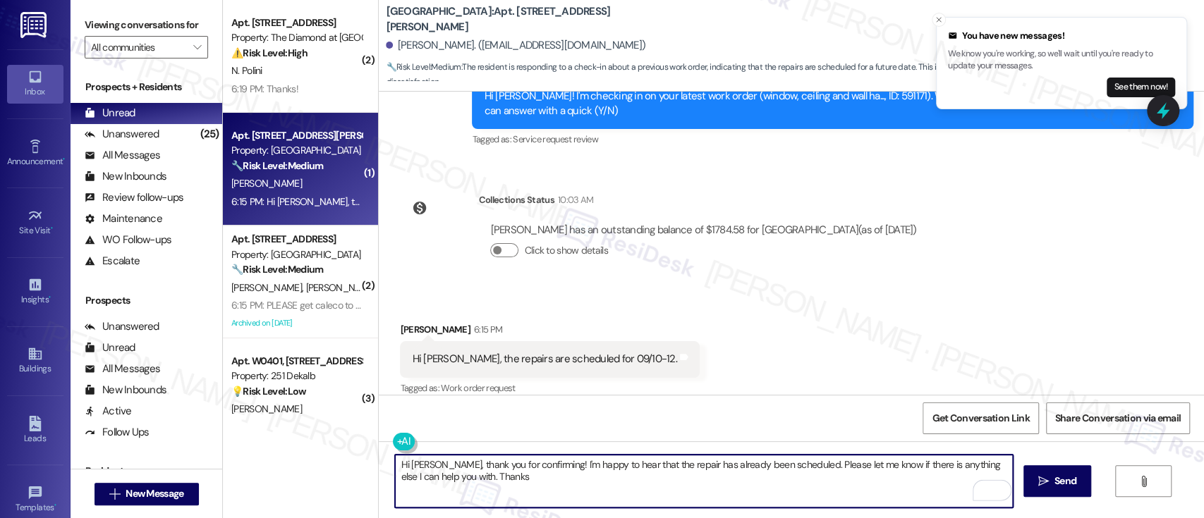
type textarea "Hi Nevia, thank you for confirming! I'm happy to hear that the repair has alrea…"
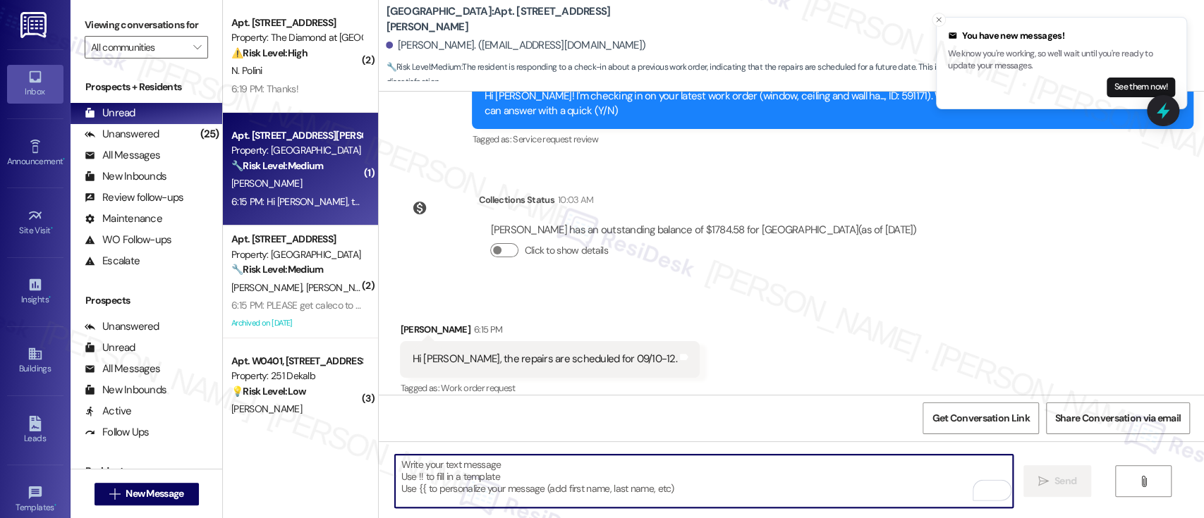
scroll to position [2496, 0]
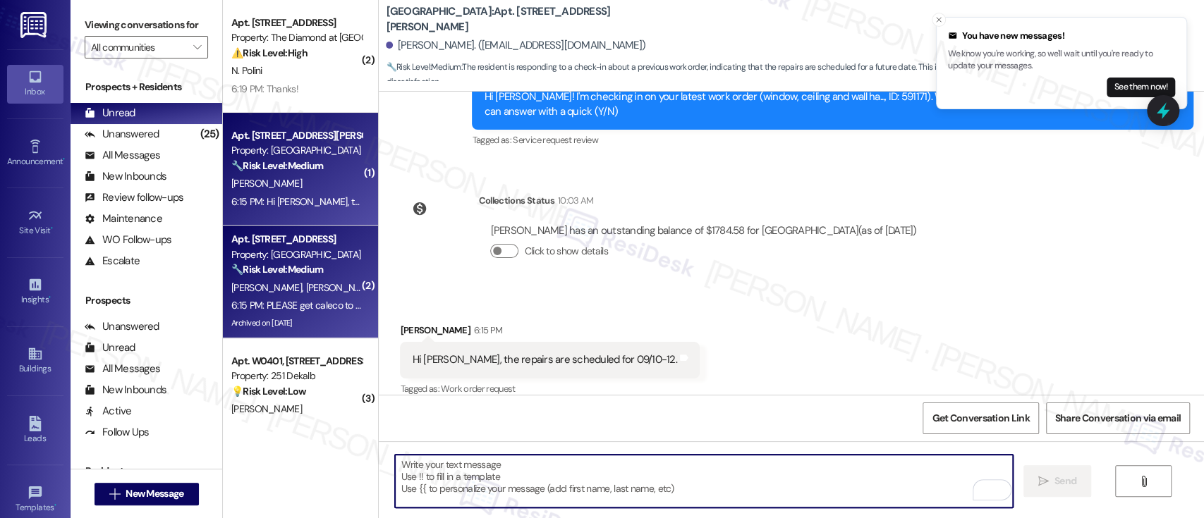
click at [261, 276] on strong "🔧 Risk Level: Medium" at bounding box center [277, 269] width 92 height 13
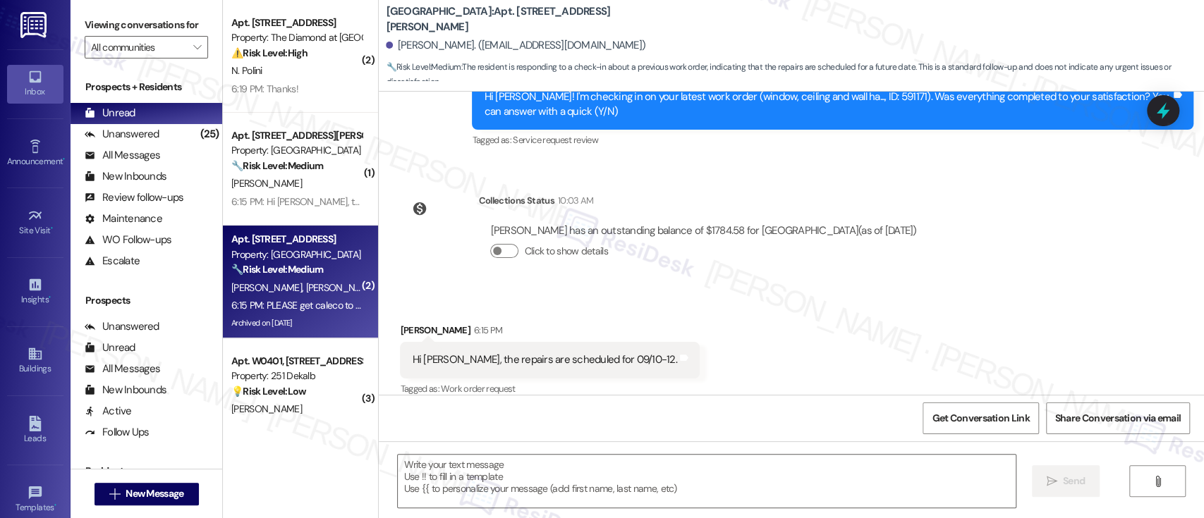
type textarea "Fetching suggested responses. Please feel free to read through the conversation…"
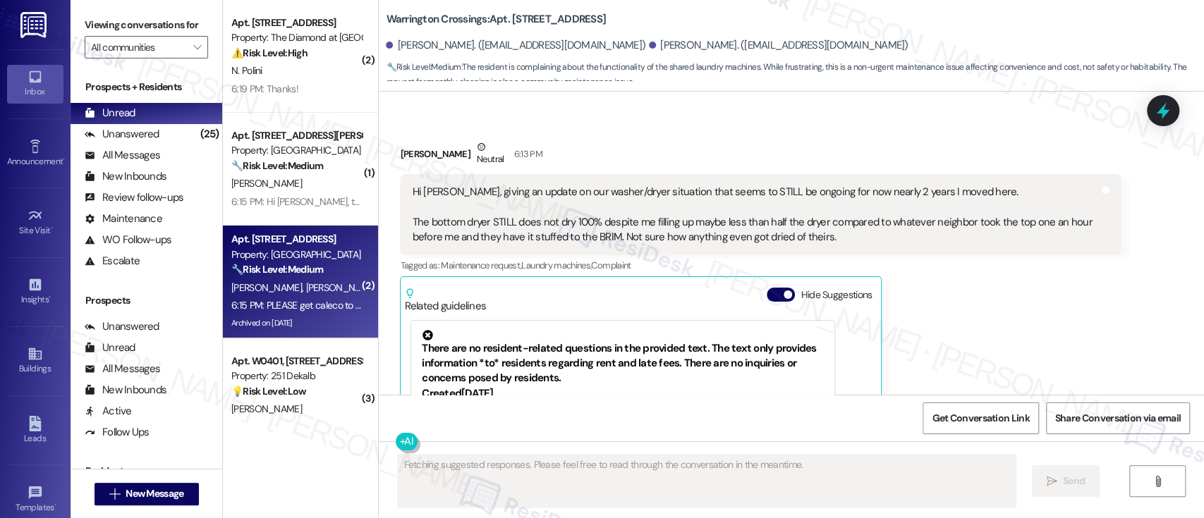
scroll to position [15559, 0]
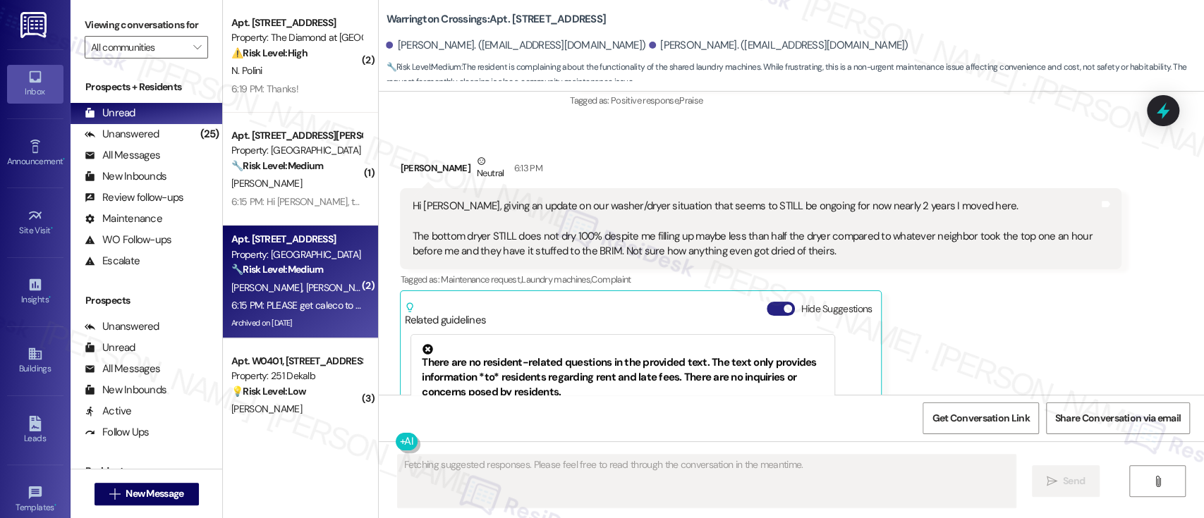
click at [770, 302] on button "Hide Suggestions" at bounding box center [781, 309] width 28 height 14
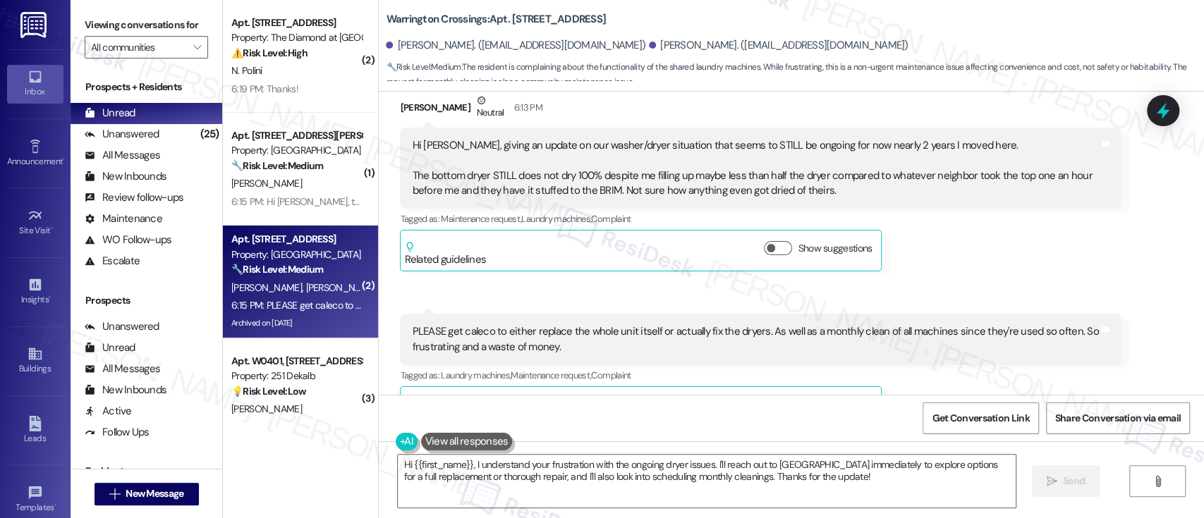
scroll to position [15633, 0]
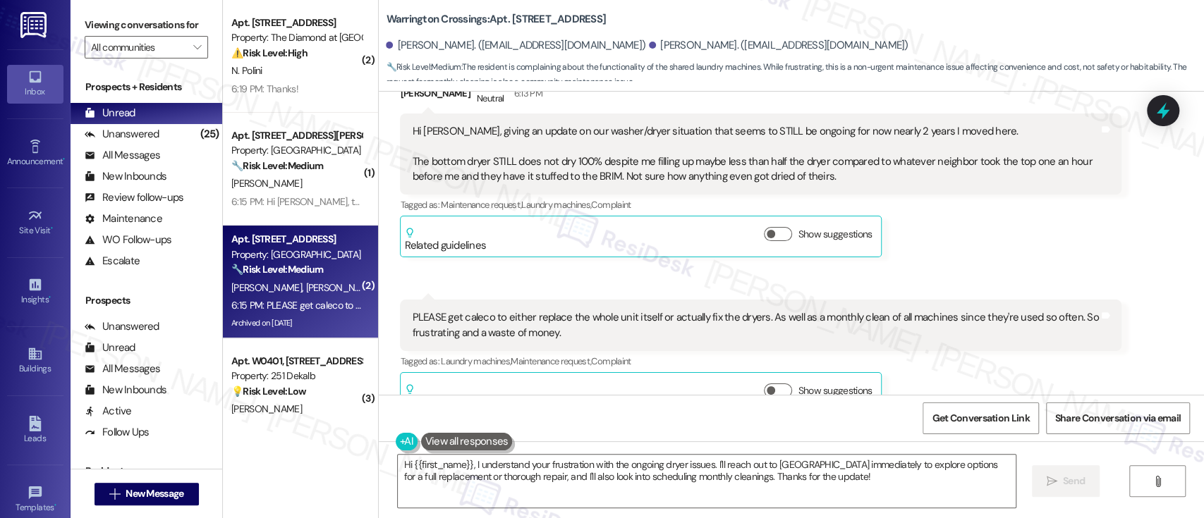
click at [930, 351] on div "Tagged as: Laundry machines , Click to highlight conversations about Laundry ma…" at bounding box center [761, 361] width 722 height 20
click at [649, 44] on div "Samantha Hennegan. (sammie73191@yahoo.com)" at bounding box center [779, 45] width 260 height 15
click at [649, 43] on div "Samantha Hennegan. (sammie73191@yahoo.com)" at bounding box center [779, 45] width 260 height 15
copy div "Samantha"
click at [430, 460] on textarea "Hi {{first_name}}, I understand your frustration with the ongoing dryer issues.…" at bounding box center [706, 481] width 617 height 53
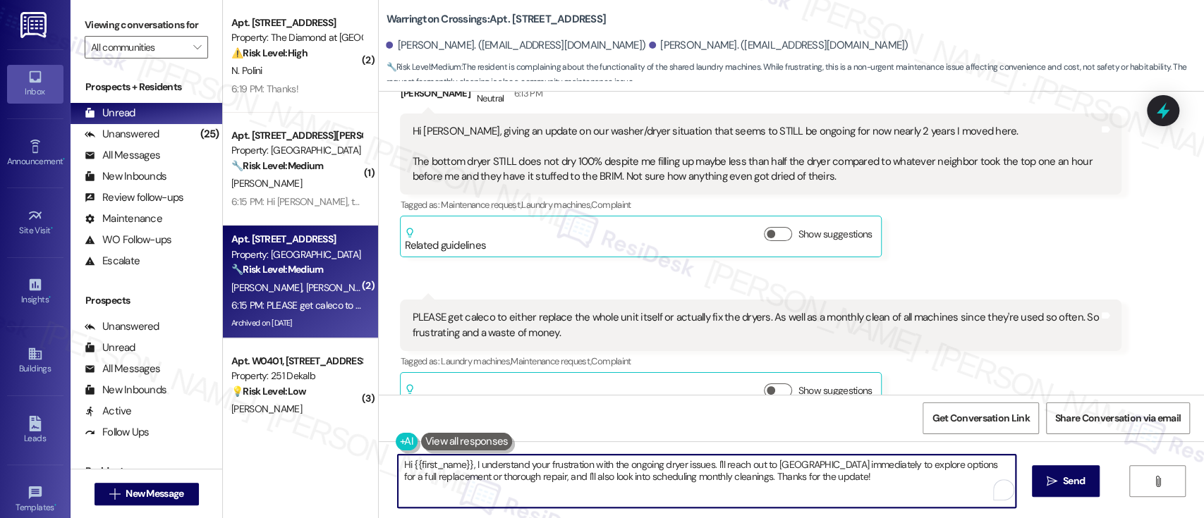
click at [430, 460] on textarea "Hi {{first_name}}, I understand your frustration with the ongoing dryer issues.…" at bounding box center [706, 481] width 617 height 53
paste textarea "Samantha"
click at [750, 466] on textarea "Hi Samantha, I understand your frustration with the ongoing dryer issues. I'll …" at bounding box center [703, 481] width 617 height 53
click at [688, 467] on textarea "Hi Samantha, I understand your frustration with the ongoing dryer issues. I'll …" at bounding box center [703, 481] width 617 height 53
click at [839, 464] on textarea "Hi Samantha, I understand your frustration with the ongoing dryer issues. May I…" at bounding box center [703, 481] width 617 height 53
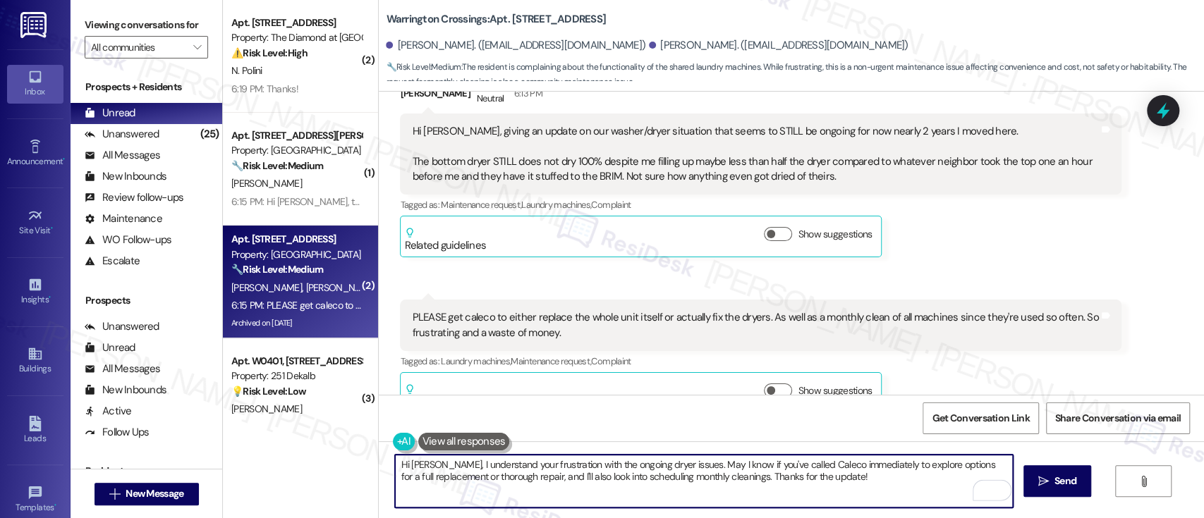
click at [839, 464] on textarea "Hi Samantha, I understand your frustration with the ongoing dryer issues. May I…" at bounding box center [703, 481] width 617 height 53
drag, startPoint x: 453, startPoint y: 480, endPoint x: 515, endPoint y: 466, distance: 63.5
click at [454, 480] on textarea "Hi Samantha, I understand your frustration with the ongoing dryer issues. May I…" at bounding box center [703, 481] width 617 height 53
drag, startPoint x: 808, startPoint y: 482, endPoint x: 803, endPoint y: 475, distance: 8.8
click at [806, 481] on textarea "Hi Samantha, I understand your frustration with the ongoing dryer issues. May I…" at bounding box center [703, 481] width 617 height 53
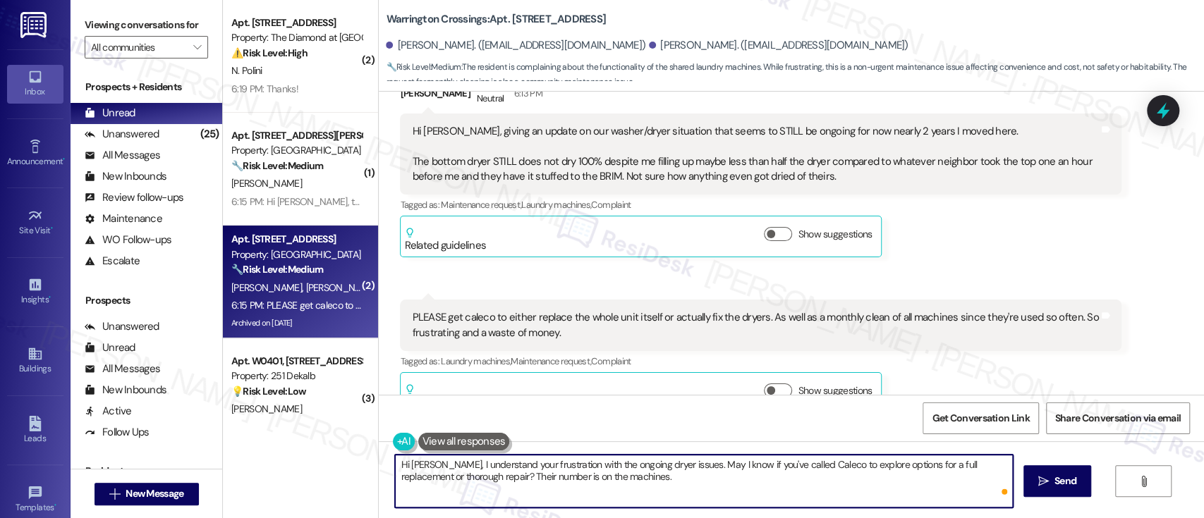
type textarea "Hi Samantha, I understand your frustration with the ongoing dryer issues. May I…"
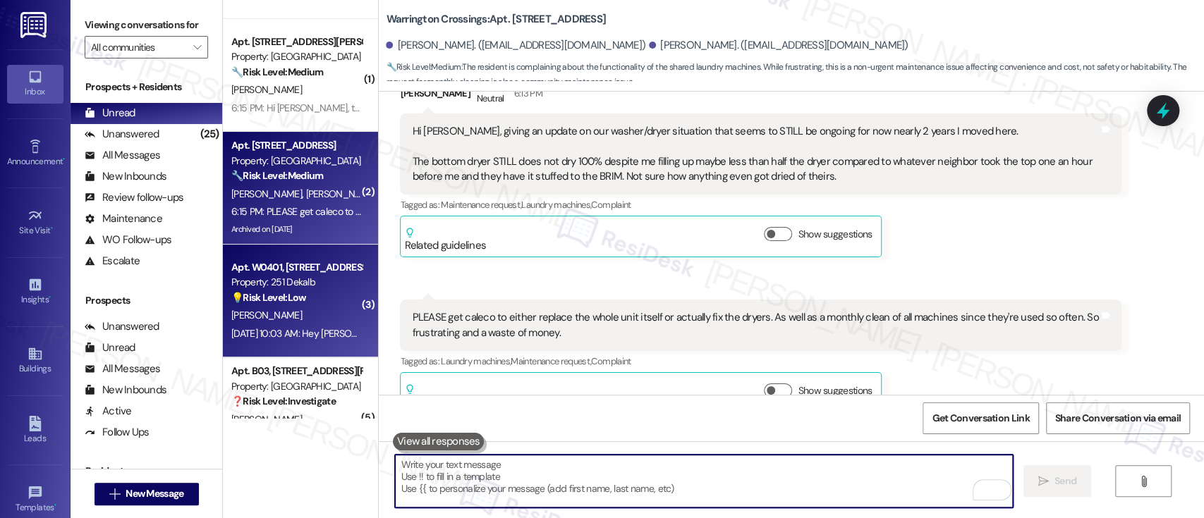
scroll to position [15633, 0]
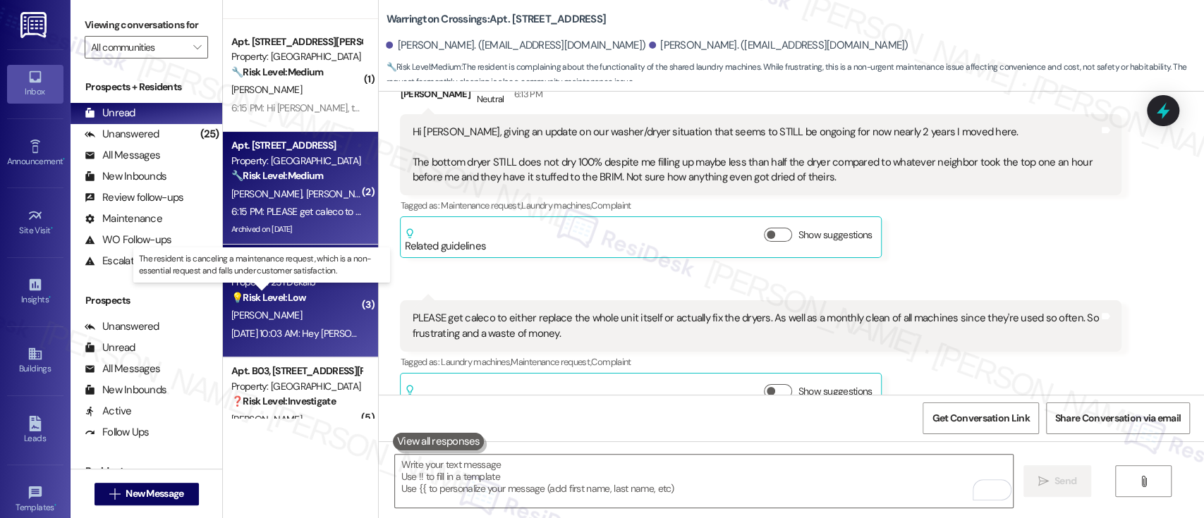
click at [296, 296] on strong "💡 Risk Level: Low" at bounding box center [268, 297] width 75 height 13
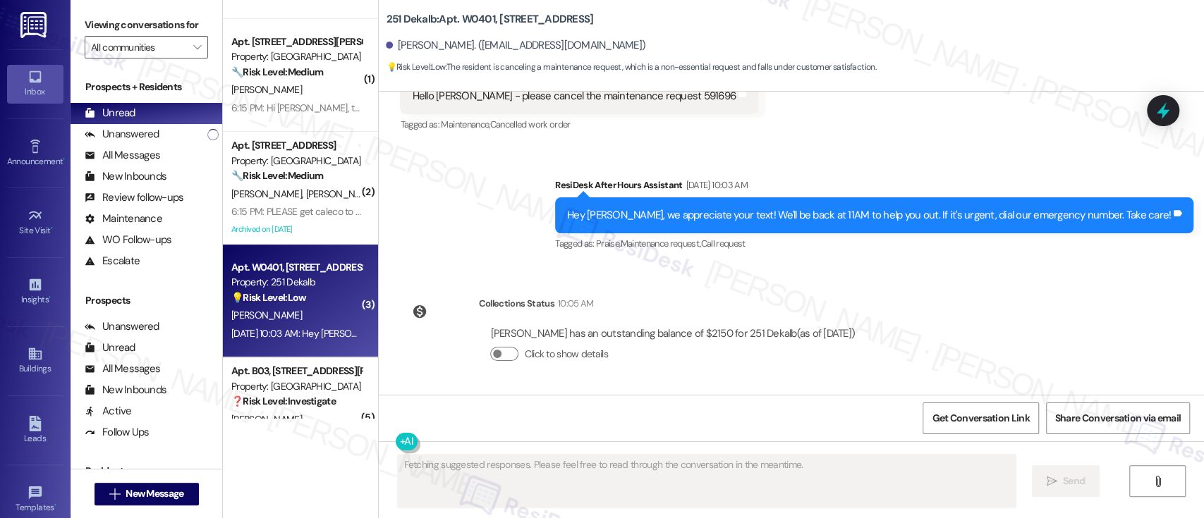
scroll to position [1247, 0]
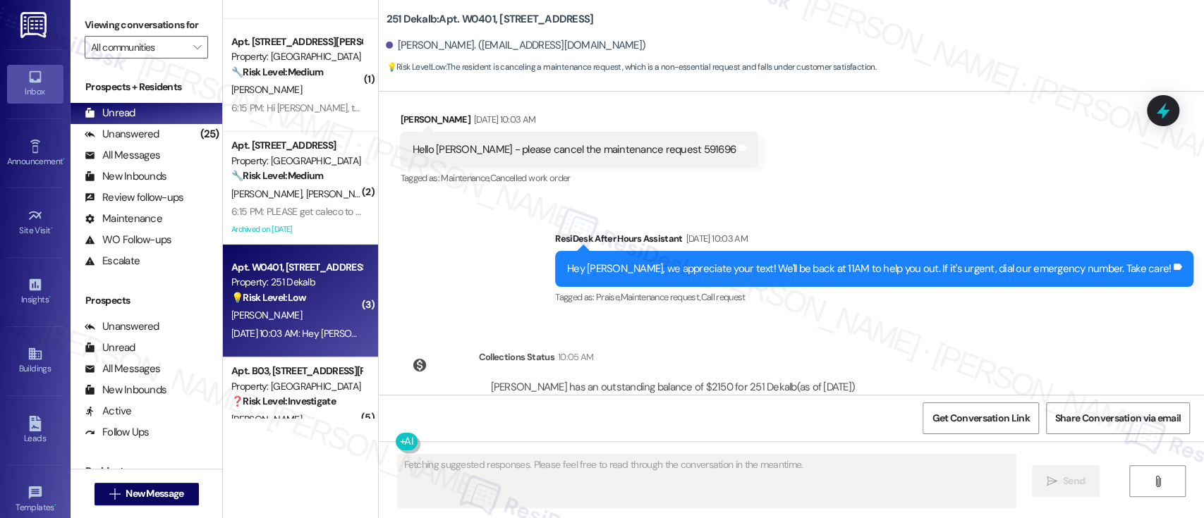
click at [447, 228] on div "Sent via SMS ResiDesk After Hours Assistant Aug 30, 2025 at 10:03 AM Hey Ram, w…" at bounding box center [791, 259] width 825 height 119
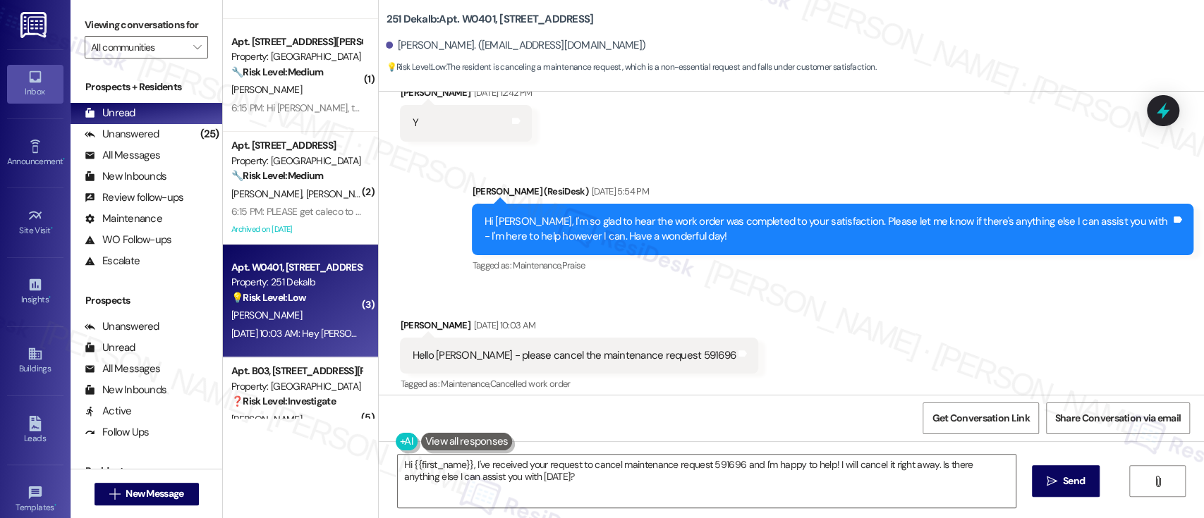
scroll to position [1098, 0]
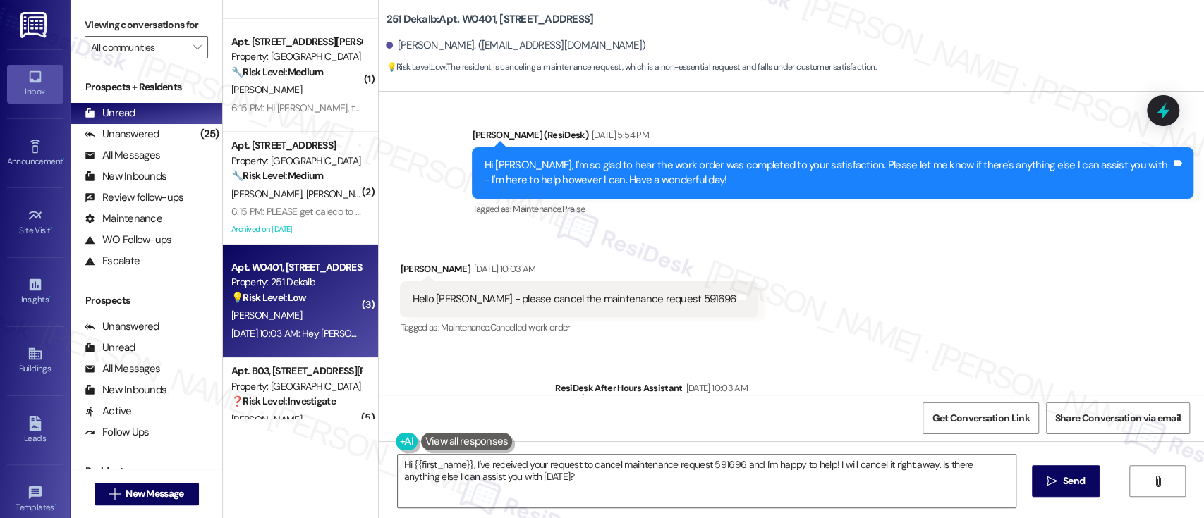
click at [652, 292] on div "Hello Emily - please cancel the maintenance request 591696" at bounding box center [574, 299] width 324 height 15
copy div "591696"
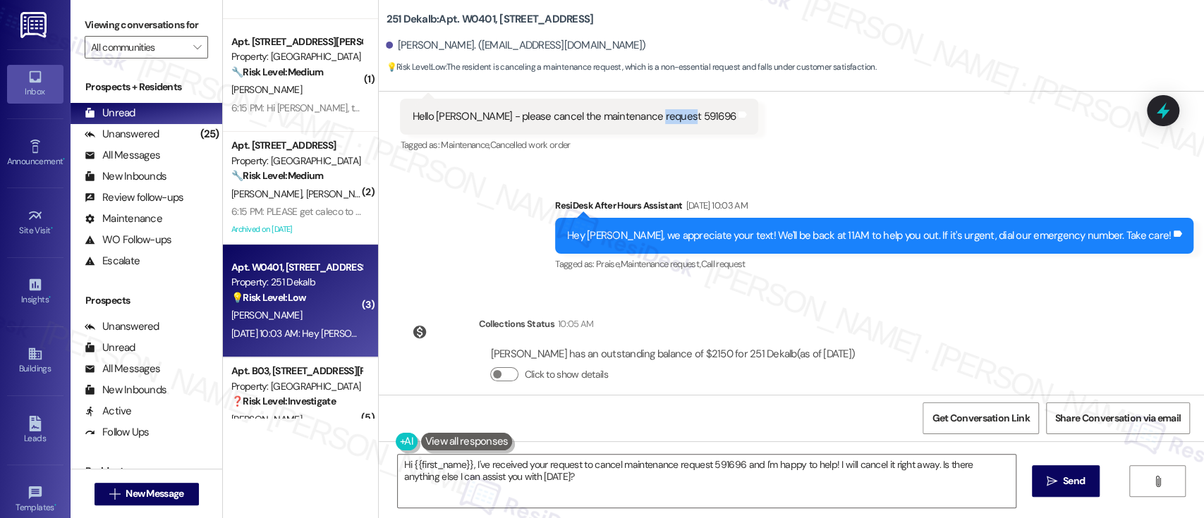
scroll to position [1286, 0]
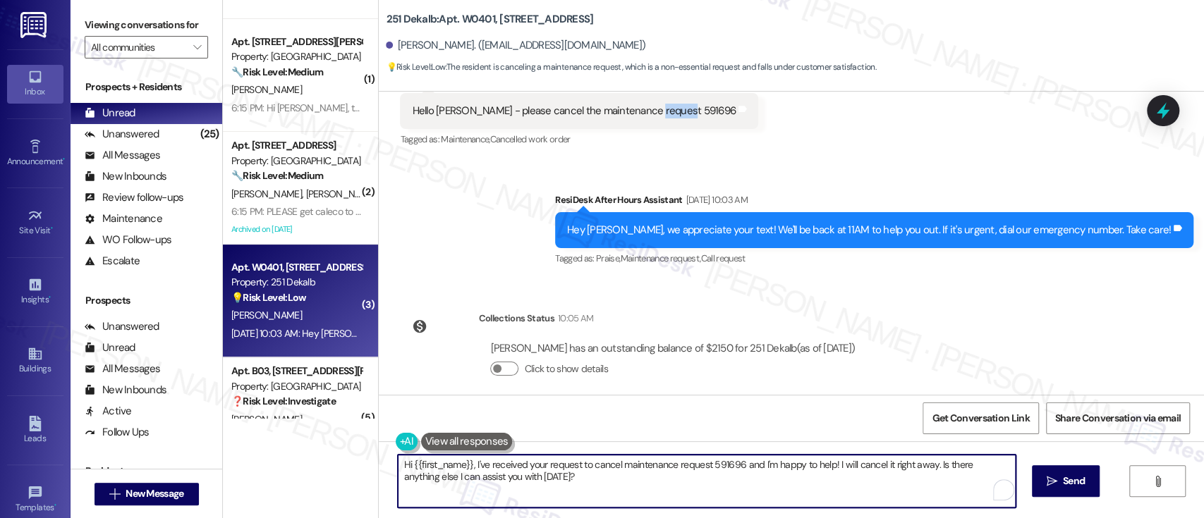
drag, startPoint x: 733, startPoint y: 468, endPoint x: 757, endPoint y: 466, distance: 24.0
click at [734, 467] on textarea "Hi {{first_name}}, I've received your request to cancel maintenance request 591…" at bounding box center [706, 481] width 617 height 53
click at [666, 477] on textarea "Hi {{first_name}}, I've received your request to cancel maintenance request 591…" at bounding box center [703, 481] width 617 height 53
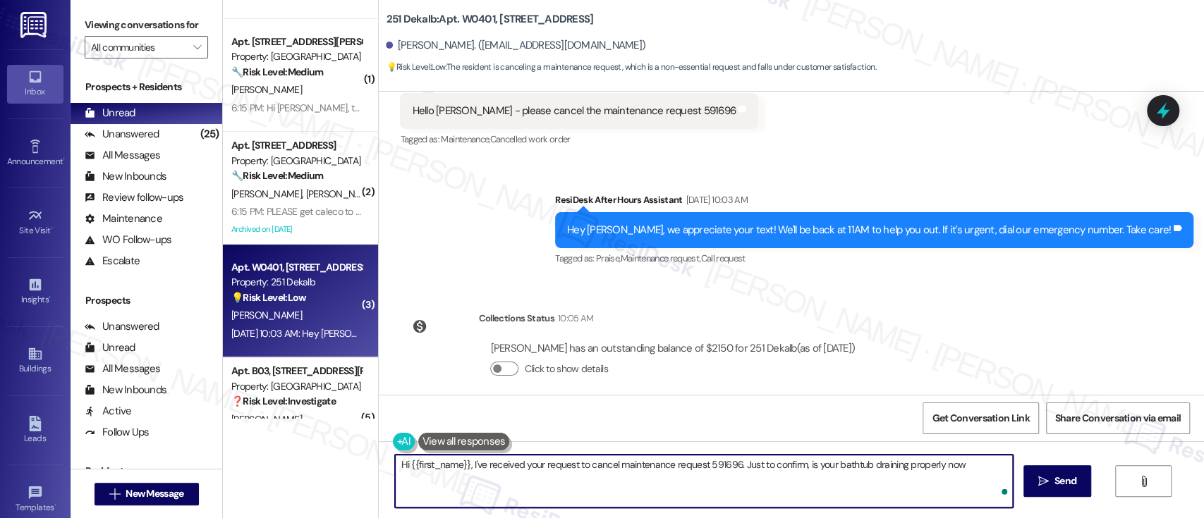
type textarea "Hi {{first_name}}, I've received your request to cancel maintenance request 591…"
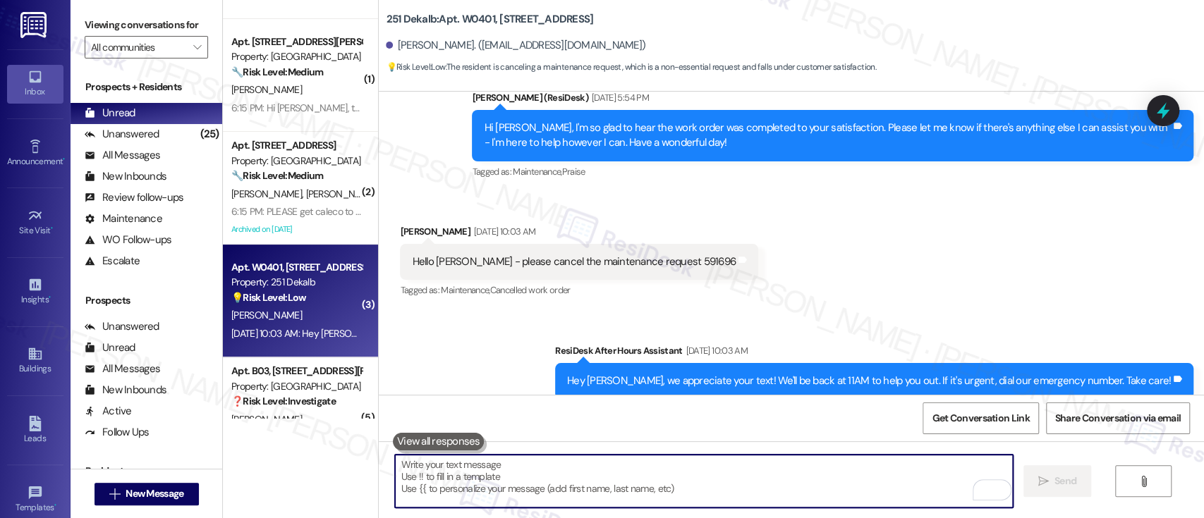
scroll to position [1098, 0]
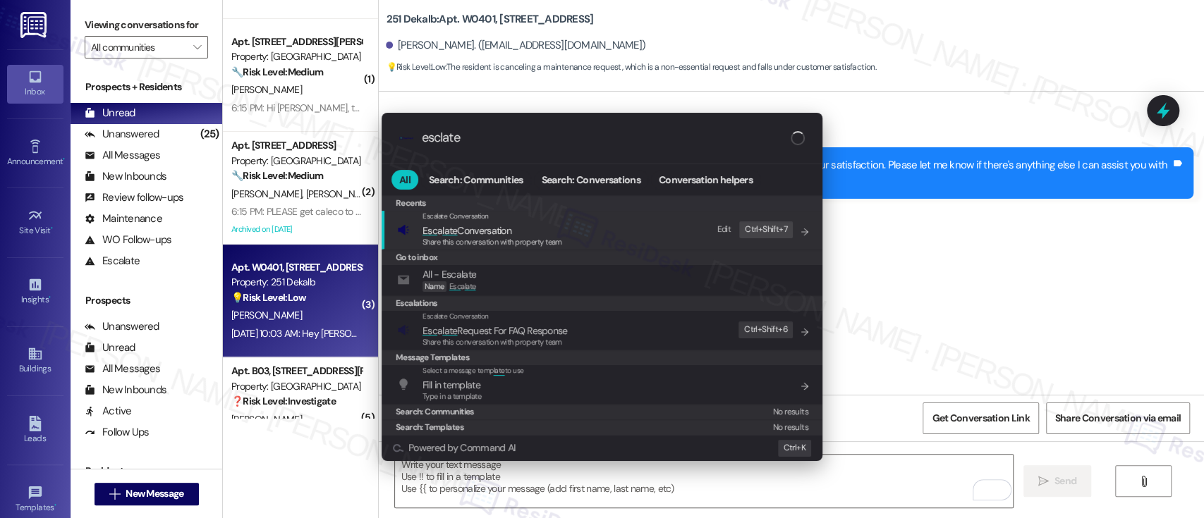
type input "esclate"
click at [494, 237] on span "Share this conversation with property team" at bounding box center [493, 242] width 140 height 10
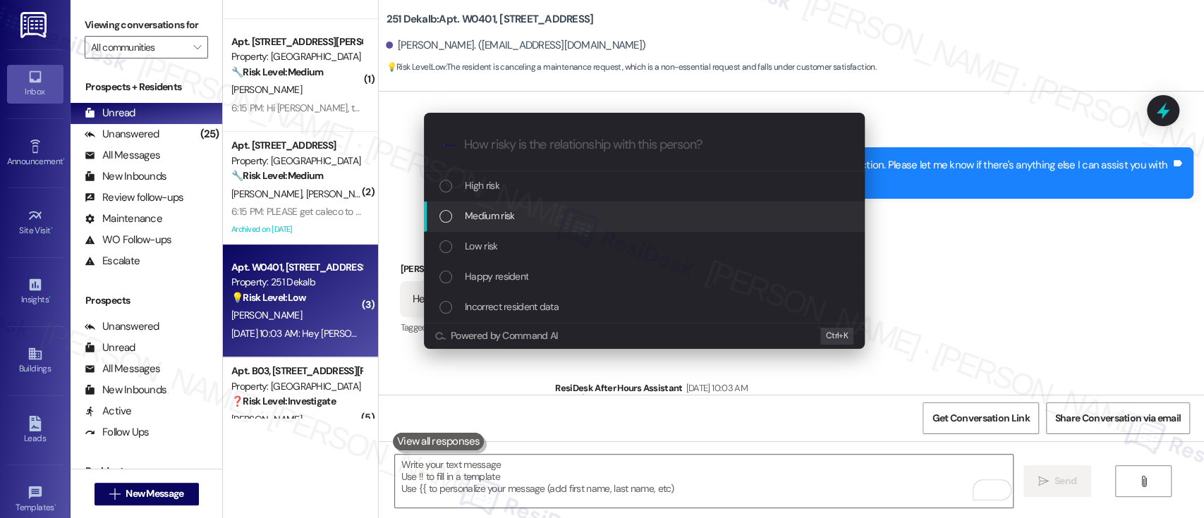
click at [504, 218] on span "Medium risk" at bounding box center [489, 216] width 49 height 16
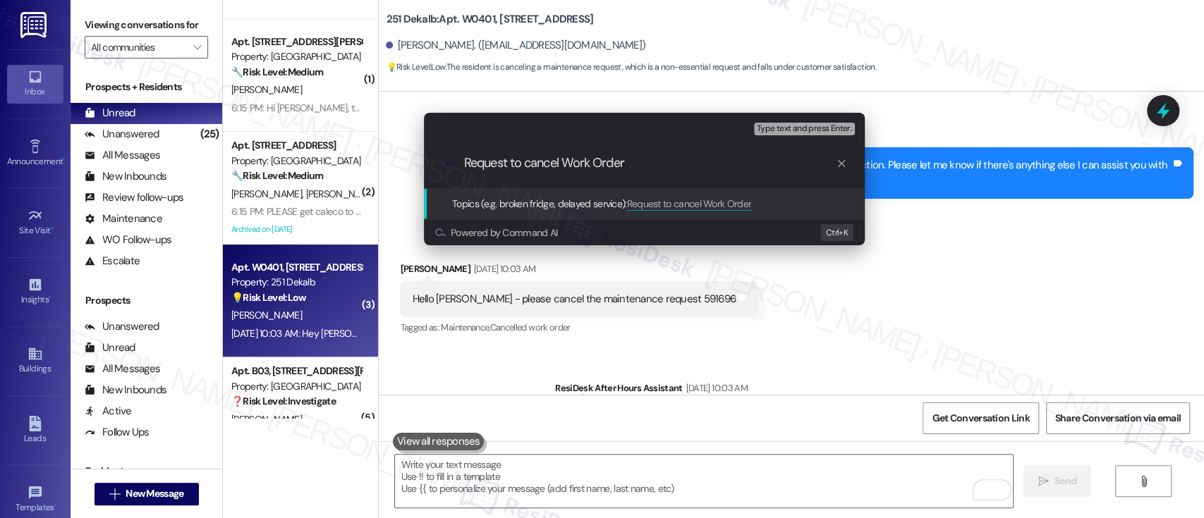
paste input "591696"
type input "Request to cancel Work Order 591696"
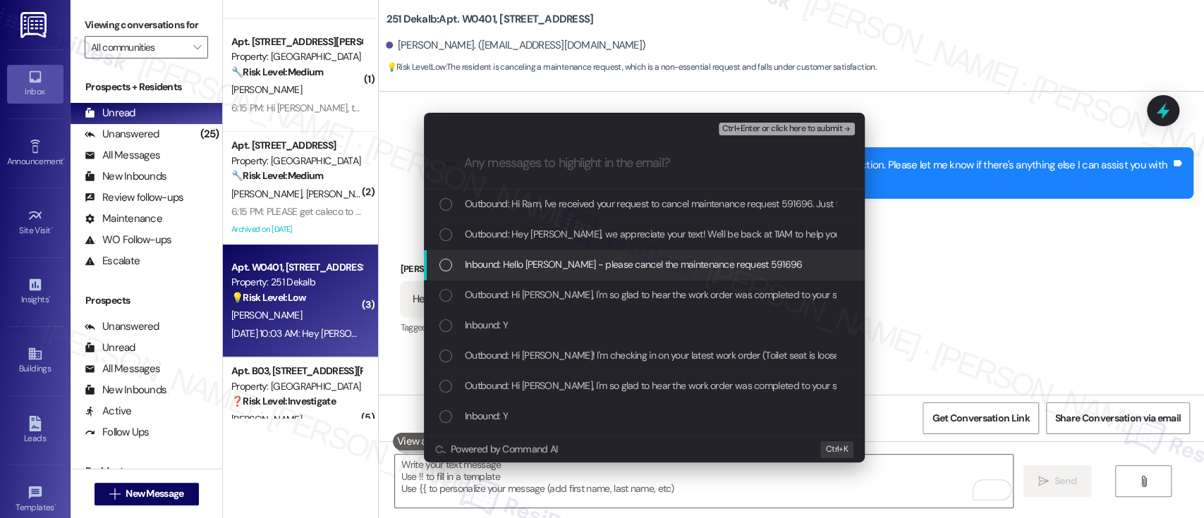
click at [562, 264] on span "Inbound: Hello Emily - please cancel the maintenance request 591696" at bounding box center [634, 265] width 338 height 16
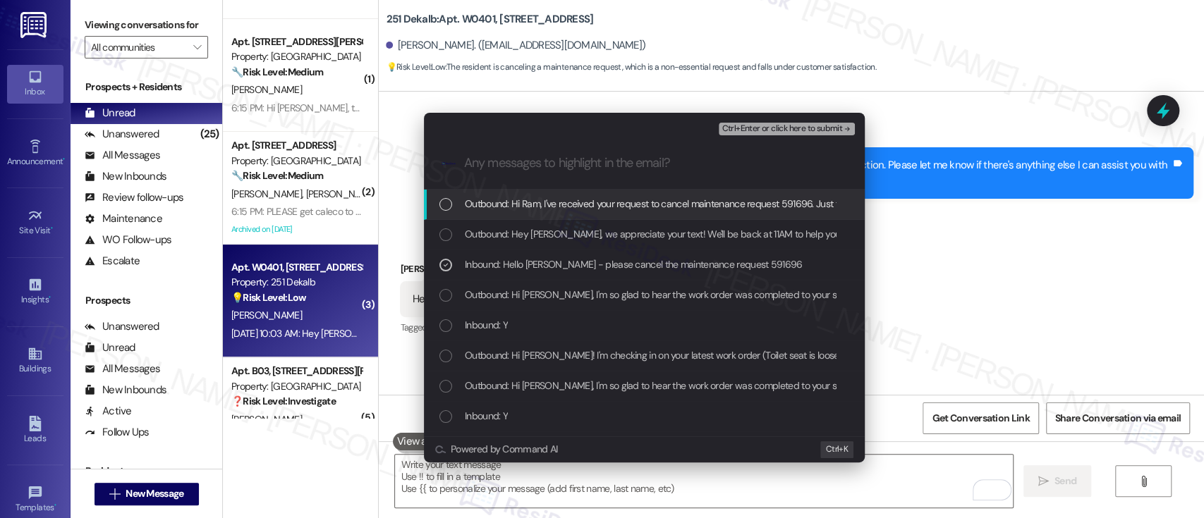
click at [806, 133] on span "Ctrl+Enter or click here to submit" at bounding box center [782, 129] width 121 height 10
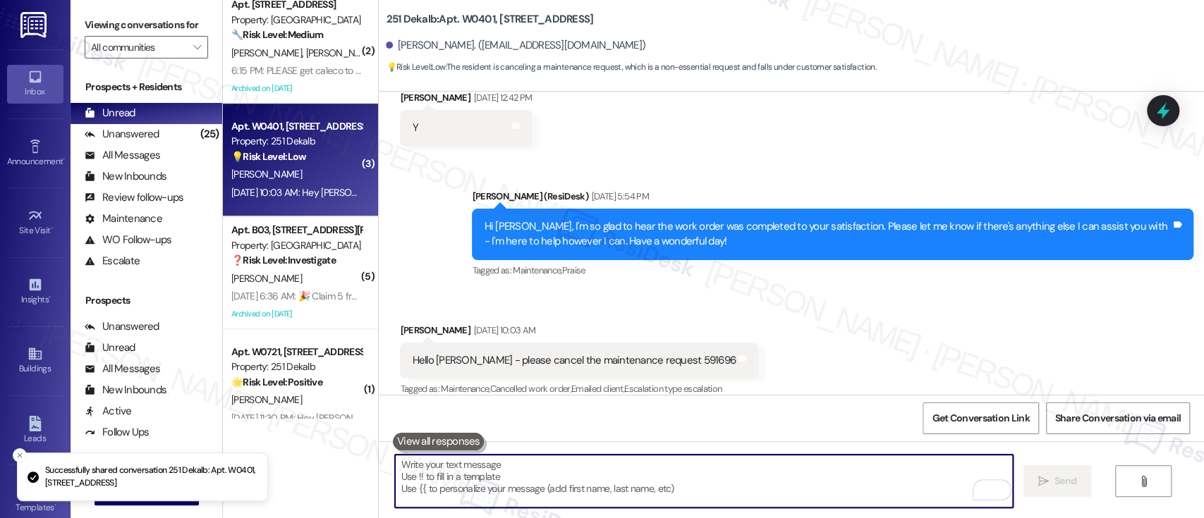
scroll to position [282, 0]
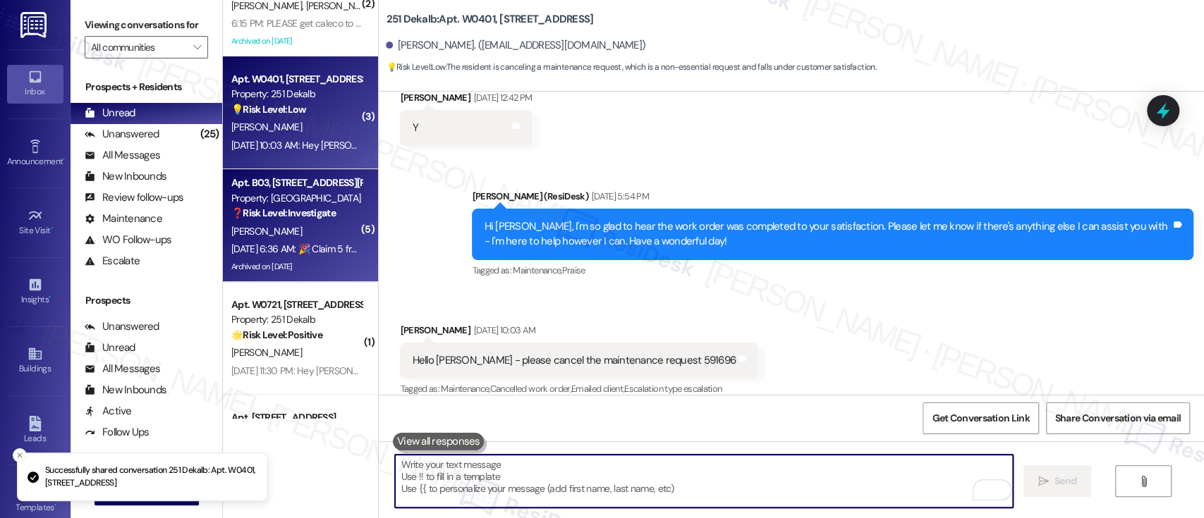
click at [305, 233] on div "A. Hayles" at bounding box center [296, 232] width 133 height 18
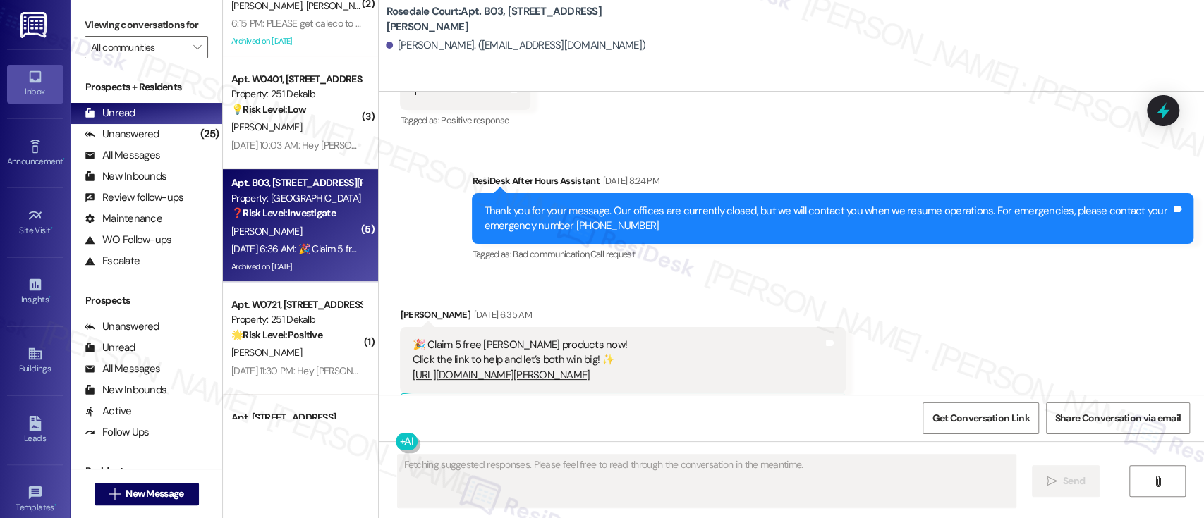
scroll to position [8946, 0]
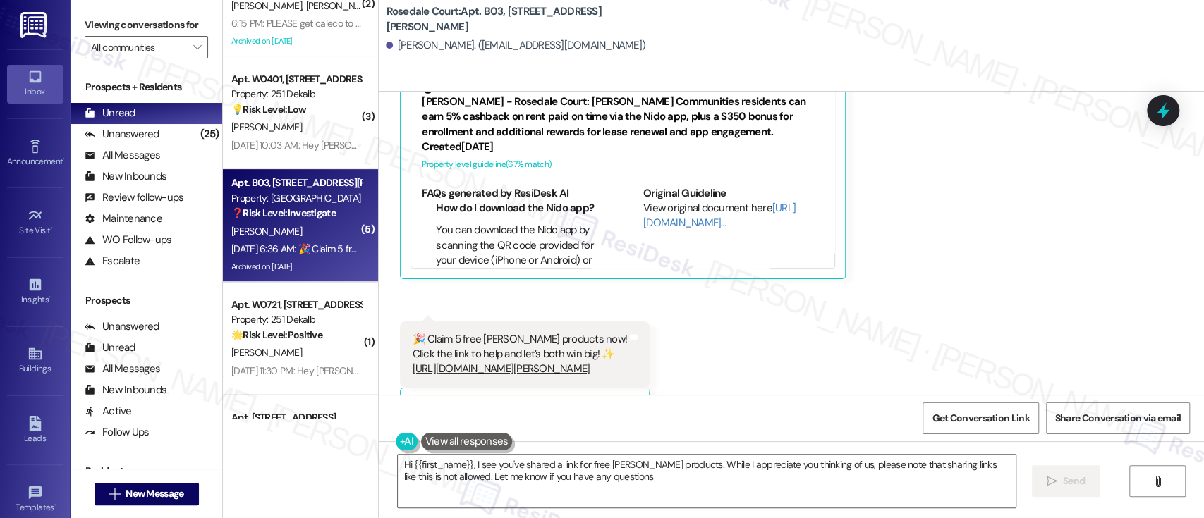
type textarea "Hi {{first_name}}, I see you've shared a link for free SHEIN products. While I …"
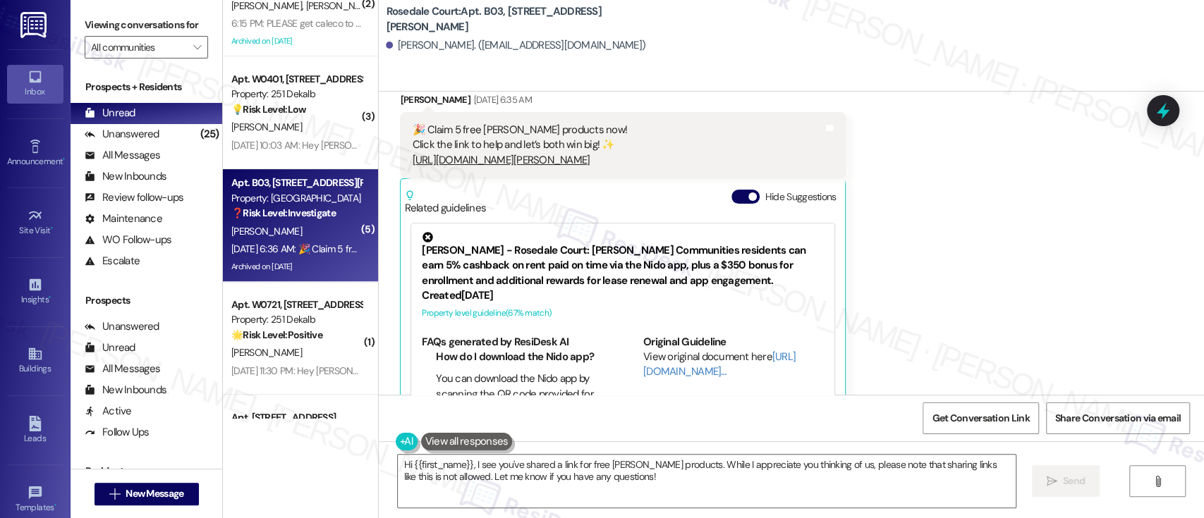
scroll to position [8664, 0]
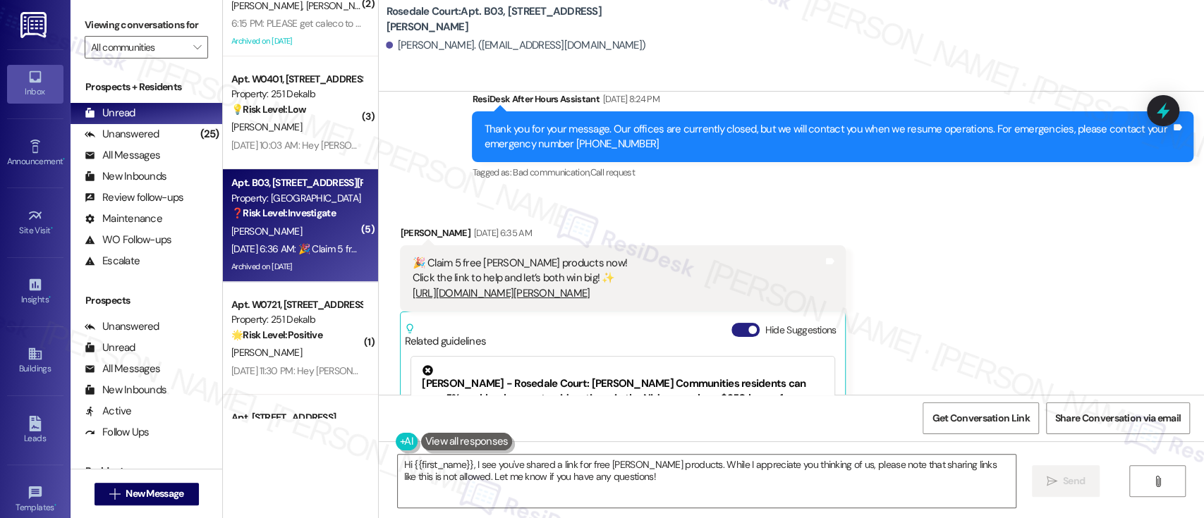
click at [731, 323] on button "Hide Suggestions" at bounding box center [745, 330] width 28 height 14
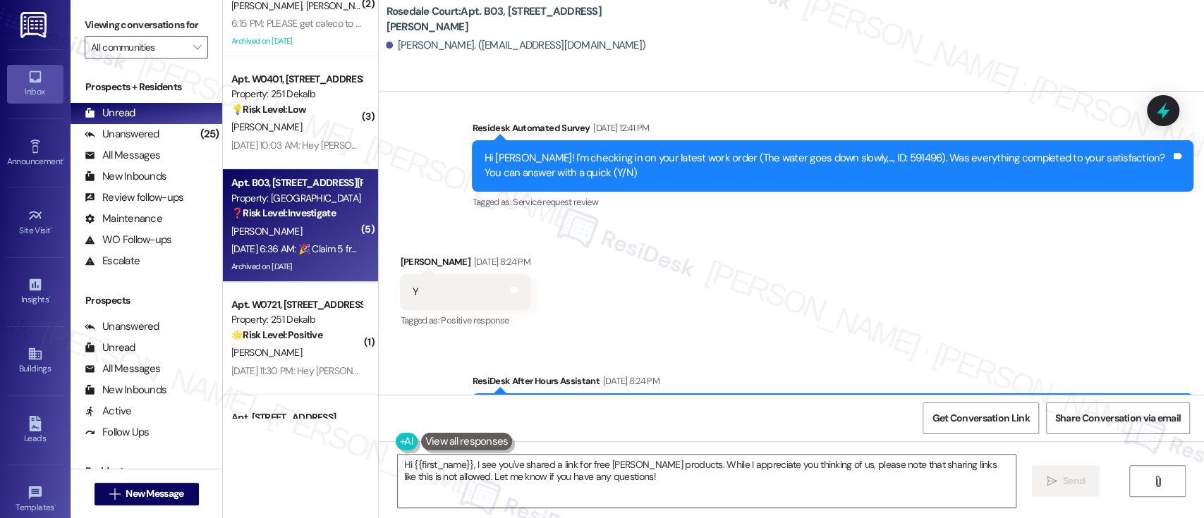
scroll to position [8492, 0]
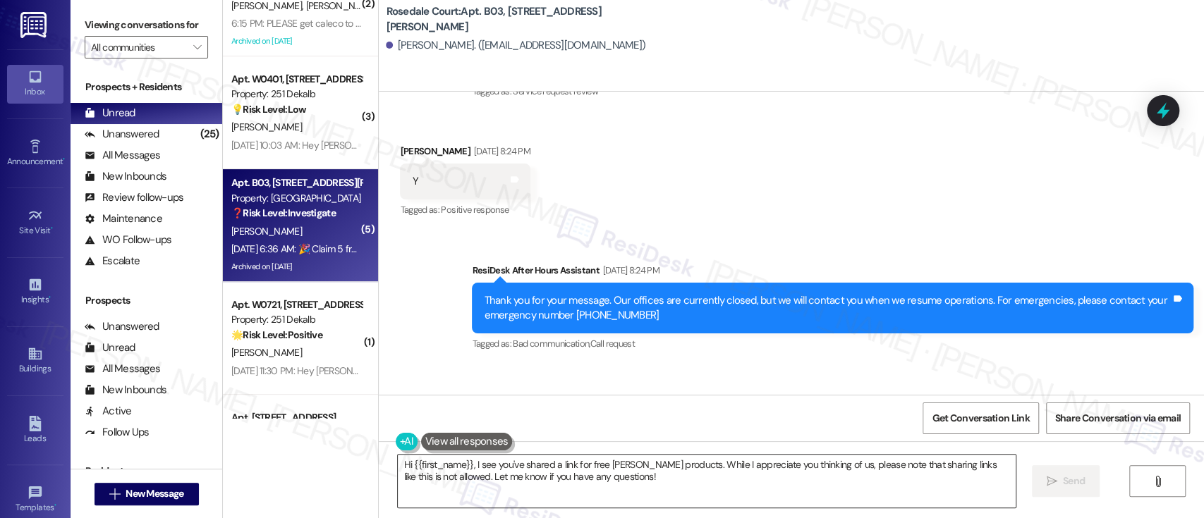
click at [619, 490] on textarea "Hi {{first_name}}, I see you've shared a link for free SHEIN products. While I …" at bounding box center [706, 481] width 617 height 53
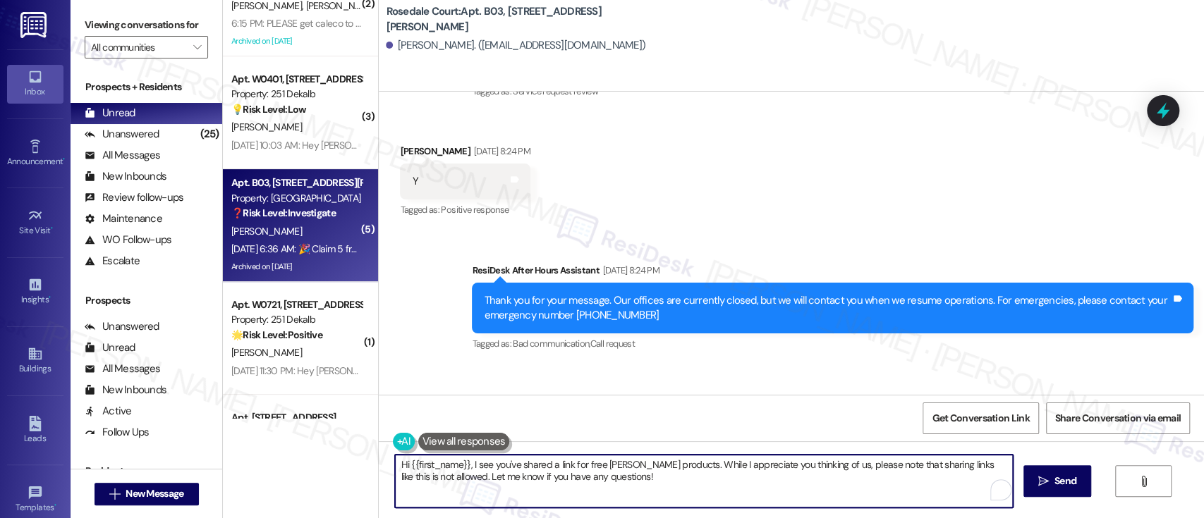
click at [467, 462] on textarea "Hi {{first_name}}, I see you've shared a link for free SHEIN products. While I …" at bounding box center [703, 481] width 617 height 53
paste textarea "'m glad to hear that you're satisfied with the repair! Just wanted to make sure…"
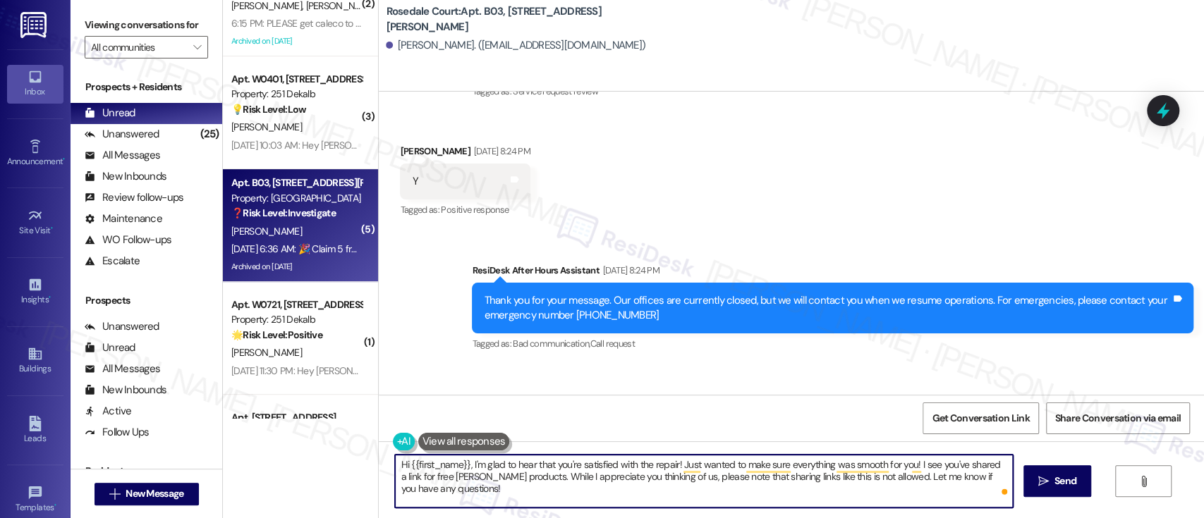
click at [505, 477] on textarea "Hi {{first_name}}, I'm glad to hear that you're satisfied with the repair! Just…" at bounding box center [703, 481] width 617 height 53
click at [509, 476] on textarea "Hi {{first_name}}, I'm glad to hear that you're satisfied with the repair! Just…" at bounding box center [703, 481] width 617 height 53
click at [686, 477] on textarea "Hi {{first_name}}, I'm glad to hear that you're satisfied with the repair! Just…" at bounding box center [703, 481] width 617 height 53
click at [863, 482] on textarea "Hi {{first_name}}, I'm glad to hear that you're satisfied with the repair! Just…" at bounding box center [703, 481] width 617 height 53
type textarea "Hi {{first_name}}, I'm glad to hear that you're satisfied with the repair! Just…"
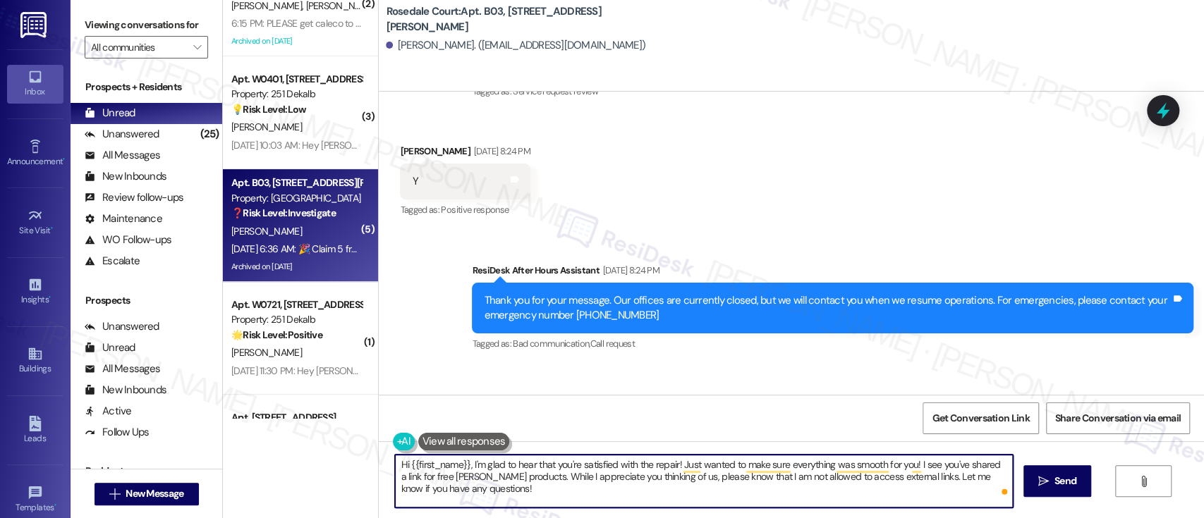
click at [650, 478] on textarea "Hi {{first_name}}, I'm glad to hear that you're satisfied with the repair! Just…" at bounding box center [703, 481] width 617 height 53
click at [794, 495] on textarea "Hi {{first_name}}, I'm glad to hear that you're satisfied with the repair! Just…" at bounding box center [703, 481] width 617 height 53
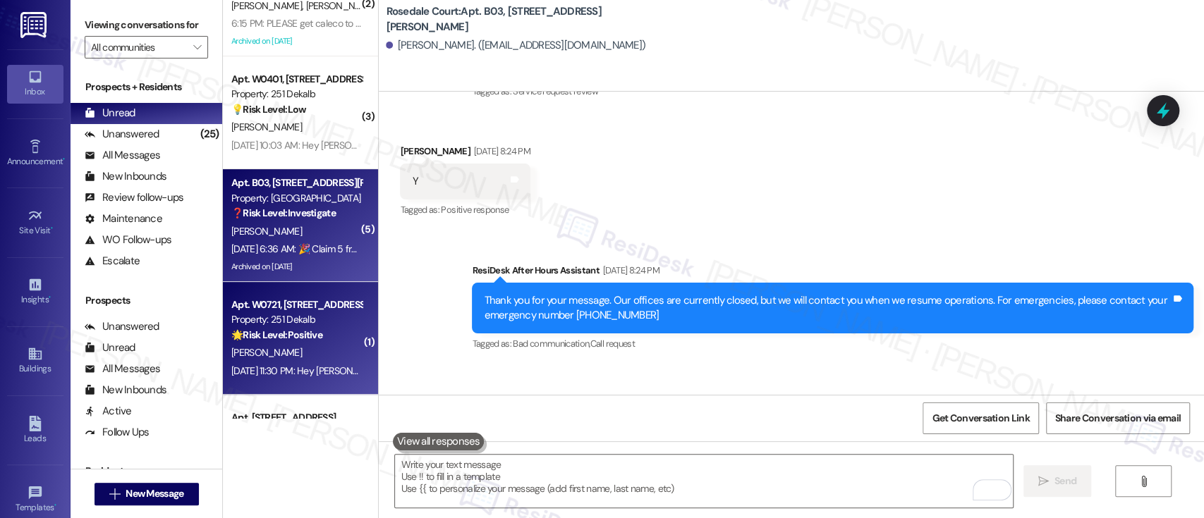
click at [299, 349] on div "E. Strauther" at bounding box center [296, 353] width 133 height 18
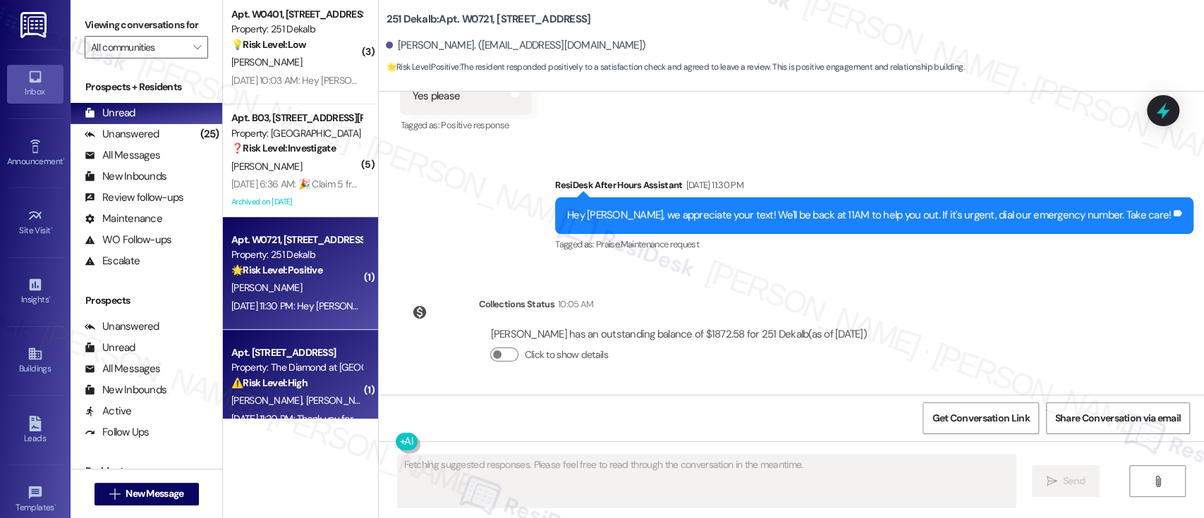
scroll to position [376, 0]
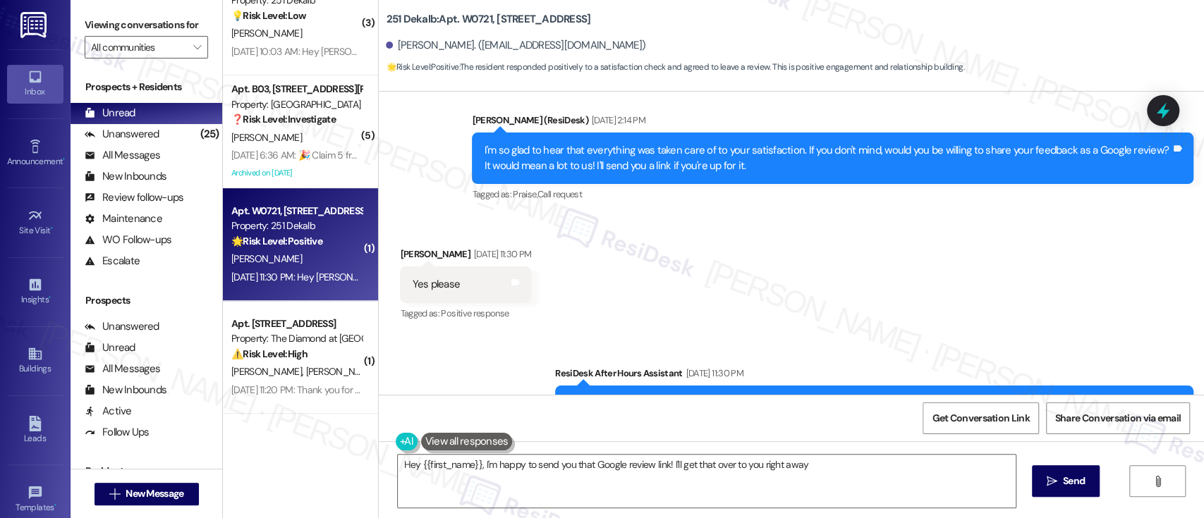
type textarea "Hey {{first_name}}, I'm happy to send you that Google review link! I'll get tha…"
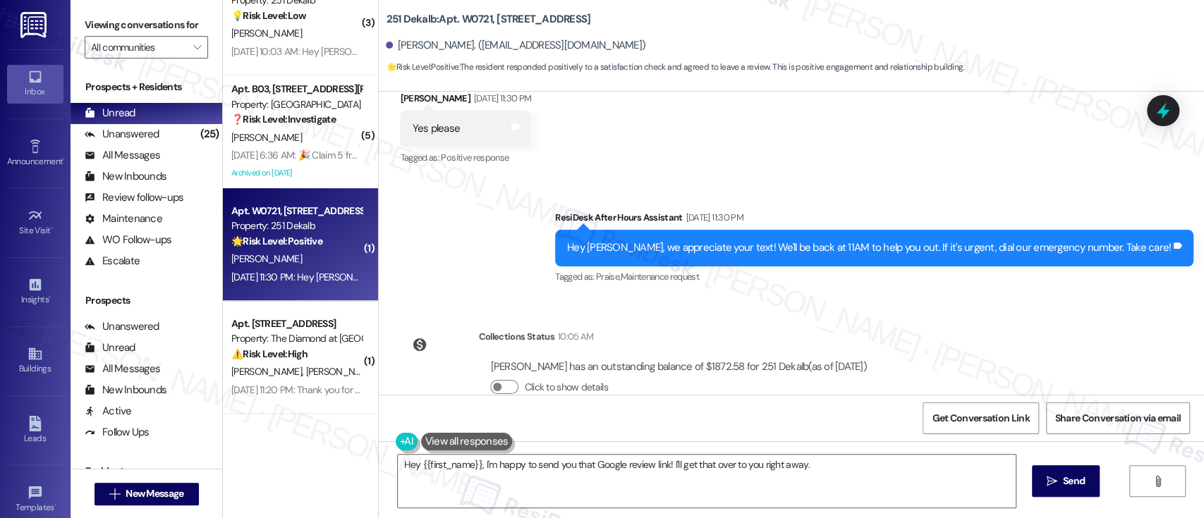
scroll to position [1137, 0]
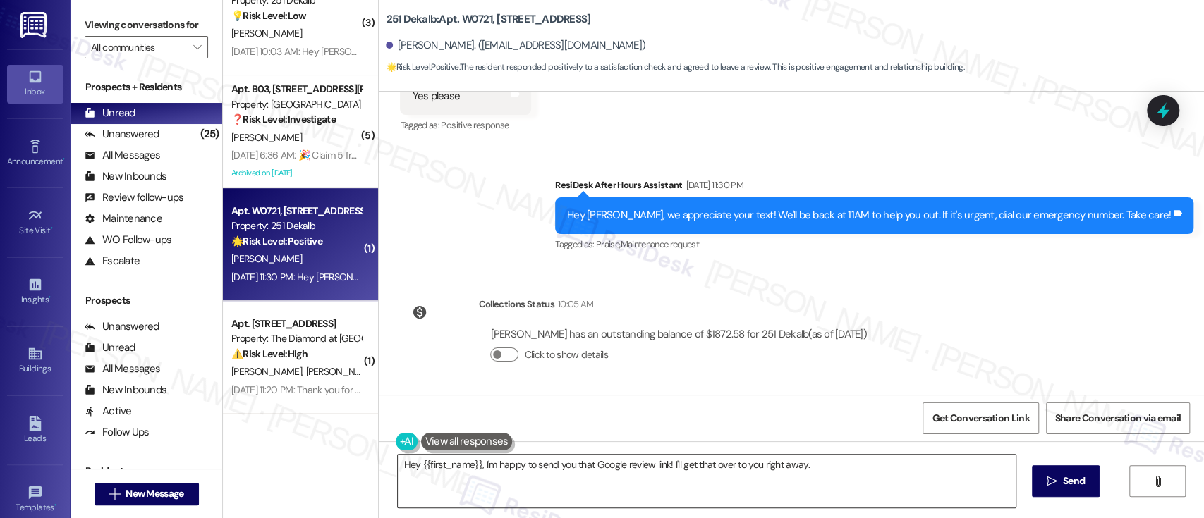
click at [820, 468] on textarea "Hey {{first_name}}, I'm happy to send you that Google review link! I'll get tha…" at bounding box center [706, 481] width 617 height 53
click at [1066, 283] on div "Lease started Aug 01, 2025 at 8:00 PM Survey, sent via SMS Residesk Automated S…" at bounding box center [791, 243] width 825 height 303
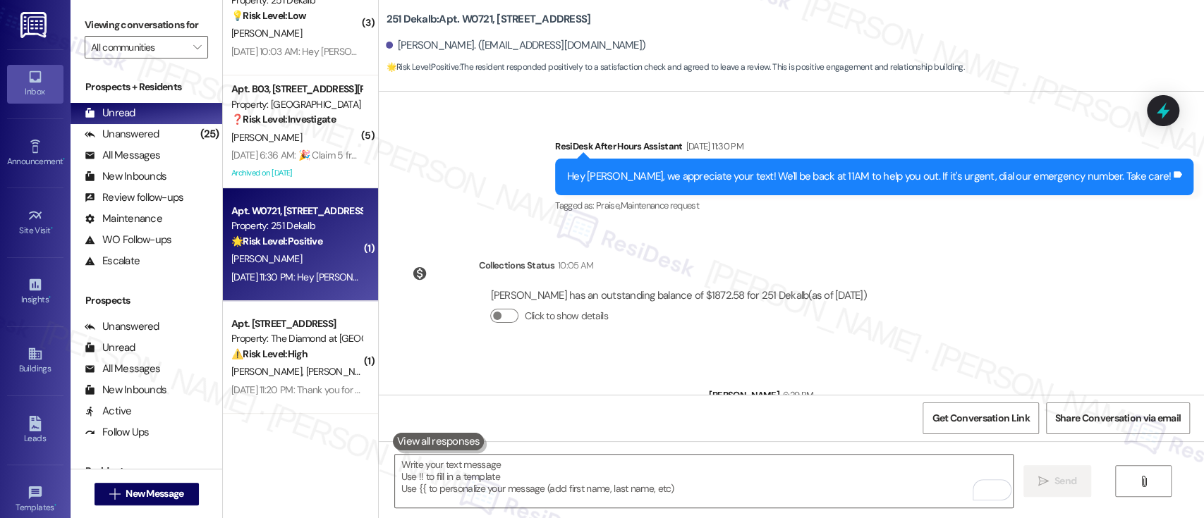
scroll to position [1236, 0]
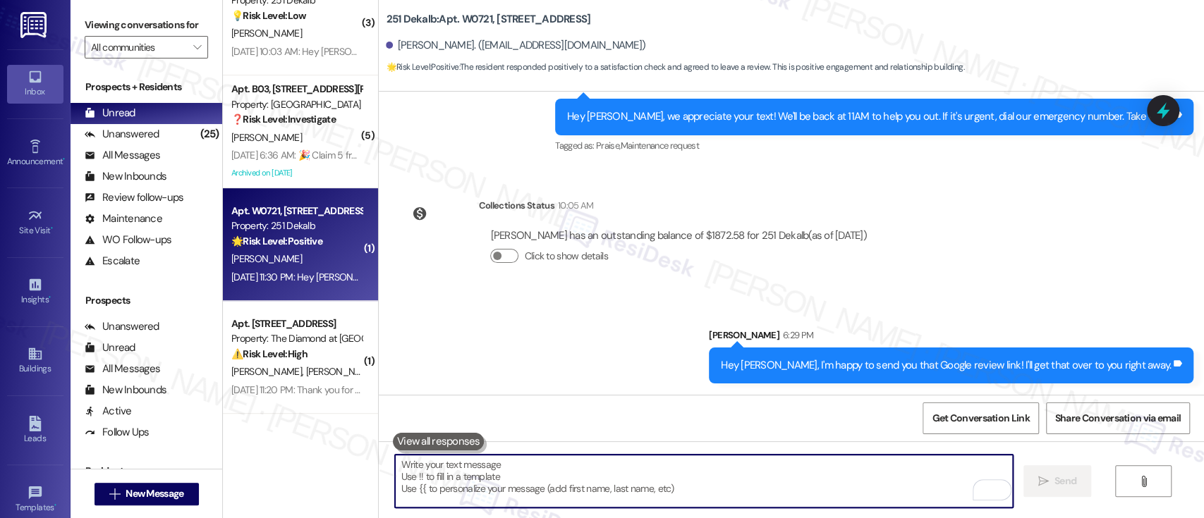
click at [845, 490] on textarea "To enrich screen reader interactions, please activate Accessibility in Grammarl…" at bounding box center [703, 481] width 617 height 53
paste textarea "Here's the link: {{google_review_link}}. Please let me know when you're done so…"
type textarea "Here's the link: {{google_review_link}}. Please let me know when you're done so…"
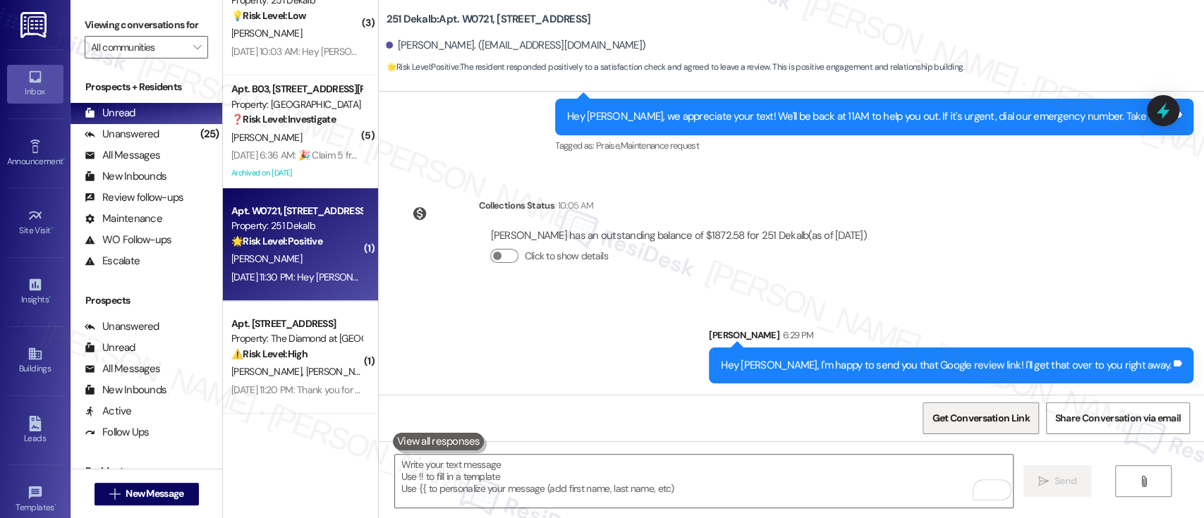
click at [968, 414] on span "Get Conversation Link" at bounding box center [980, 418] width 97 height 15
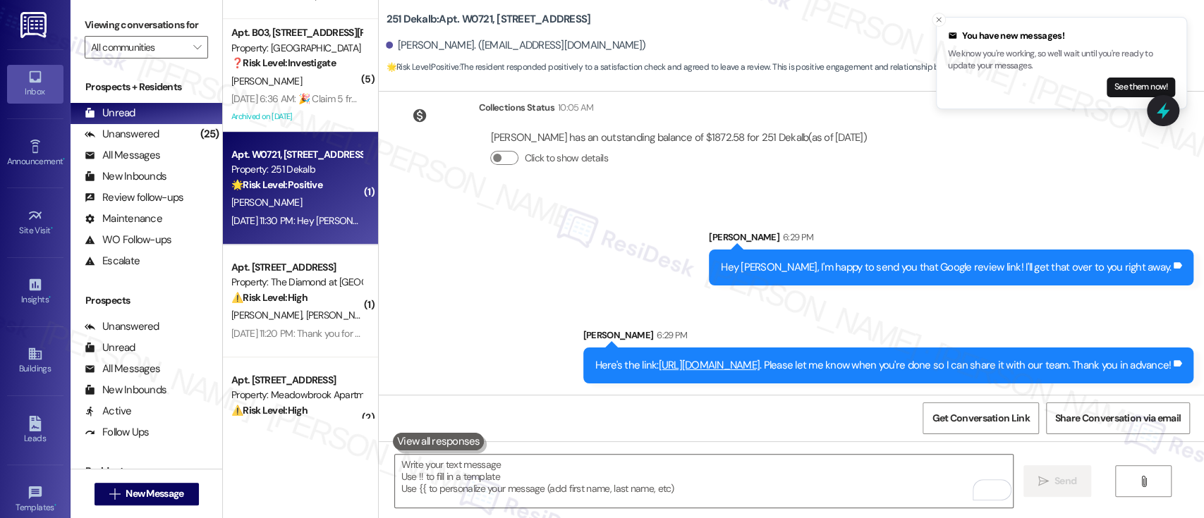
scroll to position [470, 0]
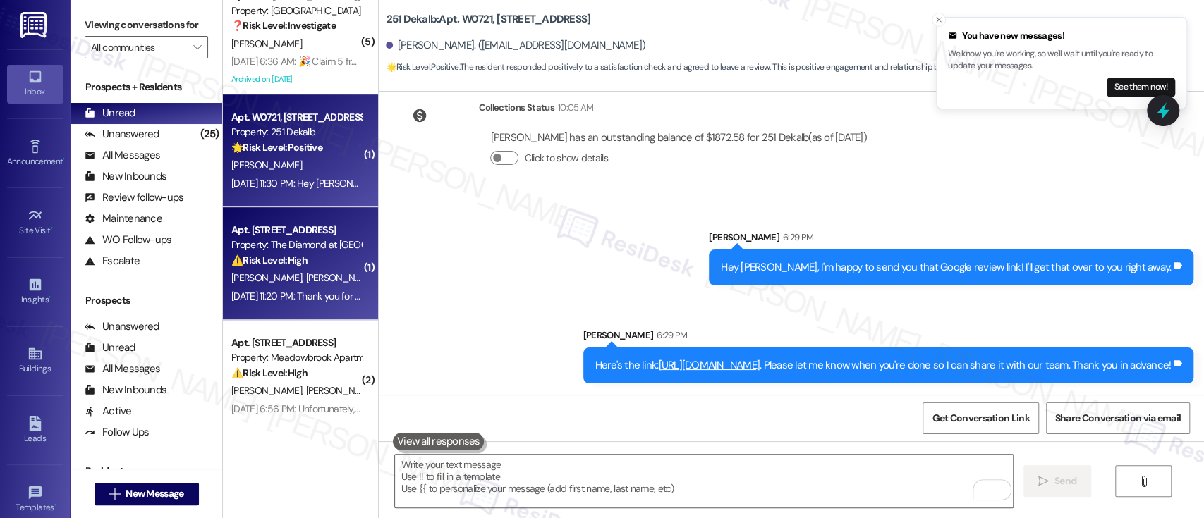
click at [281, 279] on span "E. Turowski-Stonkus" at bounding box center [268, 278] width 75 height 13
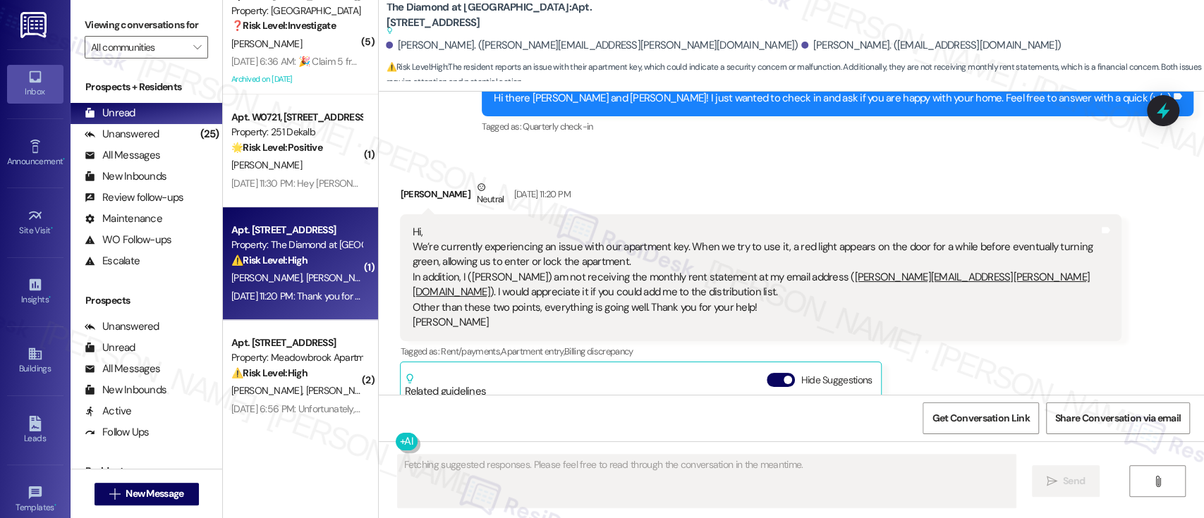
scroll to position [780, 0]
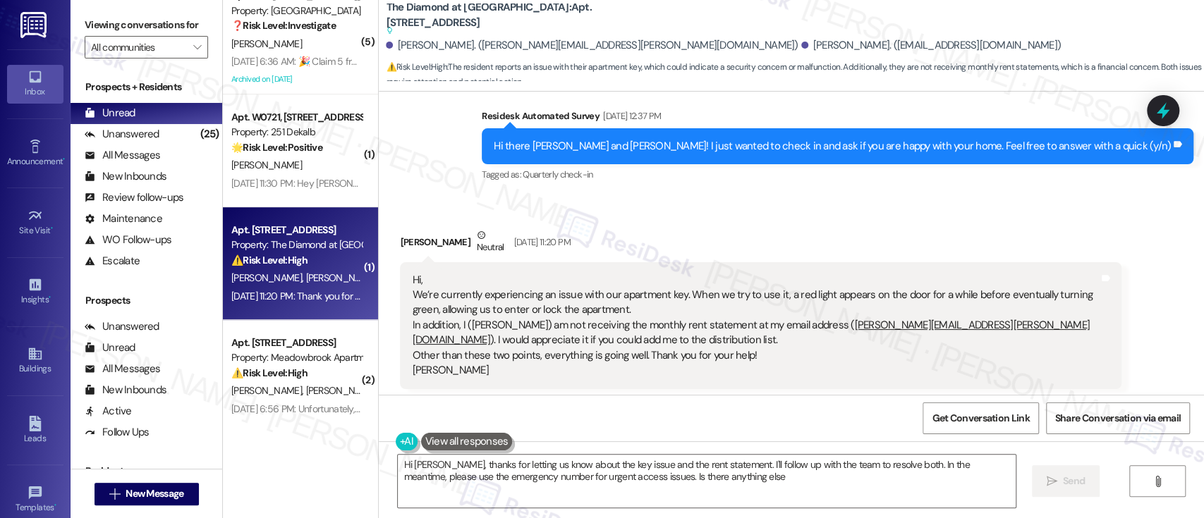
type textarea "Hi Emma, thanks for letting us know about the key issue and the rent statement.…"
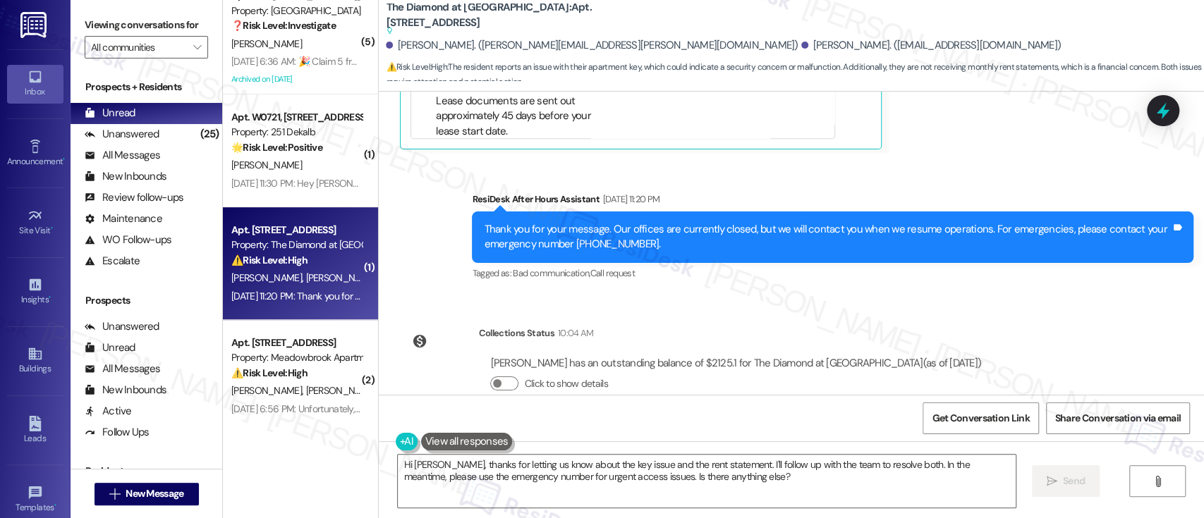
scroll to position [1515, 0]
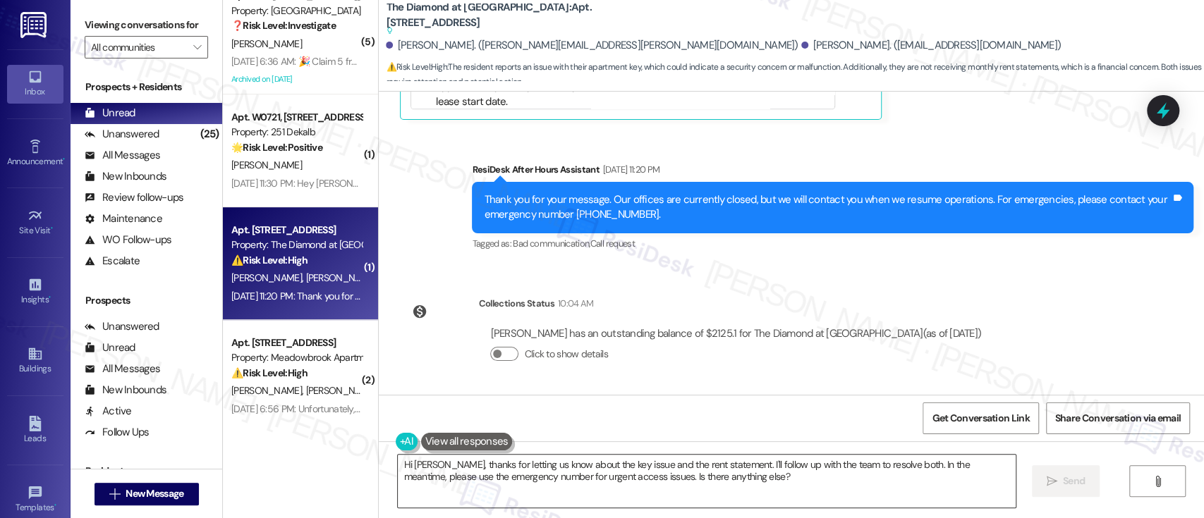
click at [660, 464] on textarea "Hi Emma, thanks for letting us know about the key issue and the rent statement.…" at bounding box center [706, 481] width 617 height 53
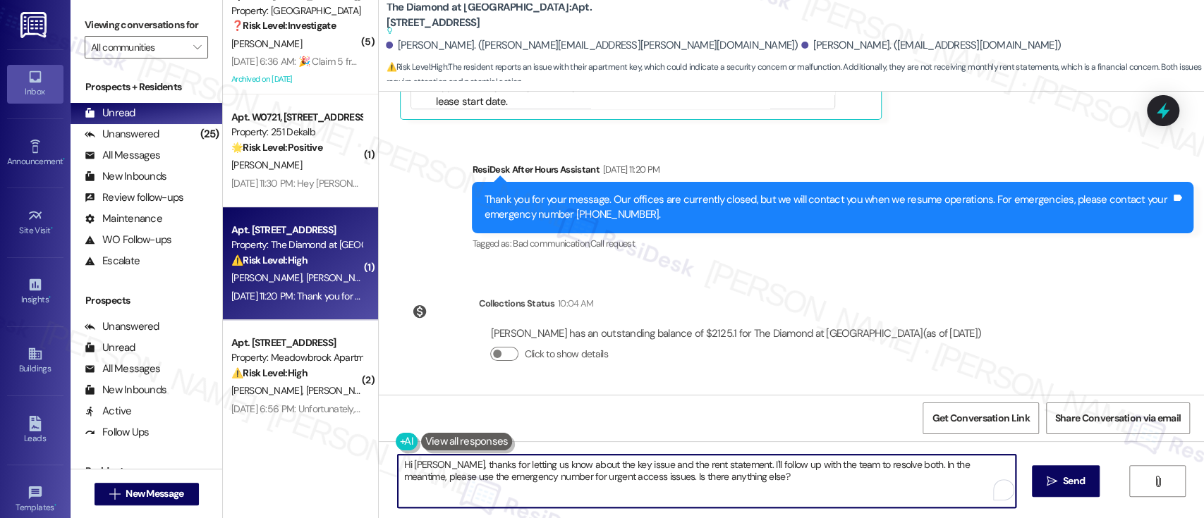
click at [851, 468] on textarea "Hi Emma, thanks for letting us know about the key issue and the rent statement.…" at bounding box center [706, 481] width 617 height 53
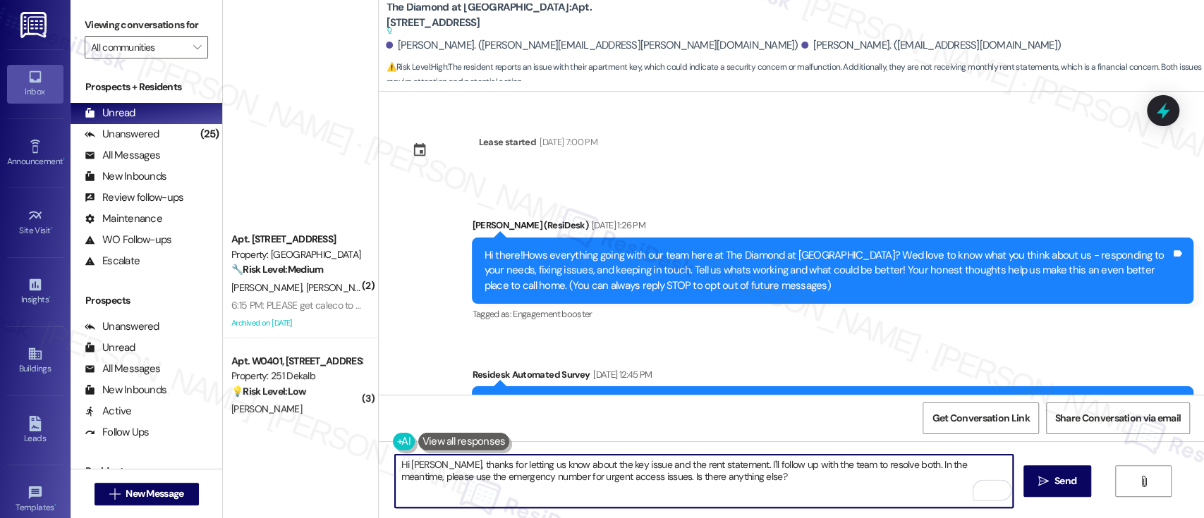
click at [727, 463] on textarea "Hi [PERSON_NAME], thanks for letting us know about the key issue and the rent s…" at bounding box center [703, 481] width 617 height 53
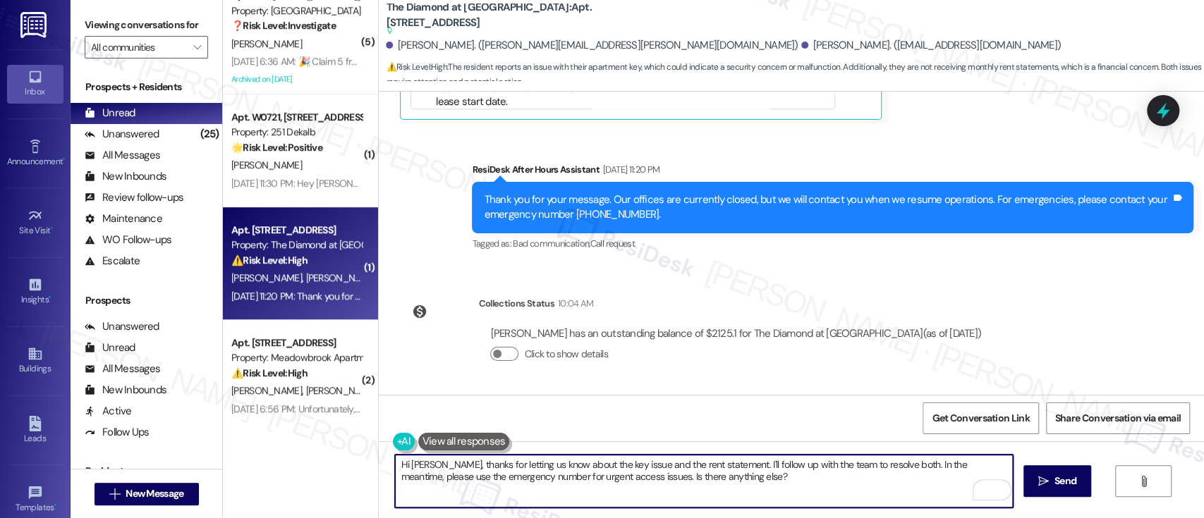
click at [698, 482] on textarea "Hi [PERSON_NAME], thanks for letting us know about the key issue and the rent s…" at bounding box center [703, 481] width 617 height 53
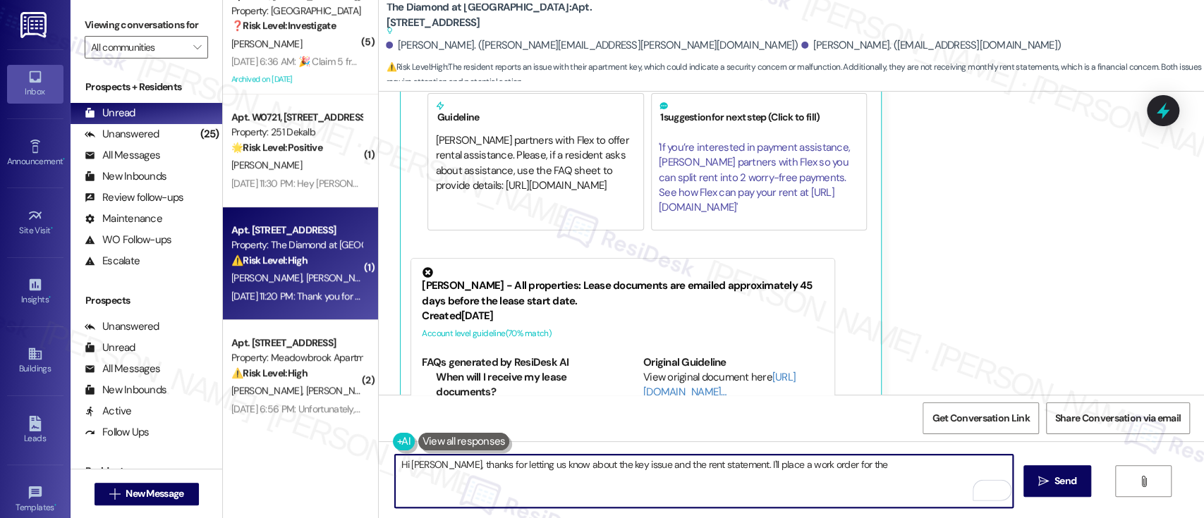
scroll to position [1045, 0]
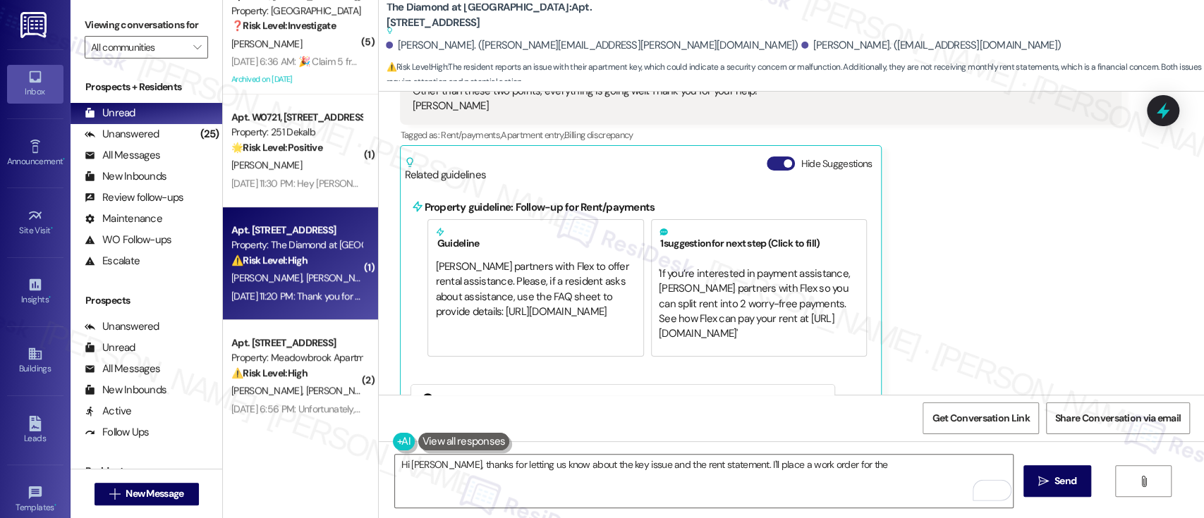
click at [771, 162] on button "Hide Suggestions" at bounding box center [781, 164] width 28 height 14
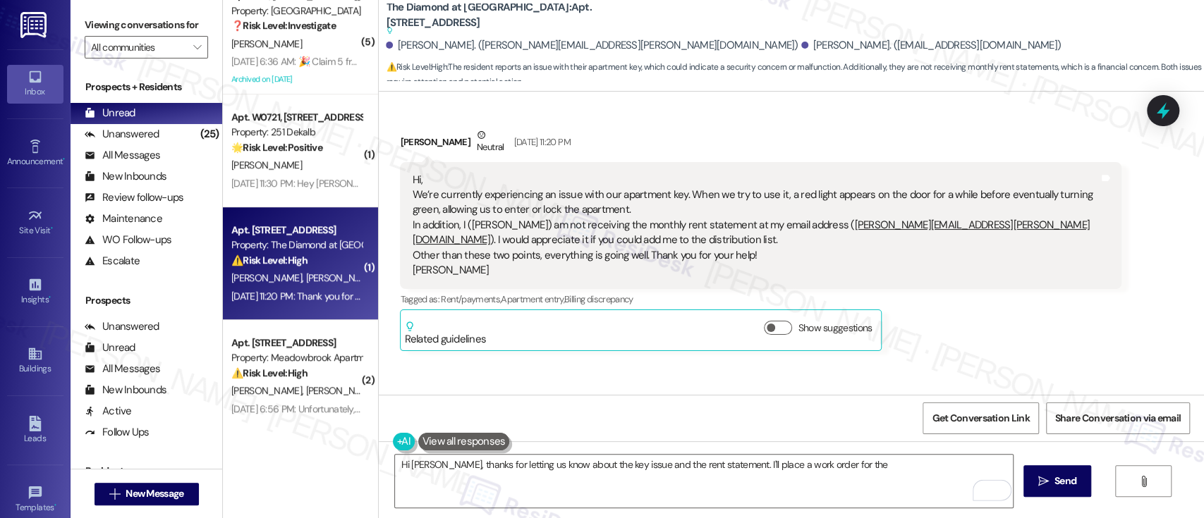
scroll to position [857, 0]
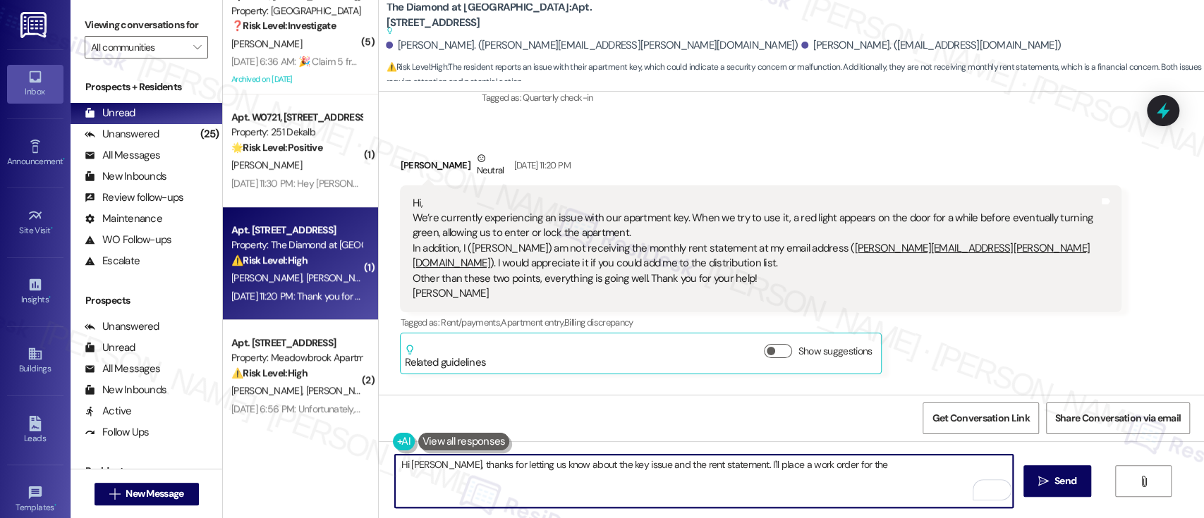
click at [859, 459] on textarea "Hi [PERSON_NAME], thanks for letting us know about the key issue and the rent s…" at bounding box center [703, 481] width 617 height 53
paste textarea "Thanks for letting us know about the key issue and the rent statement. I’ll go …"
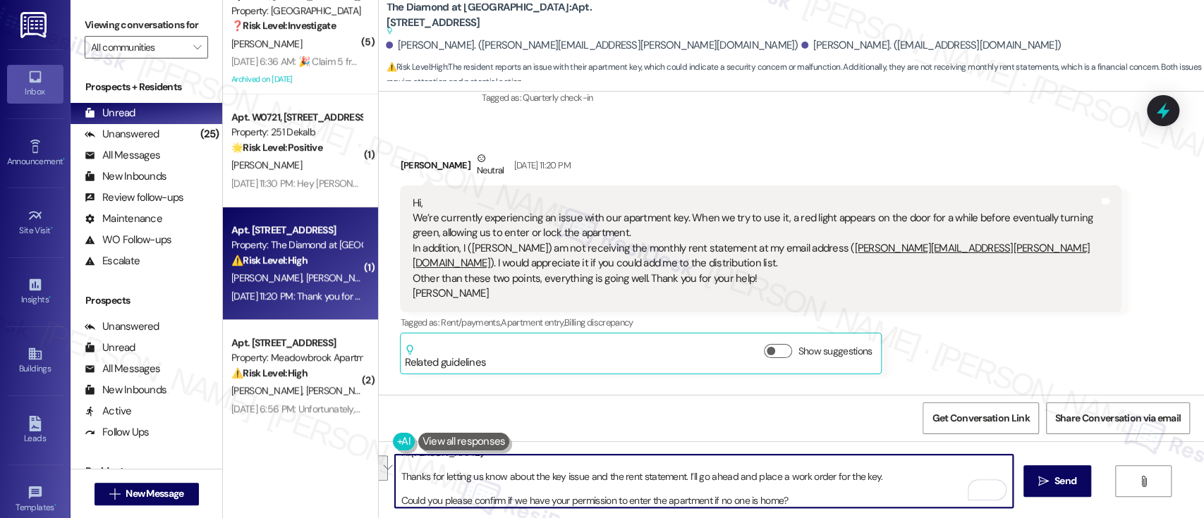
scroll to position [12, 0]
click at [877, 476] on textarea "Hi [PERSON_NAME], Thanks for letting us know about the key issue and the rent s…" at bounding box center [703, 481] width 617 height 53
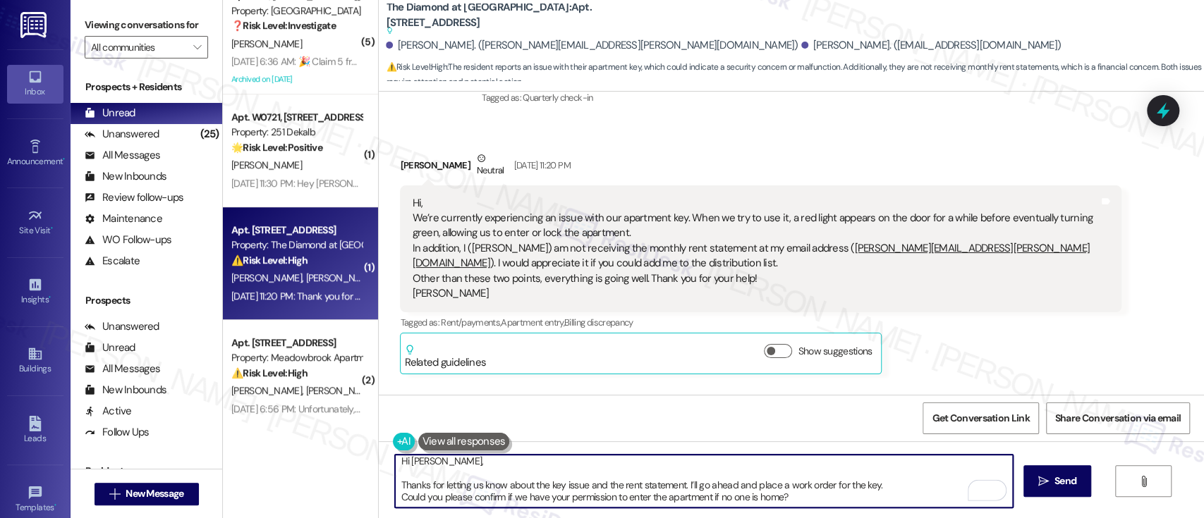
scroll to position [4, 0]
click at [879, 465] on textarea "Hi [PERSON_NAME], Thanks for letting us know about the key issue and the rent s…" at bounding box center [703, 481] width 617 height 53
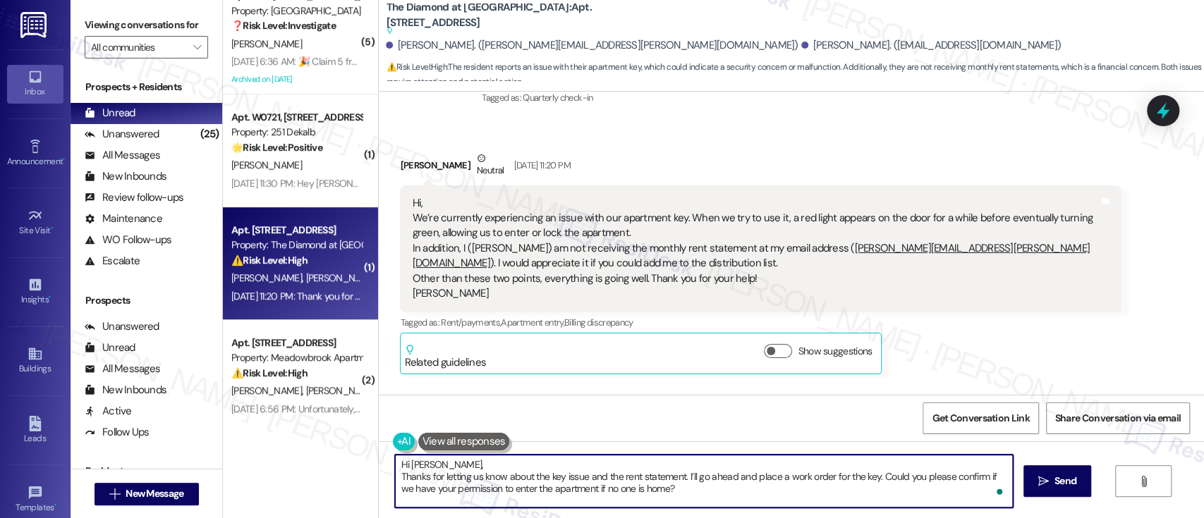
scroll to position [0, 0]
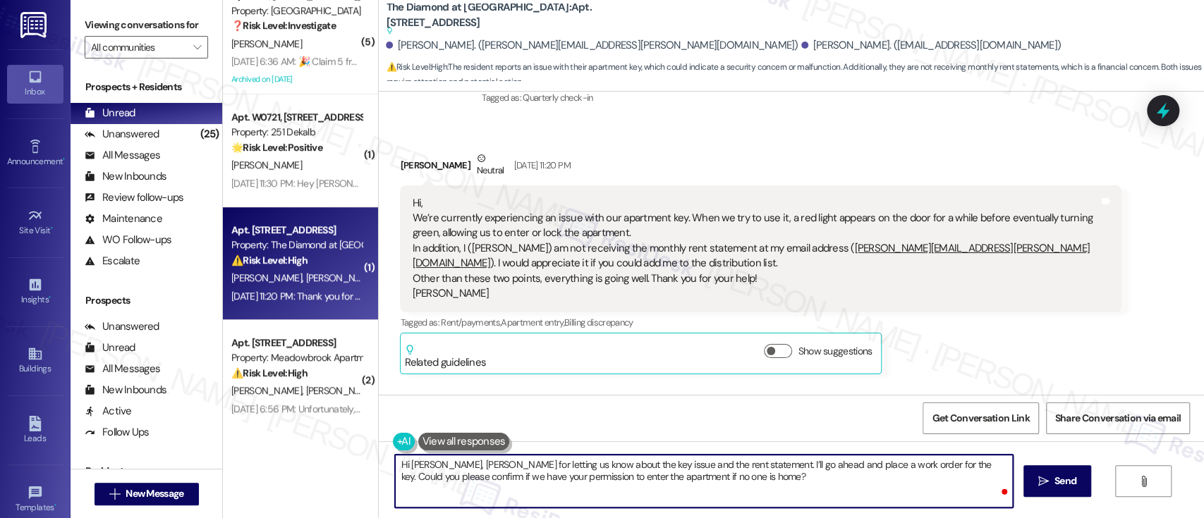
type textarea "Hi [PERSON_NAME], thanks for letting us know about the key issue and the rent s…"
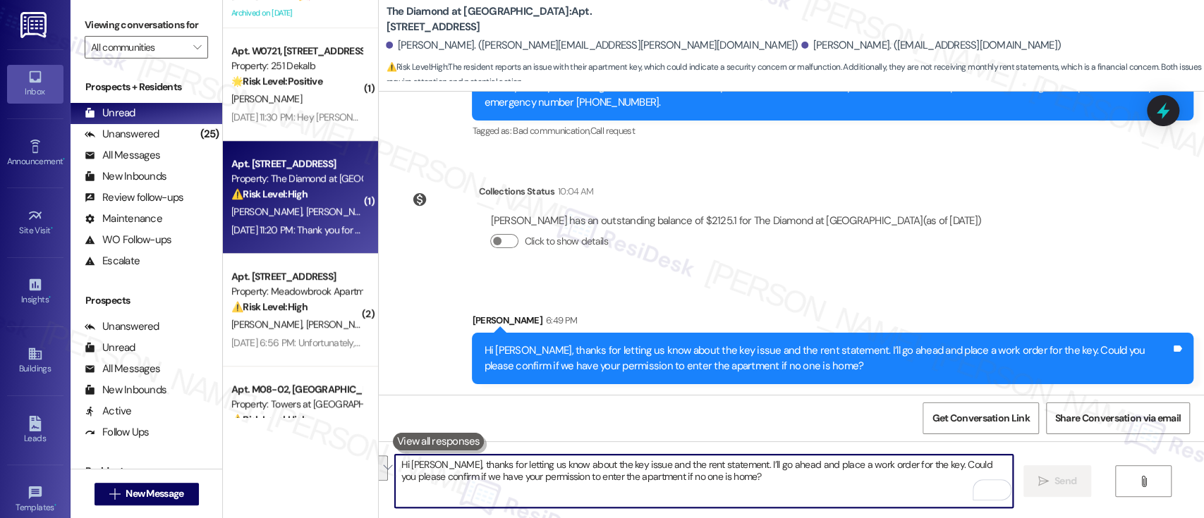
scroll to position [564, 0]
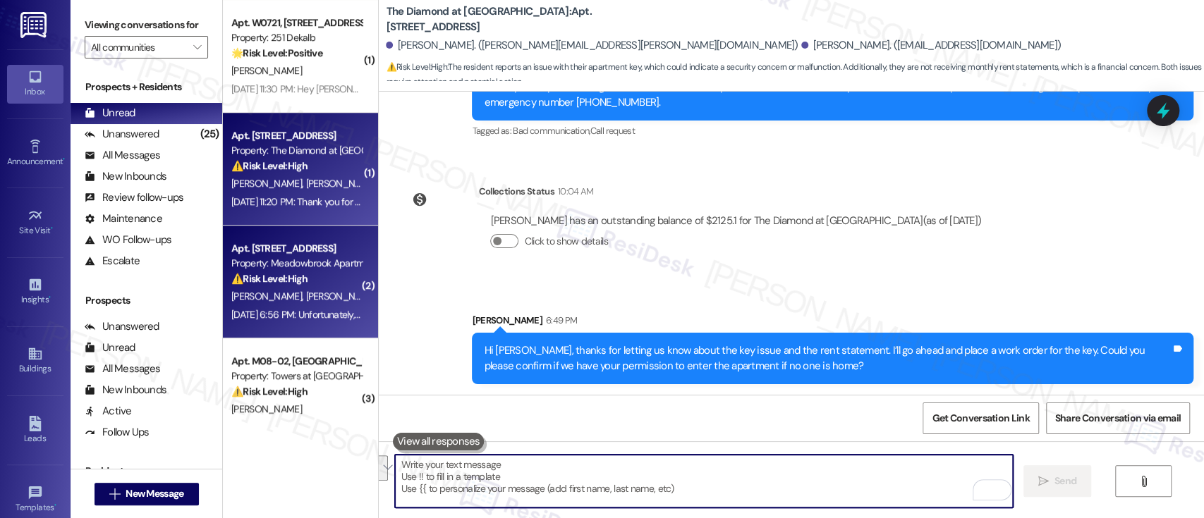
click at [286, 277] on strong "⚠️ Risk Level: High" at bounding box center [269, 278] width 76 height 13
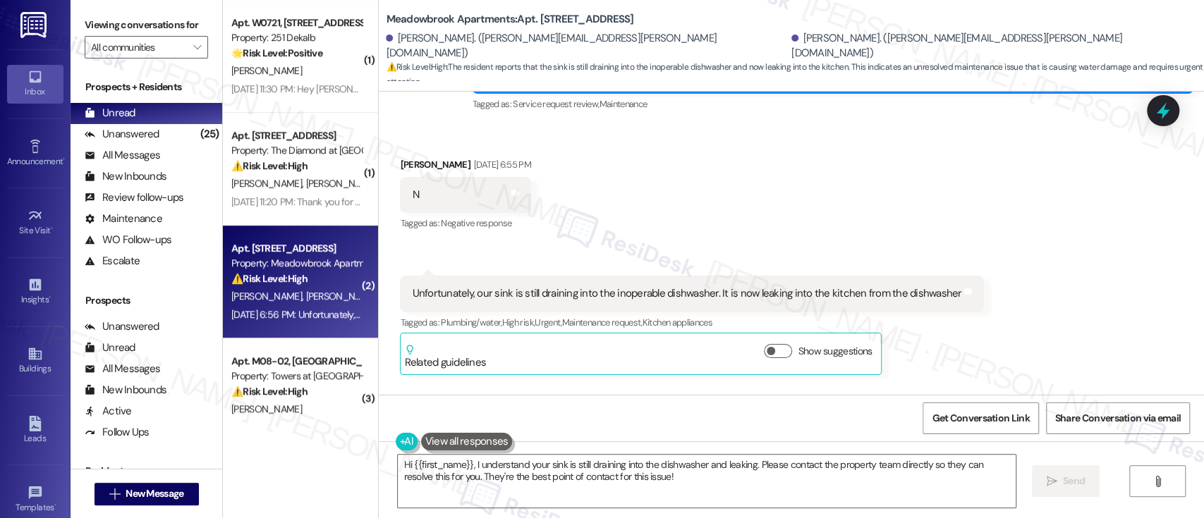
scroll to position [1371, 0]
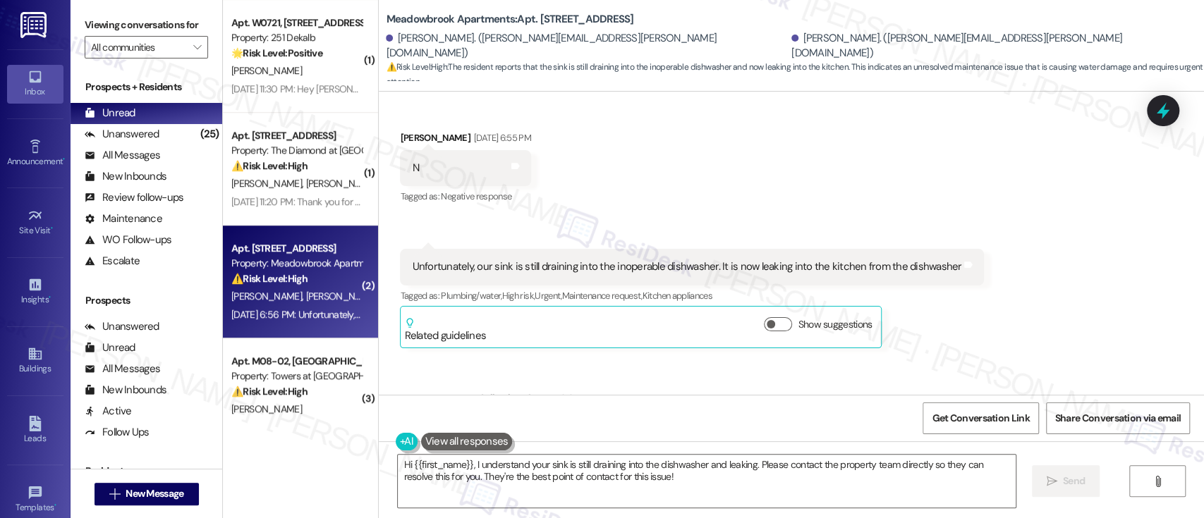
click at [942, 209] on div "Received via SMS [PERSON_NAME] [DATE] 6:55 PM N Tags and notes Tagged as: Negat…" at bounding box center [791, 229] width 825 height 260
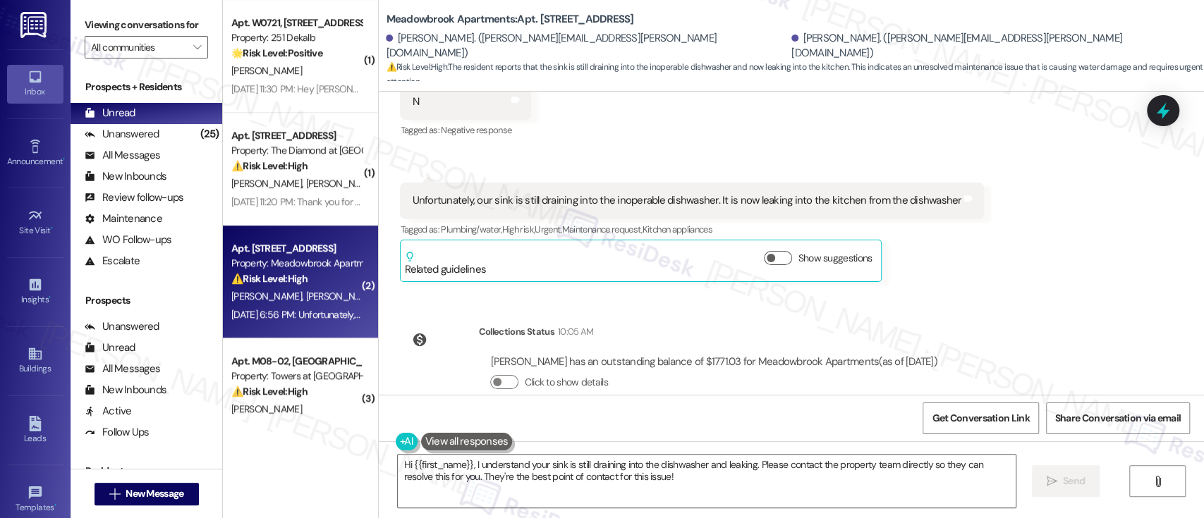
scroll to position [1464, 0]
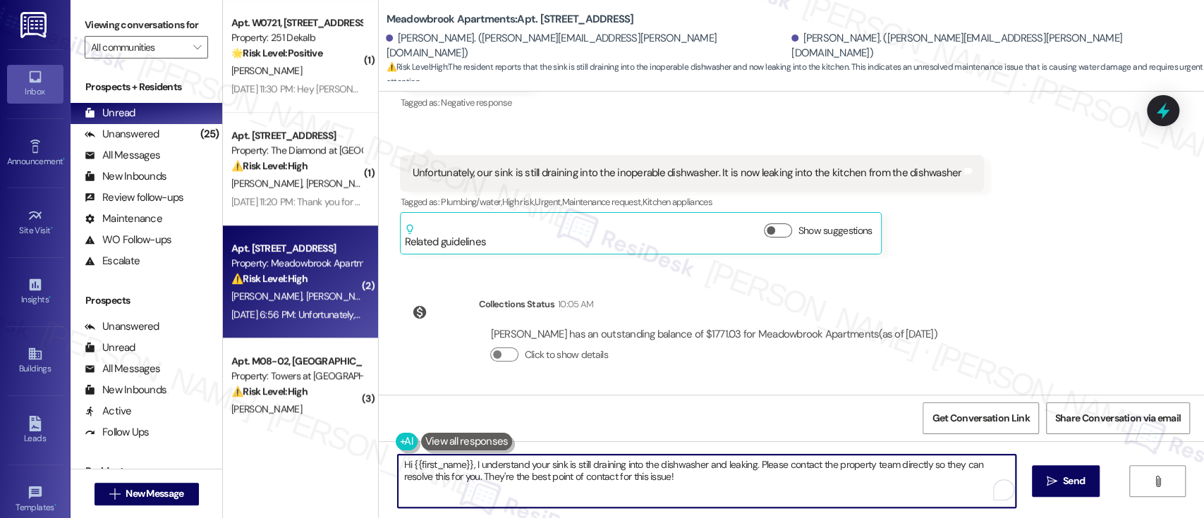
drag, startPoint x: 750, startPoint y: 467, endPoint x: 750, endPoint y: 482, distance: 15.5
click at [750, 480] on textarea "Hi {{first_name}}, I understand your sink is still draining into the dishwasher…" at bounding box center [706, 481] width 617 height 53
type textarea "Hi {{first_name}}, I understand your sink is still draining into the dishwasher…"
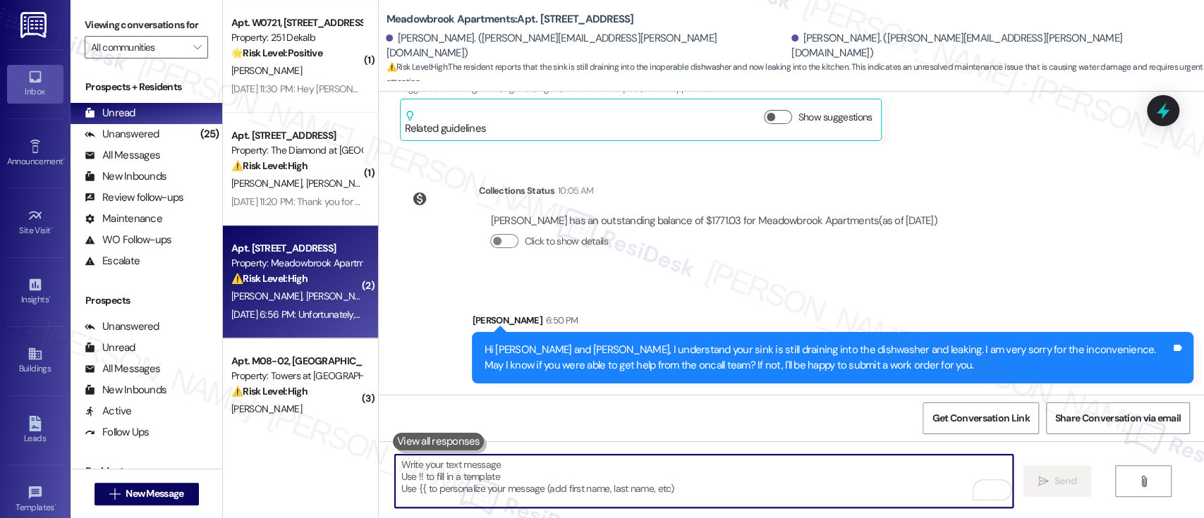
scroll to position [658, 0]
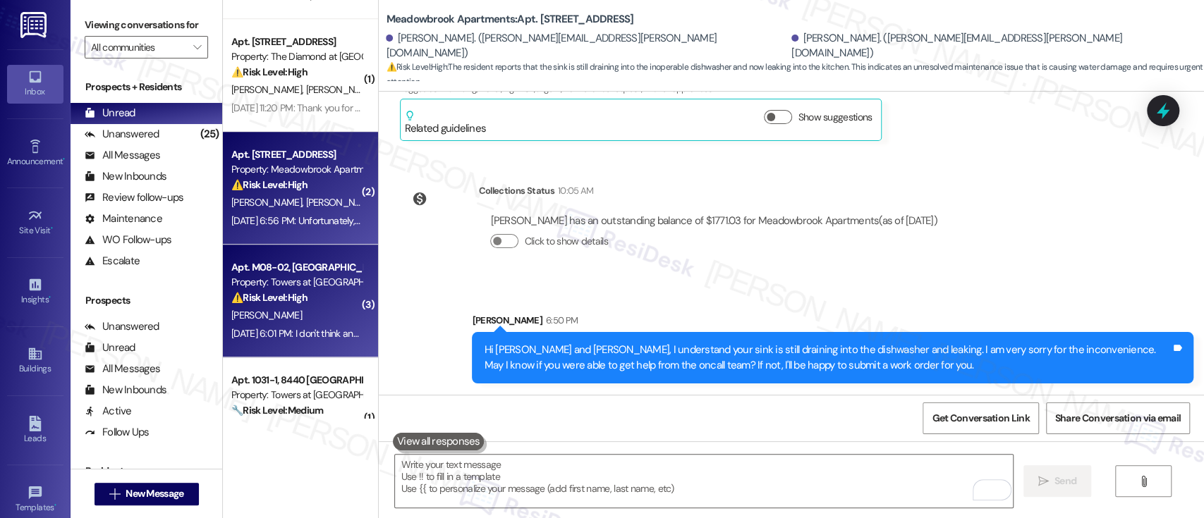
click at [303, 293] on div "⚠️ Risk Level: High The resident indicates that a previously scheduled work ord…" at bounding box center [296, 298] width 130 height 15
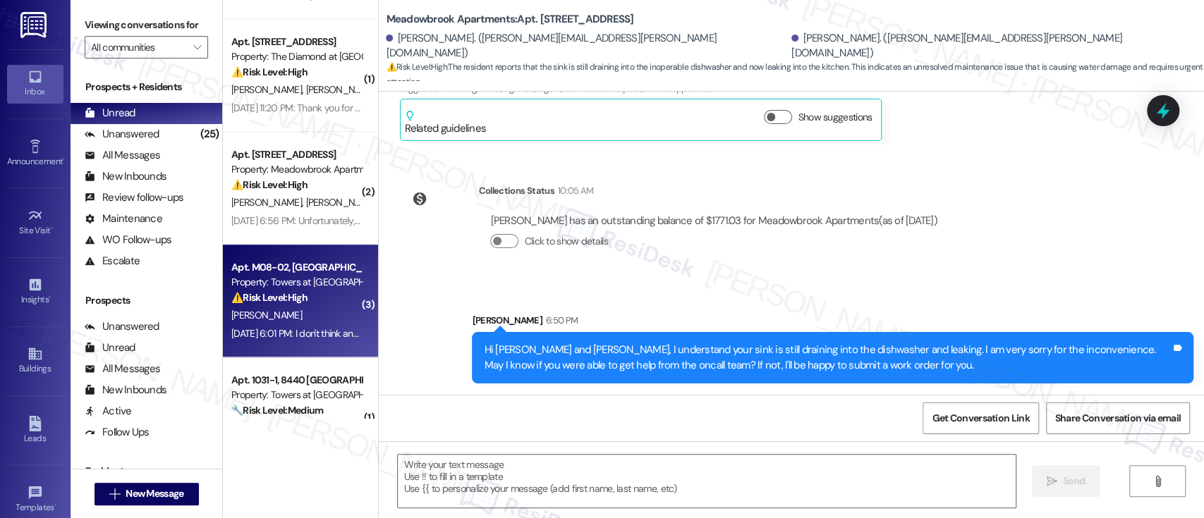
type textarea "Fetching suggested responses. Please feel free to read through the conversation…"
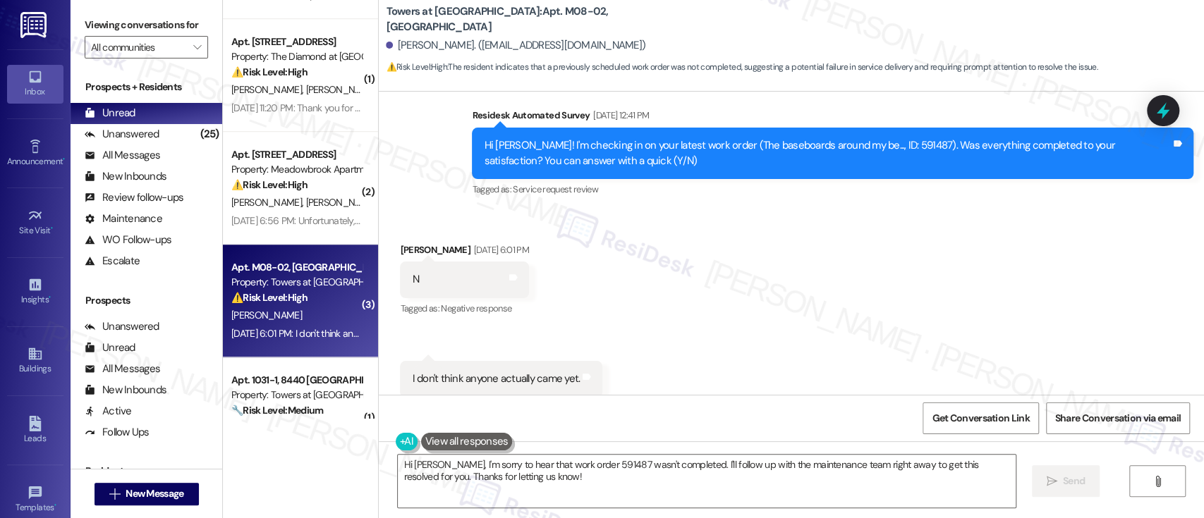
scroll to position [3518, 0]
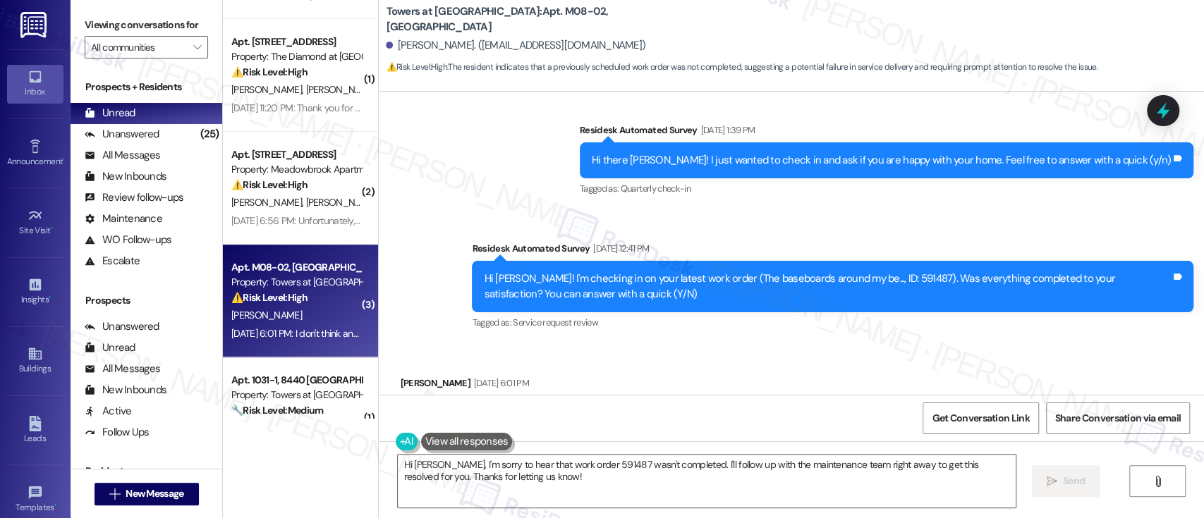
click at [874, 272] on div "Hi [PERSON_NAME]! I'm checking in on your latest work order (The baseboards aro…" at bounding box center [827, 287] width 687 height 30
copy div "591487"
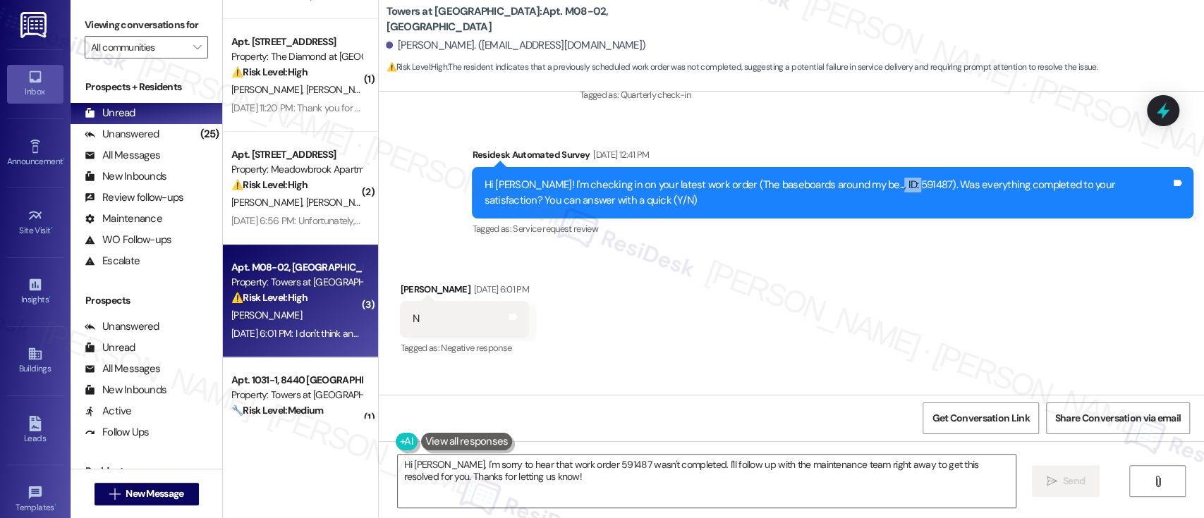
scroll to position [3800, 0]
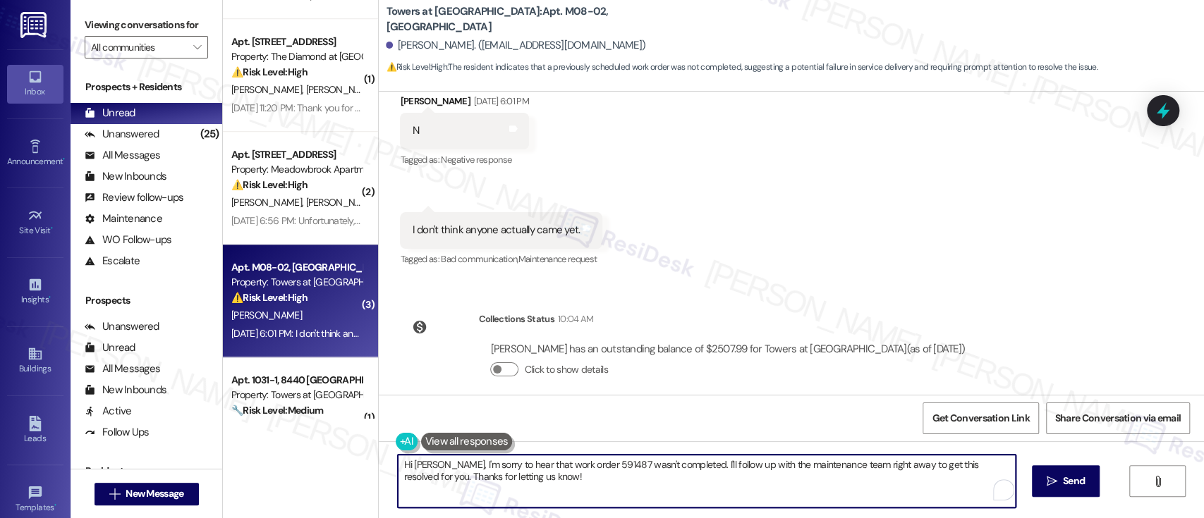
drag, startPoint x: 681, startPoint y: 464, endPoint x: 694, endPoint y: 511, distance: 48.3
click at [694, 511] on div "Hi [PERSON_NAME], I'm sorry to hear that work order 591487 wasn't completed. I'…" at bounding box center [791, 495] width 825 height 106
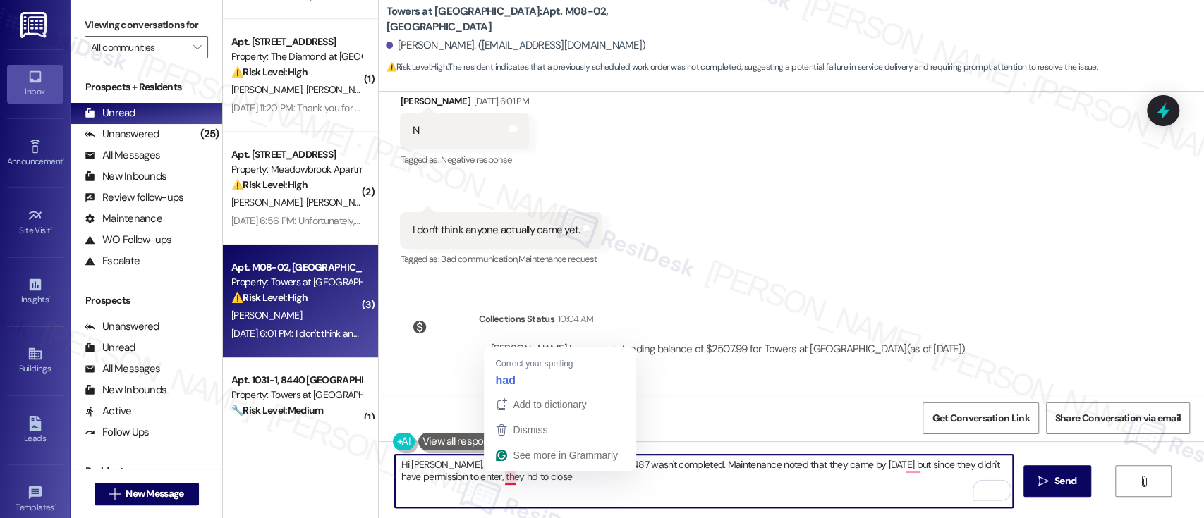
click at [500, 475] on textarea "Hi [PERSON_NAME], I'm sorry to hear that work order 591487 wasn't completed. Ma…" at bounding box center [703, 481] width 617 height 53
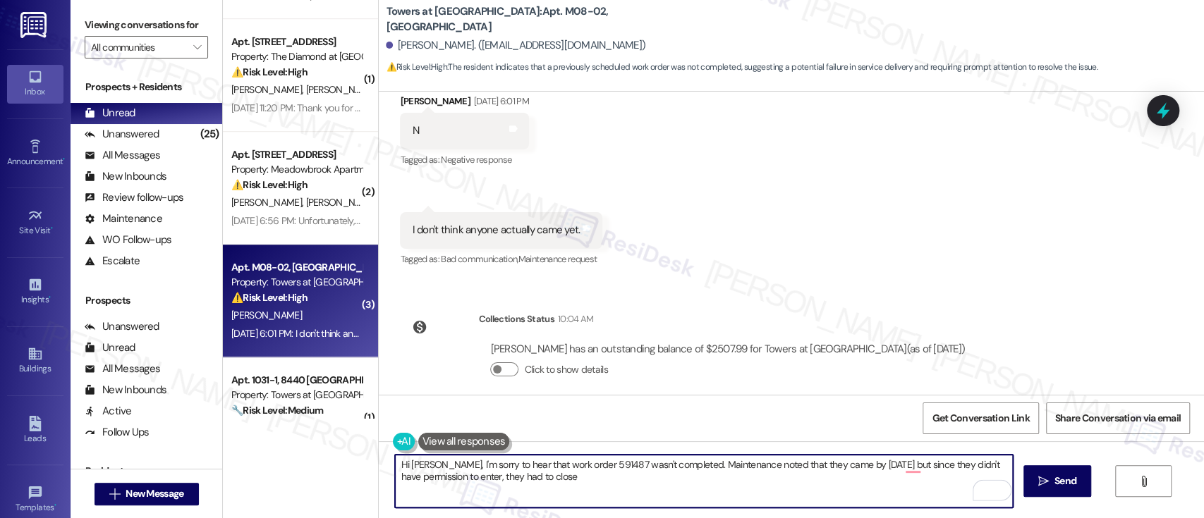
click at [577, 477] on textarea "Hi [PERSON_NAME], I'm sorry to hear that work order 591487 wasn't completed. Ma…" at bounding box center [703, 481] width 617 height 53
type textarea "Hi [PERSON_NAME], I'm sorry to hear that work order 591487 wasn't completed. Ma…"
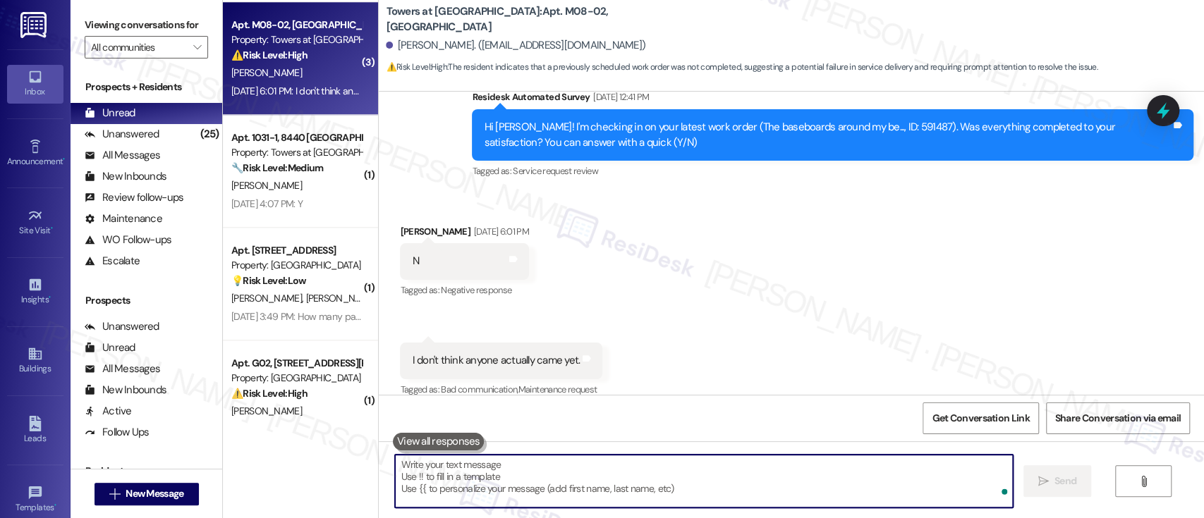
scroll to position [940, 0]
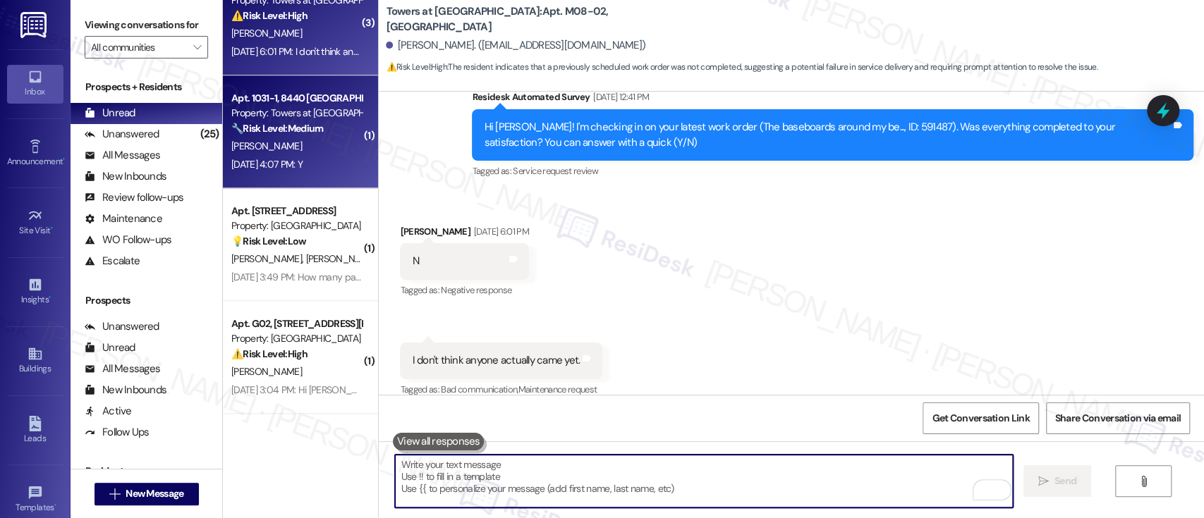
click at [293, 152] on div "[PERSON_NAME]" at bounding box center [296, 147] width 133 height 18
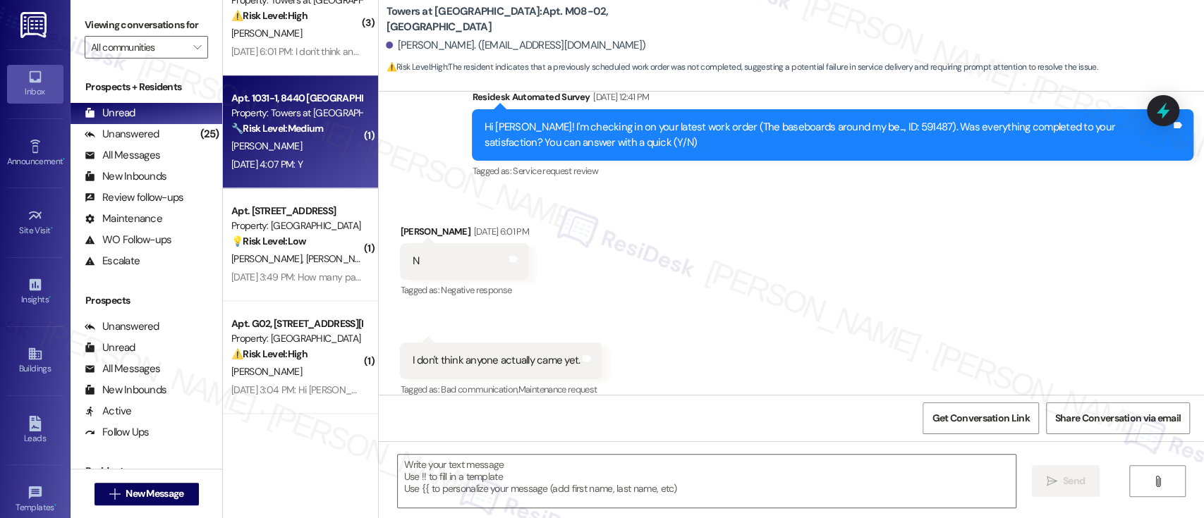
type textarea "Fetching suggested responses. Please feel free to read through the conversation…"
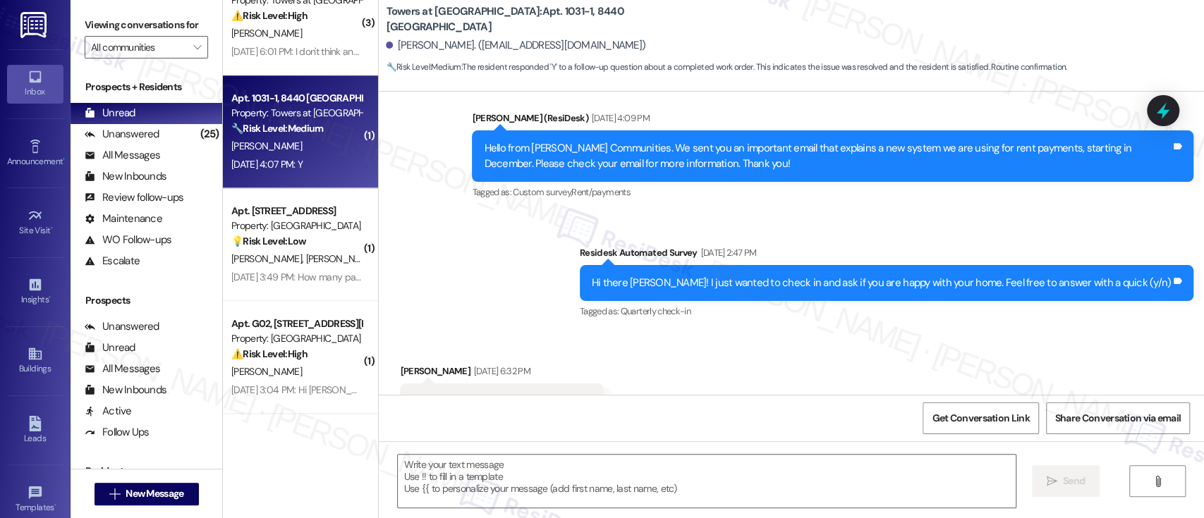
type textarea "Fetching suggested responses. Please feel free to read through the conversation…"
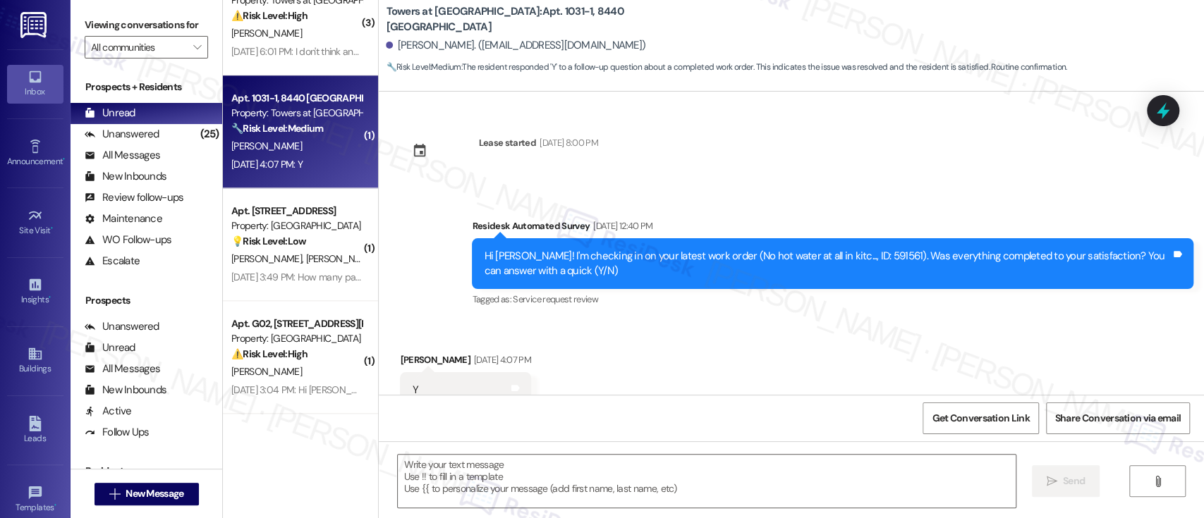
scroll to position [4396, 0]
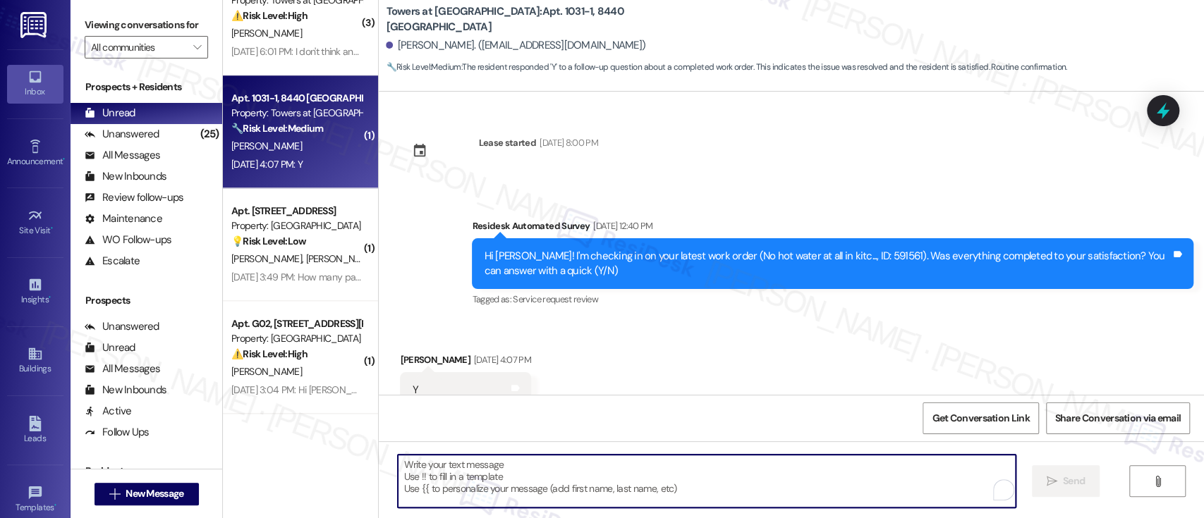
click at [677, 491] on textarea "To enrich screen reader interactions, please activate Accessibility in Grammarl…" at bounding box center [706, 481] width 617 height 53
paste textarea "I'm glad to hear that you're satisfied with the repair! Just wanted to make sur…"
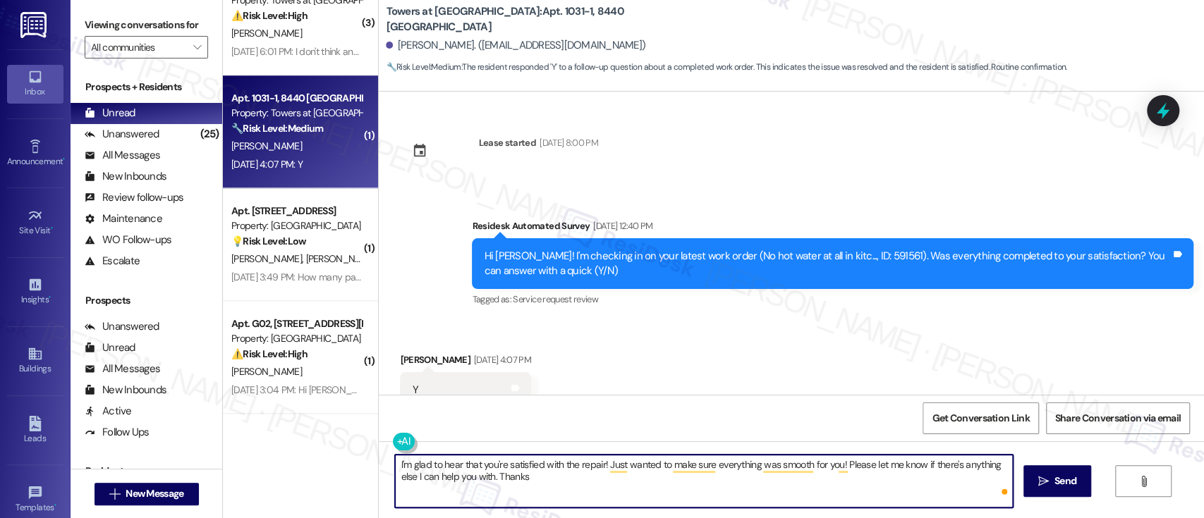
type textarea "I'm glad to hear that you're satisfied with the repair! Just wanted to make sur…"
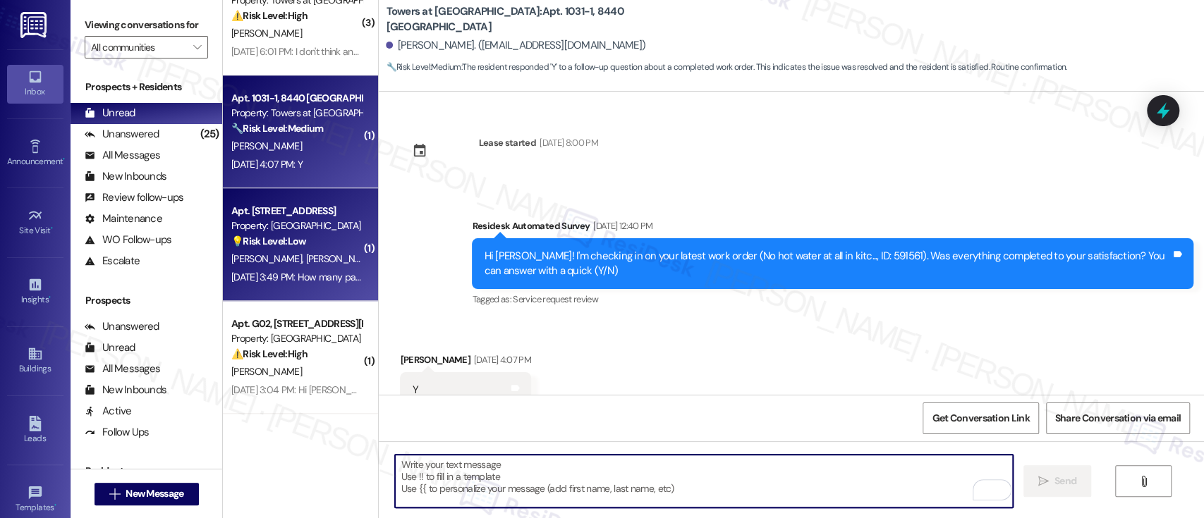
click at [250, 251] on div "N. Chacon S. Komar" at bounding box center [296, 259] width 133 height 18
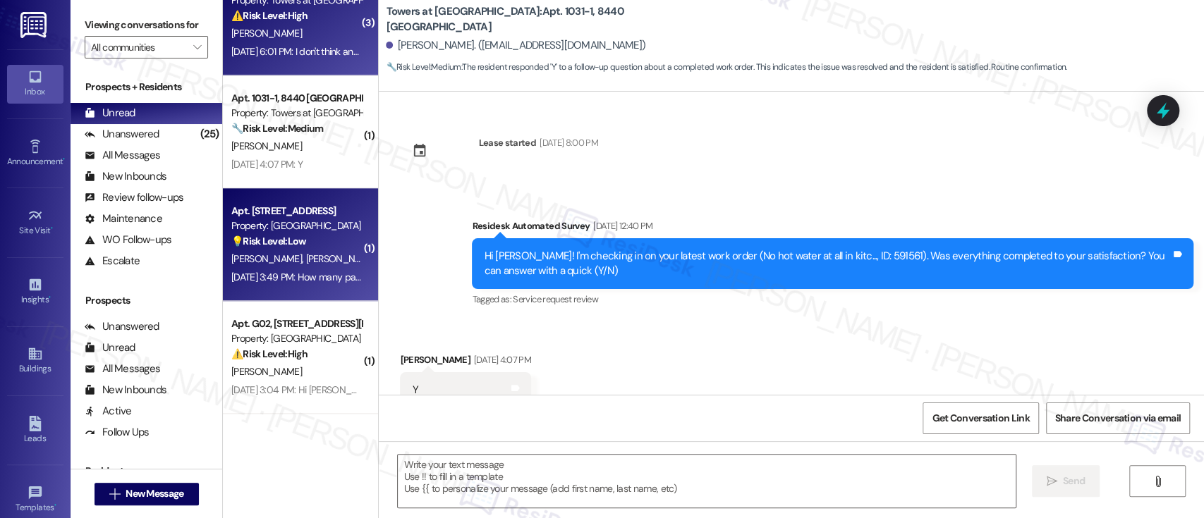
type textarea "Fetching suggested responses. Please feel free to read through the conversation…"
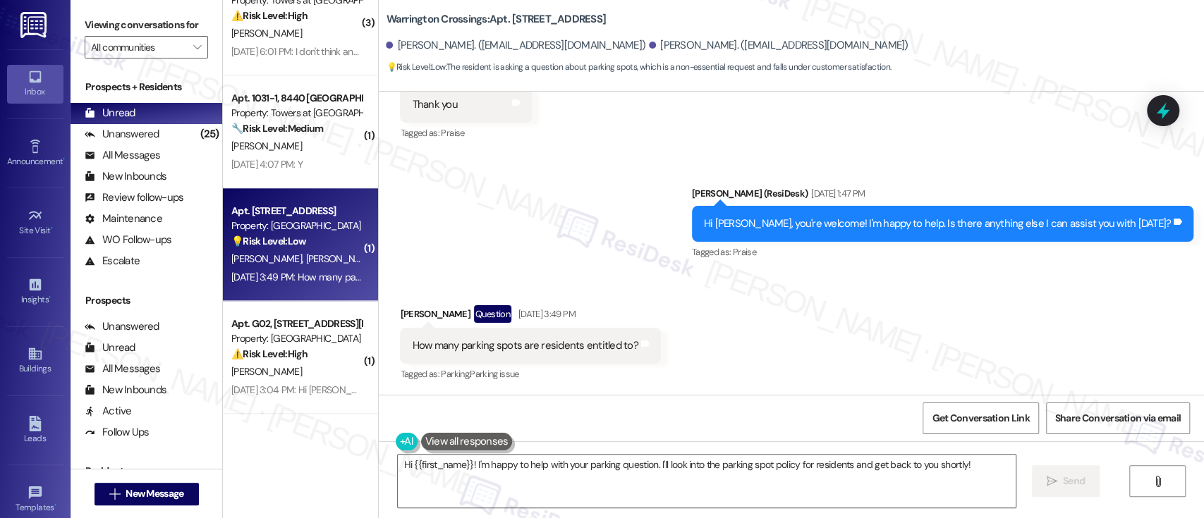
scroll to position [286, 0]
click at [791, 351] on div "Received via SMS Sean Komar Question Aug 29, 2025 at 3:49 PM How many parking s…" at bounding box center [791, 334] width 825 height 122
click at [893, 346] on div "Received via SMS Sean Komar Question Aug 29, 2025 at 3:49 PM How many parking s…" at bounding box center [791, 334] width 825 height 122
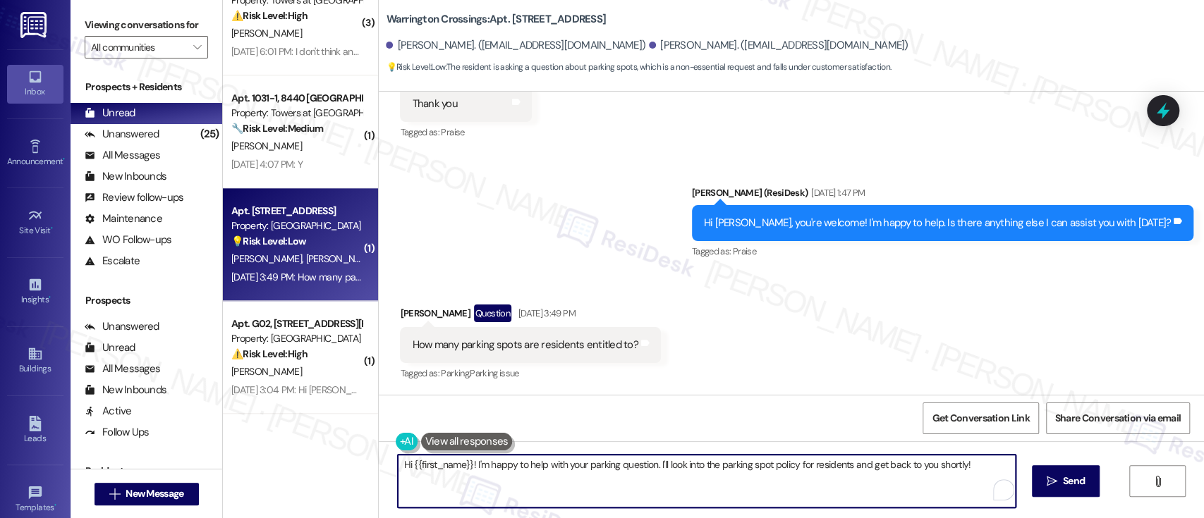
click at [913, 477] on textarea "Hi {{first_name}}! I'm happy to help with your parking question. I'll look into…" at bounding box center [706, 481] width 617 height 53
click at [976, 469] on textarea "Hi {{first_name}}! I'm happy to help with your parking question. I'll look into…" at bounding box center [706, 481] width 617 height 53
click at [400, 310] on div "Sean Komar Question Aug 29, 2025 at 3:49 PM" at bounding box center [530, 316] width 260 height 23
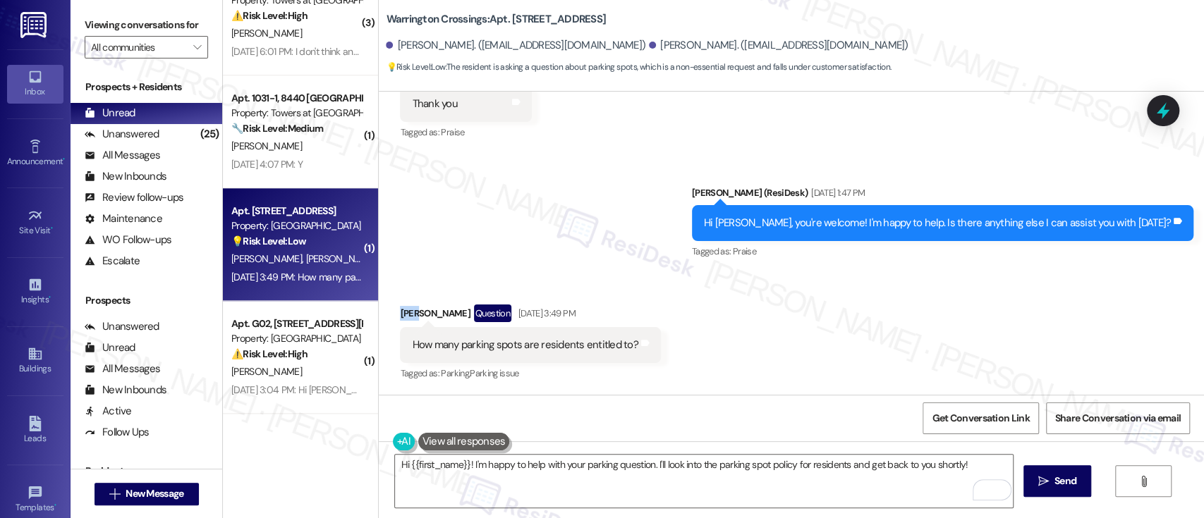
click at [400, 309] on div "Sean Komar Question Aug 29, 2025 at 3:49 PM" at bounding box center [530, 316] width 260 height 23
copy div "Sean"
click at [432, 466] on textarea "Hi {{first_name}}! I'm happy to help with your parking question. I'll look into…" at bounding box center [703, 481] width 617 height 53
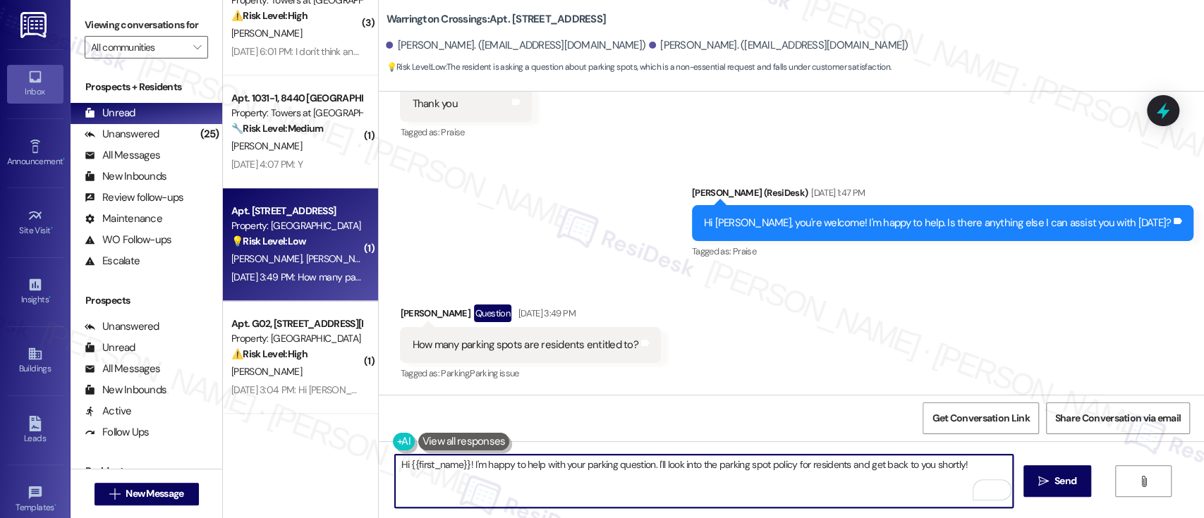
click at [432, 466] on textarea "Hi {{first_name}}! I'm happy to help with your parking question. I'll look into…" at bounding box center [703, 481] width 617 height 53
paste textarea "Sean"
type textarea "Hi Sean! I'm happy to help with your parking question. I'll look into the parki…"
click at [936, 471] on textarea "Hi Sean! I'm happy to help with your parking question. I'll look into the parki…" at bounding box center [703, 481] width 617 height 53
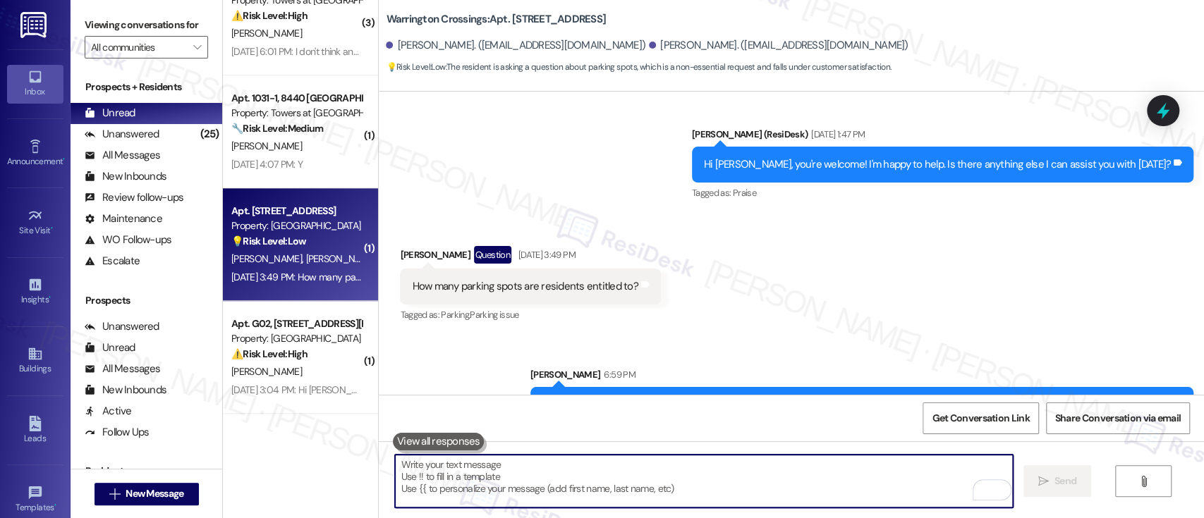
scroll to position [384, 0]
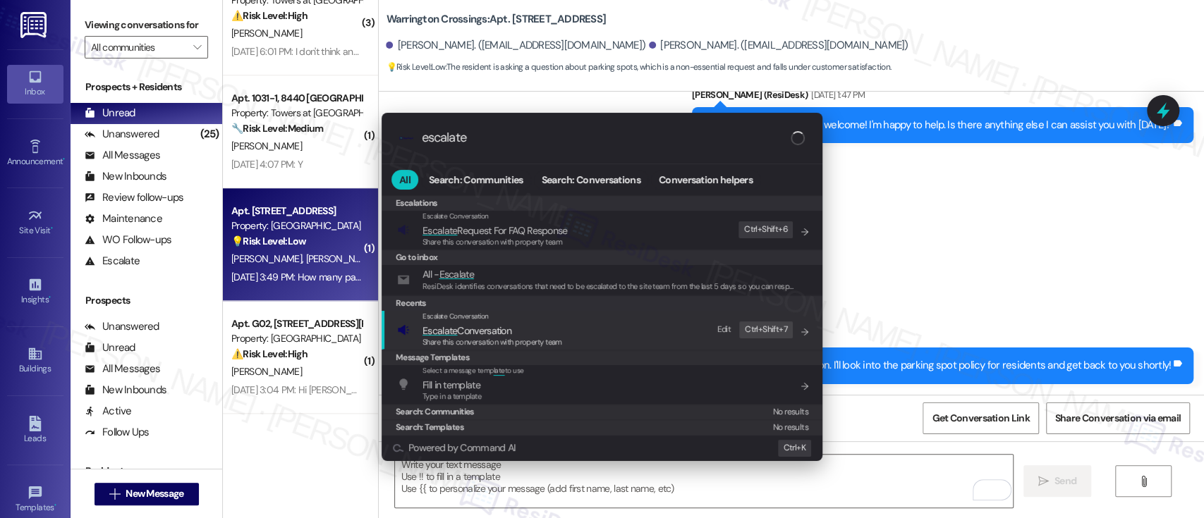
type input "escalate"
click at [575, 336] on div "Escalate Conversation Escalate Conversation Share this conversation with proper…" at bounding box center [603, 330] width 413 height 38
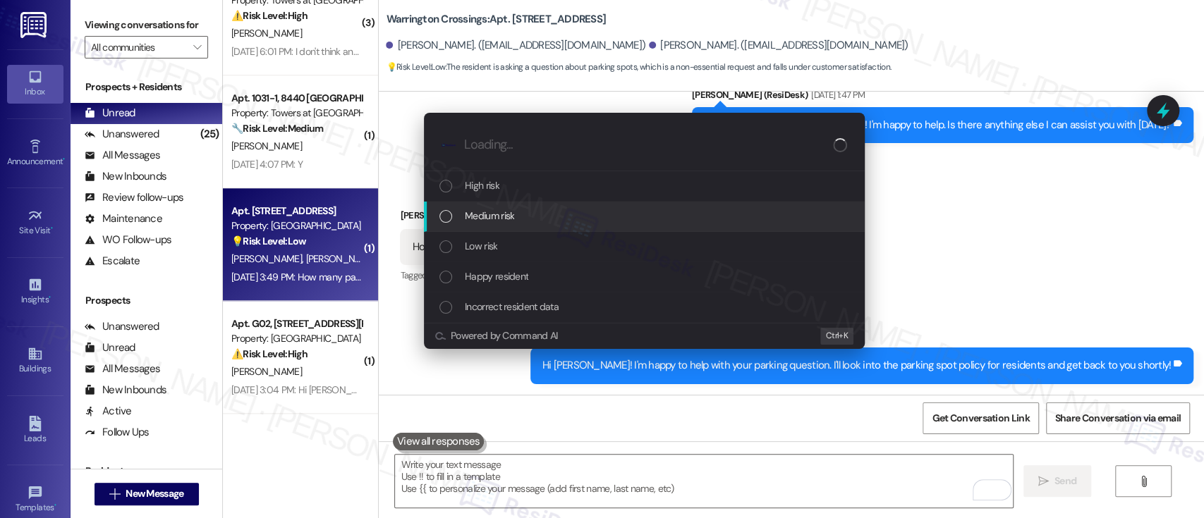
click at [493, 216] on span "Medium risk" at bounding box center [489, 216] width 49 height 16
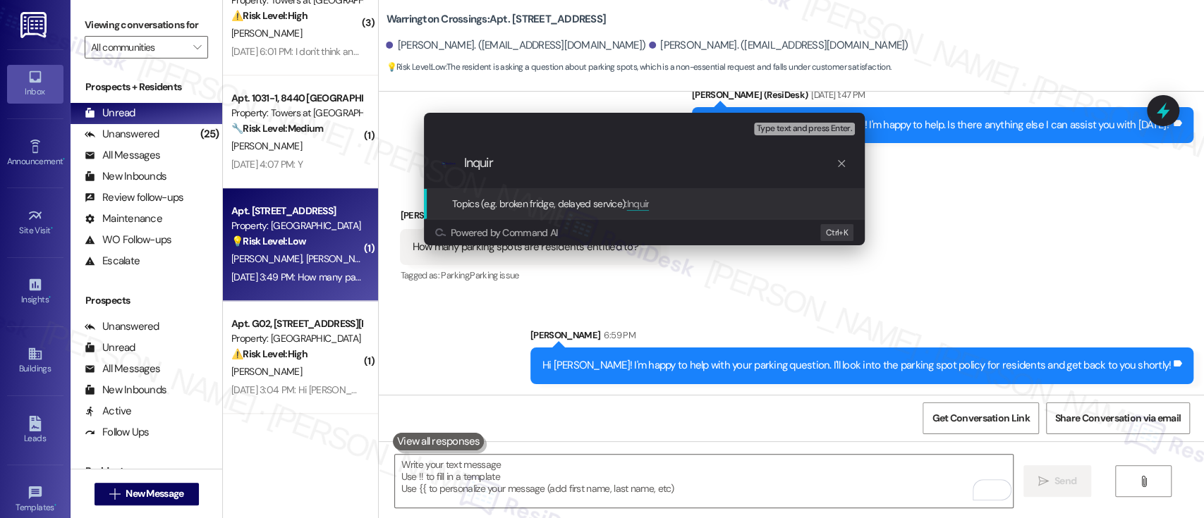
click at [974, 314] on div "Escalate Conversation Medium risk Topics (e.g. broken fridge, delayed service) …" at bounding box center [602, 259] width 1204 height 518
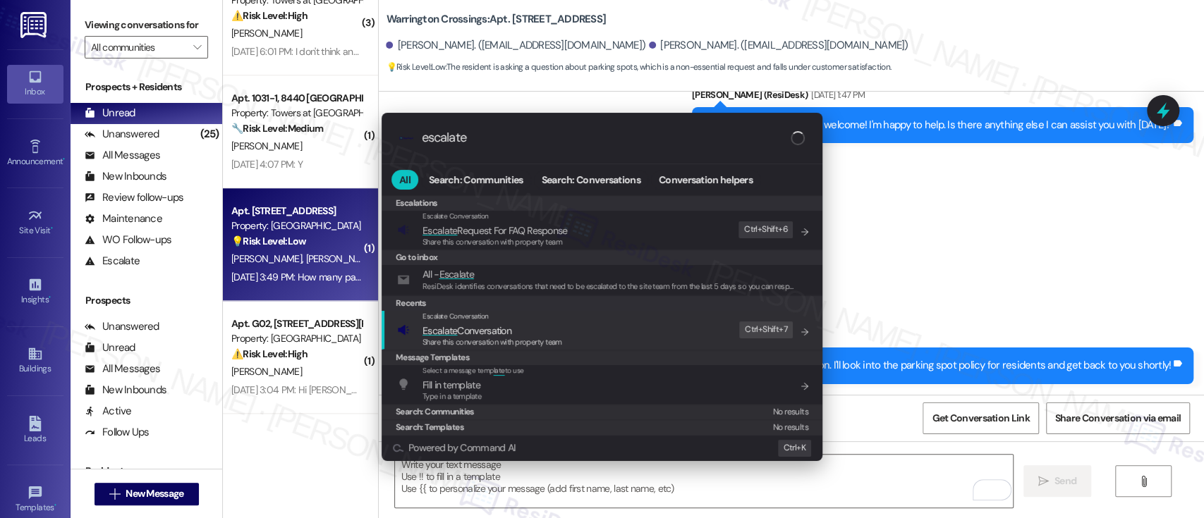
type input "escalate"
click at [513, 326] on span "Escalate Conversation" at bounding box center [493, 331] width 140 height 16
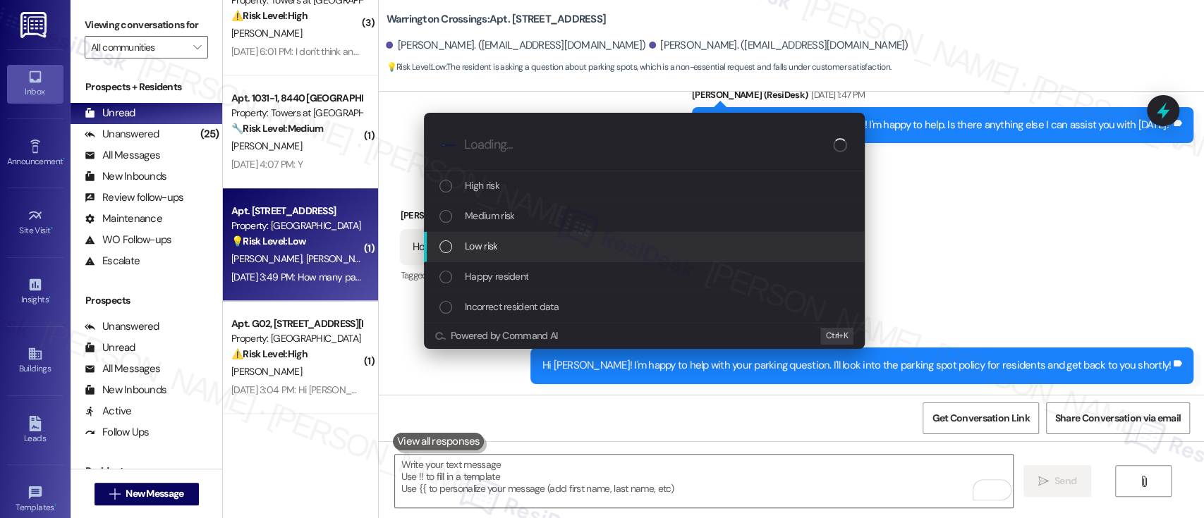
click at [489, 248] on span "Low risk" at bounding box center [481, 246] width 32 height 16
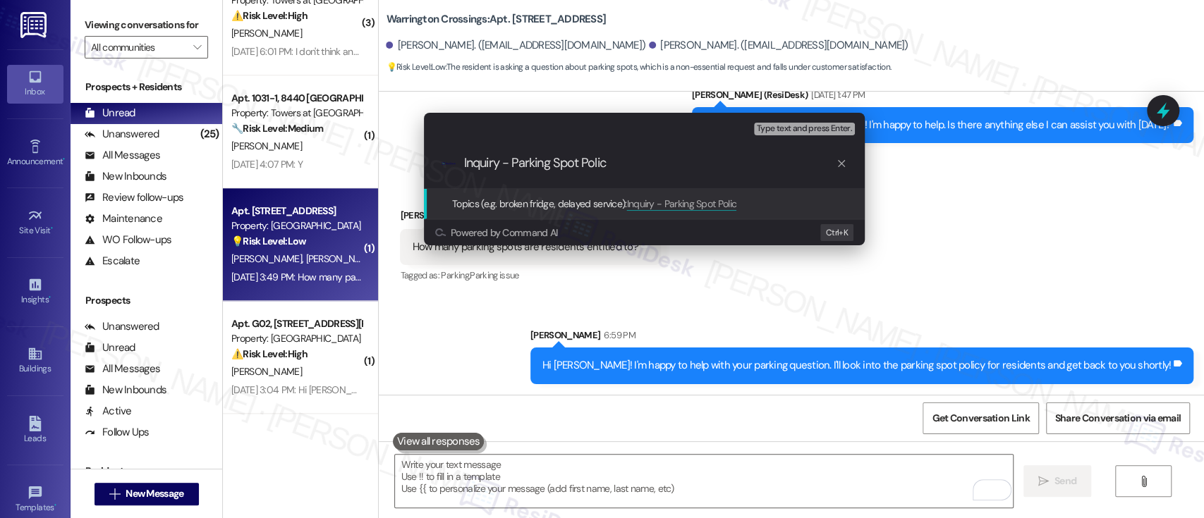
type input "Inquiry - Parking Spot Policy"
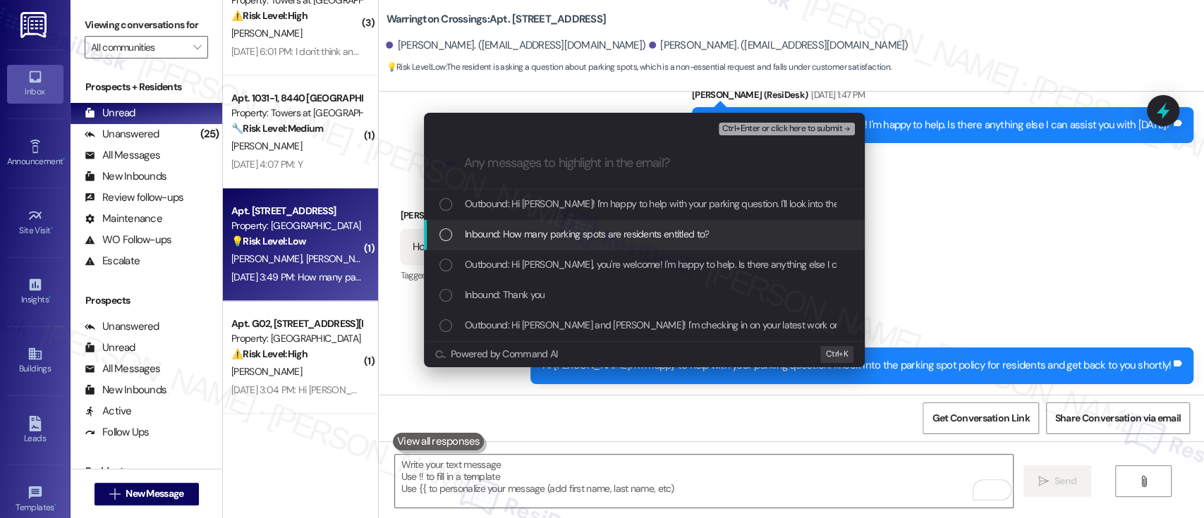
click at [619, 234] on span "Inbound: How many parking spots are residents entitled to?" at bounding box center [587, 234] width 244 height 16
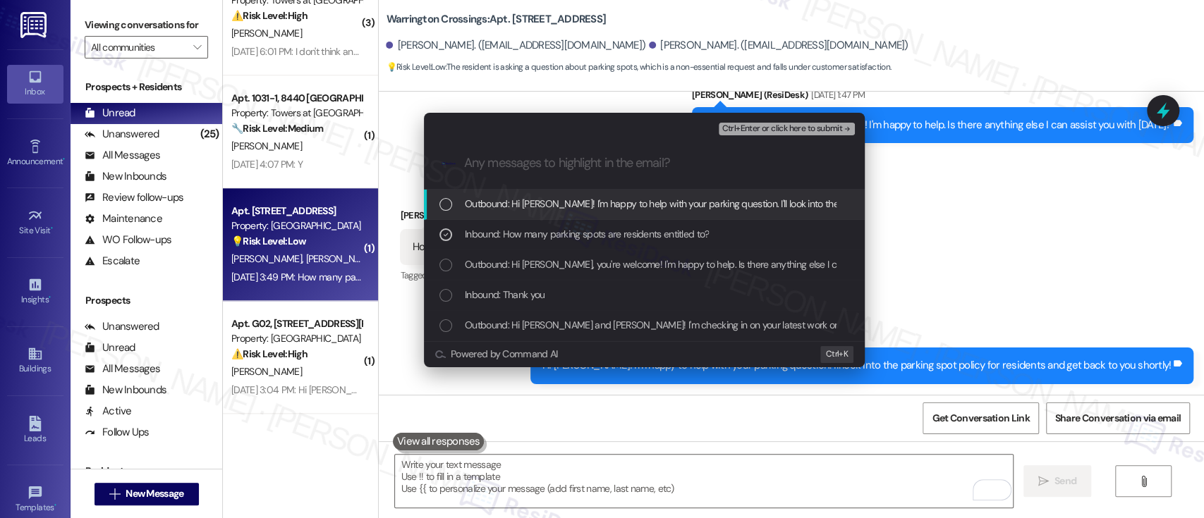
click at [762, 131] on span "Ctrl+Enter or click here to submit" at bounding box center [782, 129] width 121 height 10
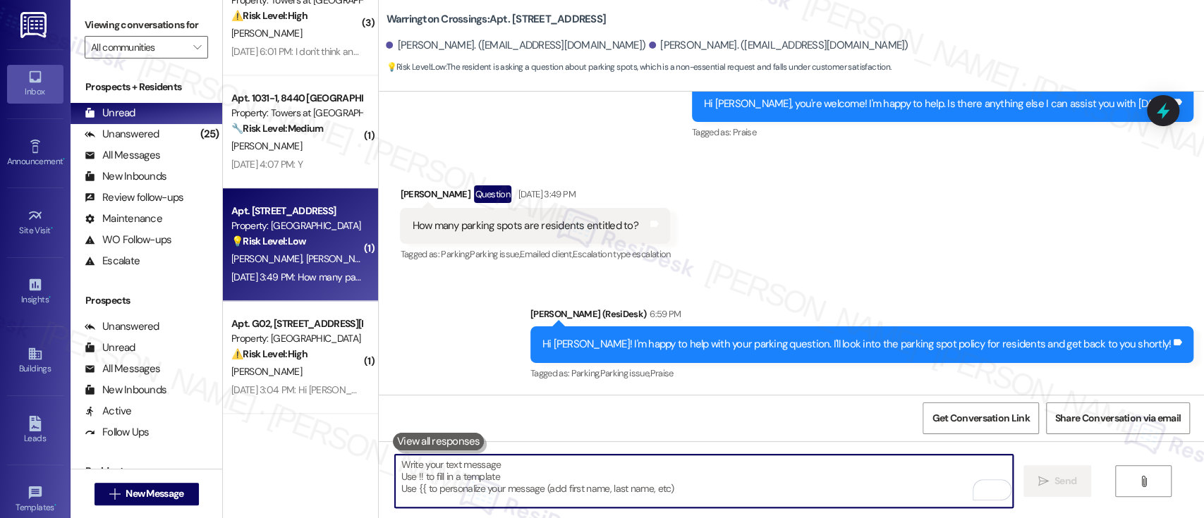
scroll to position [1034, 0]
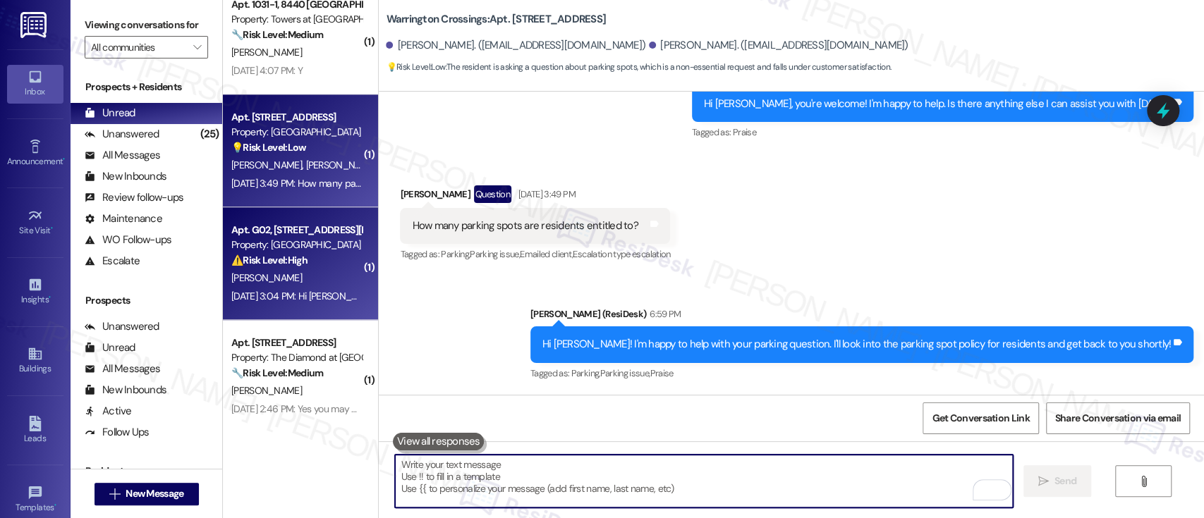
click at [278, 254] on strong "⚠️ Risk Level: High" at bounding box center [269, 260] width 76 height 13
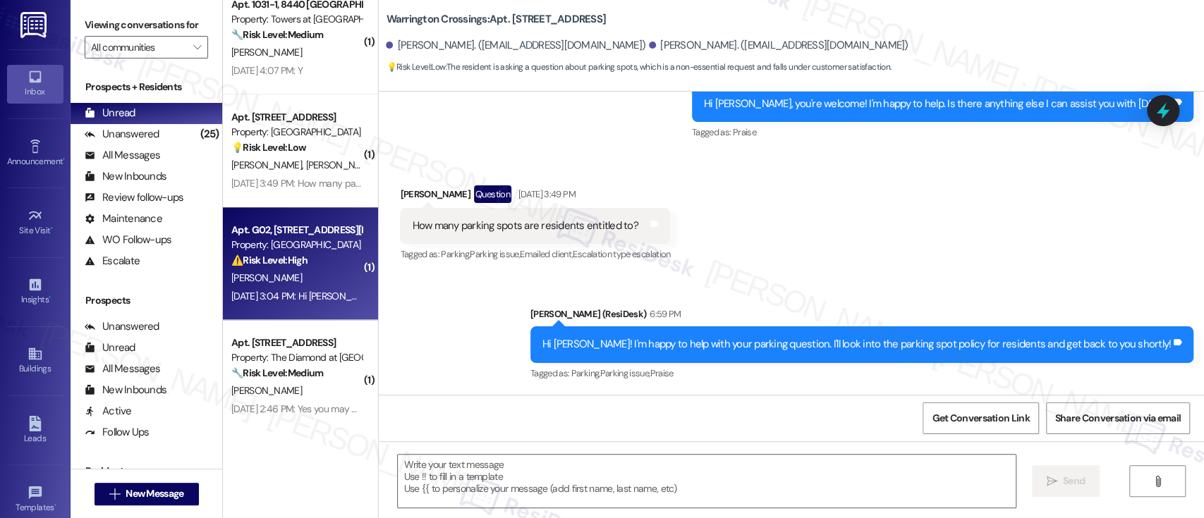
type textarea "Fetching suggested responses. Please feel free to read through the conversation…"
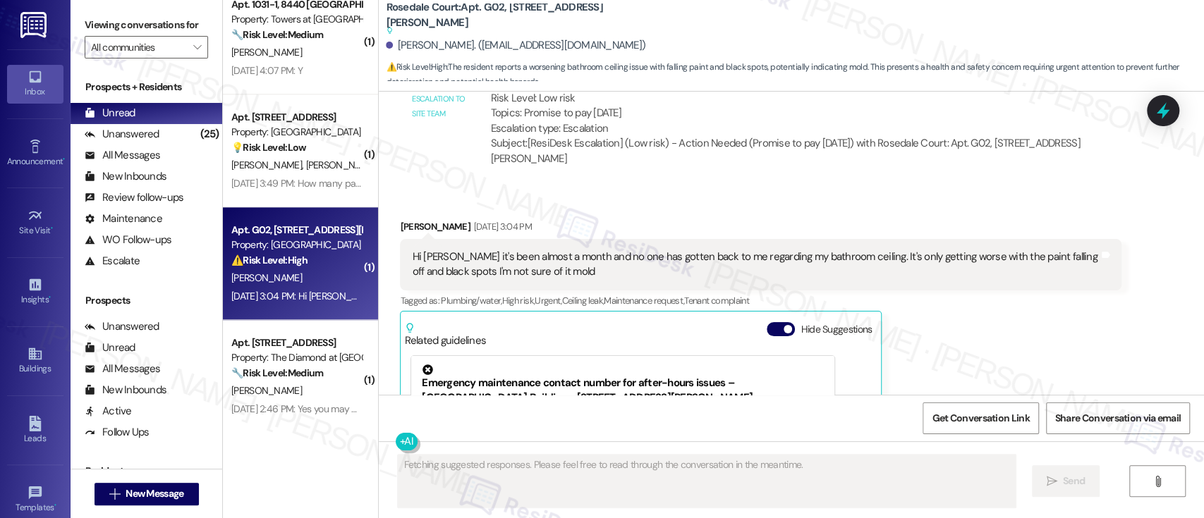
scroll to position [5769, 0]
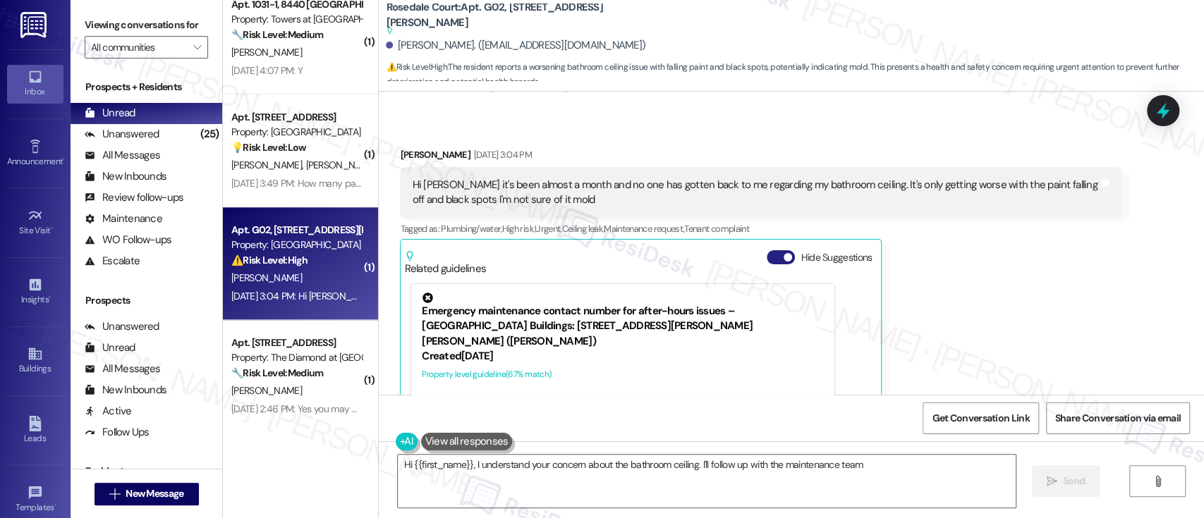
click at [767, 250] on button "Hide Suggestions" at bounding box center [781, 257] width 28 height 14
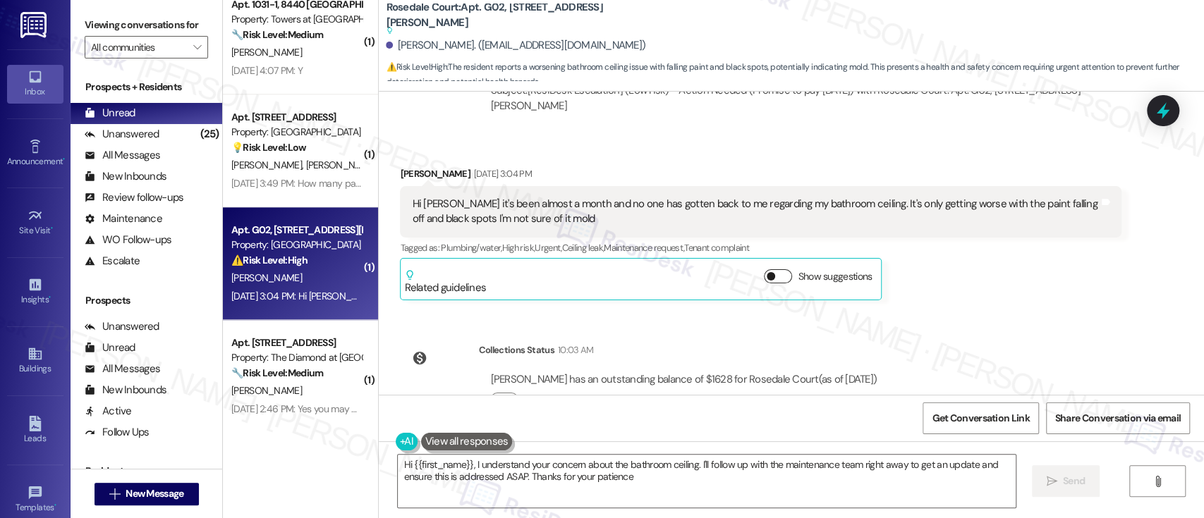
type textarea "Hi {{first_name}}, I understand your concern about the bathroom ceiling. I'll f…"
click at [1038, 249] on div "Tamara Minnick Aug 29, 2025 at 3:04 PM Hi Emily it's been almost a month and no…" at bounding box center [761, 233] width 722 height 134
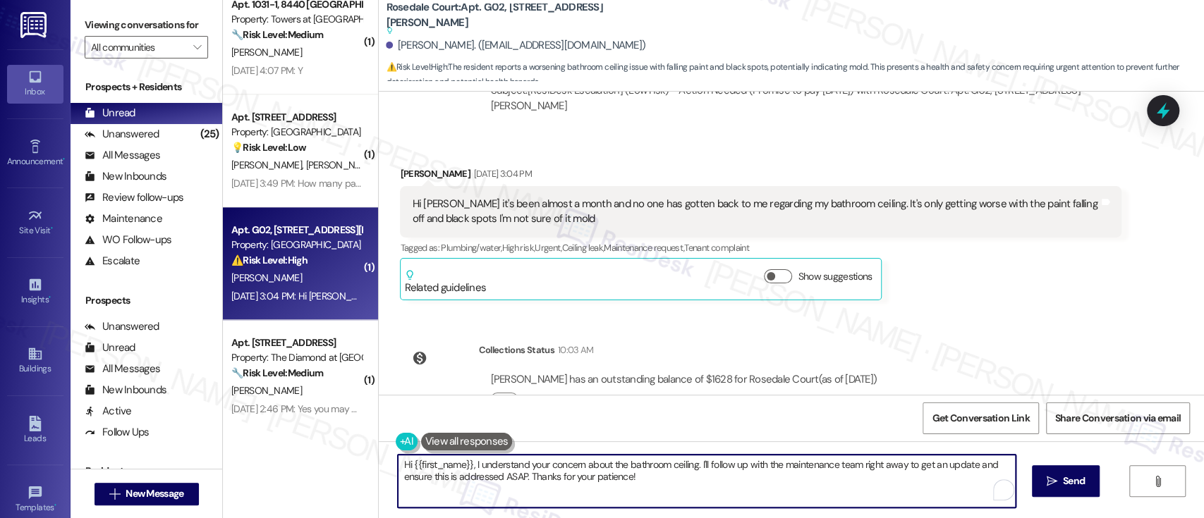
click at [523, 464] on textarea "Hi {{first_name}}, I understand your concern about the bathroom ceiling. I'll f…" at bounding box center [706, 481] width 617 height 53
click at [592, 465] on textarea "Hi {{first_name}}, I understand your concern about the bathroom ceiling. I'll f…" at bounding box center [706, 481] width 617 height 53
click at [771, 466] on textarea "Hi {{first_name}}, I understand your concern about the bathroom ceiling. I'll f…" at bounding box center [703, 481] width 617 height 53
drag, startPoint x: 633, startPoint y: 476, endPoint x: 520, endPoint y: 476, distance: 112.9
click at [520, 476] on textarea "Hi {{first_name}}, I understand your concern about the bathroom ceiling. I'll f…" at bounding box center [703, 481] width 617 height 53
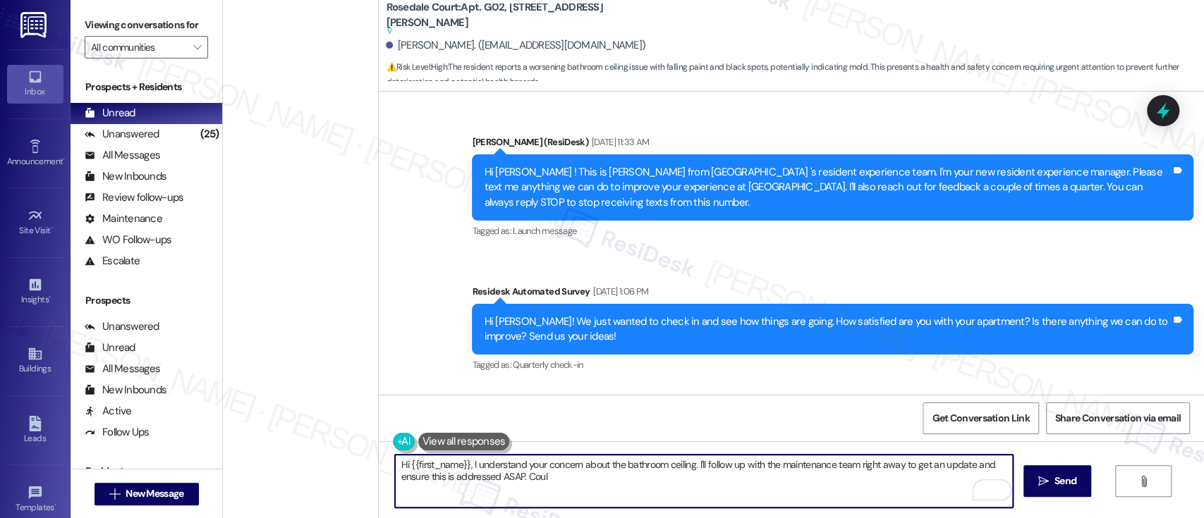
scroll to position [5562, 0]
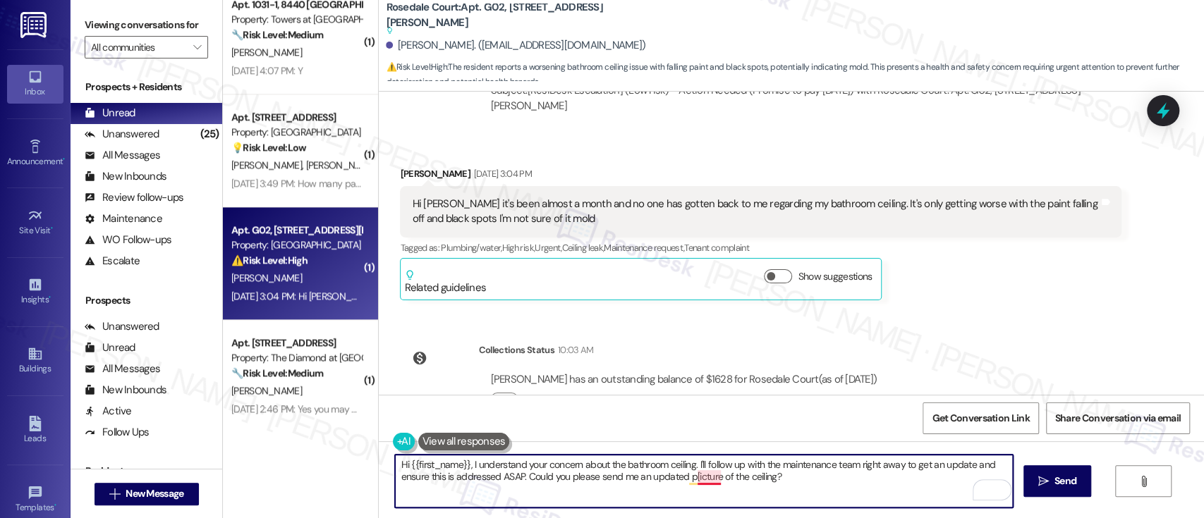
click at [708, 476] on textarea "Hi {{first_name}}, I understand your concern about the bathroom ceiling. I'll f…" at bounding box center [703, 481] width 617 height 53
click at [686, 483] on textarea "Hi {{first_name}}, I understand your concern about the bathroom ceiling. I'll f…" at bounding box center [703, 481] width 617 height 53
type textarea "Hi {{first_name}}, I understand your concern about the bathroom ceiling. I'll f…"
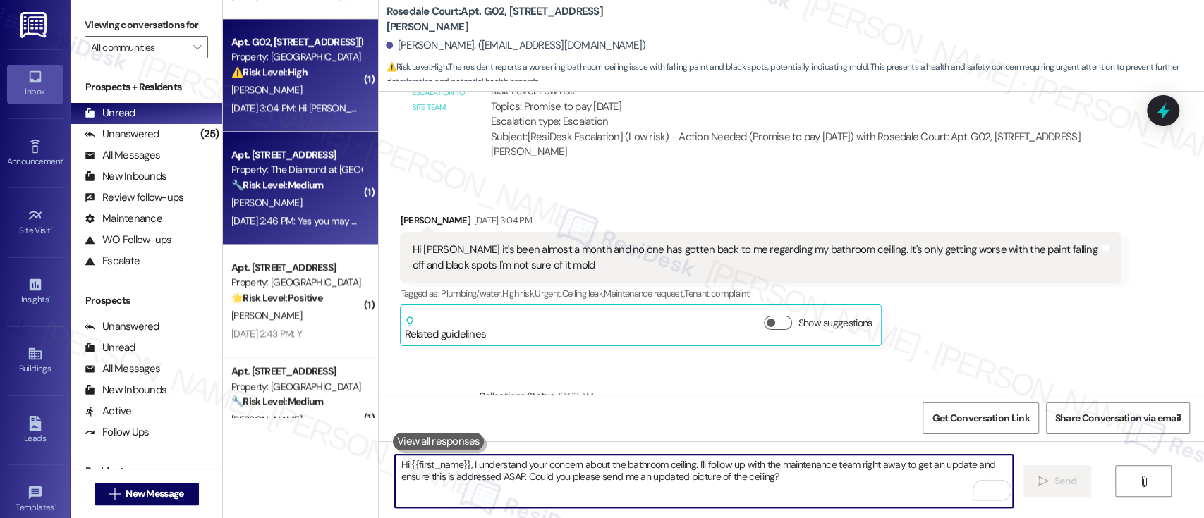
scroll to position [5390, 0]
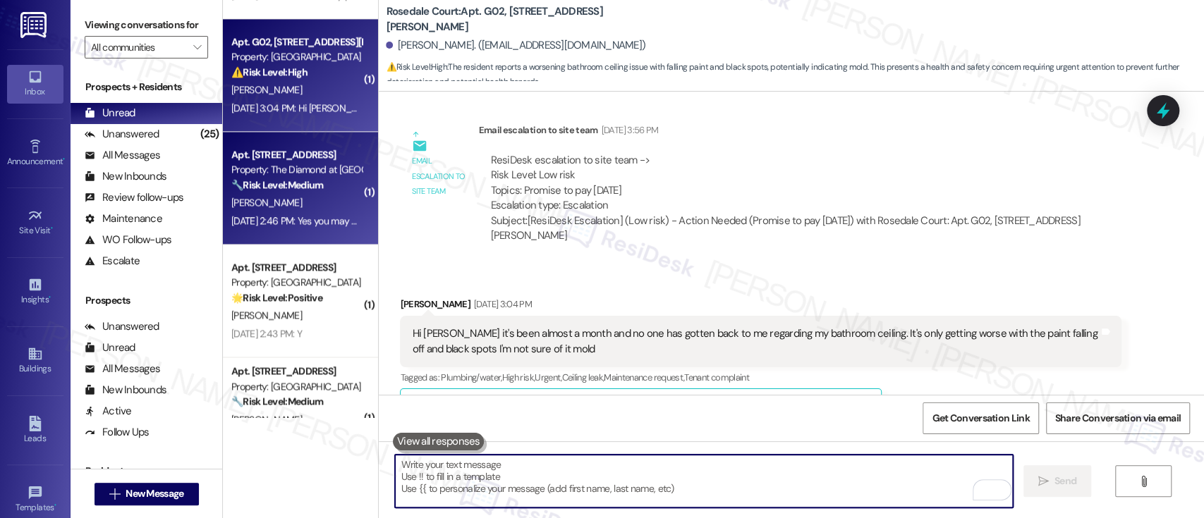
click at [288, 206] on div "[PERSON_NAME]" at bounding box center [296, 203] width 133 height 18
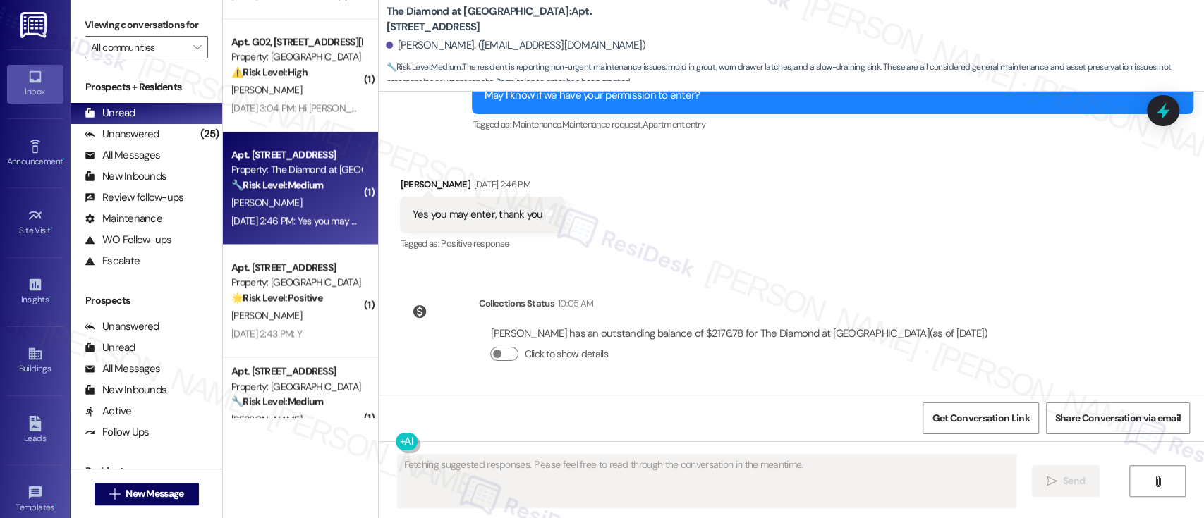
scroll to position [861, 0]
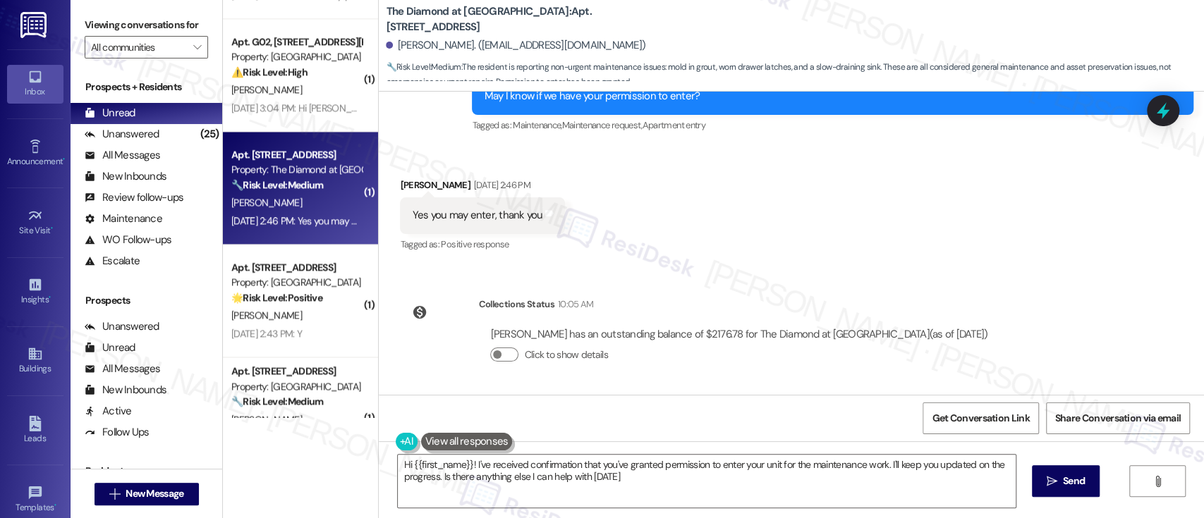
type textarea "Hi {{first_name}}! I've received confirmation that you've granted permission to…"
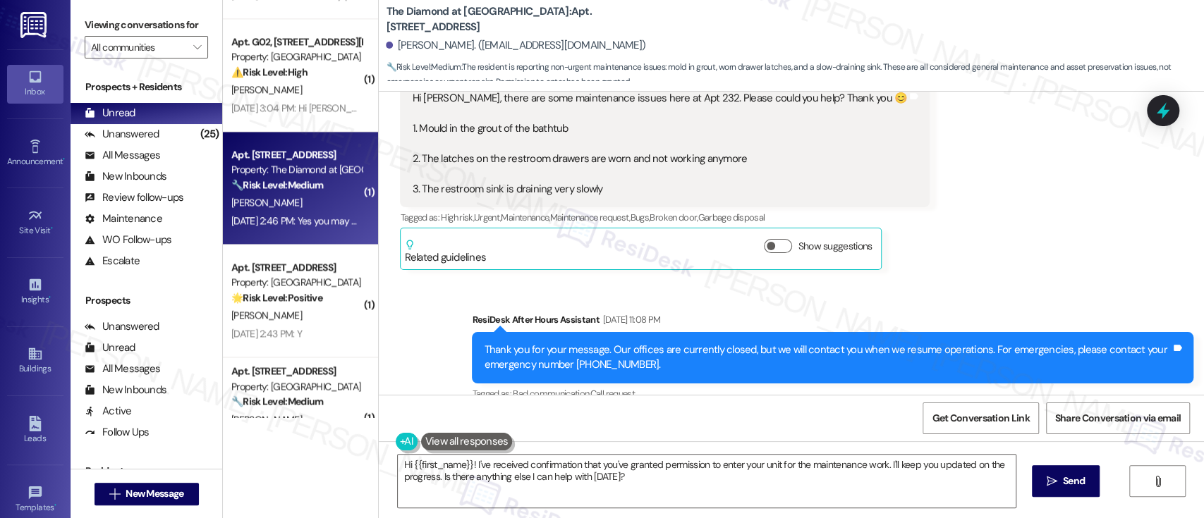
scroll to position [391, 0]
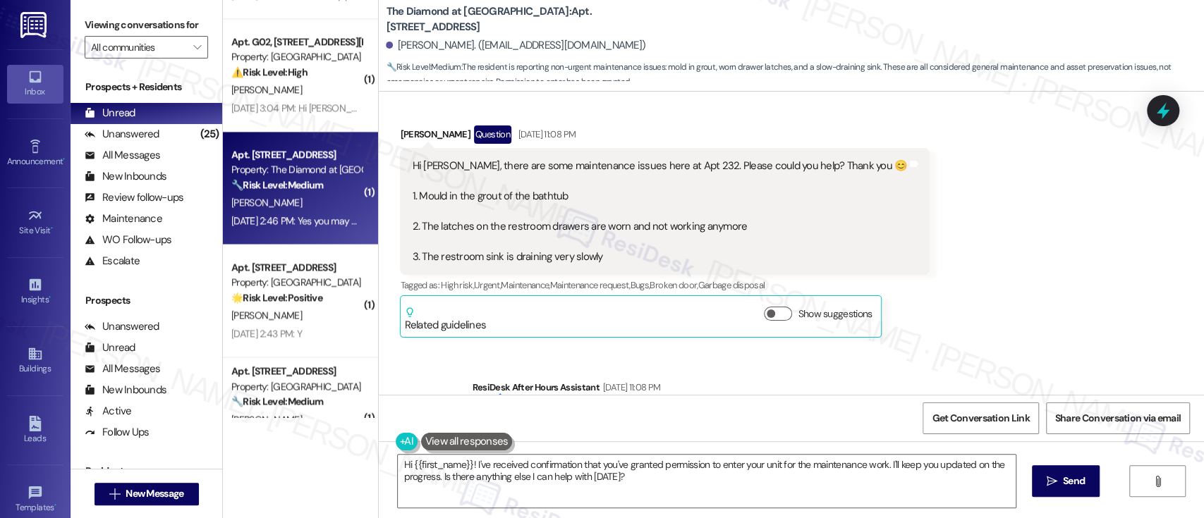
click at [542, 14] on b "The Diamond at [GEOGRAPHIC_DATA]: Apt. 232, [STREET_ADDRESS]" at bounding box center [527, 19] width 282 height 30
copy b "232"
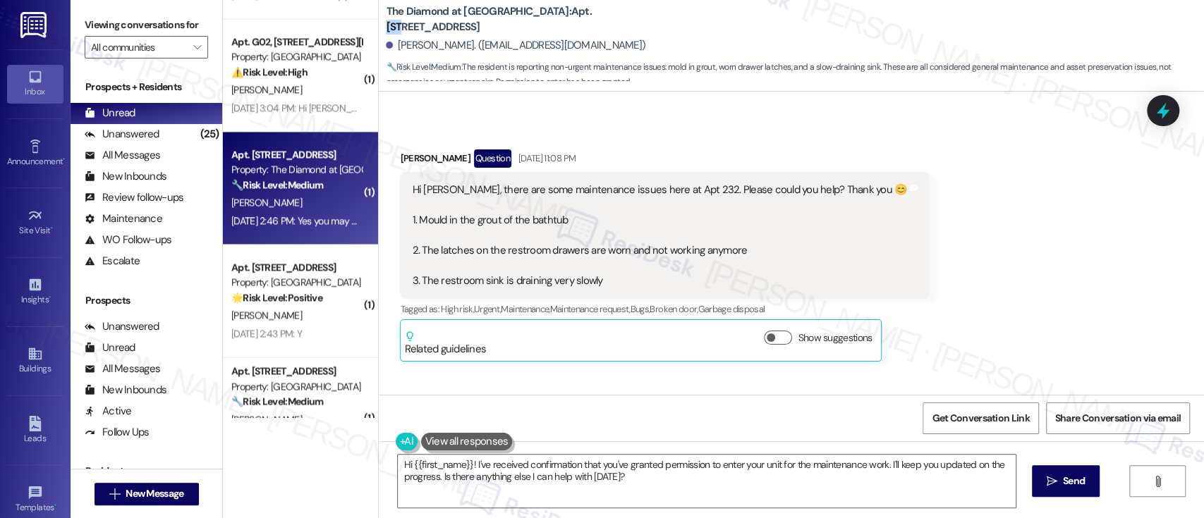
scroll to position [298, 0]
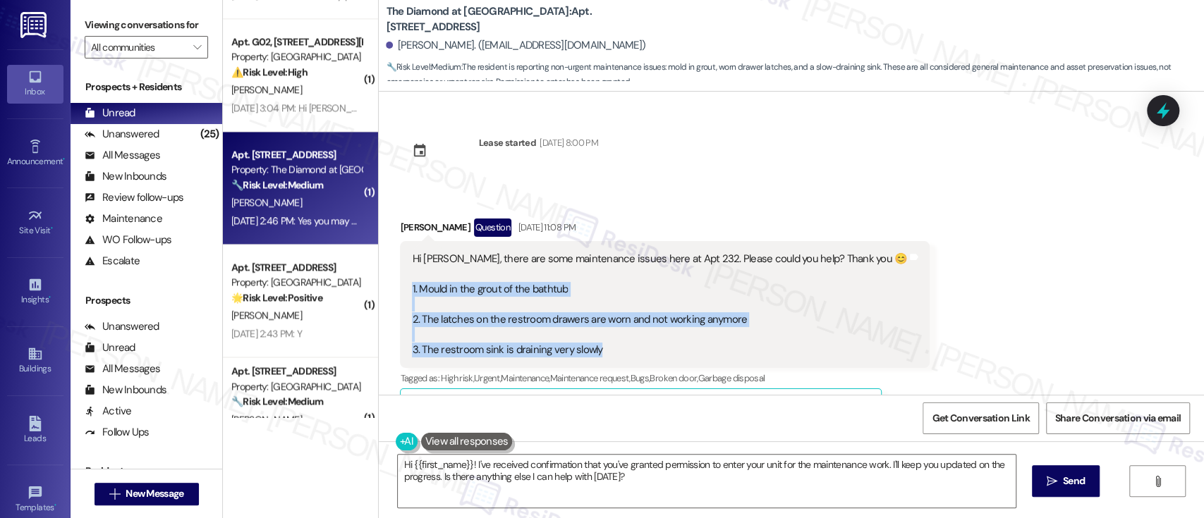
drag, startPoint x: 398, startPoint y: 290, endPoint x: 588, endPoint y: 353, distance: 200.1
click at [588, 353] on div "Hi [PERSON_NAME], there are some maintenance issues here at Apt 232. Please cou…" at bounding box center [665, 304] width 530 height 127
copy div "1. Mould in the grout of the bathtub 2. The latches on the restroom drawers are…"
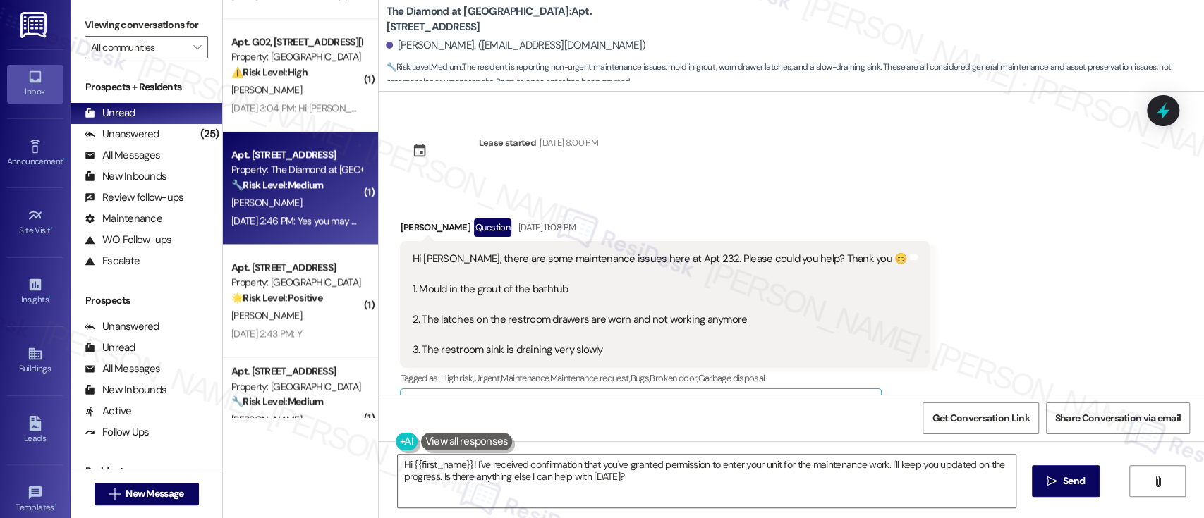
click at [1045, 194] on div "Received via SMS [PERSON_NAME] Question [DATE] 11:08 PM Hi [PERSON_NAME], there…" at bounding box center [791, 314] width 825 height 255
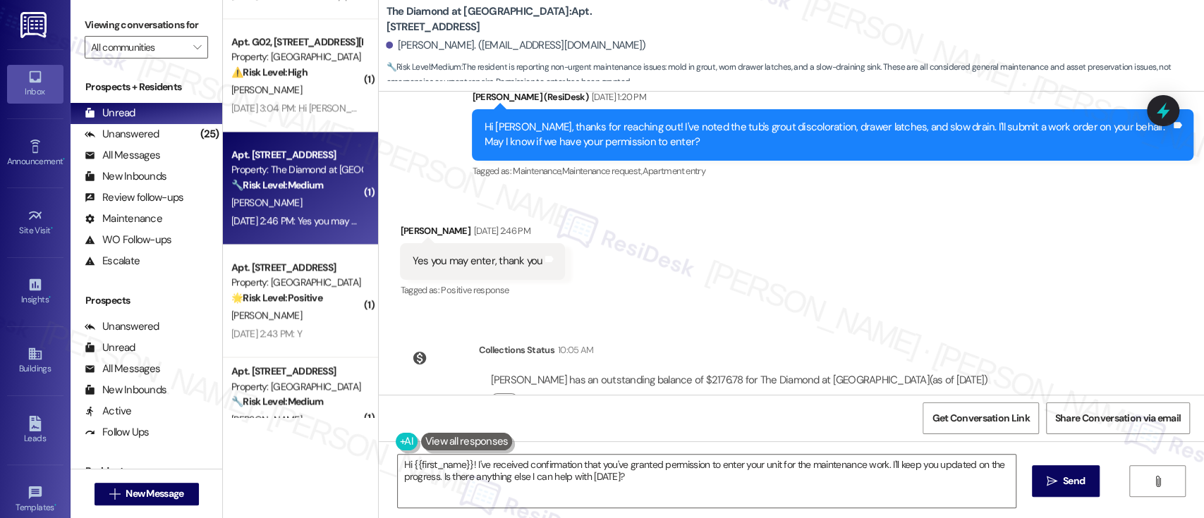
scroll to position [861, 0]
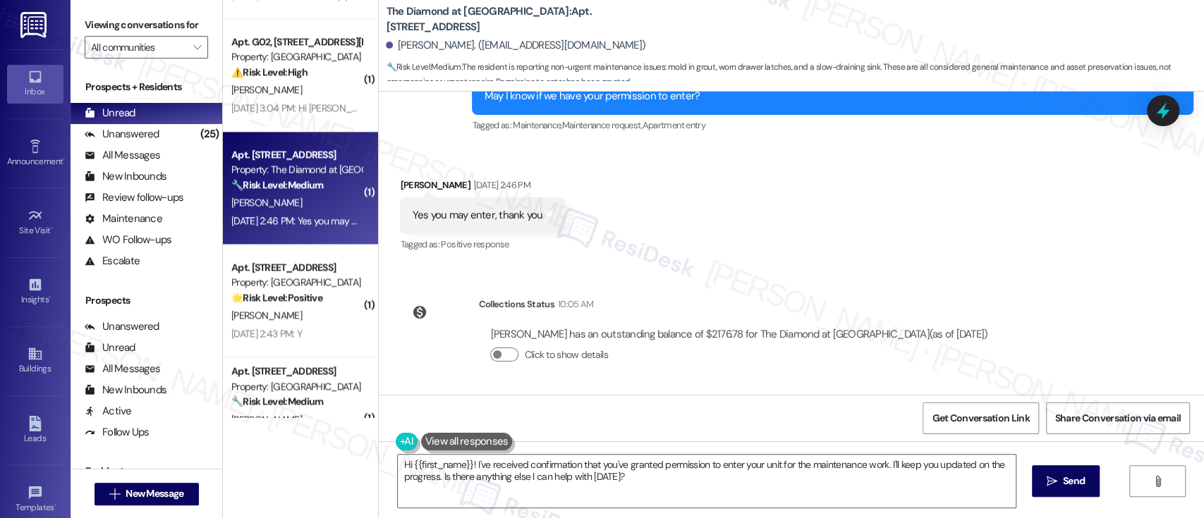
click at [880, 245] on div "Received via SMS [PERSON_NAME] [DATE] 2:46 PM Yes you may enter, thank you Tags…" at bounding box center [791, 205] width 825 height 119
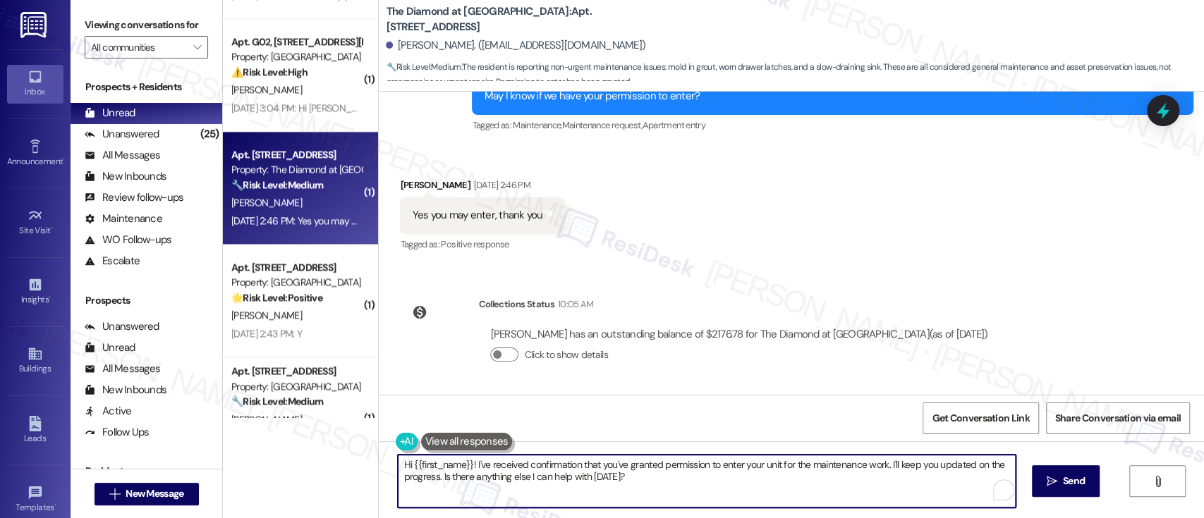
click at [665, 491] on textarea "Hi {{first_name}}! I've received confirmation that you've granted permission to…" at bounding box center [706, 481] width 617 height 53
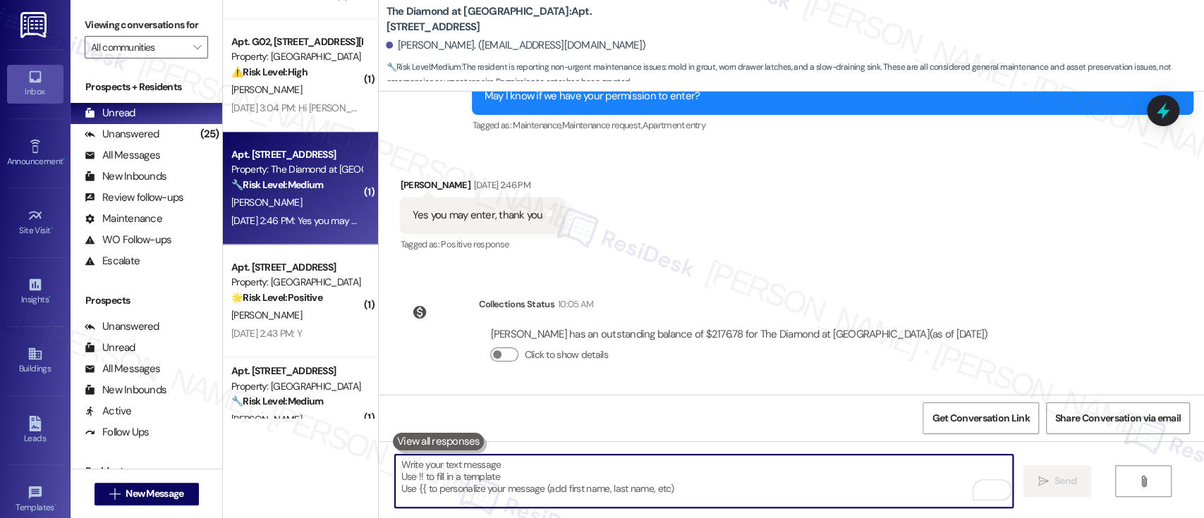
drag, startPoint x: 832, startPoint y: 281, endPoint x: 677, endPoint y: 562, distance: 320.8
click at [677, 518] on html "Inbox Go to Inbox Announcement • Send A Text Announcement Site Visit • Go to Si…" at bounding box center [602, 259] width 1204 height 518
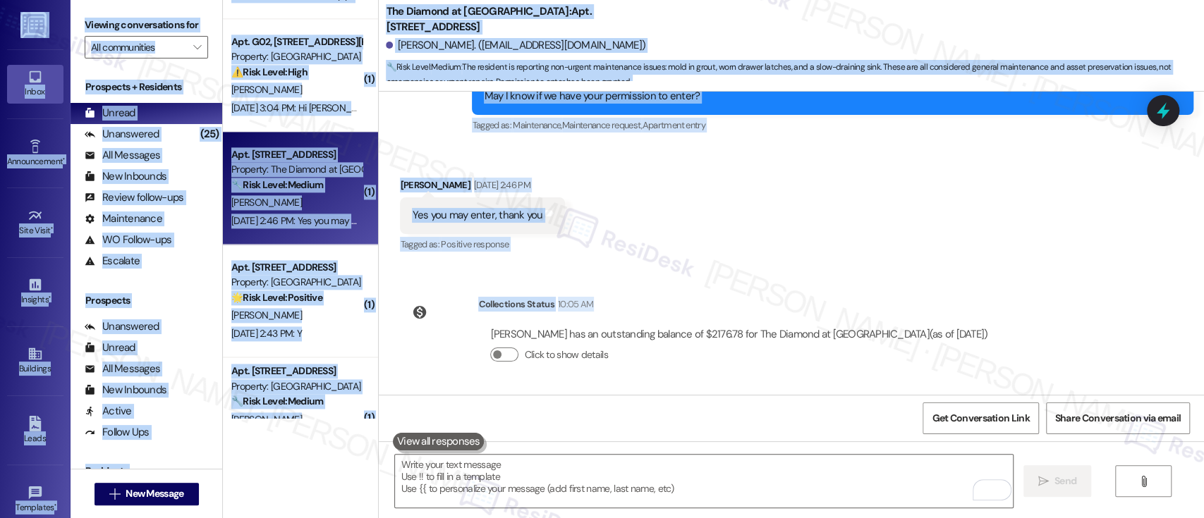
scroll to position [975, 0]
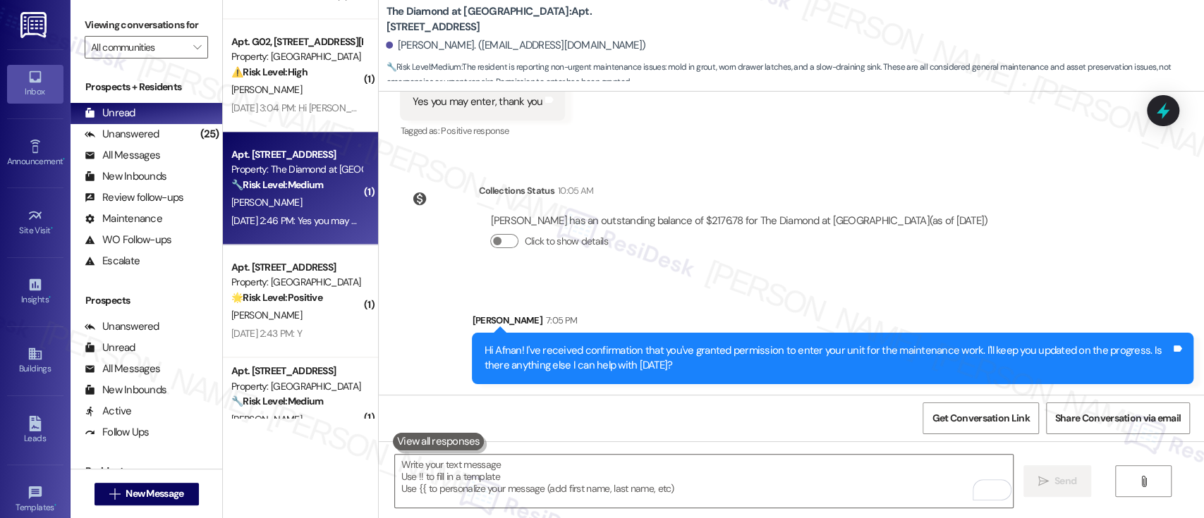
click at [930, 261] on div "[PERSON_NAME] has an outstanding balance of $2176.78 for The Diamond at [GEOGRA…" at bounding box center [738, 237] width 521 height 68
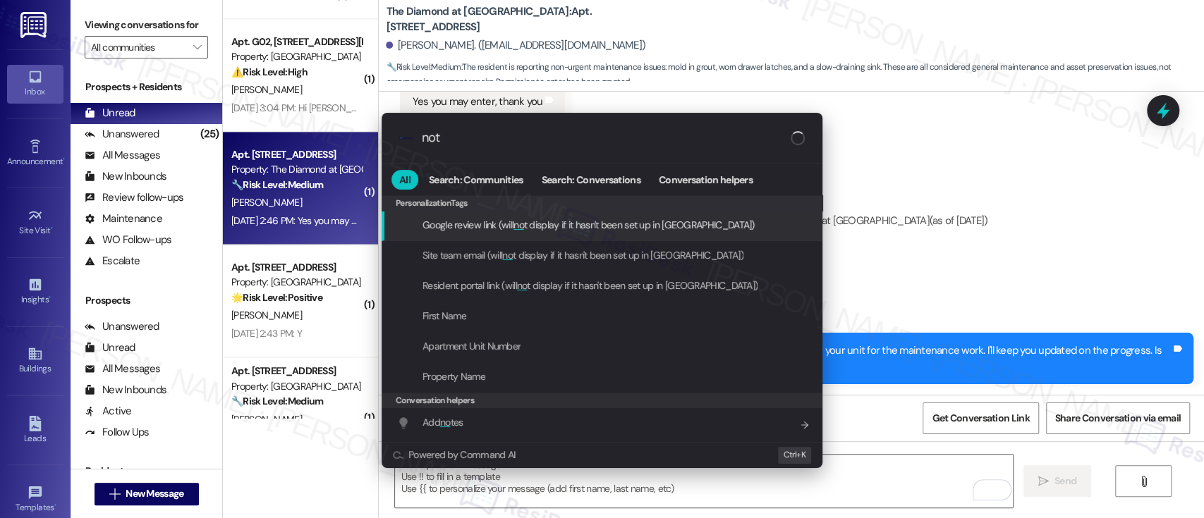
type input "note"
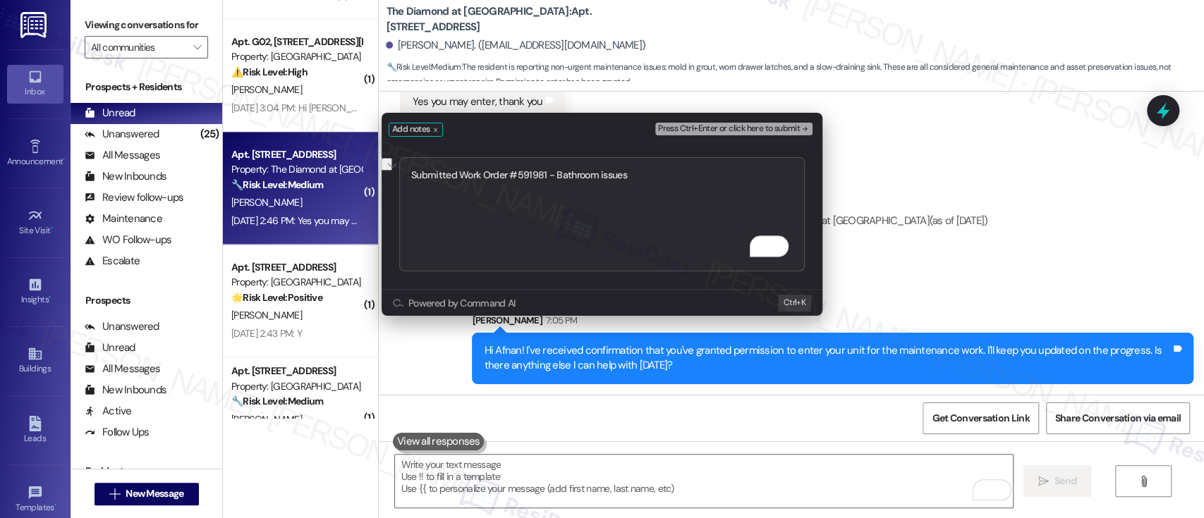
type textarea "Submitted Work Order #591981 - Bathroom issues"
click at [789, 130] on span "Press Ctrl+Enter or click here to submit" at bounding box center [729, 129] width 142 height 10
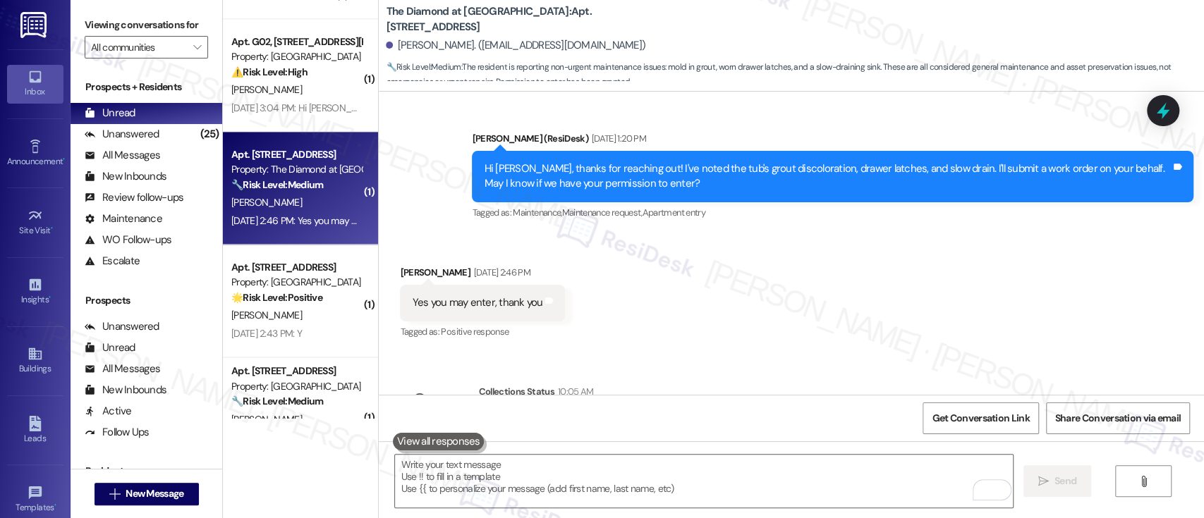
scroll to position [731, 0]
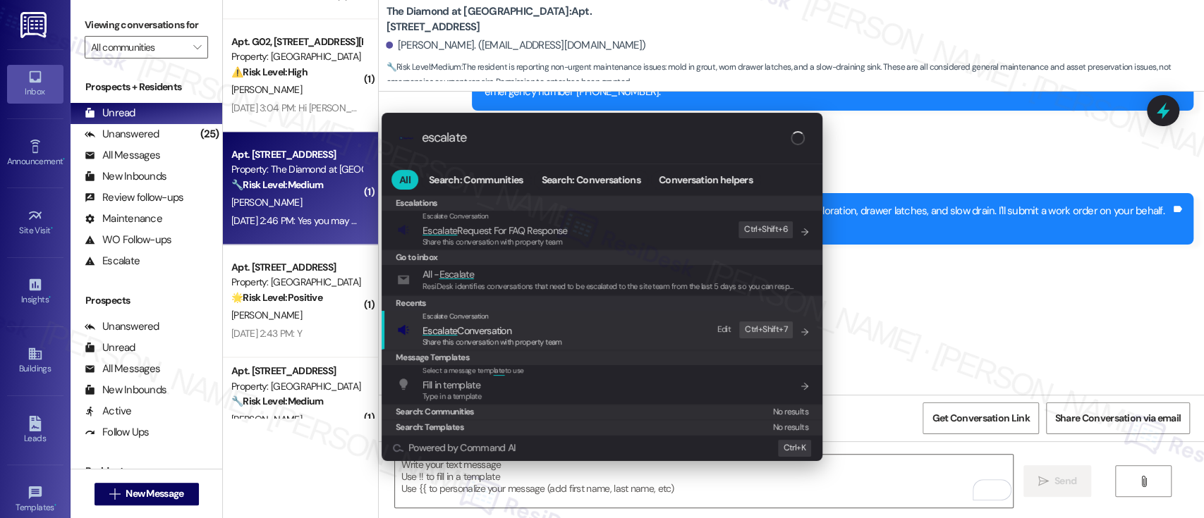
type input "escalate"
click at [530, 337] on span "Share this conversation with property team" at bounding box center [493, 342] width 140 height 10
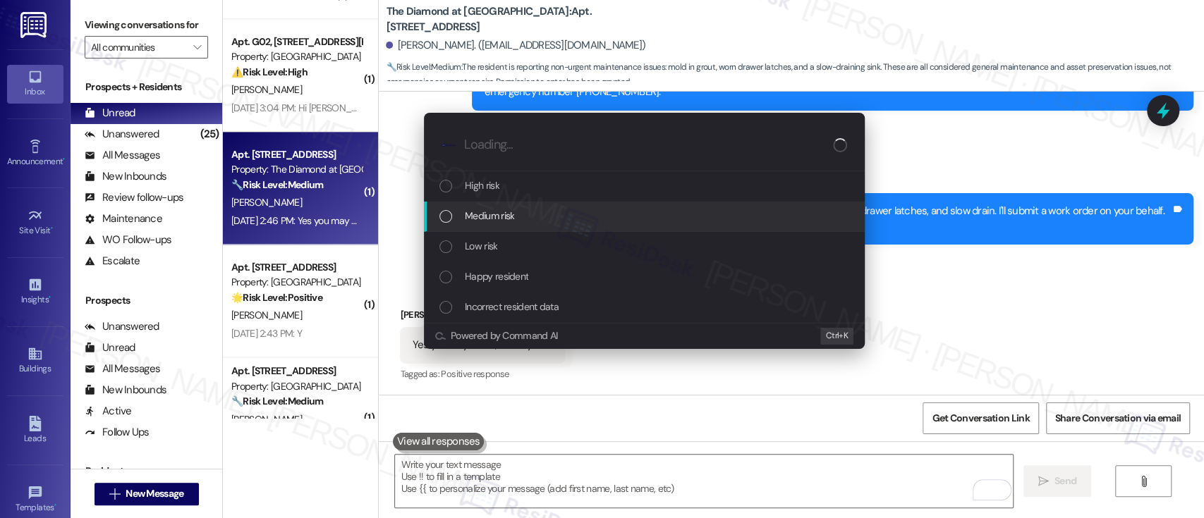
click at [527, 212] on div "Medium risk" at bounding box center [645, 216] width 413 height 16
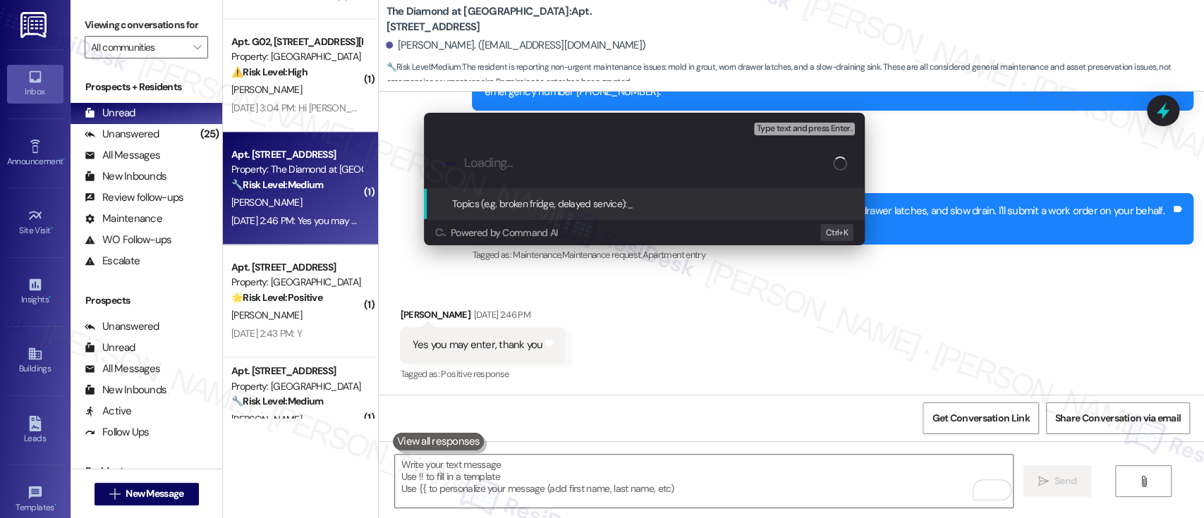
paste input "Submitted Work Order #591981 - Bathroom issues"
type input "Submitted Work Order #591981 - Bathroom issues"
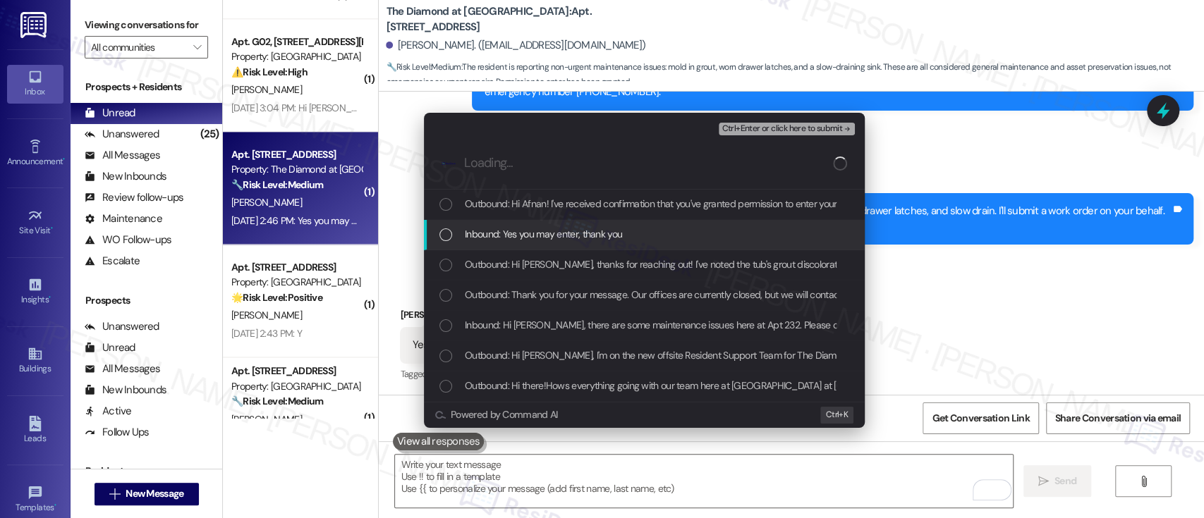
click at [599, 228] on span "Inbound: Yes you may enter, thank you" at bounding box center [543, 234] width 157 height 16
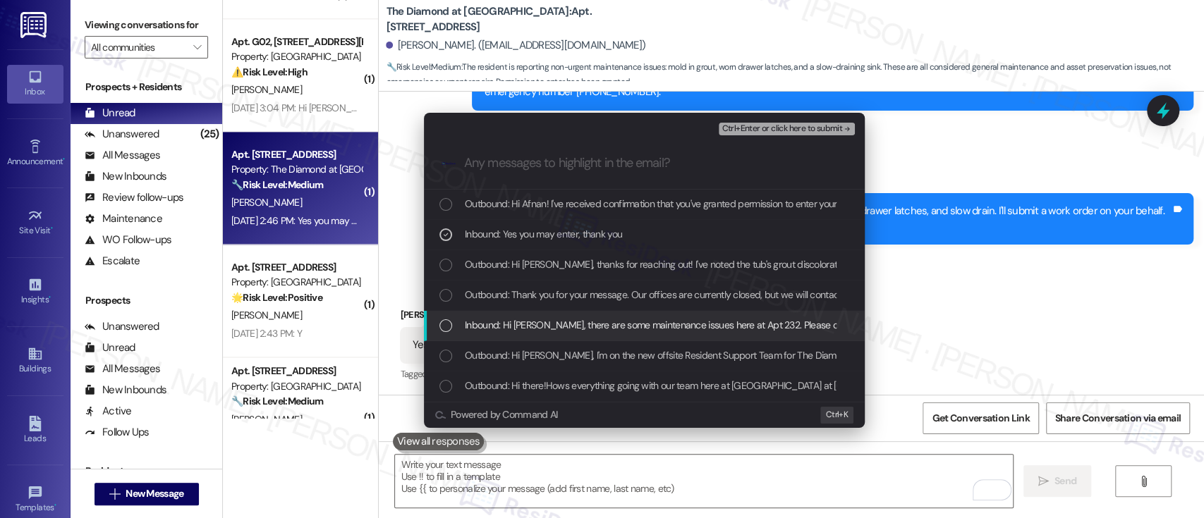
click at [512, 327] on span "Inbound: Hi [PERSON_NAME], there are some maintenance issues here at Apt 232. P…" at bounding box center [1024, 325] width 1119 height 16
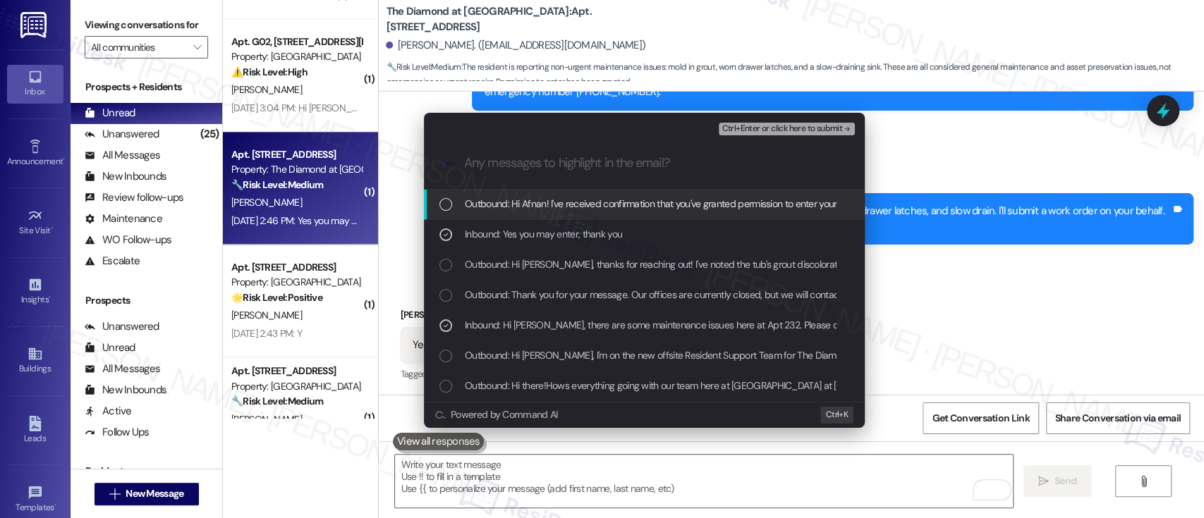
click at [775, 129] on span "Ctrl+Enter or click here to submit" at bounding box center [782, 129] width 121 height 10
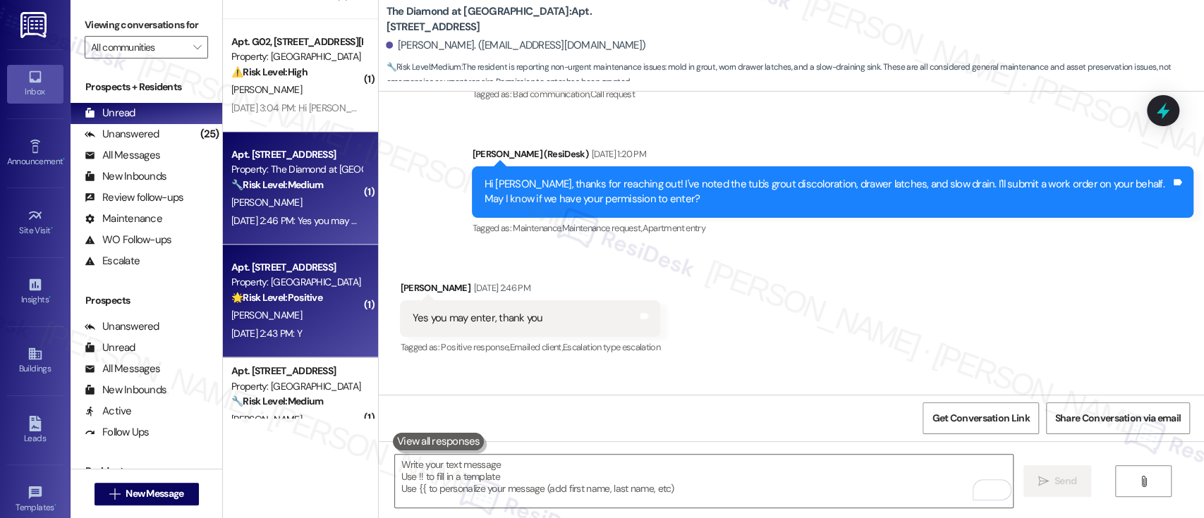
scroll to position [825, 0]
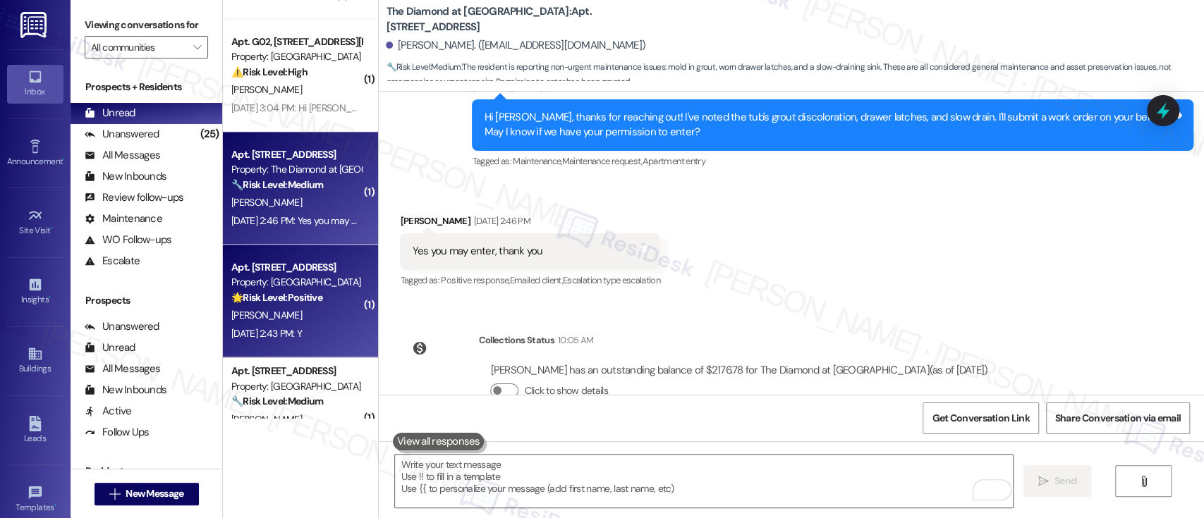
click at [316, 315] on div "[PERSON_NAME]" at bounding box center [296, 316] width 133 height 18
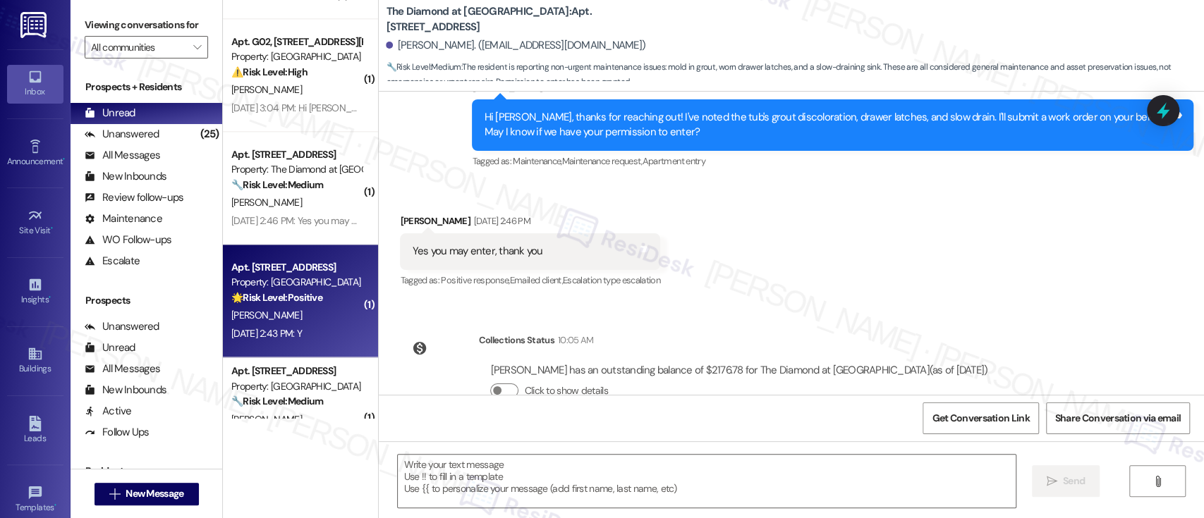
type textarea "Fetching suggested responses. Please feel free to read through the conversation…"
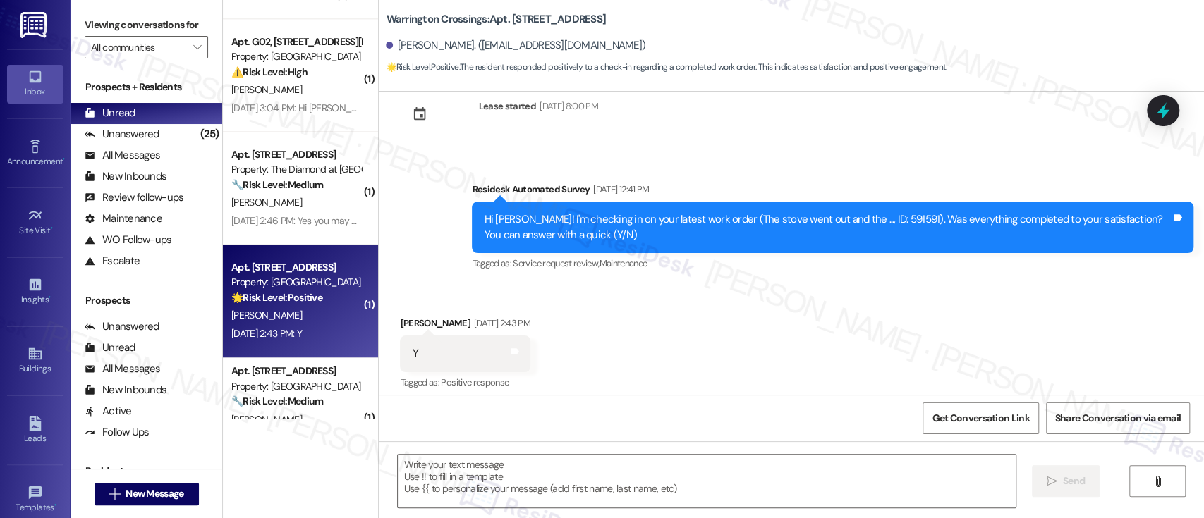
scroll to position [4813, 0]
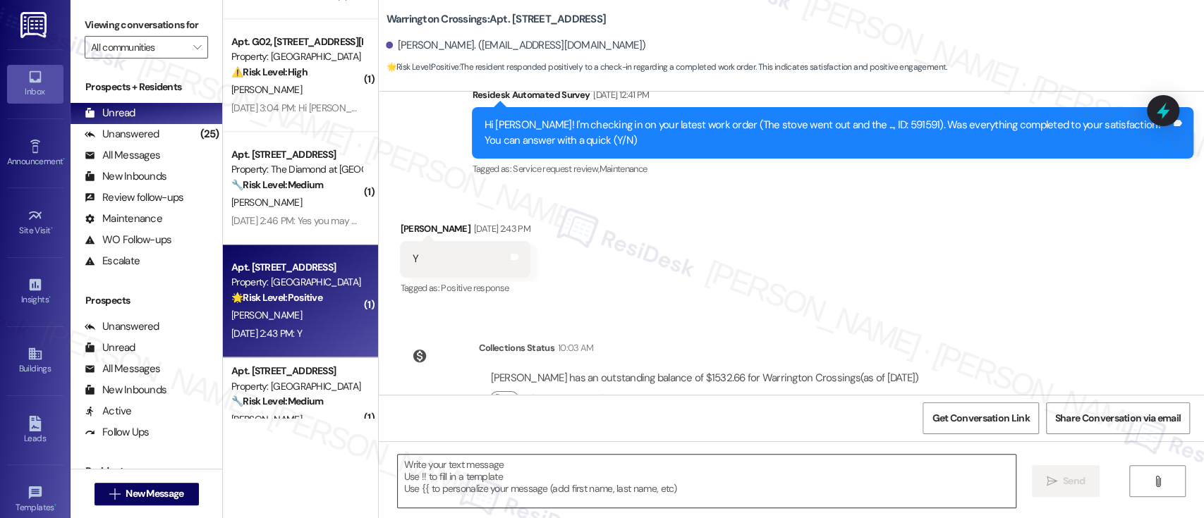
click at [511, 485] on textarea at bounding box center [706, 481] width 617 height 53
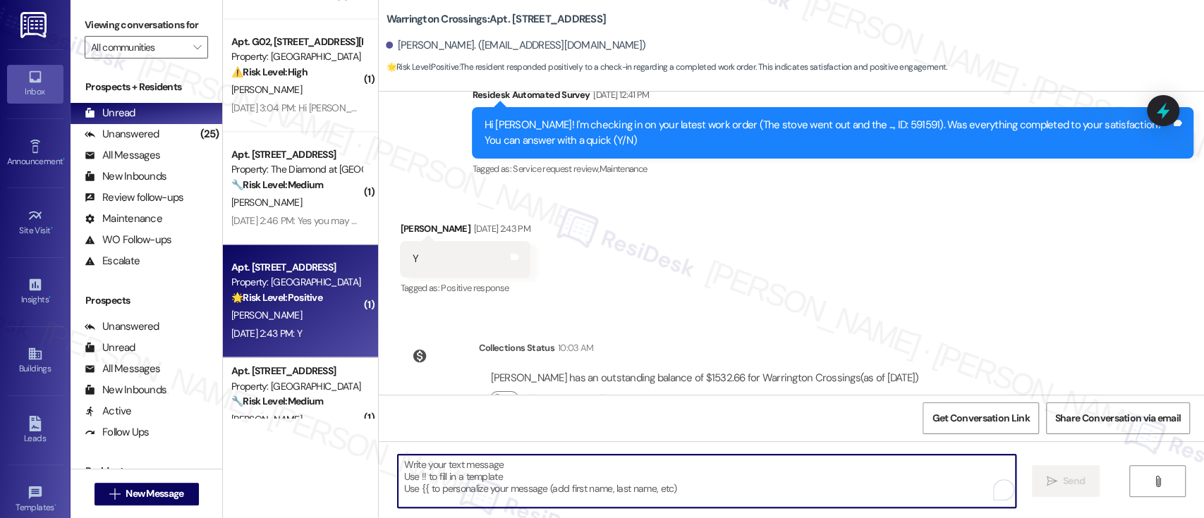
paste textarea "I'm glad to hear that you're satisfied with the repair! Just wanted to make sur…"
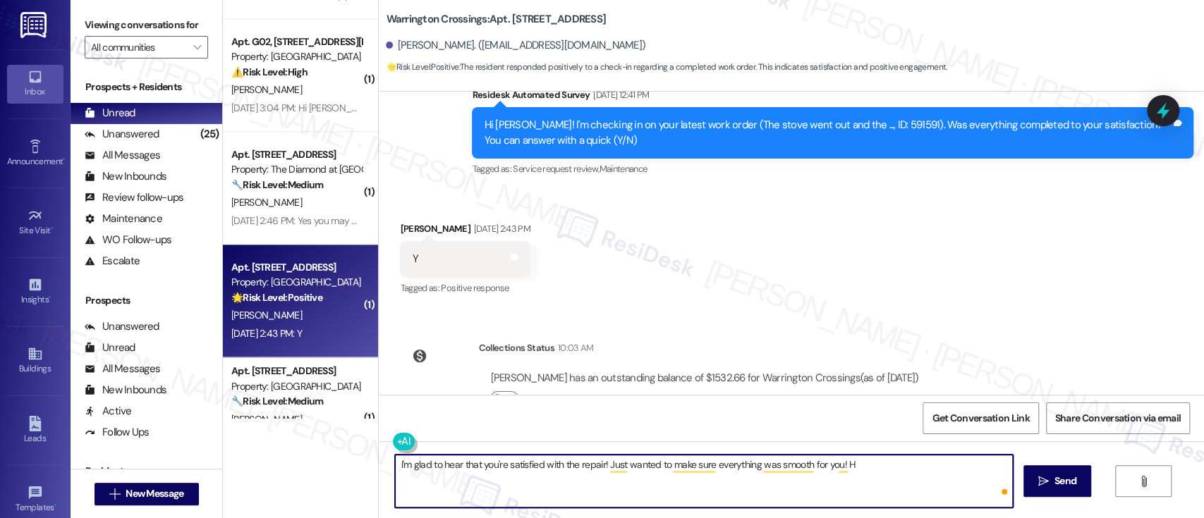
type textarea "I'm glad to hear that you're satisfied with the repair! Just wanted to make sur…"
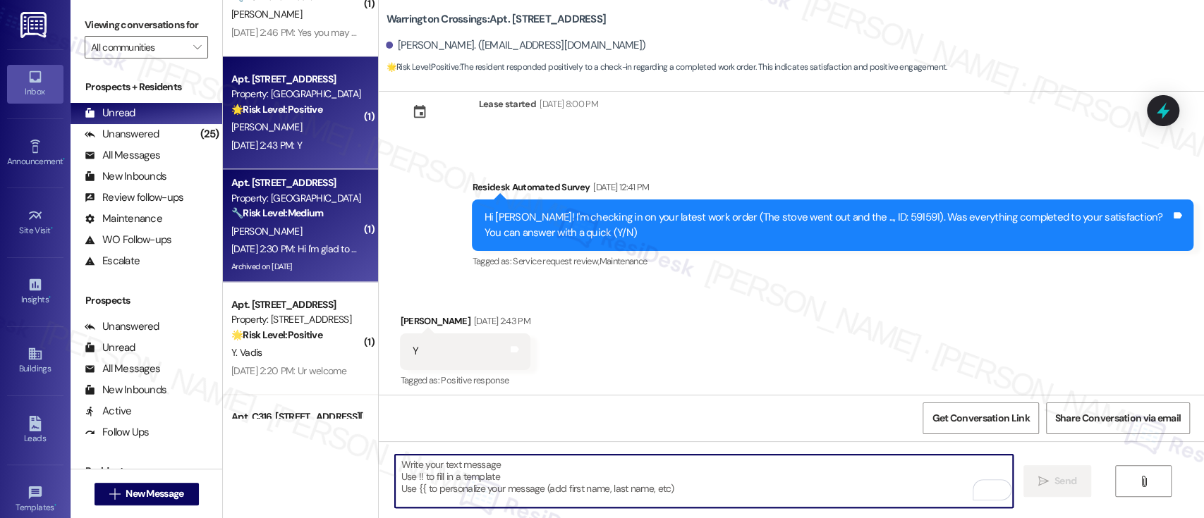
scroll to position [4682, 0]
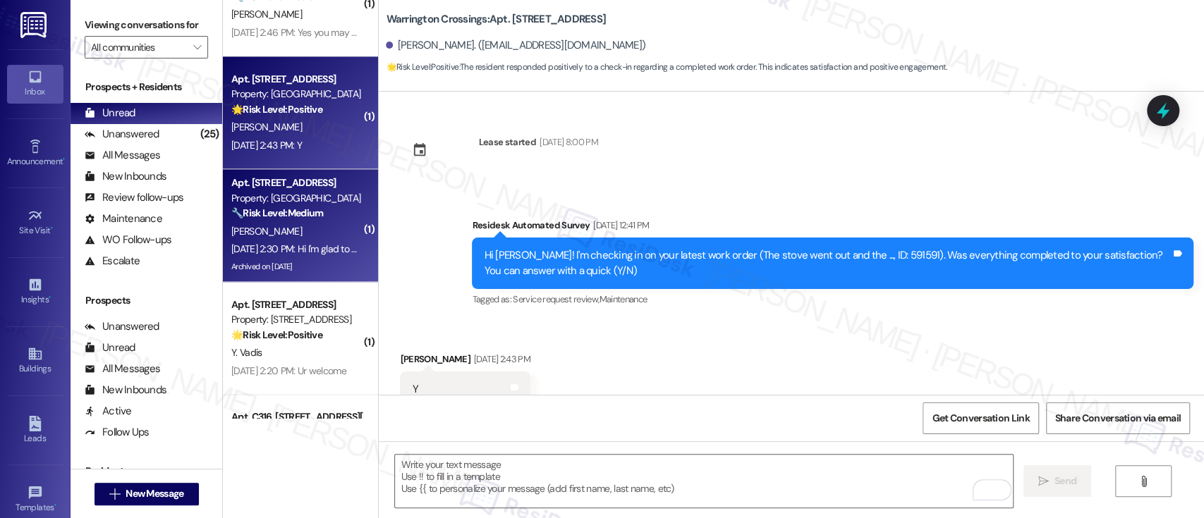
click at [300, 233] on div "[PERSON_NAME]" at bounding box center [296, 232] width 133 height 18
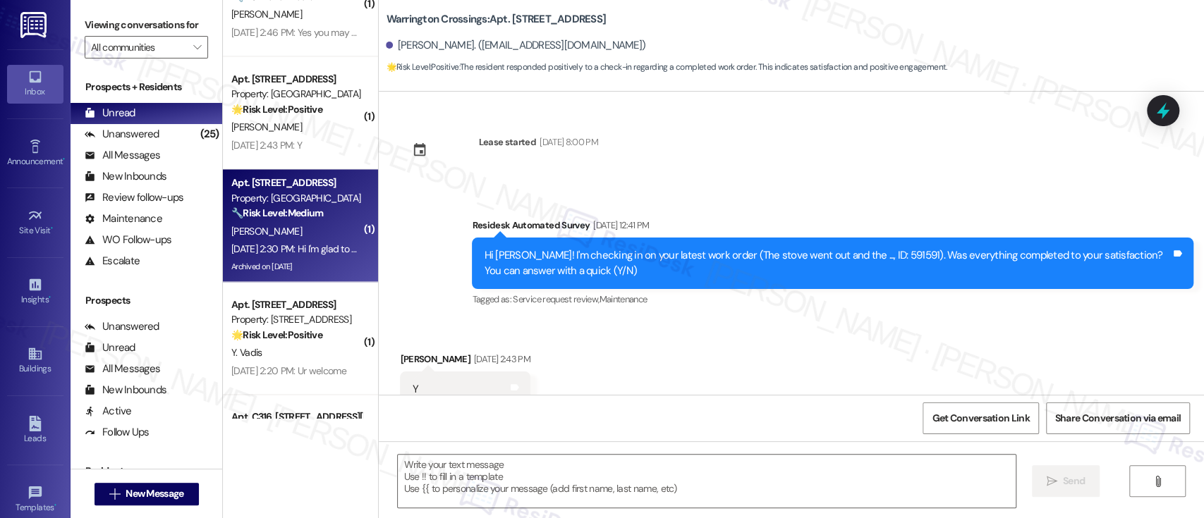
type textarea "Fetching suggested responses. Please feel free to read through the conversation…"
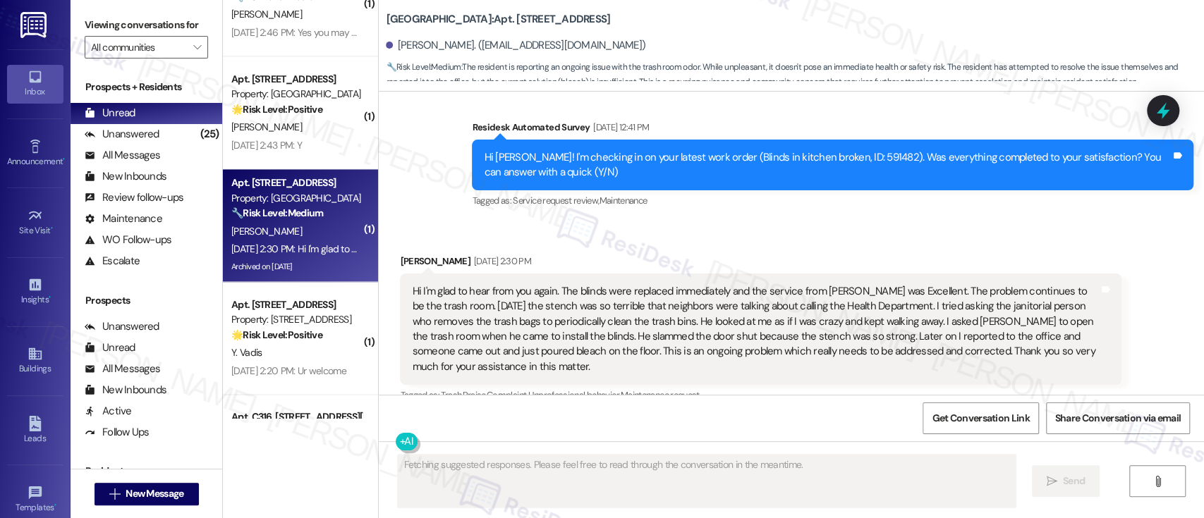
scroll to position [4554, 0]
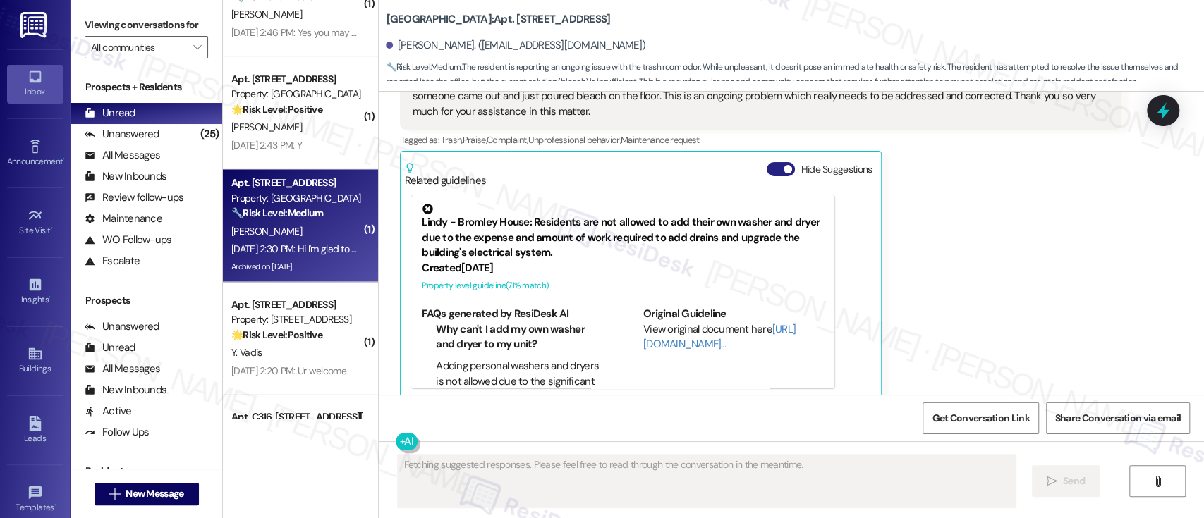
click at [767, 162] on button "Hide Suggestions" at bounding box center [781, 169] width 28 height 14
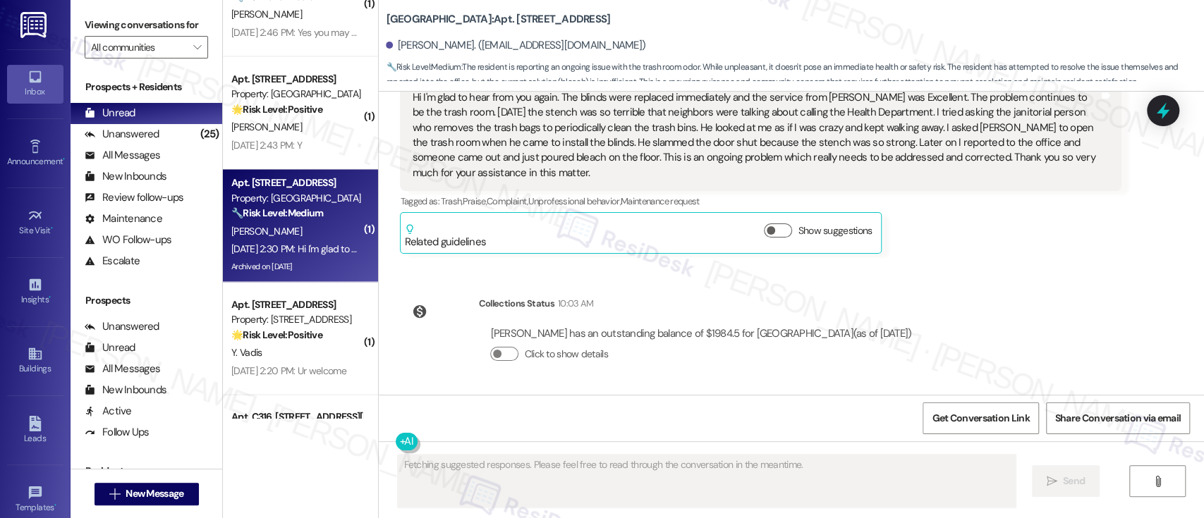
scroll to position [4478, 0]
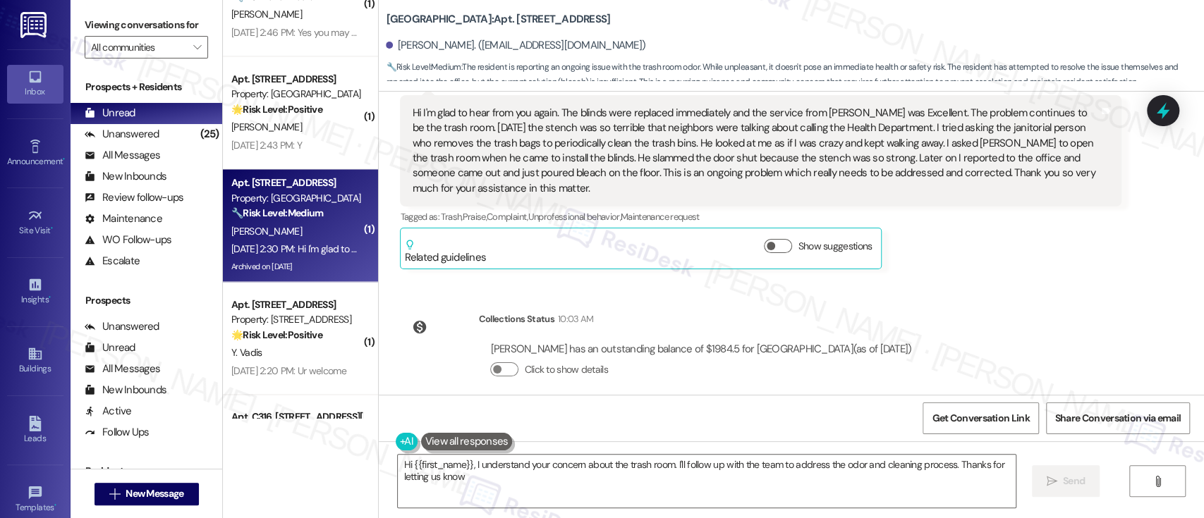
type textarea "Hi {{first_name}}, I understand your concern about the trash room. I'll follow …"
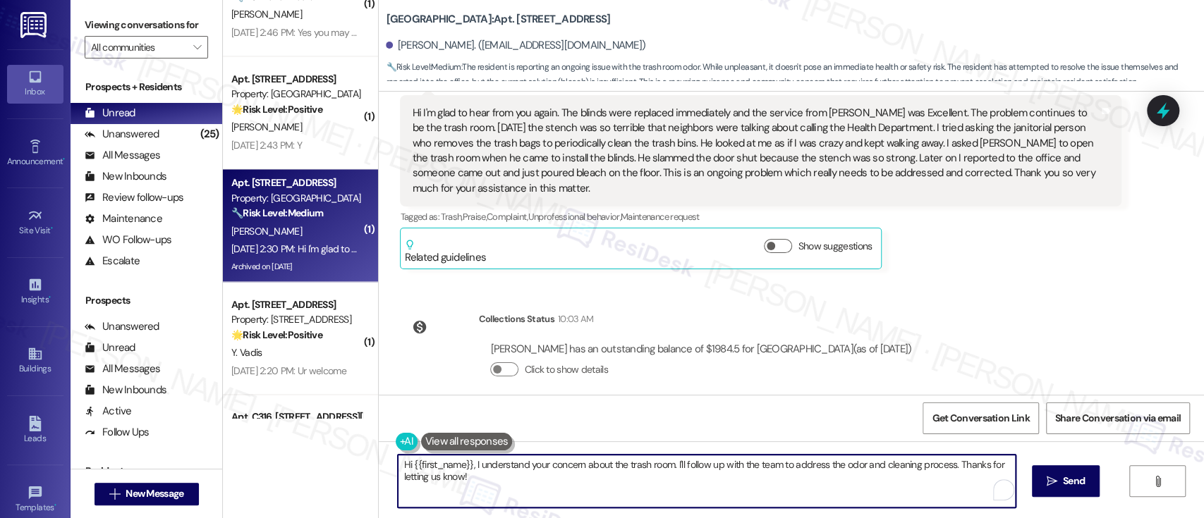
click at [870, 485] on textarea "Hi {{first_name}}, I understand your concern about the trash room. I'll follow …" at bounding box center [706, 481] width 617 height 53
click at [789, 486] on textarea "Hi {{first_name}}, I understand your concern about the trash room. I'll follow …" at bounding box center [706, 481] width 617 height 53
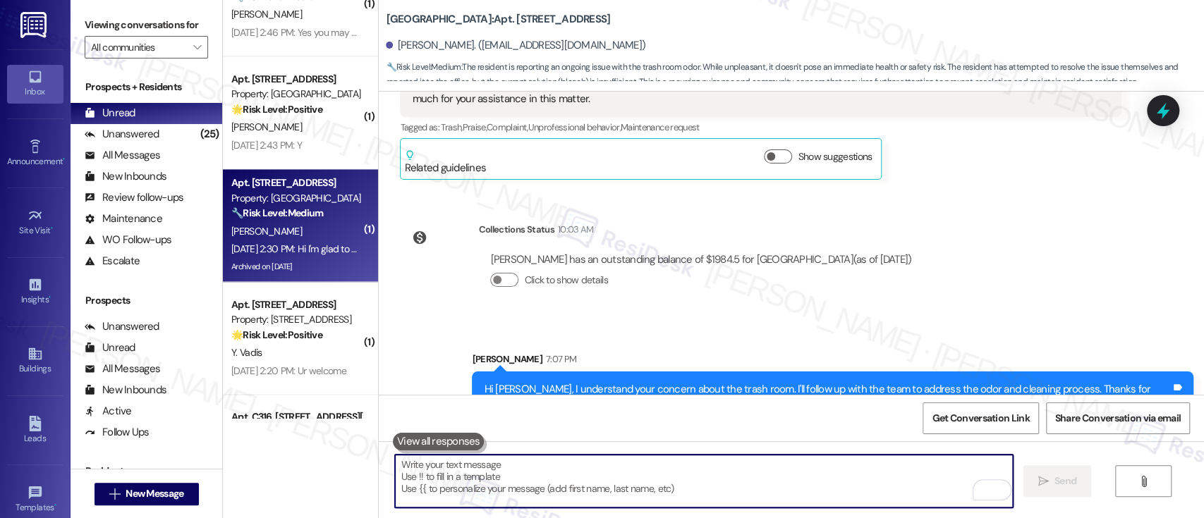
scroll to position [4576, 0]
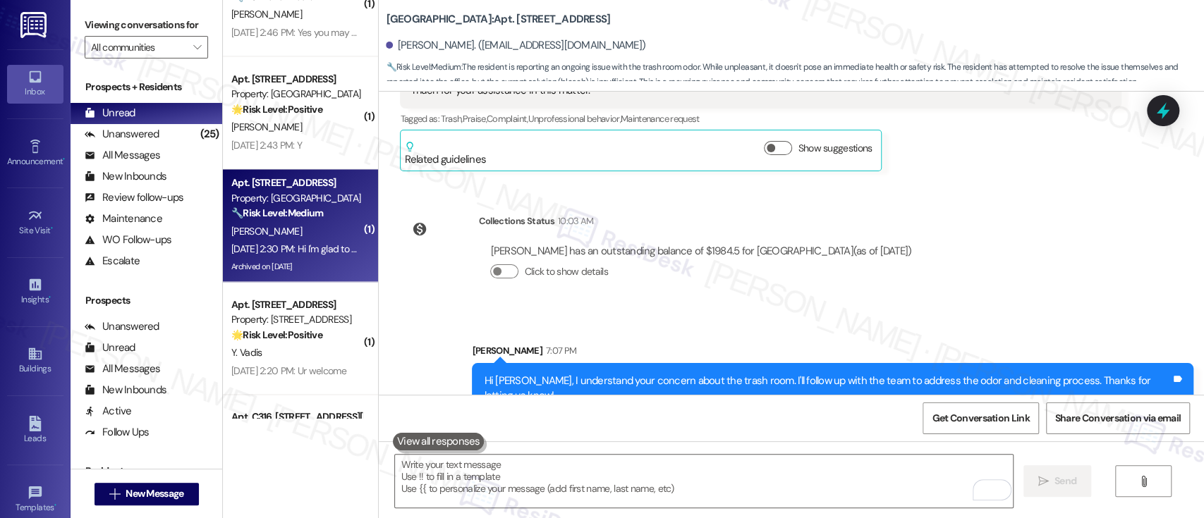
click at [1006, 278] on div "Announcement, sent via SMS [DATE] 7:56 PM Hi [PERSON_NAME] , we wanted to wish …" at bounding box center [791, 243] width 825 height 303
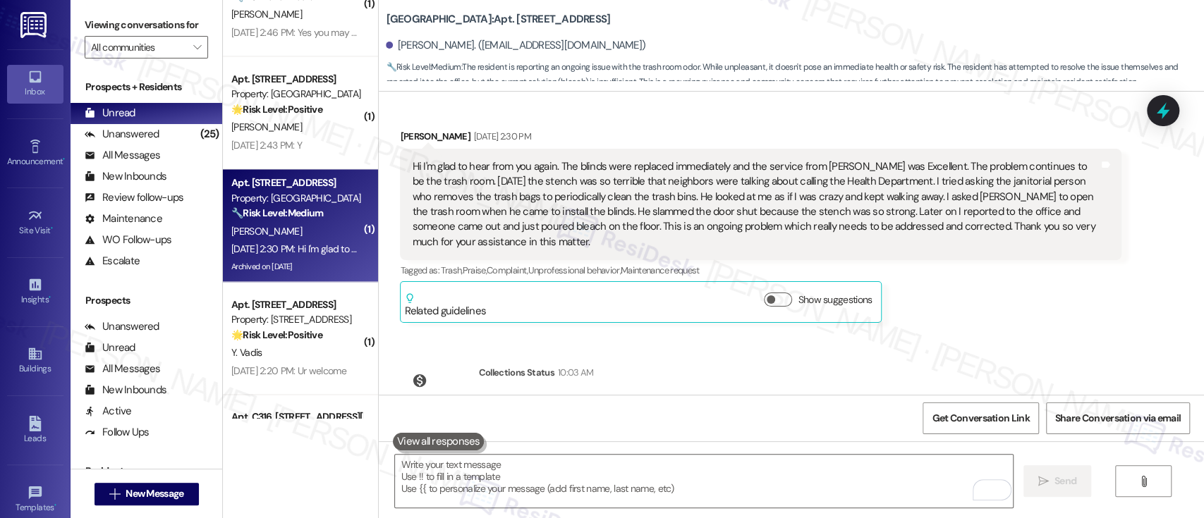
scroll to position [4388, 0]
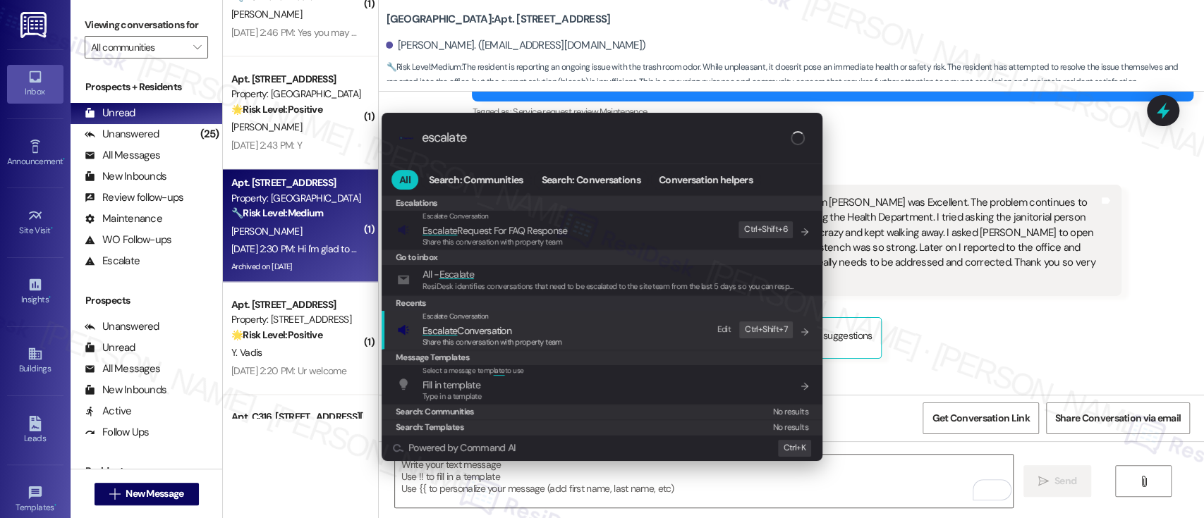
type input "escalate"
click at [528, 332] on span "Escalate Conversation" at bounding box center [493, 331] width 140 height 16
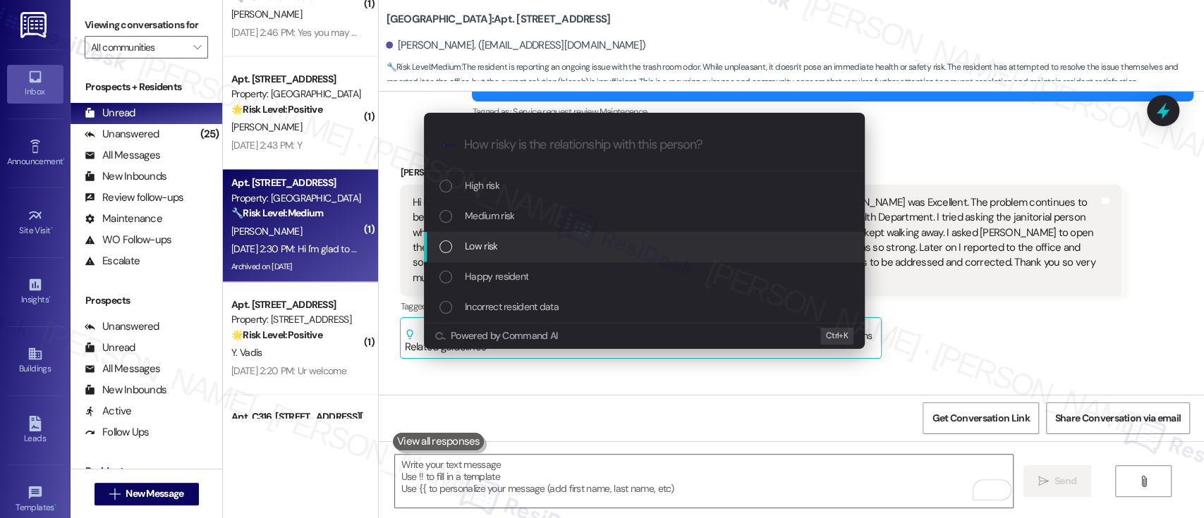
click at [491, 244] on span "Low risk" at bounding box center [481, 246] width 32 height 16
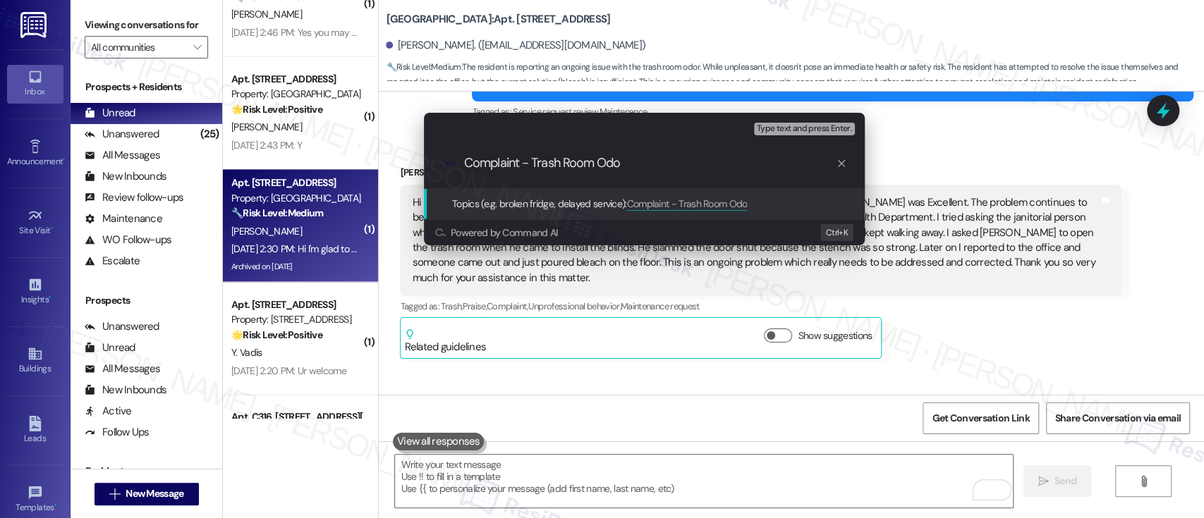
type input "Complaint - Trash Room Odor"
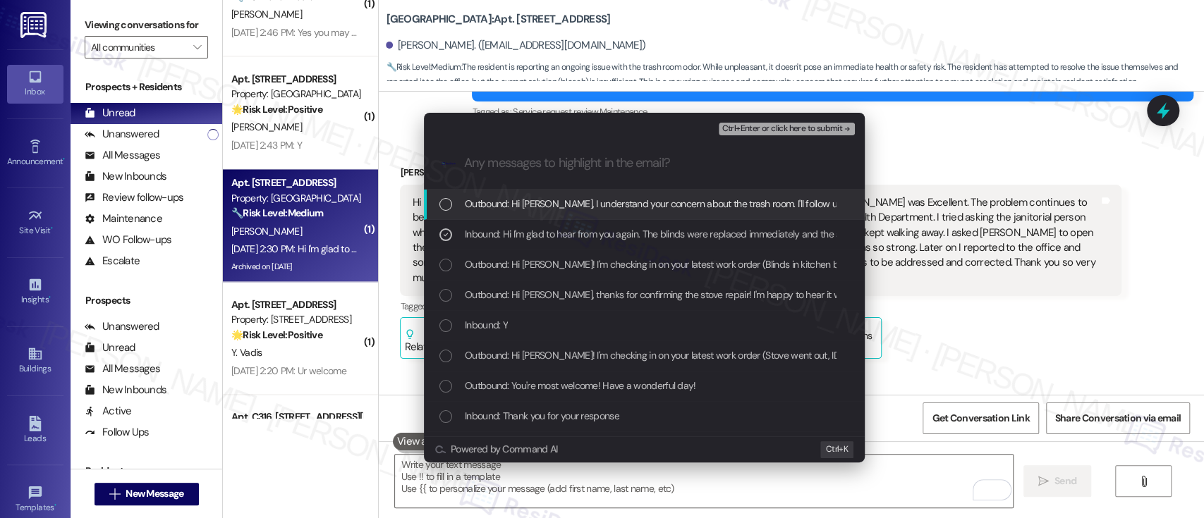
click at [844, 130] on icon "remove-block-ctrl+enter-or click here to submit" at bounding box center [847, 129] width 10 height 10
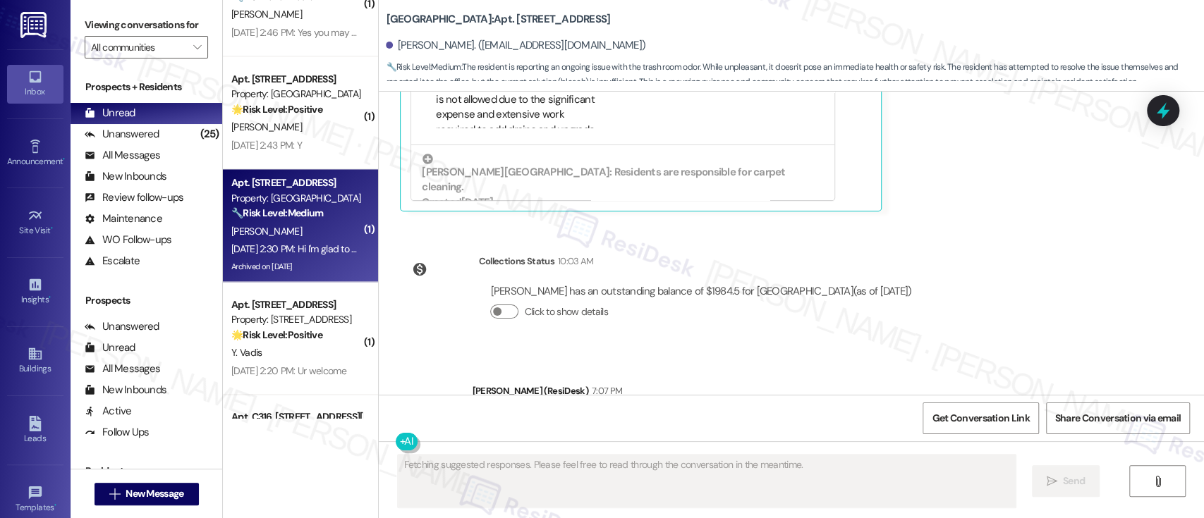
scroll to position [4803, 0]
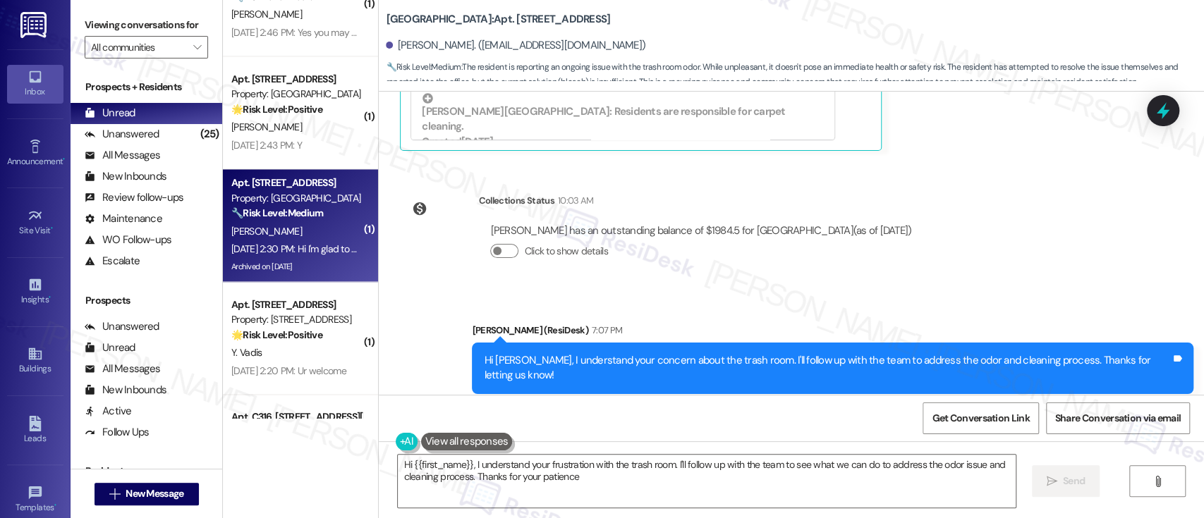
type textarea "Hi {{first_name}}, I understand your frustration with the trash room. I'll foll…"
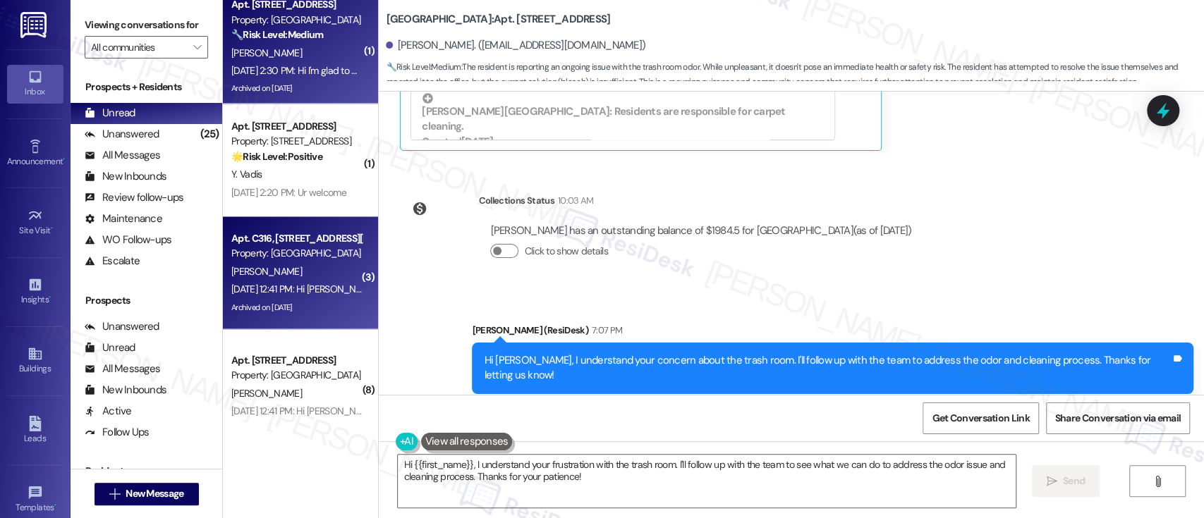
scroll to position [1598, 0]
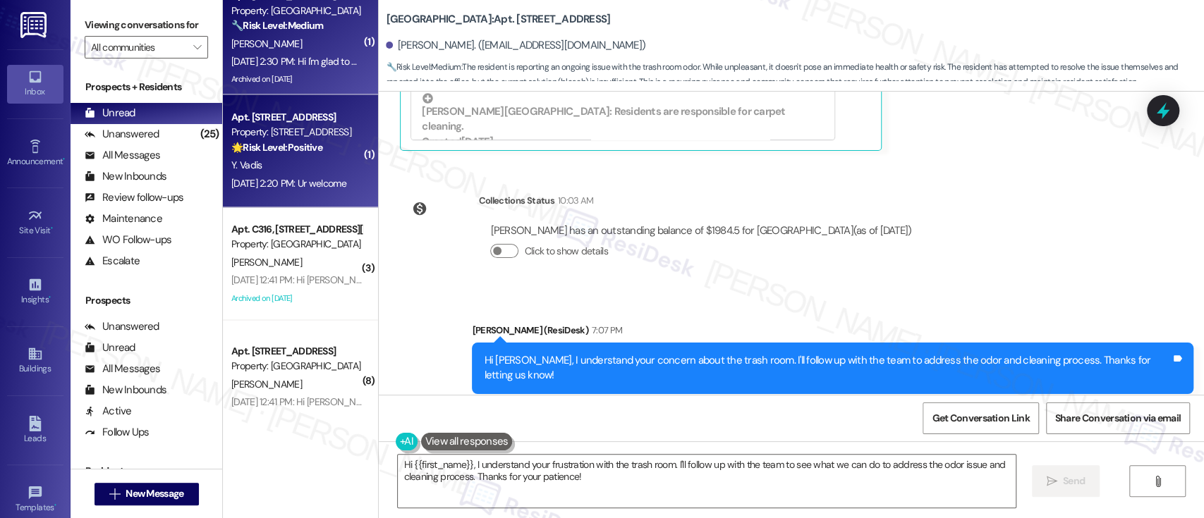
click at [291, 177] on div "[DATE] 2:20 PM: Ur welcome [DATE] 2:20 PM: Ur welcome" at bounding box center [288, 183] width 115 height 13
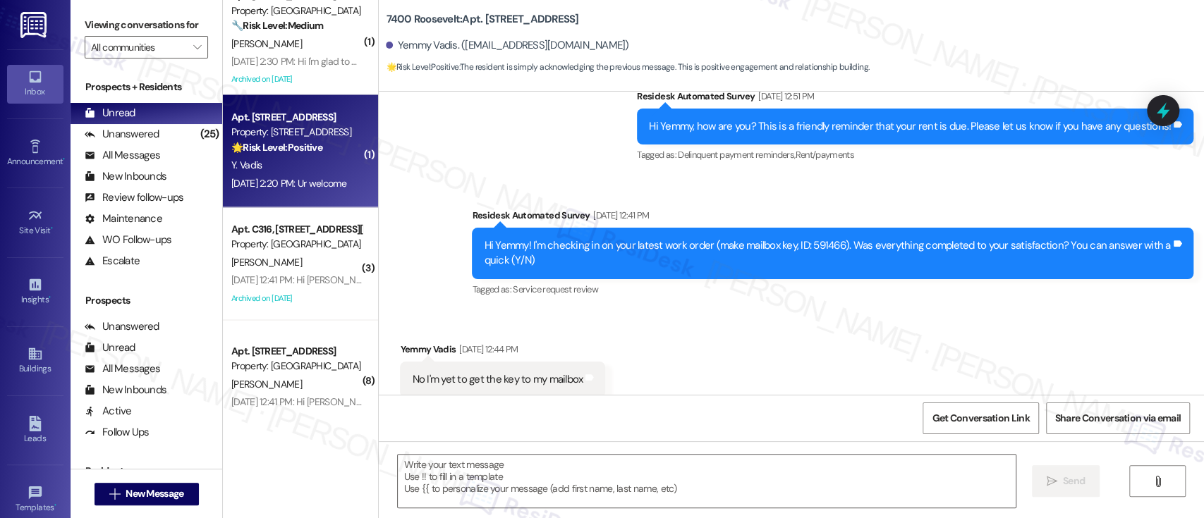
type textarea "Fetching suggested responses. Please feel free to read through the conversation…"
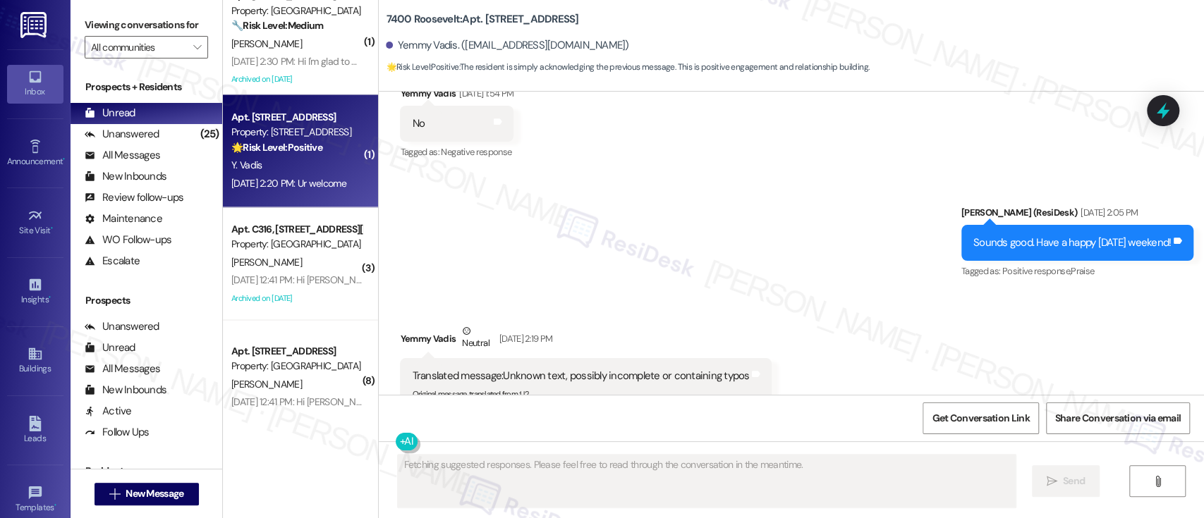
scroll to position [1135, 0]
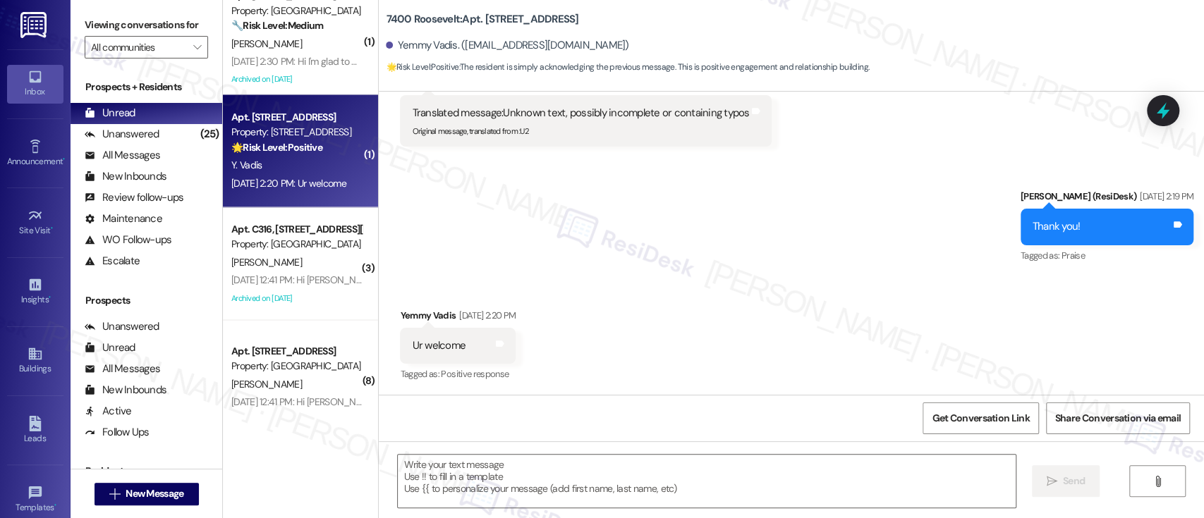
click at [881, 267] on div "Sent via SMS [PERSON_NAME] (ResiDesk) [DATE] 2:19 PM Thank you! Tags and notes …" at bounding box center [791, 216] width 825 height 119
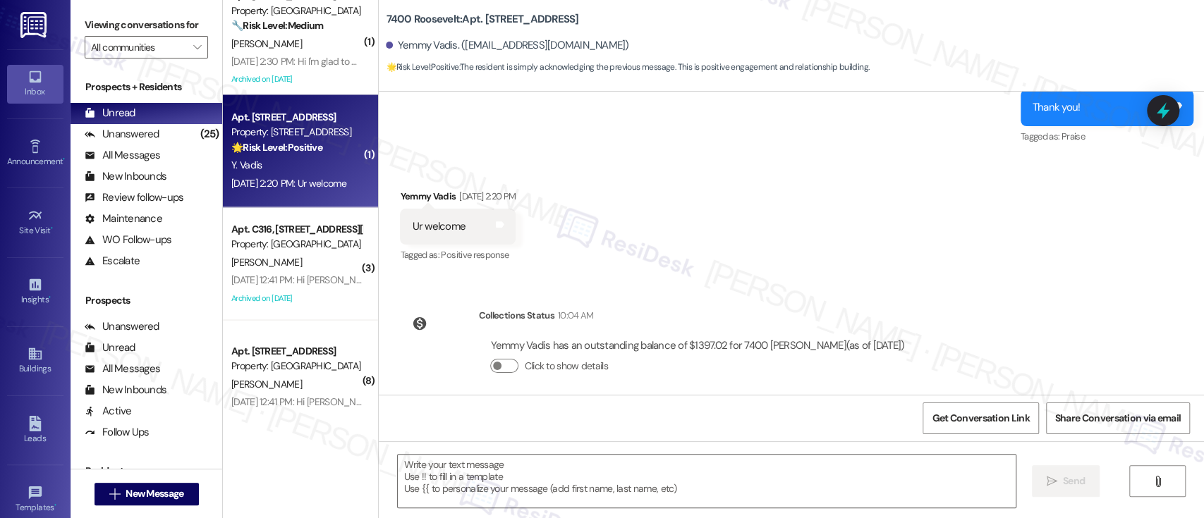
scroll to position [1265, 0]
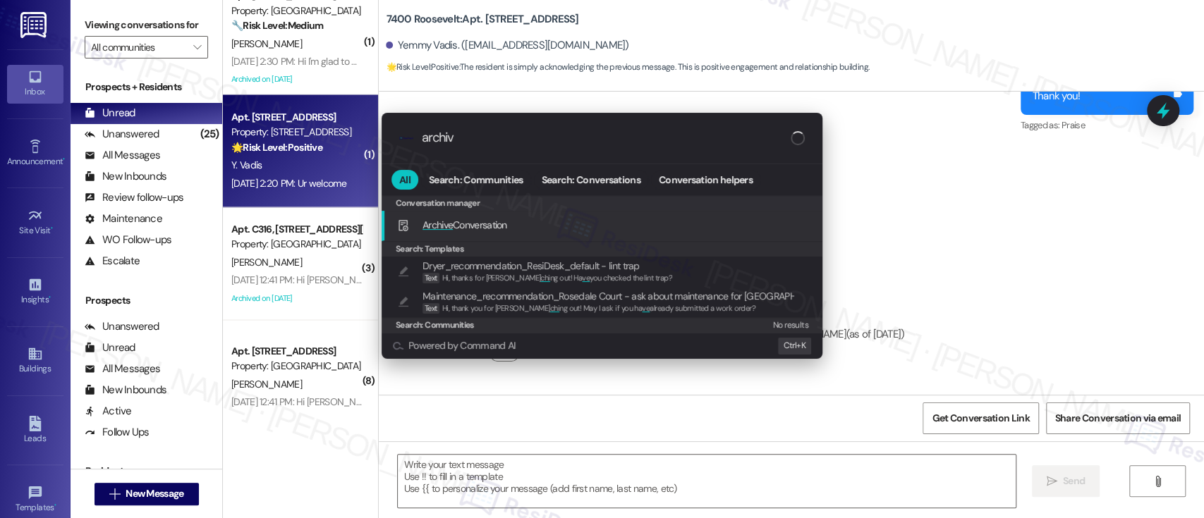
type input "archive"
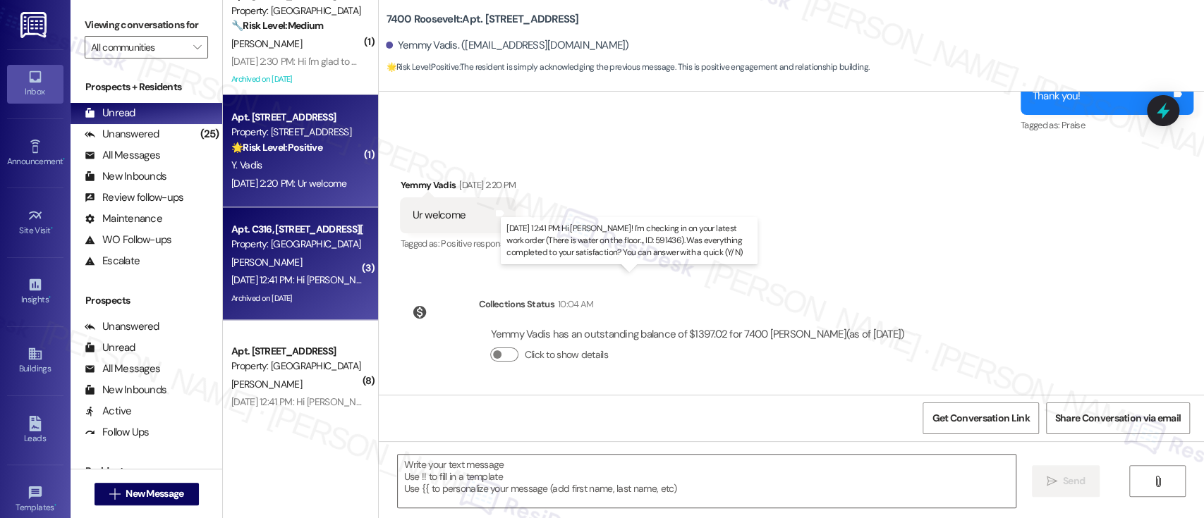
click at [284, 280] on div "[DATE] 12:41 PM: Hi [PERSON_NAME]! I'm checking in on your latest work order (T…" at bounding box center [641, 279] width 821 height 13
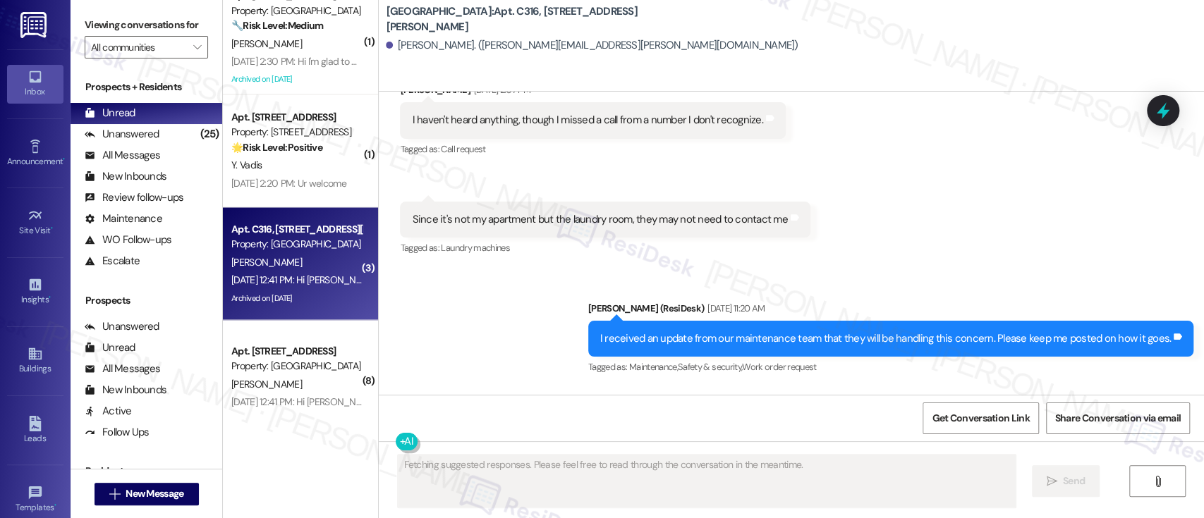
scroll to position [7683, 0]
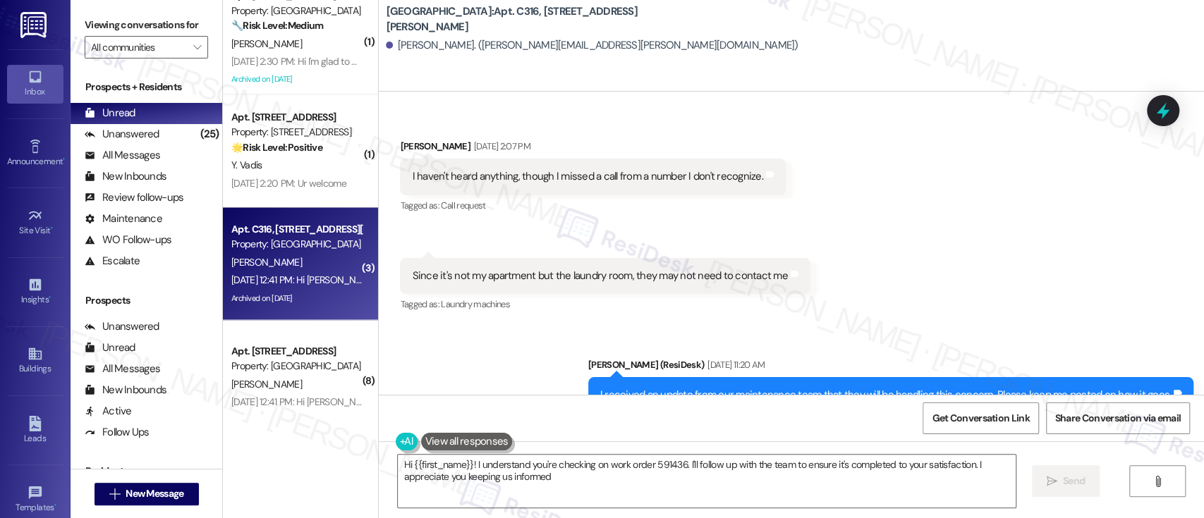
type textarea "Hi {{first_name}}! I understand you're checking on work order 591436. I'll foll…"
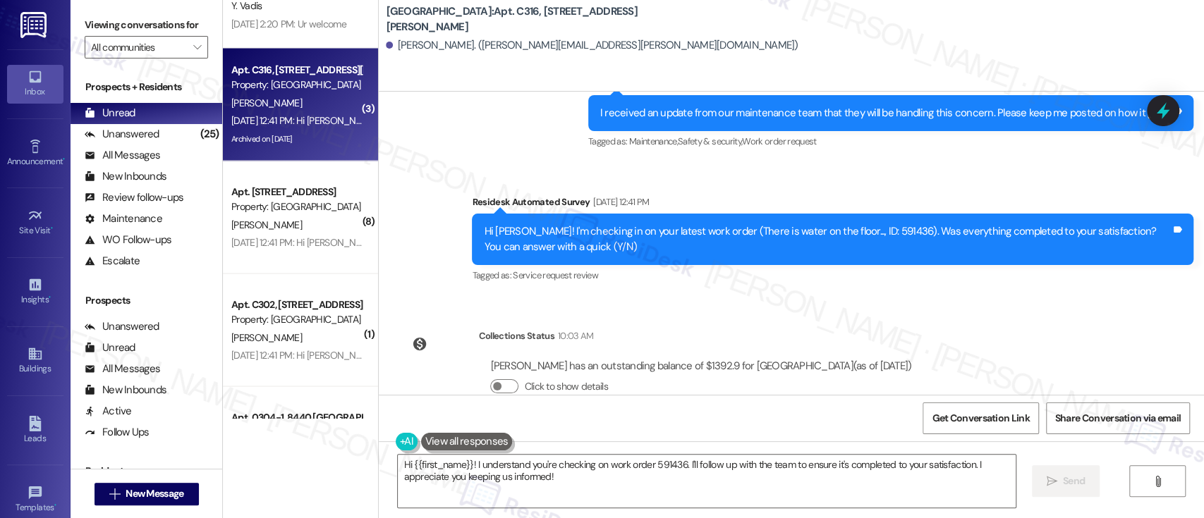
scroll to position [1787, 0]
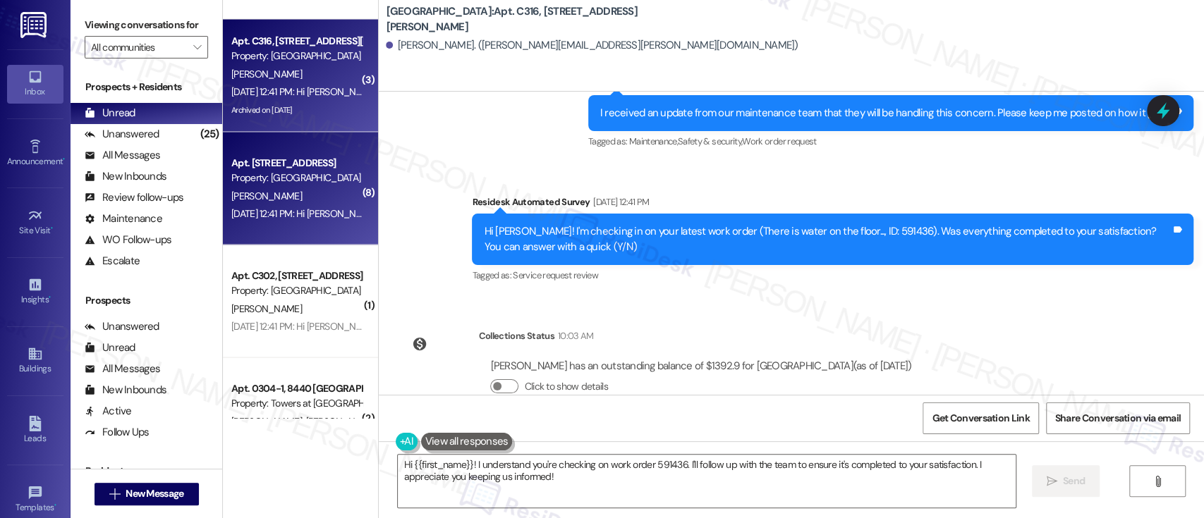
click at [293, 196] on div "[PERSON_NAME]" at bounding box center [296, 196] width 133 height 18
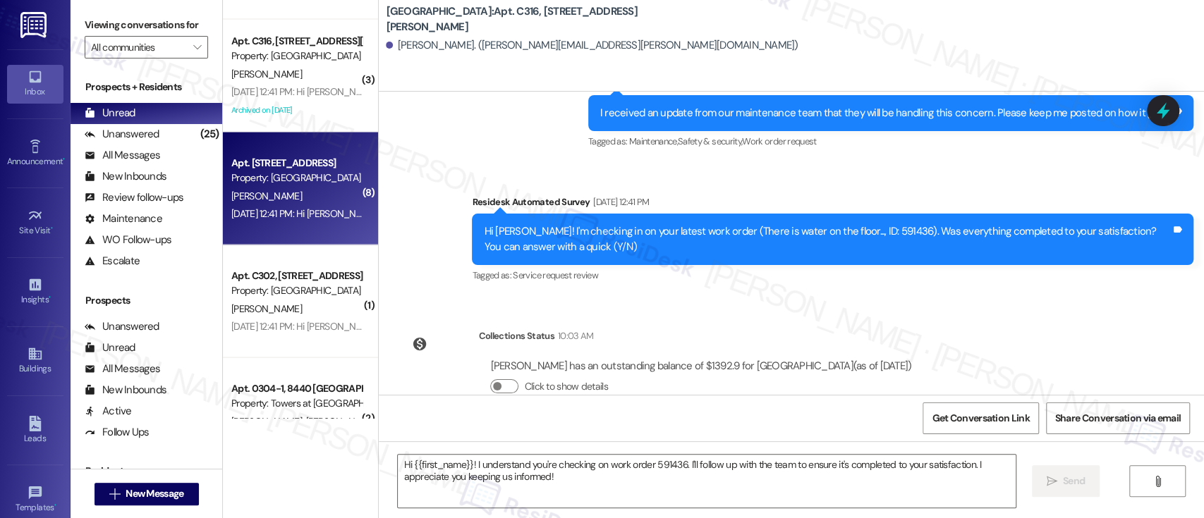
type textarea "Fetching suggested responses. Please feel free to read through the conversation…"
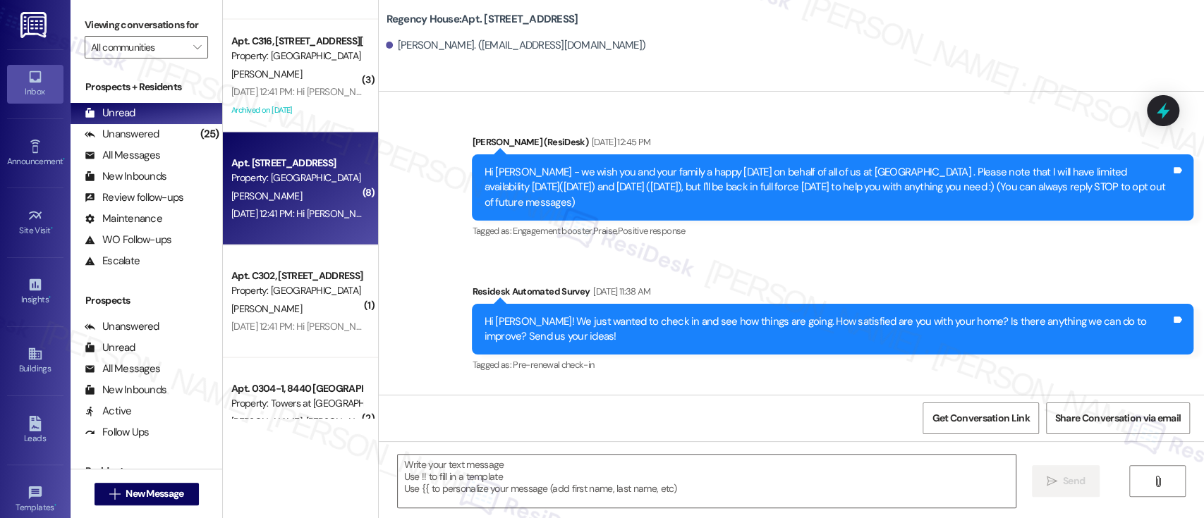
type textarea "Fetching suggested responses. Please feel free to read through the conversation…"
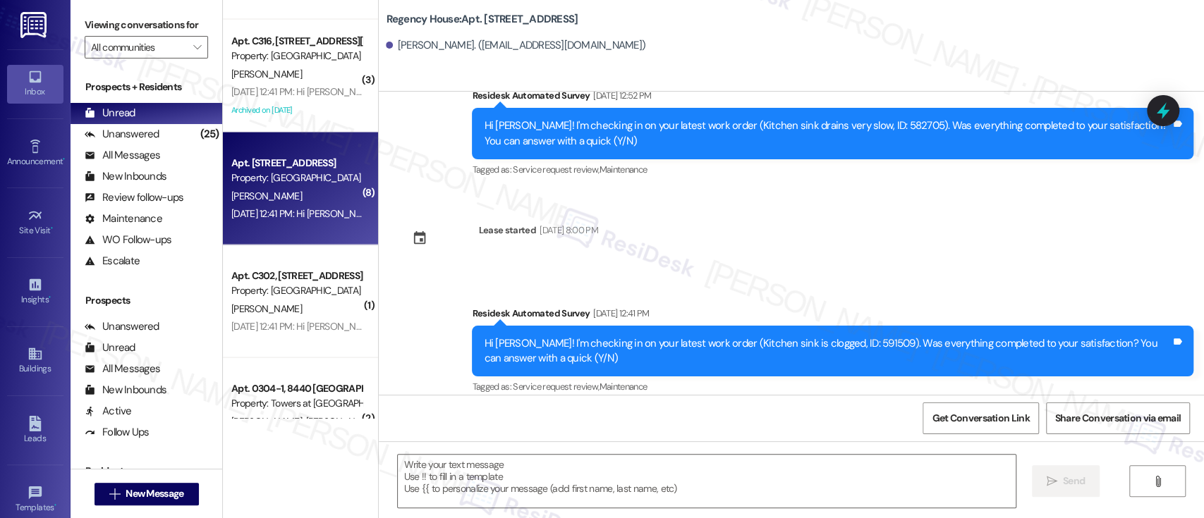
scroll to position [10496, 0]
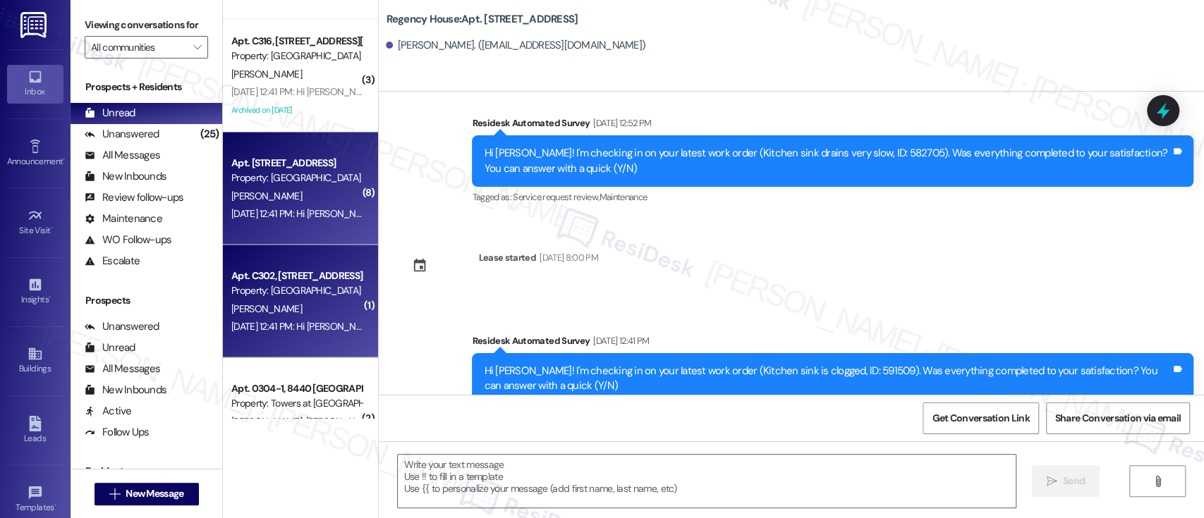
click at [303, 317] on div "[DATE] 12:41 PM: Hi [PERSON_NAME]! I'm checking in on your latest work order (H…" at bounding box center [296, 326] width 133 height 18
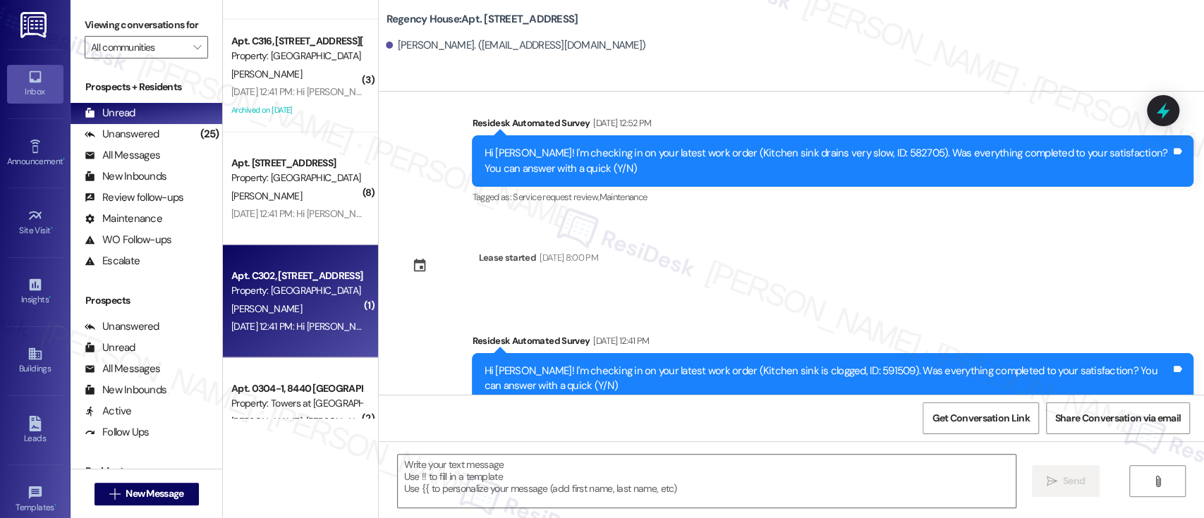
type textarea "Fetching suggested responses. Please feel free to read through the conversation…"
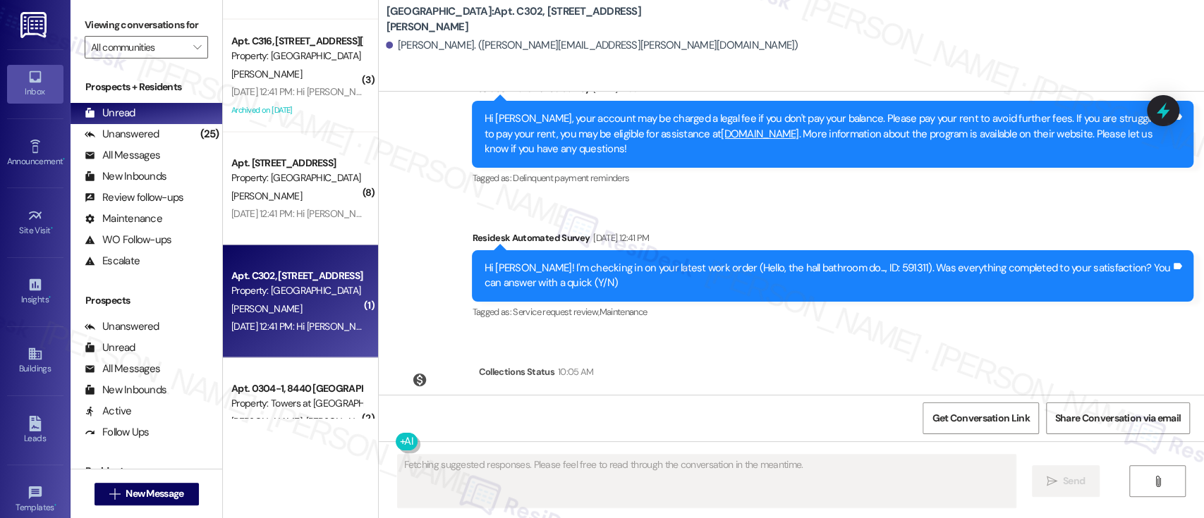
scroll to position [5753, 0]
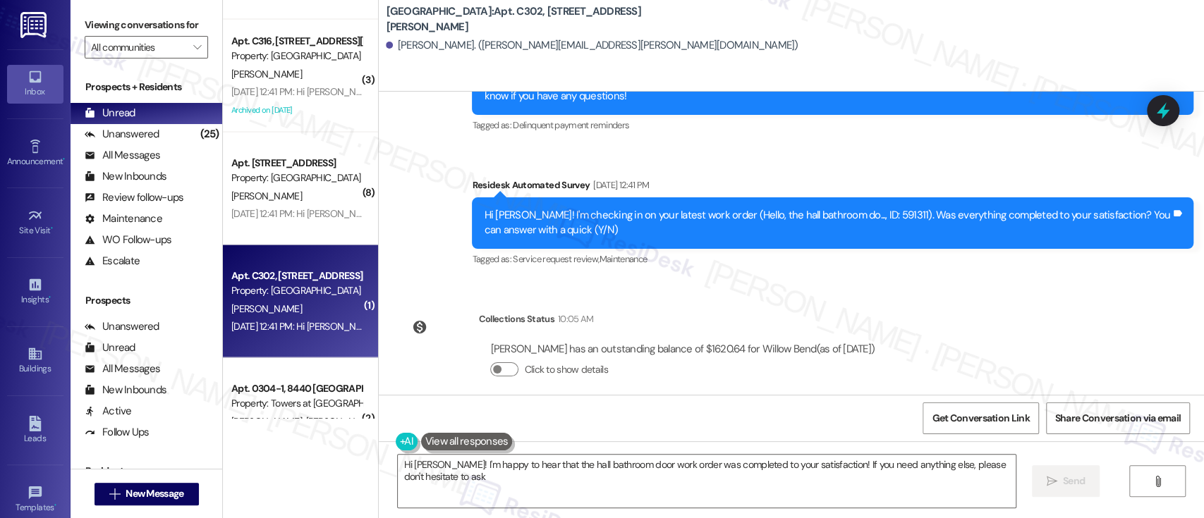
type textarea "Hi [PERSON_NAME]! I'm happy to hear that the hall bathroom door work order was …"
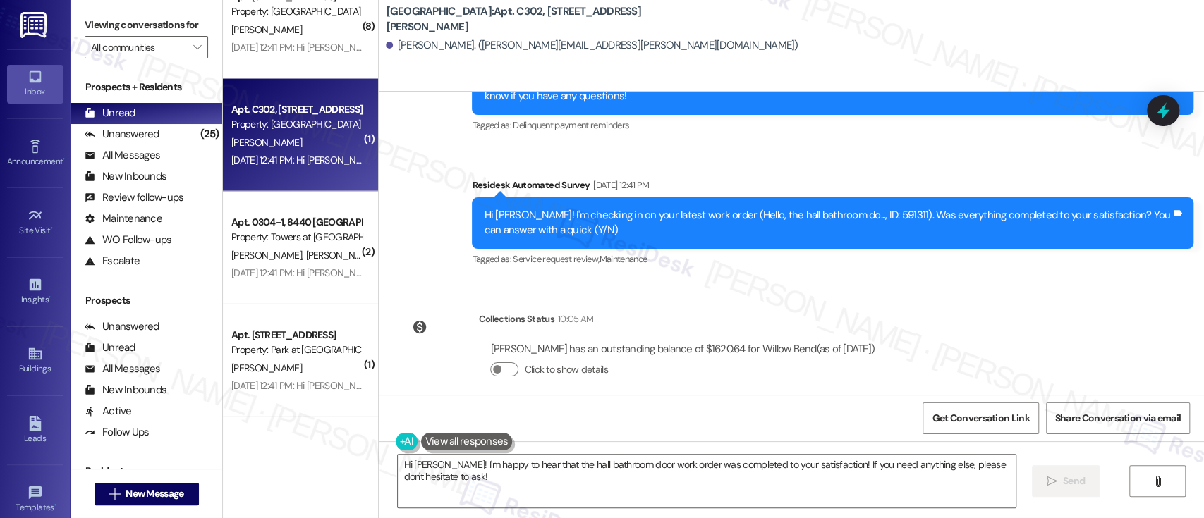
scroll to position [2020, 0]
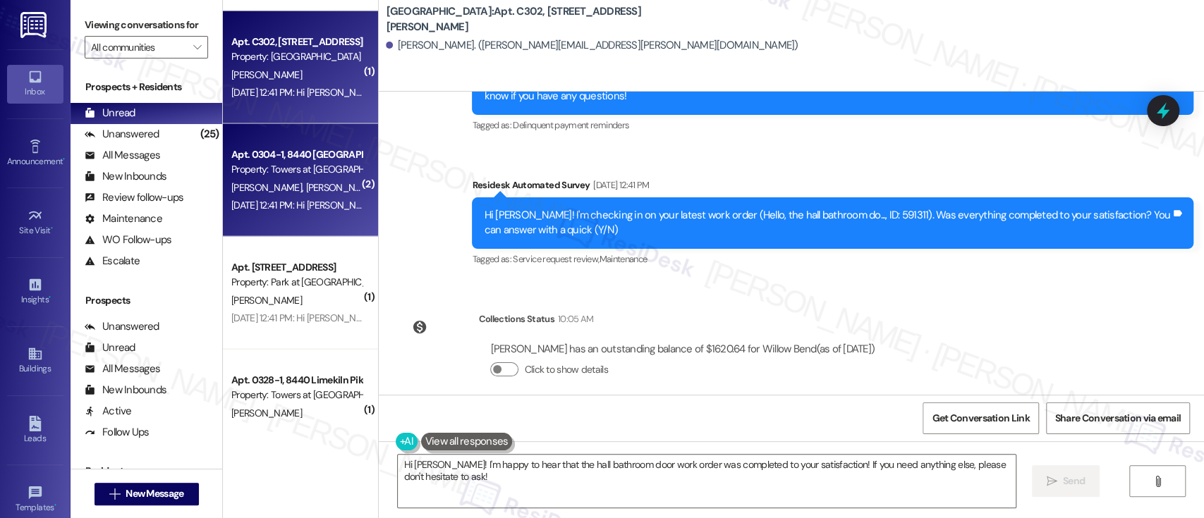
click at [306, 190] on span "V. Williams" at bounding box center [341, 187] width 71 height 13
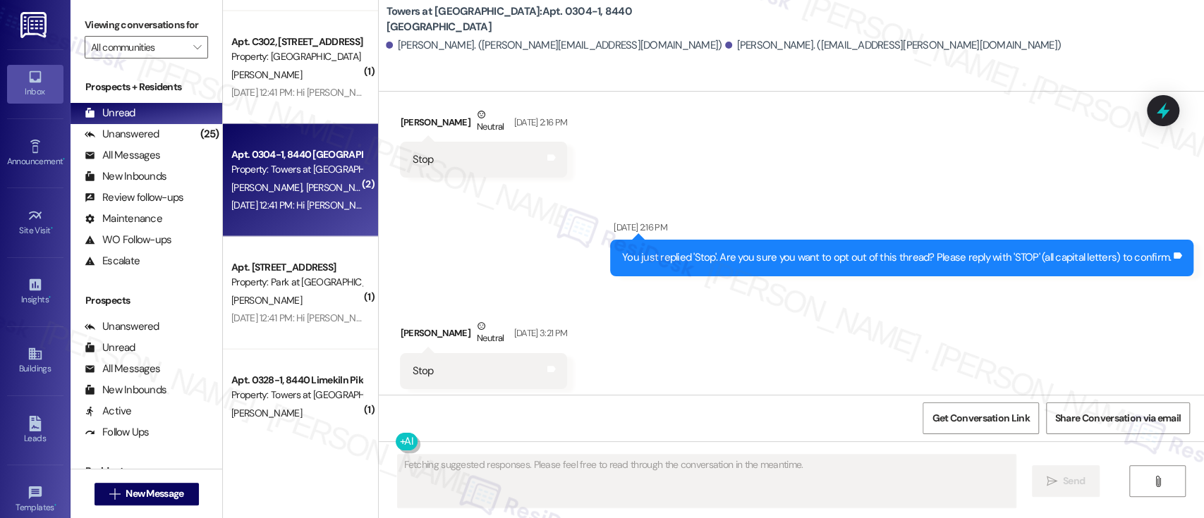
scroll to position [1529, 0]
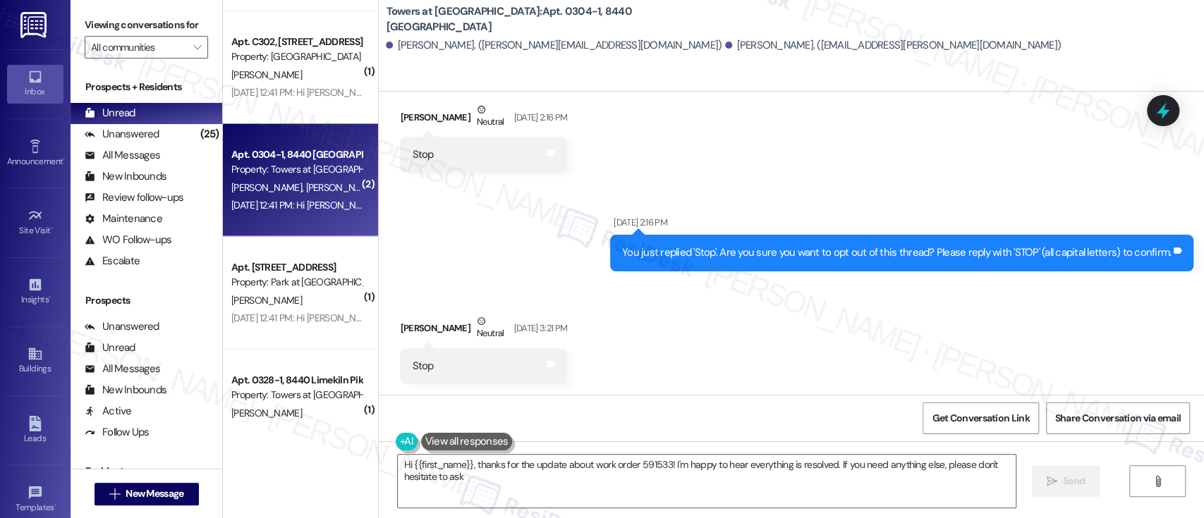
type textarea "Hi {{first_name}}, thanks for the update about work order 591533! I'm happy to …"
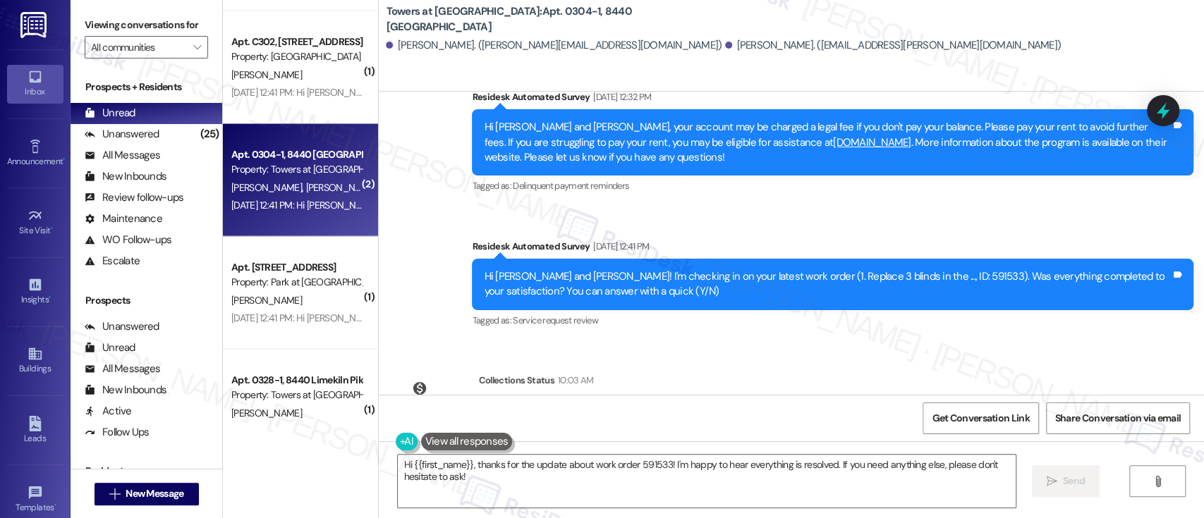
scroll to position [2330, 0]
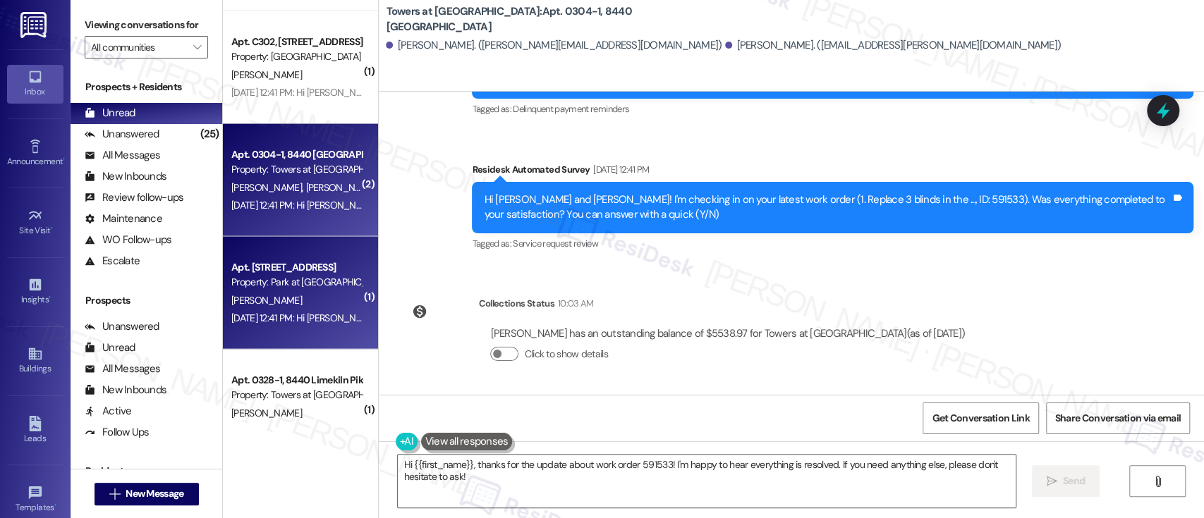
click at [288, 310] on div "Aug 29, 2025 at 12:41 PM: Hi Doris! I'm checking in on your latest work order. …" at bounding box center [296, 319] width 133 height 18
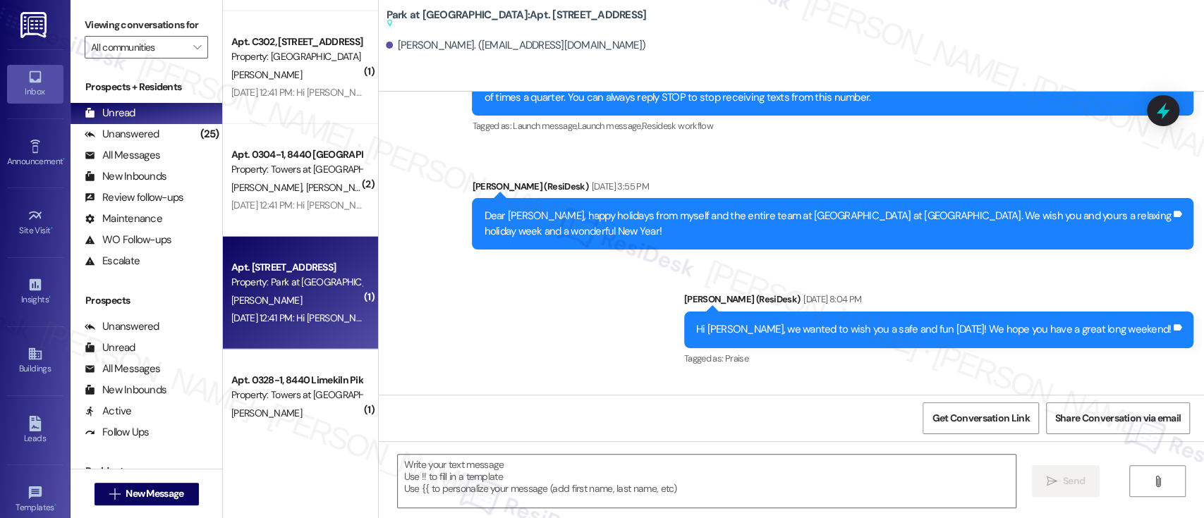
type textarea "Fetching suggested responses. Please feel free to read through the conversation…"
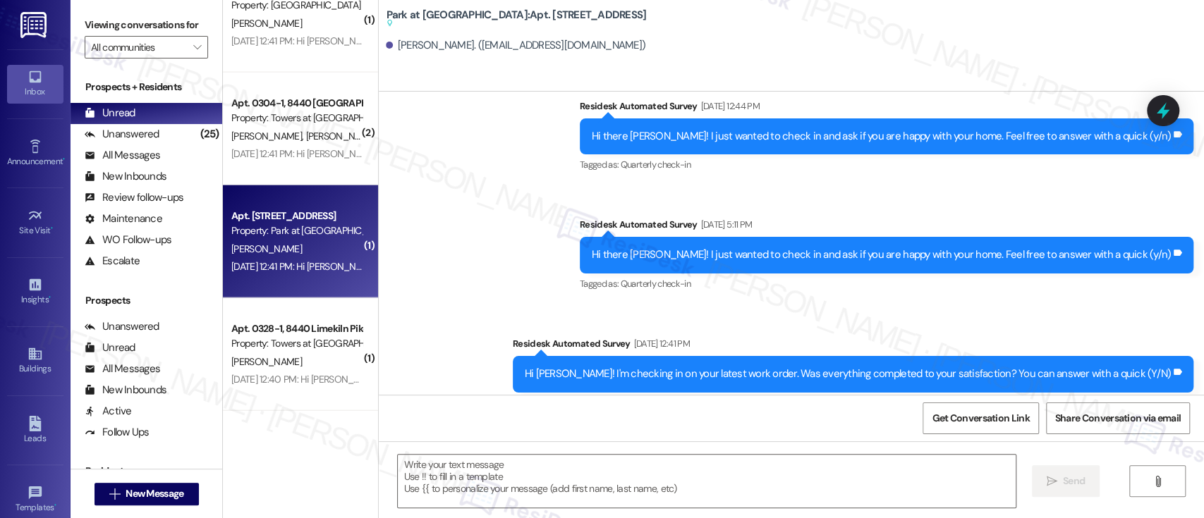
scroll to position [2115, 0]
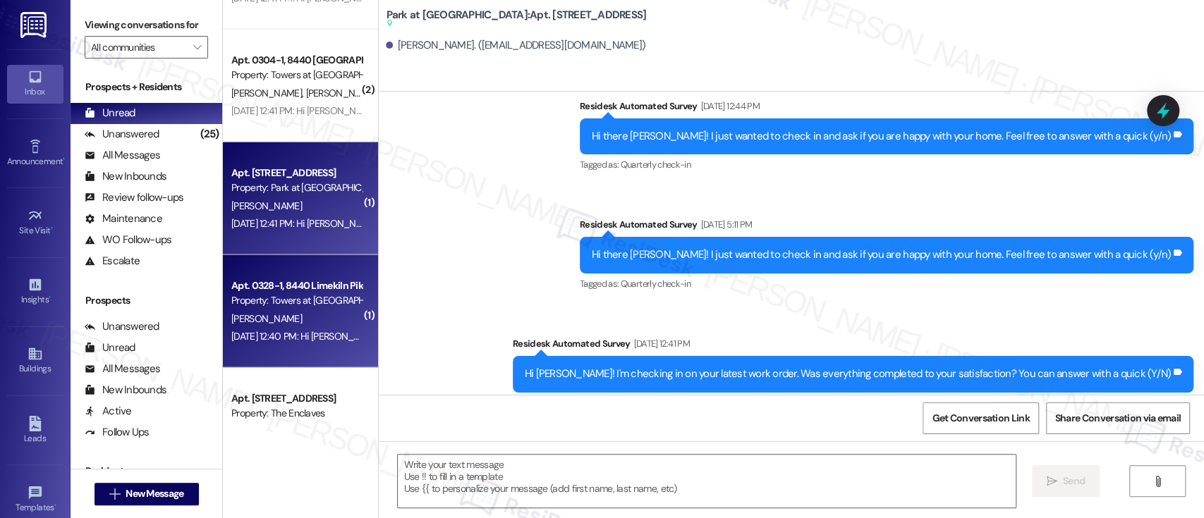
click at [295, 310] on div "H. Lee" at bounding box center [296, 319] width 133 height 18
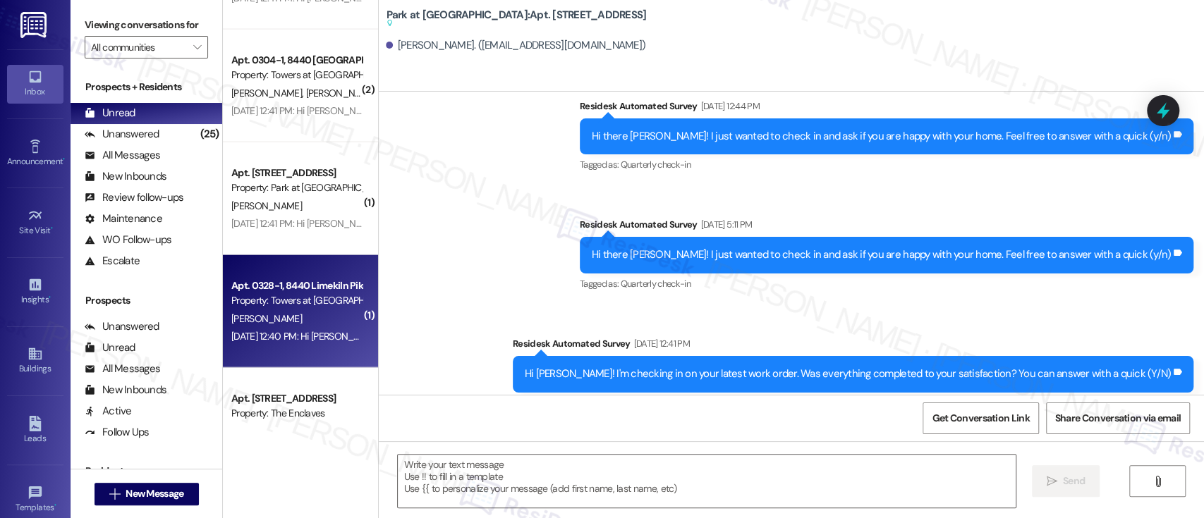
type textarea "Fetching suggested responses. Please feel free to read through the conversation…"
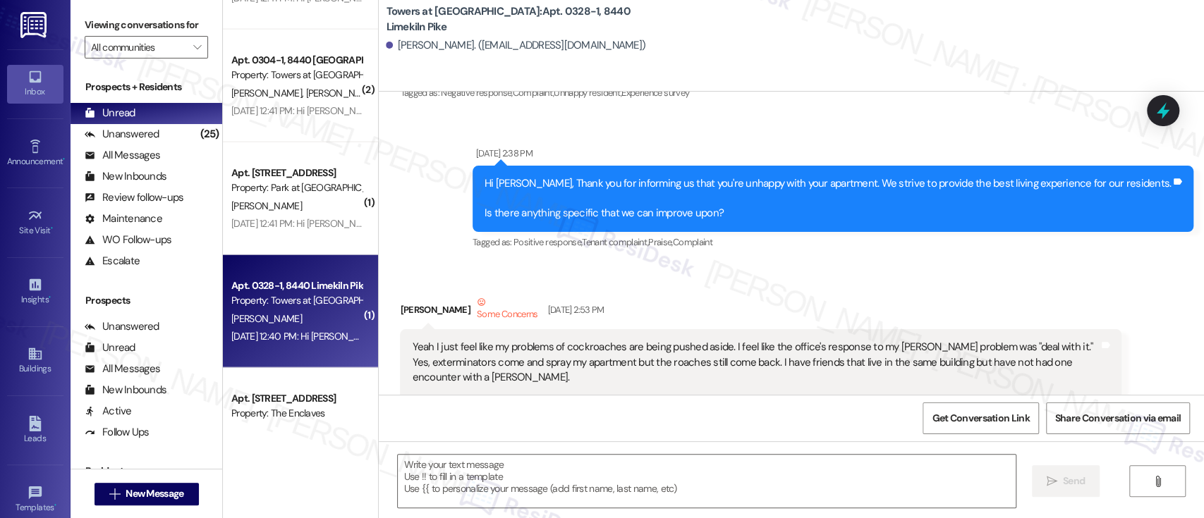
type textarea "Fetching suggested responses. Please feel free to read through the conversation…"
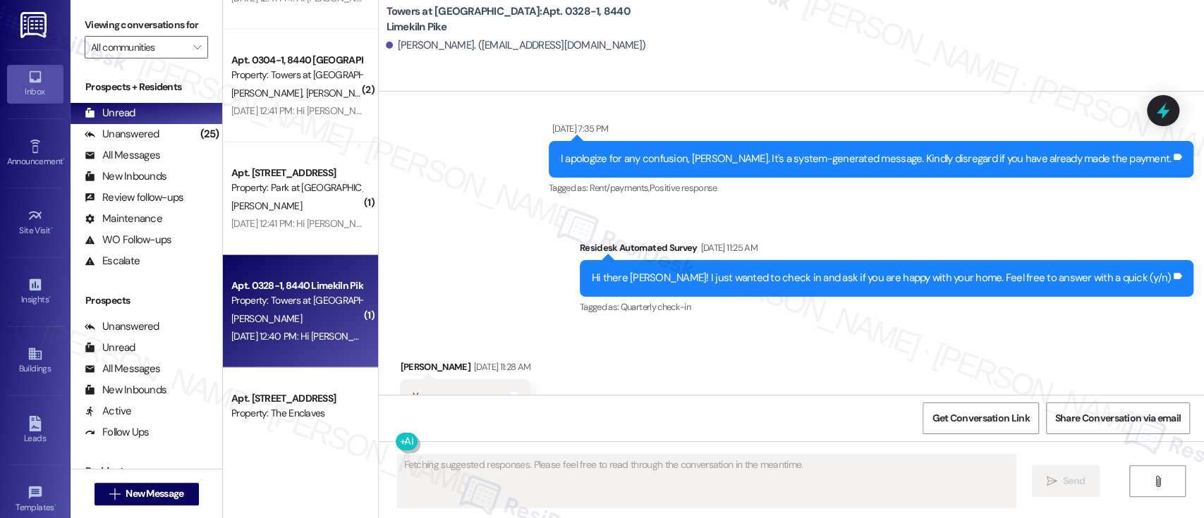
scroll to position [5807, 0]
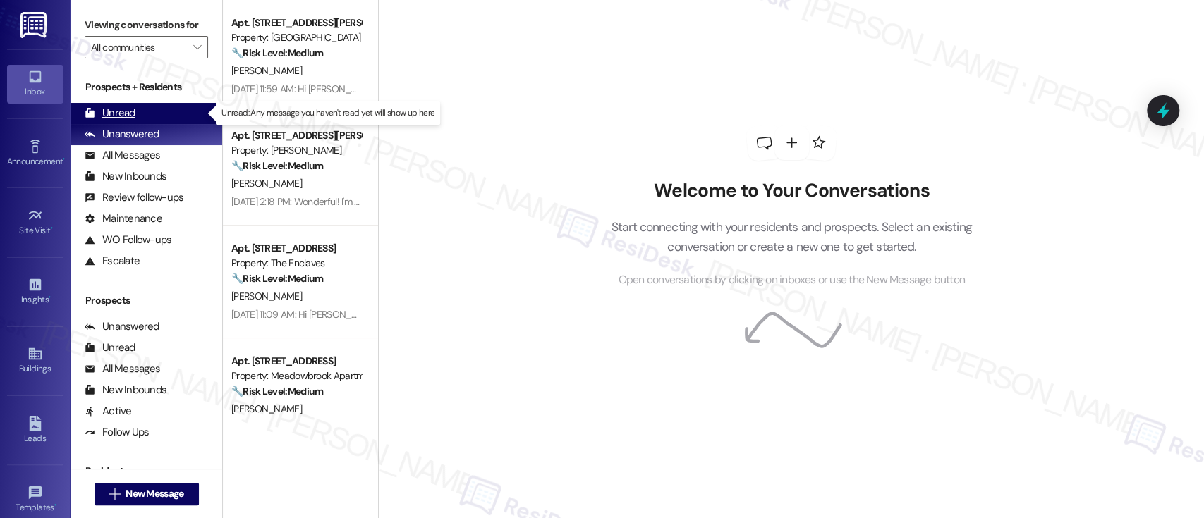
click at [124, 111] on div "Unread" at bounding box center [110, 113] width 51 height 15
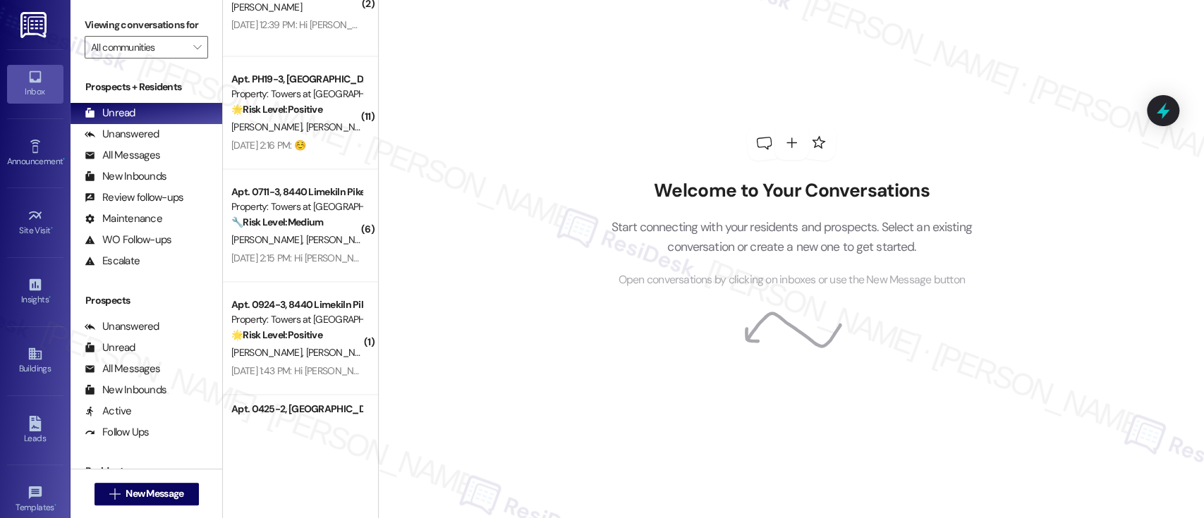
scroll to position [1411, 0]
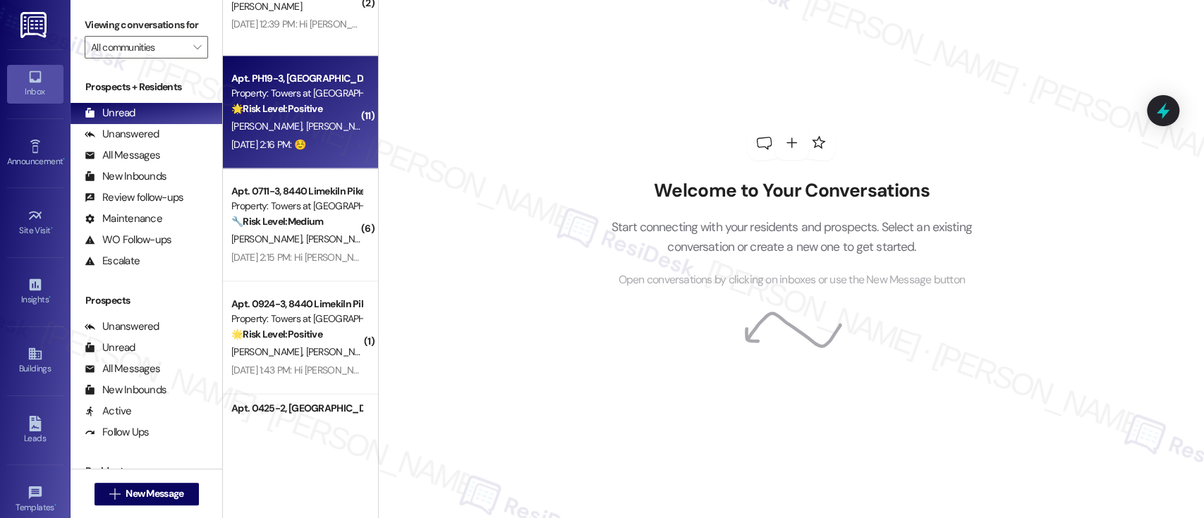
click at [305, 138] on div "[DATE] 2:16 PM: ☺️ [DATE] 2:16 PM: ☺️" at bounding box center [268, 144] width 74 height 13
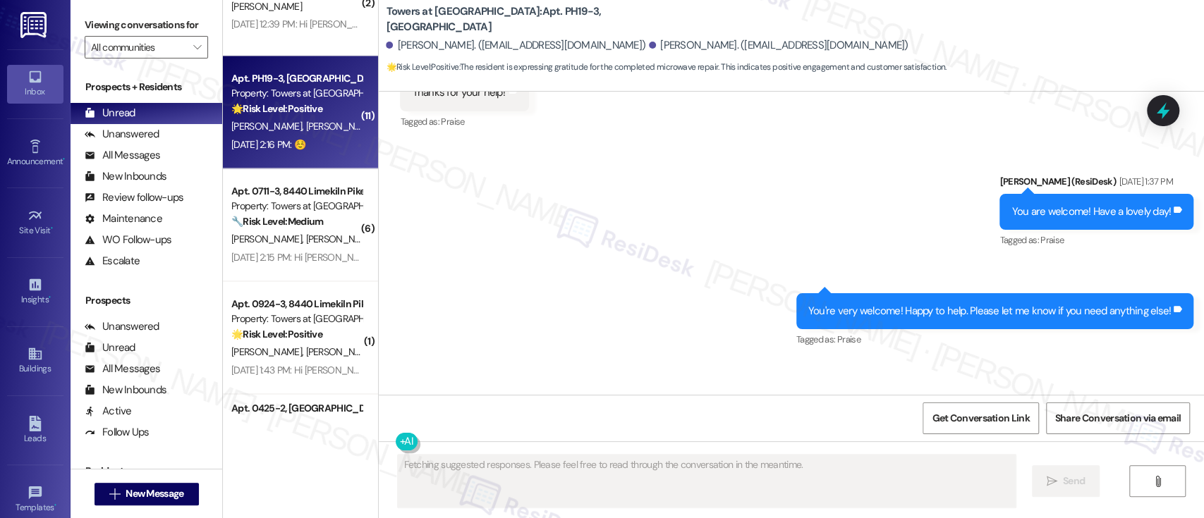
scroll to position [13469, 0]
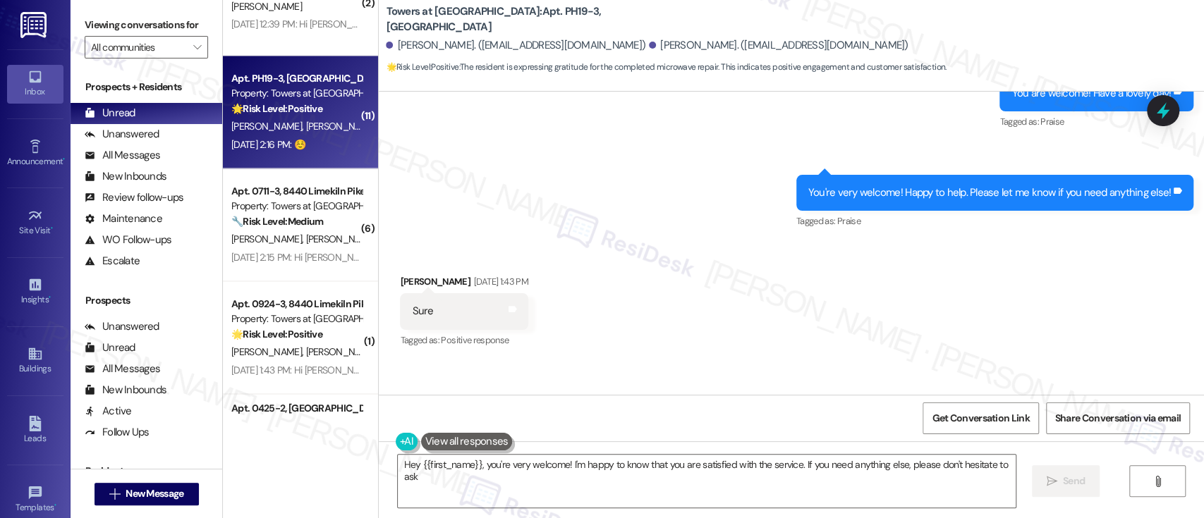
type textarea "Hey {{first_name}}, you're very welcome! I'm happy to know that you are satisfi…"
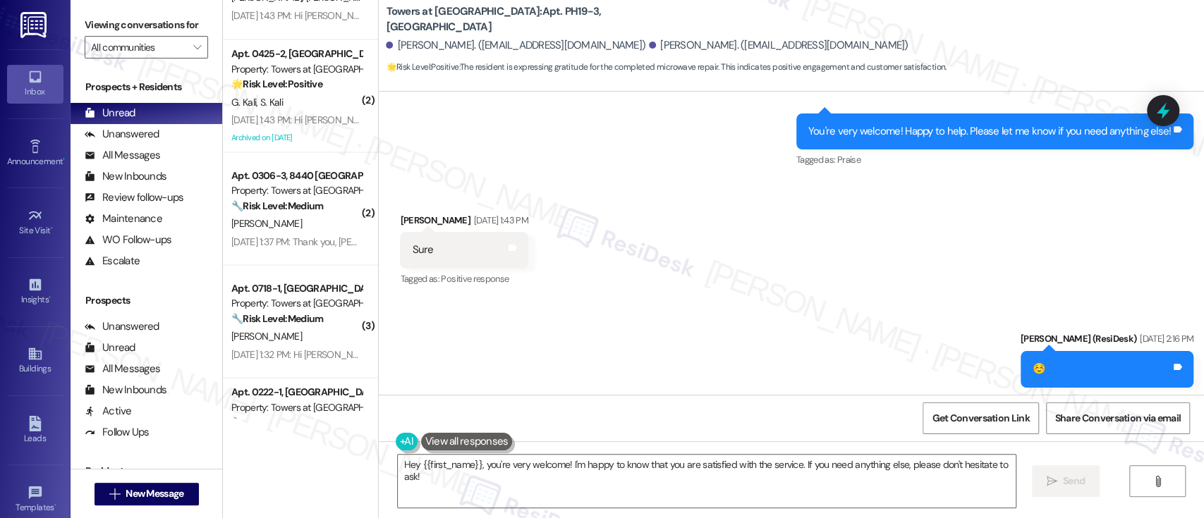
scroll to position [1767, 0]
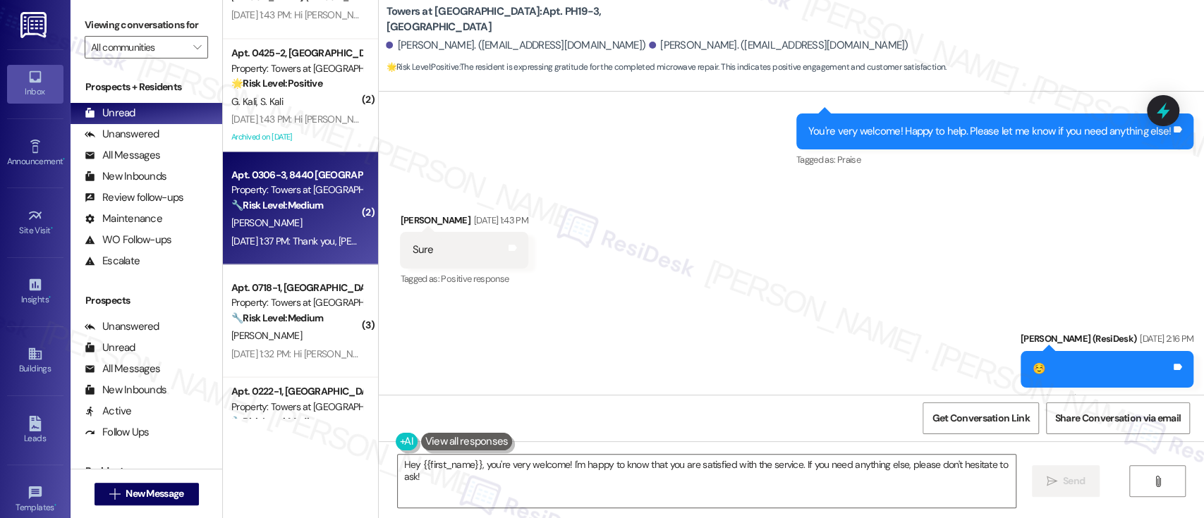
click at [315, 220] on div "[PERSON_NAME]" at bounding box center [296, 223] width 133 height 18
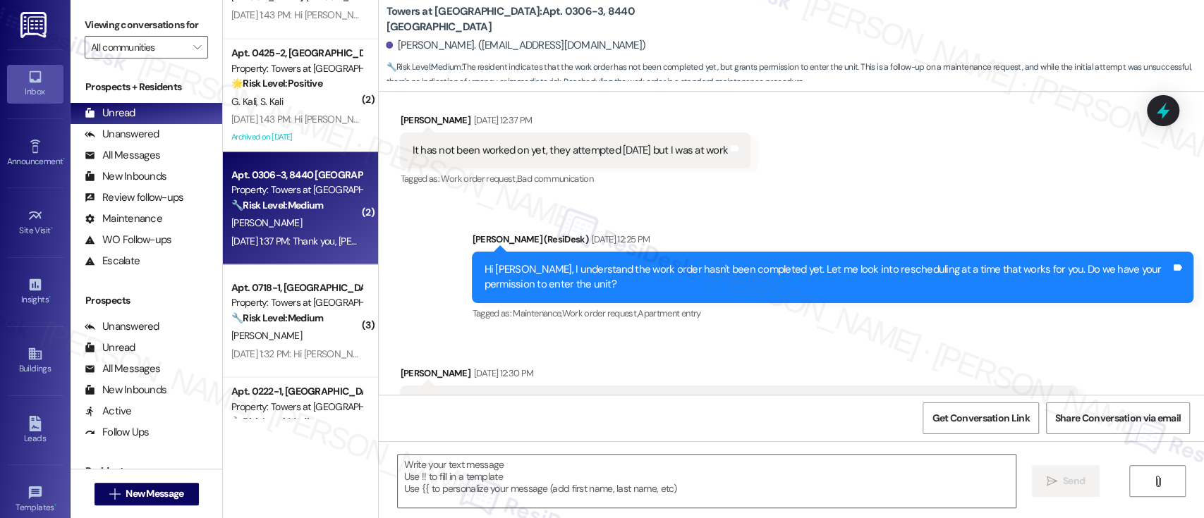
type textarea "Fetching suggested responses. Please feel free to read through the conversation…"
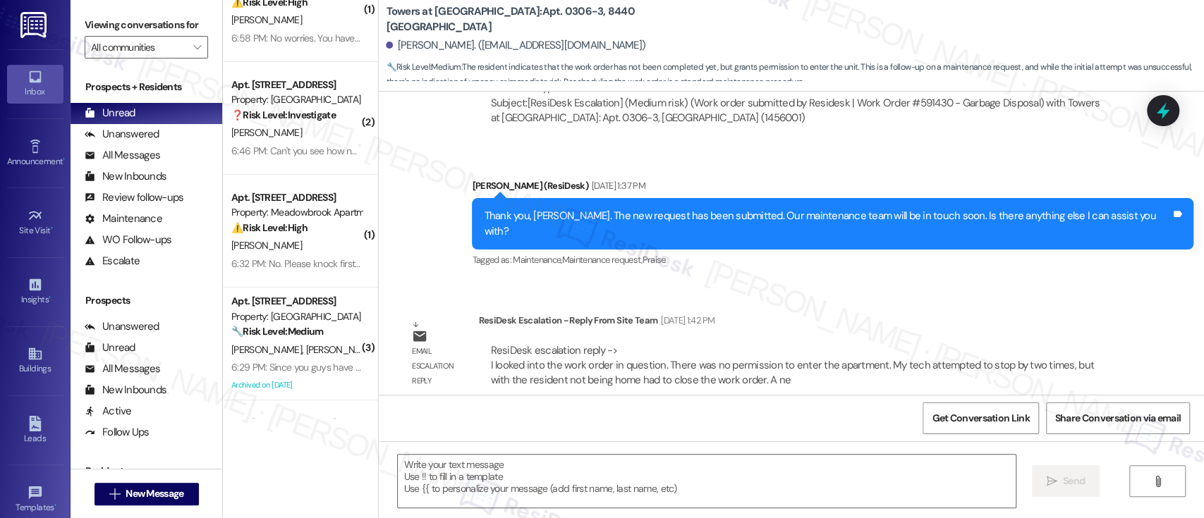
scroll to position [0, 0]
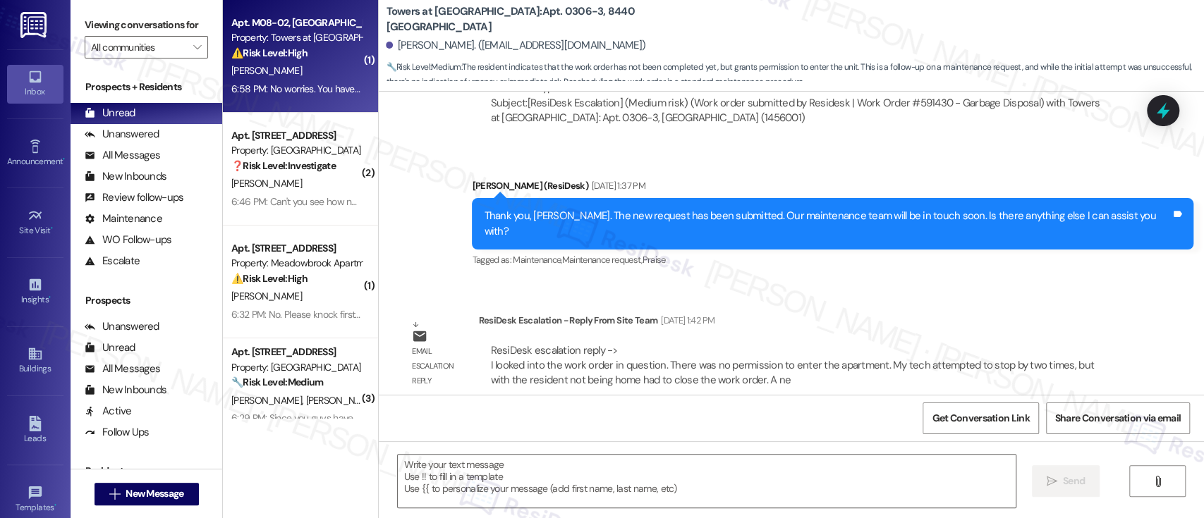
click at [320, 62] on div "[PERSON_NAME]" at bounding box center [296, 71] width 133 height 18
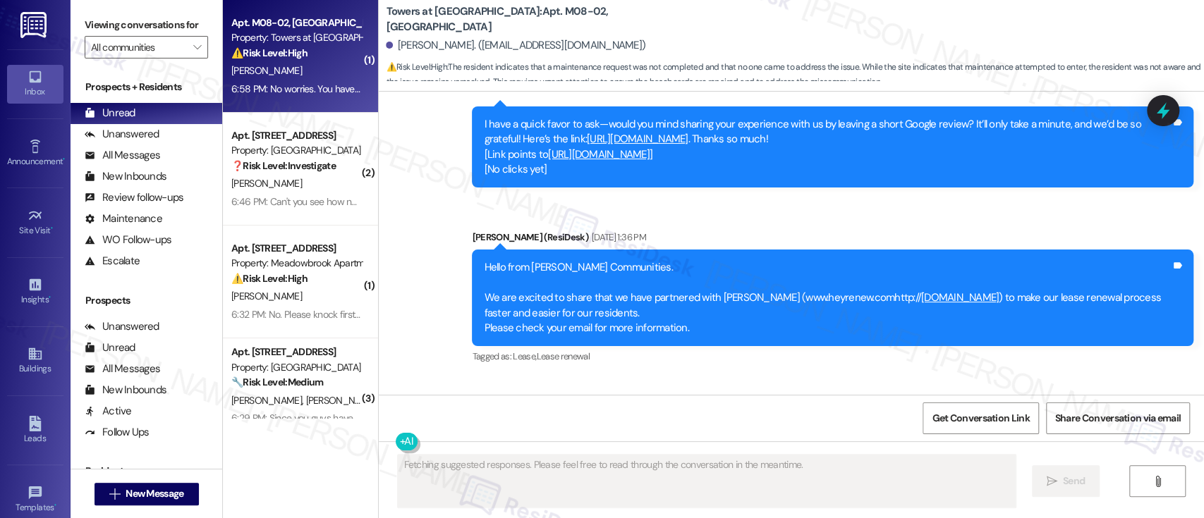
scroll to position [4052, 0]
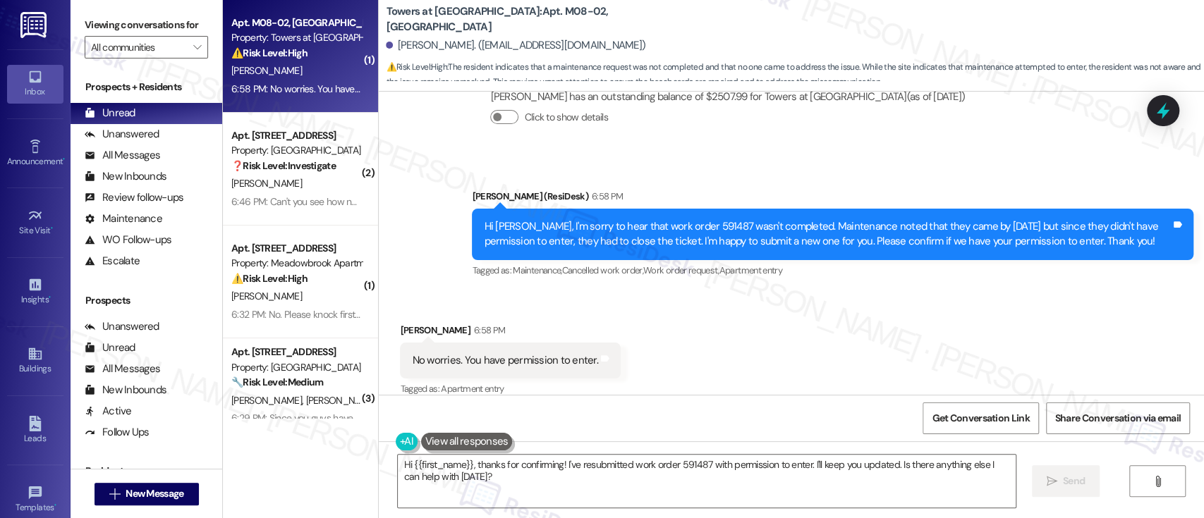
click at [934, 346] on div "Received via SMS [PERSON_NAME] 6:58 PM No worries. You have permission to enter…" at bounding box center [791, 350] width 825 height 119
click at [683, 219] on div "Hi [PERSON_NAME], I'm sorry to hear that work order 591487 wasn't completed. Ma…" at bounding box center [827, 234] width 687 height 30
click at [683, 219] on div "Hi Jasmine, I'm sorry to hear that work order 591487 wasn't completed. Maintena…" at bounding box center [827, 234] width 687 height 30
copy div "591487"
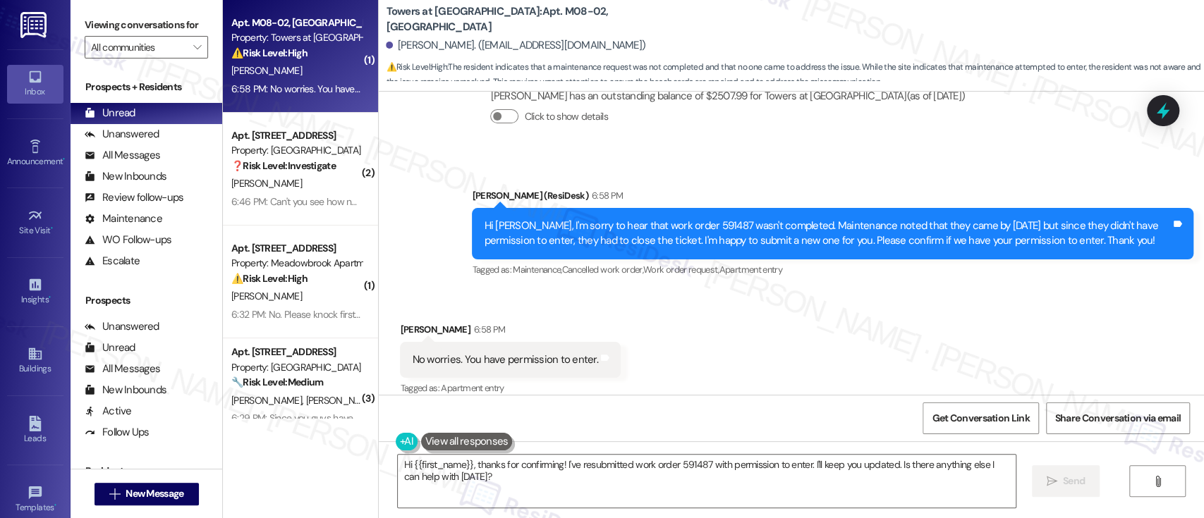
click at [1048, 336] on div "Received via SMS Jasmine Clark 6:58 PM No worries. You have permission to enter…" at bounding box center [791, 350] width 825 height 119
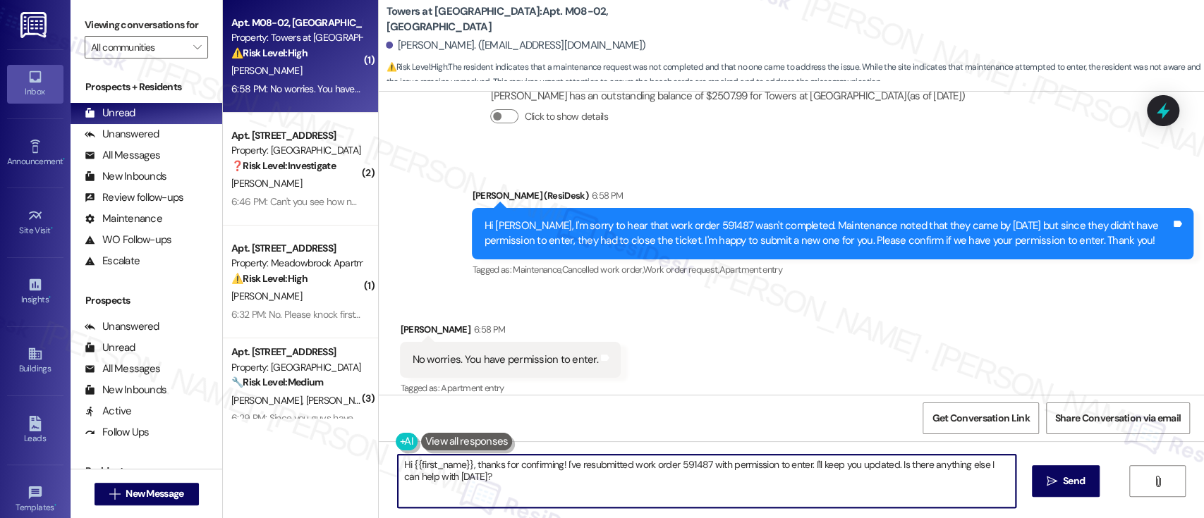
drag, startPoint x: 470, startPoint y: 462, endPoint x: 177, endPoint y: 454, distance: 293.5
click at [177, 454] on div "Viewing conversations for All communities  Prospects + Residents Unread (0) Un…" at bounding box center [638, 259] width 1134 height 518
click at [605, 459] on textarea "Thanks for confirming! I've resubmitted work order 591487 with permission to en…" at bounding box center [703, 481] width 617 height 53
click at [669, 462] on textarea "Thanks for confirming! I've resubmitted work order 591487 with permission to en…" at bounding box center [703, 481] width 617 height 53
click at [552, 461] on textarea "Thanks for confirming! I've resubmitted work order 591487 with permission to en…" at bounding box center [703, 481] width 617 height 53
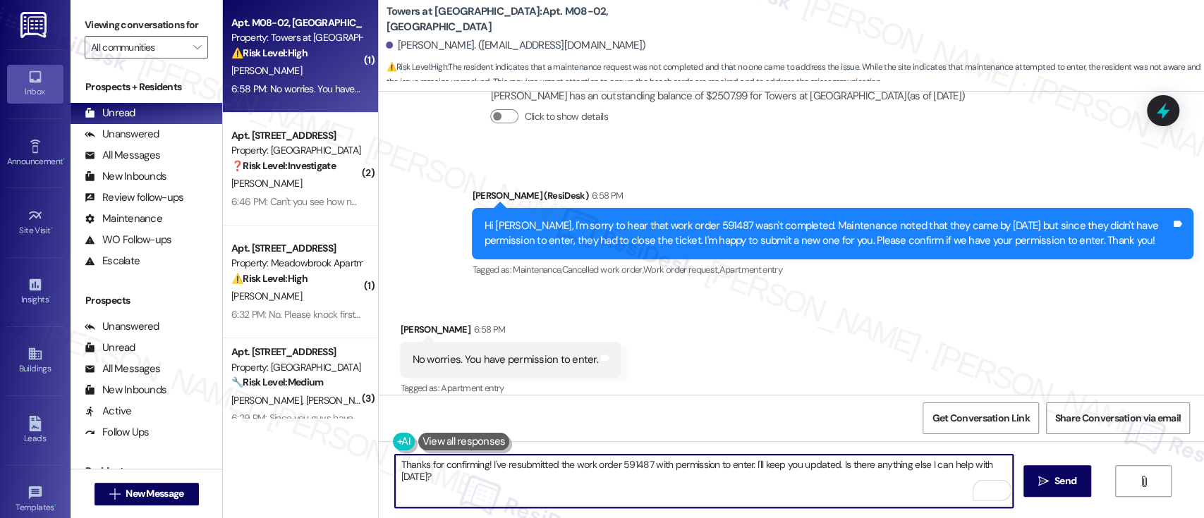
click at [624, 460] on textarea "Thanks for confirming! I've resubmitted the work order 591487 with permission t…" at bounding box center [703, 481] width 617 height 53
click at [778, 472] on textarea "Thanks for confirming! I've resubmitted the work order with permission to enter…" at bounding box center [703, 481] width 617 height 53
type textarea "Thanks for confirming! I've resubmitted the work order with permission to enter…"
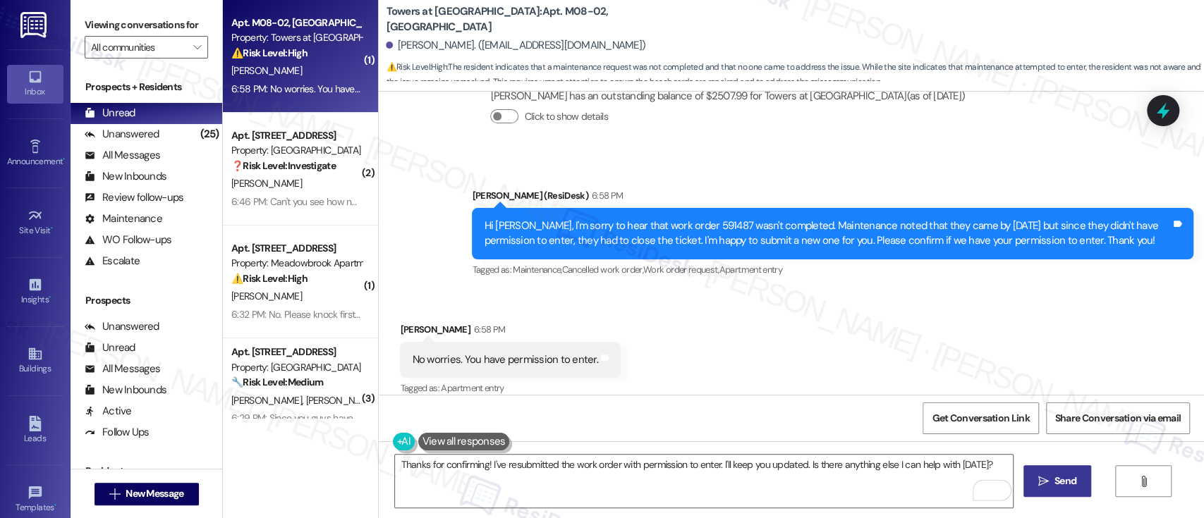
click at [1052, 480] on span "Send" at bounding box center [1066, 481] width 28 height 15
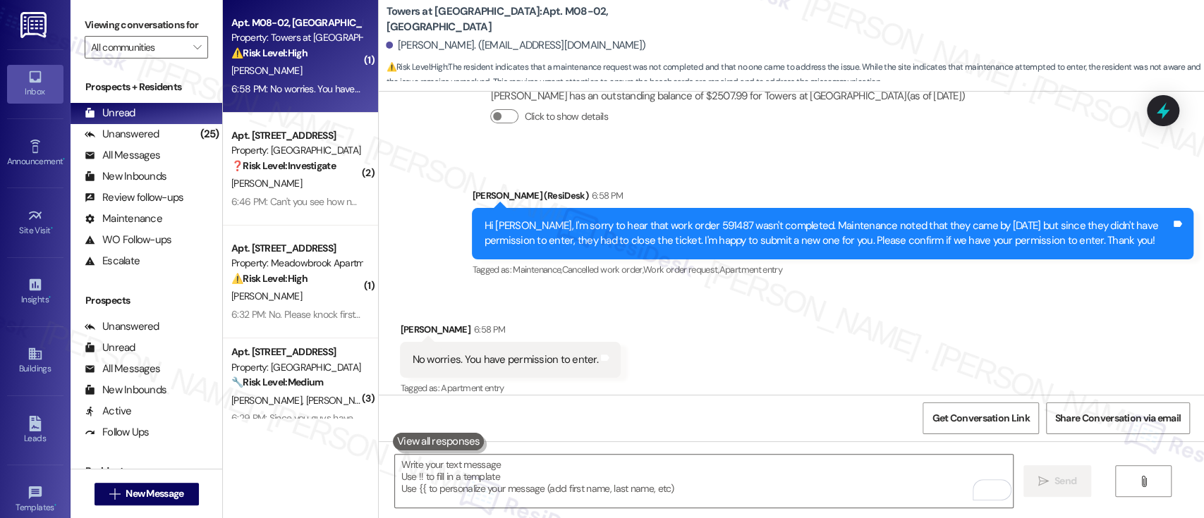
scroll to position [4052, 0]
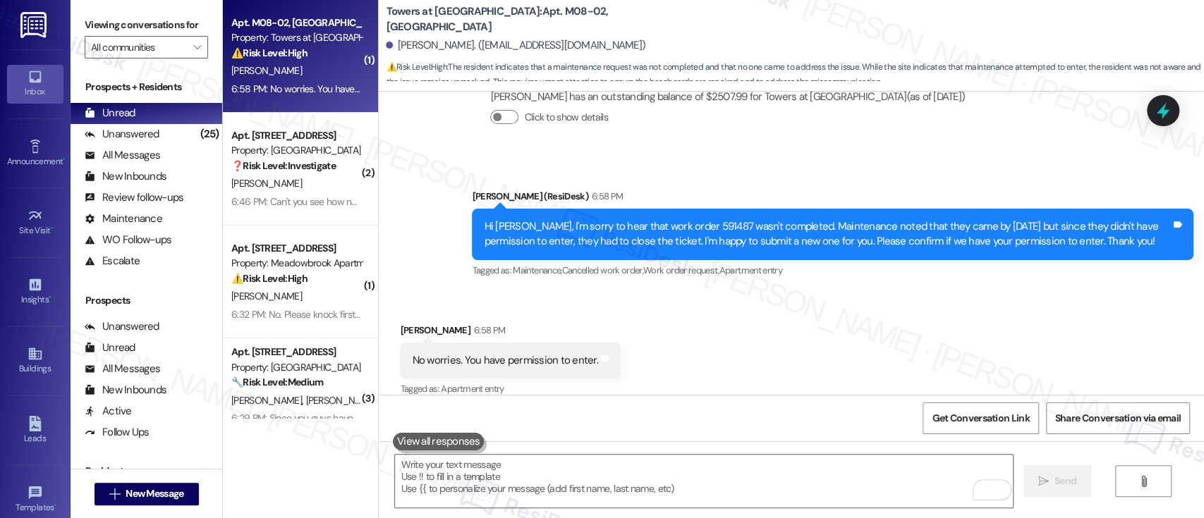
click at [939, 313] on div "Received via SMS Jasmine Clark 6:58 PM No worries. You have permission to enter…" at bounding box center [791, 350] width 825 height 119
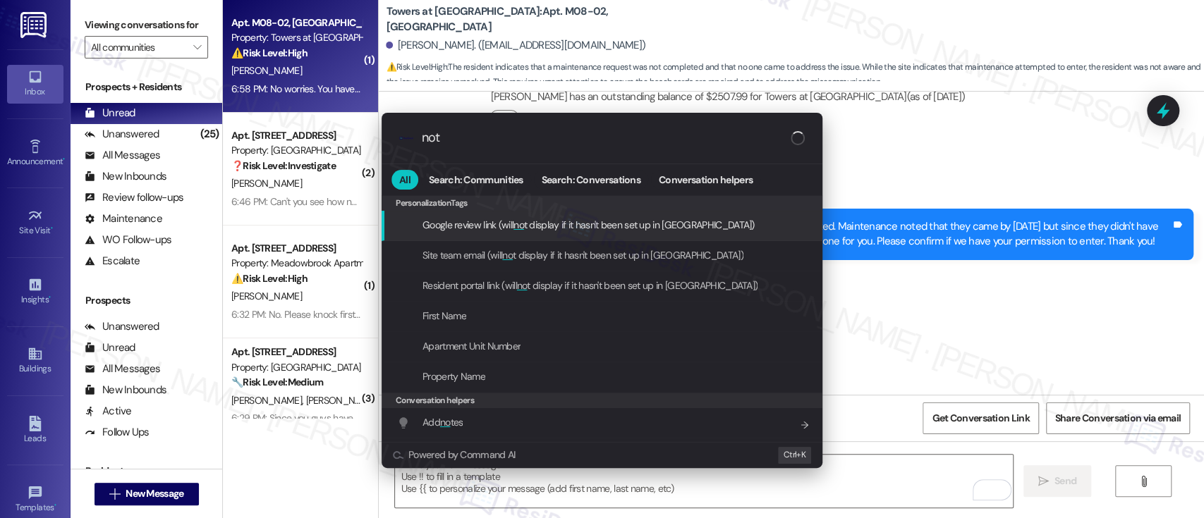
type input "note"
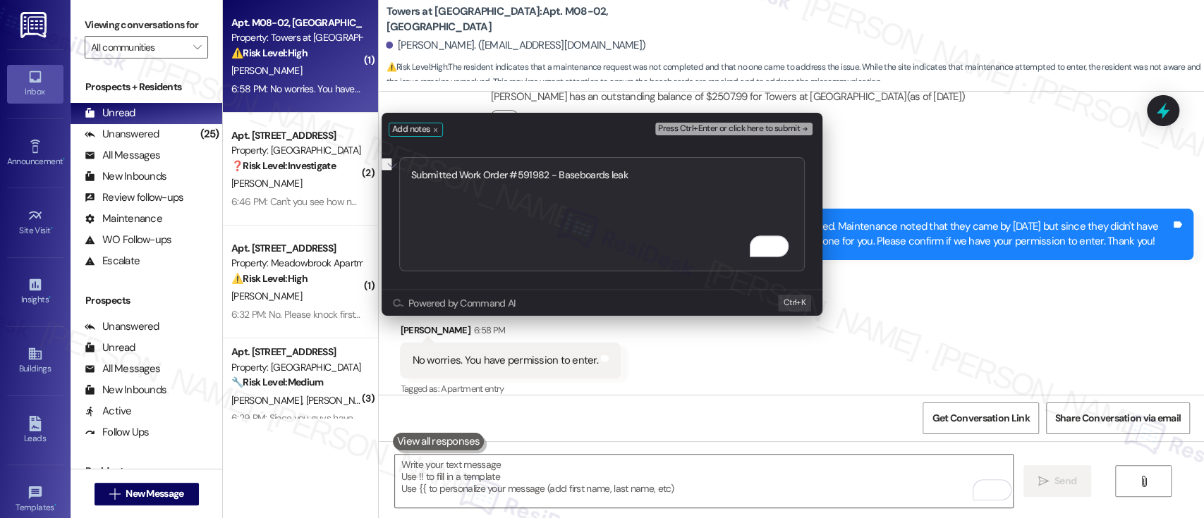
type textarea "Submitted Work Order #591982 - Baseboards leak"
click at [779, 128] on span "Press Ctrl+Enter or click here to submit" at bounding box center [729, 129] width 142 height 10
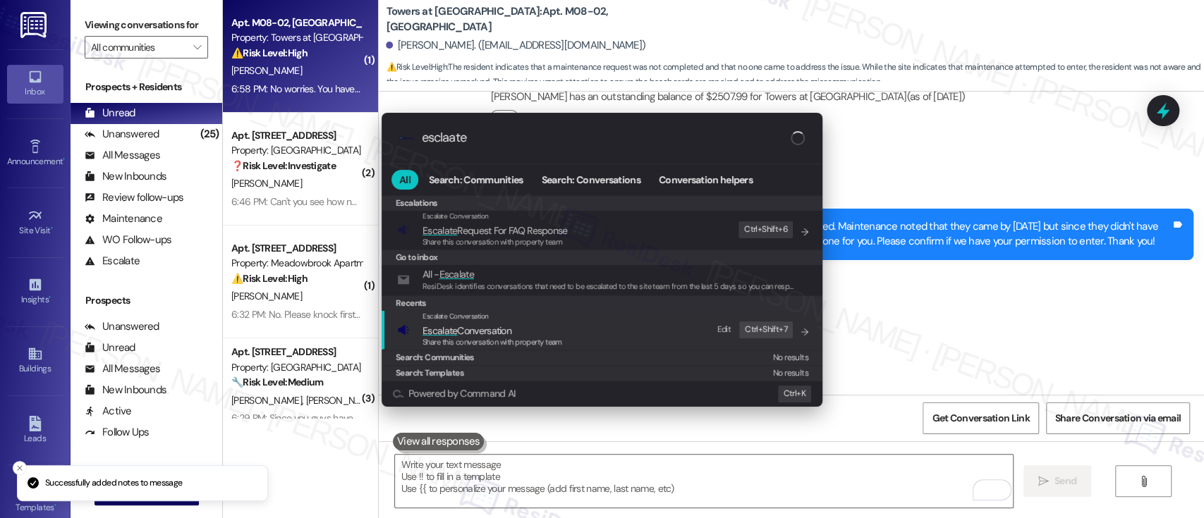
type input "esclaate"
click at [515, 324] on span "Escalate Conversation" at bounding box center [493, 331] width 140 height 16
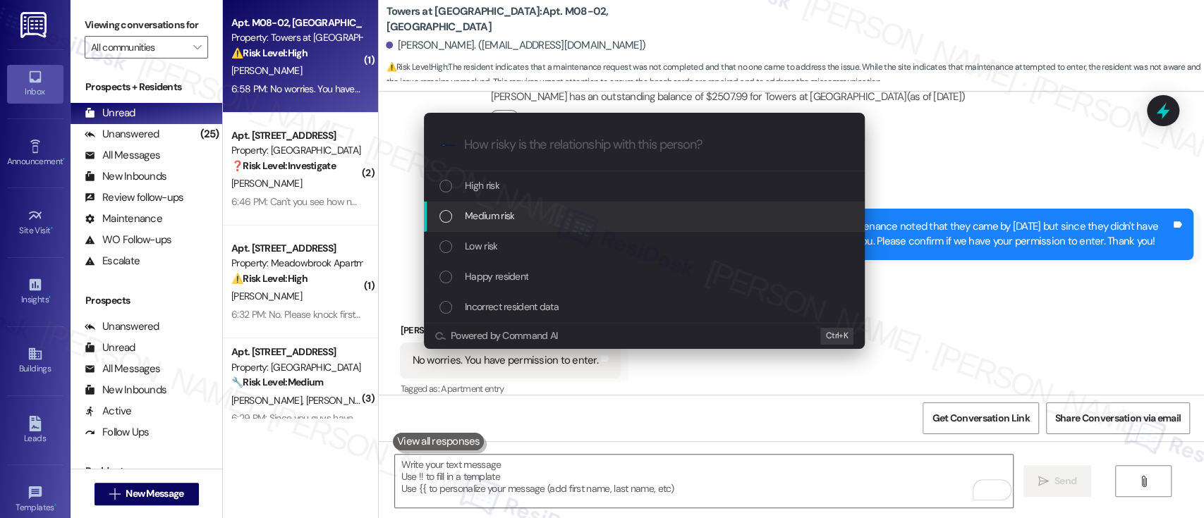
click at [507, 215] on span "Medium risk" at bounding box center [489, 216] width 49 height 16
paste input "Submitted Work Order #591982 - Baseboards leak"
type input "Submitted Work Order #591982 - Baseboards leak"
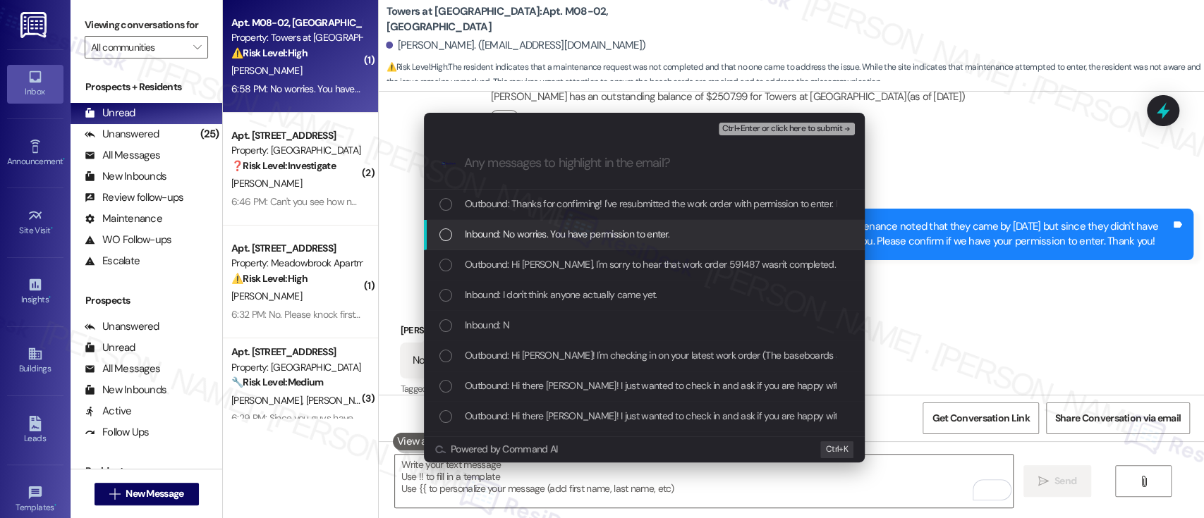
click at [515, 235] on span "Inbound: No worries. You have permission to enter." at bounding box center [567, 234] width 205 height 16
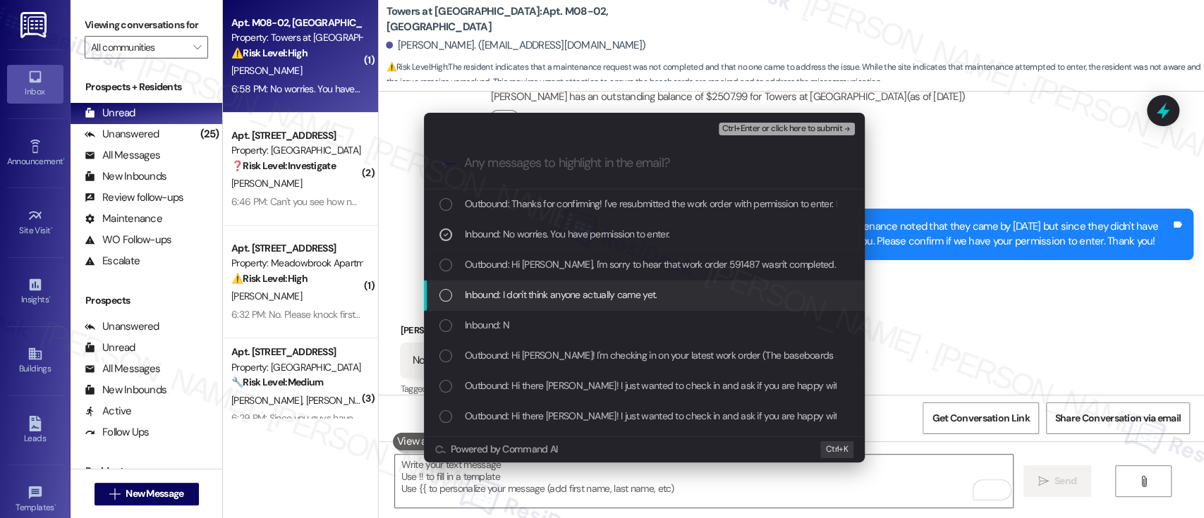
drag, startPoint x: 553, startPoint y: 296, endPoint x: 535, endPoint y: 308, distance: 21.3
click at [552, 296] on span "Inbound: I don't think anyone actually came yet." at bounding box center [561, 295] width 192 height 16
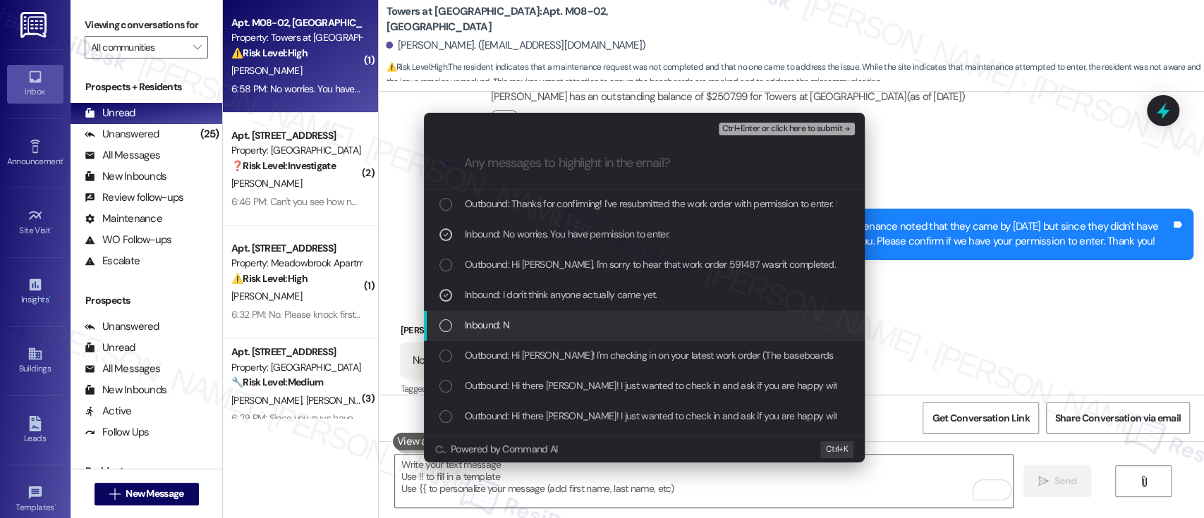
click at [501, 320] on span "Inbound: N" at bounding box center [487, 325] width 44 height 16
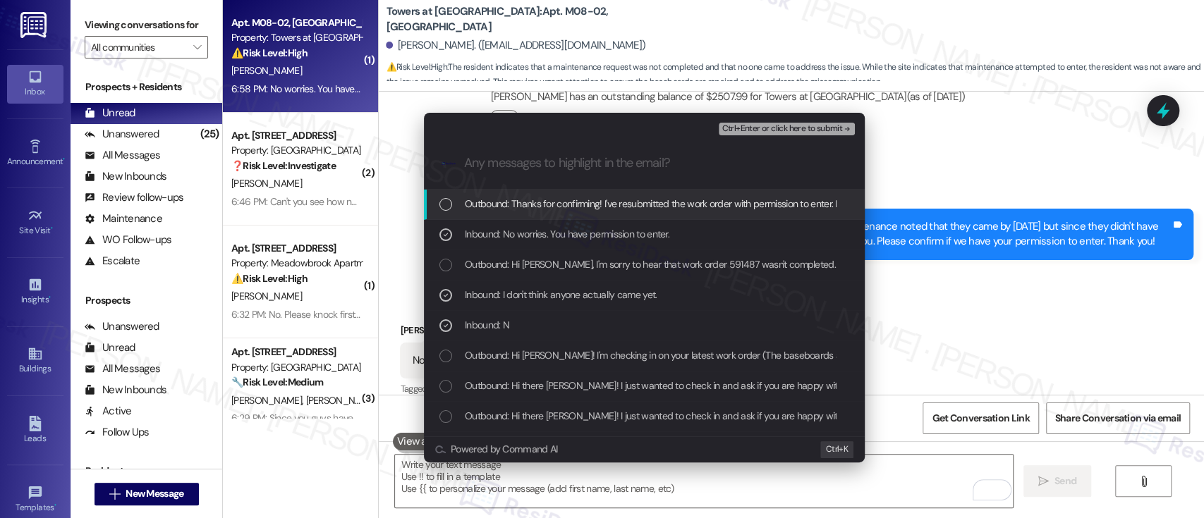
click at [821, 124] on span "Ctrl+Enter or click here to submit" at bounding box center [782, 129] width 121 height 10
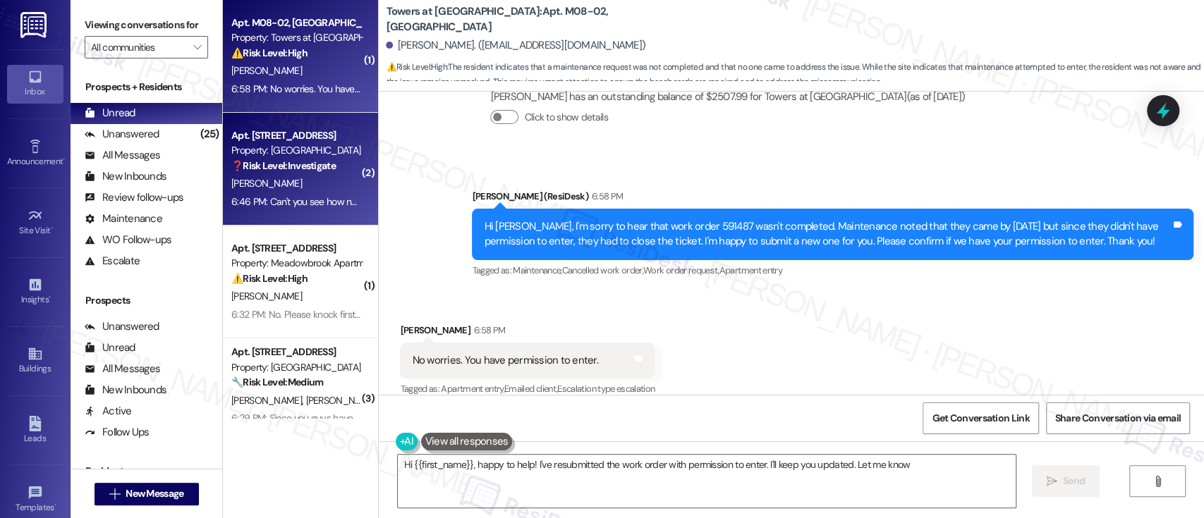
type textarea "Hi {{first_name}}, happy to help! I've resubmitted the work order with permissi…"
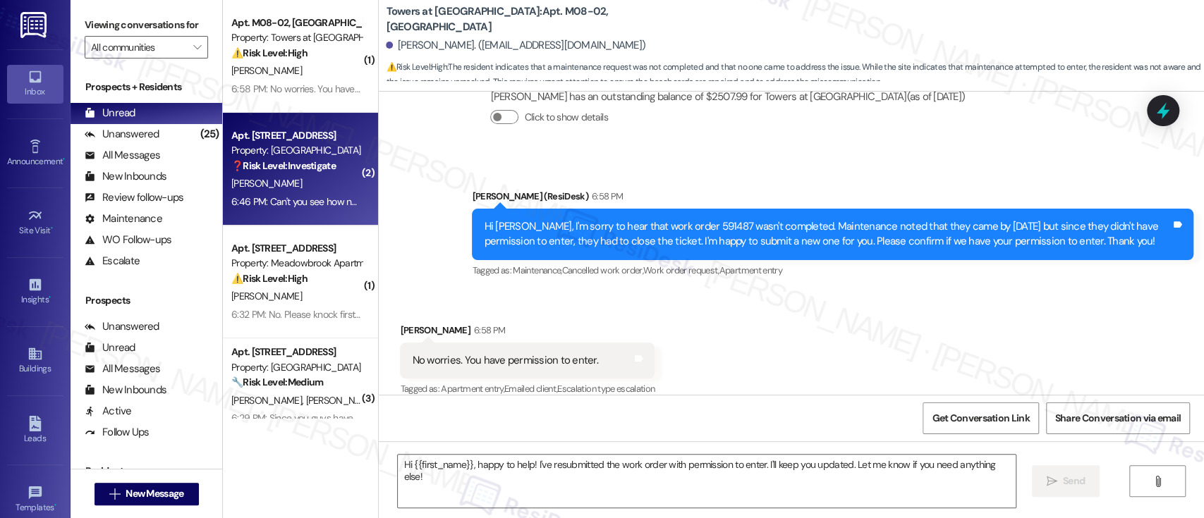
type textarea "Fetching suggested responses. Please feel free to read through the conversation…"
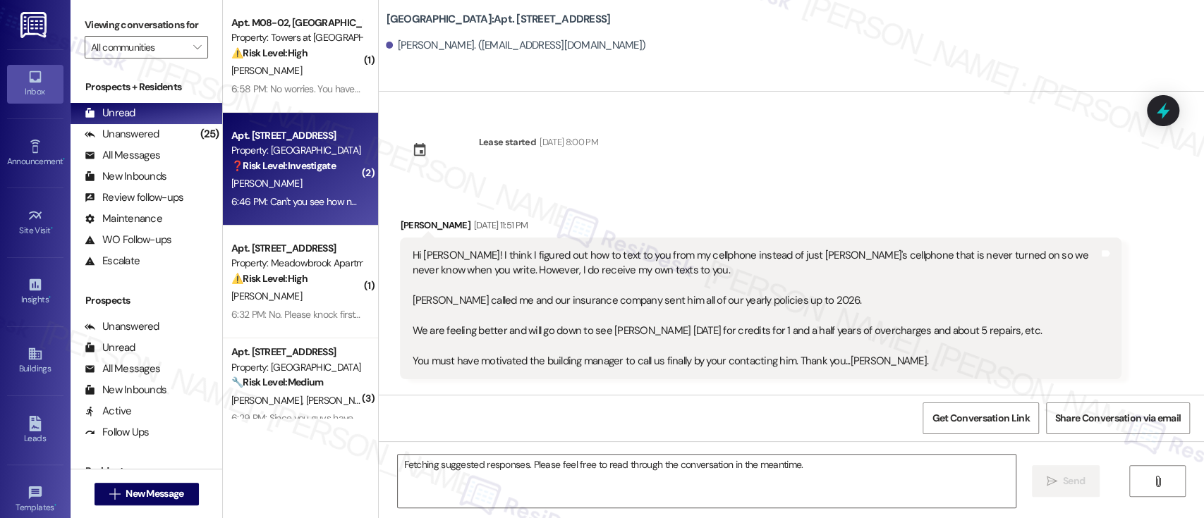
scroll to position [5597, 0]
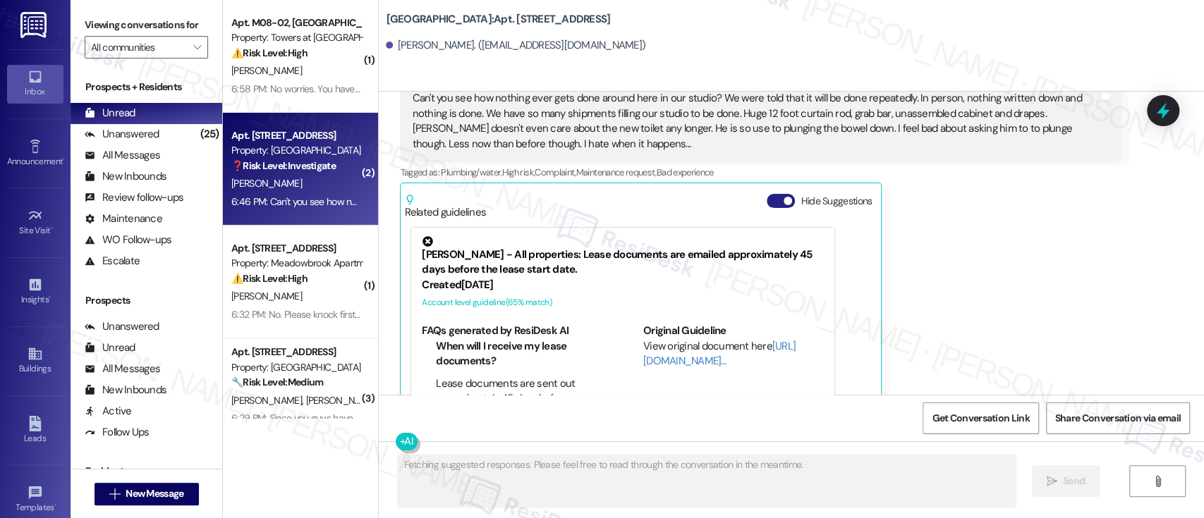
click at [767, 194] on button "Hide Suggestions" at bounding box center [781, 201] width 28 height 14
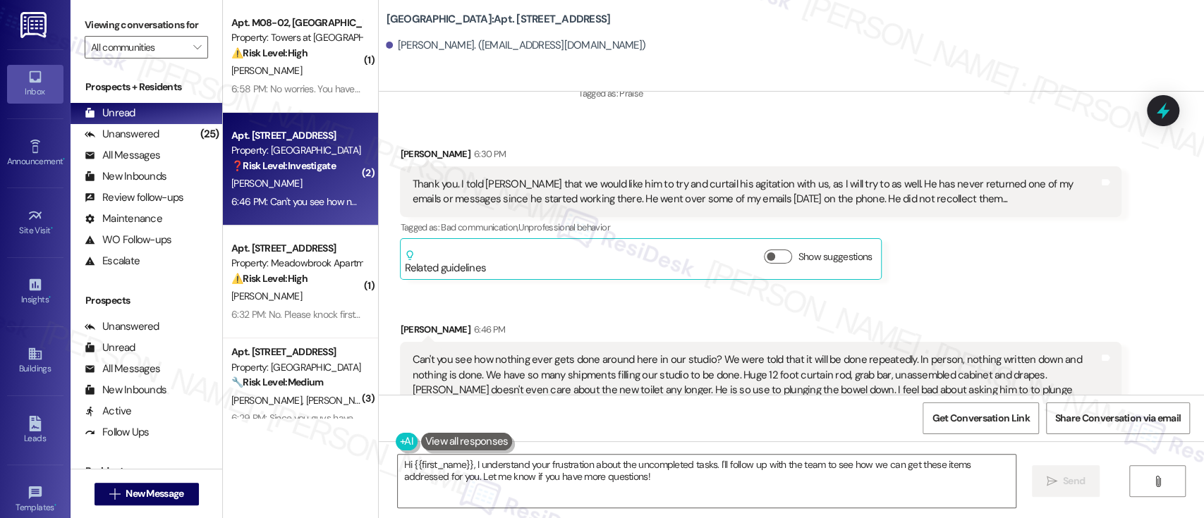
scroll to position [5296, 0]
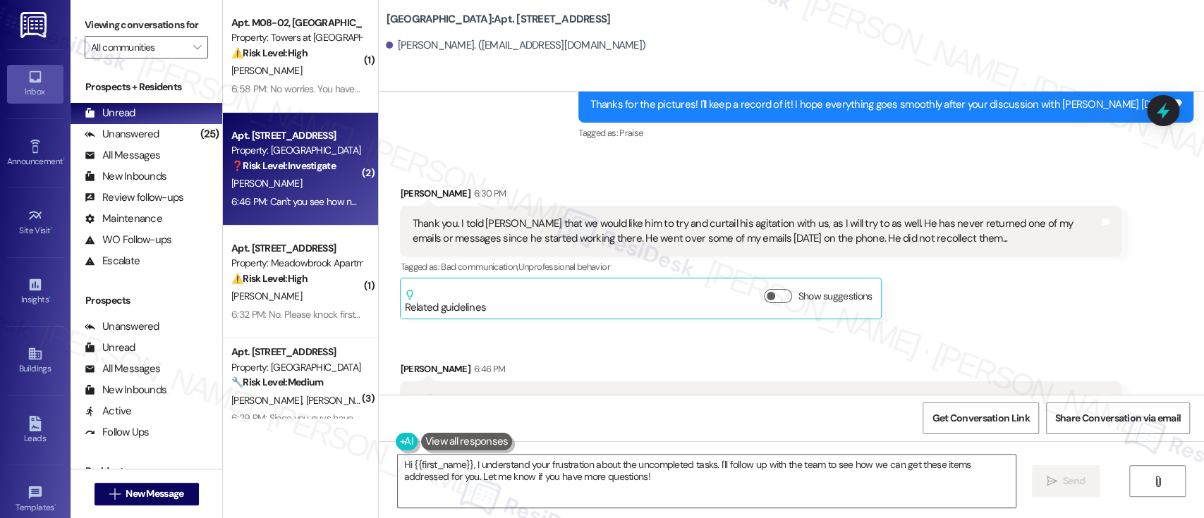
click at [976, 257] on div "Sally Sims 6:30 PM Thank you. I told Thomas that we would like him to try and c…" at bounding box center [761, 253] width 722 height 134
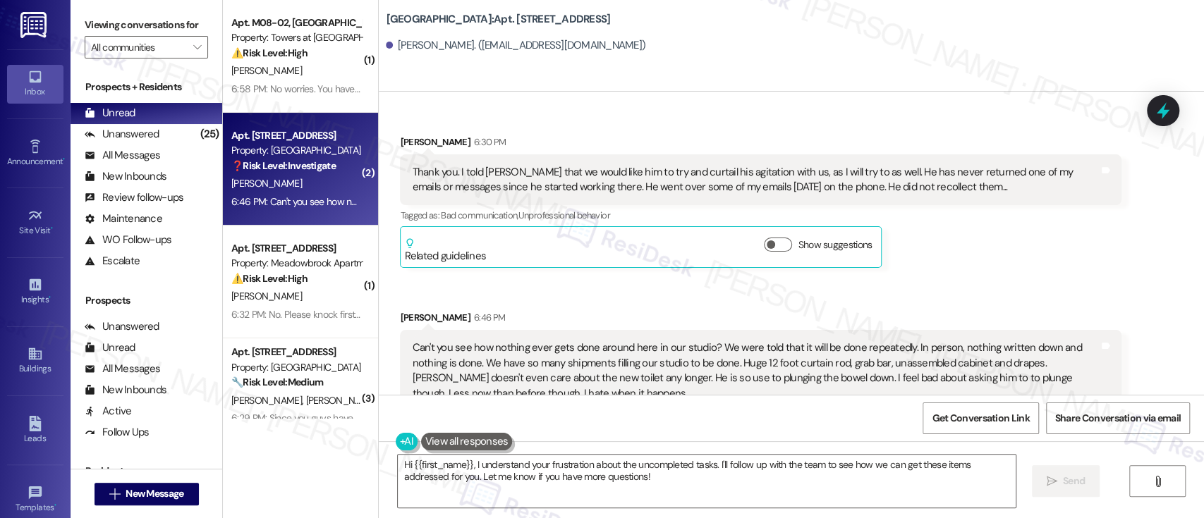
scroll to position [5390, 0]
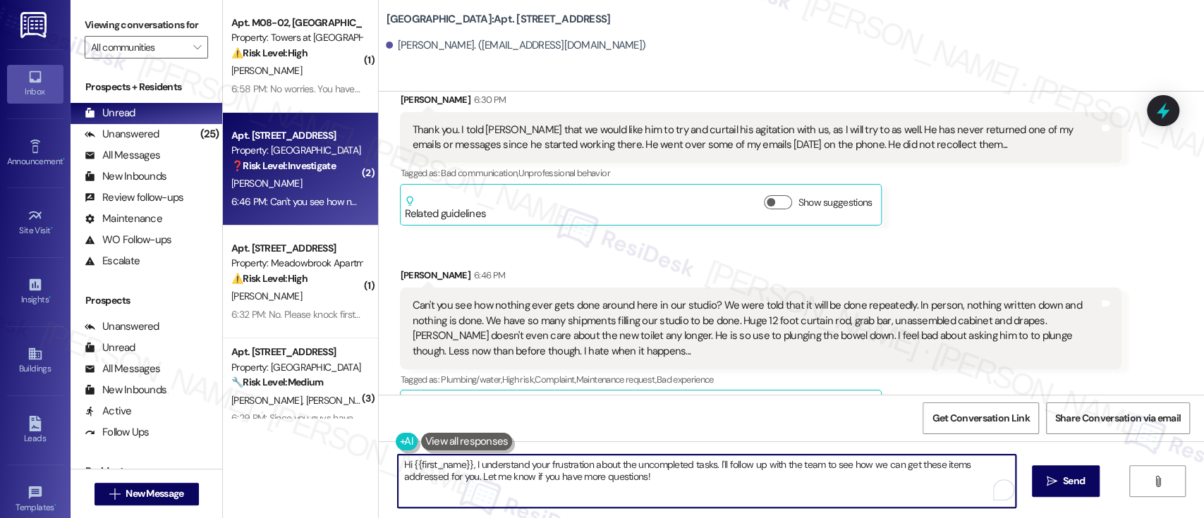
drag, startPoint x: 525, startPoint y: 466, endPoint x: 377, endPoint y: 454, distance: 147.9
click at [379, 454] on div "Hi {{first_name}}, I understand your frustration about the uncompleted tasks. I…" at bounding box center [791, 495] width 825 height 106
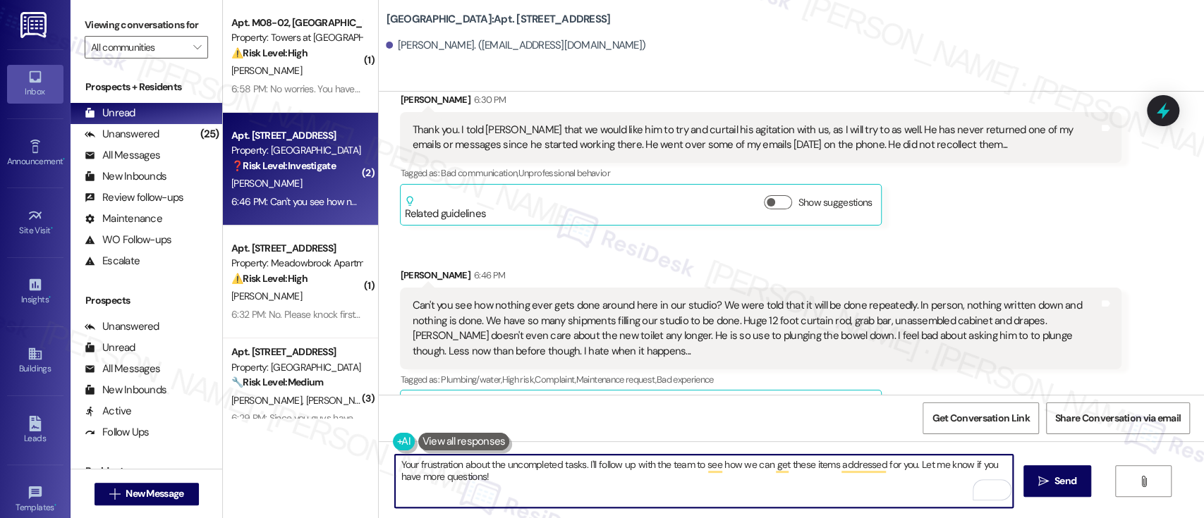
click at [577, 466] on textarea "Your frustration about the uncompleted tasks. I'll follow up with the team to s…" at bounding box center [703, 481] width 617 height 53
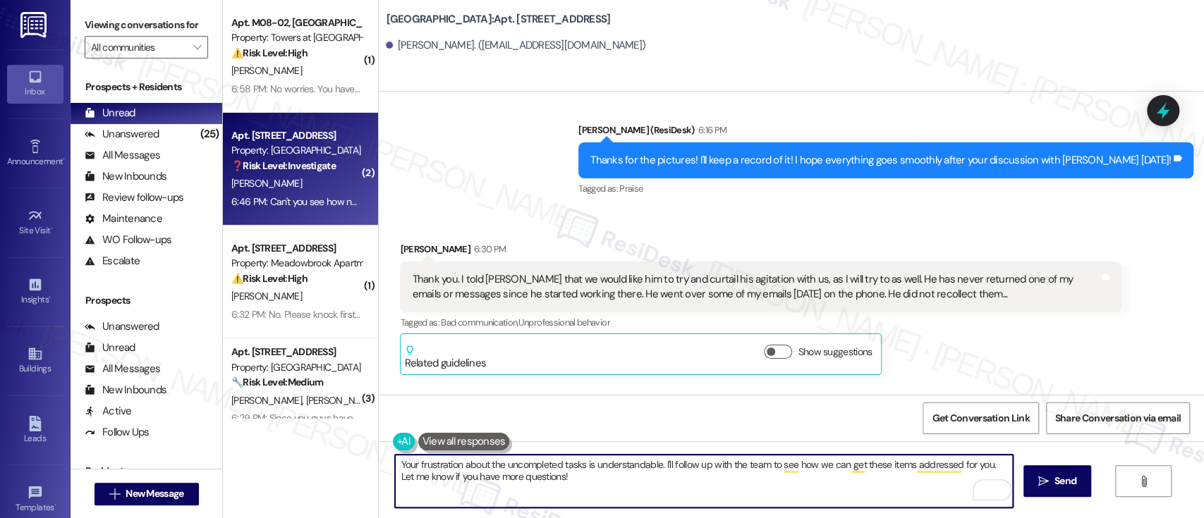
scroll to position [5202, 0]
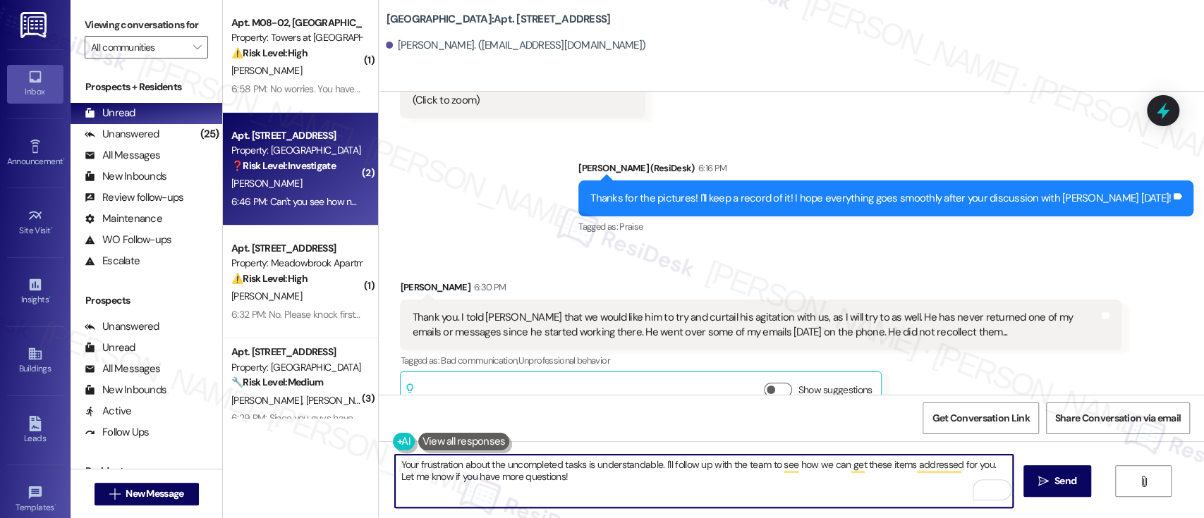
drag, startPoint x: 707, startPoint y: 490, endPoint x: 705, endPoint y: 480, distance: 9.4
click at [705, 488] on textarea "Your frustration about the uncompleted tasks is understandable. I'll follow up …" at bounding box center [703, 481] width 617 height 53
type textarea "Your frustration about the uncompleted tasks is understandable. We'll do our be…"
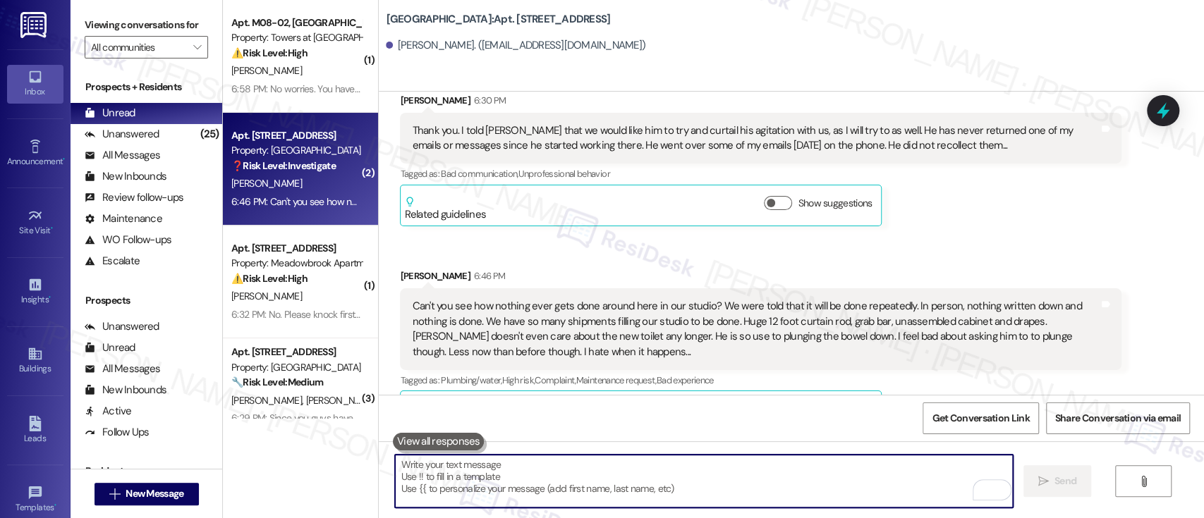
scroll to position [5201, 0]
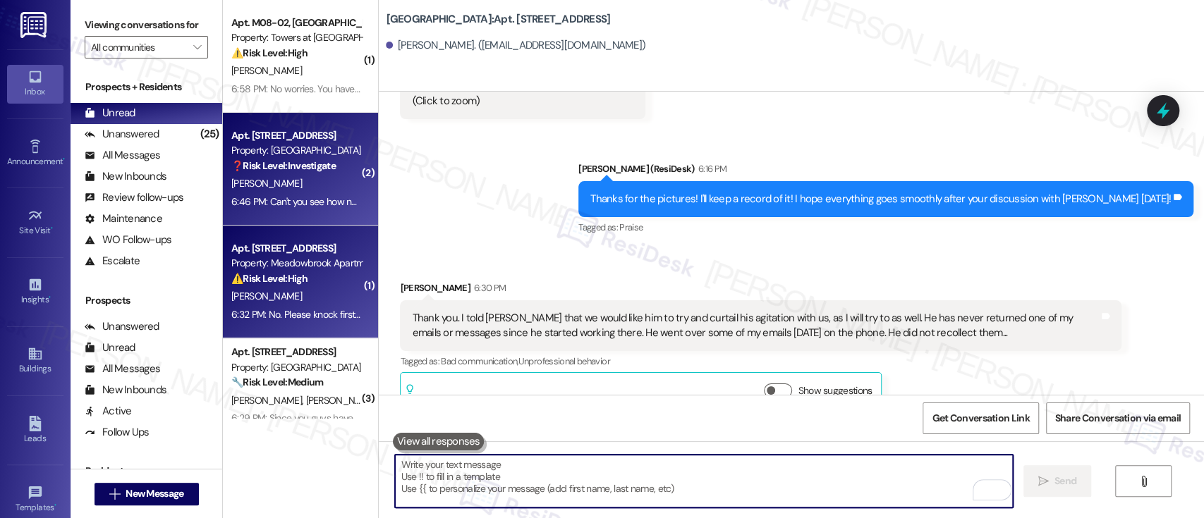
click at [294, 256] on div "Property: Meadowbrook Apartments" at bounding box center [296, 263] width 130 height 15
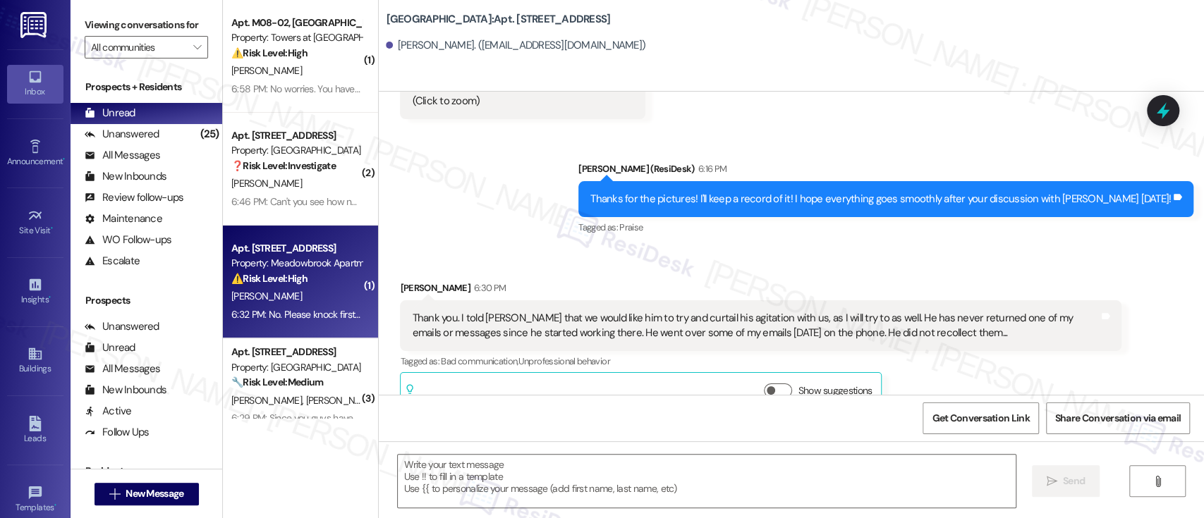
type textarea "Fetching suggested responses. Please feel free to read through the conversation…"
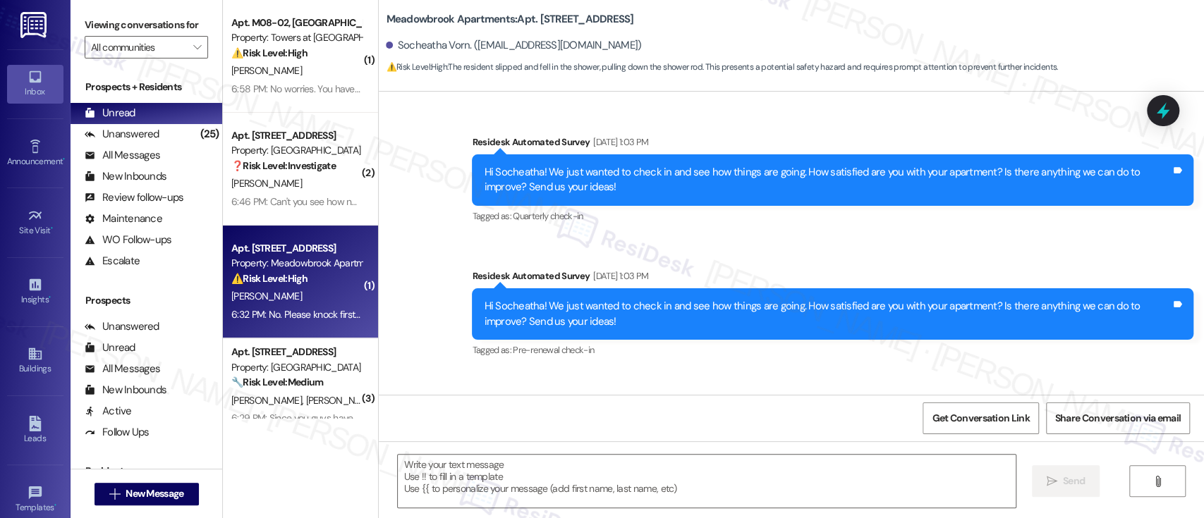
scroll to position [11402, 0]
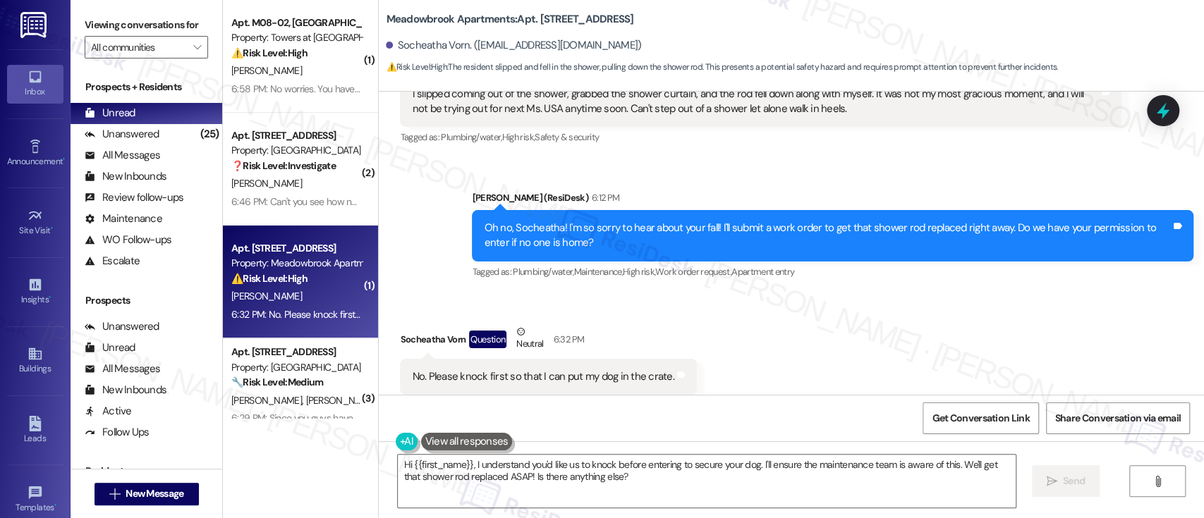
click at [918, 332] on div "Received via SMS Socheatha Vorn Question Neutral 6:32 PM No. Please knock first…" at bounding box center [791, 360] width 825 height 134
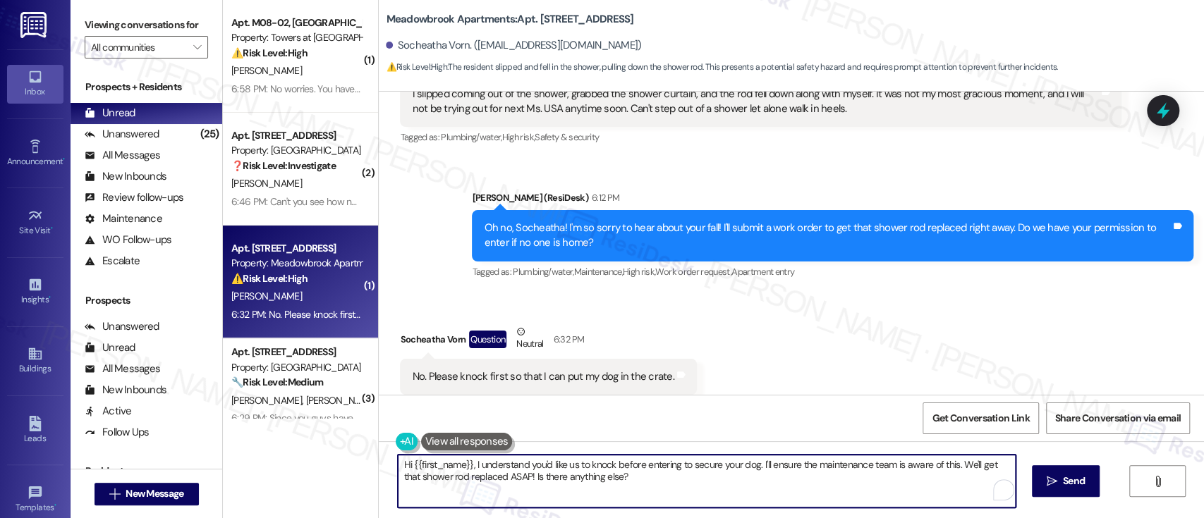
drag, startPoint x: 463, startPoint y: 461, endPoint x: 164, endPoint y: 454, distance: 299.9
click at [162, 454] on div "Viewing conversations for All communities  Prospects + Residents Unread (0) Un…" at bounding box center [638, 259] width 1134 height 518
click at [837, 470] on textarea "Got it, I understand you'd like us to knock before entering to secure your dog.…" at bounding box center [703, 481] width 617 height 53
click at [585, 482] on textarea "Got it, I understand you'd like us to knock before entering to secure your dog.…" at bounding box center [703, 481] width 617 height 53
type textarea "Got it, I understand you'd like us to knock before entering to secure your dog.…"
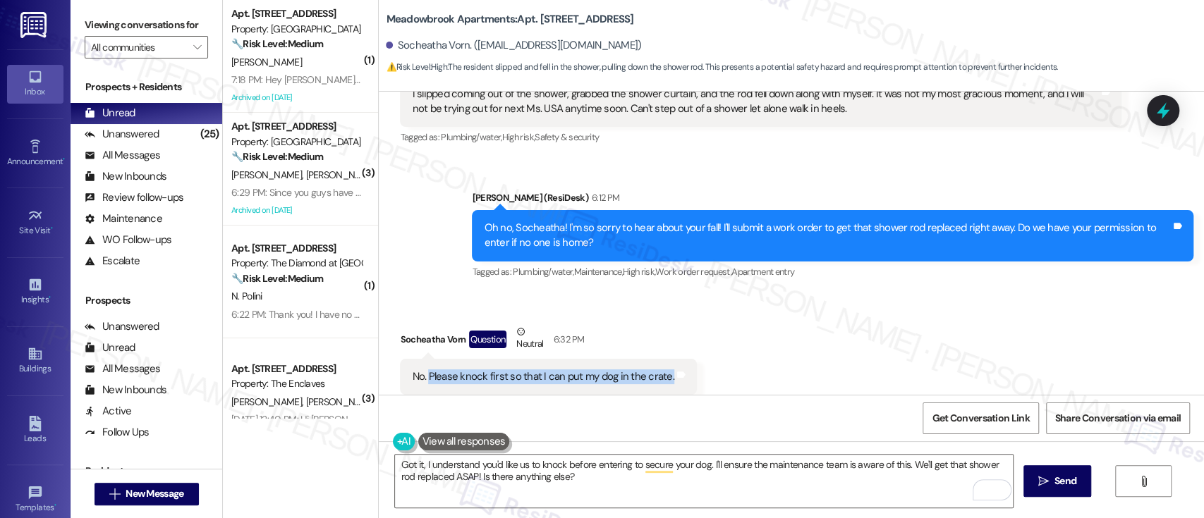
drag, startPoint x: 420, startPoint y: 345, endPoint x: 657, endPoint y: 345, distance: 237.0
click at [657, 370] on div "No. Please knock first so that I can put my dog in the crate." at bounding box center [543, 377] width 262 height 15
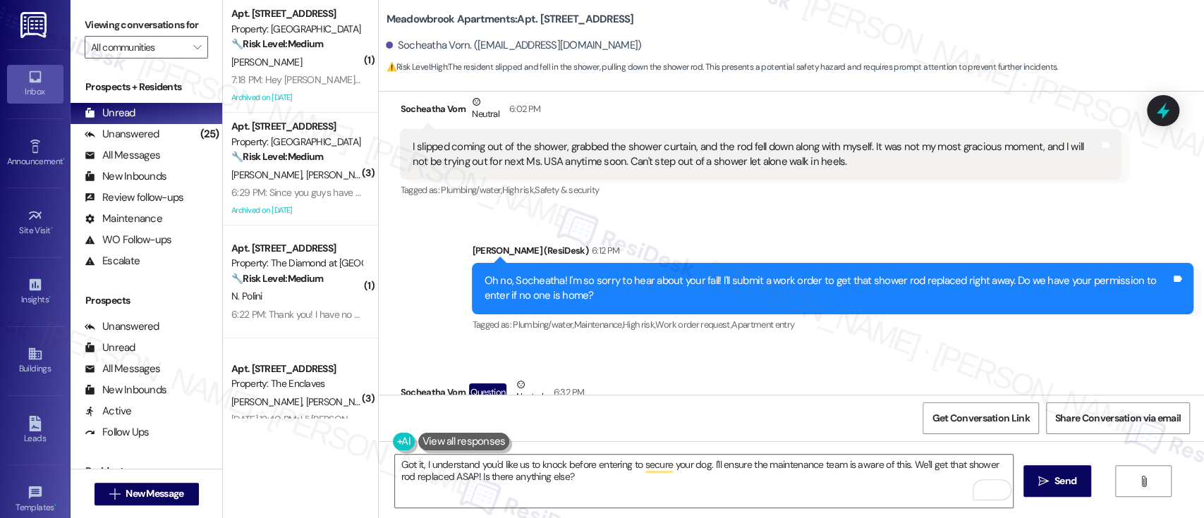
scroll to position [11308, 0]
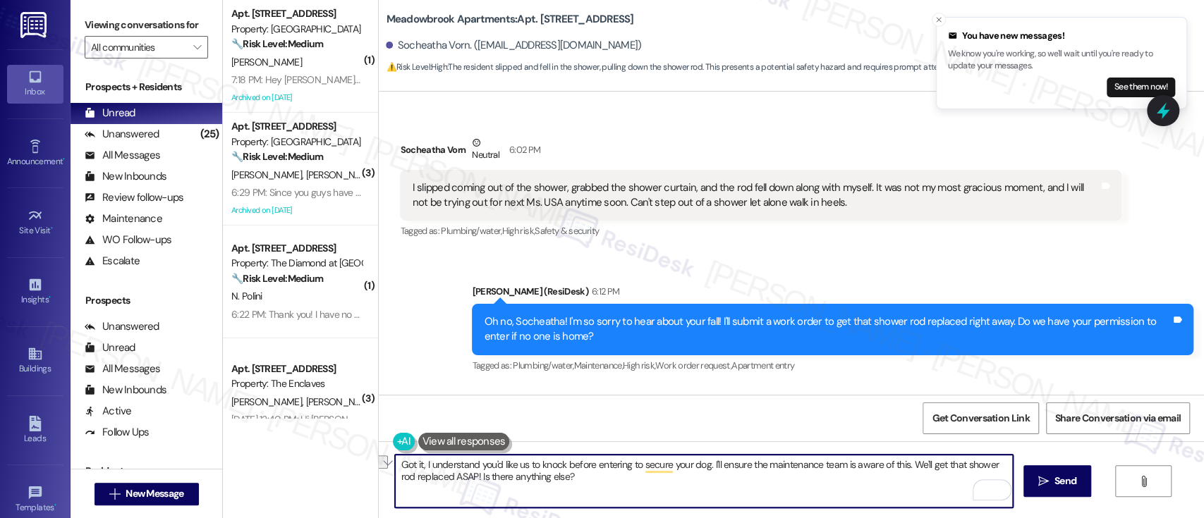
drag, startPoint x: 533, startPoint y: 465, endPoint x: 701, endPoint y: 470, distance: 167.9
click at [701, 470] on textarea "Got it, I understand you'd like us to knock before entering to secure your dog.…" at bounding box center [703, 481] width 617 height 53
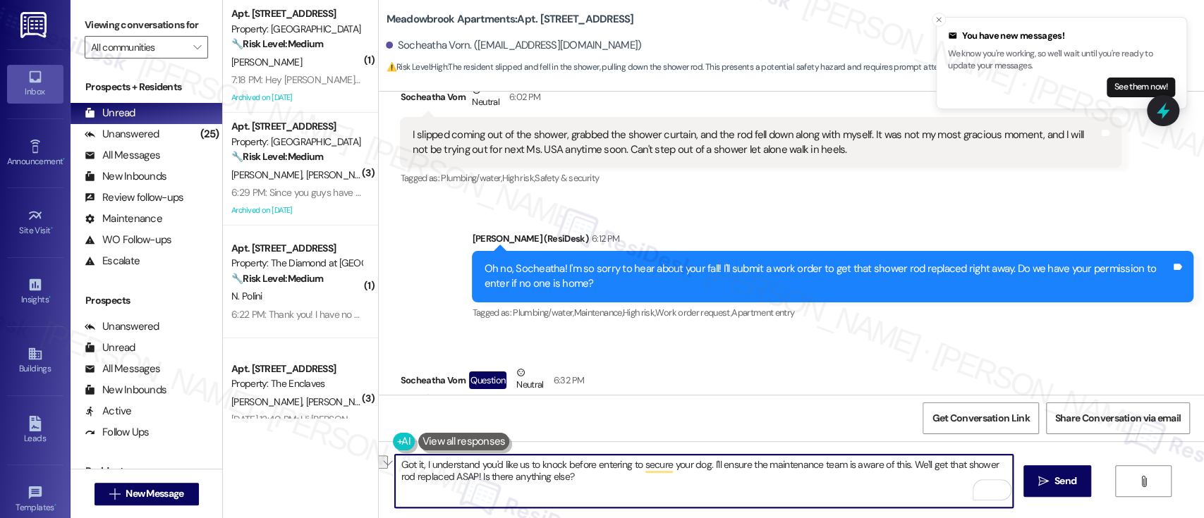
scroll to position [11402, 0]
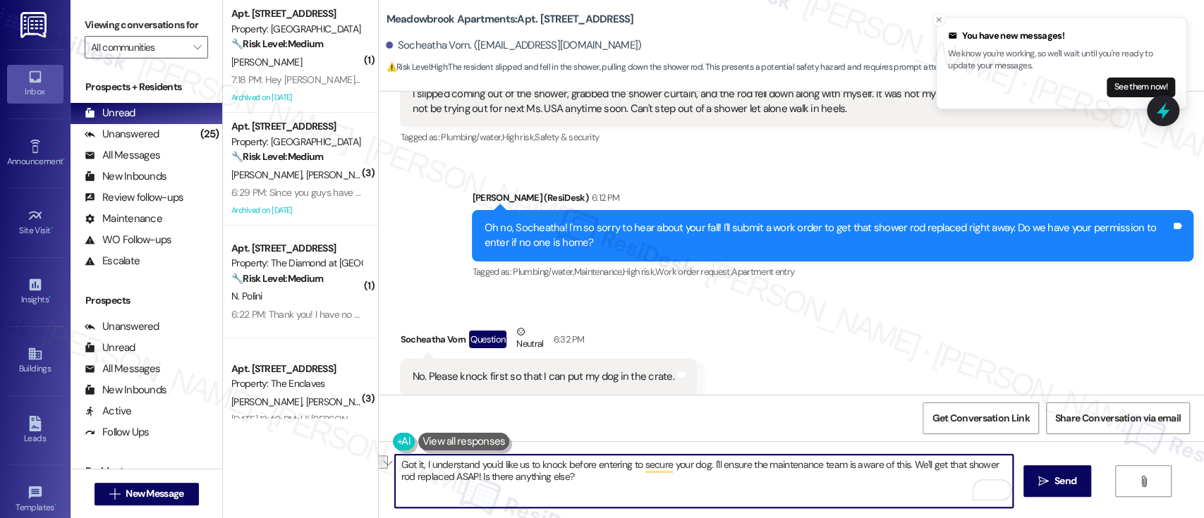
click at [784, 485] on textarea "Got it, I understand you'd like us to knock before entering to secure your dog.…" at bounding box center [703, 481] width 617 height 53
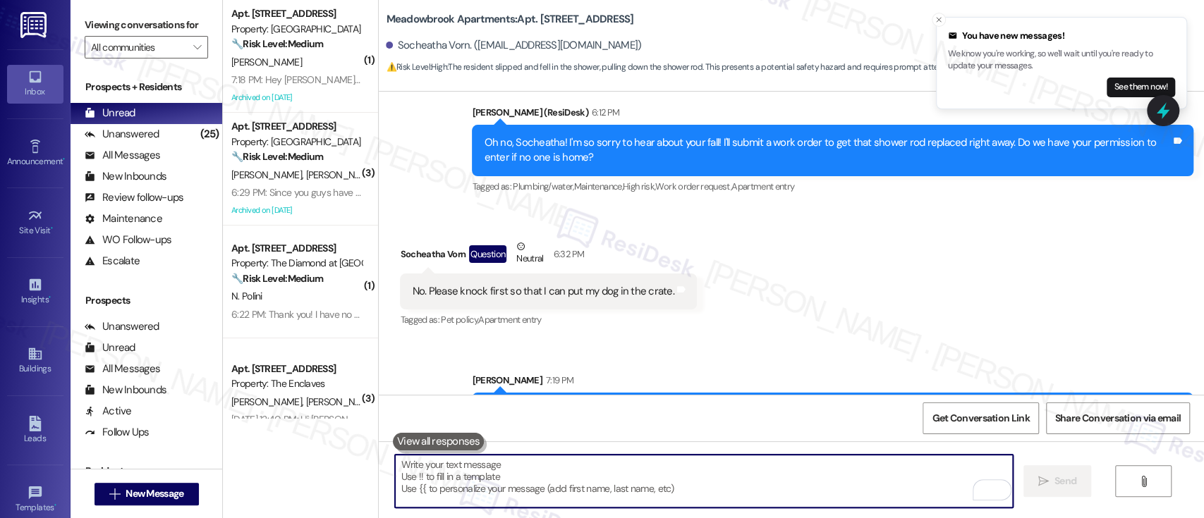
scroll to position [11495, 0]
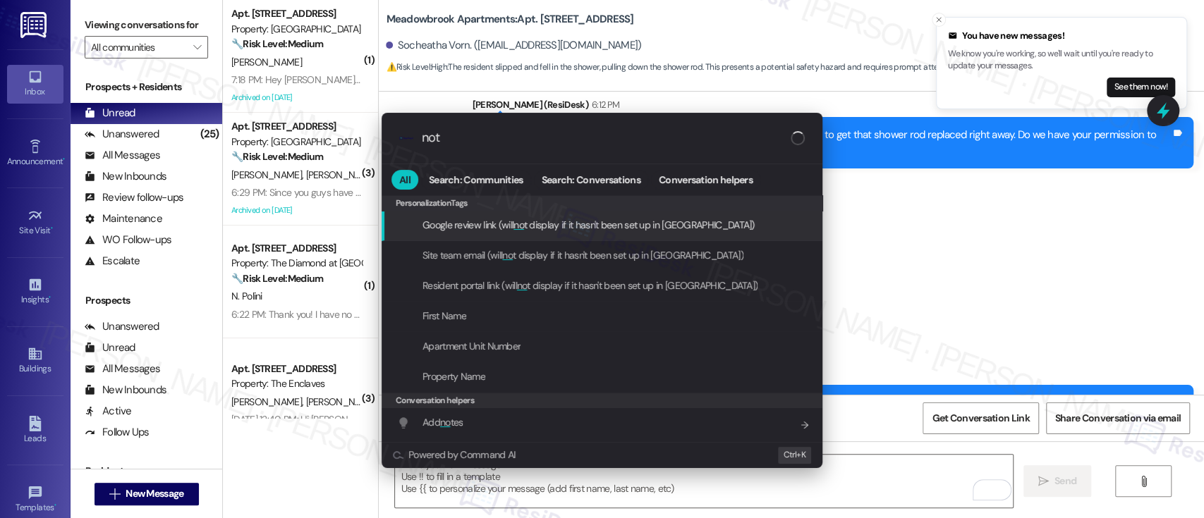
type input "note"
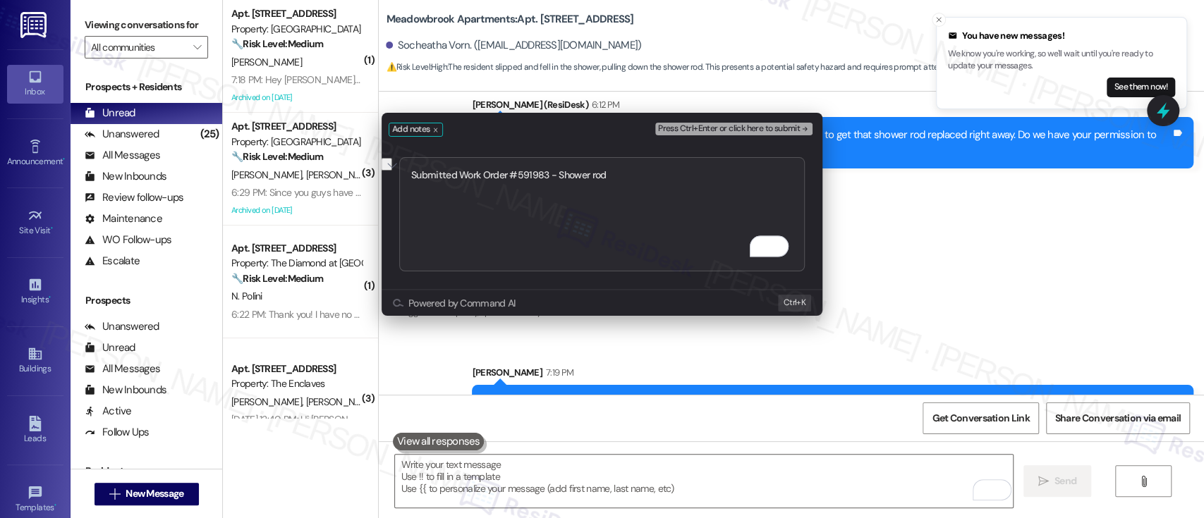
type textarea "Submitted Work Order #591983 - Shower rod"
click at [738, 116] on div "Add notes Press Ctrl+Enter or click here to submit" at bounding box center [602, 126] width 441 height 27
click at [738, 127] on span "Press Ctrl+Enter or click here to submit" at bounding box center [729, 129] width 142 height 10
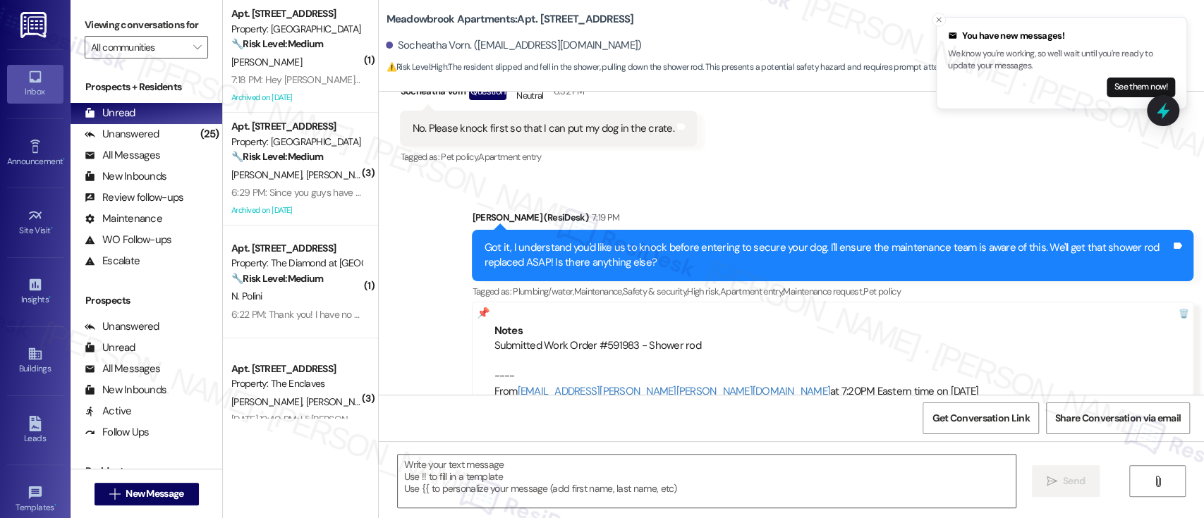
type textarea "Fetching suggested responses. Please feel free to read through the conversation…"
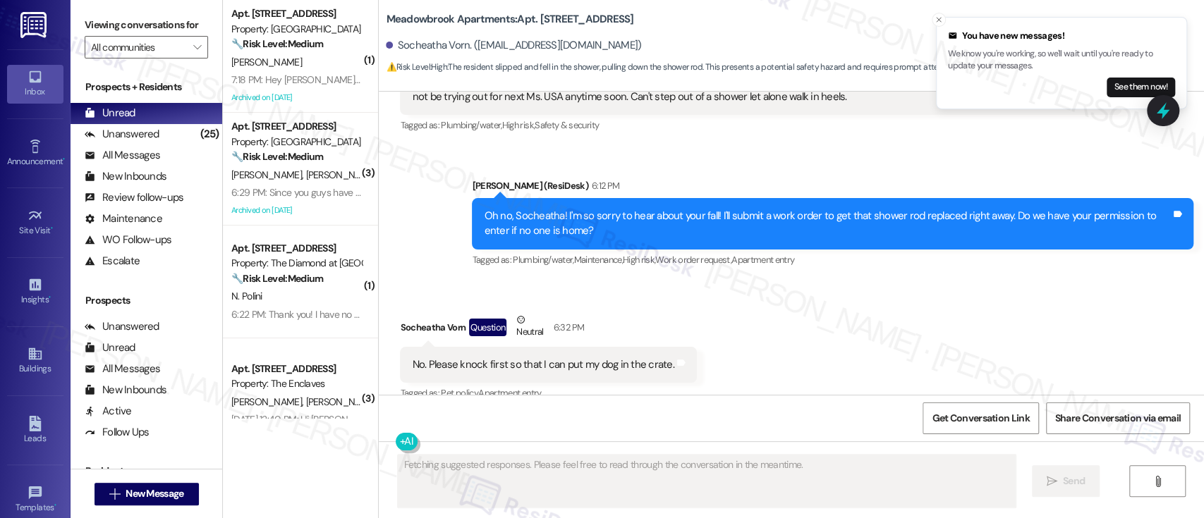
scroll to position [11401, 0]
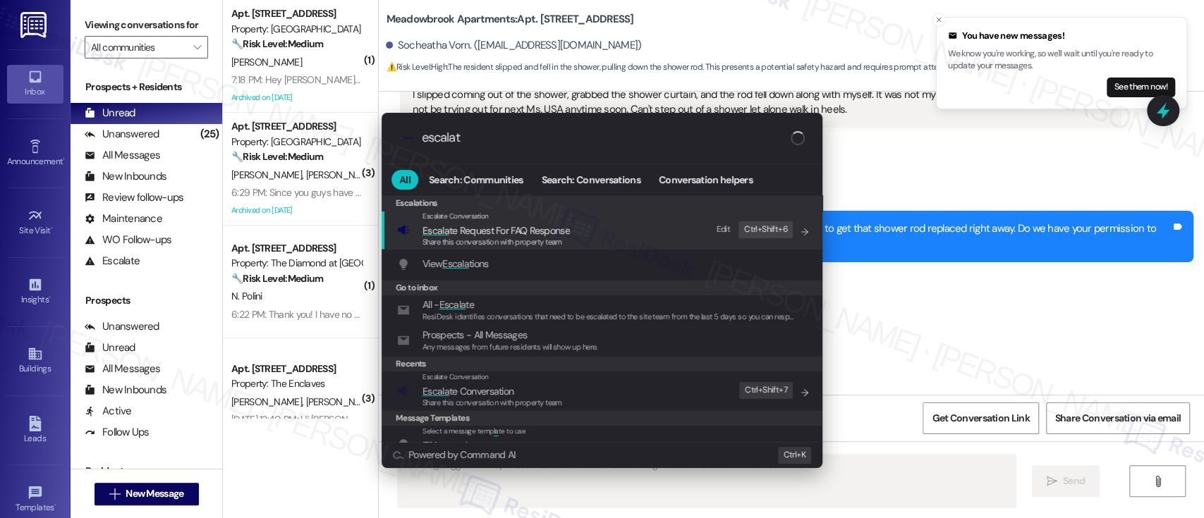
type input "escalate"
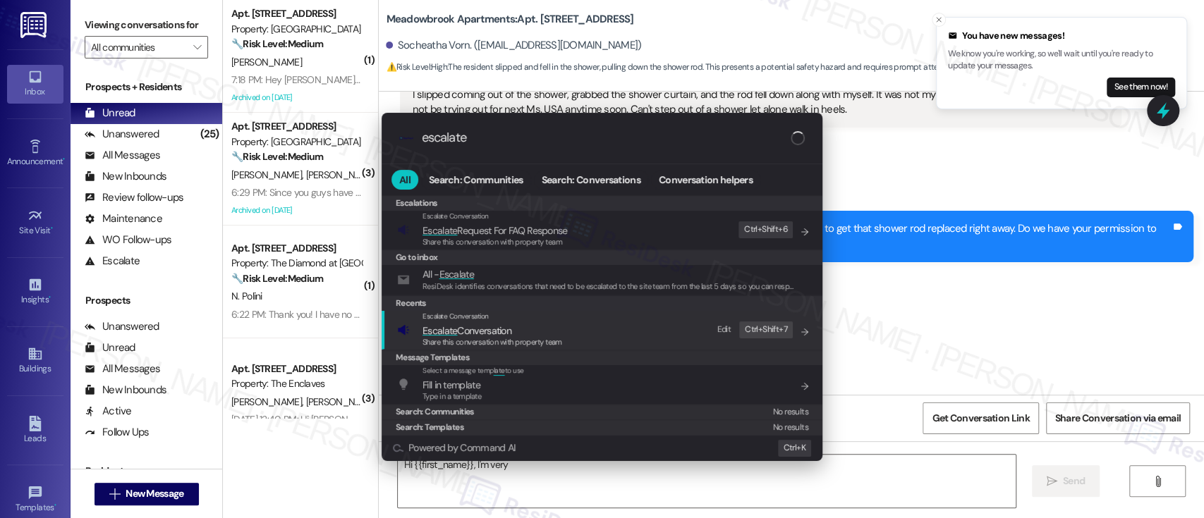
type textarea "Hi {{first_name}}, I'm very"
type input "escalate"
type textarea "Hi {{first_name}}, I'm very sorry"
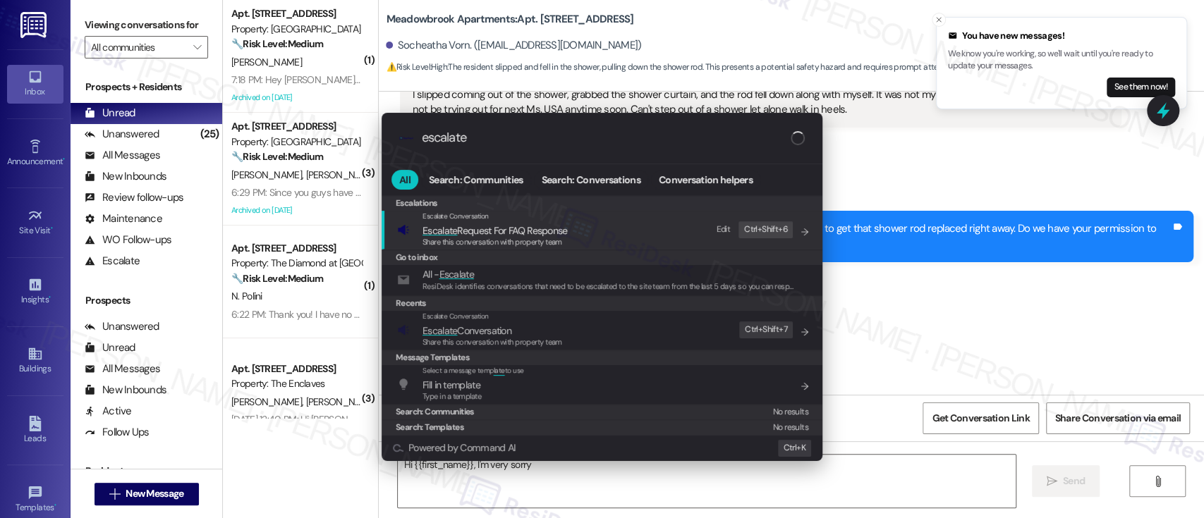
click at [547, 337] on span "Share this conversation with property team" at bounding box center [493, 342] width 140 height 10
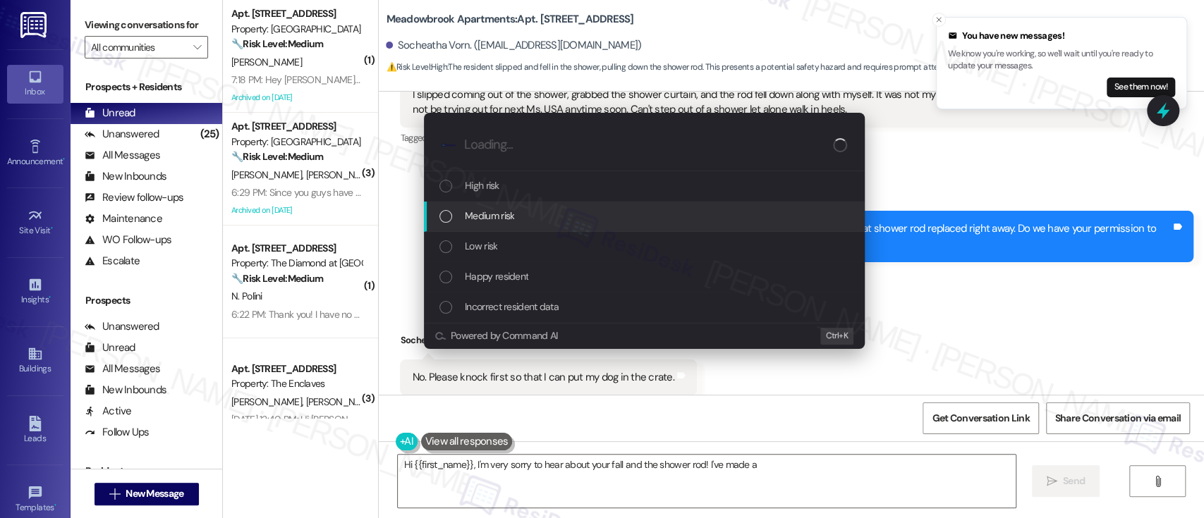
click at [523, 219] on div "Medium risk" at bounding box center [645, 216] width 413 height 16
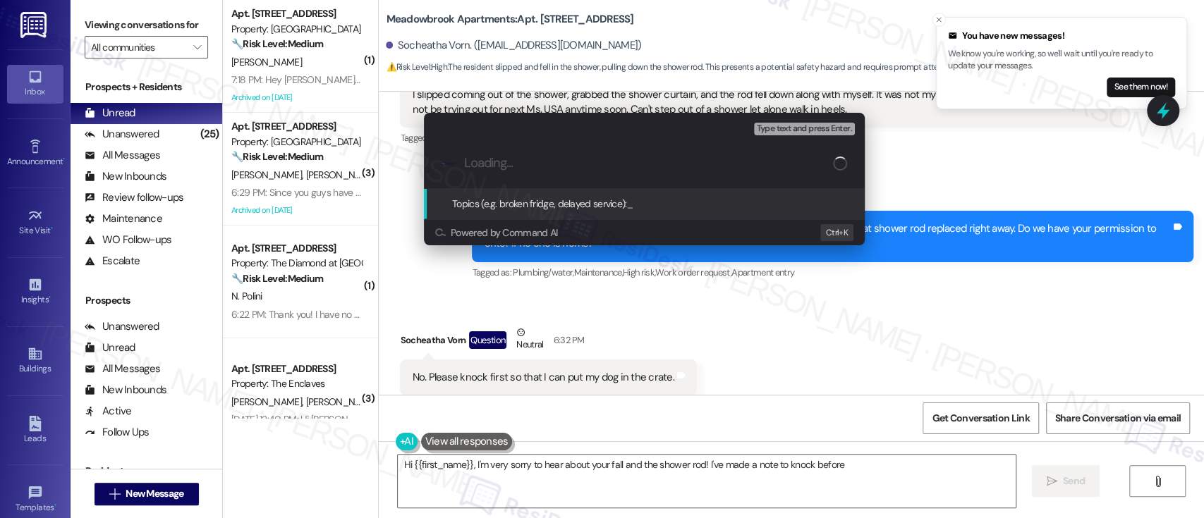
type textarea "Hi {{first_name}}, I'm very sorry to hear about your fall and the shower rod! I…"
paste input "Submitted Work Order #591983 - Shower rod"
type input "Submitted Work Order #591983 - Shower rod"
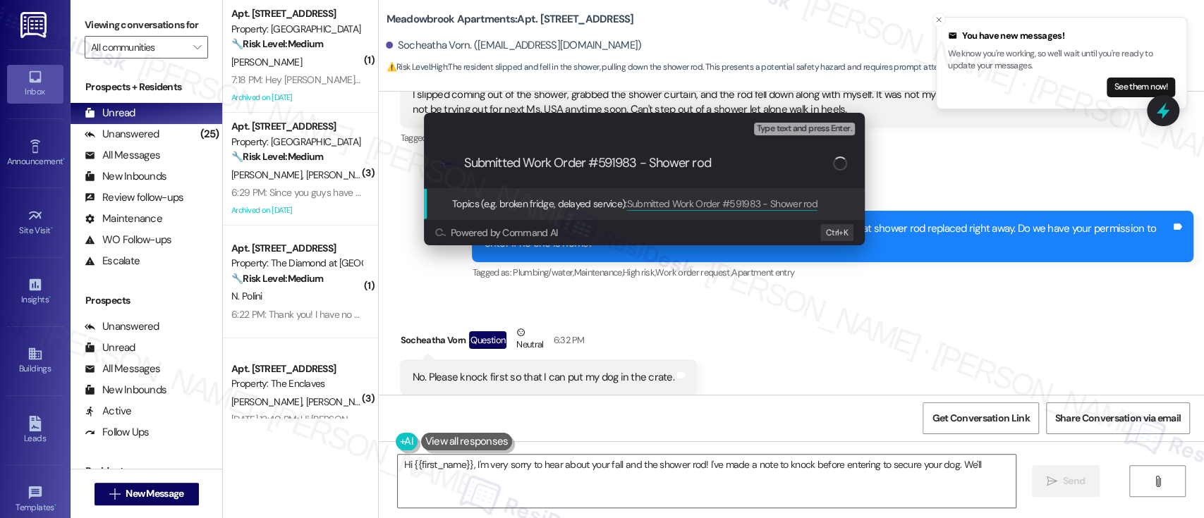
type textarea "Hi {{first_name}}, I'm very sorry to hear about your fall and the shower rod! I…"
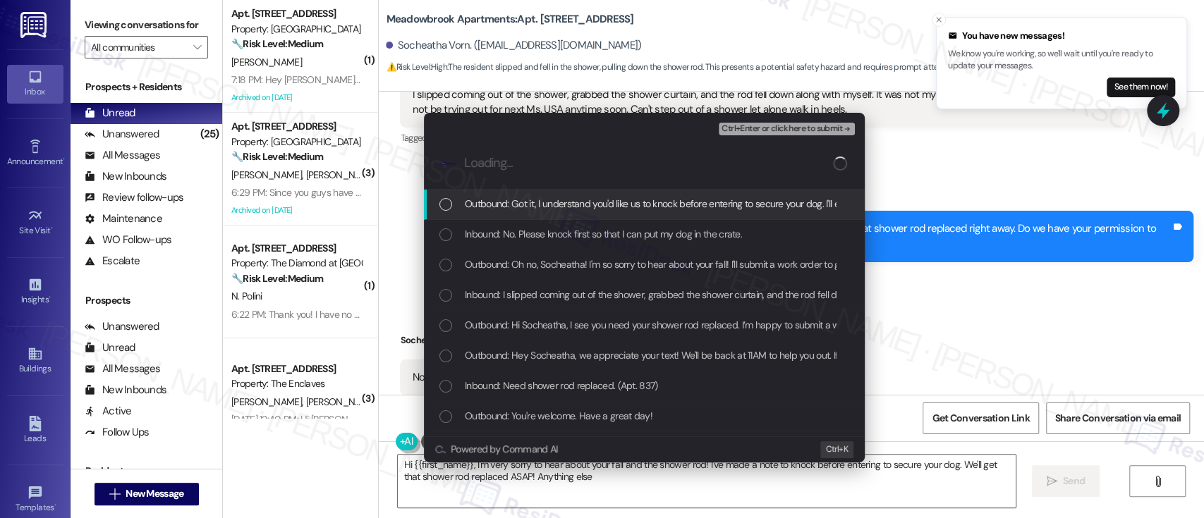
type textarea "Hi {{first_name}}, I'm very sorry to hear about your fall and the shower rod! I…"
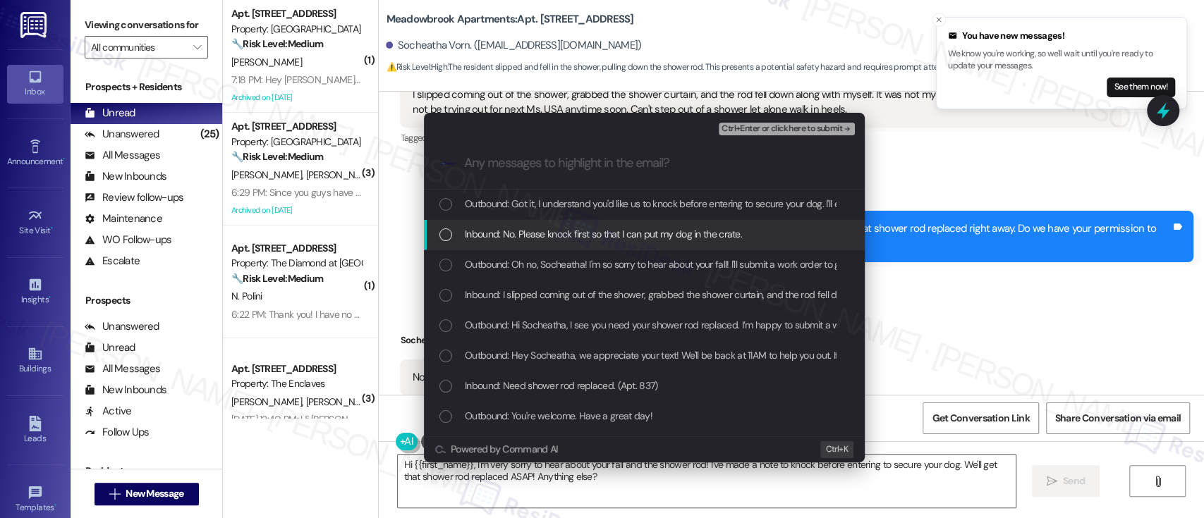
click at [535, 229] on span "Inbound: No. Please knock first so that I can put my dog in the crate." at bounding box center [603, 234] width 277 height 16
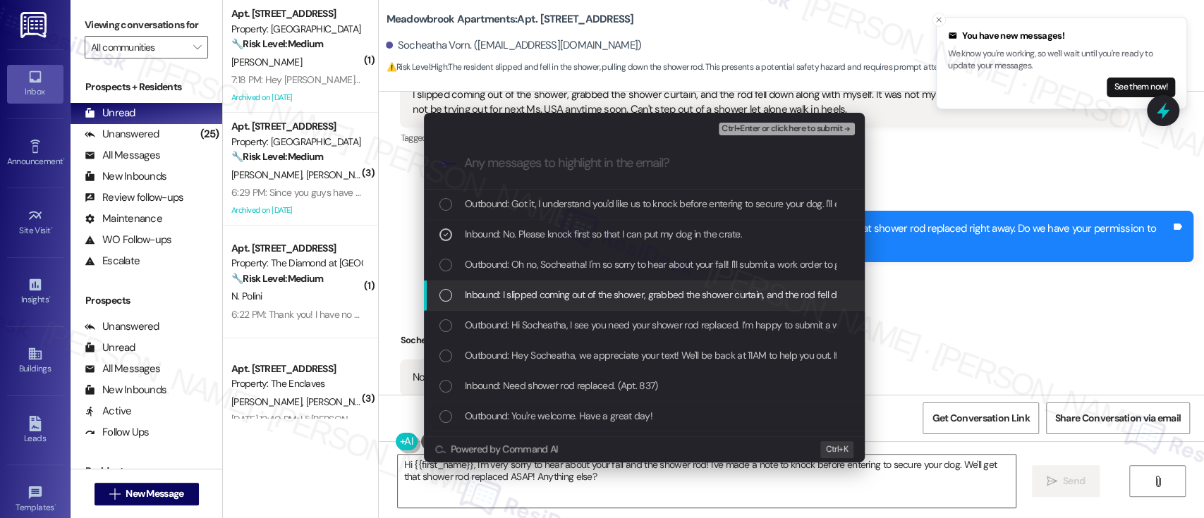
click at [531, 296] on span "Inbound: I slipped coming out of the shower, grabbed the shower curtain, and th…" at bounding box center [994, 295] width 1058 height 16
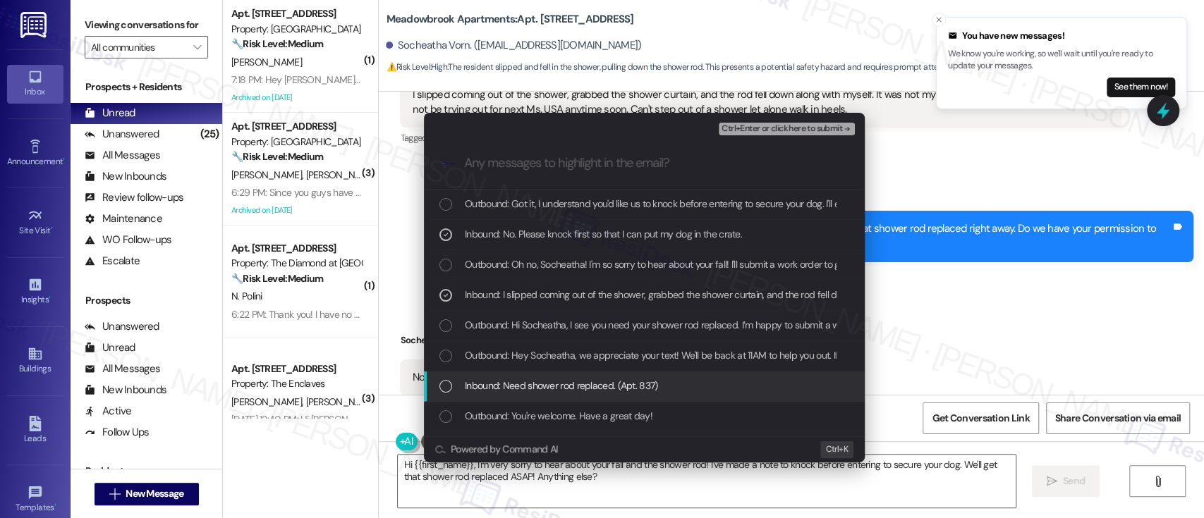
drag, startPoint x: 532, startPoint y: 387, endPoint x: 705, endPoint y: 279, distance: 204.0
click at [532, 387] on span "Inbound: Need shower rod replaced. (Apt. 837)" at bounding box center [561, 386] width 193 height 16
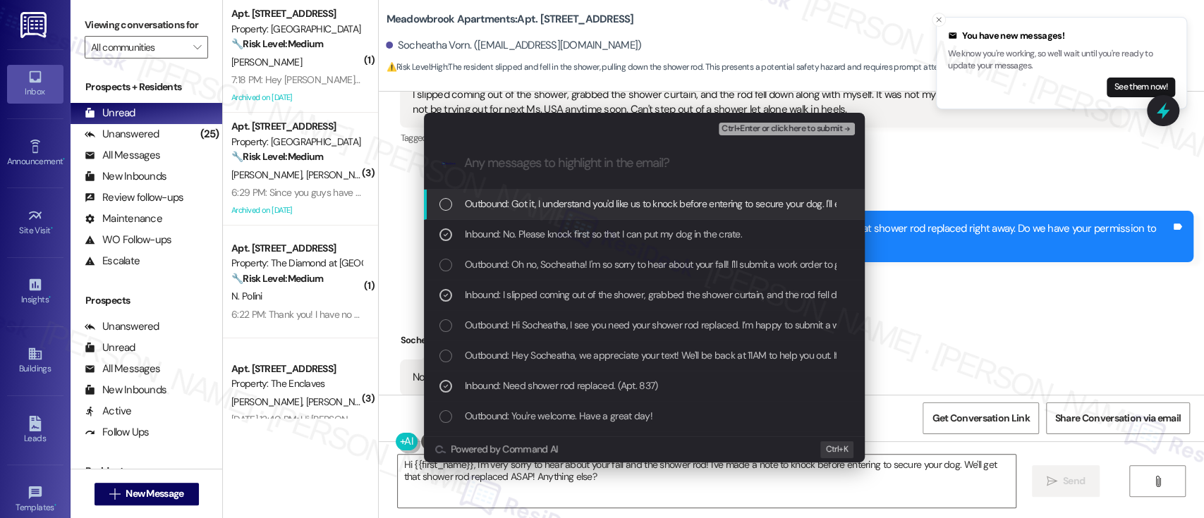
click at [782, 127] on span "Ctrl+Enter or click here to submit" at bounding box center [782, 129] width 121 height 10
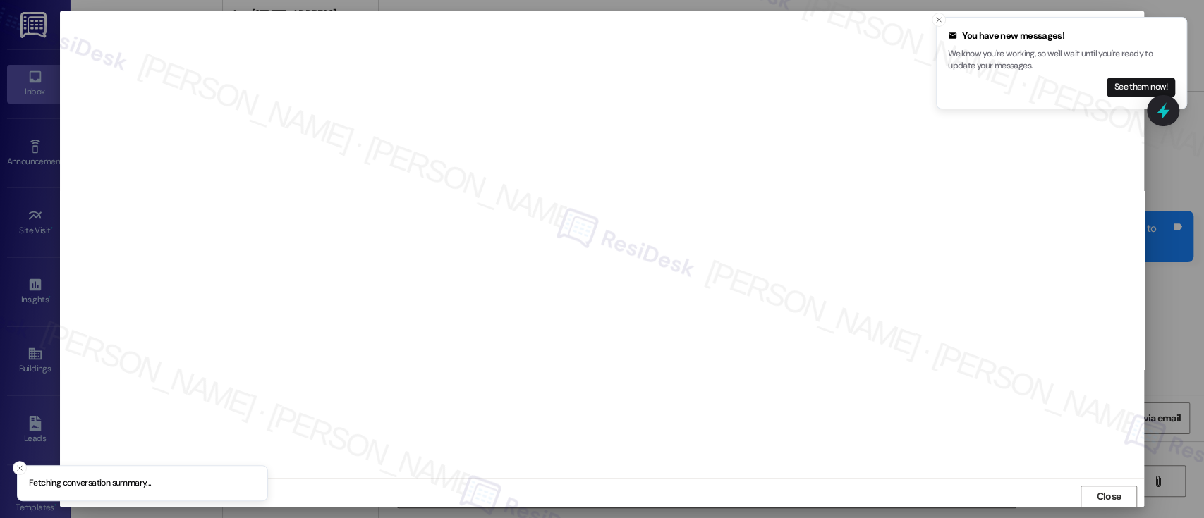
scroll to position [1, 0]
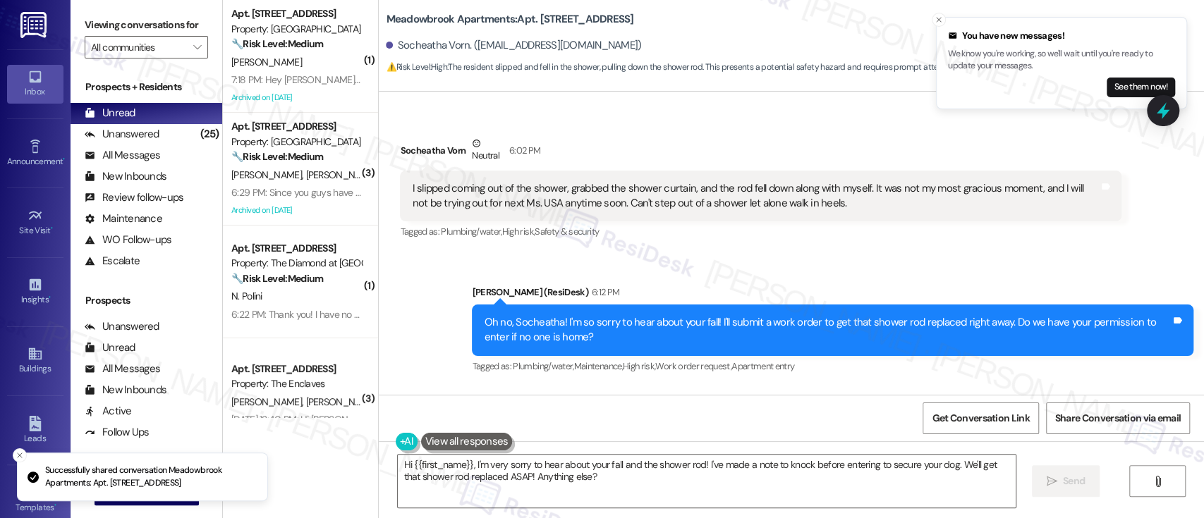
scroll to position [11655, 0]
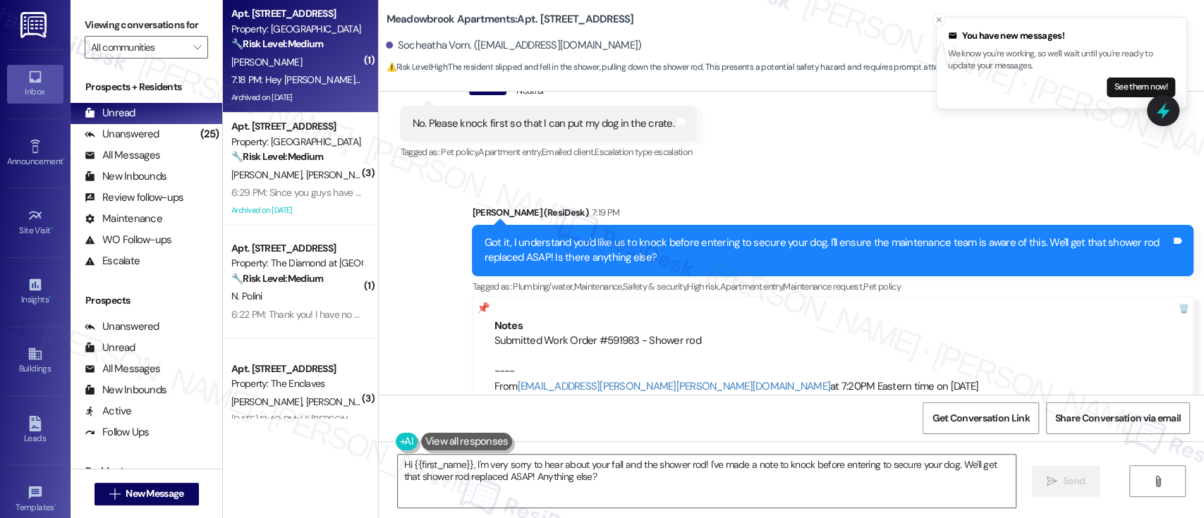
click at [317, 49] on strong "🔧 Risk Level: Medium" at bounding box center [277, 43] width 92 height 13
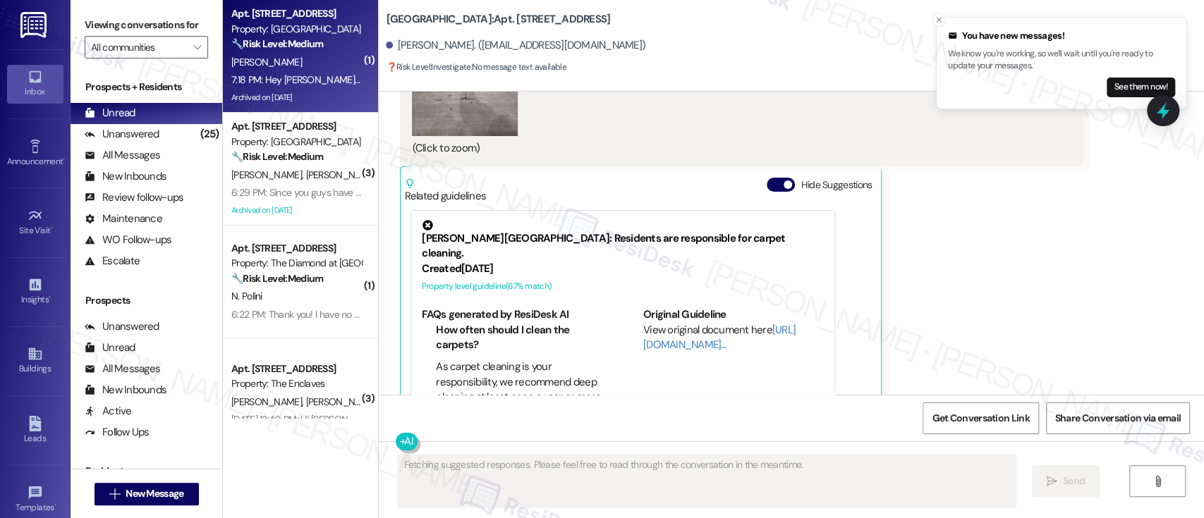
scroll to position [5668, 0]
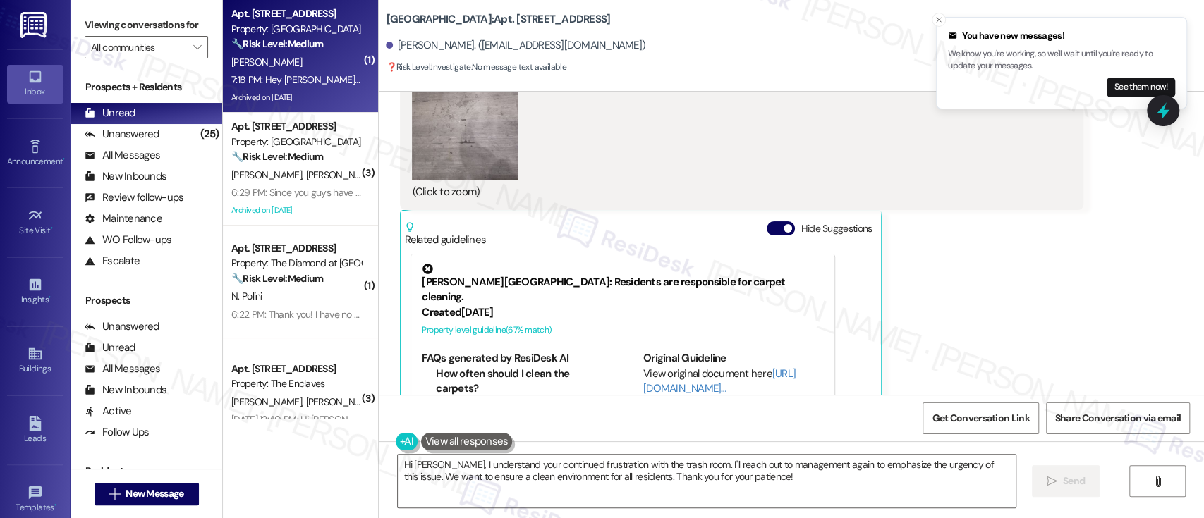
drag, startPoint x: 768, startPoint y: 178, endPoint x: 846, endPoint y: 215, distance: 86.1
click at [767, 221] on button "Hide Suggestions" at bounding box center [781, 228] width 28 height 14
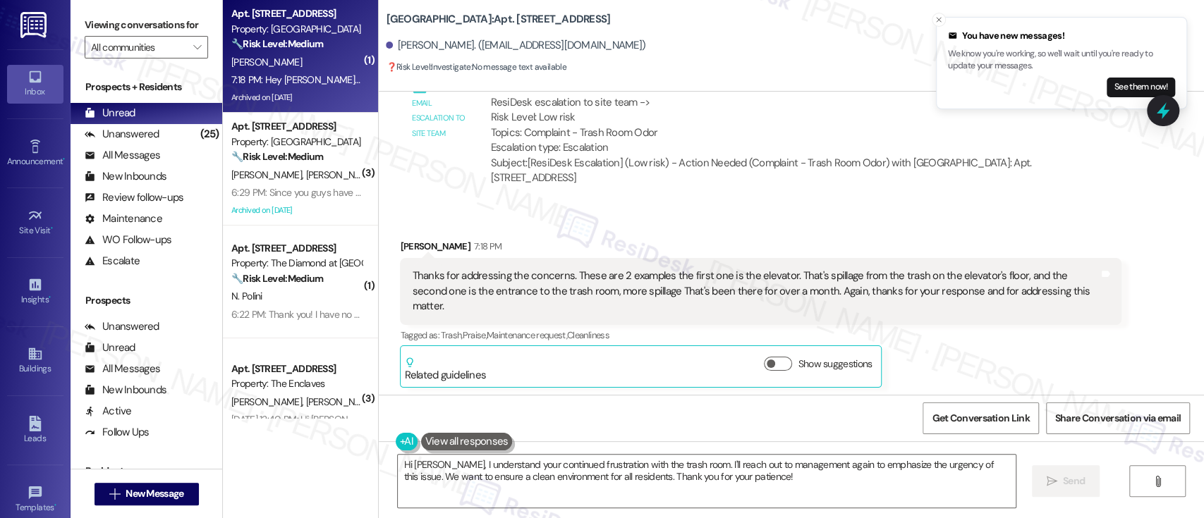
scroll to position [5103, 0]
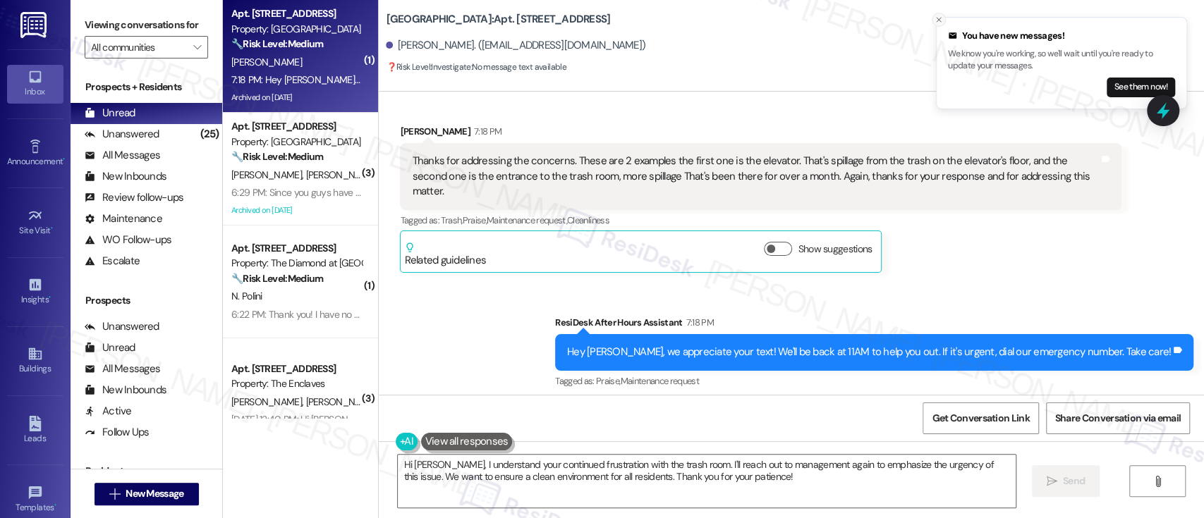
click at [940, 17] on icon "Close toast" at bounding box center [939, 20] width 8 height 8
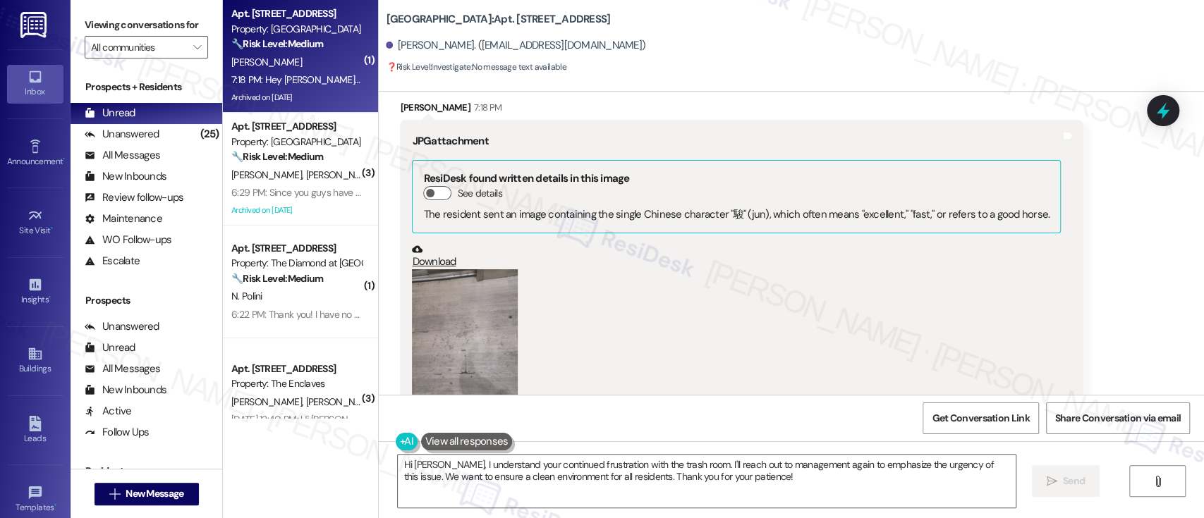
scroll to position [5479, 0]
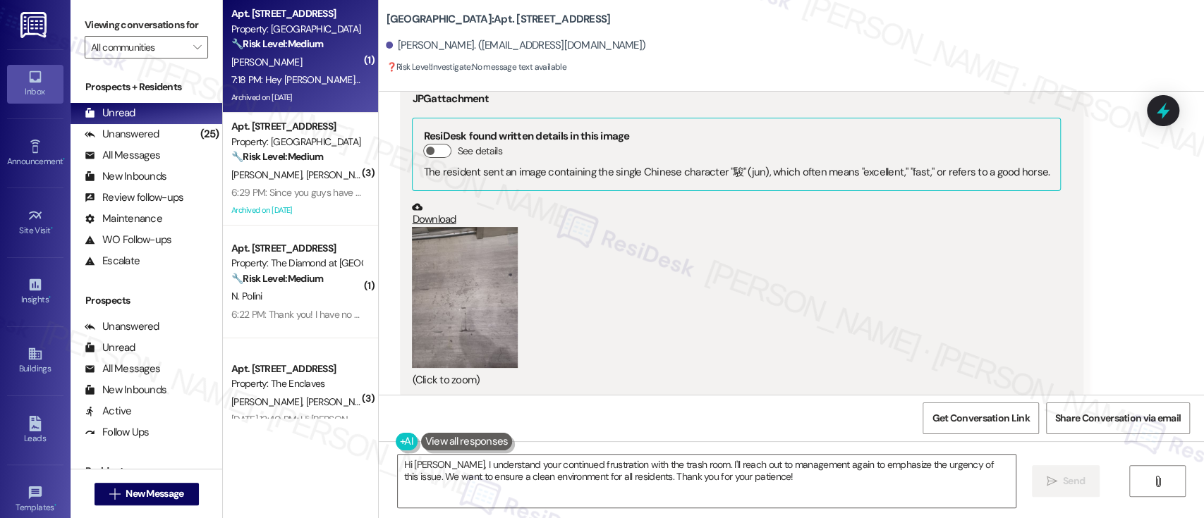
click at [479, 245] on button "Zoom image" at bounding box center [465, 297] width 106 height 141
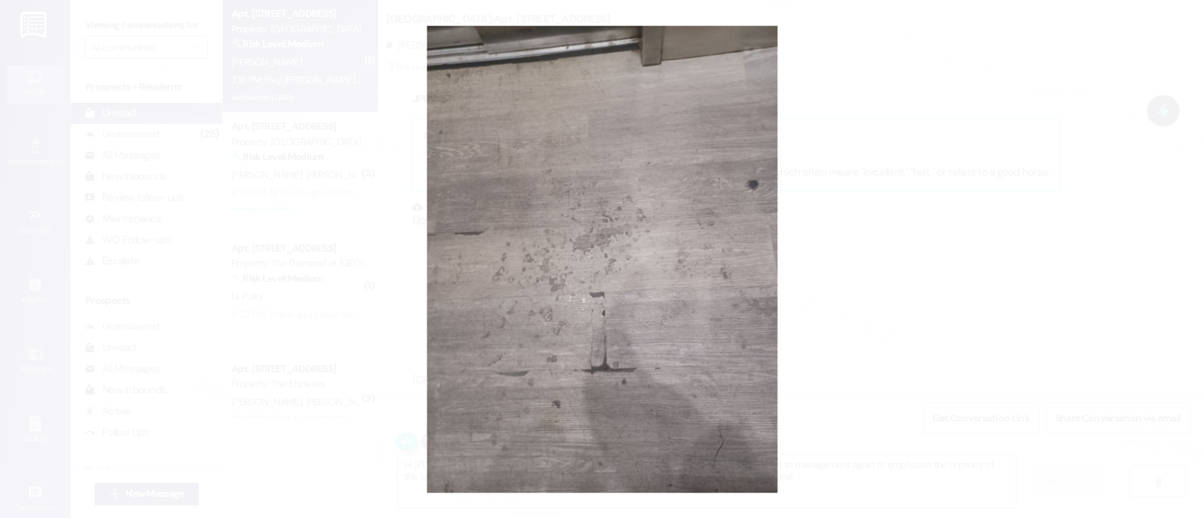
click at [1201, 286] on button "Unzoom image" at bounding box center [602, 259] width 1204 height 518
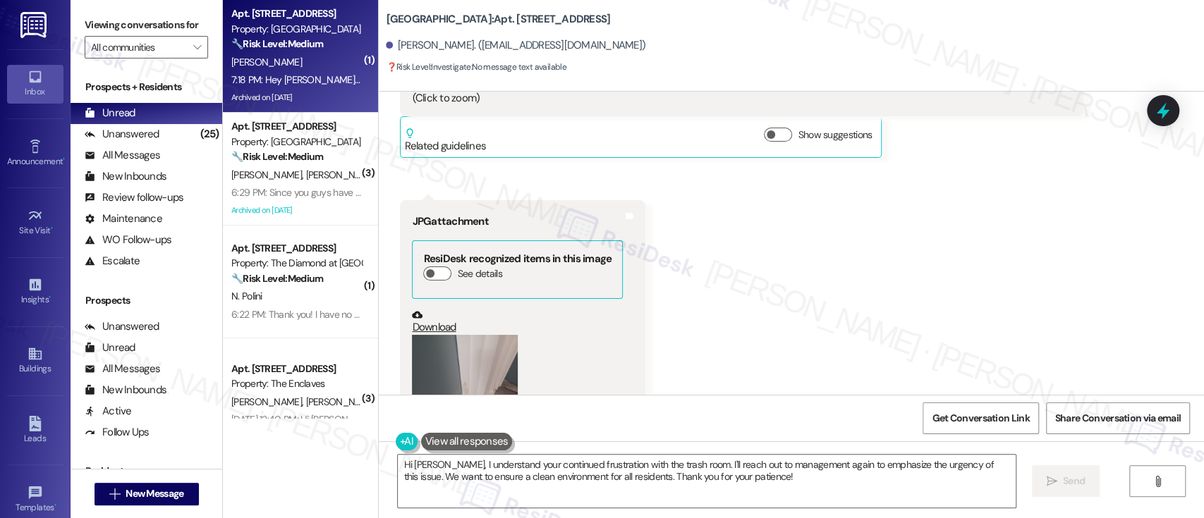
scroll to position [5836, 0]
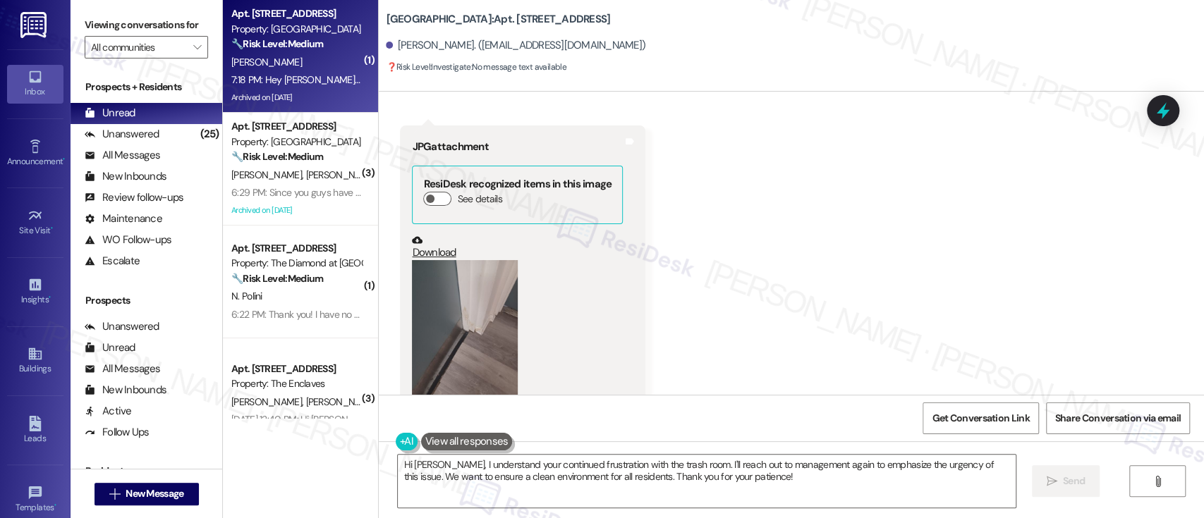
click at [476, 279] on button "Zoom image" at bounding box center [465, 330] width 106 height 141
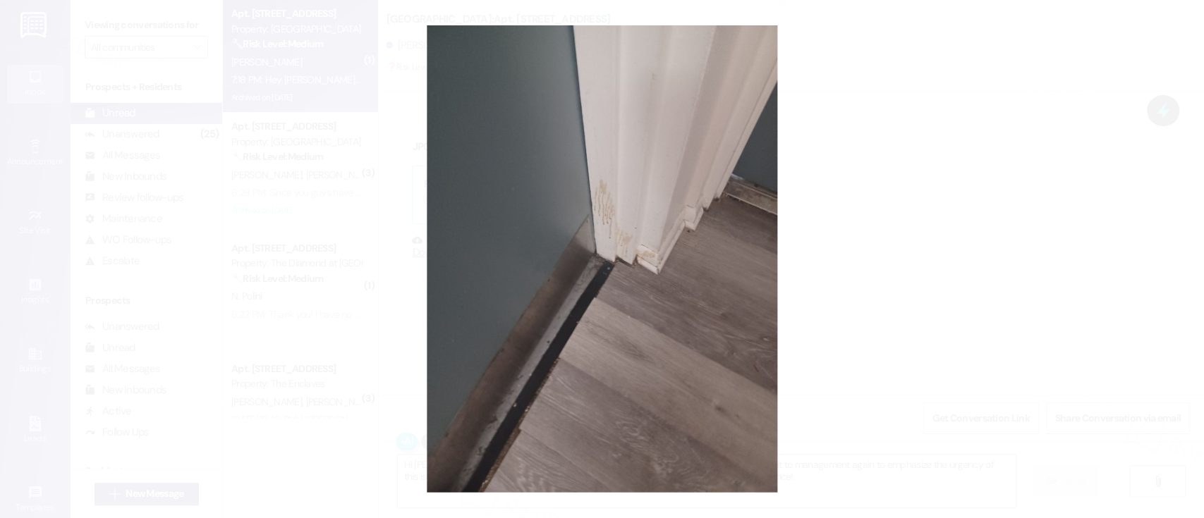
click at [953, 207] on button "Unzoom image" at bounding box center [602, 259] width 1204 height 518
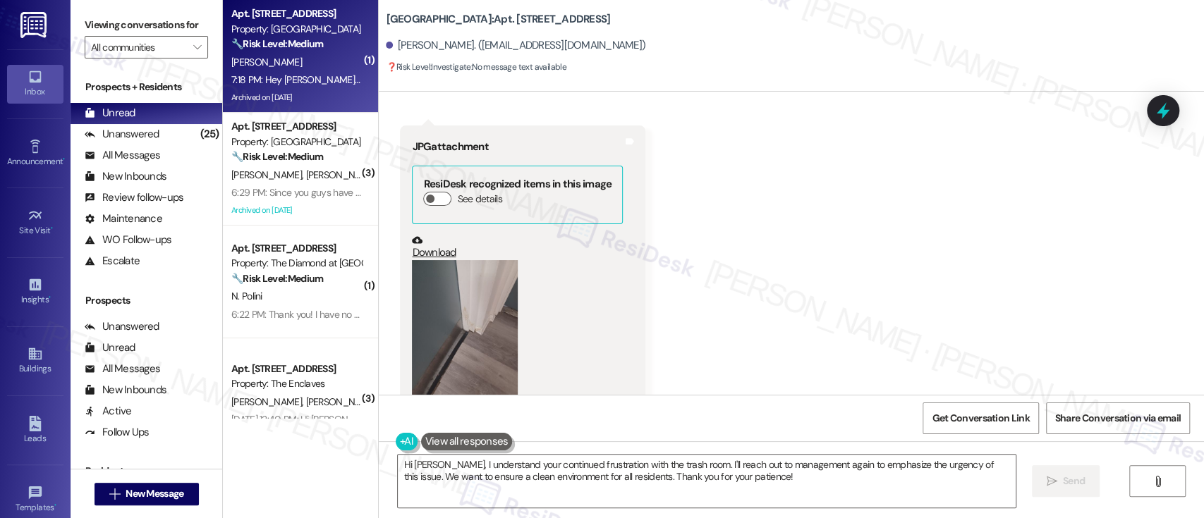
click at [953, 296] on div "Received via SMS Victor Rivera 7:18 PM JPG attachment ResiDesk found written de…" at bounding box center [791, 55] width 825 height 773
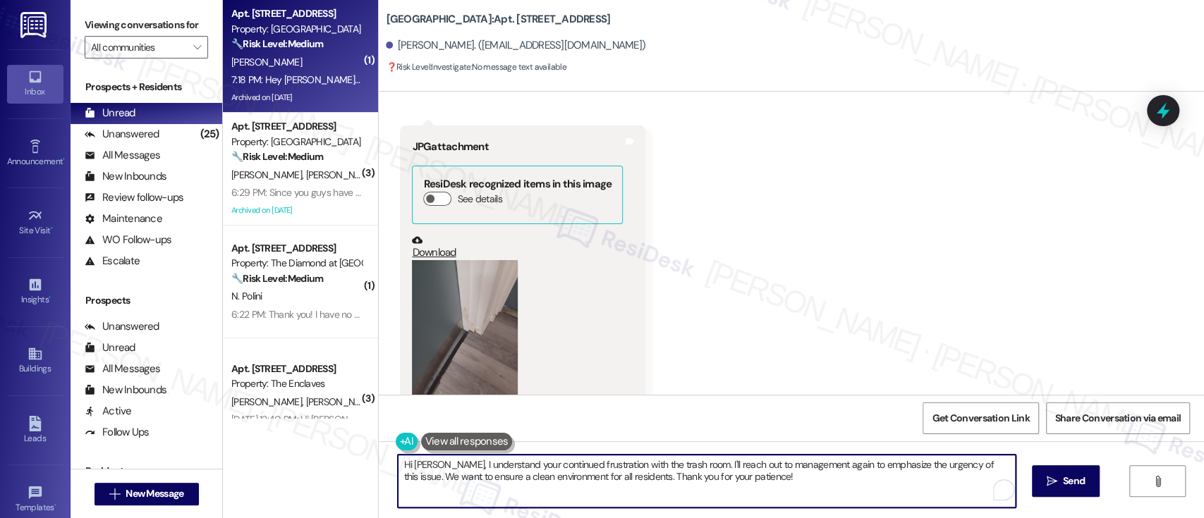
click at [774, 488] on textarea "Hi Victor, I understand your continued frustration with the trash room. I'll re…" at bounding box center [706, 481] width 617 height 53
drag, startPoint x: 827, startPoint y: 488, endPoint x: 846, endPoint y: 345, distance: 144.4
click at [20, 350] on div "Inbox Go to Inbox Announcement • Send A Text Announcement Site Visit • Go to Si…" at bounding box center [602, 259] width 1204 height 518
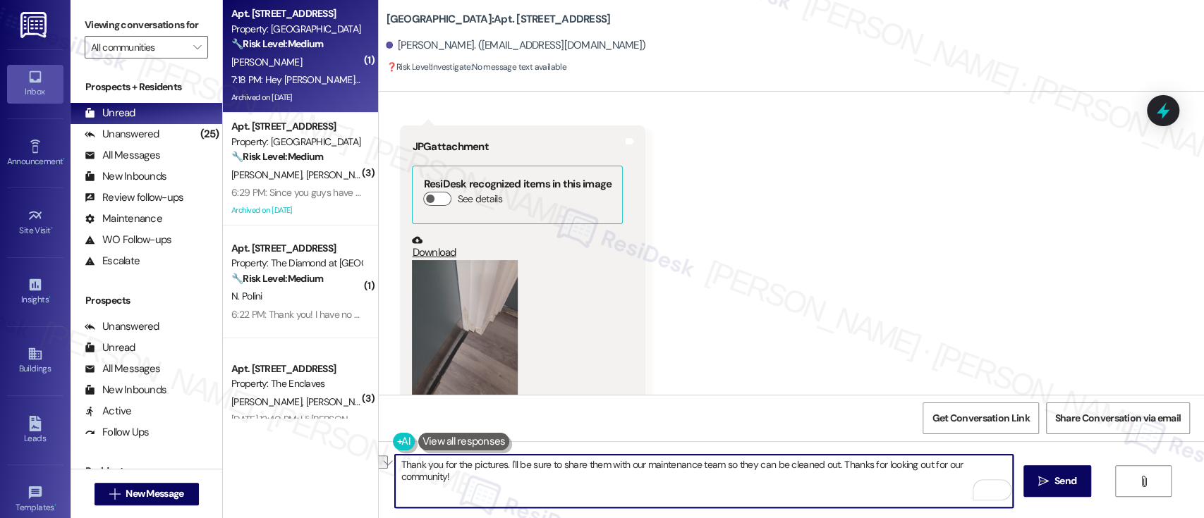
paste textarea "! I’ll share them with our maintenance team so they can be cleaned out promptly…"
type textarea "Thank you for the pictures! I’ll share them with our maintenance team so they c…"
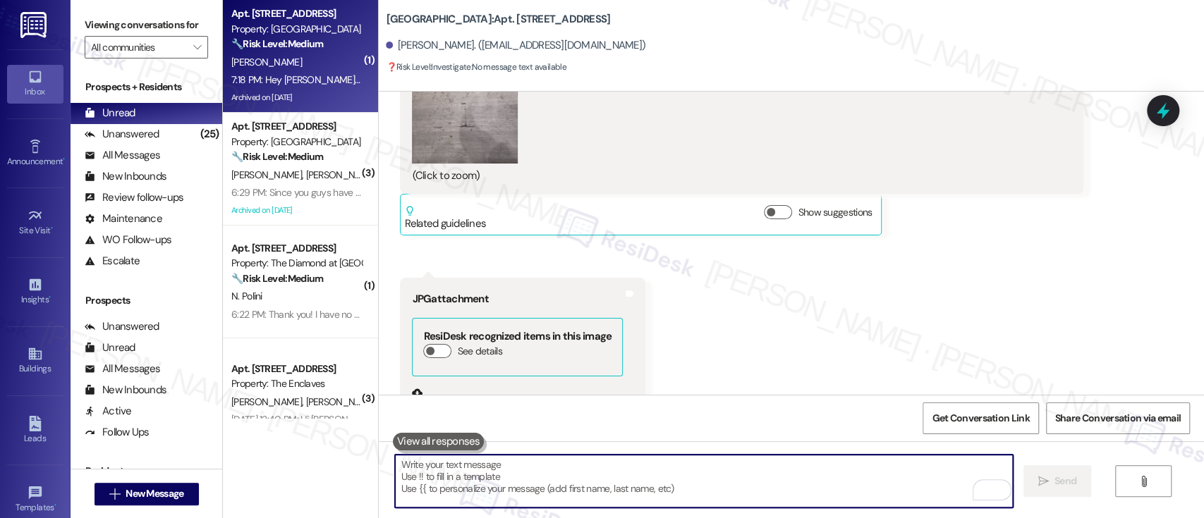
scroll to position [5668, 0]
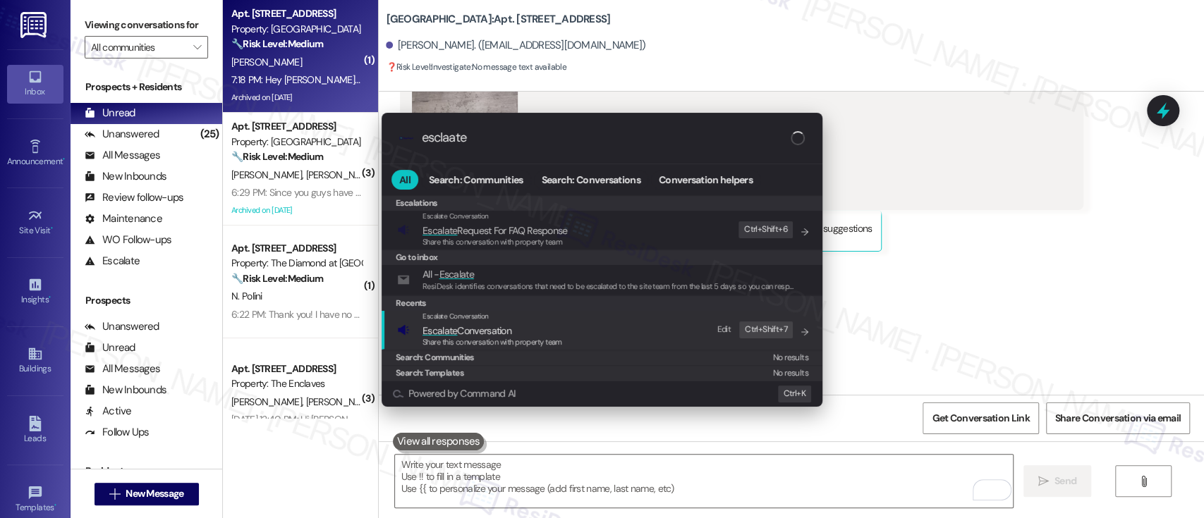
type input "esclaate"
click at [566, 329] on div "Escalate Conversation Escalate Conversation Share this conversation with proper…" at bounding box center [603, 330] width 413 height 38
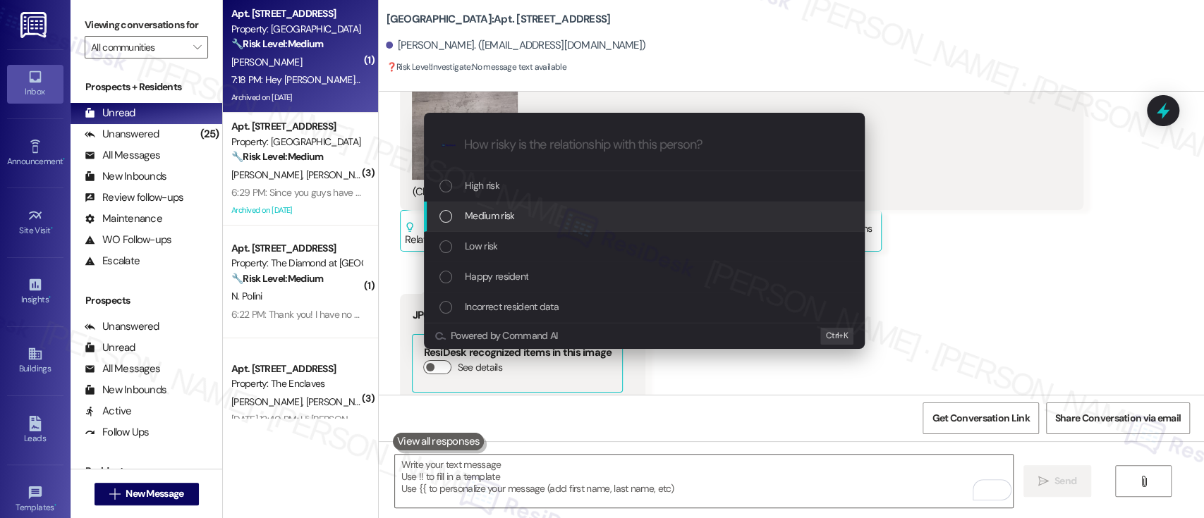
click at [516, 218] on div "Medium risk" at bounding box center [645, 216] width 413 height 16
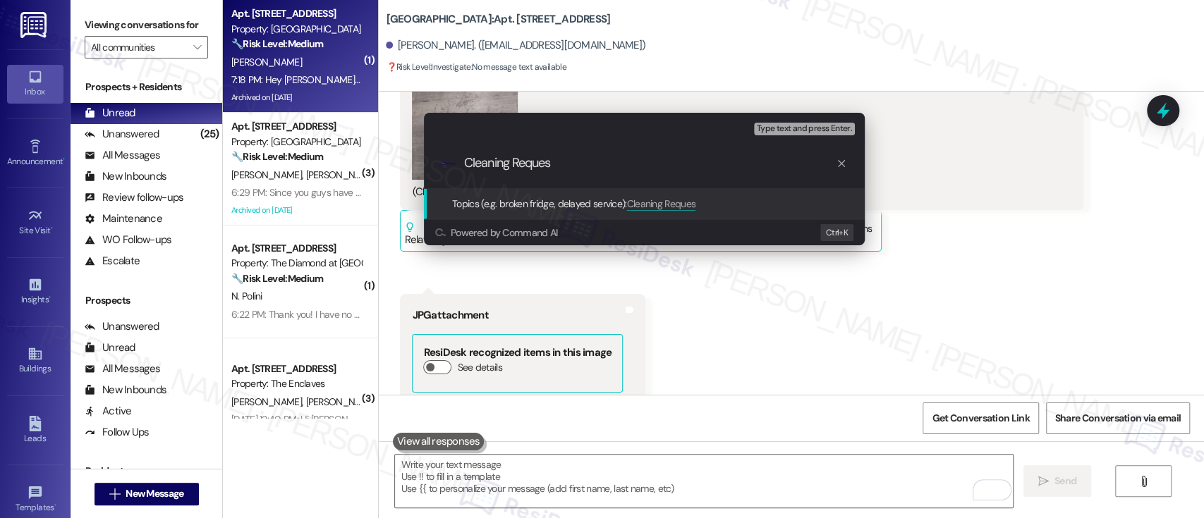
type input "Cleaning Request"
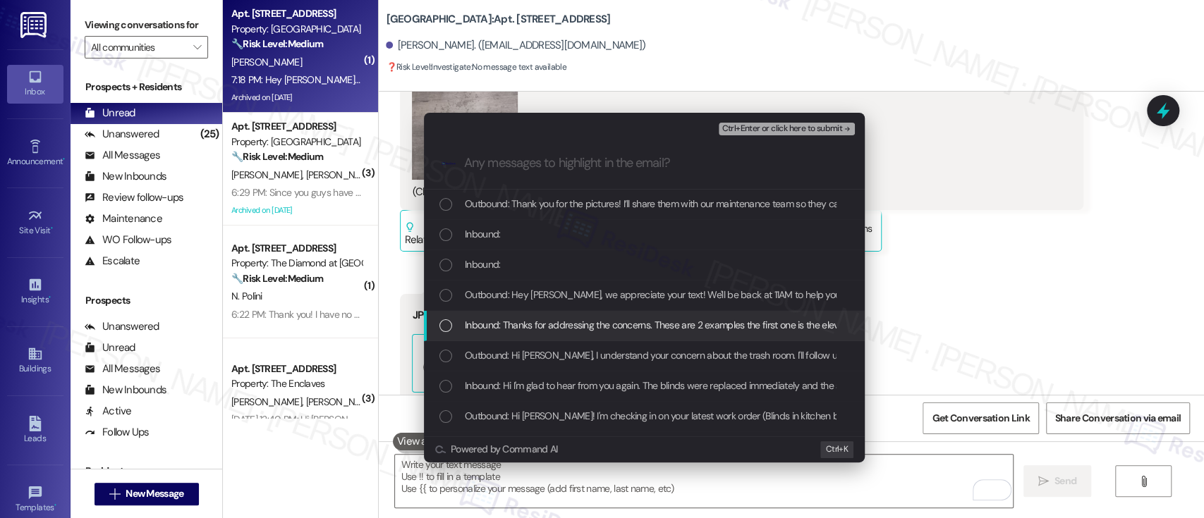
click at [502, 324] on span "Inbound: Thanks for addressing the concerns. These are 2 examples the first one…" at bounding box center [1107, 325] width 1284 height 16
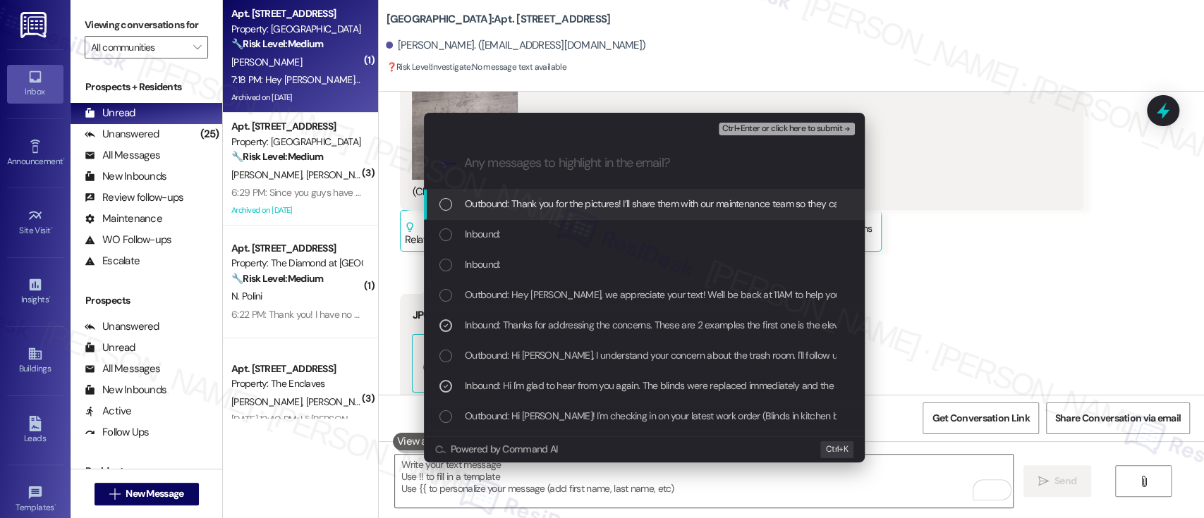
click at [787, 133] on span "Ctrl+Enter or click here to submit" at bounding box center [782, 129] width 121 height 10
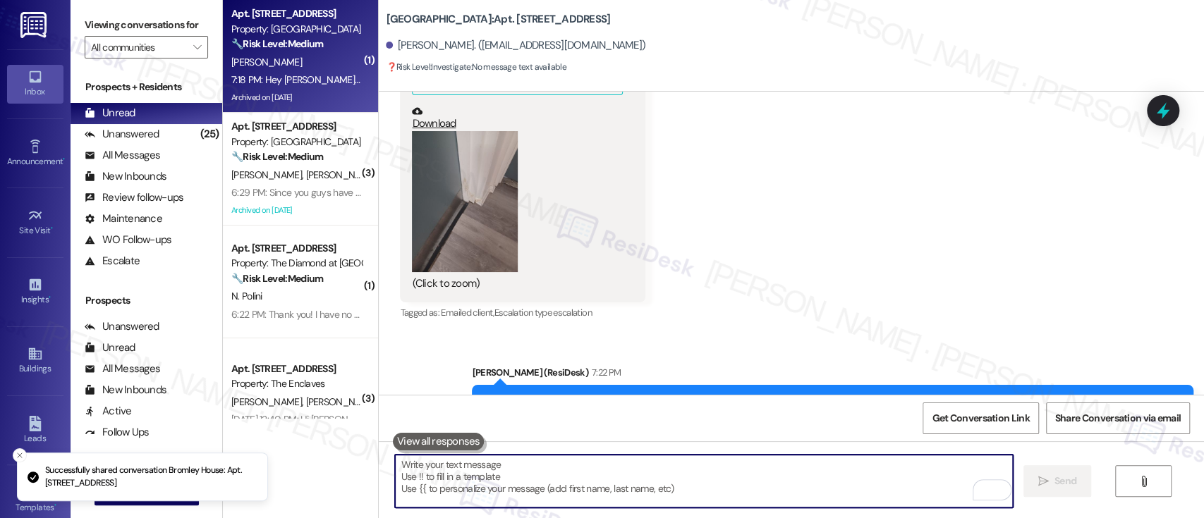
scroll to position [6199, 0]
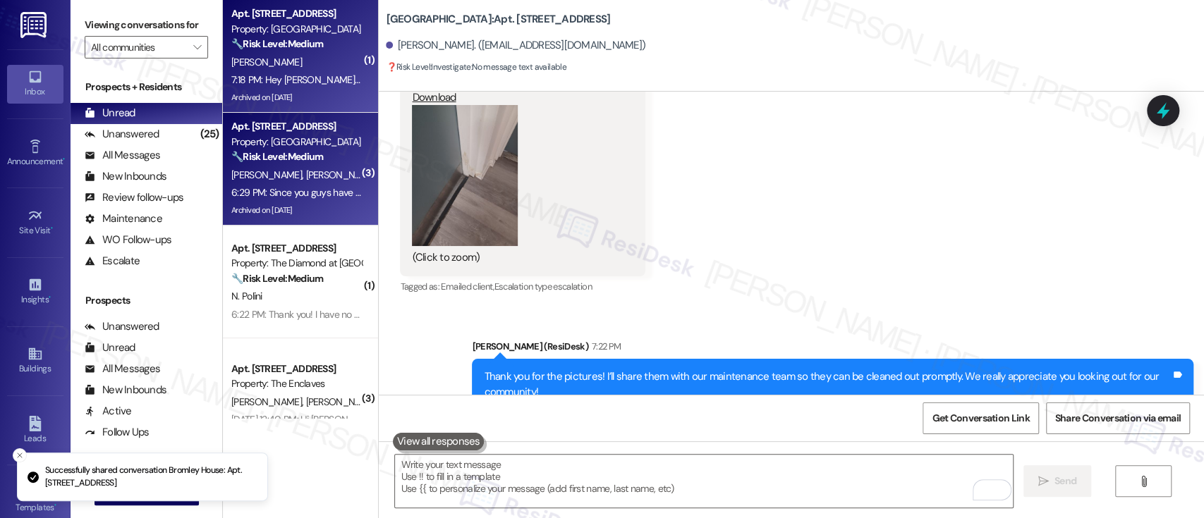
click at [306, 171] on span "[PERSON_NAME]" at bounding box center [341, 175] width 71 height 13
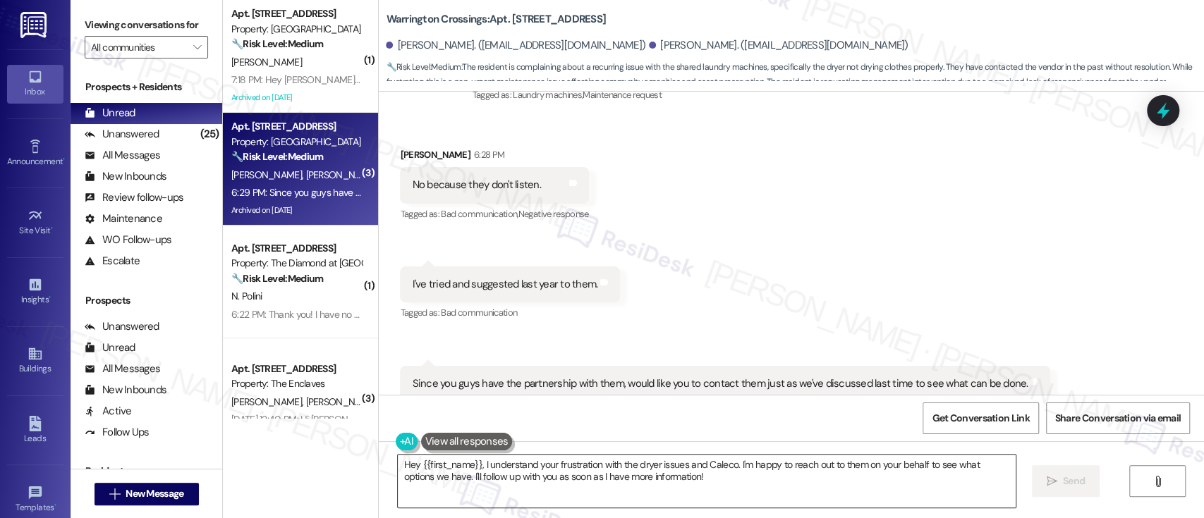
scroll to position [16033, 0]
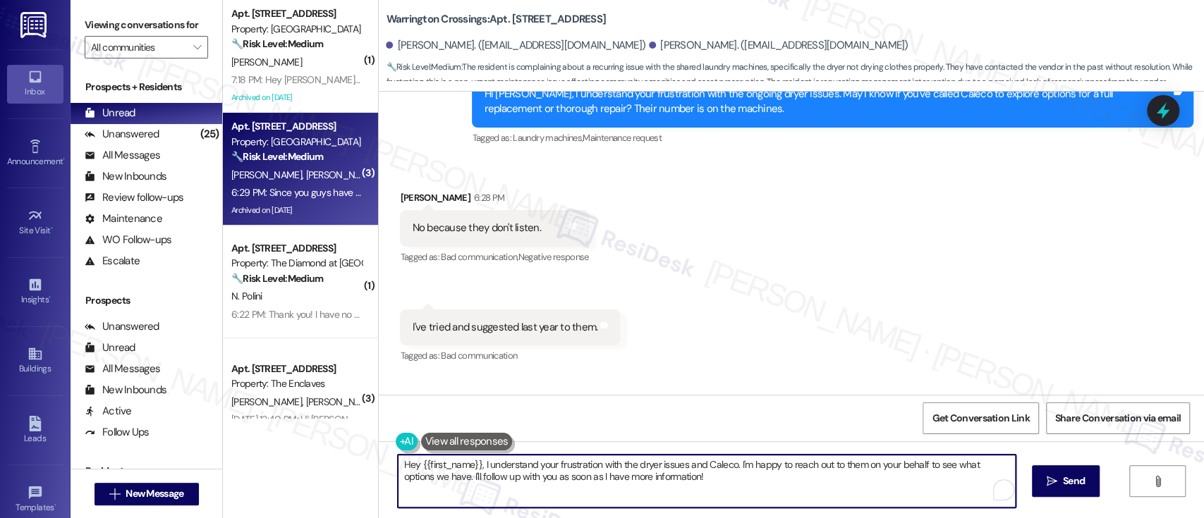
drag, startPoint x: 727, startPoint y: 463, endPoint x: 286, endPoint y: 443, distance: 441.3
click at [286, 443] on div "( 1 ) Apt. D307, 6901 Old York Rd Property: Bromley House 🔧 Risk Level: Medium …" at bounding box center [713, 259] width 981 height 518
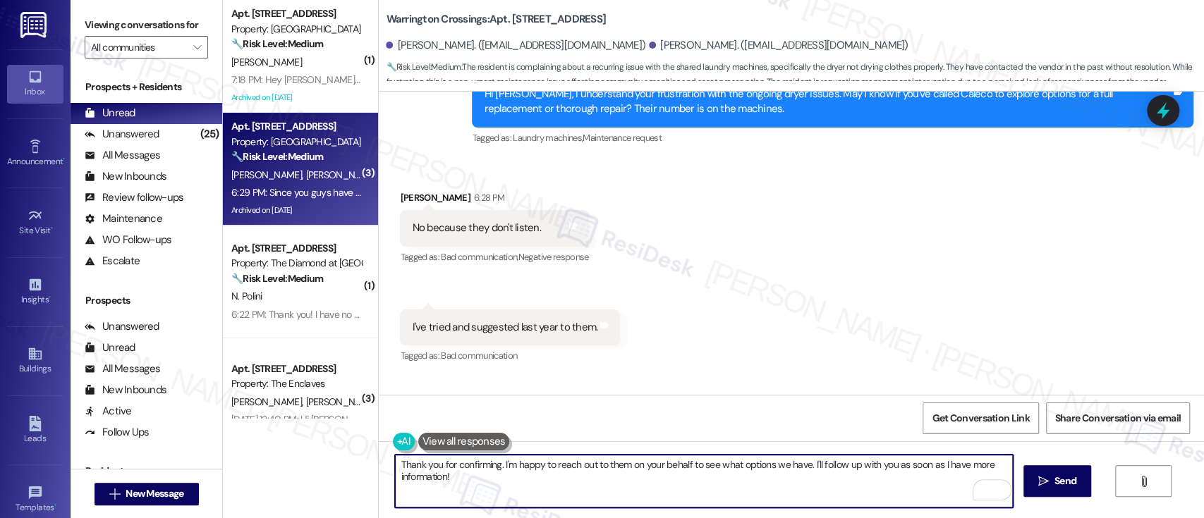
drag, startPoint x: 499, startPoint y: 468, endPoint x: 525, endPoint y: 478, distance: 27.2
click at [499, 468] on textarea "Thank you for confirming. I'm happy to reach out to them on your behalf to see …" at bounding box center [703, 481] width 617 height 53
click at [682, 468] on textarea "Thank you for confirming. I'm happy to reach out to them on your behalf to see …" at bounding box center [703, 481] width 617 height 53
type textarea "Thank you for confirming. I'll notify our maintenance team to see what options …"
click at [804, 482] on textarea "Thank you for confirming. I'll notify our maintenance team to see what options …" at bounding box center [703, 481] width 617 height 53
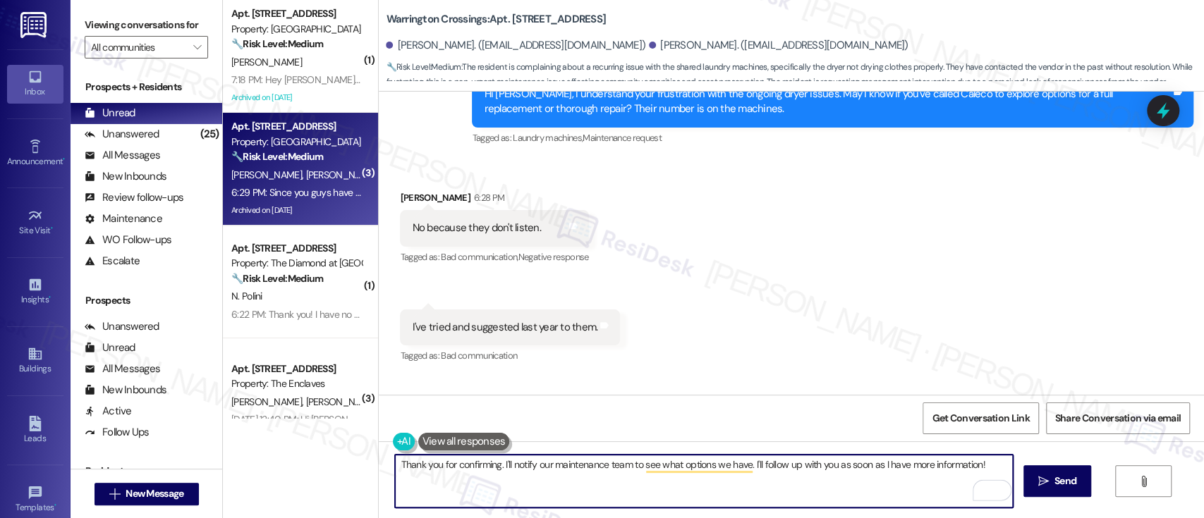
click at [863, 467] on textarea "Thank you for confirming. I'll notify our maintenance team to see what options …" at bounding box center [703, 481] width 617 height 53
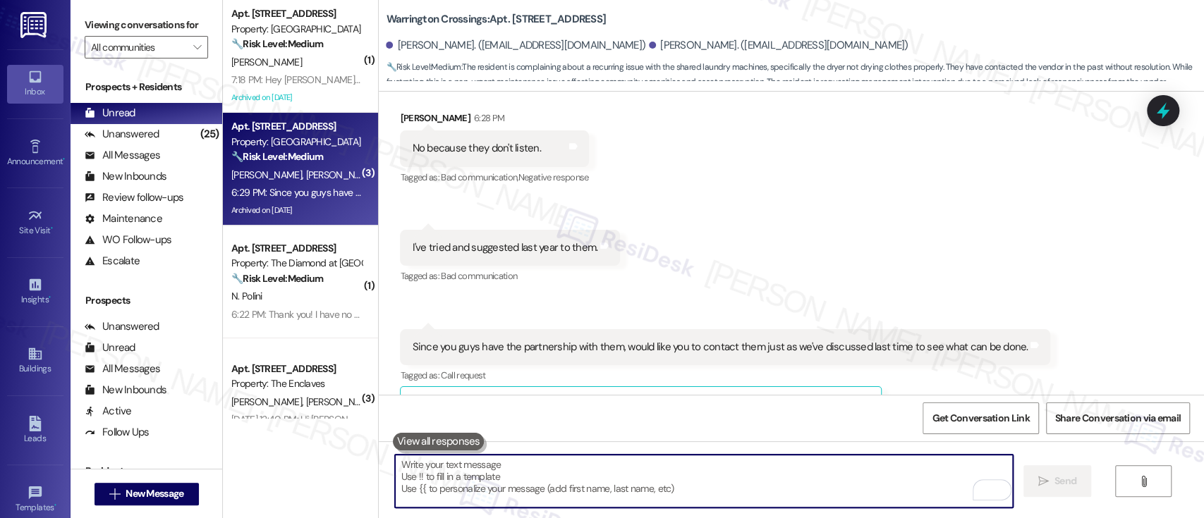
scroll to position [16127, 0]
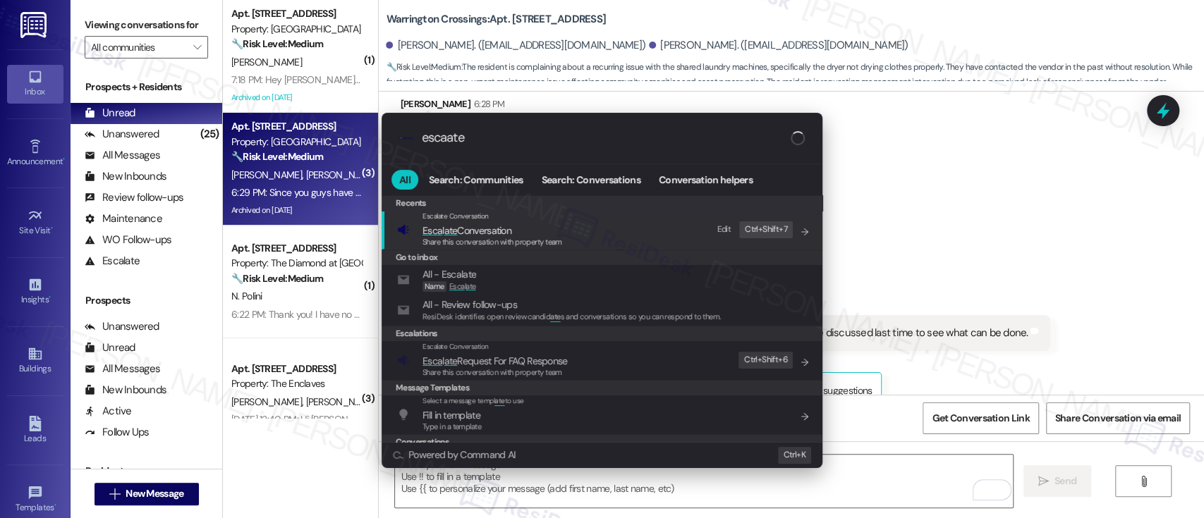
type input "escaate"
click at [547, 233] on span "Esca l ate Conversation" at bounding box center [493, 231] width 140 height 16
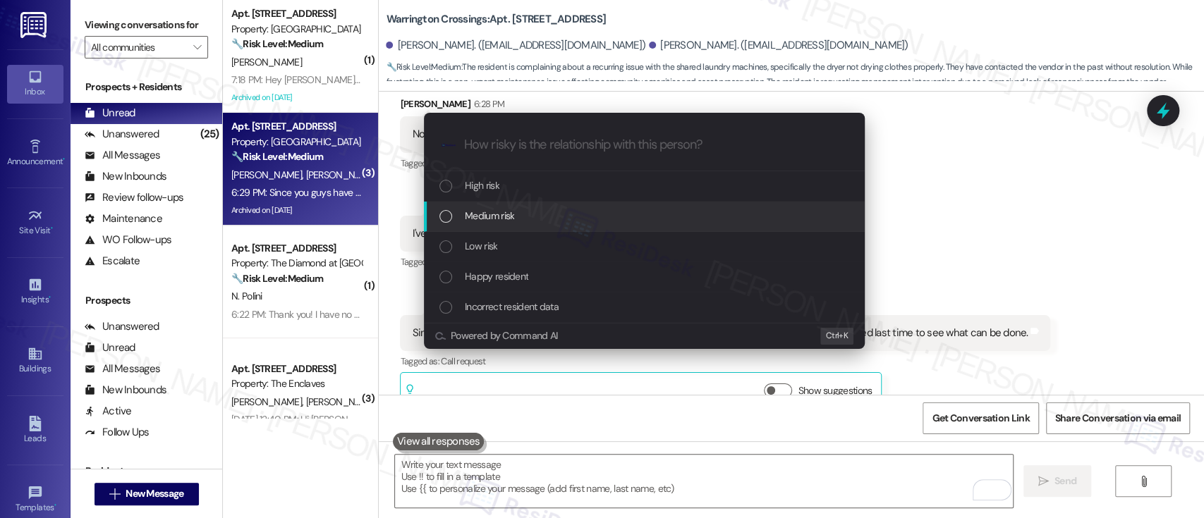
click at [497, 226] on div "Medium risk" at bounding box center [644, 217] width 441 height 30
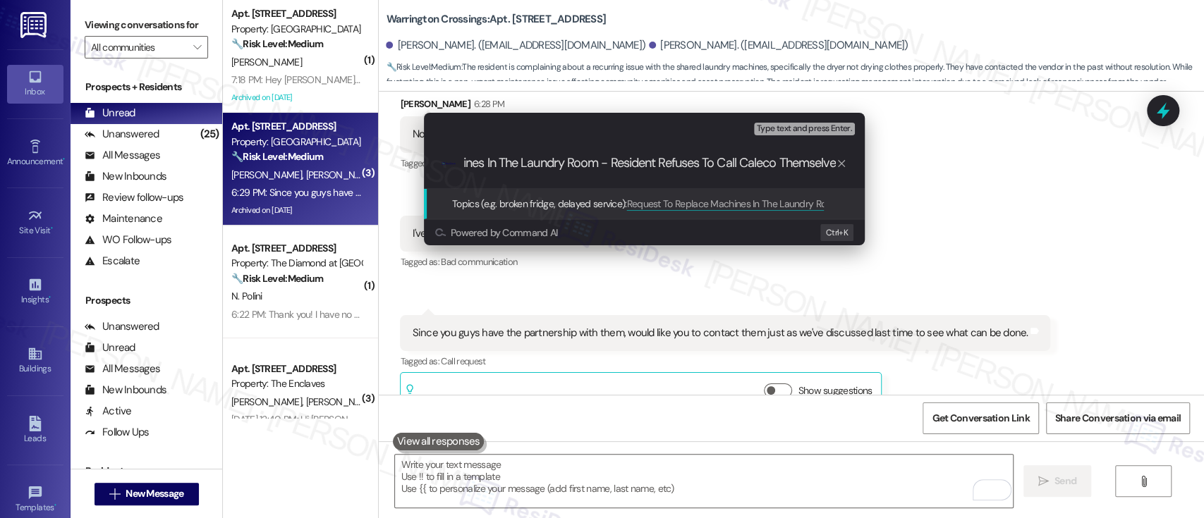
type input "Request To Replace Machines In The Laundry Room - Resident Refuses To Call Cale…"
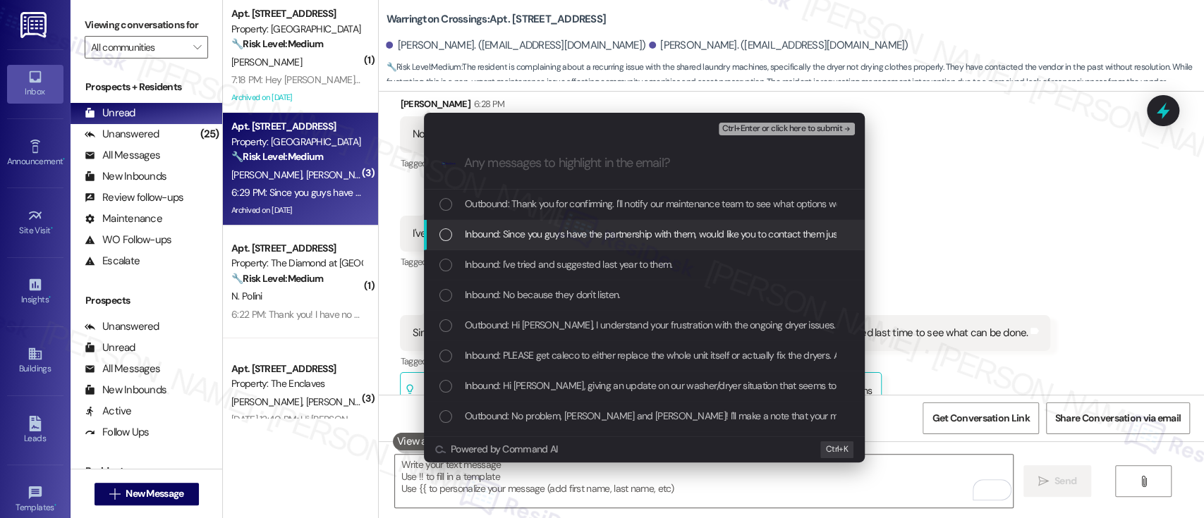
click at [507, 238] on span "Inbound: Since you guys have the partnership with them, would like you to conta…" at bounding box center [765, 234] width 600 height 16
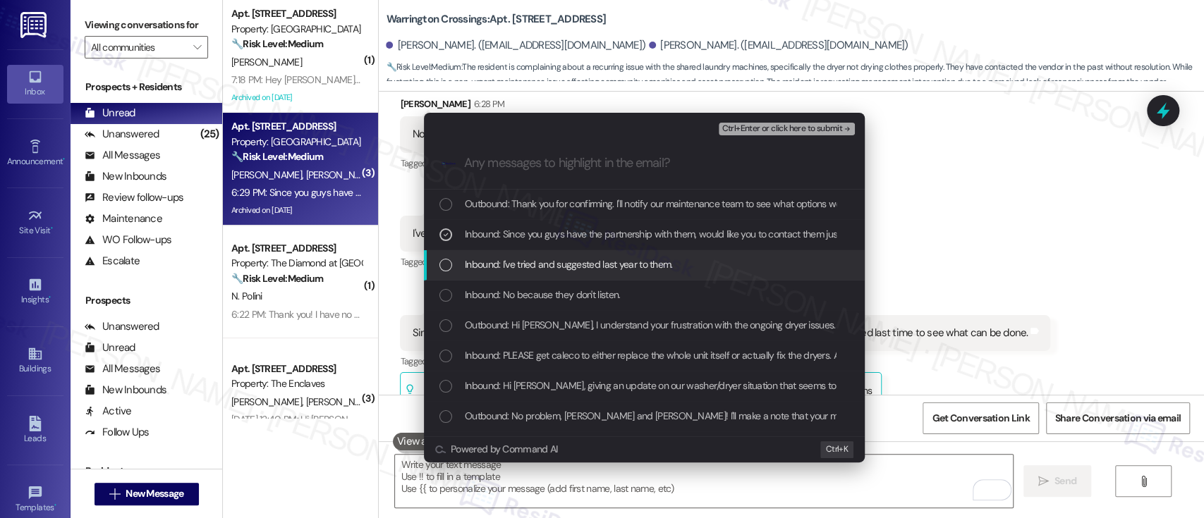
drag, startPoint x: 518, startPoint y: 267, endPoint x: 529, endPoint y: 291, distance: 26.2
click at [519, 267] on span "Inbound: I've tried and suggested last year to them." at bounding box center [569, 265] width 208 height 16
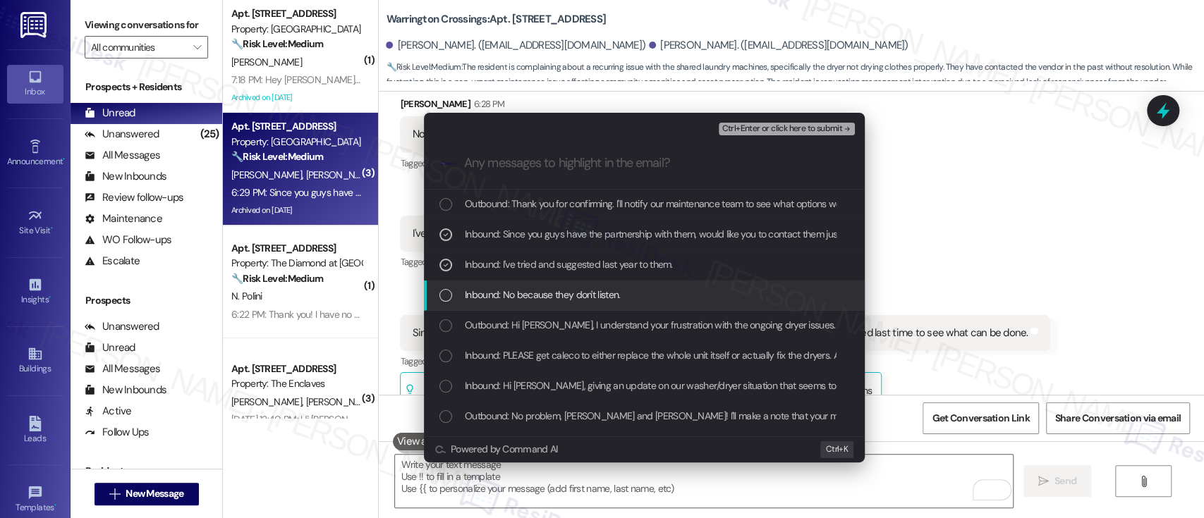
click at [529, 291] on span "Inbound: No because they don't listen." at bounding box center [542, 295] width 155 height 16
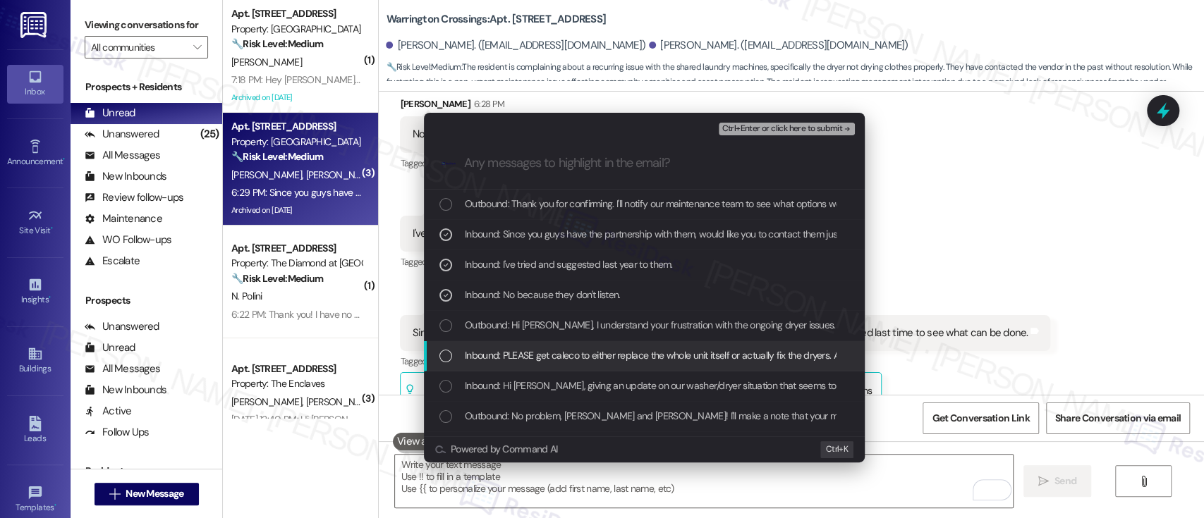
click at [506, 351] on span "Inbound: PLEASE get caleco to either replace the whole unit itself or actually …" at bounding box center [868, 356] width 806 height 16
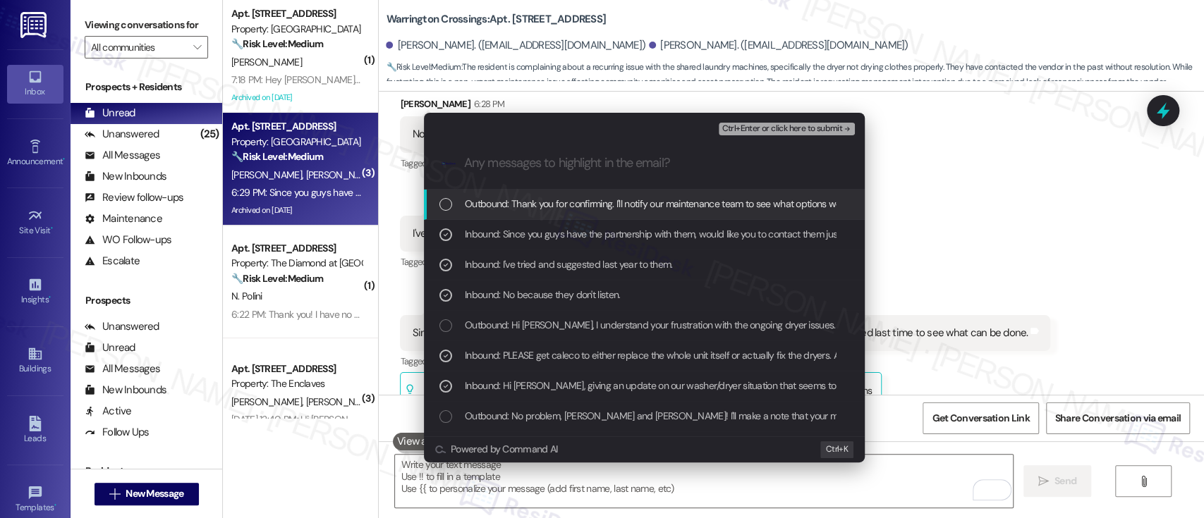
click at [783, 133] on span "Ctrl+Enter or click here to submit" at bounding box center [782, 129] width 121 height 10
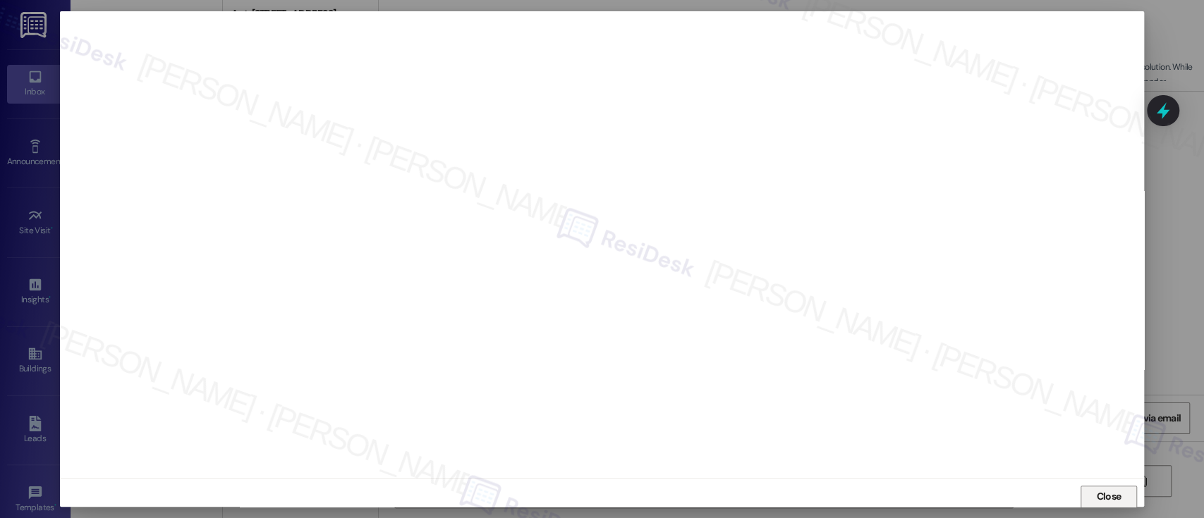
click at [1114, 504] on span "Close" at bounding box center [1108, 497] width 30 height 21
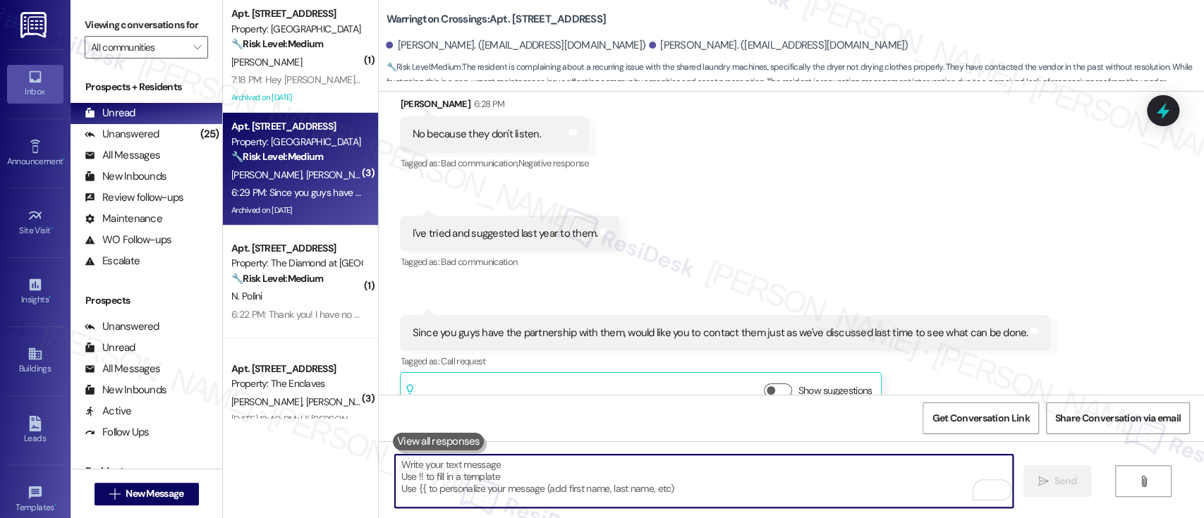
click at [947, 193] on div "Received via SMS Samantha Hennegan 6:28 PM No because they don't listen. Tags a…" at bounding box center [791, 245] width 825 height 360
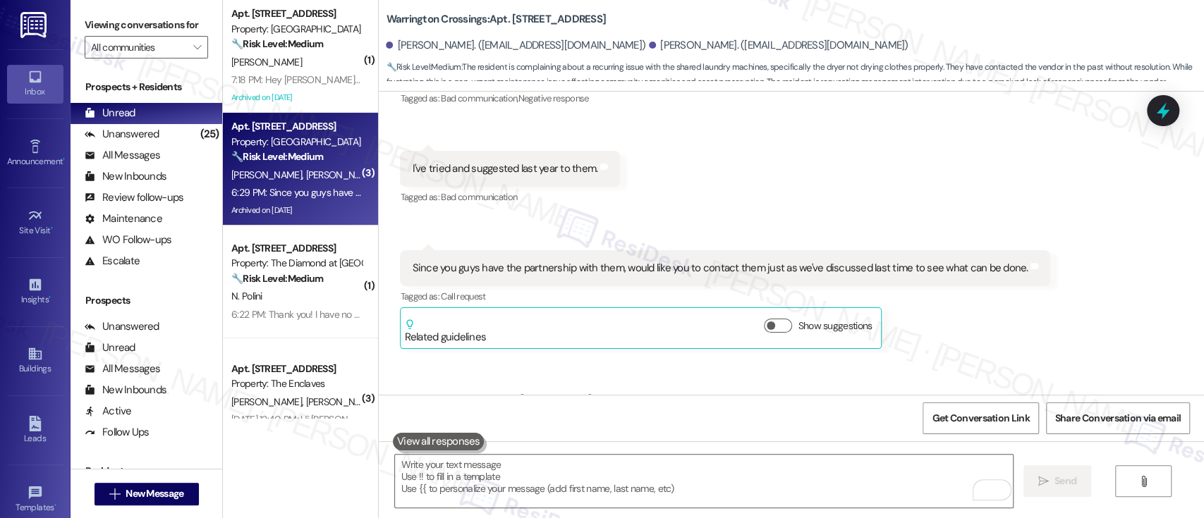
scroll to position [16221, 0]
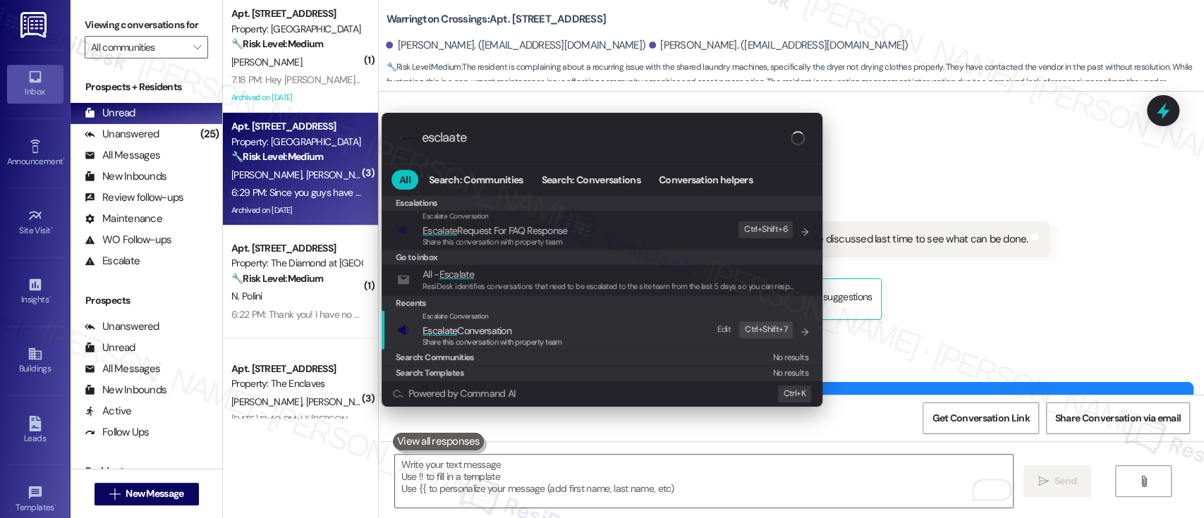
type input "esclaate"
click at [502, 339] on span "Share this conversation with property team" at bounding box center [493, 342] width 140 height 10
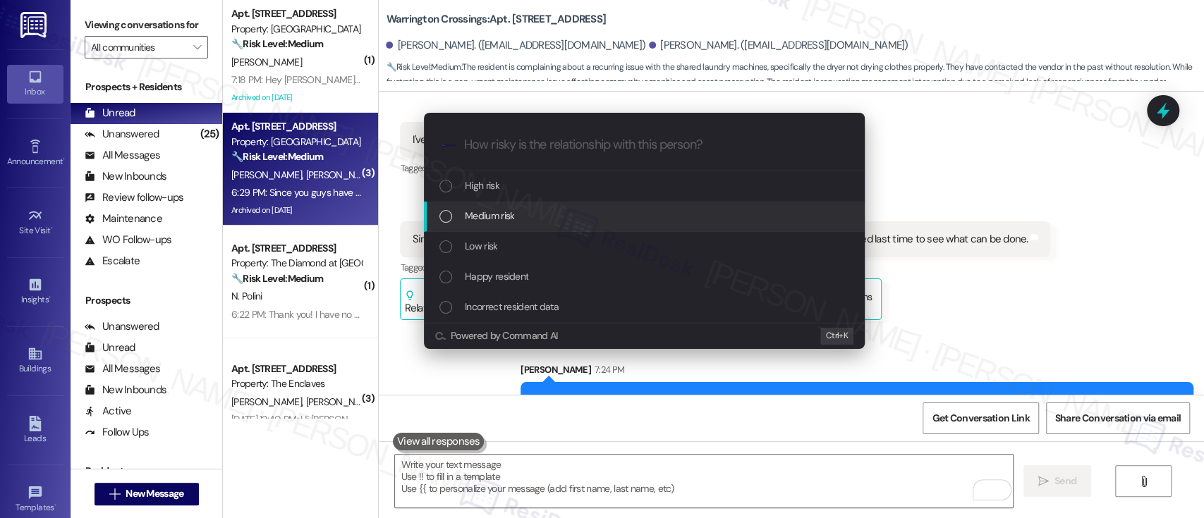
click at [499, 214] on span "Medium risk" at bounding box center [489, 216] width 49 height 16
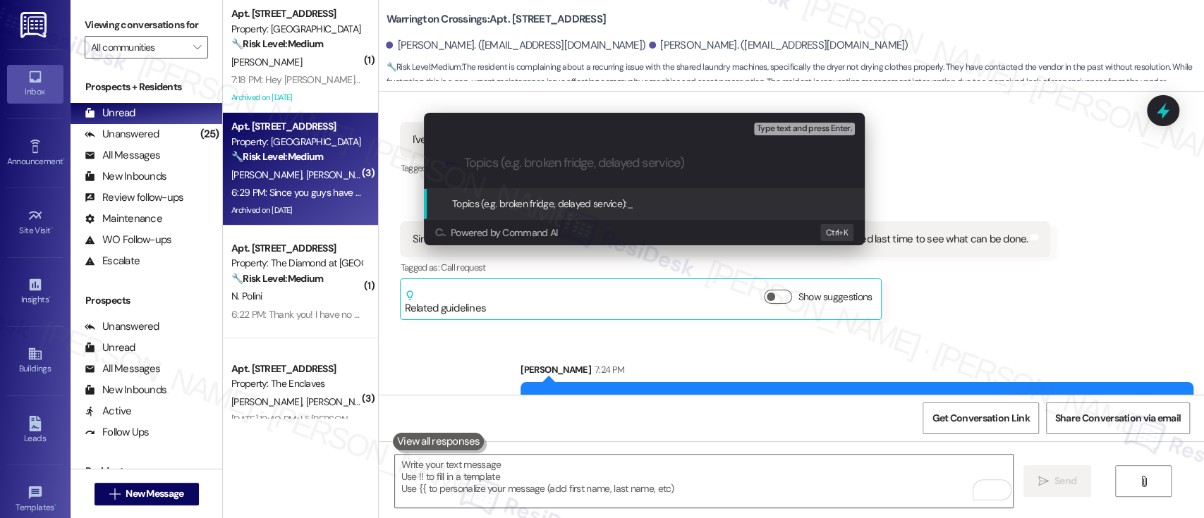
paste input "Request To Replace Machines In The Laundry Room - Resident Refuses To Call Cale…"
type input "Request To Replace Machines In The Laundry Room - Resident Refuses To Call Cale…"
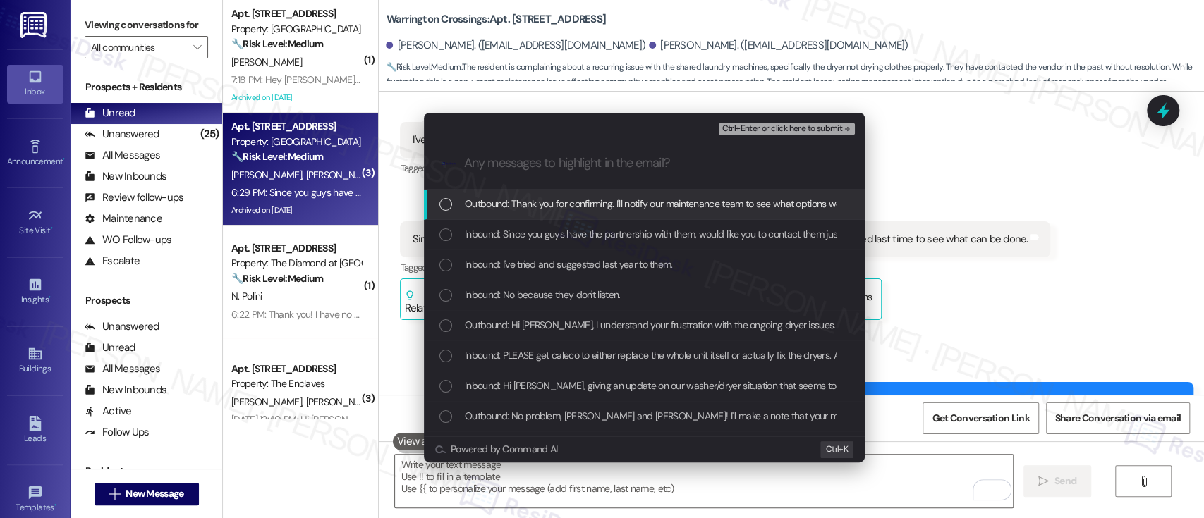
scroll to position [0, 0]
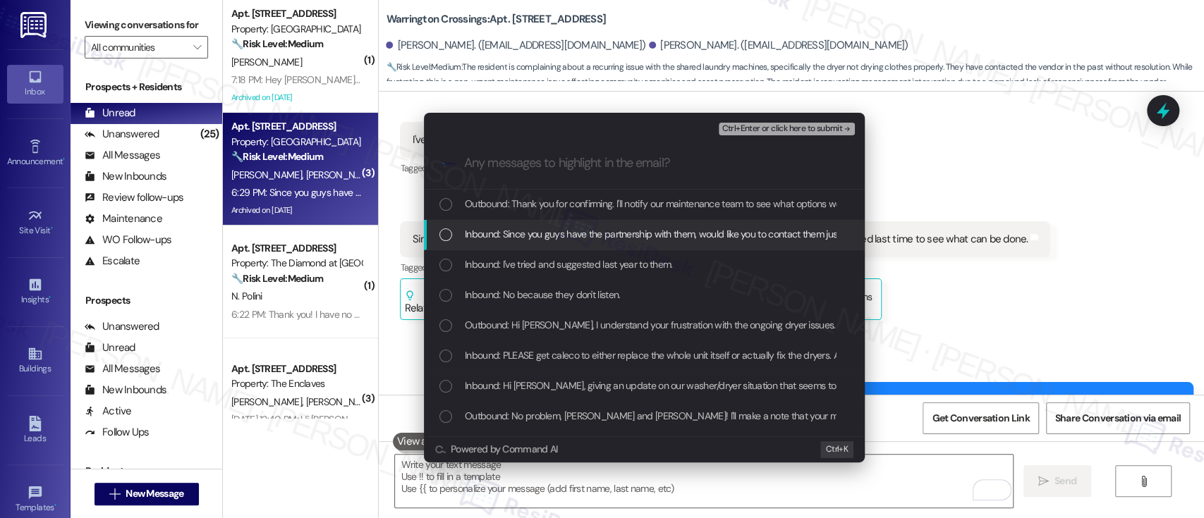
click at [497, 232] on span "Inbound: Since you guys have the partnership with them, would like you to conta…" at bounding box center [765, 234] width 600 height 16
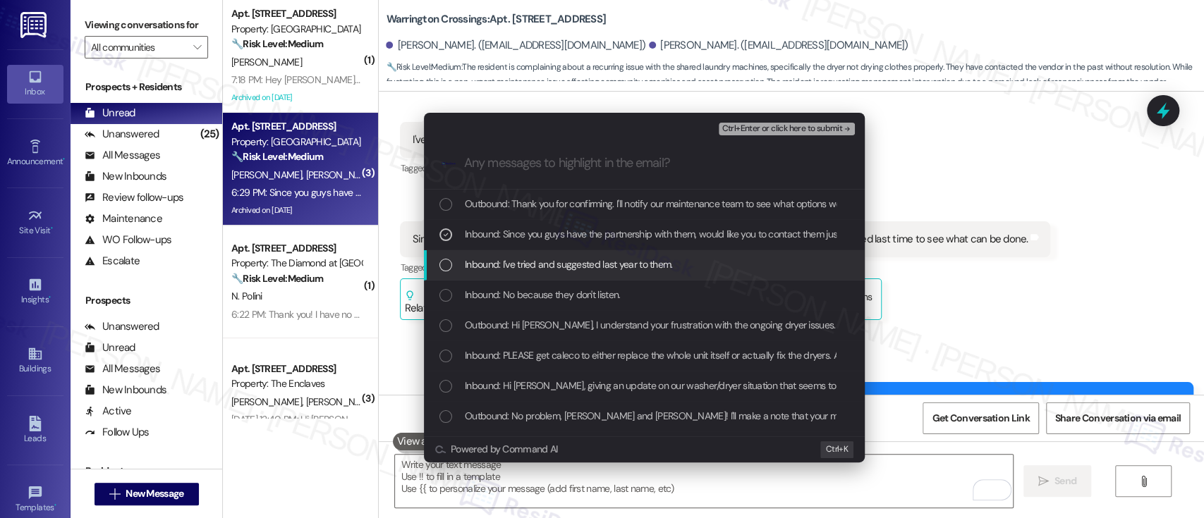
click at [499, 269] on span "Inbound: I've tried and suggested last year to them." at bounding box center [569, 265] width 208 height 16
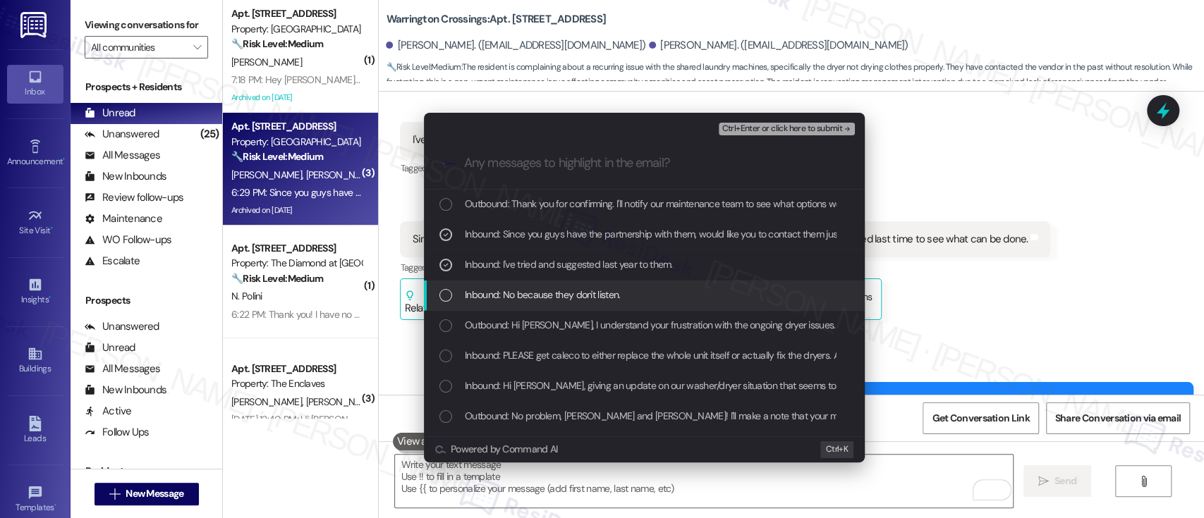
drag, startPoint x: 497, startPoint y: 288, endPoint x: 497, endPoint y: 319, distance: 30.3
click at [497, 291] on span "Inbound: No because they don't listen." at bounding box center [542, 295] width 155 height 16
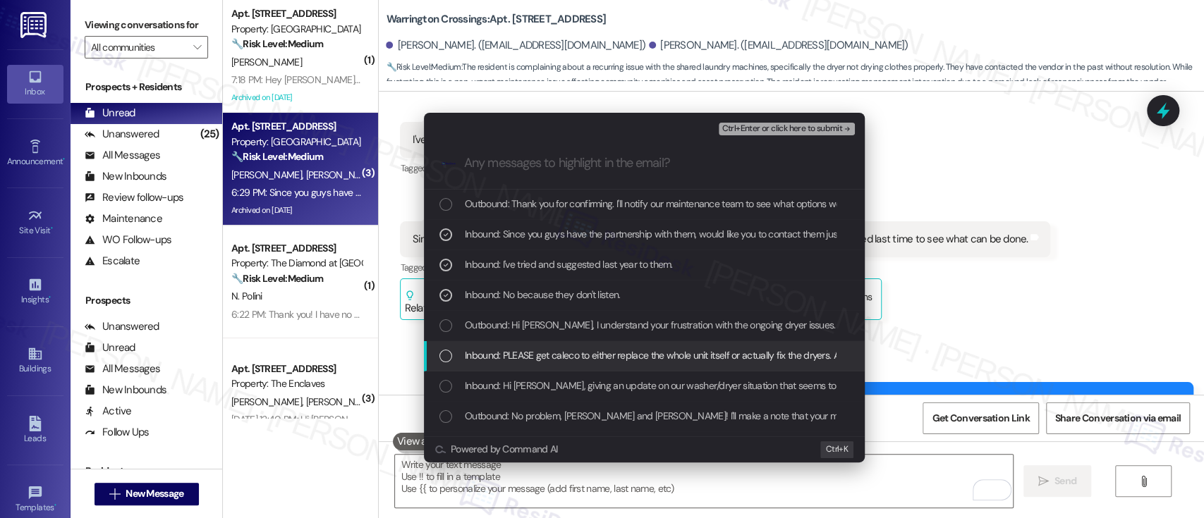
drag, startPoint x: 490, startPoint y: 353, endPoint x: 502, endPoint y: 377, distance: 27.8
click at [490, 354] on span "Inbound: PLEASE get caleco to either replace the whole unit itself or actually …" at bounding box center [868, 356] width 806 height 16
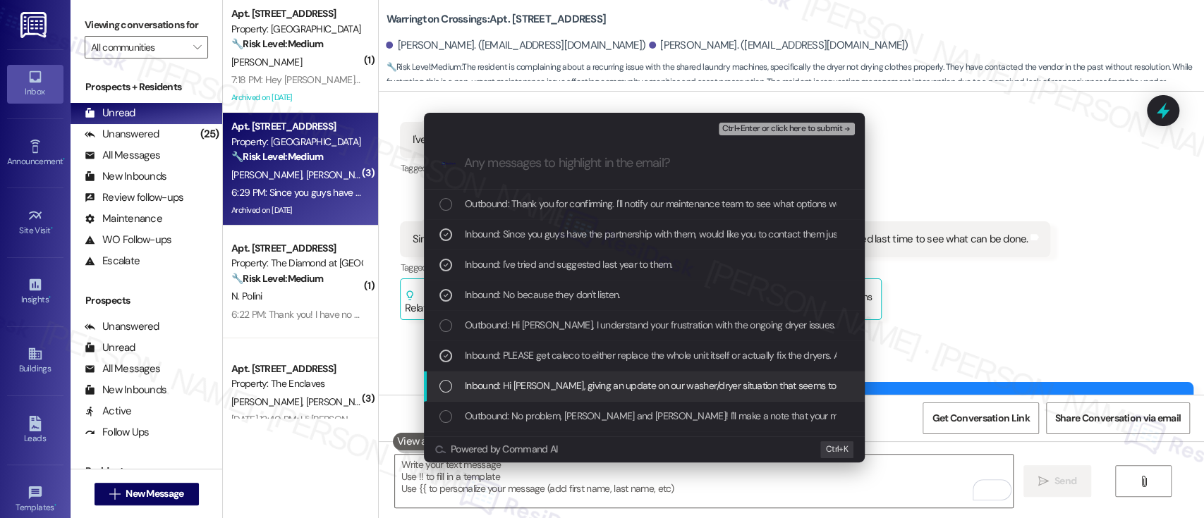
drag, startPoint x: 503, startPoint y: 381, endPoint x: 750, endPoint y: 214, distance: 298.3
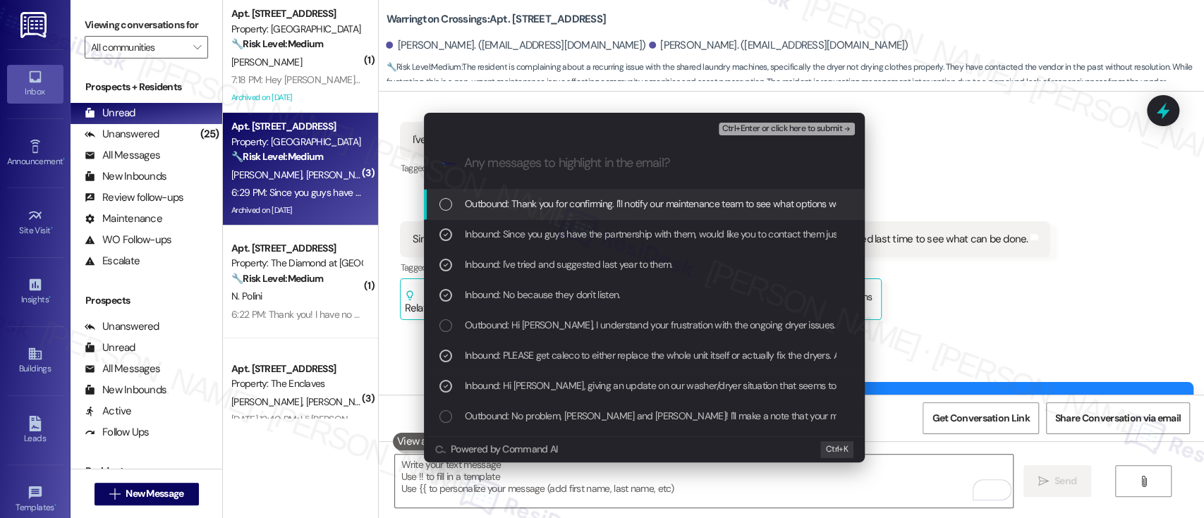
click at [775, 127] on span "Ctrl+Enter or click here to submit" at bounding box center [782, 129] width 121 height 10
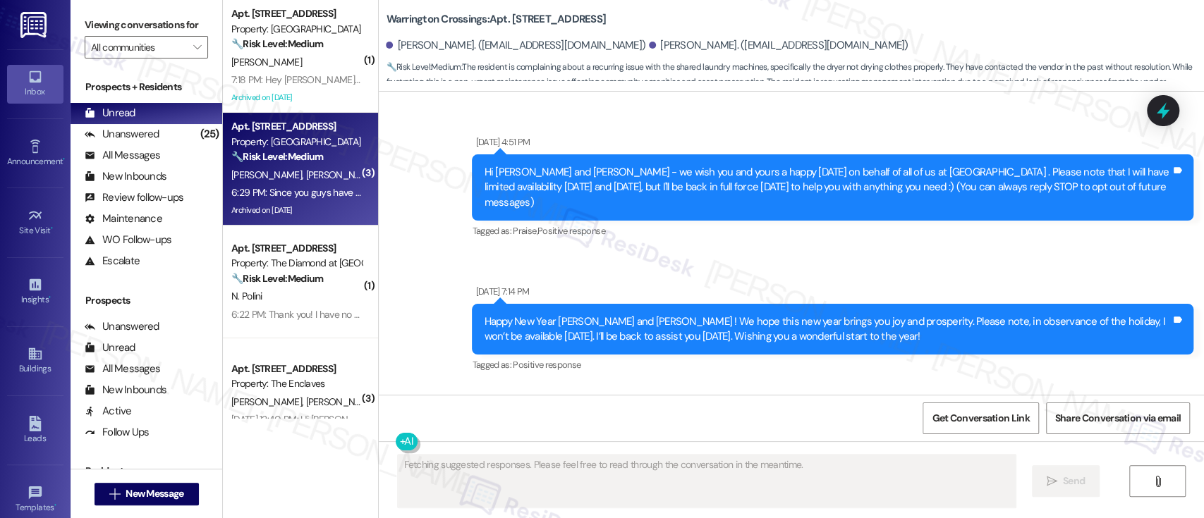
scroll to position [16127, 0]
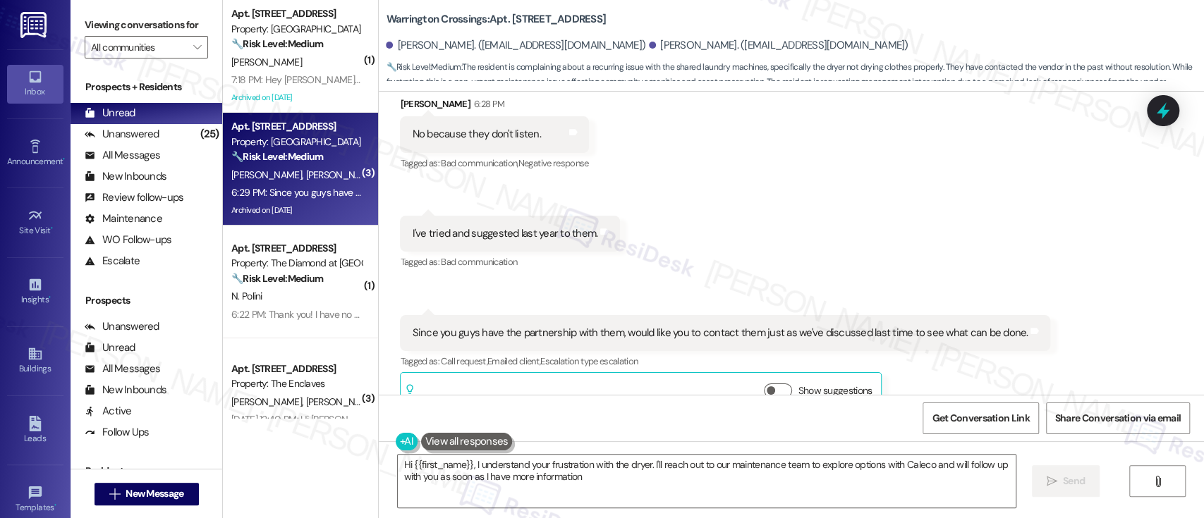
type textarea "Hi {{first_name}}, I understand your frustration with the dryer. I'll reach out…"
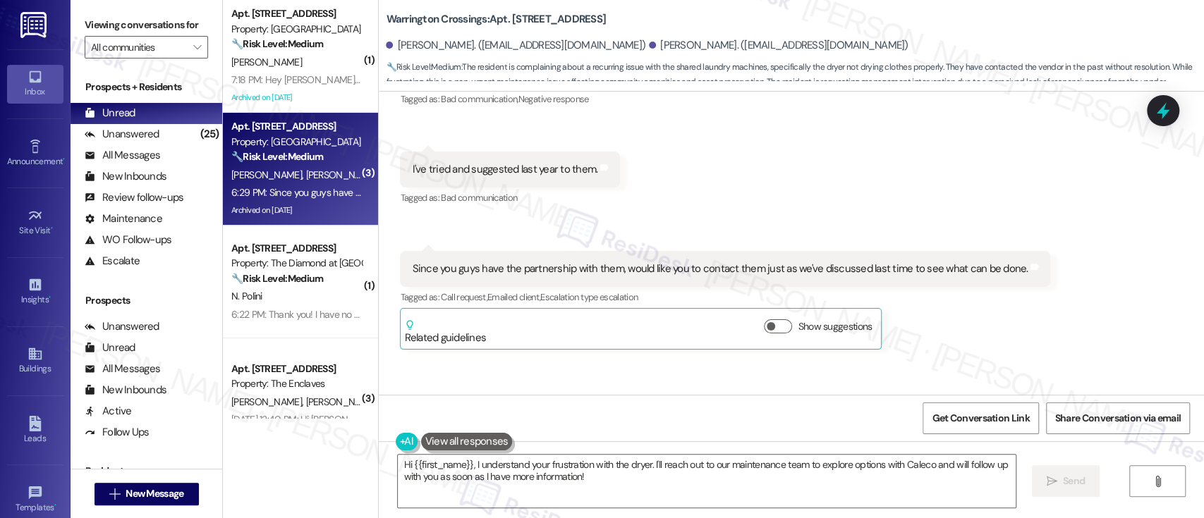
scroll to position [16221, 0]
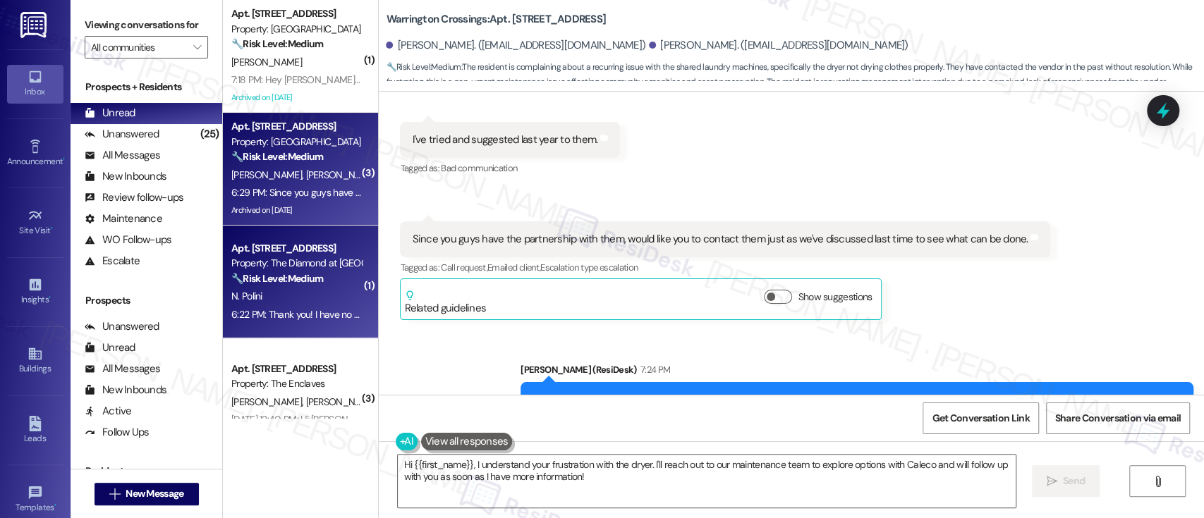
click at [269, 290] on div "N. Polini" at bounding box center [296, 297] width 133 height 18
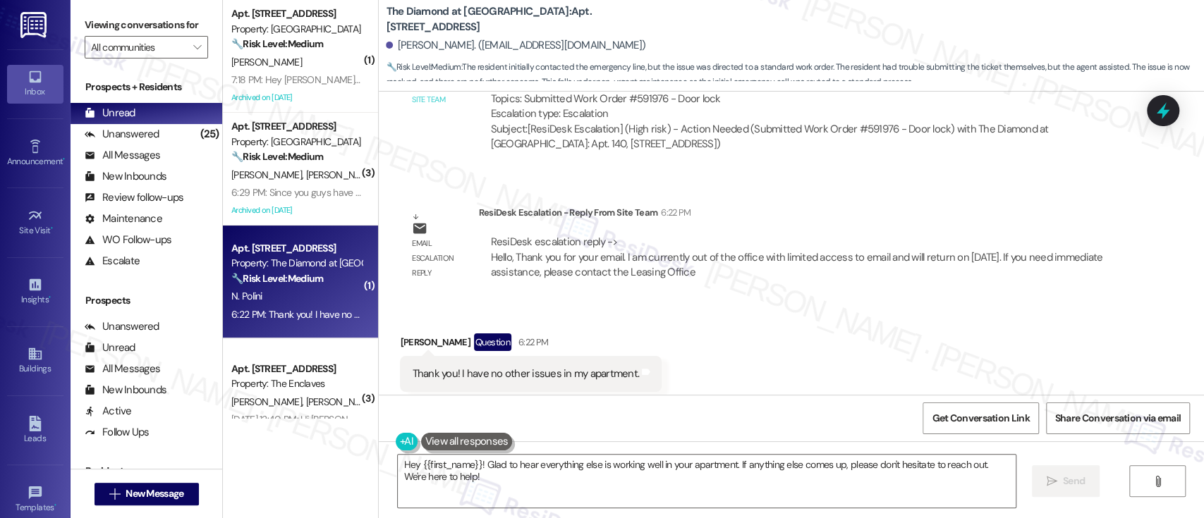
scroll to position [2463, 0]
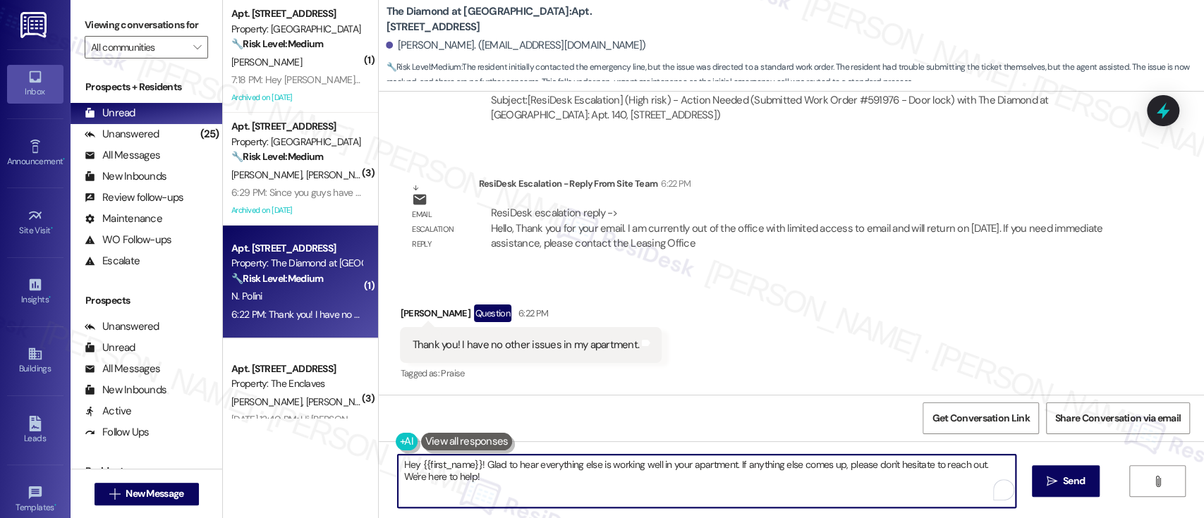
drag, startPoint x: 536, startPoint y: 492, endPoint x: 275, endPoint y: 423, distance: 270.2
click at [275, 423] on div "( 1 ) Apt. D307, 6901 Old York Rd Property: Bromley House 🔧 Risk Level: Medium …" at bounding box center [713, 259] width 981 height 518
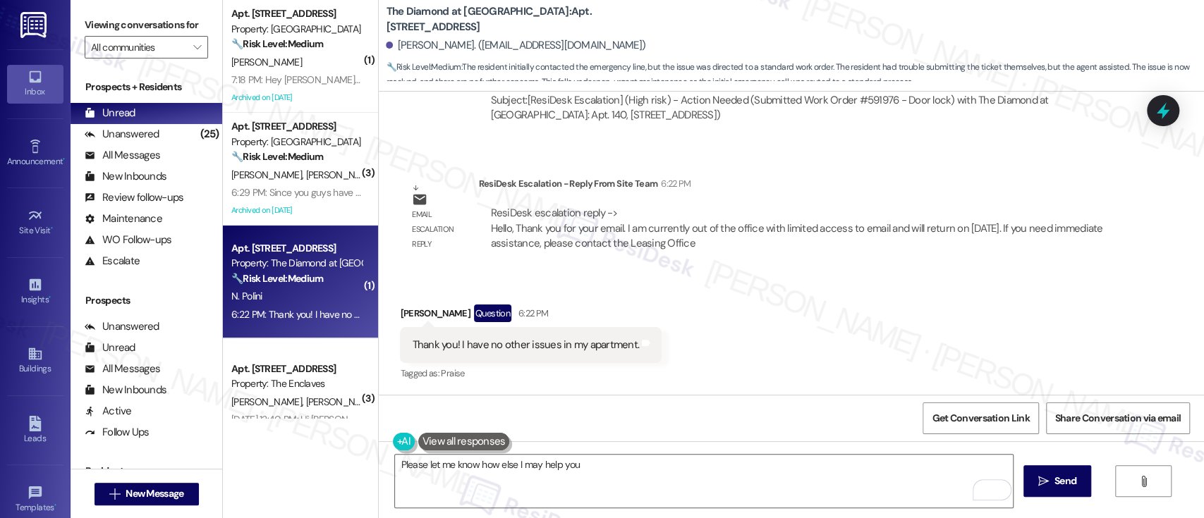
click at [795, 337] on div "Received via SMS Nicole Polini Question 6:22 PM Thank you! I have no other issu…" at bounding box center [791, 334] width 825 height 122
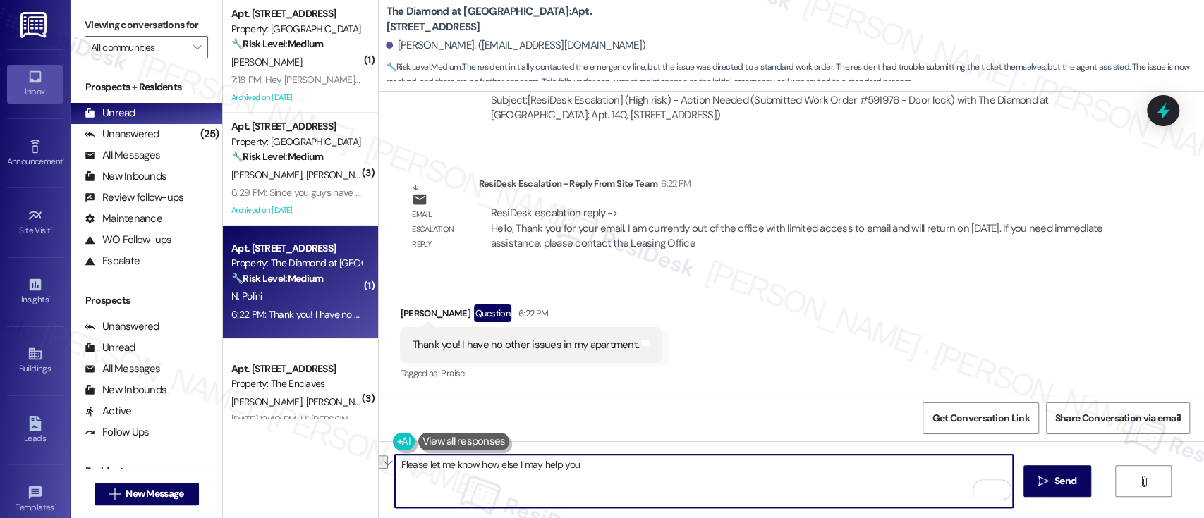
drag, startPoint x: 628, startPoint y: 482, endPoint x: 242, endPoint y: 381, distance: 399.5
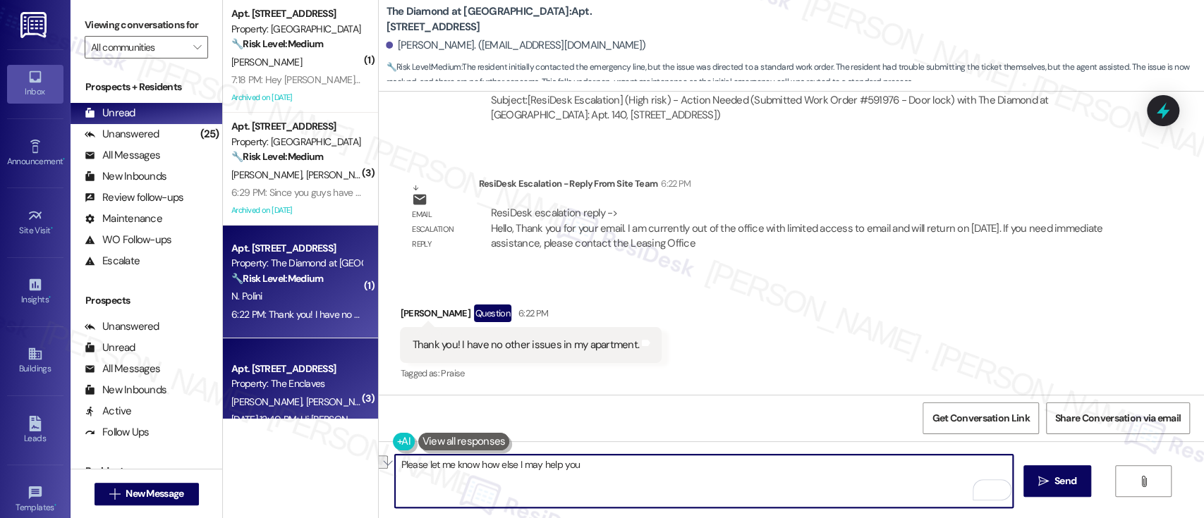
click at [6, 392] on div "Inbox Go to Inbox Announcement • Send A Text Announcement Site Visit • Go to Si…" at bounding box center [602, 259] width 1204 height 518
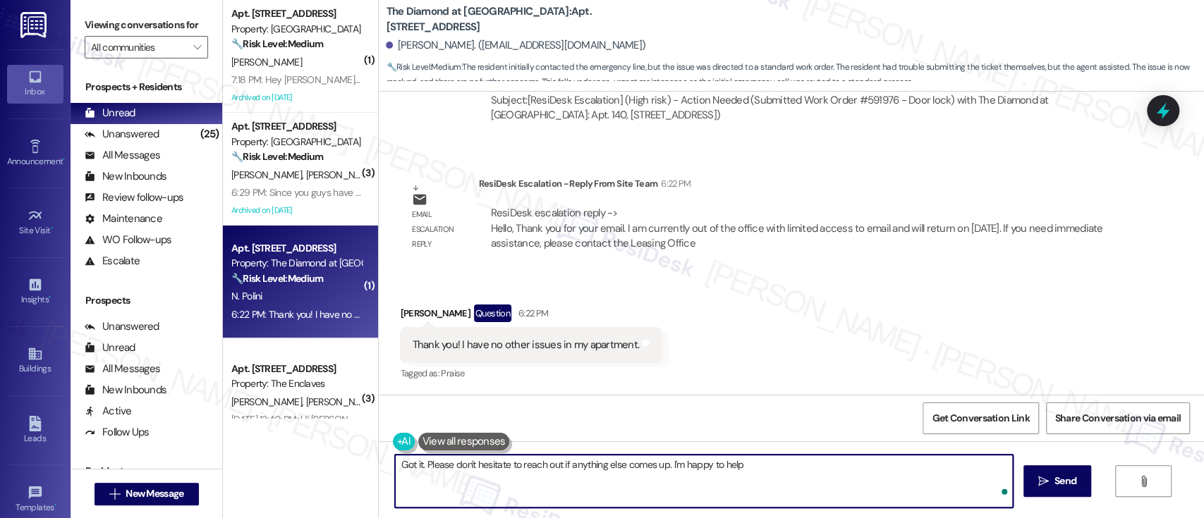
type textarea "Got it. Please don't hesitate to reach out if anything else comes up. I'm happy…"
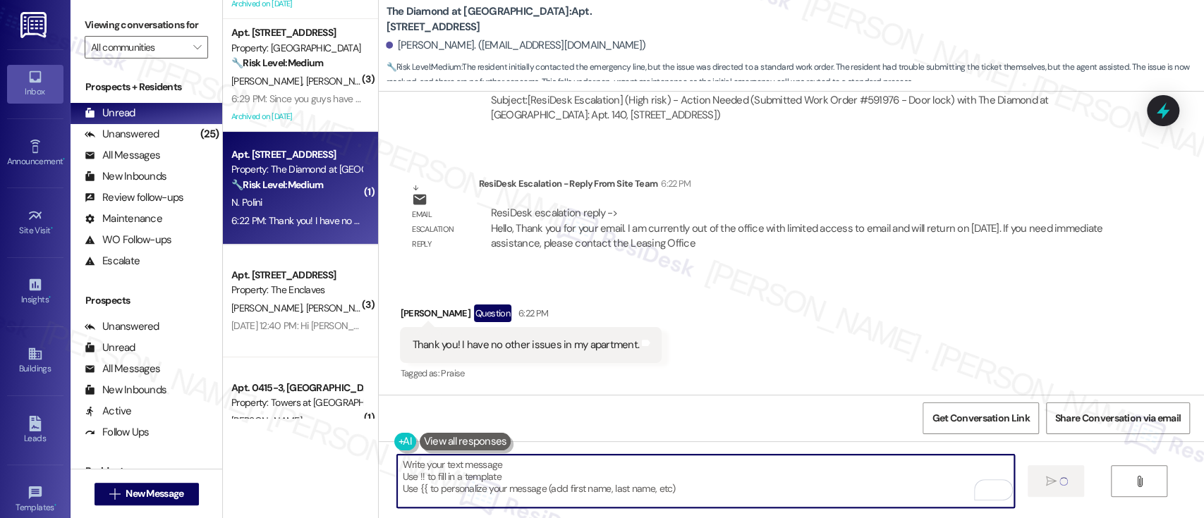
scroll to position [2462, 0]
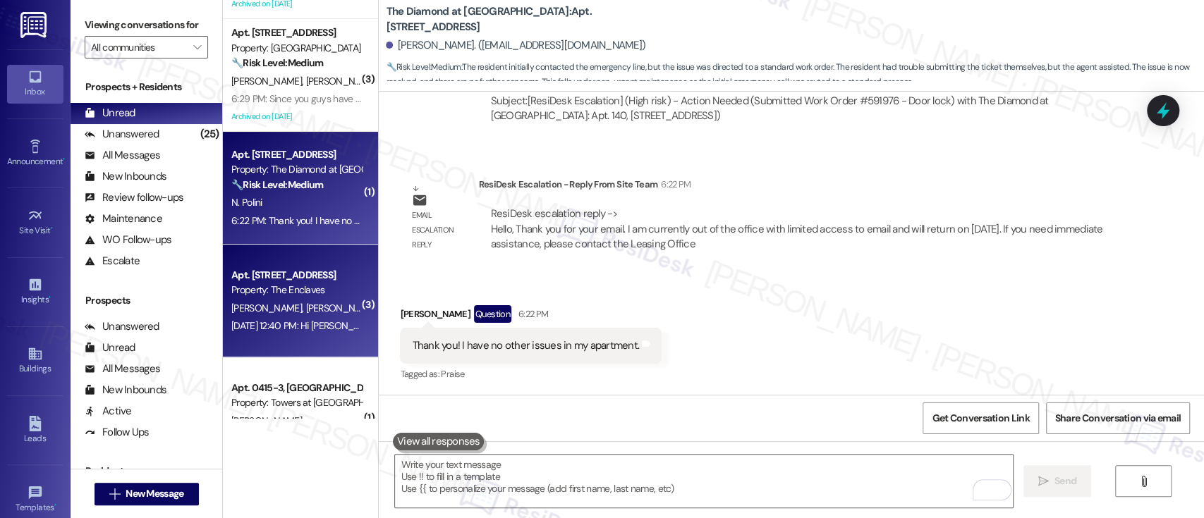
click at [317, 300] on div "M. Fulton P. Fulton" at bounding box center [296, 309] width 133 height 18
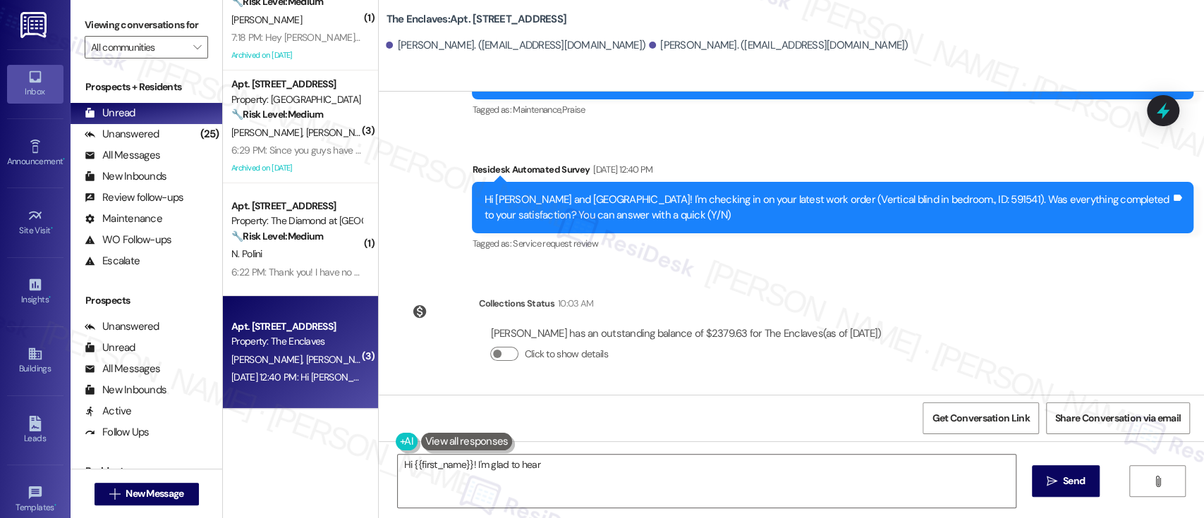
scroll to position [0, 0]
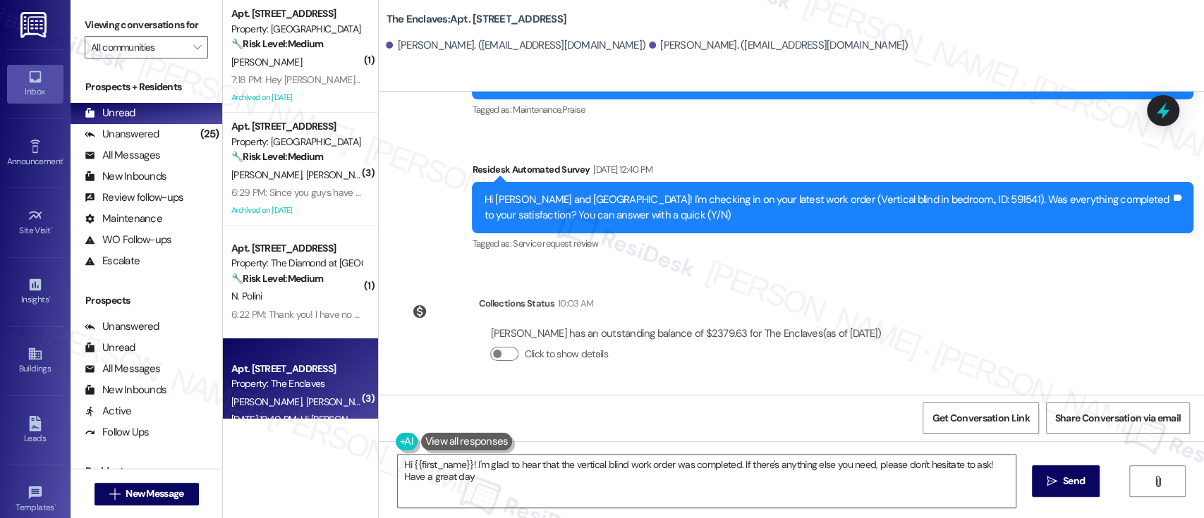
type textarea "Hi {{first_name}}! I'm glad to hear that the vertical blind work order was comp…"
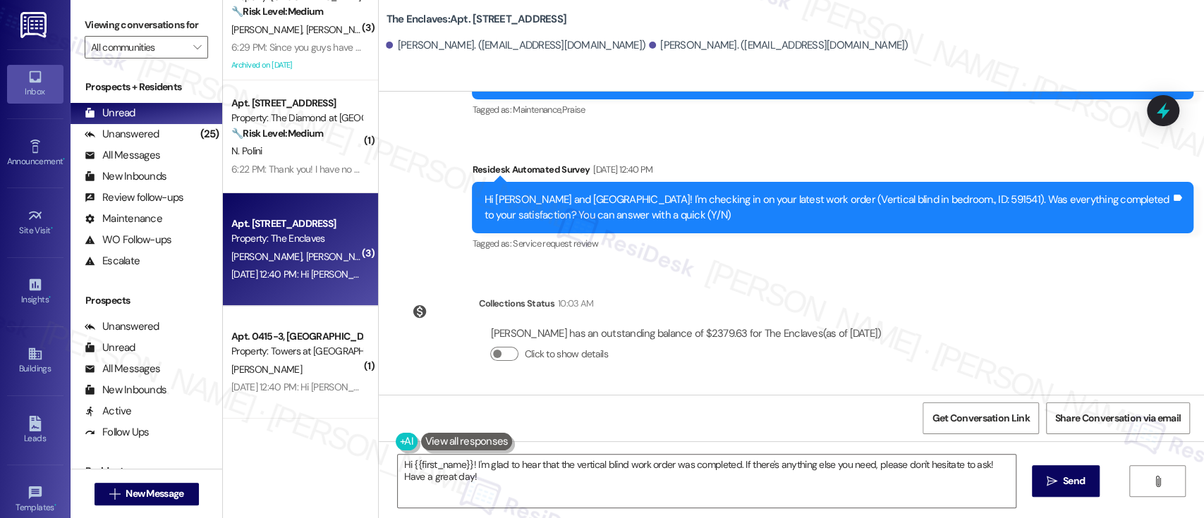
scroll to position [188, 0]
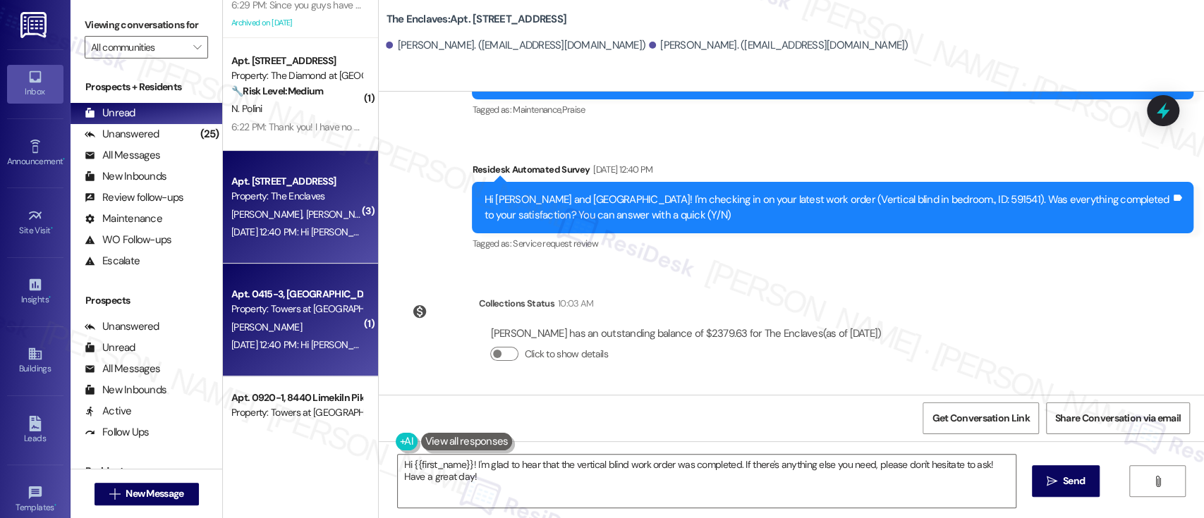
click at [308, 316] on div "Property: Towers at [GEOGRAPHIC_DATA]" at bounding box center [296, 309] width 130 height 15
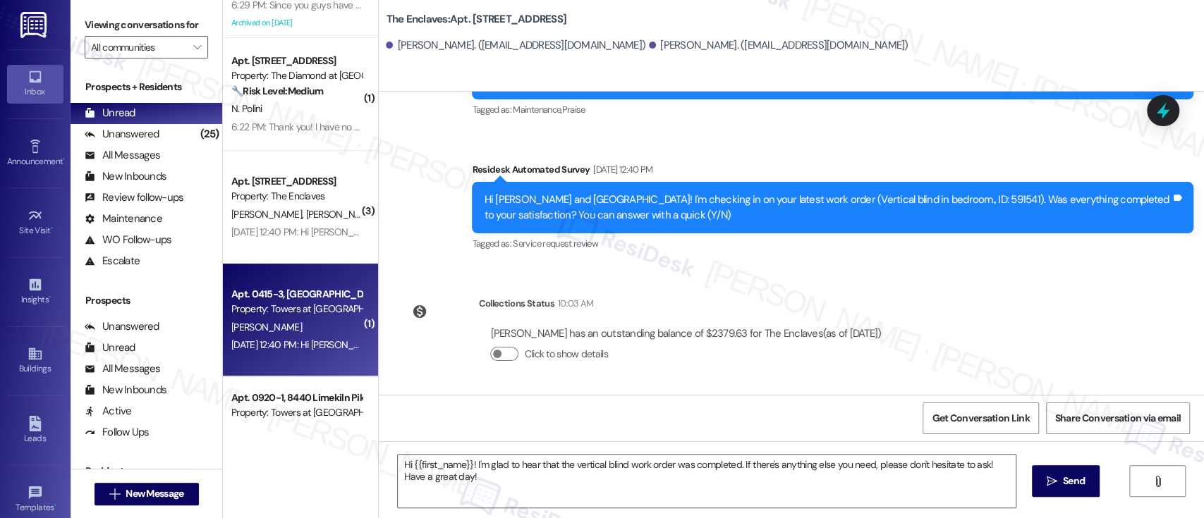
type textarea "Fetching suggested responses. Please feel free to read through the conversation…"
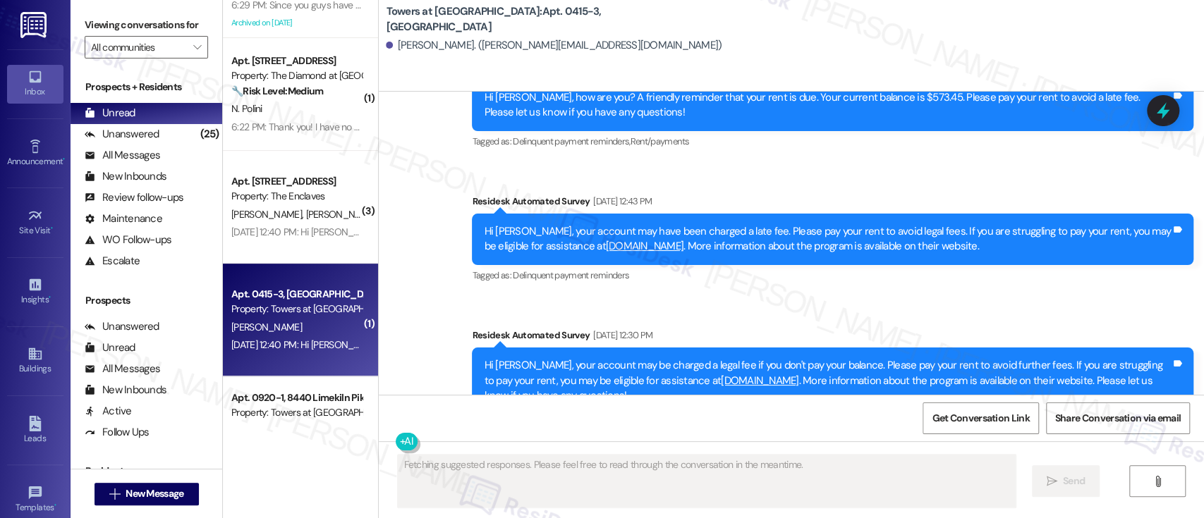
scroll to position [3327, 0]
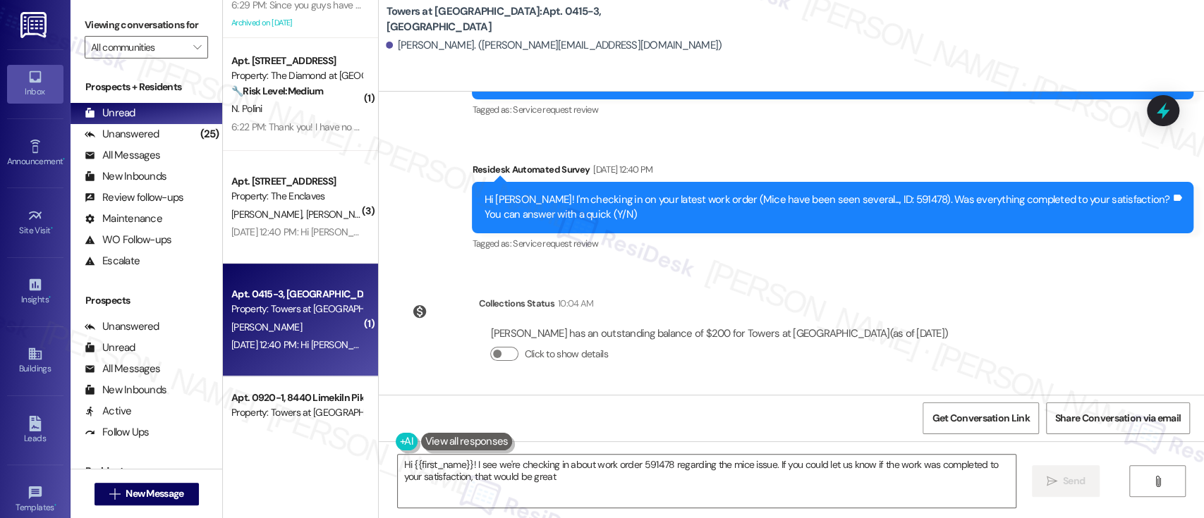
type textarea "Hi {{first_name}}! I see we're checking in about work order 591478 regarding th…"
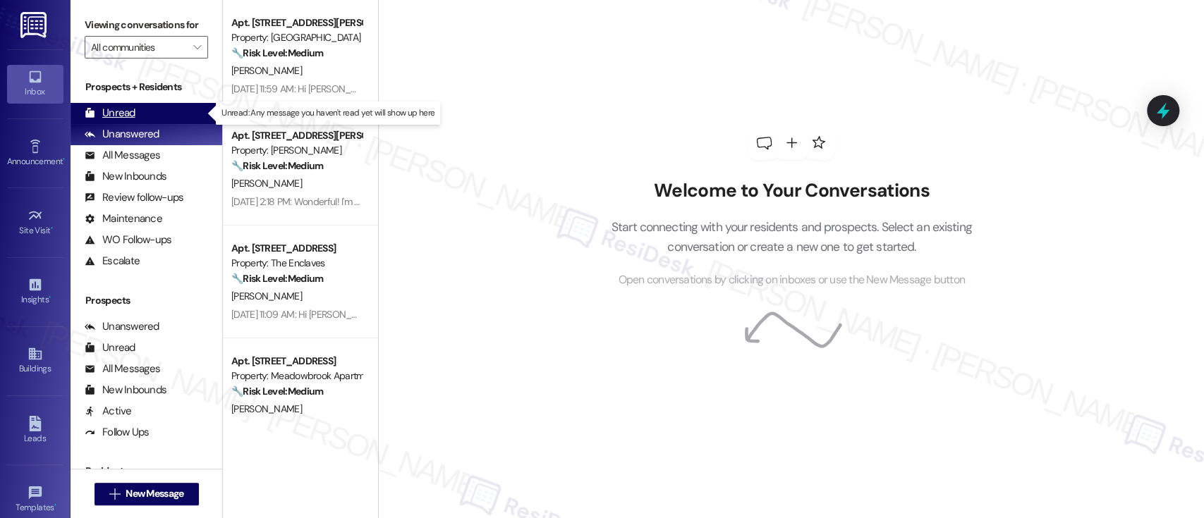
click at [110, 111] on div "Unread" at bounding box center [110, 113] width 51 height 15
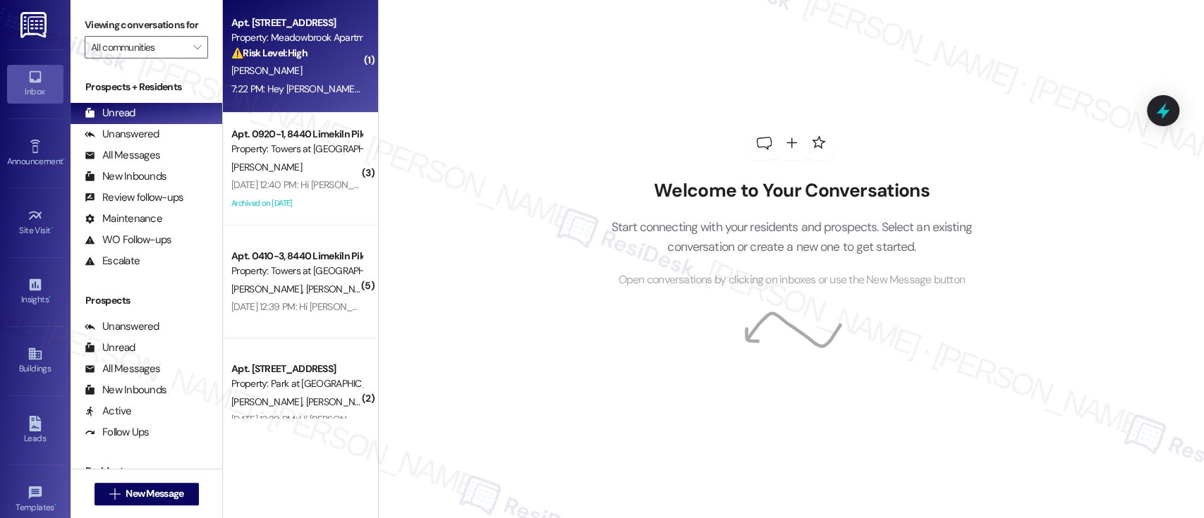
click at [334, 35] on div "Property: Meadowbrook Apartments" at bounding box center [296, 37] width 130 height 15
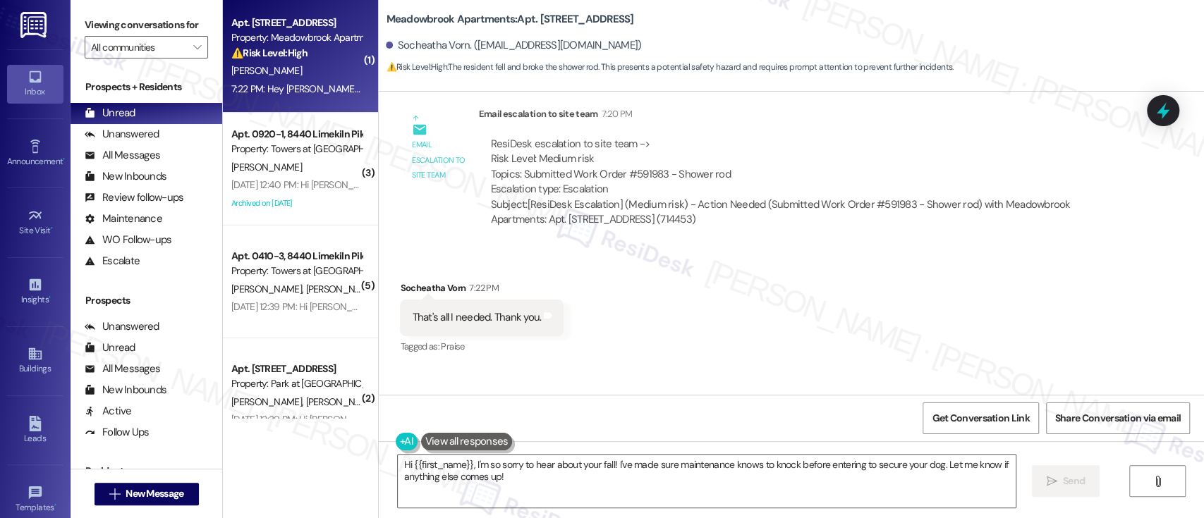
scroll to position [12067, 0]
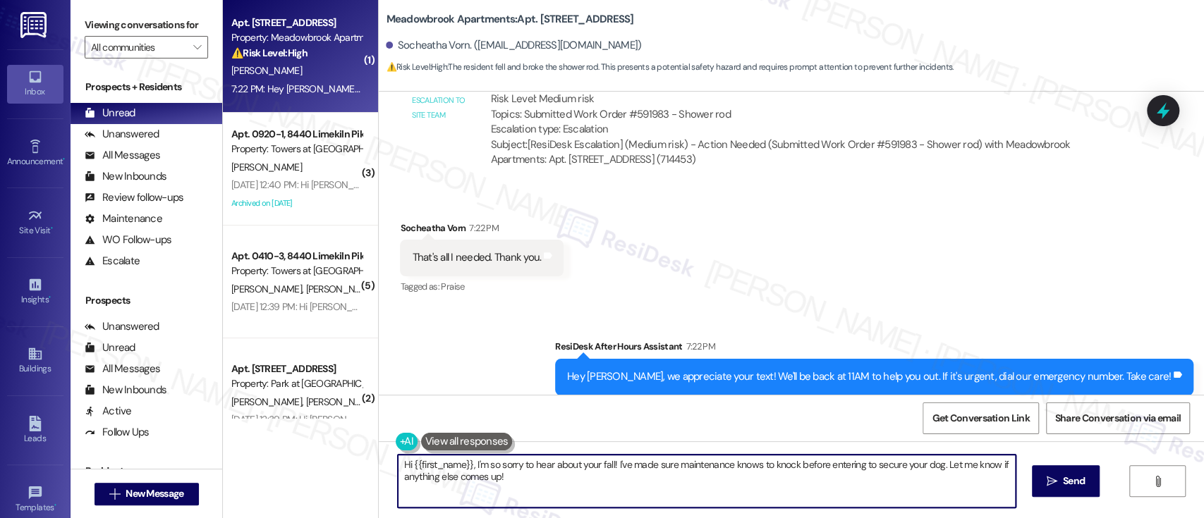
drag, startPoint x: 228, startPoint y: 410, endPoint x: 802, endPoint y: 425, distance: 574.4
click at [230, 408] on div "( 1 ) Apt. [STREET_ADDRESS] Property: Meadowbrook Apartments ⚠️ Risk Level: Hig…" at bounding box center [713, 259] width 981 height 518
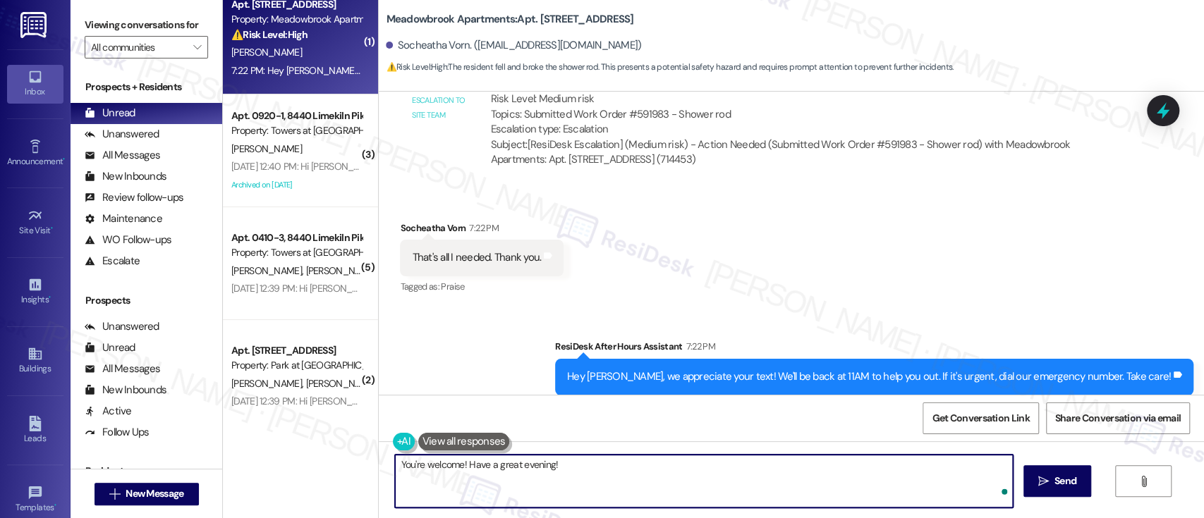
type textarea "You're welcome! Have a great evening!"
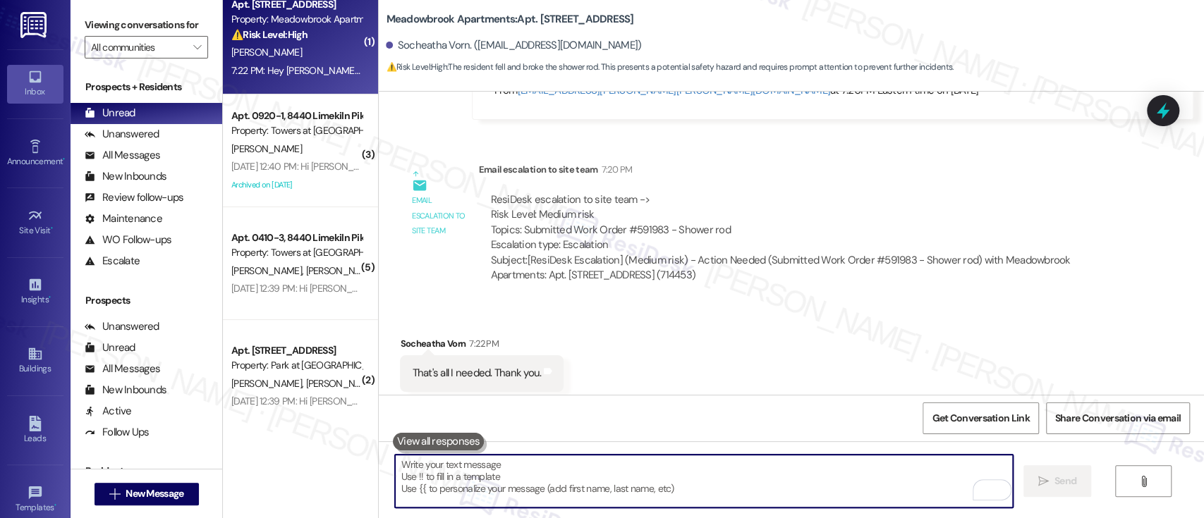
scroll to position [11947, 0]
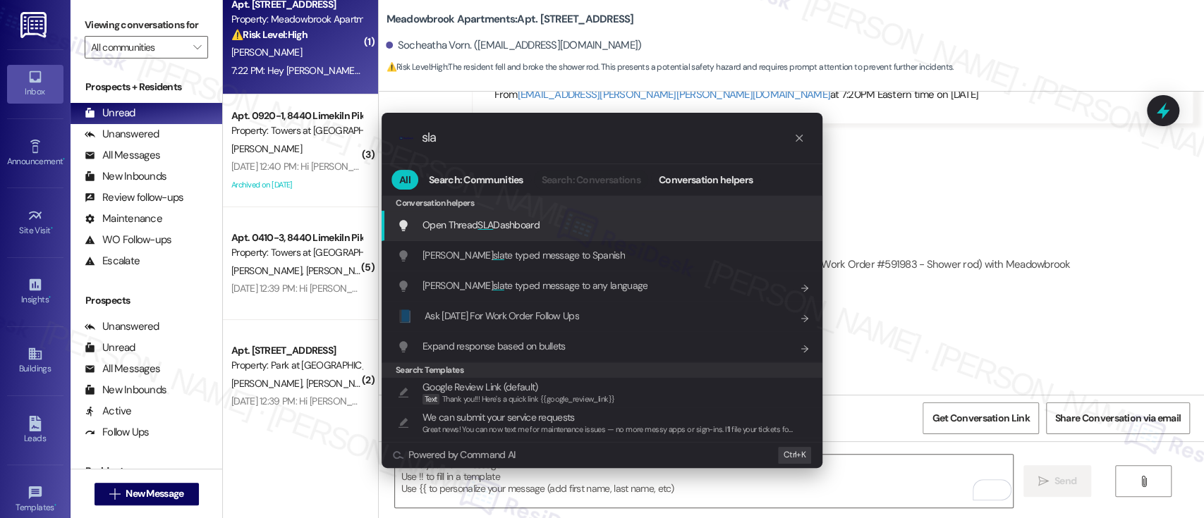
type input "sla"
click at [540, 229] on span "Open Thread SLA Dashboard" at bounding box center [481, 225] width 117 height 13
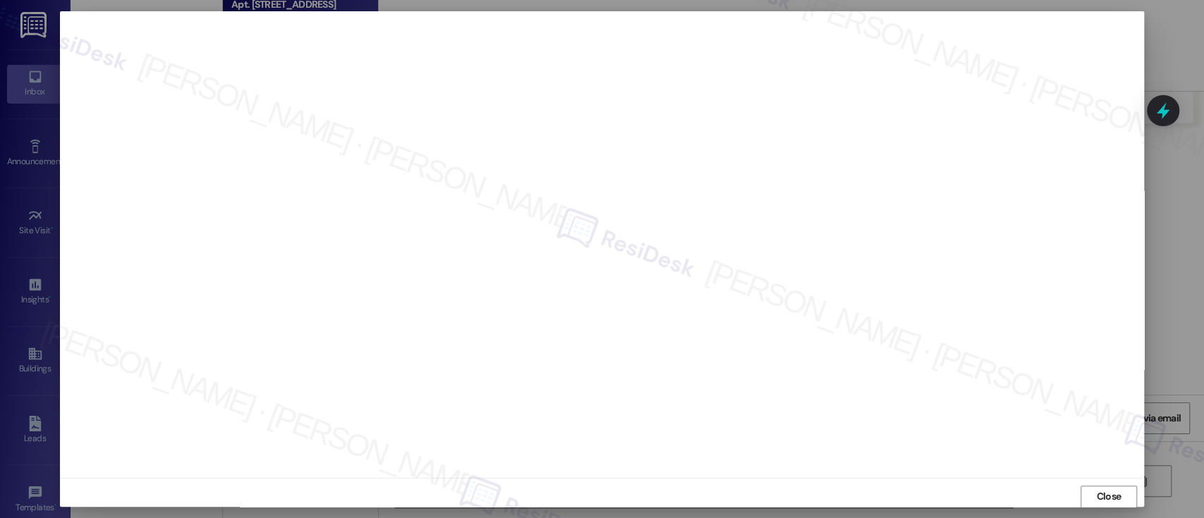
scroll to position [1, 0]
drag, startPoint x: 1110, startPoint y: 500, endPoint x: 1103, endPoint y: 499, distance: 7.1
click at [1110, 499] on span "Close" at bounding box center [1108, 496] width 25 height 15
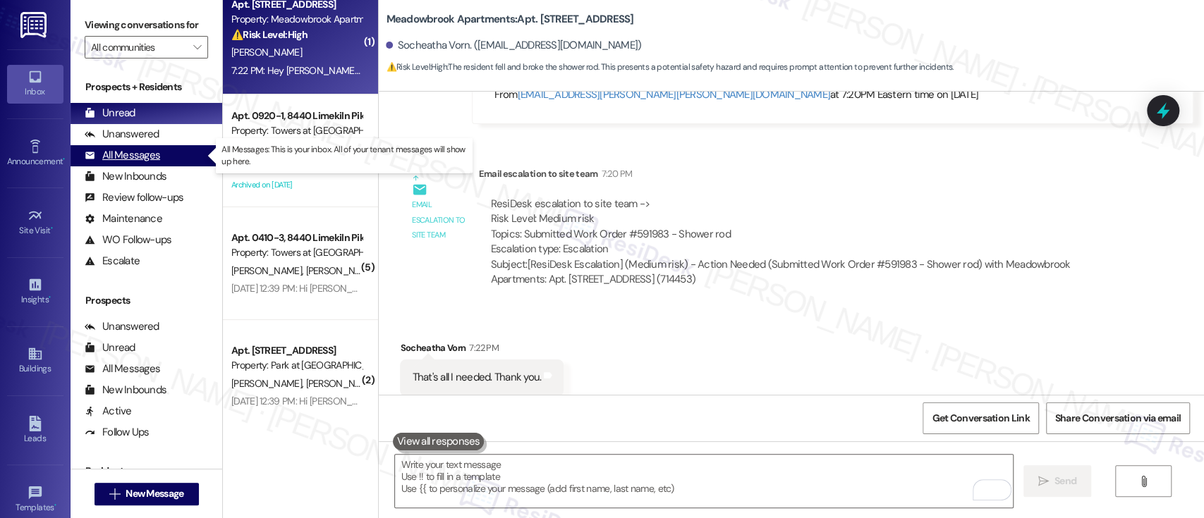
drag, startPoint x: 140, startPoint y: 152, endPoint x: 193, endPoint y: 154, distance: 53.7
click at [139, 152] on div "All Messages" at bounding box center [122, 155] width 75 height 15
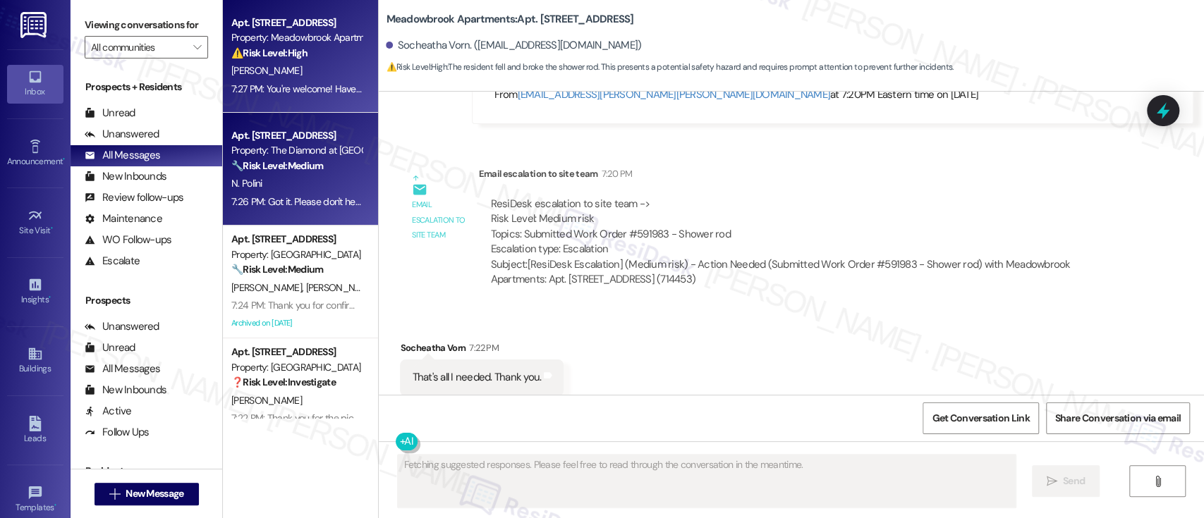
scroll to position [94, 0]
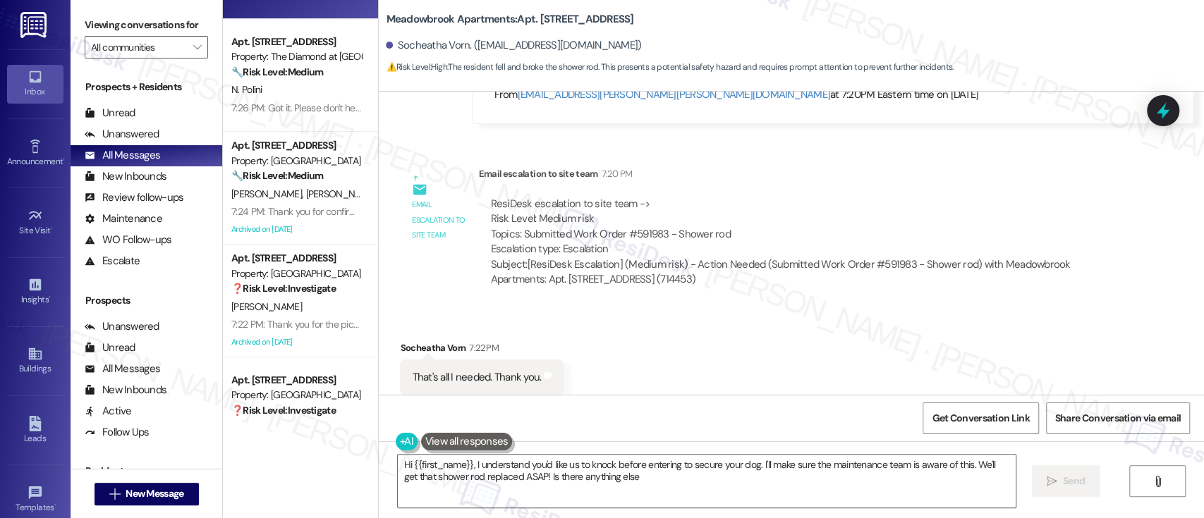
type textarea "Hi {{first_name}}, I understand you'd like us to knock before entering to secur…"
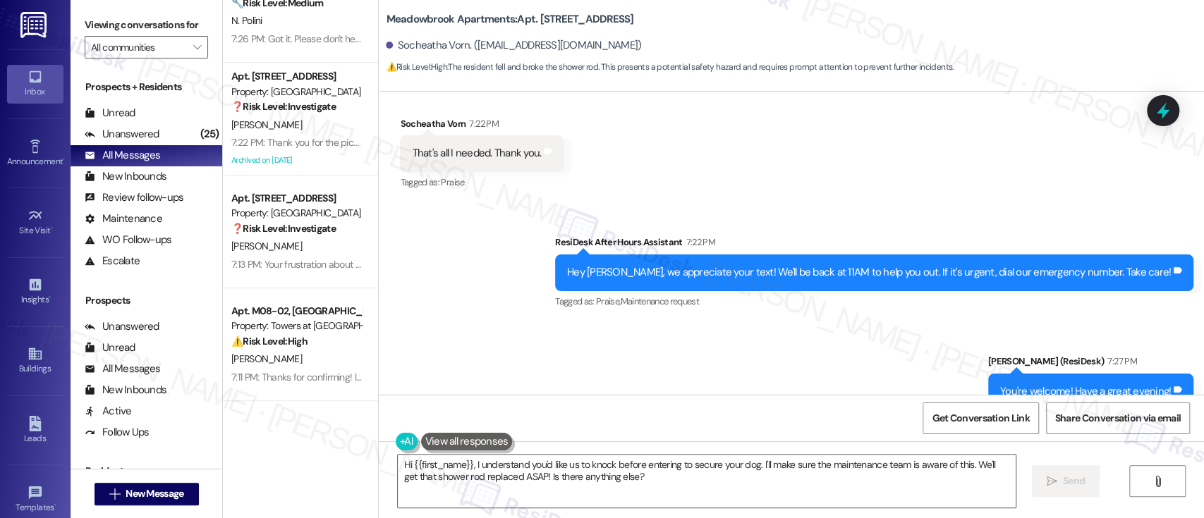
scroll to position [12186, 0]
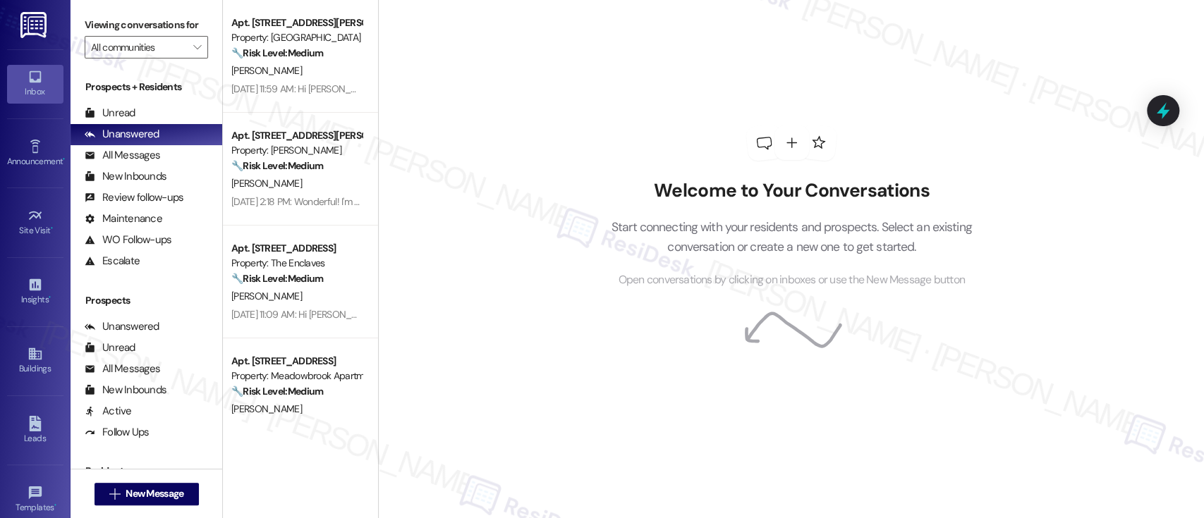
click at [485, 59] on div "Welcome to Your Conversations Start connecting with your residents and prospect…" at bounding box center [791, 259] width 826 height 518
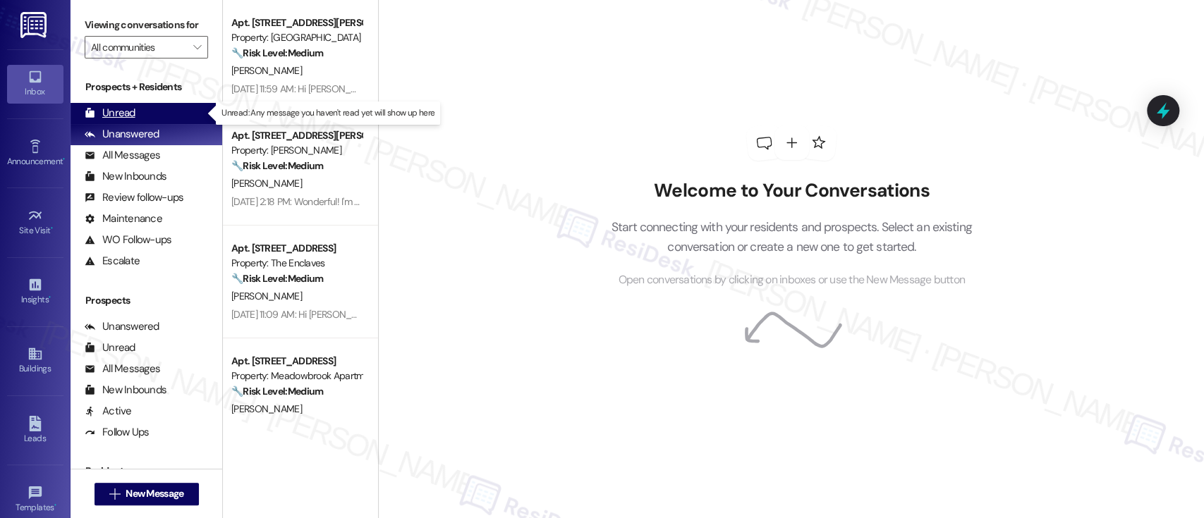
click at [126, 114] on div "Unread" at bounding box center [110, 113] width 51 height 15
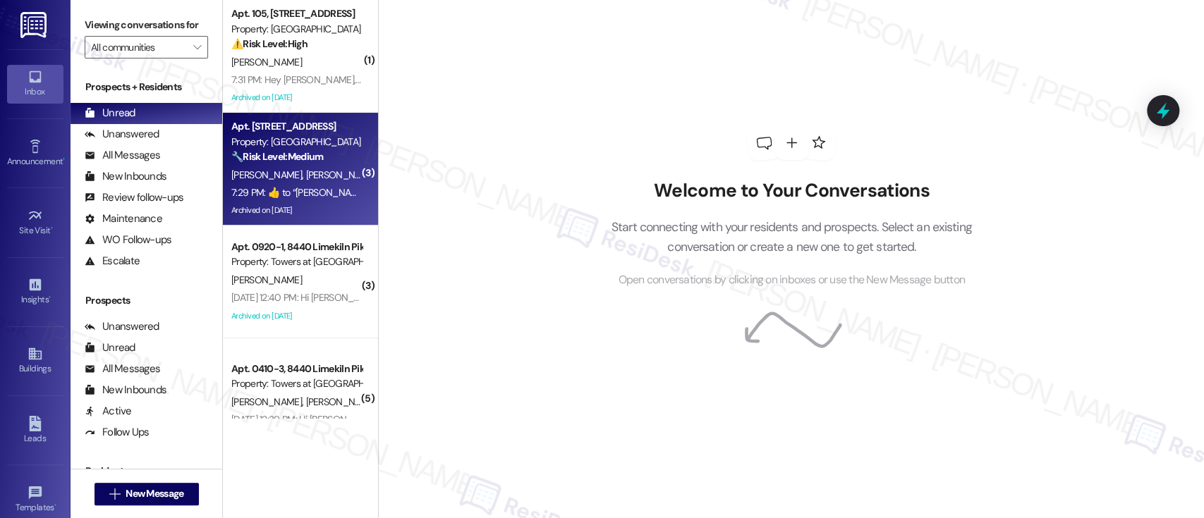
click at [268, 178] on span "[PERSON_NAME]" at bounding box center [268, 175] width 75 height 13
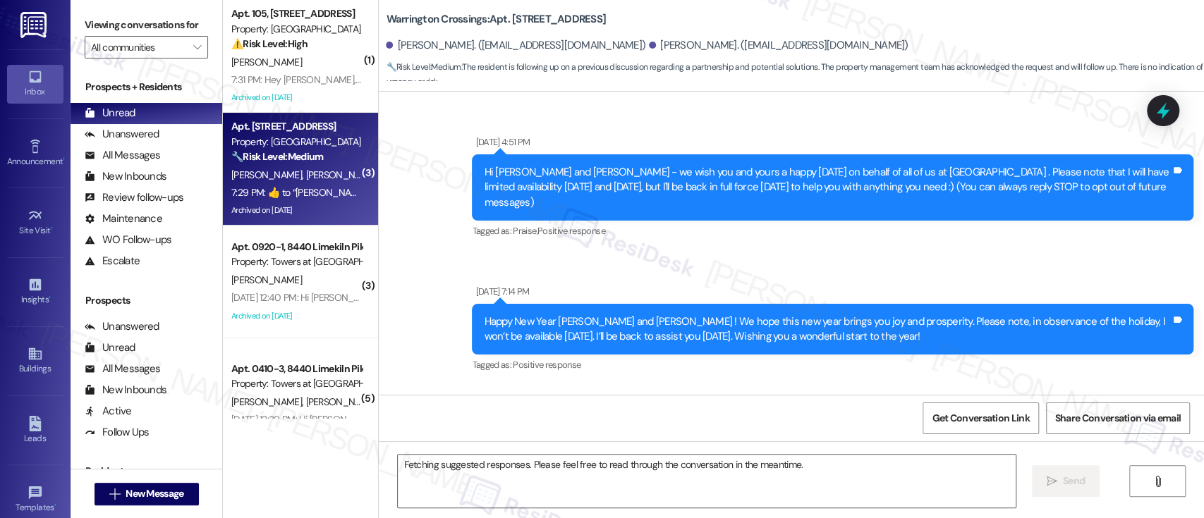
scroll to position [17198, 0]
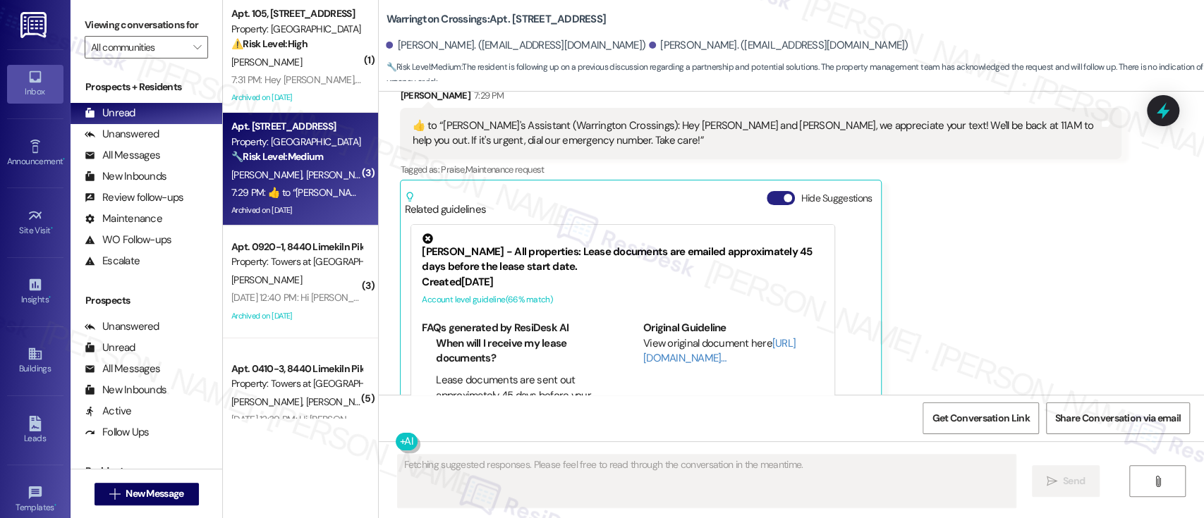
click at [767, 191] on button "Hide Suggestions" at bounding box center [781, 198] width 28 height 14
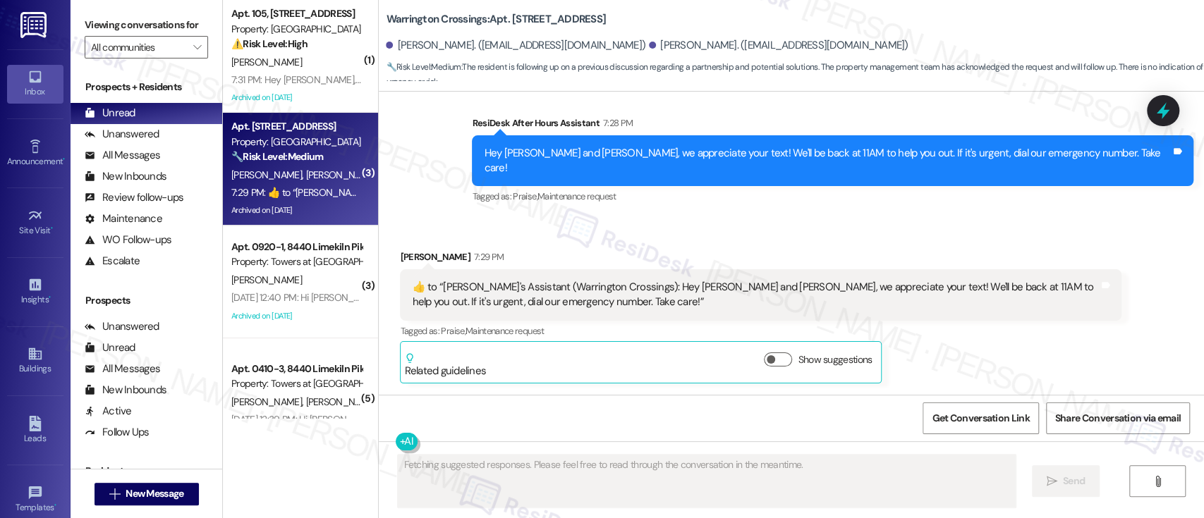
scroll to position [16991, 0]
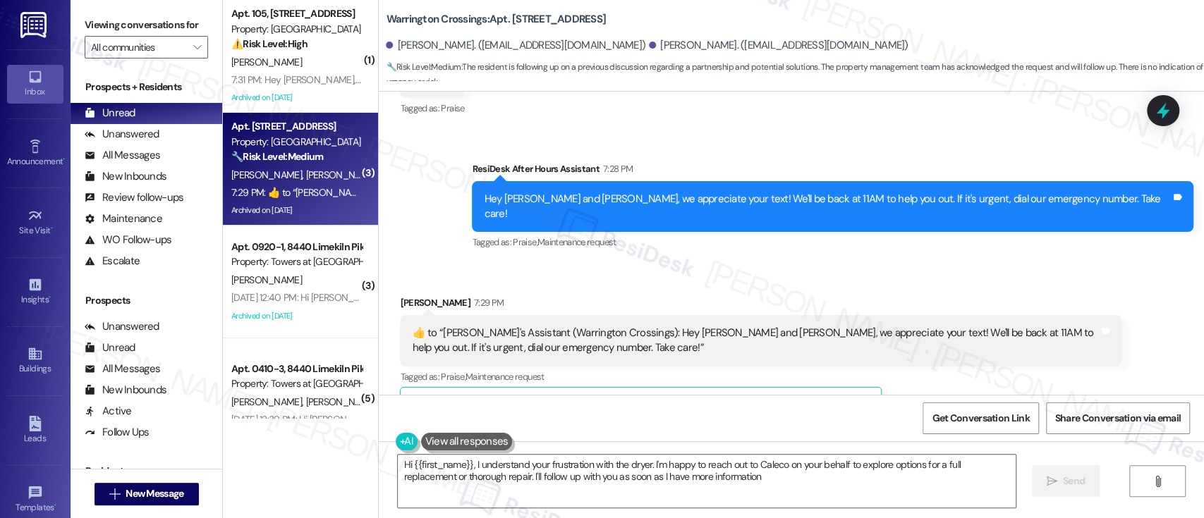
type textarea "Hi {{first_name}}, I understand your frustration with the dryer. I'm happy to r…"
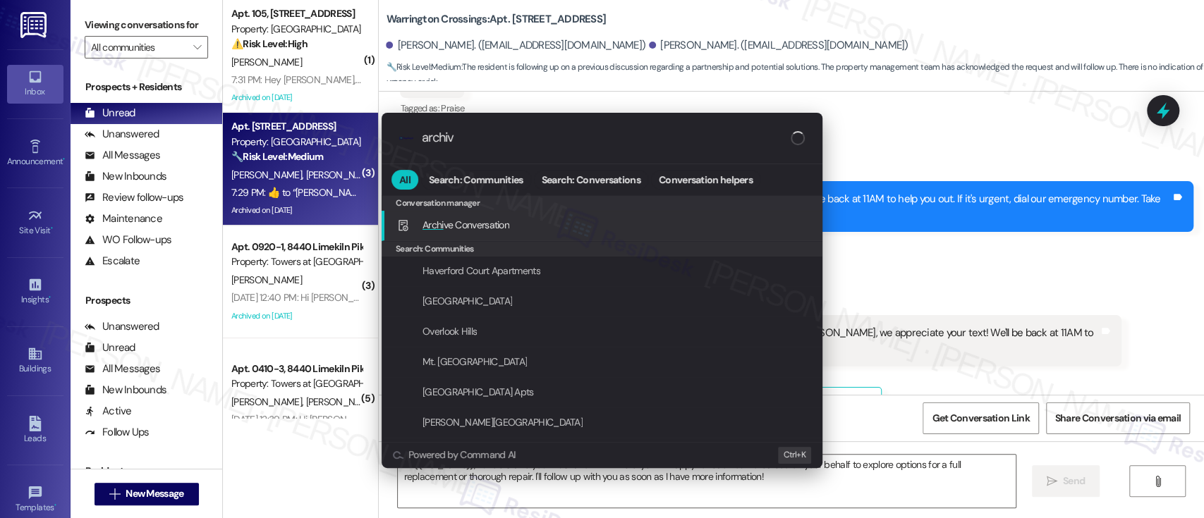
type input "archive"
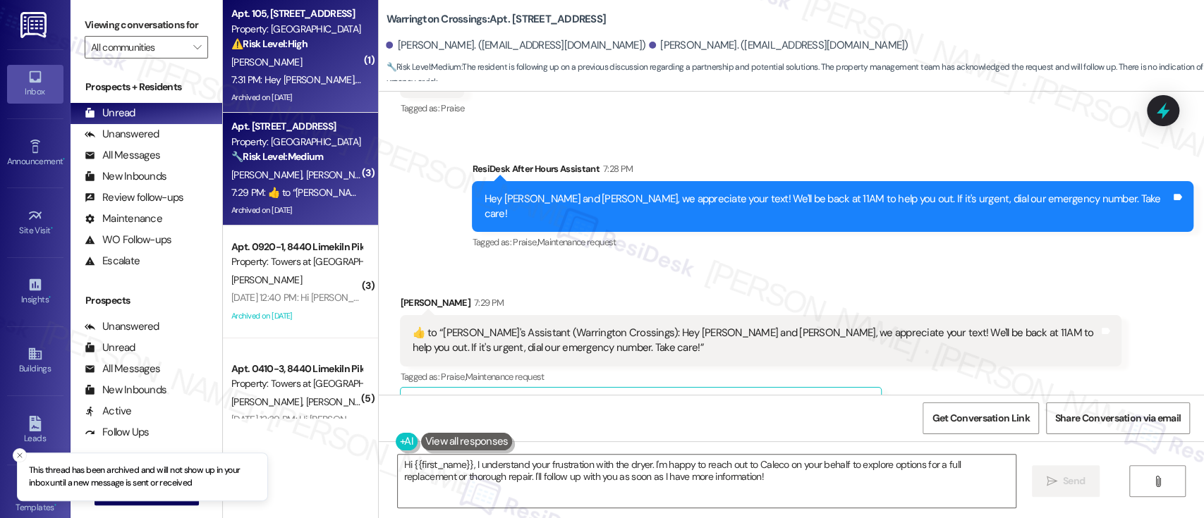
click at [329, 39] on div "⚠️ Risk Level: High The resident reports a gas smell near the stove, which coul…" at bounding box center [296, 44] width 130 height 15
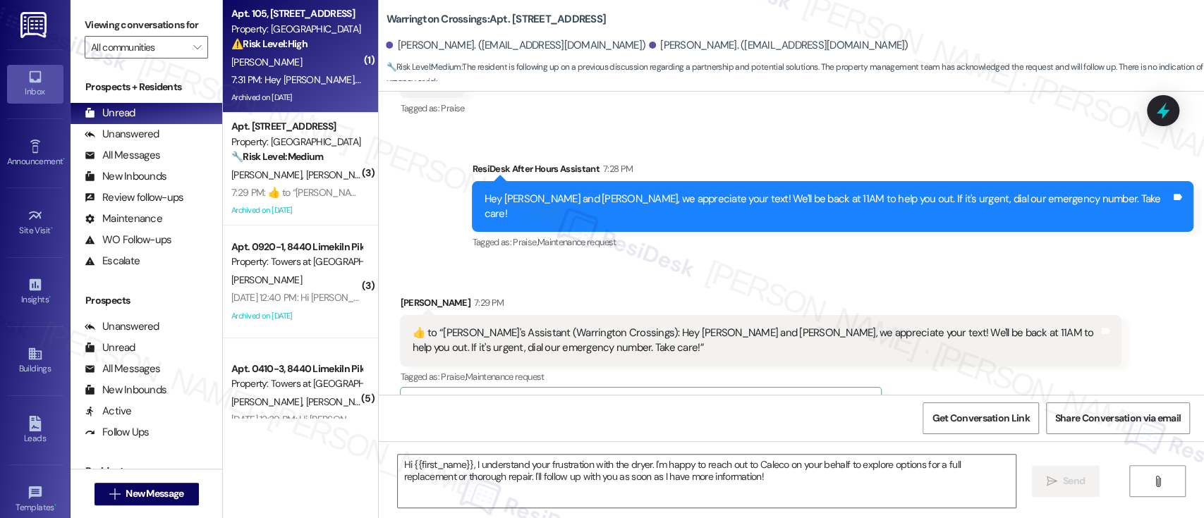
type textarea "Fetching suggested responses. Please feel free to read through the conversation…"
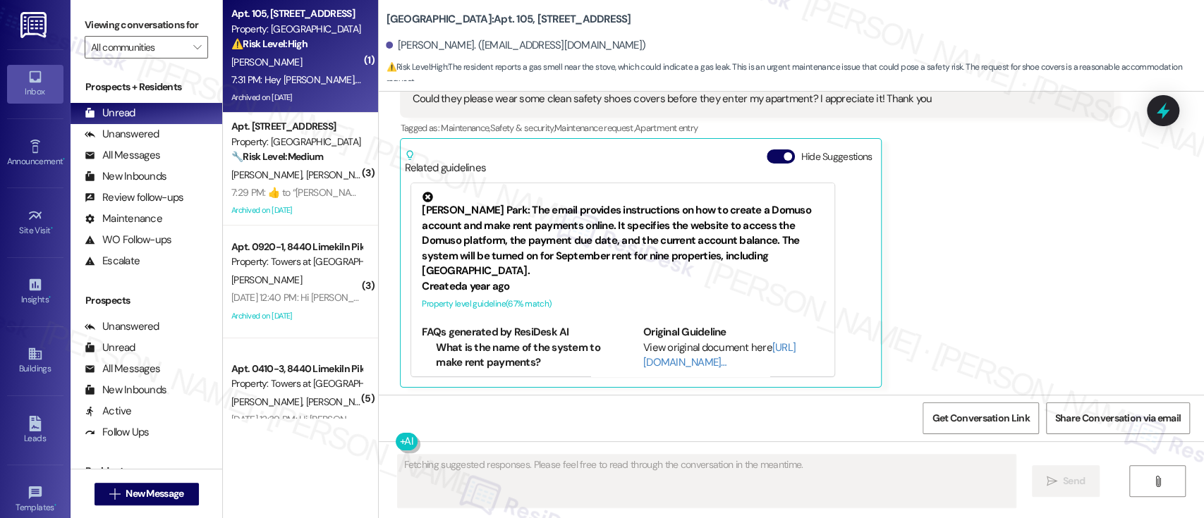
scroll to position [28934, 0]
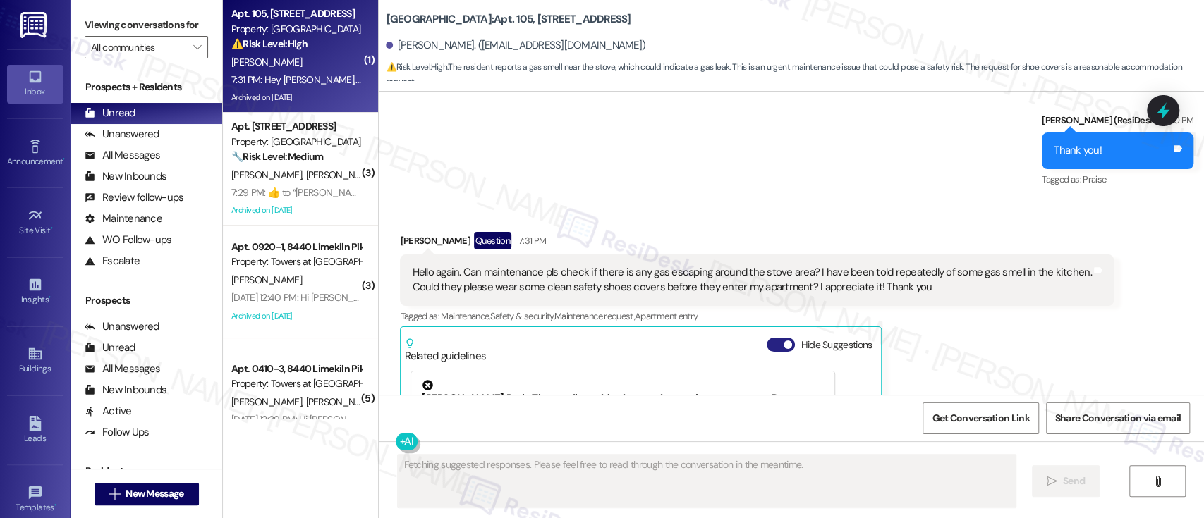
click at [767, 338] on button "Hide Suggestions" at bounding box center [781, 345] width 28 height 14
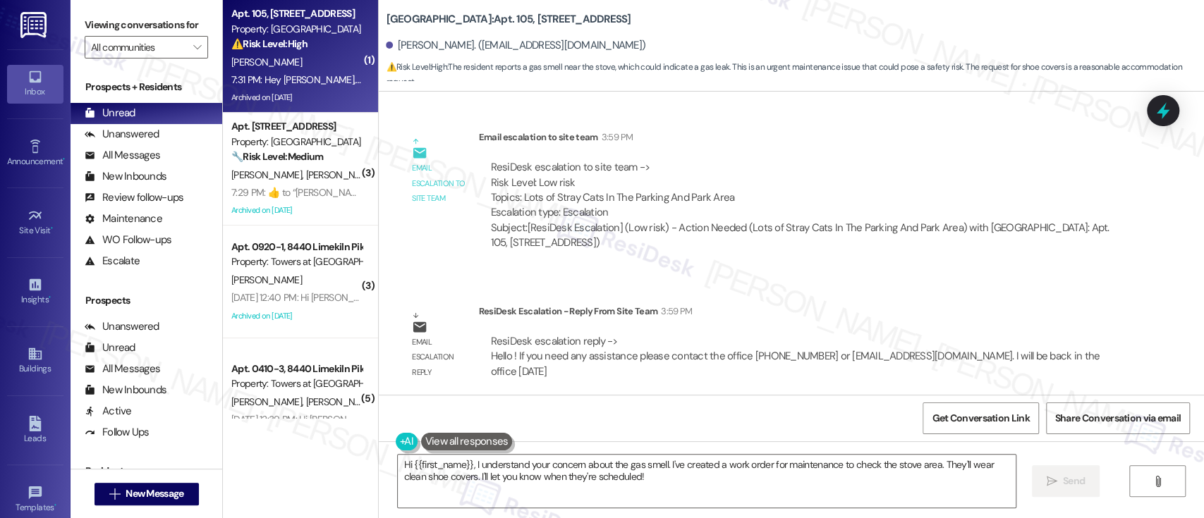
scroll to position [28256, 0]
drag, startPoint x: 797, startPoint y: 234, endPoint x: 742, endPoint y: 236, distance: 55.0
click at [742, 336] on div "ResiDesk escalation reply -> Hello ! If you need any assistance please contact …" at bounding box center [794, 358] width 609 height 44
click at [1064, 295] on div "Email escalation reply ResiDesk Escalation - Reply From Site Team 3:59 PM ResiD…" at bounding box center [760, 348] width 743 height 107
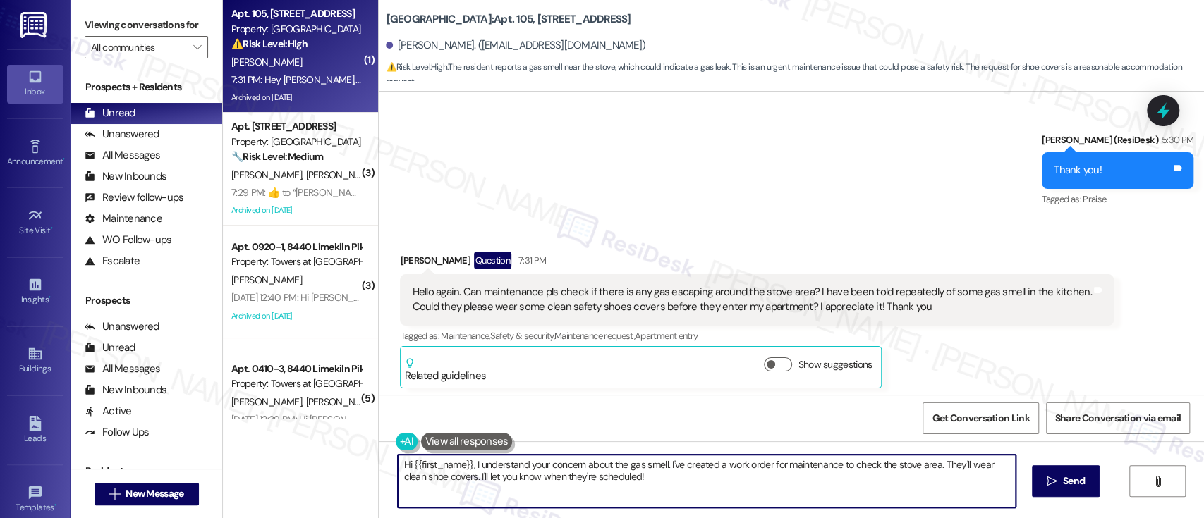
click at [670, 469] on textarea "Hi {{first_name}}, I understand your concern about the gas smell. I've created …" at bounding box center [706, 481] width 617 height 53
drag, startPoint x: 925, startPoint y: 466, endPoint x: 979, endPoint y: 450, distance: 56.5
click at [926, 466] on textarea "Hi {{first_name}}, I understand your concern about the gas smell. I've created …" at bounding box center [703, 481] width 617 height 53
drag, startPoint x: 743, startPoint y: 490, endPoint x: 510, endPoint y: 480, distance: 233.7
click at [510, 480] on textarea "Hi {{first_name}}, I understand your concern about the gas smell. I've created …" at bounding box center [703, 481] width 617 height 53
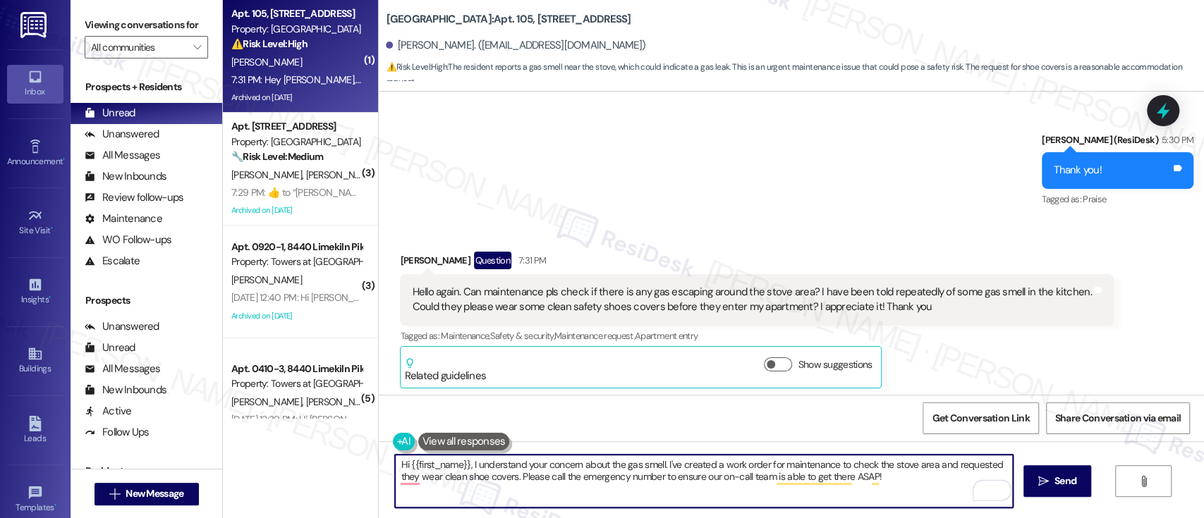
type textarea "Hi {{first_name}}, I understand your concern about the gas smell. I've created …"
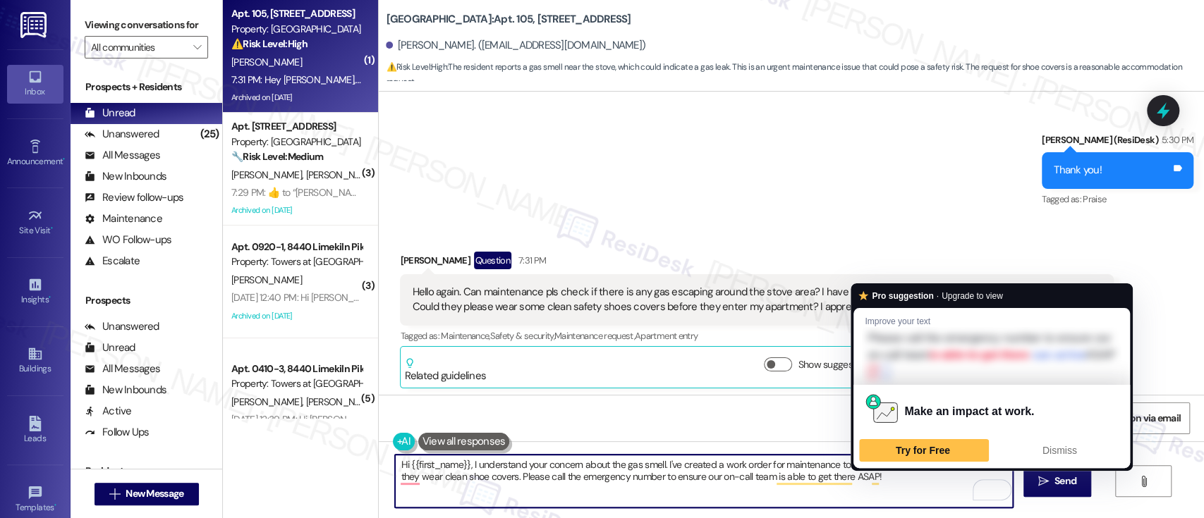
click at [894, 489] on textarea "Hi {{first_name}}, I understand your concern about the gas smell. I've created …" at bounding box center [703, 481] width 617 height 53
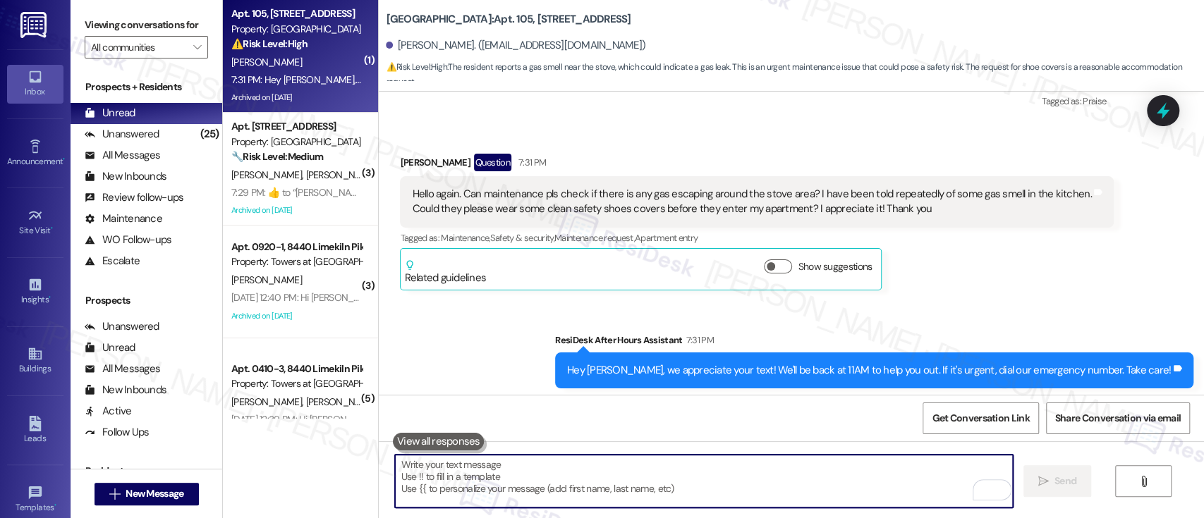
scroll to position [29028, 0]
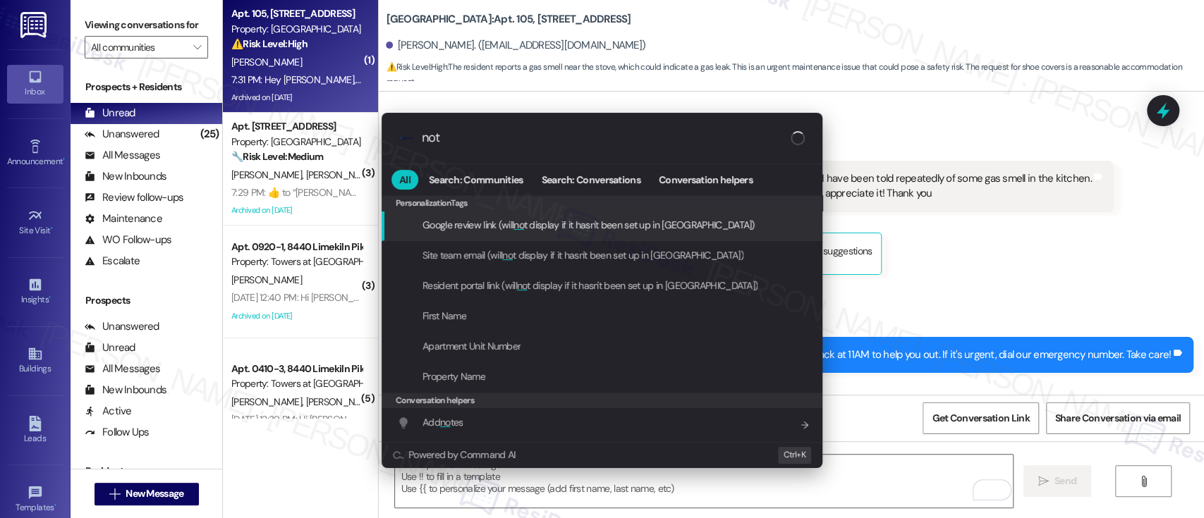
type input "note"
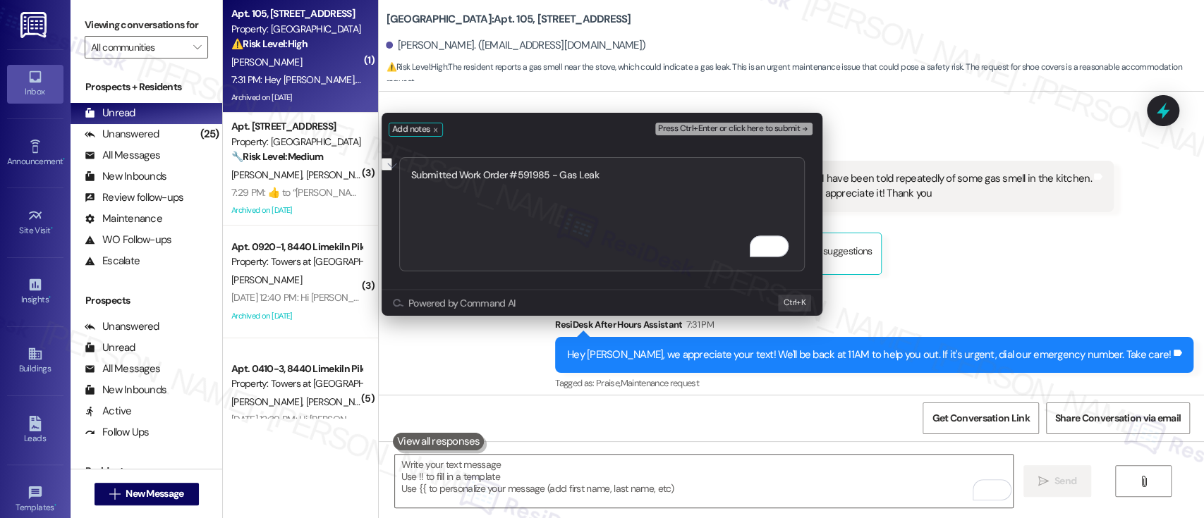
type textarea "Submitted Work Order #591985 - Gas Leak"
click at [758, 126] on span "Press Ctrl+Enter or click here to submit" at bounding box center [729, 129] width 142 height 10
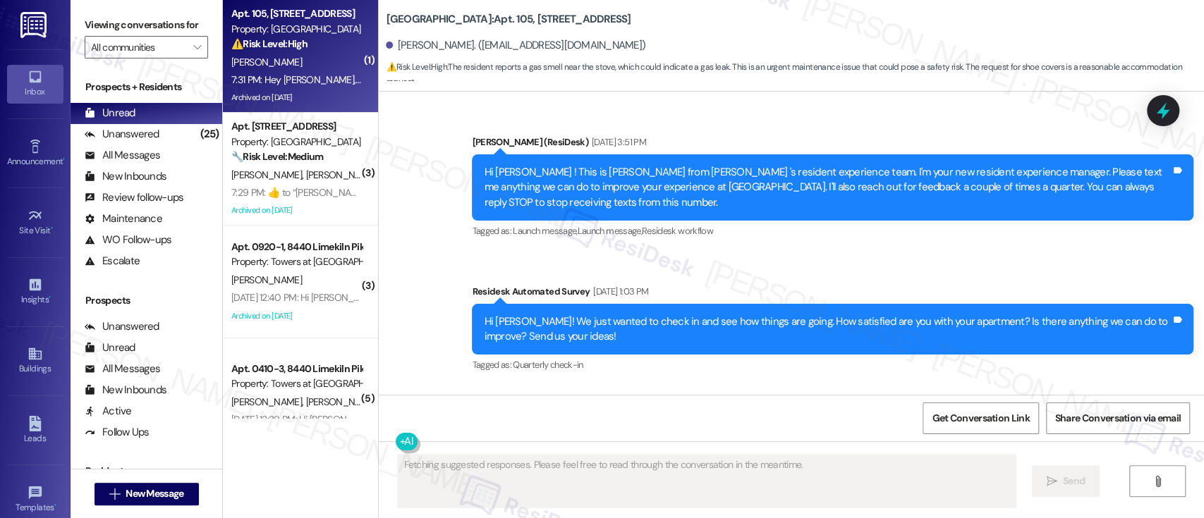
type textarea "Fetching suggested responses. Please feel free to read through the conversation…"
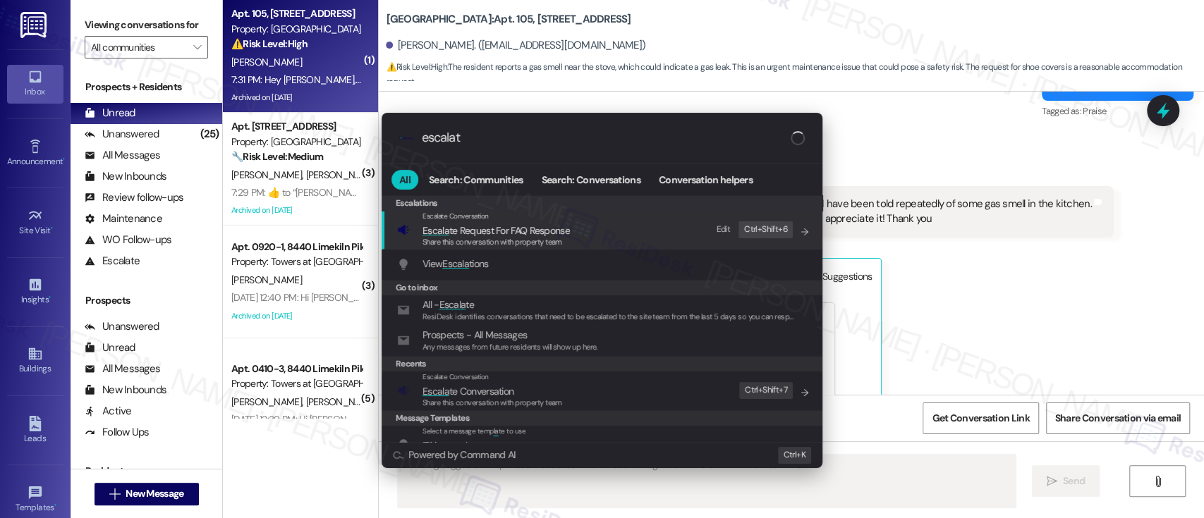
type input "escalate"
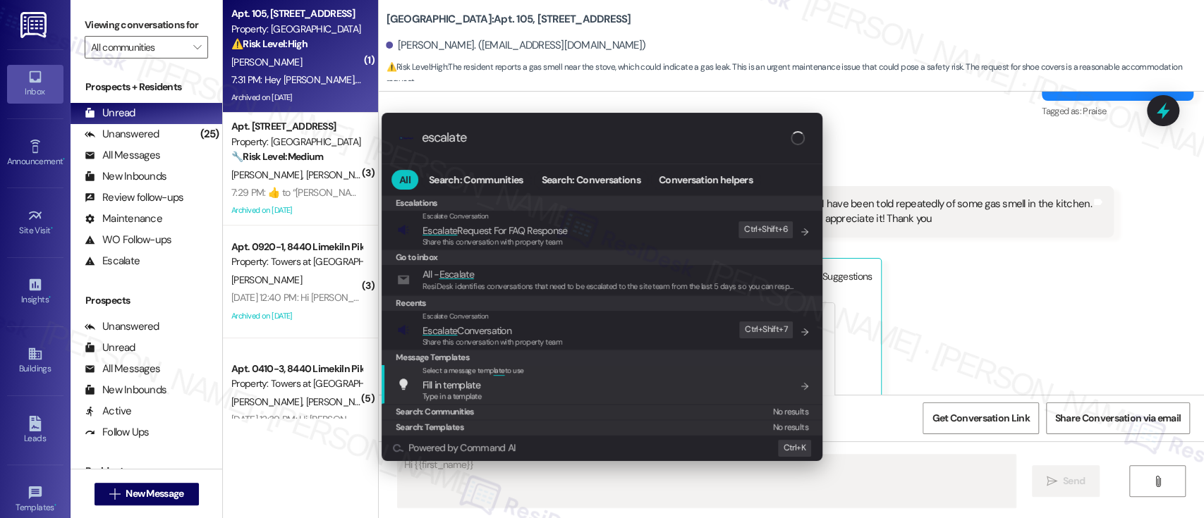
type textarea "Hi {{first_name}},"
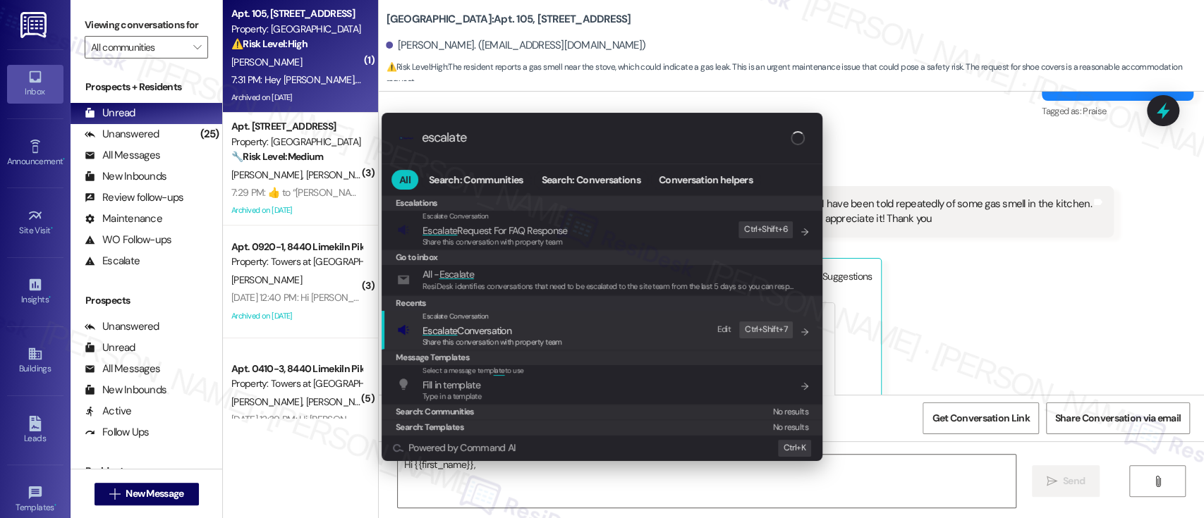
type input "escalate"
type textarea "Hi {{first_name}}, I"
click at [498, 336] on div "Share this conversation with property team" at bounding box center [493, 342] width 140 height 13
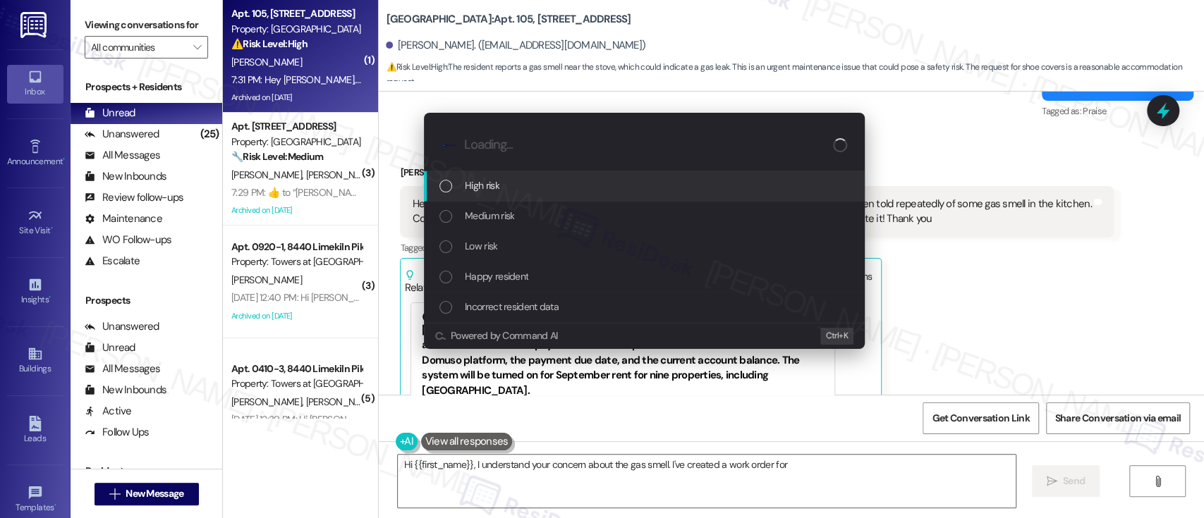
click at [514, 191] on div "High risk" at bounding box center [645, 186] width 413 height 16
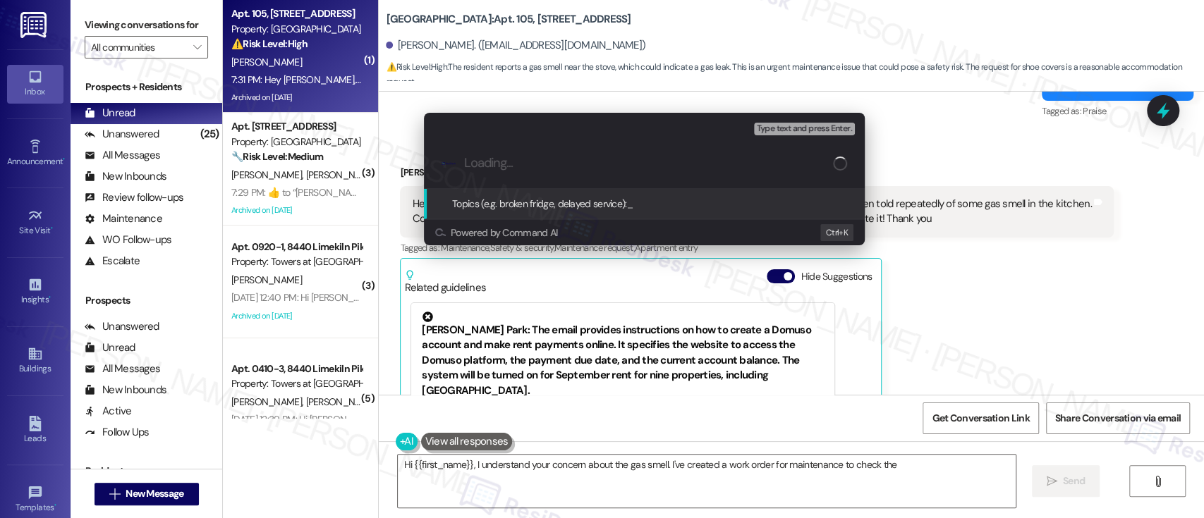
type textarea "Hi {{first_name}}, I understand your concern about the gas smell. I've created …"
paste input "Submitted Work Order #591985 - Gas Leak"
type input "Submitted Work Order #591985 - Gas Leak"
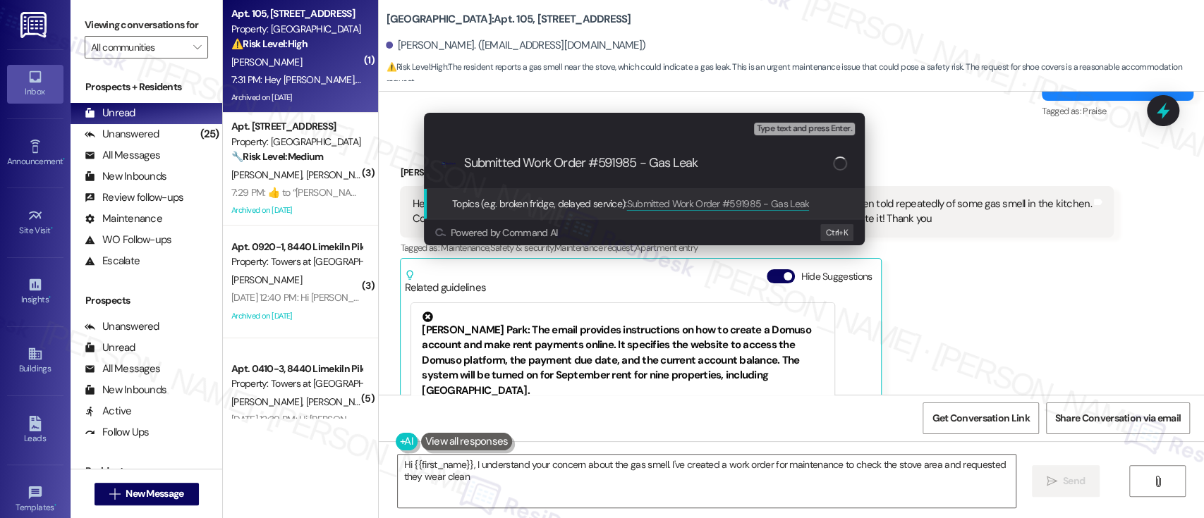
type textarea "Hi {{first_name}}, I understand your concern about the gas smell. I've created …"
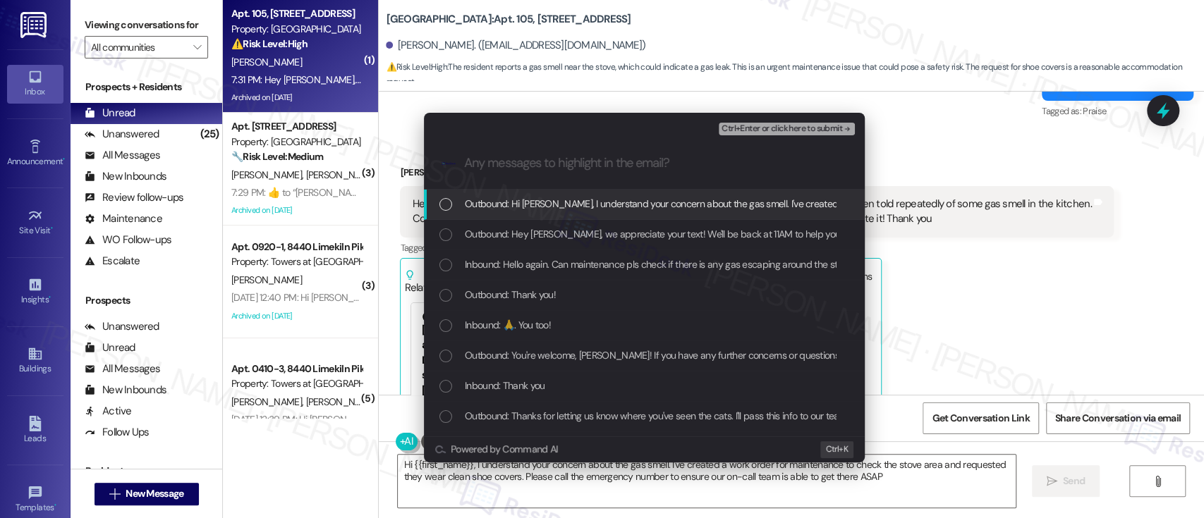
type textarea "Hi {{first_name}}, I understand your concern about the gas smell. I've created …"
click at [525, 266] on span "Inbound: Hello again. Can maintenance pls check if there is any gas escaping ar…" at bounding box center [1035, 265] width 1141 height 16
click at [754, 129] on span "Ctrl+Enter or click here to submit" at bounding box center [782, 129] width 121 height 10
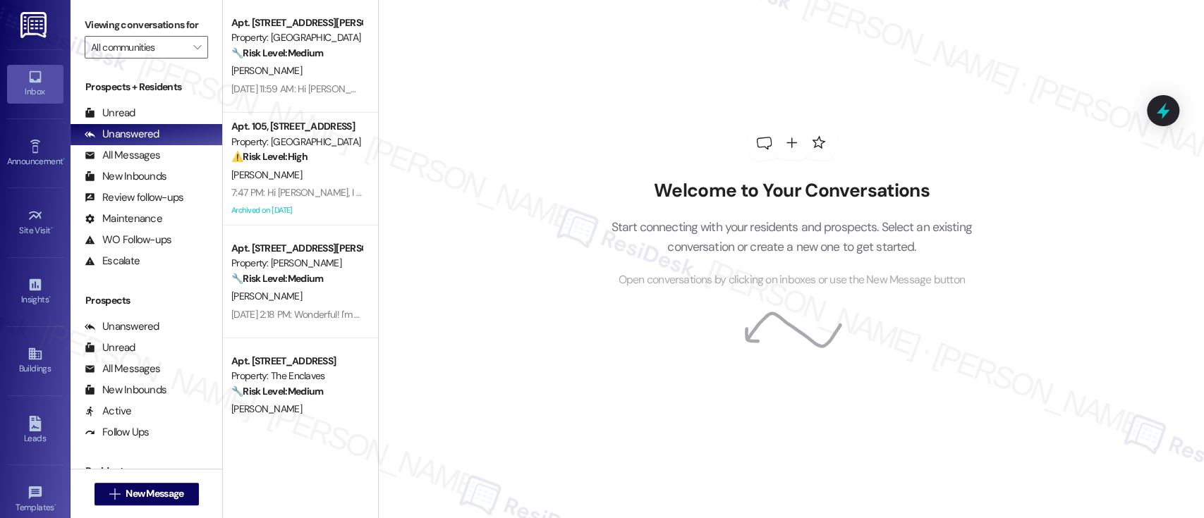
click at [626, 355] on div "Welcome to Your Conversations Start connecting with your residents and prospect…" at bounding box center [791, 207] width 423 height 415
